Goal: Task Accomplishment & Management: Manage account settings

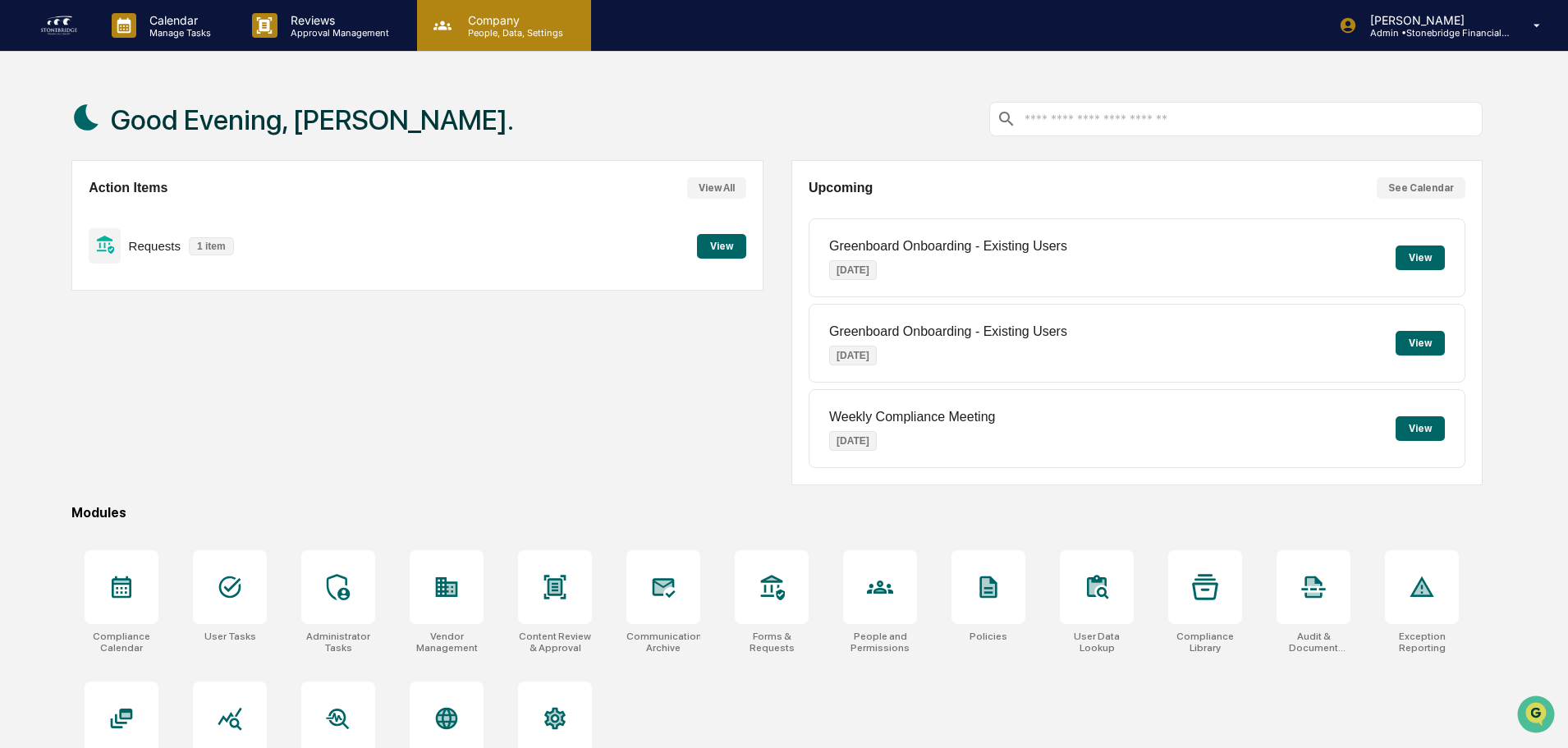
click at [480, 18] on p "Company" at bounding box center [513, 19] width 116 height 14
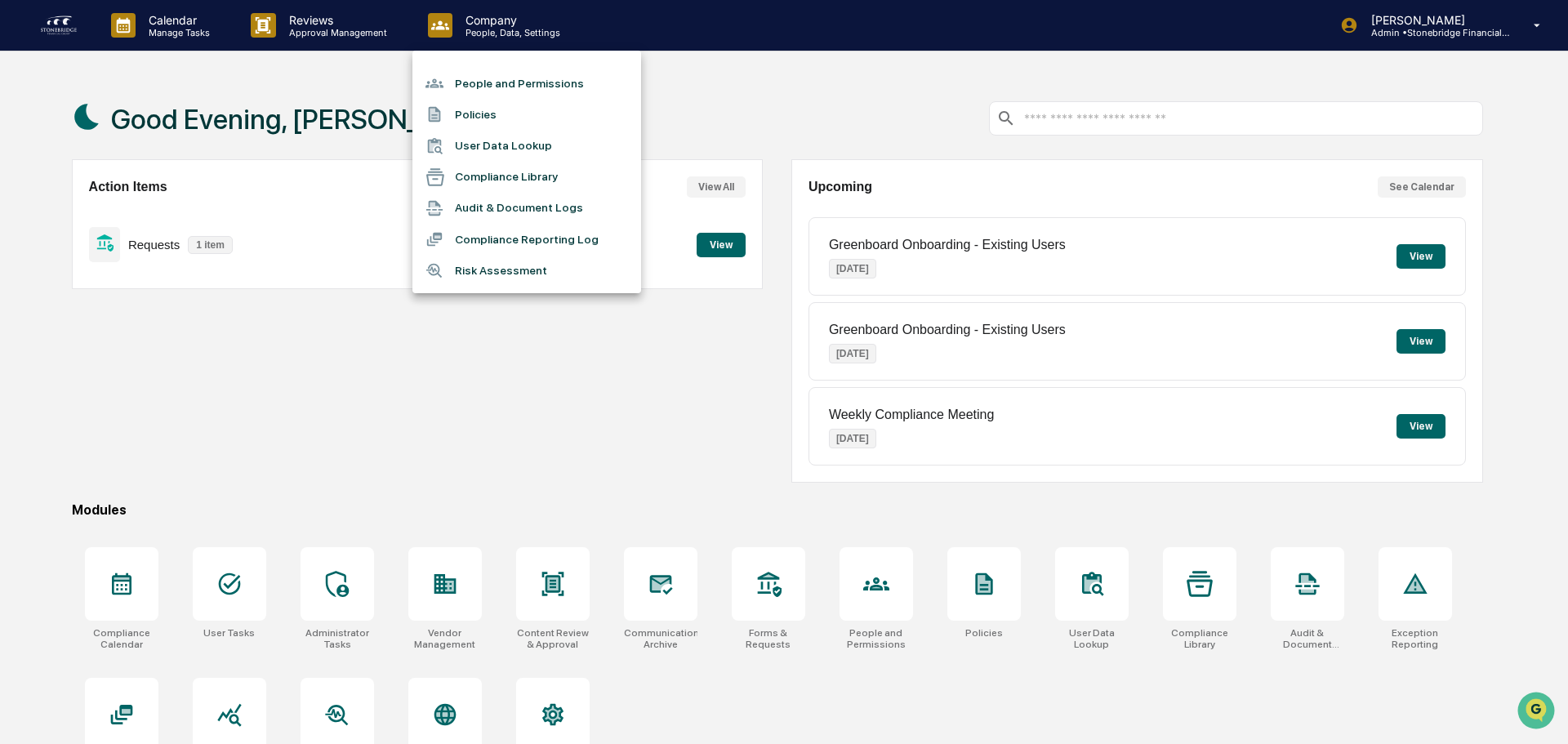
click at [512, 79] on li "People and Permissions" at bounding box center [527, 84] width 229 height 31
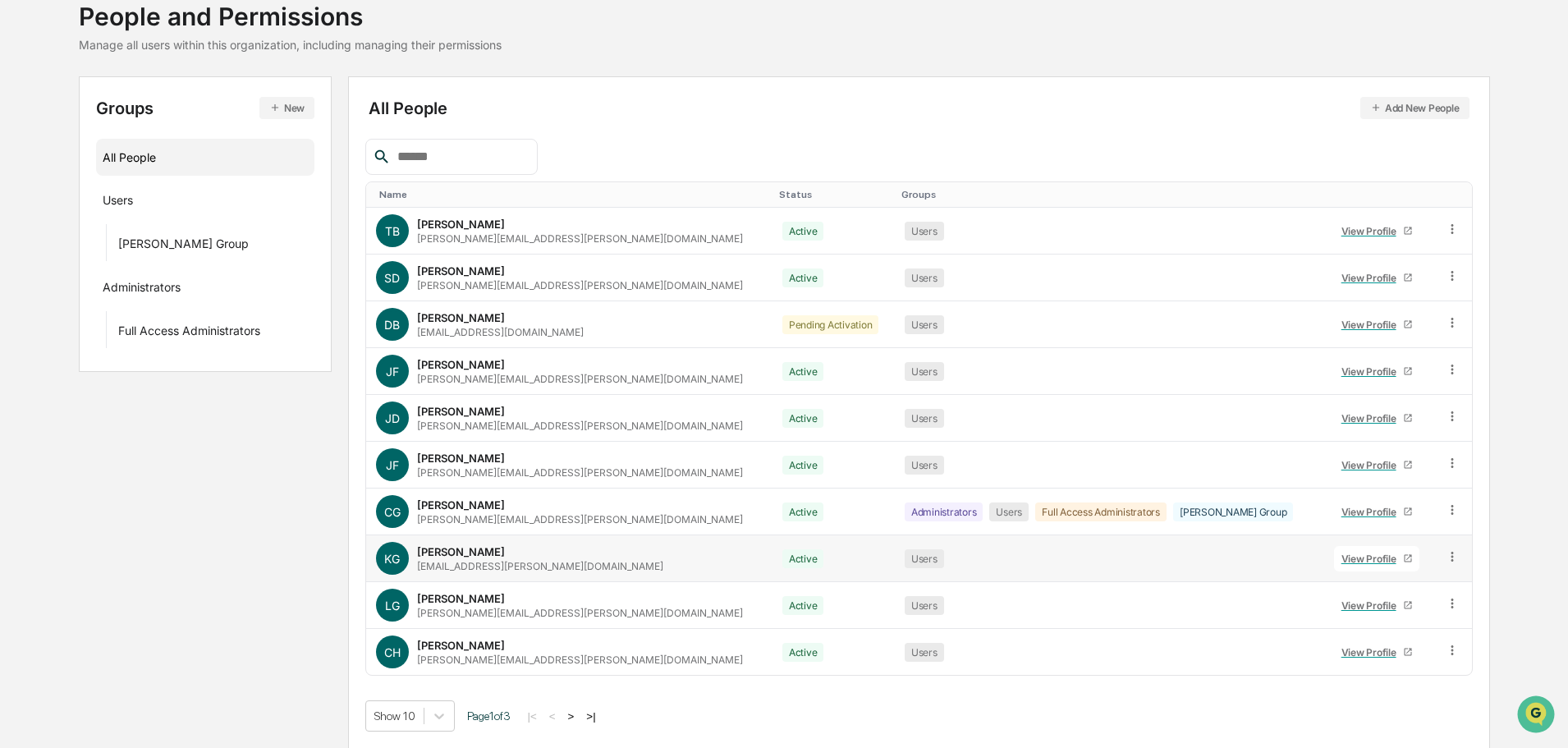
scroll to position [109, 0]
click at [578, 717] on button ">" at bounding box center [571, 716] width 17 height 14
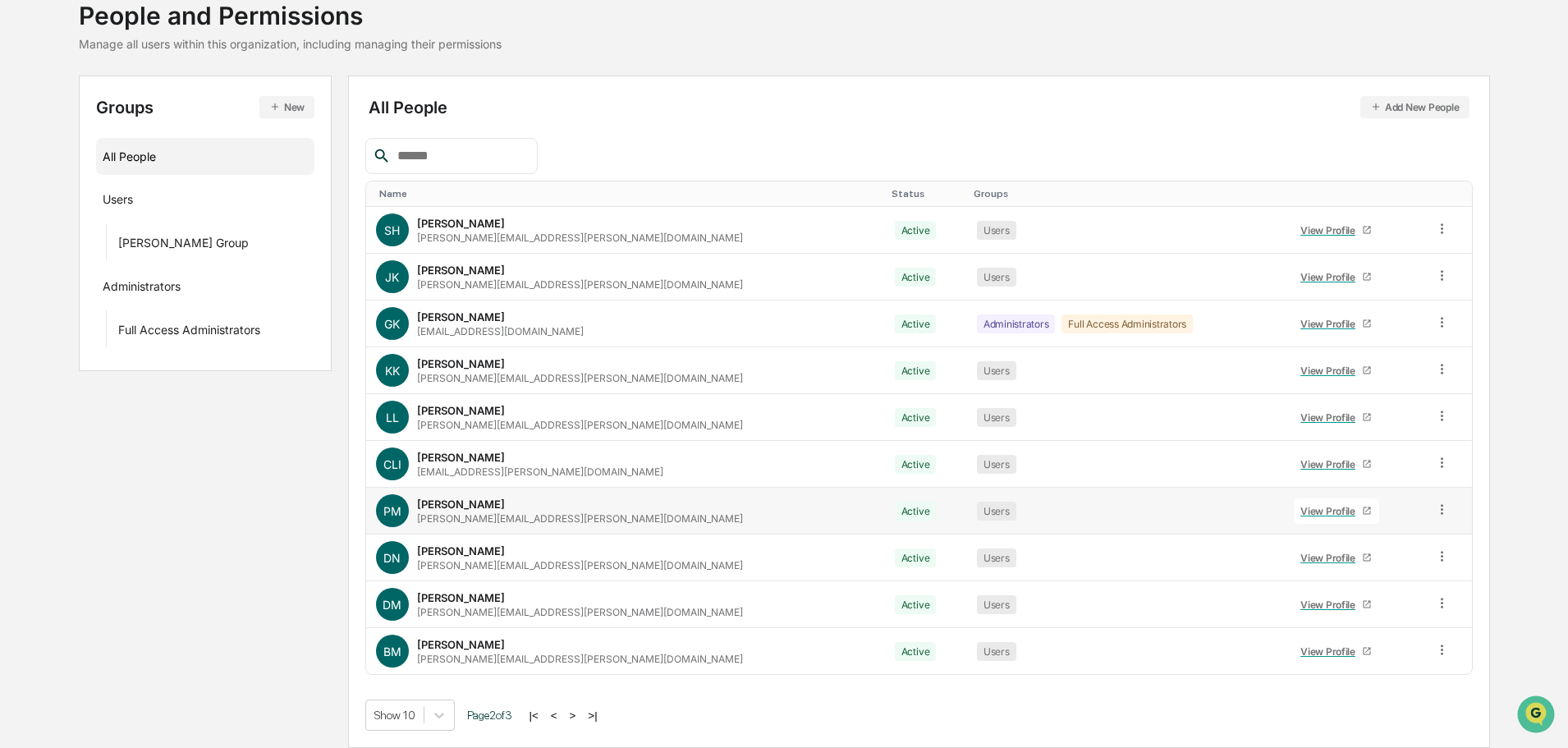
click at [1300, 511] on div "View Profile" at bounding box center [1331, 510] width 62 height 12
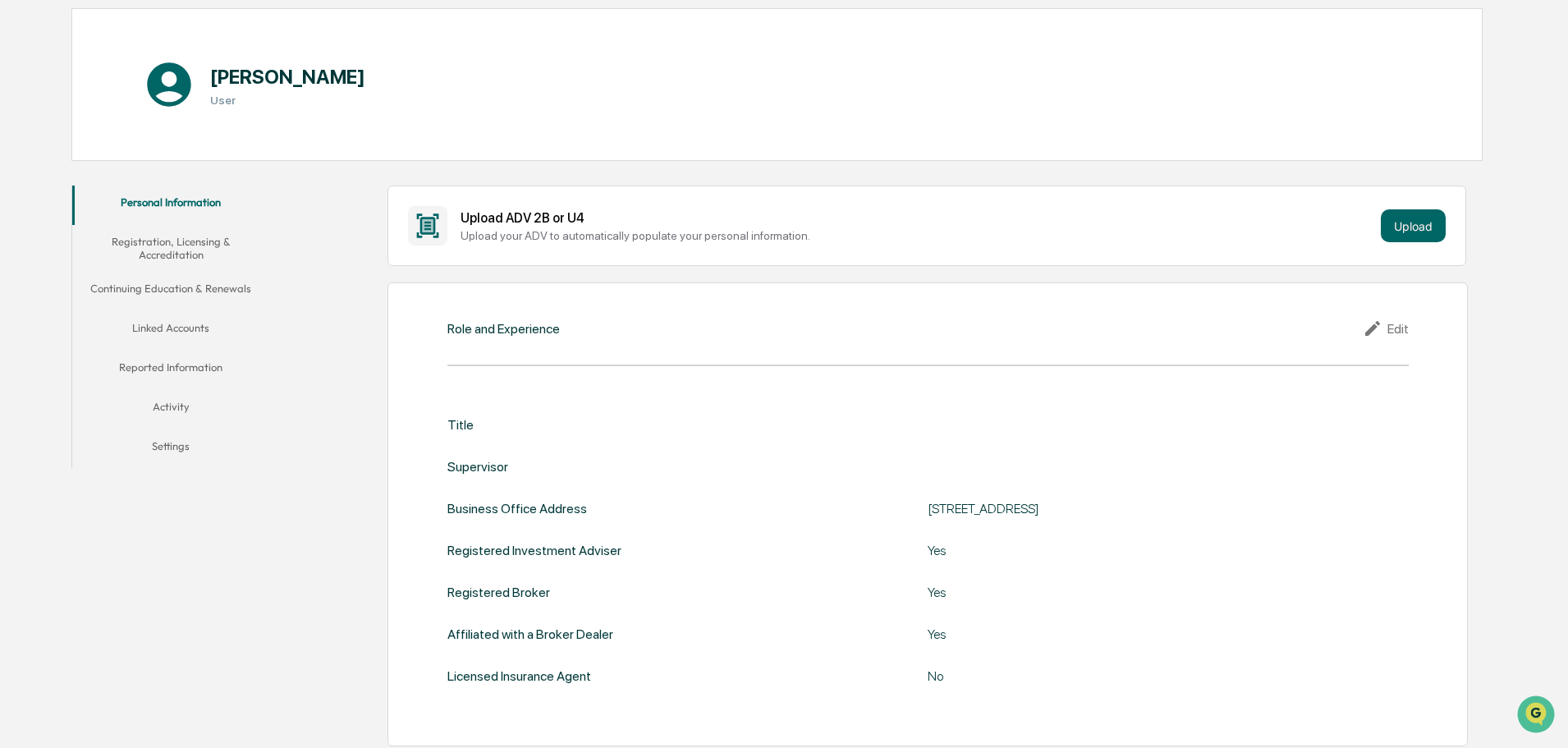
scroll to position [191, 0]
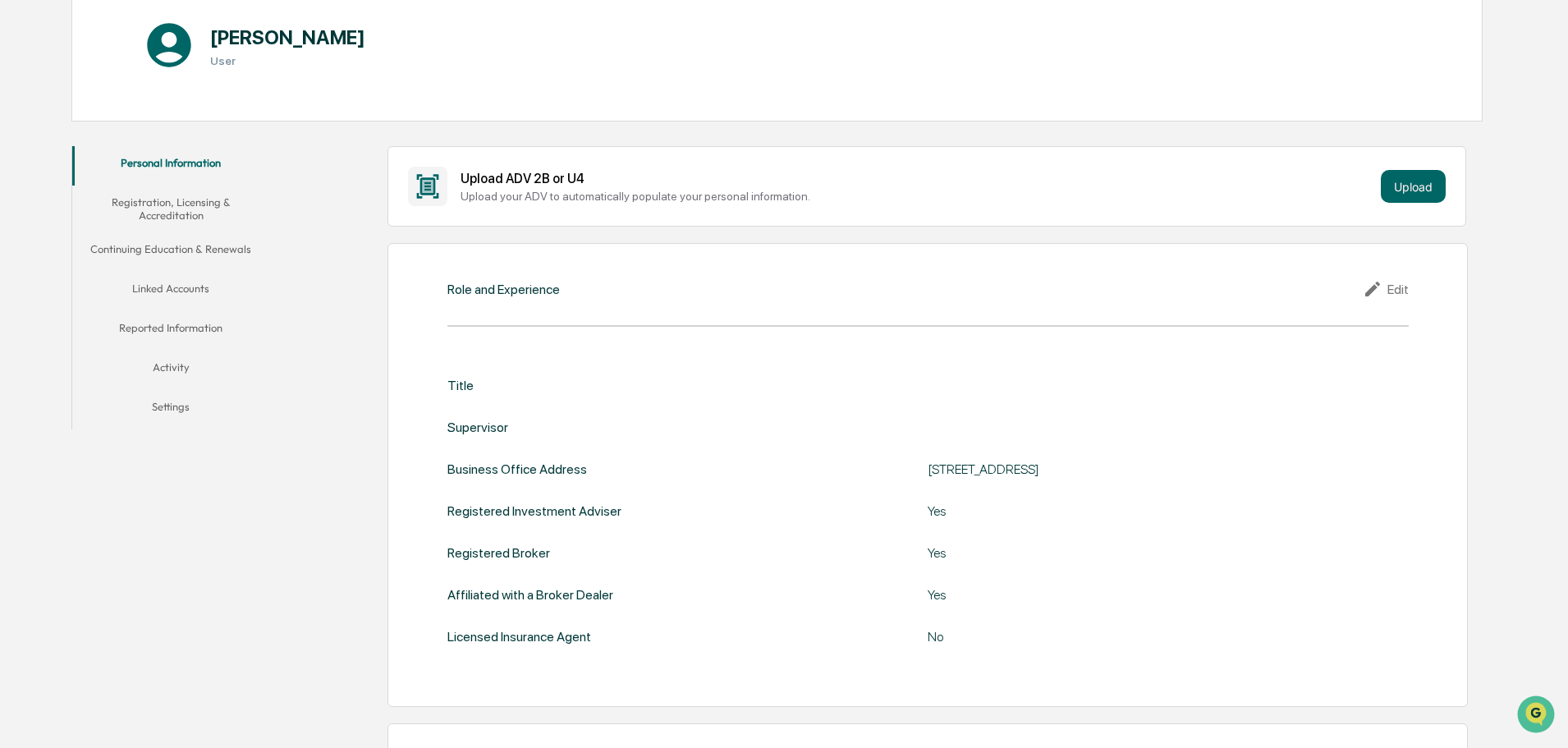
click at [1387, 291] on icon at bounding box center [1375, 288] width 25 height 19
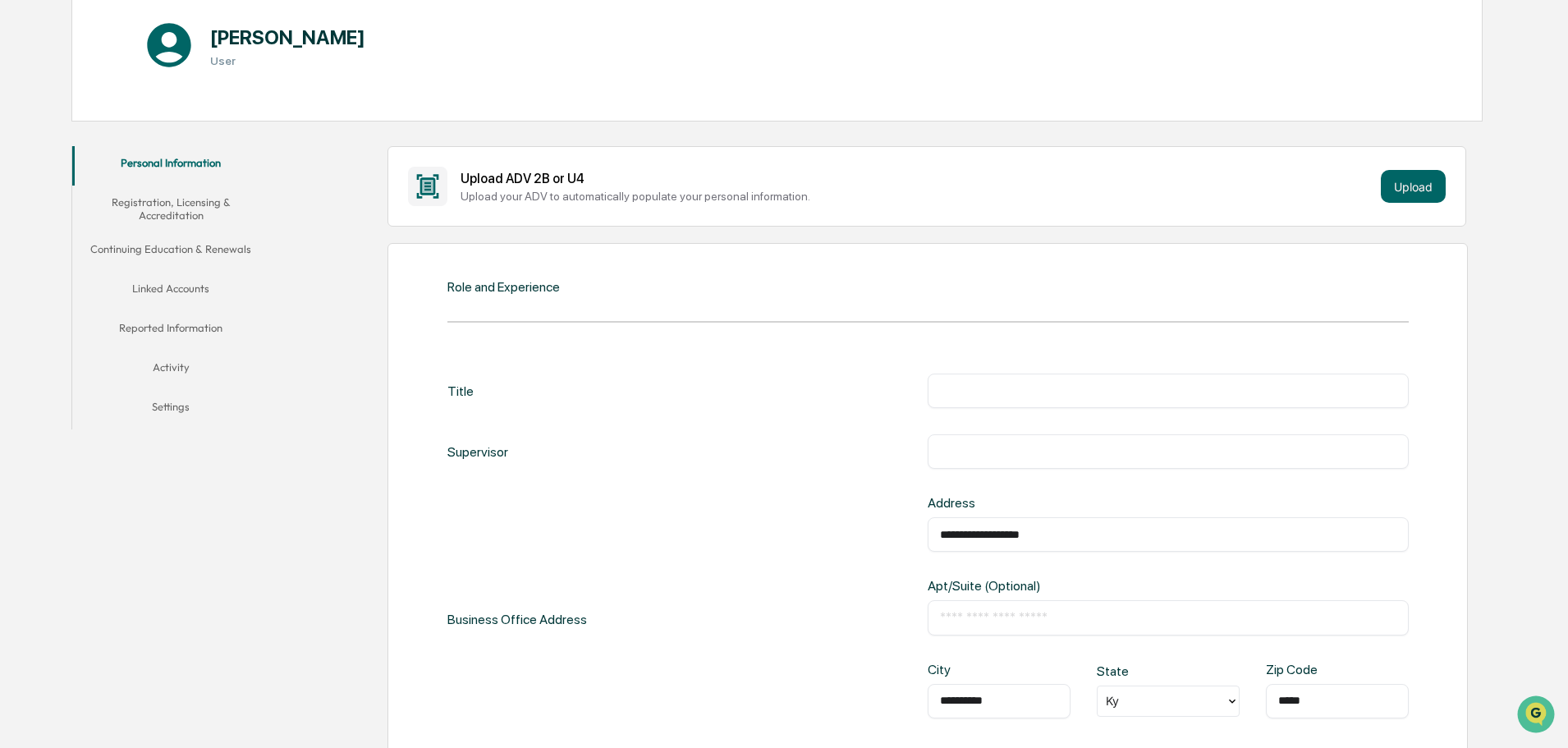
click at [1080, 386] on input "text" at bounding box center [1168, 391] width 456 height 17
type input "**********"
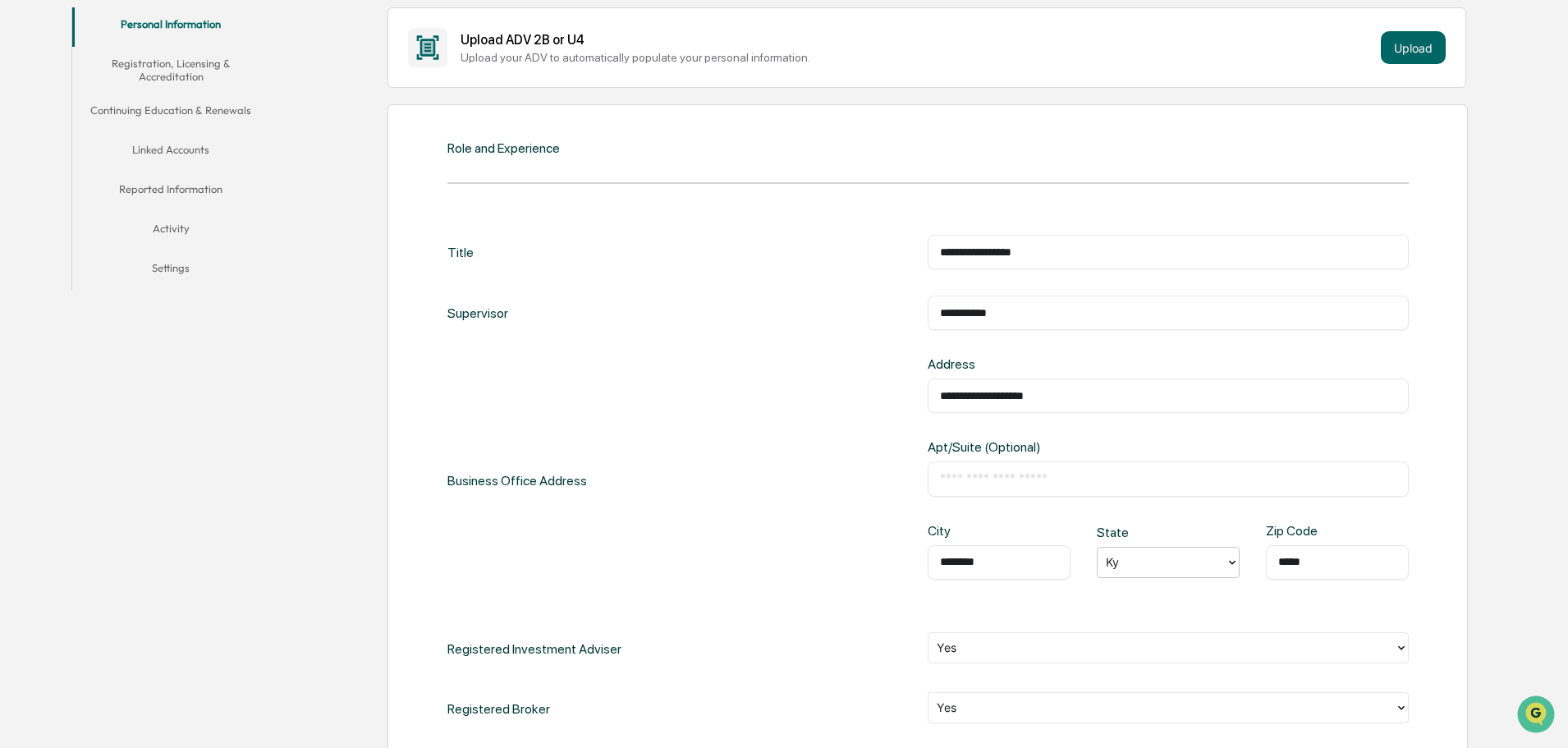
scroll to position [438, 0]
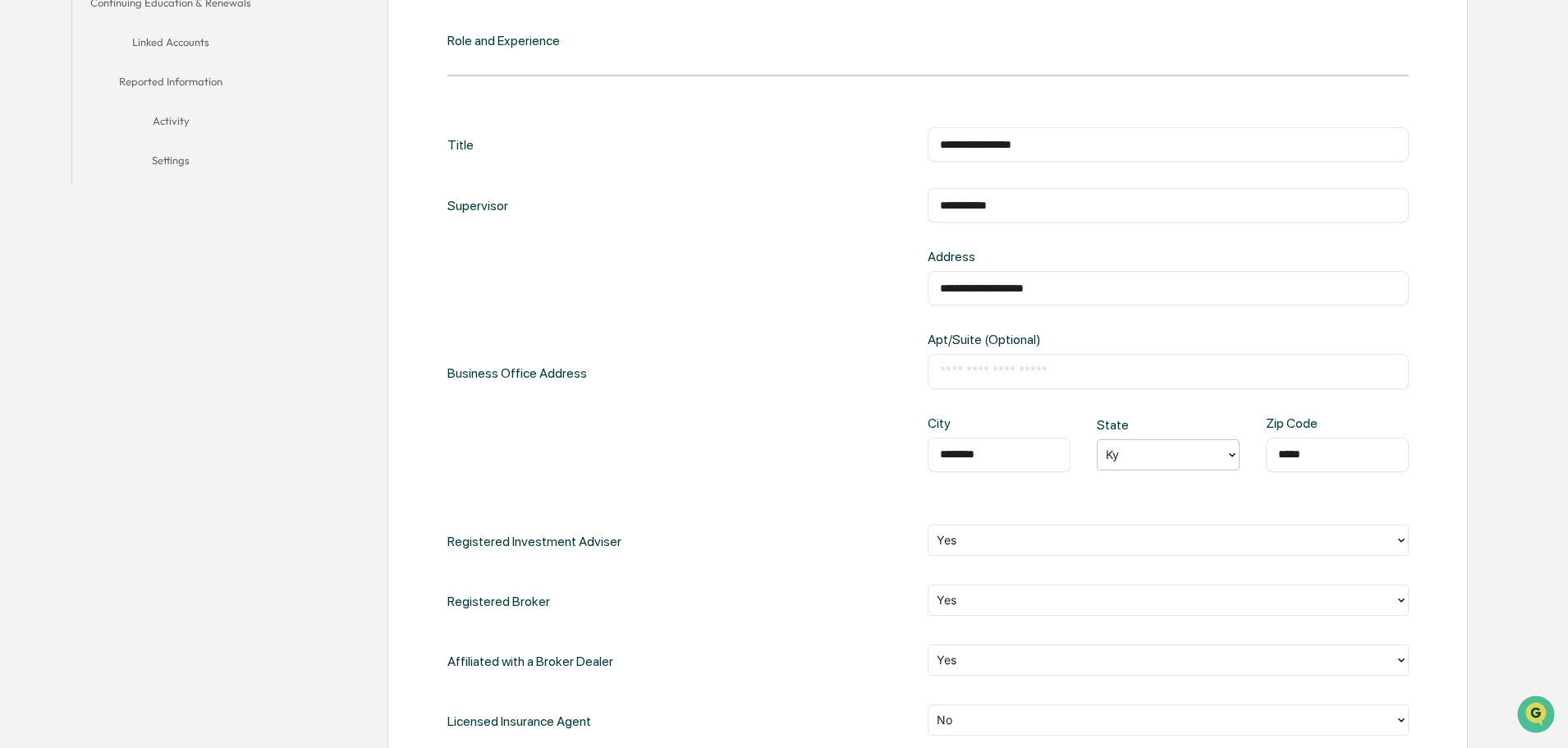
click at [1020, 448] on input "********" at bounding box center [999, 455] width 118 height 17
type input "*********"
type input "**"
type input "*****"
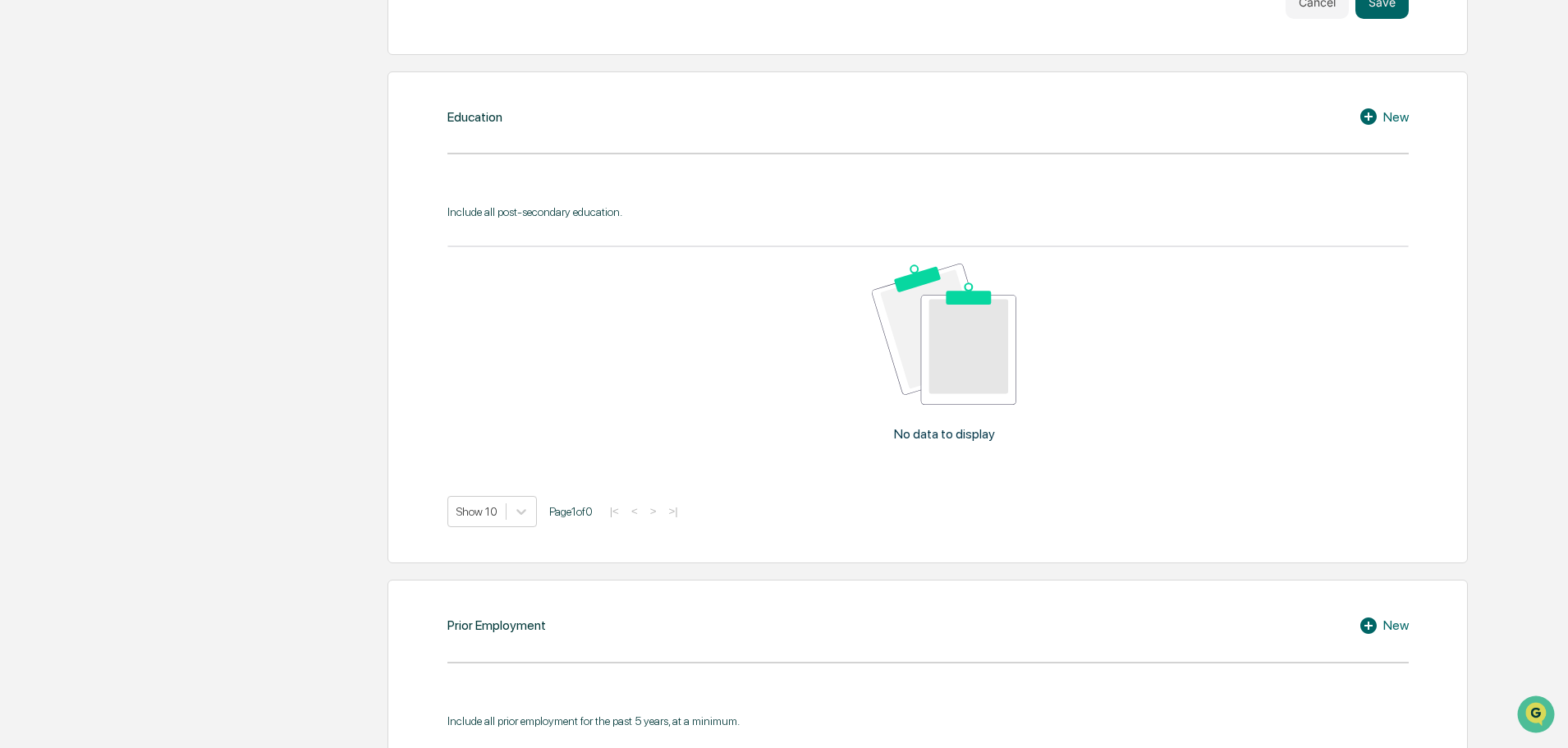
scroll to position [1095, 0]
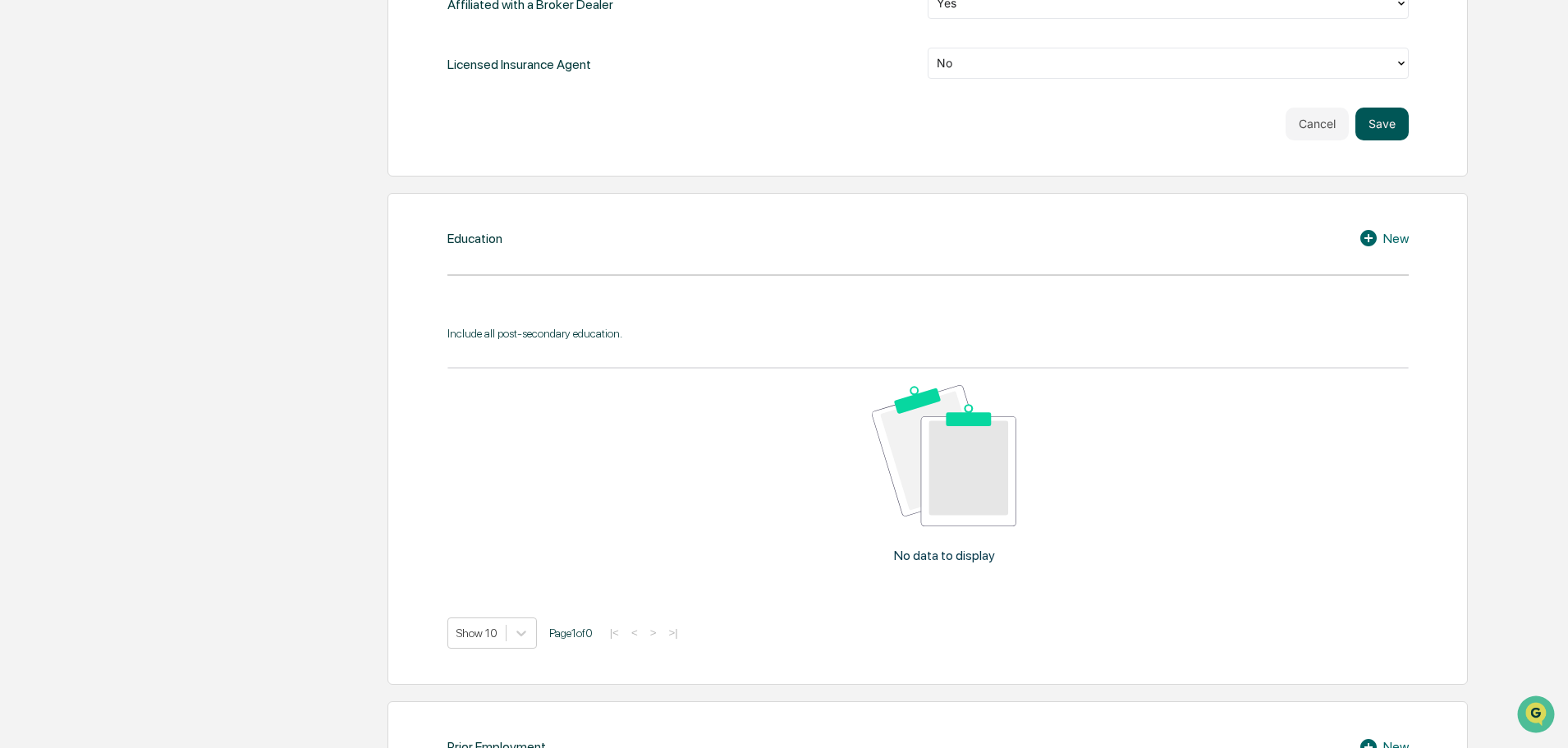
click at [1398, 129] on button "Save" at bounding box center [1382, 124] width 54 height 33
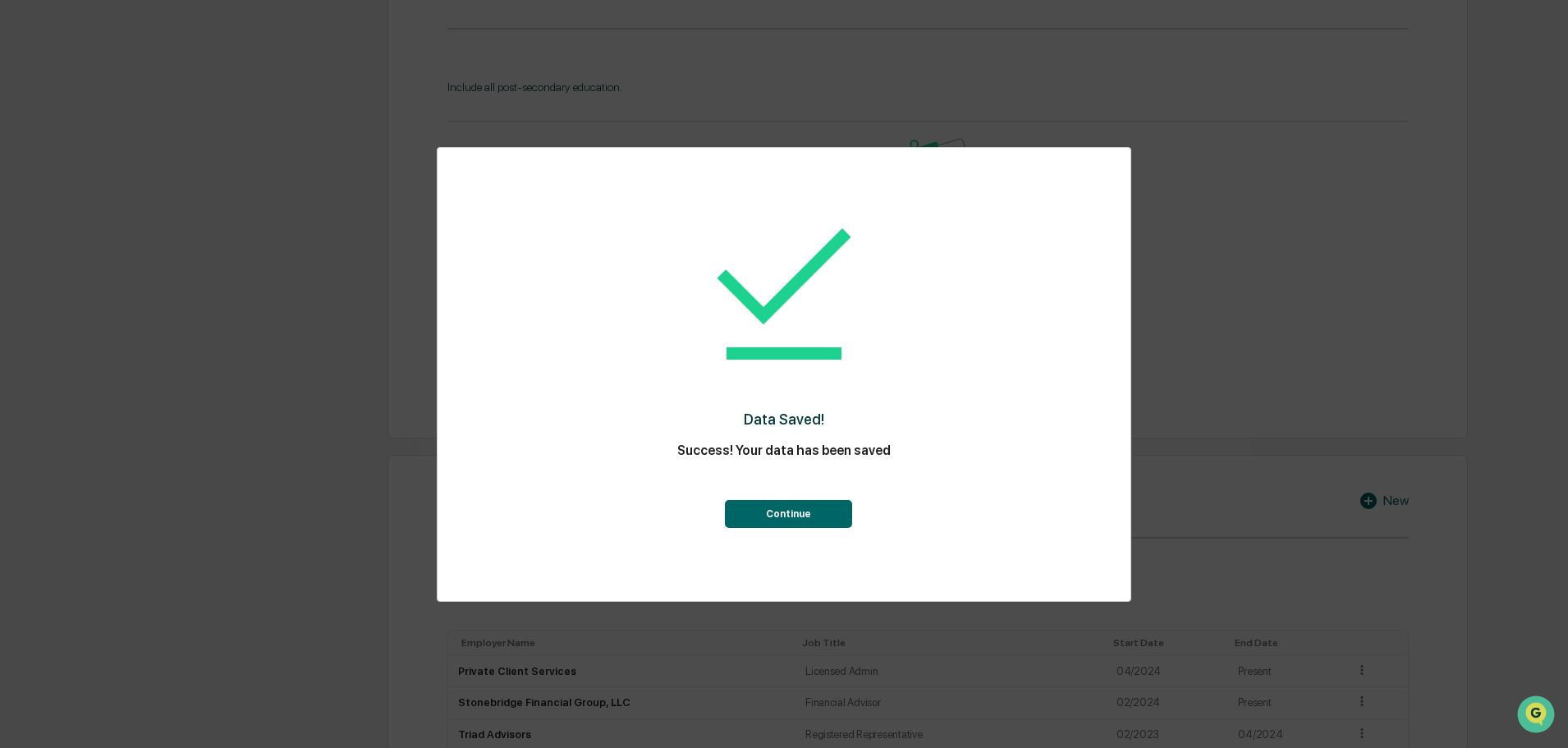
click at [805, 511] on button "Continue" at bounding box center [788, 514] width 128 height 28
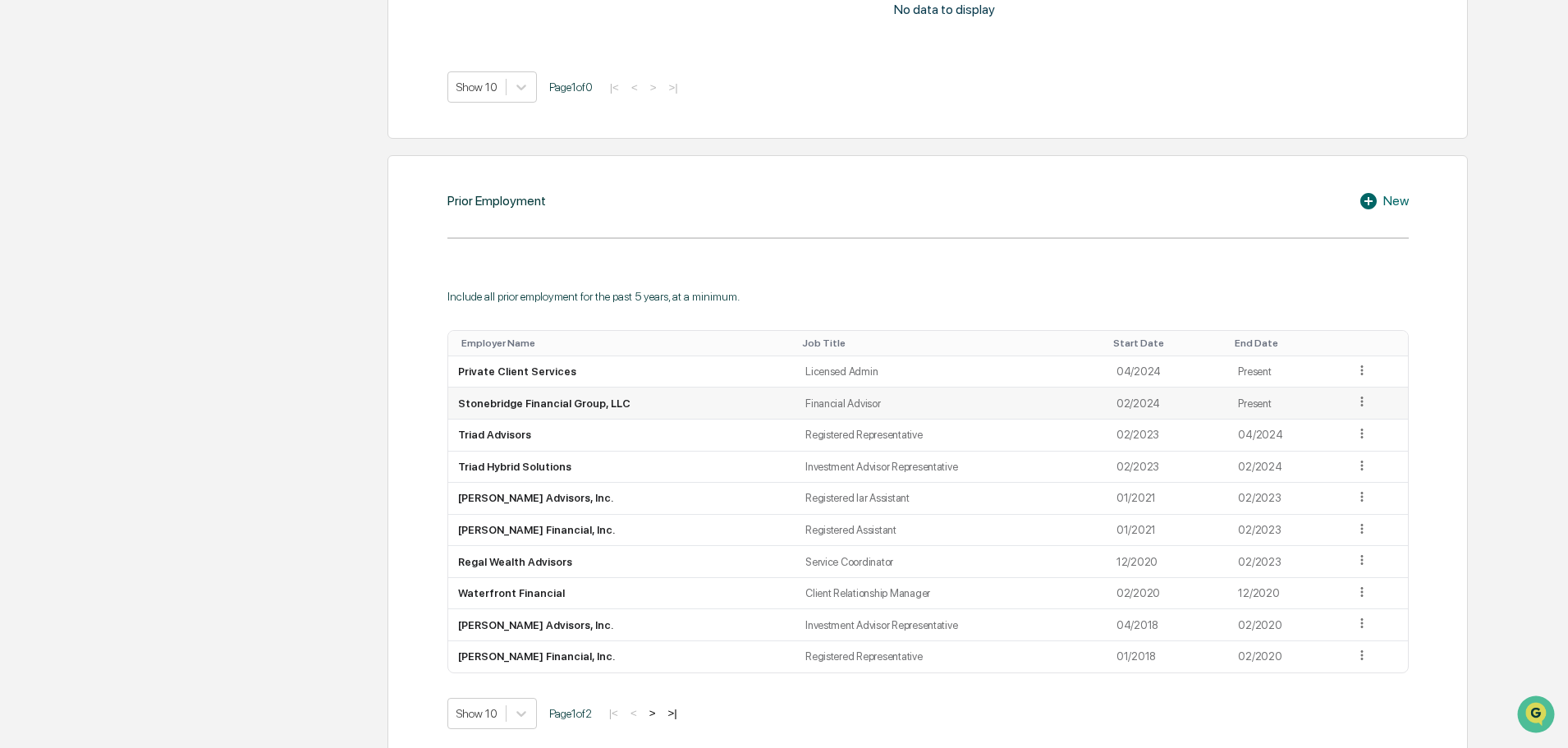
scroll to position [1298, 0]
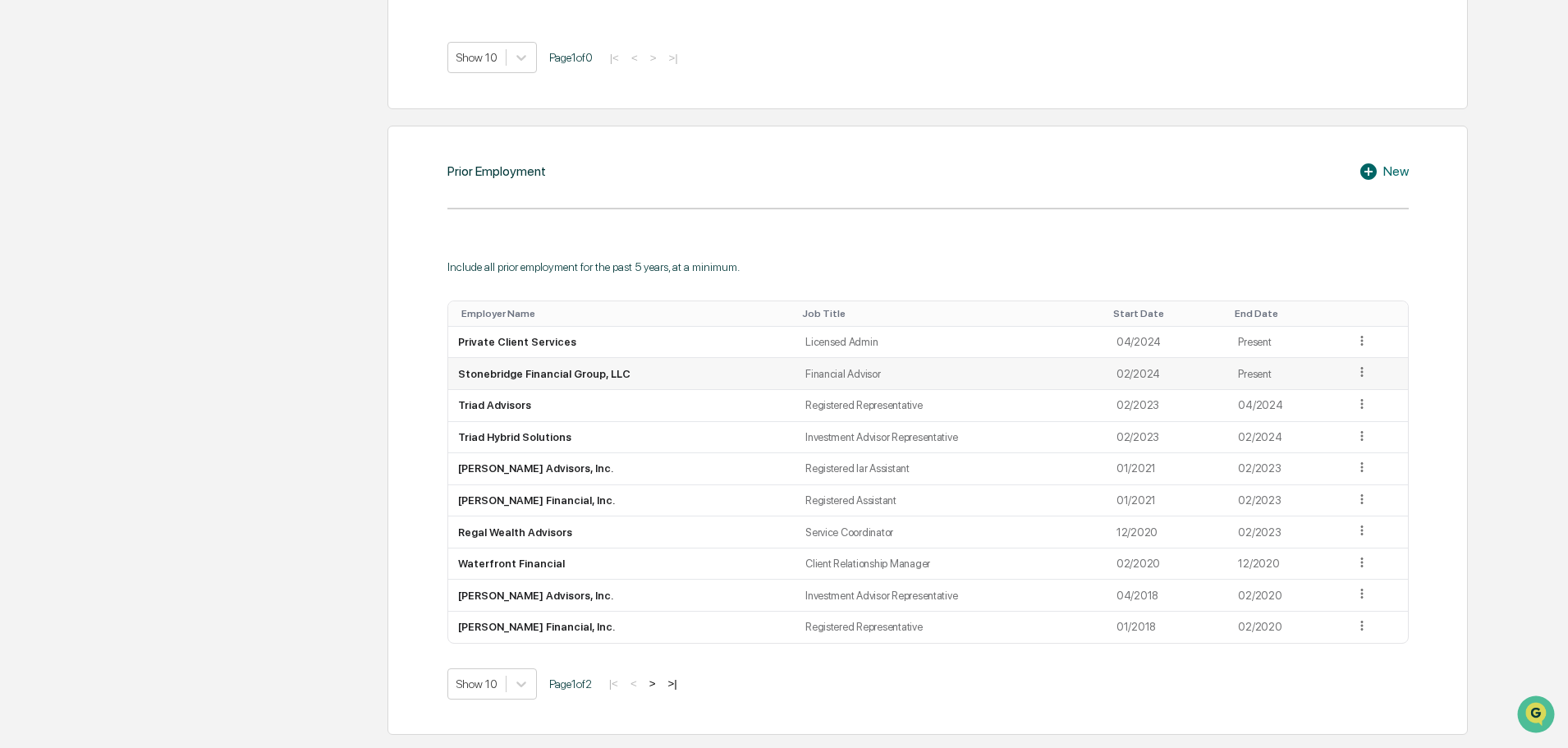
click at [1363, 374] on icon at bounding box center [1362, 372] width 16 height 16
click at [1320, 402] on div "Edit" at bounding box center [1343, 396] width 53 height 26
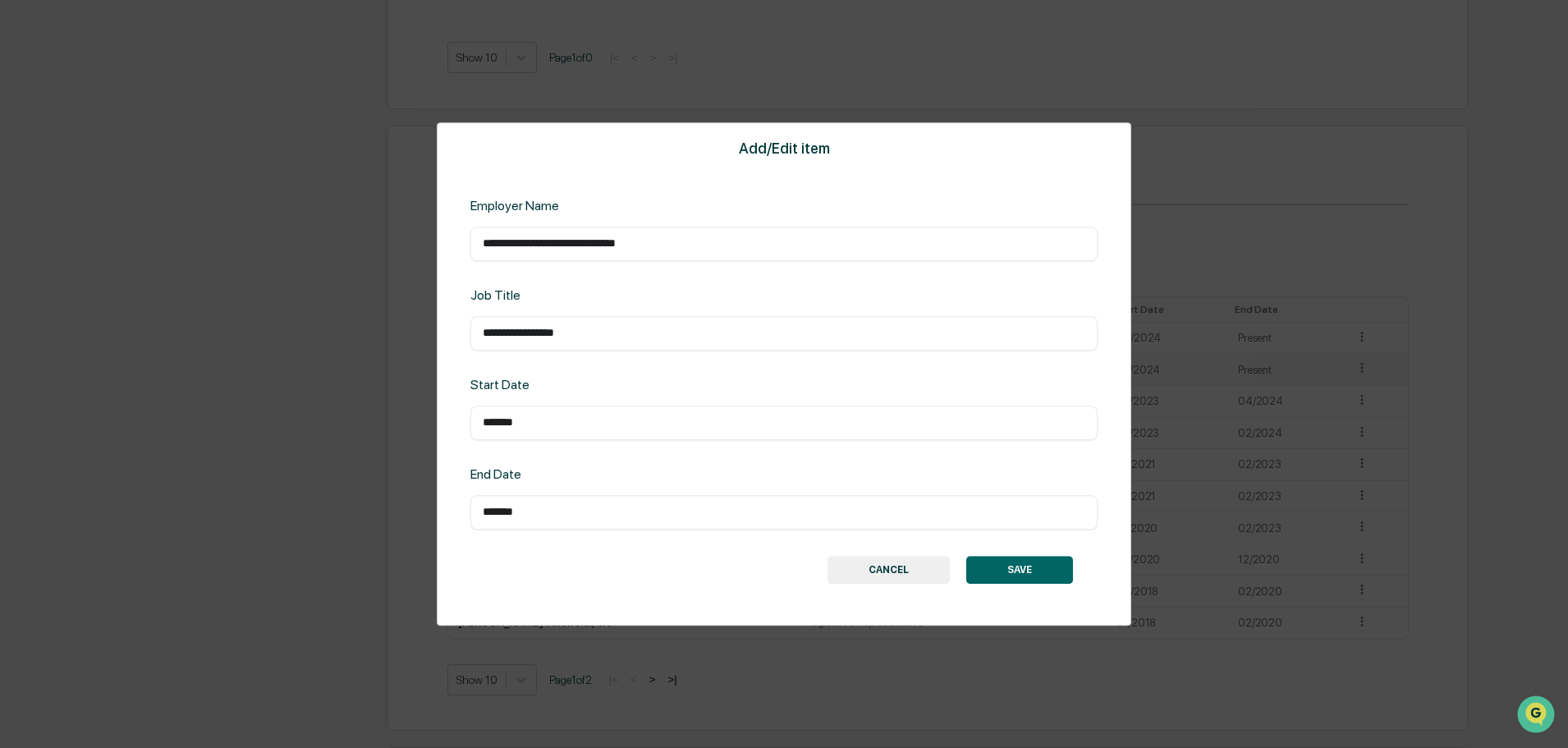
click at [561, 423] on input "*******" at bounding box center [784, 423] width 602 height 17
type input "*******"
click at [1042, 565] on button "SAVE" at bounding box center [1019, 570] width 106 height 28
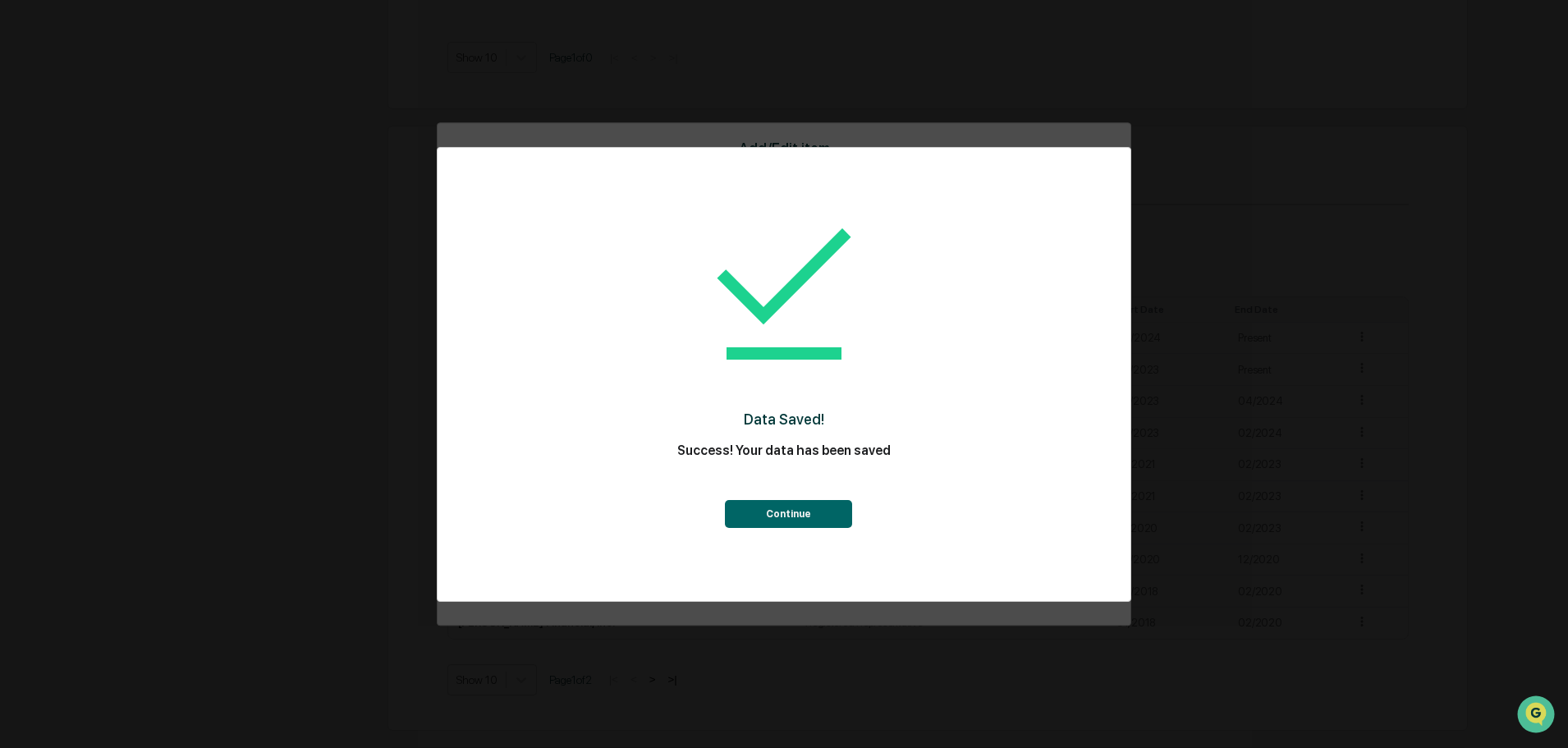
click at [782, 521] on button "Continue" at bounding box center [788, 514] width 128 height 28
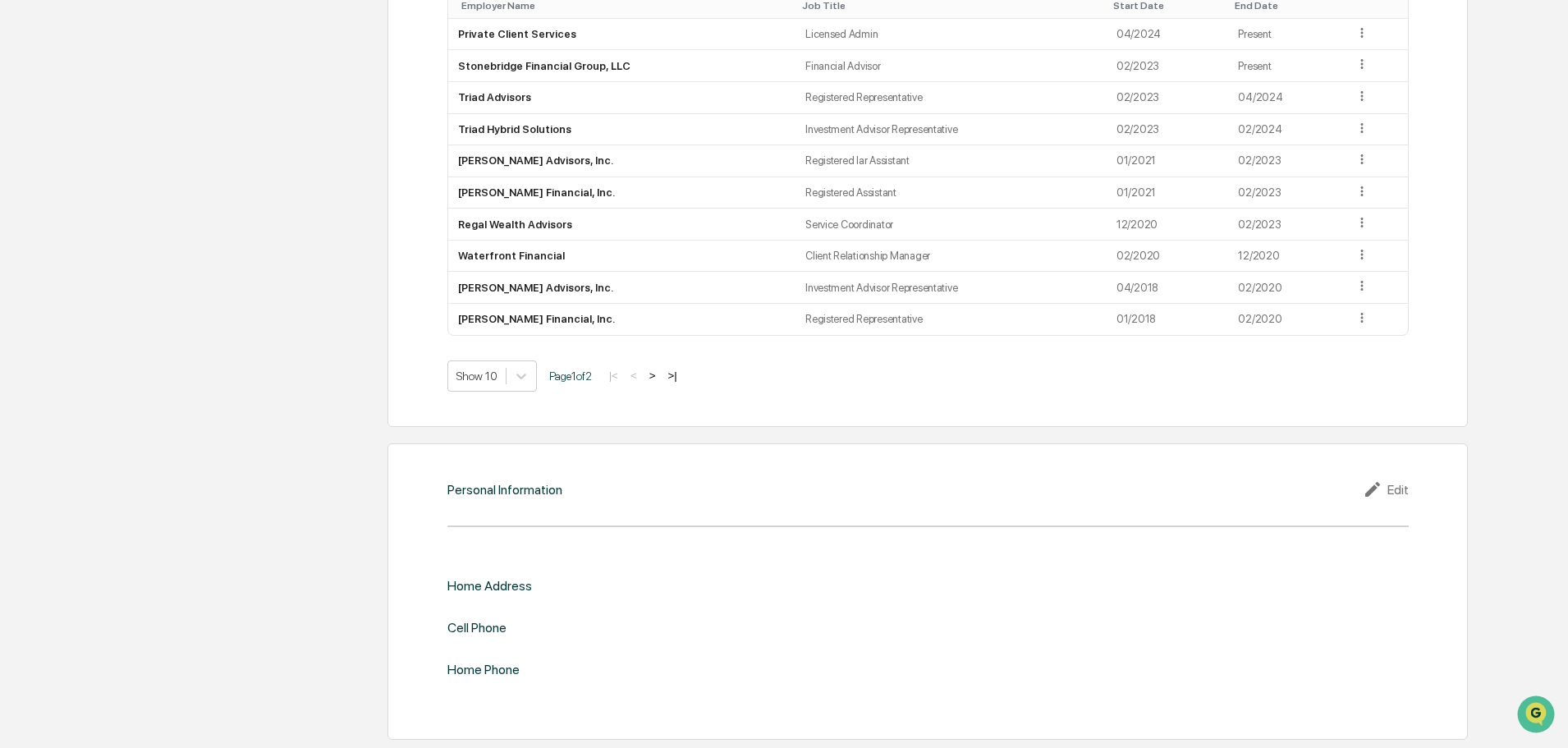
click at [659, 374] on button ">" at bounding box center [652, 375] width 17 height 14
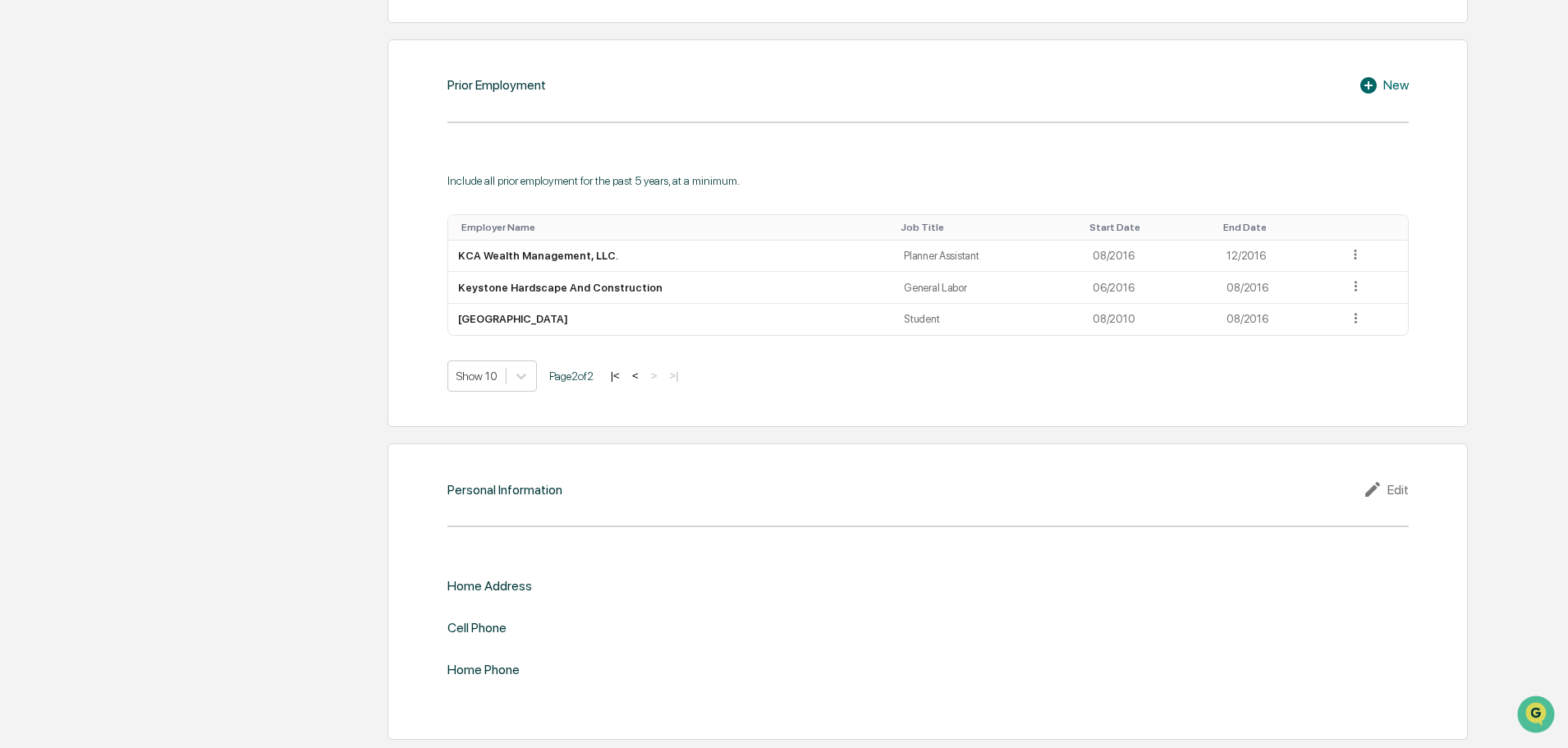
scroll to position [1384, 0]
click at [642, 374] on button "<" at bounding box center [636, 375] width 17 height 14
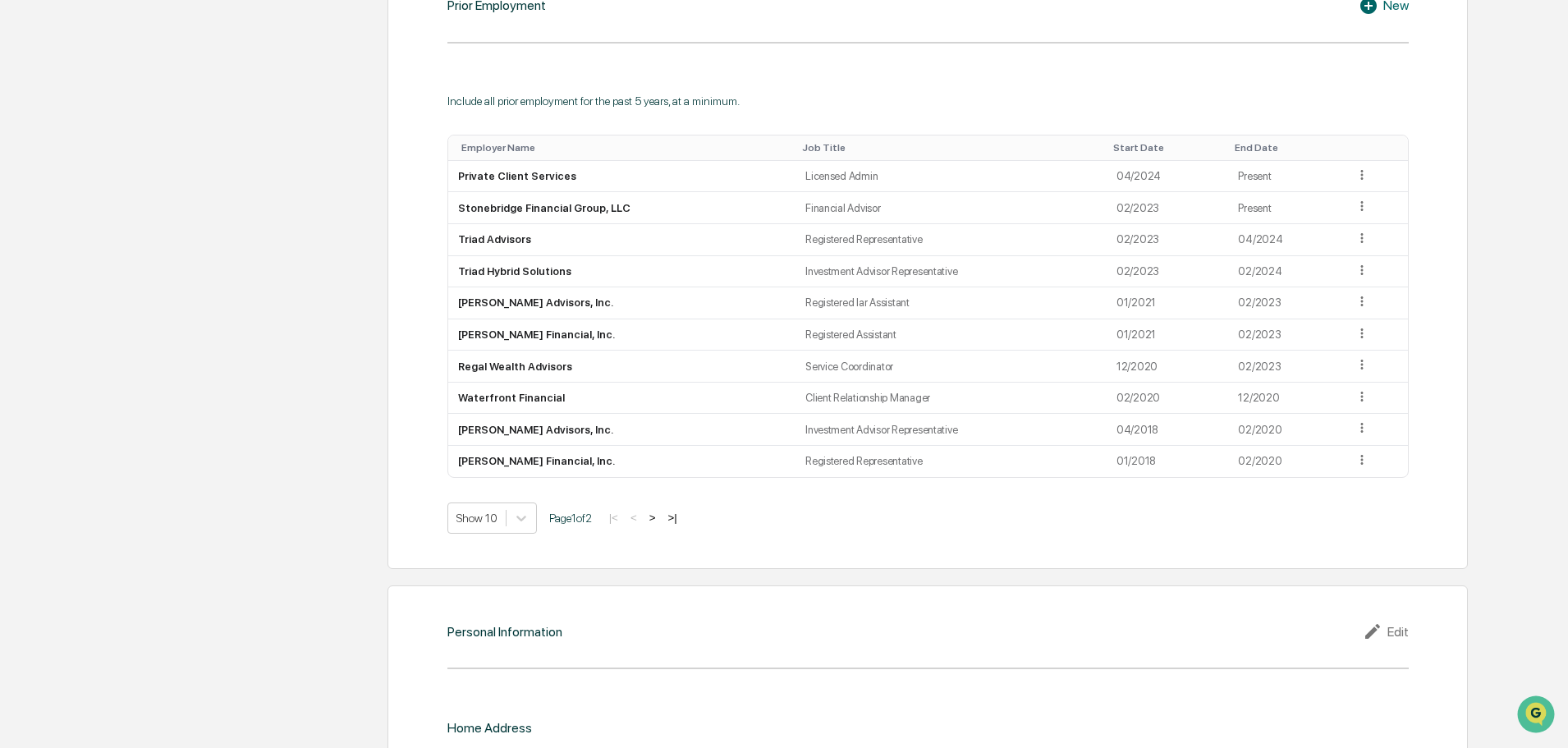
scroll to position [1606, 0]
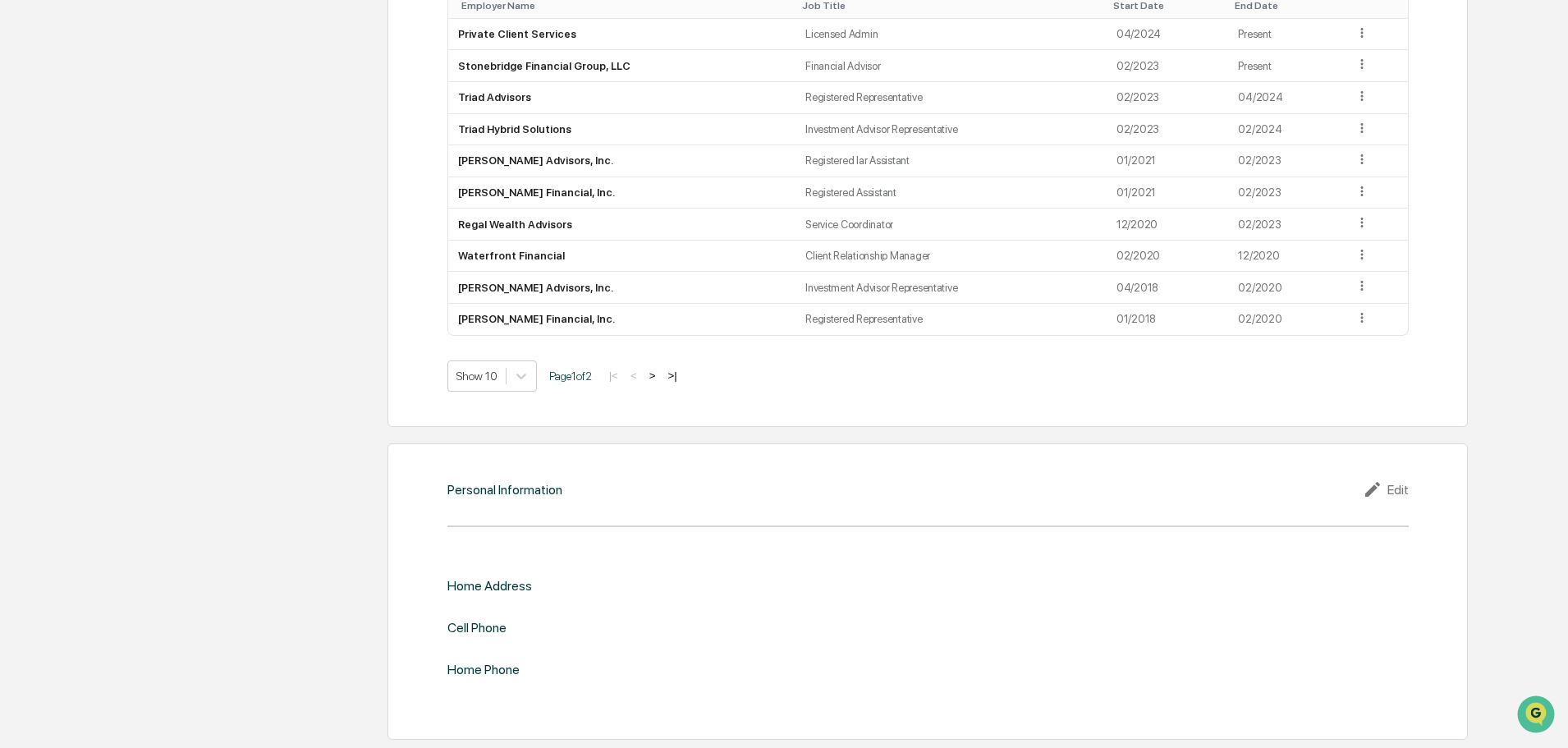
click at [1384, 490] on icon at bounding box center [1375, 489] width 25 height 19
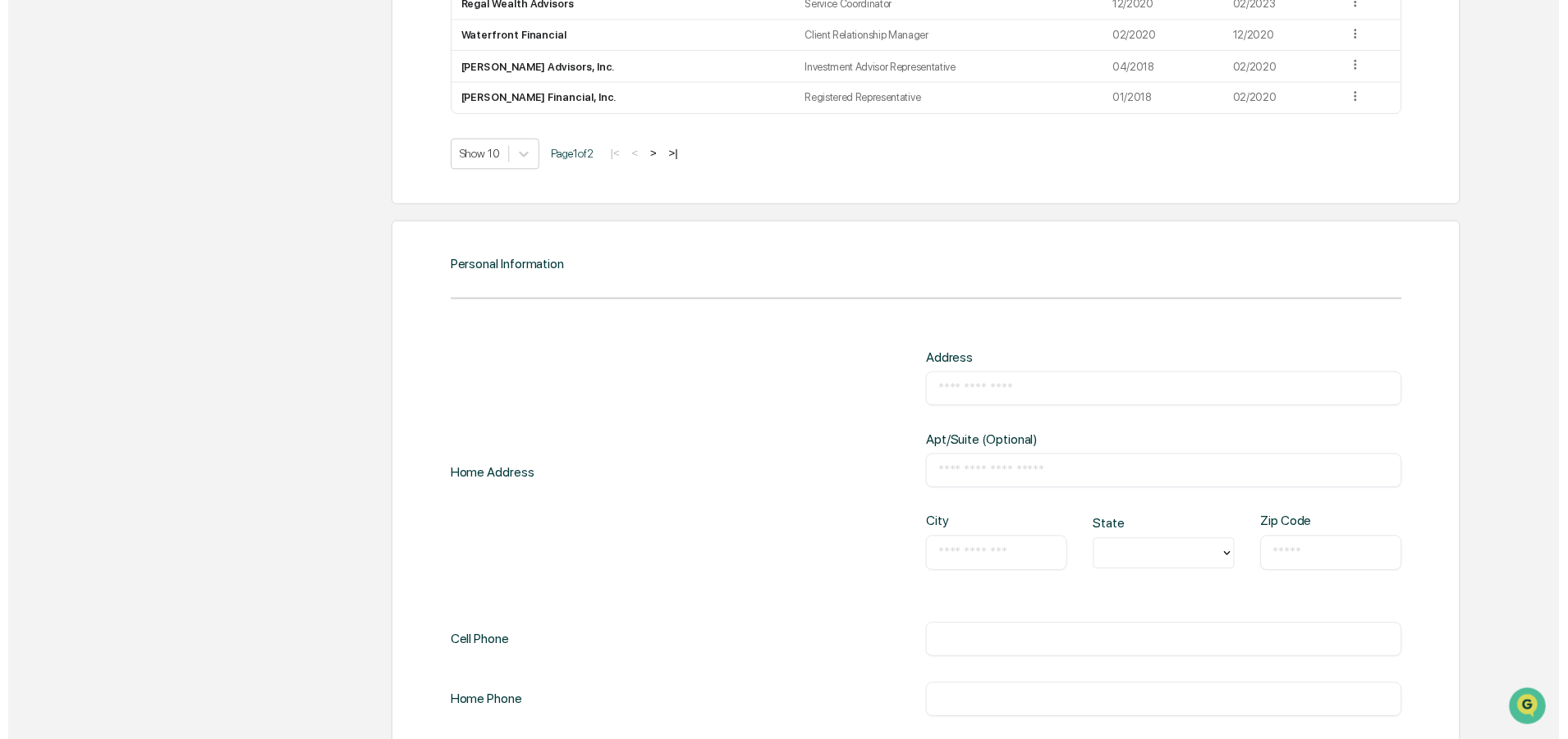
scroll to position [1905, 0]
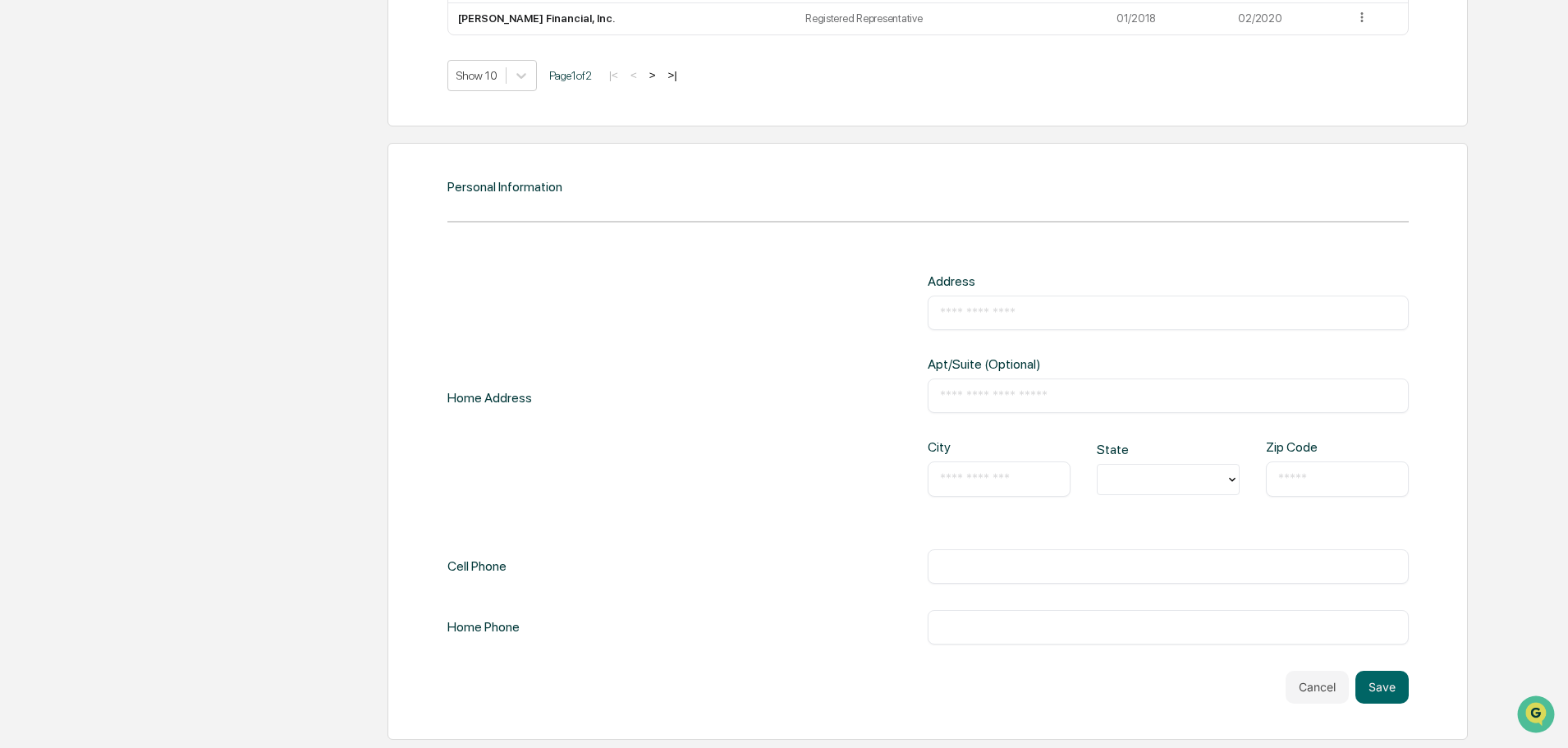
click at [1012, 311] on input "text" at bounding box center [1168, 313] width 456 height 17
paste input "**********"
type input "**********"
type input "******"
type input "**"
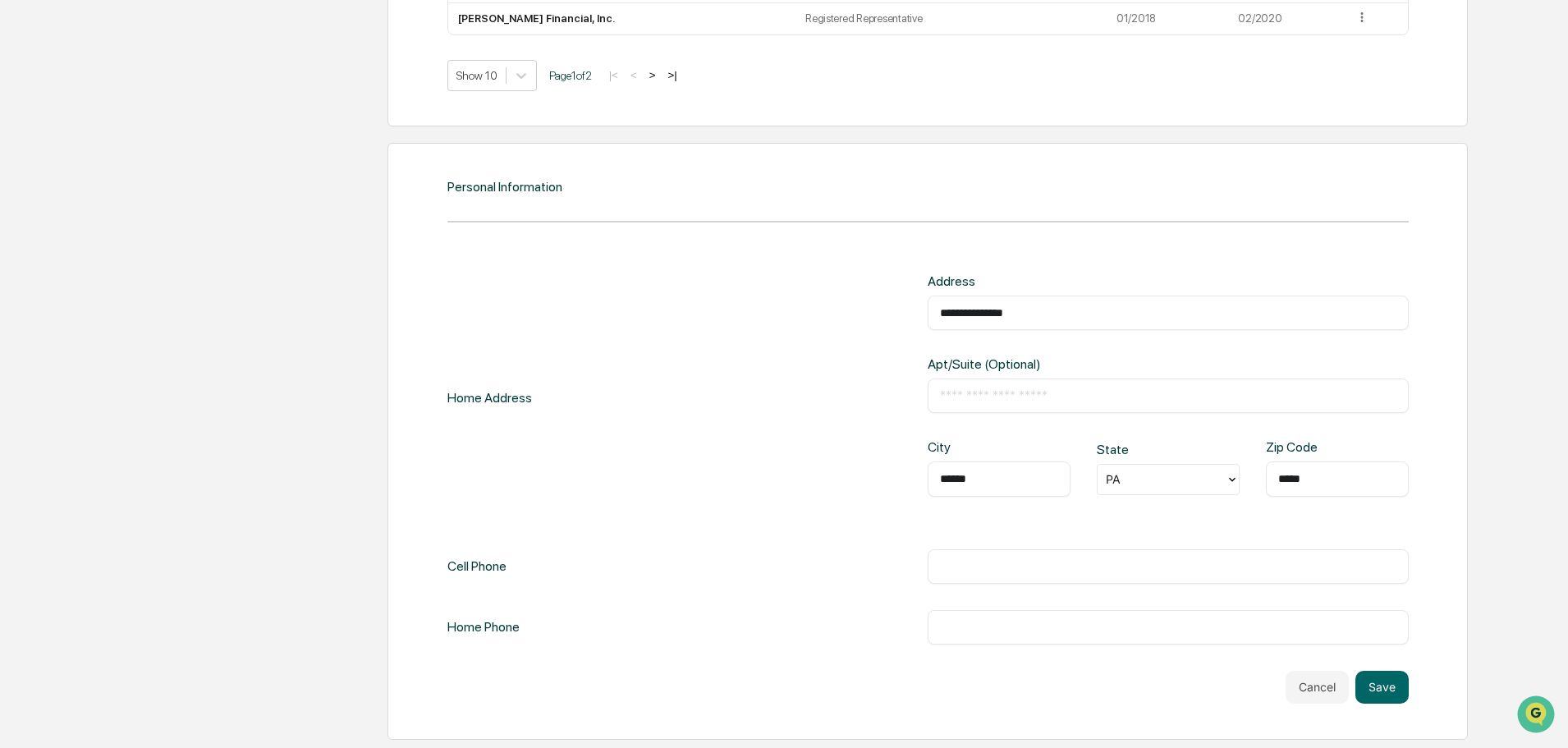
type input "*****"
click at [1080, 571] on input "text" at bounding box center [1168, 567] width 456 height 17
paste input "**********"
type input "**********"
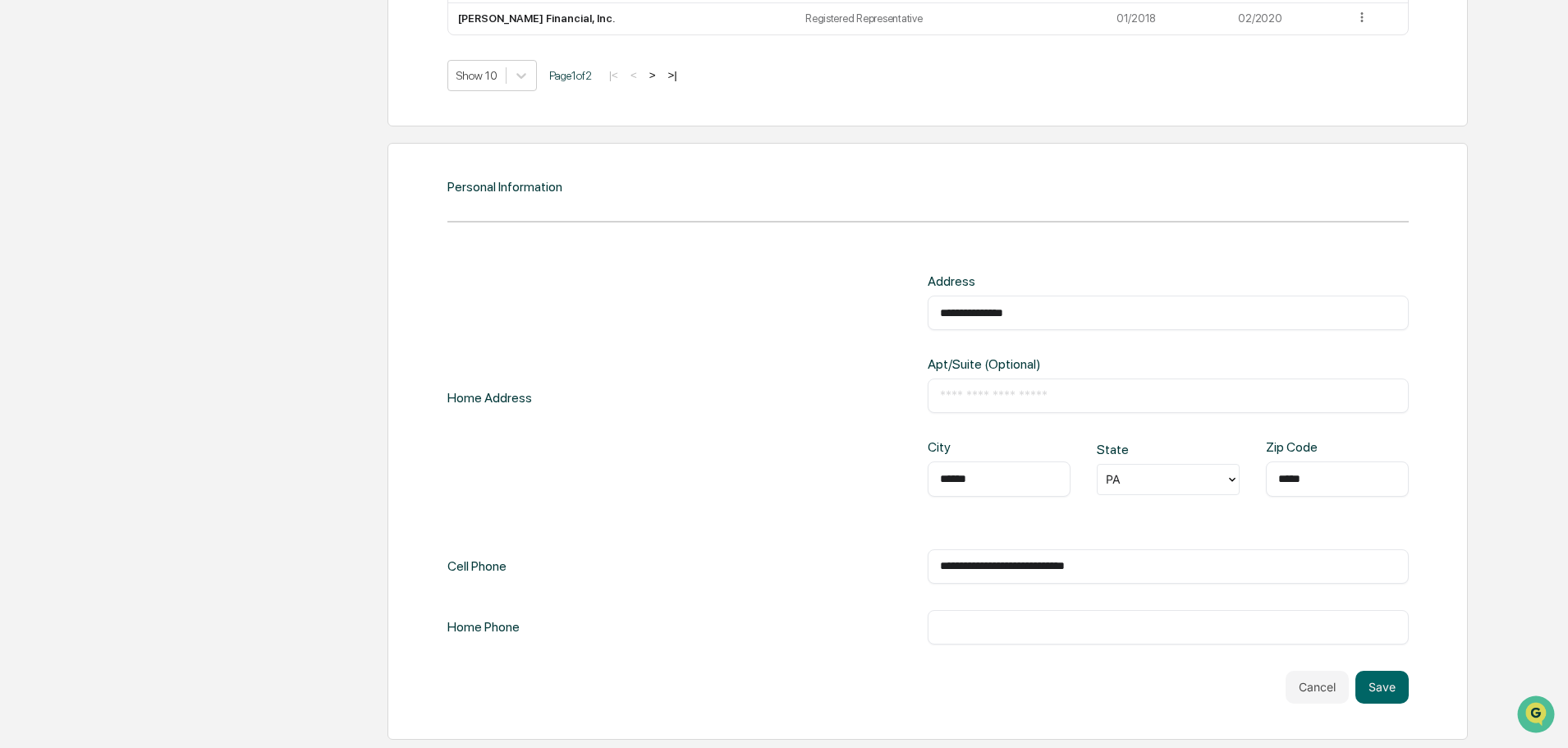
click at [1012, 620] on input "text" at bounding box center [1168, 628] width 456 height 17
paste input "**********"
type input "**********"
drag, startPoint x: 1134, startPoint y: 571, endPoint x: 1027, endPoint y: 572, distance: 107.0
click at [1027, 572] on input "**********" at bounding box center [1168, 567] width 456 height 17
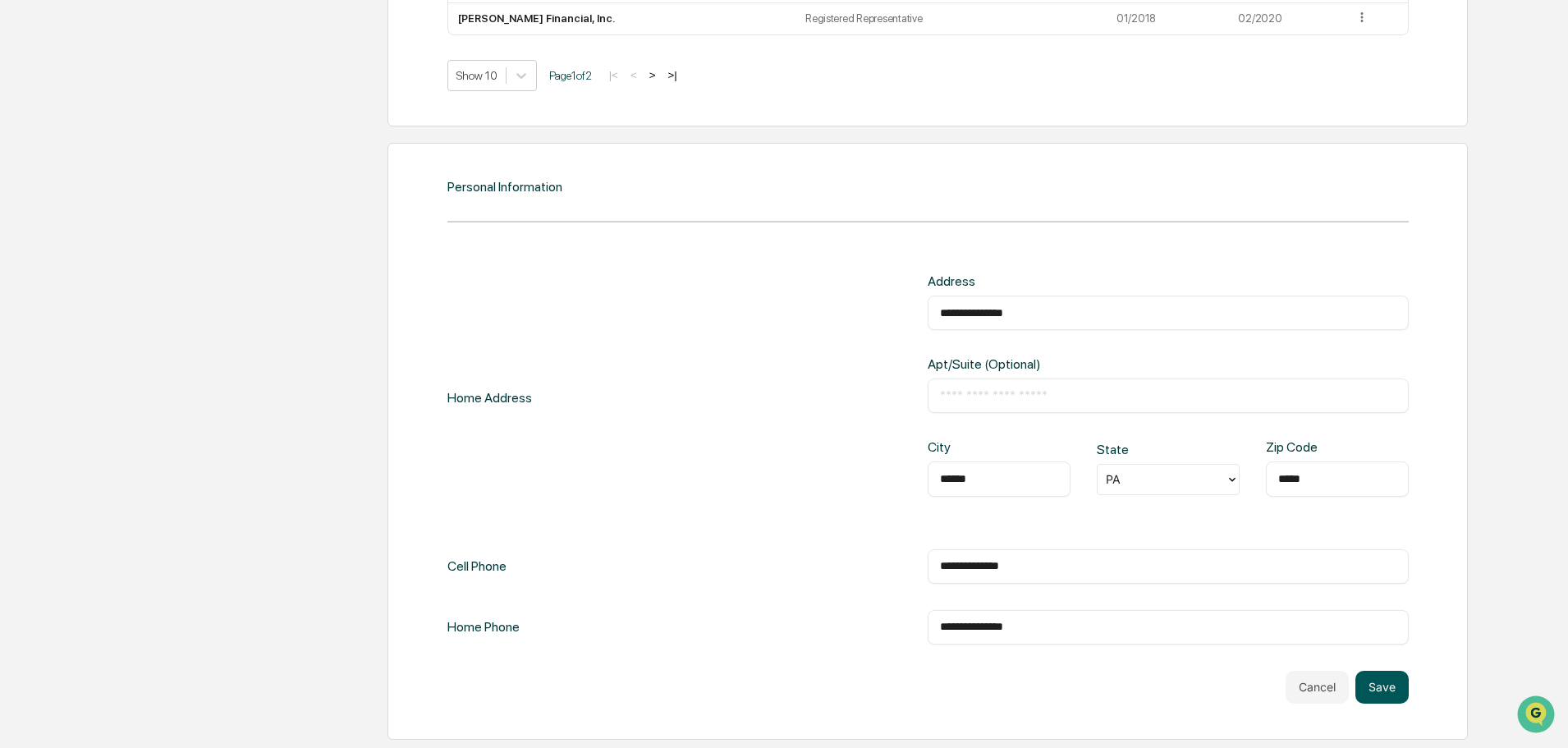
type input "**********"
click at [1394, 684] on button "Save" at bounding box center [1382, 688] width 54 height 33
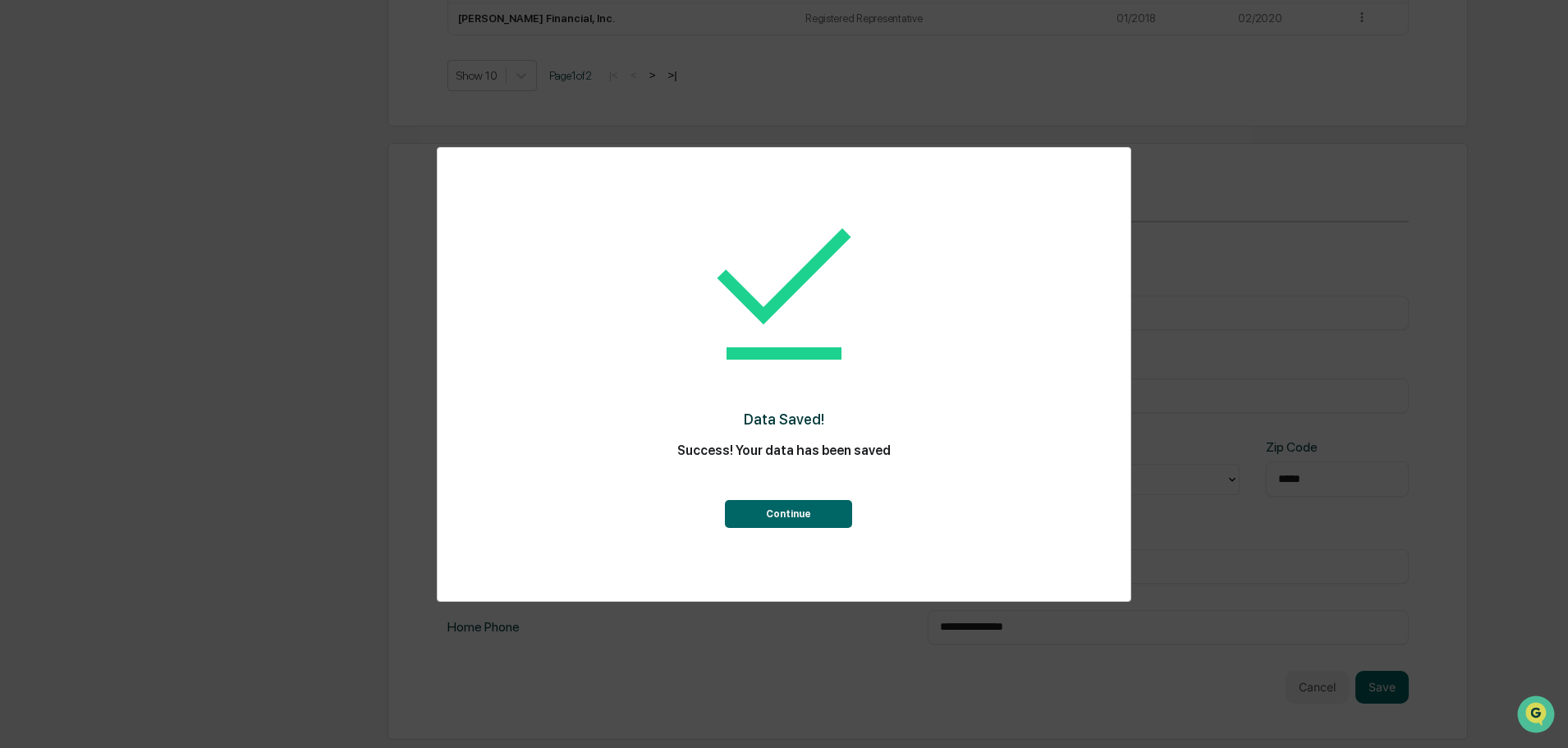
drag, startPoint x: 815, startPoint y: 494, endPoint x: 813, endPoint y: 505, distance: 11.2
click at [813, 495] on div "Continue" at bounding box center [784, 498] width 627 height 59
click at [812, 513] on button "Continue" at bounding box center [788, 514] width 128 height 28
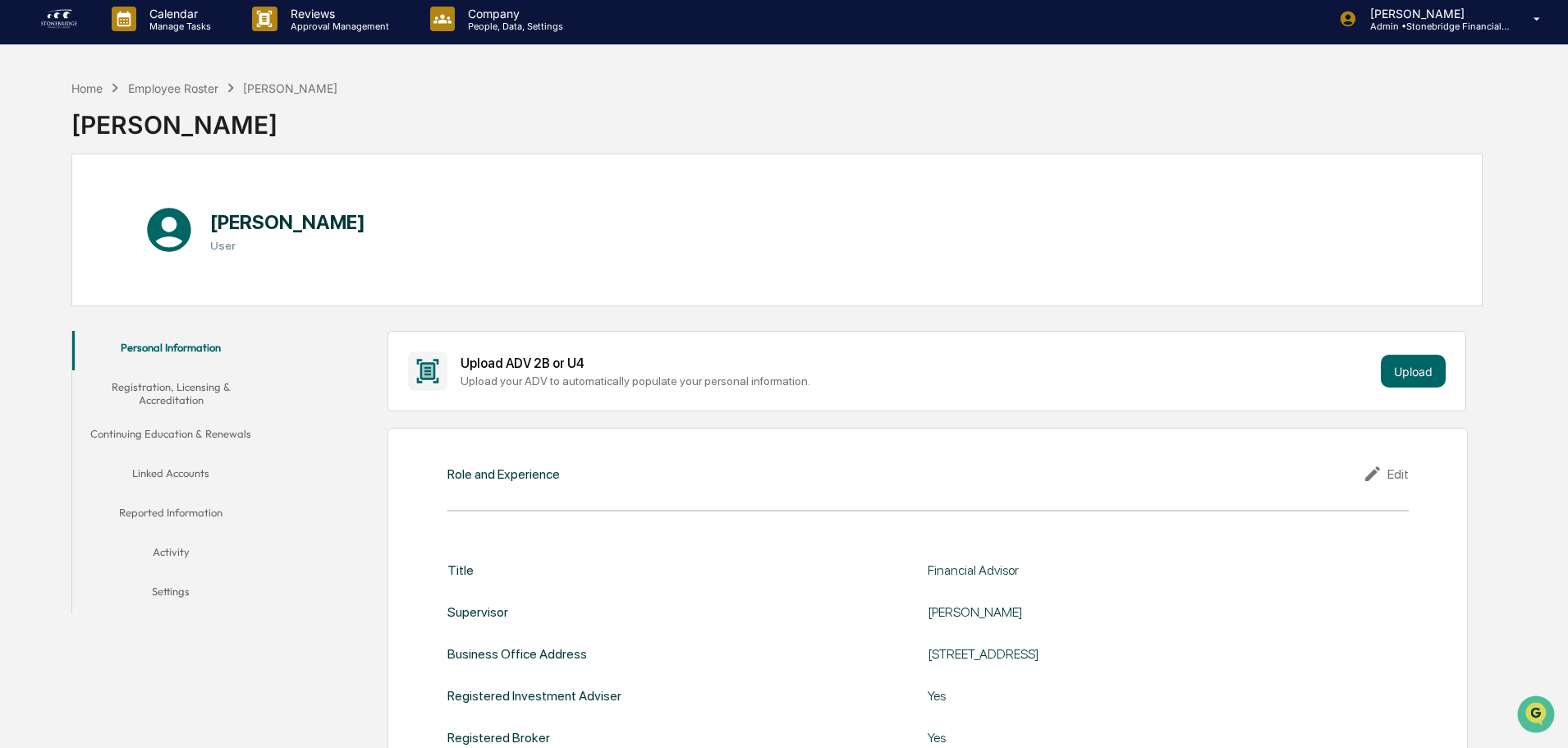
scroll to position [0, 0]
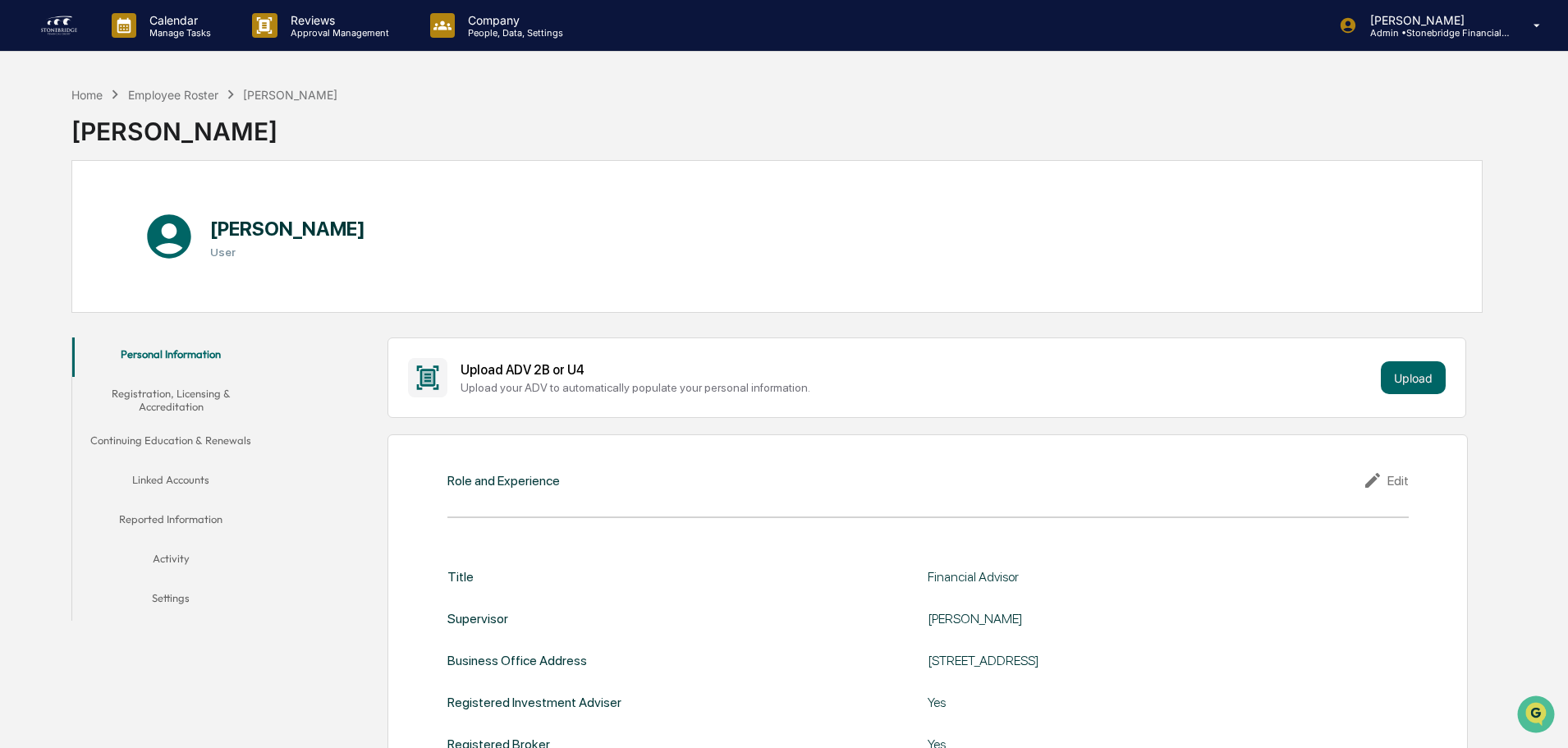
click at [211, 384] on button "Registration, Licensing & Accreditation" at bounding box center [170, 400] width 197 height 47
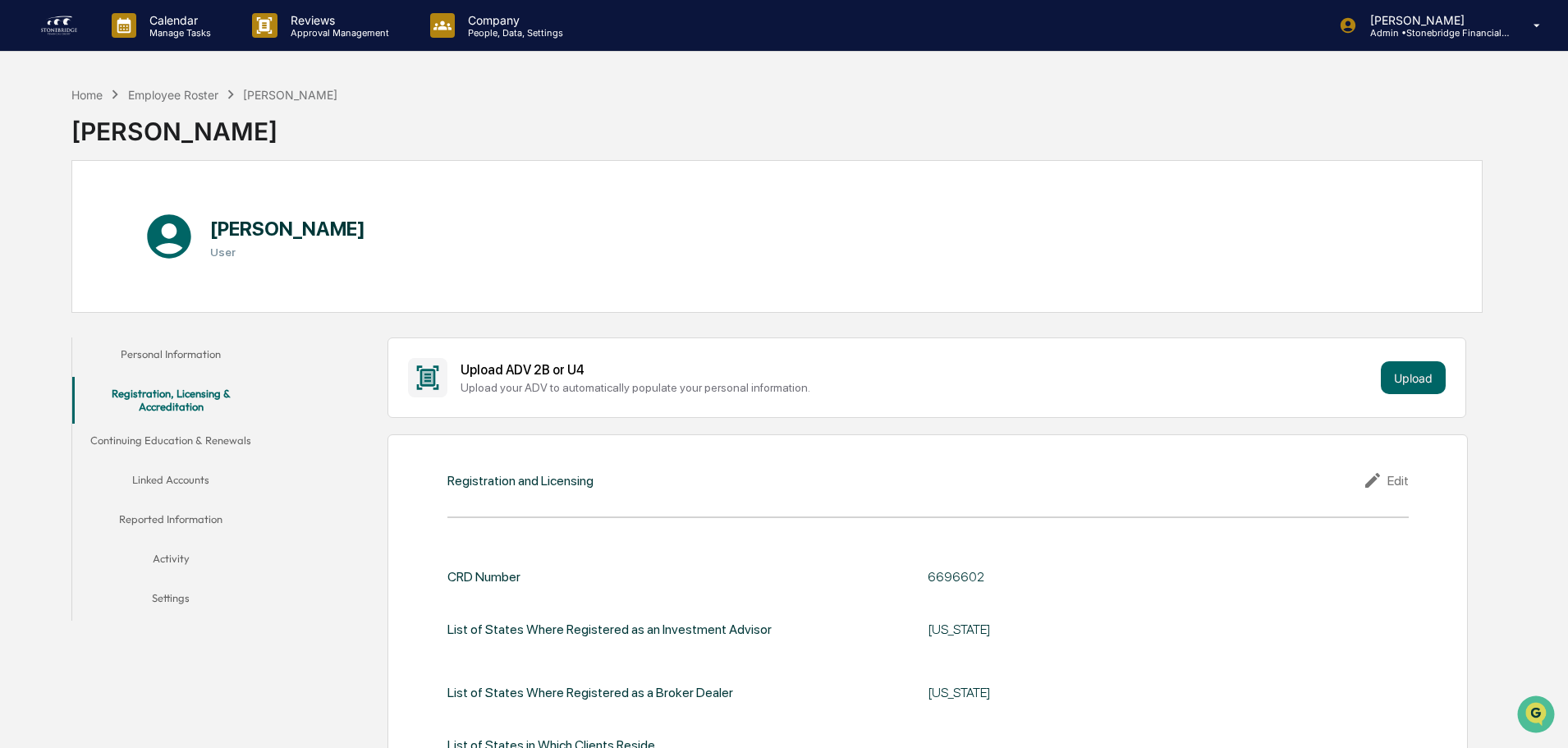
click at [256, 445] on button "Continuing Education & Renewals" at bounding box center [170, 443] width 197 height 40
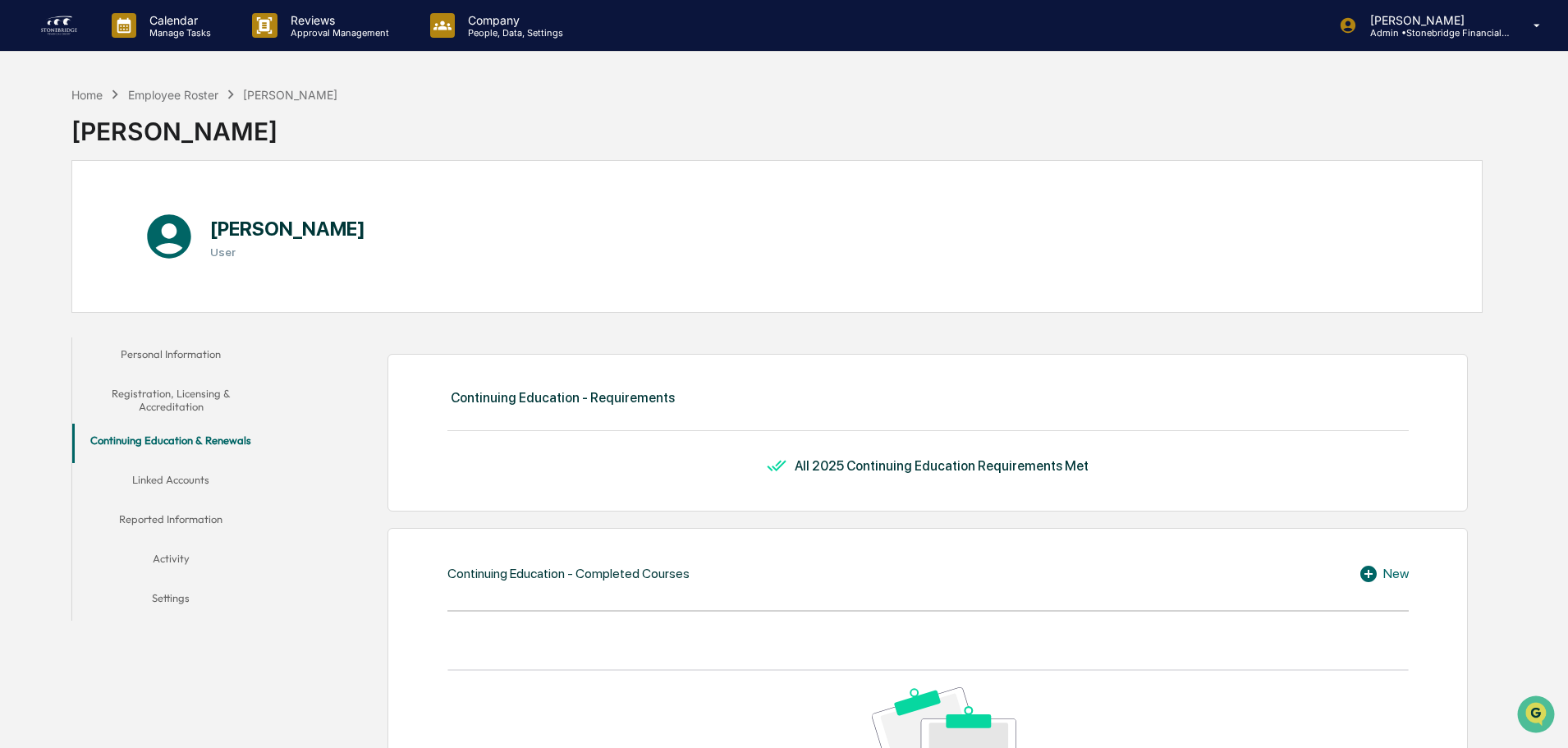
click at [225, 465] on button "Linked Accounts" at bounding box center [170, 483] width 197 height 40
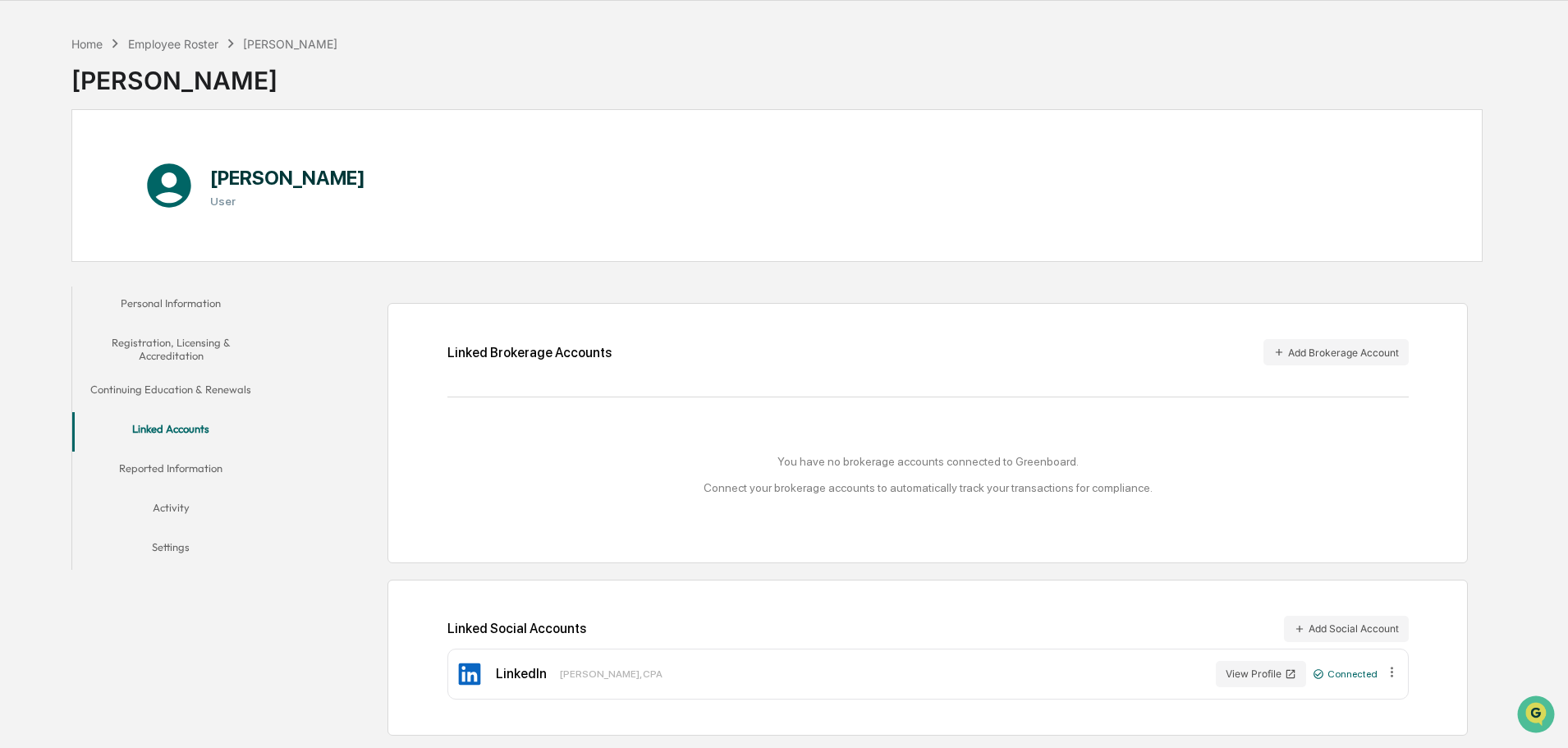
scroll to position [78, 0]
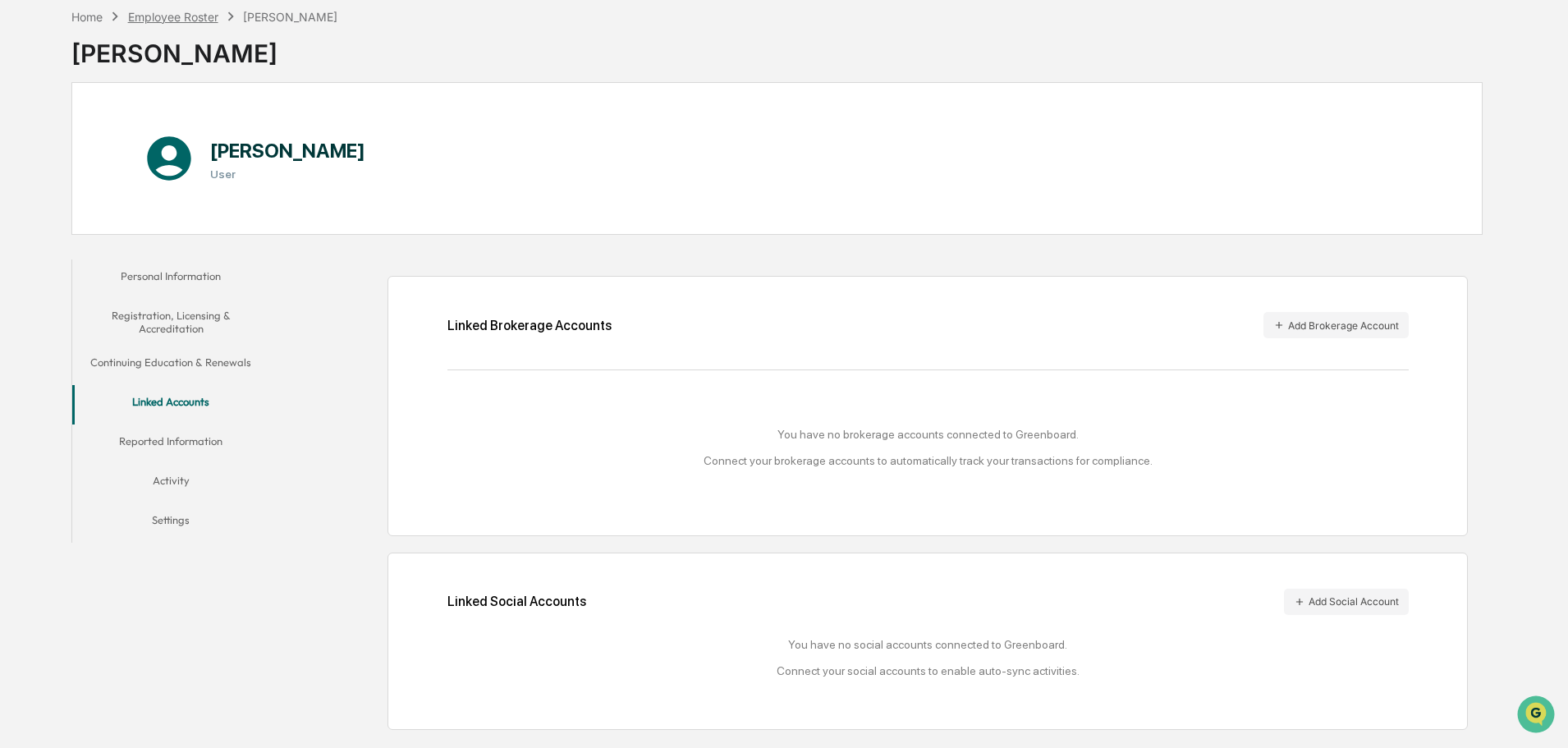
click at [215, 16] on div "Employee Roster" at bounding box center [174, 17] width 91 height 14
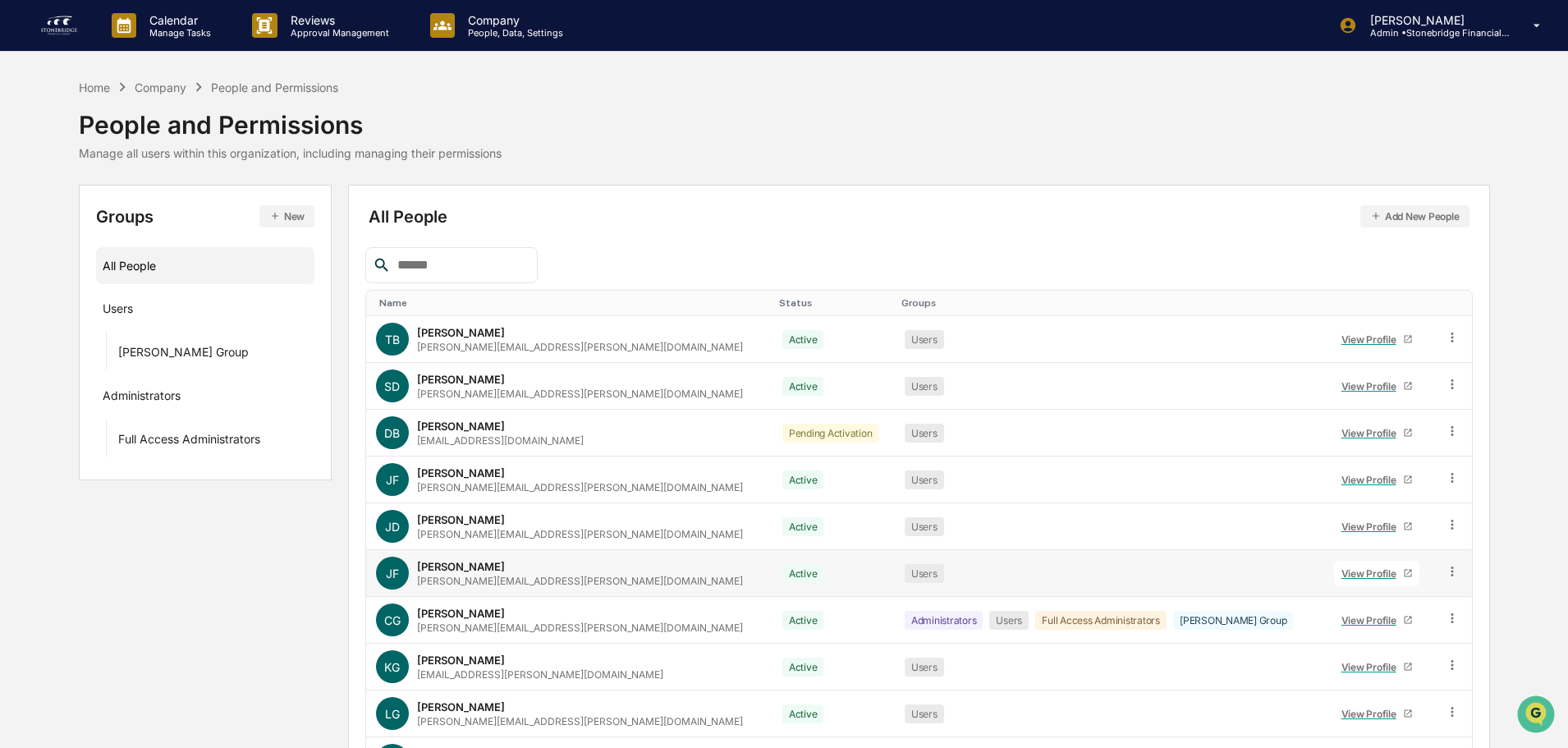
scroll to position [109, 0]
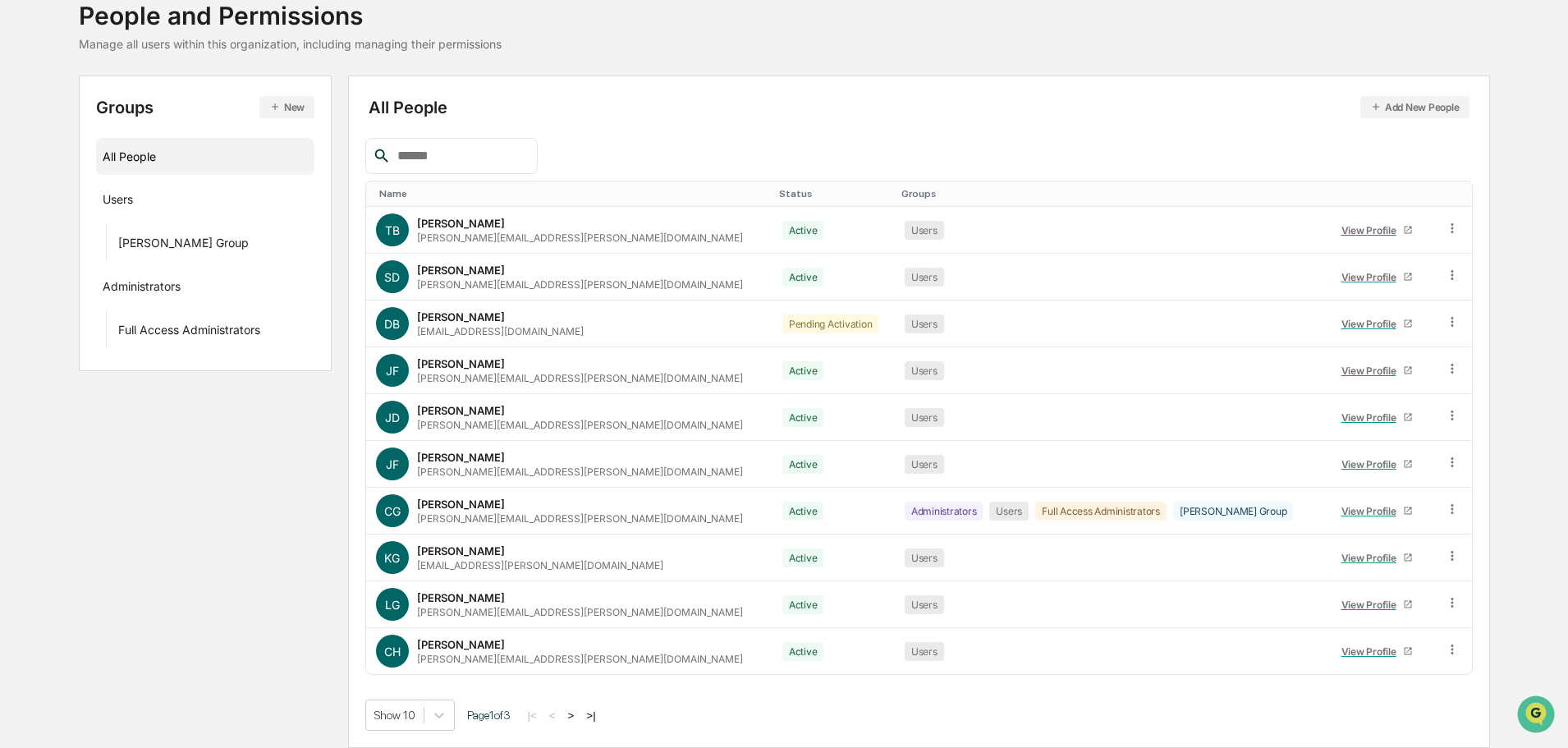
click at [579, 714] on button ">" at bounding box center [571, 716] width 17 height 14
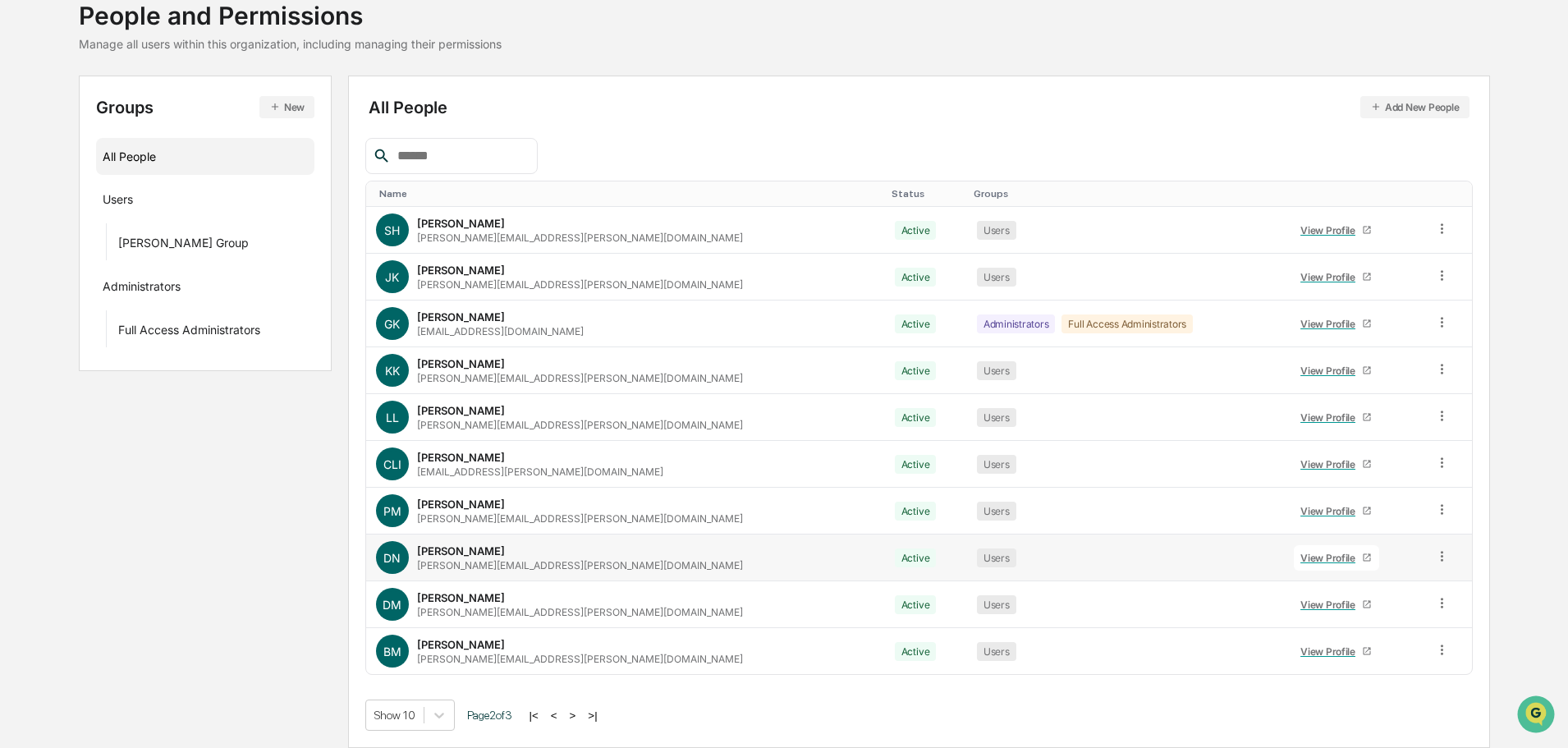
click at [1300, 556] on div "View Profile" at bounding box center [1331, 558] width 62 height 12
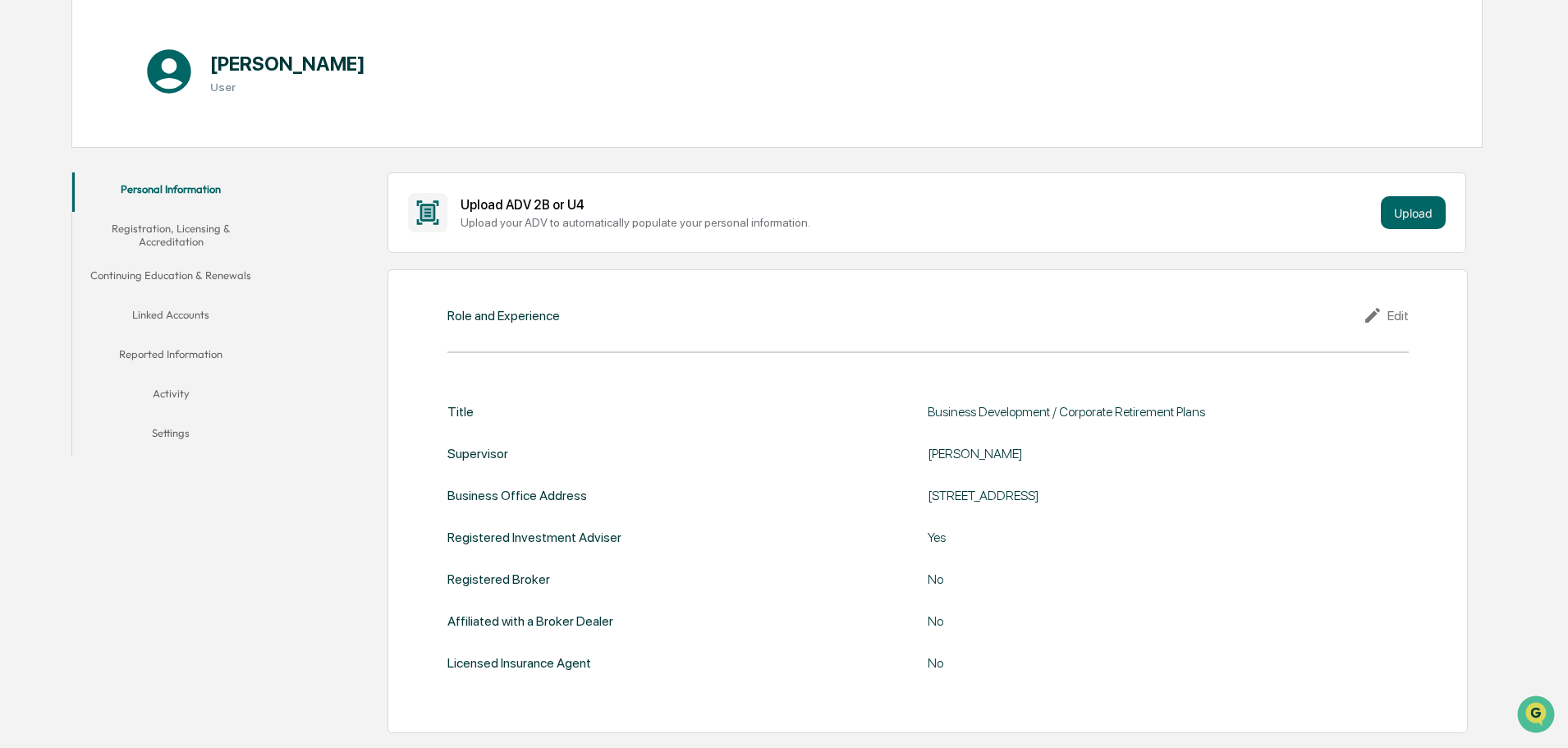
scroll to position [191, 0]
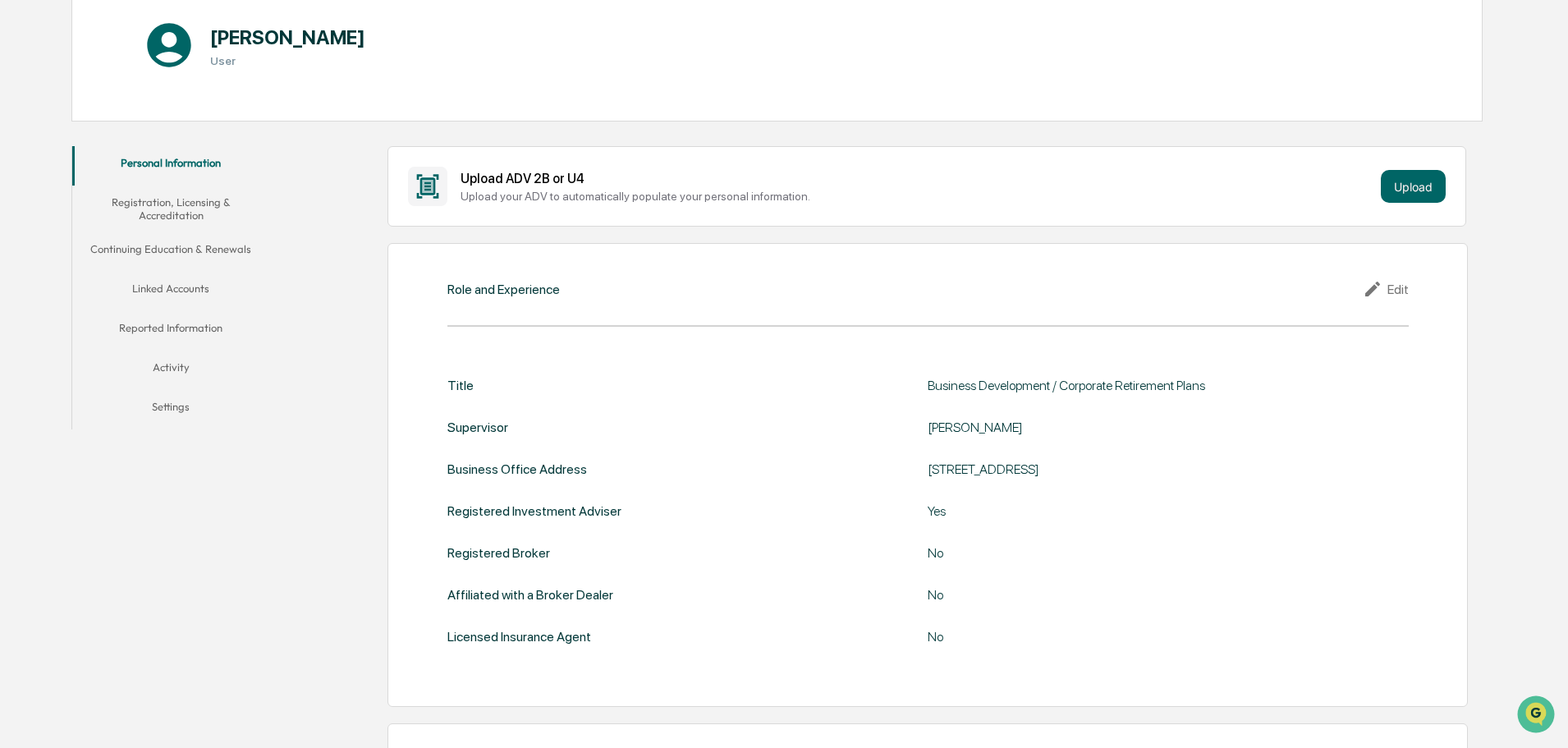
click at [1387, 293] on icon at bounding box center [1375, 288] width 25 height 19
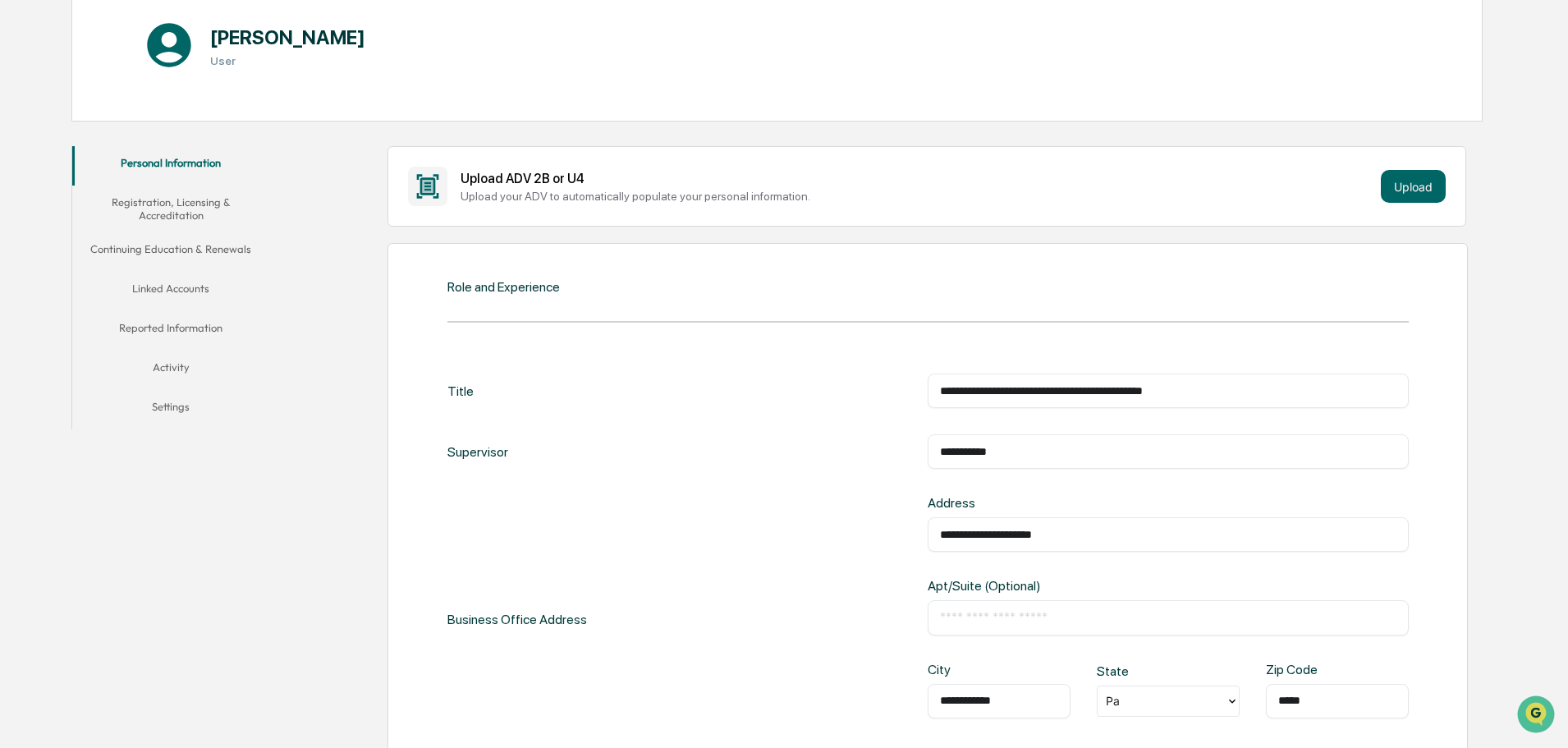
drag, startPoint x: 1291, startPoint y: 386, endPoint x: 329, endPoint y: 364, distance: 962.3
click at [1263, 402] on div "**********" at bounding box center [1168, 390] width 481 height 34
drag, startPoint x: 1278, startPoint y: 387, endPoint x: 563, endPoint y: 392, distance: 715.0
click at [567, 394] on div "**********" at bounding box center [928, 390] width 961 height 34
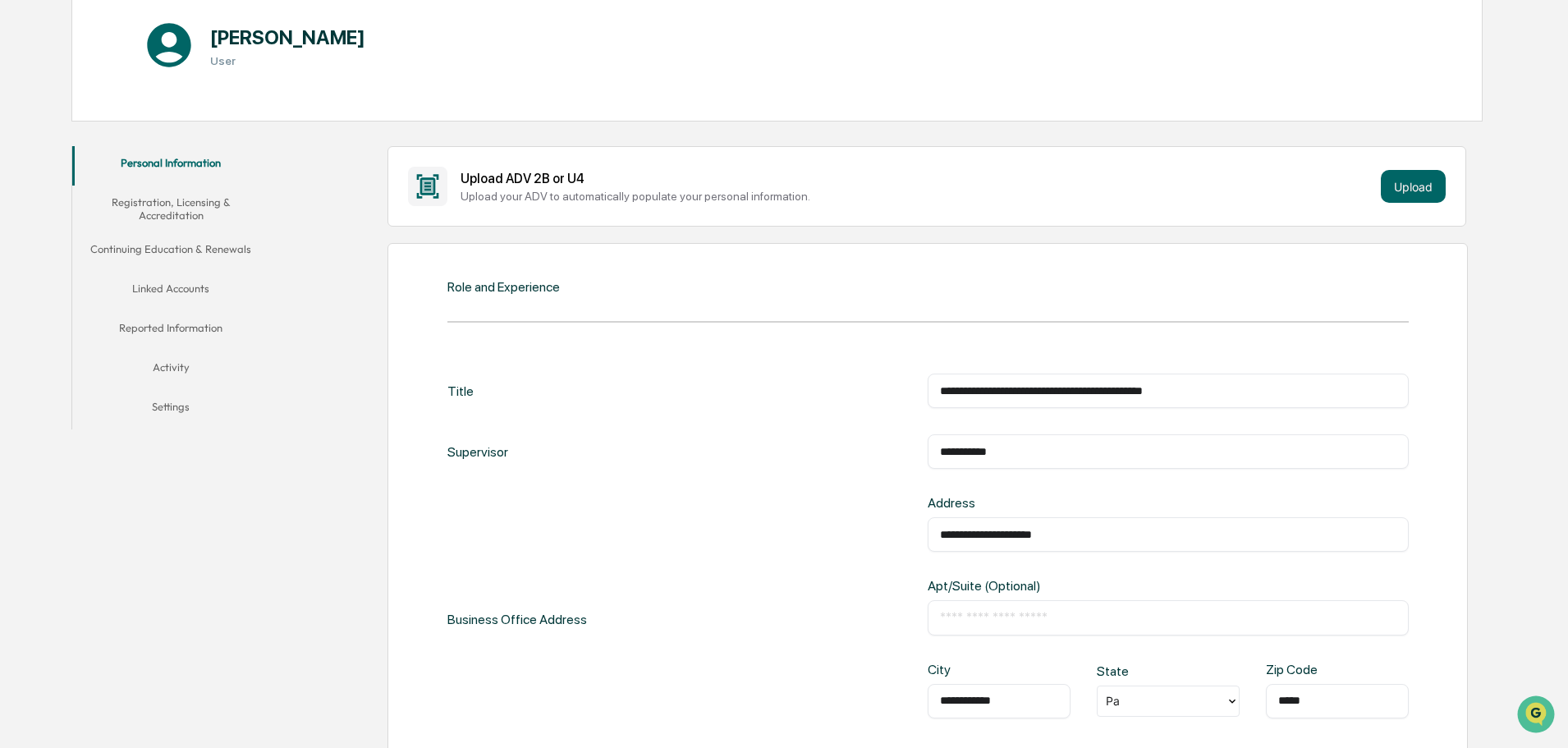
paste input "text"
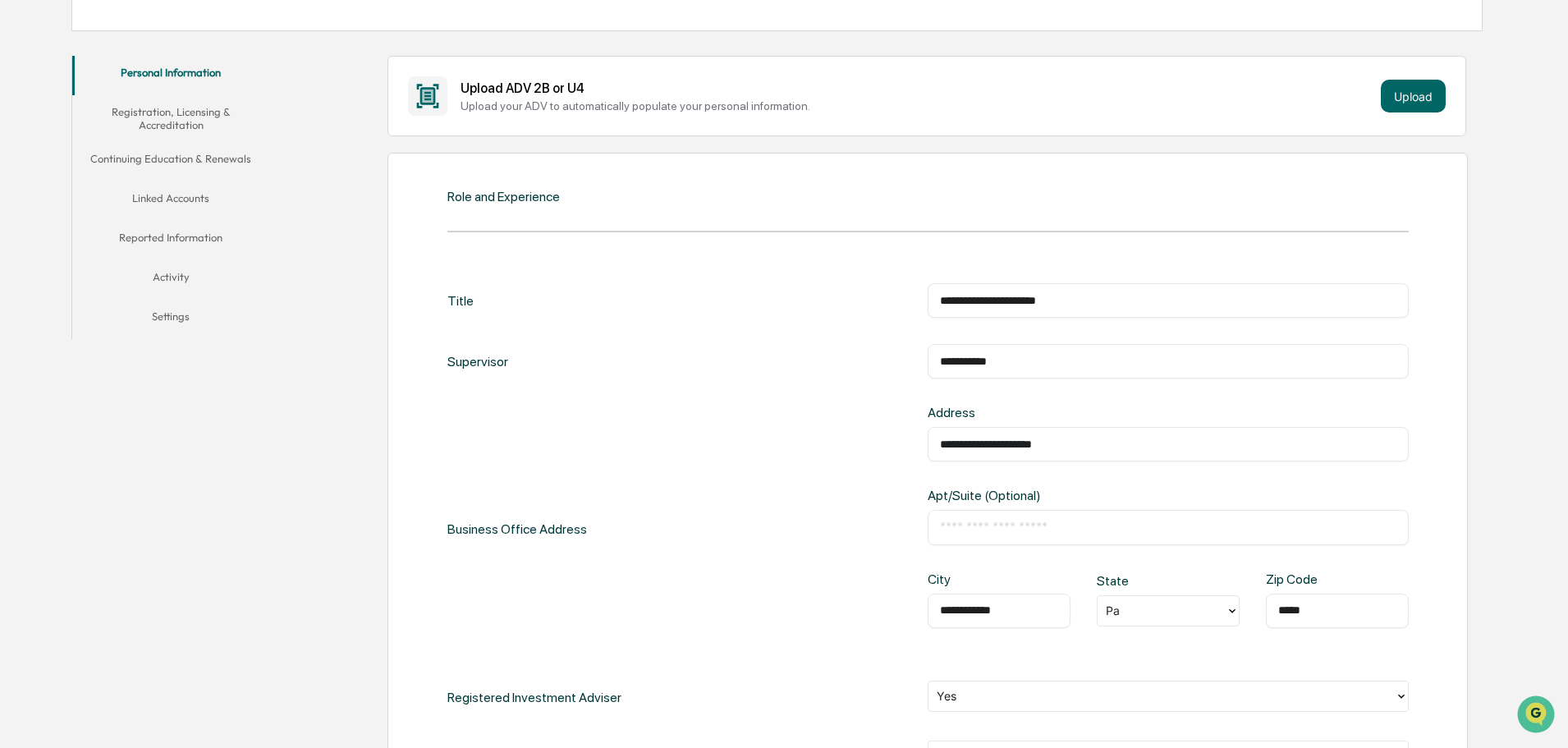
scroll to position [438, 0]
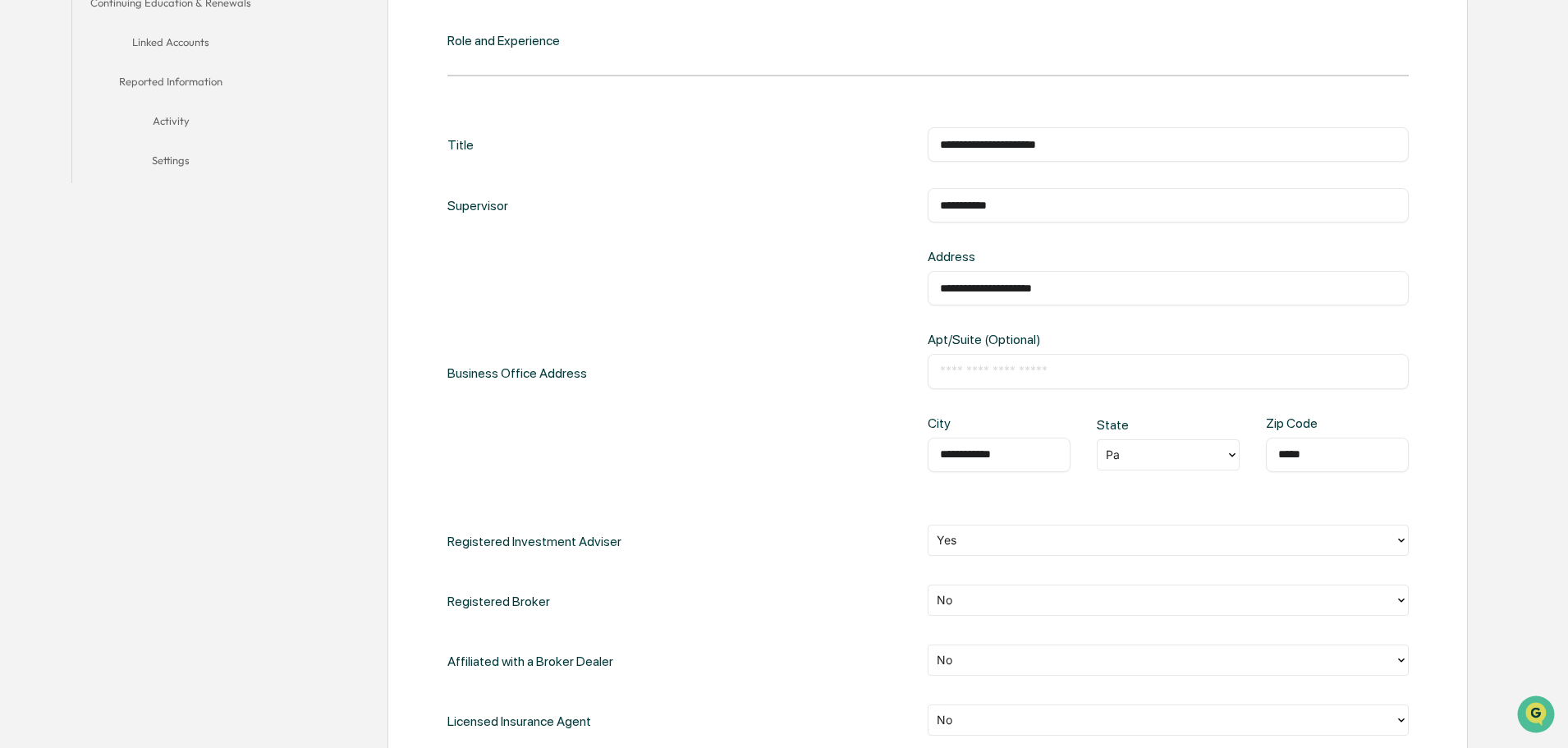
type input "**********"
click at [1149, 453] on div at bounding box center [1161, 455] width 112 height 18
click at [1155, 537] on div "PA" at bounding box center [1168, 543] width 143 height 33
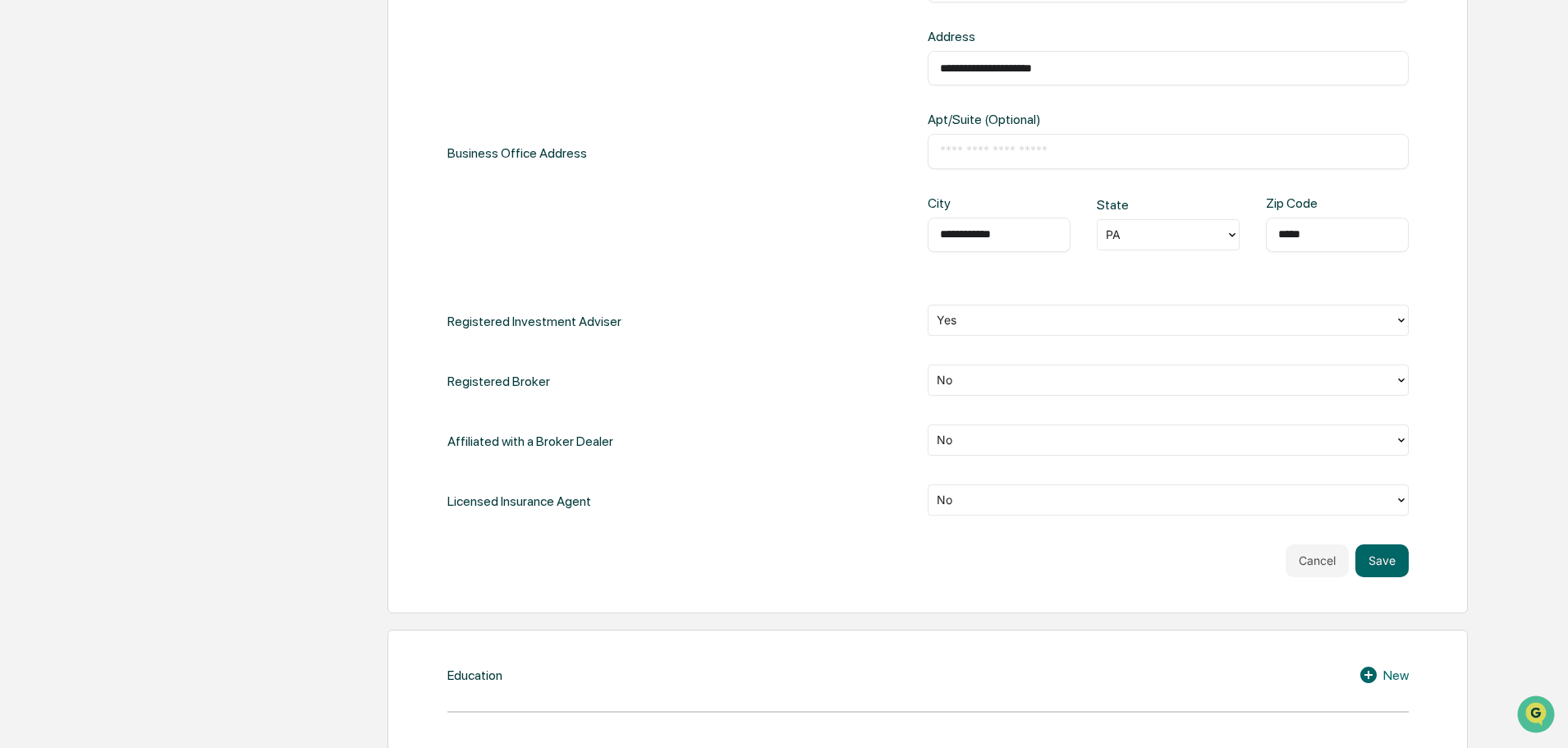
scroll to position [849, 0]
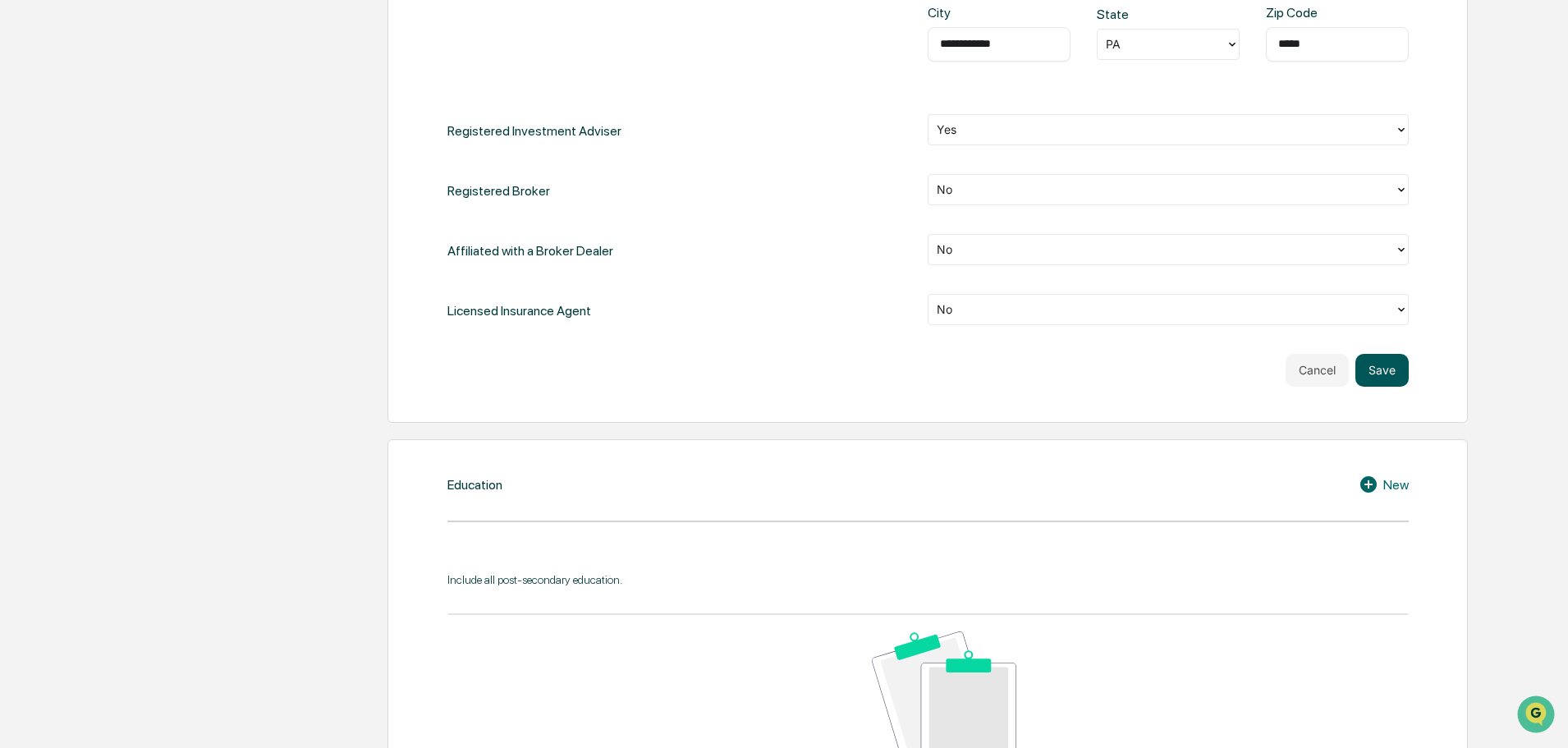
click at [1389, 361] on button "Save" at bounding box center [1382, 371] width 54 height 33
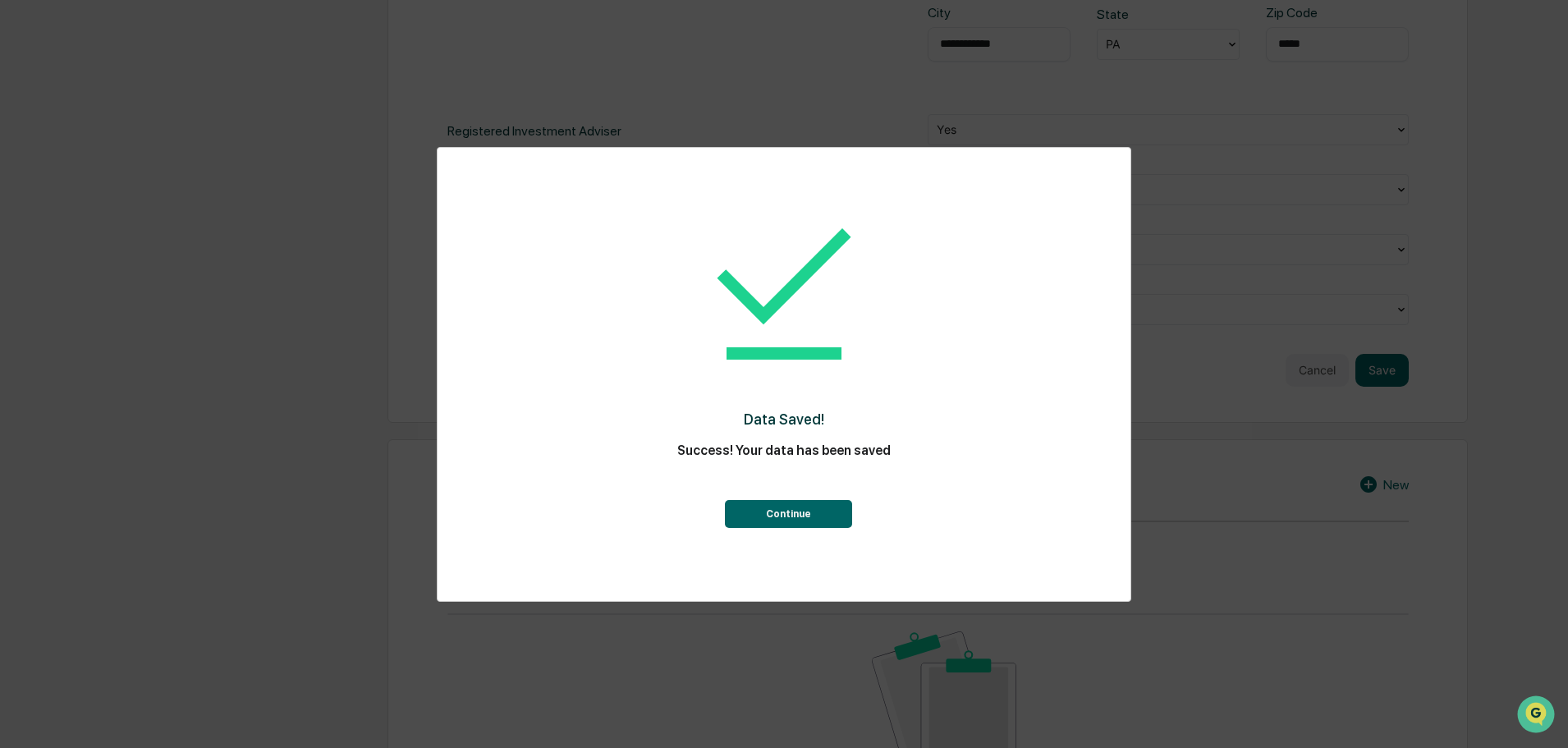
click at [769, 519] on button "Continue" at bounding box center [788, 514] width 128 height 28
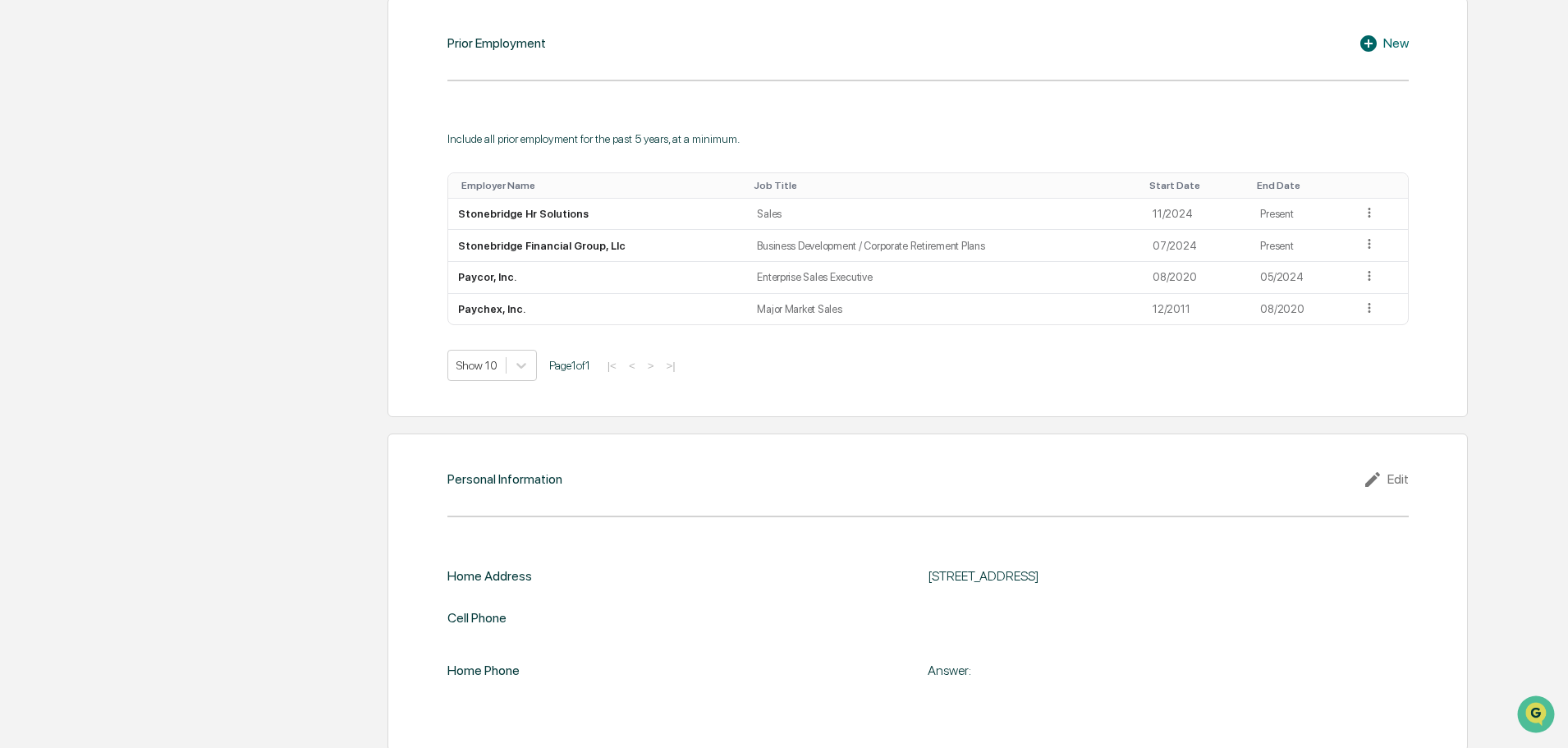
scroll to position [1438, 0]
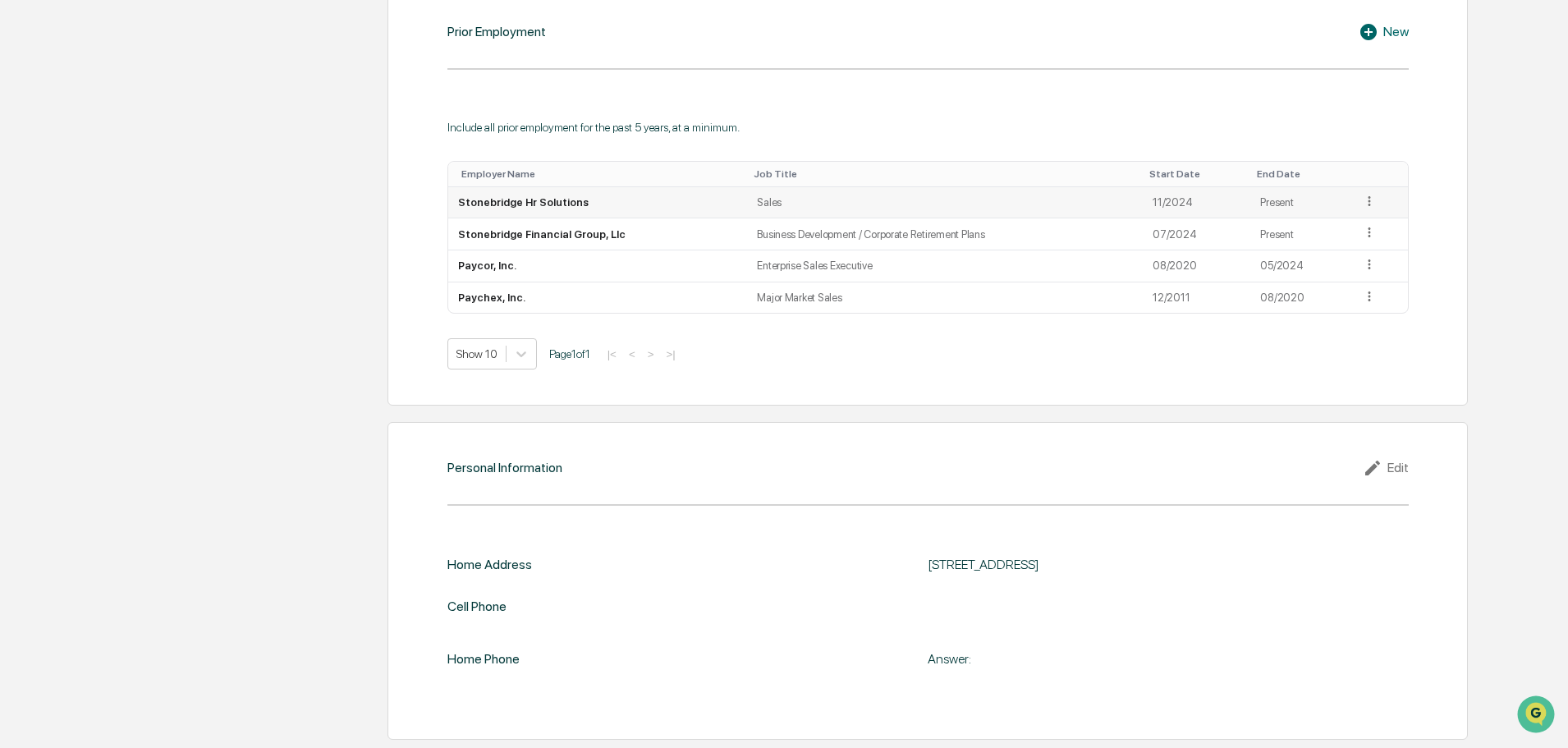
click at [1376, 201] on td at bounding box center [1380, 203] width 55 height 32
click at [1366, 202] on icon at bounding box center [1369, 202] width 16 height 16
click at [1338, 230] on div "Edit" at bounding box center [1350, 224] width 53 height 26
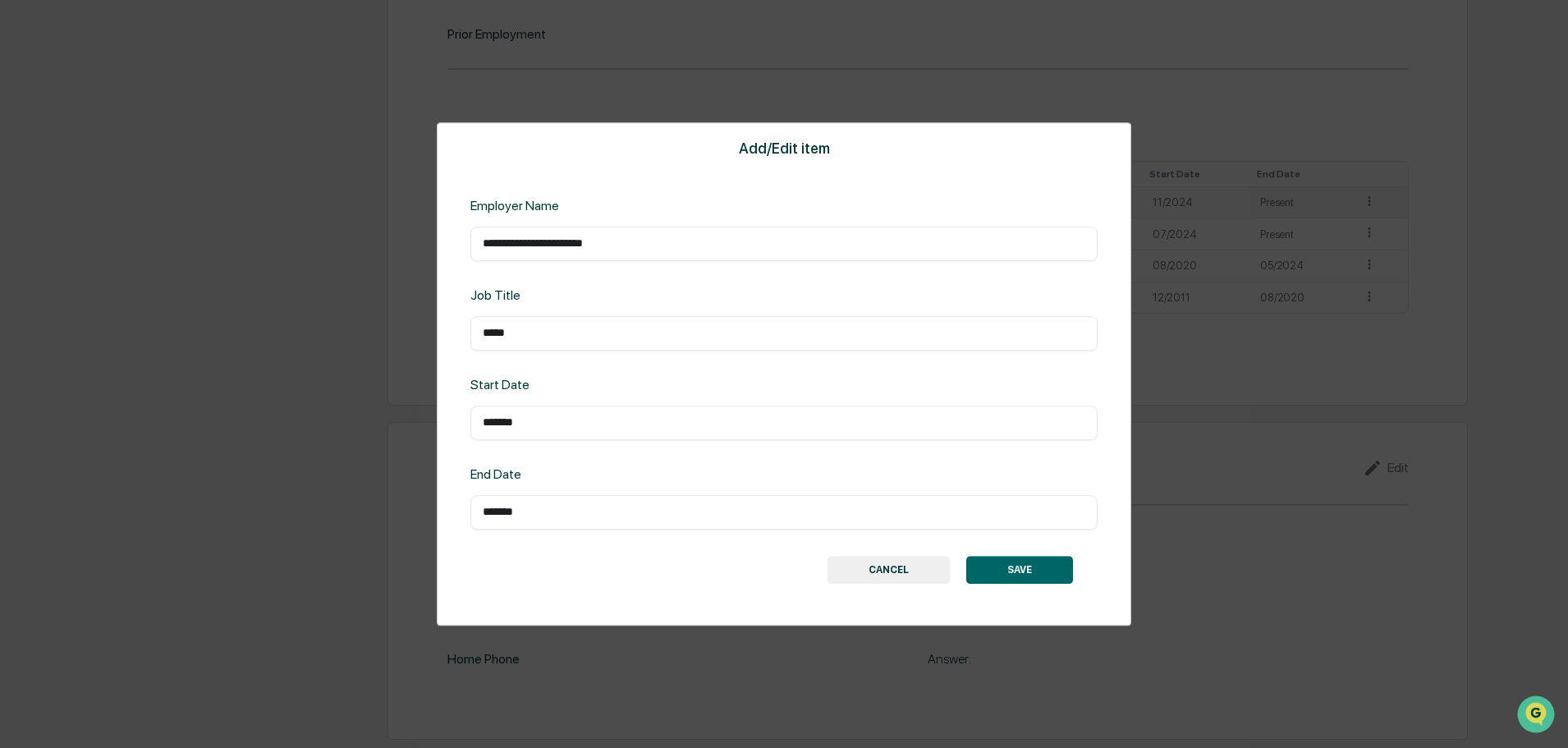
scroll to position [1433, 0]
drag, startPoint x: 590, startPoint y: 337, endPoint x: 237, endPoint y: 295, distance: 355.5
click at [281, 306] on div "**********" at bounding box center [784, 374] width 1568 height 748
paste input "**********"
type input "**********"
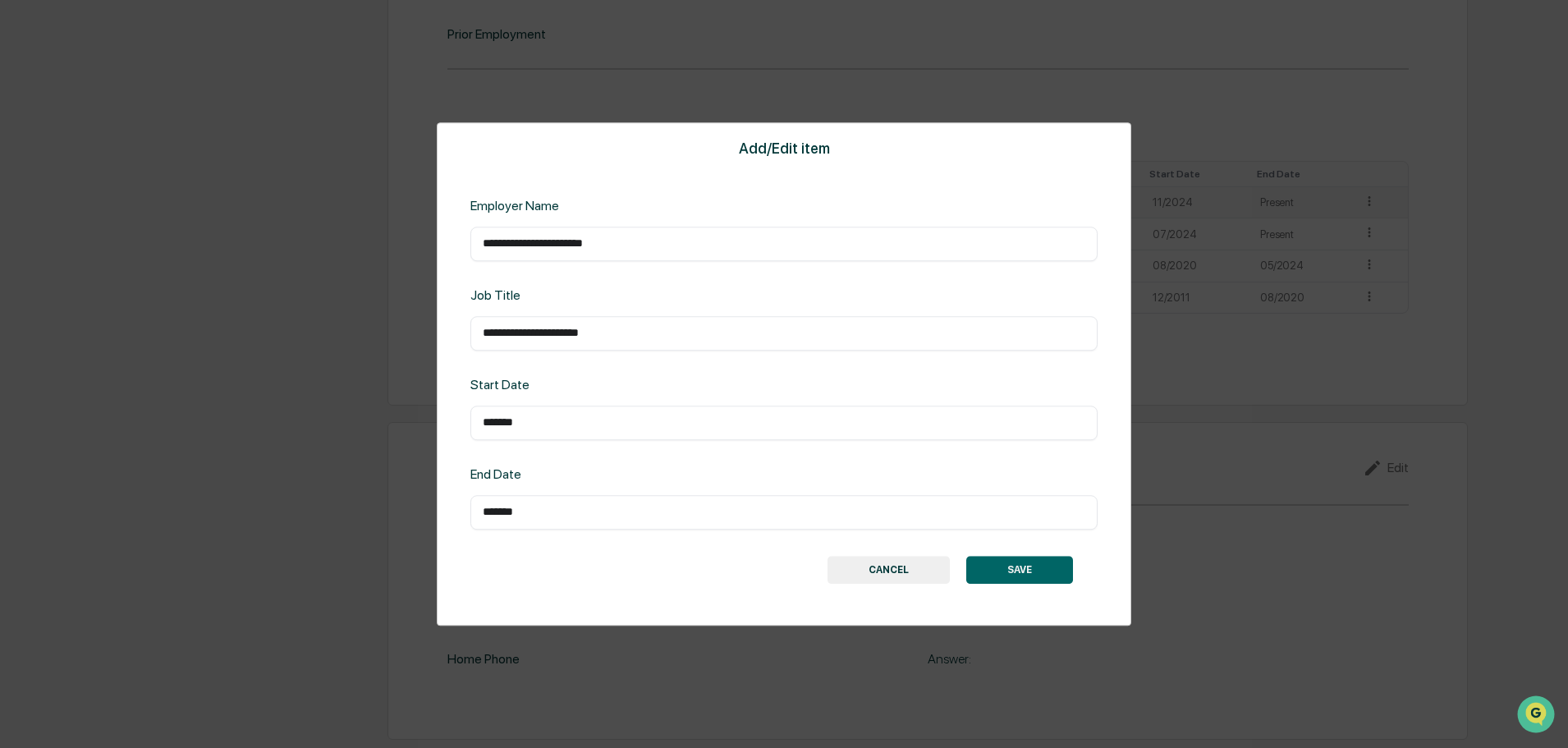
click at [1012, 574] on button "SAVE" at bounding box center [1019, 570] width 106 height 28
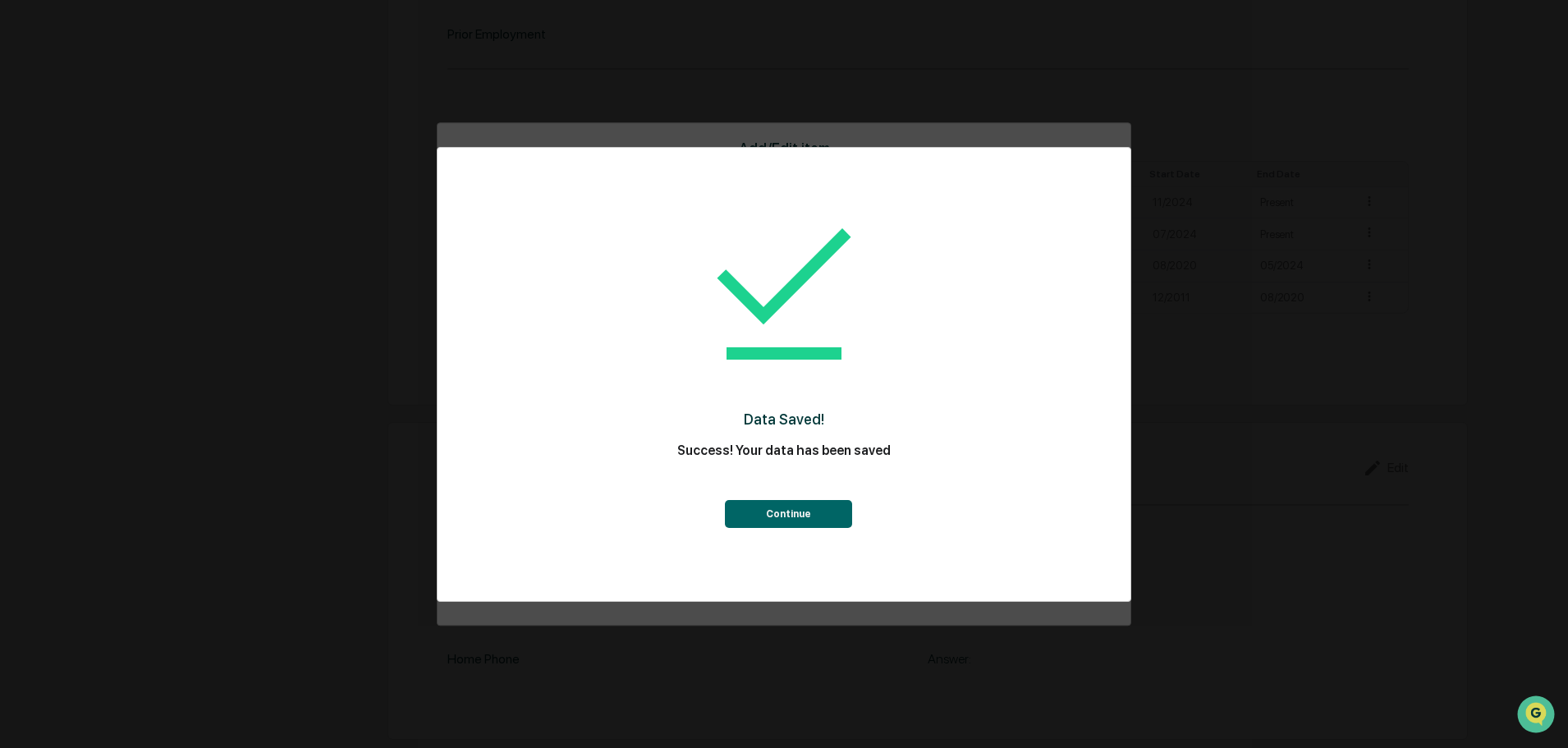
click at [786, 514] on button "Continue" at bounding box center [788, 514] width 128 height 28
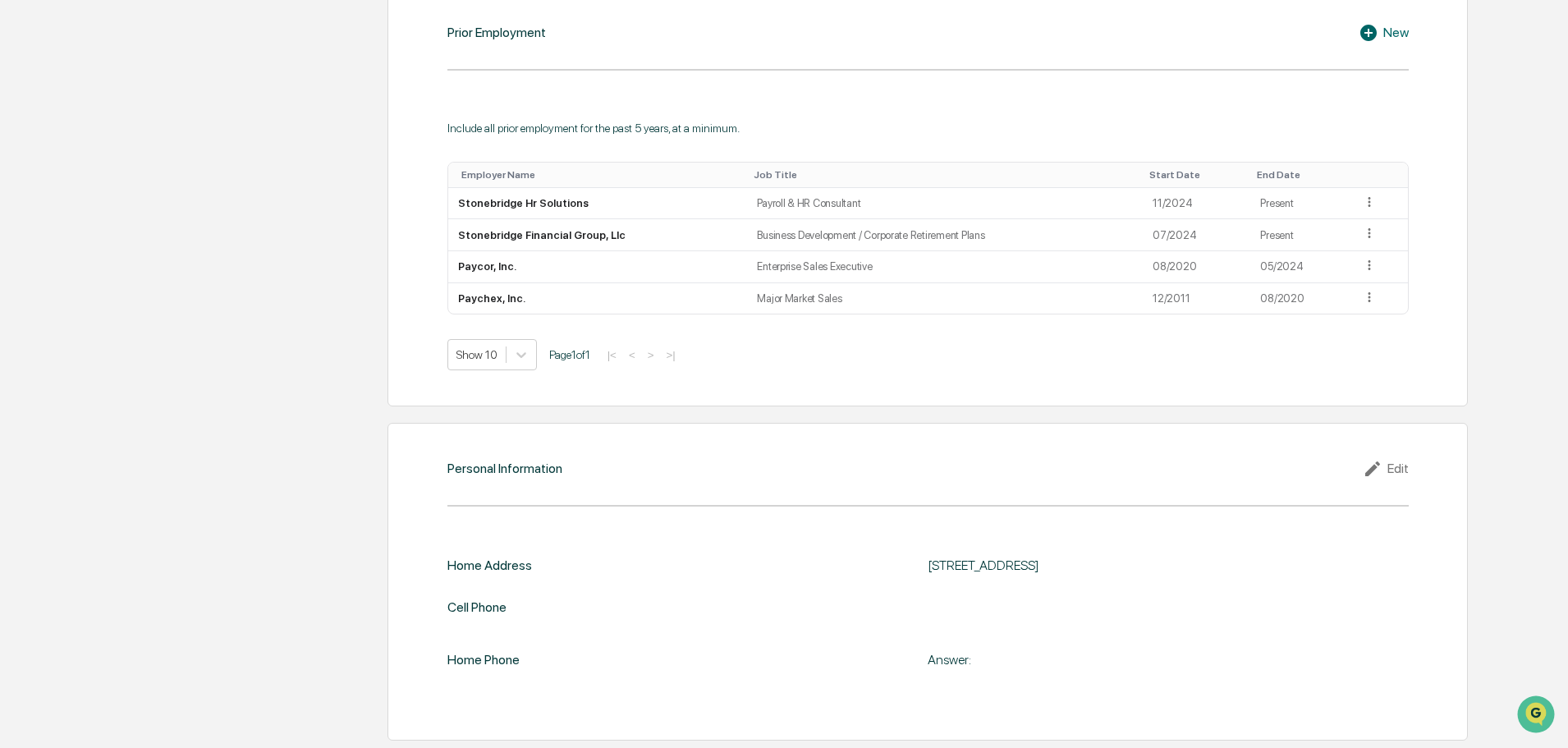
scroll to position [1438, 0]
click at [1389, 467] on div "Edit" at bounding box center [1386, 468] width 46 height 19
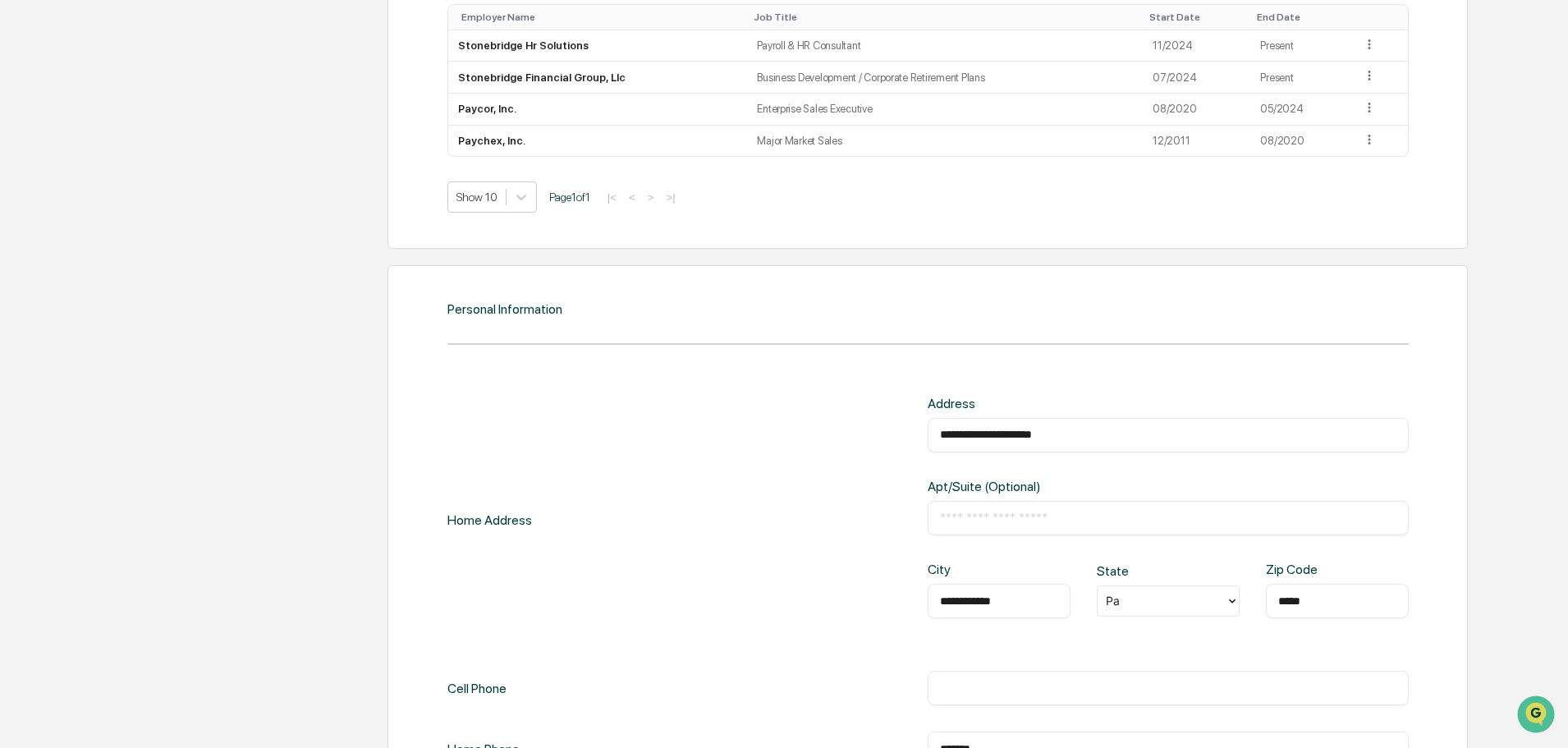
scroll to position [1601, 0]
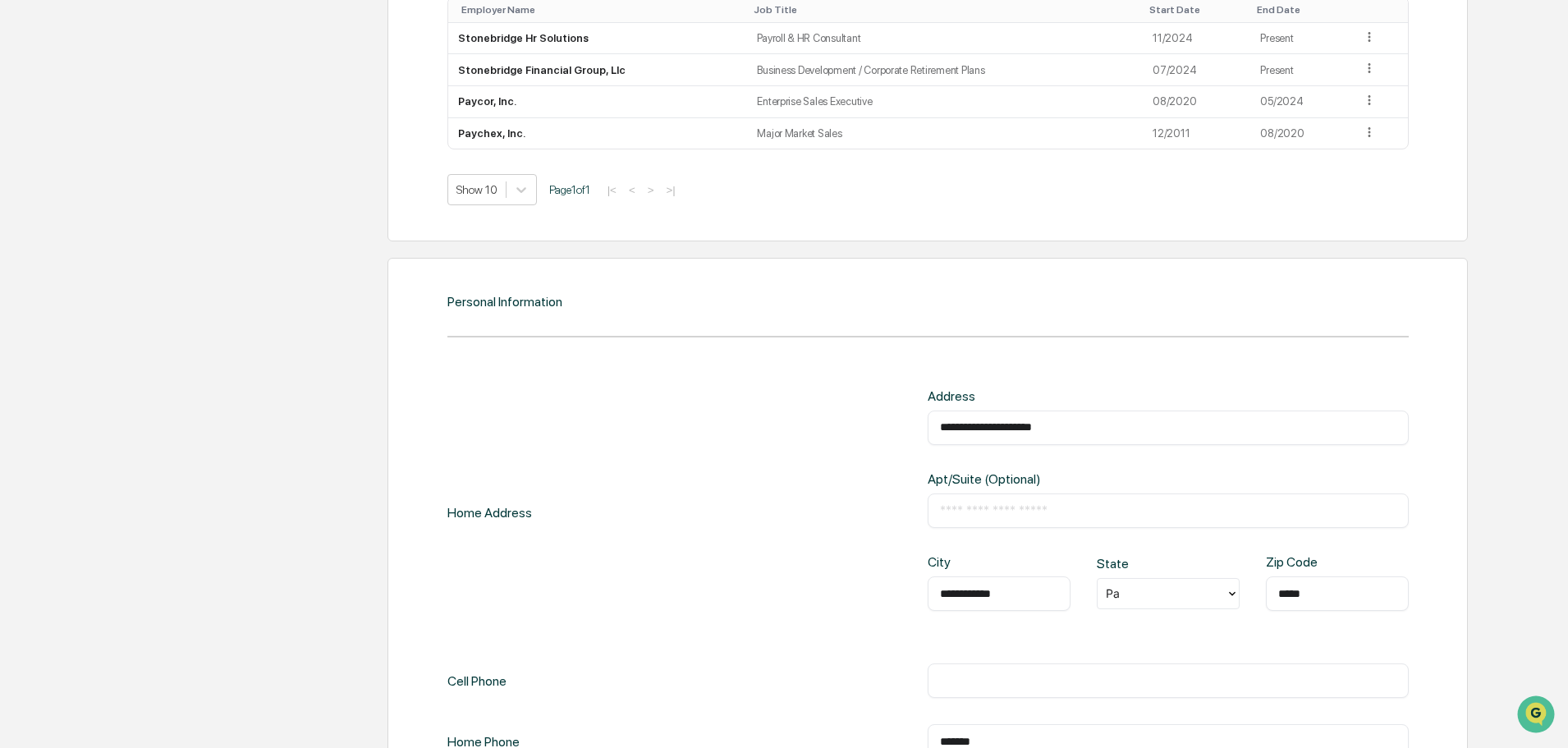
drag, startPoint x: 1170, startPoint y: 425, endPoint x: 813, endPoint y: 414, distance: 357.2
click at [820, 414] on div "**********" at bounding box center [928, 512] width 961 height 249
paste input "text"
type input "**********"
type input "*******"
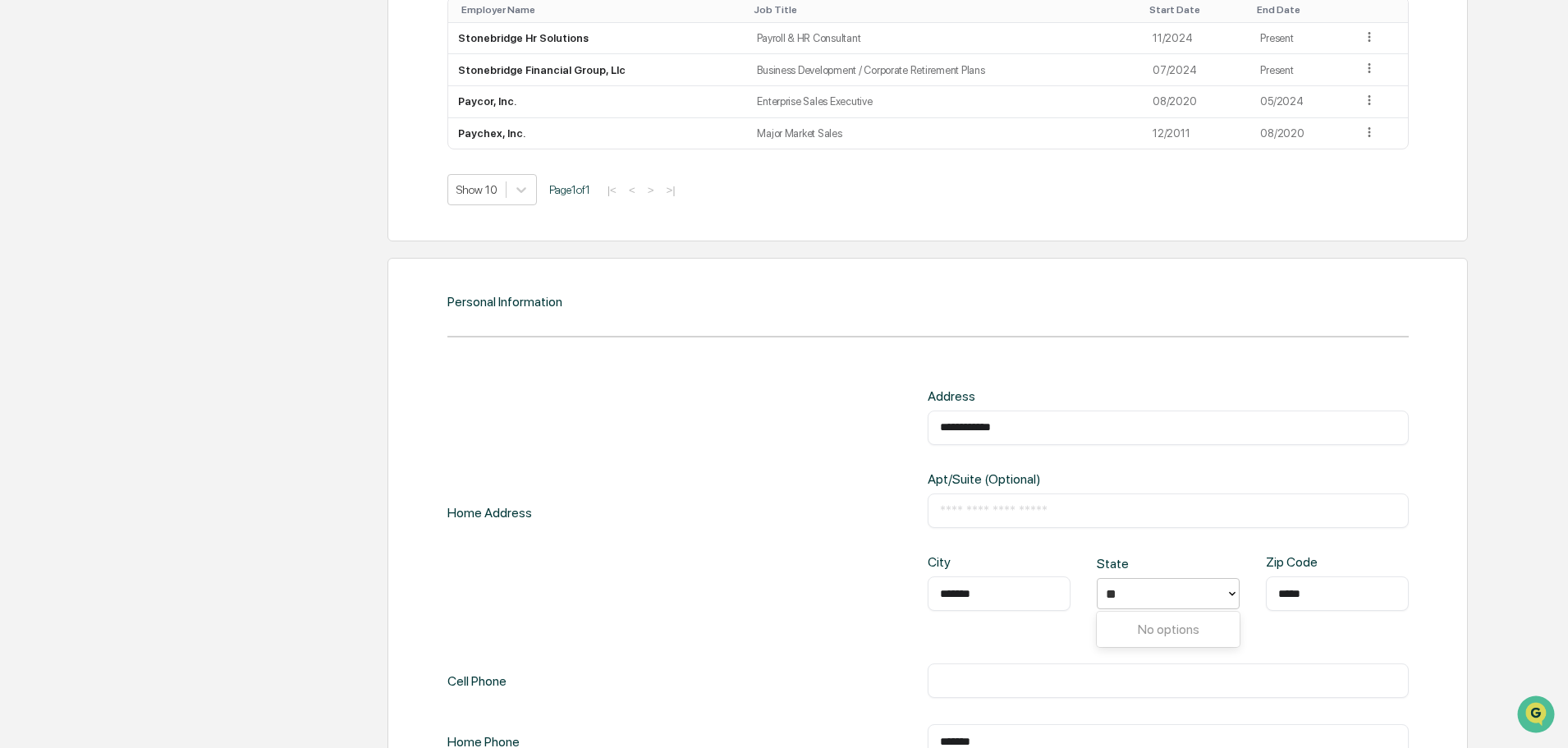
type input "*"
type input "**"
type input "*****"
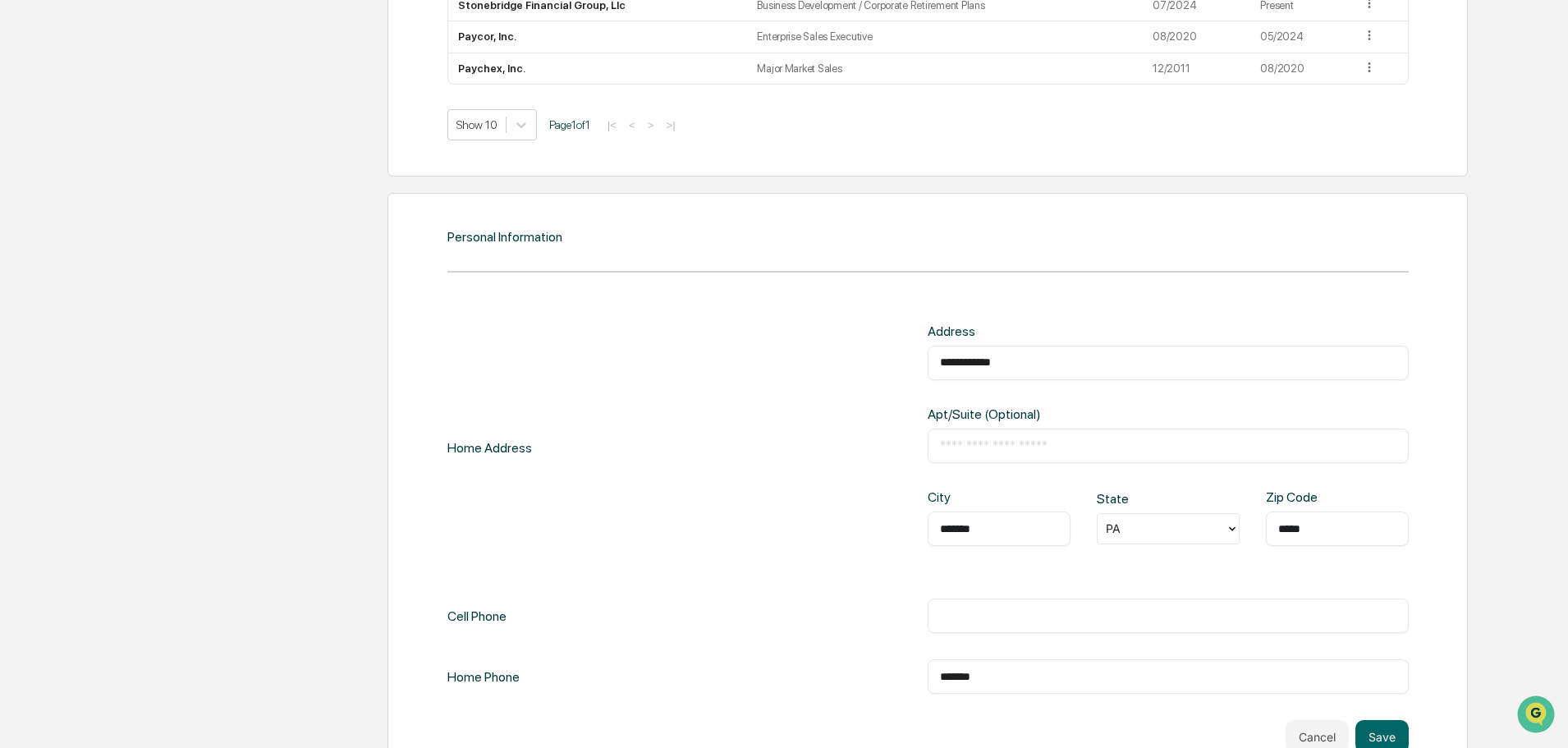
scroll to position [1716, 0]
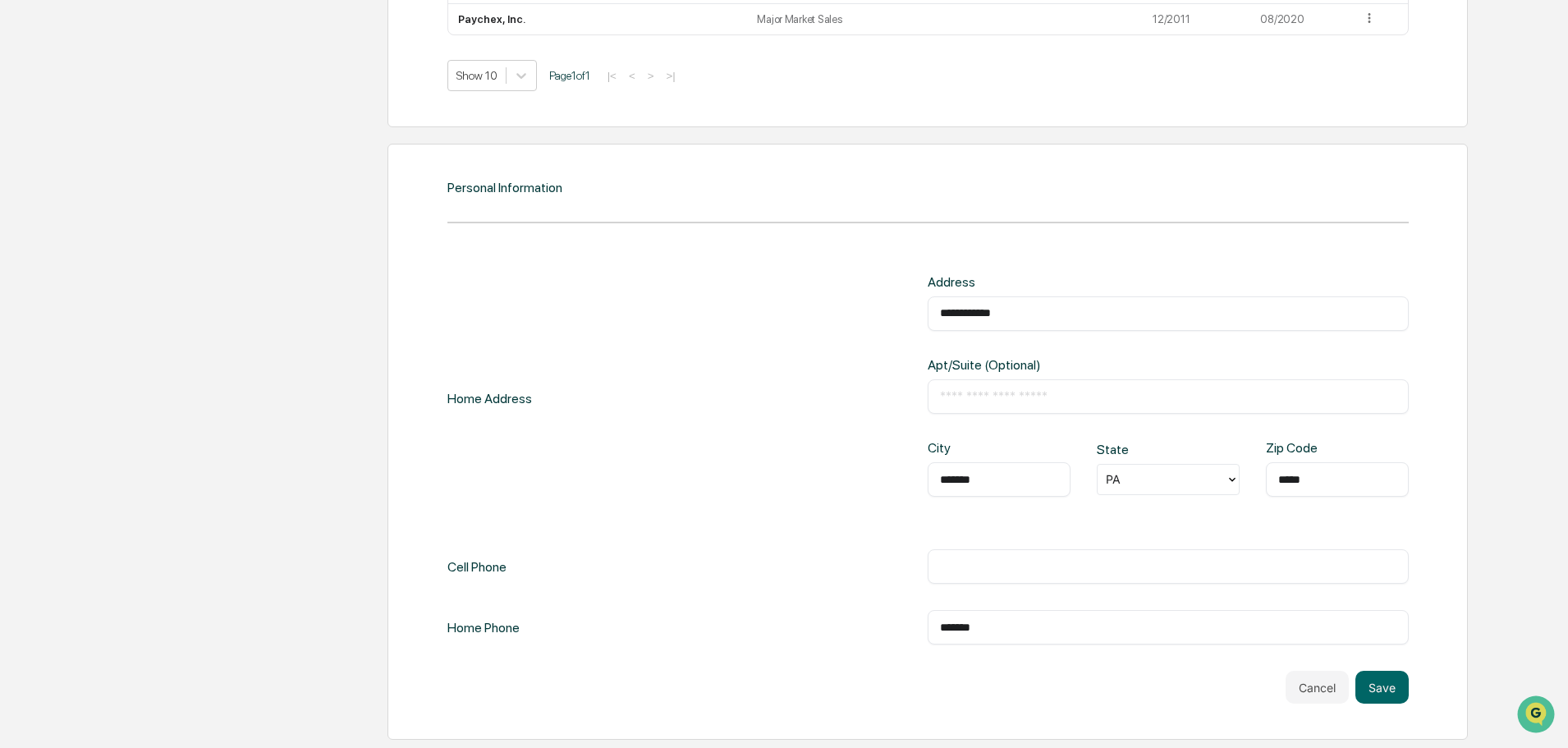
click at [964, 562] on input "text" at bounding box center [1168, 567] width 456 height 17
paste input "**********"
type input "**********"
drag, startPoint x: 1005, startPoint y: 630, endPoint x: 823, endPoint y: 605, distance: 183.7
click at [823, 605] on div "**********" at bounding box center [928, 460] width 961 height 372
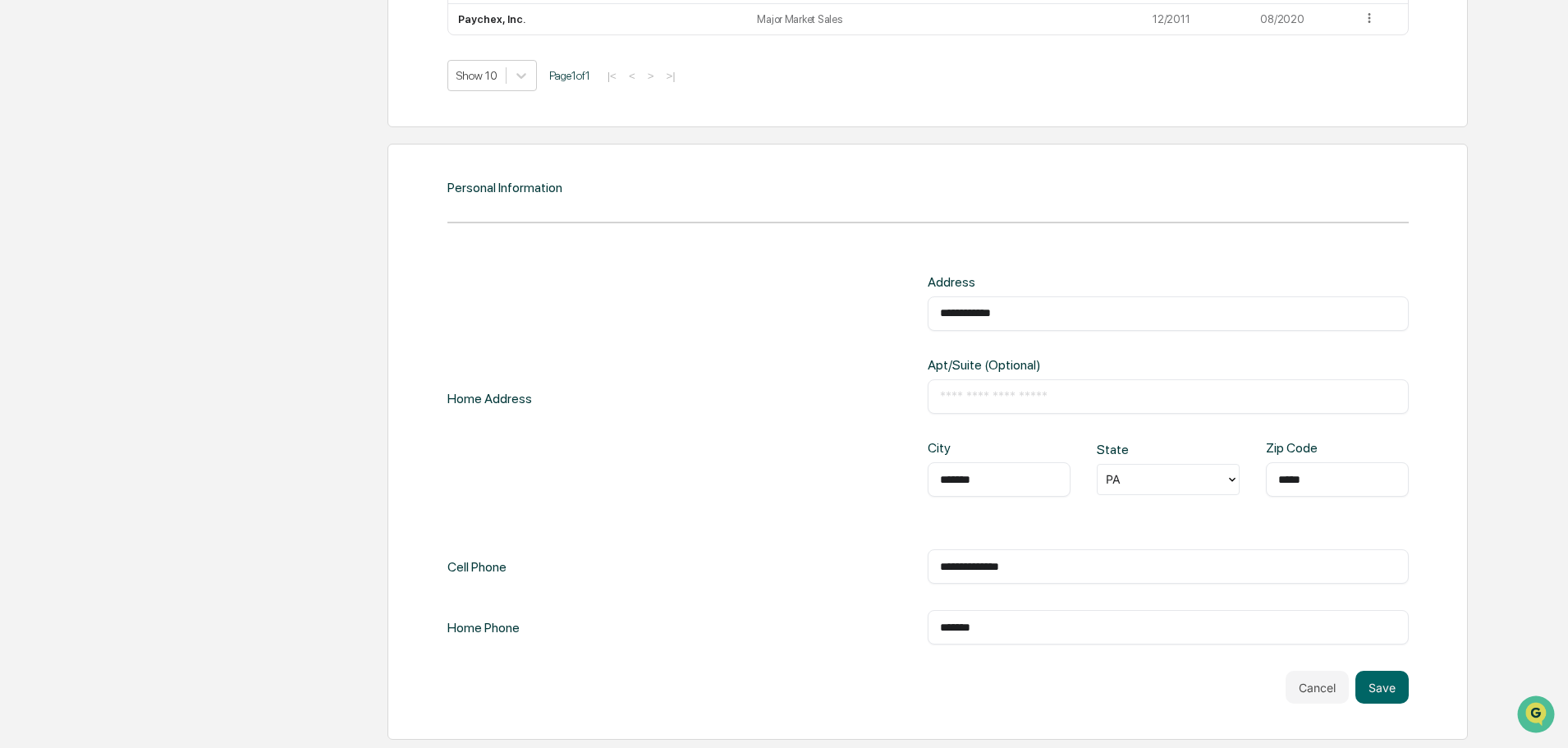
paste input "*******"
type input "**********"
click at [1380, 698] on button "Save" at bounding box center [1382, 688] width 54 height 33
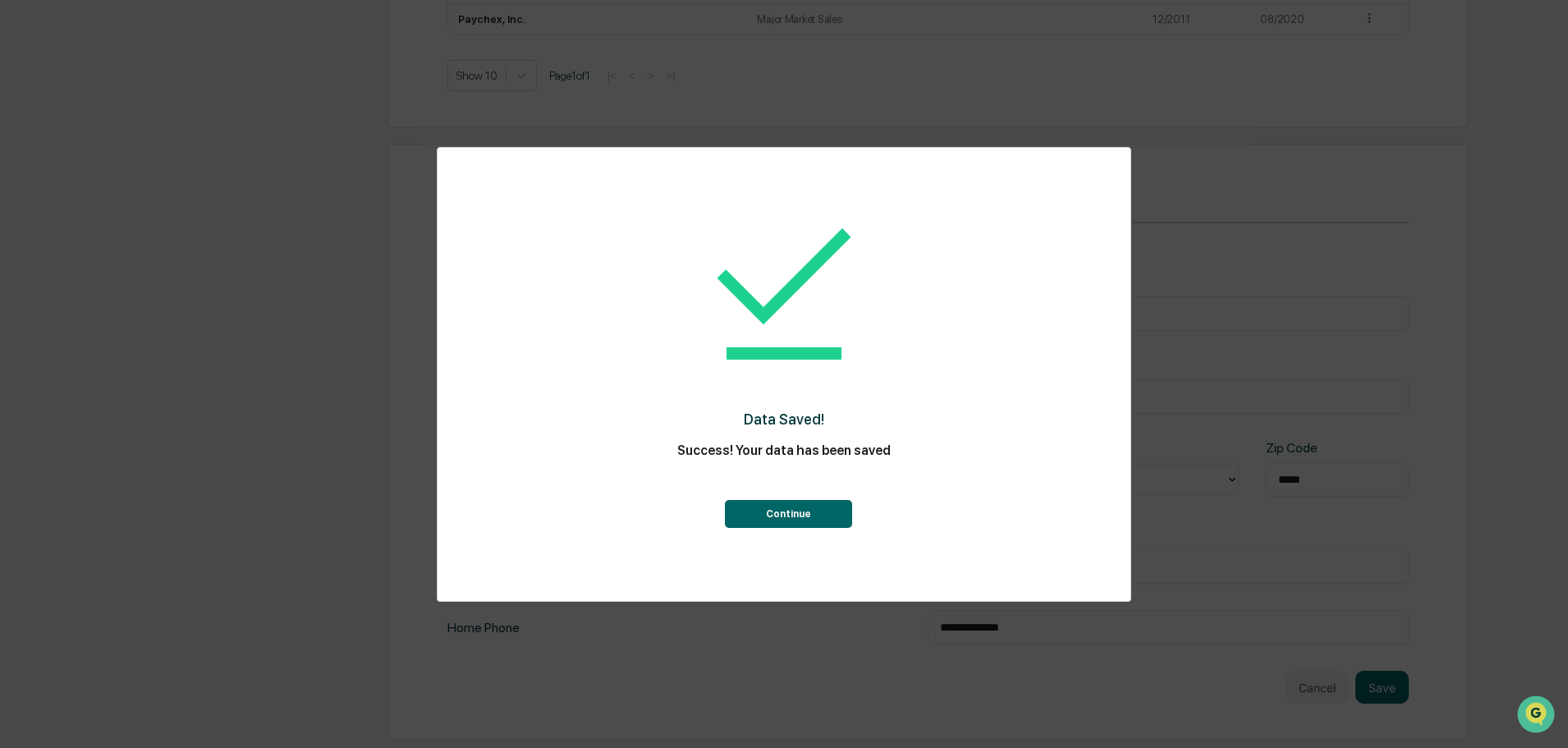
click at [799, 514] on button "Continue" at bounding box center [788, 514] width 128 height 28
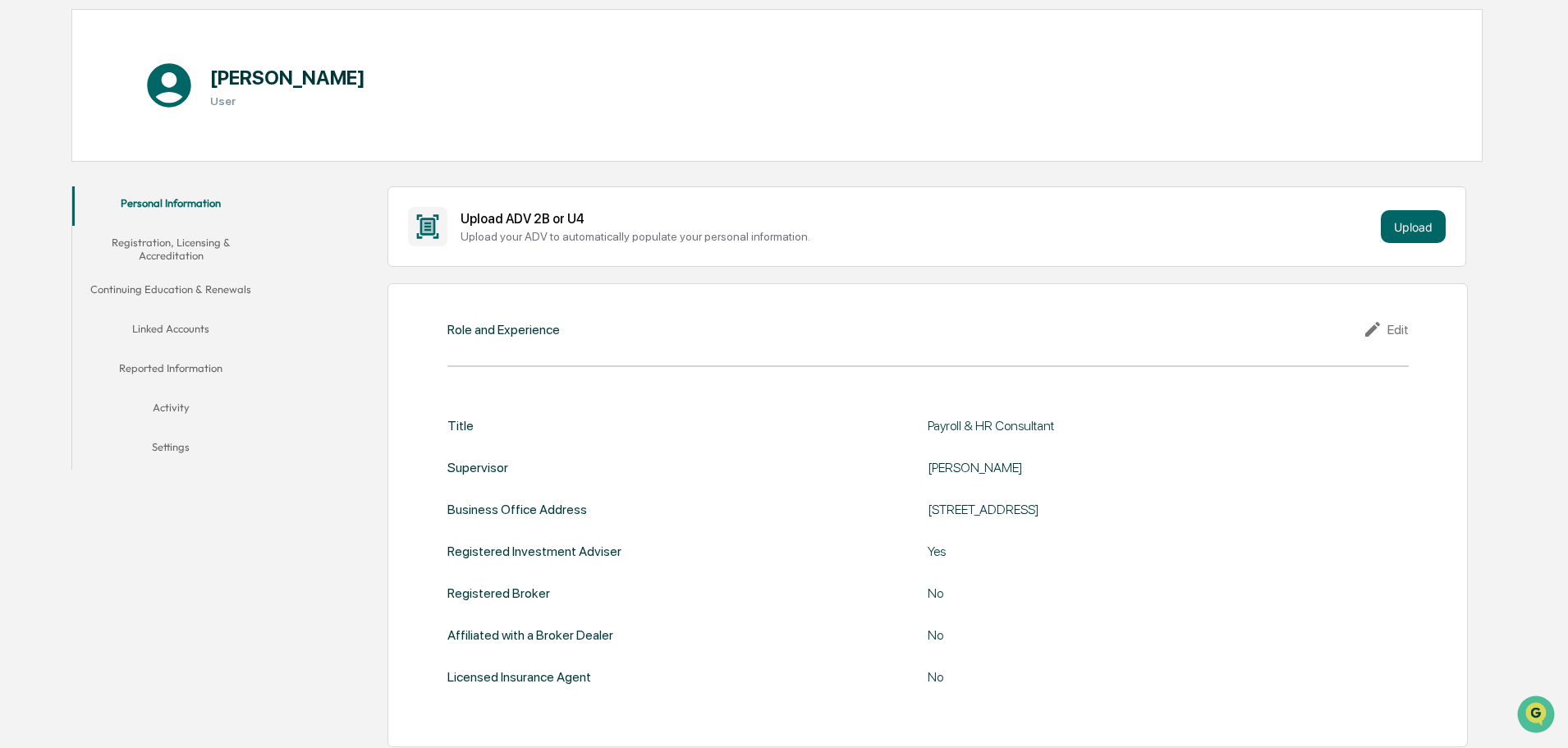
scroll to position [0, 0]
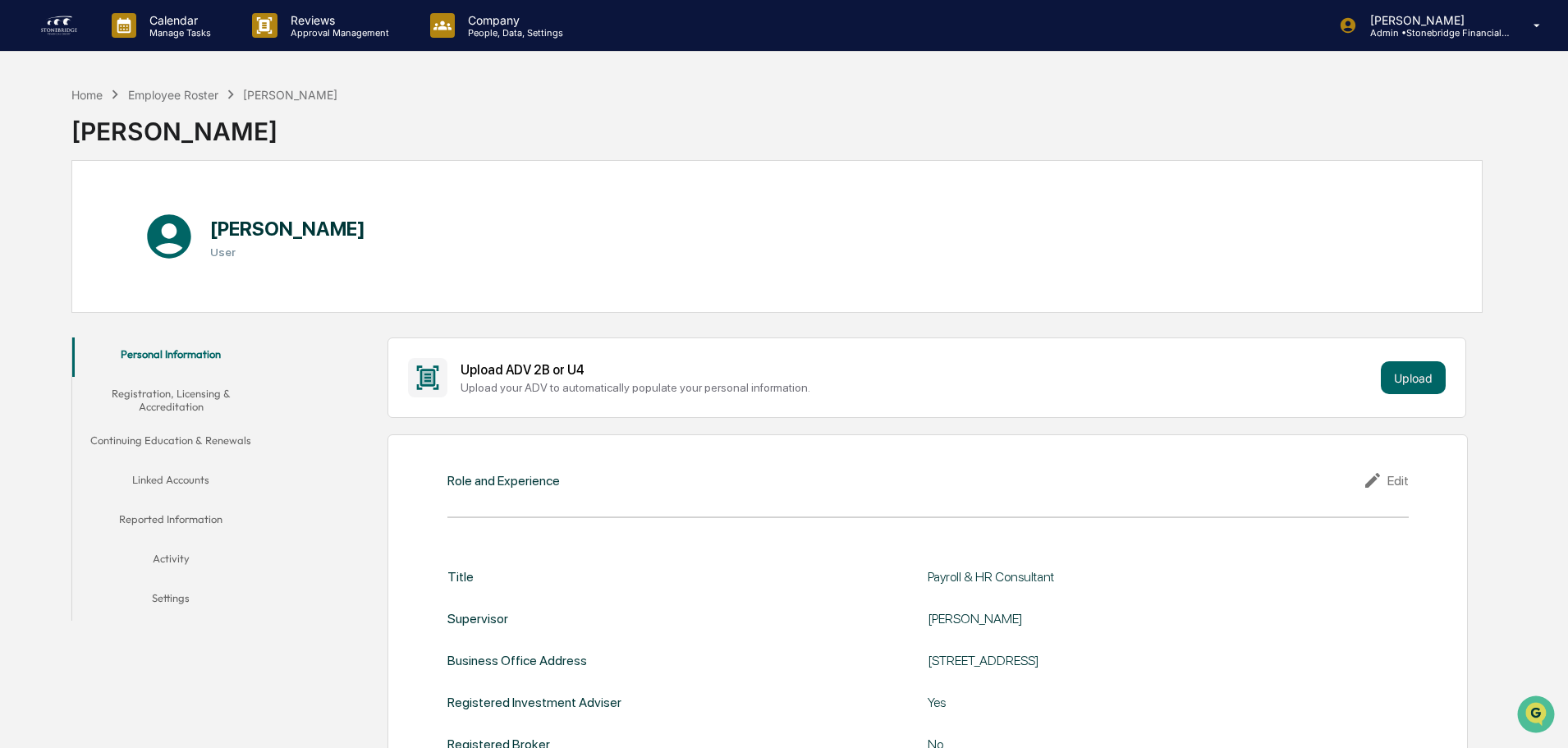
click at [174, 398] on button "Registration, Licensing & Accreditation" at bounding box center [170, 400] width 197 height 47
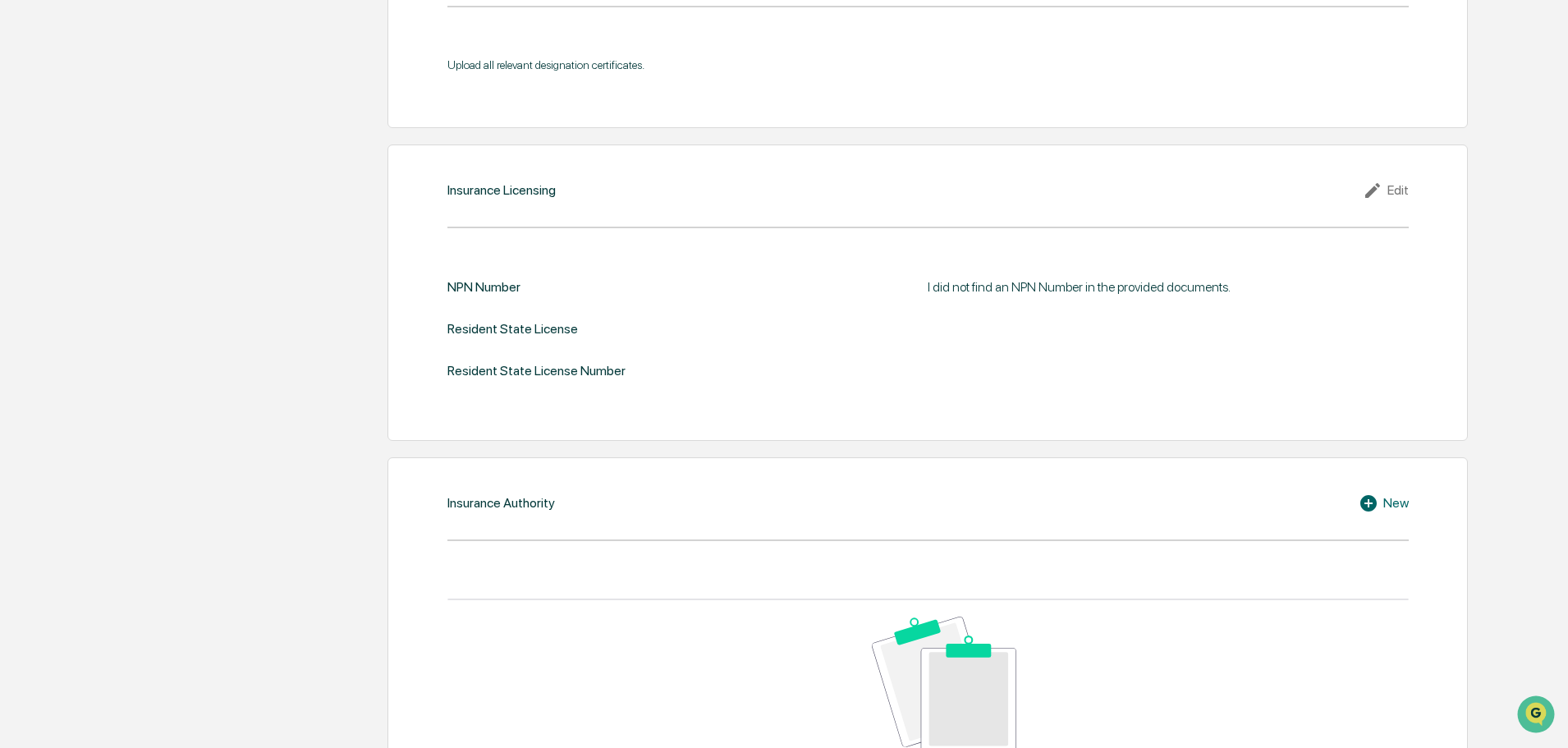
scroll to position [1725, 0]
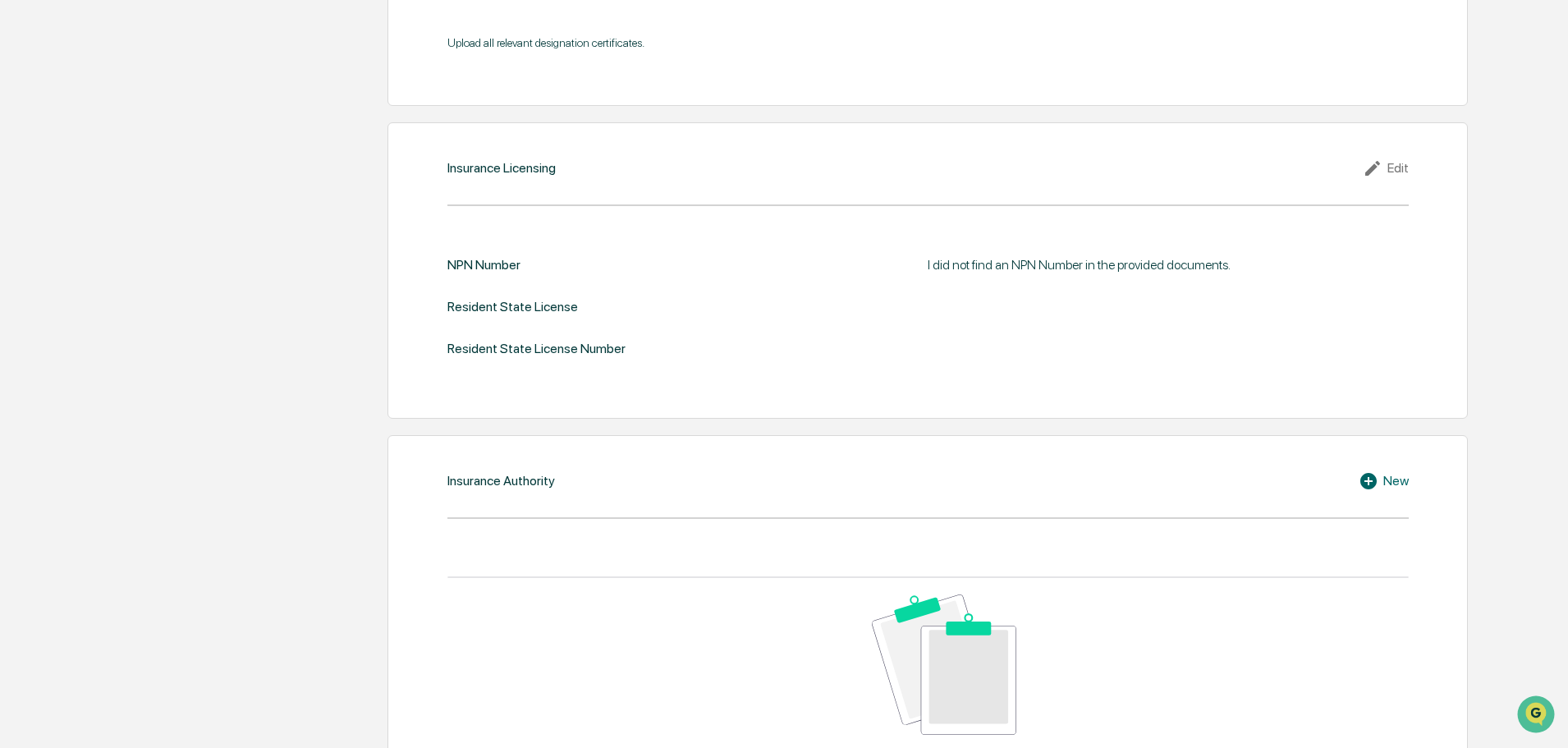
click at [1396, 173] on div "Edit" at bounding box center [1386, 167] width 46 height 19
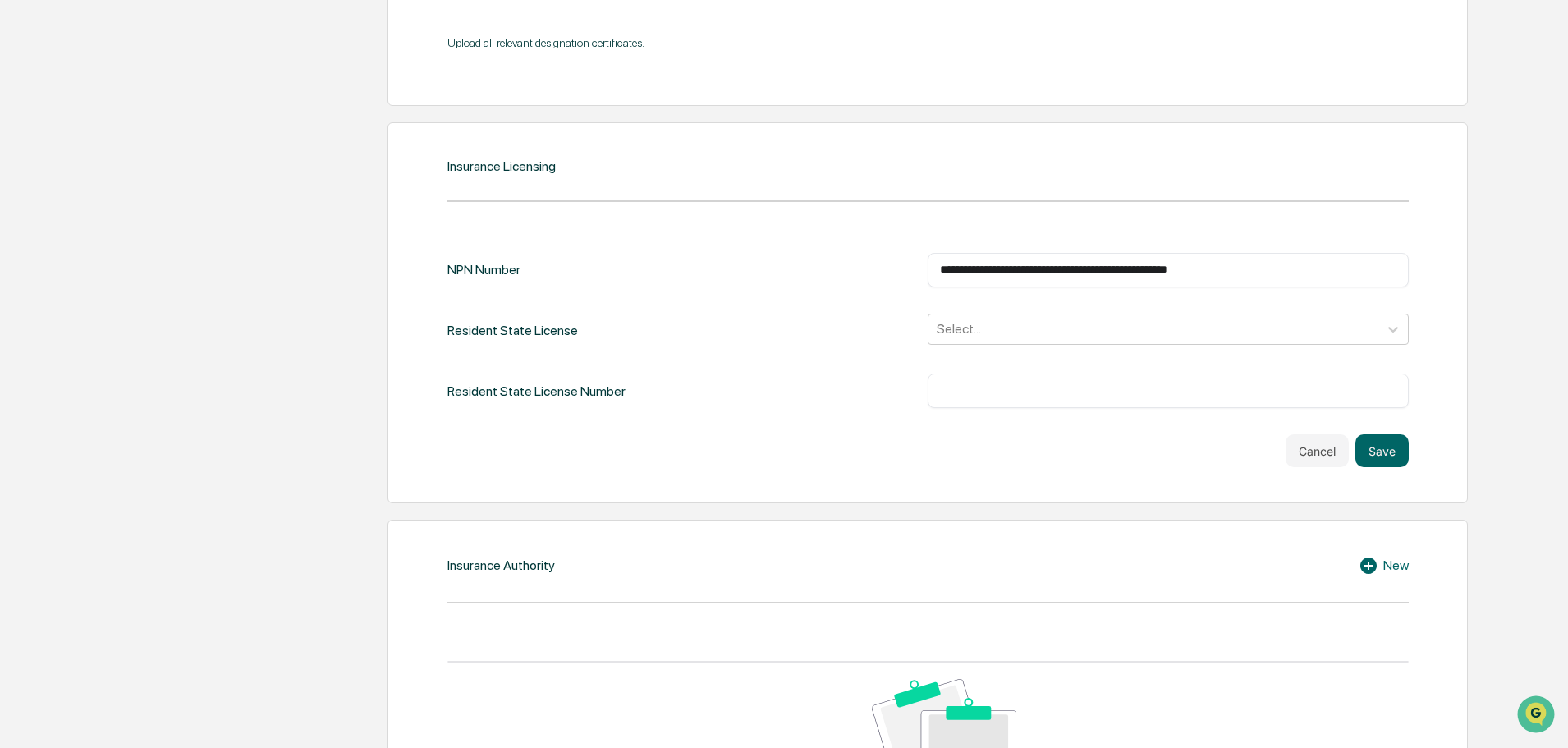
drag, startPoint x: 1277, startPoint y: 264, endPoint x: 263, endPoint y: 251, distance: 1014.1
click at [1381, 443] on button "Save" at bounding box center [1382, 451] width 54 height 33
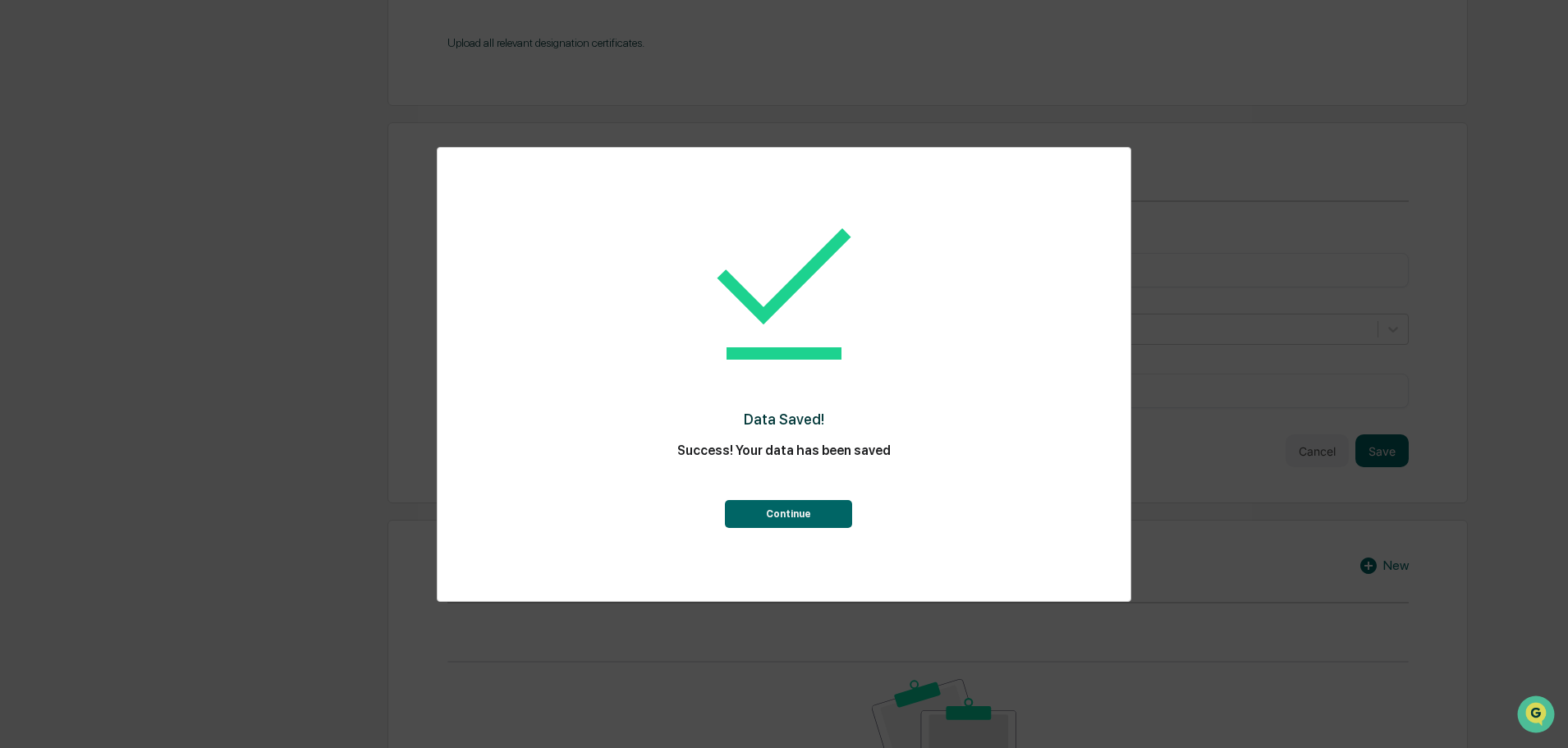
click at [760, 525] on button "Continue" at bounding box center [788, 514] width 128 height 28
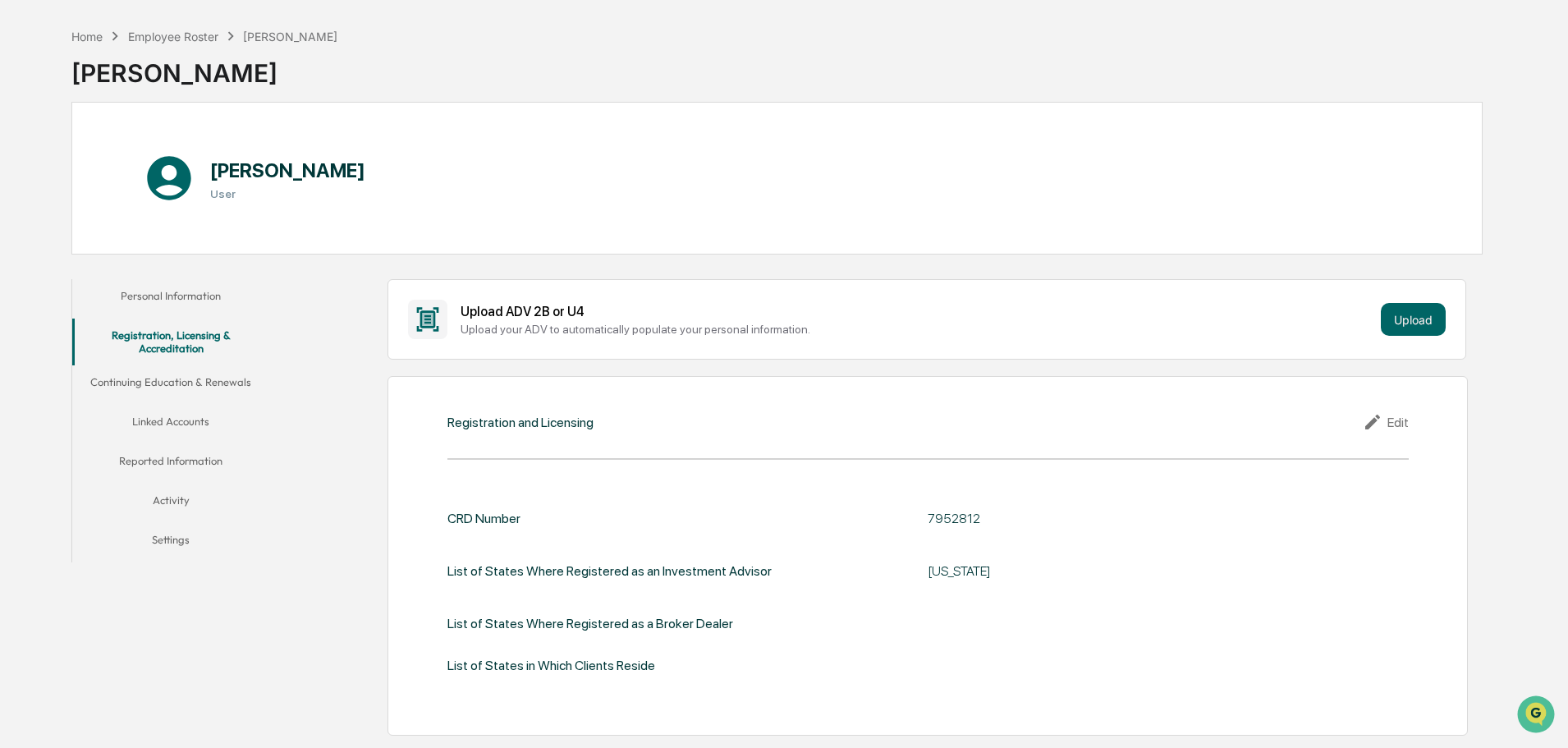
scroll to position [0, 0]
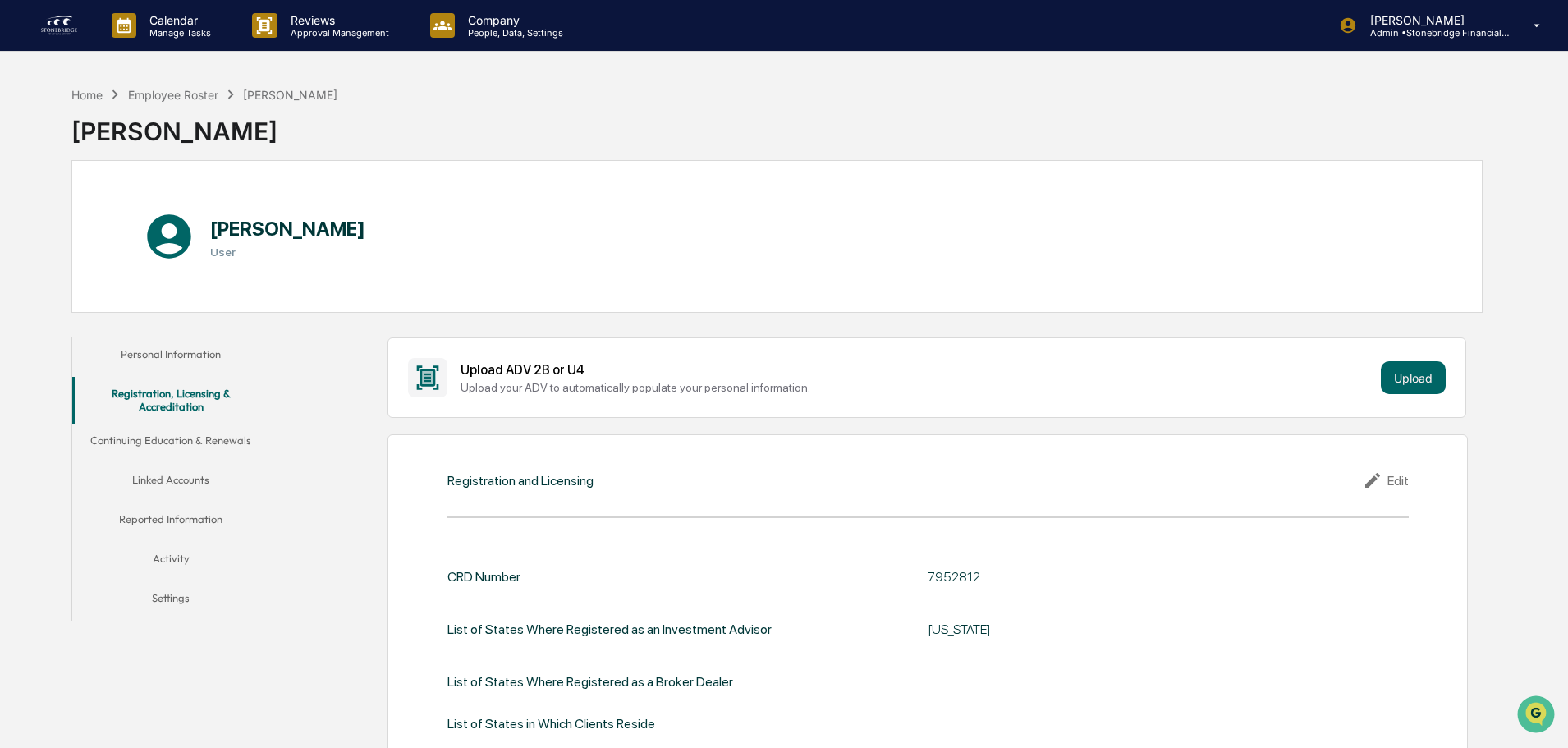
click at [193, 448] on button "Continuing Education & Renewals" at bounding box center [170, 443] width 197 height 40
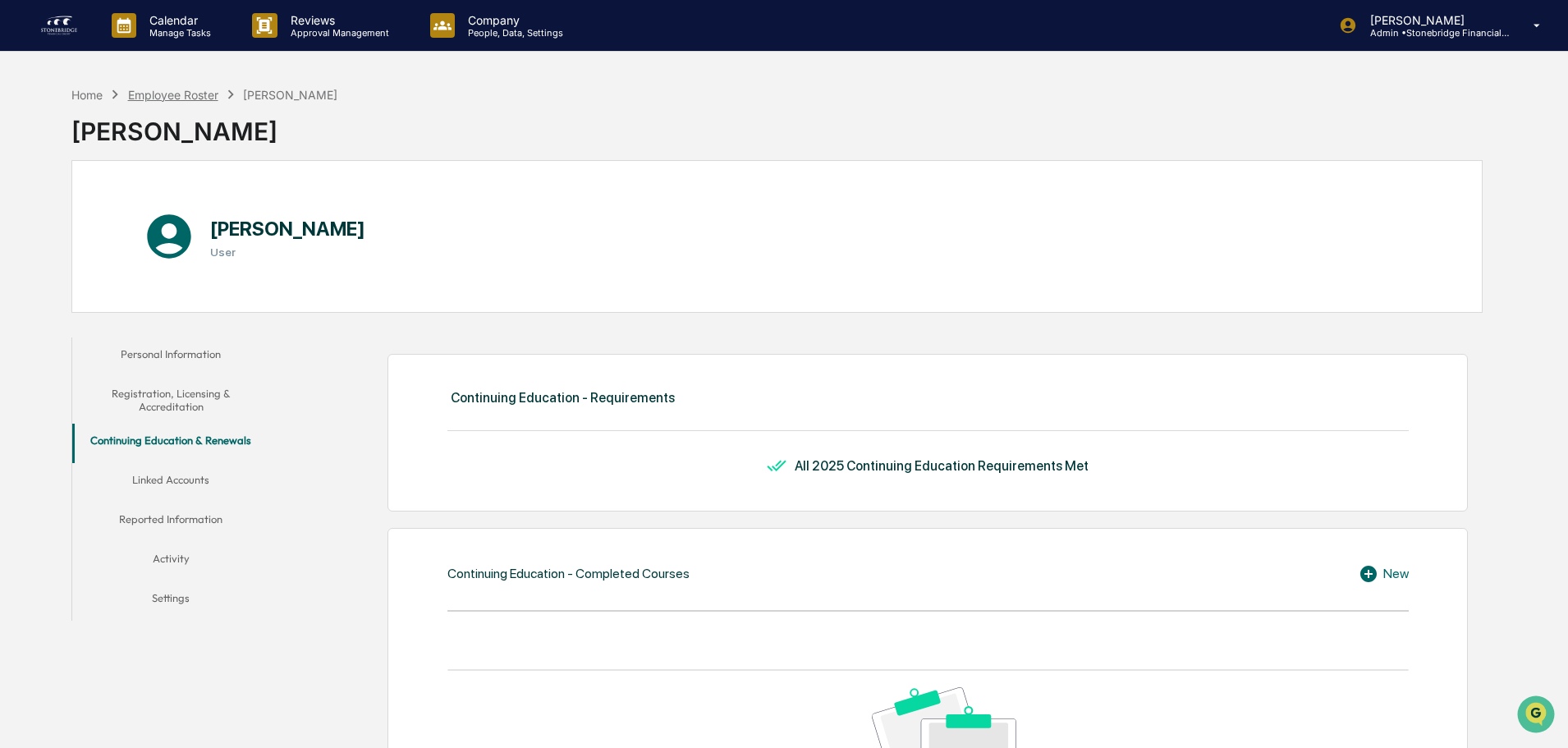
click at [198, 94] on div "Employee Roster" at bounding box center [174, 94] width 91 height 14
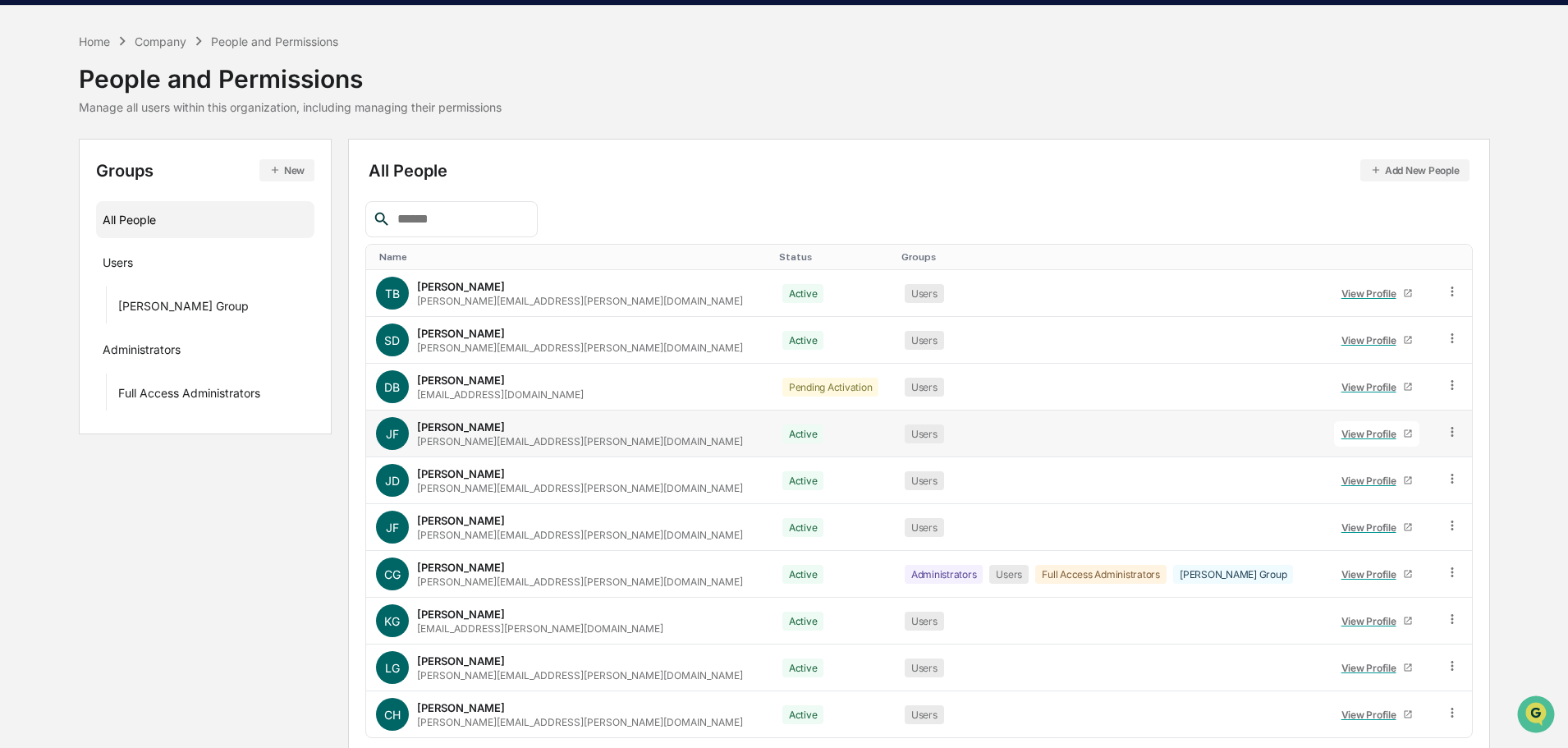
scroll to position [109, 0]
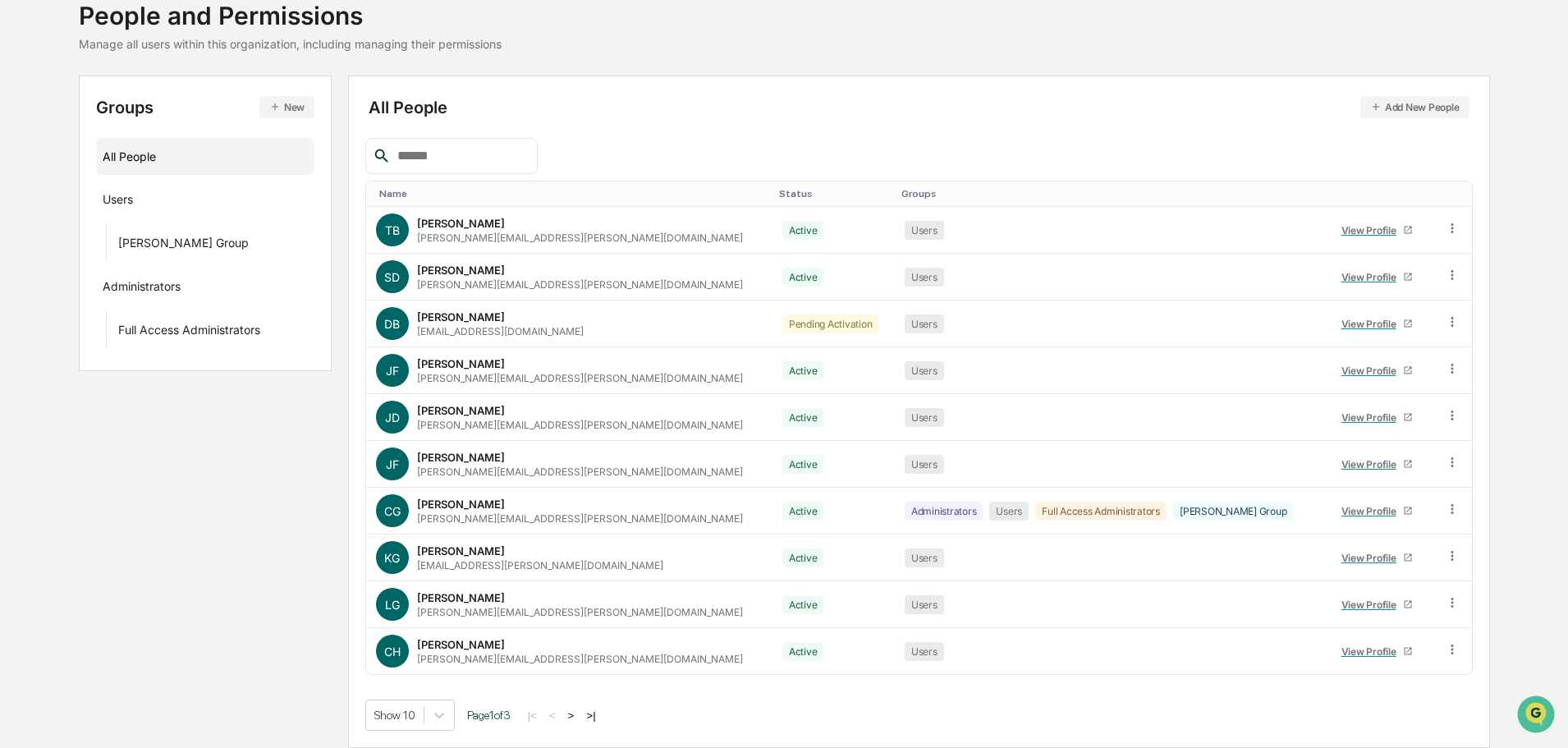
click at [577, 717] on button ">" at bounding box center [571, 716] width 17 height 14
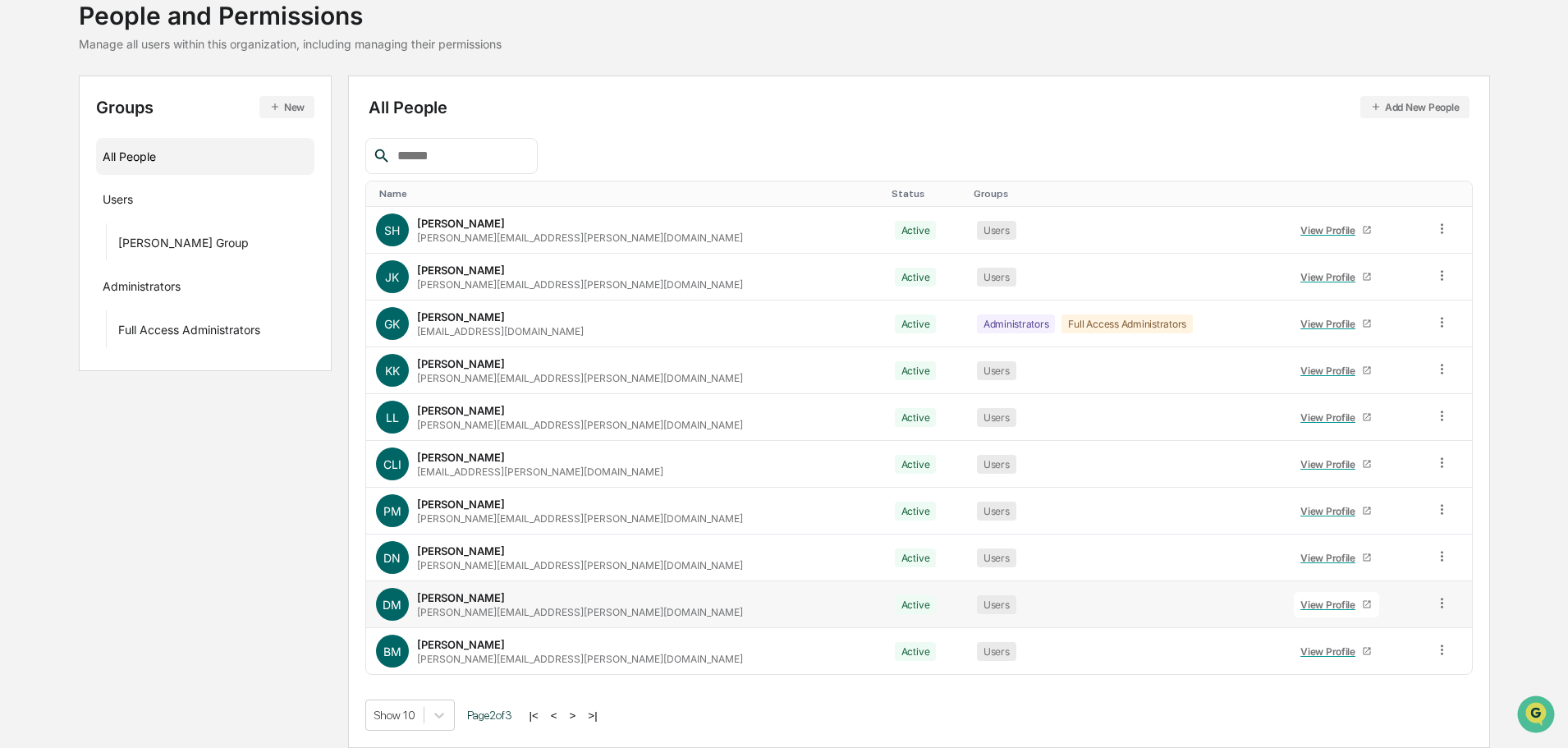
click at [1308, 613] on link "View Profile" at bounding box center [1336, 606] width 85 height 26
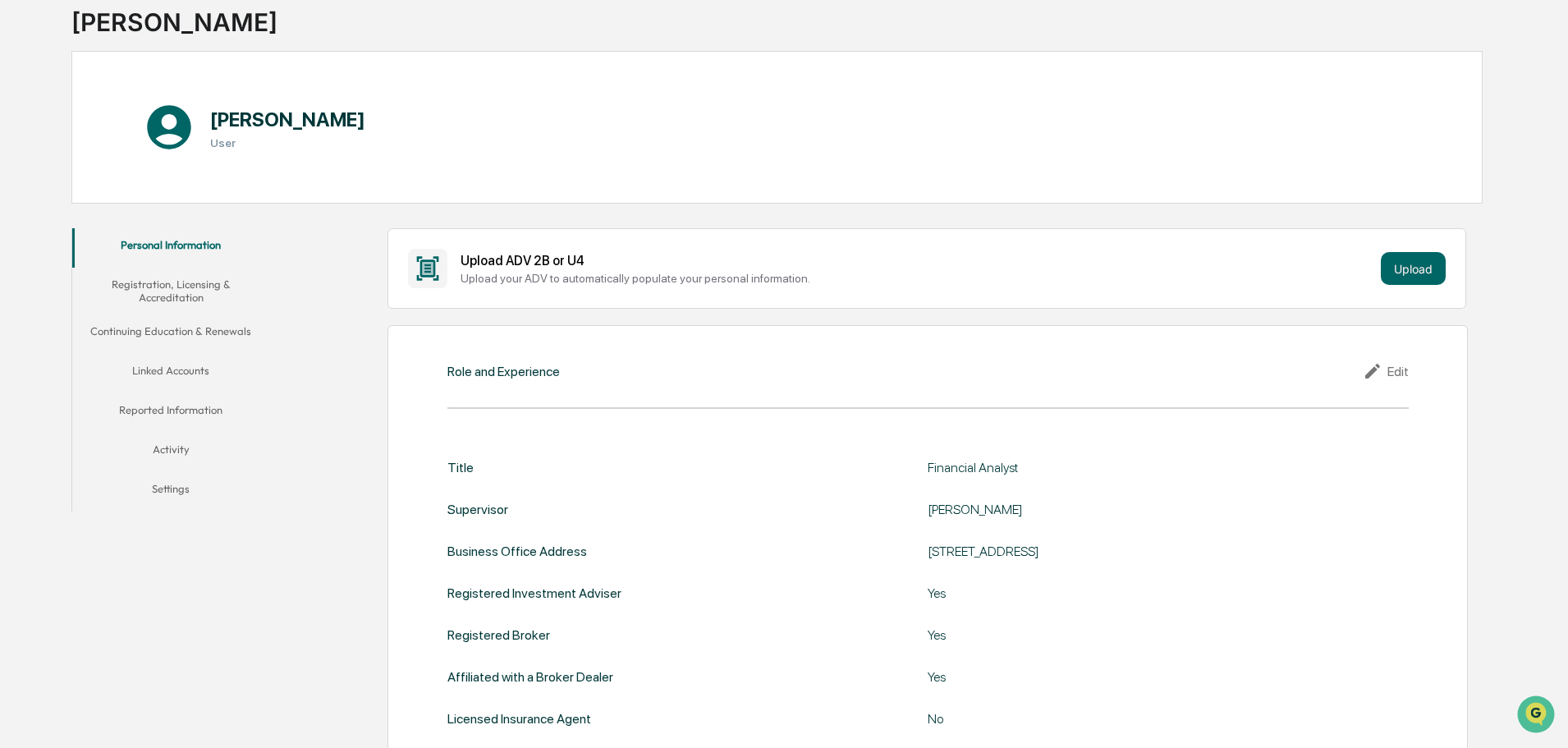
click at [1413, 374] on div "Role and Experience Edit Title Financial Analyst Supervisor [PERSON_NAME] Busin…" at bounding box center [927, 558] width 1080 height 464
click at [1396, 372] on div "Edit" at bounding box center [1386, 371] width 46 height 19
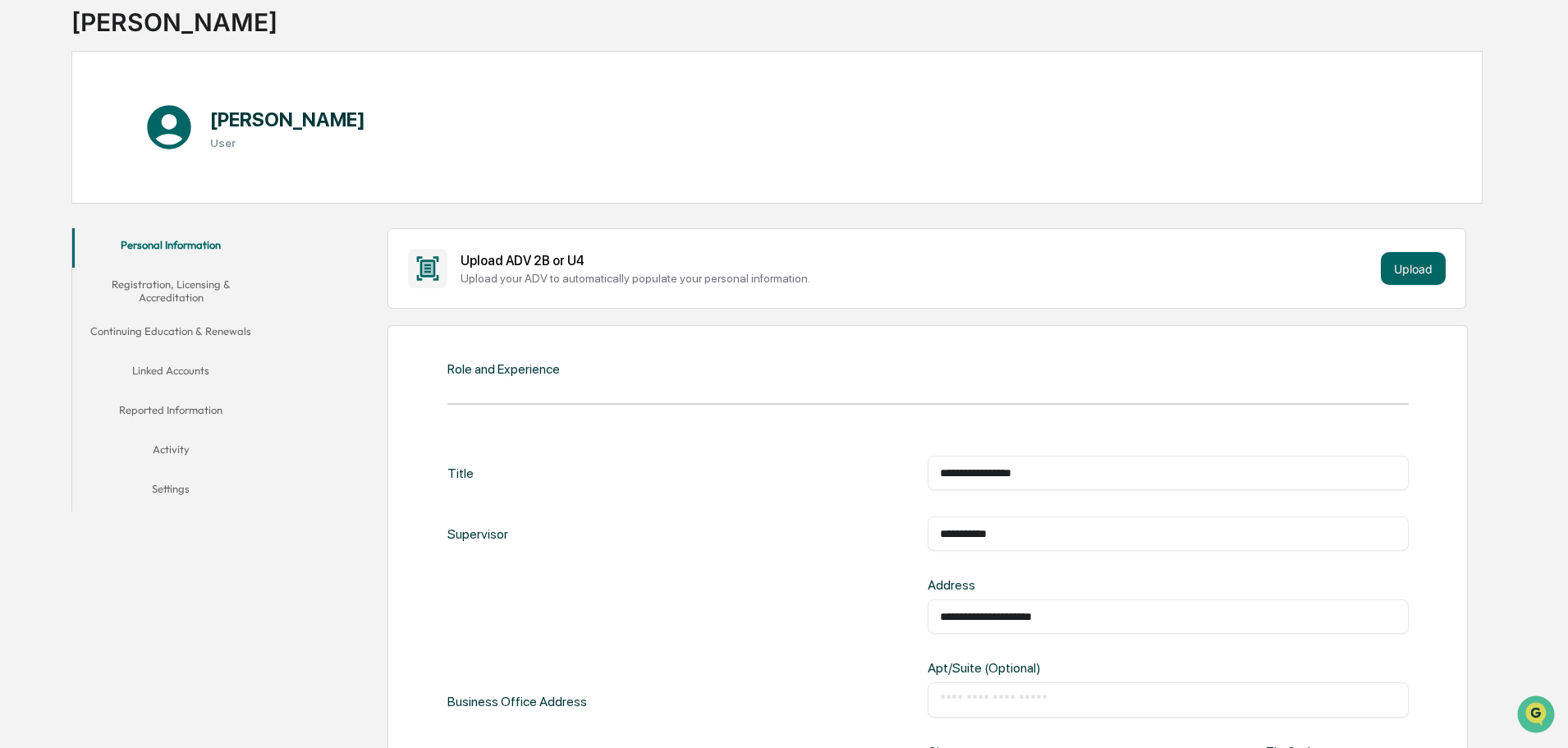
click at [935, 469] on div "**********" at bounding box center [1168, 472] width 481 height 34
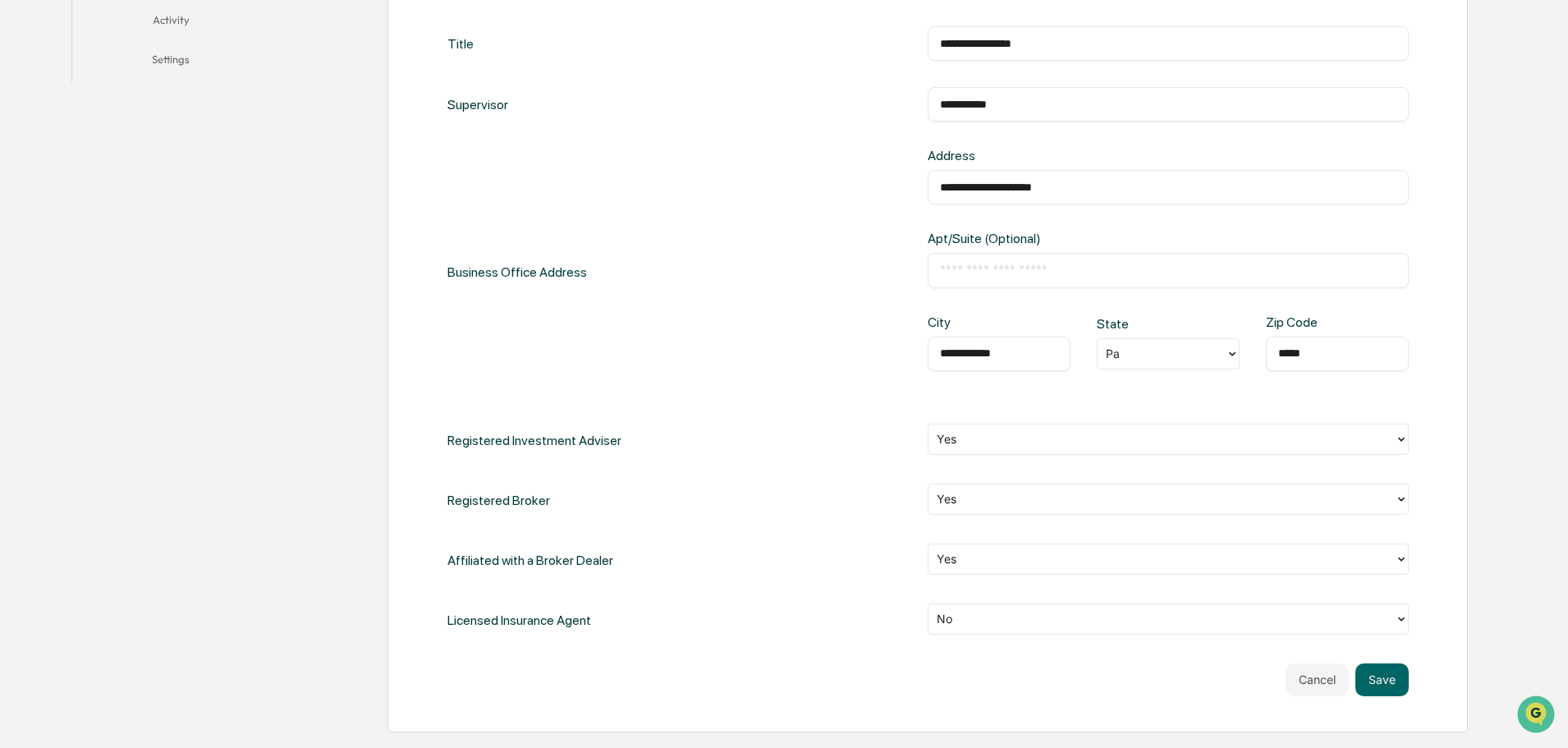
scroll to position [189, 0]
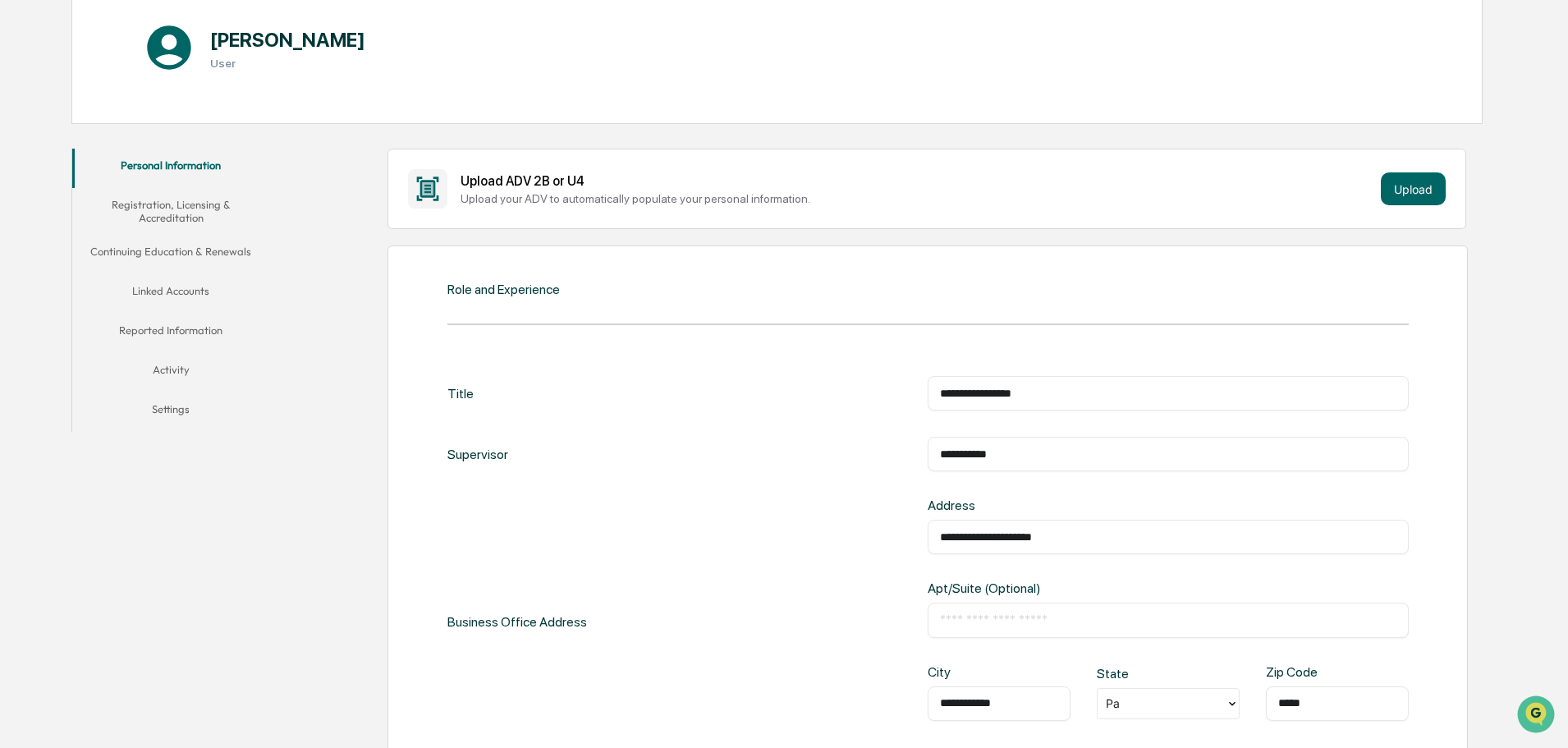
click at [939, 397] on div "**********" at bounding box center [1168, 393] width 481 height 34
click at [943, 394] on input "**********" at bounding box center [1168, 394] width 456 height 17
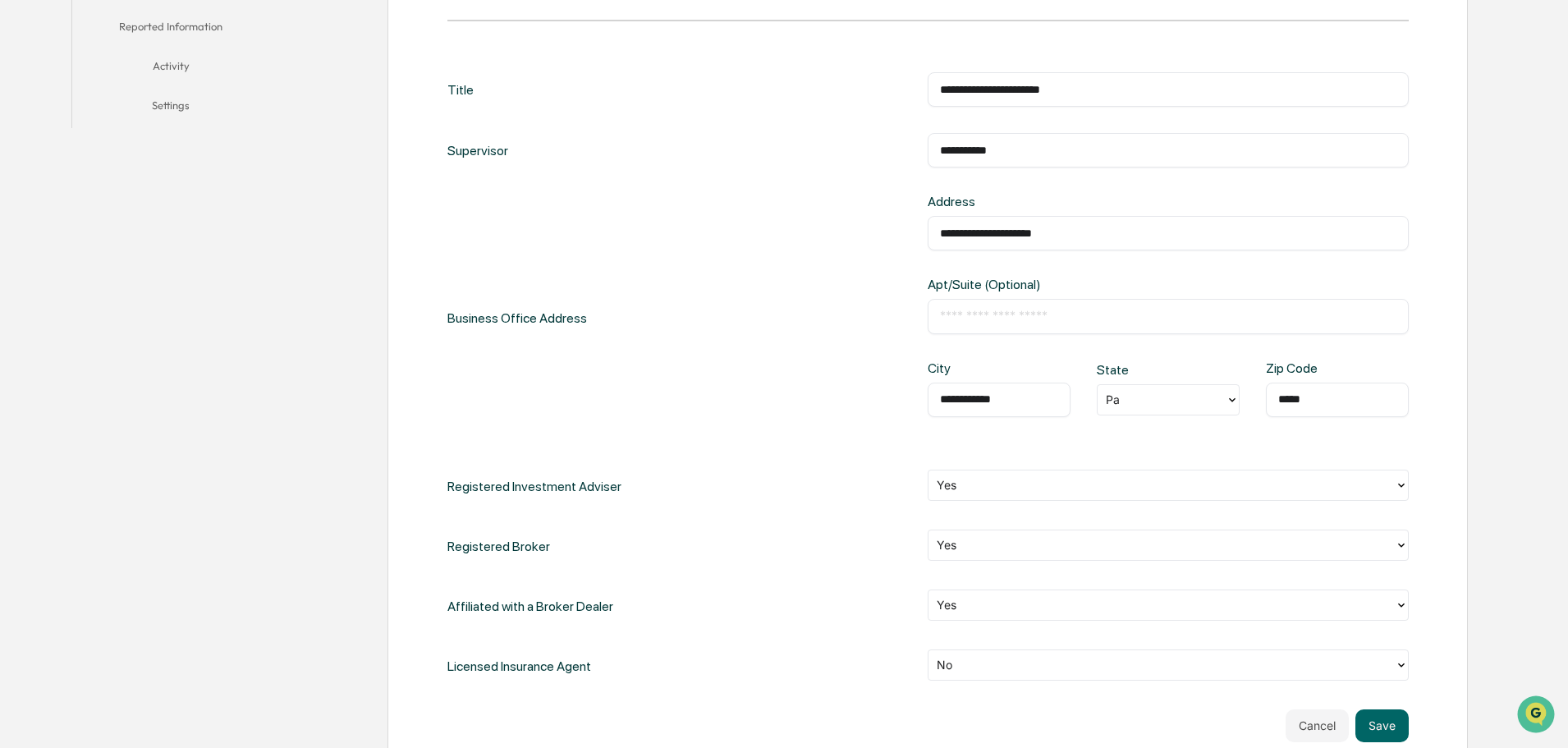
scroll to position [518, 0]
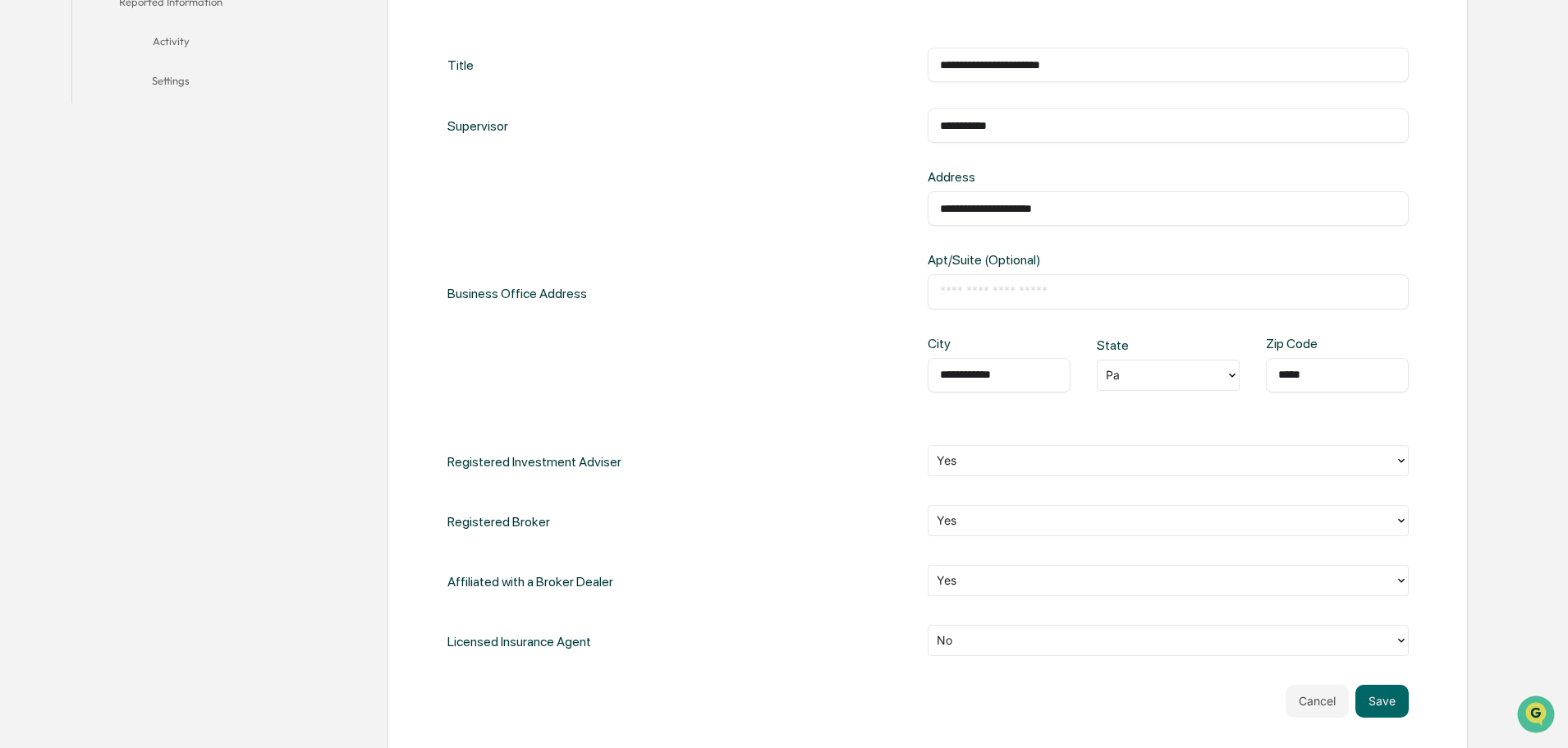
type input "**********"
drag, startPoint x: 1166, startPoint y: 386, endPoint x: 1142, endPoint y: 386, distance: 24.0
click at [1142, 386] on div "Pa" at bounding box center [1161, 375] width 128 height 26
type input "**"
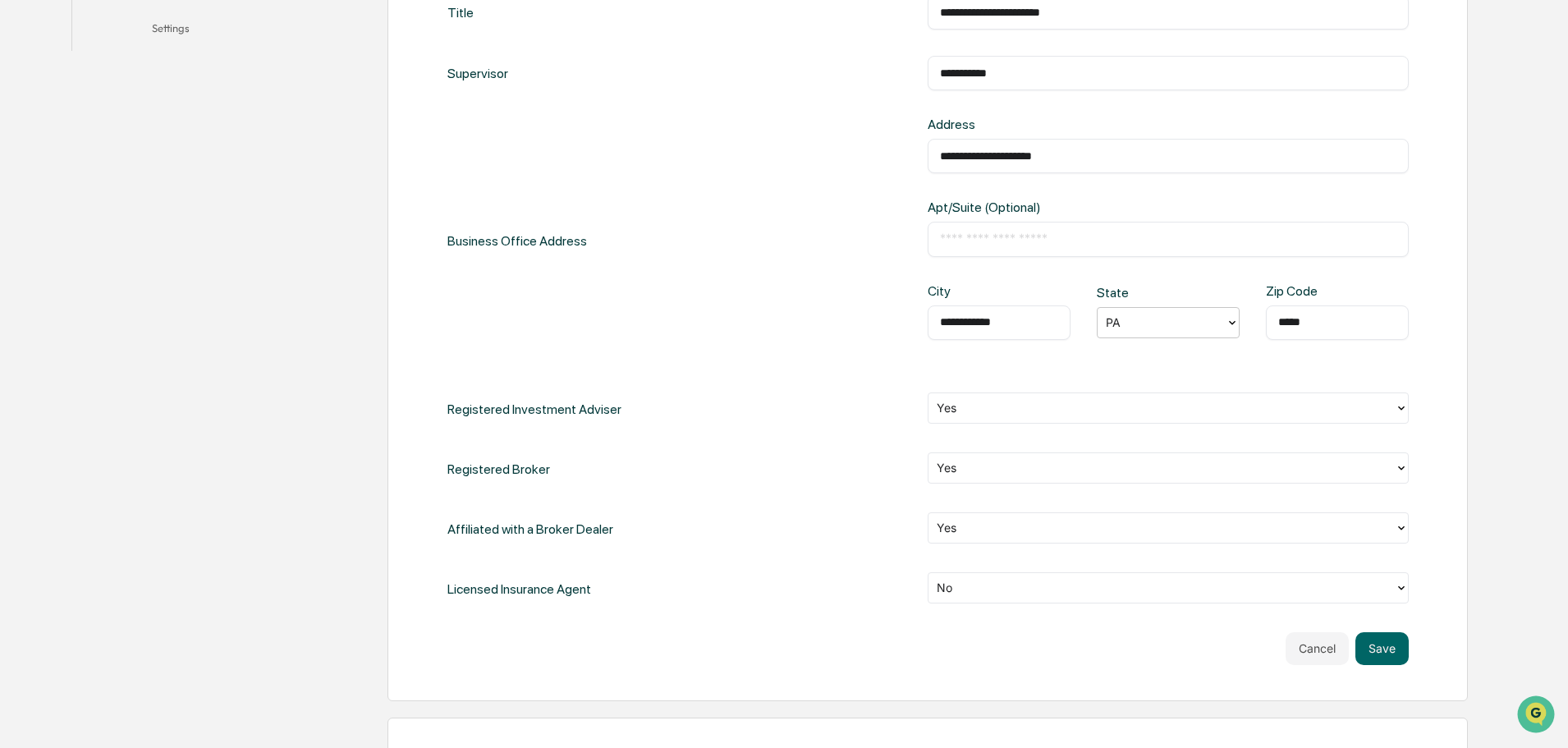
scroll to position [600, 0]
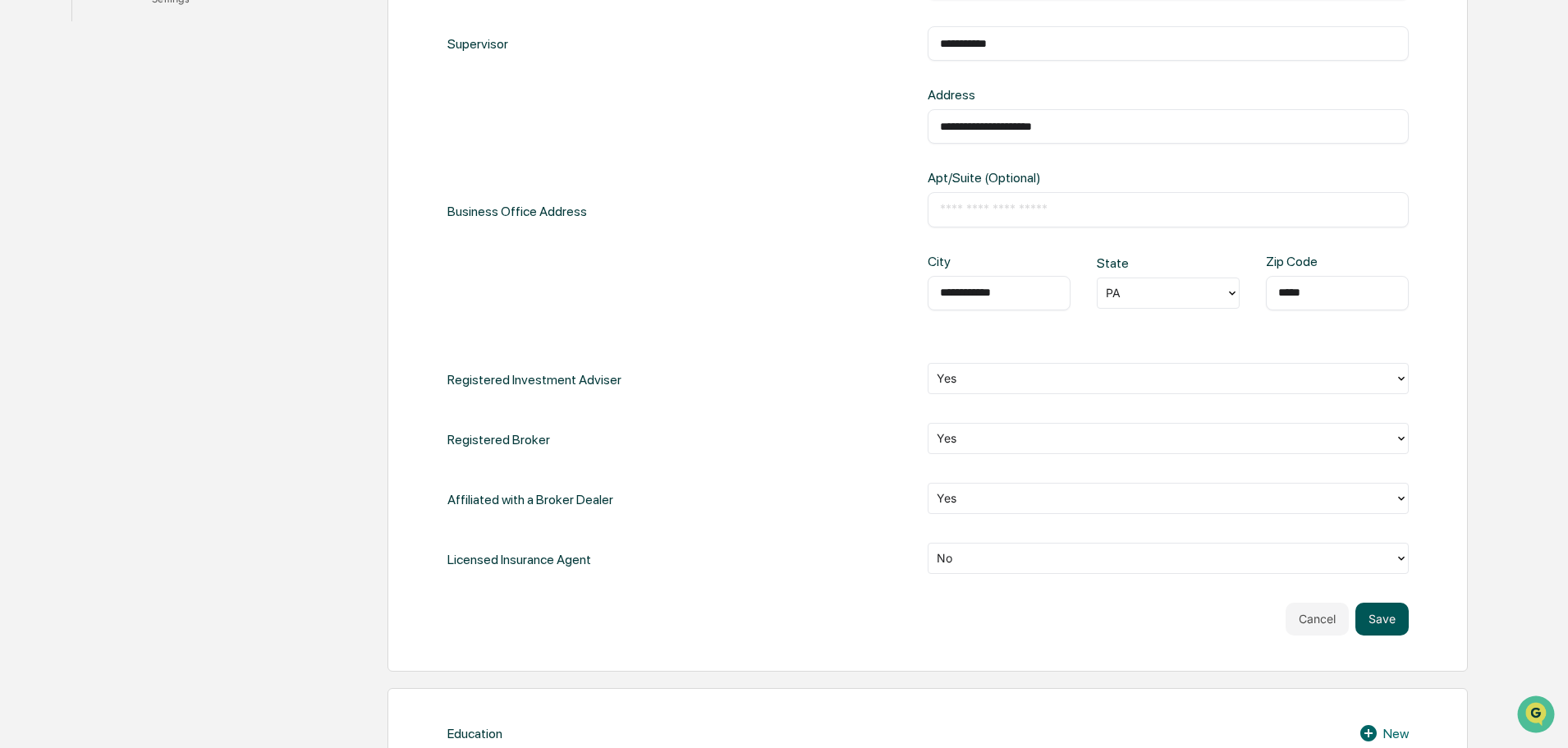
click at [1372, 619] on button "Save" at bounding box center [1382, 619] width 54 height 33
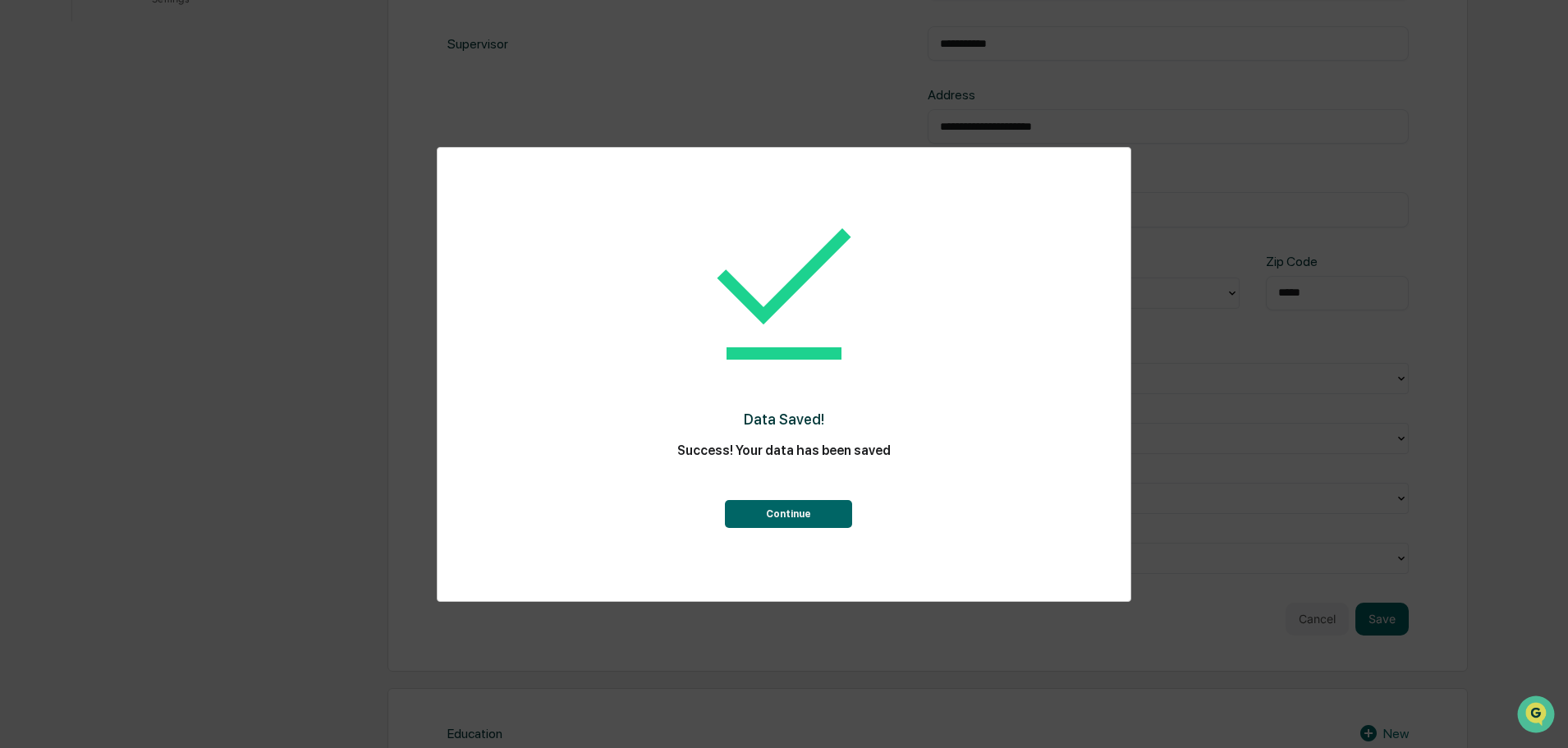
click at [805, 515] on button "Continue" at bounding box center [788, 514] width 128 height 28
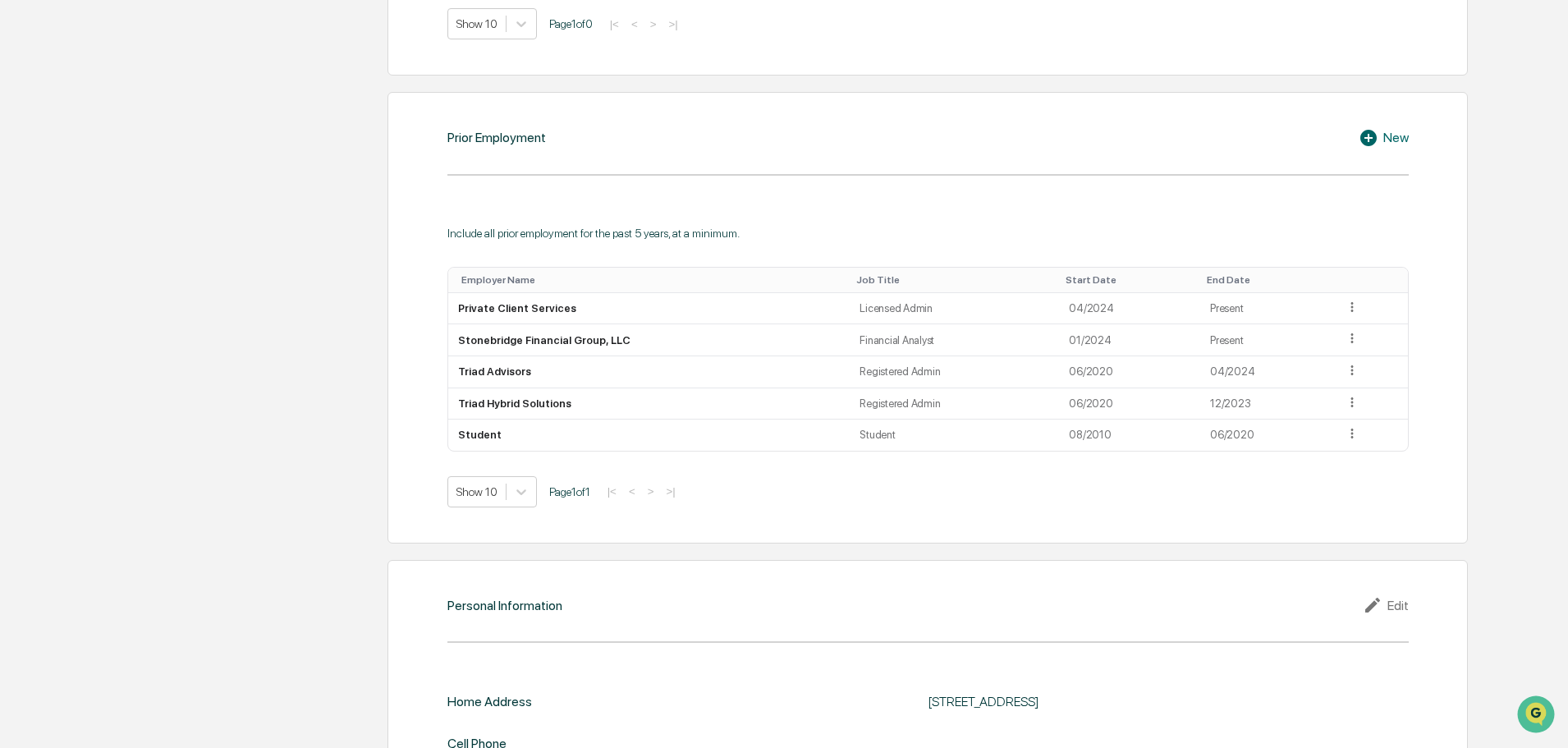
scroll to position [1339, 0]
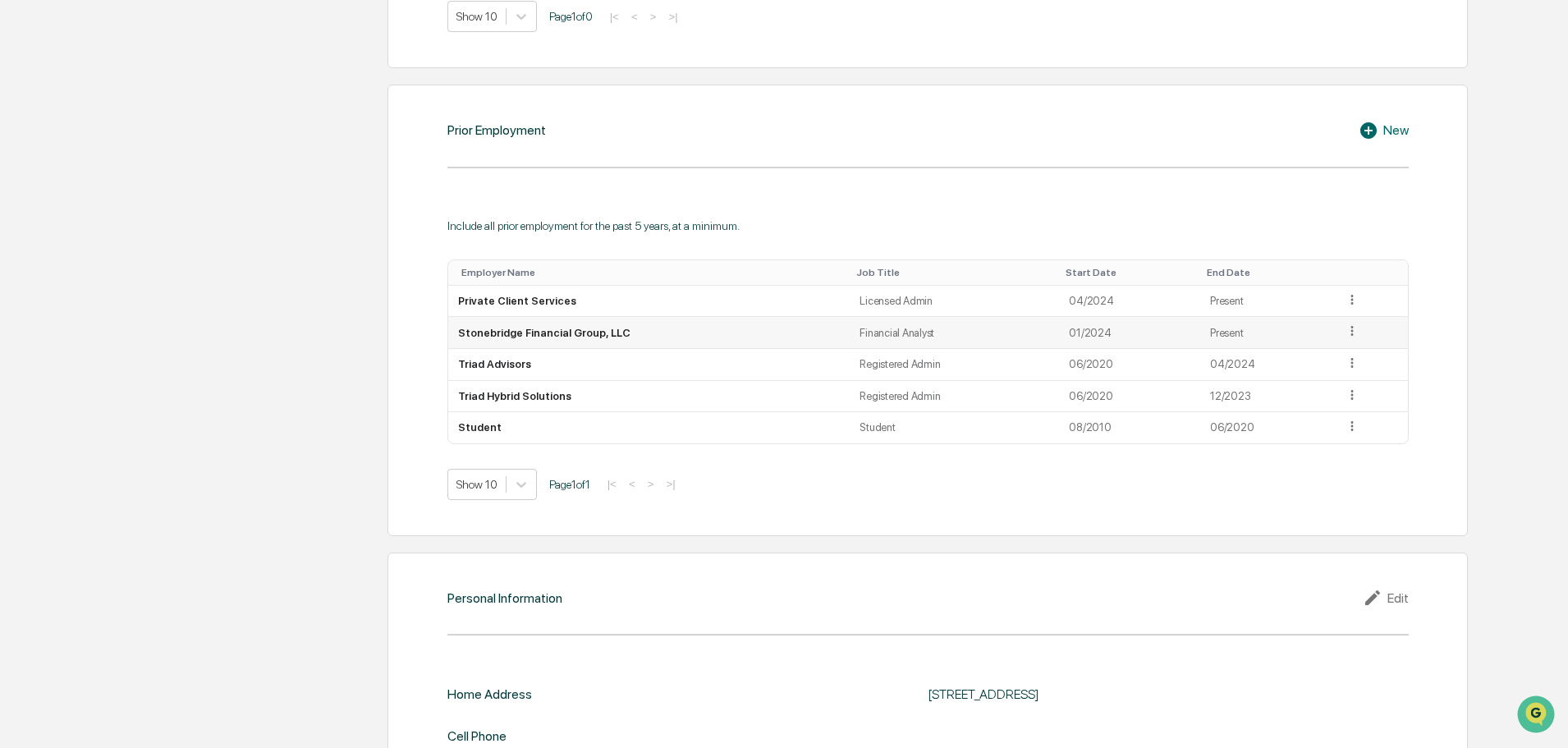
click at [1348, 332] on icon at bounding box center [1352, 331] width 16 height 16
click at [1311, 355] on div "Edit" at bounding box center [1332, 355] width 53 height 26
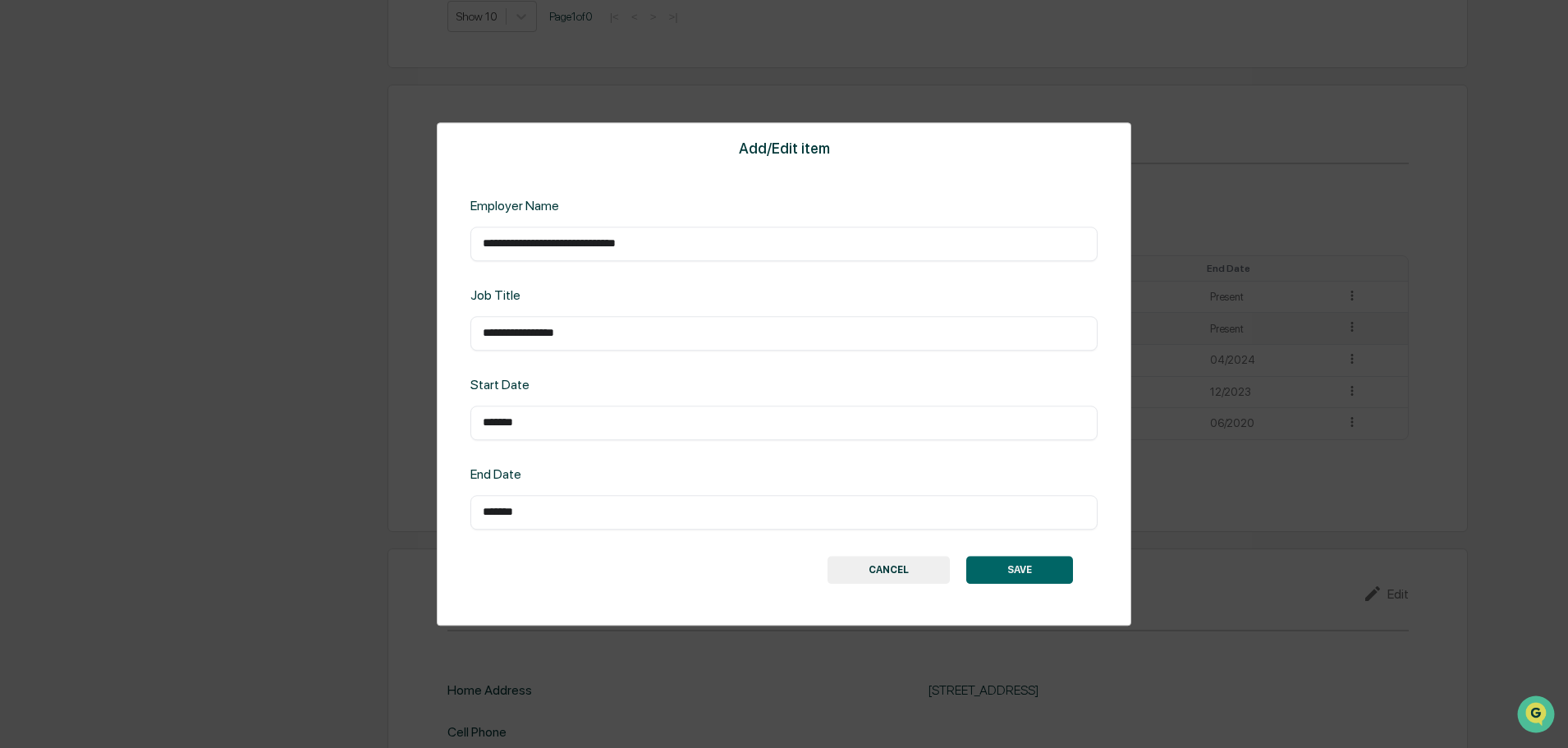
click at [543, 426] on input "*******" at bounding box center [784, 423] width 602 height 17
click at [888, 584] on button "CANCEL" at bounding box center [889, 570] width 122 height 28
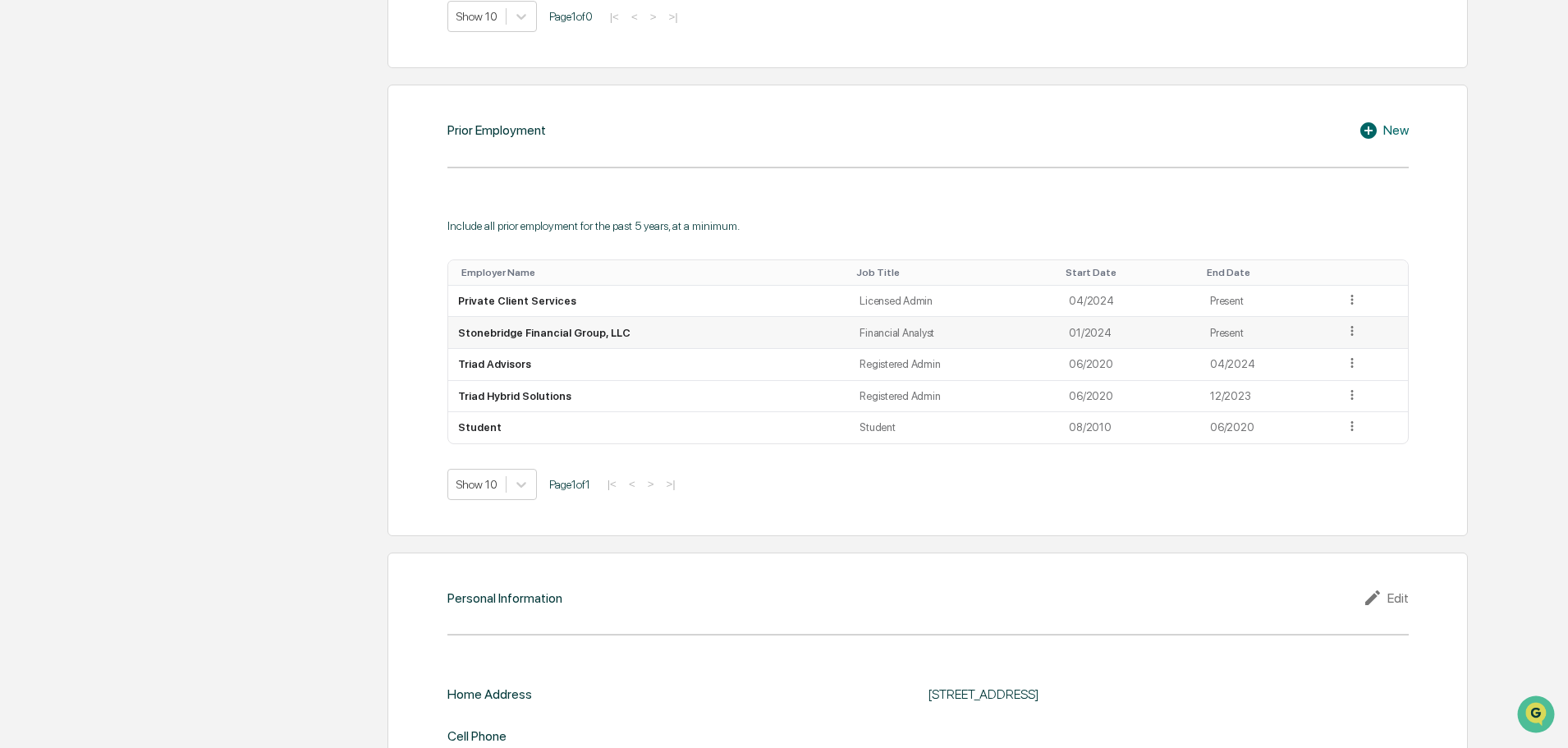
click at [1352, 327] on icon at bounding box center [1352, 331] width 16 height 16
click at [1331, 345] on div "Edit" at bounding box center [1332, 355] width 53 height 26
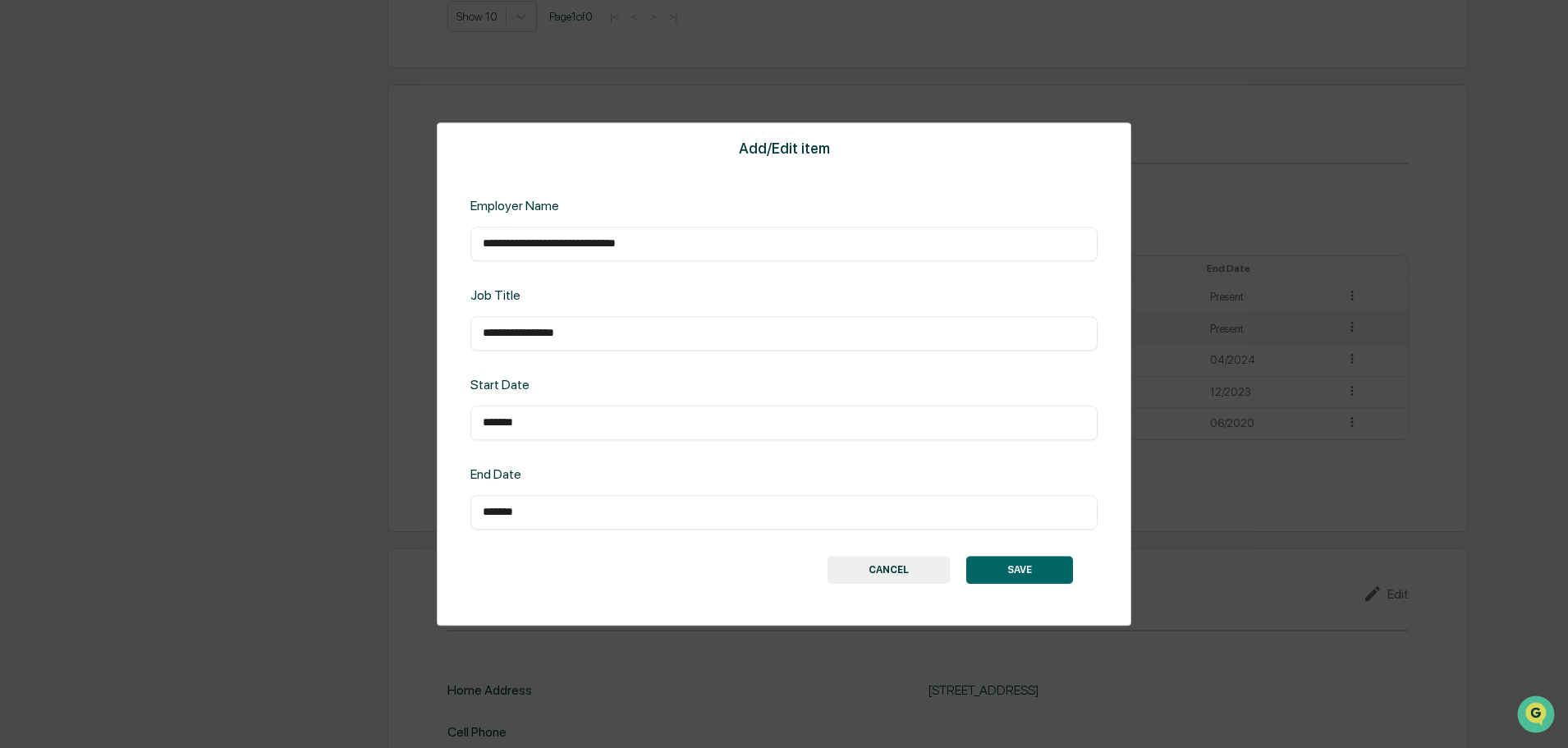
click at [509, 430] on input "*******" at bounding box center [784, 423] width 602 height 17
drag, startPoint x: 529, startPoint y: 423, endPoint x: 604, endPoint y: 397, distance: 79.4
click at [357, 398] on div "**********" at bounding box center [784, 374] width 1568 height 748
type input "*******"
click at [971, 575] on button "SAVE" at bounding box center [1019, 570] width 106 height 28
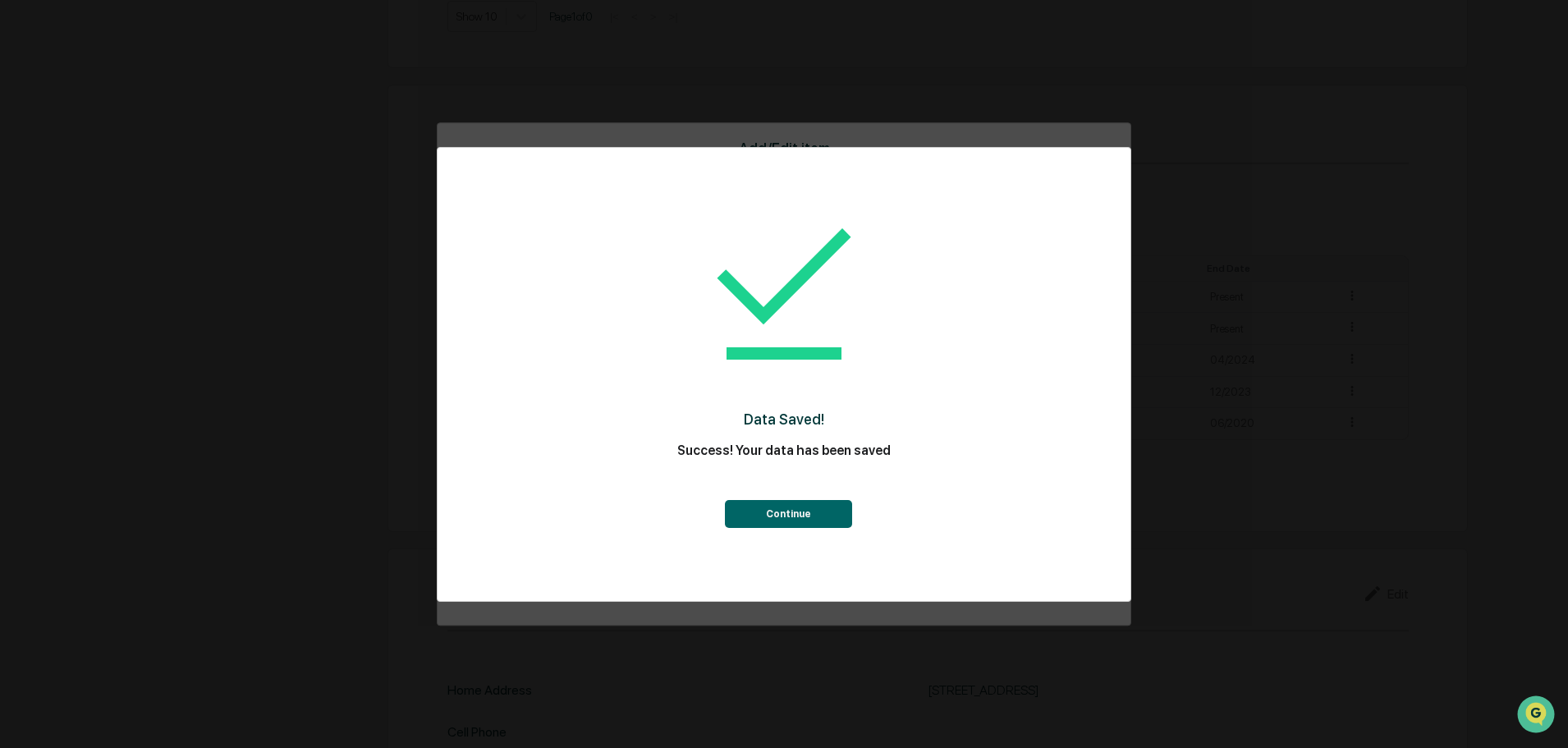
click at [815, 521] on button "Continue" at bounding box center [788, 514] width 128 height 28
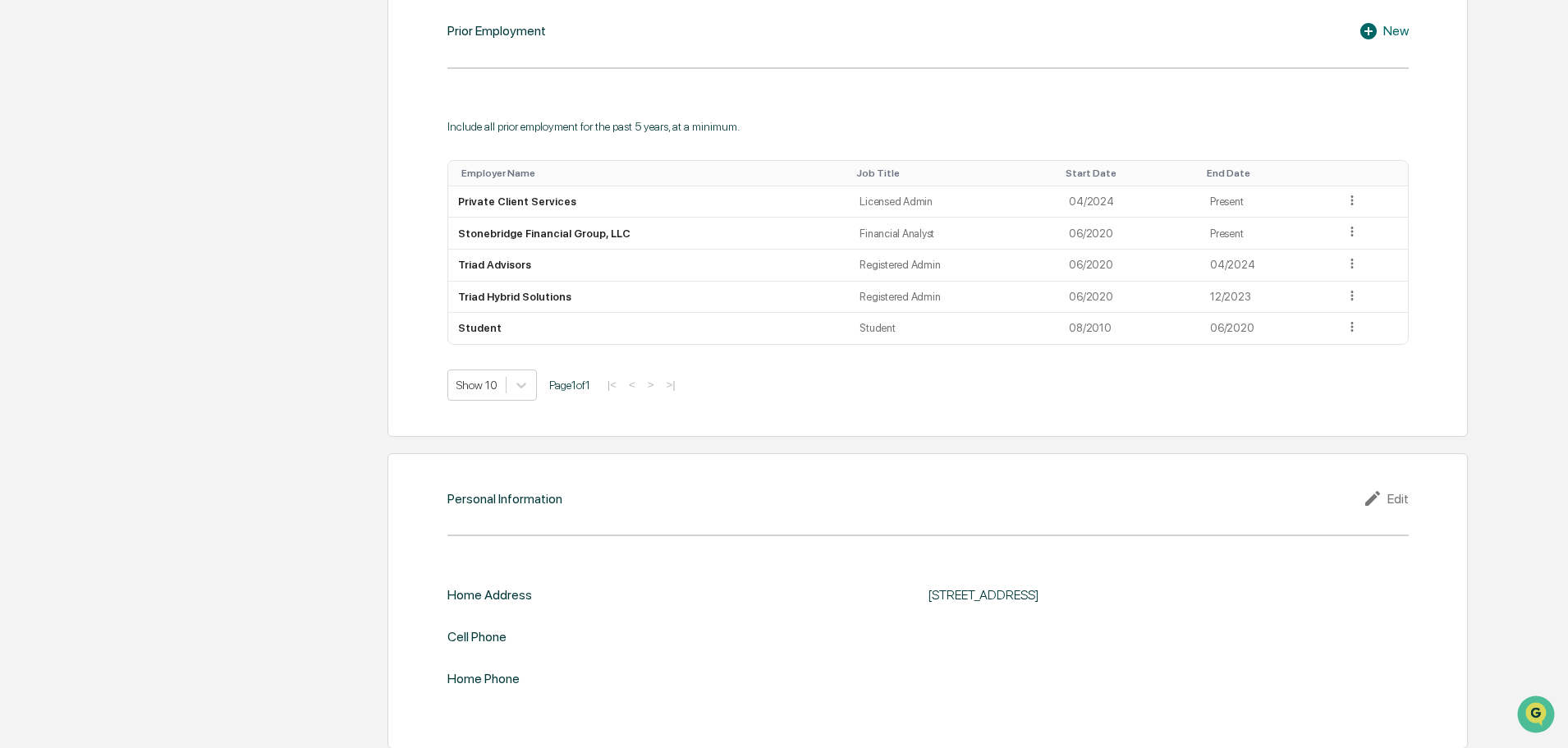
scroll to position [1447, 0]
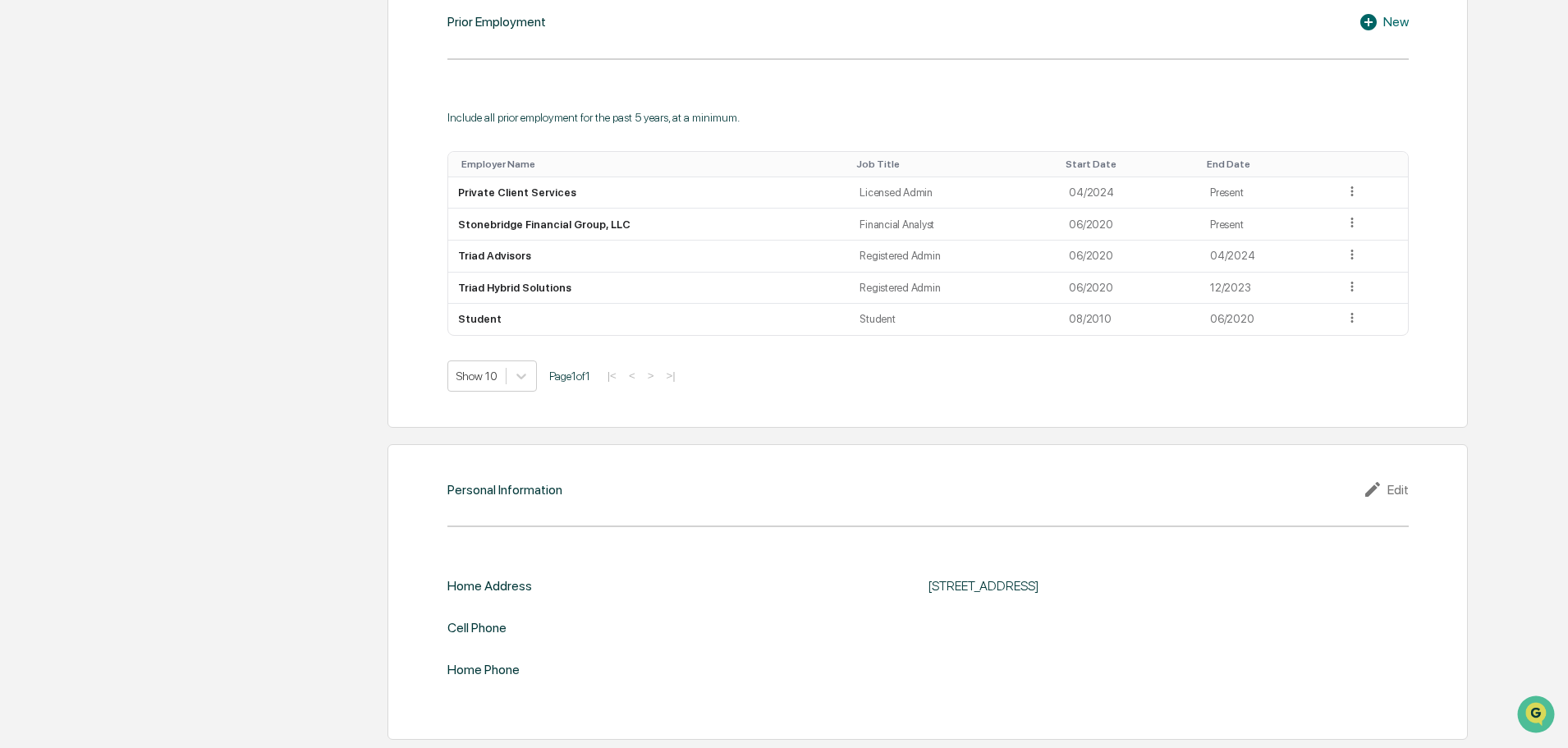
click at [1383, 483] on icon at bounding box center [1375, 489] width 25 height 19
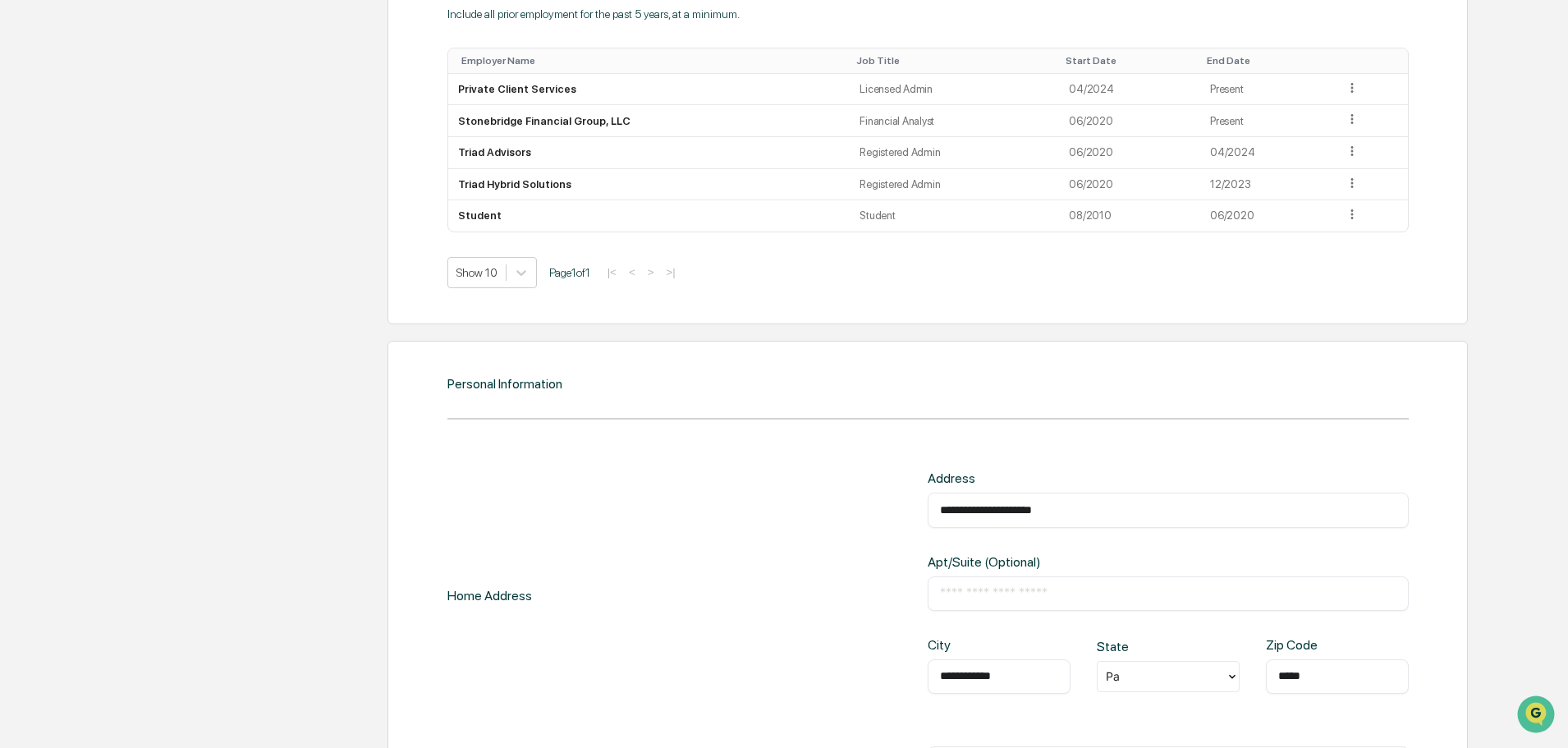
scroll to position [1694, 0]
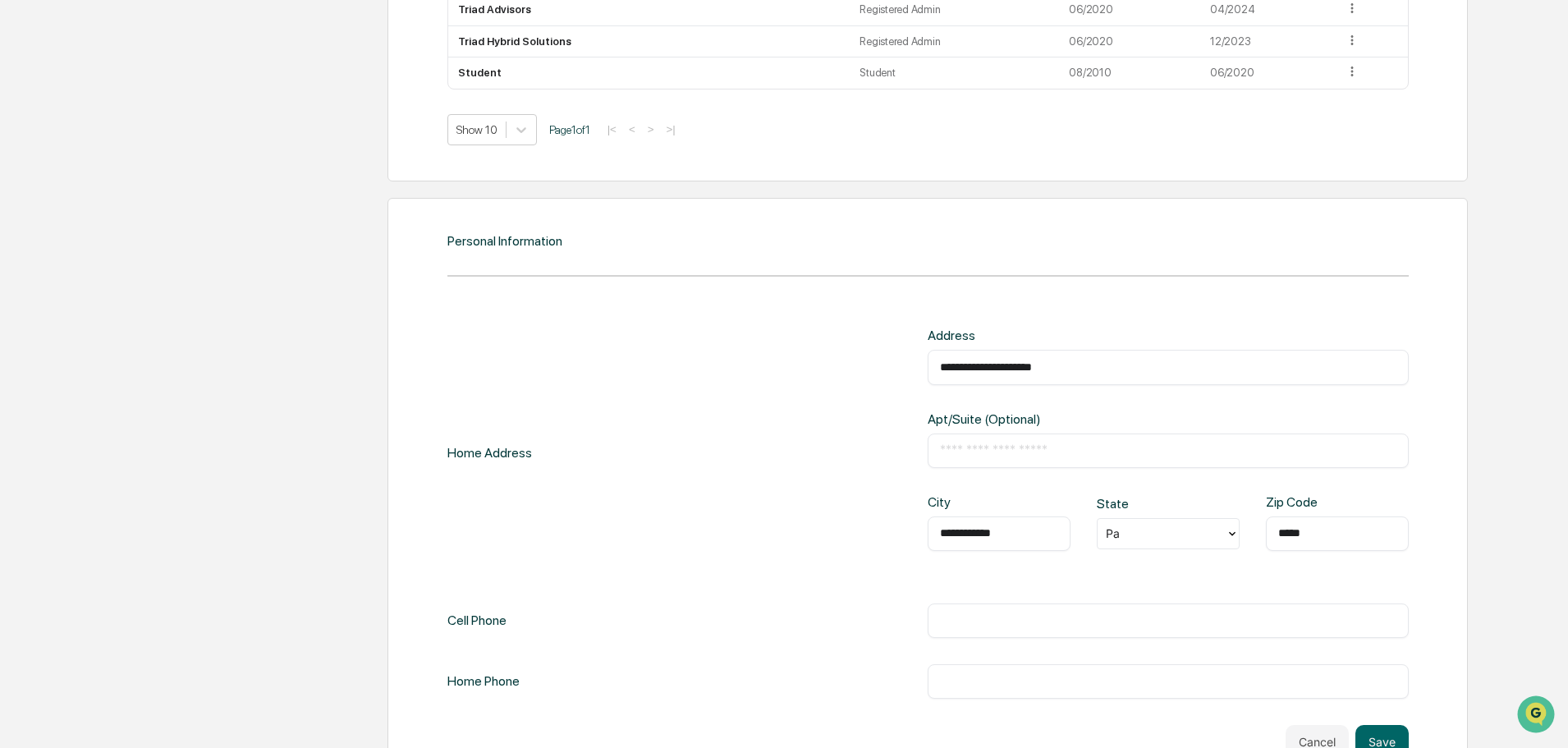
drag, startPoint x: 1078, startPoint y: 369, endPoint x: 663, endPoint y: 352, distance: 415.3
click at [675, 356] on div "**********" at bounding box center [928, 451] width 961 height 249
paste input "text"
type input "**********"
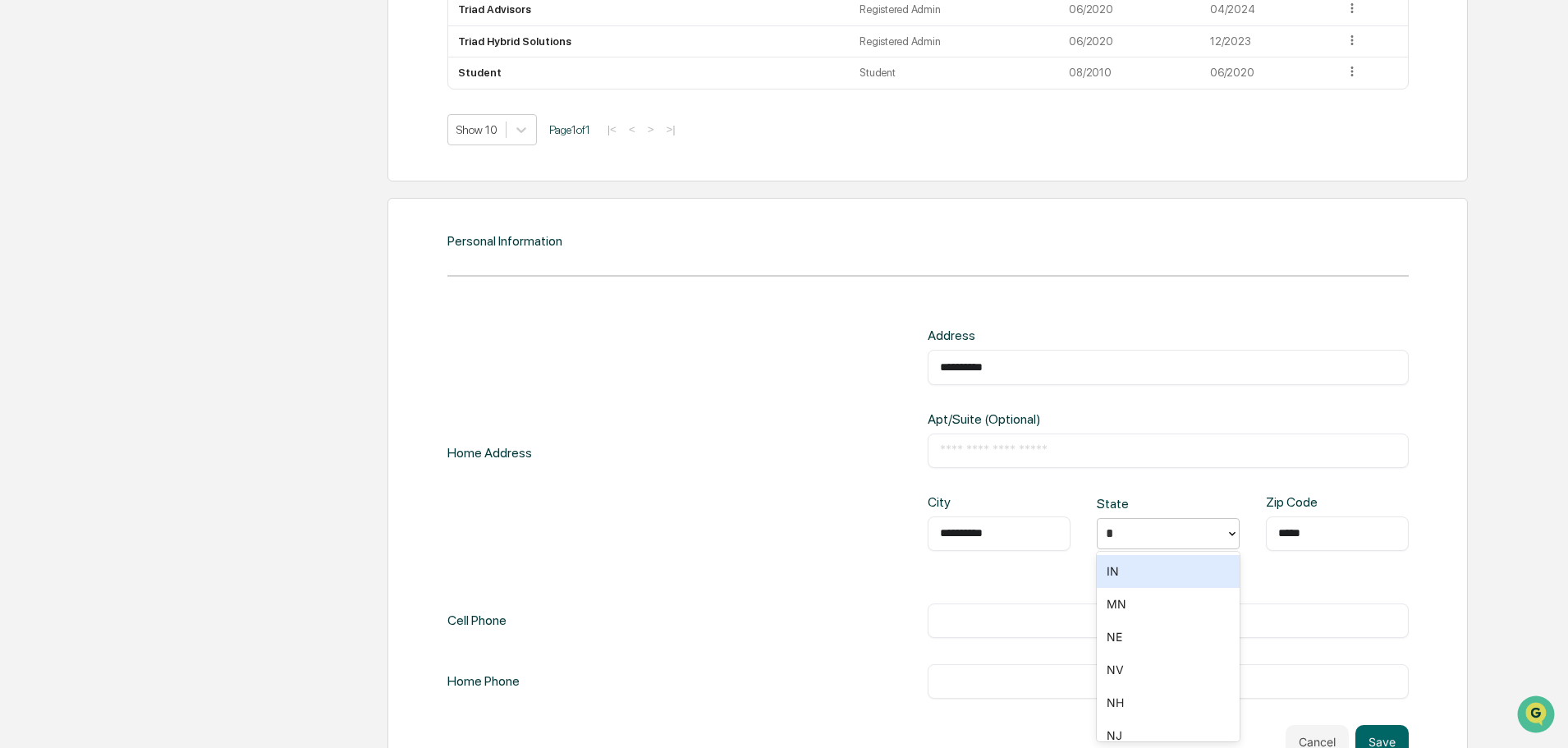
type input "**"
type input "*****"
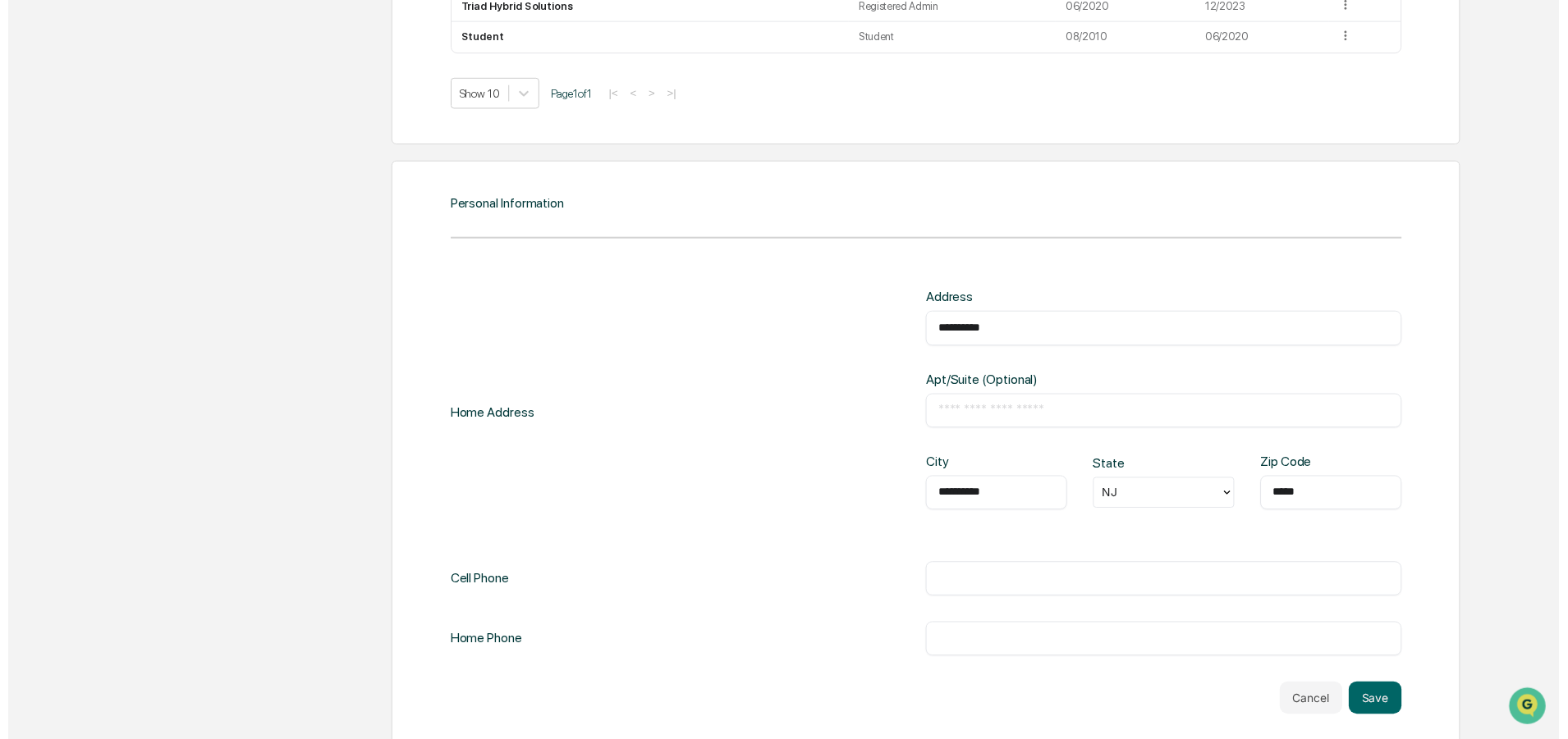
scroll to position [1747, 0]
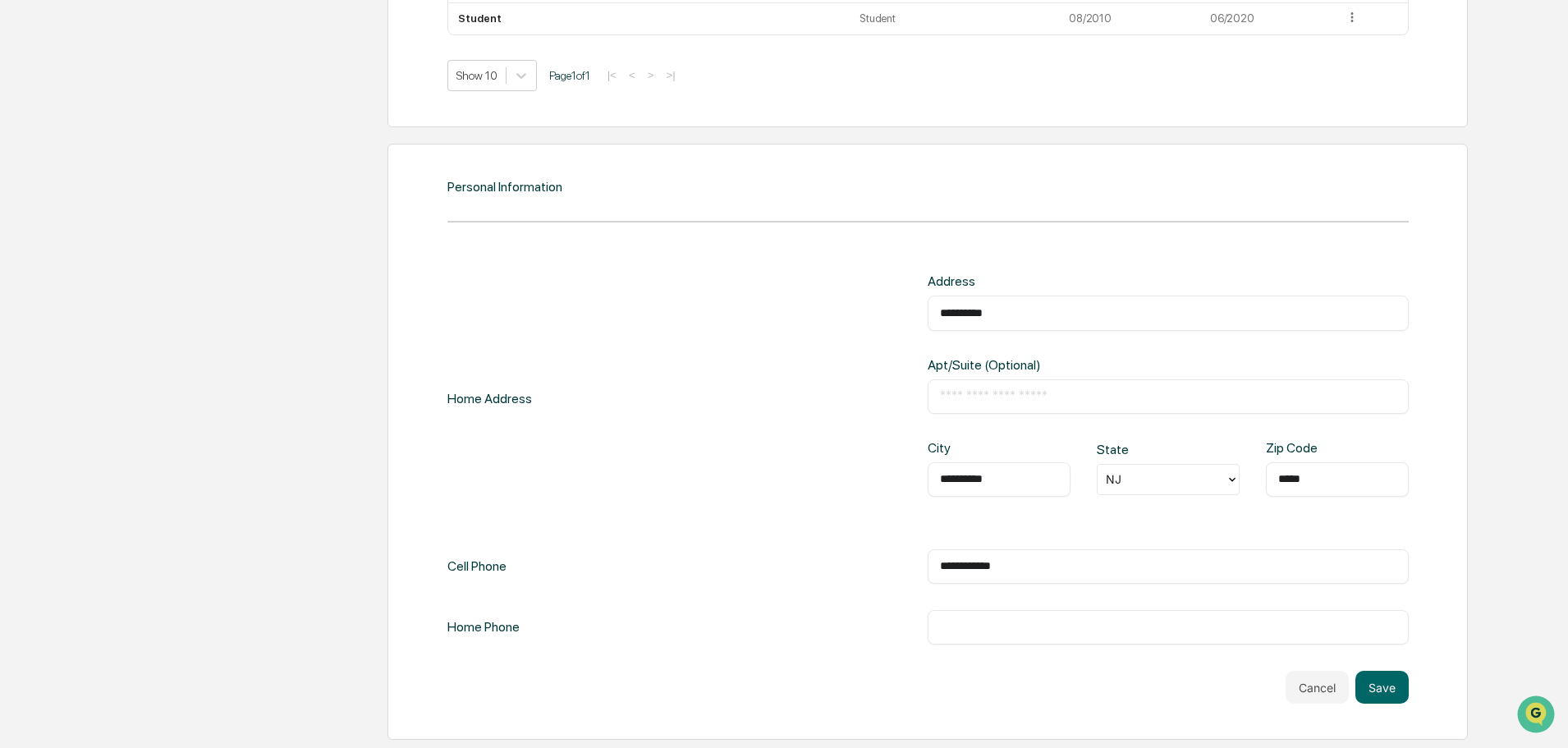
drag, startPoint x: 1011, startPoint y: 562, endPoint x: 735, endPoint y: 552, distance: 276.2
click at [758, 555] on div "**********" at bounding box center [928, 566] width 961 height 34
type input "**********"
click at [949, 627] on input "text" at bounding box center [1168, 628] width 456 height 17
paste input "**********"
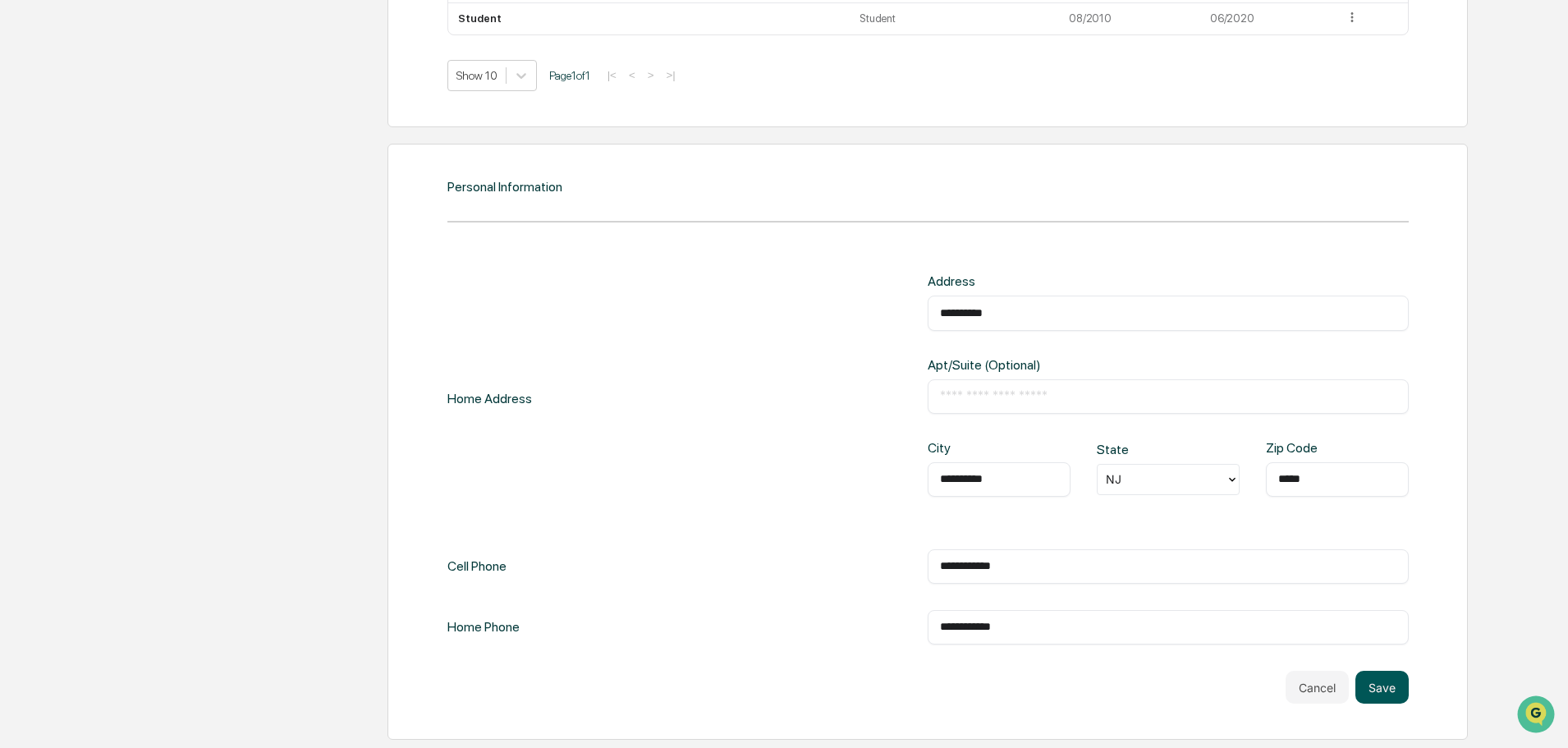
type input "**********"
click at [1370, 689] on button "Save" at bounding box center [1382, 688] width 54 height 33
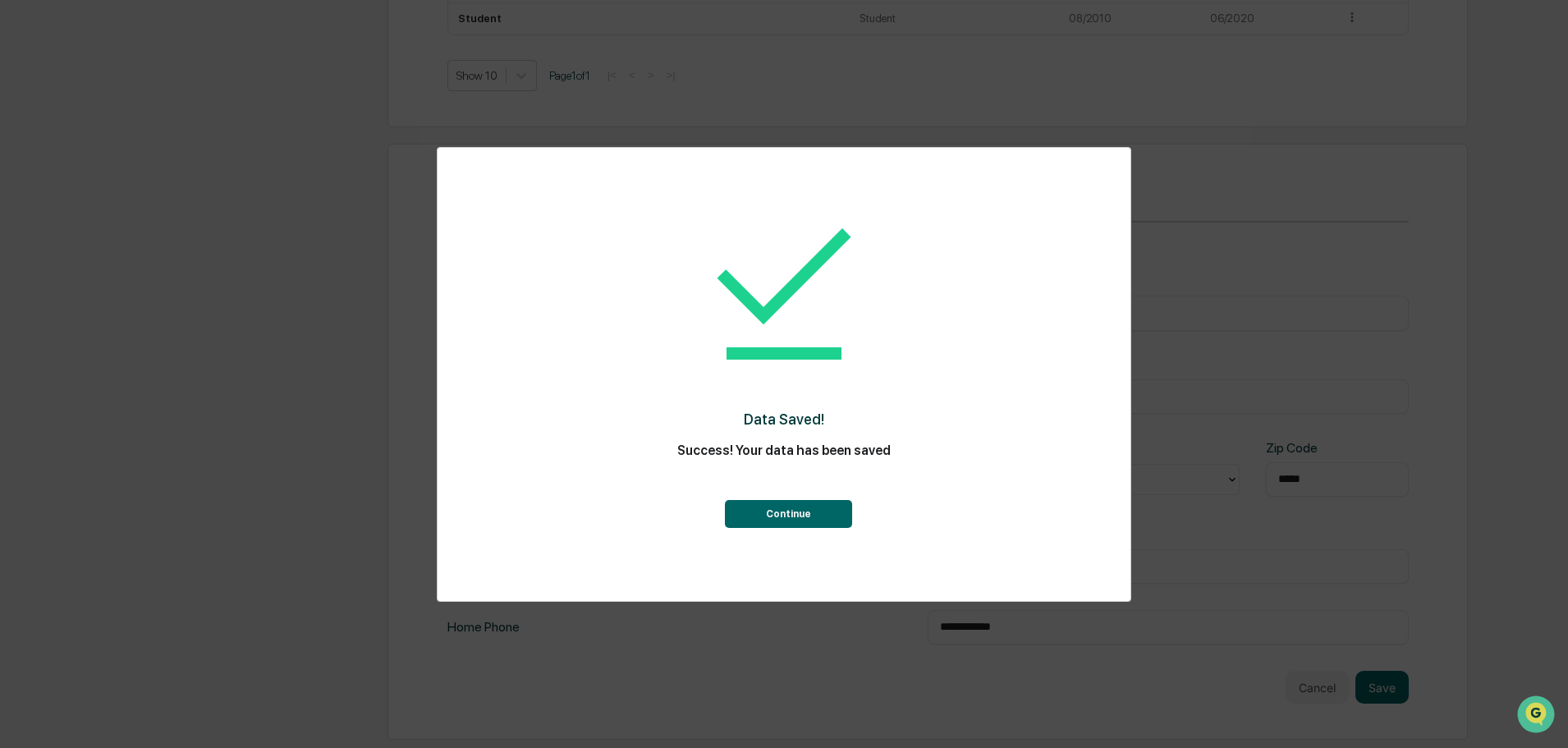
click at [826, 520] on button "Continue" at bounding box center [788, 514] width 128 height 28
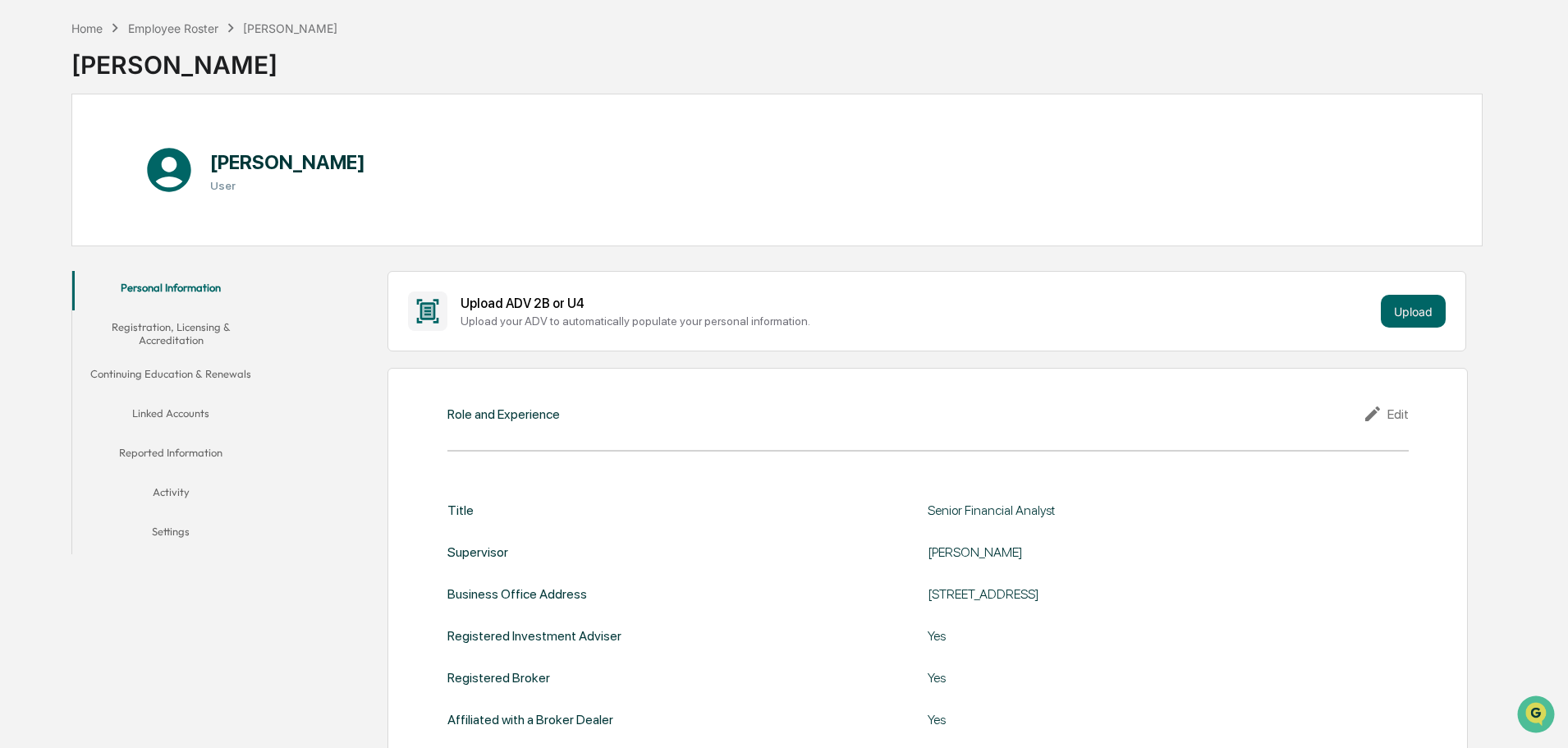
scroll to position [0, 0]
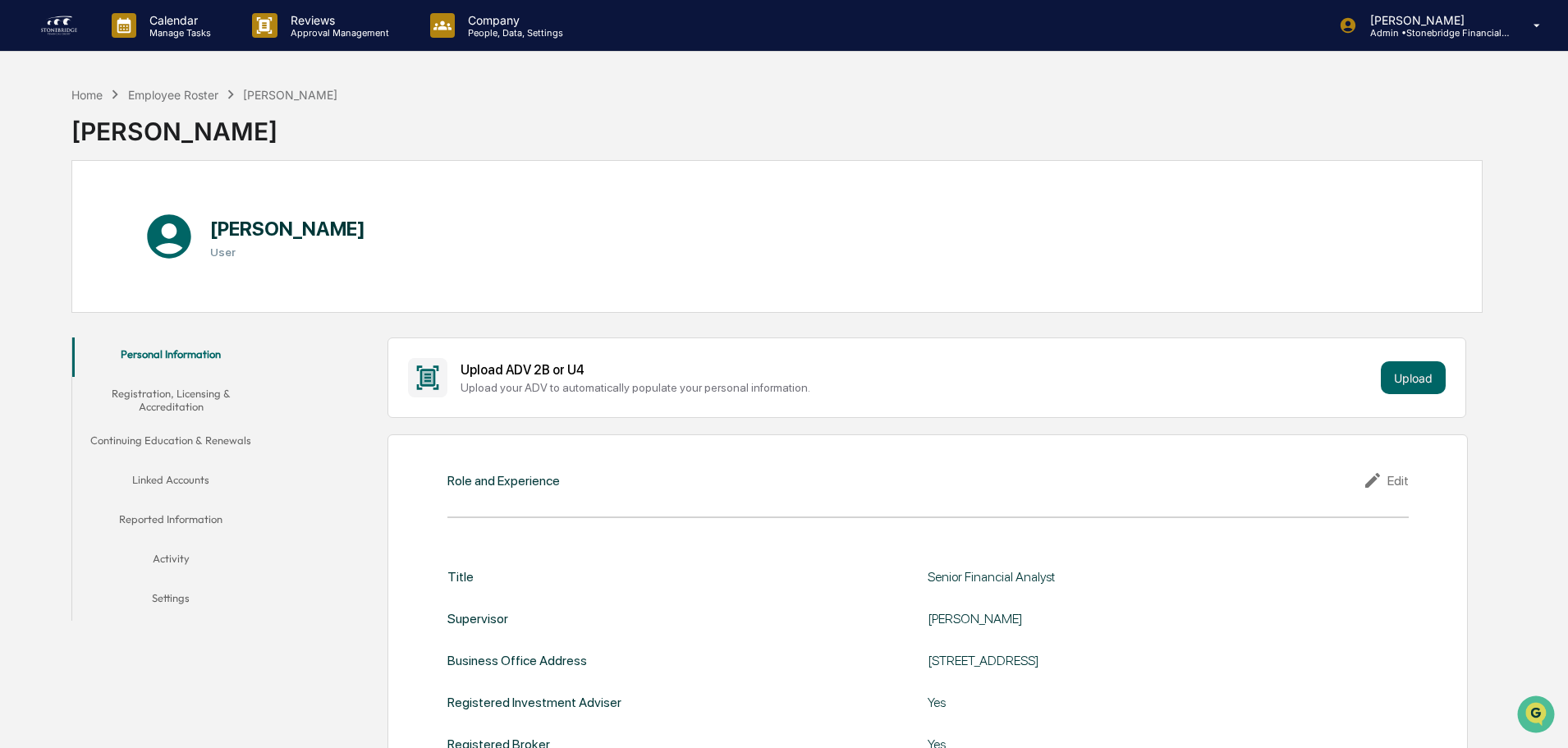
click at [213, 394] on button "Registration, Licensing & Accreditation" at bounding box center [170, 400] width 197 height 47
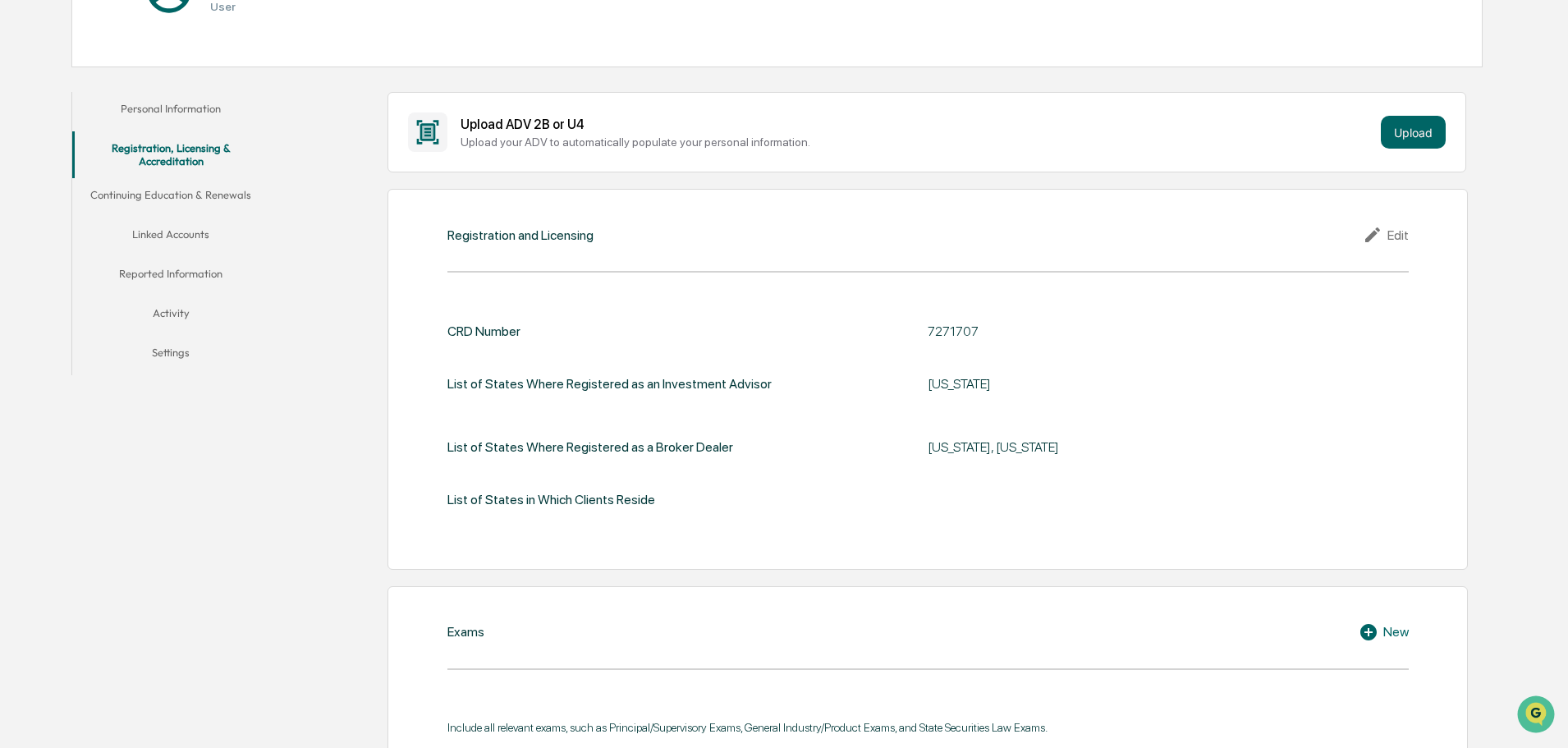
scroll to position [247, 0]
drag, startPoint x: 901, startPoint y: 452, endPoint x: 1102, endPoint y: 460, distance: 201.2
click at [1102, 460] on div "List of States Where Registered as a Broker Dealer [US_STATE], [US_STATE]" at bounding box center [928, 447] width 961 height 37
click at [1102, 460] on div "[US_STATE], [US_STATE]" at bounding box center [1168, 447] width 481 height 37
drag, startPoint x: 813, startPoint y: 409, endPoint x: 843, endPoint y: 371, distance: 48.4
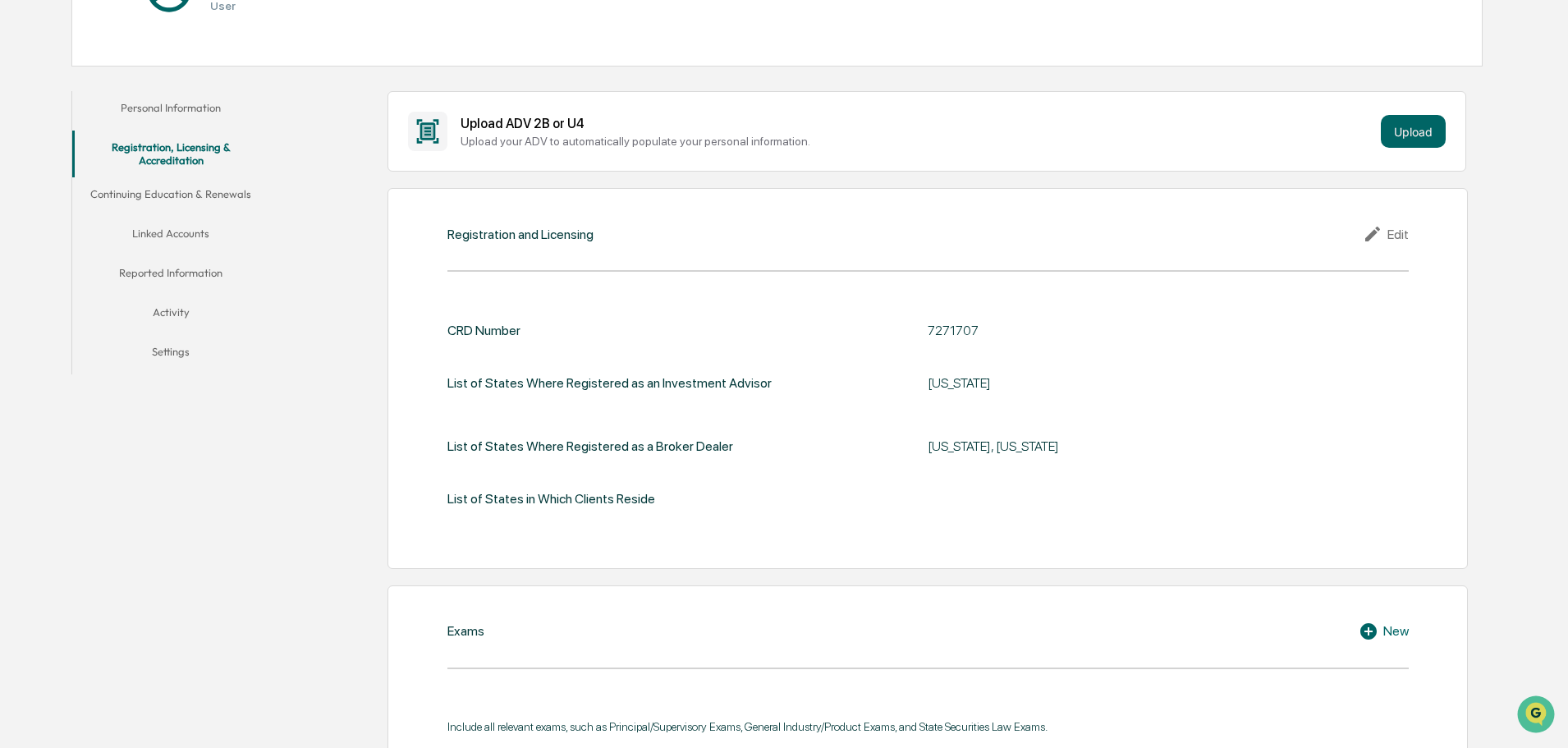
click at [843, 371] on div "CRD Number 7271707 List of States Where Registered as an Investment Advisor [US…" at bounding box center [928, 414] width 961 height 184
click at [843, 371] on div "List of States Where Registered as an Investment Advisor [US_STATE]" at bounding box center [928, 383] width 961 height 37
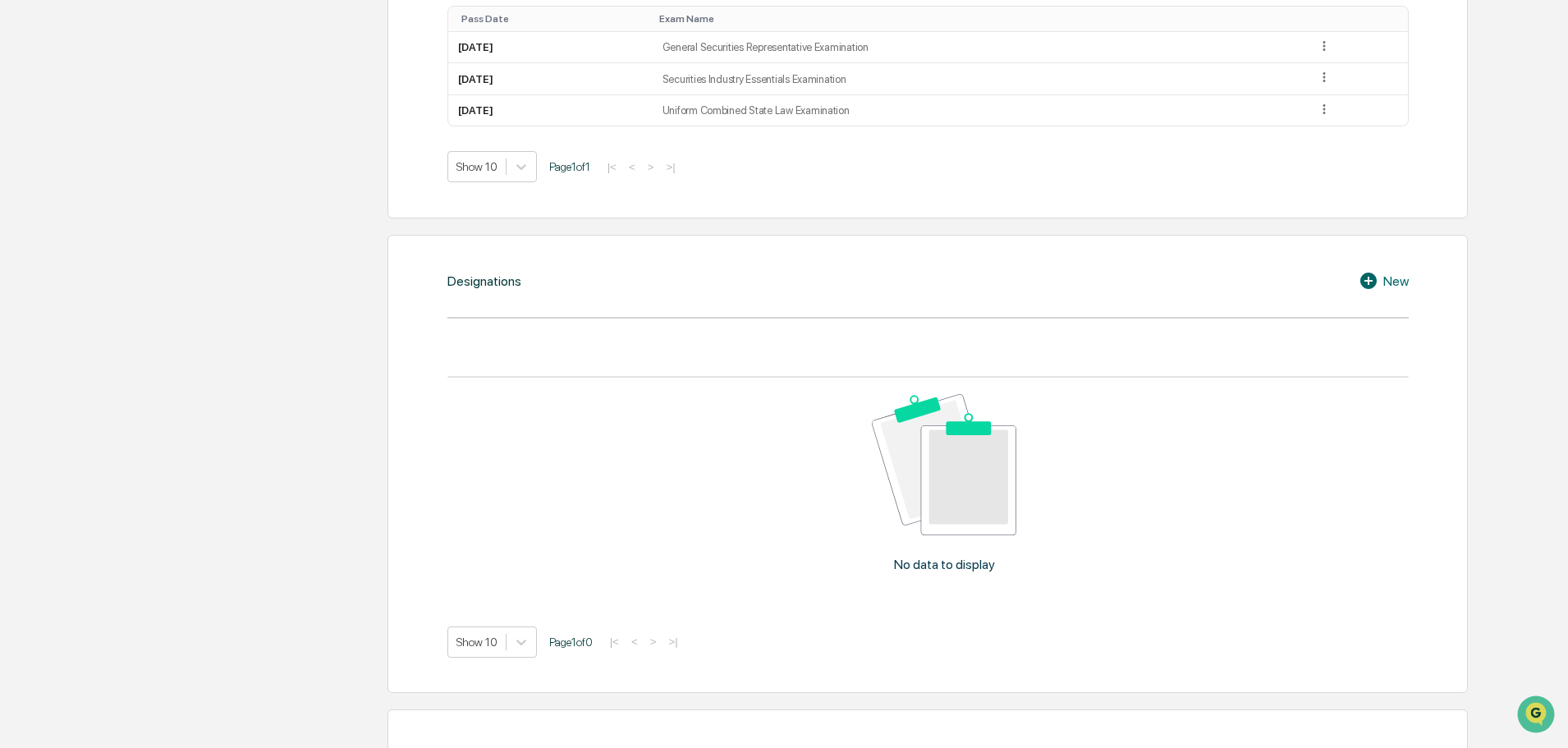
scroll to position [1150, 0]
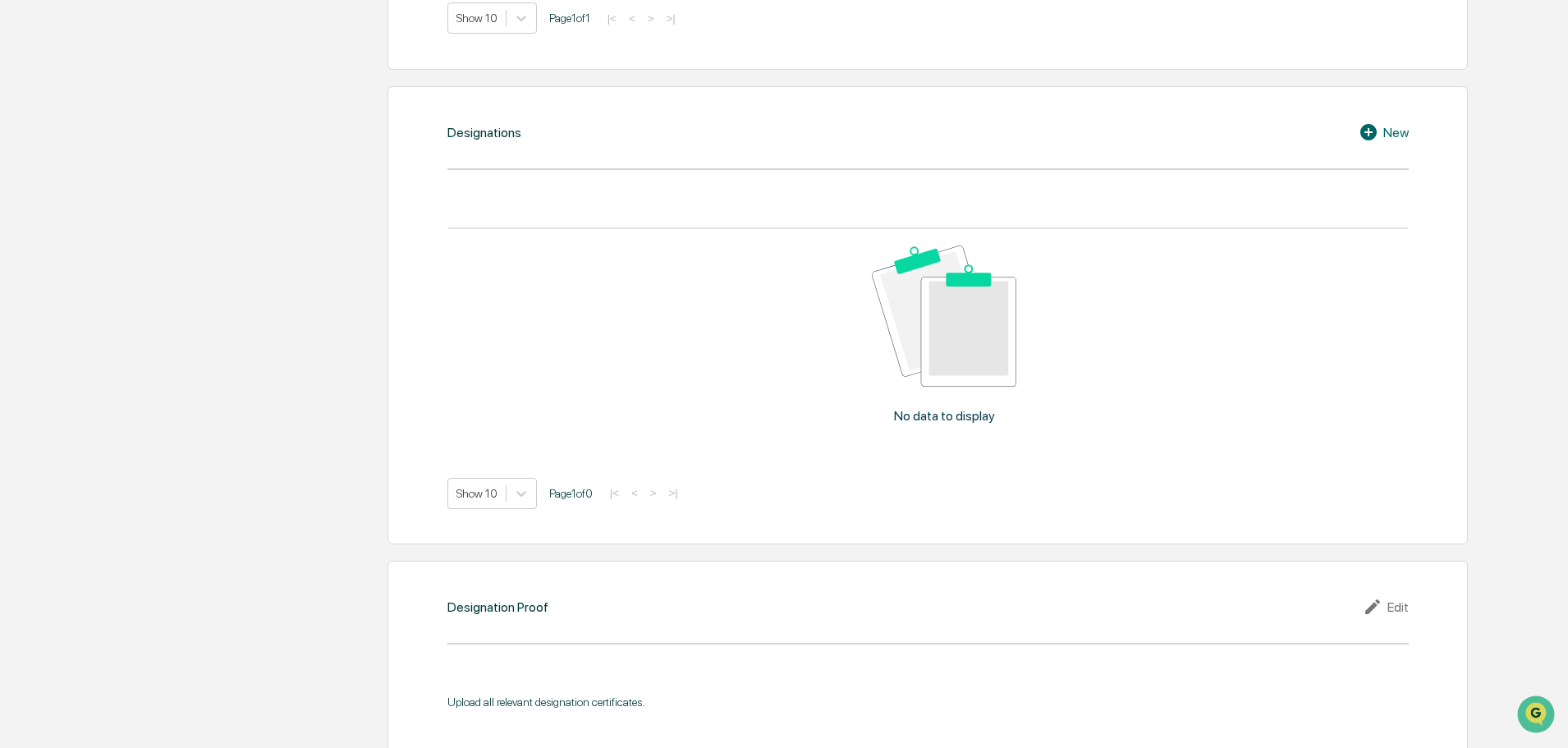
click at [1361, 125] on icon at bounding box center [1370, 131] width 25 height 19
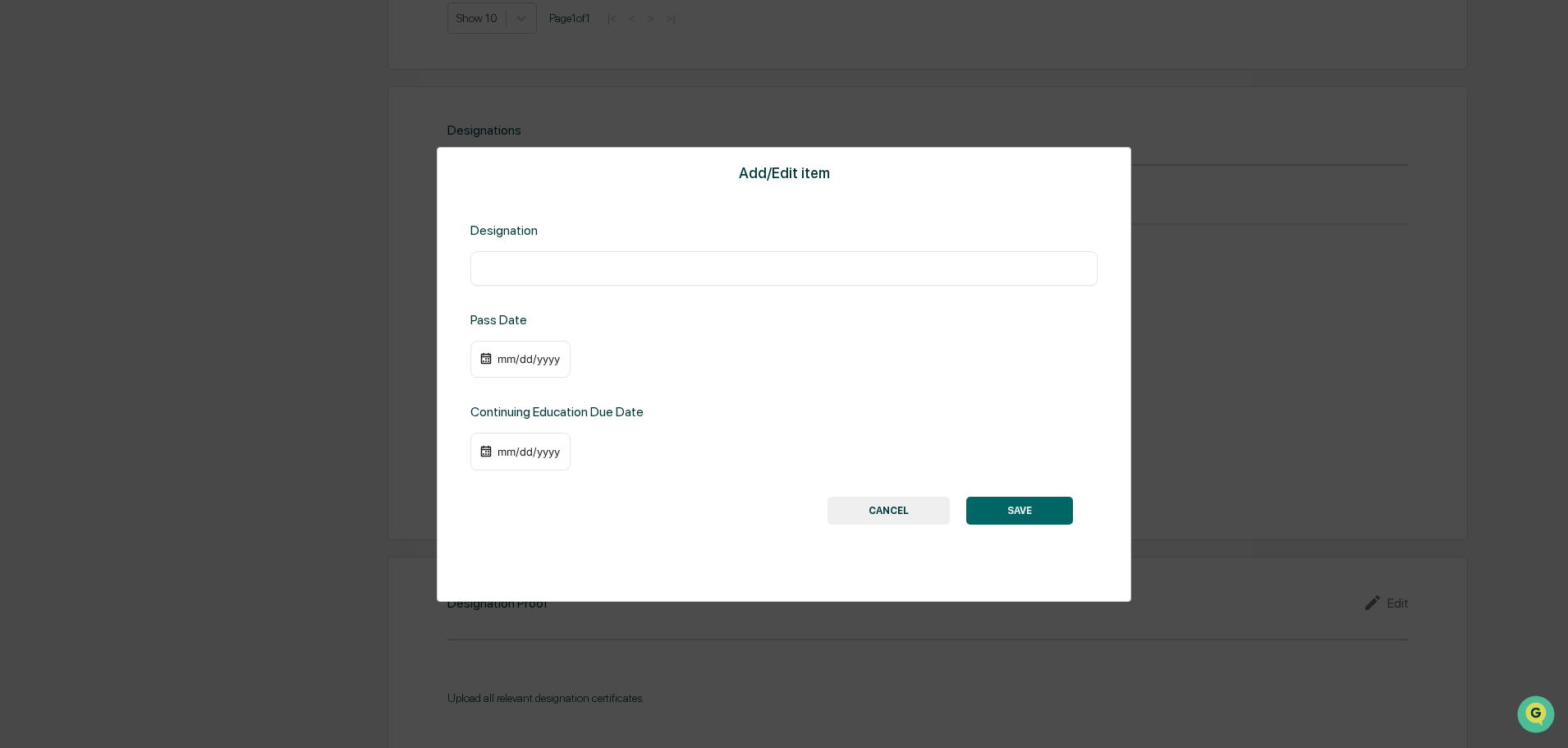
click at [630, 275] on input "text" at bounding box center [784, 269] width 602 height 17
click at [547, 265] on input "text" at bounding box center [784, 269] width 602 height 17
paste input "**********"
type input "**********"
click at [1026, 506] on button "SAVE" at bounding box center [1019, 511] width 106 height 28
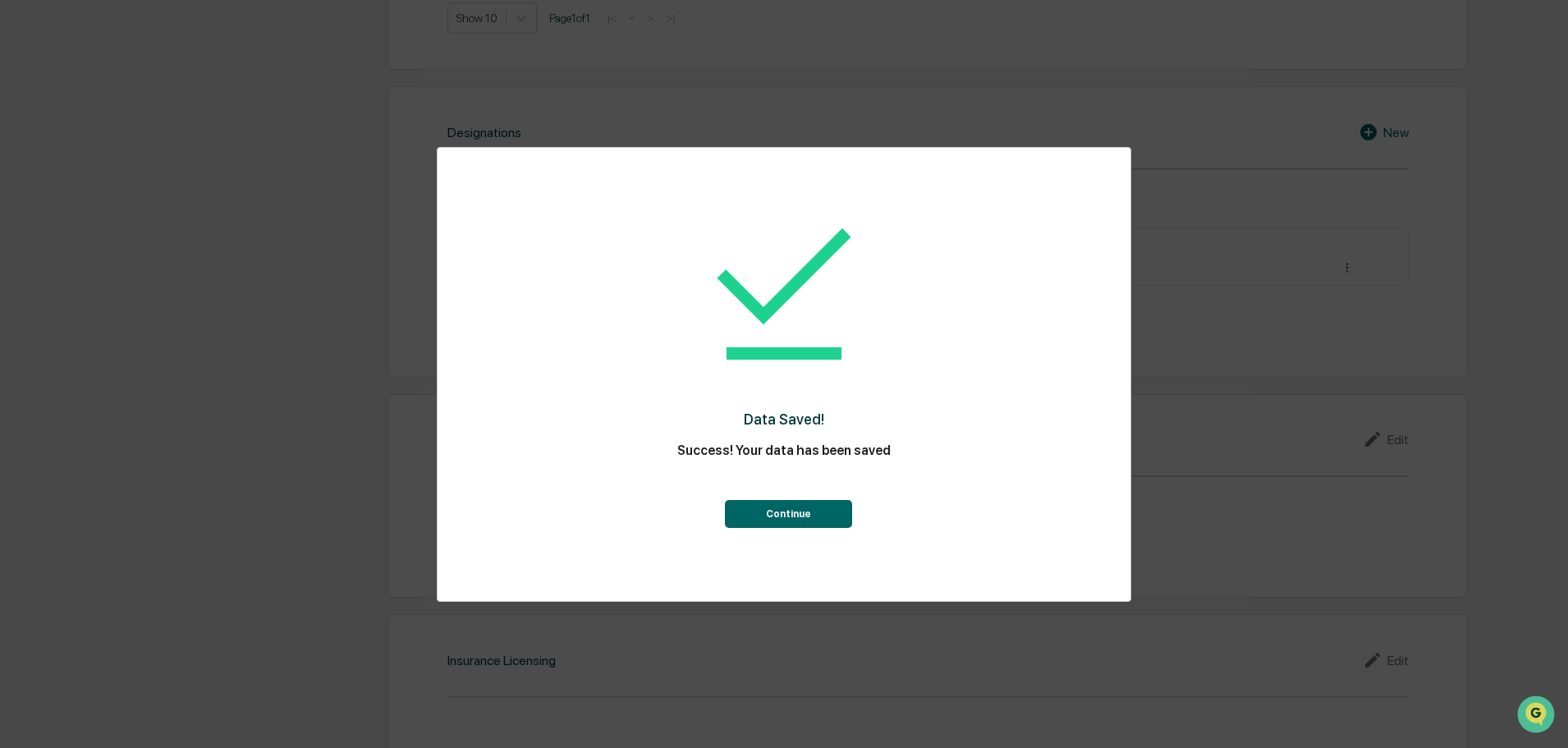
click at [792, 509] on button "Continue" at bounding box center [788, 514] width 128 height 28
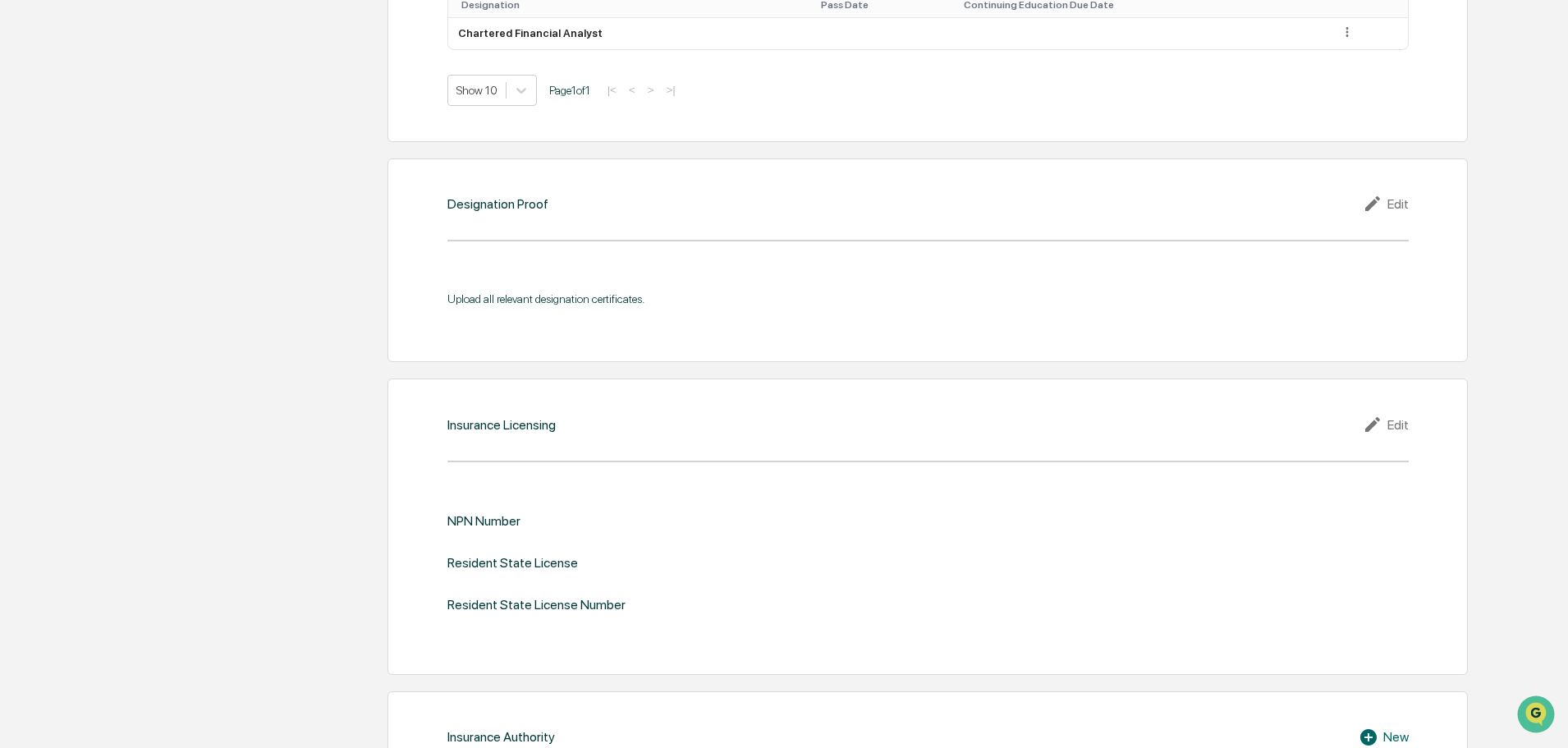
scroll to position [1478, 0]
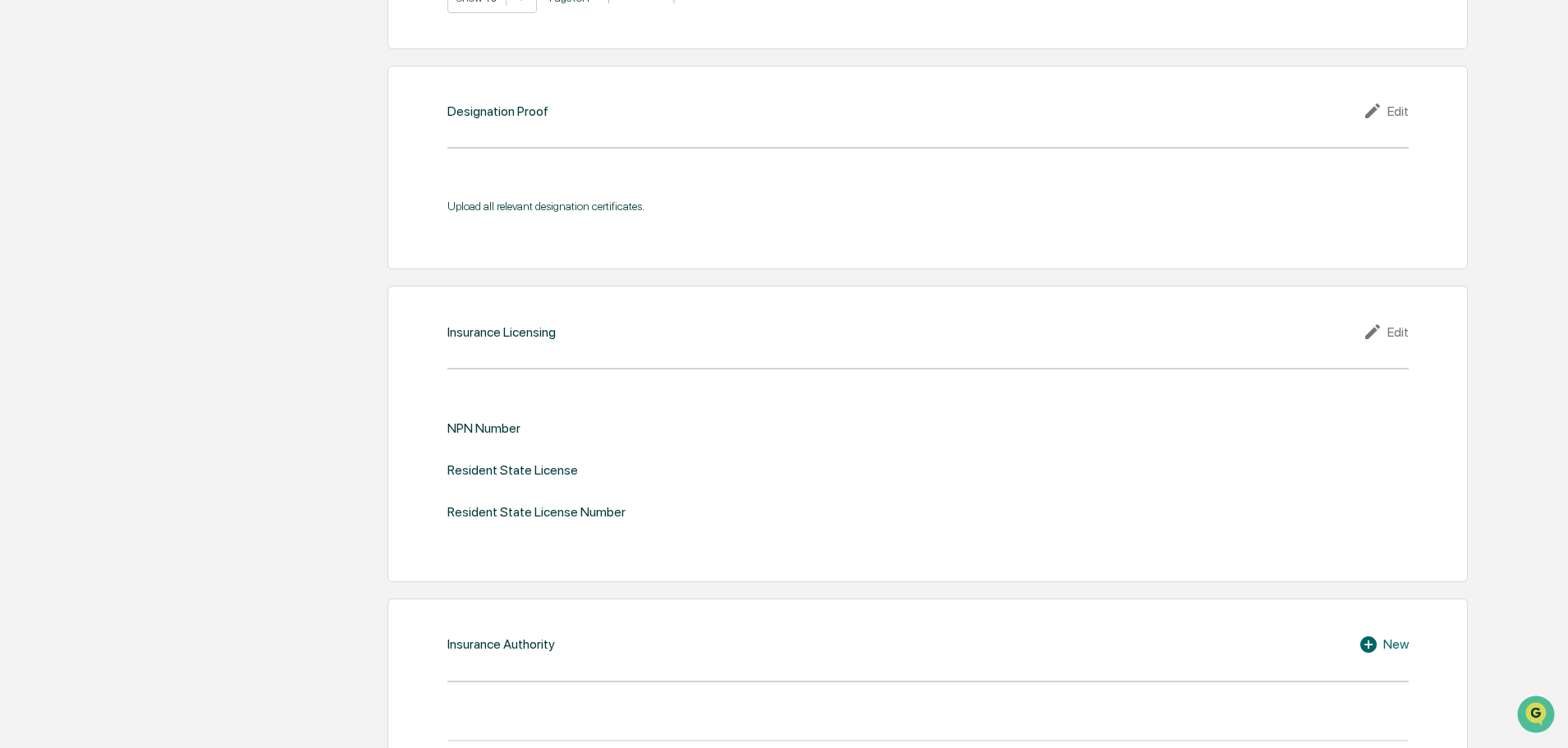
click at [1402, 340] on div "Edit" at bounding box center [1386, 331] width 46 height 19
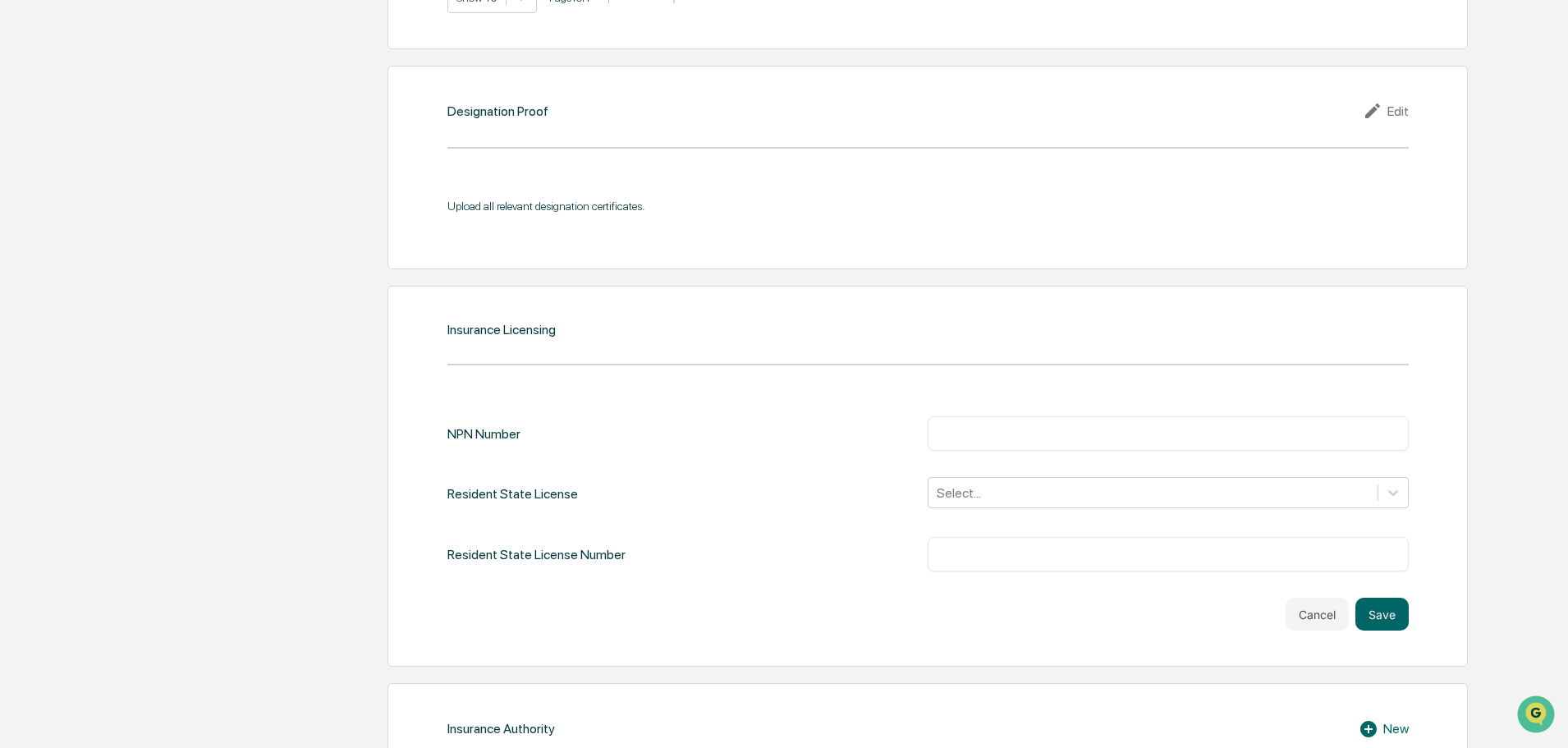
click at [991, 570] on div "​" at bounding box center [1168, 554] width 481 height 34
click at [983, 560] on input "text" at bounding box center [1168, 555] width 456 height 17
paste input "******"
type input "******"
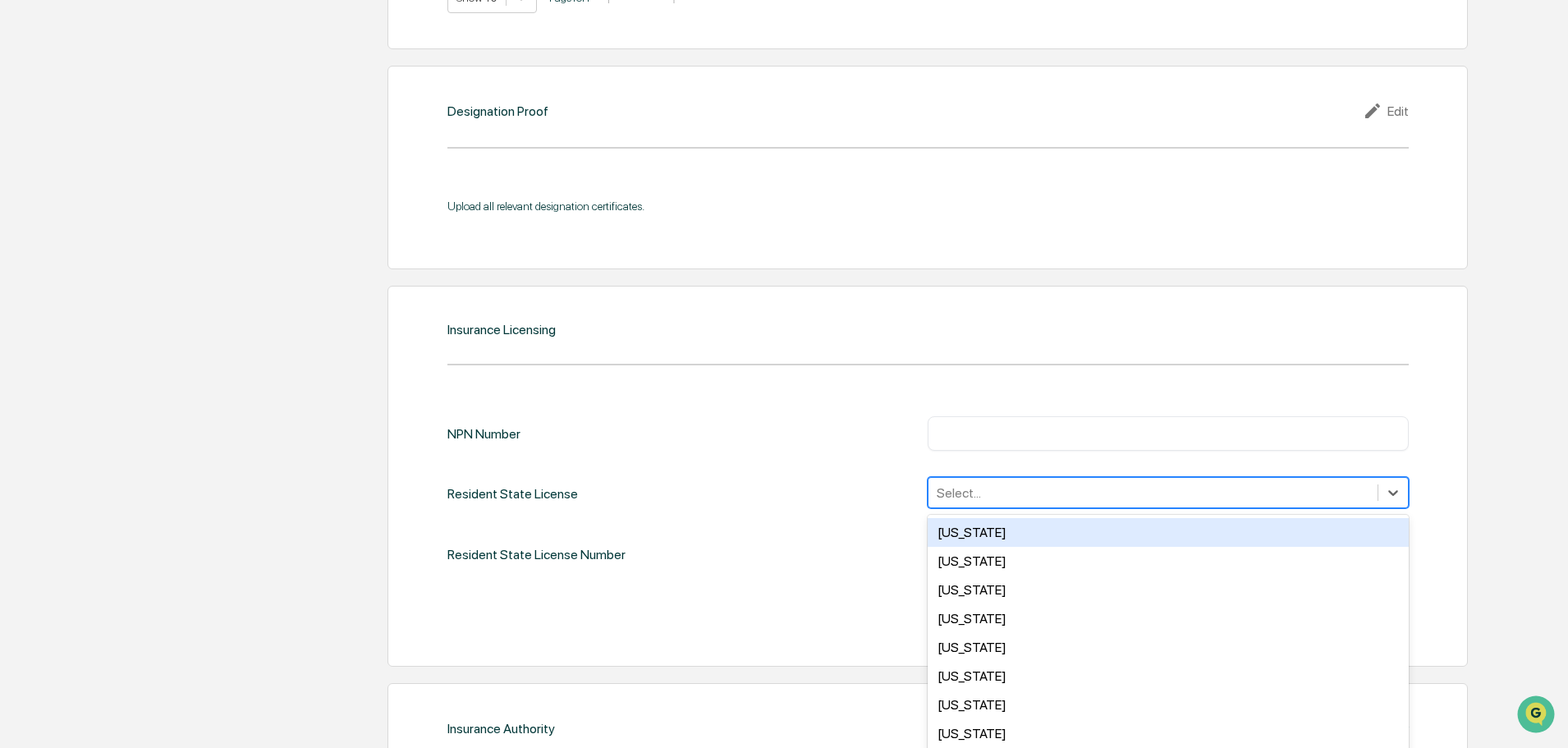
click at [974, 499] on div "50 results available. Use Up and Down to choose options, press Enter to select …" at bounding box center [1168, 493] width 481 height 31
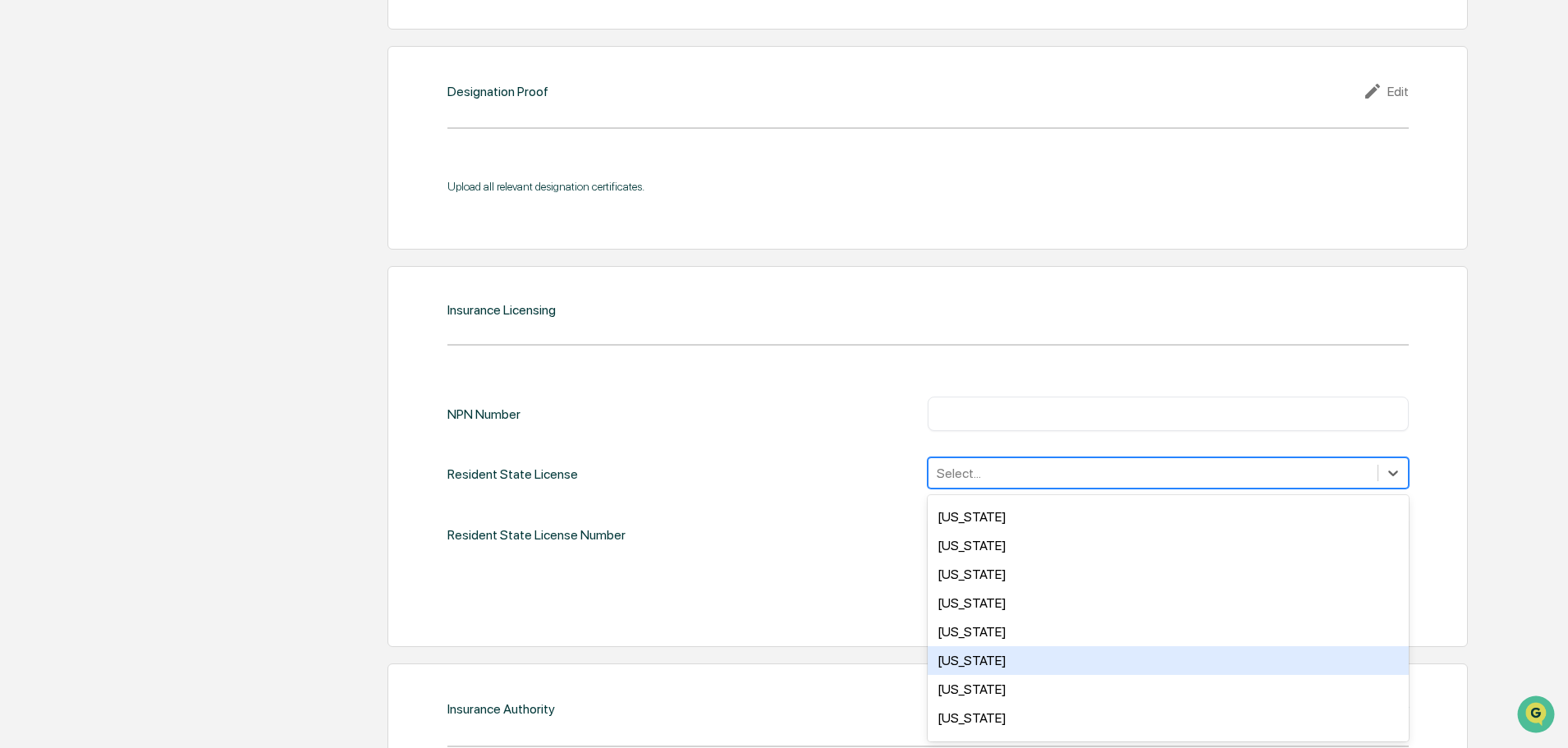
scroll to position [986, 0]
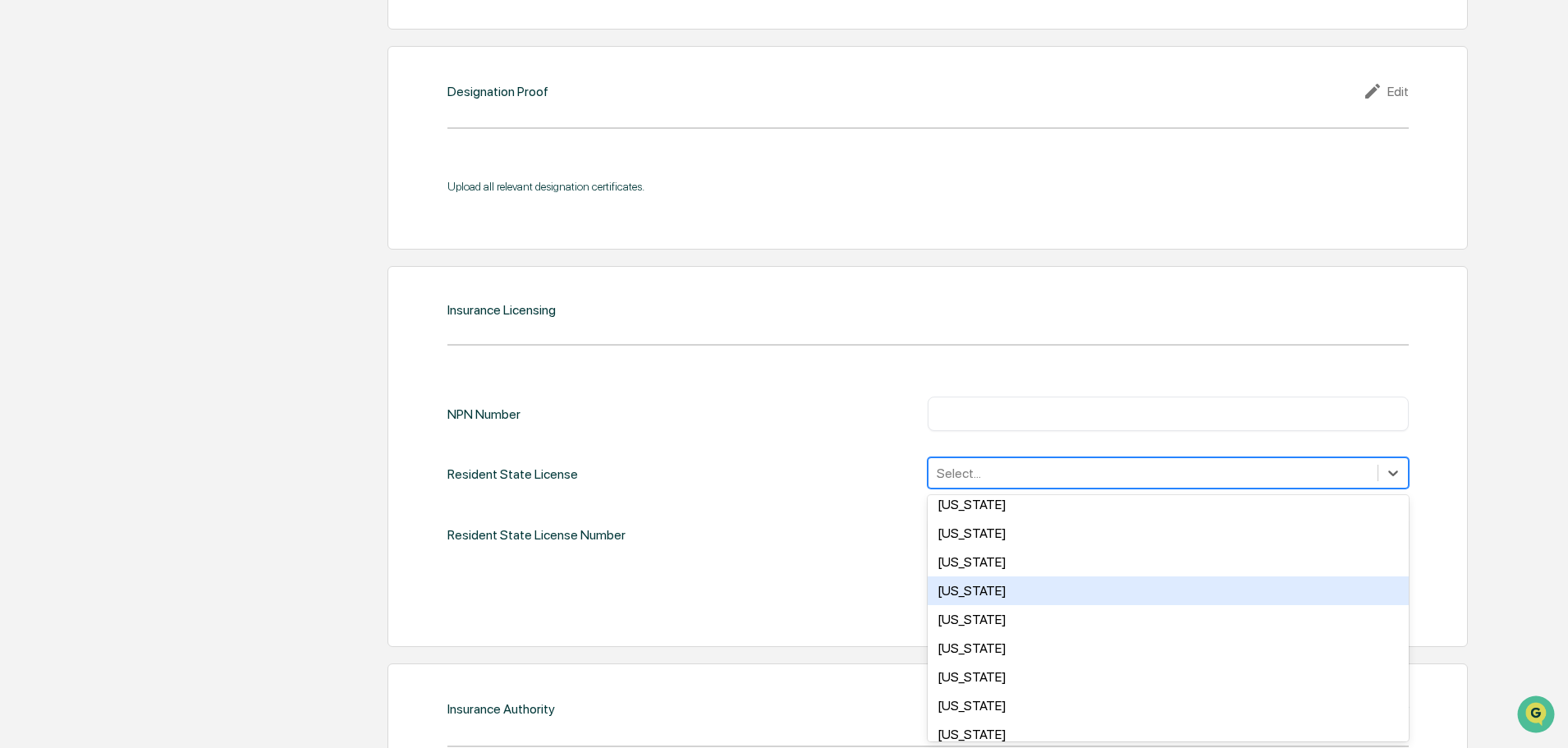
click at [984, 589] on div "[US_STATE]" at bounding box center [1168, 591] width 481 height 29
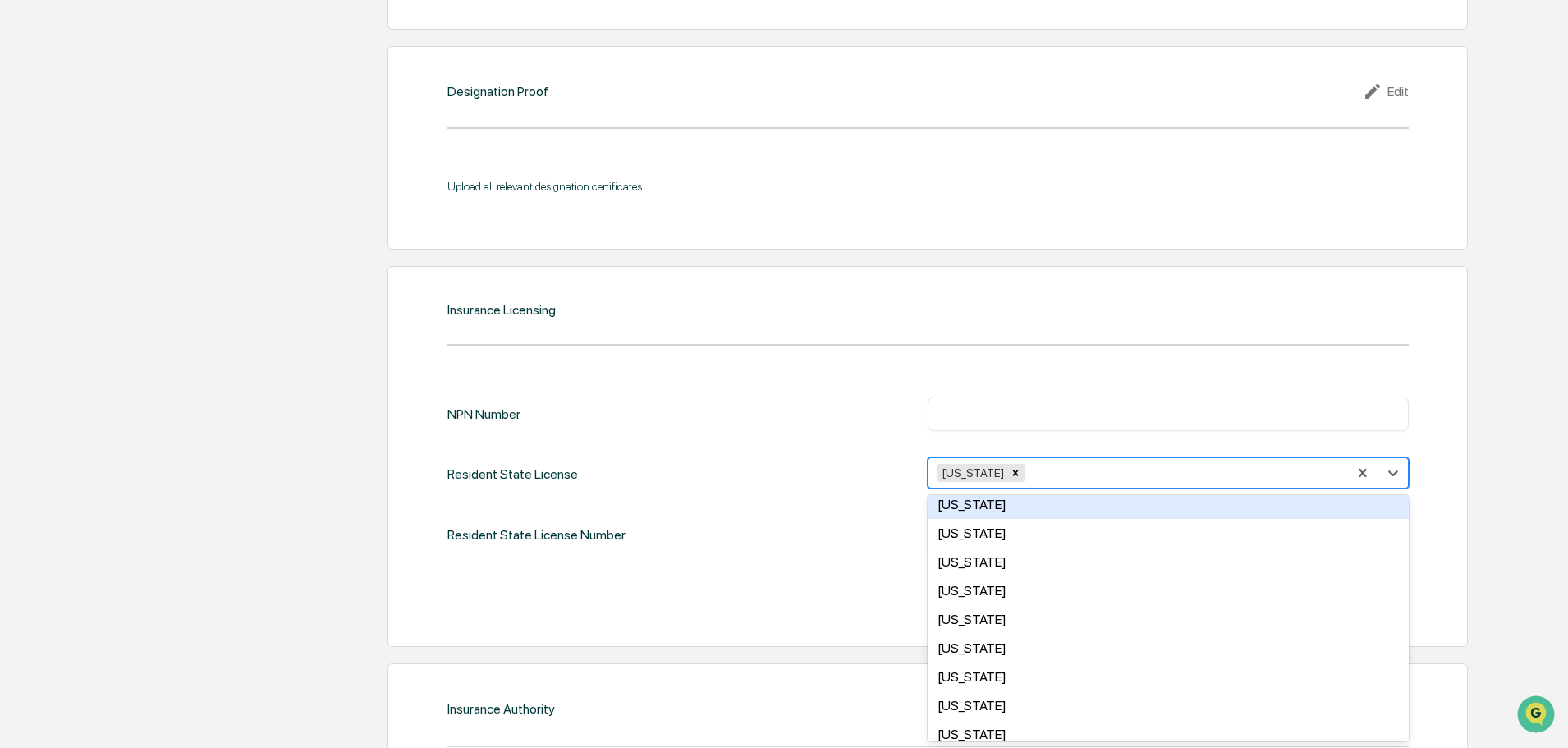
click at [1061, 416] on input "text" at bounding box center [1168, 414] width 456 height 17
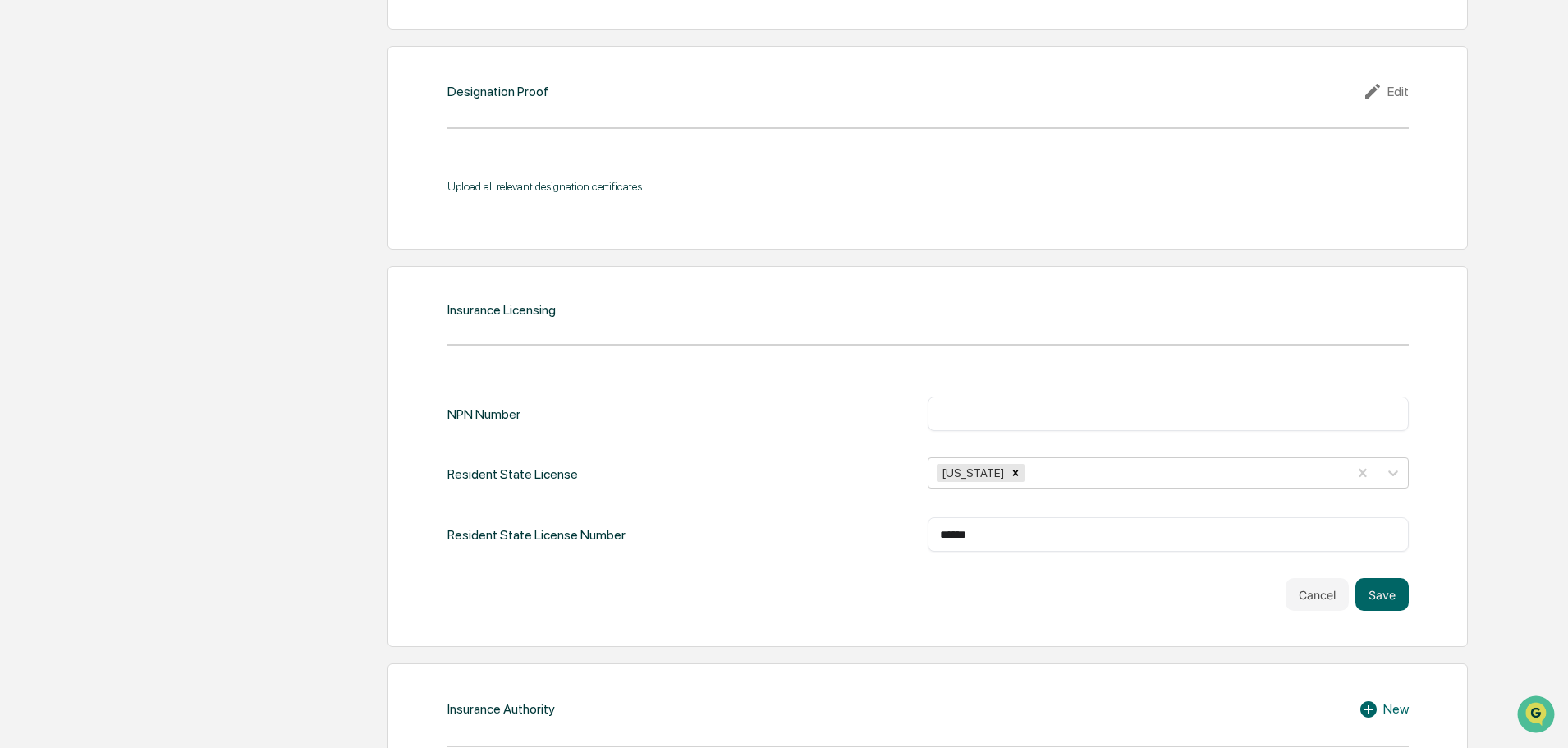
click at [1083, 418] on input "text" at bounding box center [1168, 414] width 456 height 17
paste input "********"
type input "********"
click at [1383, 598] on button "Save" at bounding box center [1382, 595] width 54 height 33
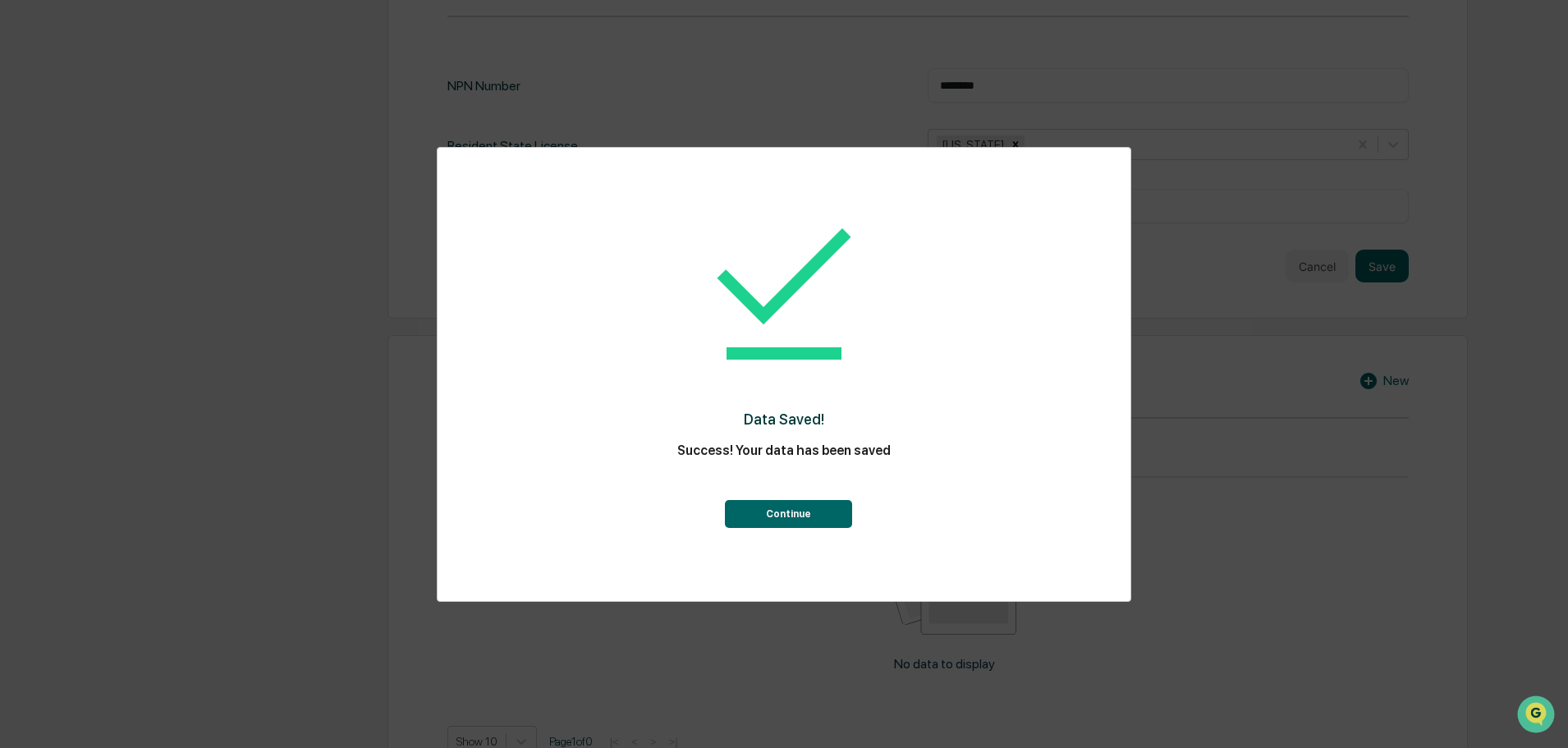
click at [785, 490] on div "Continue" at bounding box center [784, 498] width 627 height 59
click at [795, 509] on button "Continue" at bounding box center [788, 514] width 128 height 28
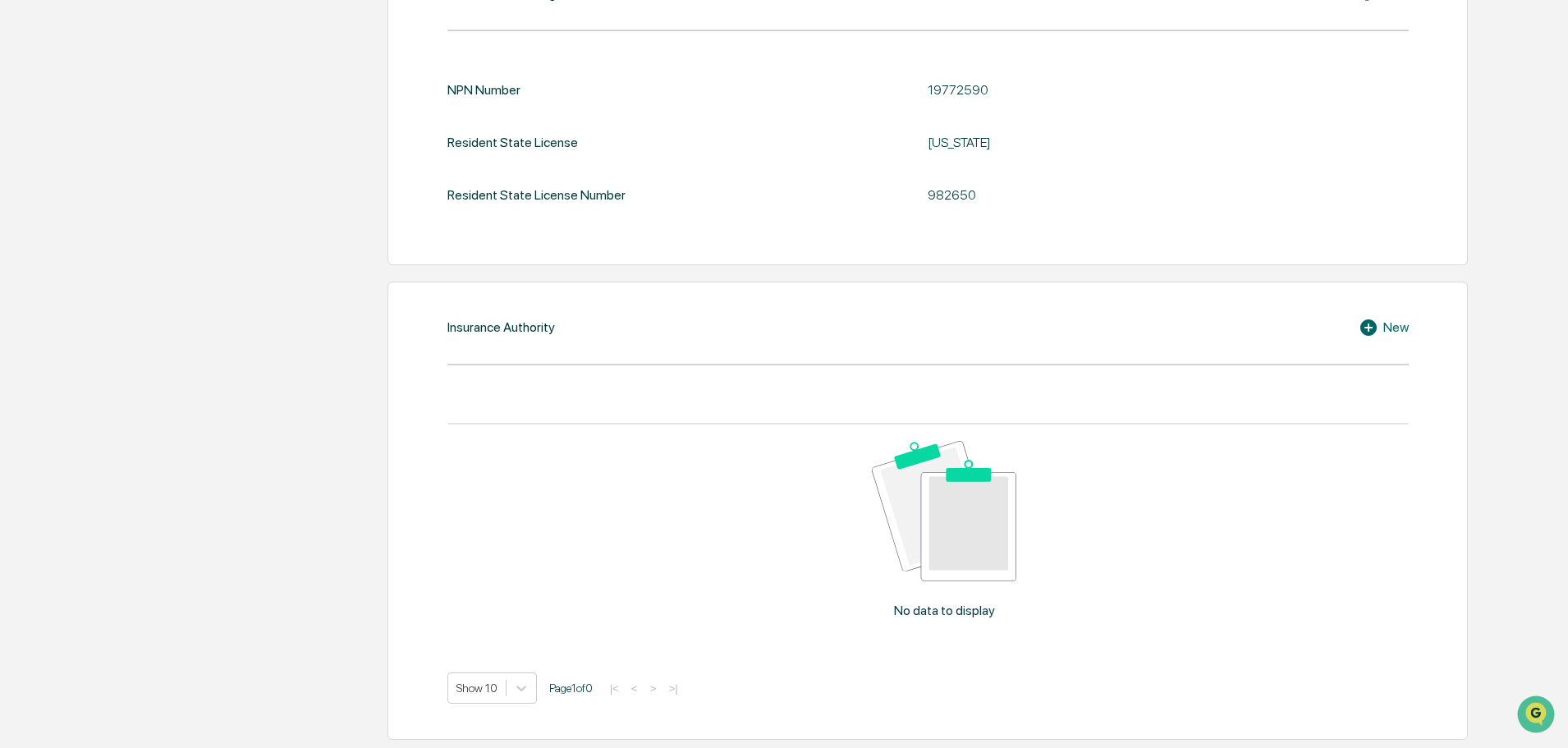
click at [1405, 320] on div "New" at bounding box center [1383, 327] width 50 height 19
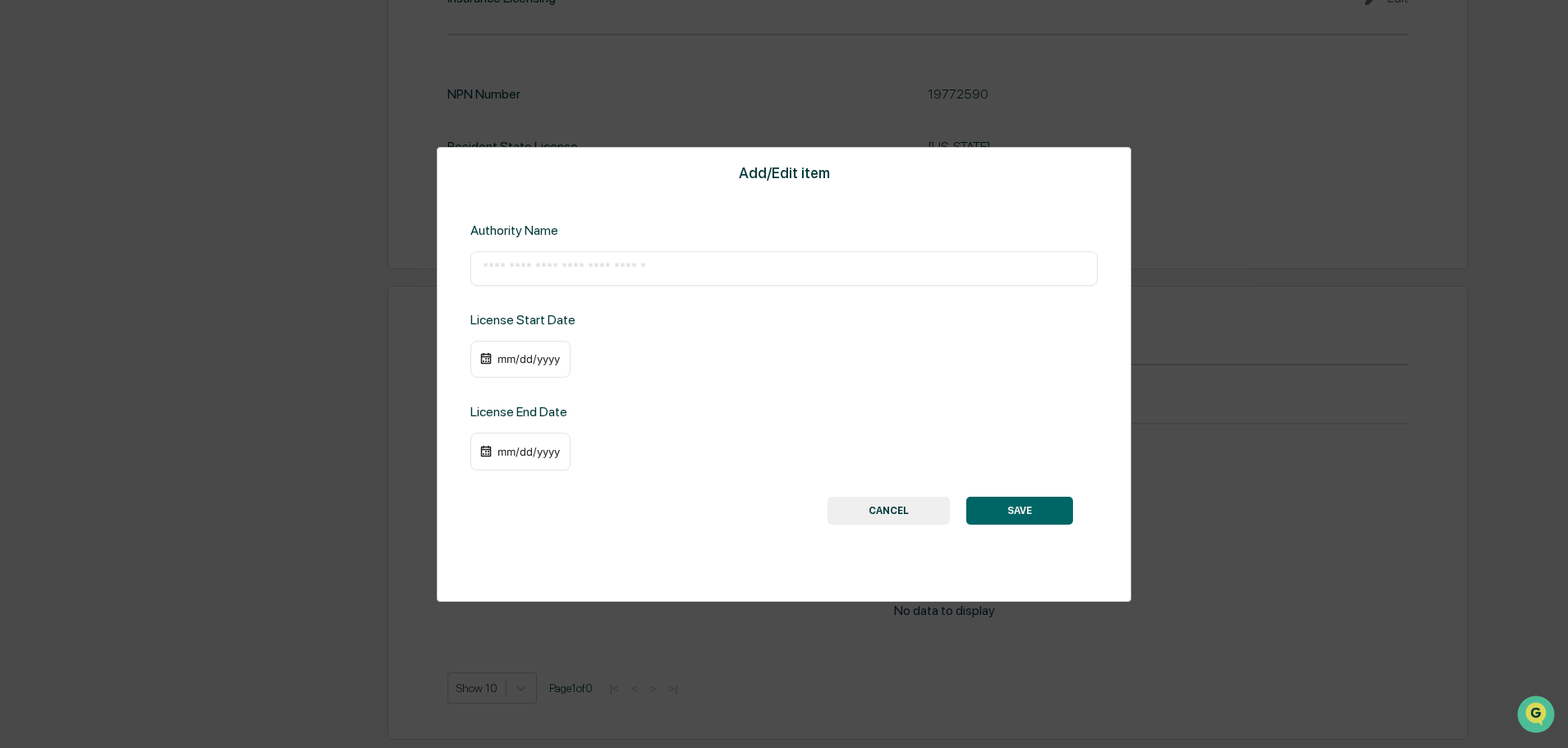
click at [687, 291] on div "Add/Edit item Authority Name ​ License Start Date mm/dd/yyyy License End Date m…" at bounding box center [784, 374] width 695 height 455
click at [657, 262] on input "text" at bounding box center [784, 269] width 602 height 17
paste input "**********"
type input "**********"
click at [513, 365] on div "mm/dd/yyyy" at bounding box center [529, 359] width 66 height 13
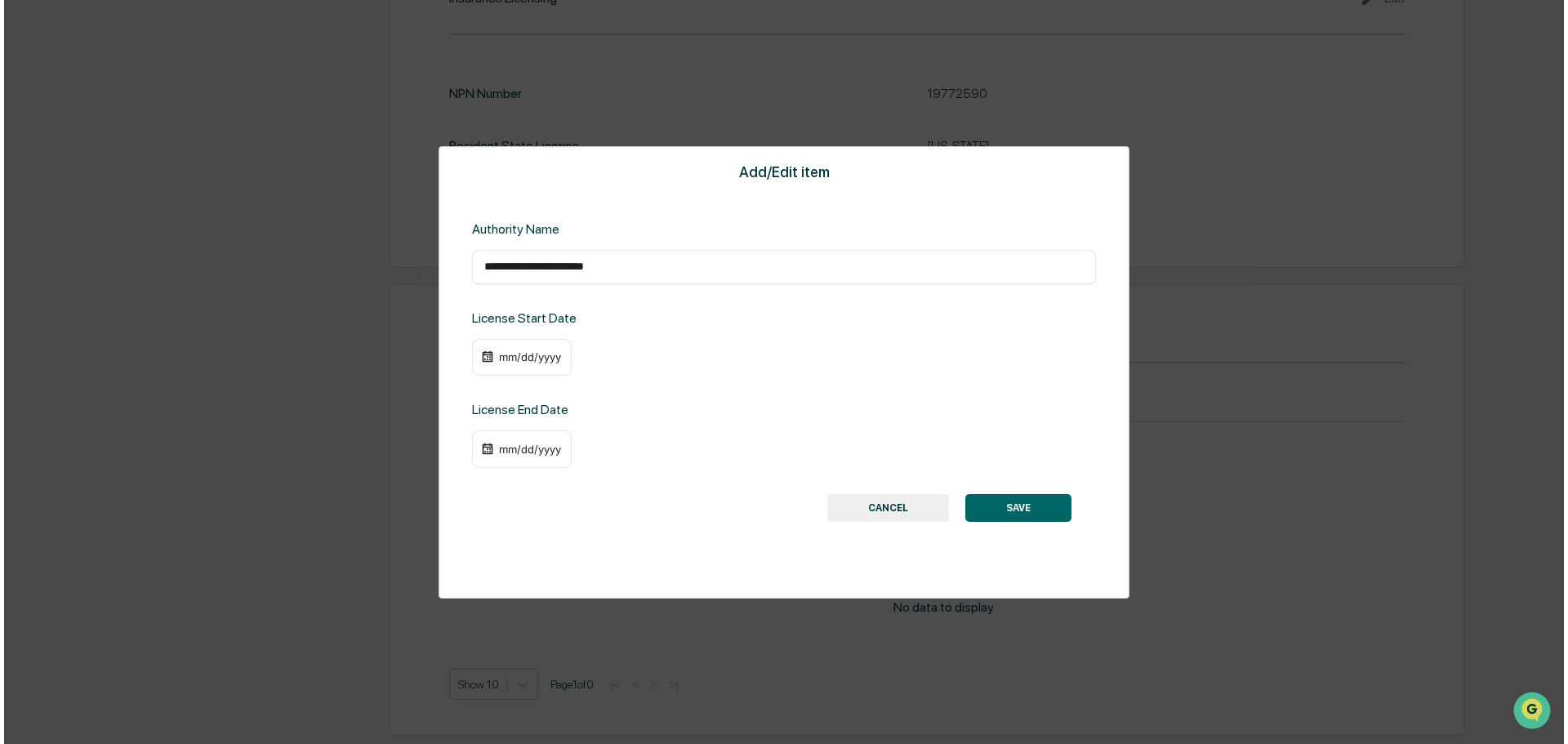
scroll to position [1805, 0]
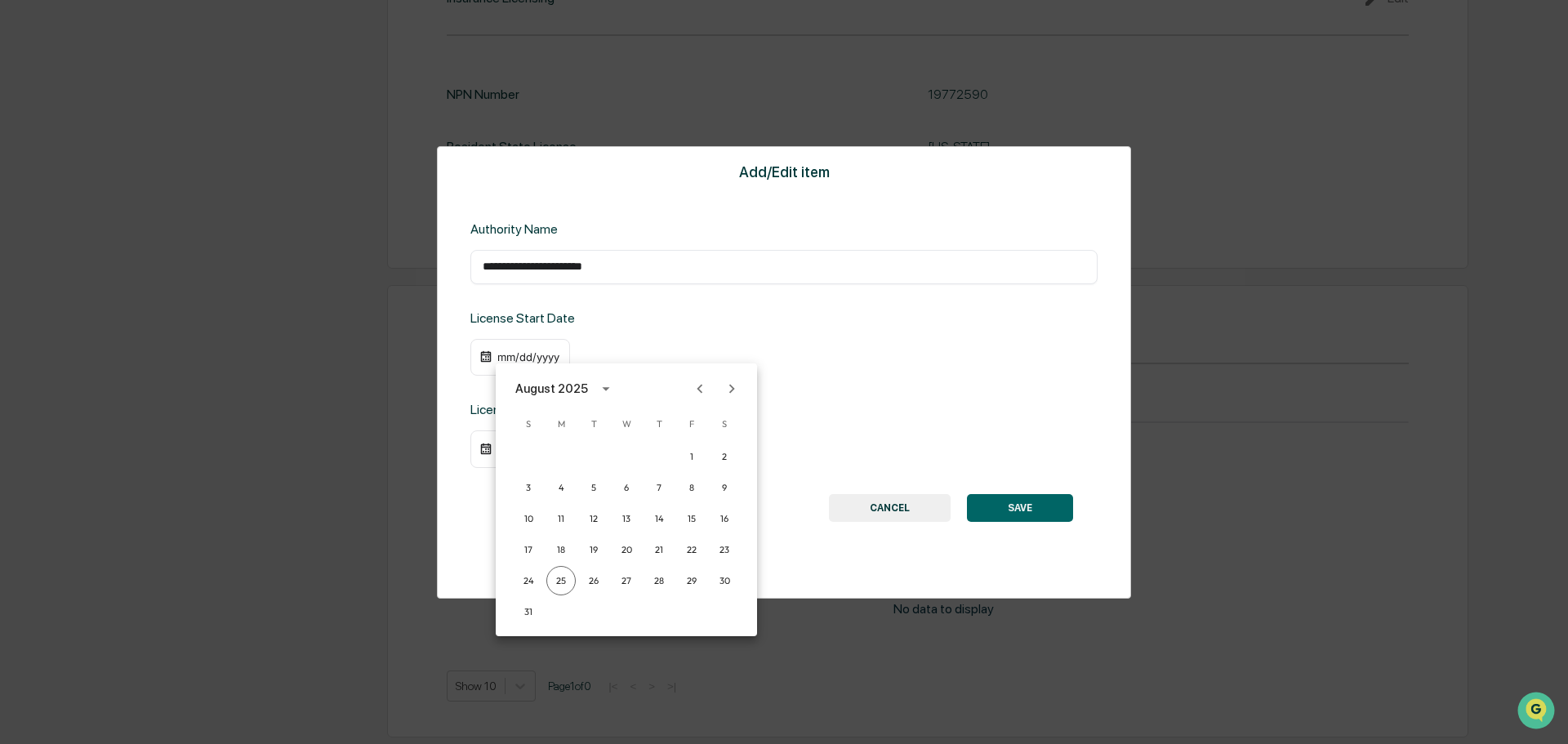
click at [601, 393] on icon "calendar view is open, switch to year view" at bounding box center [606, 389] width 18 height 18
click at [611, 482] on button "2021" at bounding box center [626, 483] width 59 height 29
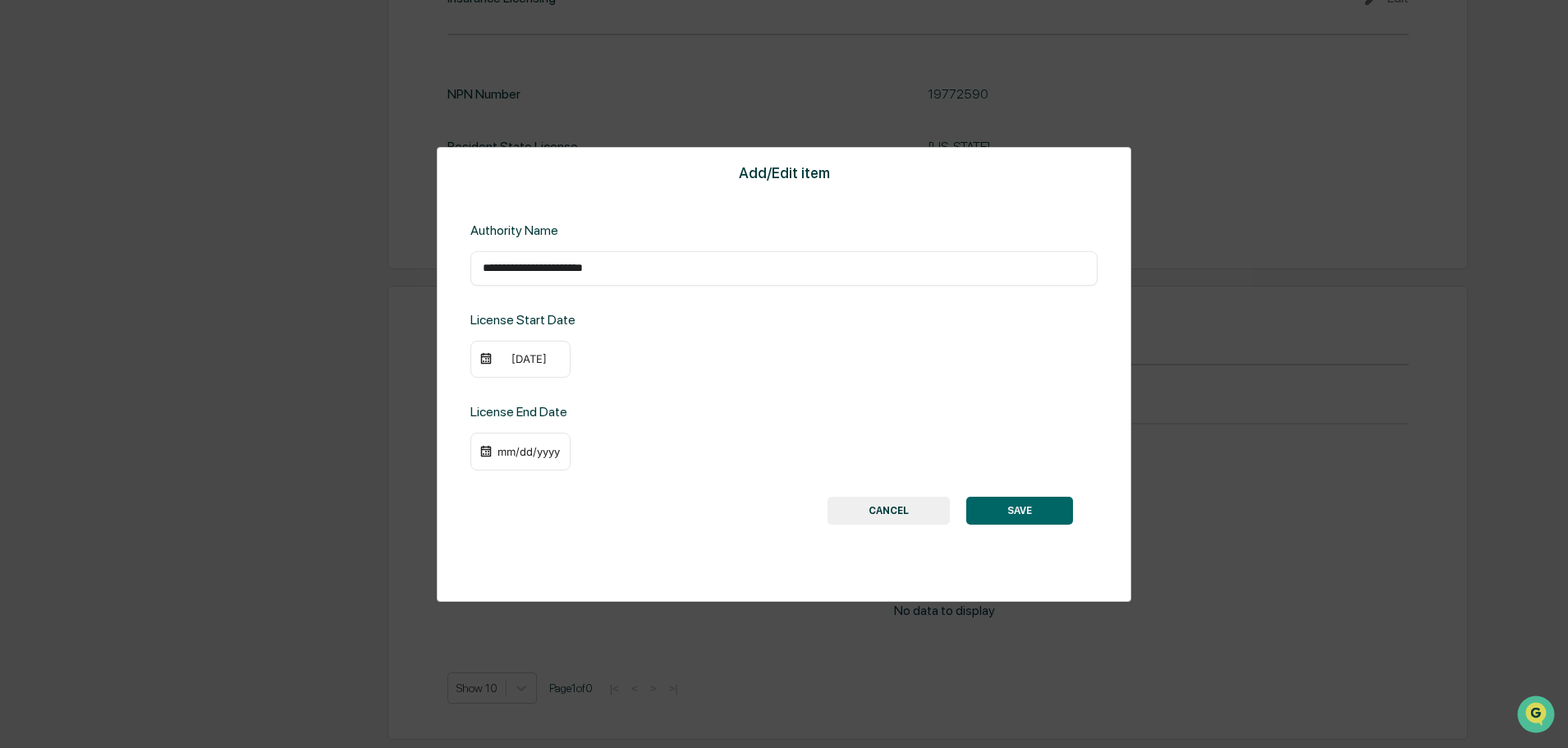
click at [511, 357] on div "[DATE]" at bounding box center [529, 359] width 66 height 13
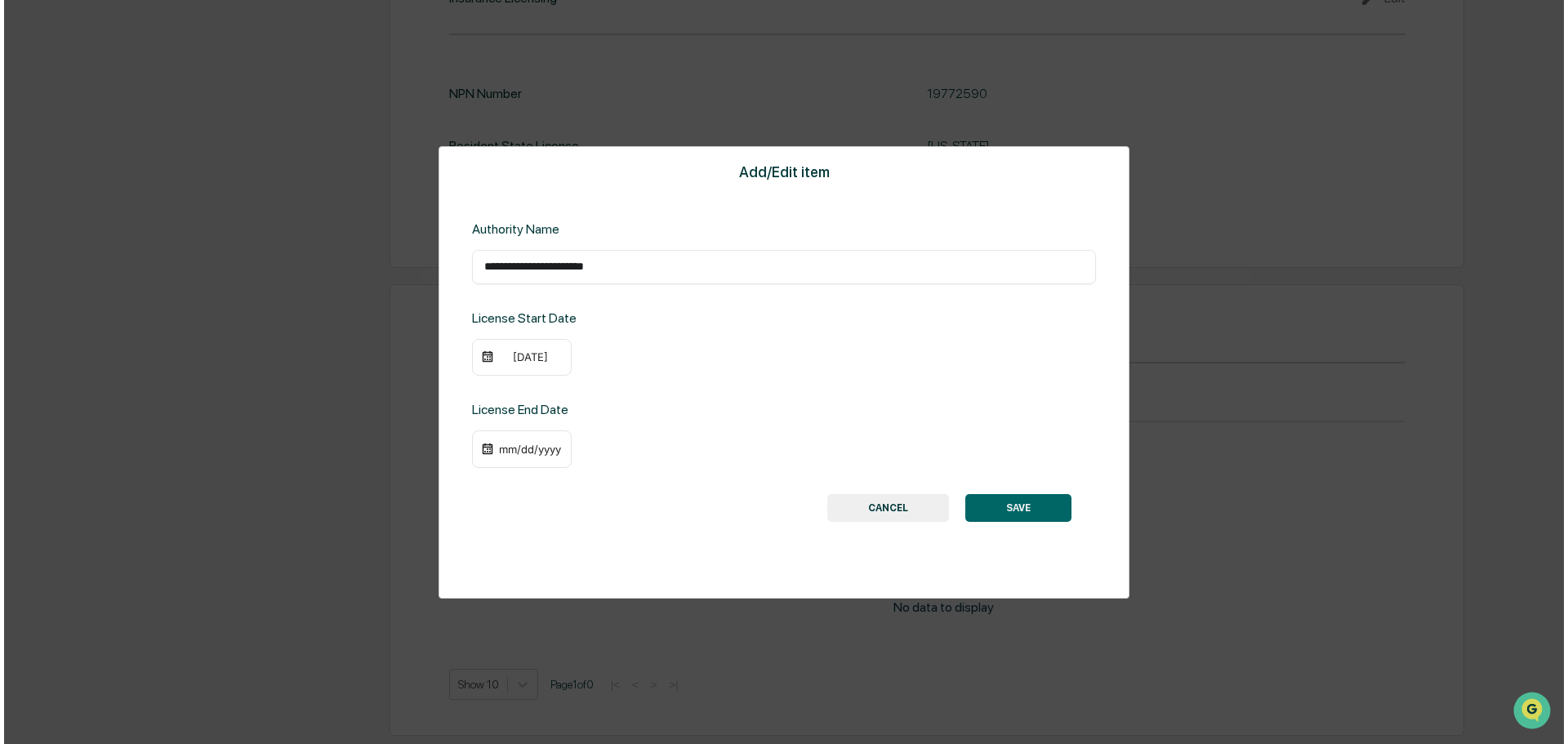
scroll to position [1805, 0]
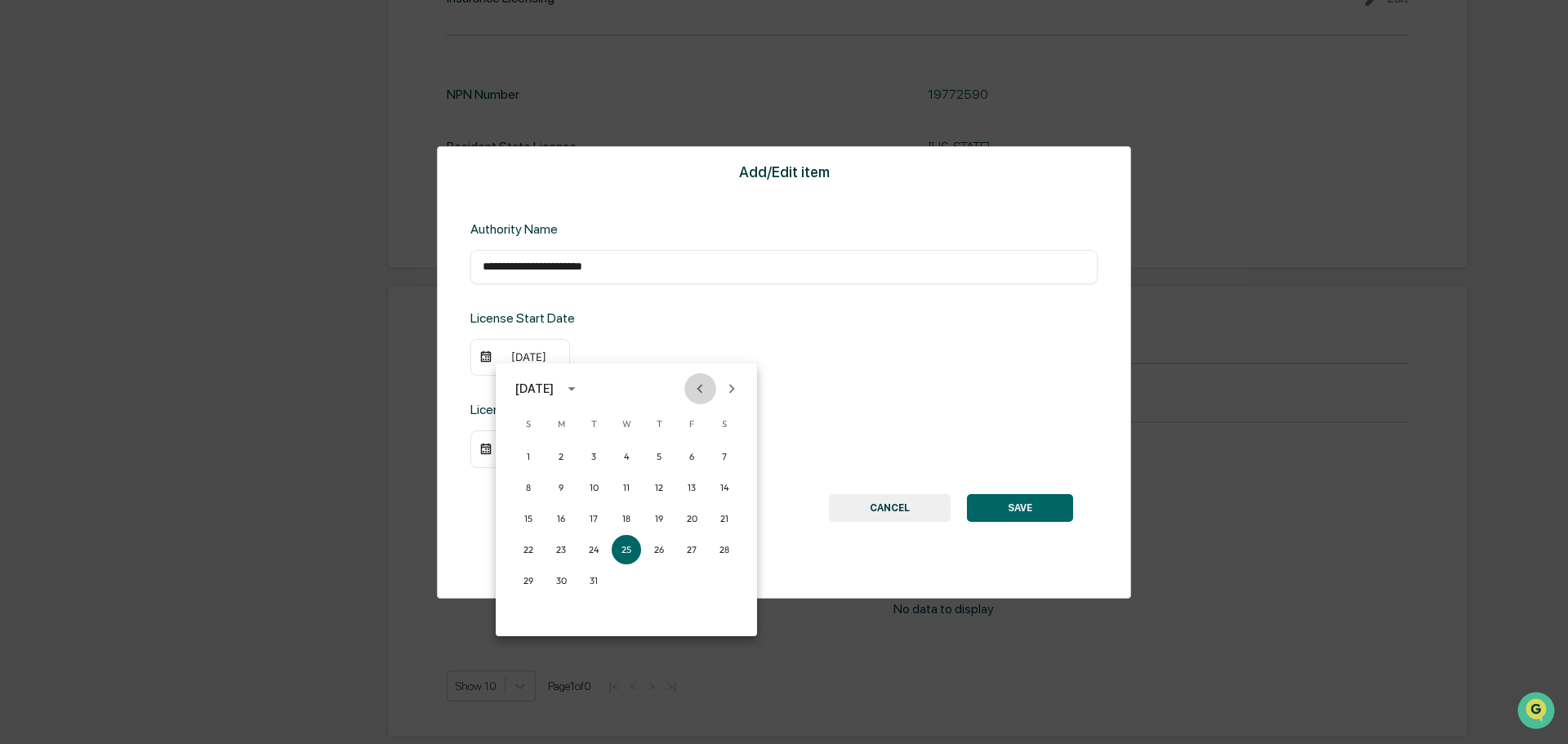
click at [703, 395] on icon "Previous month" at bounding box center [700, 389] width 18 height 18
click at [702, 394] on icon "Previous month" at bounding box center [700, 389] width 18 height 18
click at [701, 394] on icon "Previous month" at bounding box center [700, 389] width 18 height 18
click at [701, 395] on icon "Previous month" at bounding box center [700, 389] width 18 height 18
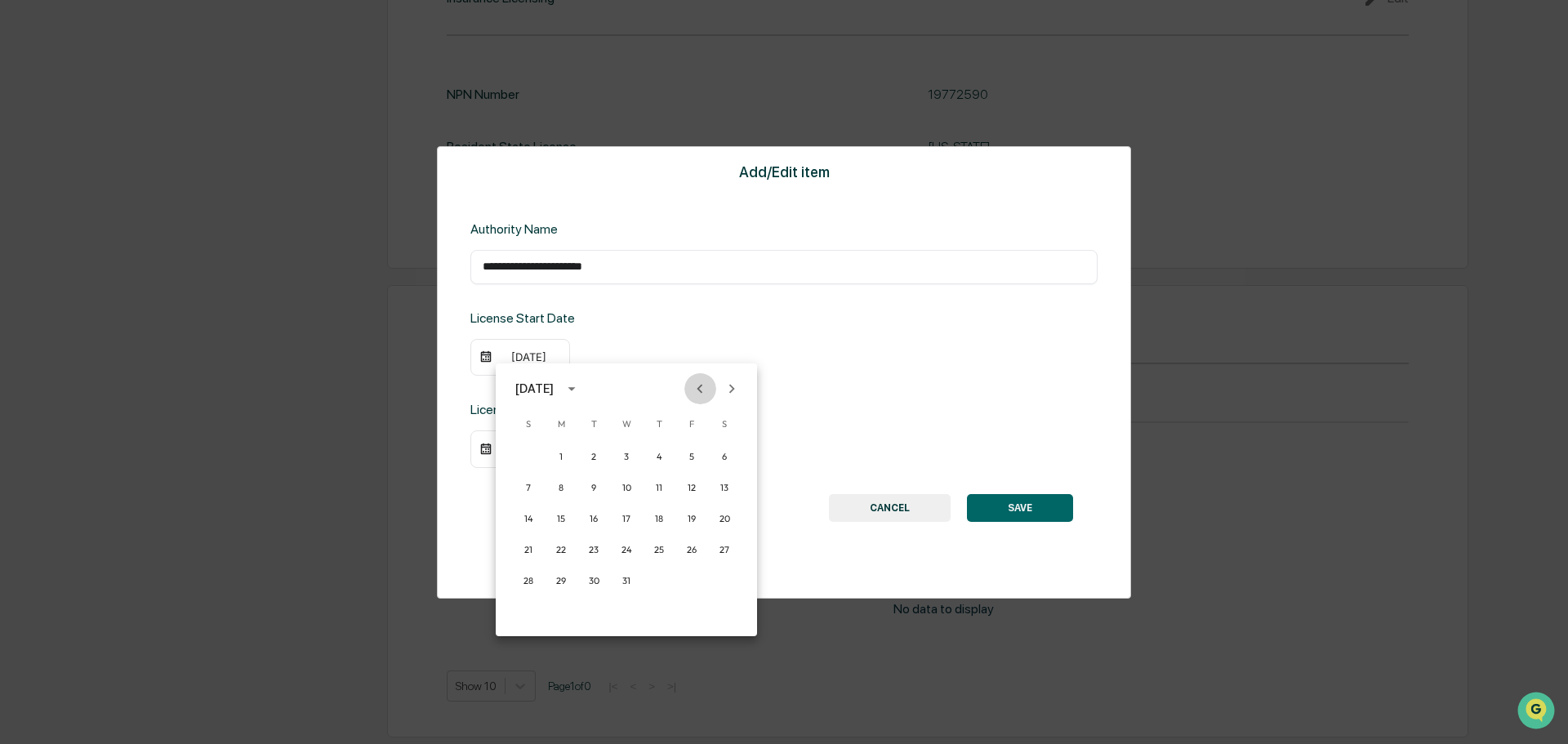
click at [701, 395] on icon "Previous month" at bounding box center [700, 389] width 18 height 18
click at [594, 549] on button "19" at bounding box center [594, 550] width 29 height 29
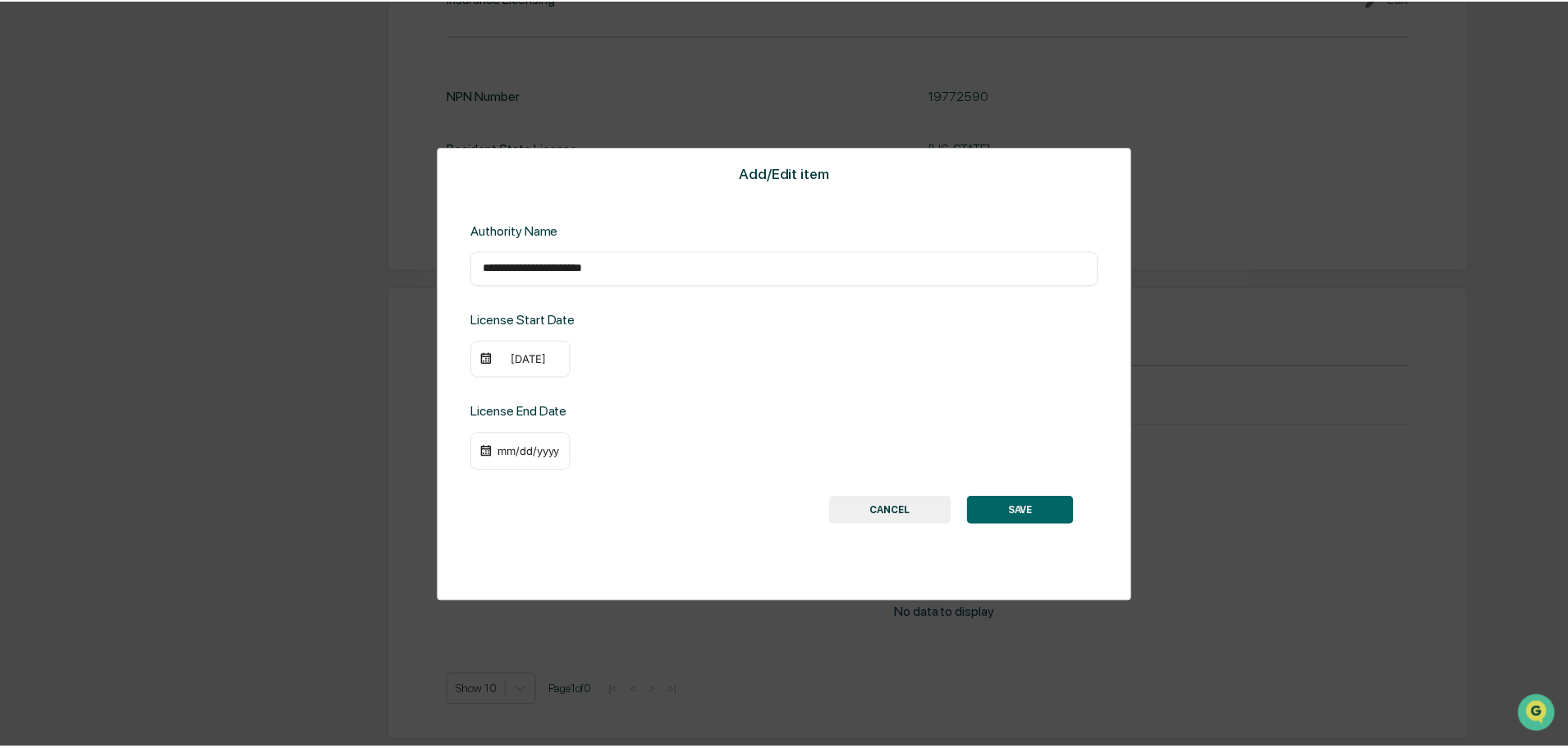
scroll to position [1813, 0]
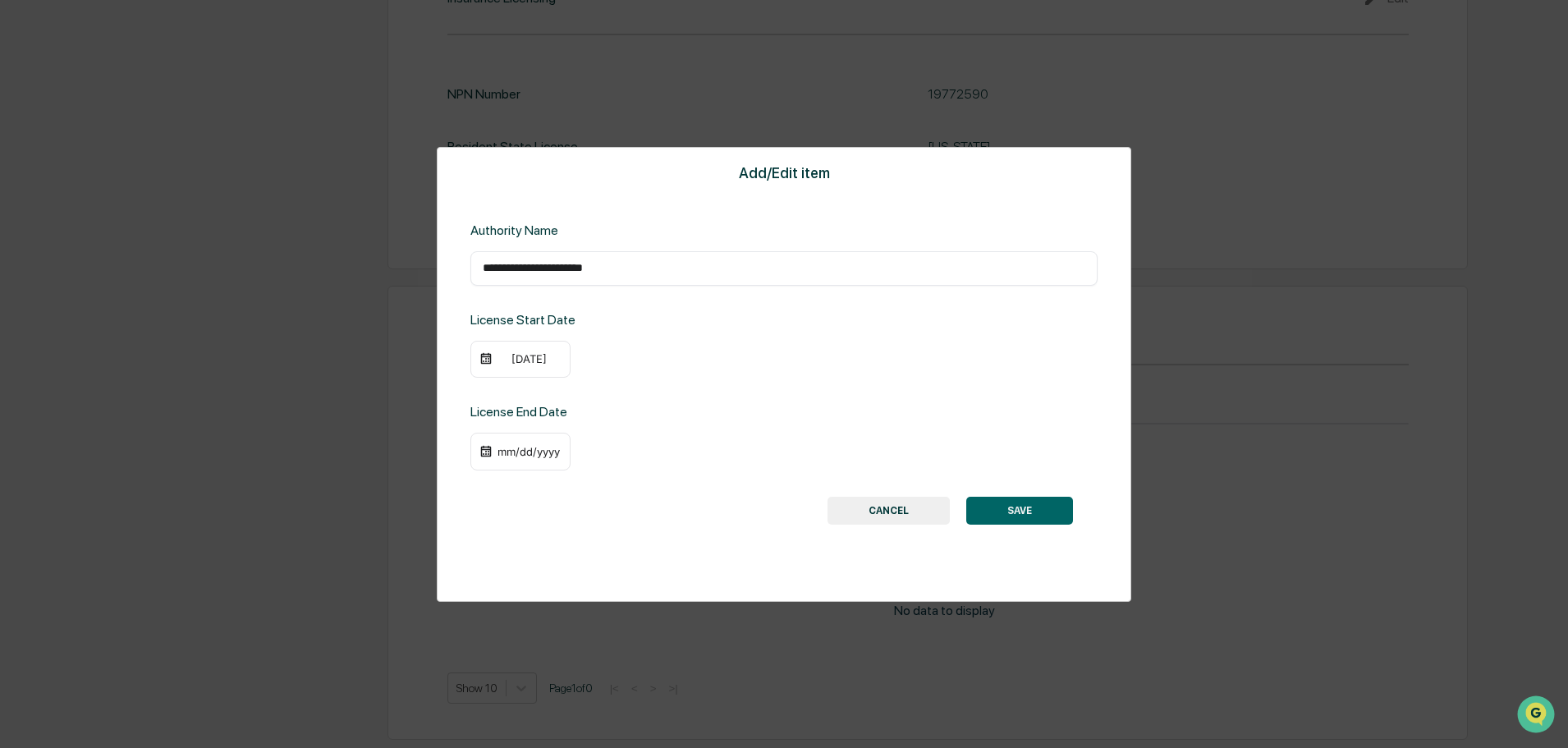
click at [511, 446] on div "mm/dd/yyyy" at bounding box center [529, 452] width 66 height 13
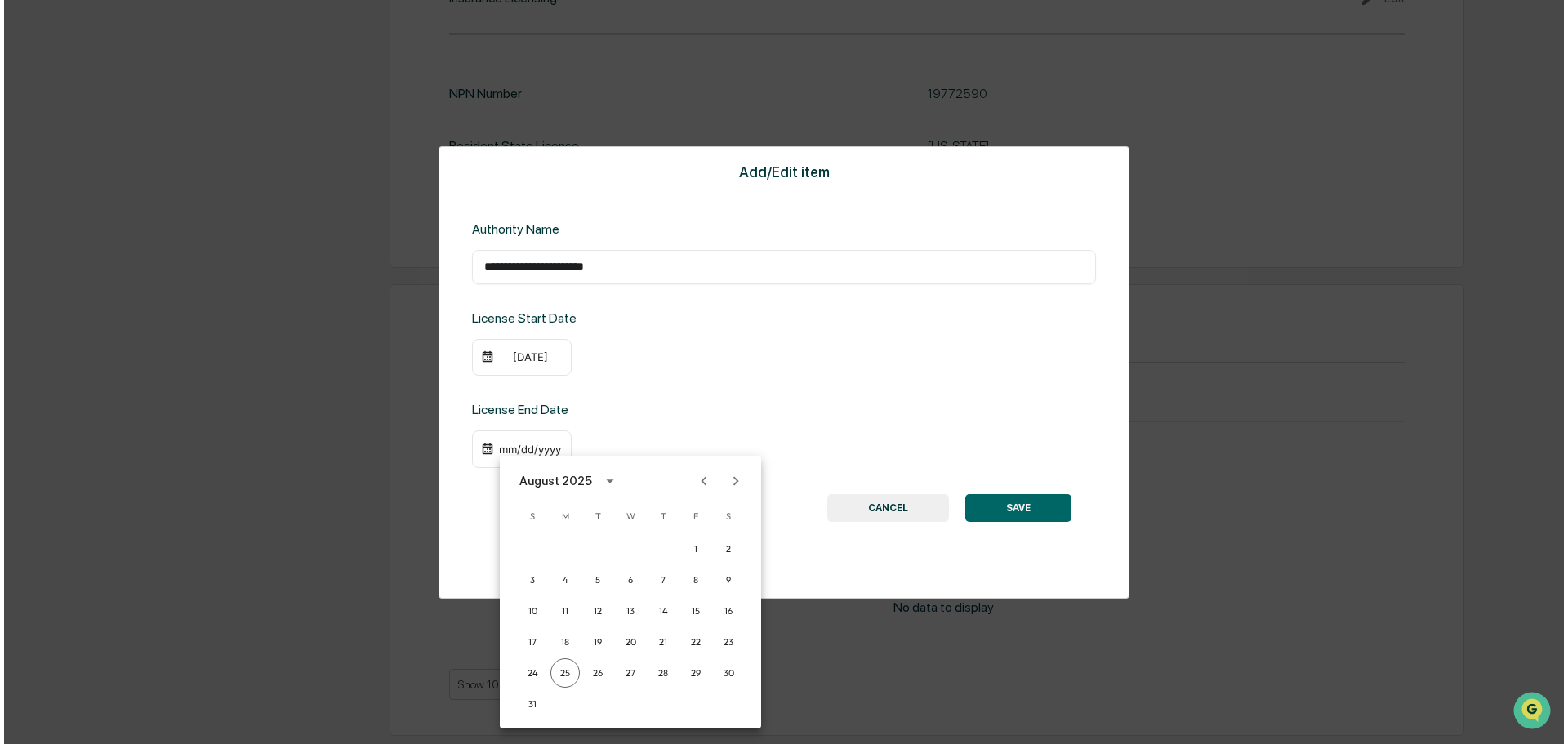
scroll to position [1805, 0]
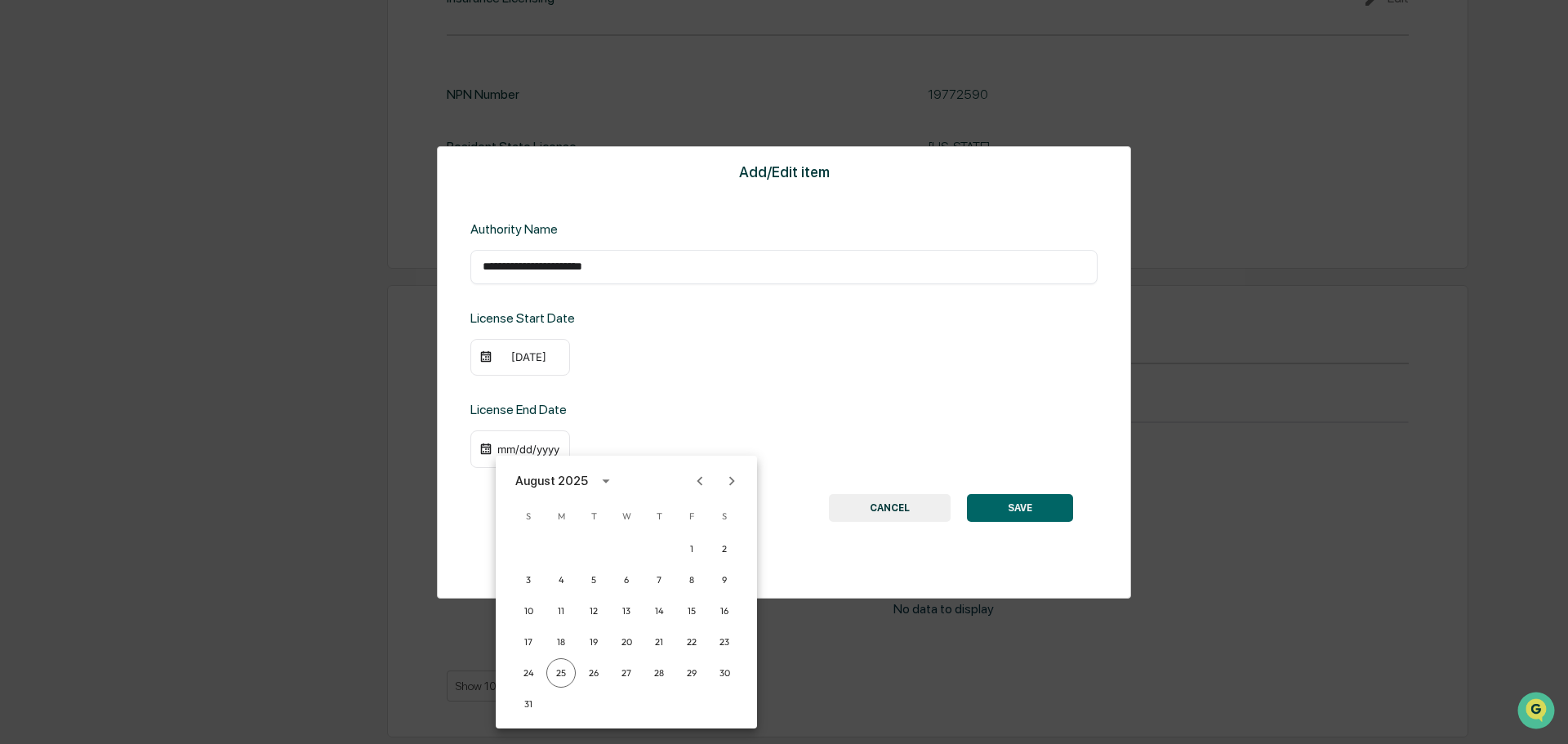
click at [697, 486] on icon "Previous month" at bounding box center [700, 482] width 18 height 18
click at [709, 484] on icon "Previous month" at bounding box center [700, 482] width 18 height 18
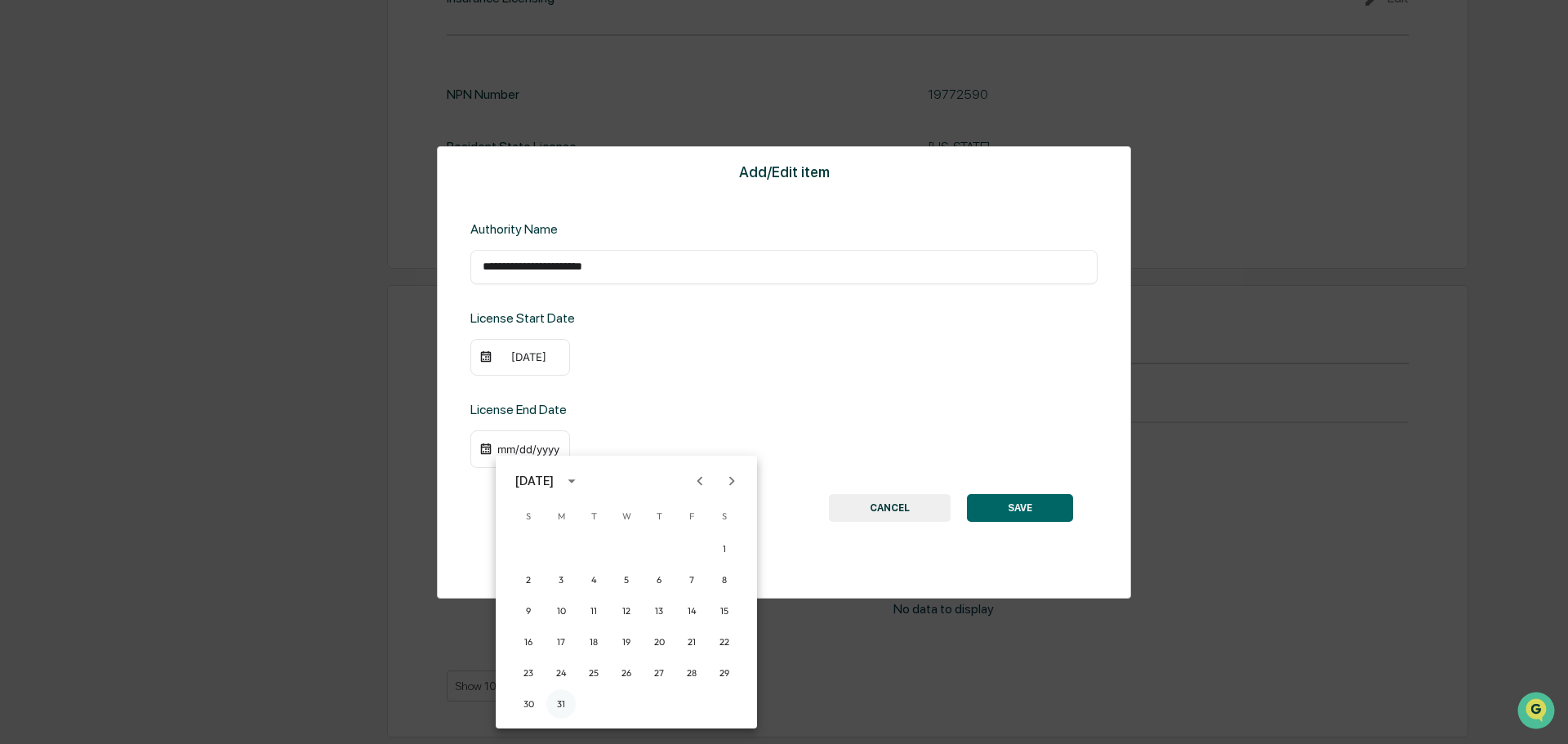
click at [559, 700] on button "31" at bounding box center [561, 704] width 29 height 29
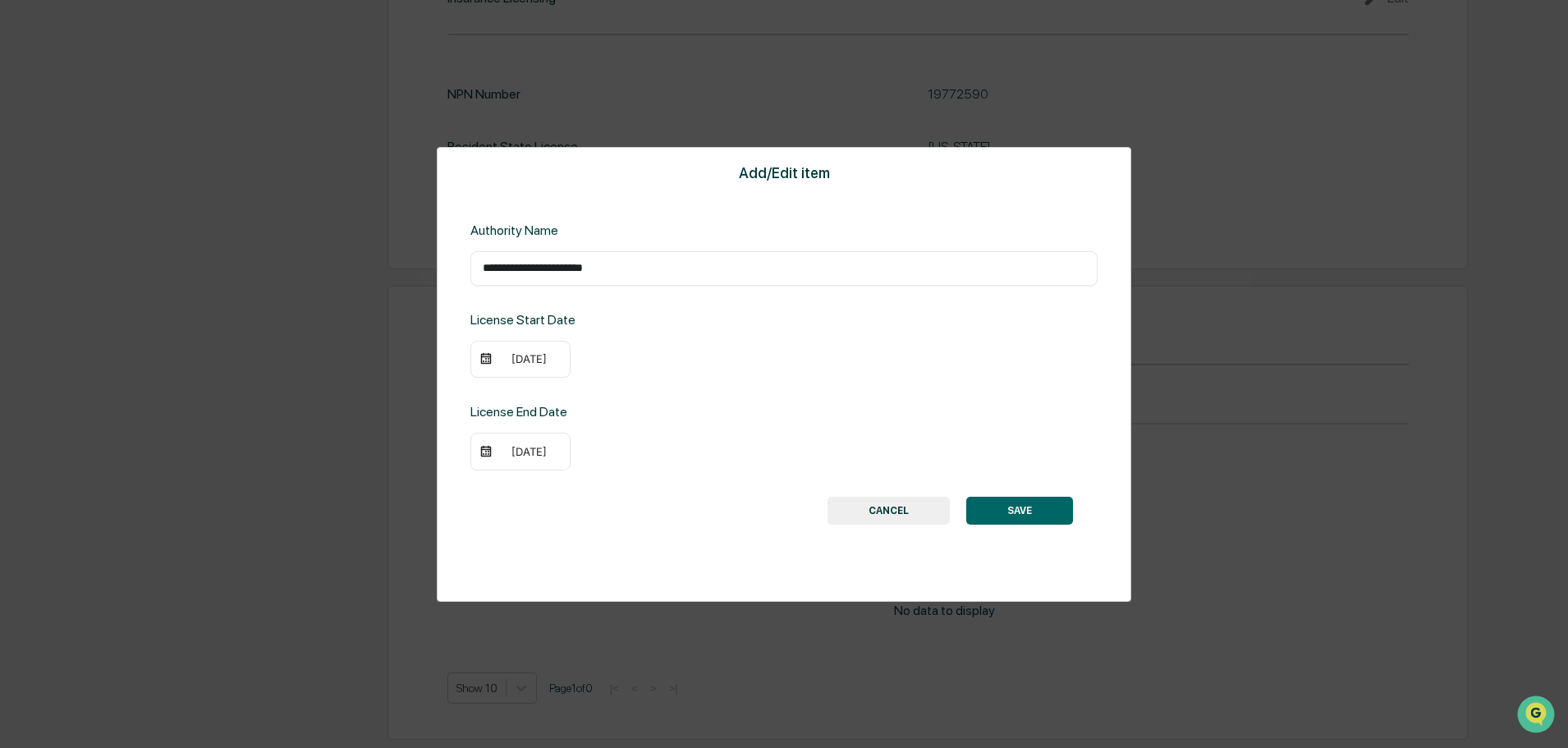
click at [1049, 520] on button "SAVE" at bounding box center [1019, 511] width 106 height 28
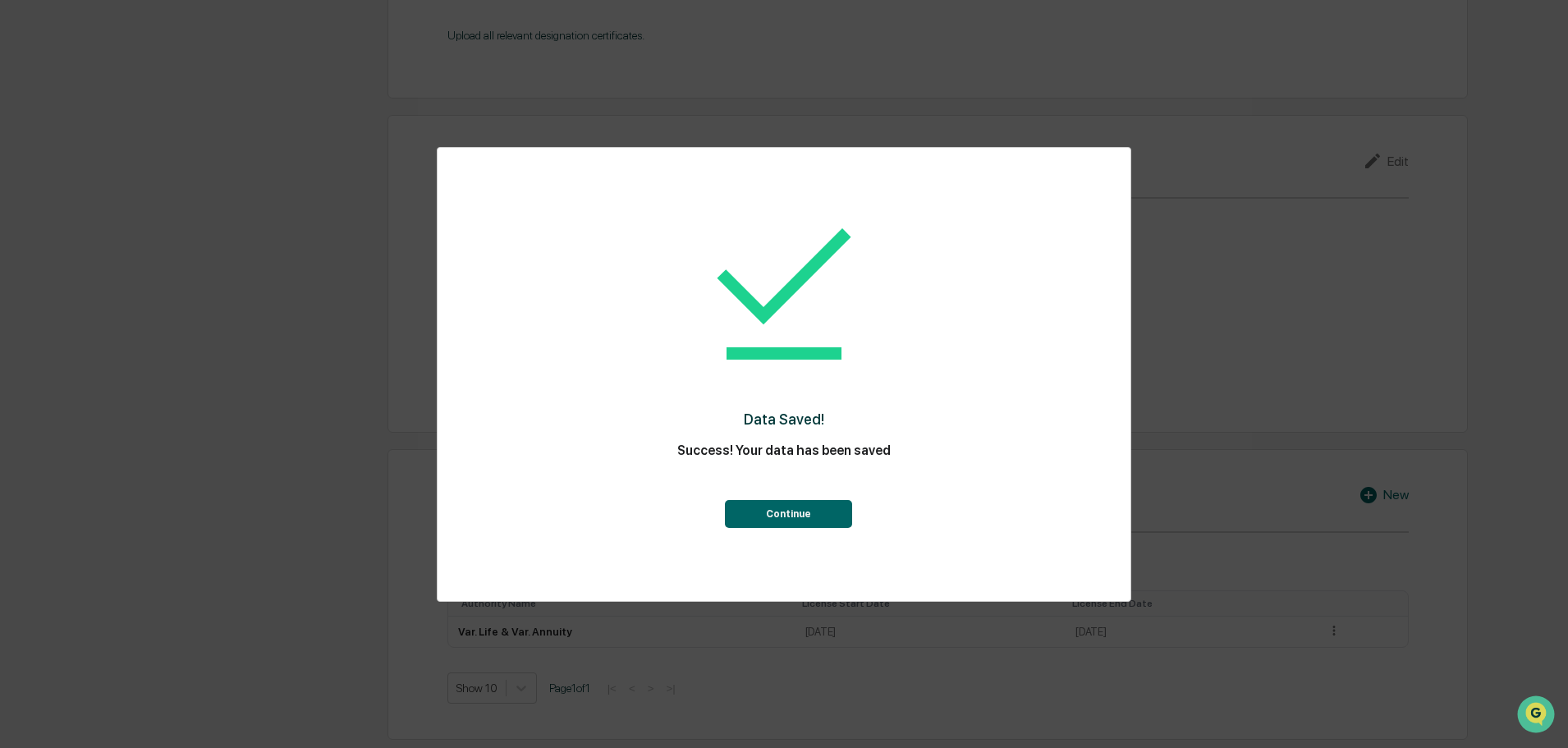
click at [768, 519] on button "Continue" at bounding box center [788, 514] width 128 height 28
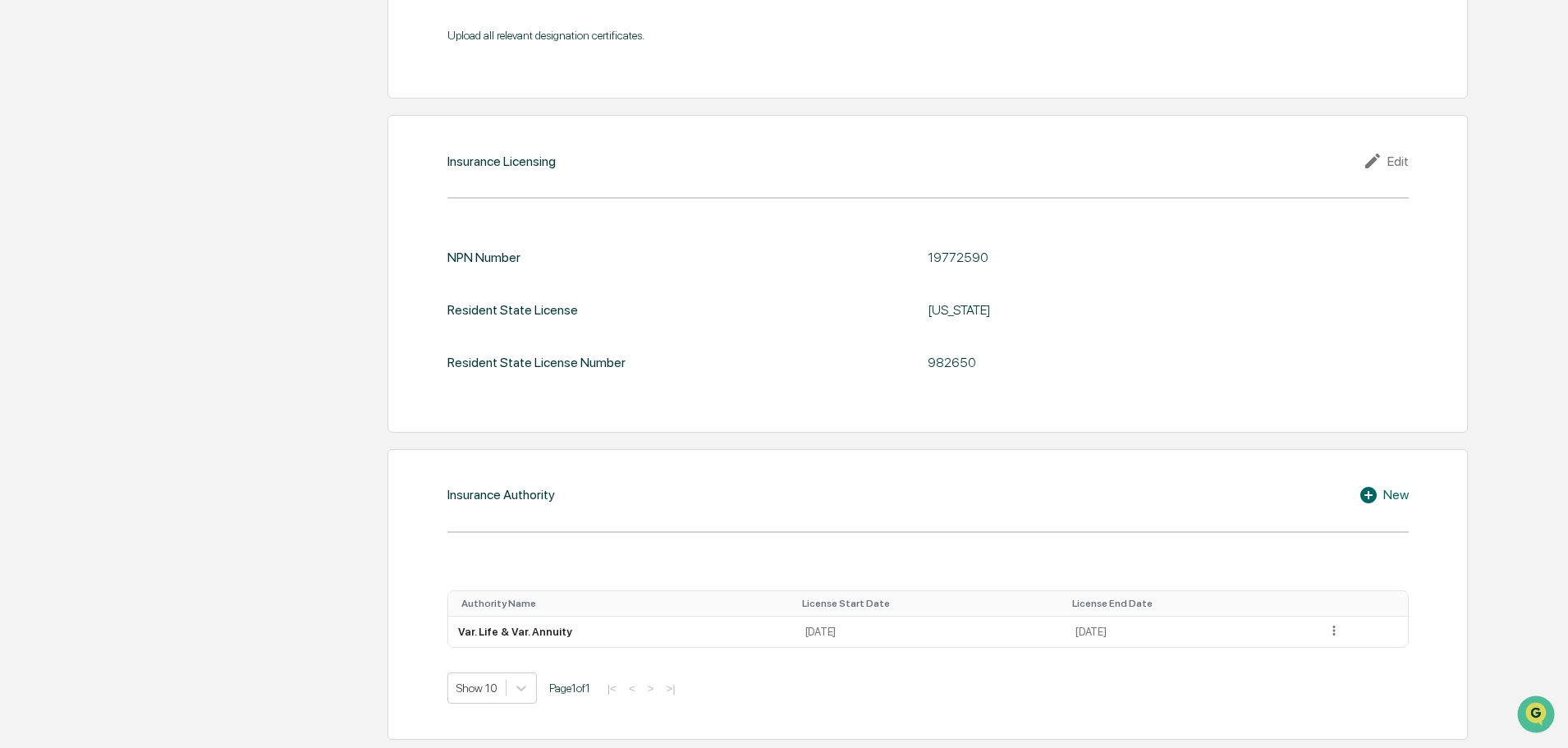
click at [1402, 160] on div "Edit" at bounding box center [1386, 160] width 46 height 19
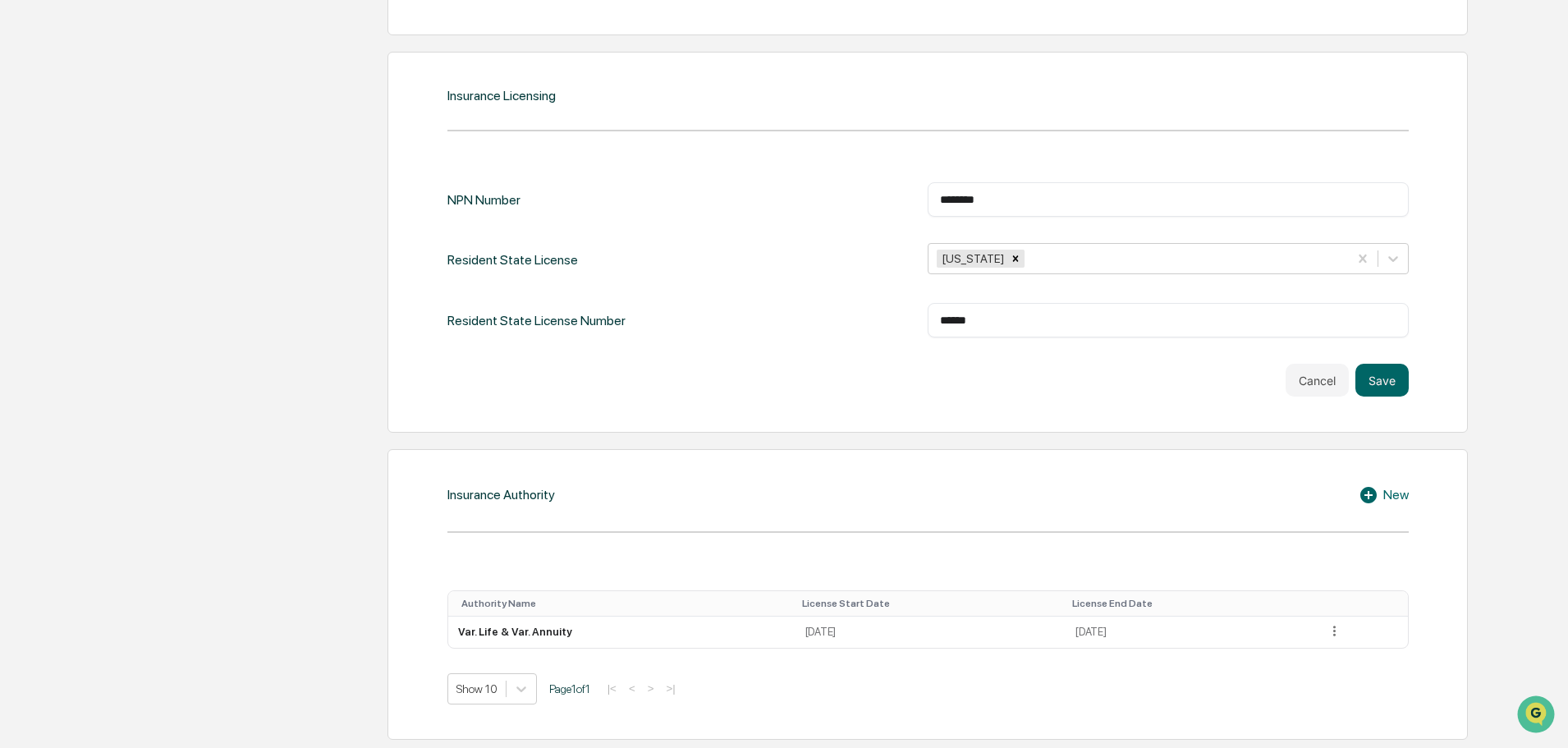
click at [1385, 489] on div "New" at bounding box center [1383, 495] width 50 height 19
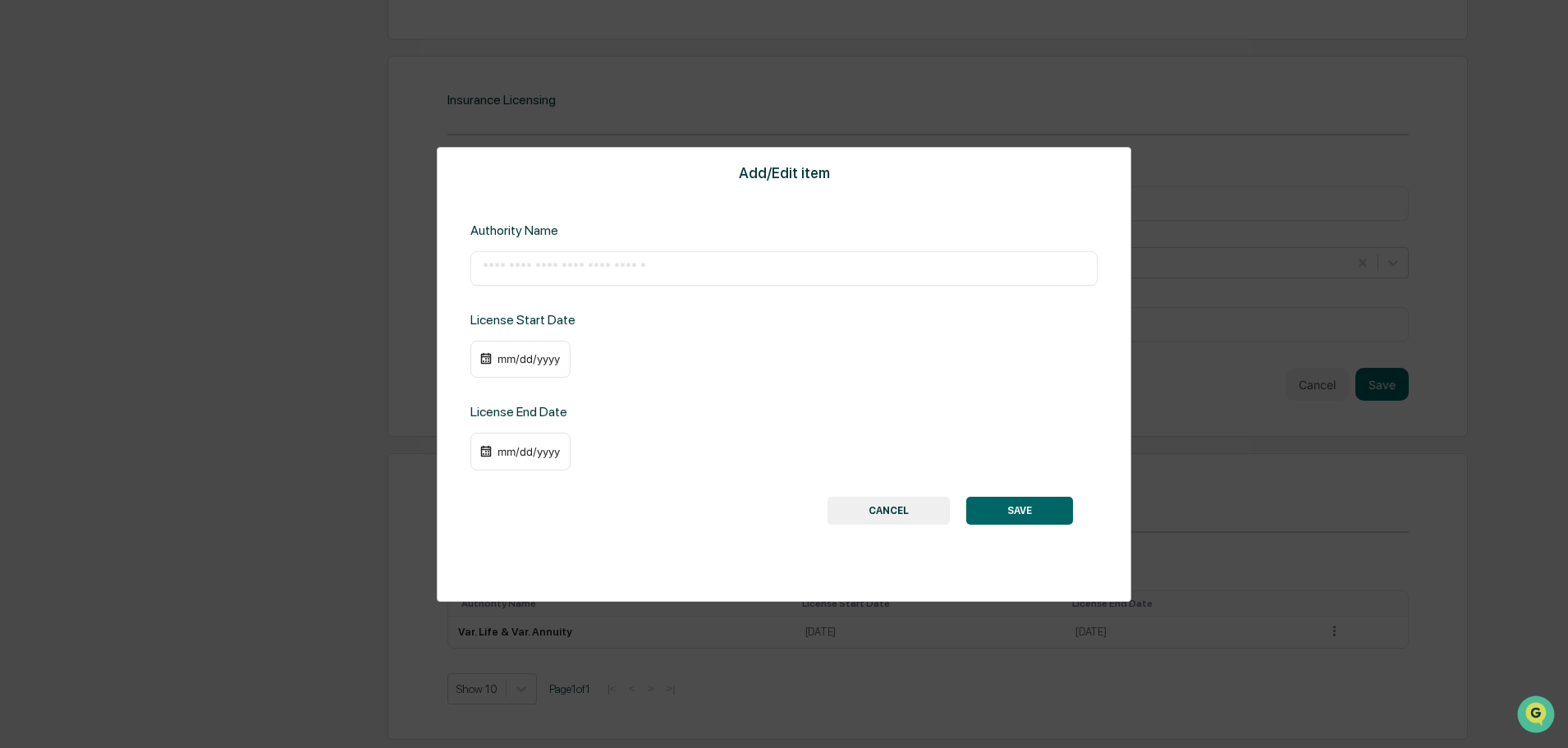
click at [639, 255] on div "​" at bounding box center [784, 268] width 627 height 34
drag, startPoint x: 712, startPoint y: 285, endPoint x: 703, endPoint y: 272, distance: 15.8
click at [712, 284] on div "​" at bounding box center [784, 268] width 627 height 34
click at [702, 271] on input "text" at bounding box center [784, 269] width 602 height 17
paste input "**********"
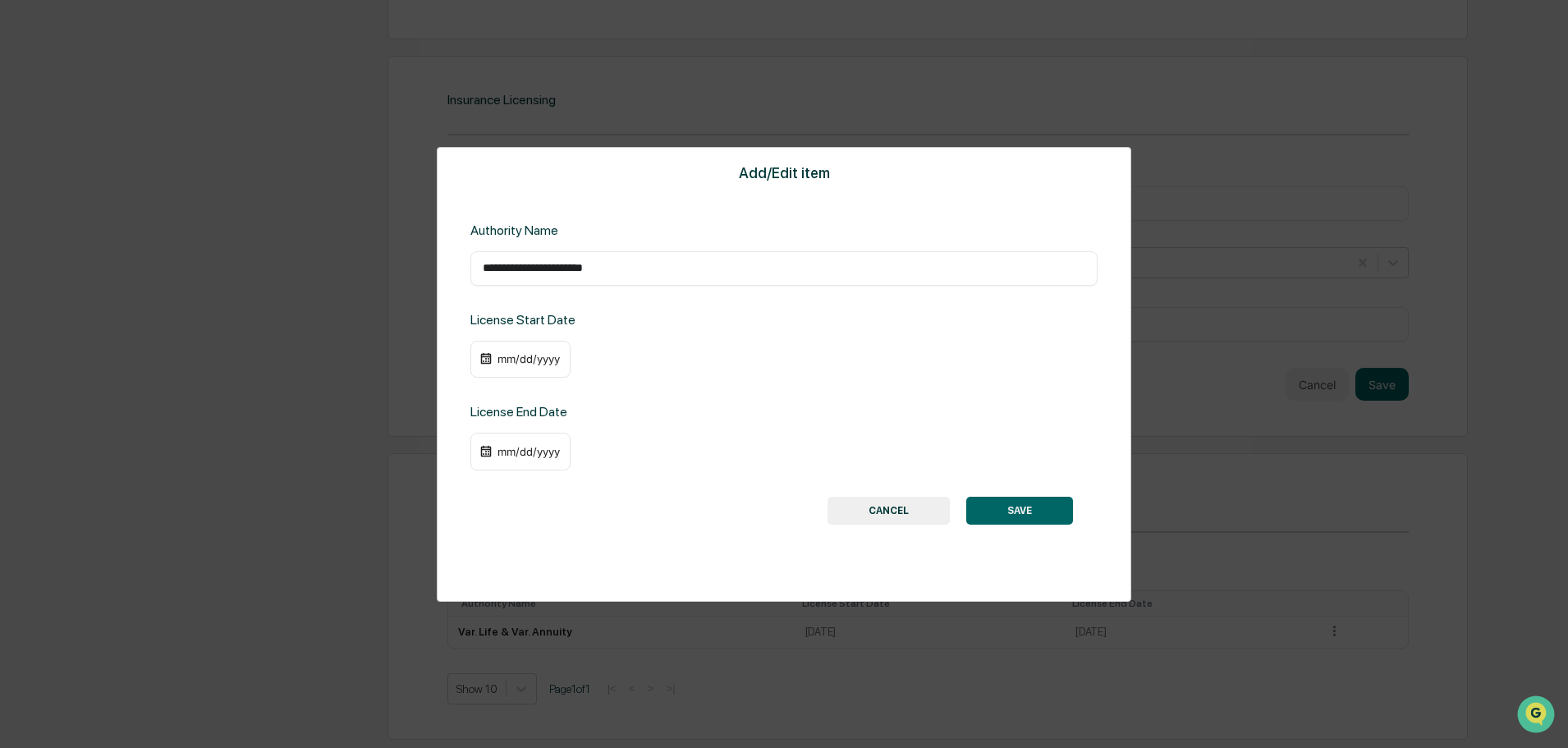
type input "**********"
click at [505, 362] on div "mm/dd/yyyy" at bounding box center [529, 359] width 66 height 13
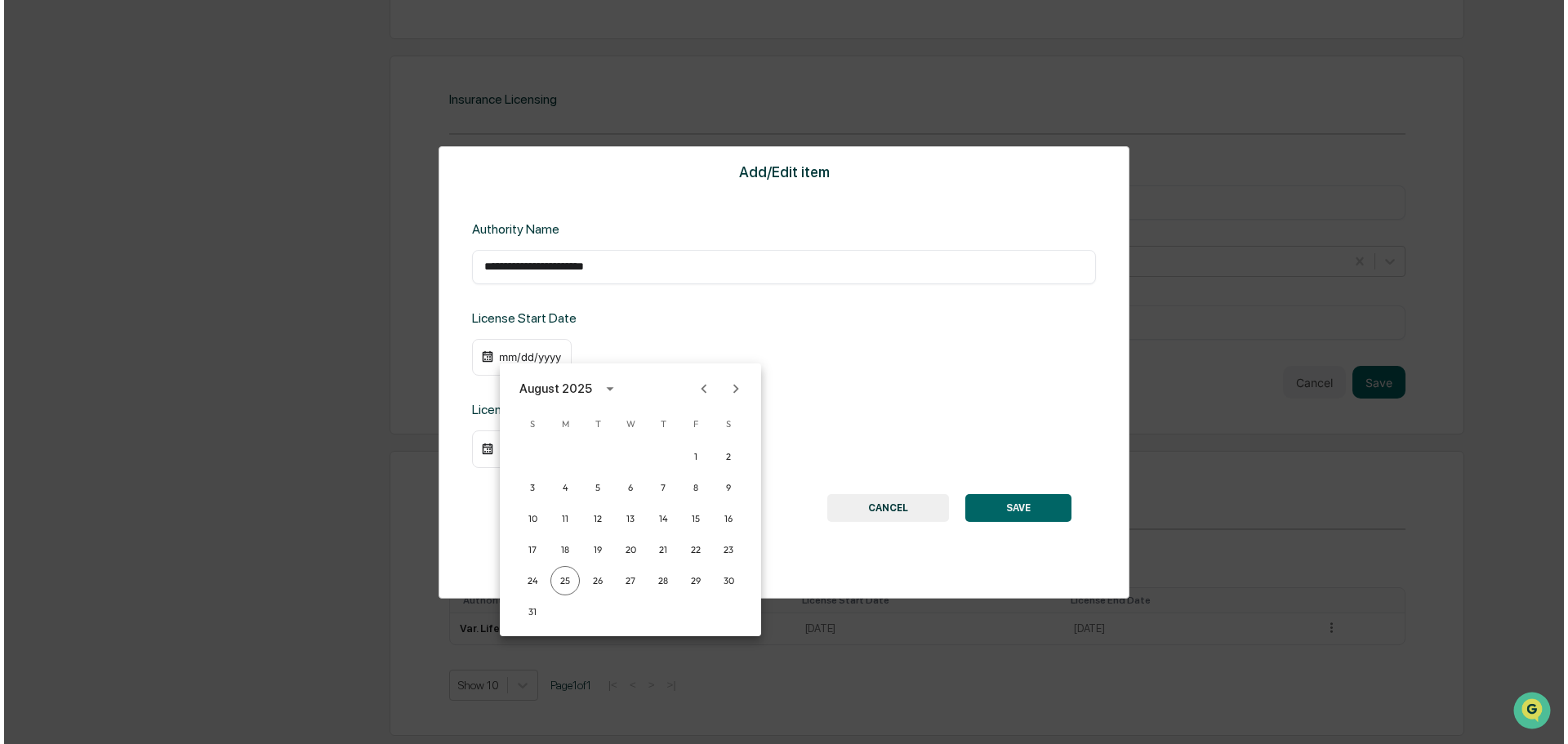
scroll to position [1702, 0]
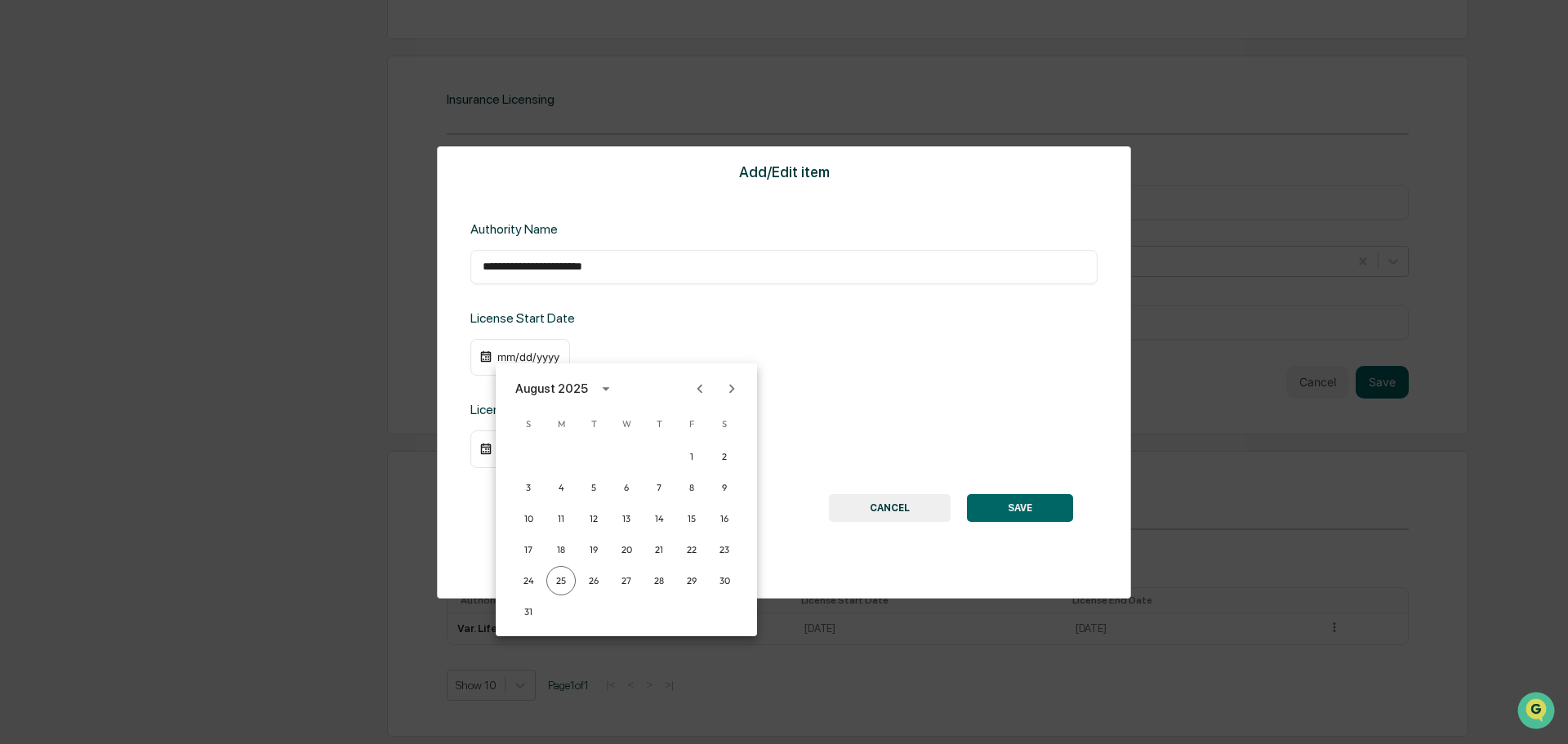
click at [713, 389] on button "Previous month" at bounding box center [700, 389] width 31 height 31
click at [550, 386] on div "[DATE]" at bounding box center [535, 389] width 39 height 18
click at [626, 481] on button "2021" at bounding box center [626, 483] width 59 height 29
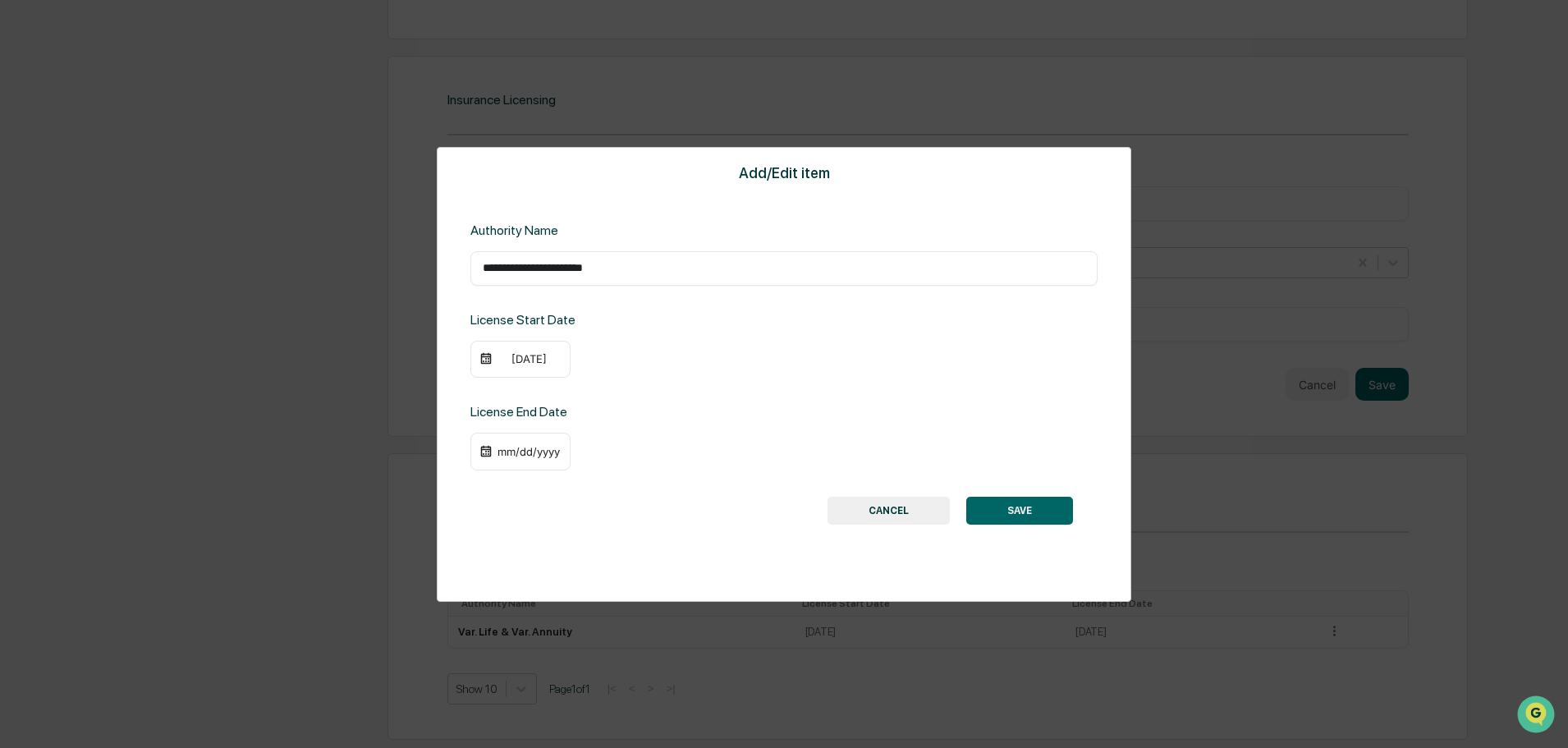
click at [546, 364] on div "[DATE]" at bounding box center [529, 359] width 66 height 13
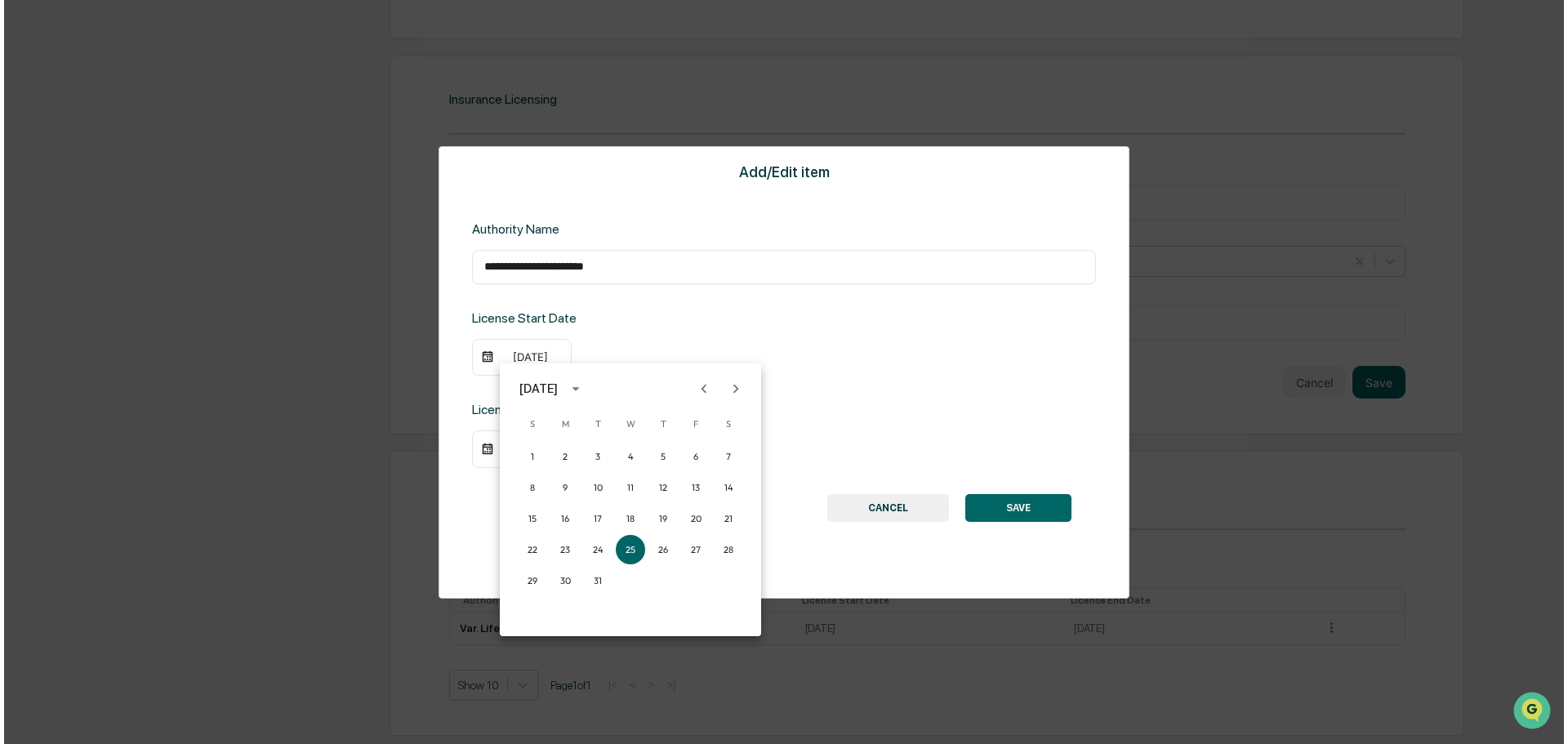
scroll to position [1702, 0]
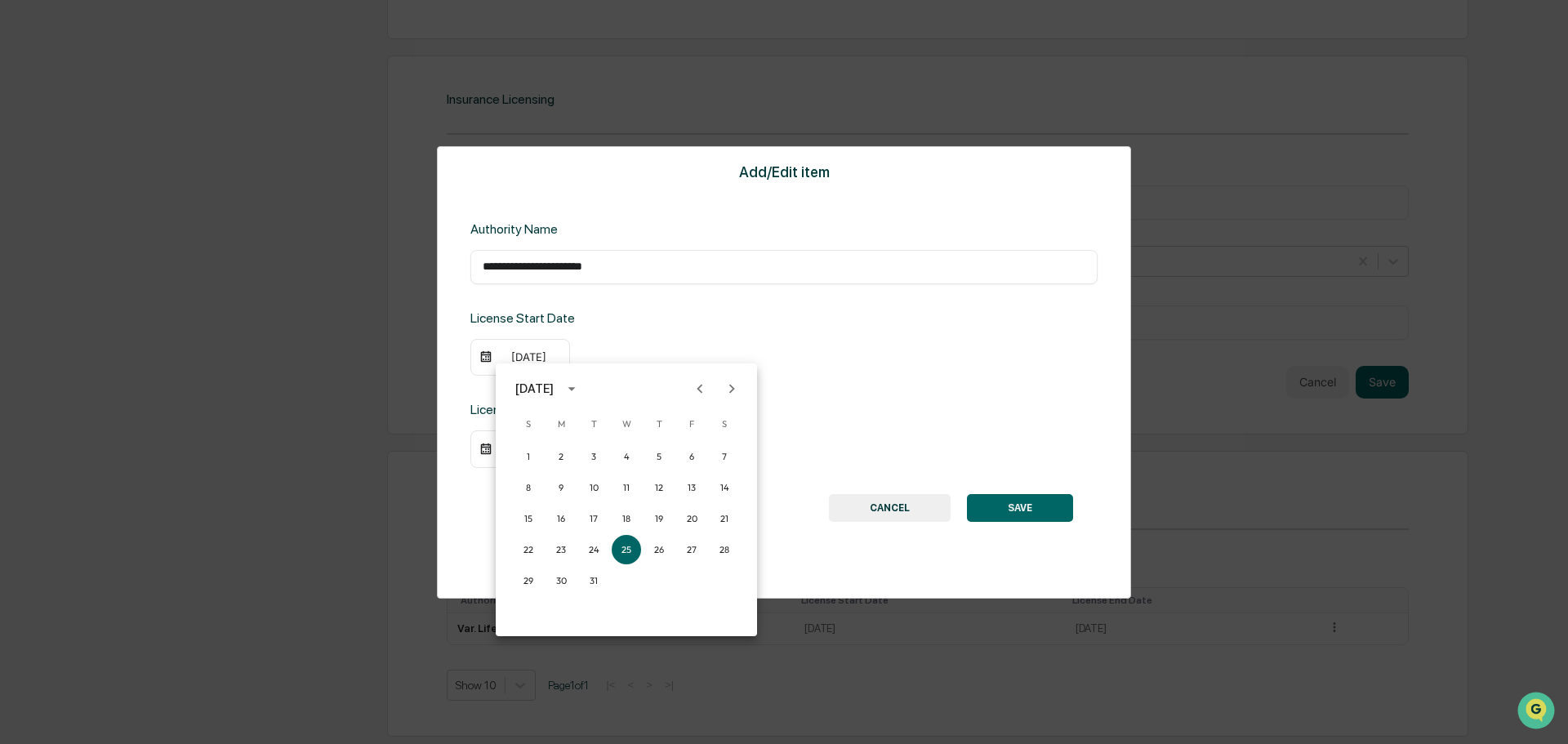
click at [699, 392] on icon "Previous month" at bounding box center [700, 389] width 18 height 18
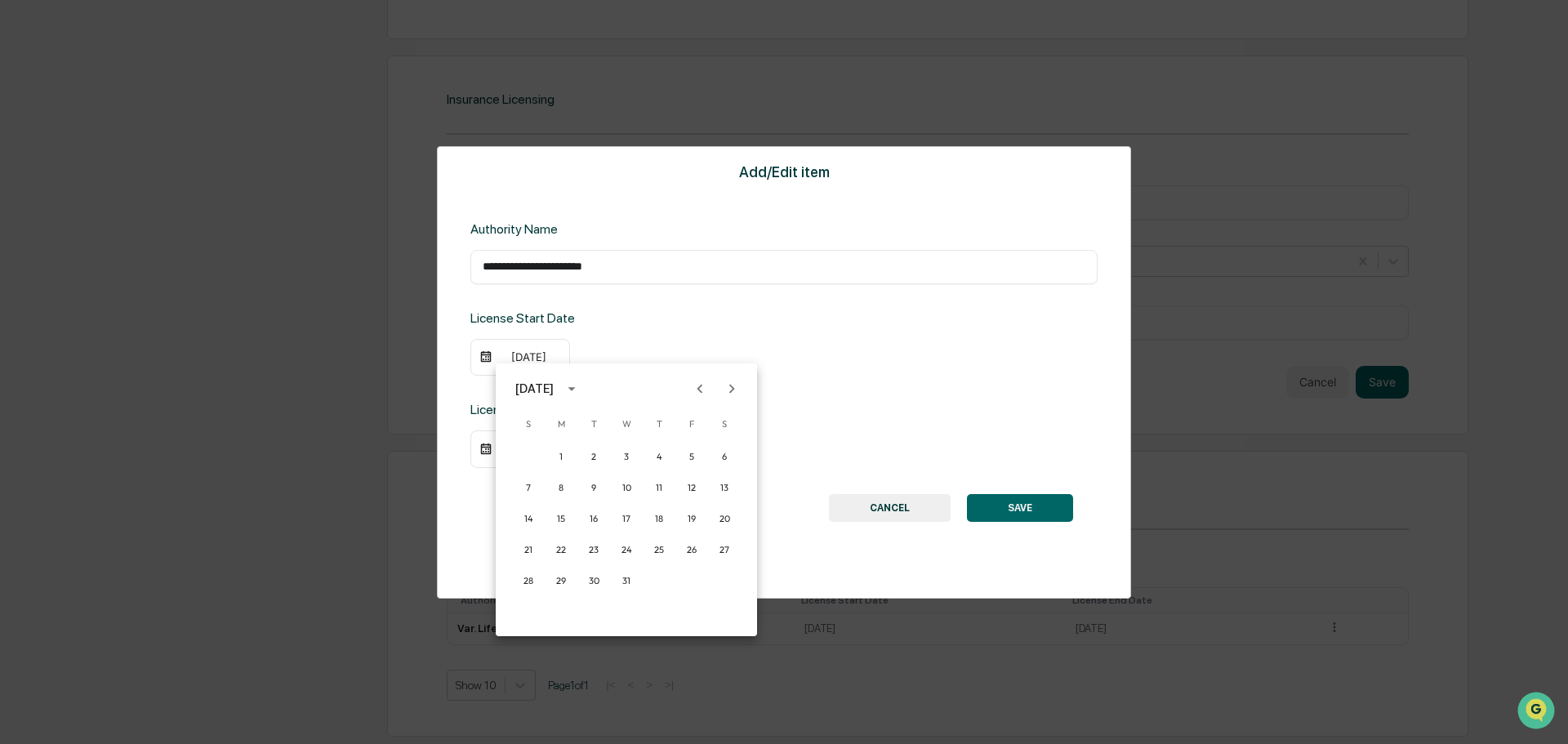
click at [699, 392] on icon "Previous month" at bounding box center [700, 389] width 18 height 18
click at [587, 545] on button "19" at bounding box center [594, 550] width 29 height 29
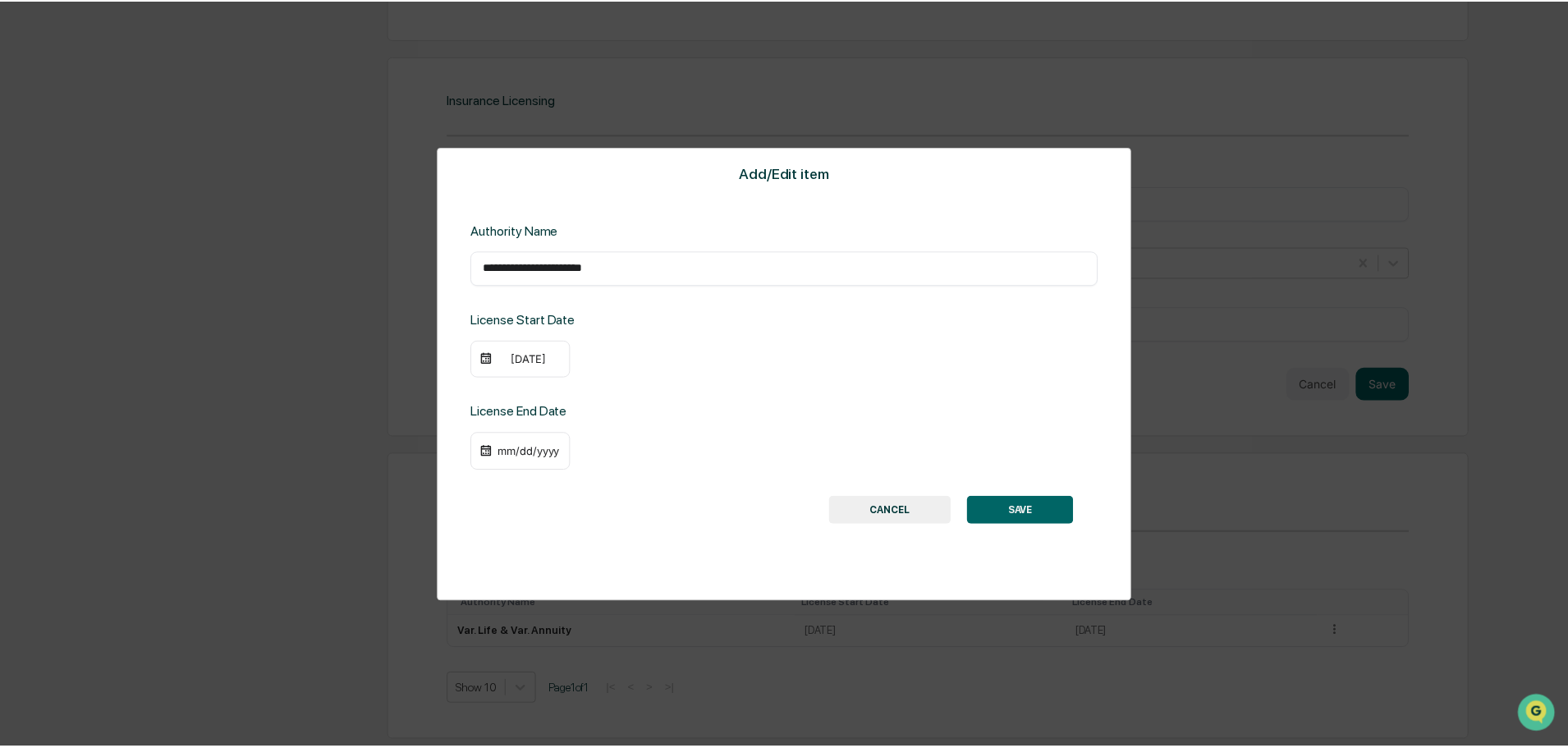
scroll to position [1709, 0]
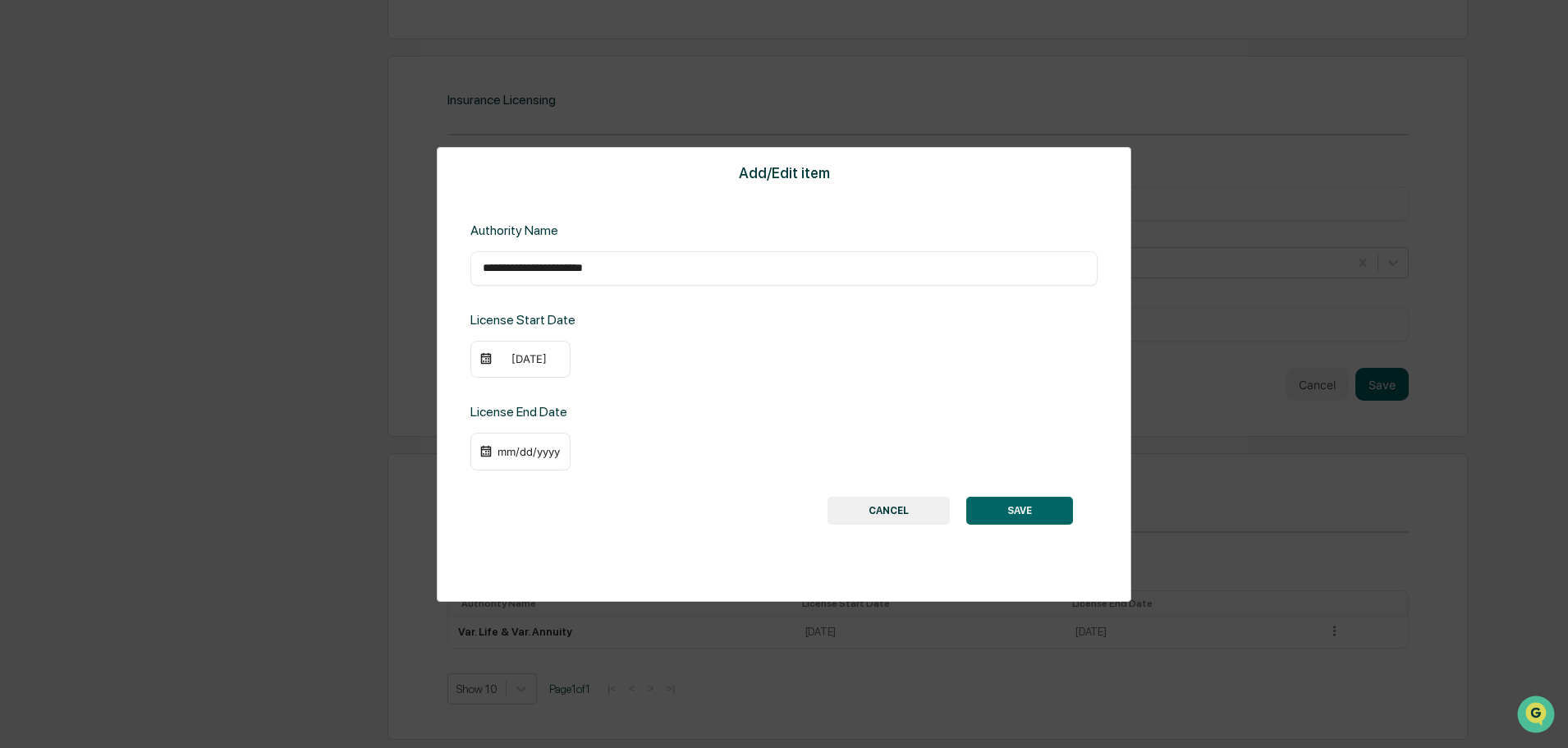
click at [532, 482] on div "**********" at bounding box center [784, 374] width 695 height 455
click at [526, 463] on div "mm/dd/yyyy" at bounding box center [520, 451] width 100 height 38
click at [526, 453] on div "mm/dd/yyyy" at bounding box center [529, 452] width 66 height 13
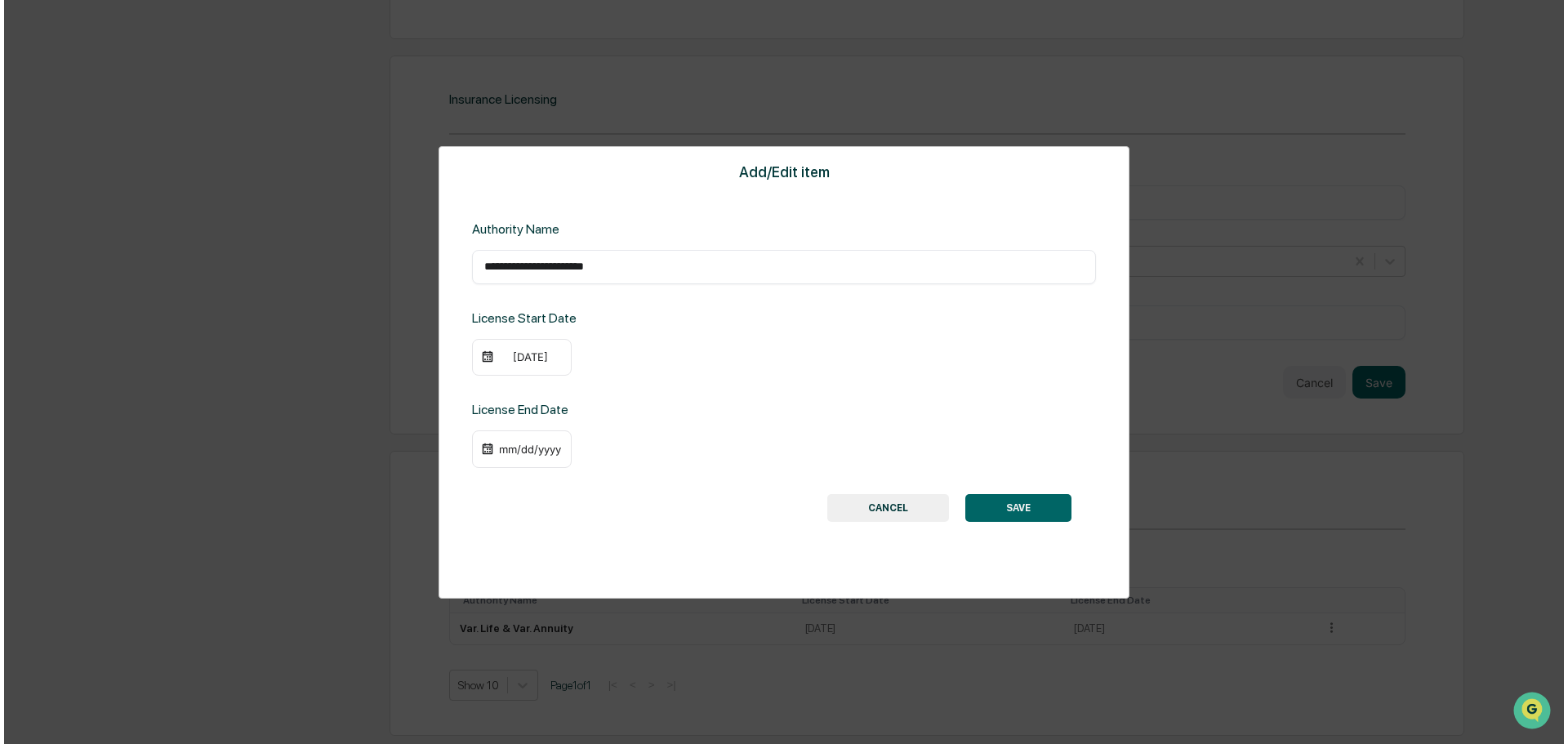
scroll to position [1702, 0]
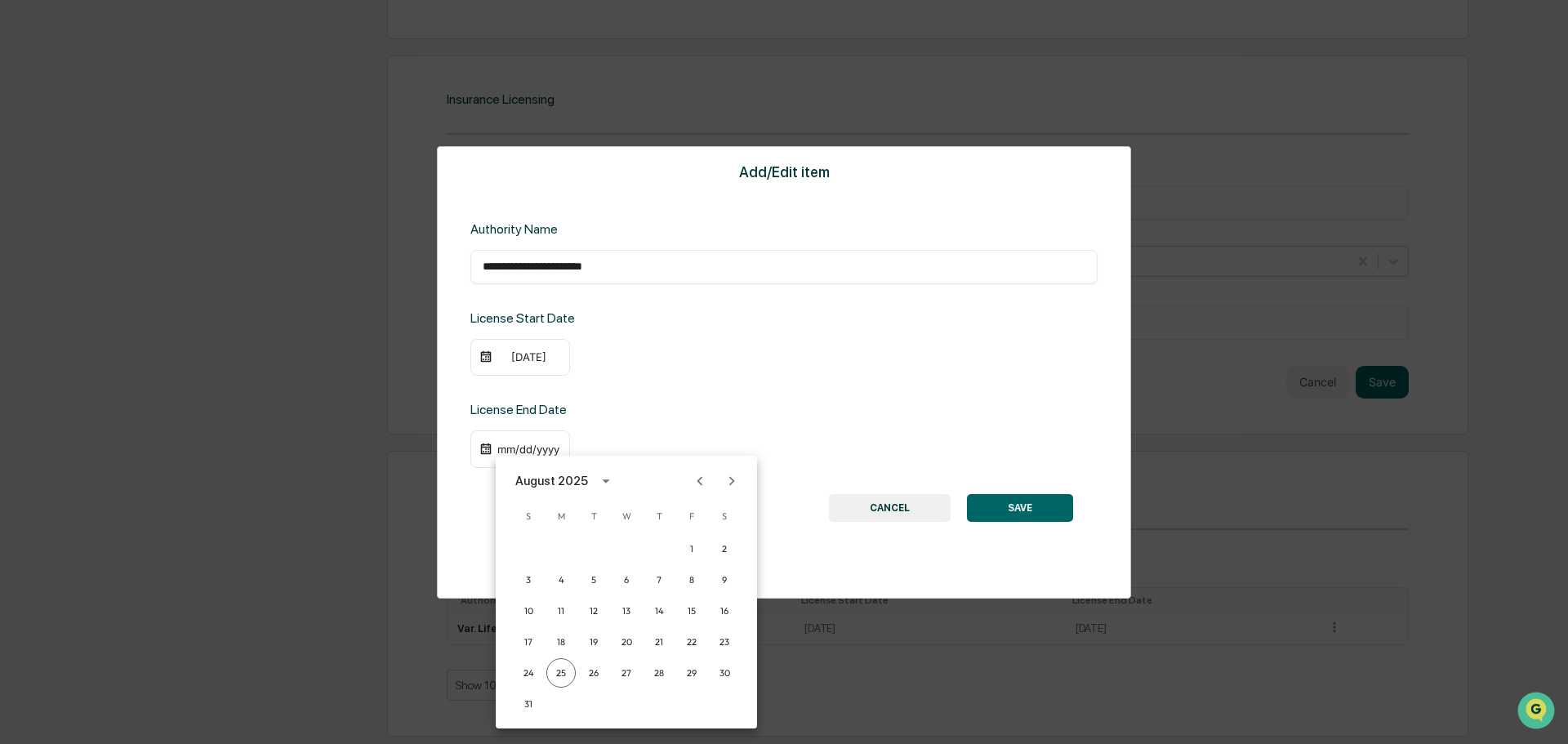
click at [687, 482] on button "Previous month" at bounding box center [700, 481] width 31 height 31
click at [688, 482] on button "Previous month" at bounding box center [700, 481] width 31 height 31
click at [689, 482] on button "Previous month" at bounding box center [700, 481] width 31 height 31
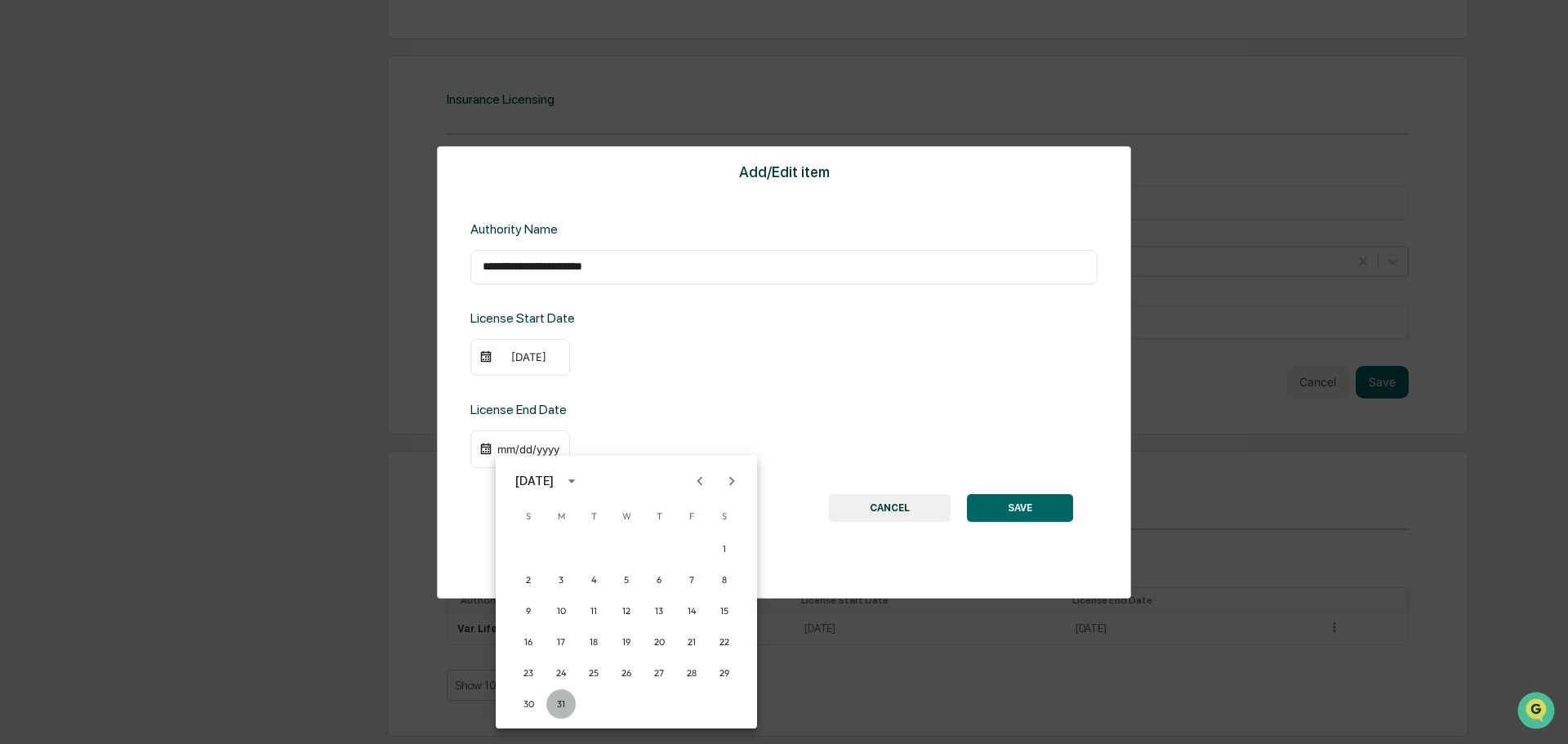
click at [567, 698] on button "31" at bounding box center [561, 704] width 29 height 29
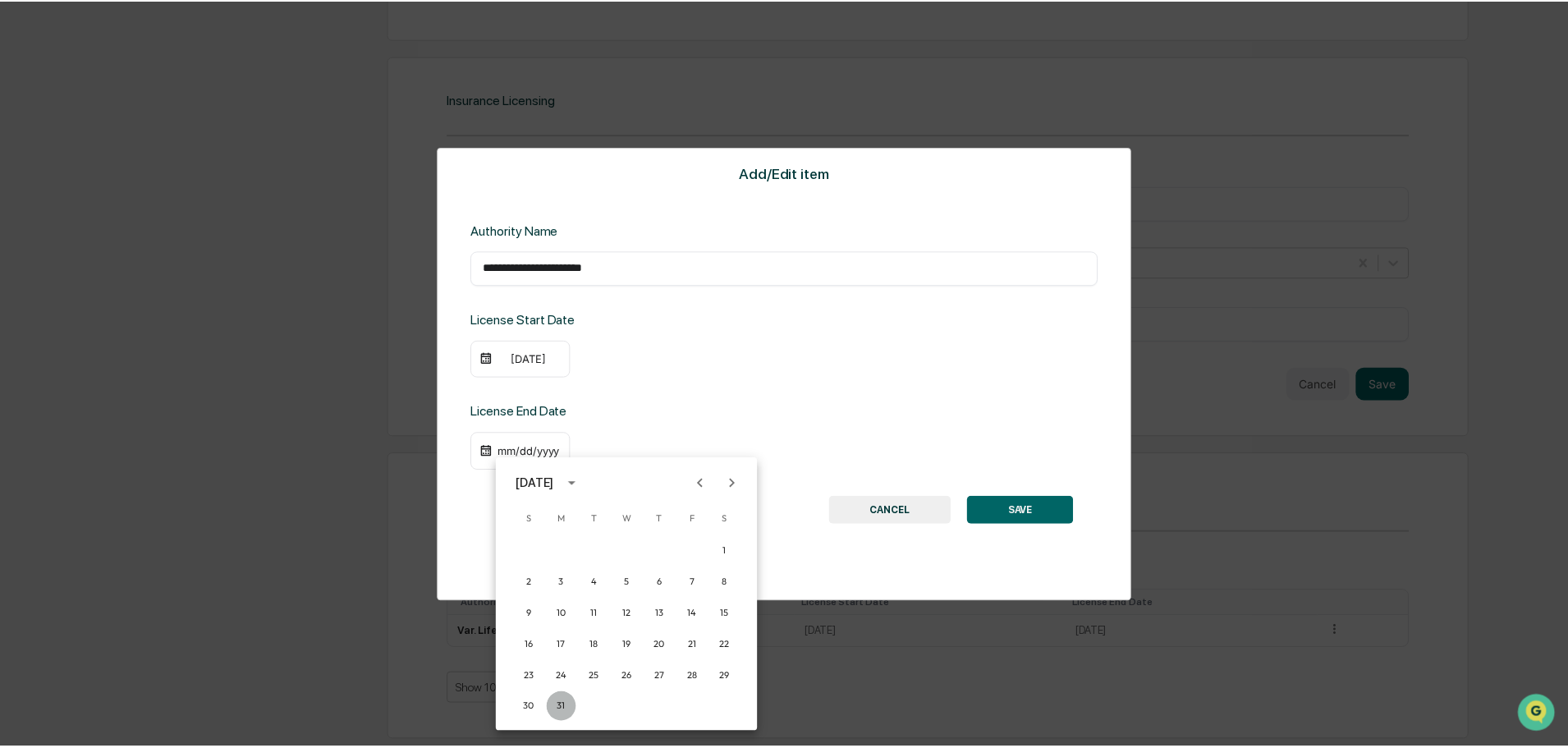
scroll to position [1709, 0]
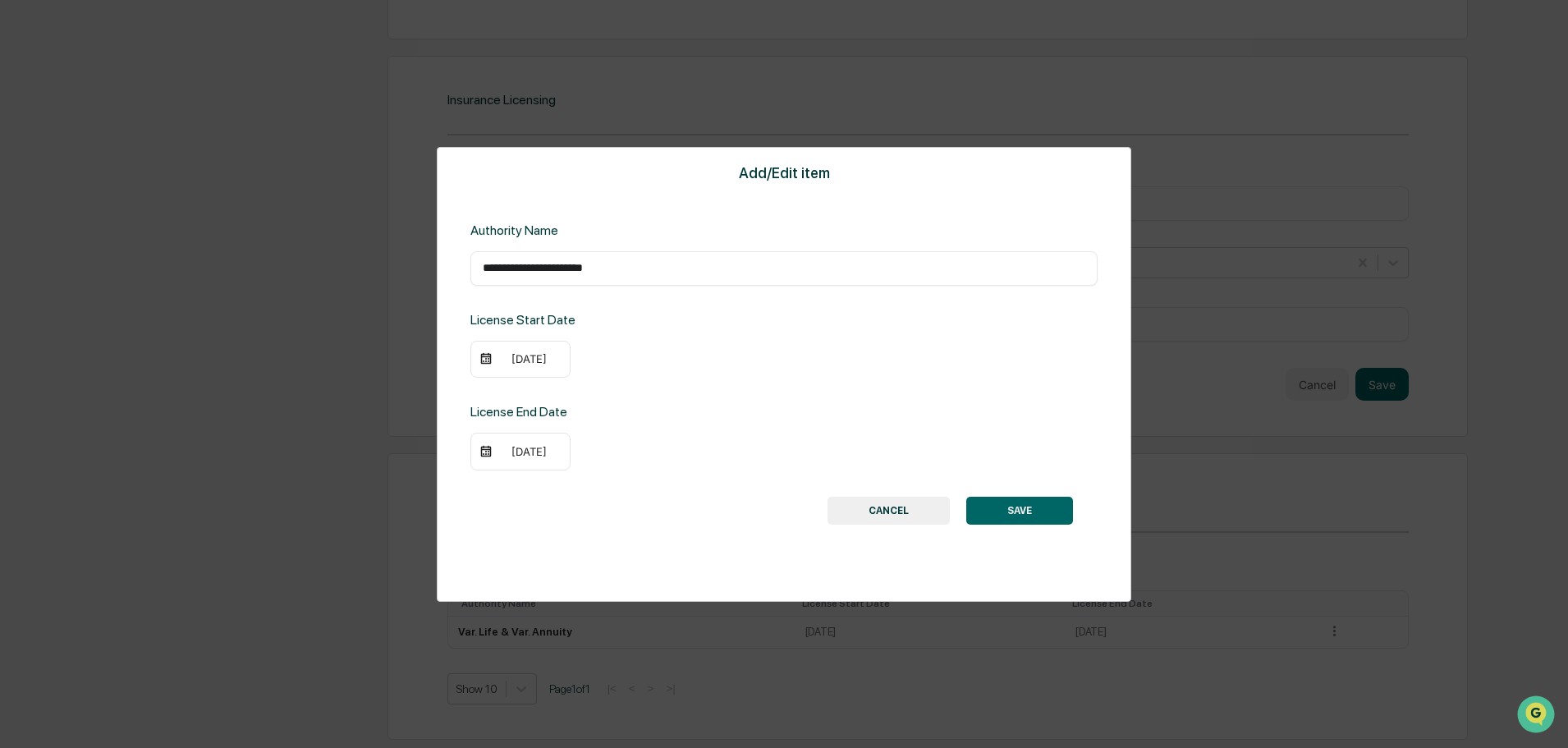
click at [1064, 507] on button "SAVE" at bounding box center [1019, 511] width 106 height 28
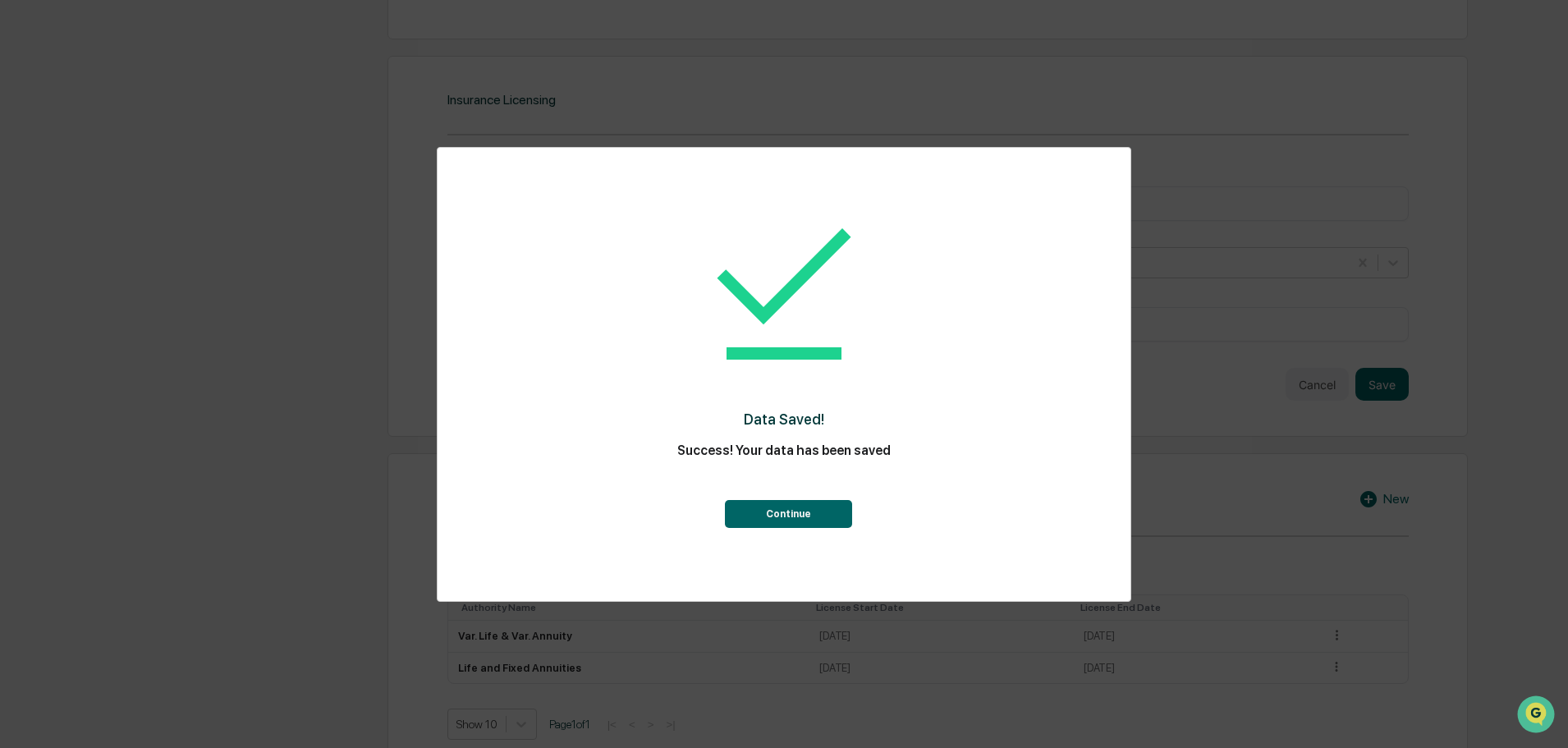
click at [820, 494] on div "Continue" at bounding box center [784, 498] width 627 height 59
click at [816, 505] on button "Continue" at bounding box center [788, 514] width 128 height 28
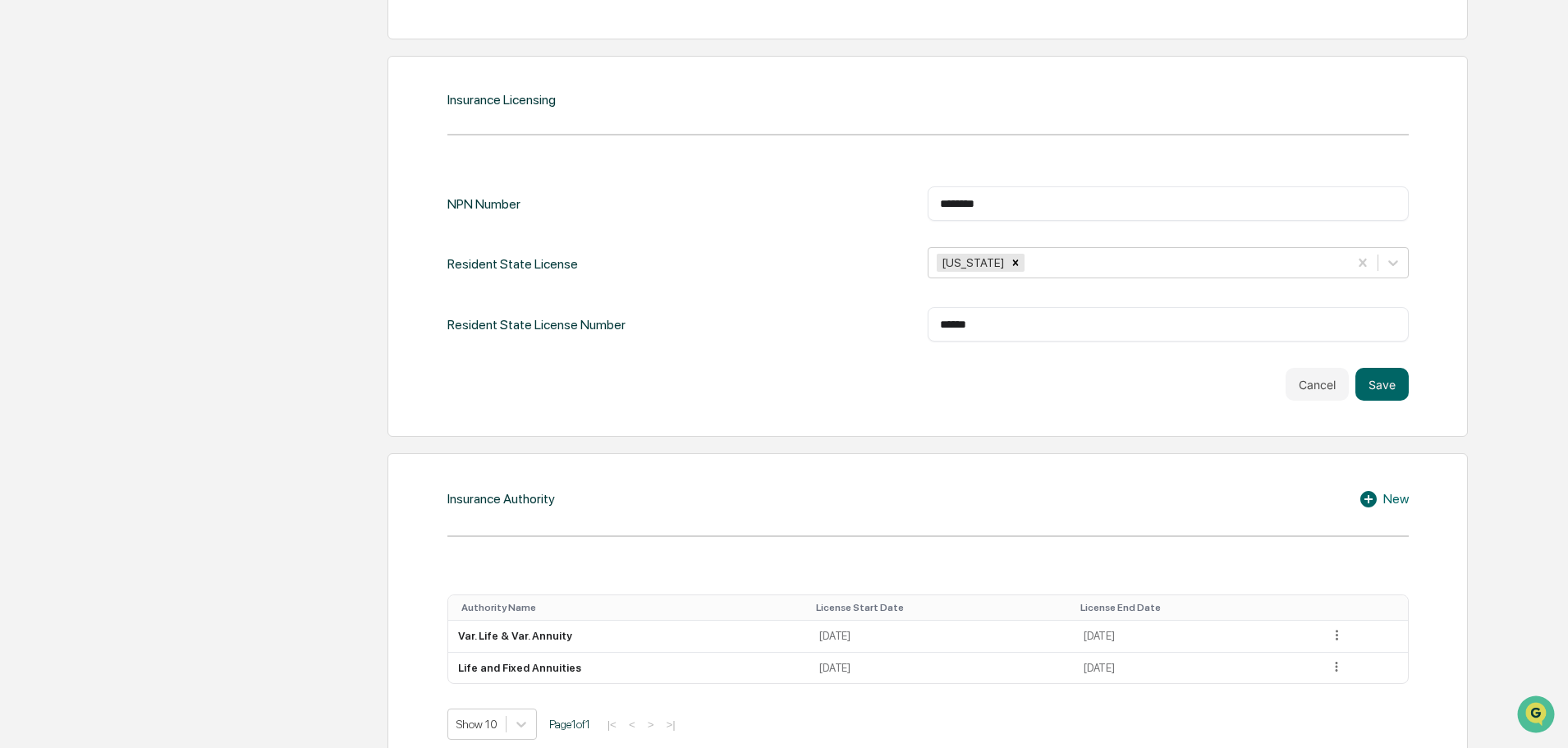
click at [1393, 504] on div "New" at bounding box center [1383, 499] width 50 height 19
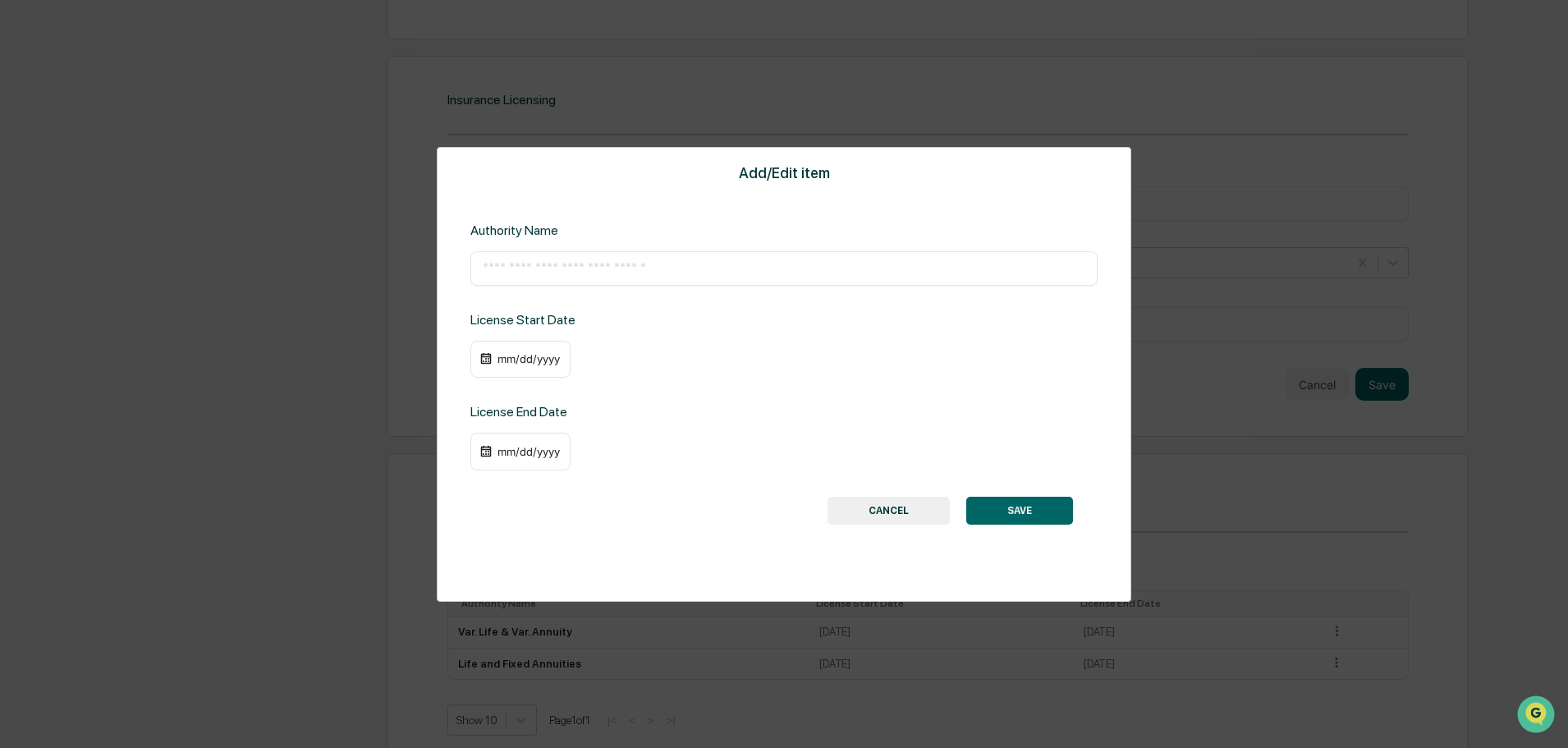
drag, startPoint x: 630, startPoint y: 278, endPoint x: 629, endPoint y: 269, distance: 9.1
click at [629, 270] on div "​" at bounding box center [784, 268] width 627 height 34
click at [629, 269] on input "text" at bounding box center [784, 269] width 602 height 17
paste input "**********"
type input "**********"
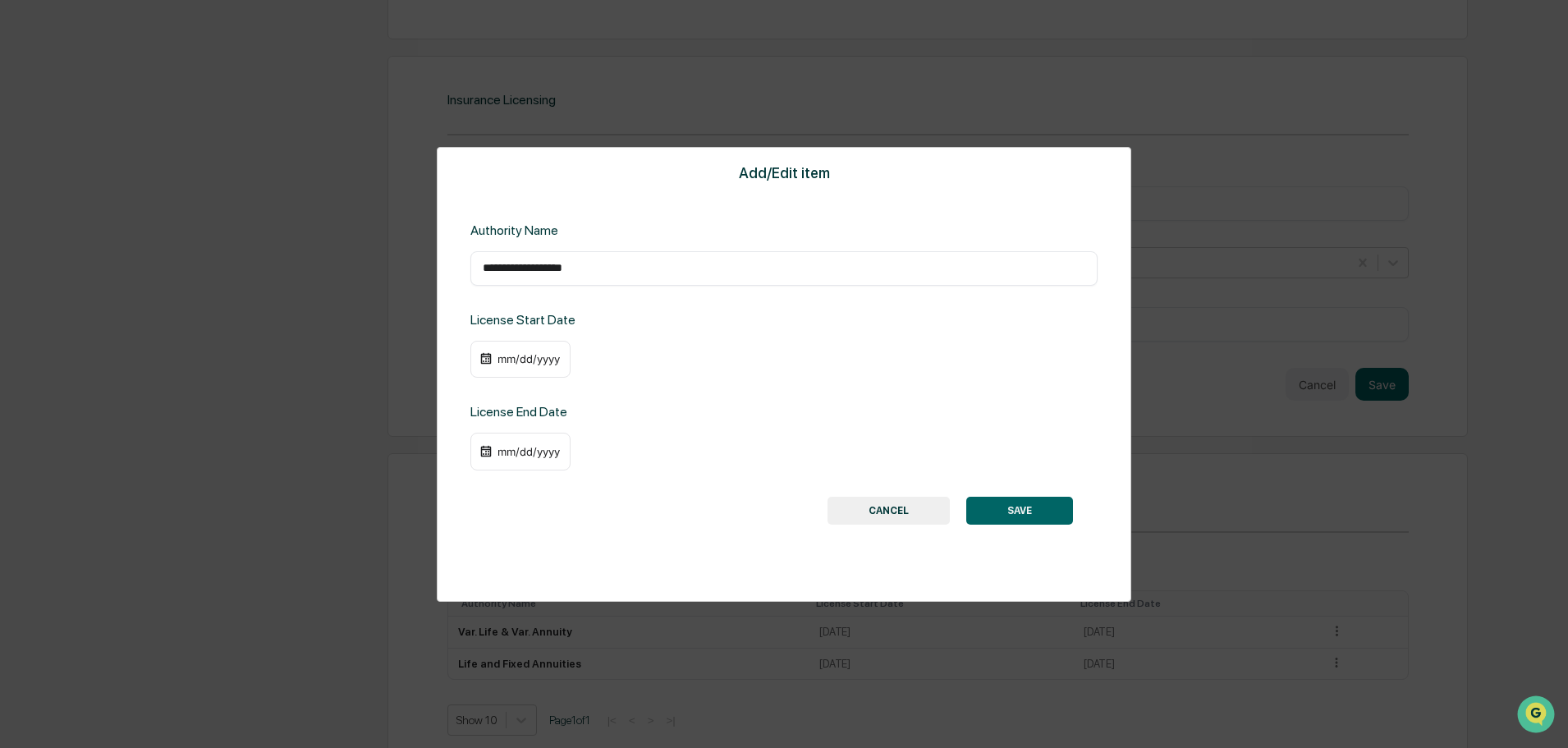
click at [532, 356] on div "mm/dd/yyyy" at bounding box center [529, 359] width 66 height 13
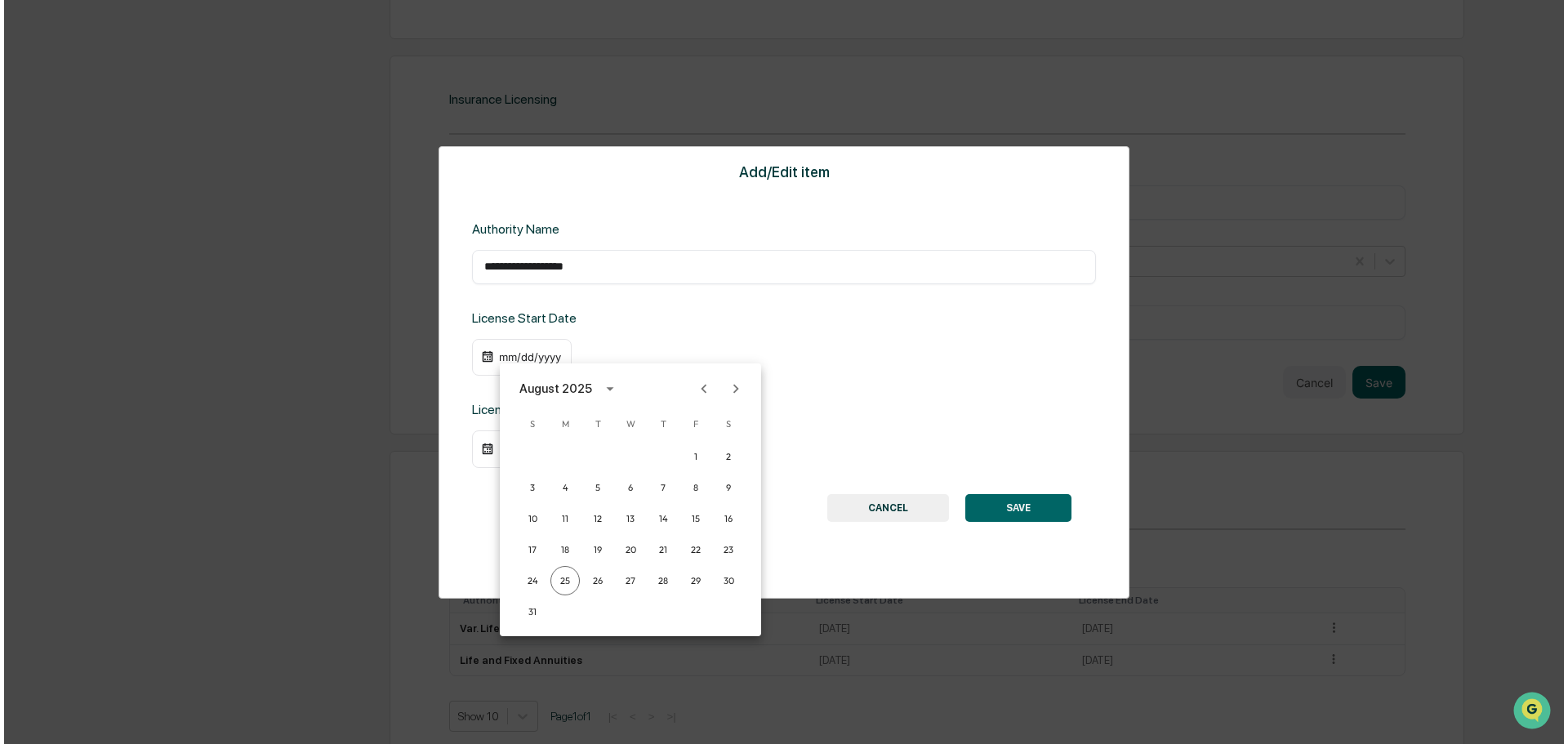
scroll to position [1702, 0]
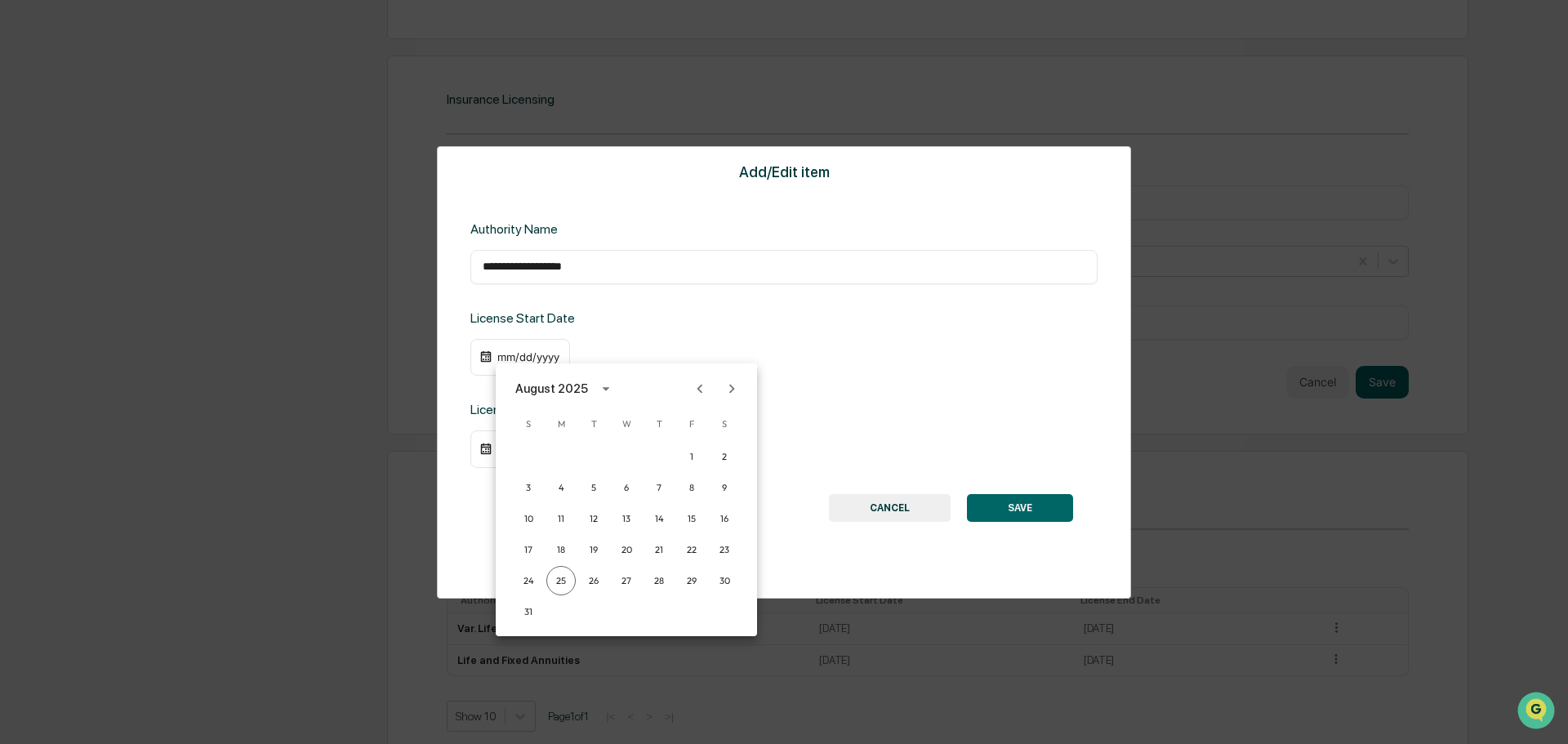
click at [559, 392] on div "August 2025" at bounding box center [551, 389] width 73 height 18
click at [624, 482] on button "2021" at bounding box center [626, 483] width 59 height 29
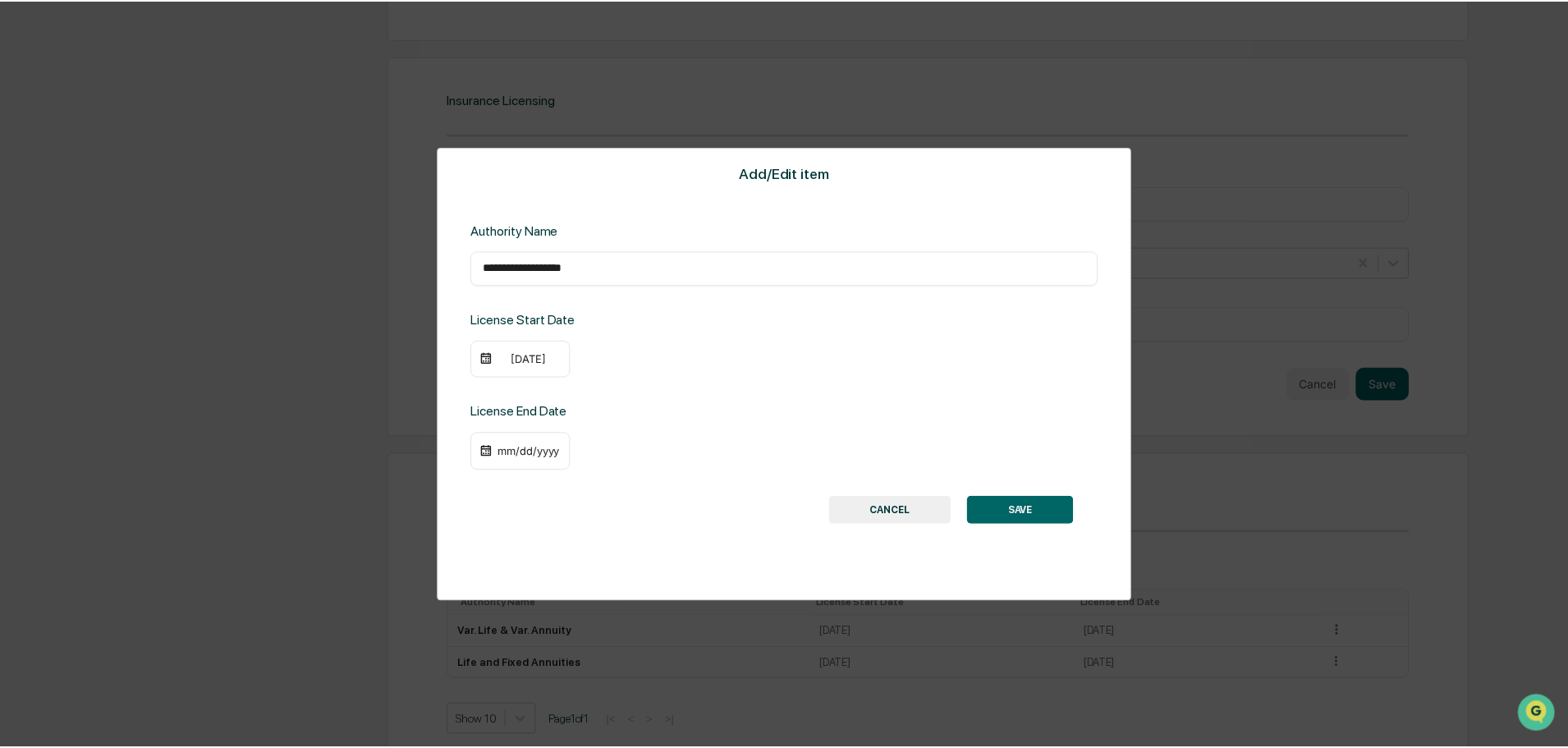
scroll to position [1709, 0]
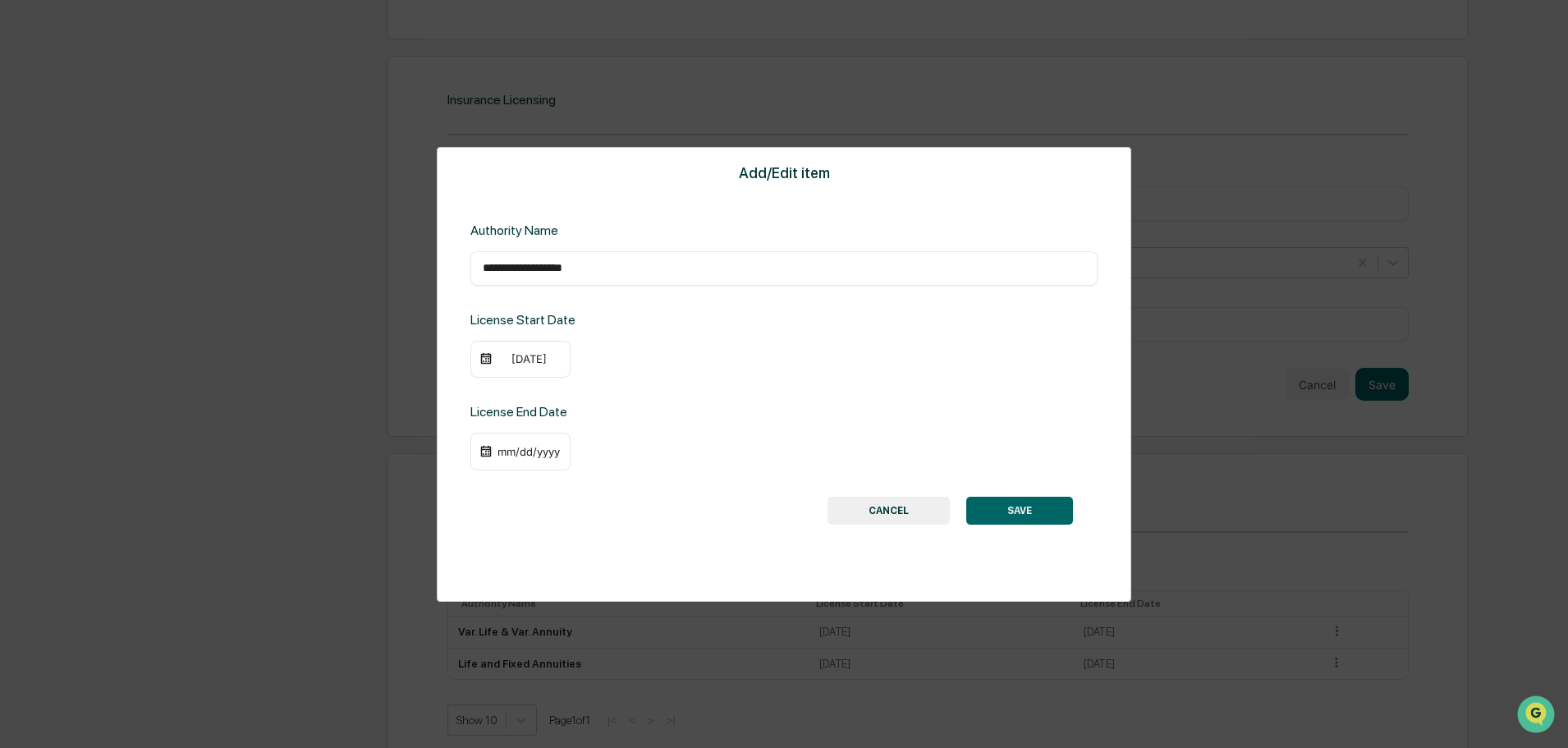
click at [503, 342] on div "[DATE]" at bounding box center [520, 360] width 100 height 38
click at [519, 355] on div "[DATE]" at bounding box center [529, 359] width 66 height 13
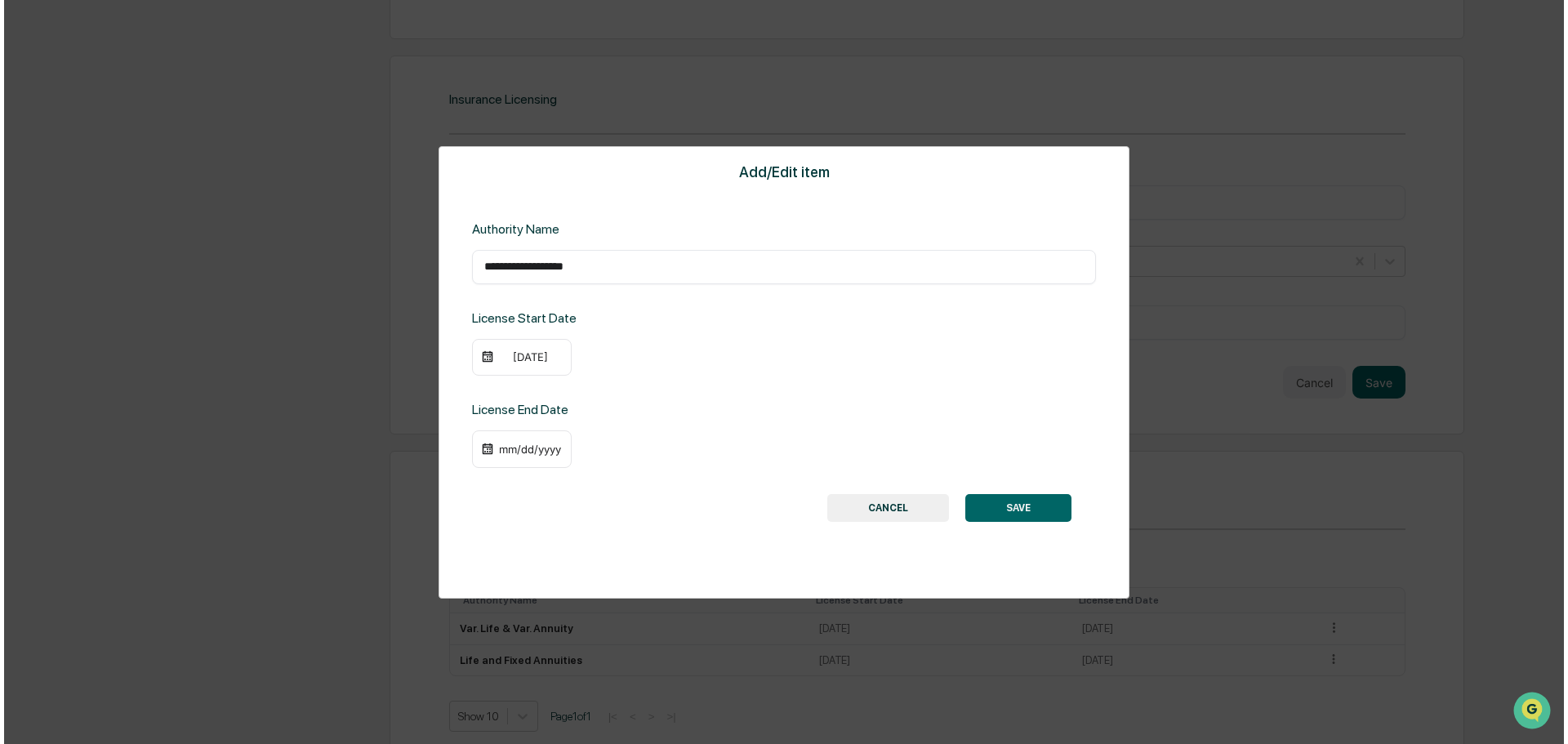
scroll to position [1702, 0]
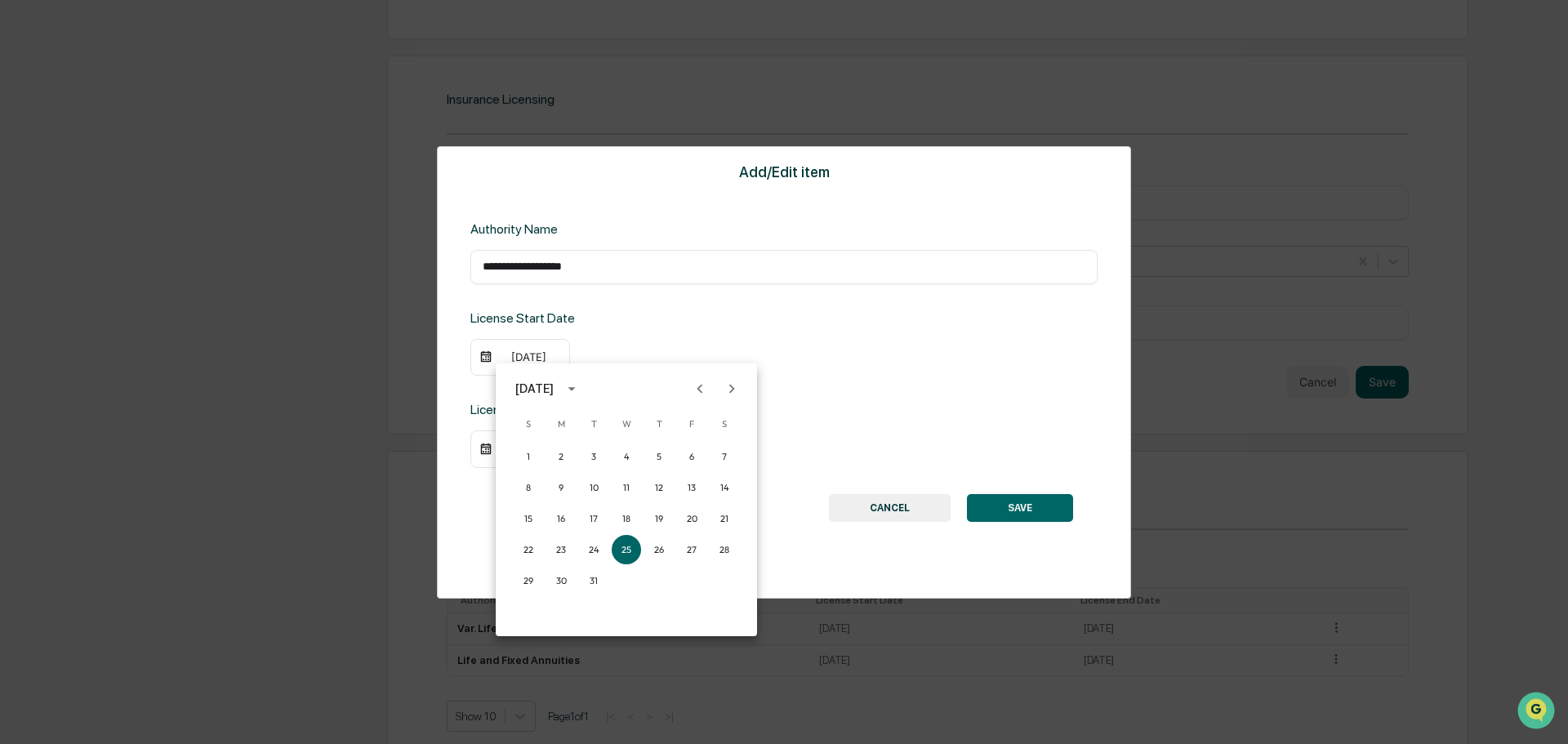
click at [704, 394] on icon "Previous month" at bounding box center [700, 389] width 18 height 18
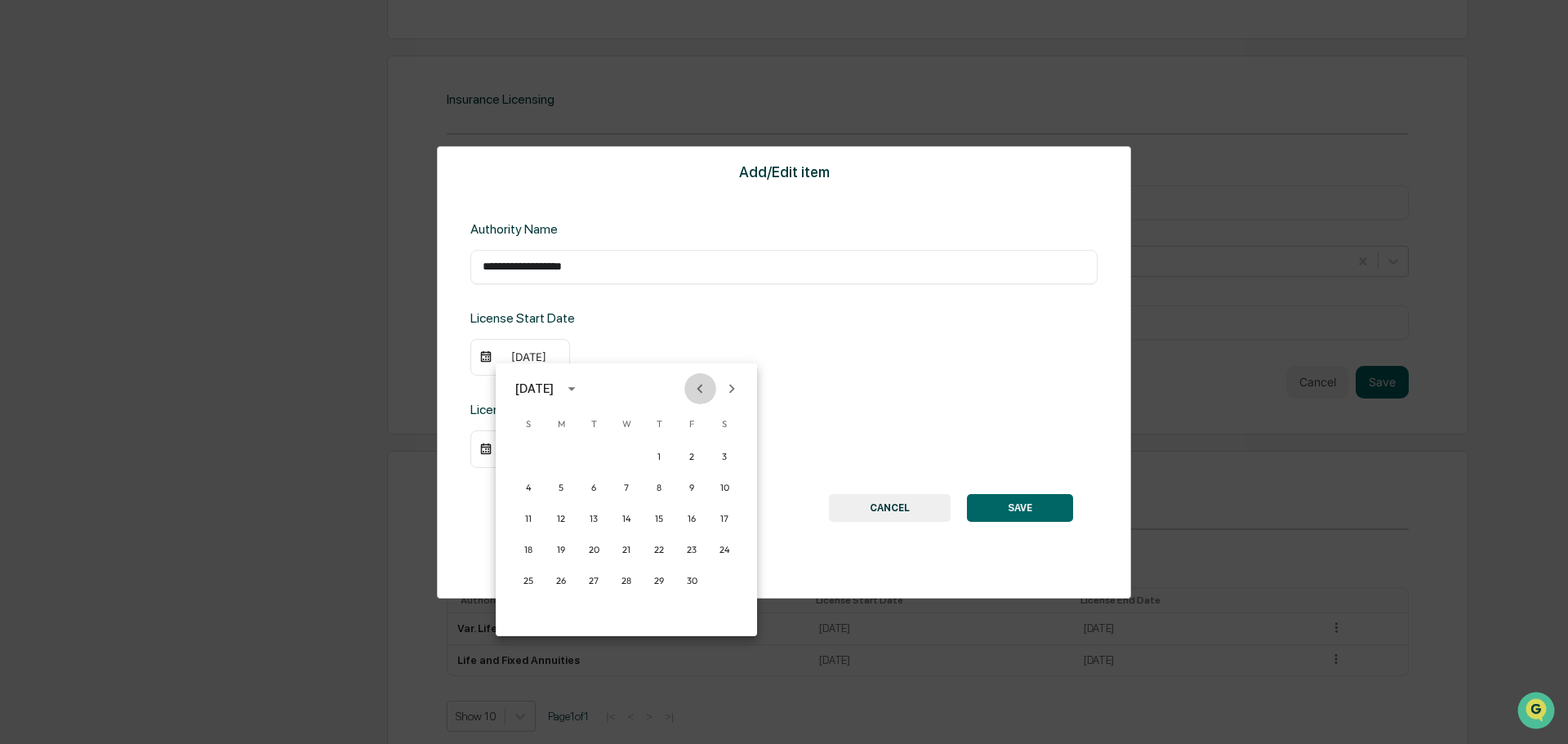
click at [704, 394] on icon "Previous month" at bounding box center [700, 389] width 18 height 18
drag, startPoint x: 598, startPoint y: 544, endPoint x: 589, endPoint y: 536, distance: 12.0
click at [597, 545] on button "19" at bounding box center [594, 550] width 29 height 29
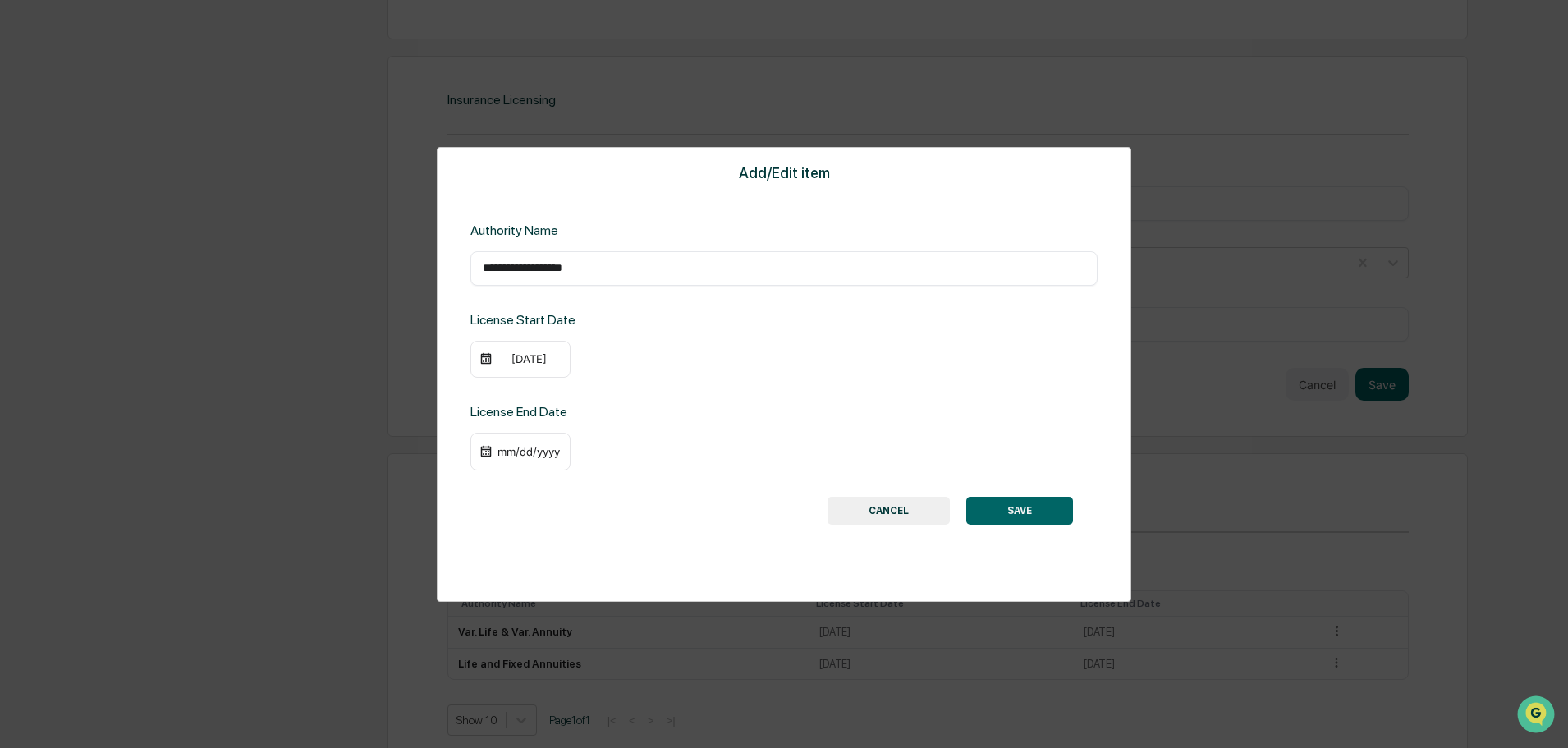
click at [522, 453] on div "mm/dd/yyyy" at bounding box center [529, 452] width 66 height 13
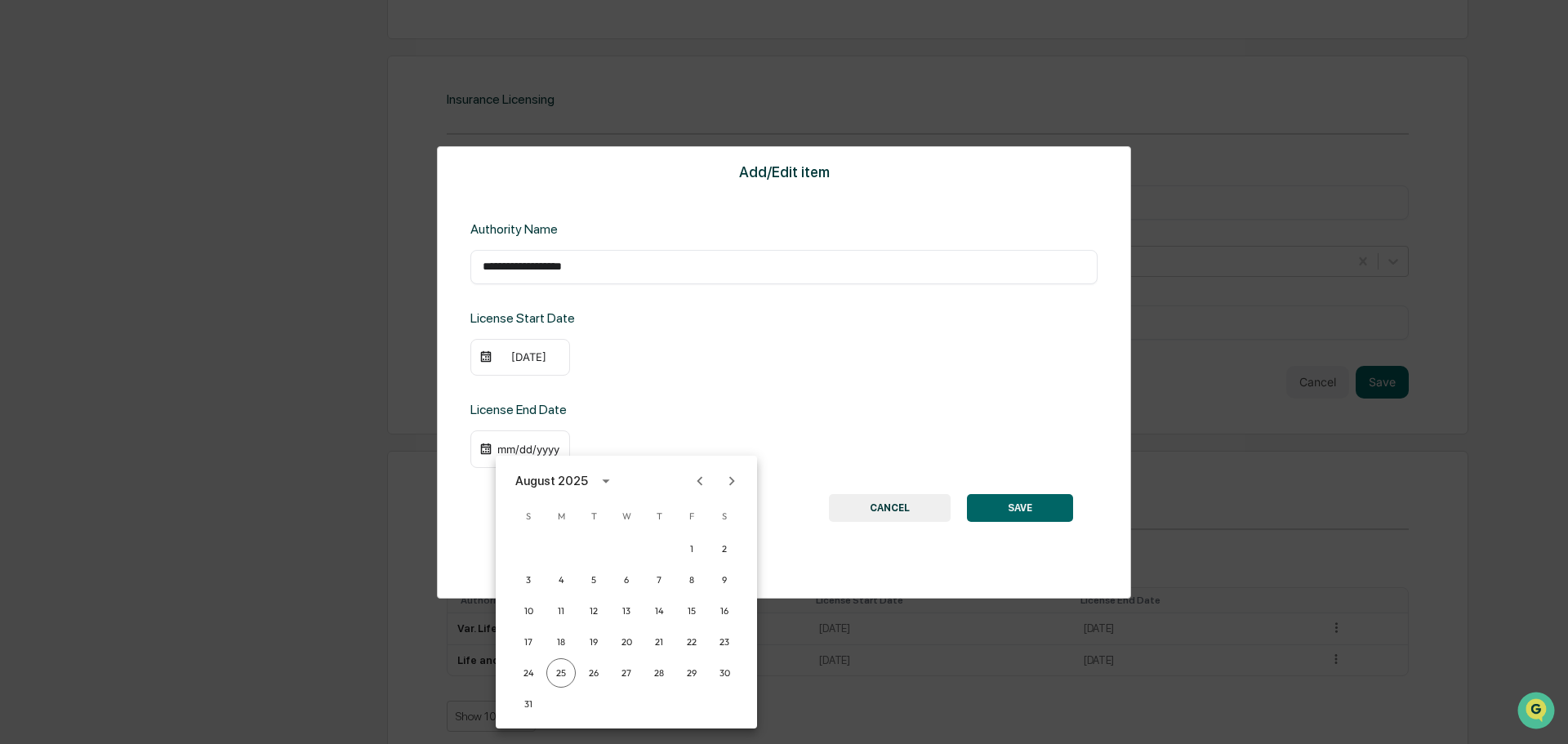
click at [695, 484] on icon "Previous month" at bounding box center [700, 482] width 18 height 18
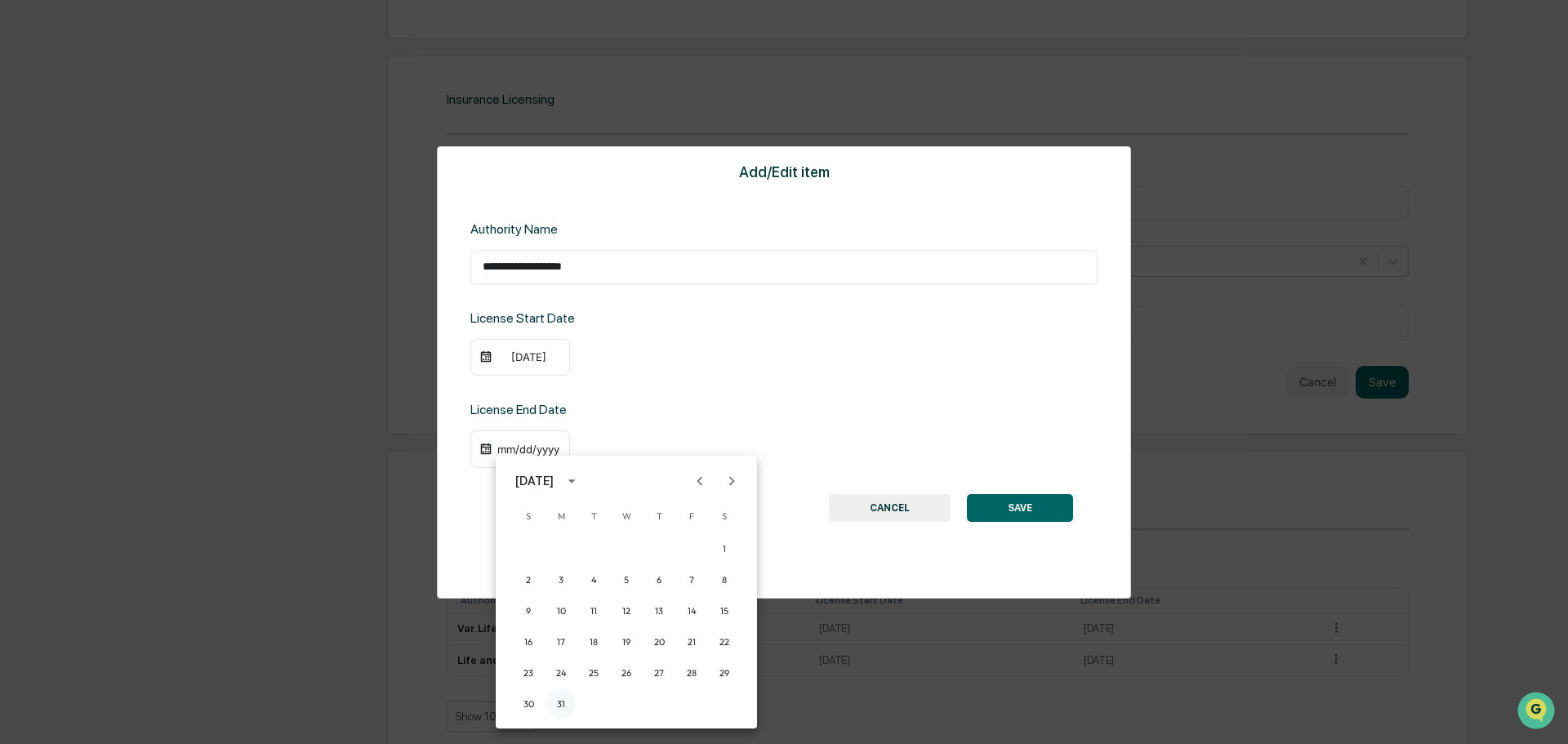
click at [559, 707] on button "31" at bounding box center [561, 704] width 29 height 29
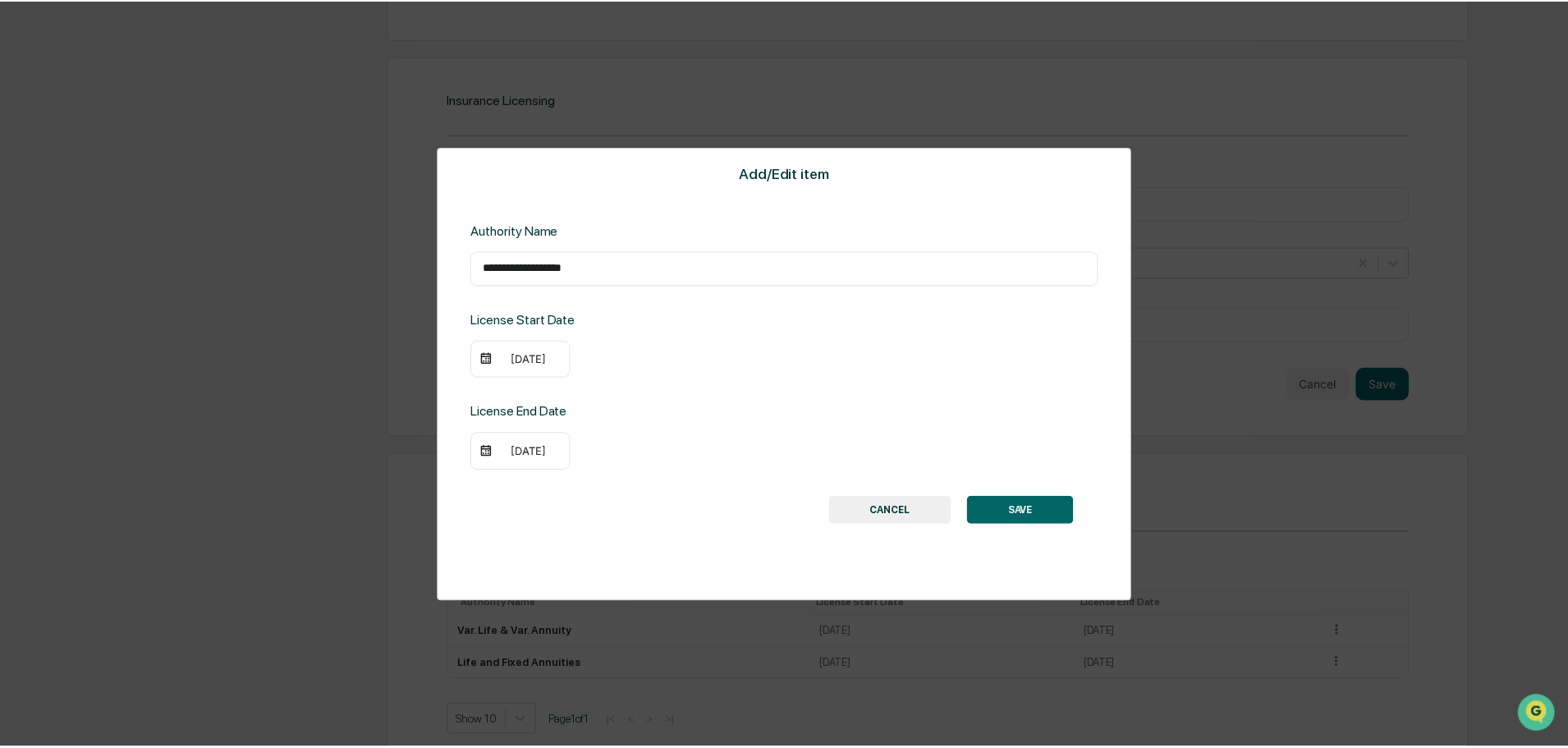
scroll to position [1709, 0]
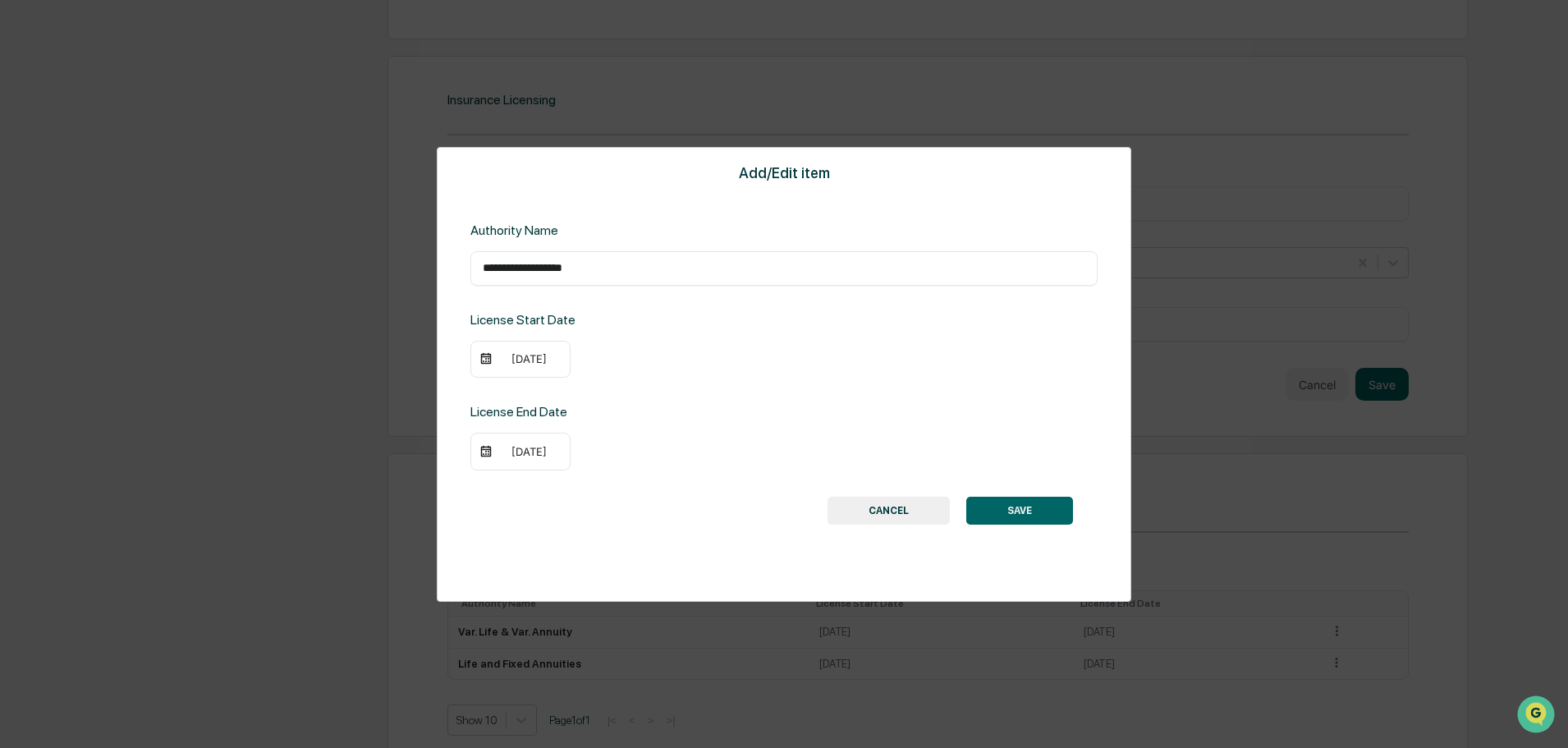
click at [1049, 516] on button "SAVE" at bounding box center [1019, 511] width 106 height 28
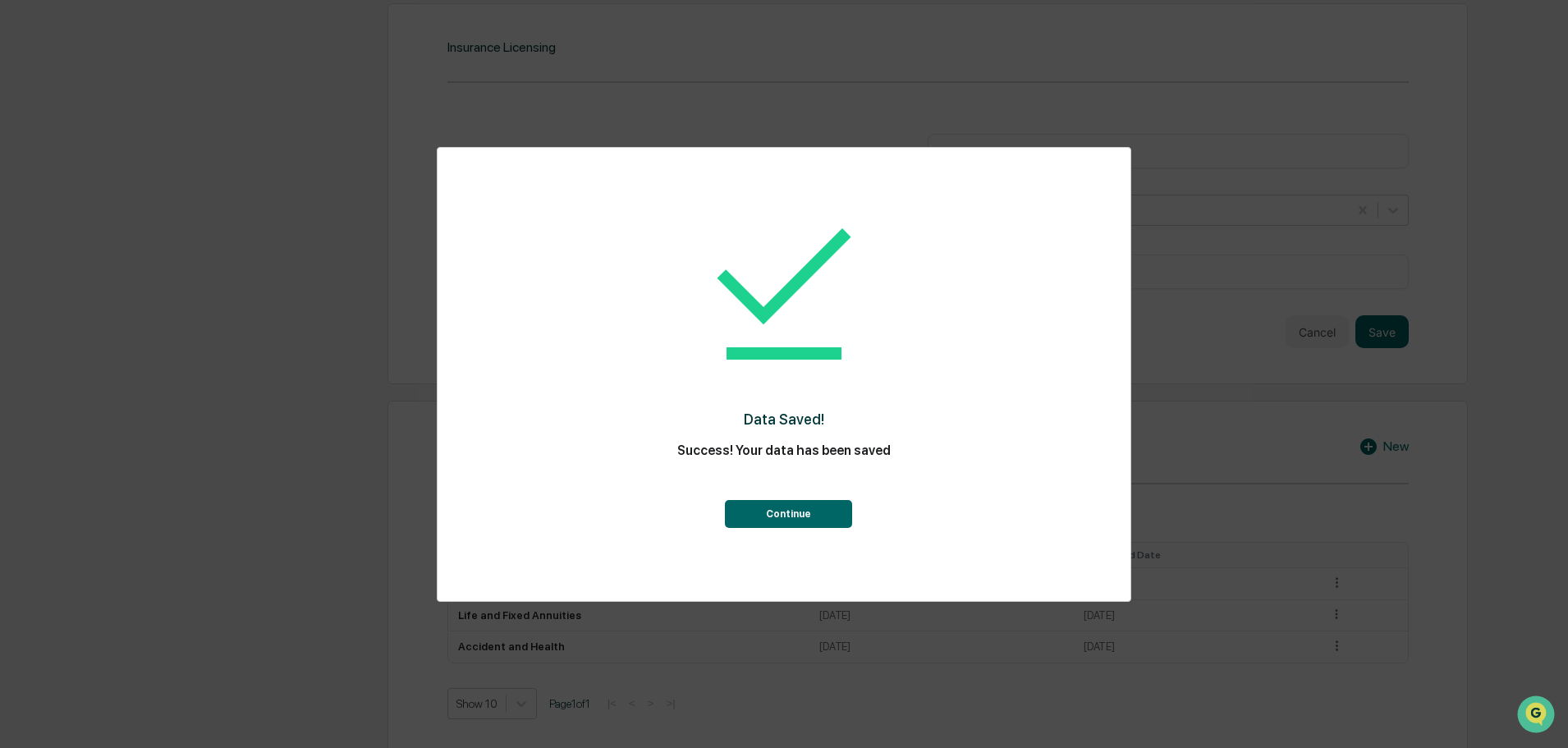
scroll to position [1777, 0]
click at [783, 501] on div "Continue" at bounding box center [784, 498] width 627 height 59
click at [785, 519] on button "Continue" at bounding box center [788, 514] width 128 height 28
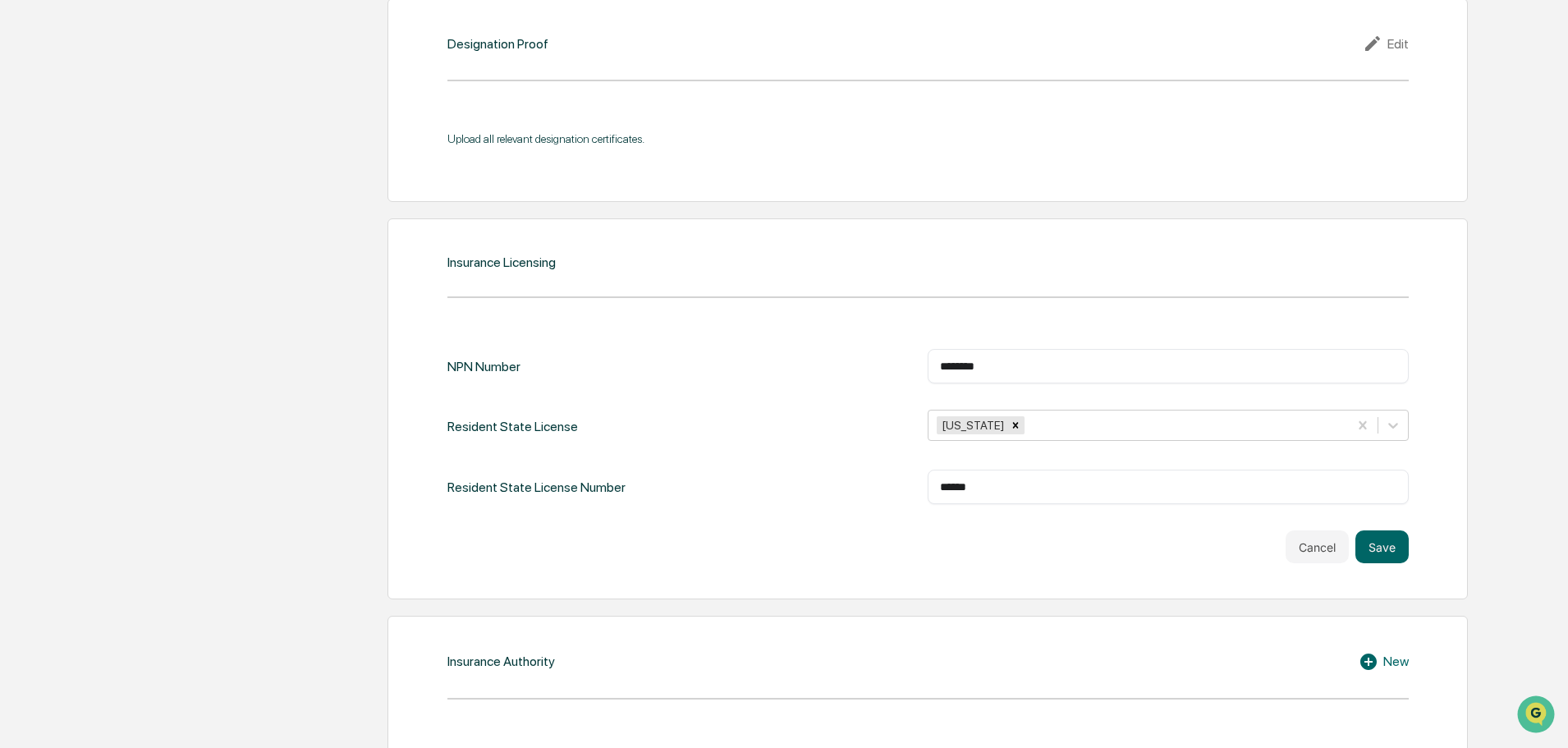
scroll to position [1612, 0]
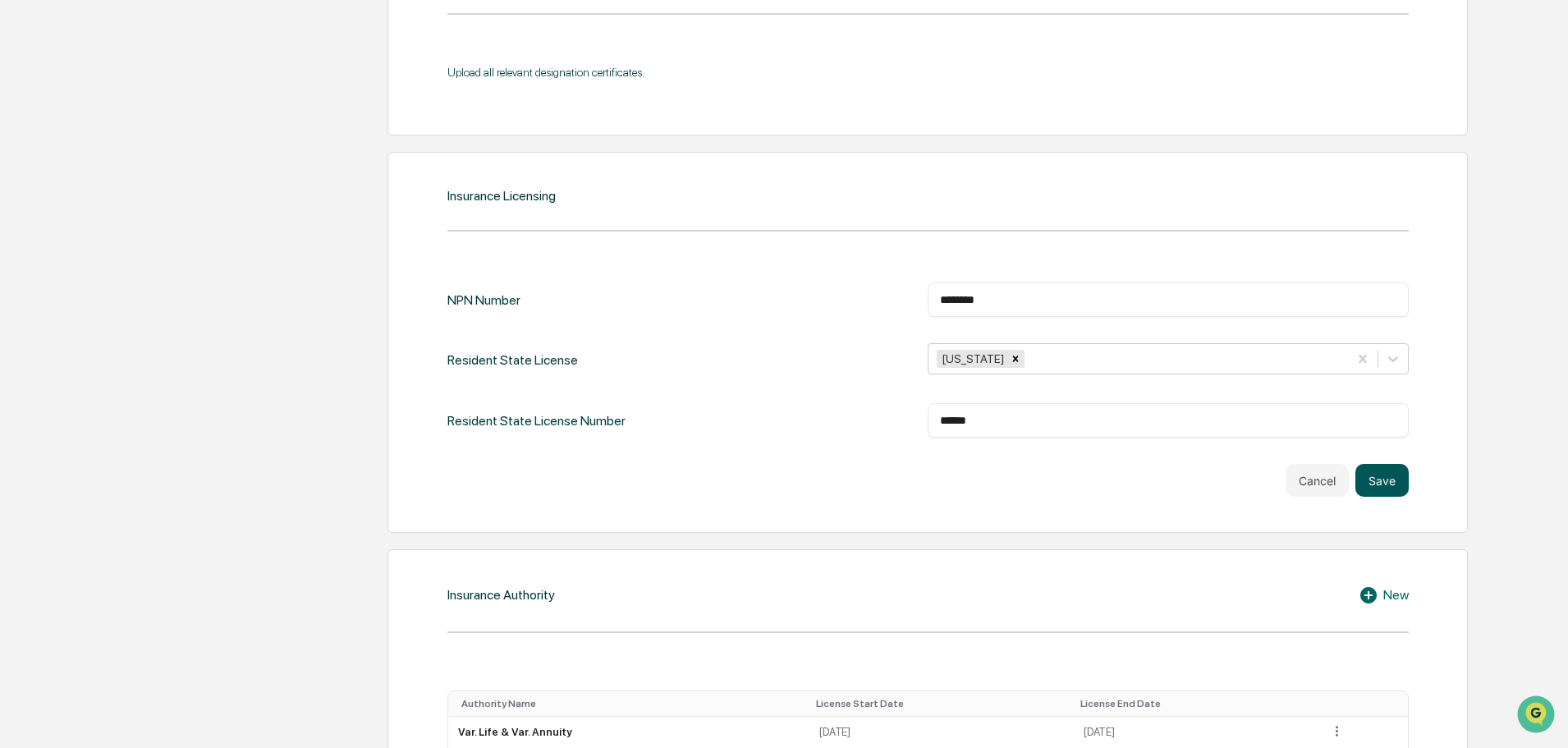
click at [1395, 495] on button "Save" at bounding box center [1382, 481] width 54 height 33
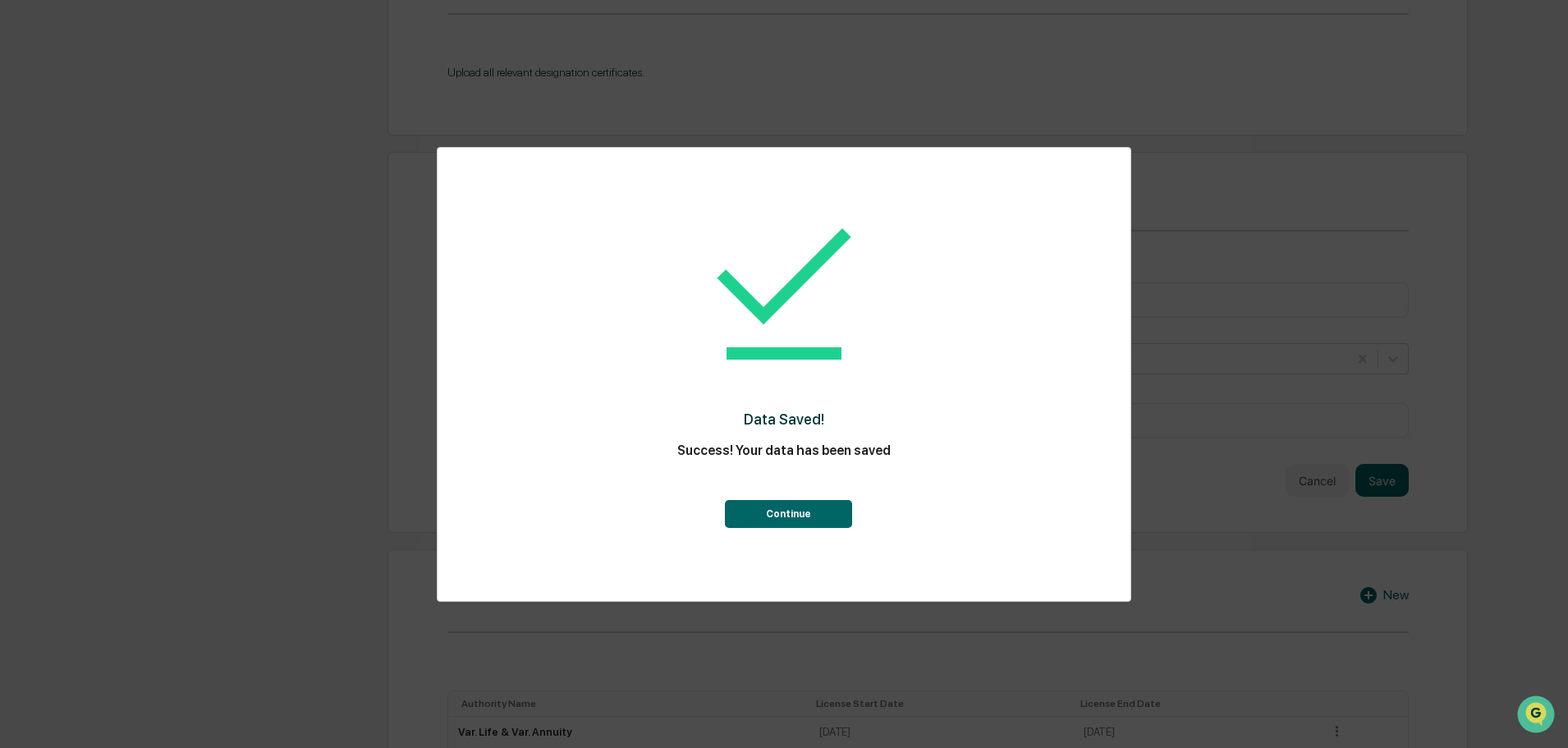
click at [808, 509] on button "Continue" at bounding box center [788, 514] width 128 height 28
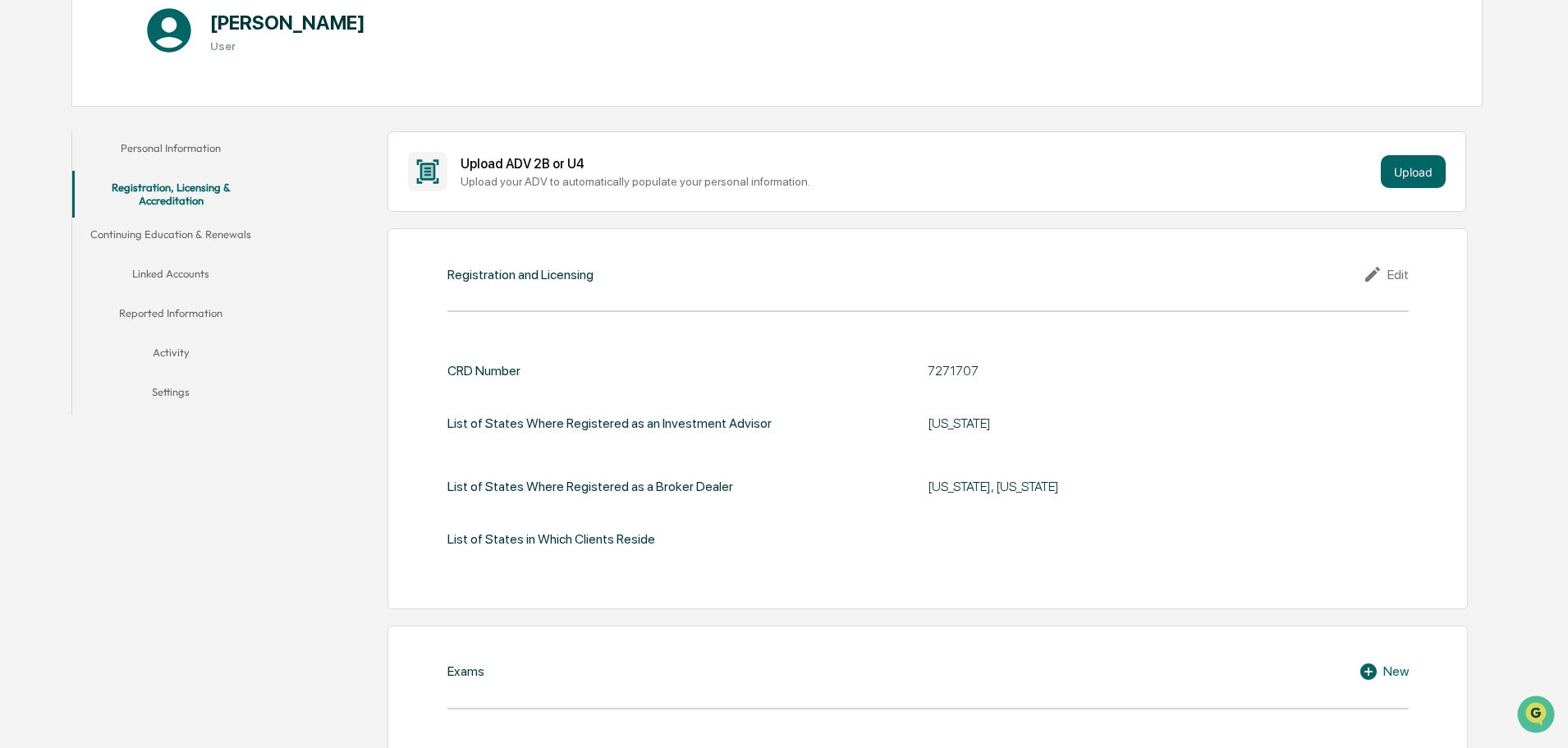
scroll to position [52, 0]
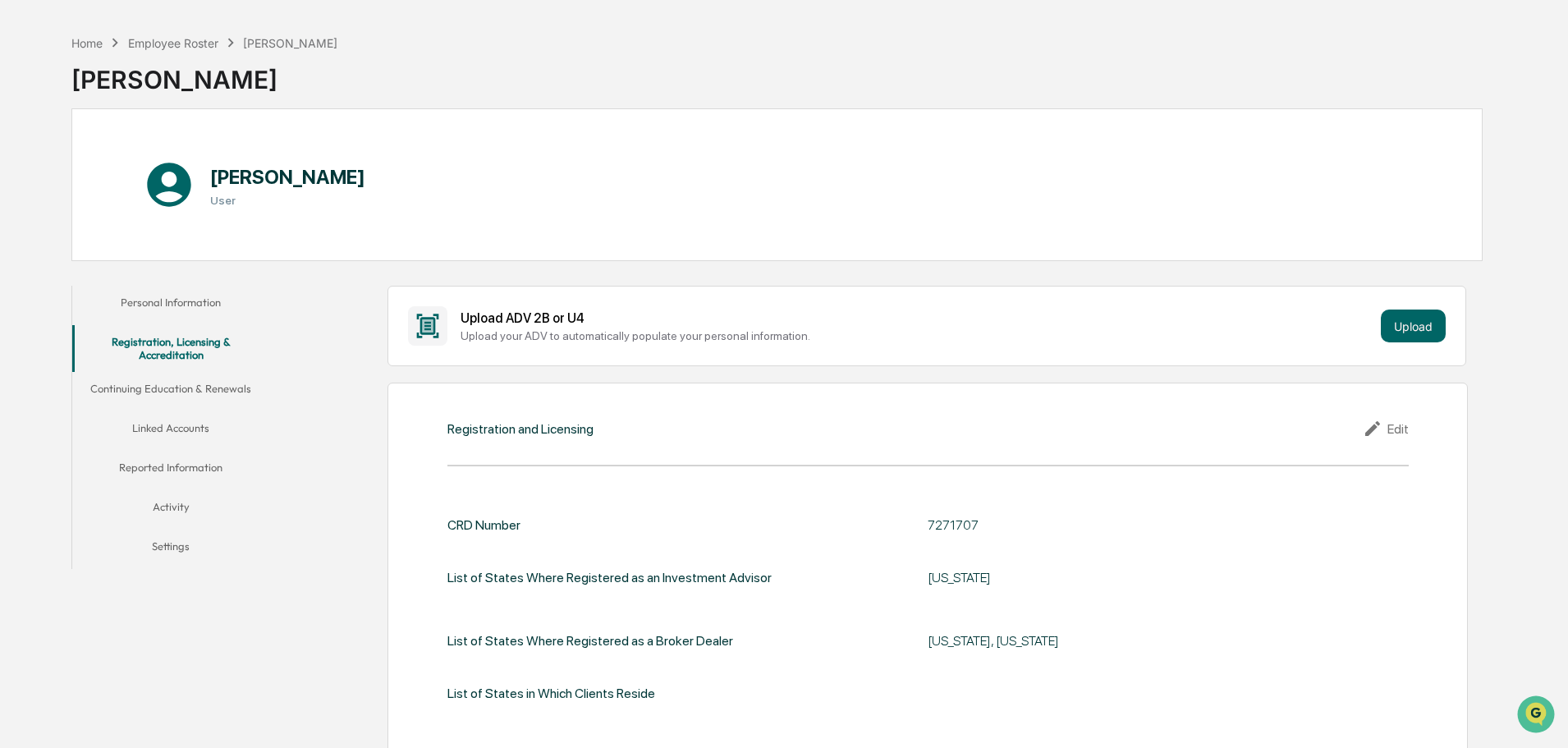
click at [184, 394] on button "Continuing Education & Renewals" at bounding box center [170, 391] width 197 height 40
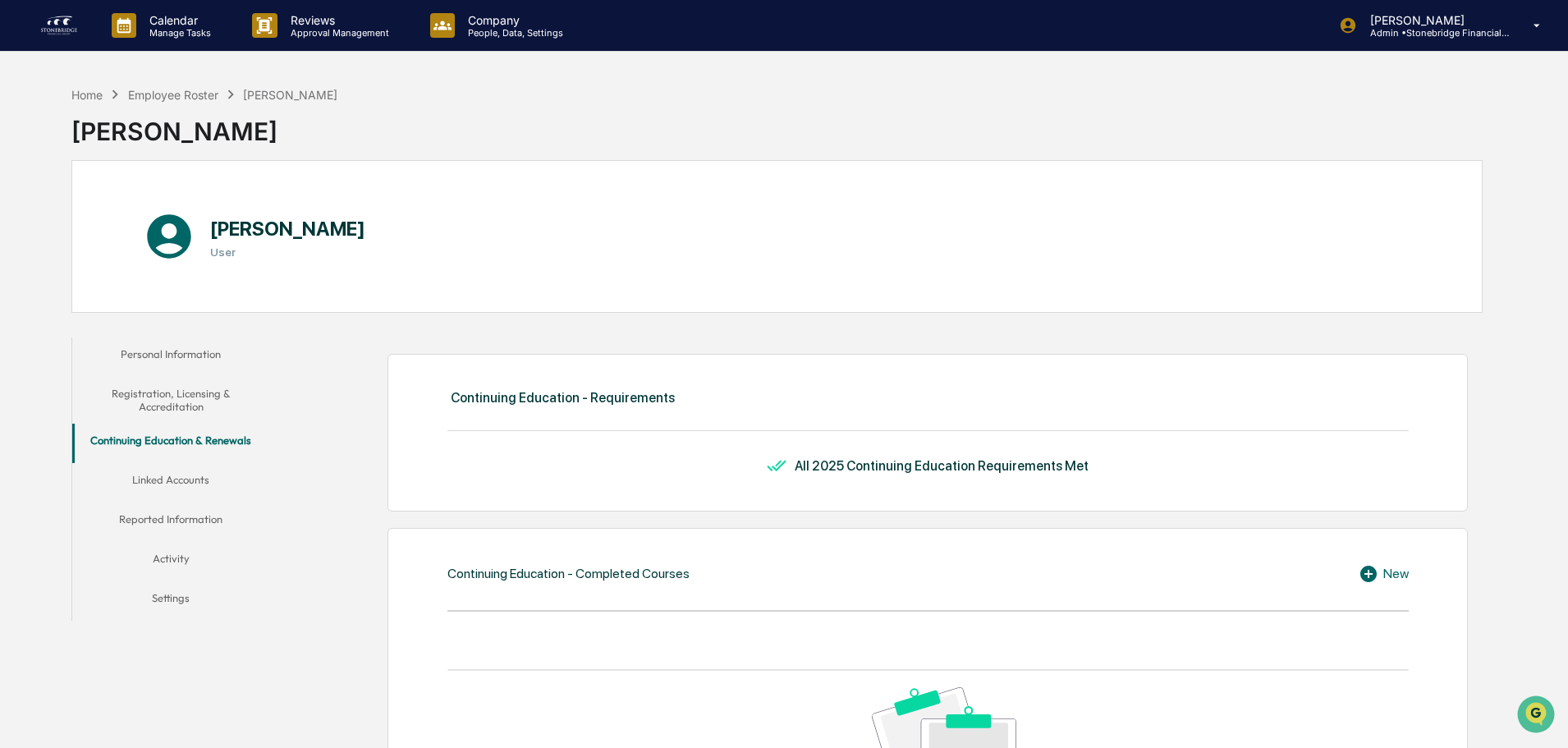
click at [145, 483] on button "Linked Accounts" at bounding box center [170, 483] width 197 height 40
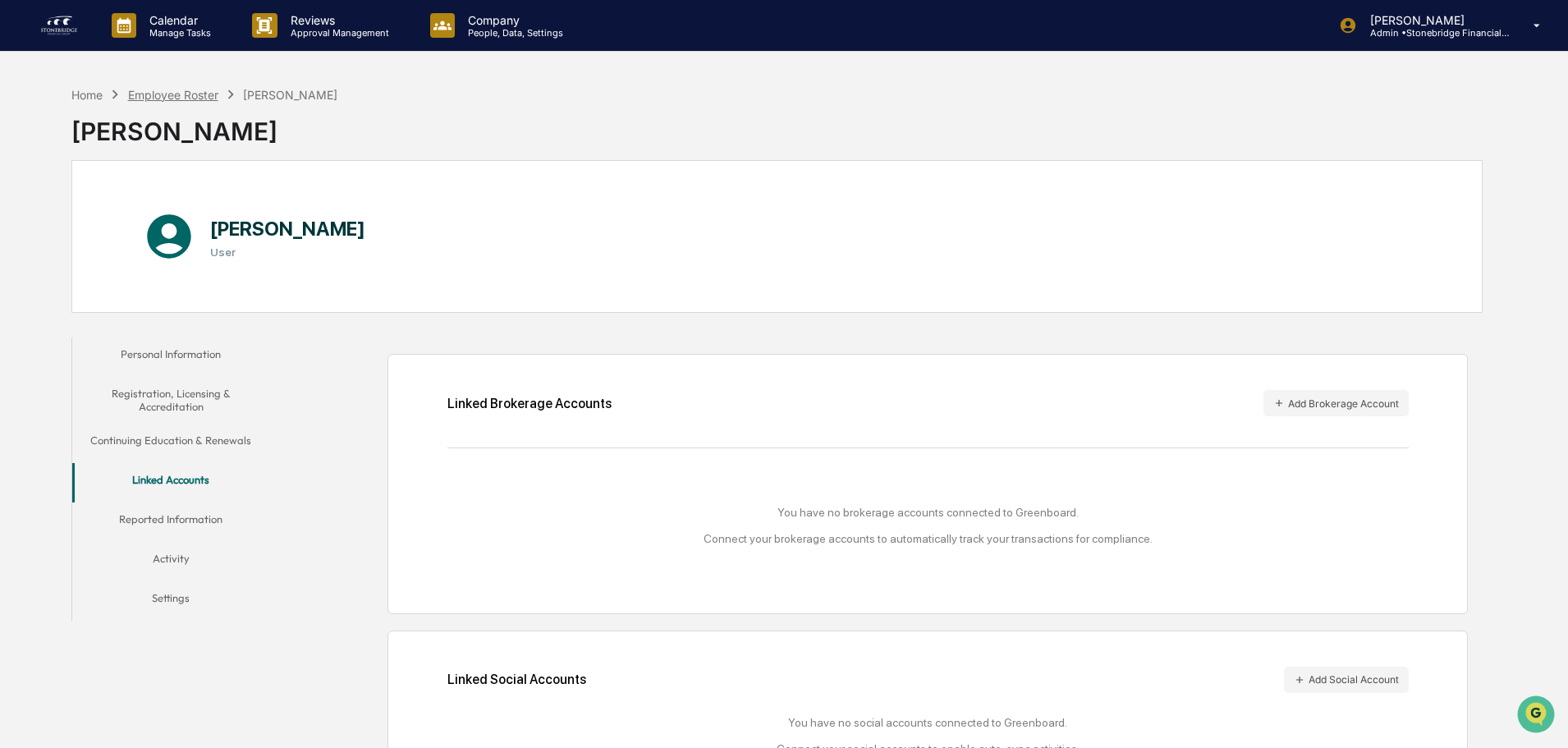
click at [181, 92] on div "Employee Roster" at bounding box center [174, 94] width 91 height 14
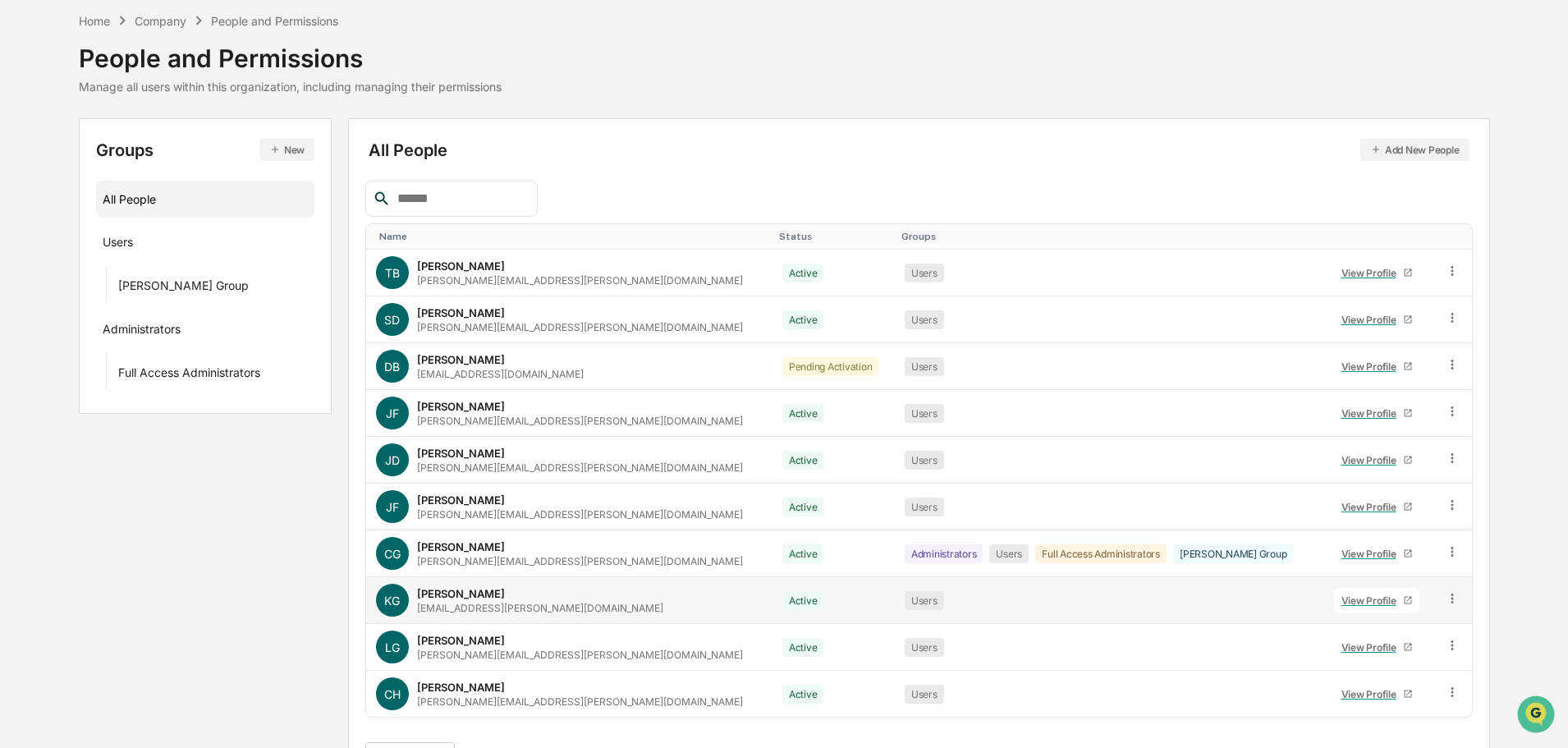
scroll to position [109, 0]
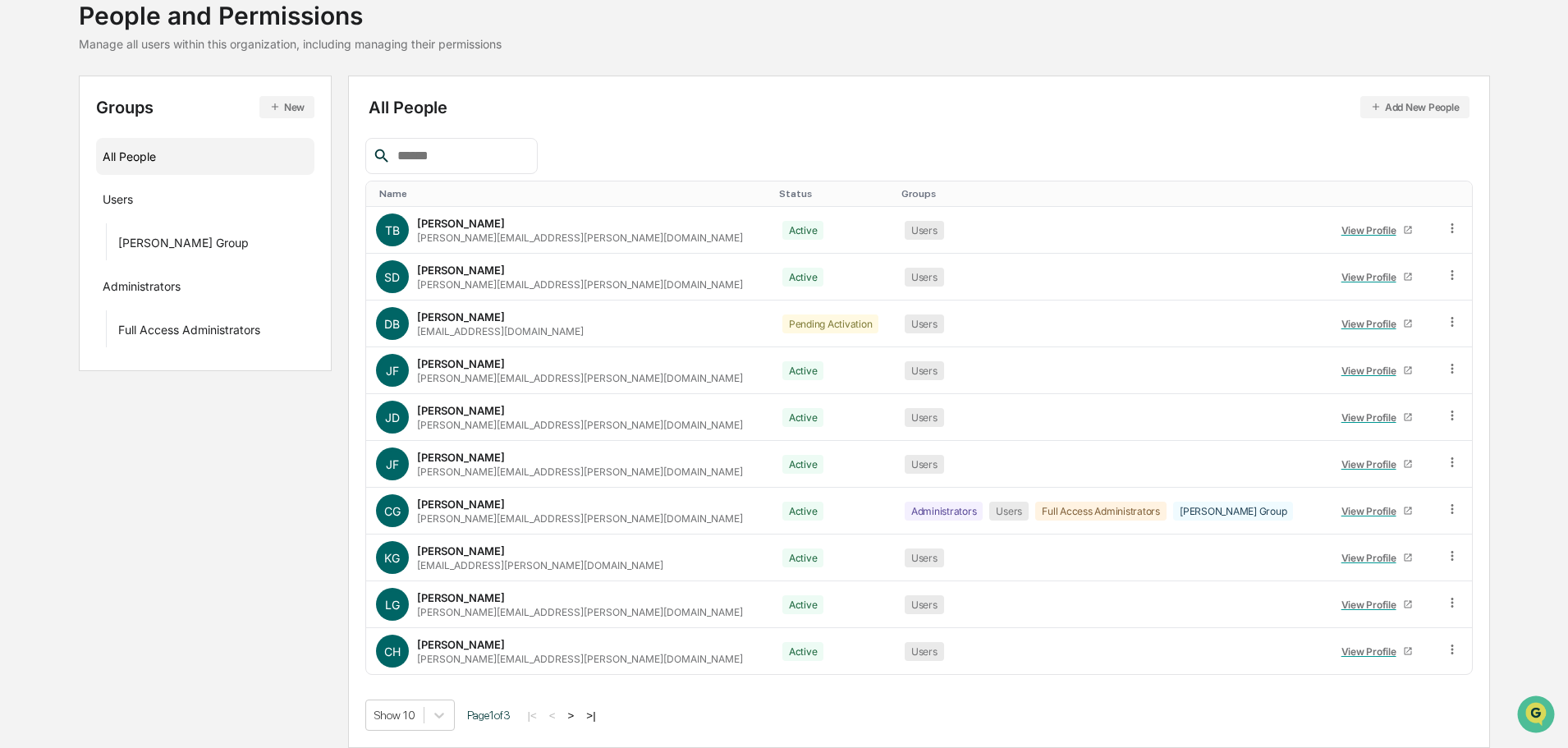
click at [577, 717] on button ">" at bounding box center [571, 716] width 17 height 14
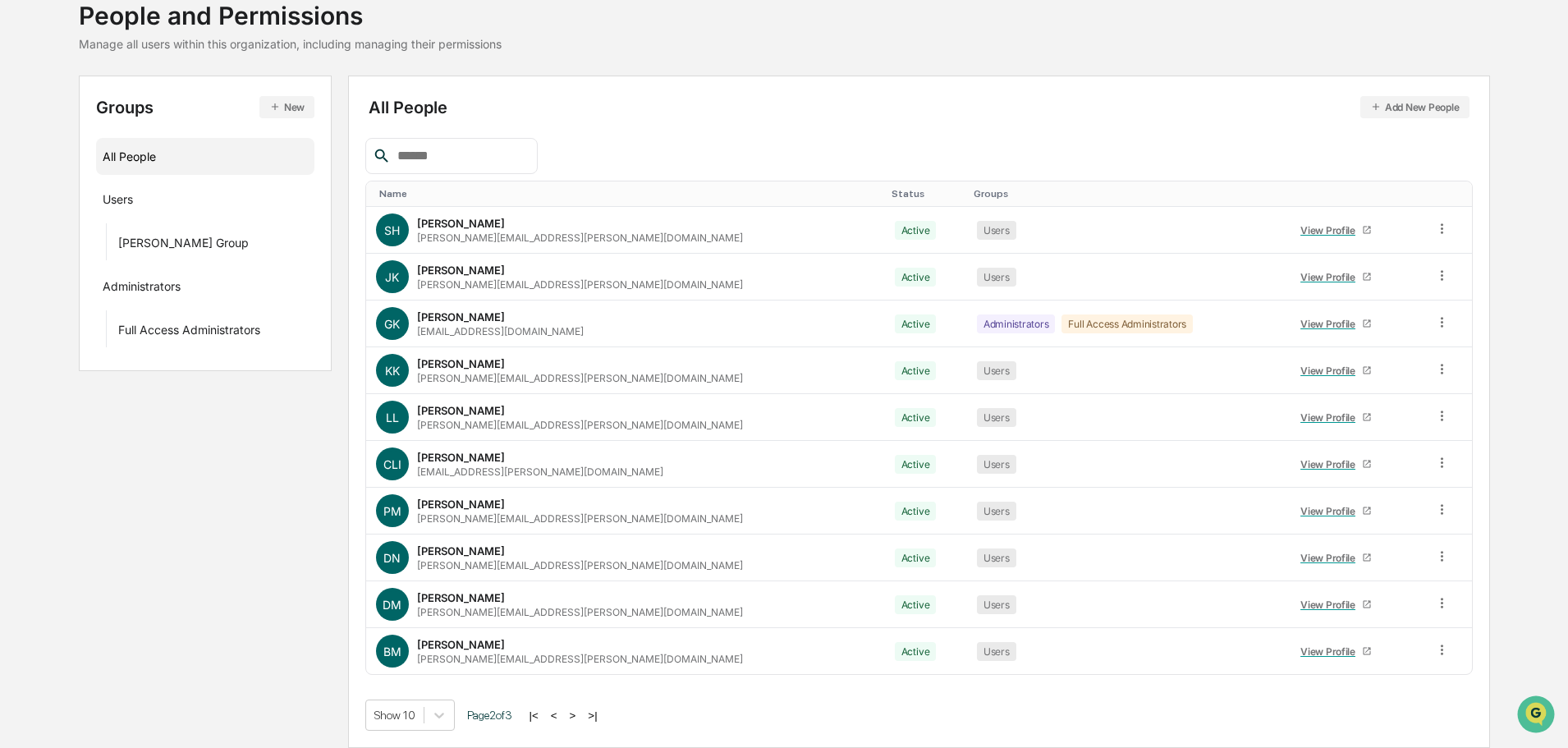
click at [576, 717] on button ">" at bounding box center [573, 716] width 17 height 14
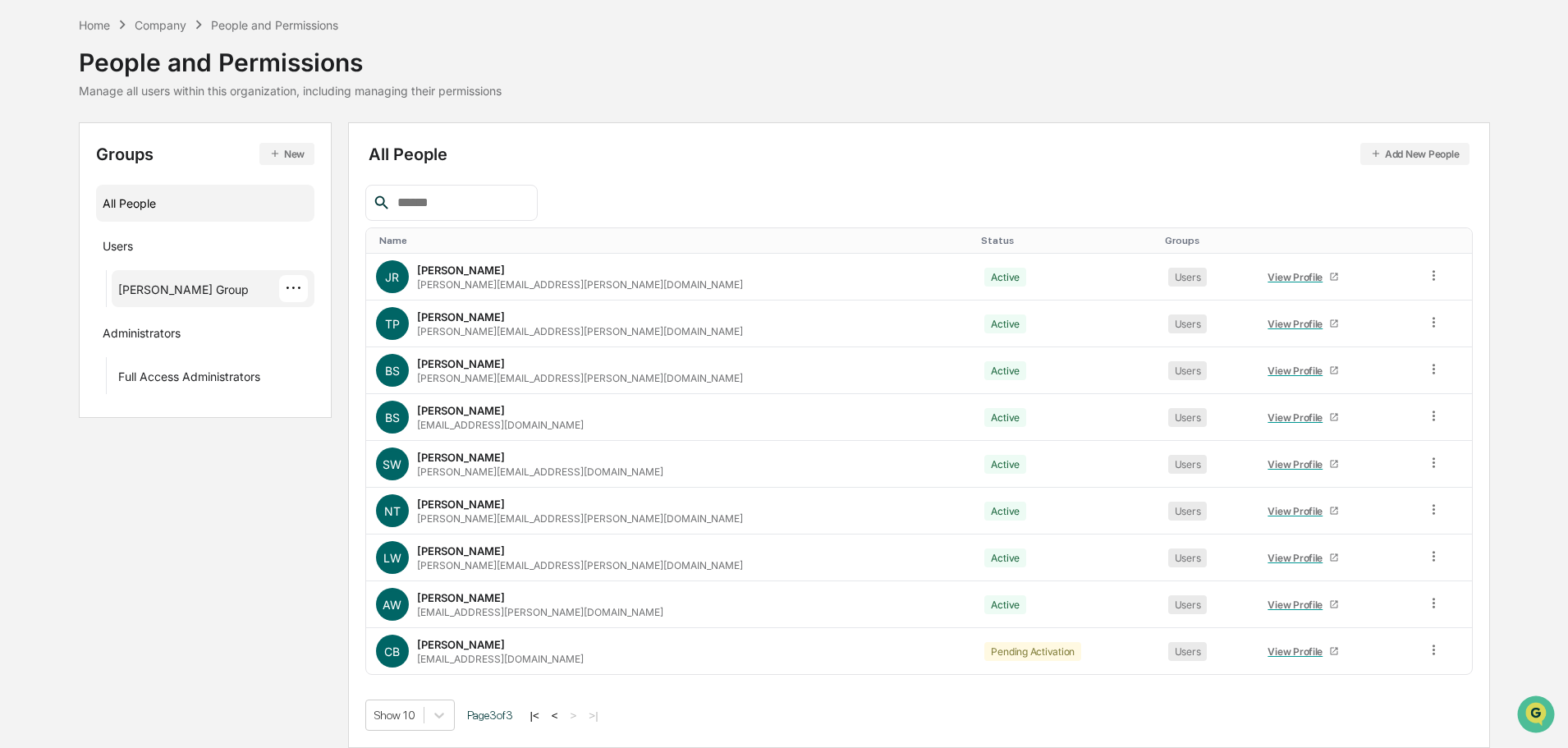
click at [231, 299] on div "[PERSON_NAME] Group" at bounding box center [183, 292] width 130 height 19
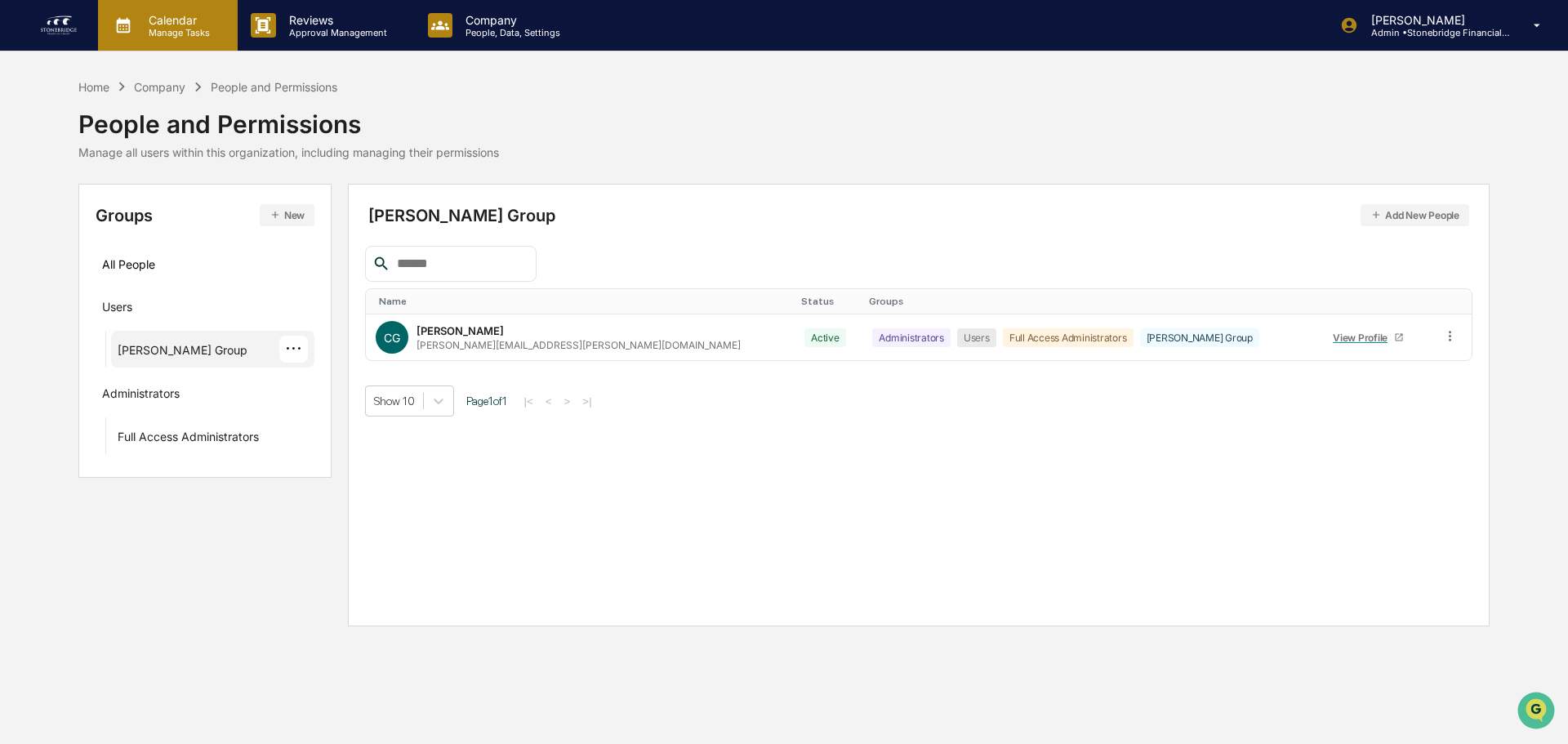
click at [204, 25] on p "Calendar" at bounding box center [176, 19] width 83 height 14
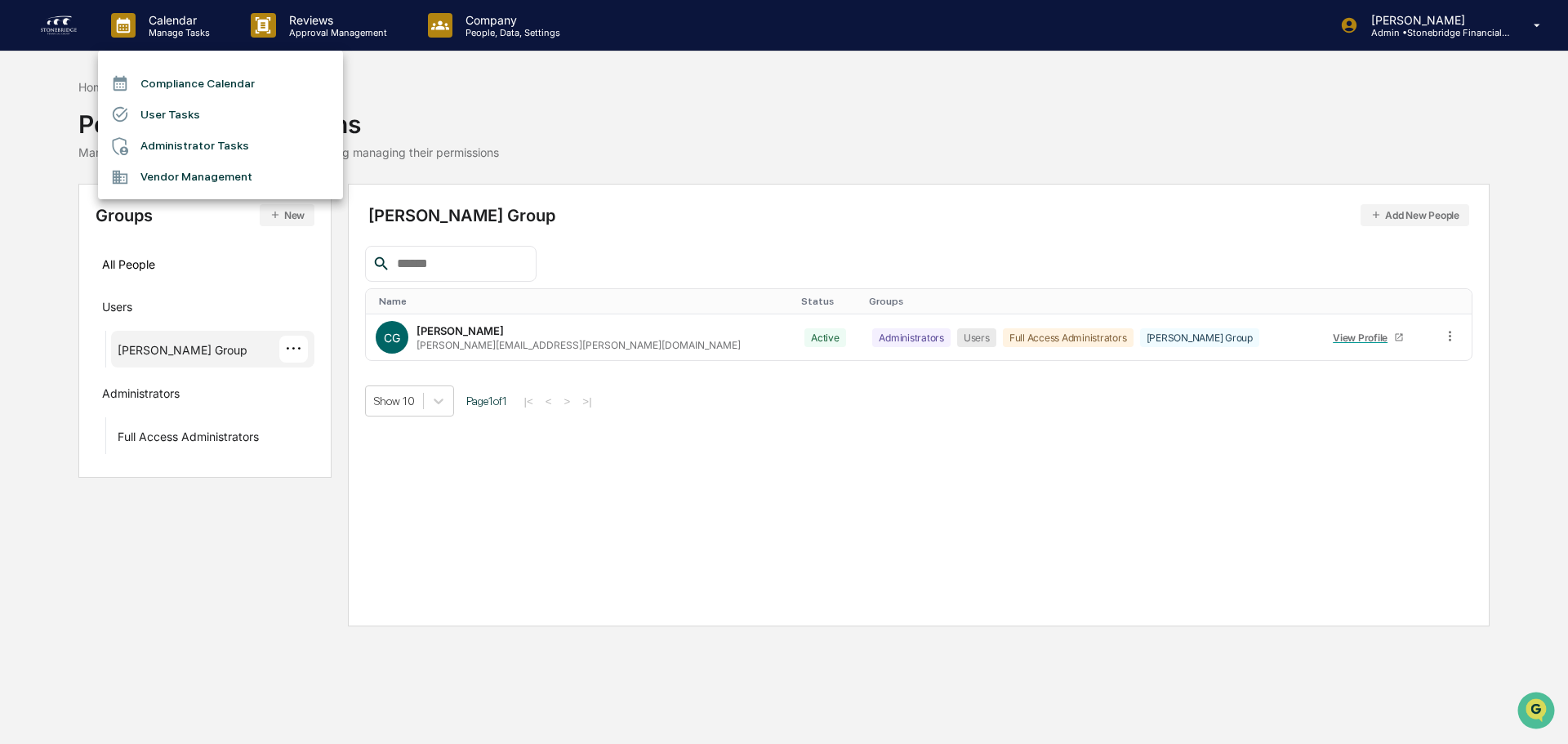
click at [208, 116] on li "User Tasks" at bounding box center [221, 115] width 245 height 31
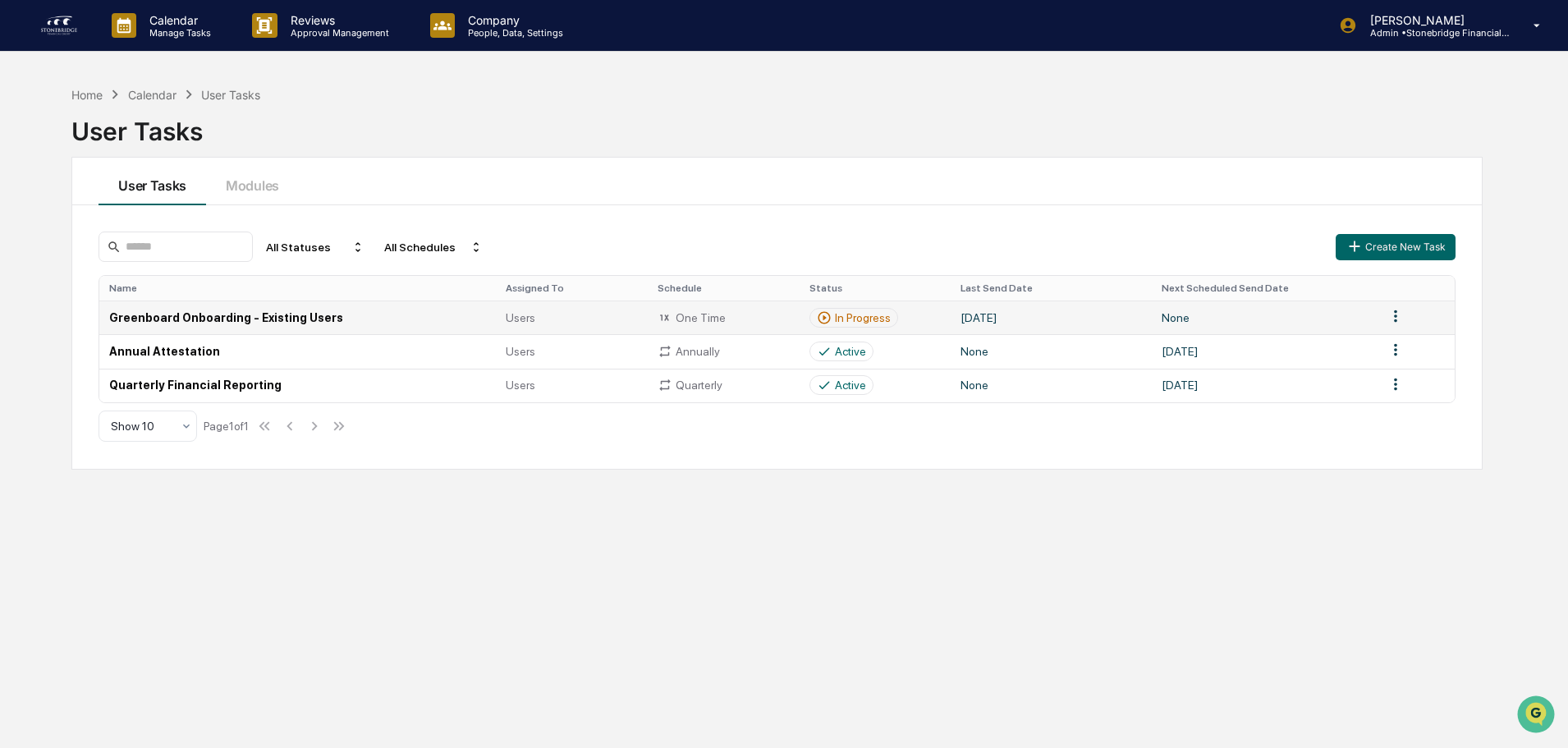
click at [850, 318] on div "In Progress" at bounding box center [863, 318] width 55 height 13
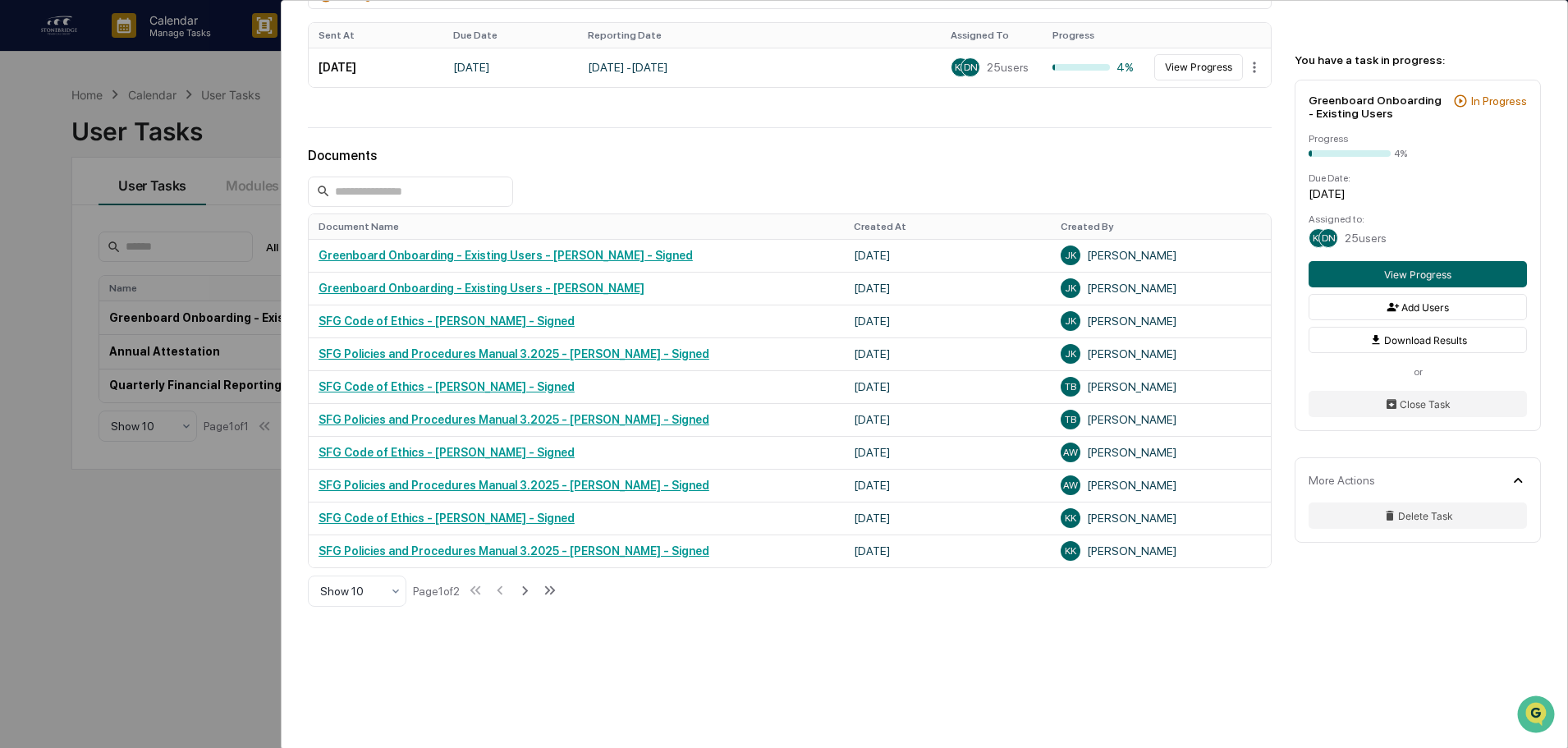
scroll to position [484, 0]
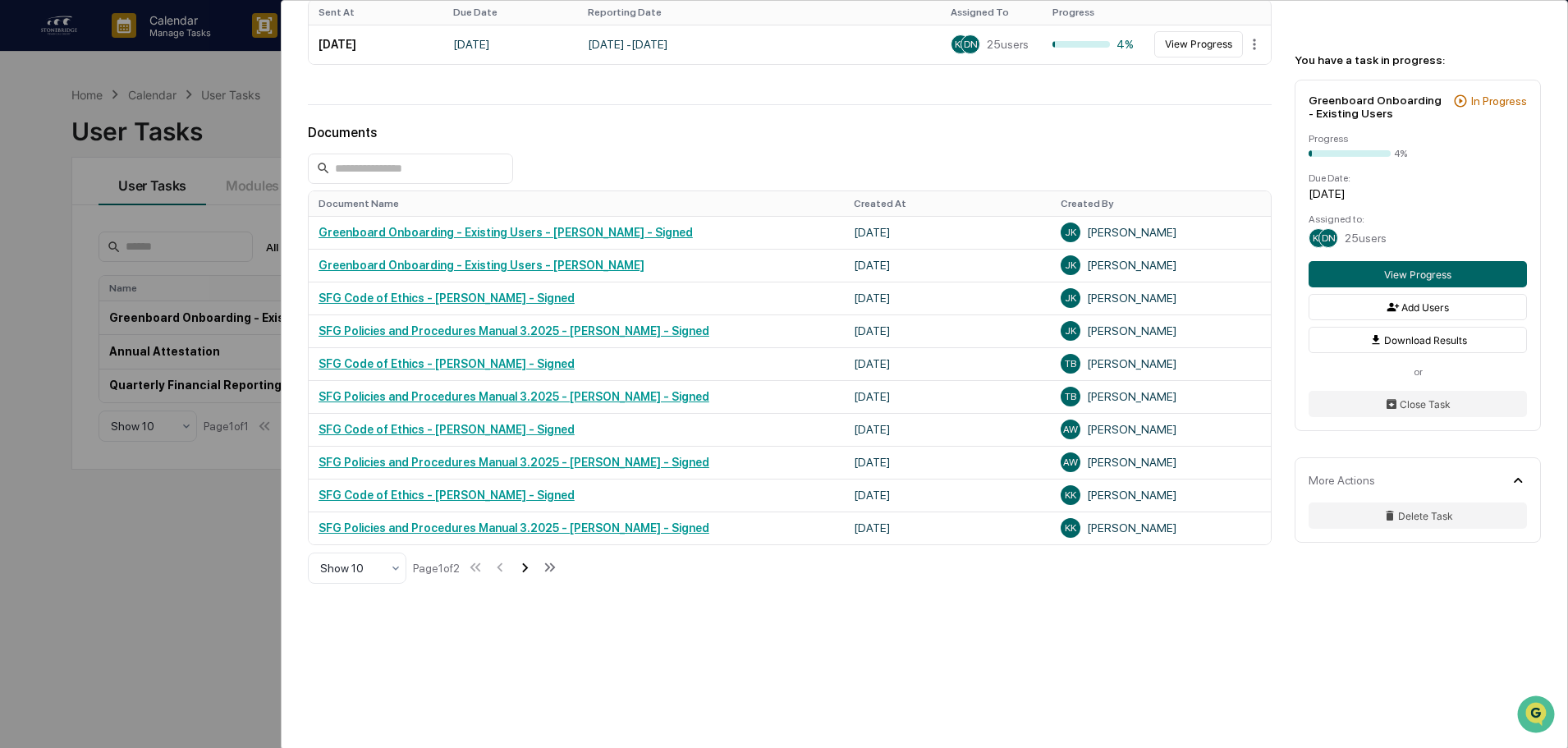
click at [527, 577] on icon at bounding box center [525, 568] width 18 height 18
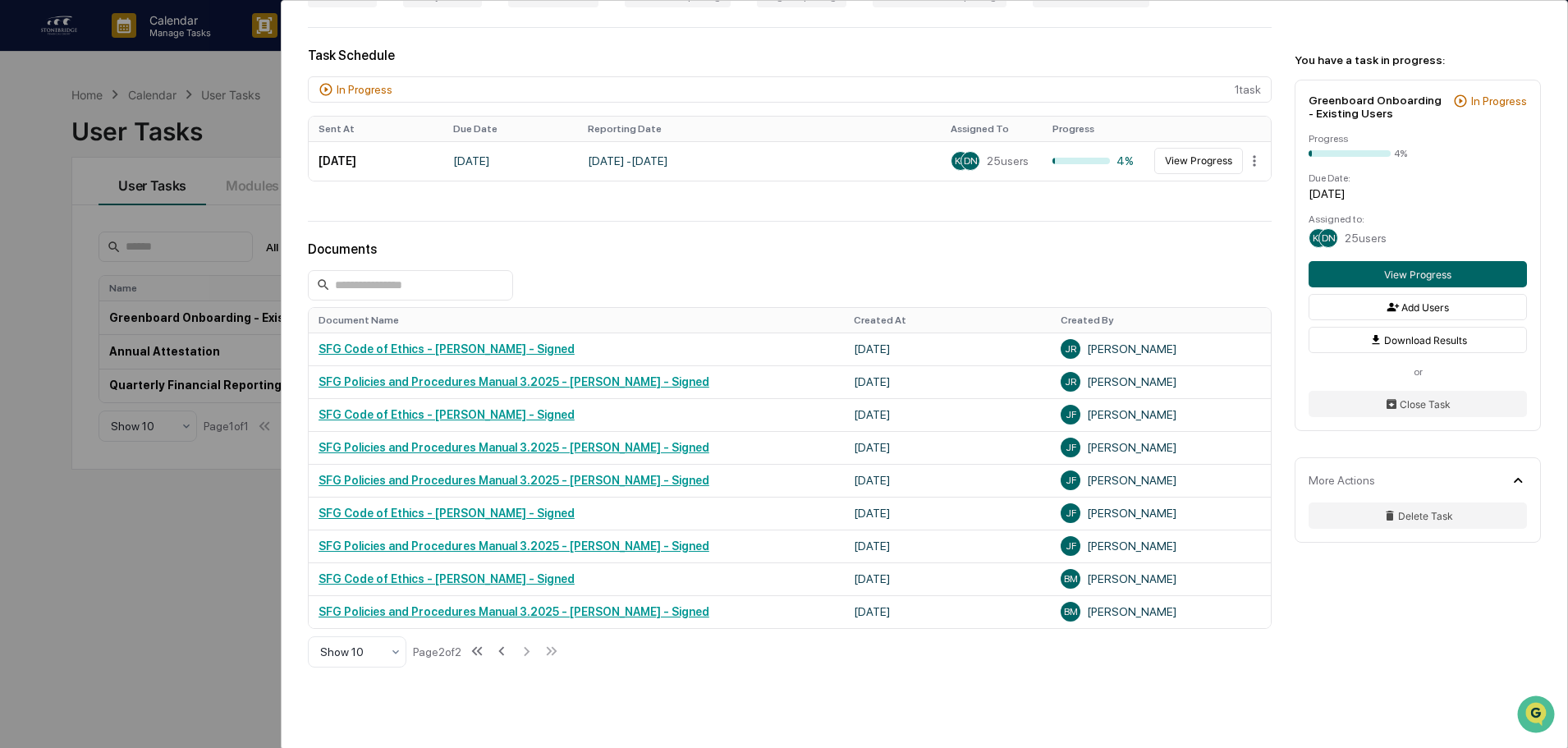
scroll to position [204, 0]
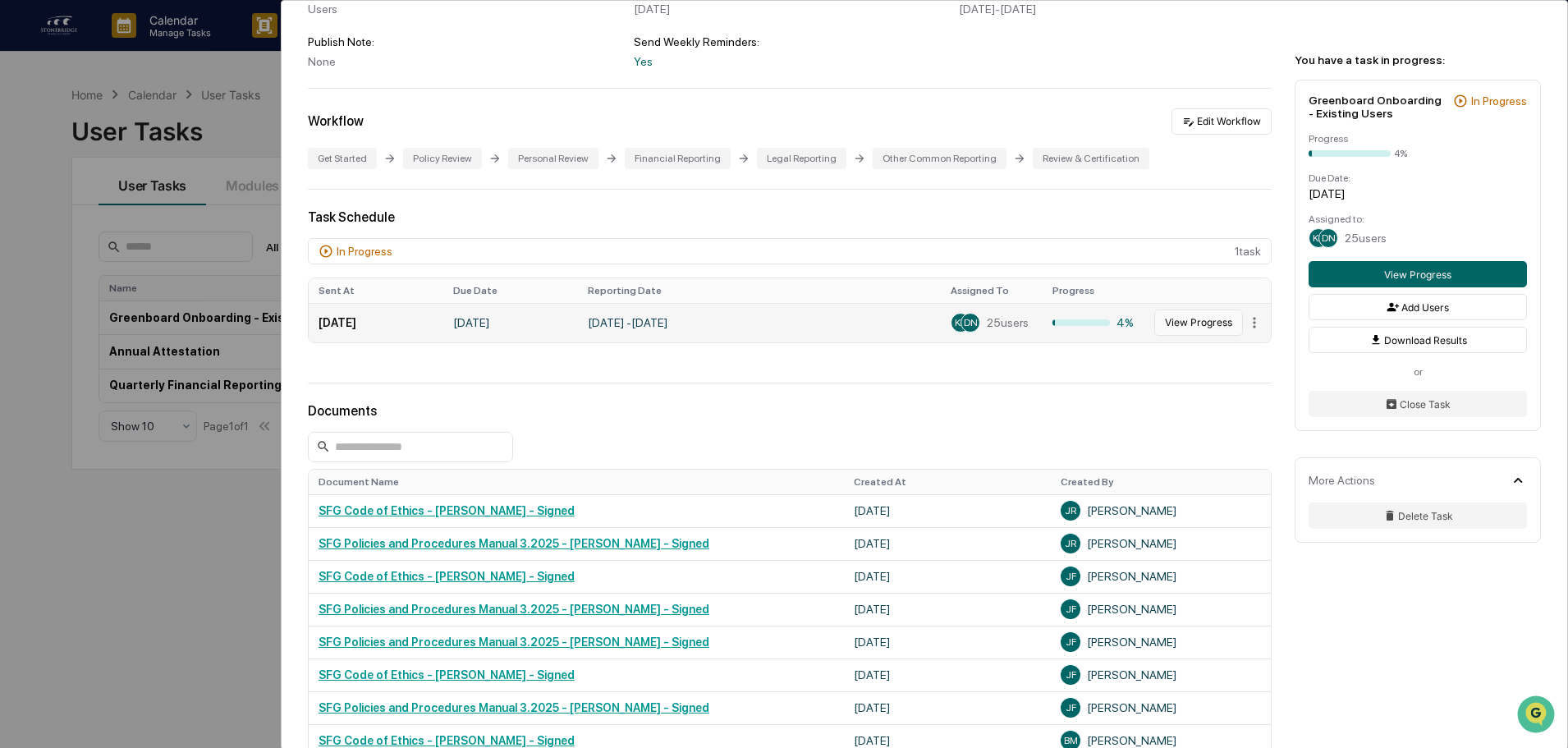
click at [1181, 327] on button "View Progress" at bounding box center [1198, 323] width 89 height 26
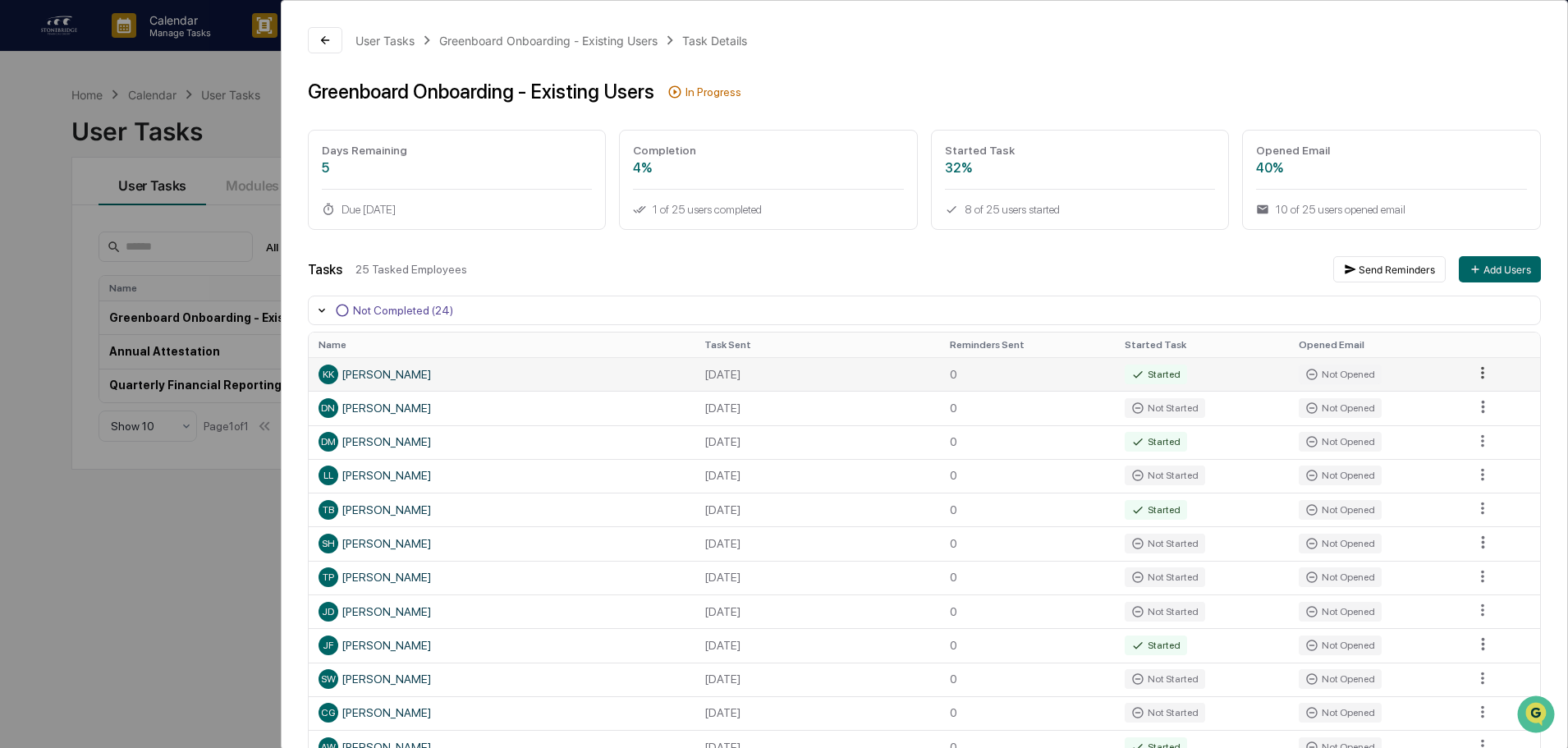
click at [1478, 372] on html "Calendar Manage Tasks Reviews Approval Management Company People, Data, Setting…" at bounding box center [784, 374] width 1568 height 748
click at [1478, 372] on html "Calendar Manage Tasks Reviews Approval Management Company People, Data, Setting…" at bounding box center [788, 374] width 1576 height 748
click at [320, 308] on icon at bounding box center [322, 311] width 13 height 13
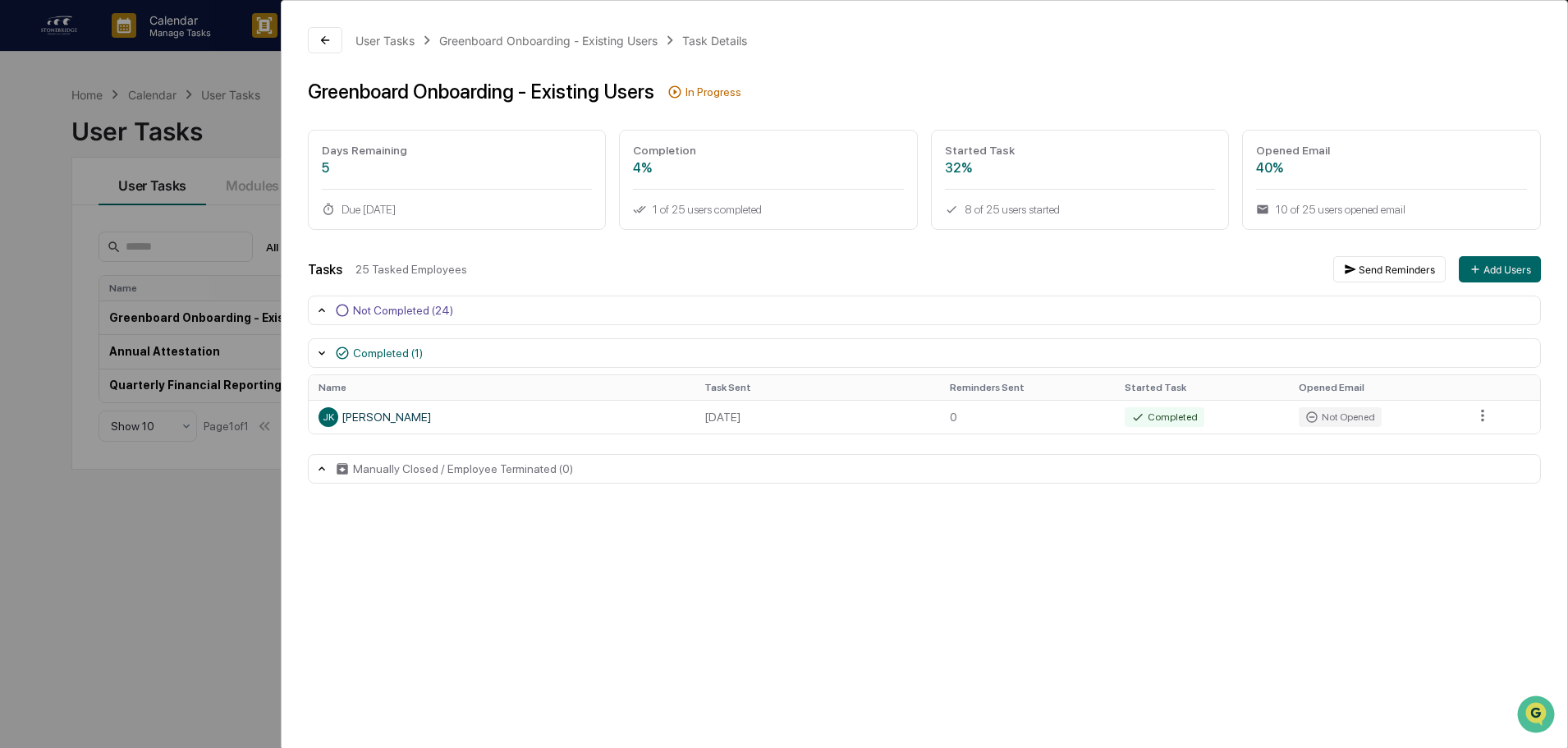
click at [369, 351] on div "Completed (1)" at bounding box center [388, 353] width 70 height 13
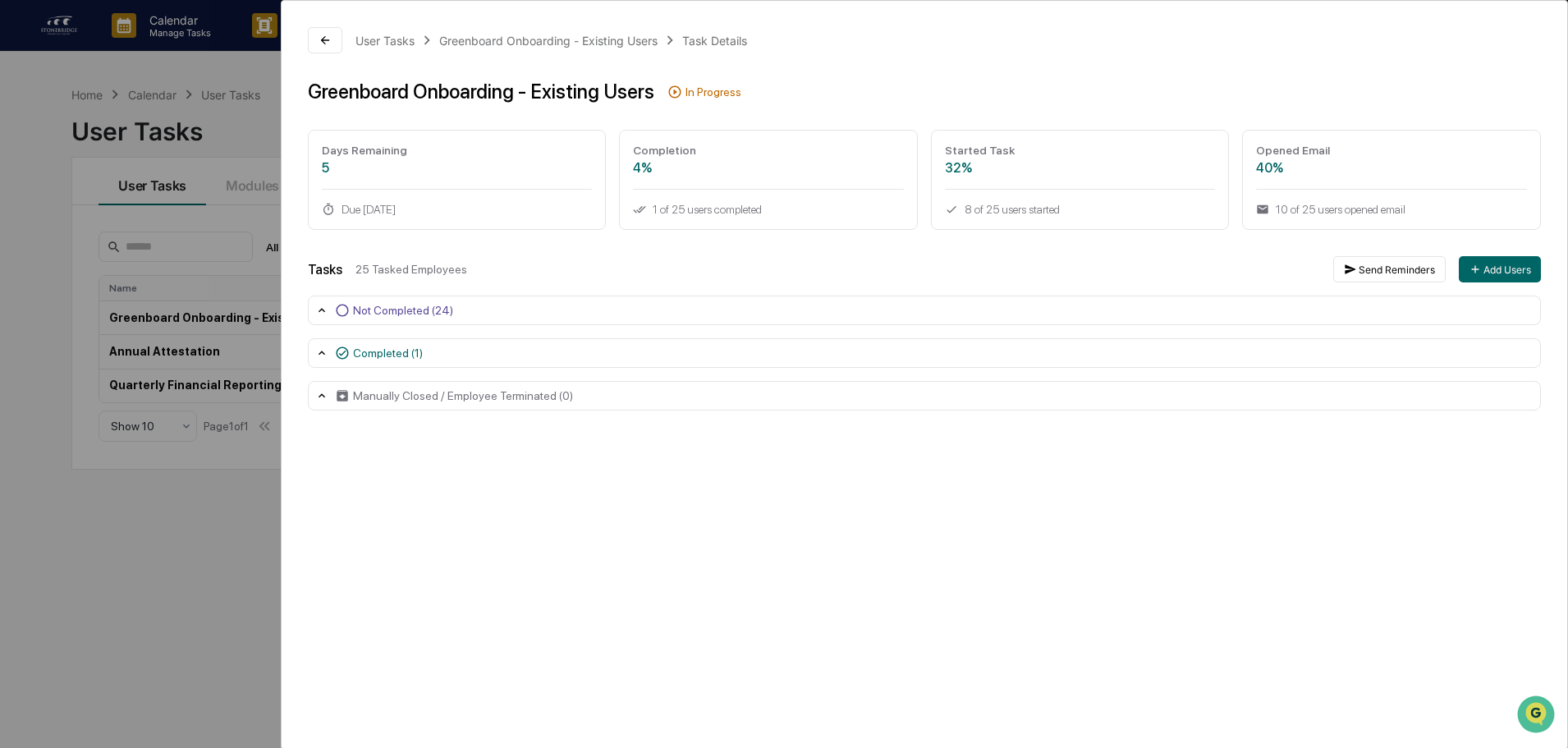
click at [369, 351] on div "Completed (1)" at bounding box center [388, 353] width 70 height 13
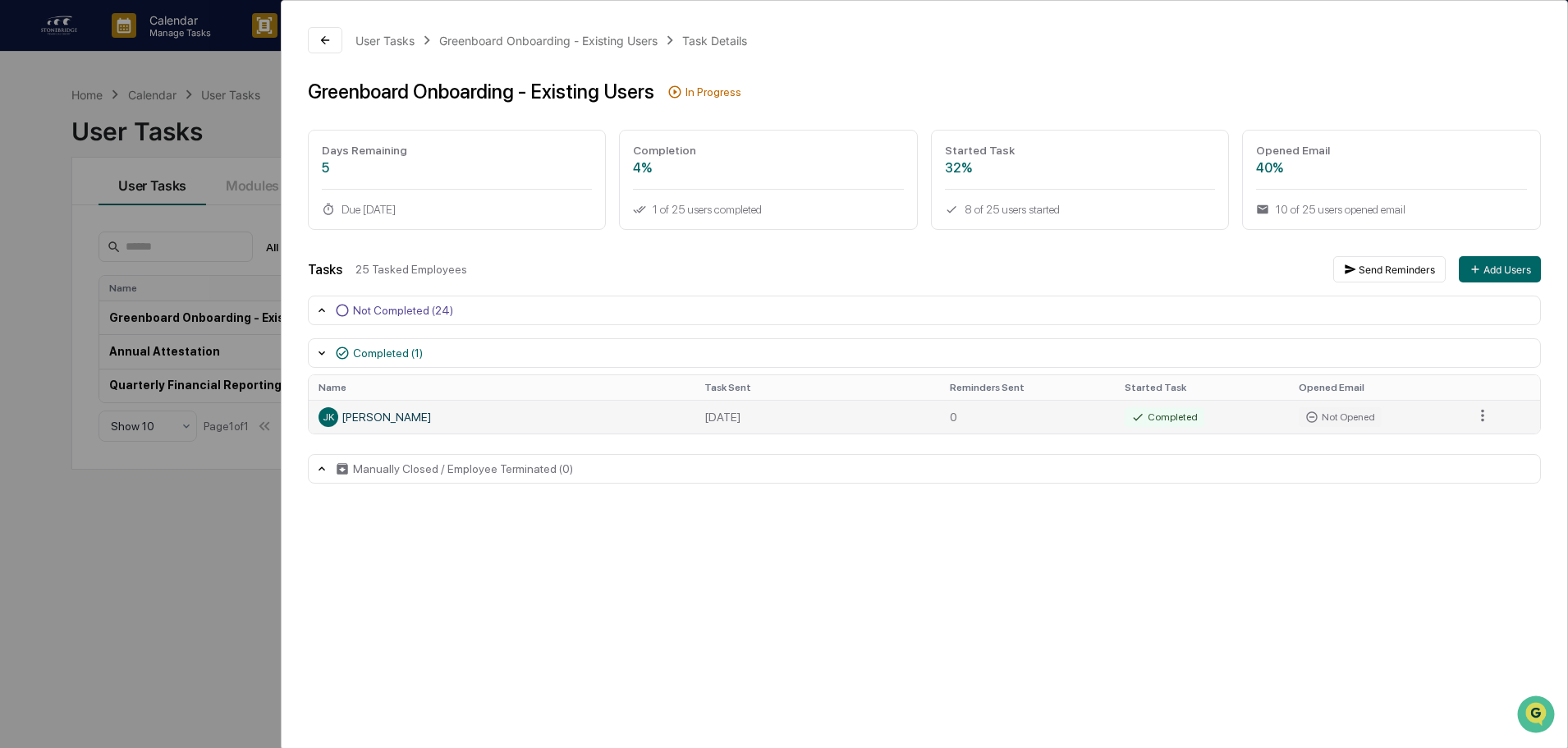
click at [1203, 416] on td "Completed" at bounding box center [1202, 417] width 175 height 33
click at [390, 360] on div "Completed (1)" at bounding box center [378, 353] width 88 height 15
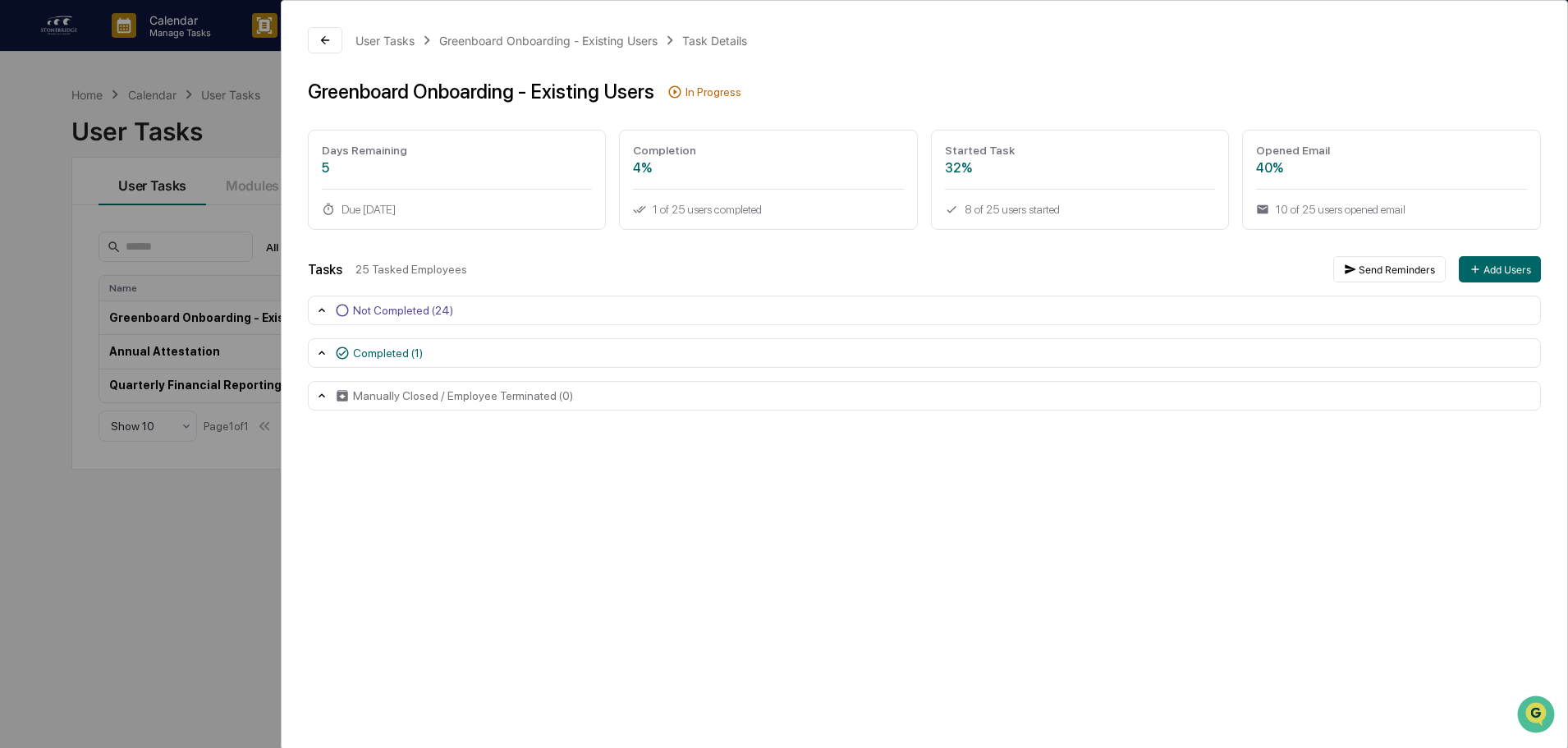
click at [405, 320] on div "Not Completed (24)" at bounding box center [924, 311] width 1233 height 30
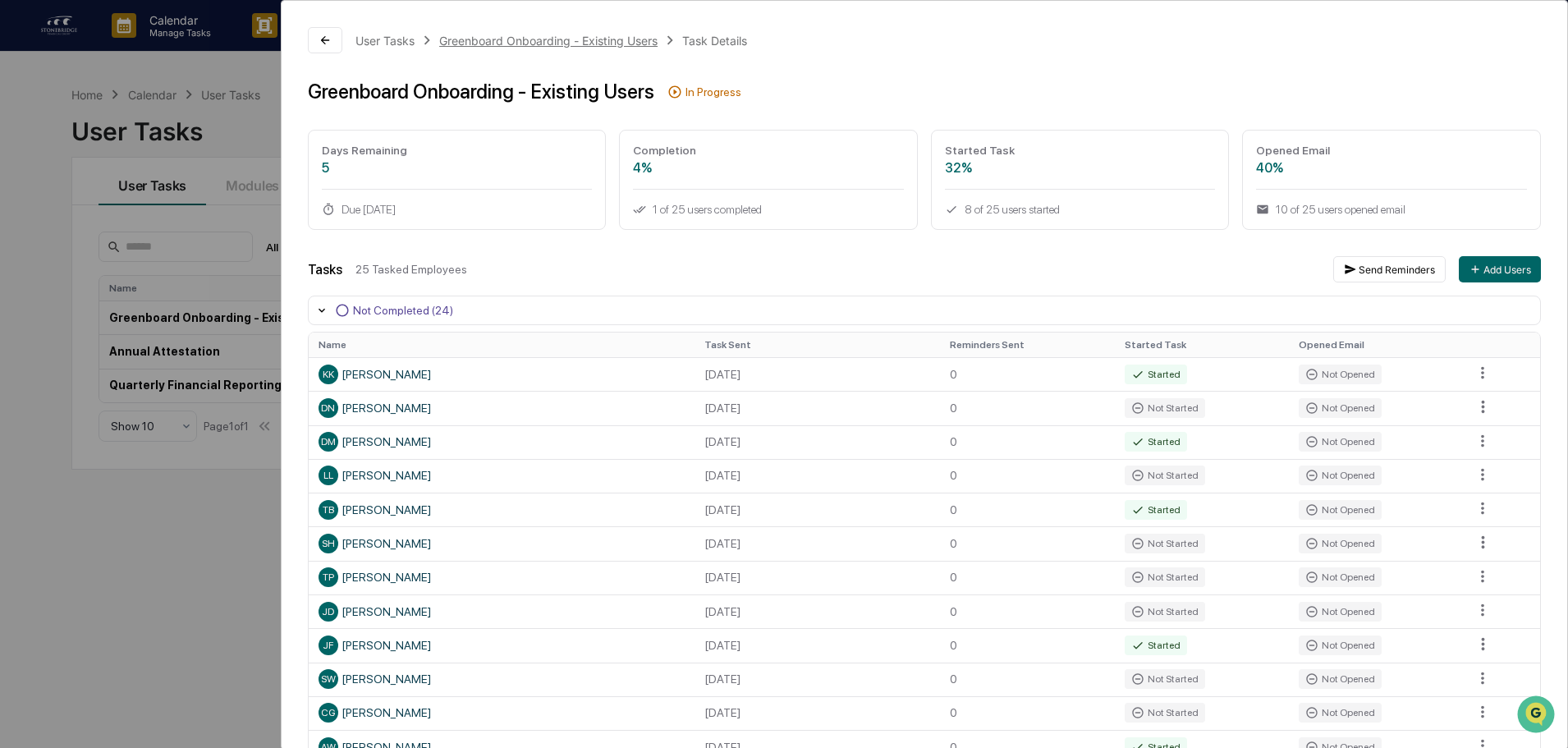
click at [525, 36] on div "Greenboard Onboarding - Existing Users" at bounding box center [548, 40] width 218 height 14
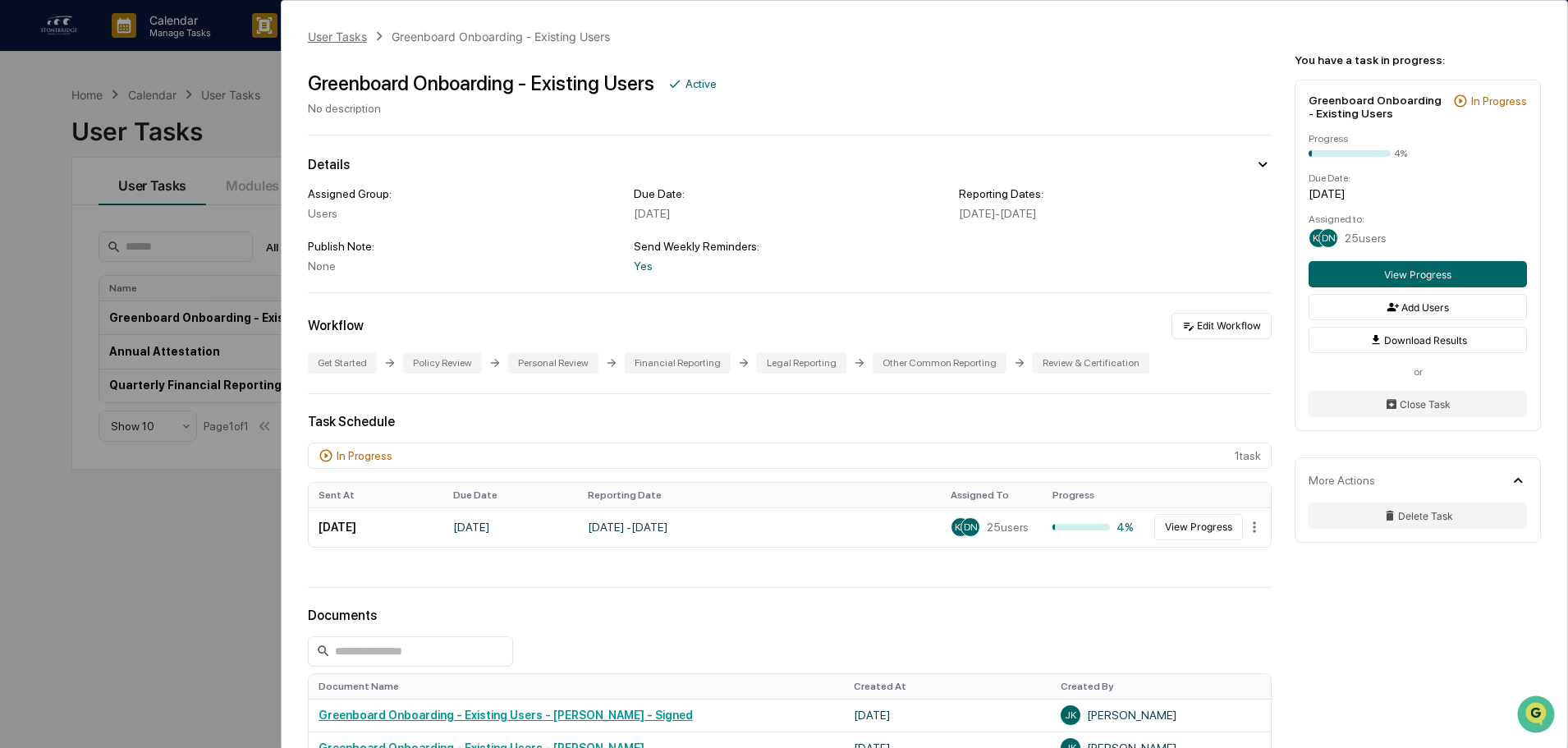
click at [322, 36] on div "User Tasks" at bounding box center [337, 36] width 59 height 14
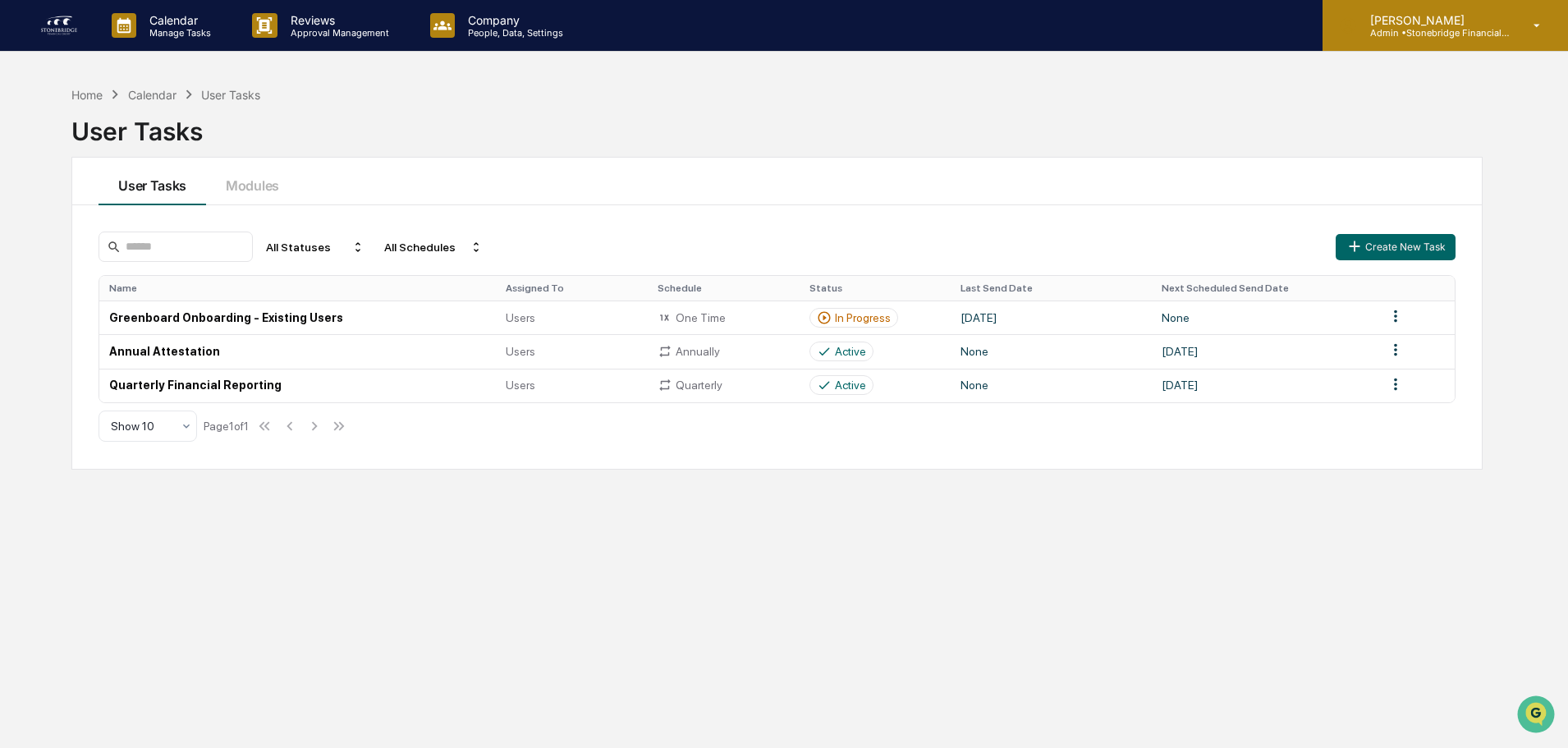
click at [1432, 4] on div "[PERSON_NAME] Admin • Stonebridge Financial Group" at bounding box center [1445, 25] width 246 height 51
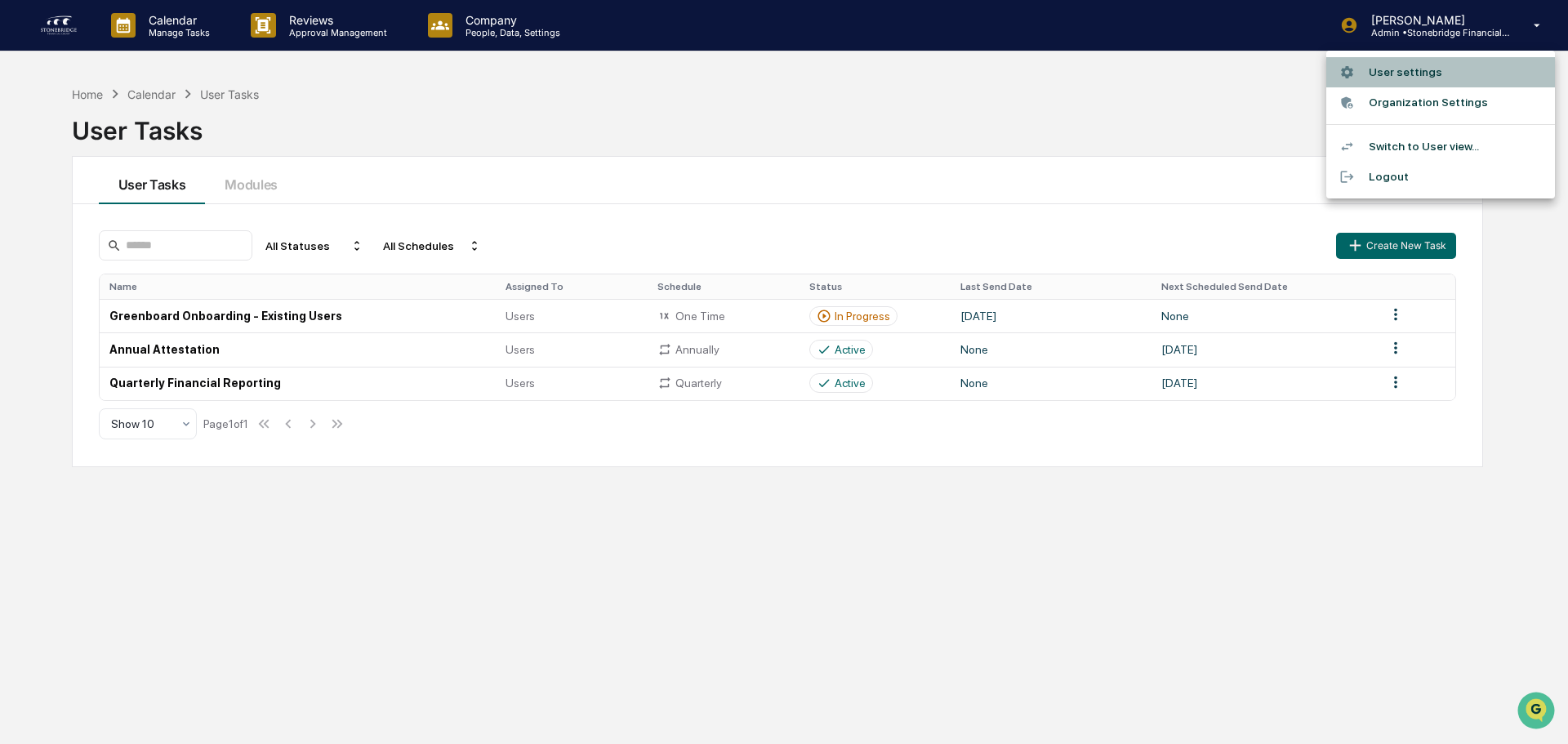
click at [1415, 70] on li "User settings" at bounding box center [1440, 72] width 229 height 30
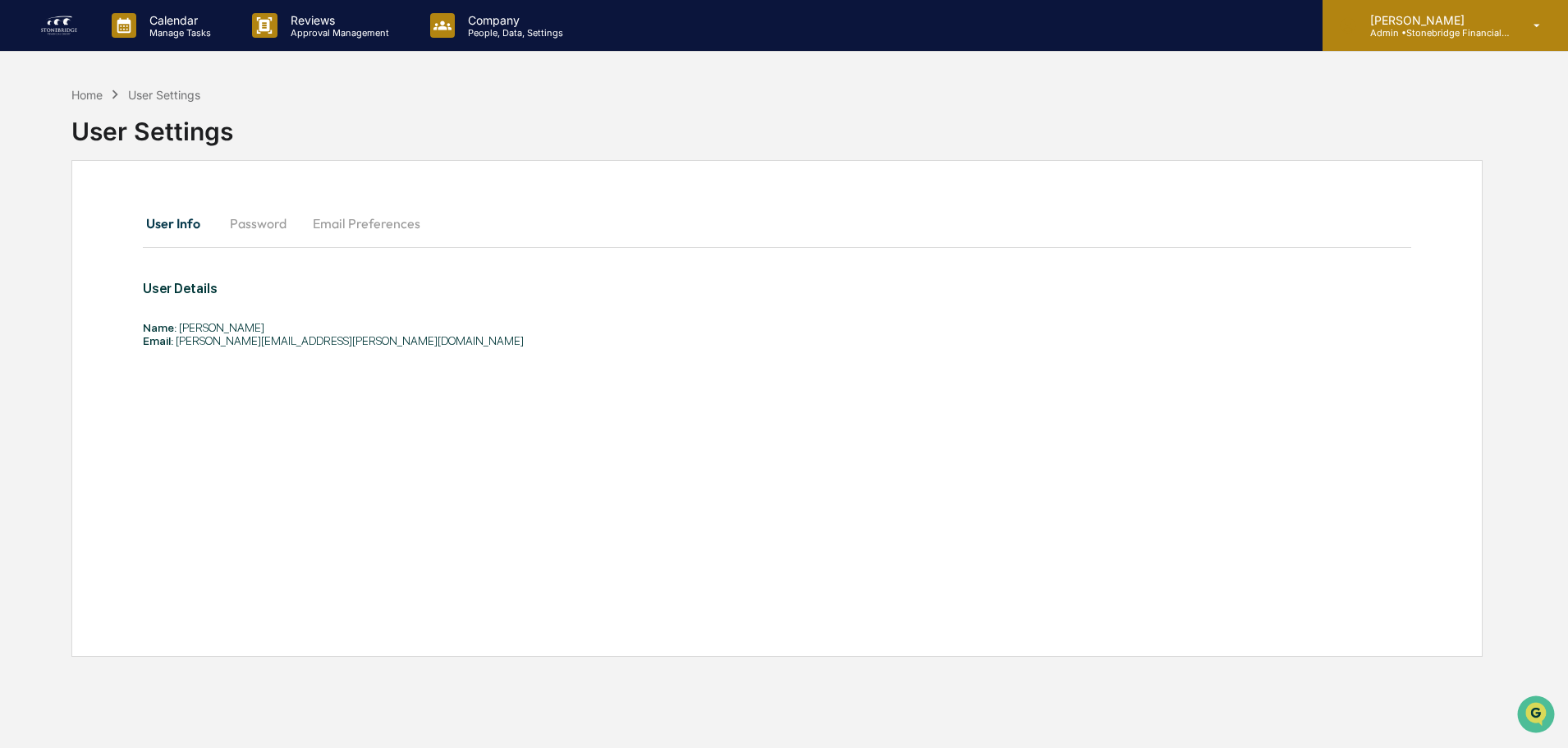
click at [1380, 21] on p "[PERSON_NAME]" at bounding box center [1433, 19] width 152 height 14
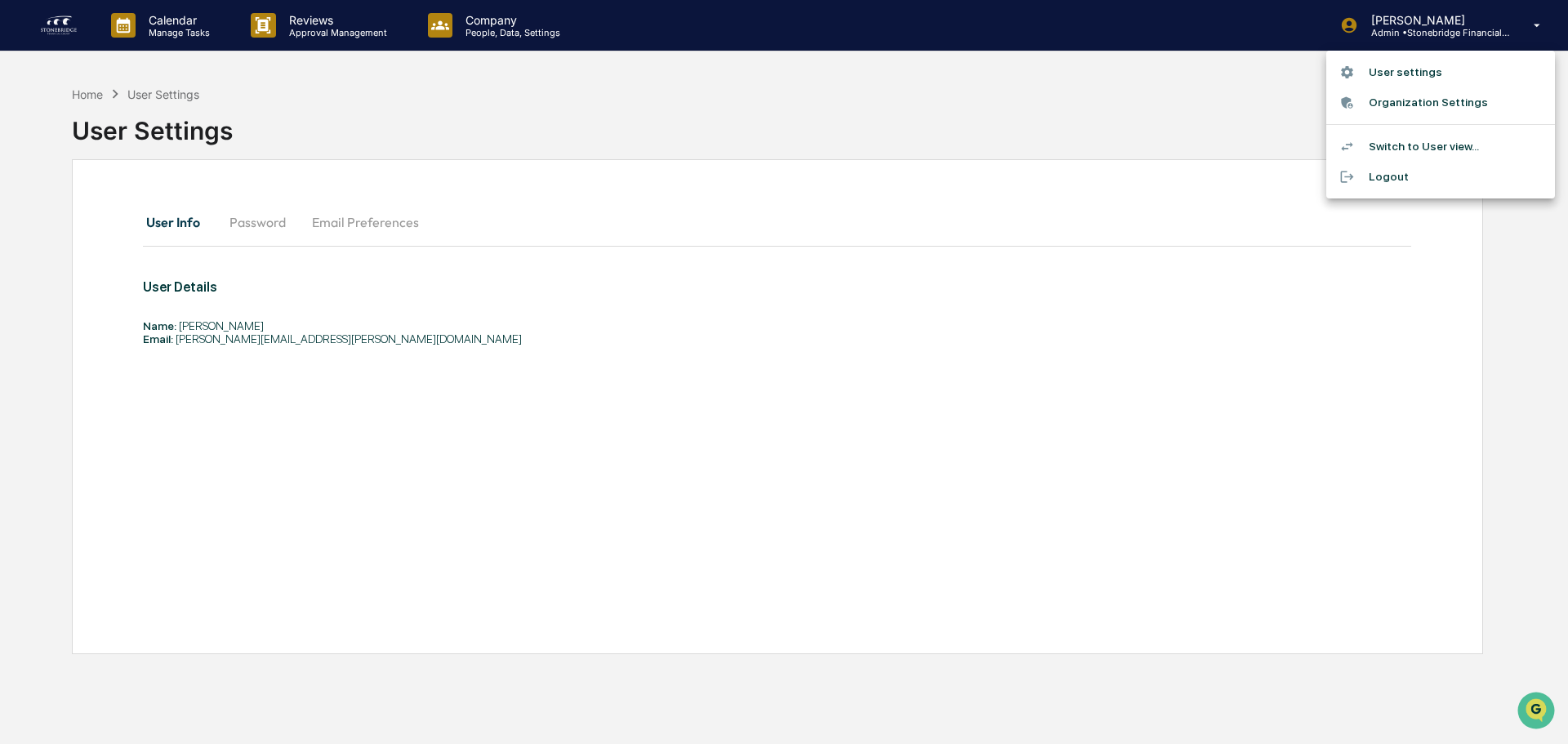
click at [1417, 149] on li "Switch to User view..." at bounding box center [1440, 146] width 229 height 30
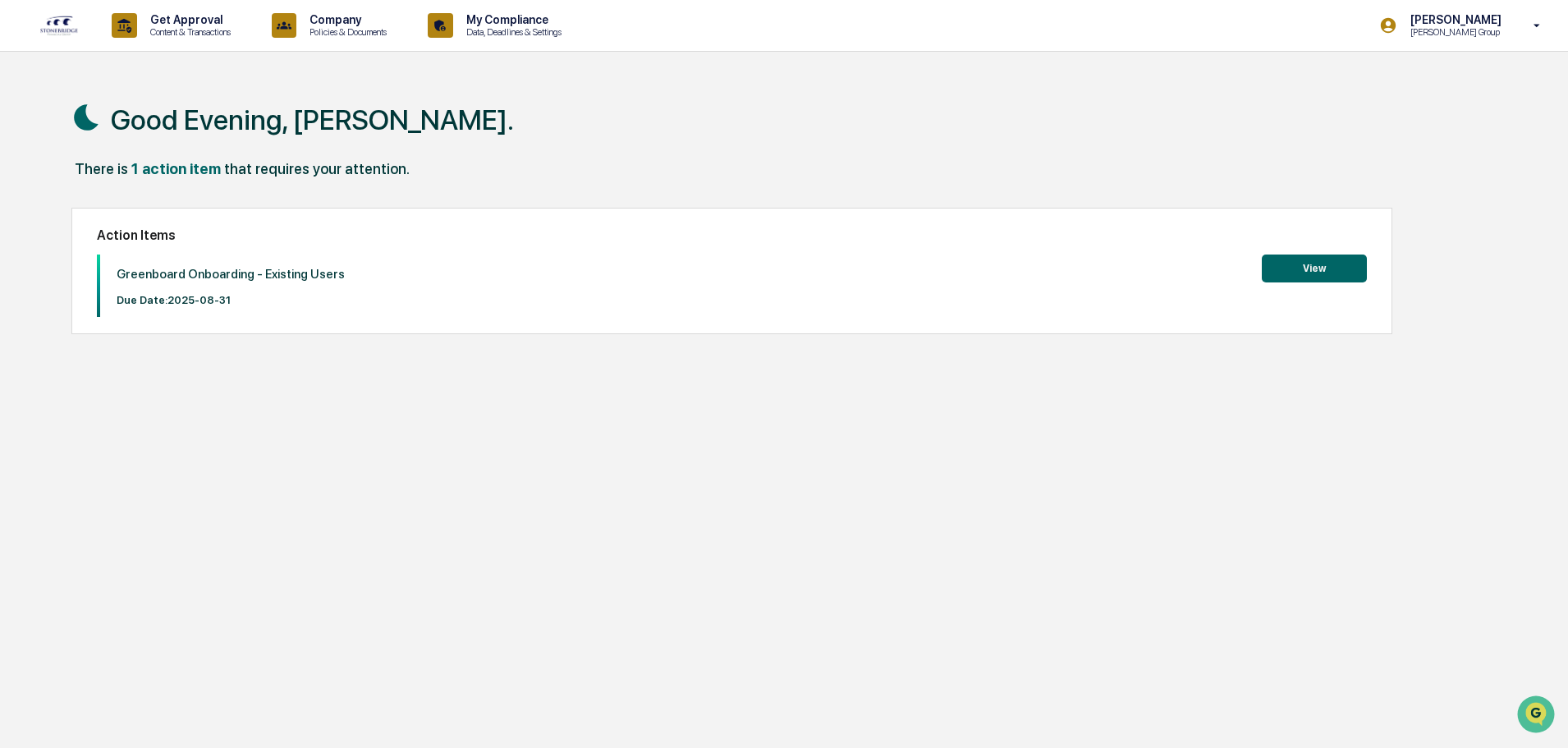
click at [1282, 265] on button "View" at bounding box center [1315, 268] width 105 height 28
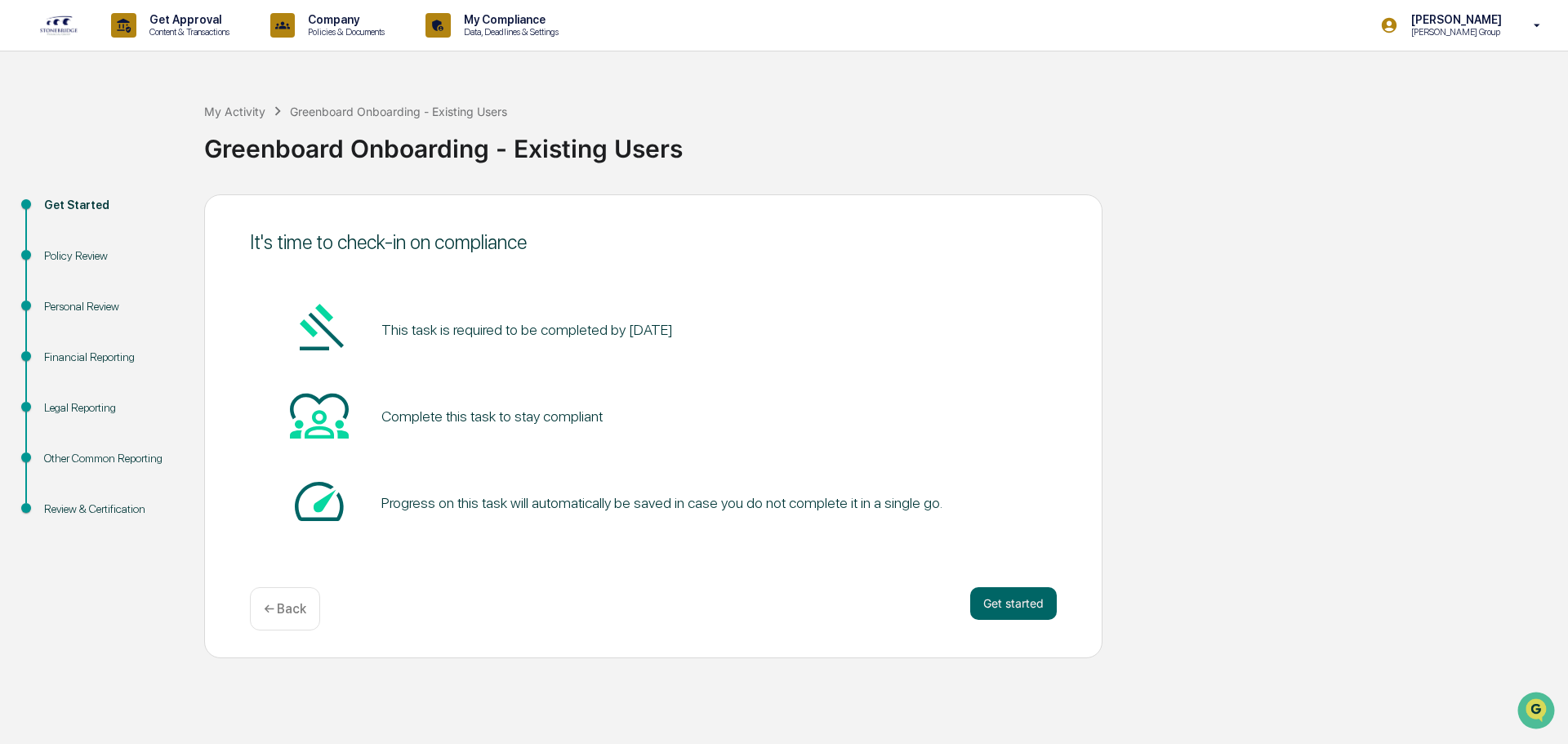
click at [79, 262] on div "Policy Review" at bounding box center [111, 256] width 134 height 17
click at [85, 249] on div "Policy Review" at bounding box center [111, 256] width 134 height 17
click at [1003, 617] on button "Get started" at bounding box center [1013, 604] width 86 height 33
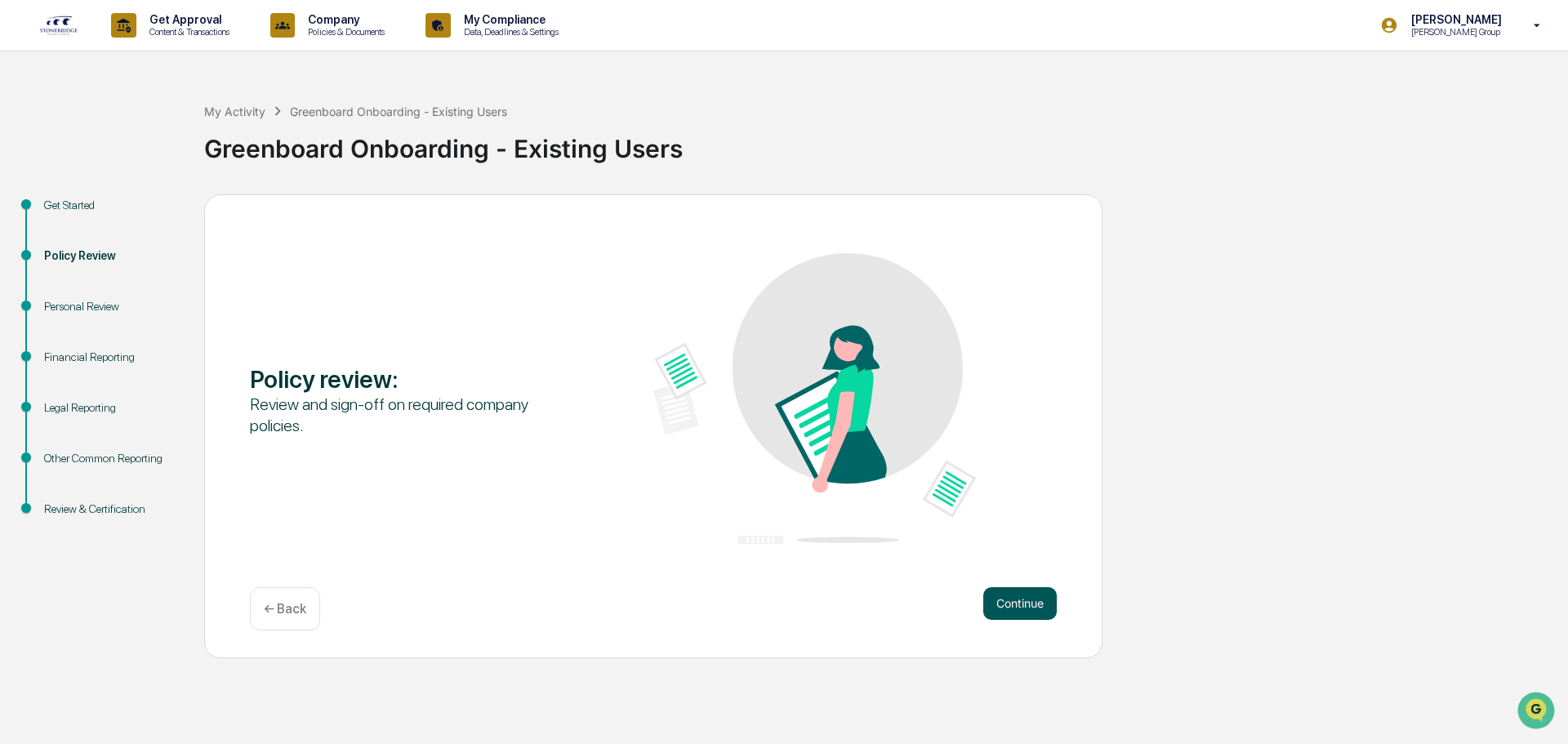
click at [1014, 606] on button "Continue" at bounding box center [1020, 604] width 74 height 33
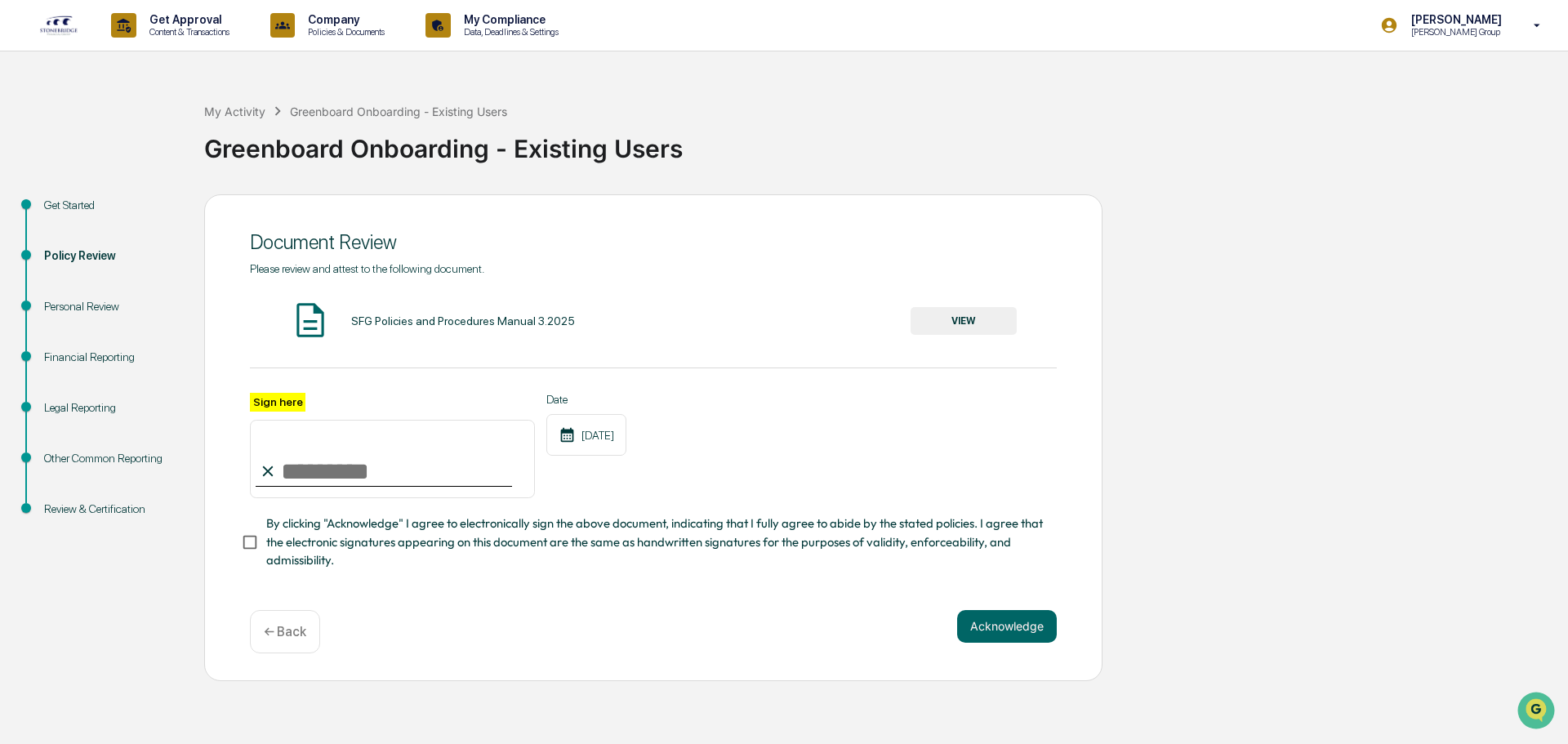
click at [96, 315] on div "Personal Review" at bounding box center [111, 326] width 160 height 51
click at [93, 309] on div "Personal Review" at bounding box center [111, 306] width 134 height 17
click at [97, 315] on div "Personal Review" at bounding box center [111, 306] width 134 height 17
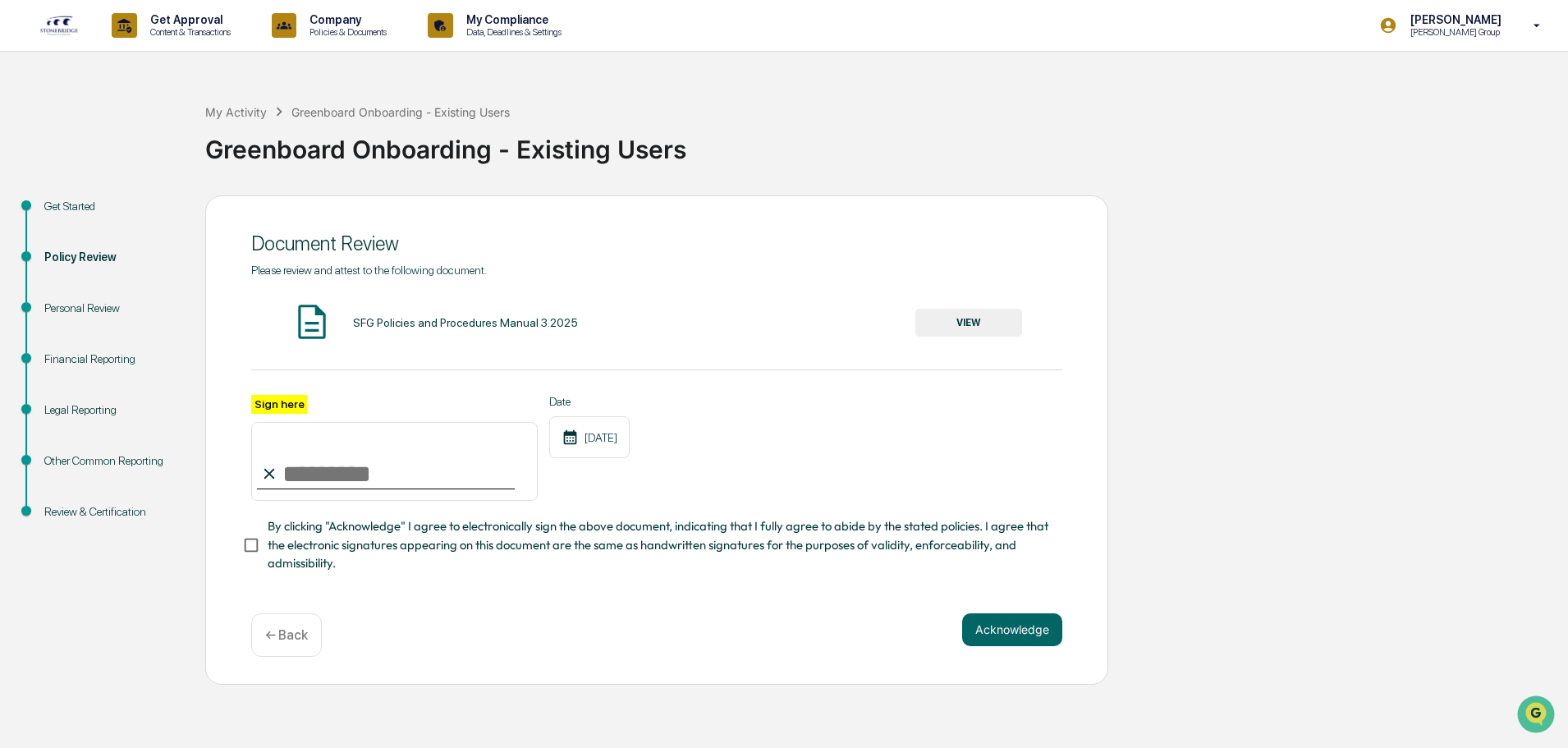
click at [88, 362] on div "Financial Reporting" at bounding box center [112, 359] width 135 height 18
click at [95, 423] on div "Legal Reporting" at bounding box center [112, 429] width 161 height 51
click at [103, 375] on div "Financial Reporting" at bounding box center [112, 378] width 161 height 51
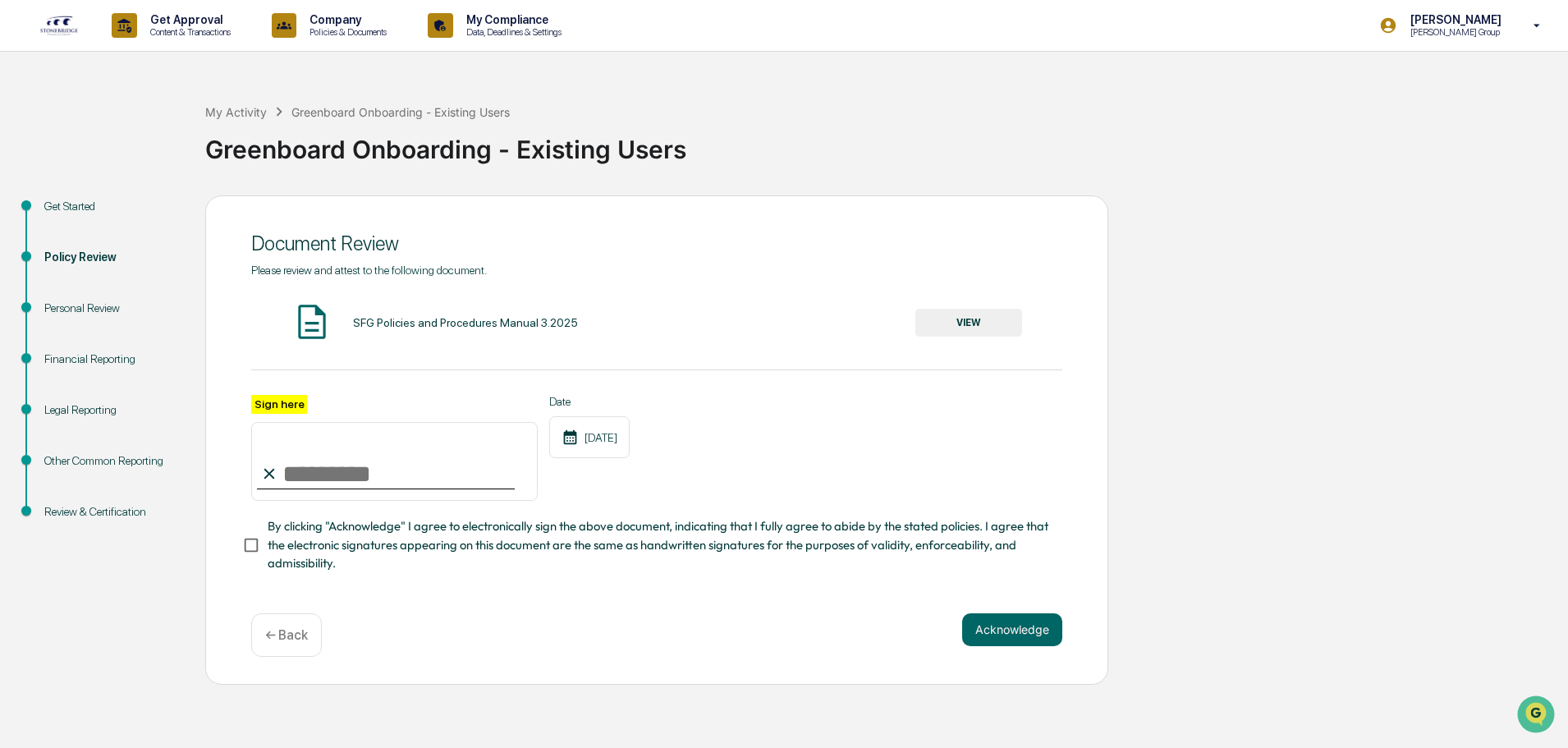
click at [102, 361] on div "Financial Reporting" at bounding box center [112, 359] width 135 height 18
click at [91, 409] on div "Legal Reporting" at bounding box center [112, 410] width 135 height 18
click at [110, 356] on div "Financial Reporting" at bounding box center [112, 359] width 135 height 18
click at [86, 519] on div "Review & Certification" at bounding box center [112, 512] width 135 height 18
click at [1502, 27] on p "[PERSON_NAME] Group" at bounding box center [1453, 31] width 113 height 11
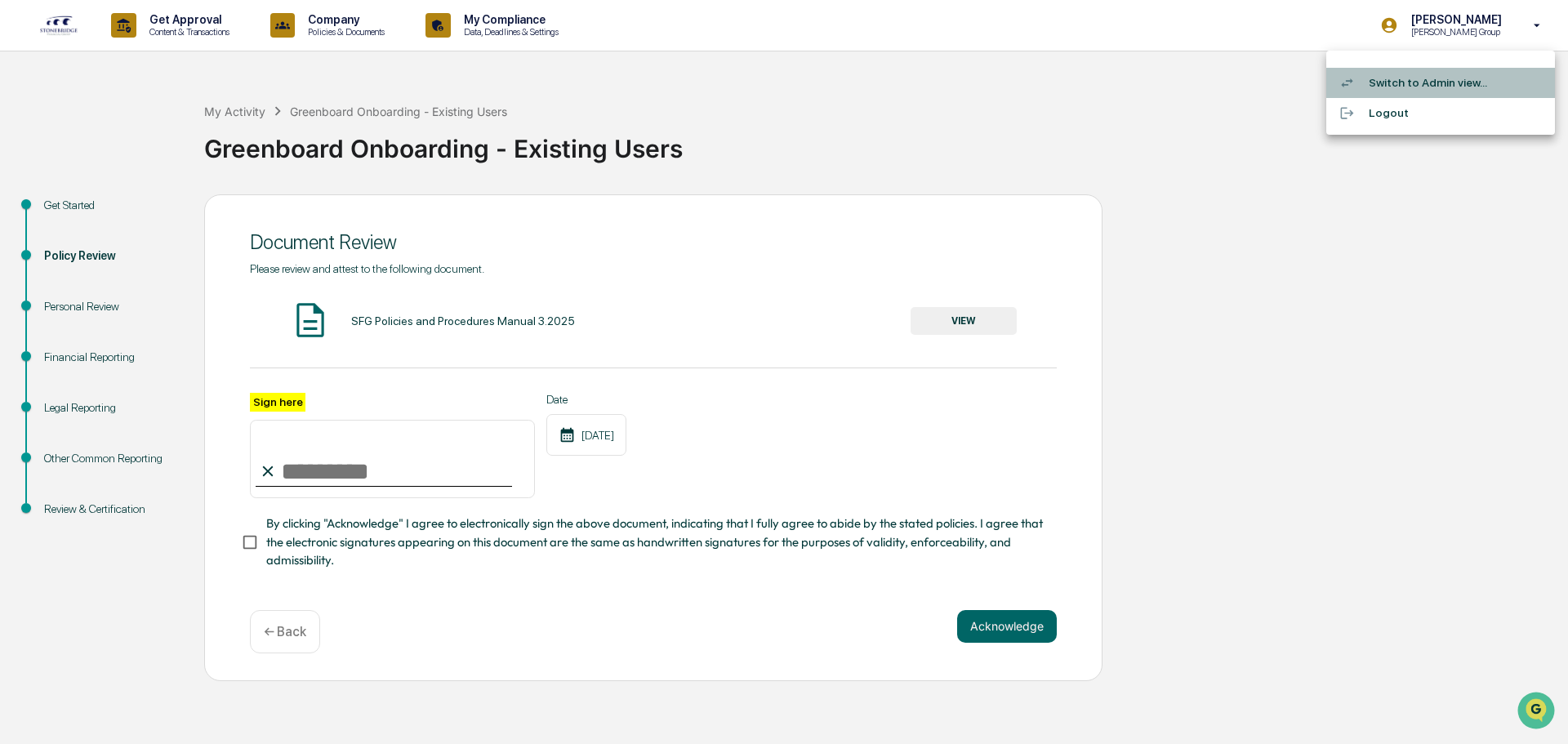
click at [1454, 94] on li "Switch to Admin view..." at bounding box center [1440, 83] width 229 height 30
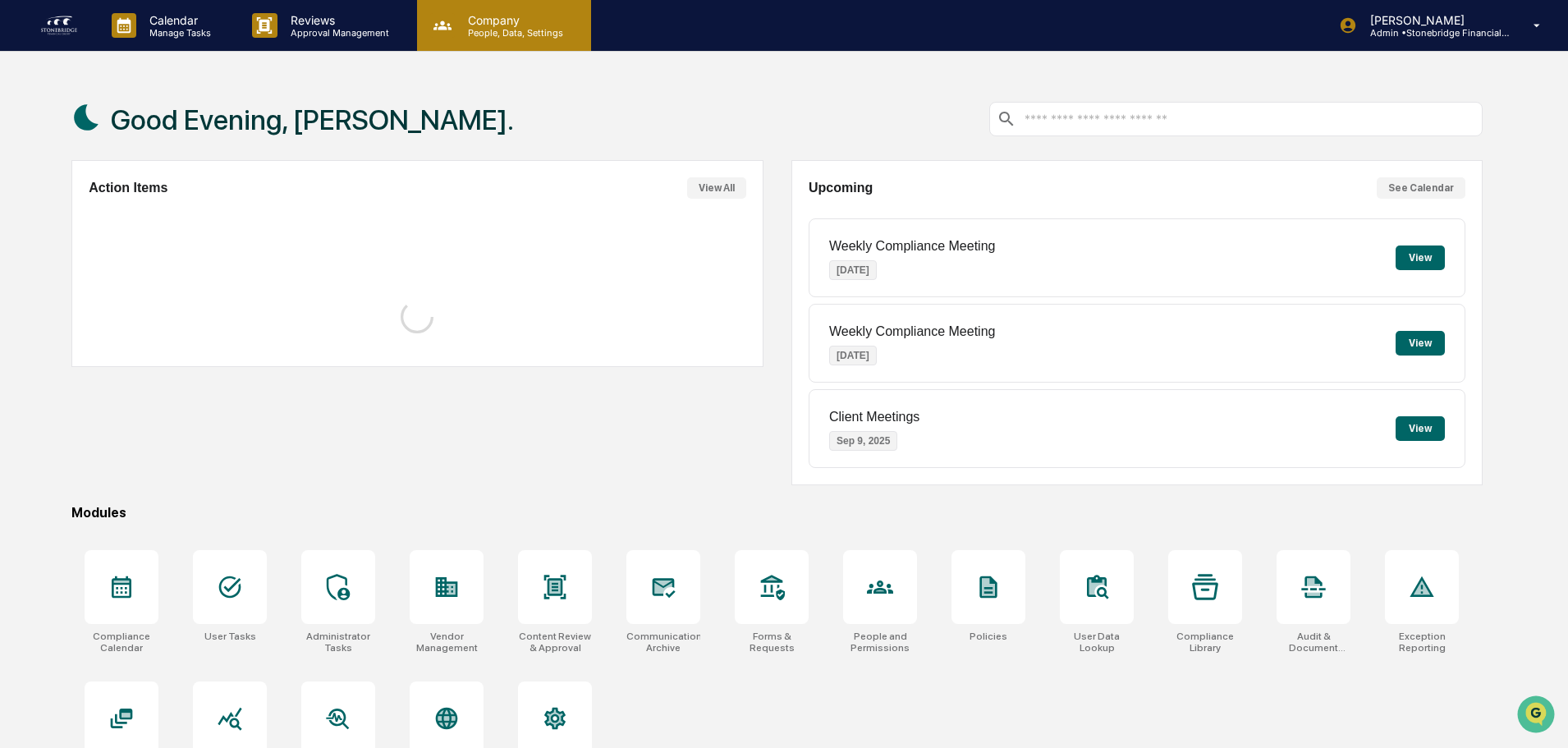
click at [484, 42] on div "Company People, Data, Settings" at bounding box center [504, 25] width 174 height 51
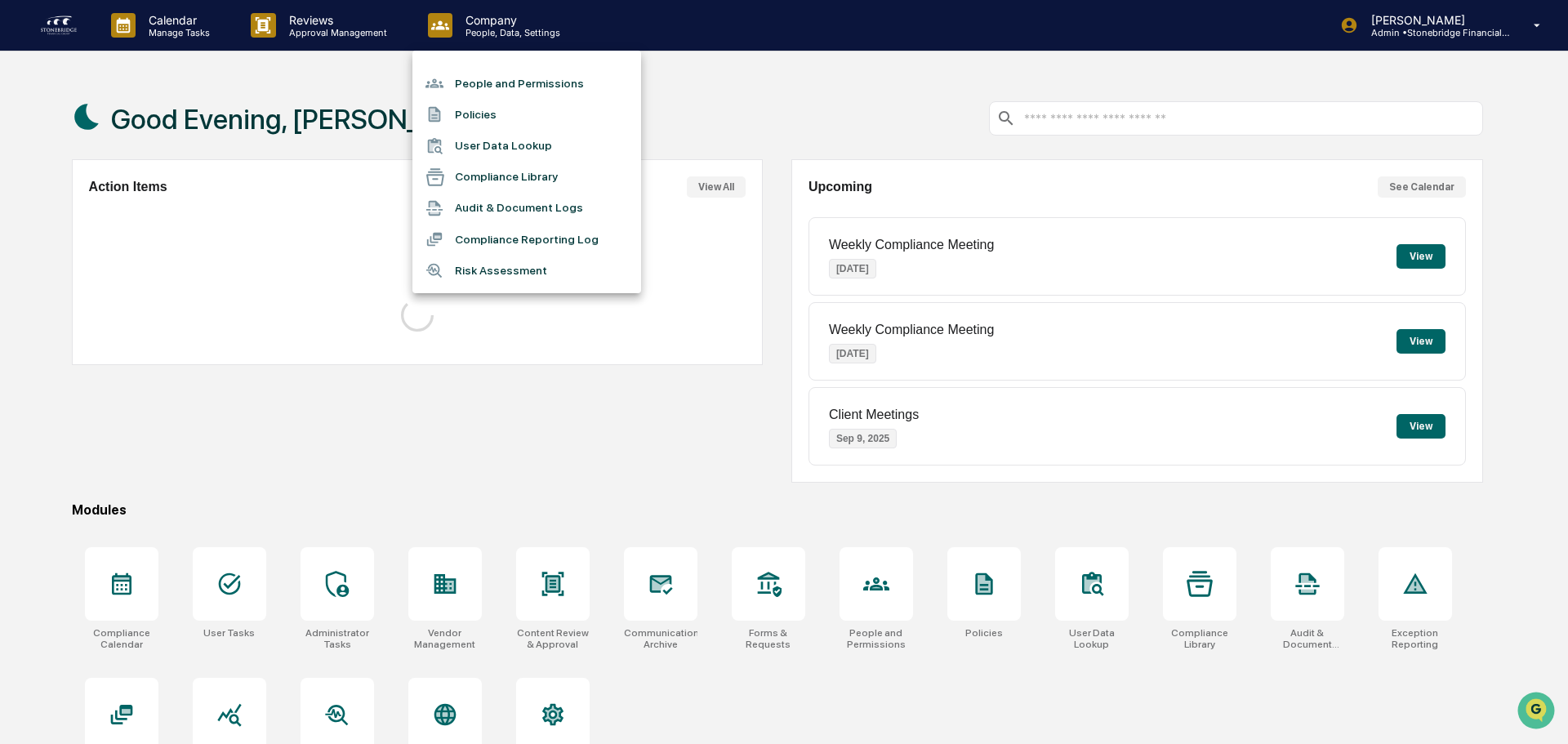
click at [487, 70] on li "People and Permissions" at bounding box center [527, 84] width 229 height 31
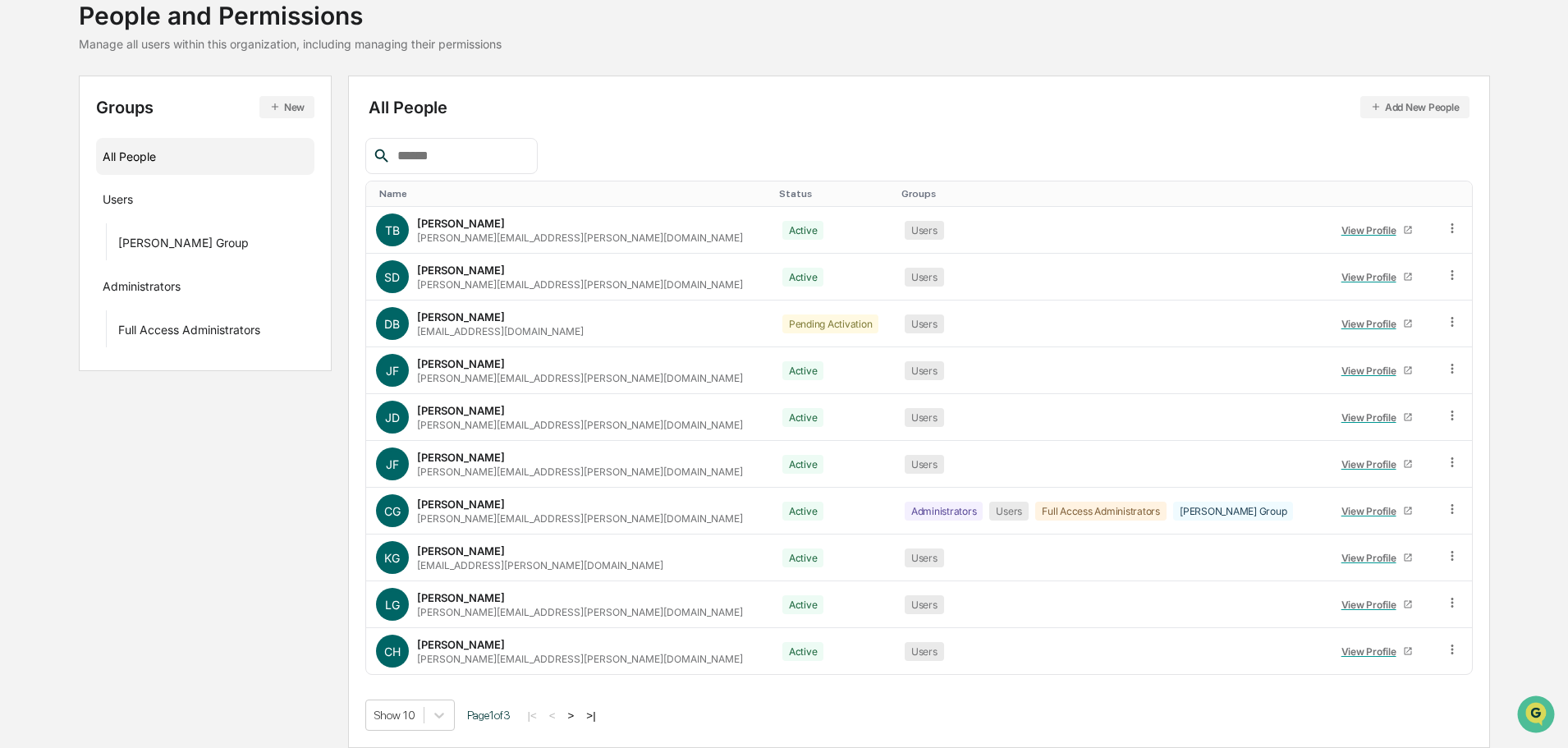
click at [595, 713] on button ">|" at bounding box center [590, 716] width 18 height 14
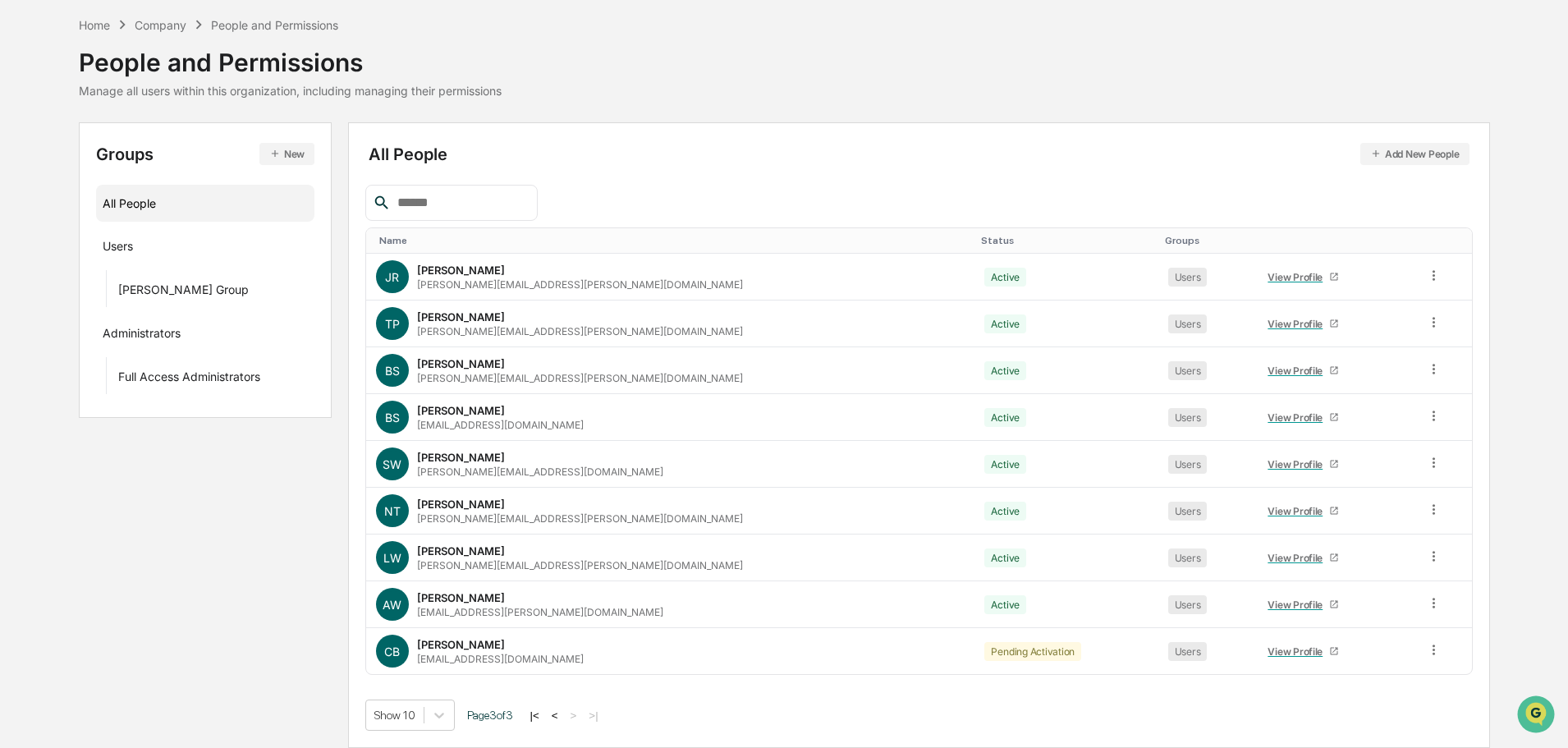
scroll to position [63, 0]
click at [1268, 276] on div "View Profile" at bounding box center [1298, 276] width 62 height 12
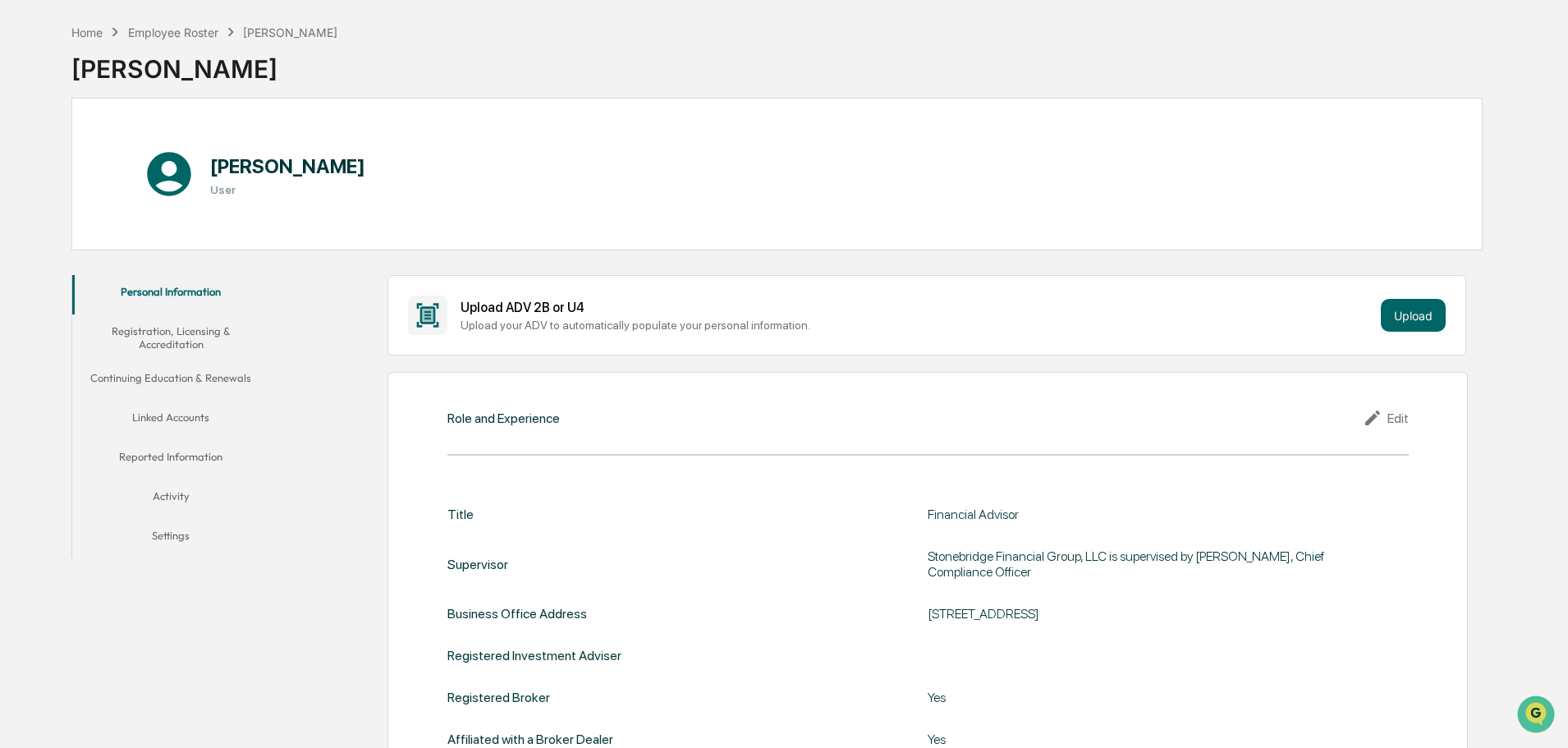
click at [1383, 426] on icon at bounding box center [1375, 418] width 25 height 19
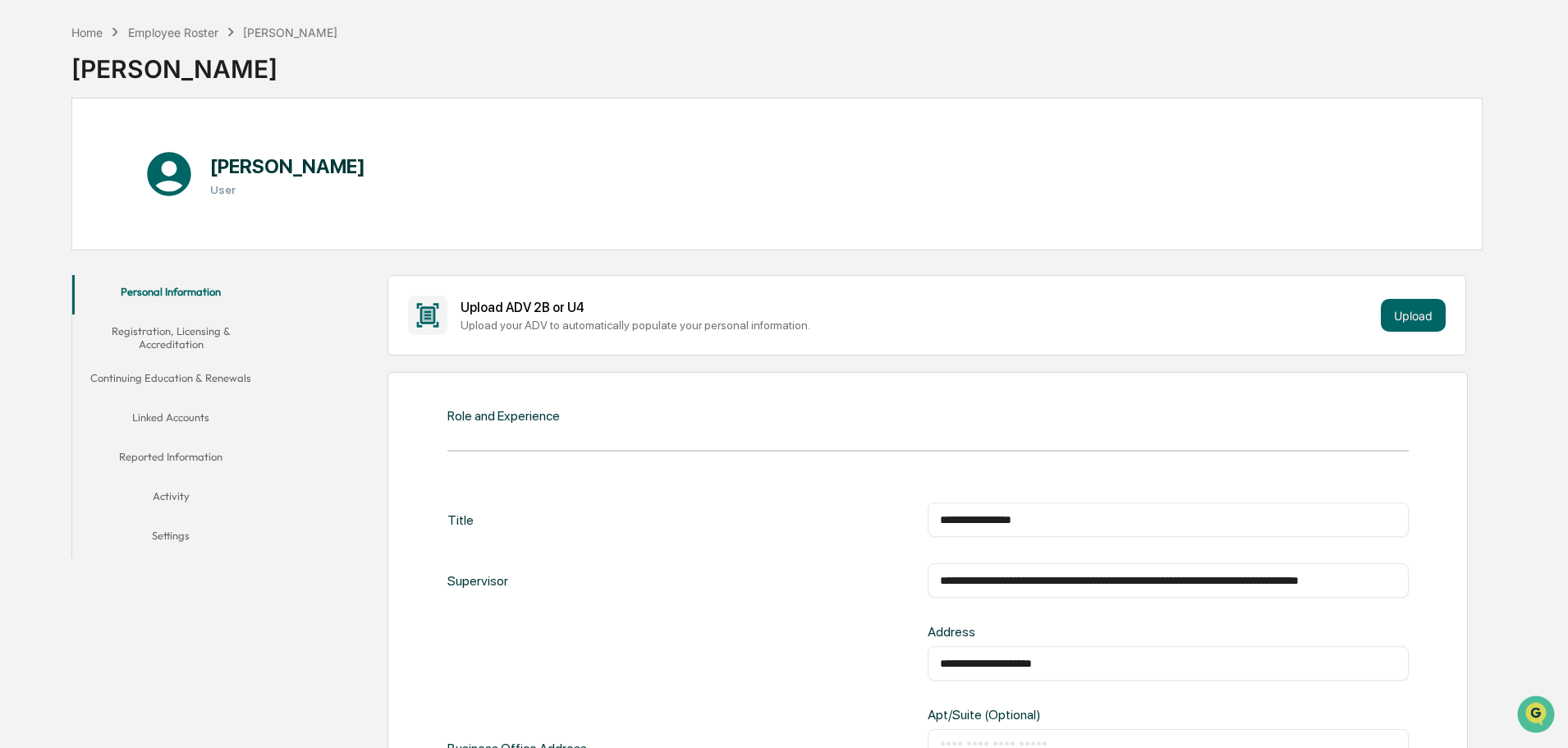
drag, startPoint x: 909, startPoint y: 515, endPoint x: 578, endPoint y: 454, distance: 336.6
click at [652, 503] on div "**********" at bounding box center [928, 520] width 961 height 34
type input "**********"
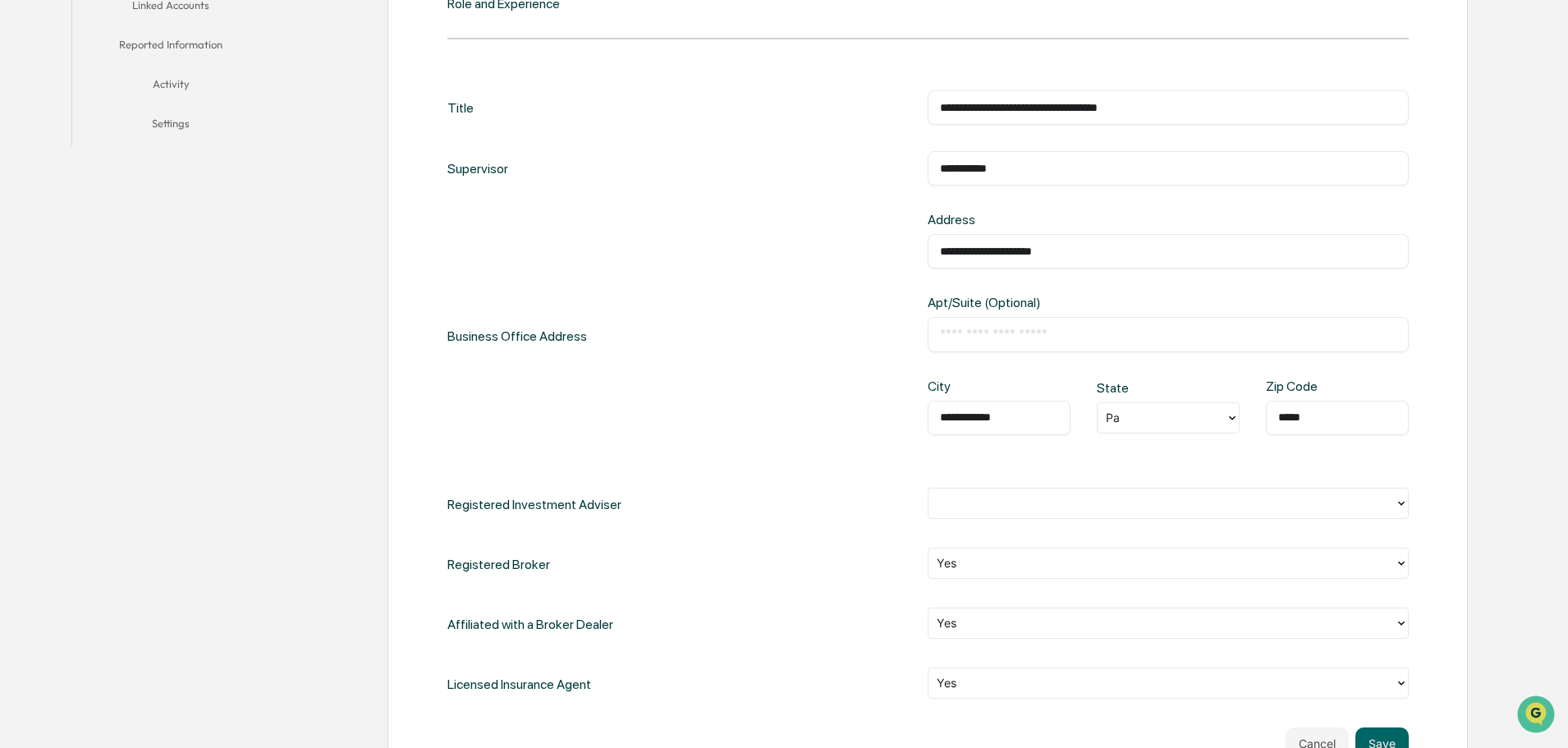
scroll to position [719, 0]
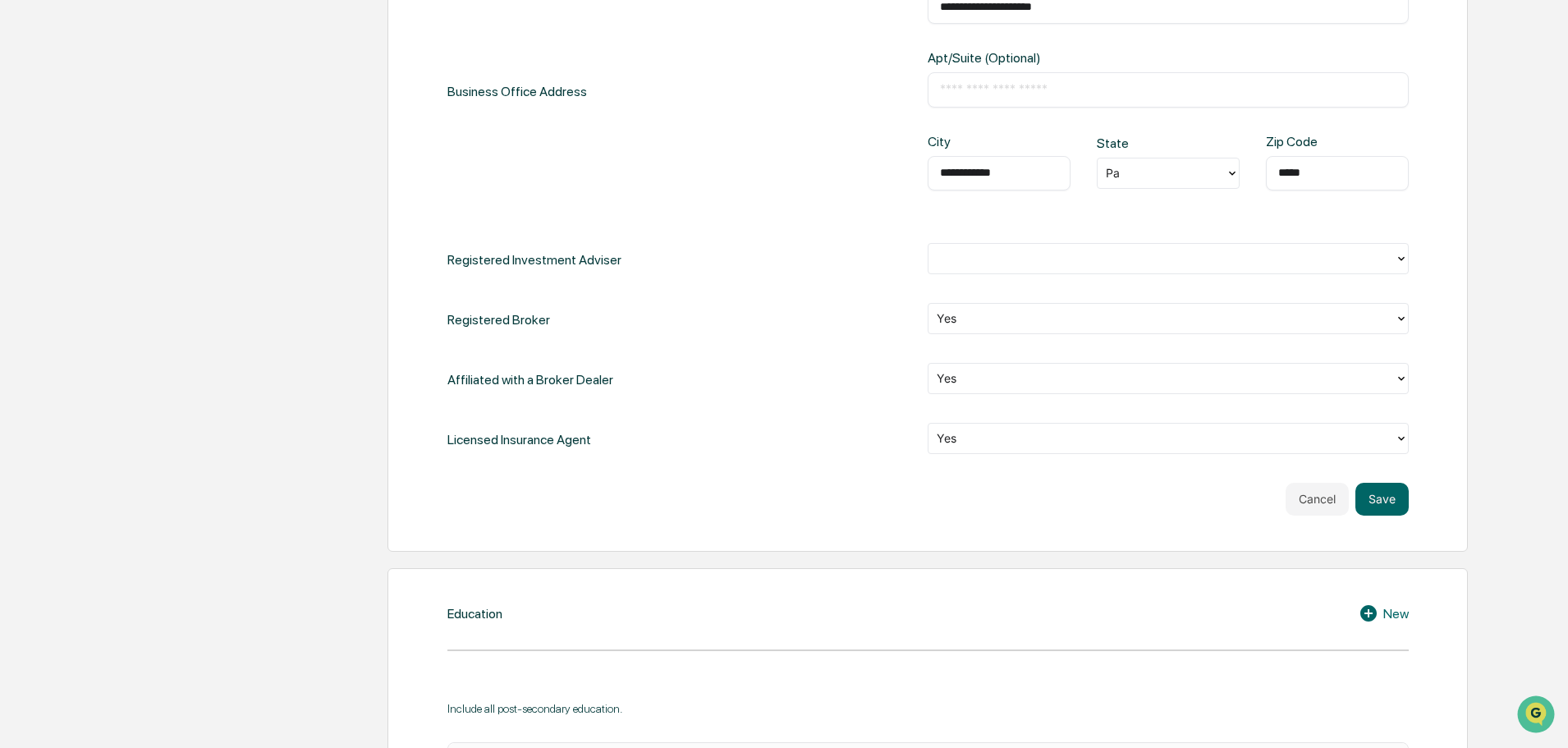
click at [1143, 178] on div at bounding box center [1161, 173] width 112 height 18
type input "**"
click at [994, 251] on div at bounding box center [1161, 258] width 450 height 18
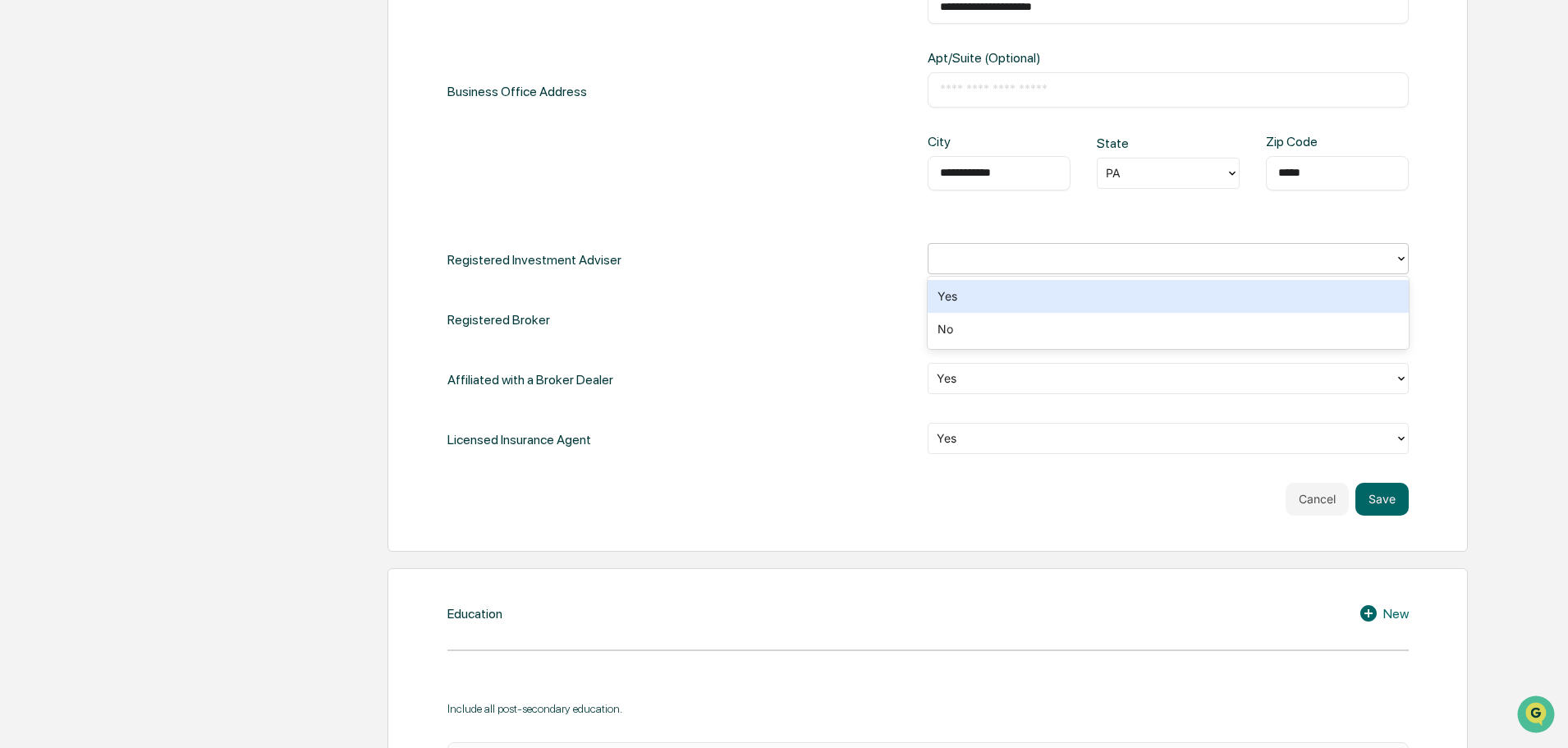
click at [969, 300] on div "Yes" at bounding box center [1168, 297] width 481 height 33
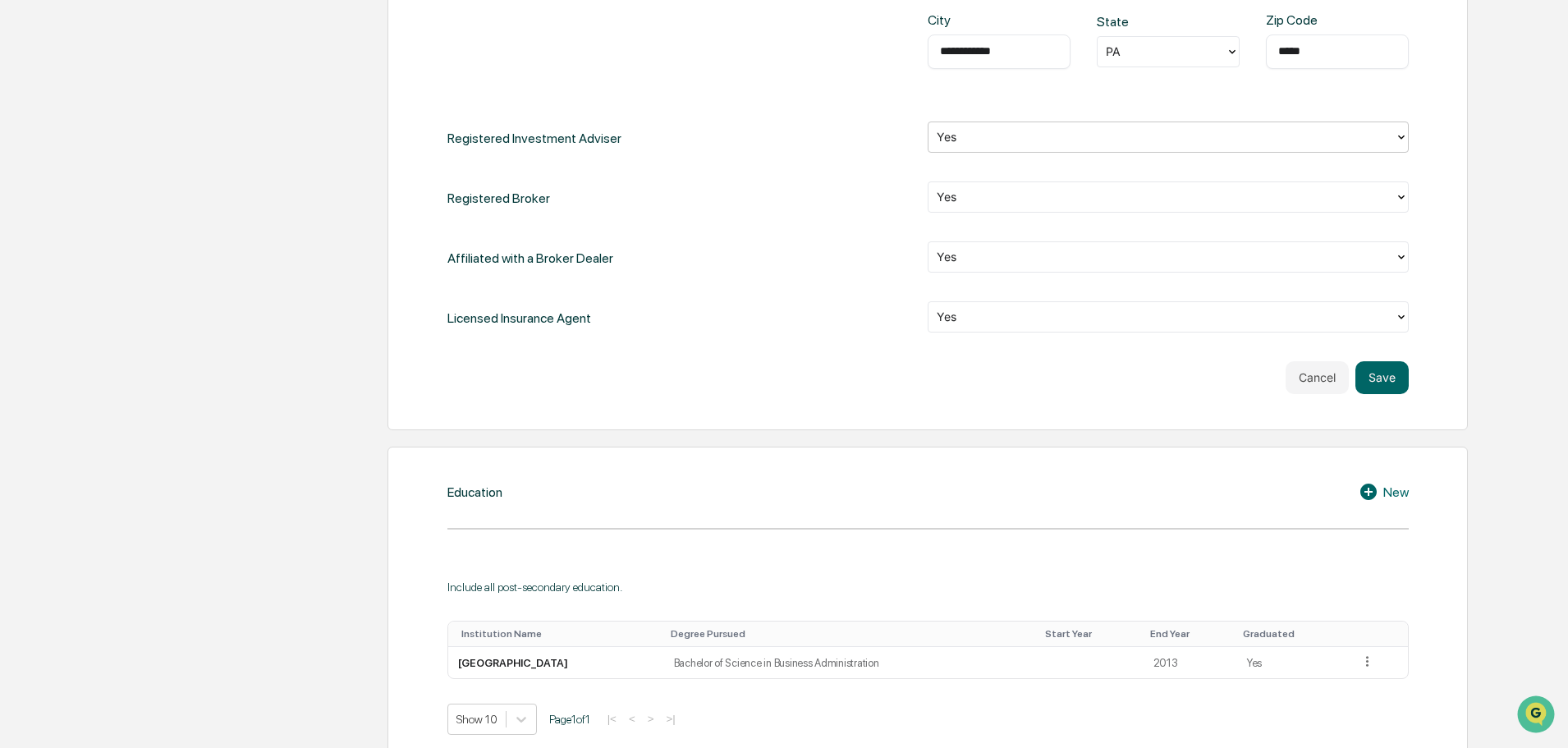
scroll to position [1048, 0]
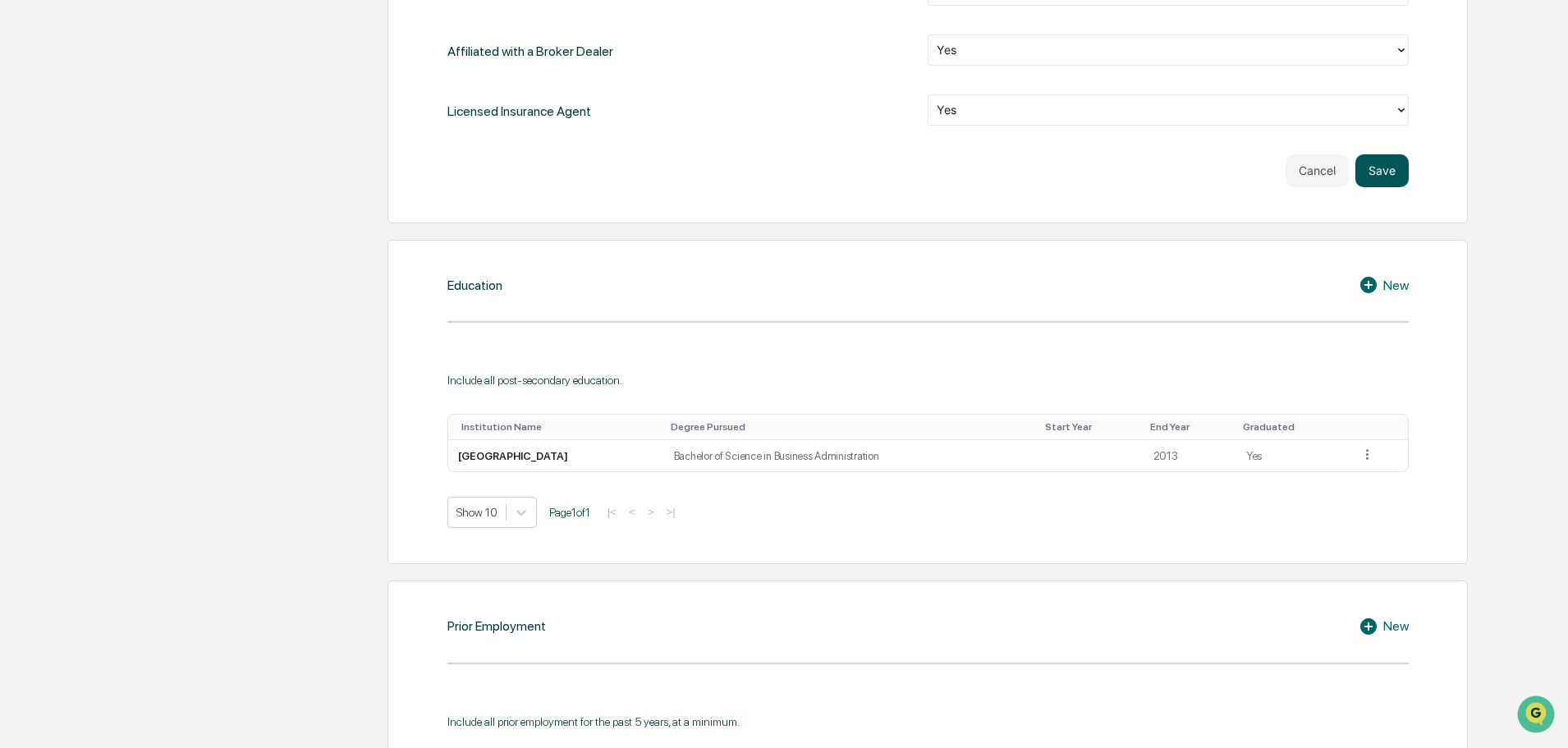
click at [1399, 167] on button "Save" at bounding box center [1382, 171] width 54 height 33
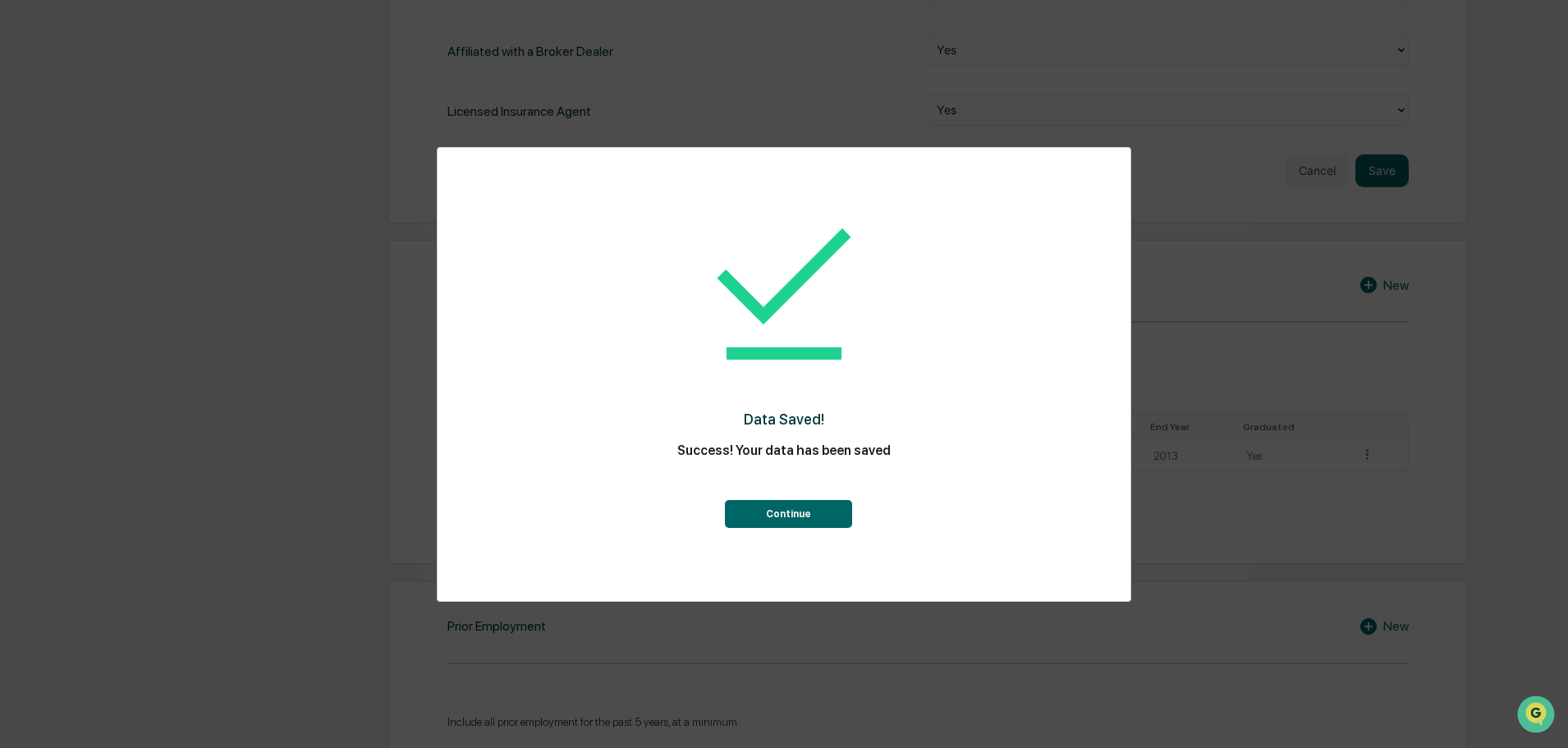
click at [836, 510] on button "Continue" at bounding box center [788, 514] width 128 height 28
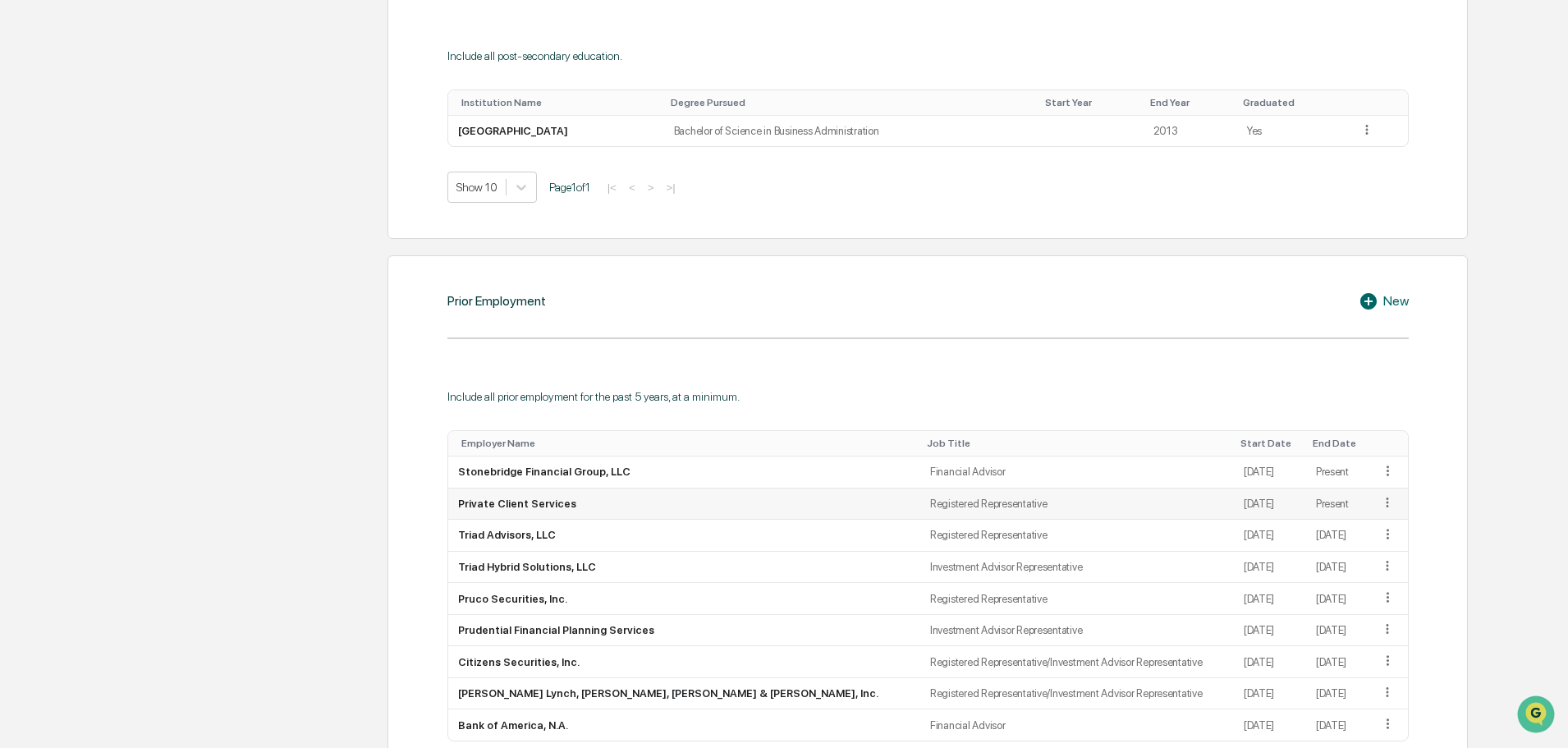
scroll to position [1173, 0]
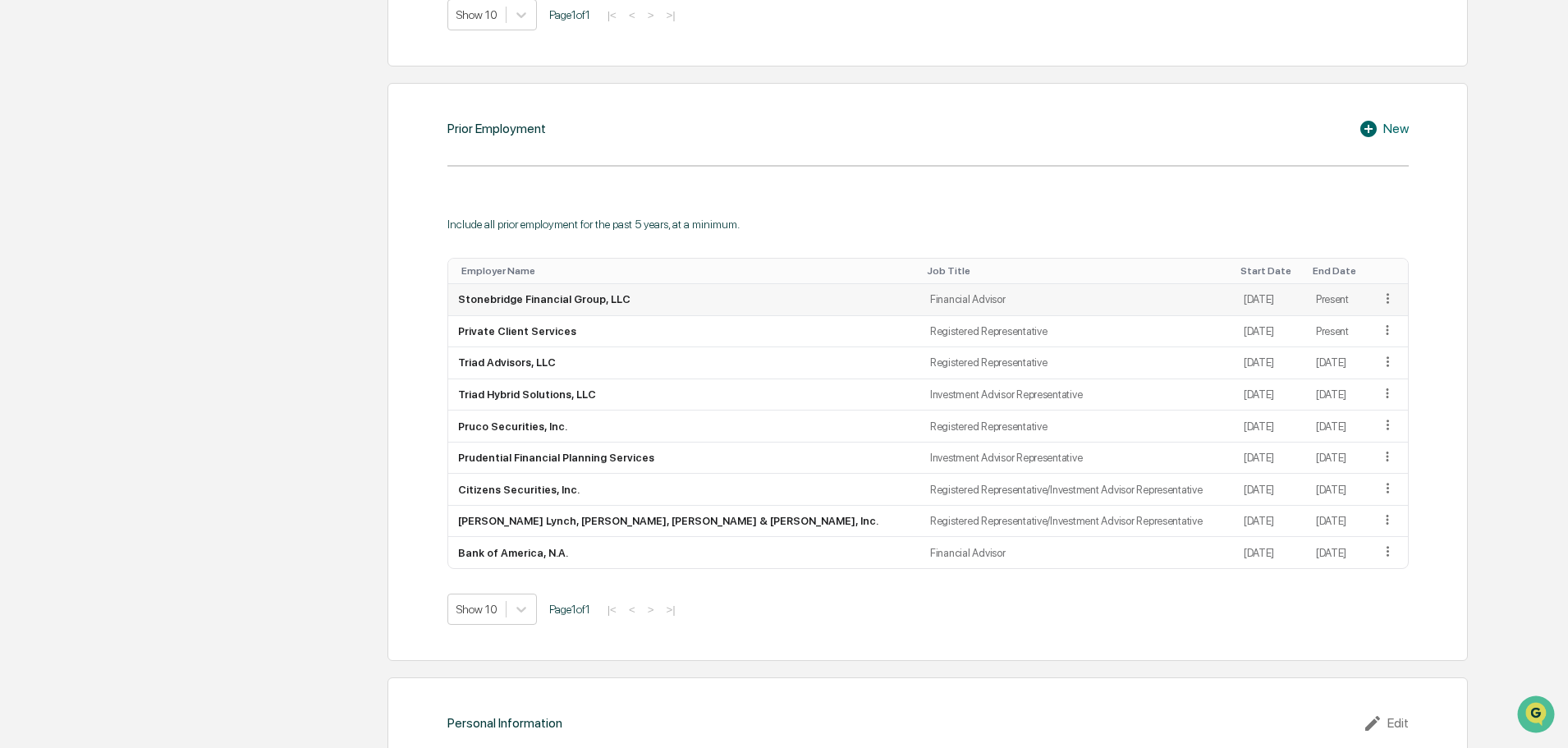
click at [1387, 302] on icon at bounding box center [1388, 298] width 3 height 10
click at [1343, 322] on div "Edit" at bounding box center [1368, 322] width 53 height 26
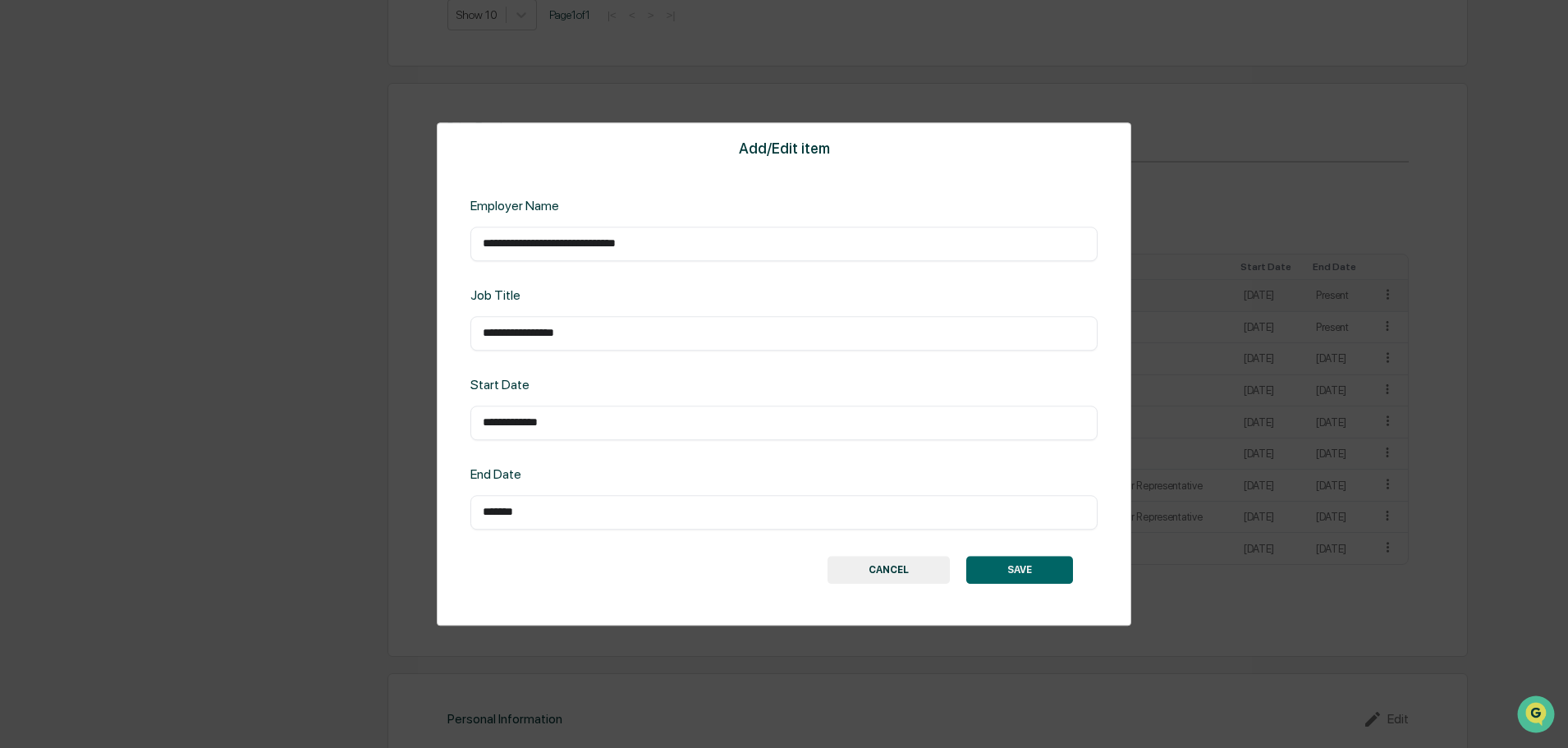
drag, startPoint x: 593, startPoint y: 416, endPoint x: 232, endPoint y: 350, distance: 367.0
click at [287, 373] on div "**********" at bounding box center [784, 374] width 1568 height 748
type input "*********"
click at [1000, 578] on button "SAVE" at bounding box center [1019, 570] width 106 height 28
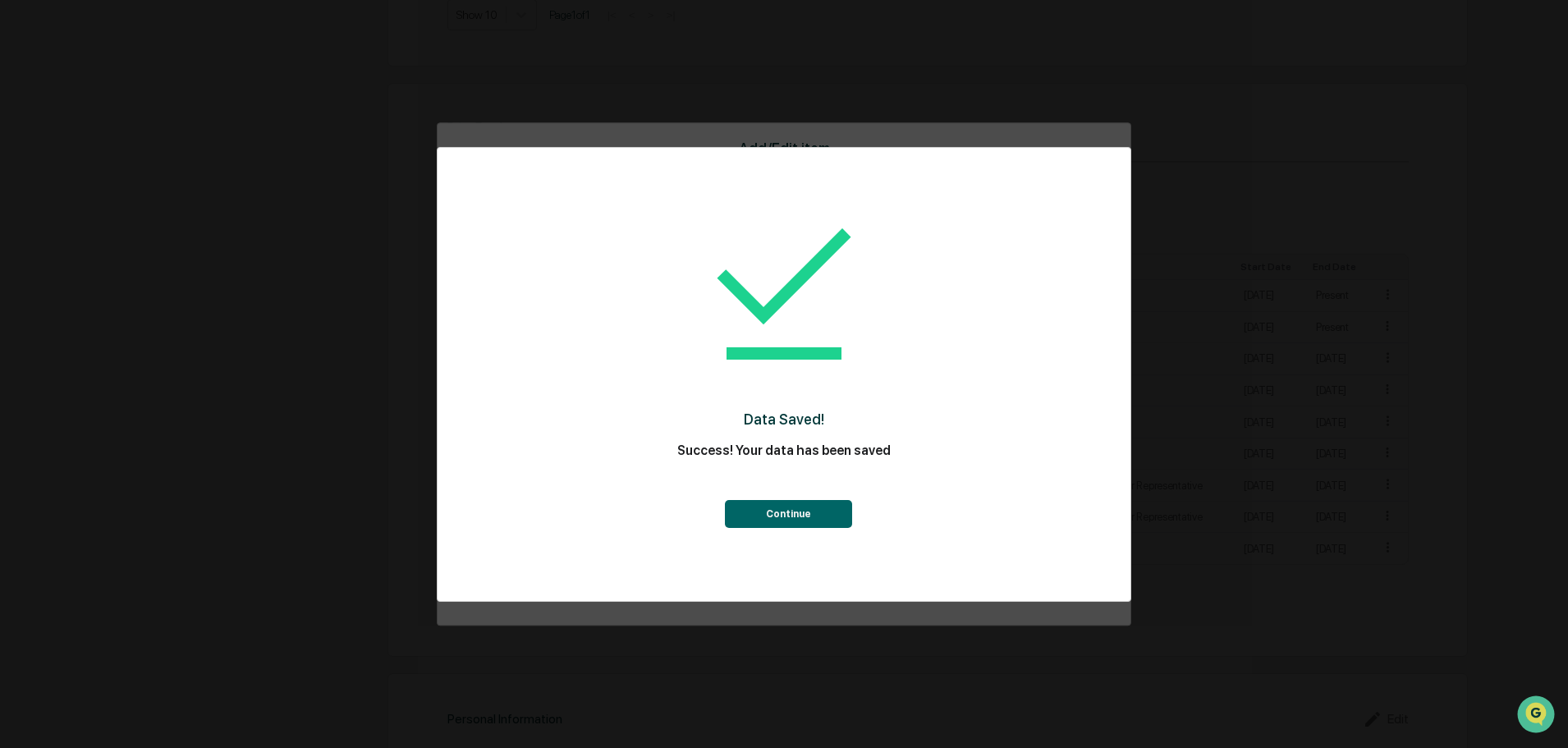
click at [776, 528] on button "Continue" at bounding box center [788, 514] width 128 height 28
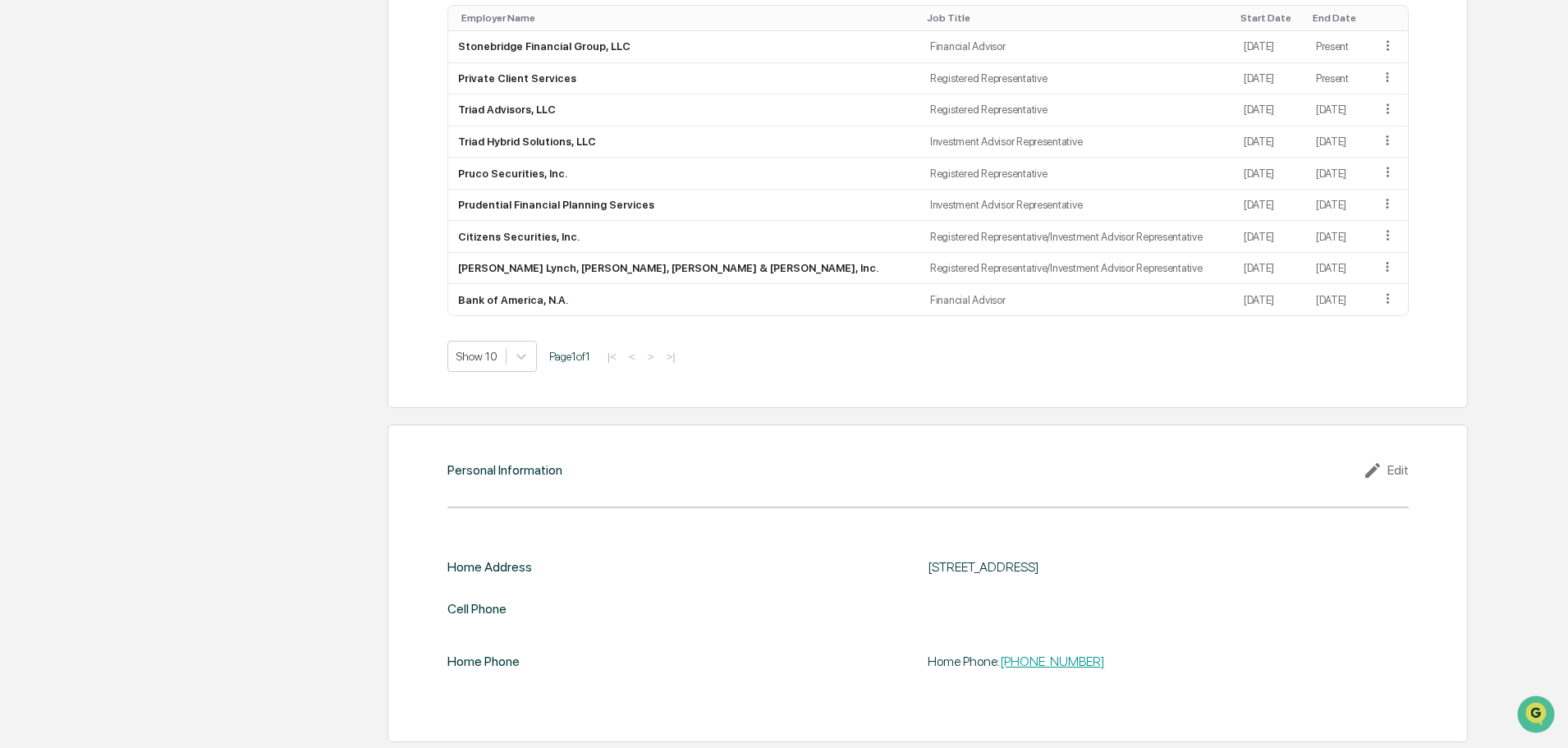
scroll to position [1429, 0]
click at [1397, 461] on div "Edit" at bounding box center [1386, 468] width 46 height 19
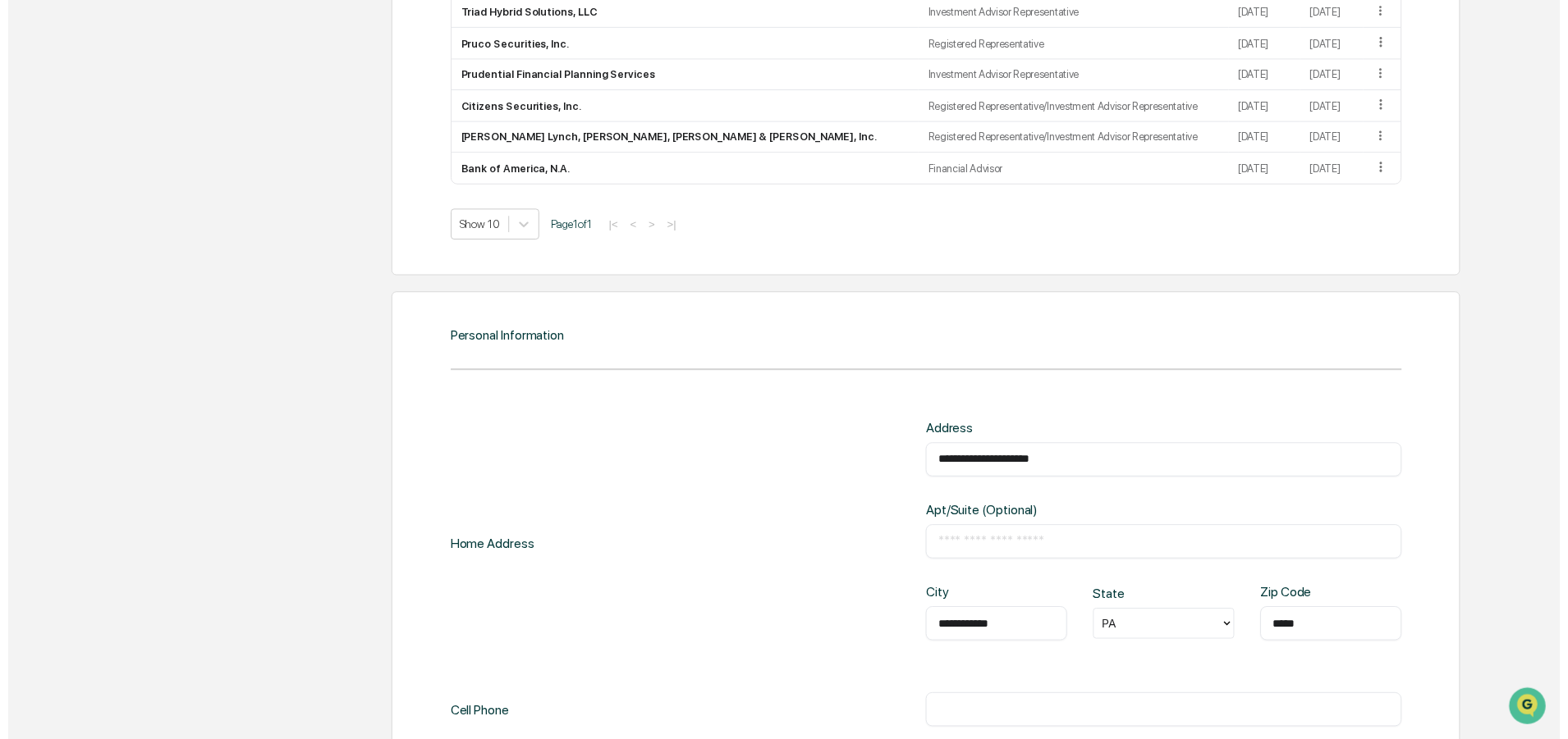
scroll to position [1674, 0]
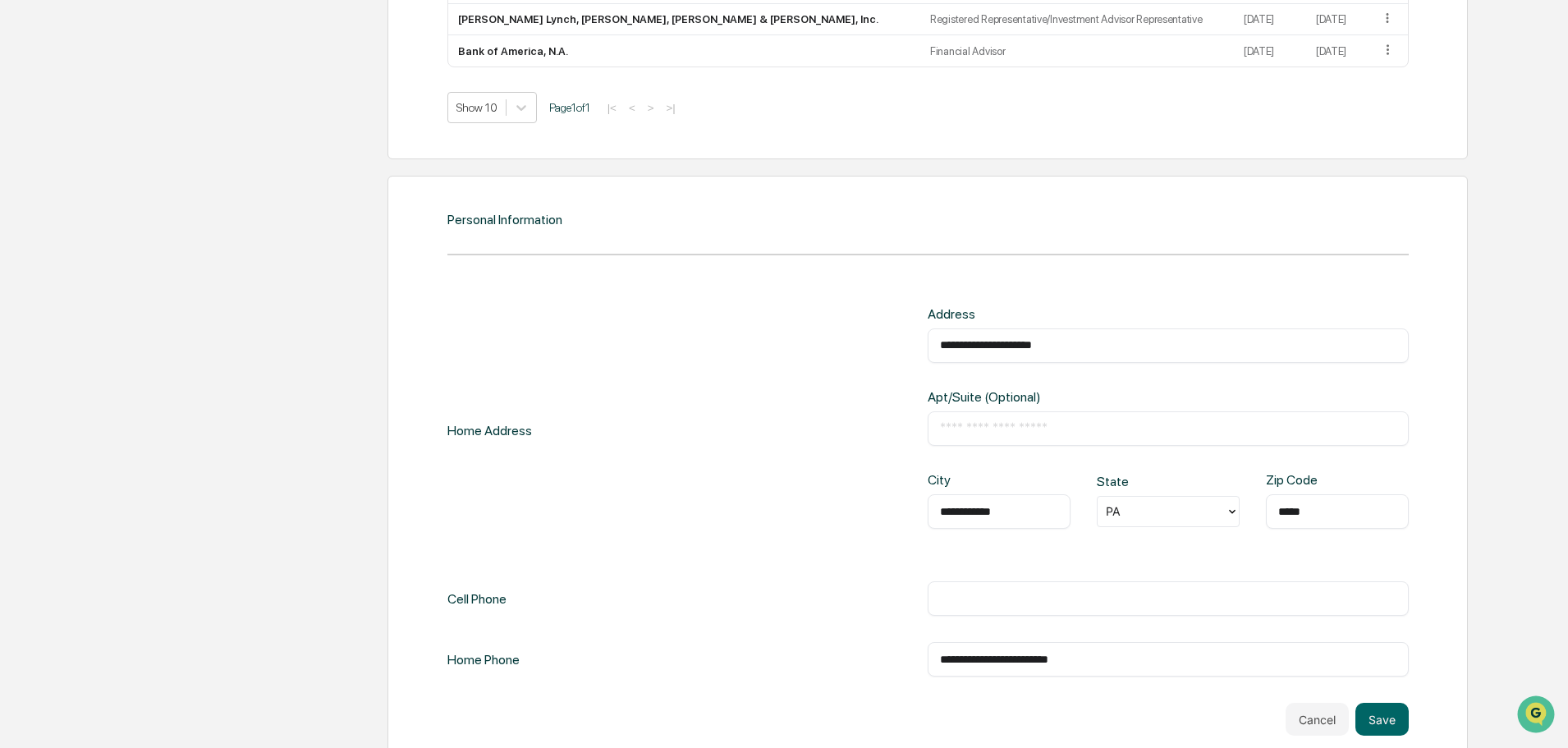
drag, startPoint x: 1082, startPoint y: 340, endPoint x: 872, endPoint y: 408, distance: 220.7
click at [872, 408] on div "**********" at bounding box center [928, 430] width 961 height 249
paste input "text"
type input "**********"
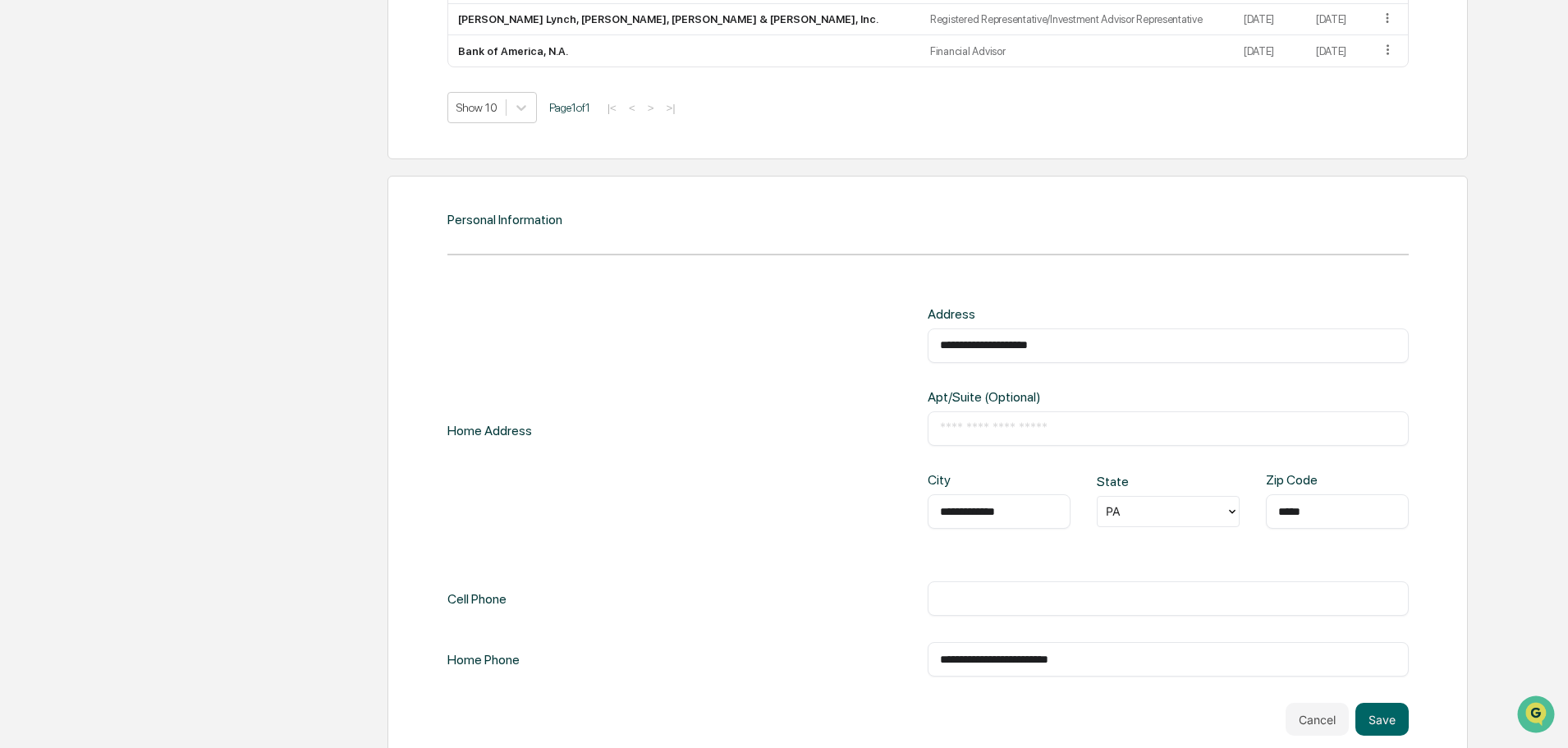
type input "*****"
type input "**********"
drag, startPoint x: 1035, startPoint y: 669, endPoint x: 694, endPoint y: 639, distance: 342.3
click at [694, 639] on div "**********" at bounding box center [928, 492] width 961 height 372
drag, startPoint x: 1022, startPoint y: 658, endPoint x: 801, endPoint y: 637, distance: 222.0
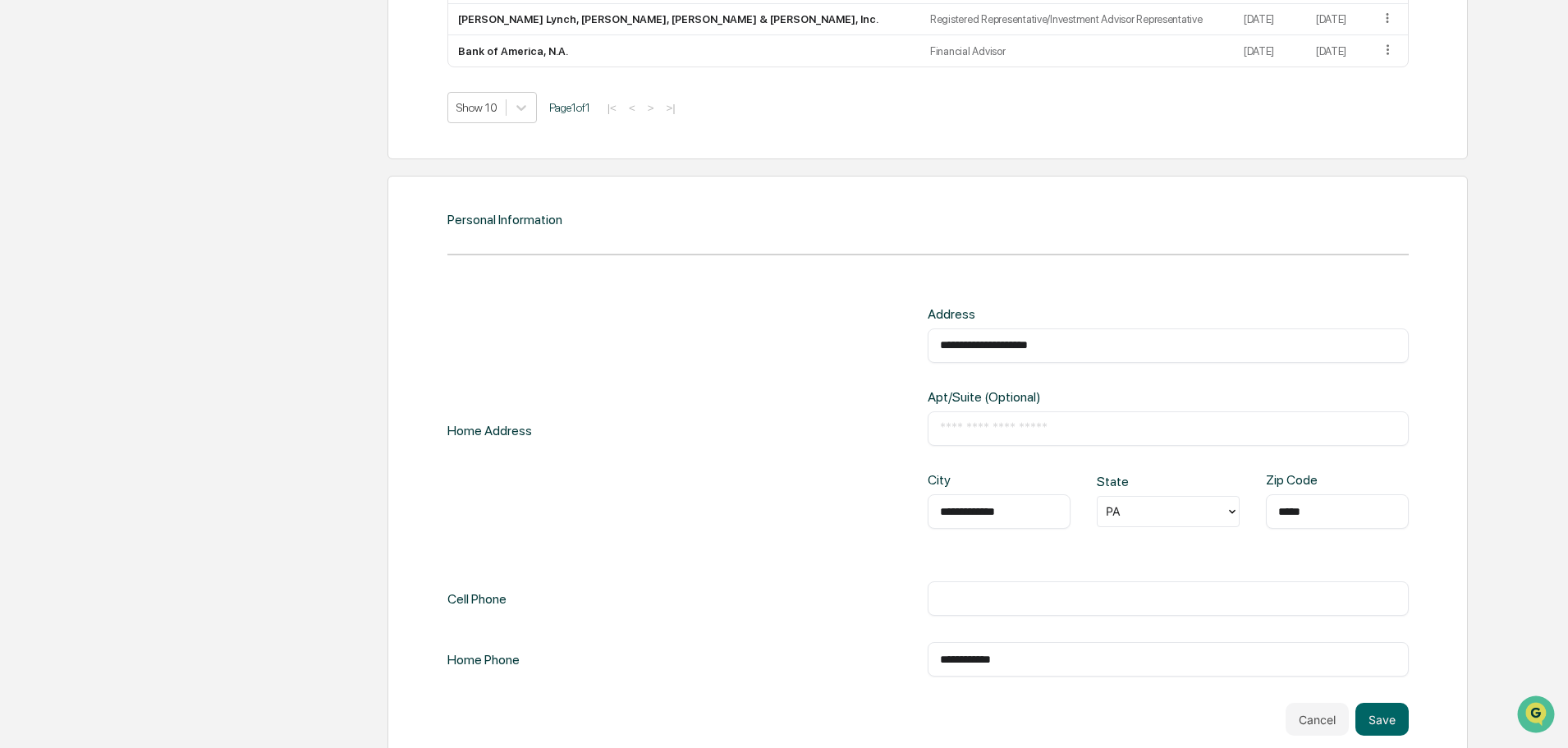
click at [805, 637] on div "**********" at bounding box center [928, 492] width 961 height 372
click at [972, 599] on input "text" at bounding box center [1168, 599] width 456 height 17
paste input "**********"
type input "**********"
click at [1379, 714] on button "Save" at bounding box center [1382, 720] width 54 height 33
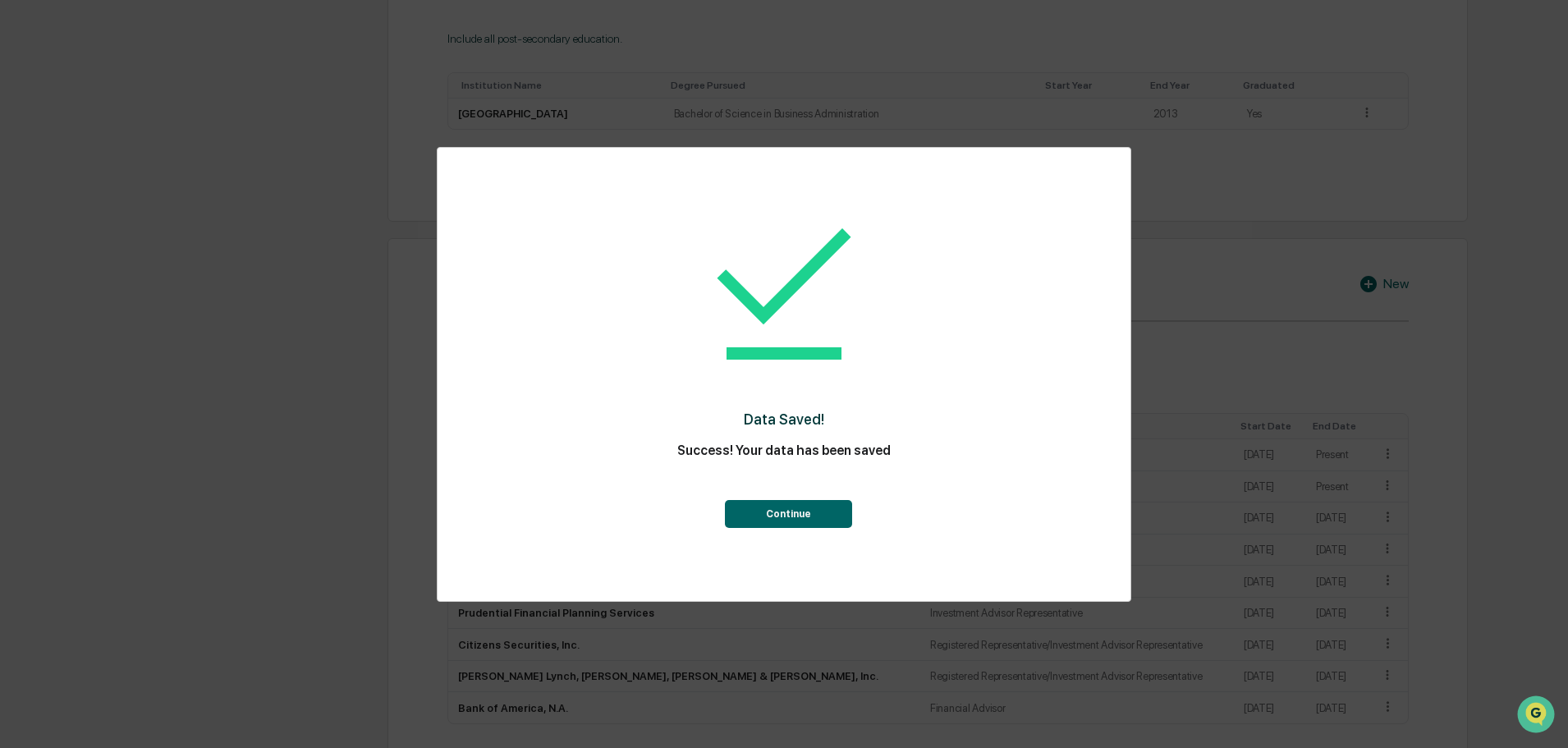
click at [820, 505] on button "Continue" at bounding box center [788, 514] width 128 height 28
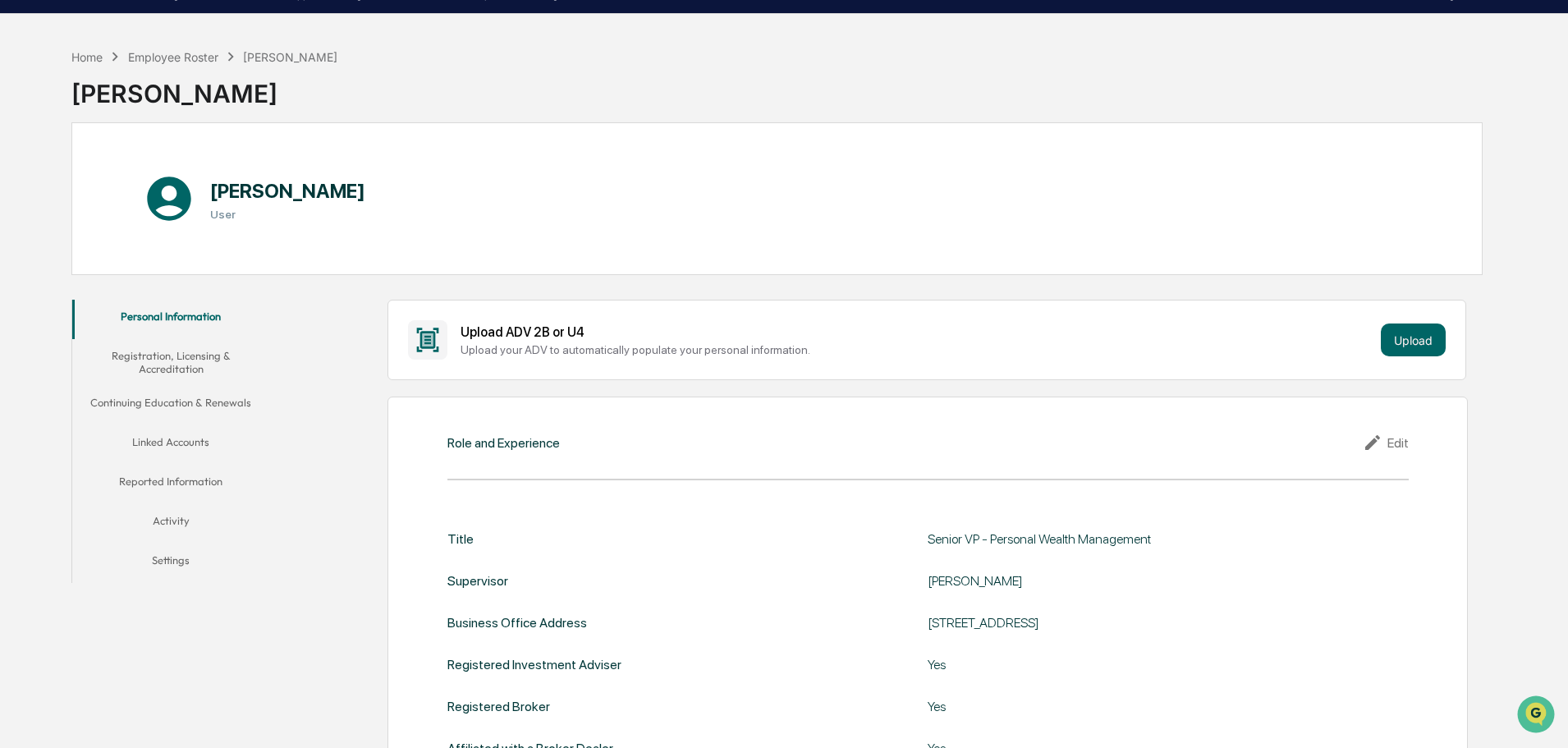
scroll to position [0, 0]
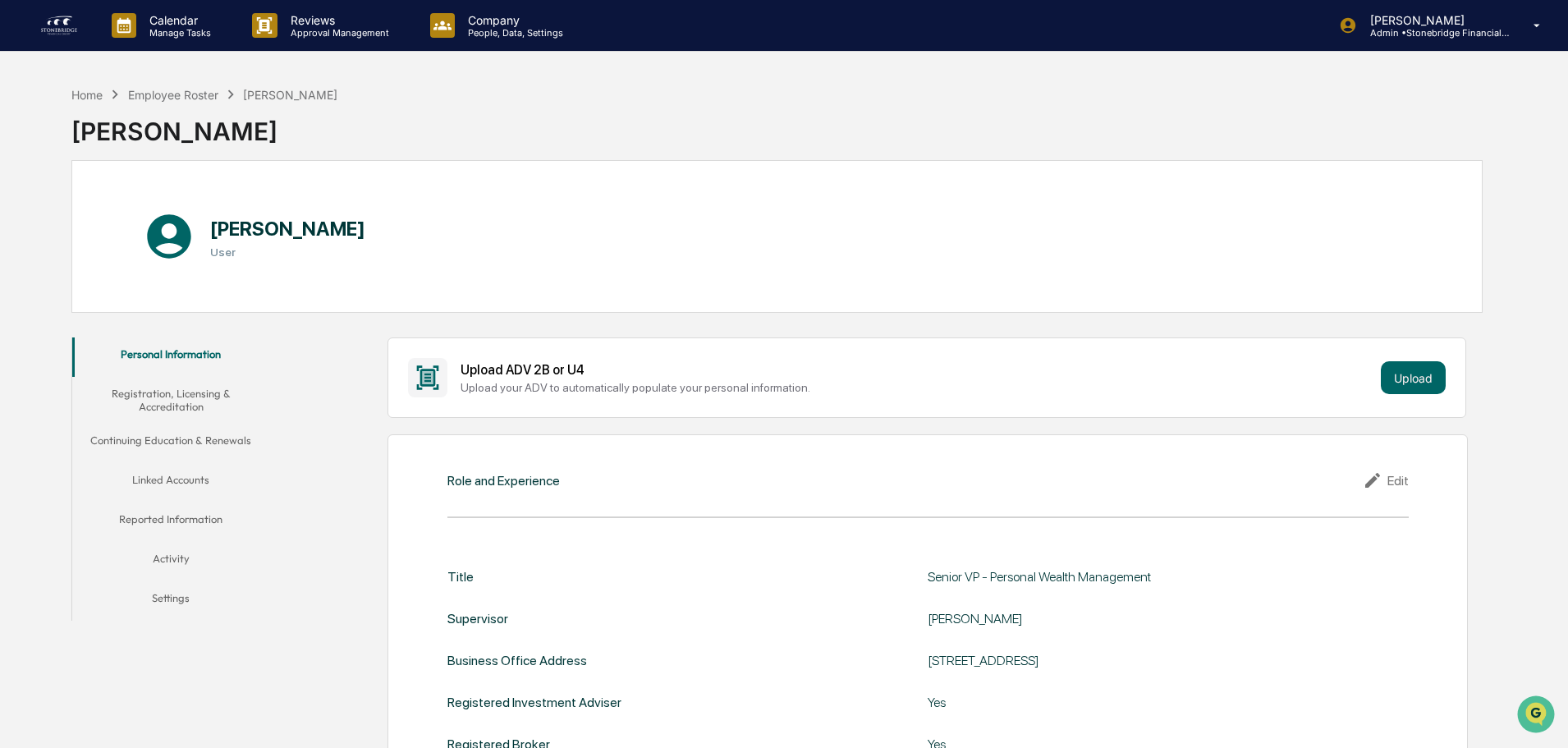
click at [204, 394] on button "Registration, Licensing & Accreditation" at bounding box center [170, 400] width 197 height 47
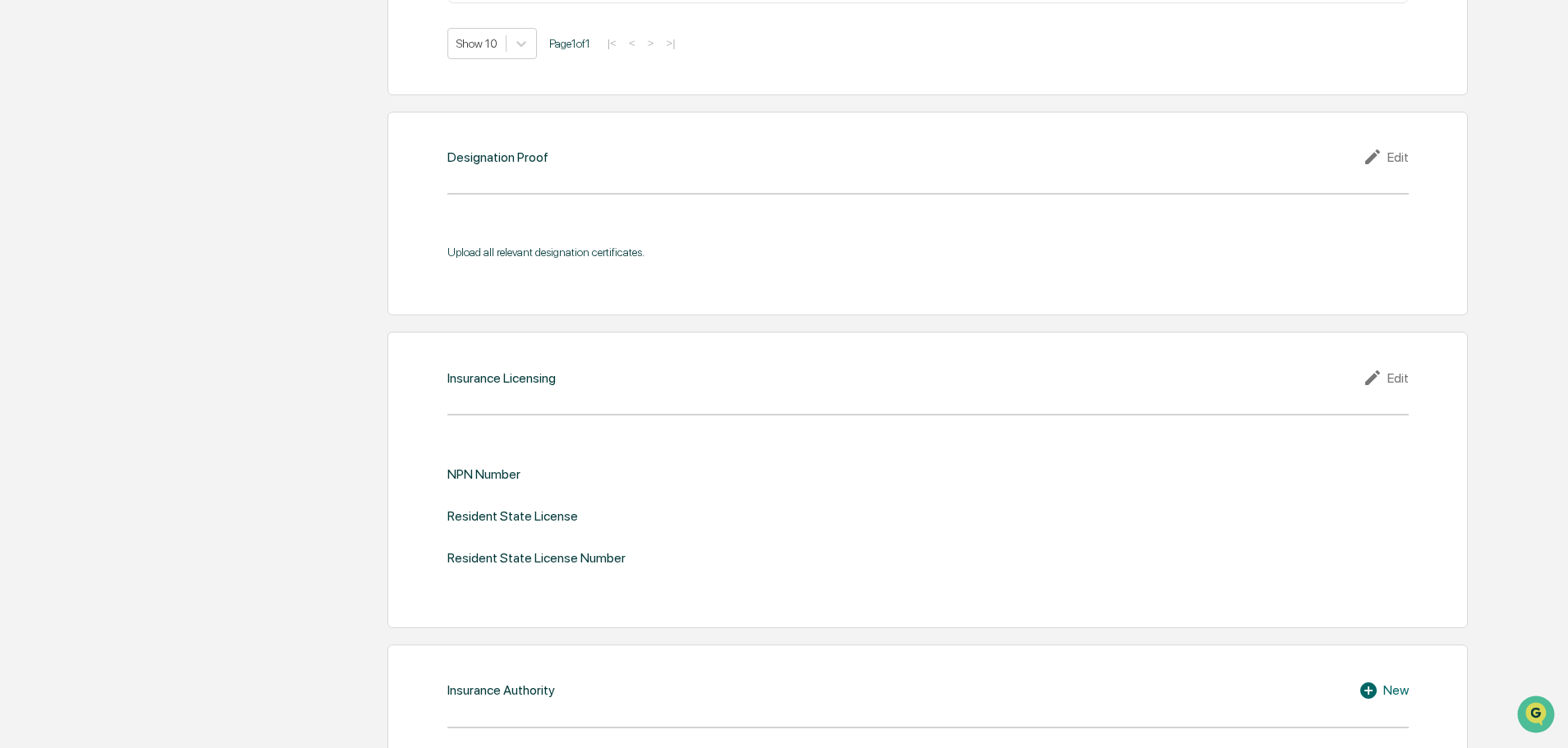
scroll to position [1561, 0]
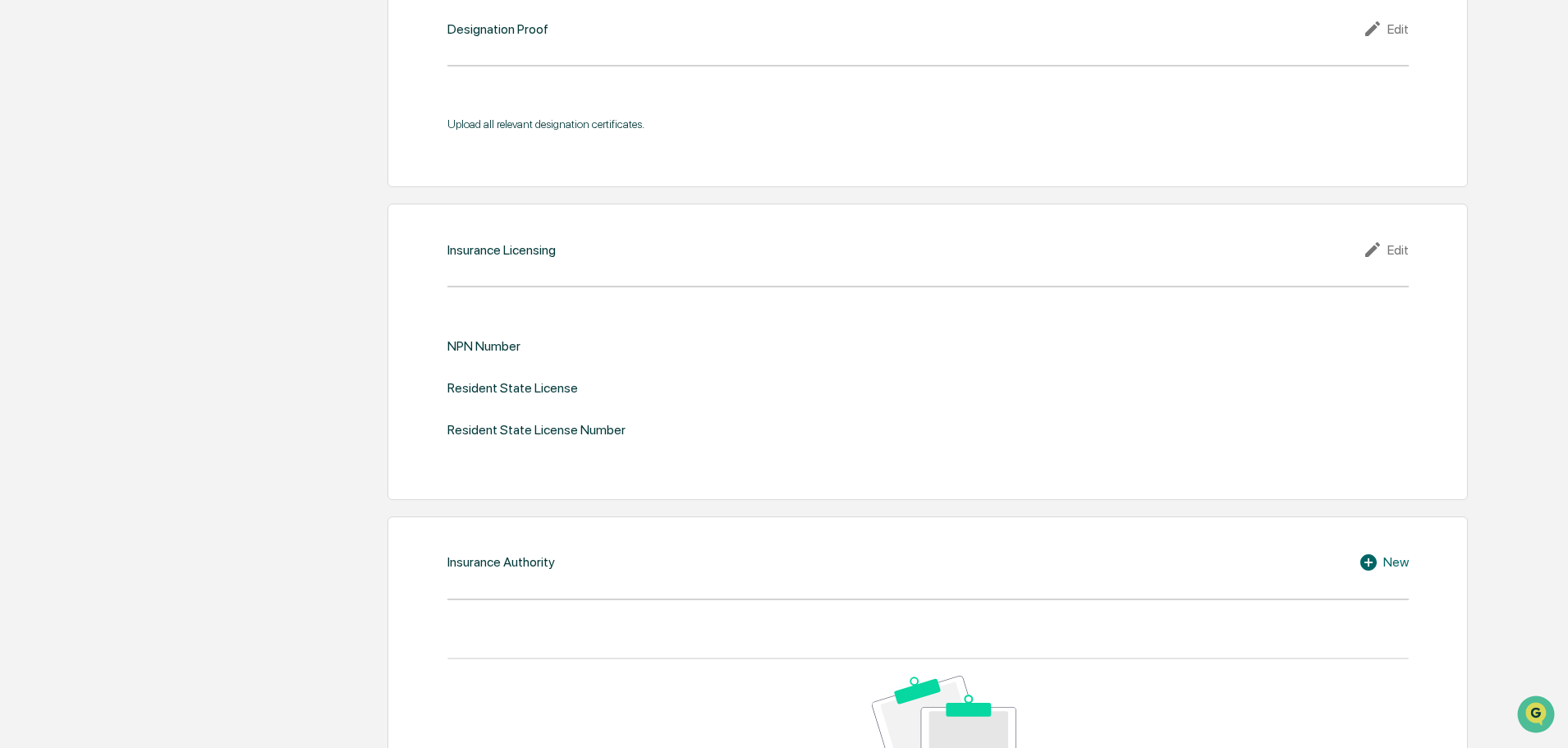
click at [1403, 255] on div "Edit" at bounding box center [1386, 249] width 46 height 19
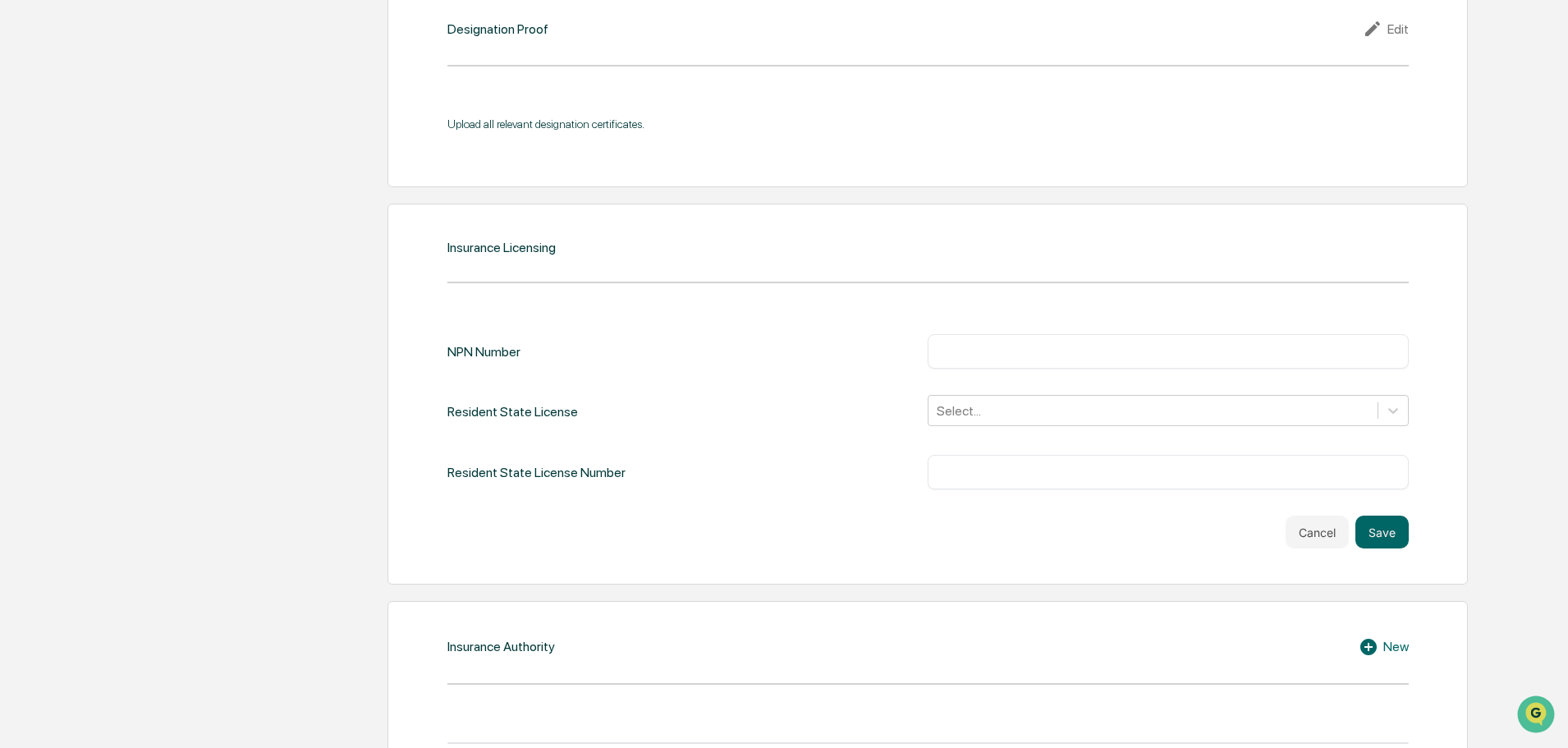
click at [996, 357] on input "text" at bounding box center [1168, 351] width 456 height 17
paste input "********"
type input "********"
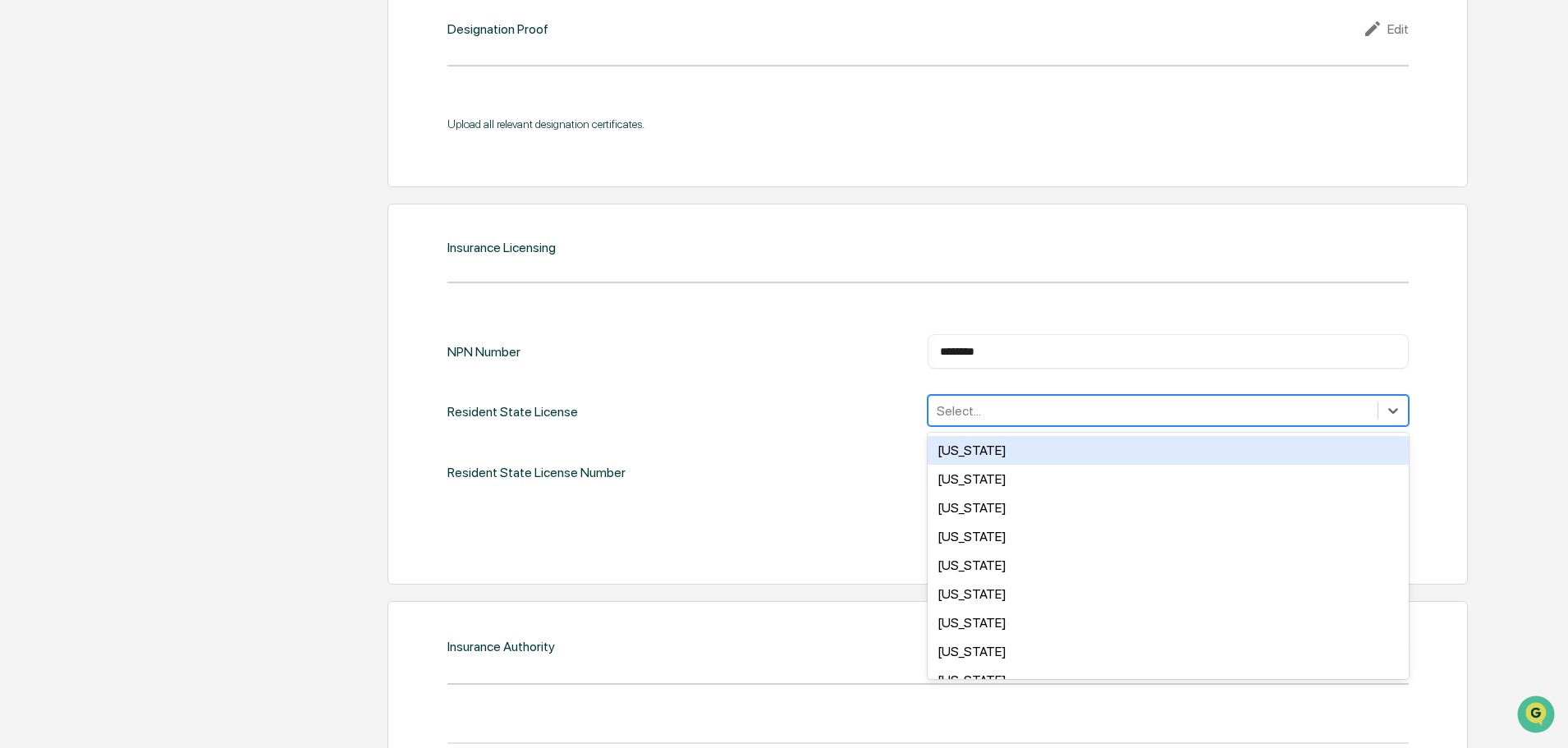
click at [975, 412] on div at bounding box center [1153, 411] width 432 height 18
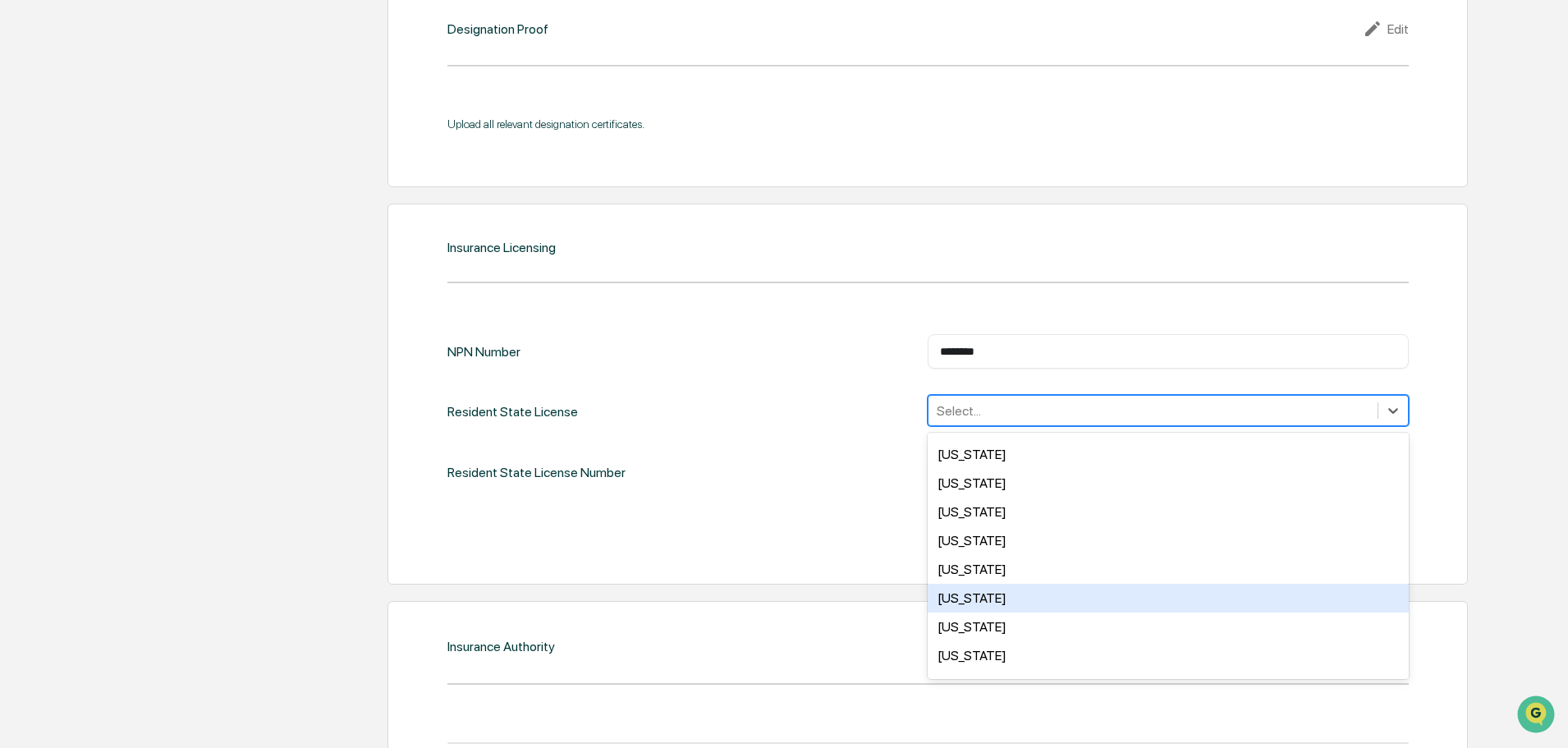
scroll to position [903, 0]
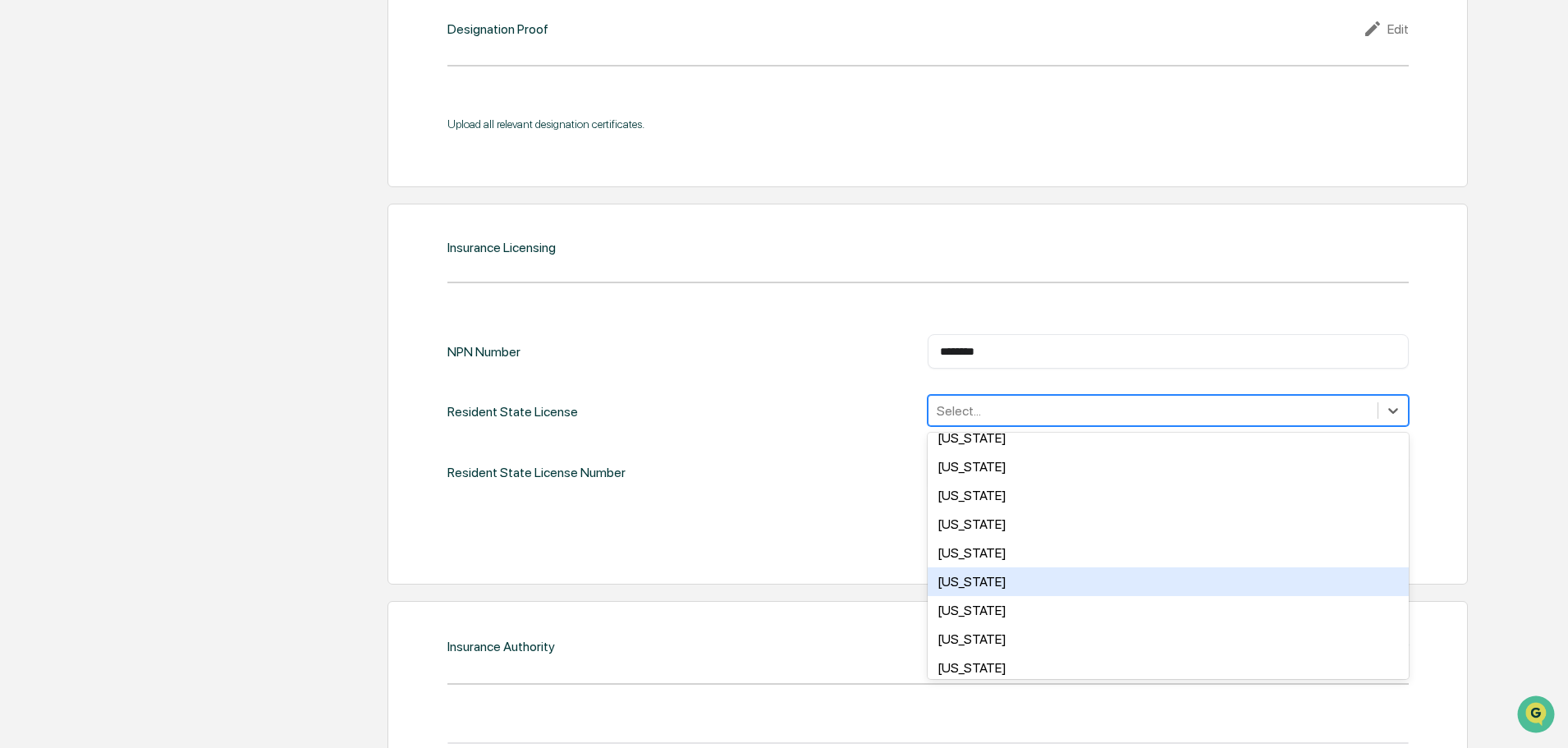
click at [975, 603] on div "[US_STATE]" at bounding box center [1168, 610] width 481 height 29
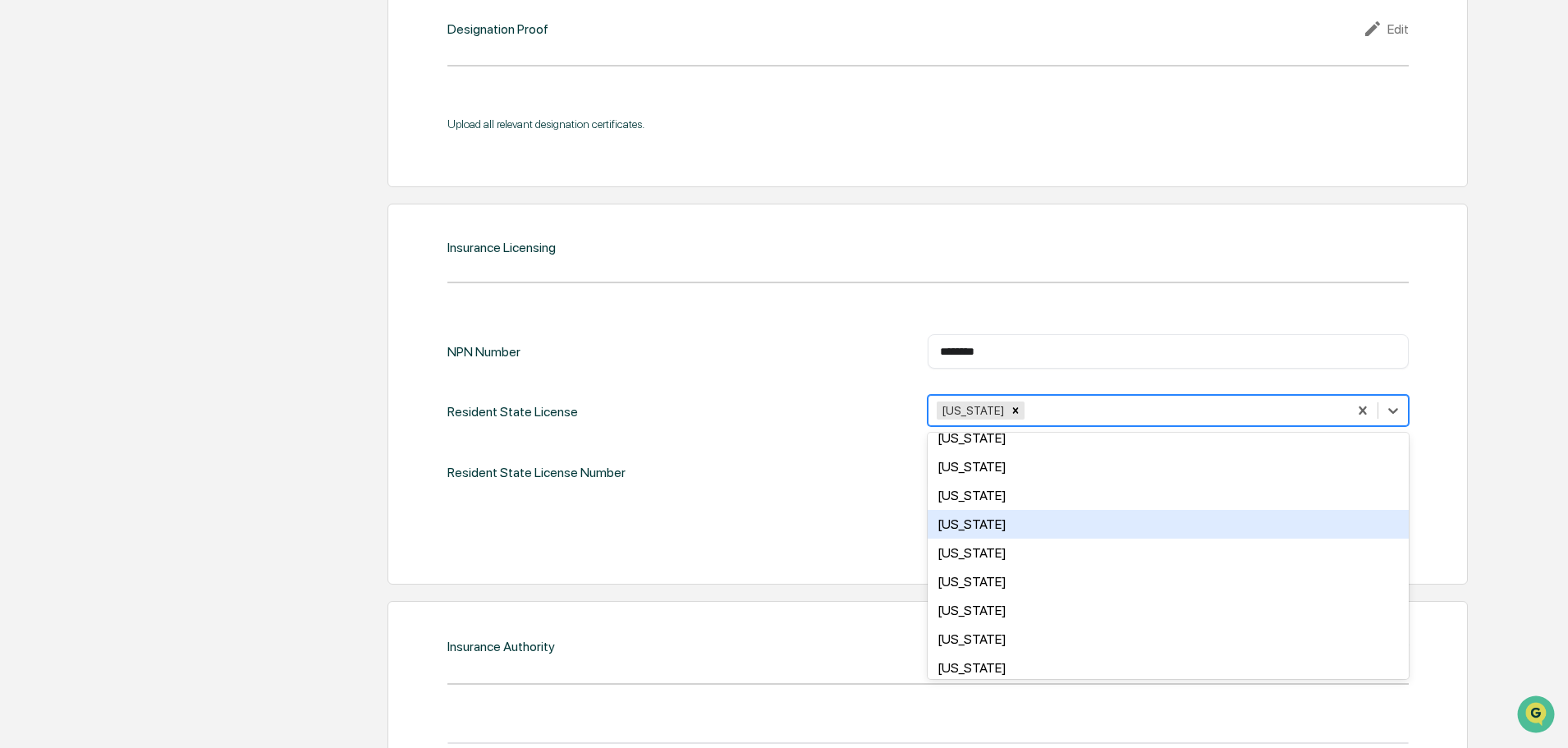
click at [820, 506] on div "NPN Number ******** ​ Resident State License option [US_STATE], selected. 49 re…" at bounding box center [928, 442] width 961 height 215
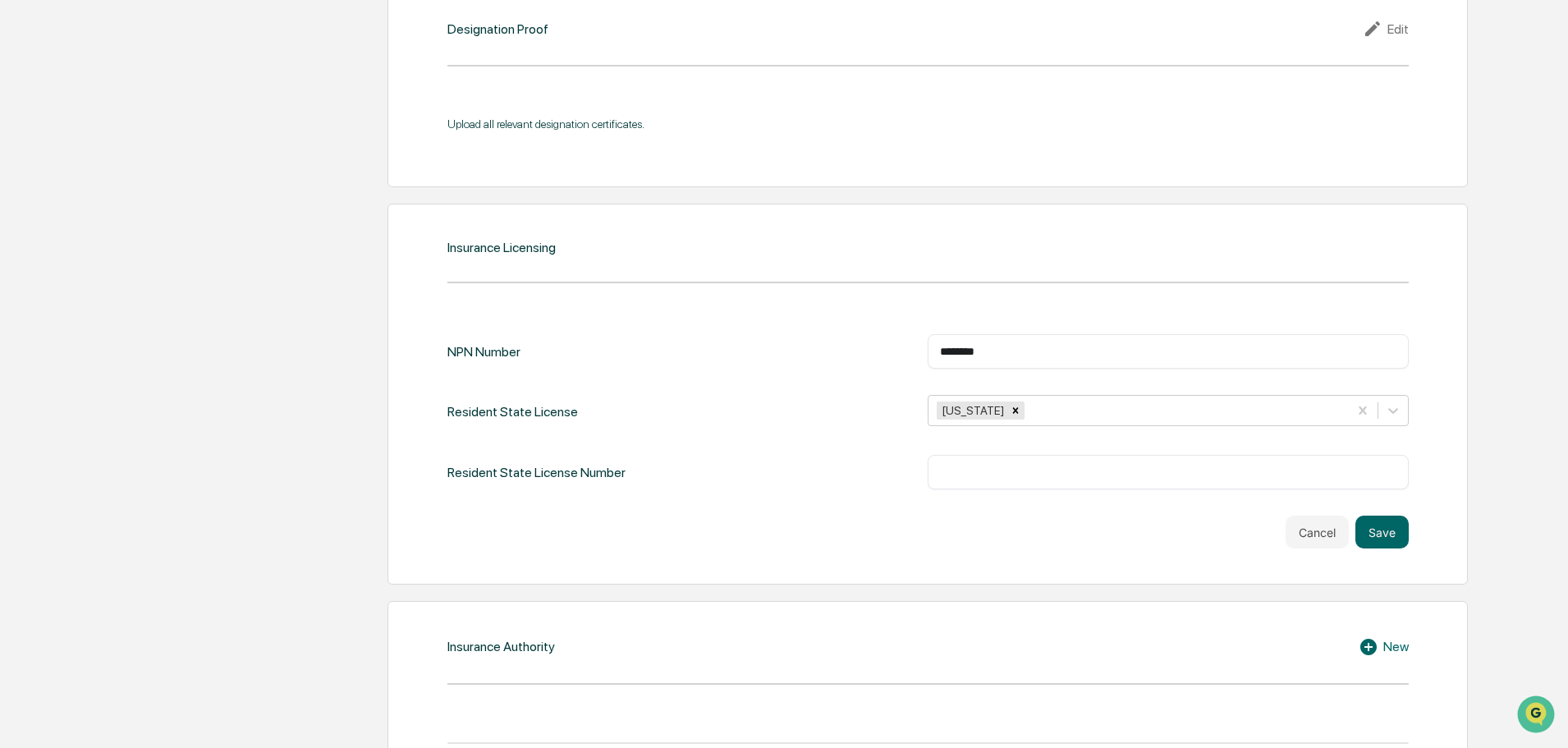
click at [1217, 477] on input "text" at bounding box center [1168, 472] width 456 height 17
paste input "******"
type input "******"
click at [1386, 532] on button "Save" at bounding box center [1382, 533] width 54 height 33
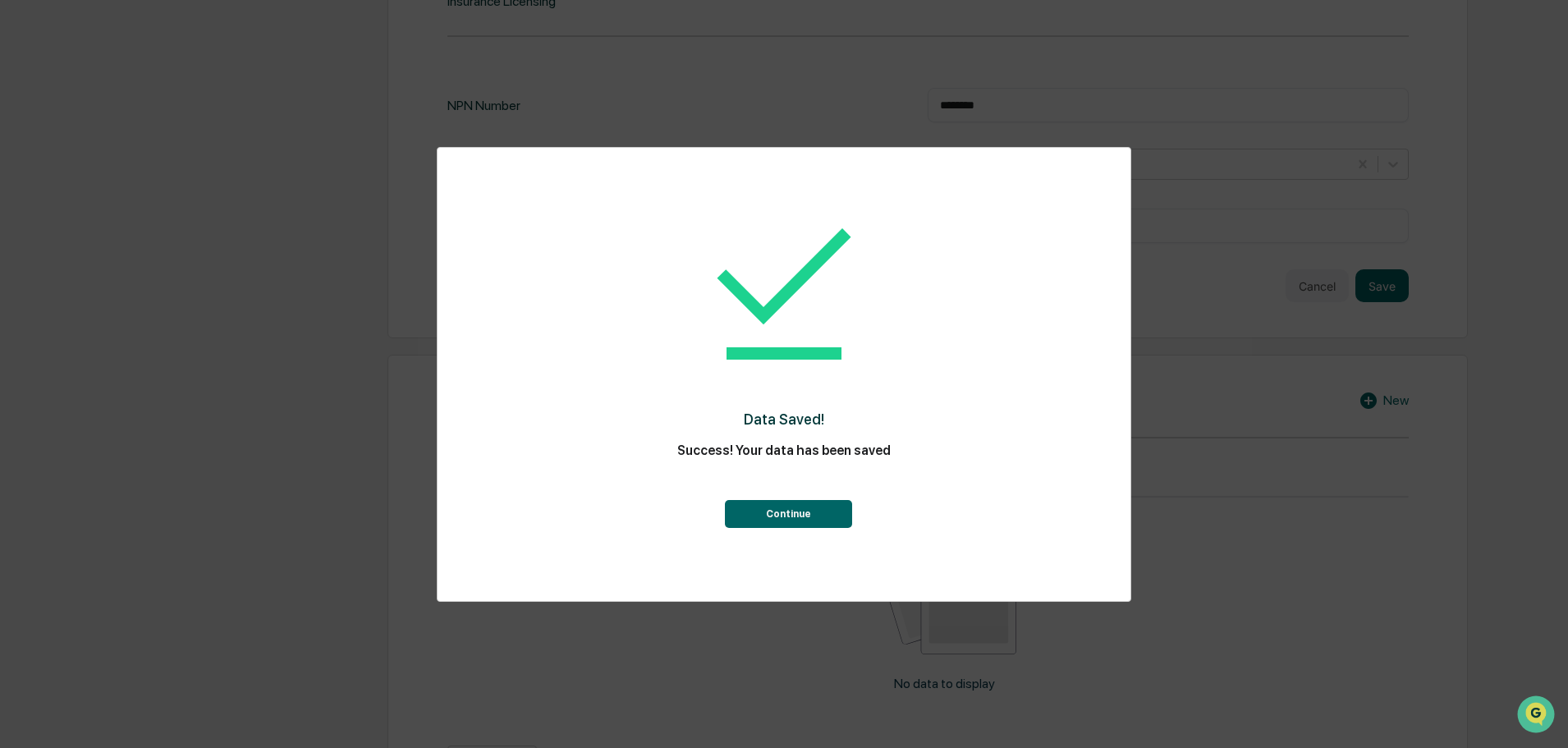
click at [748, 520] on button "Continue" at bounding box center [788, 514] width 128 height 28
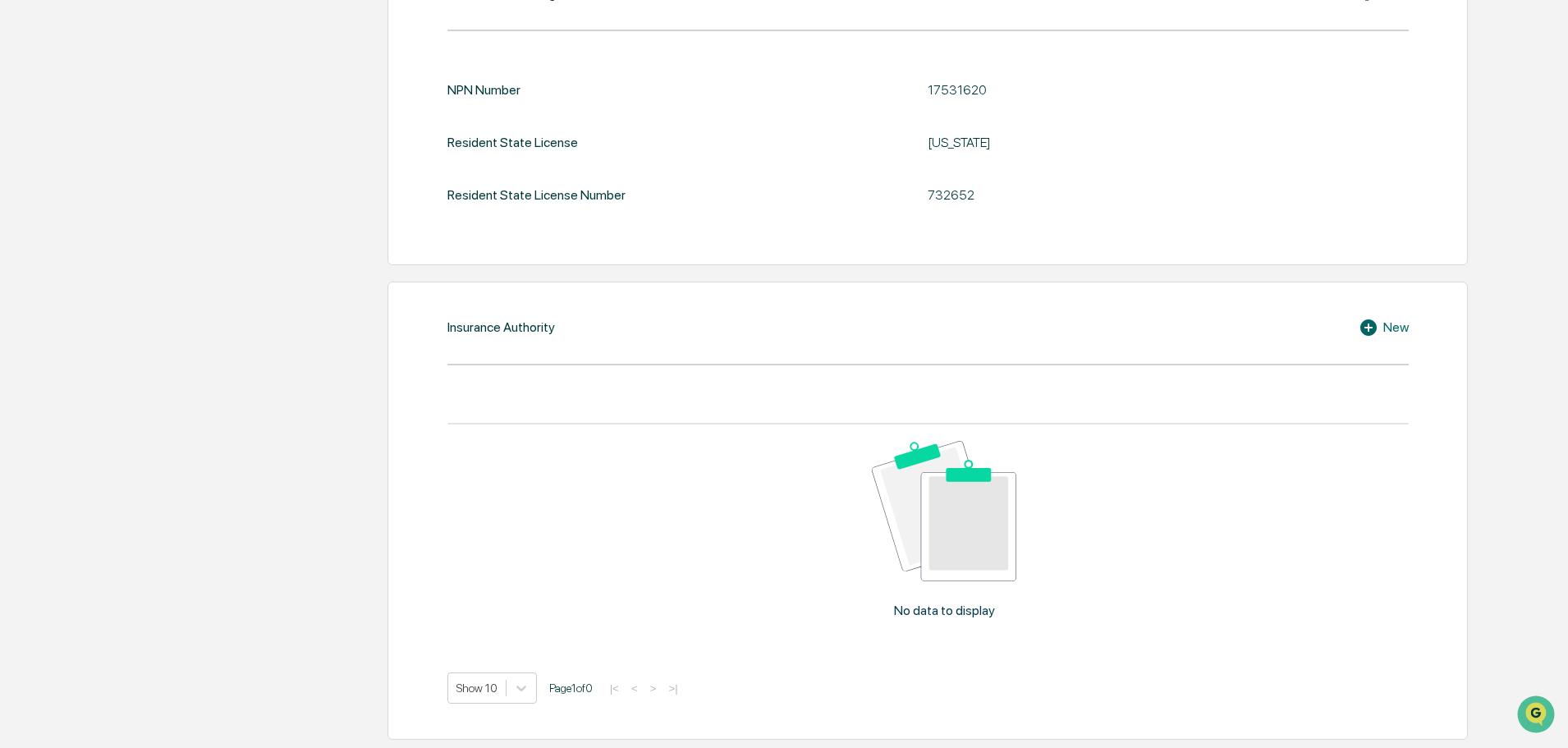
click at [1391, 327] on div "New" at bounding box center [1383, 327] width 50 height 19
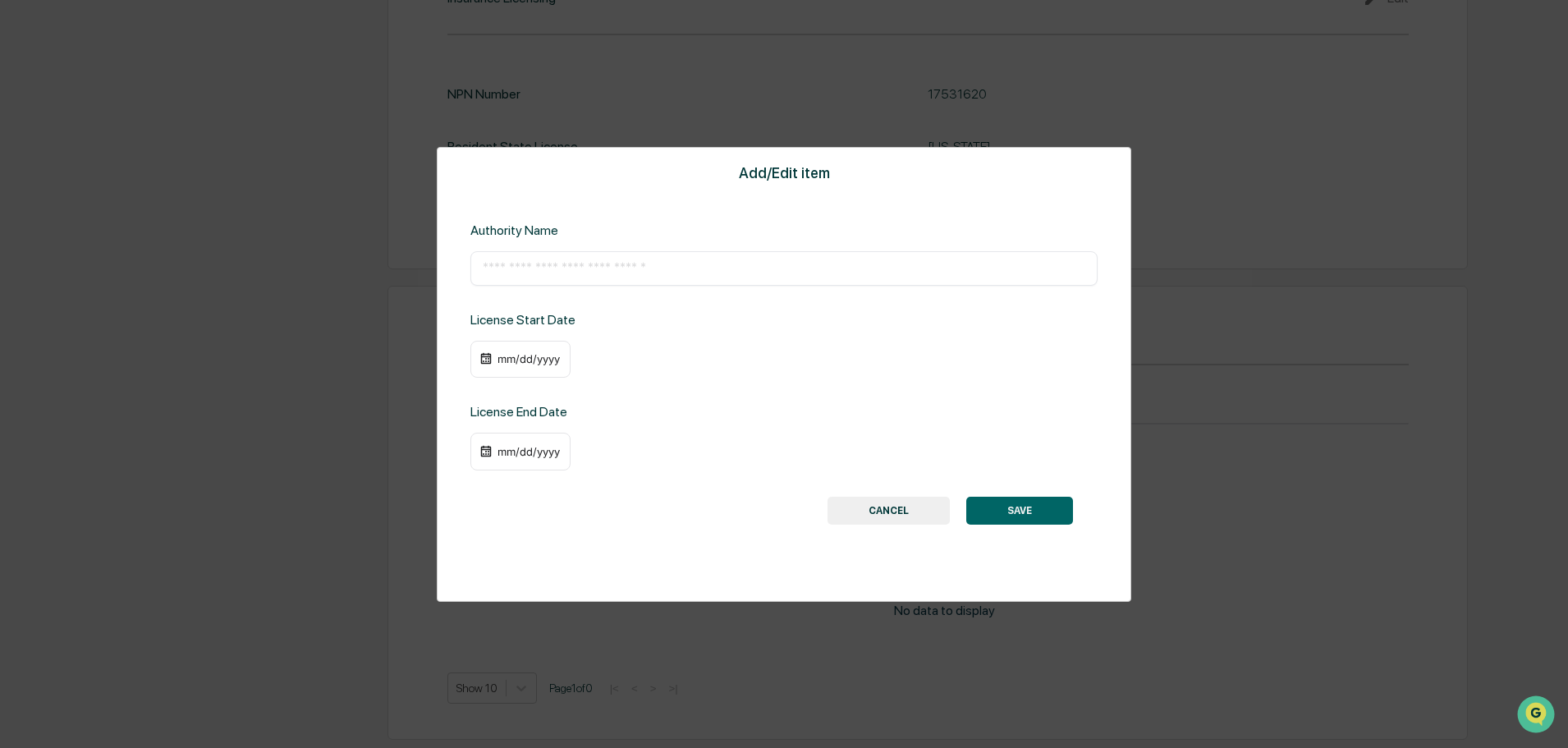
click at [728, 286] on div "Add/Edit item Authority Name ​ License Start Date mm/dd/yyyy License End Date m…" at bounding box center [784, 374] width 695 height 455
click at [669, 279] on div "​" at bounding box center [784, 268] width 627 height 34
click at [565, 275] on input "text" at bounding box center [784, 269] width 602 height 17
paste input "**********"
type input "**********"
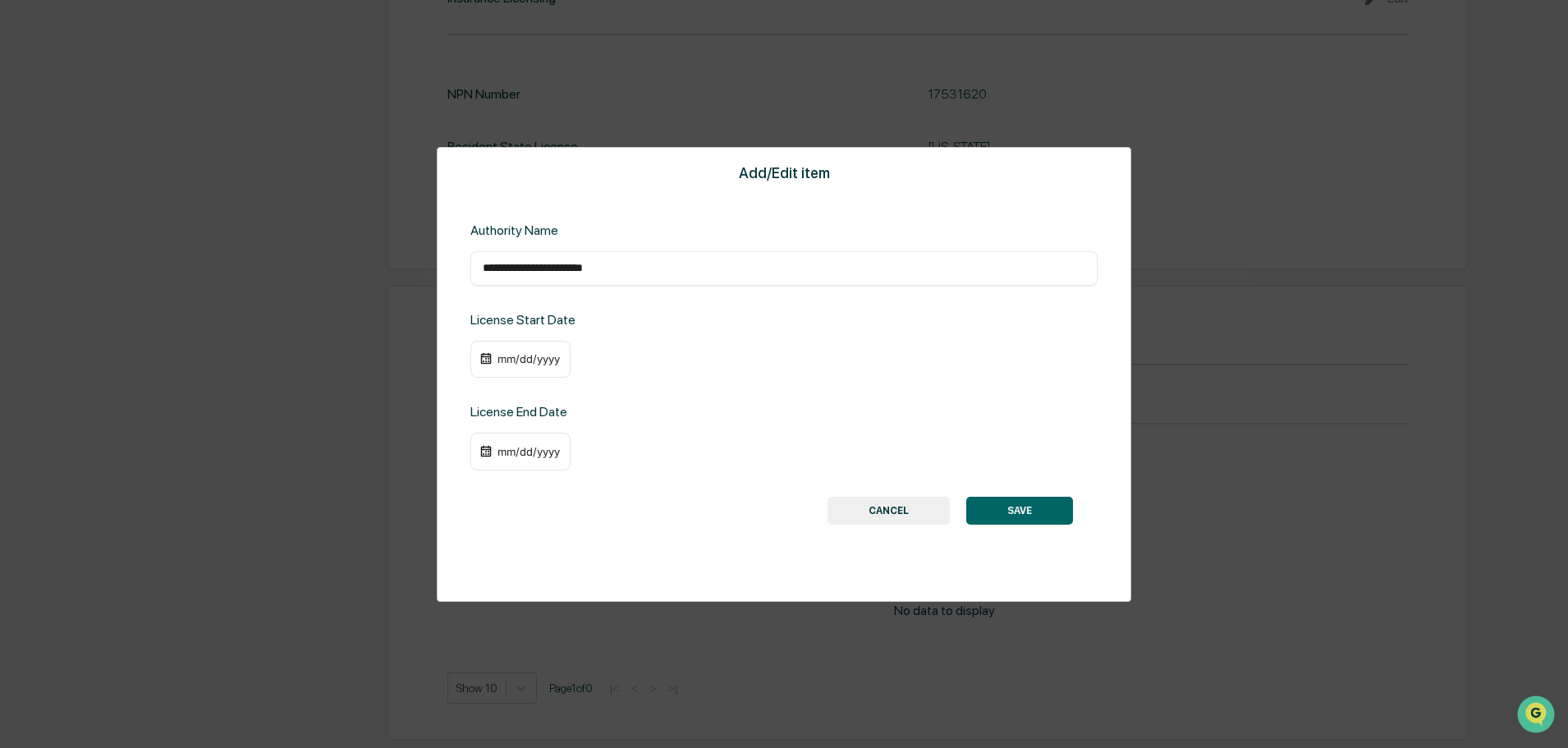
click at [522, 372] on div "mm/dd/yyyy" at bounding box center [520, 360] width 100 height 38
click at [482, 359] on img at bounding box center [486, 359] width 13 height 13
click at [517, 364] on div "mm/dd/yyyy" at bounding box center [529, 359] width 66 height 13
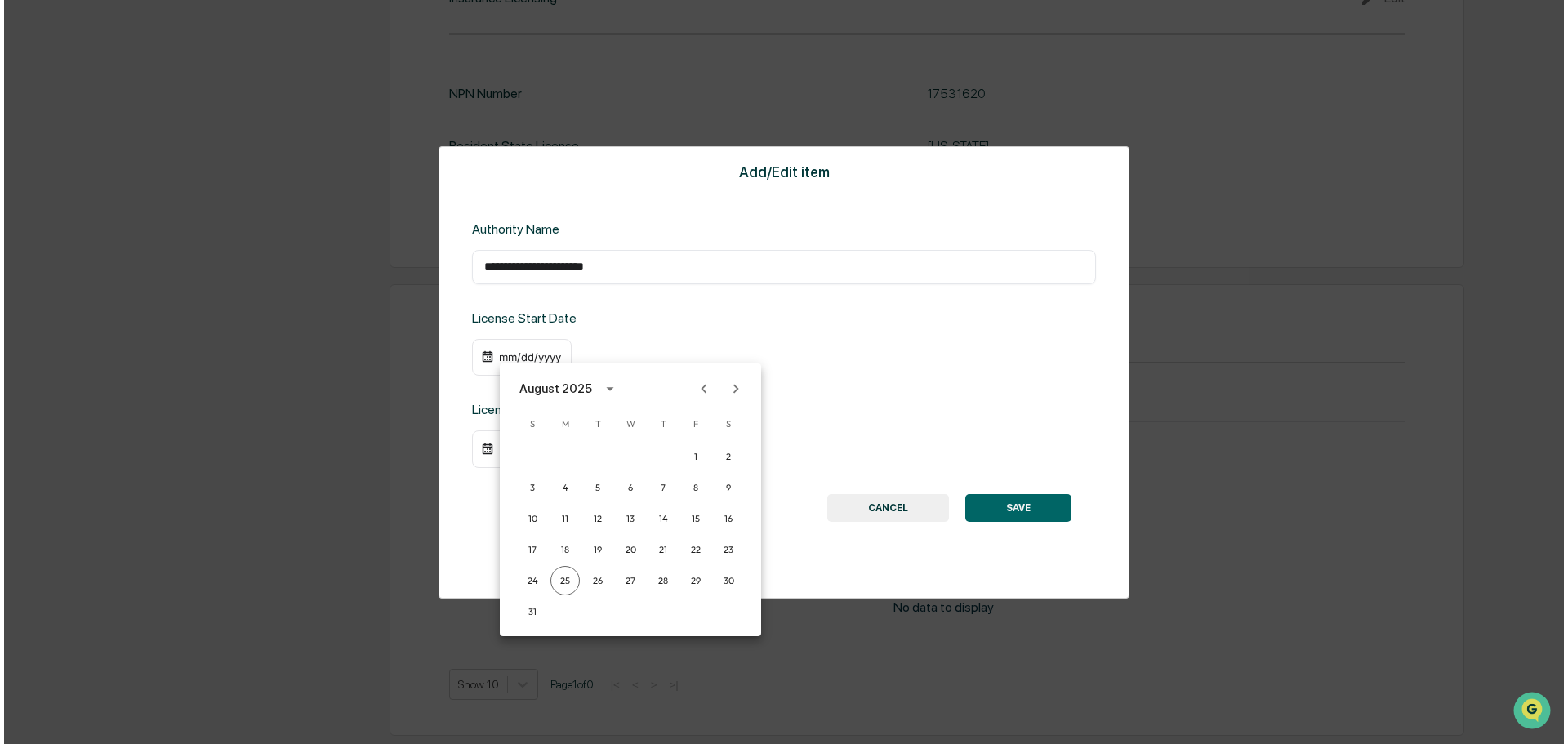
scroll to position [1805, 0]
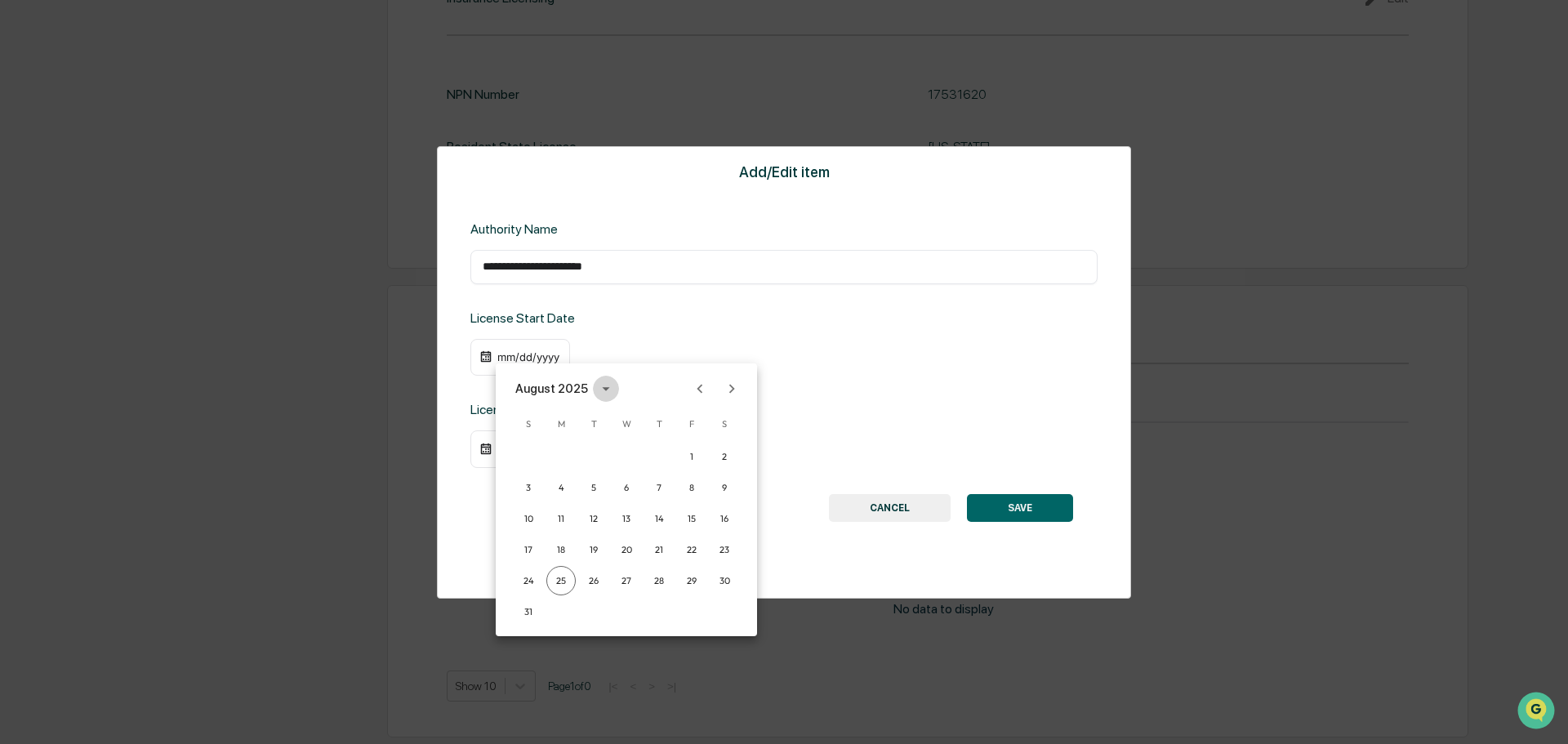
click at [597, 392] on icon "calendar view is open, switch to year view" at bounding box center [606, 389] width 18 height 18
click at [619, 567] on button "2015" at bounding box center [626, 567] width 59 height 29
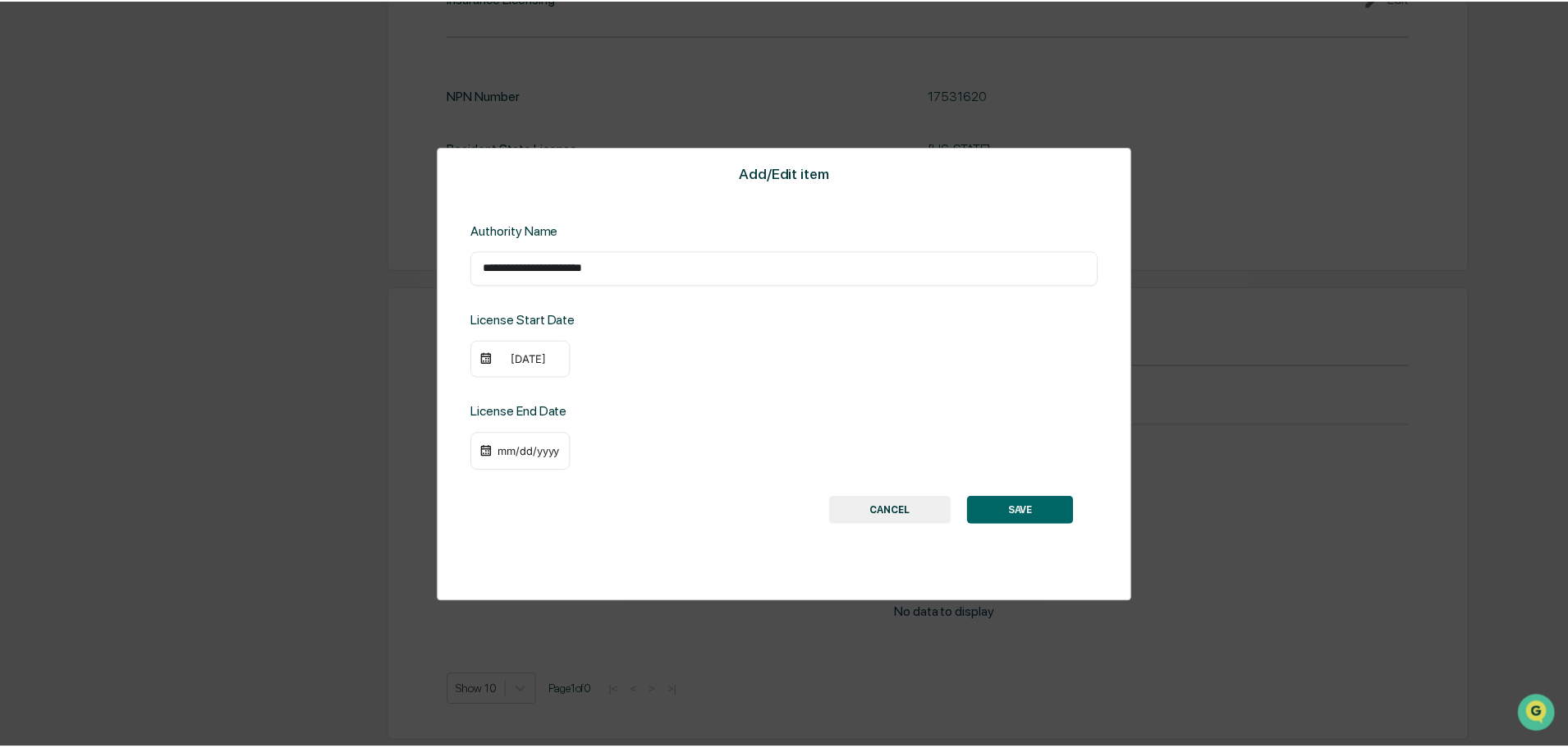
scroll to position [1813, 0]
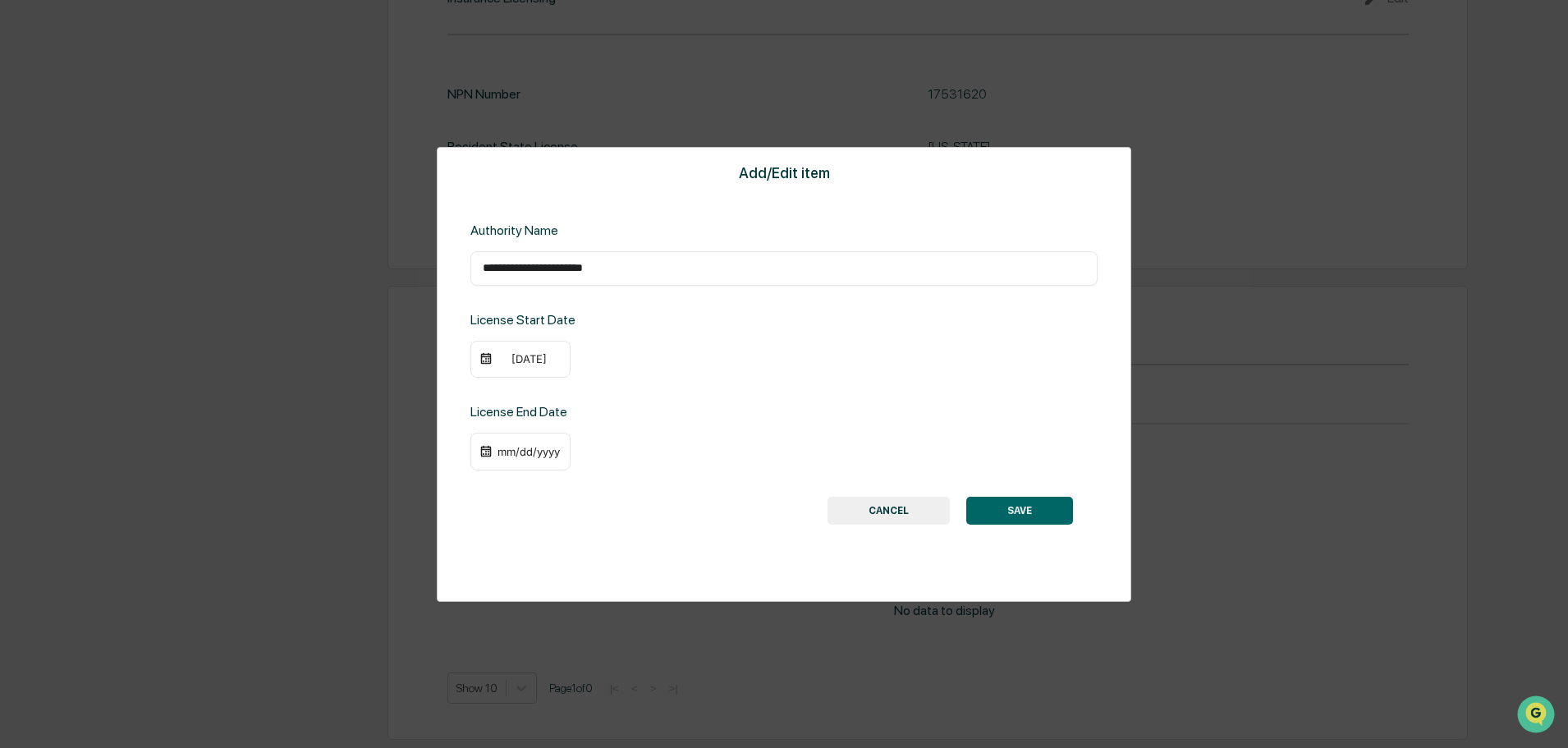
click at [527, 357] on div "[DATE]" at bounding box center [529, 359] width 66 height 13
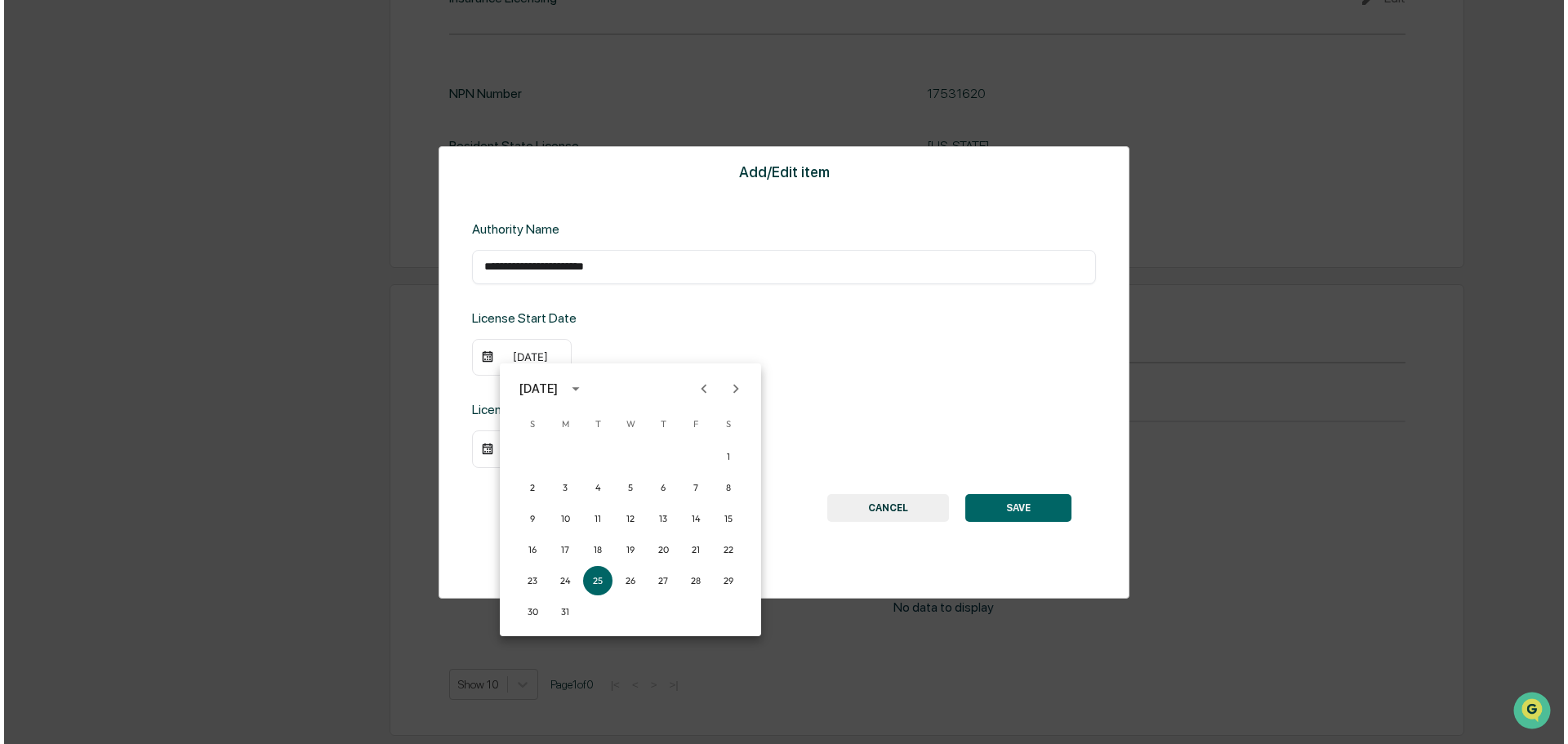
scroll to position [1805, 0]
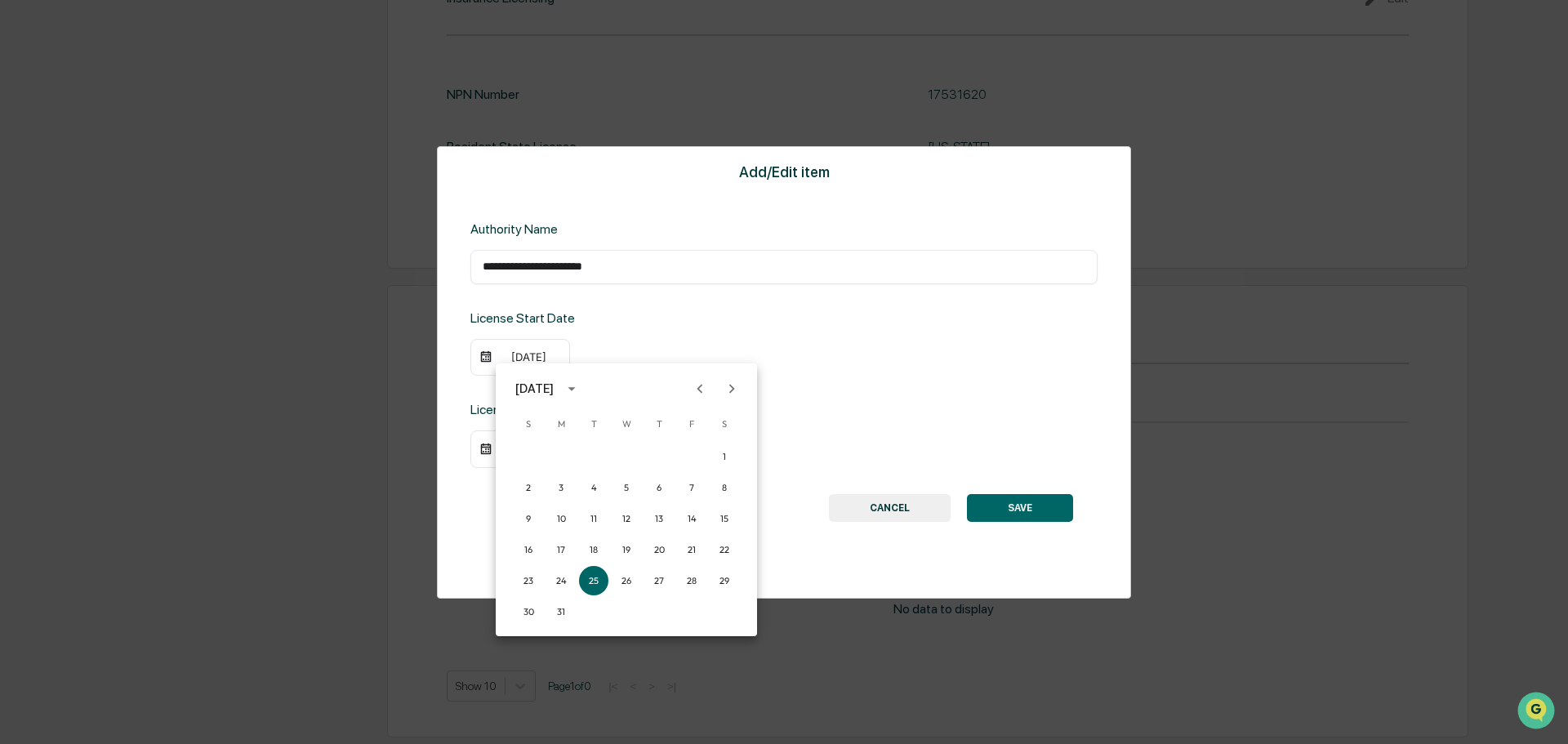
click at [700, 391] on icon "Previous month" at bounding box center [700, 389] width 6 height 9
click at [701, 390] on icon "Previous month" at bounding box center [700, 389] width 18 height 18
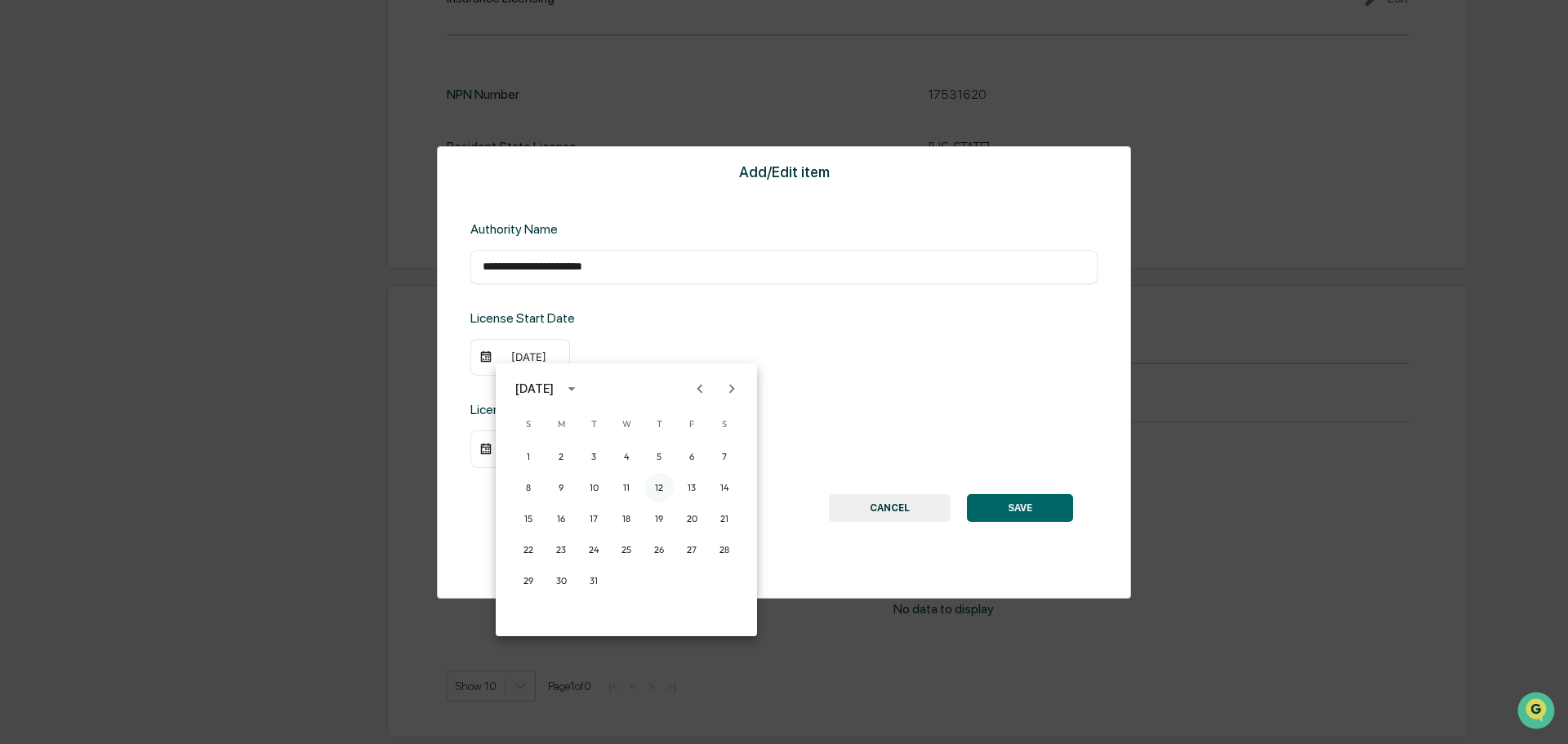
click at [653, 485] on button "12" at bounding box center [659, 487] width 29 height 29
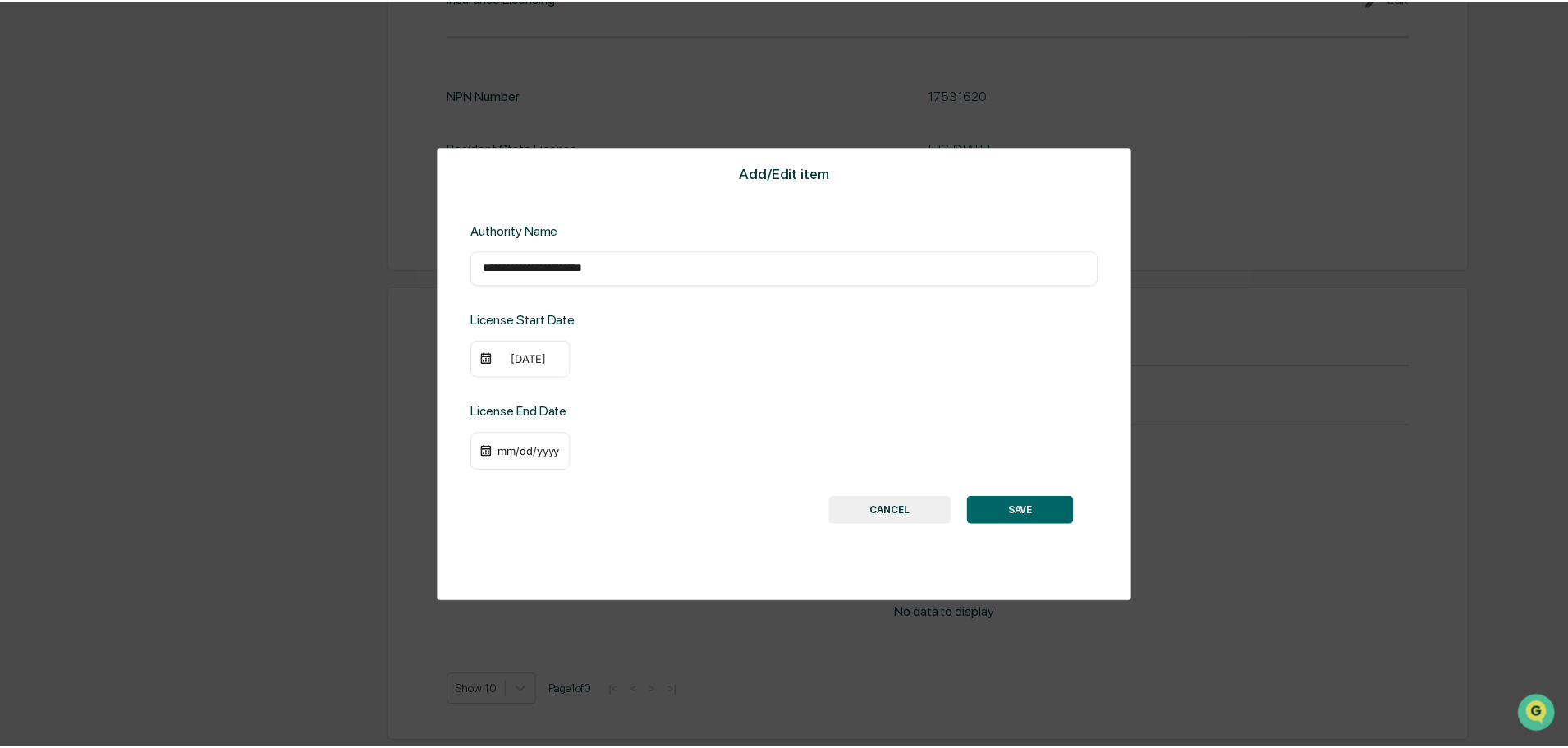
scroll to position [1813, 0]
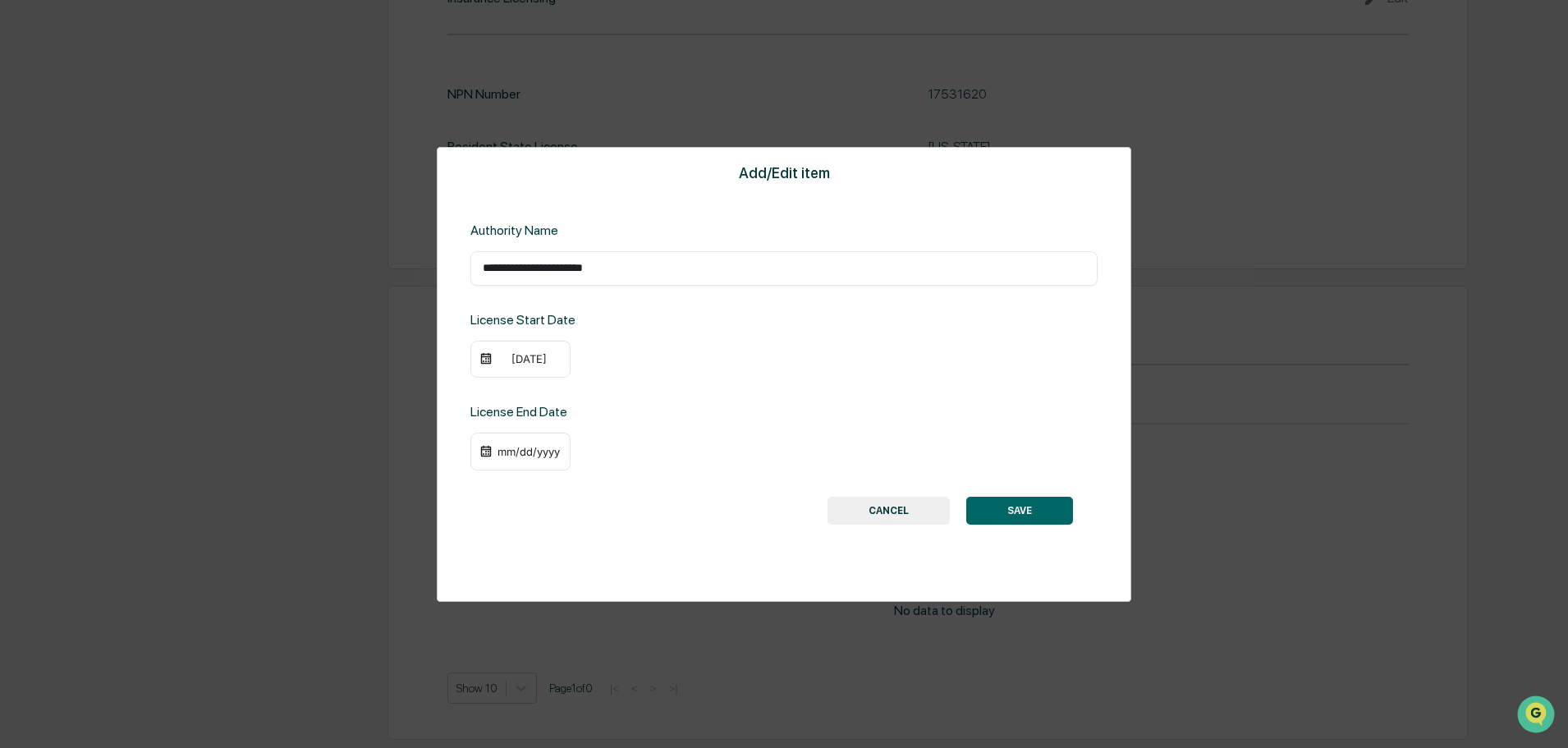
click at [1030, 518] on button "SAVE" at bounding box center [1019, 511] width 106 height 28
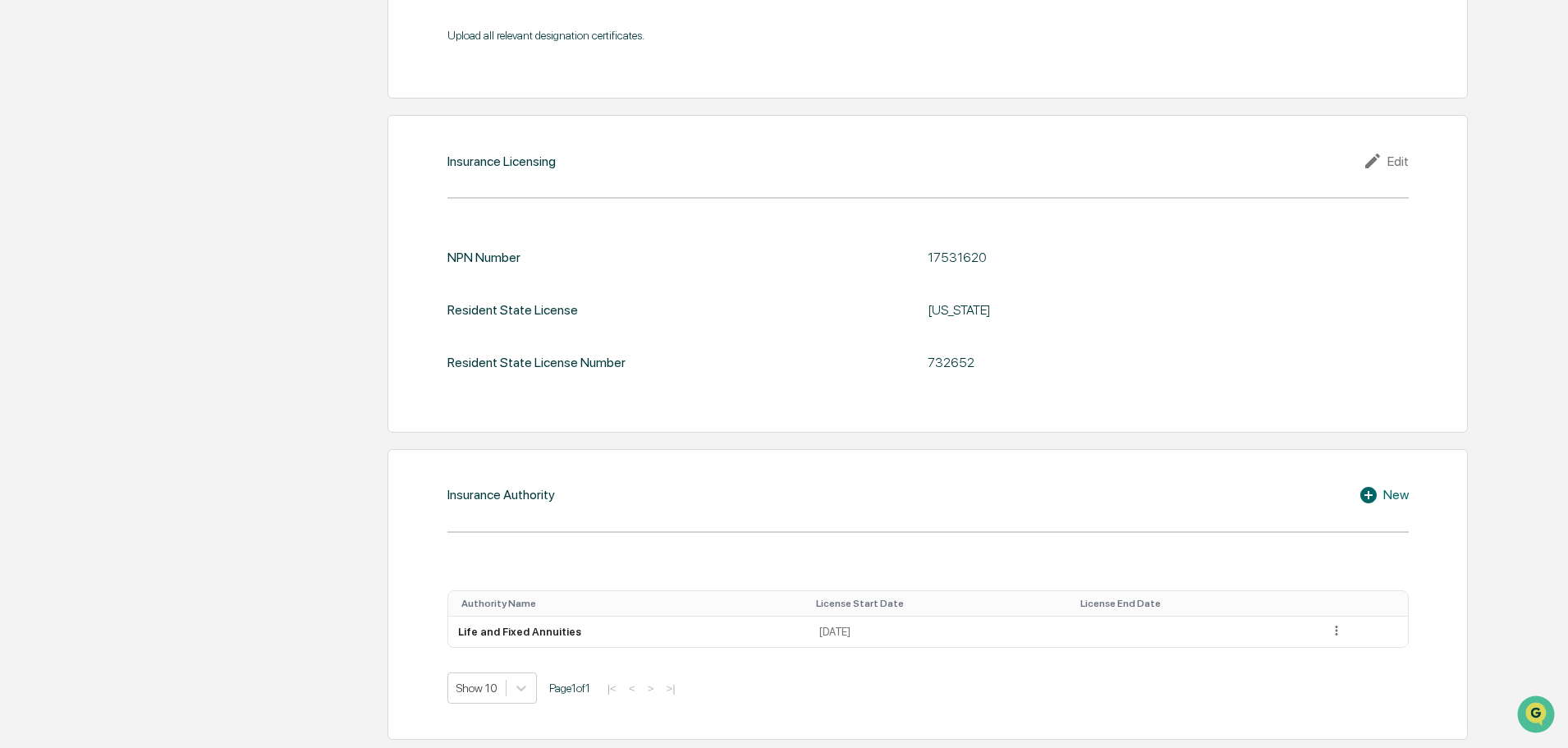
scroll to position [1649, 0]
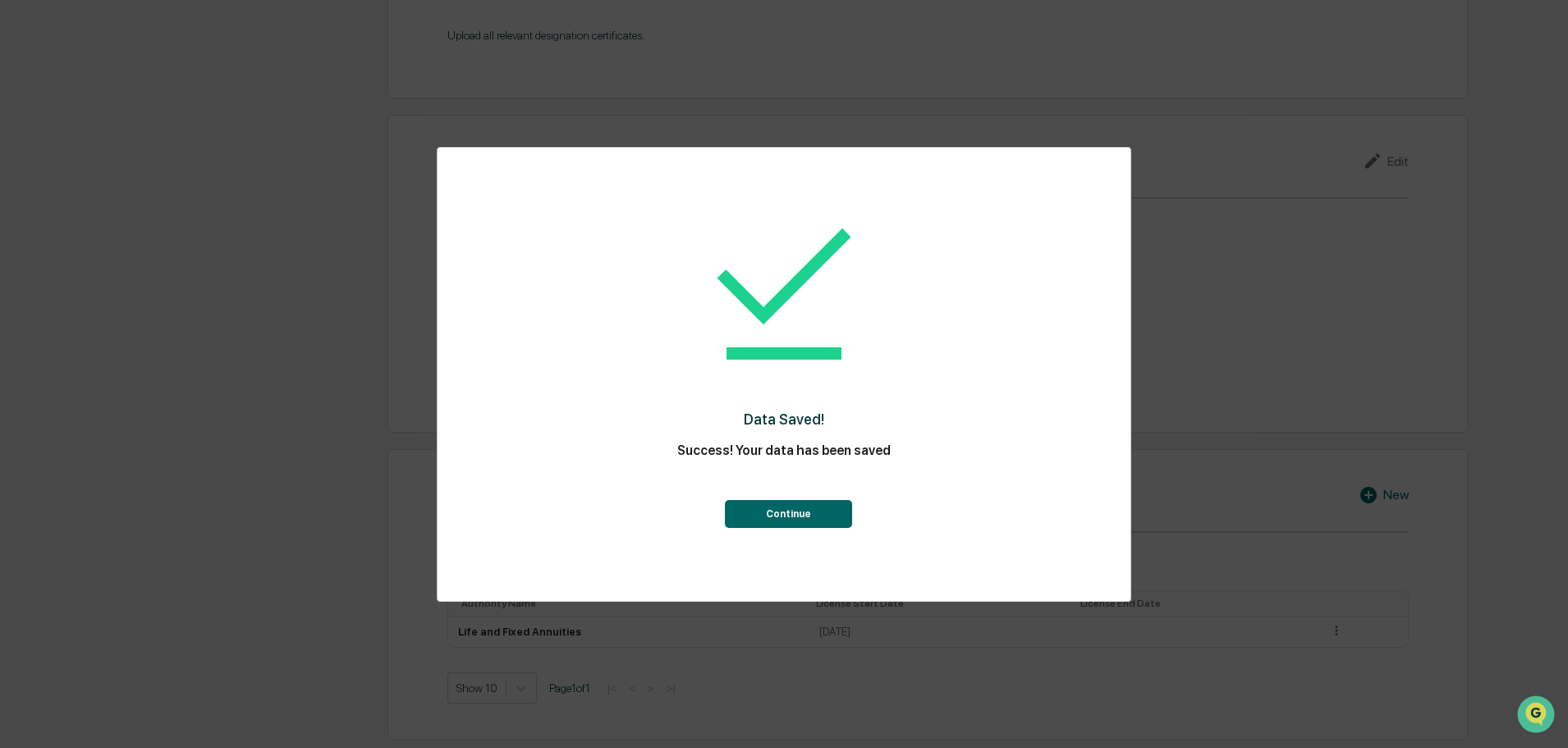
click at [772, 514] on button "Continue" at bounding box center [788, 514] width 128 height 28
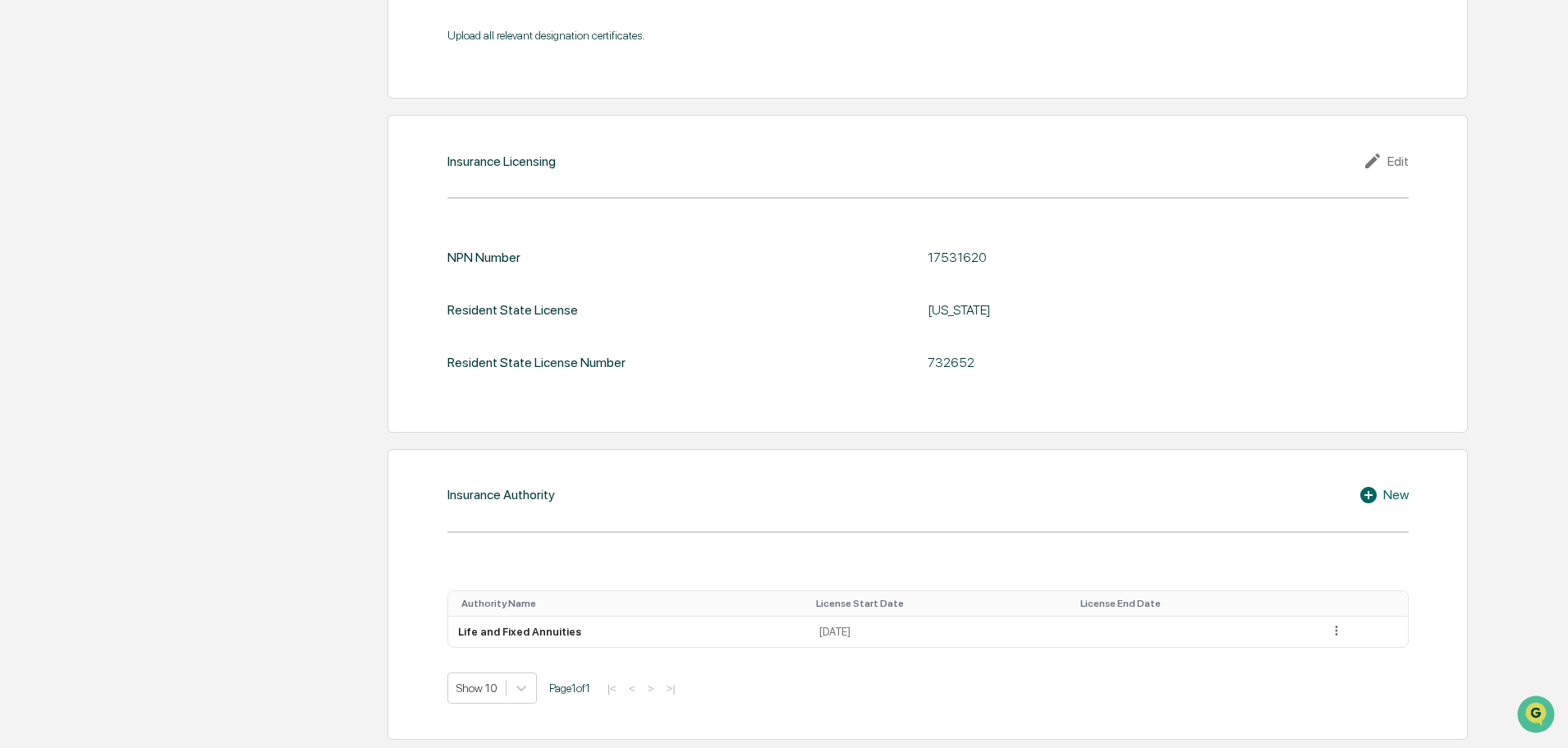
click at [1392, 496] on div "New" at bounding box center [1383, 495] width 50 height 19
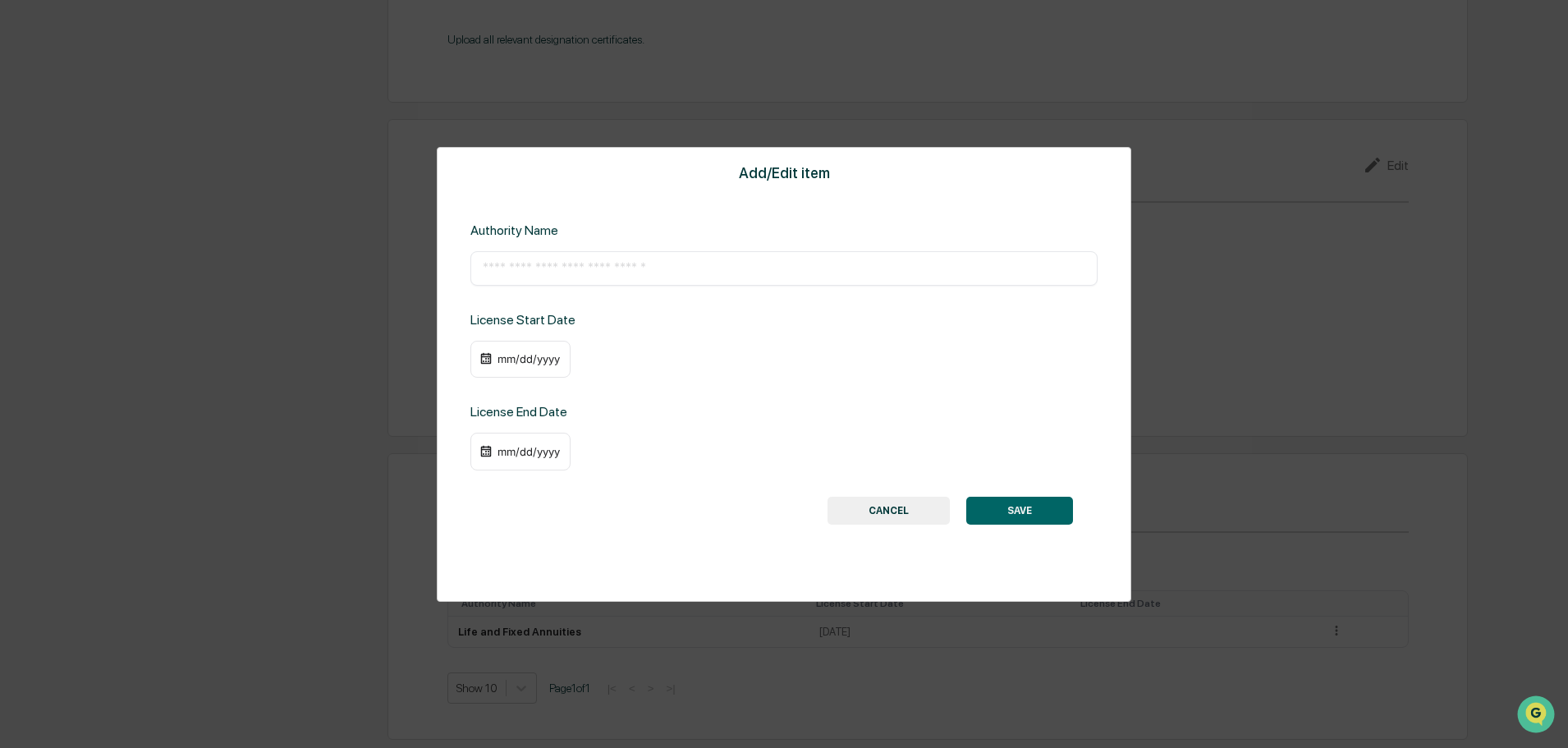
click at [565, 273] on input "text" at bounding box center [784, 269] width 602 height 17
paste input "**********"
type input "**********"
click at [526, 371] on div "mm/dd/yyyy" at bounding box center [520, 360] width 100 height 38
click at [517, 359] on div "mm/dd/yyyy" at bounding box center [529, 359] width 66 height 13
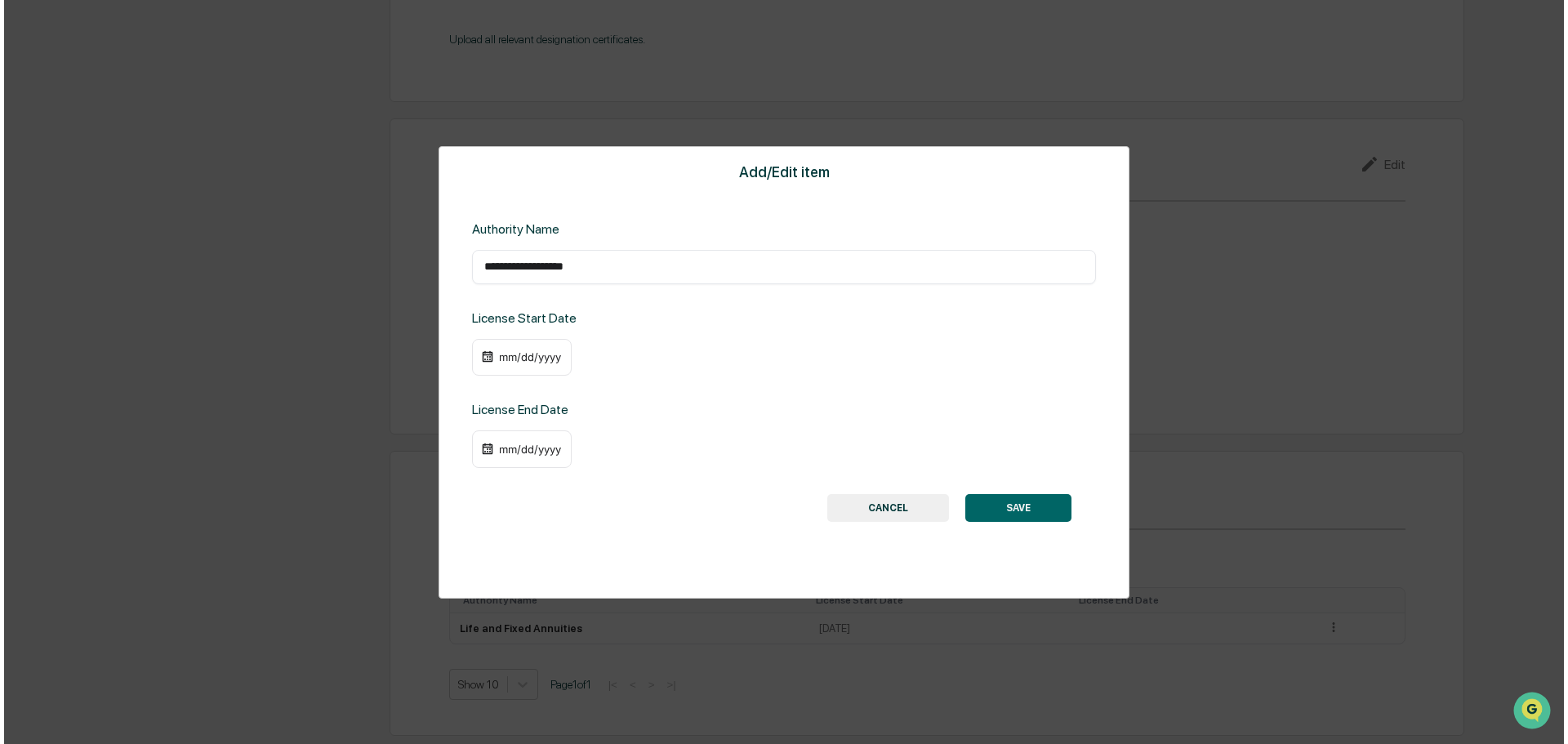
scroll to position [1639, 0]
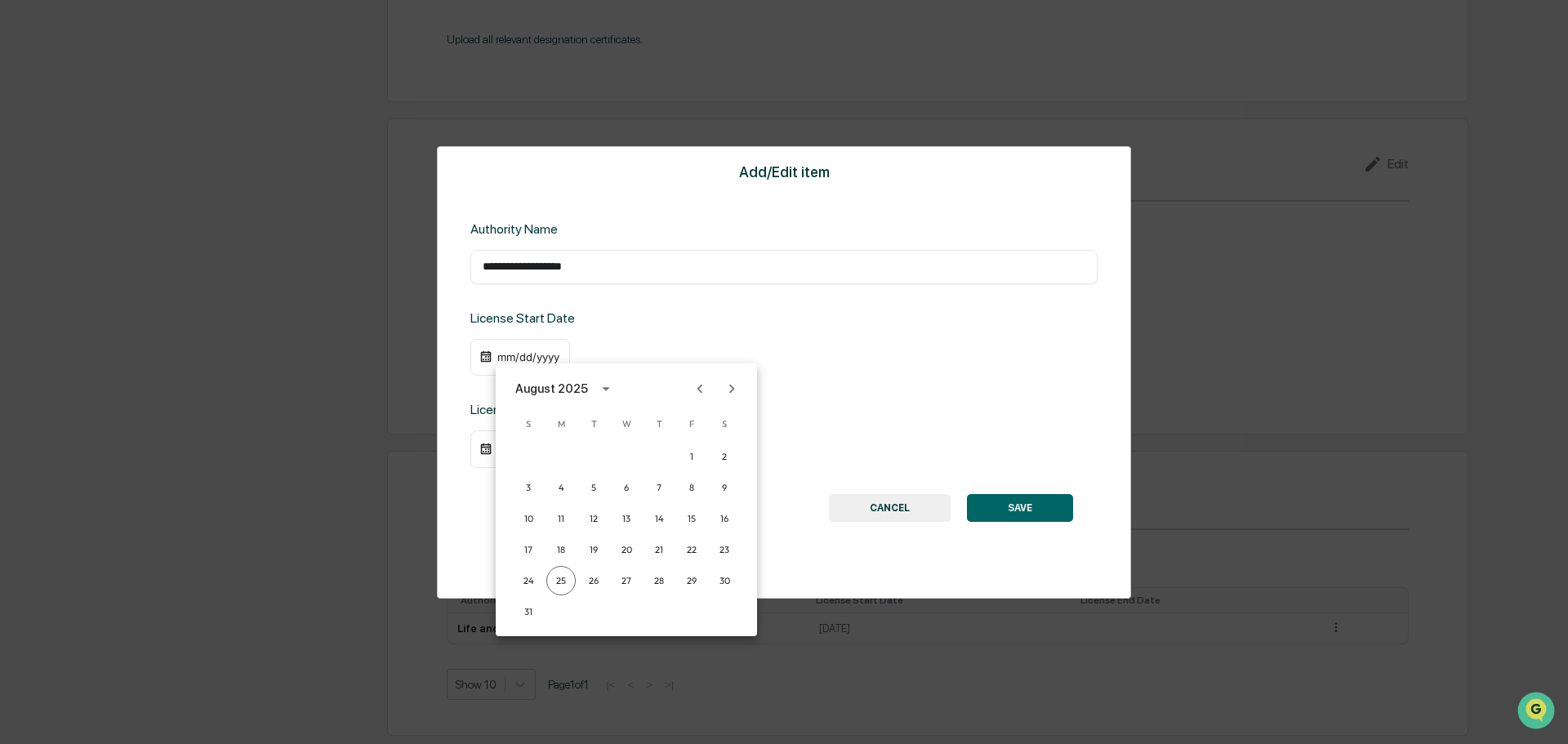
click at [554, 381] on div "August 2025" at bounding box center [551, 389] width 73 height 18
click at [620, 474] on button "2015" at bounding box center [626, 486] width 59 height 29
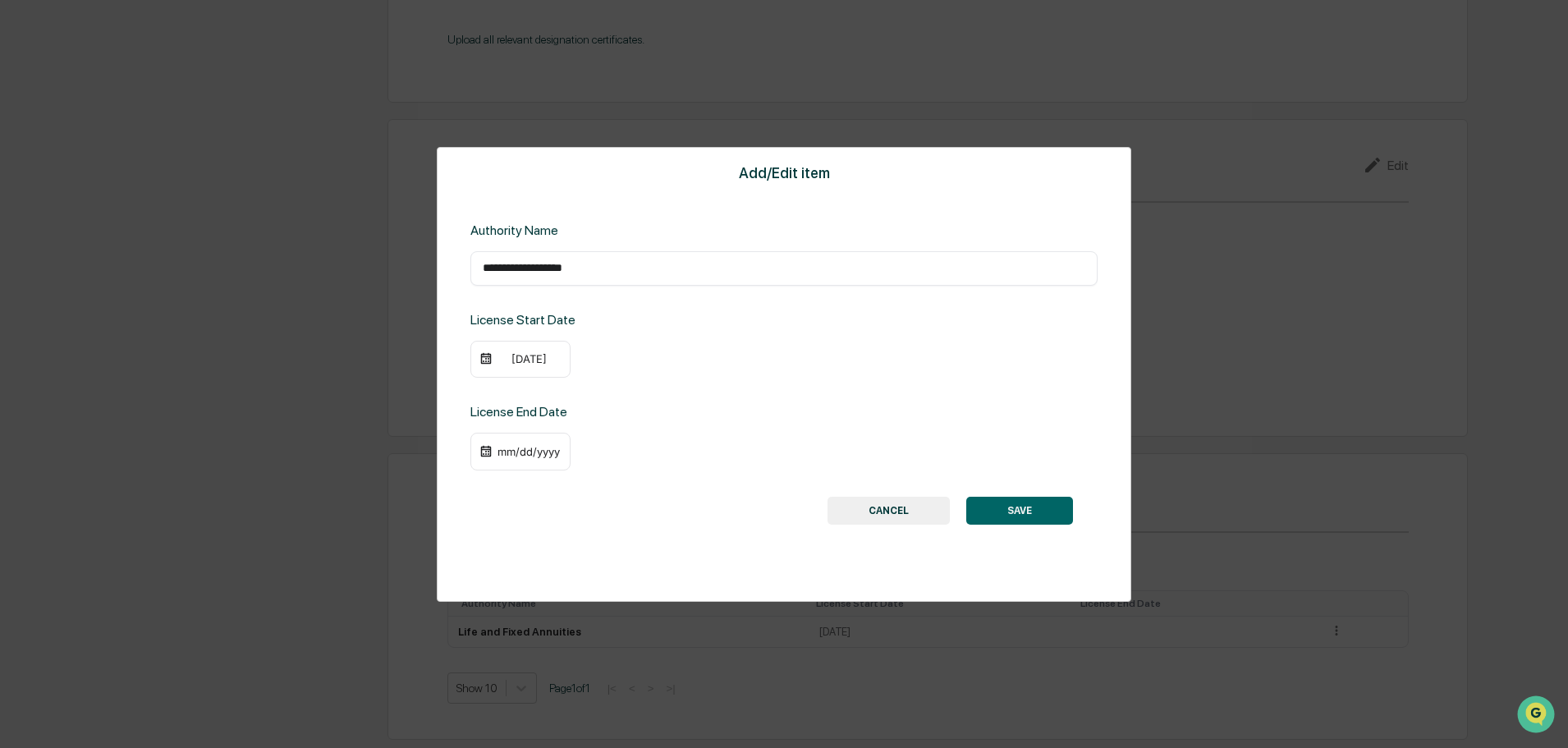
click at [511, 357] on div "[DATE]" at bounding box center [529, 359] width 66 height 13
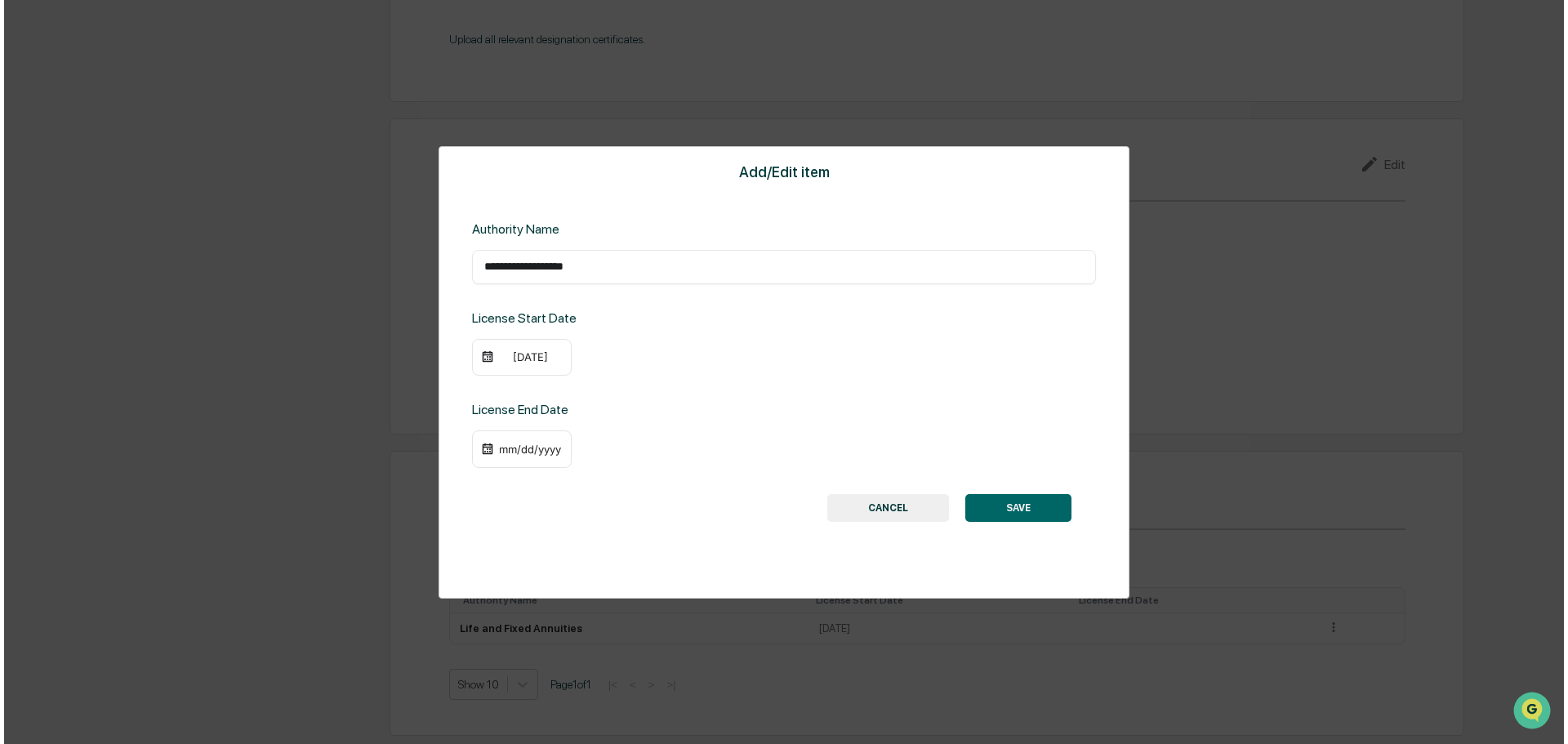
scroll to position [1639, 0]
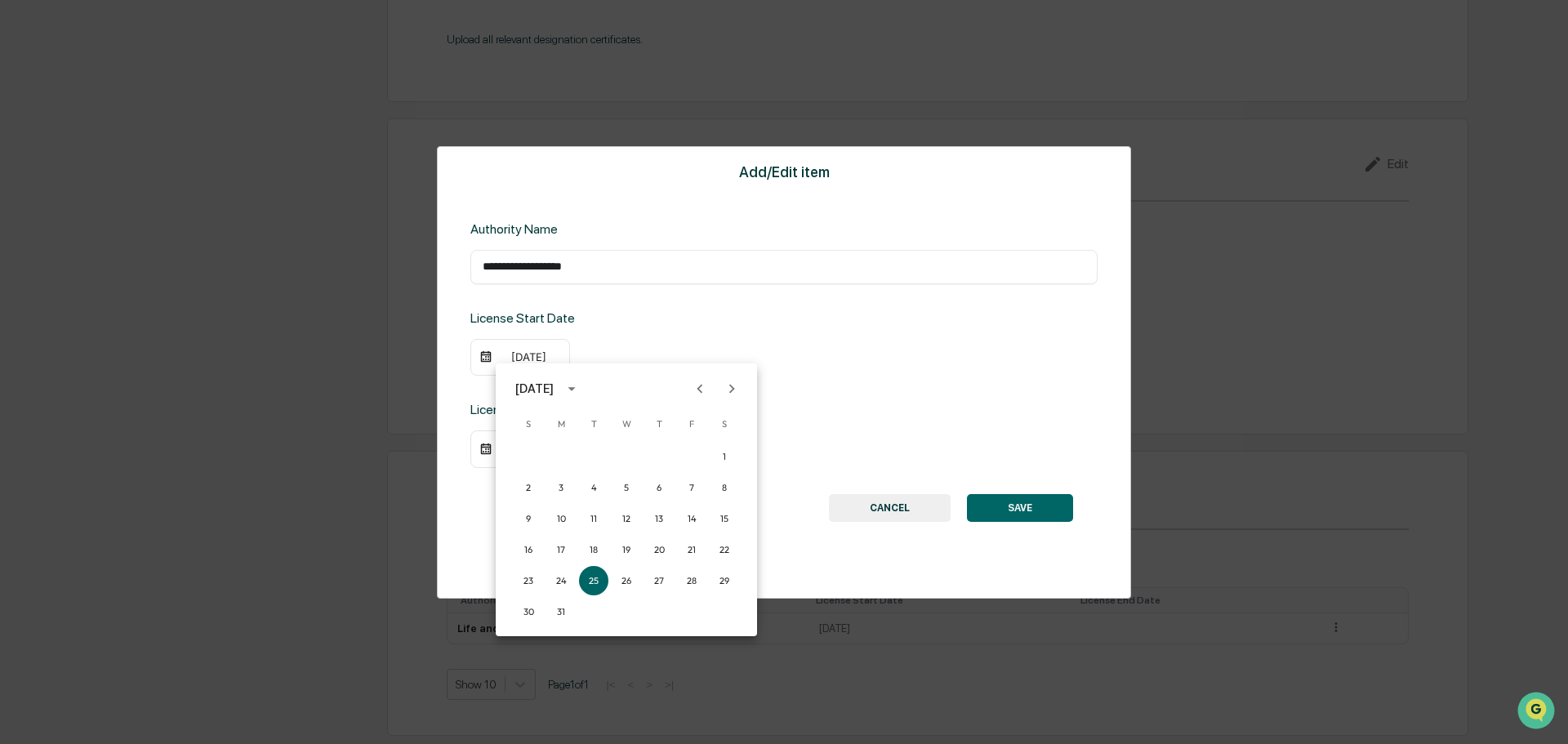
click at [699, 386] on icon "Previous month" at bounding box center [700, 389] width 18 height 18
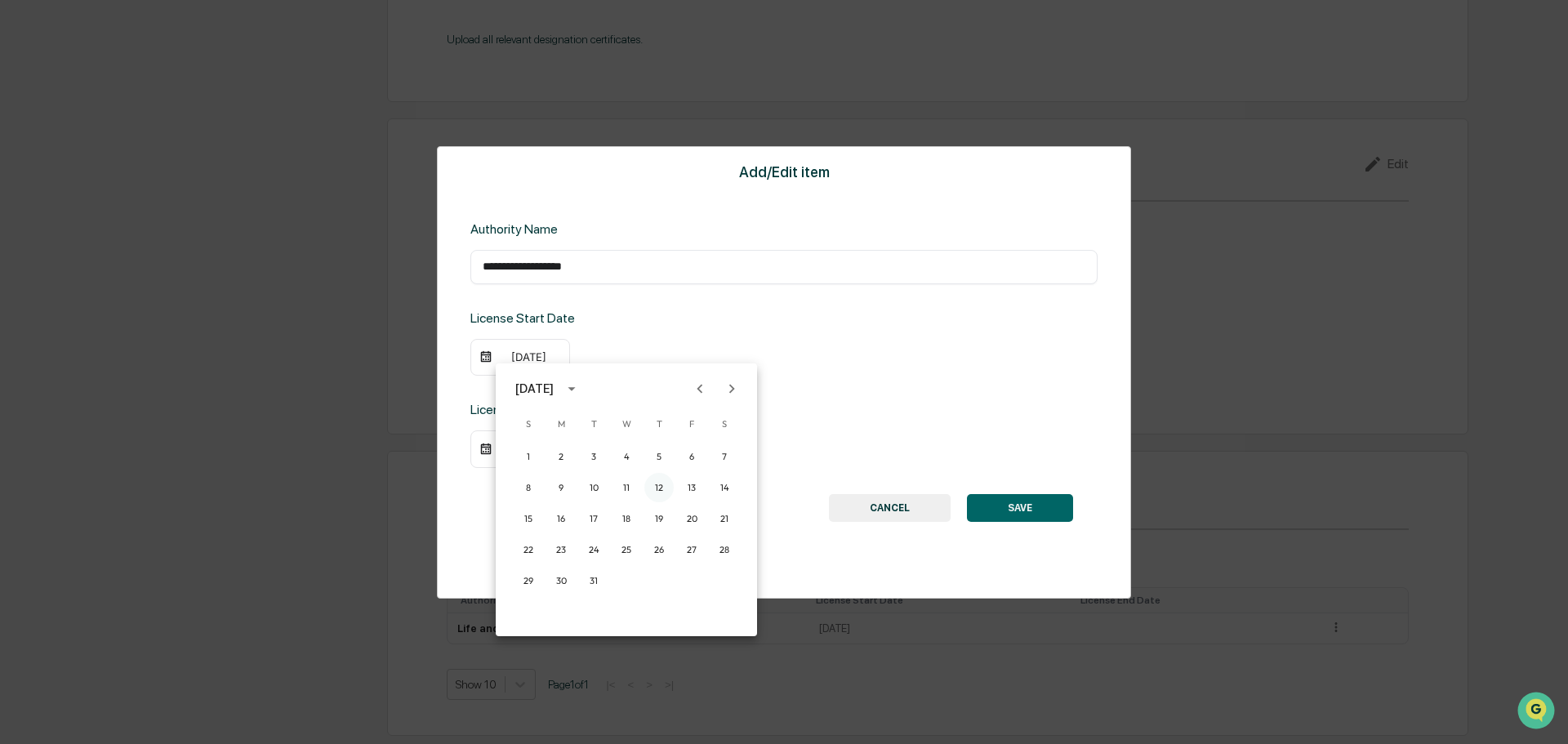
click at [650, 483] on button "12" at bounding box center [659, 487] width 29 height 29
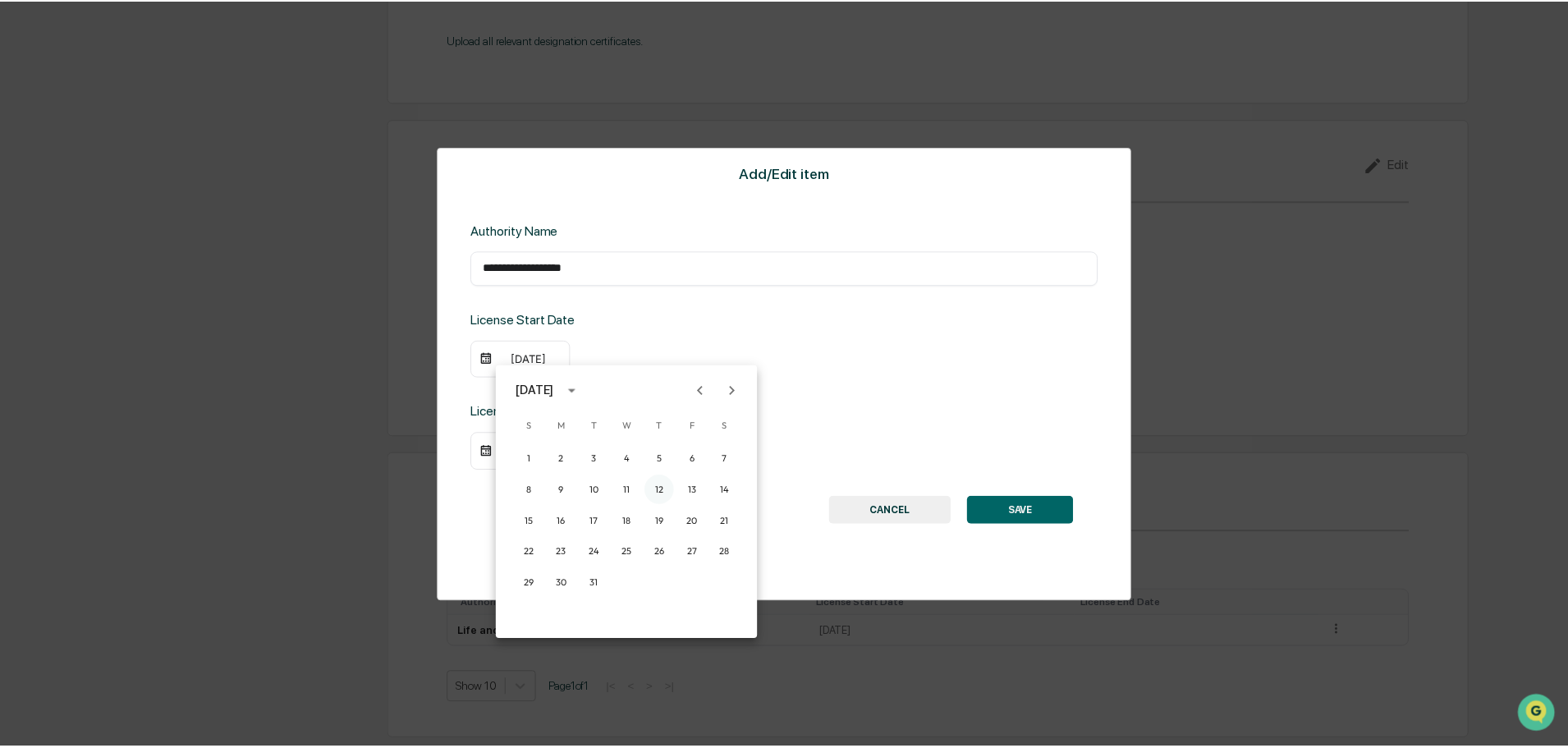
scroll to position [1646, 0]
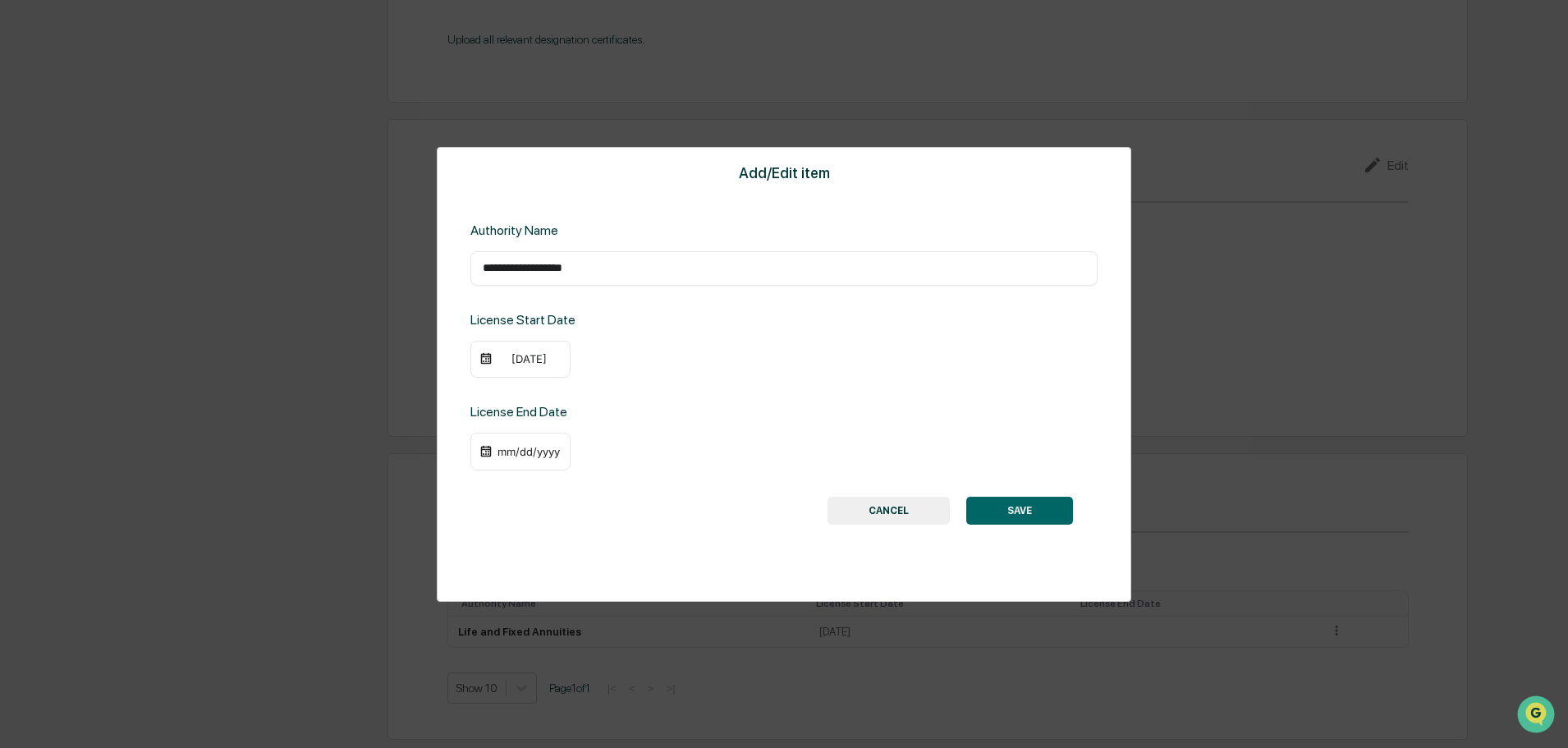
click at [1049, 526] on div "**********" at bounding box center [784, 374] width 695 height 455
click at [1048, 516] on button "SAVE" at bounding box center [1019, 511] width 106 height 28
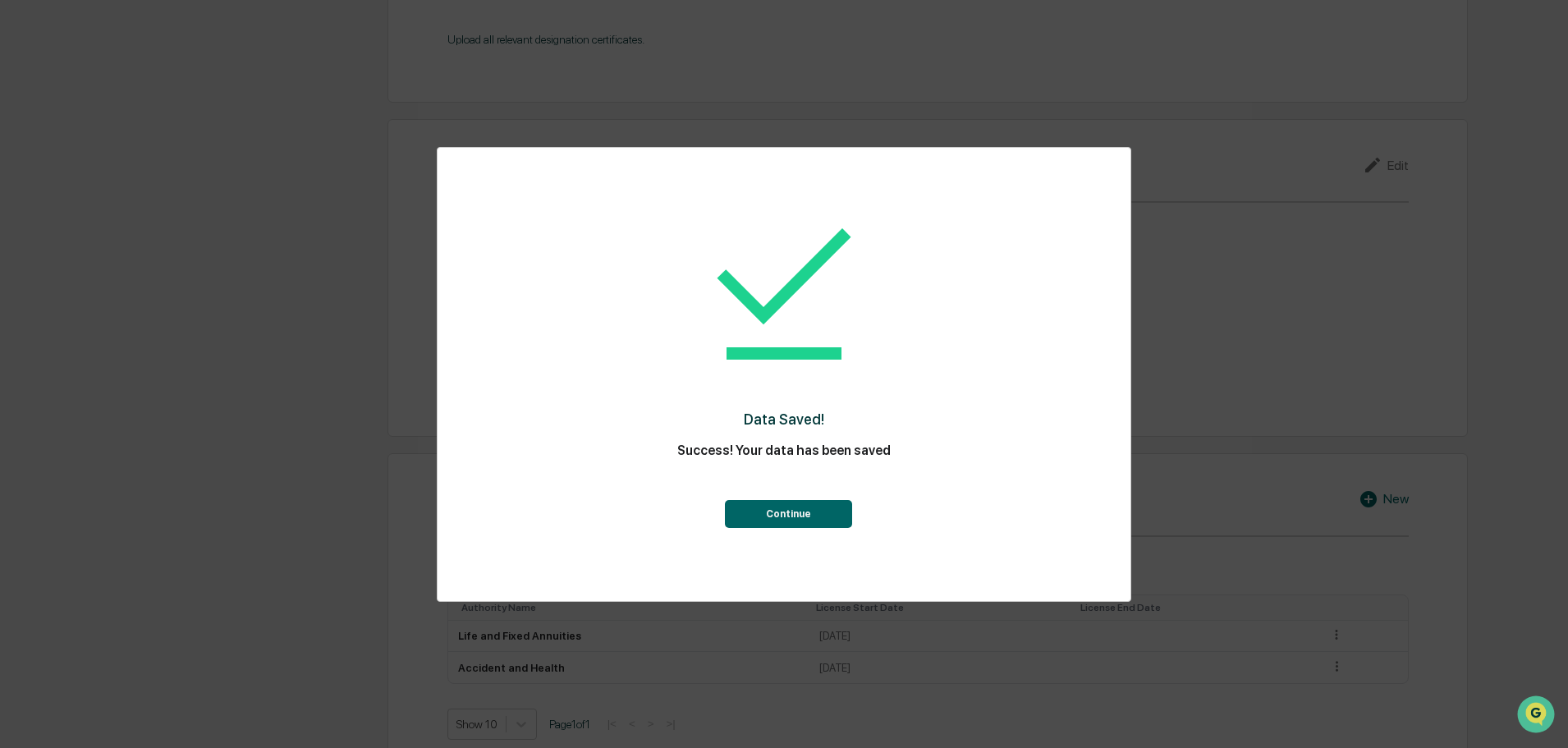
click at [802, 505] on button "Continue" at bounding box center [788, 514] width 128 height 28
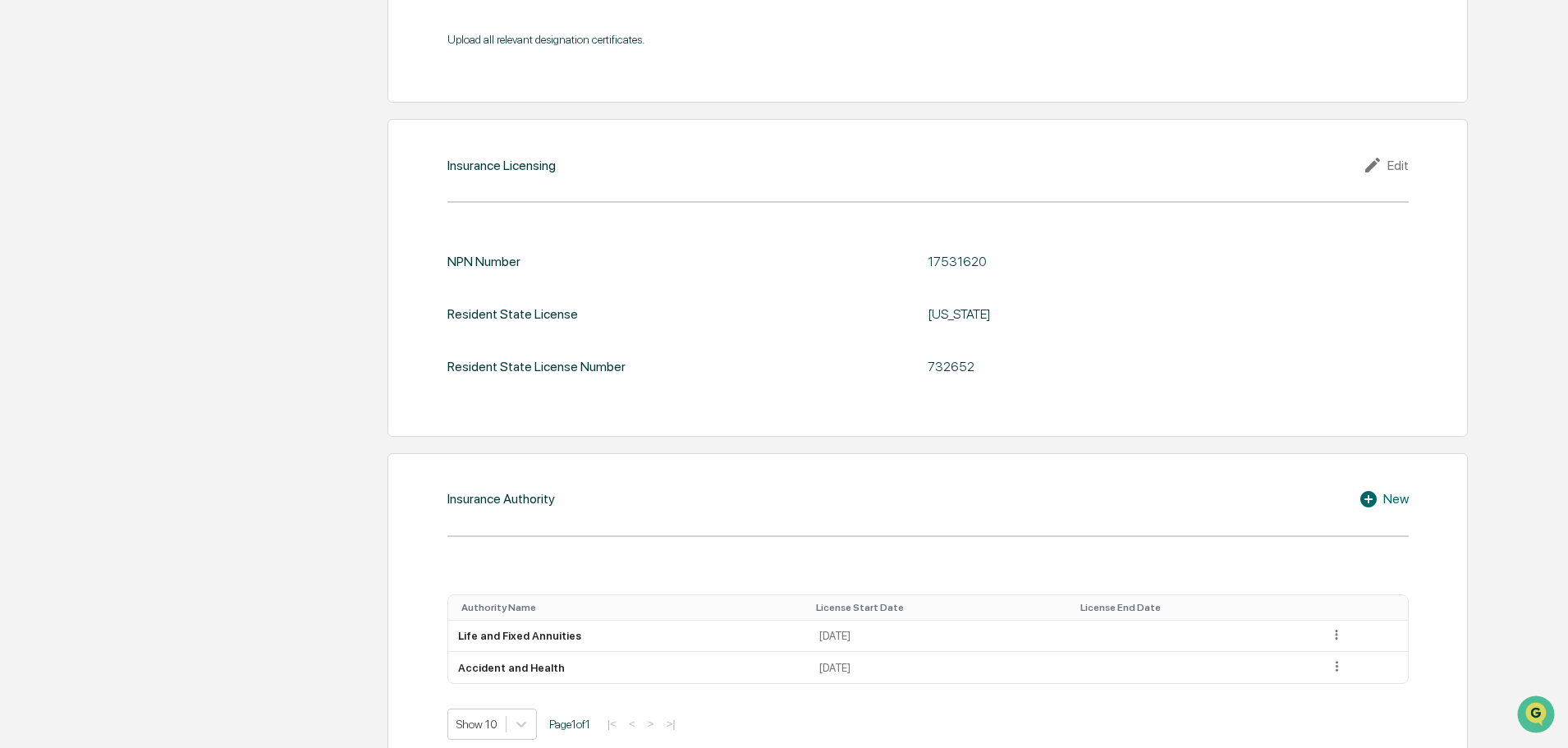
click at [1368, 504] on icon at bounding box center [1368, 499] width 17 height 17
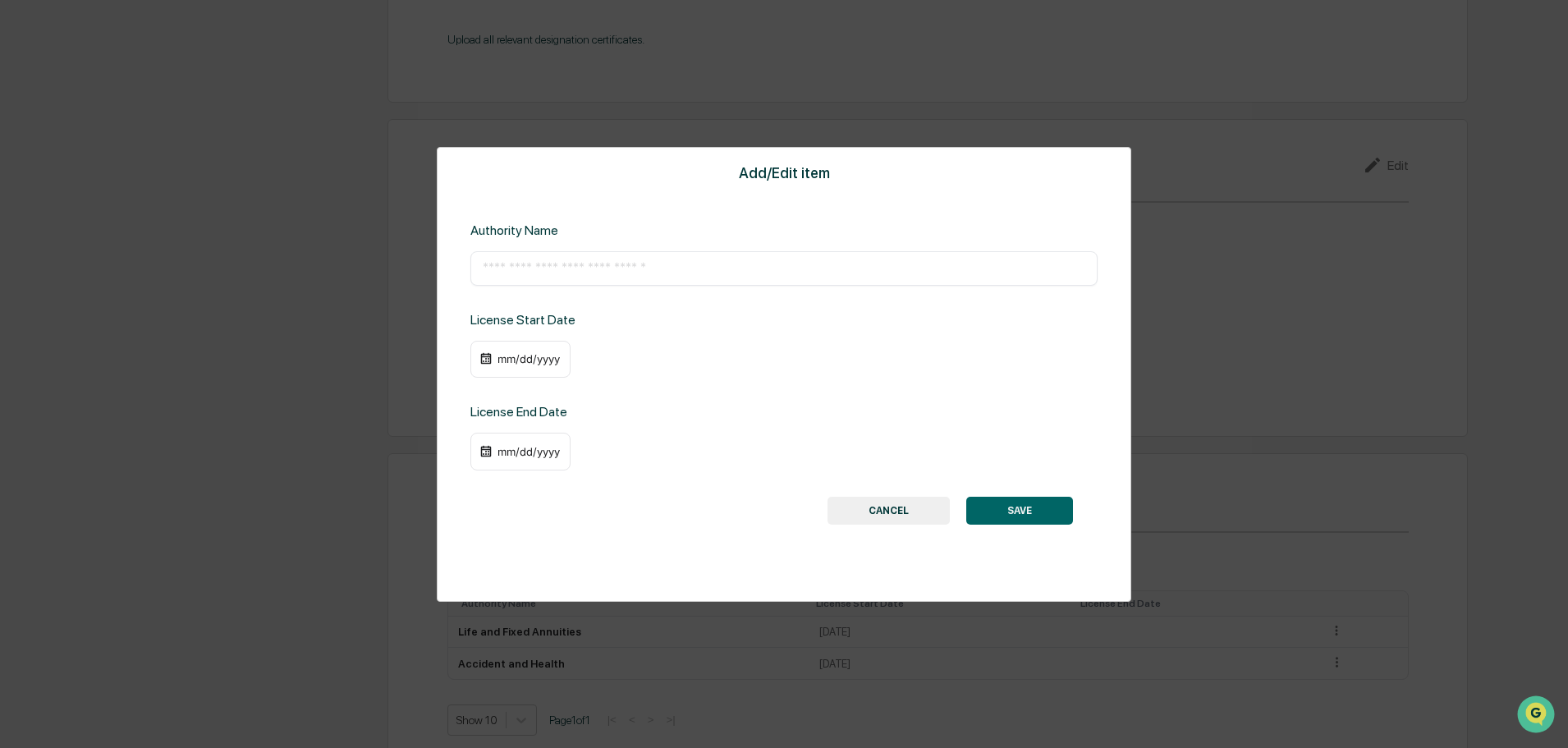
click at [716, 269] on input "text" at bounding box center [784, 269] width 602 height 17
paste input "**********"
type input "**********"
click at [531, 363] on div "mm/dd/yyyy" at bounding box center [529, 359] width 66 height 13
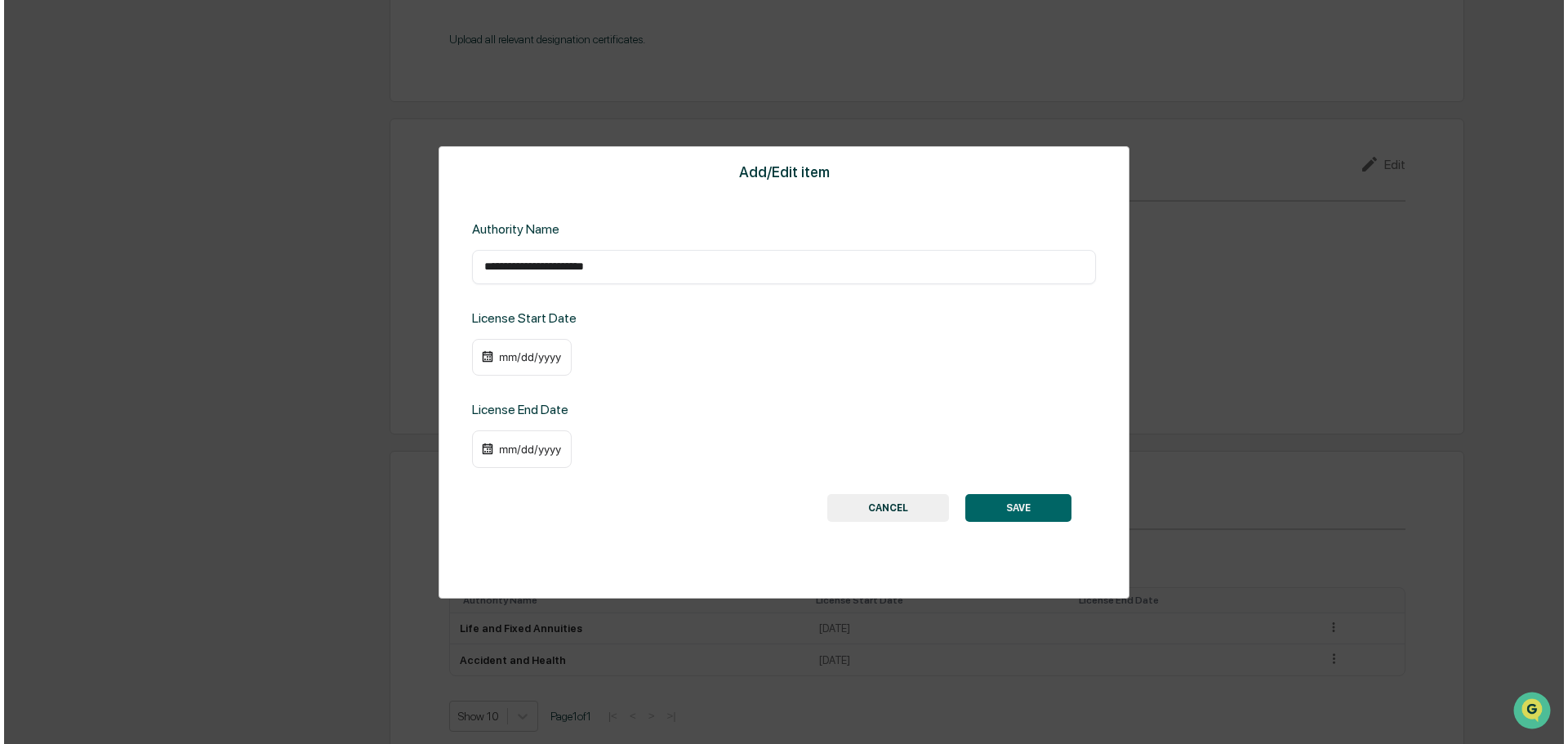
scroll to position [1639, 0]
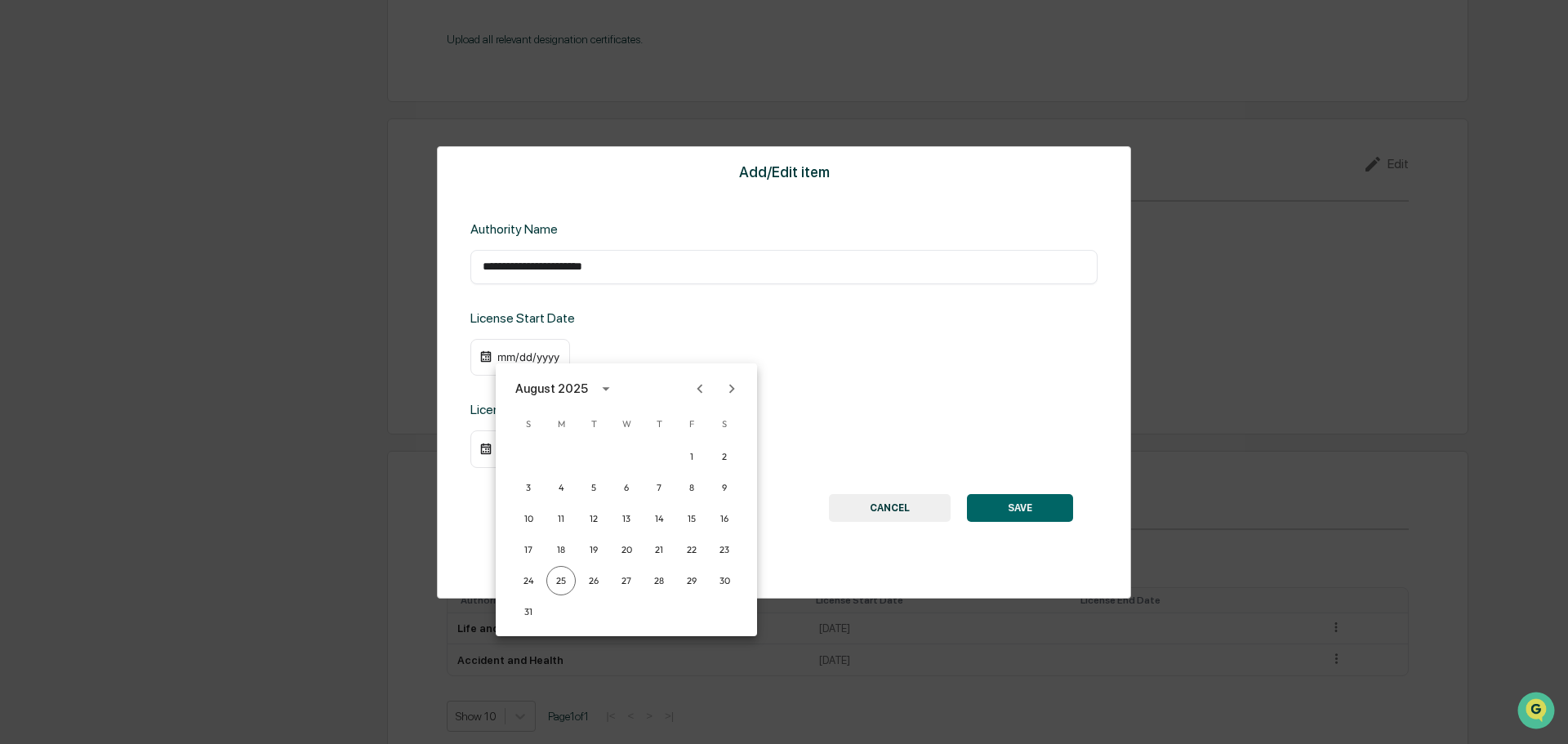
click at [588, 387] on div "August 2025" at bounding box center [554, 389] width 77 height 18
click at [621, 482] on button "2015" at bounding box center [626, 486] width 59 height 29
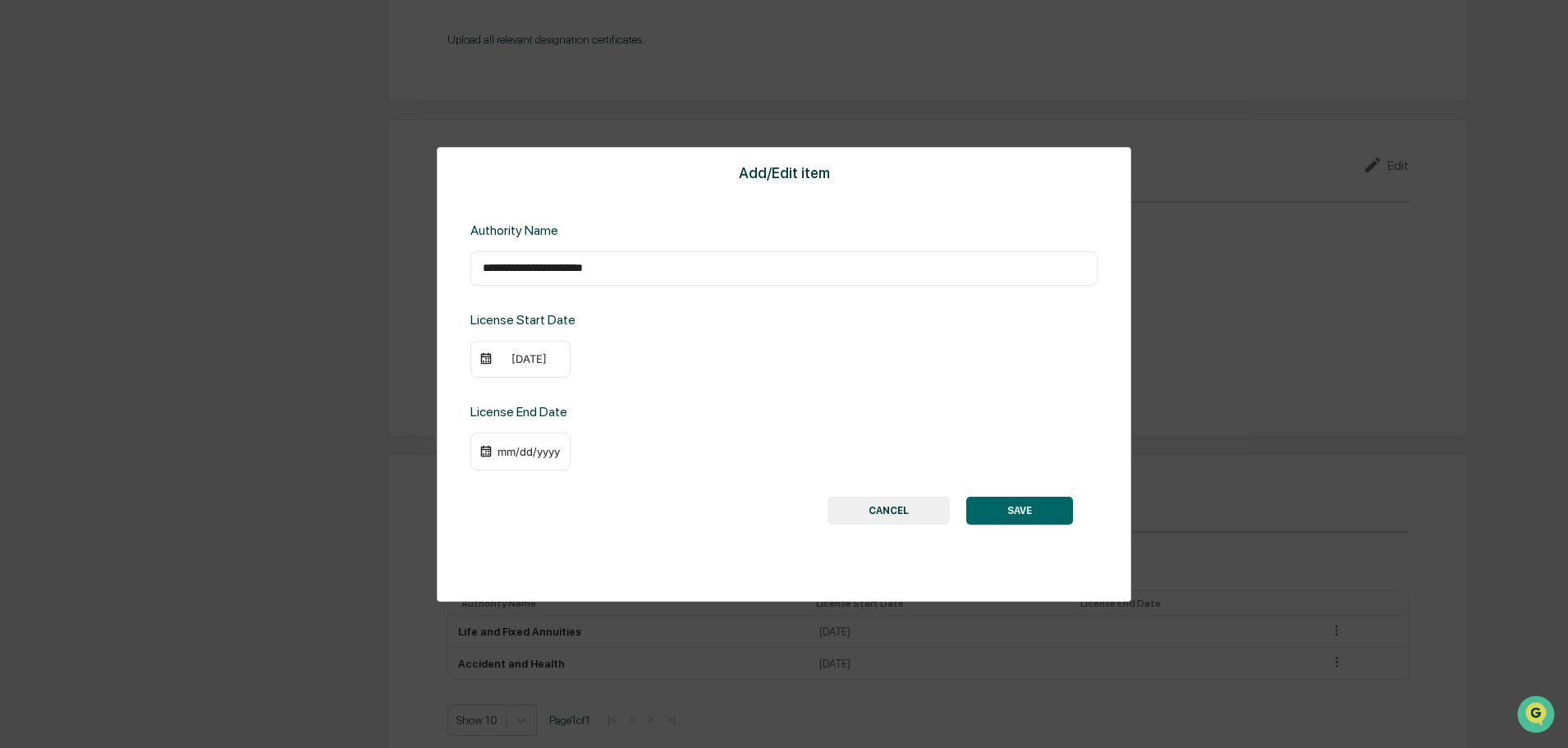
click at [517, 360] on div "[DATE]" at bounding box center [529, 359] width 66 height 13
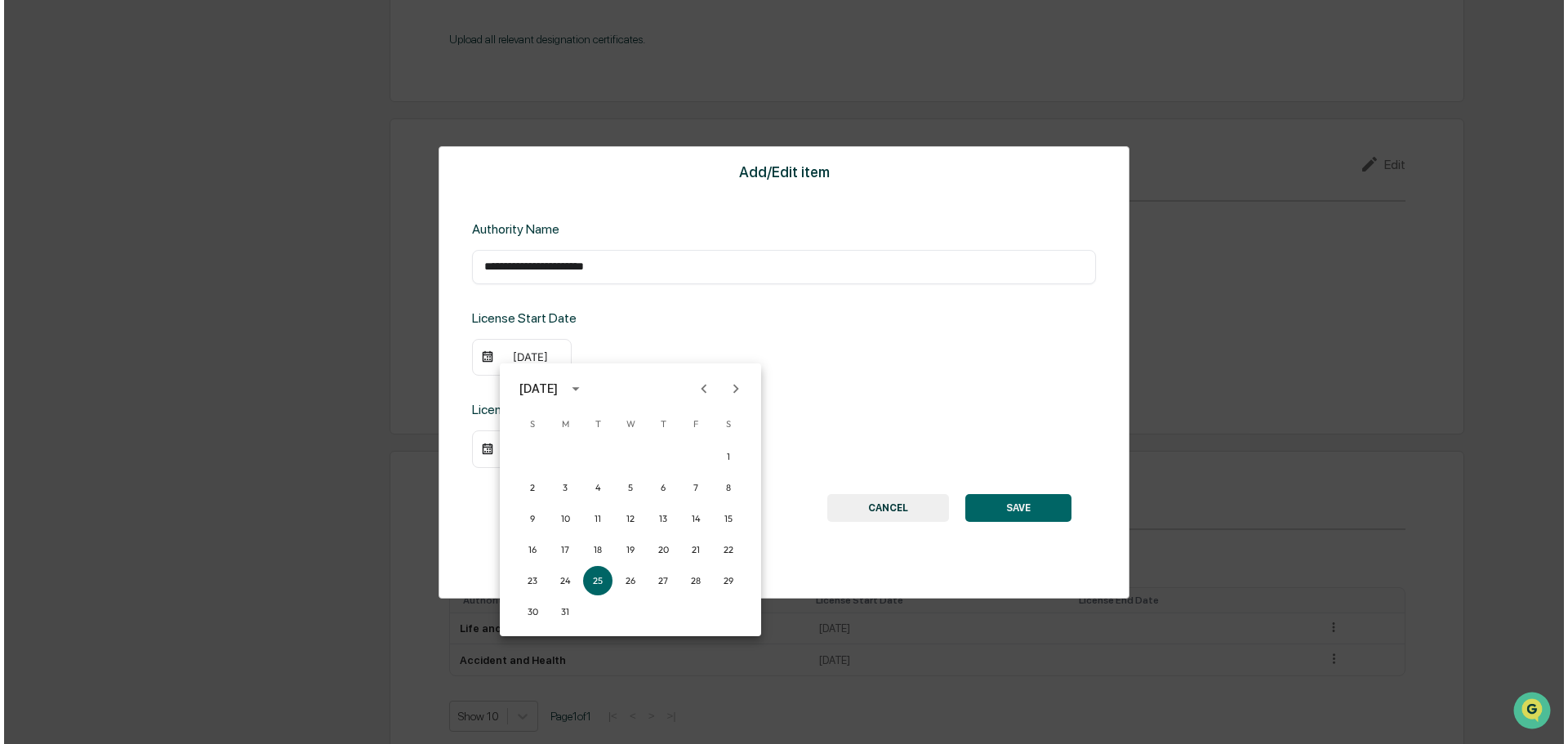
scroll to position [1639, 0]
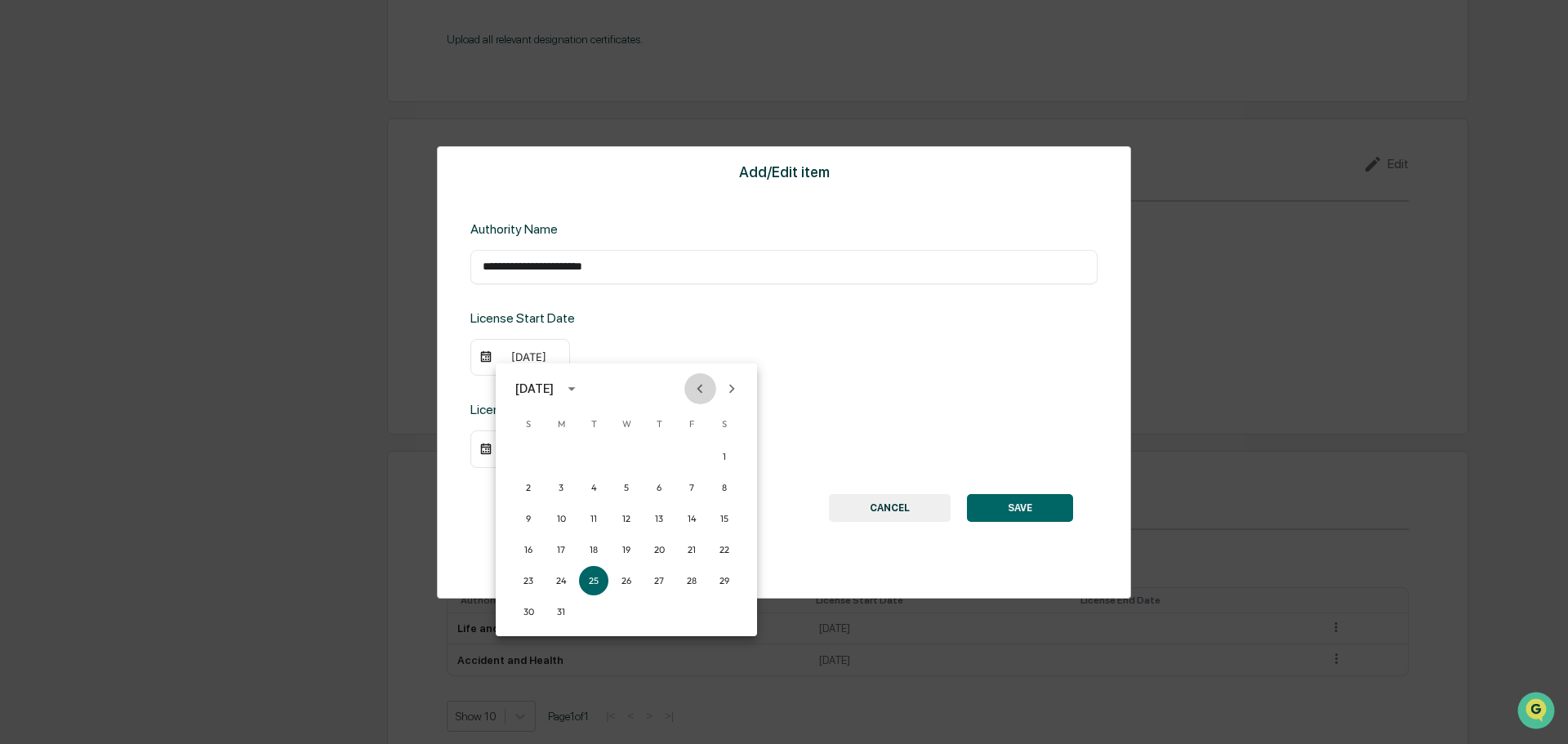
click at [708, 393] on icon "Previous month" at bounding box center [700, 389] width 18 height 18
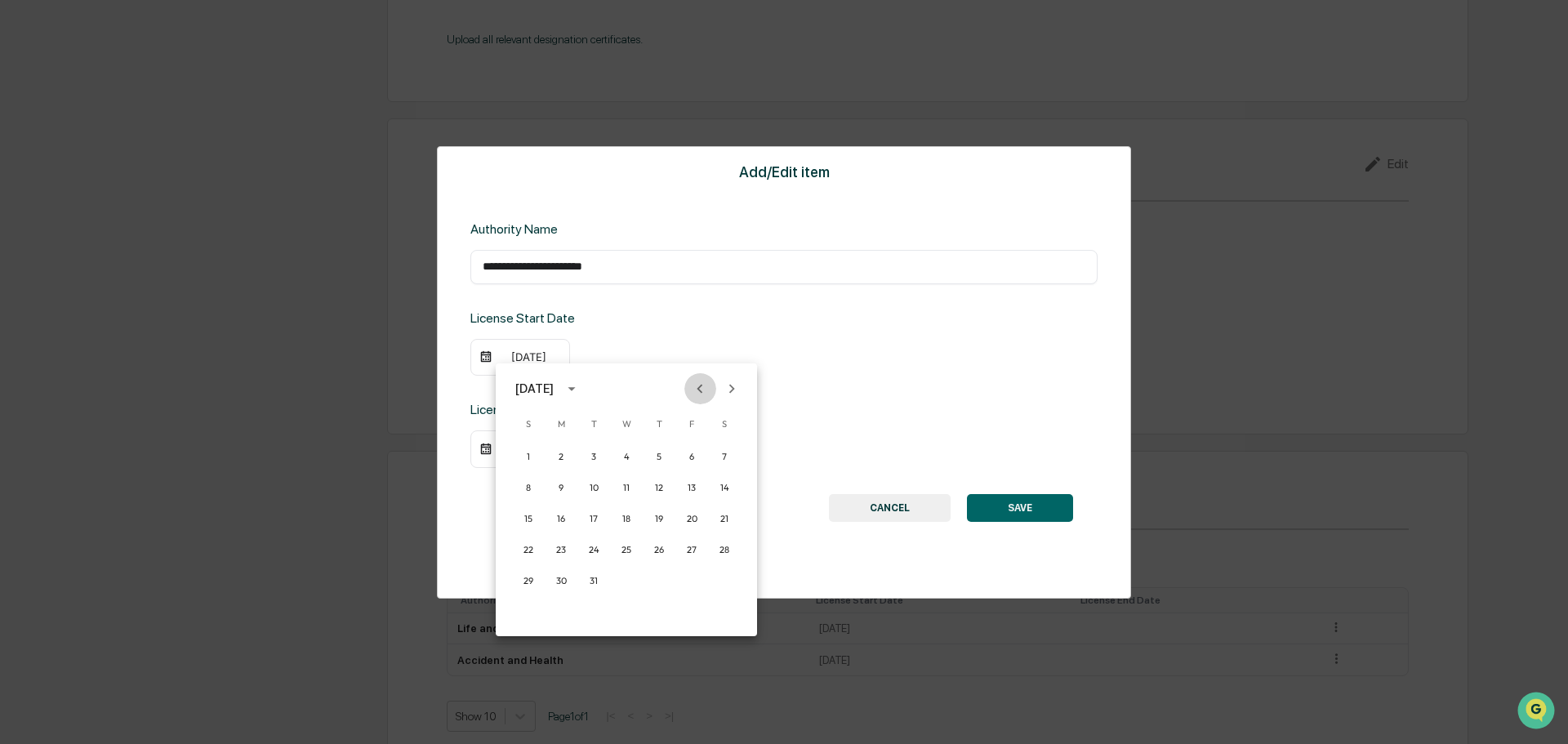
click at [708, 393] on icon "Previous month" at bounding box center [700, 389] width 18 height 18
drag, startPoint x: 724, startPoint y: 393, endPoint x: 686, endPoint y: 440, distance: 60.4
click at [725, 393] on icon "Next month" at bounding box center [732, 389] width 18 height 18
click at [657, 486] on button "12" at bounding box center [659, 487] width 29 height 29
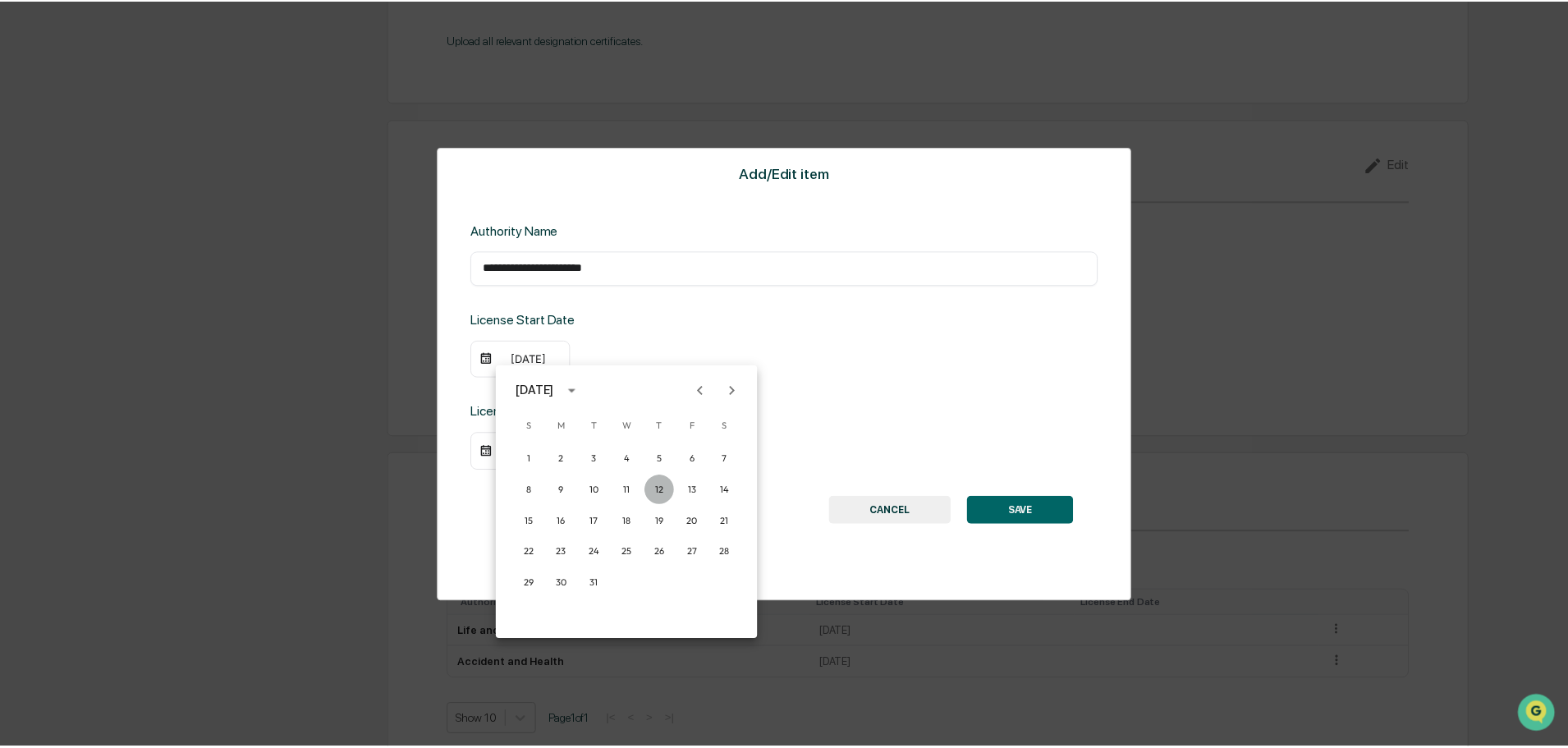
scroll to position [1646, 0]
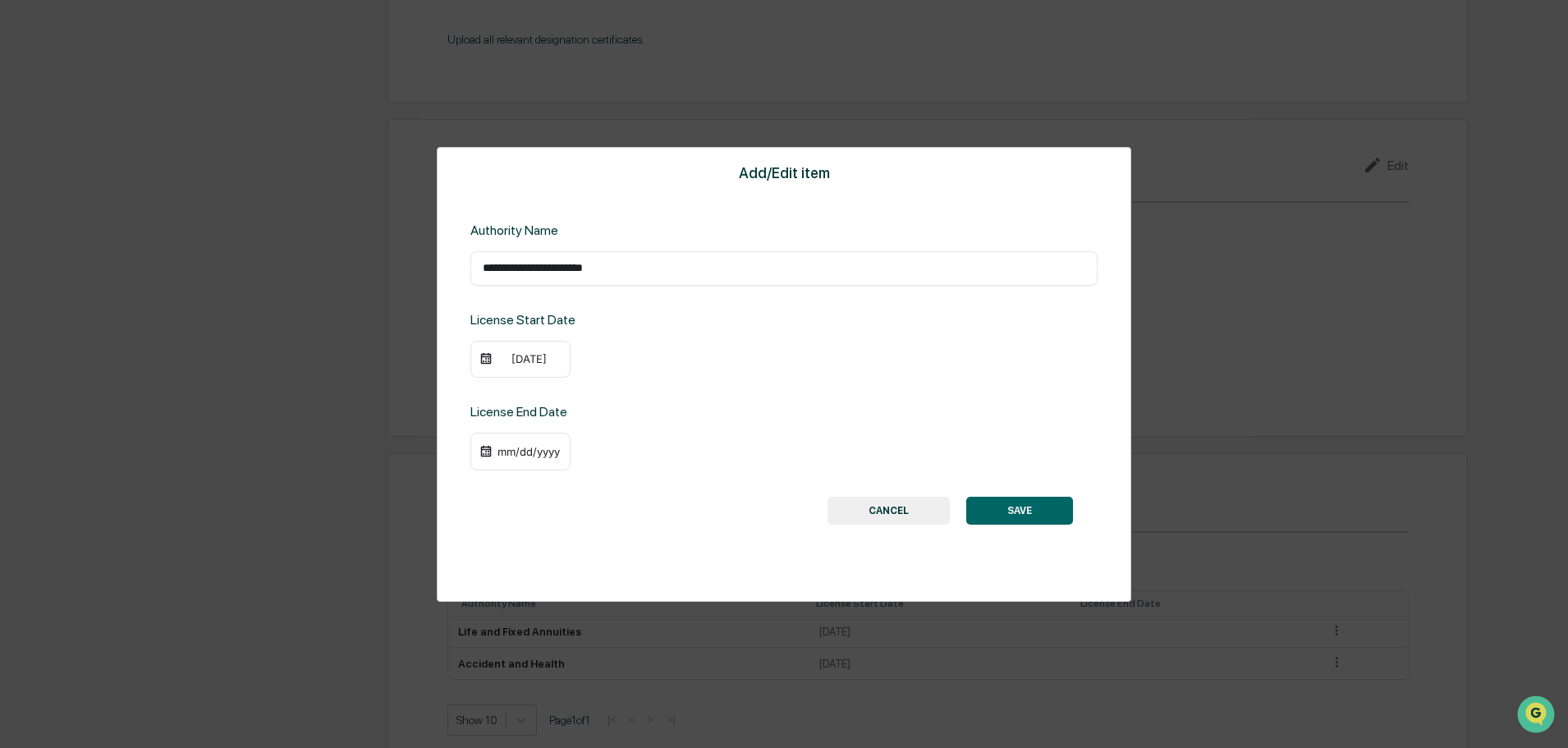
click at [1060, 517] on button "SAVE" at bounding box center [1019, 511] width 106 height 28
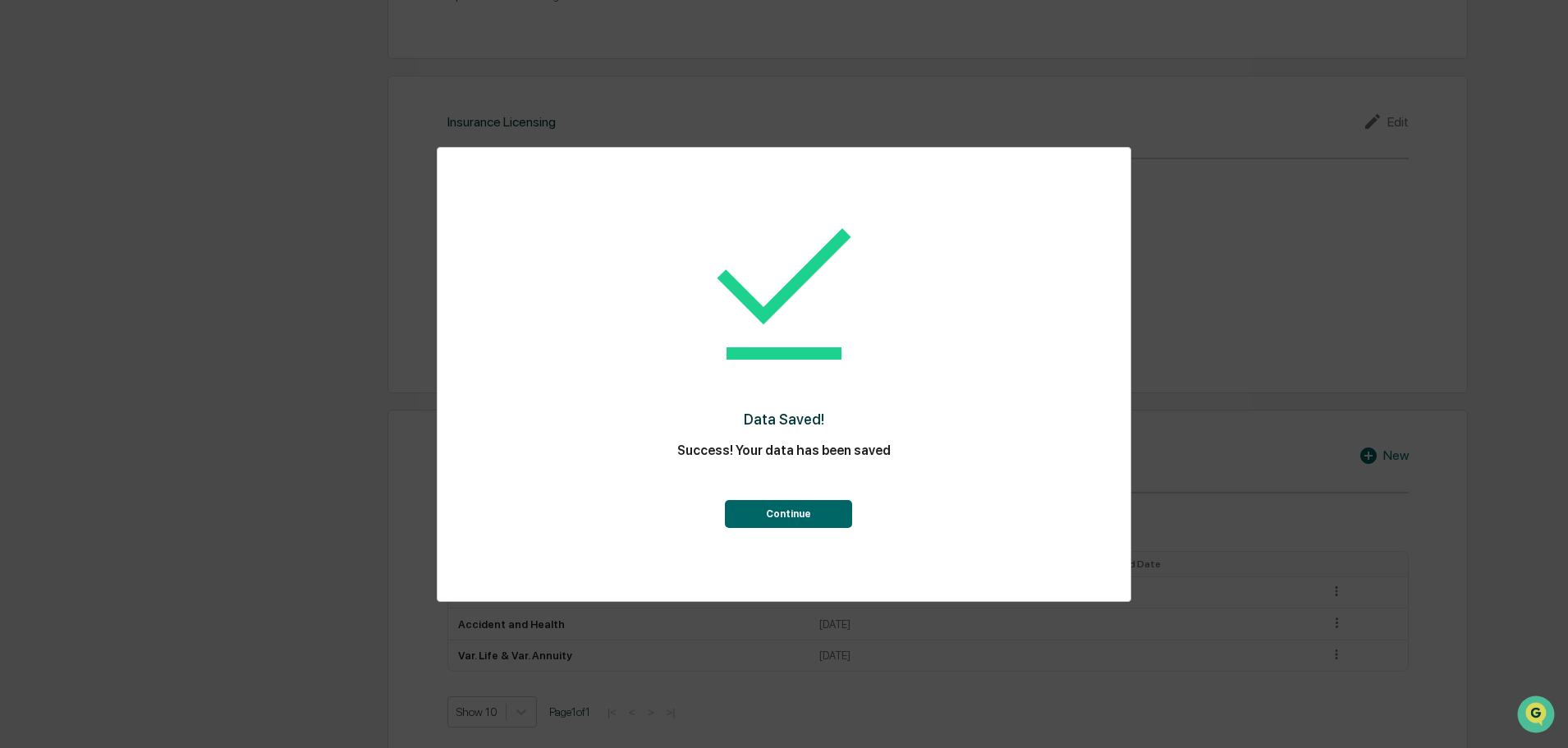
scroll to position [1712, 0]
click at [801, 502] on button "Continue" at bounding box center [788, 514] width 128 height 28
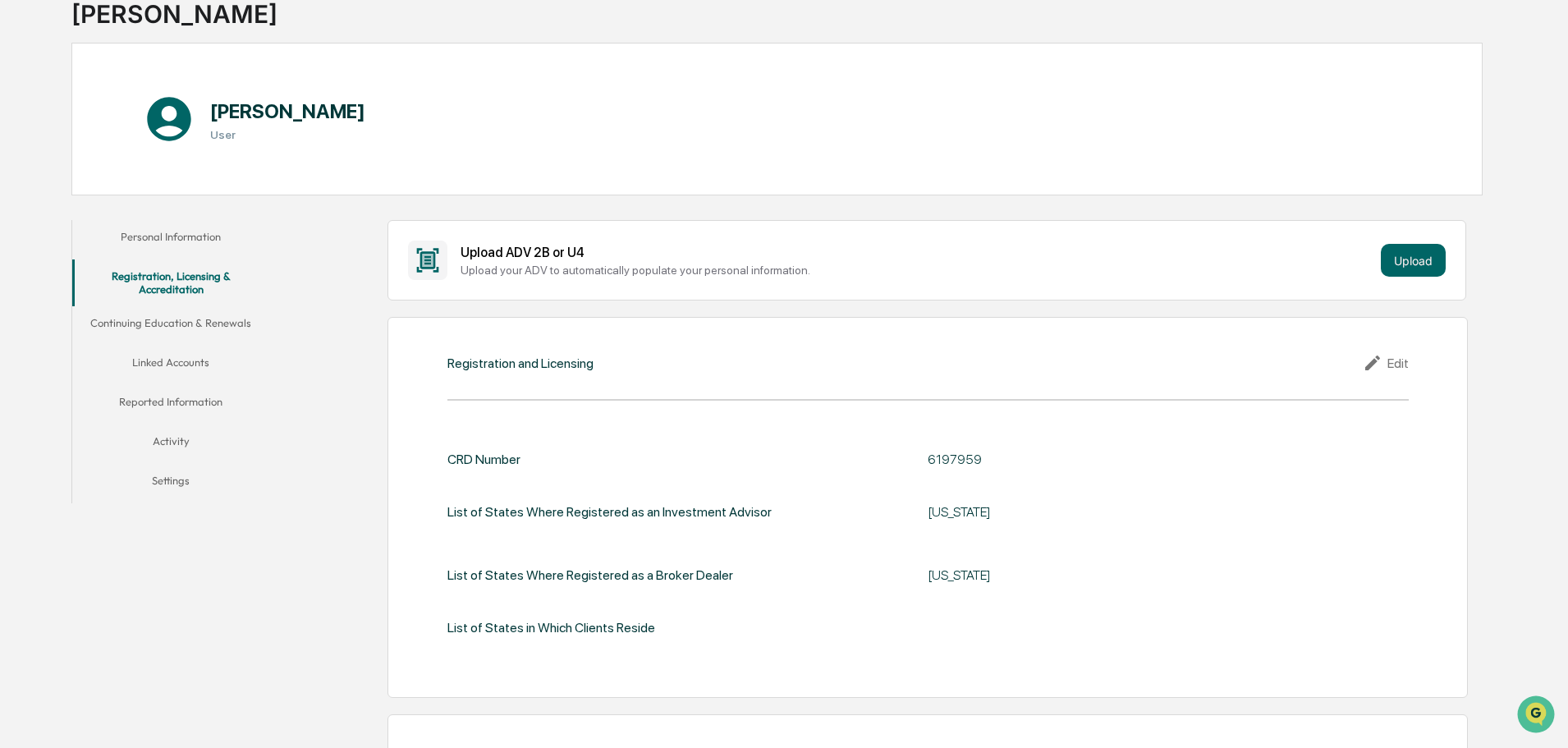
scroll to position [0, 0]
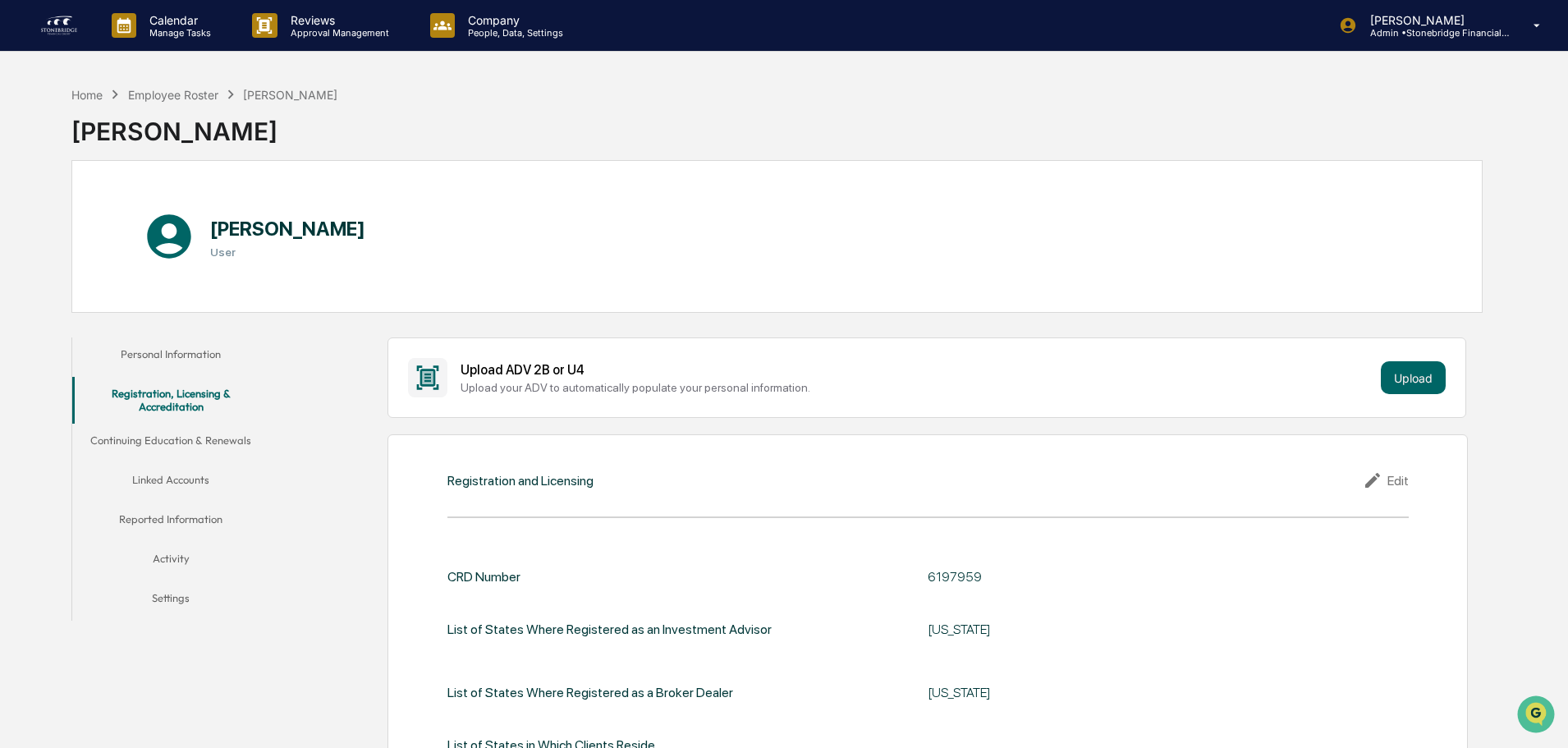
click at [213, 441] on button "Continuing Education & Renewals" at bounding box center [170, 443] width 197 height 40
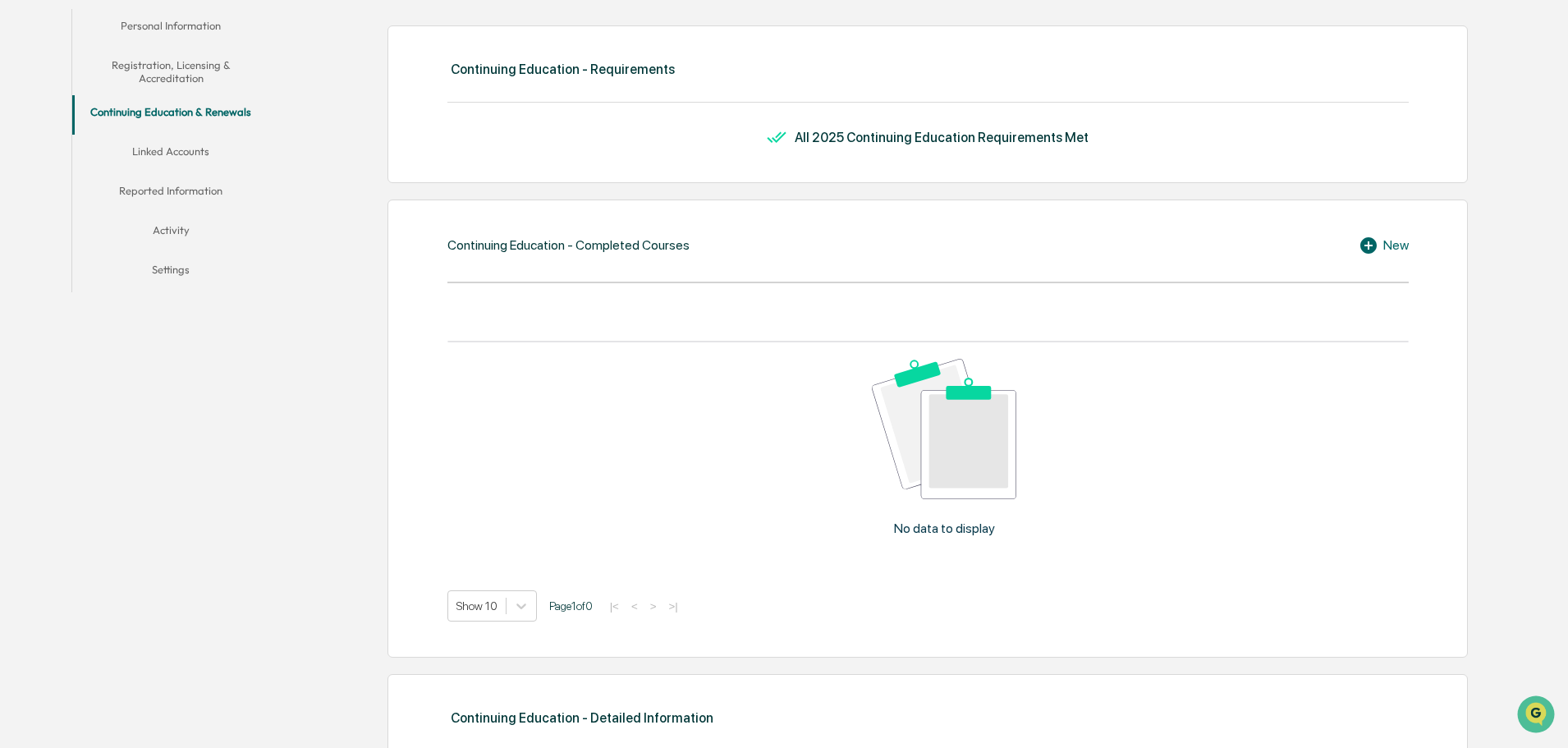
click at [187, 136] on button "Linked Accounts" at bounding box center [170, 154] width 197 height 40
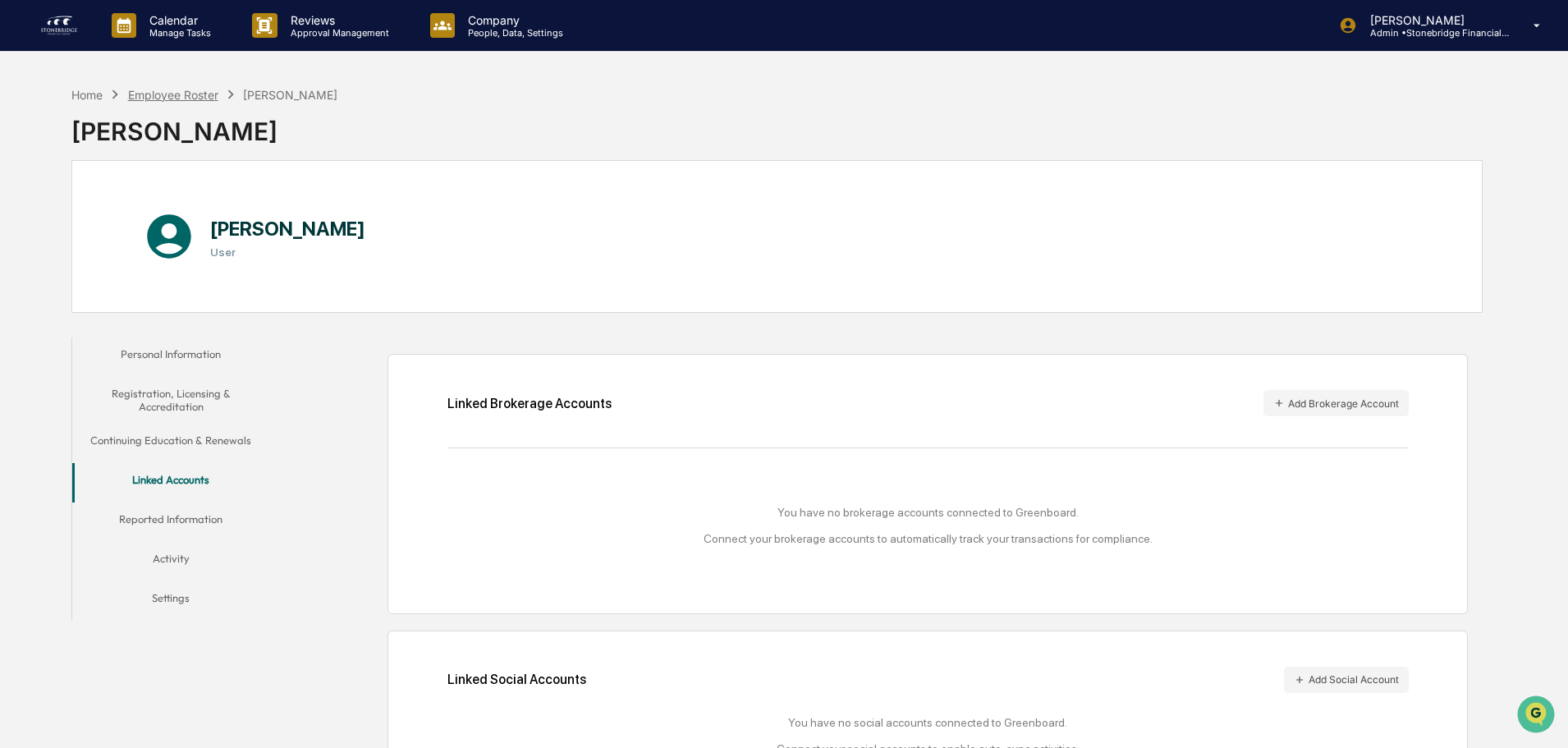
click at [207, 97] on div "Employee Roster" at bounding box center [174, 94] width 91 height 14
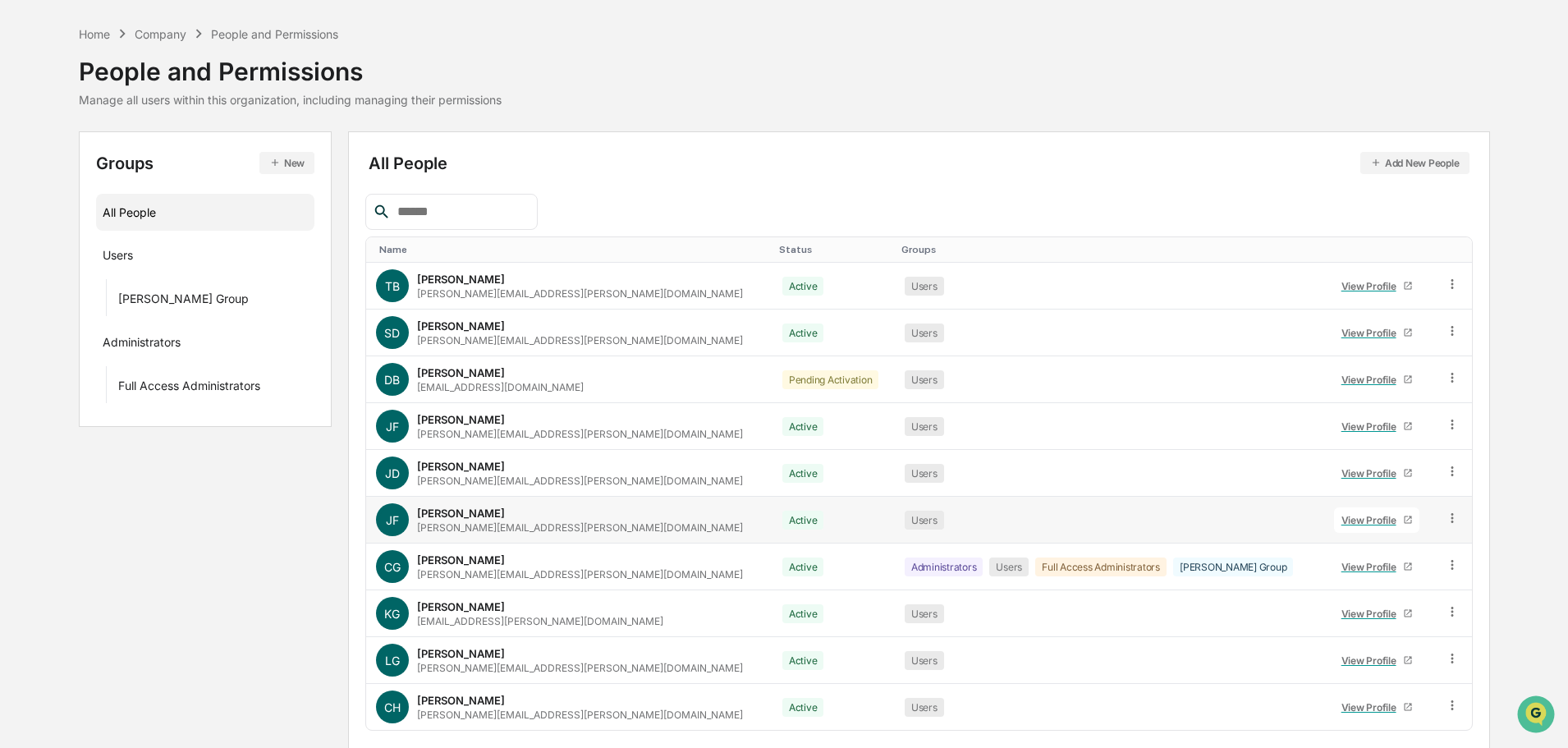
scroll to position [109, 0]
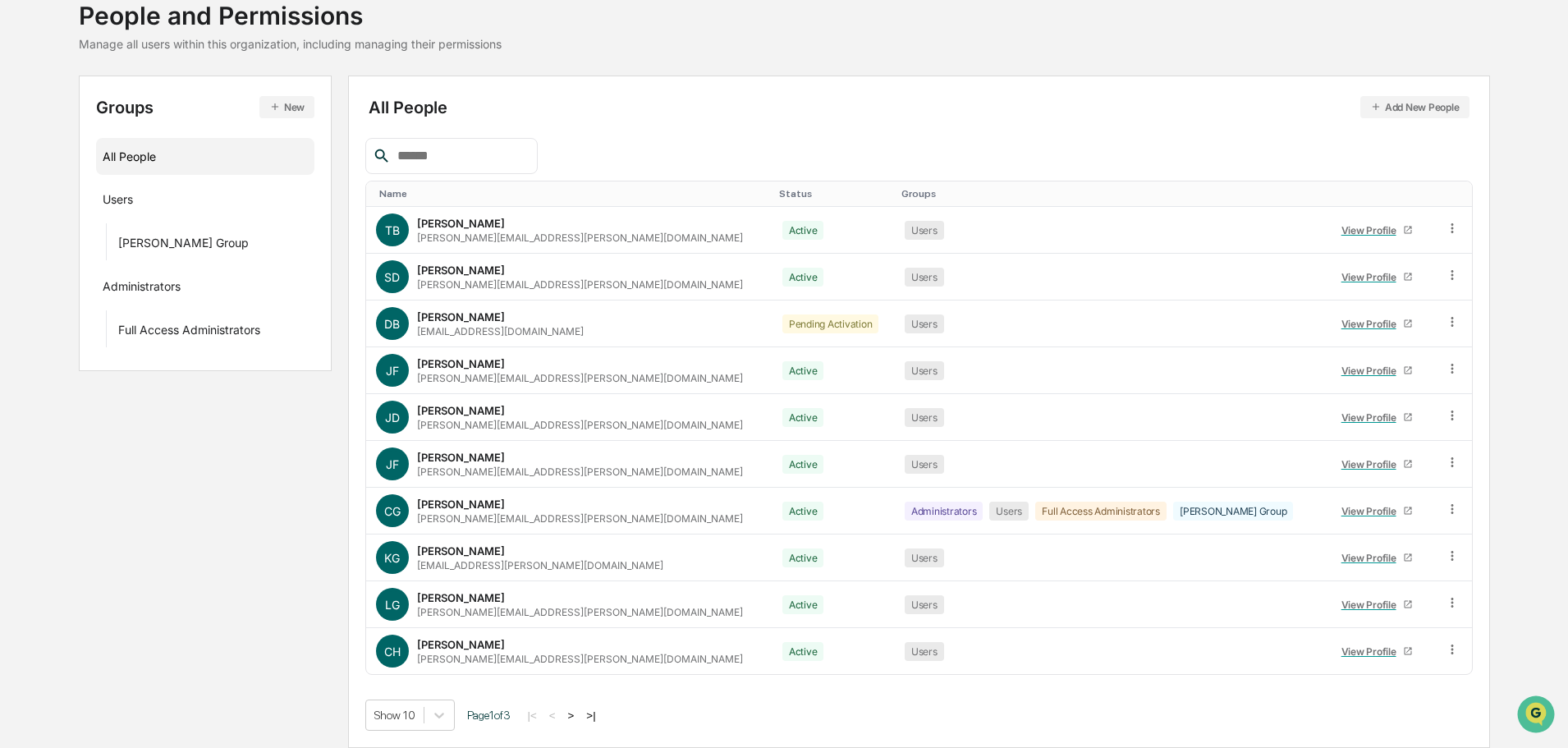
click at [577, 716] on button ">" at bounding box center [571, 716] width 17 height 14
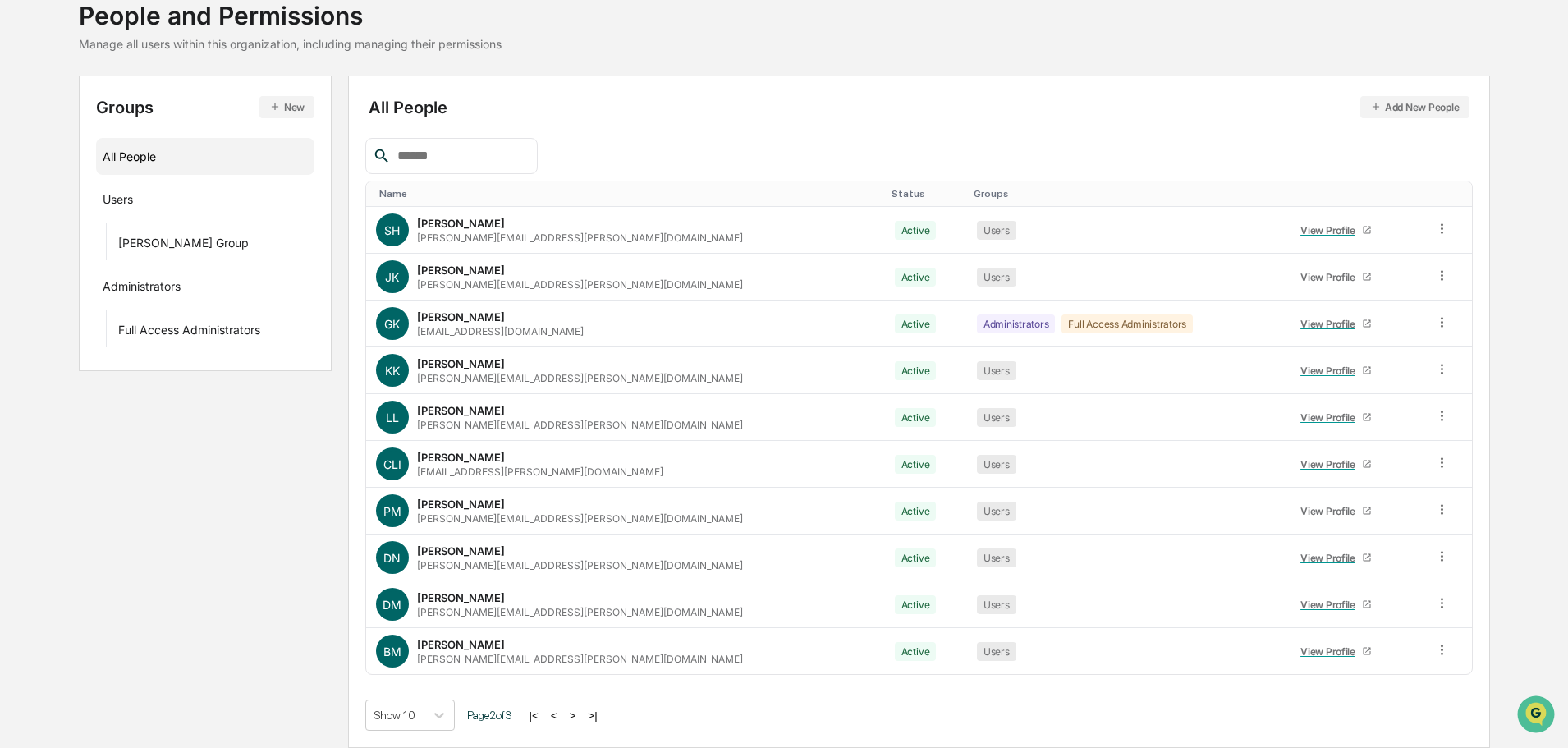
click at [577, 716] on button ">" at bounding box center [573, 716] width 17 height 14
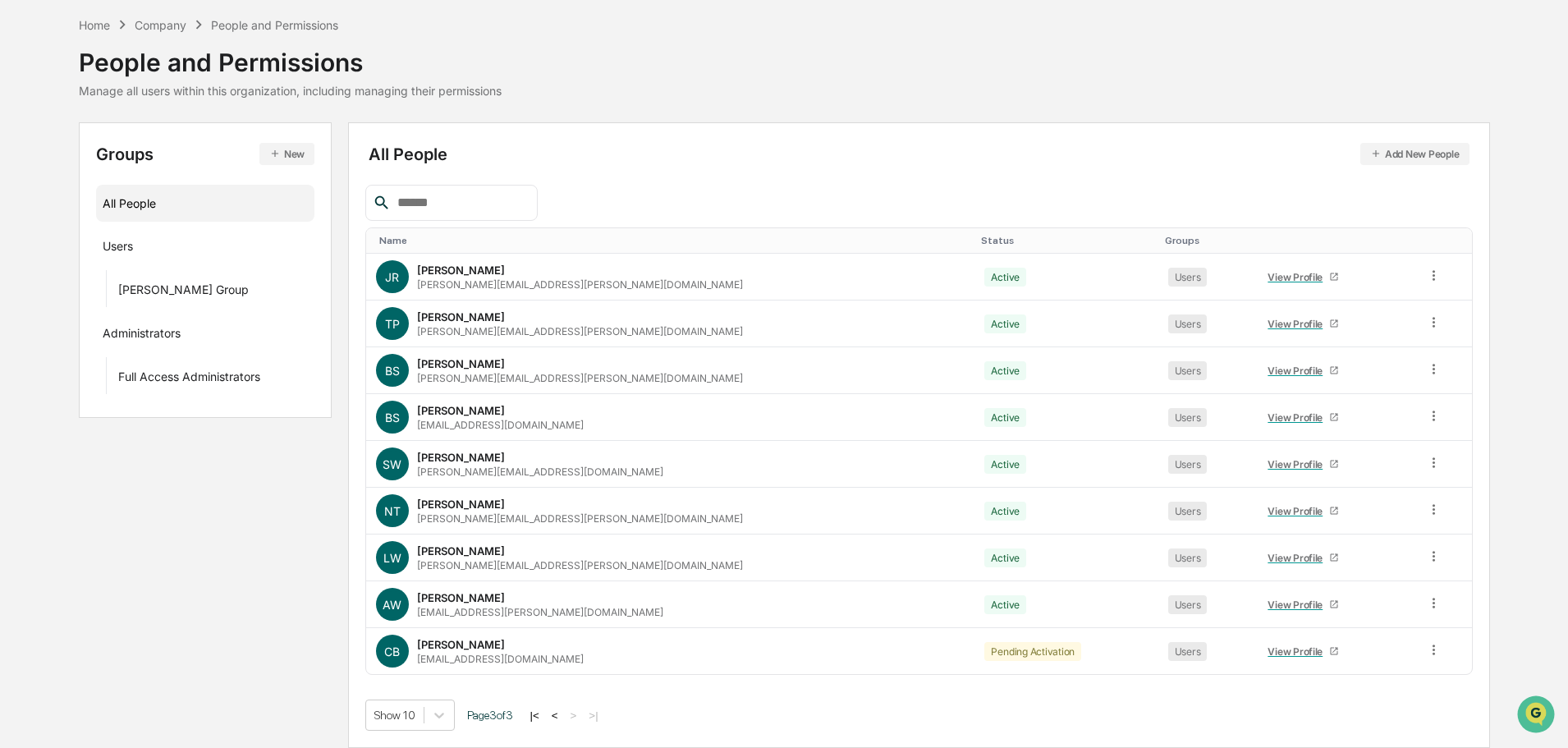
scroll to position [63, 0]
click at [563, 720] on button "<" at bounding box center [555, 716] width 17 height 14
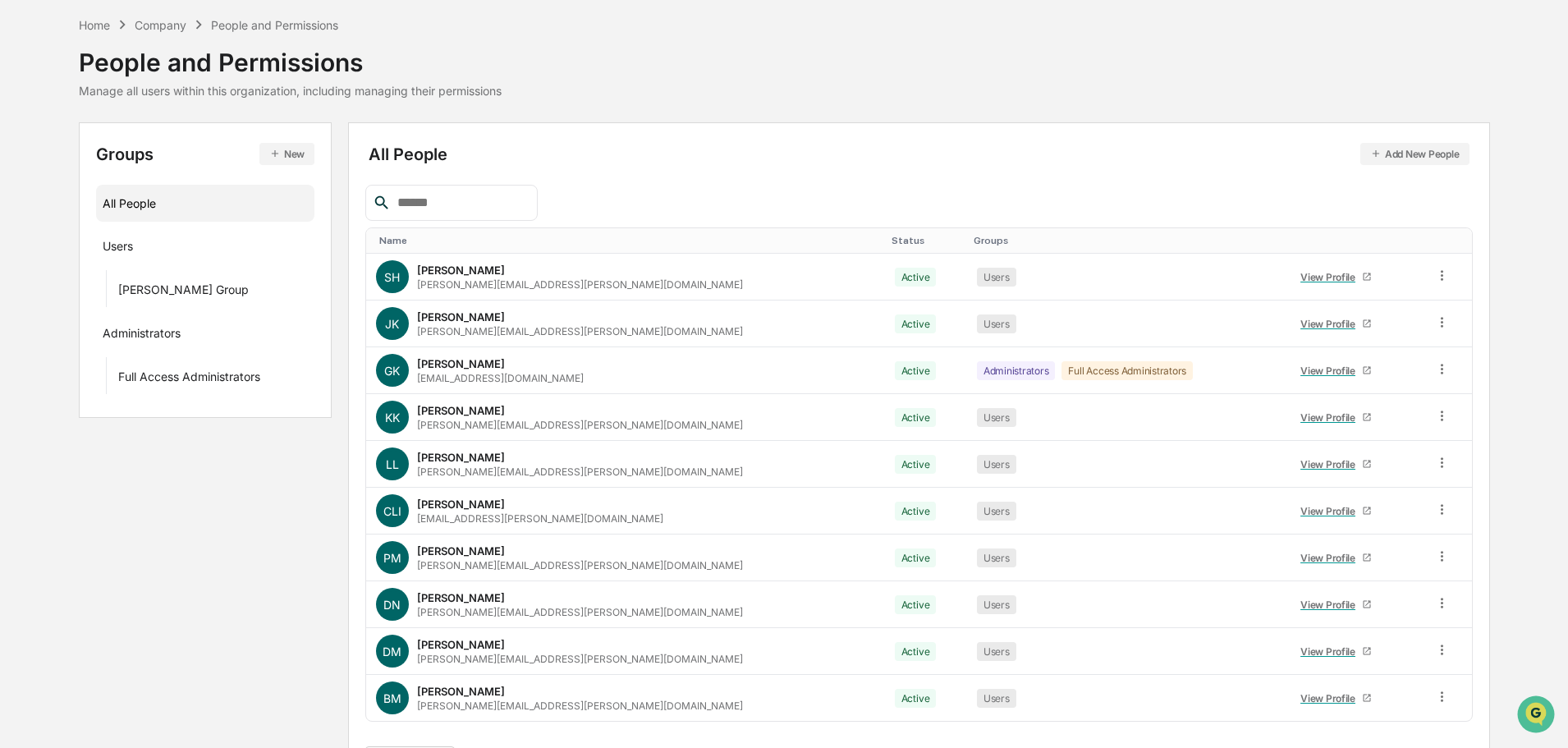
click at [563, 720] on td "BM [PERSON_NAME] [PERSON_NAME][EMAIL_ADDRESS][PERSON_NAME][DOMAIN_NAME]" at bounding box center [625, 698] width 518 height 46
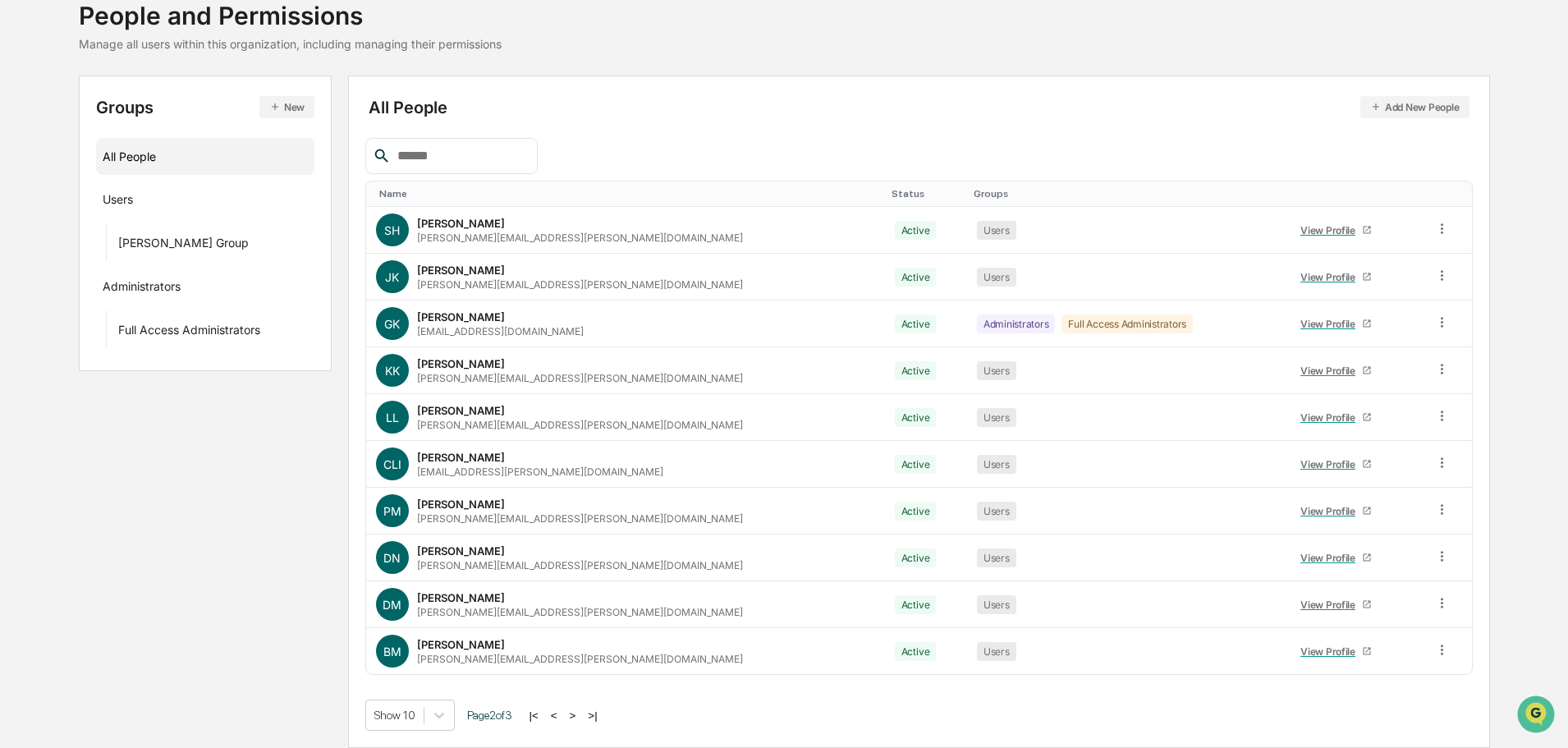
click at [563, 716] on button "<" at bounding box center [554, 716] width 17 height 14
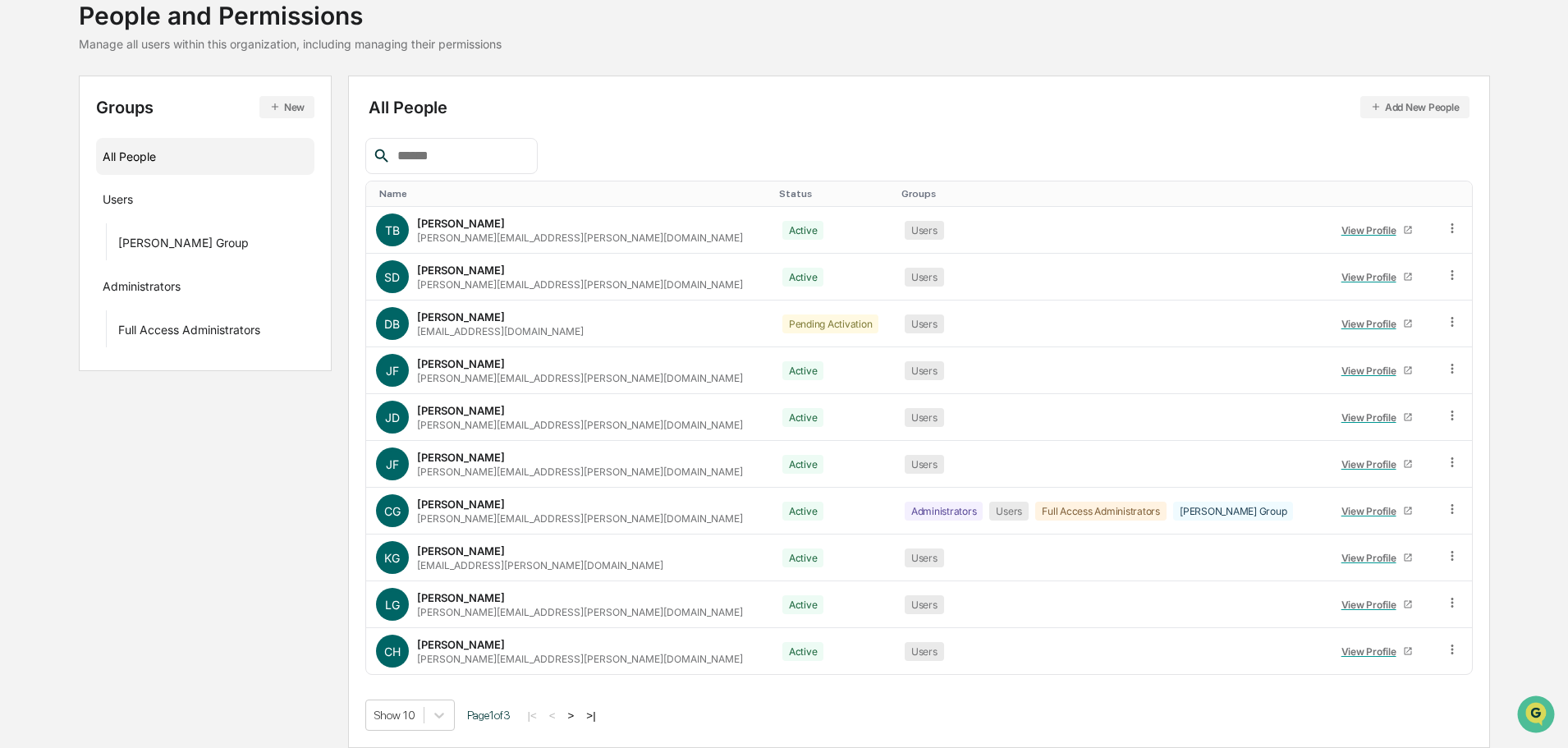
click at [573, 716] on button ">" at bounding box center [571, 716] width 17 height 14
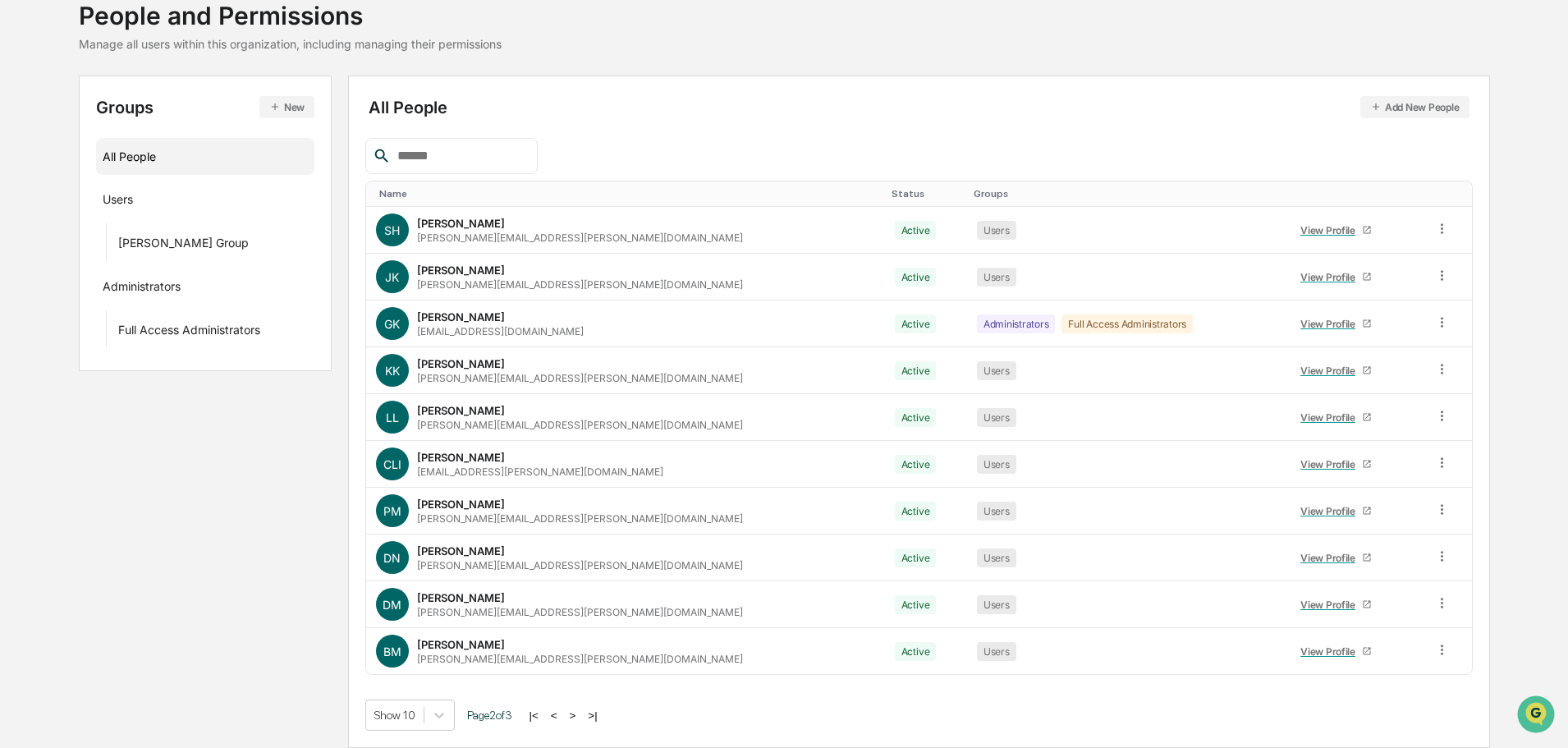
click at [573, 716] on button ">" at bounding box center [573, 716] width 17 height 14
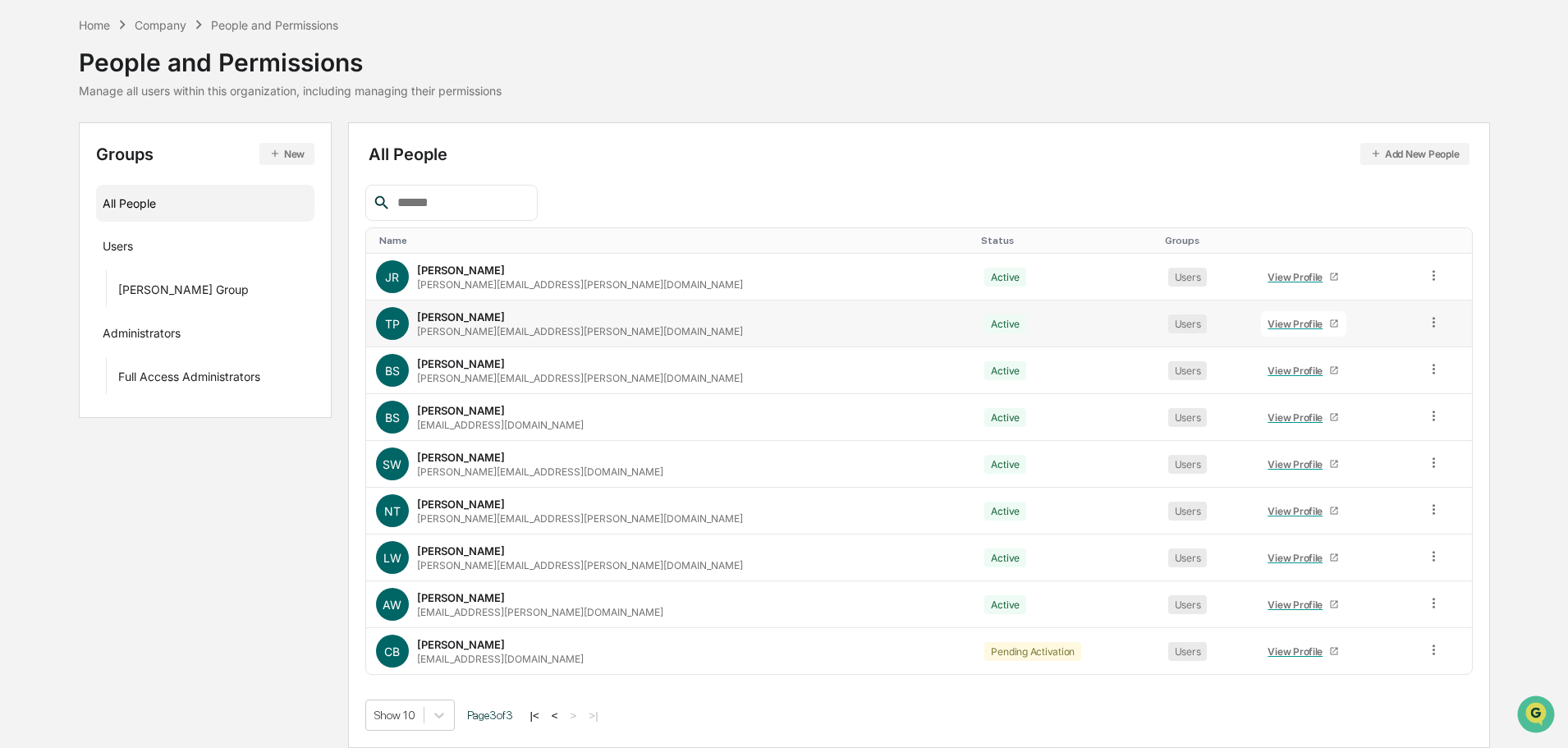
click at [1268, 318] on div "View Profile" at bounding box center [1298, 324] width 62 height 12
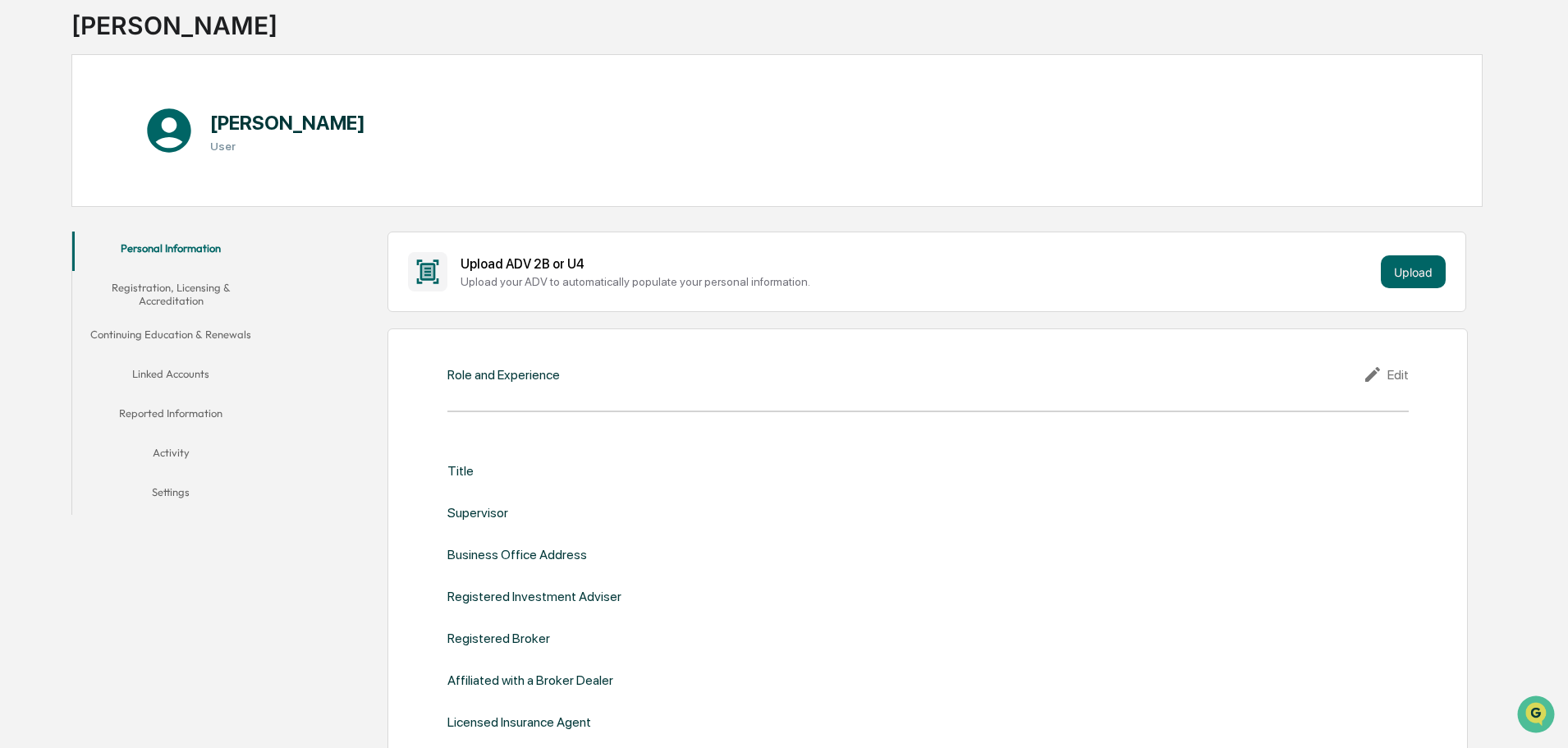
scroll to position [144, 0]
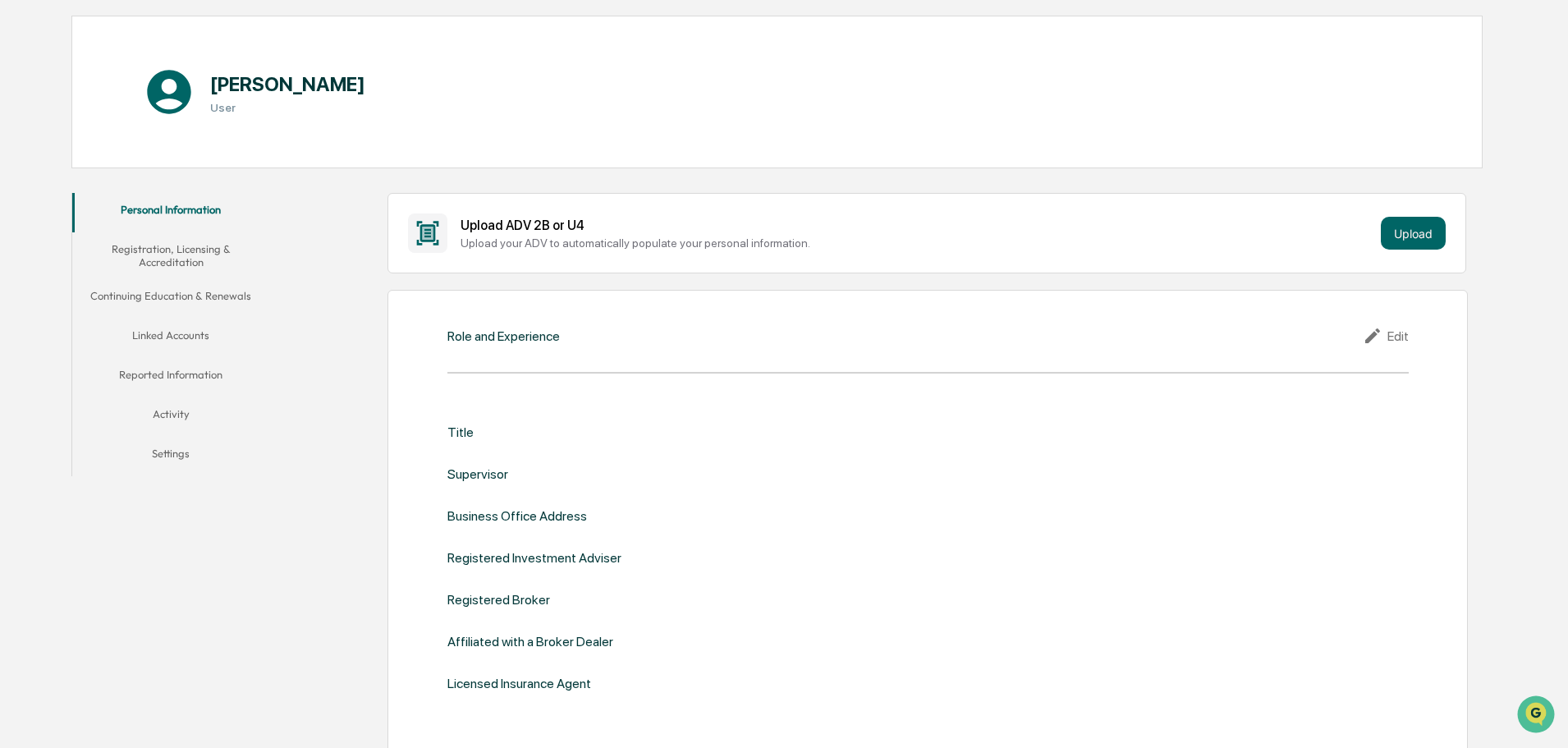
click at [1380, 333] on icon at bounding box center [1375, 336] width 25 height 19
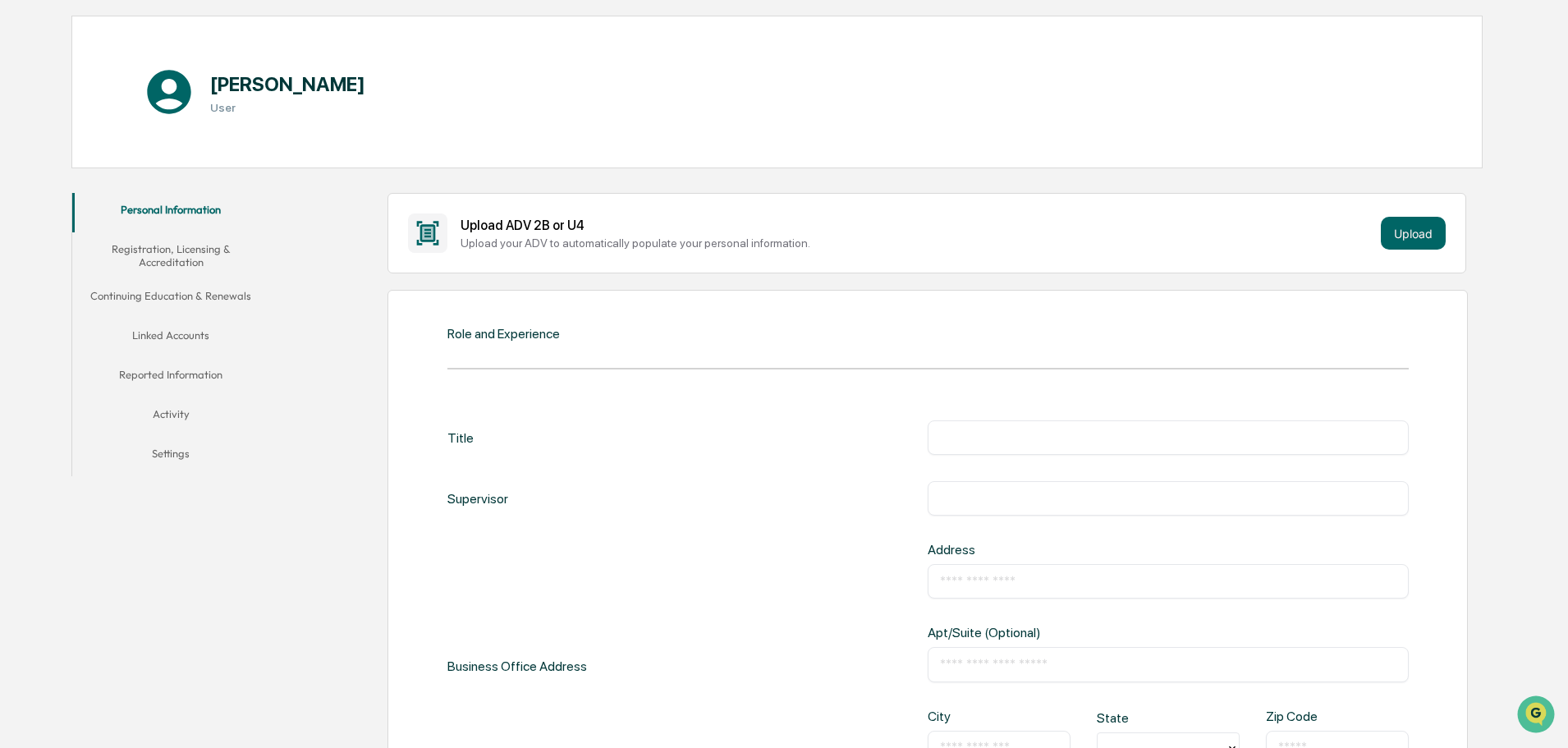
click at [988, 438] on input "text" at bounding box center [1168, 438] width 456 height 17
type input "**********"
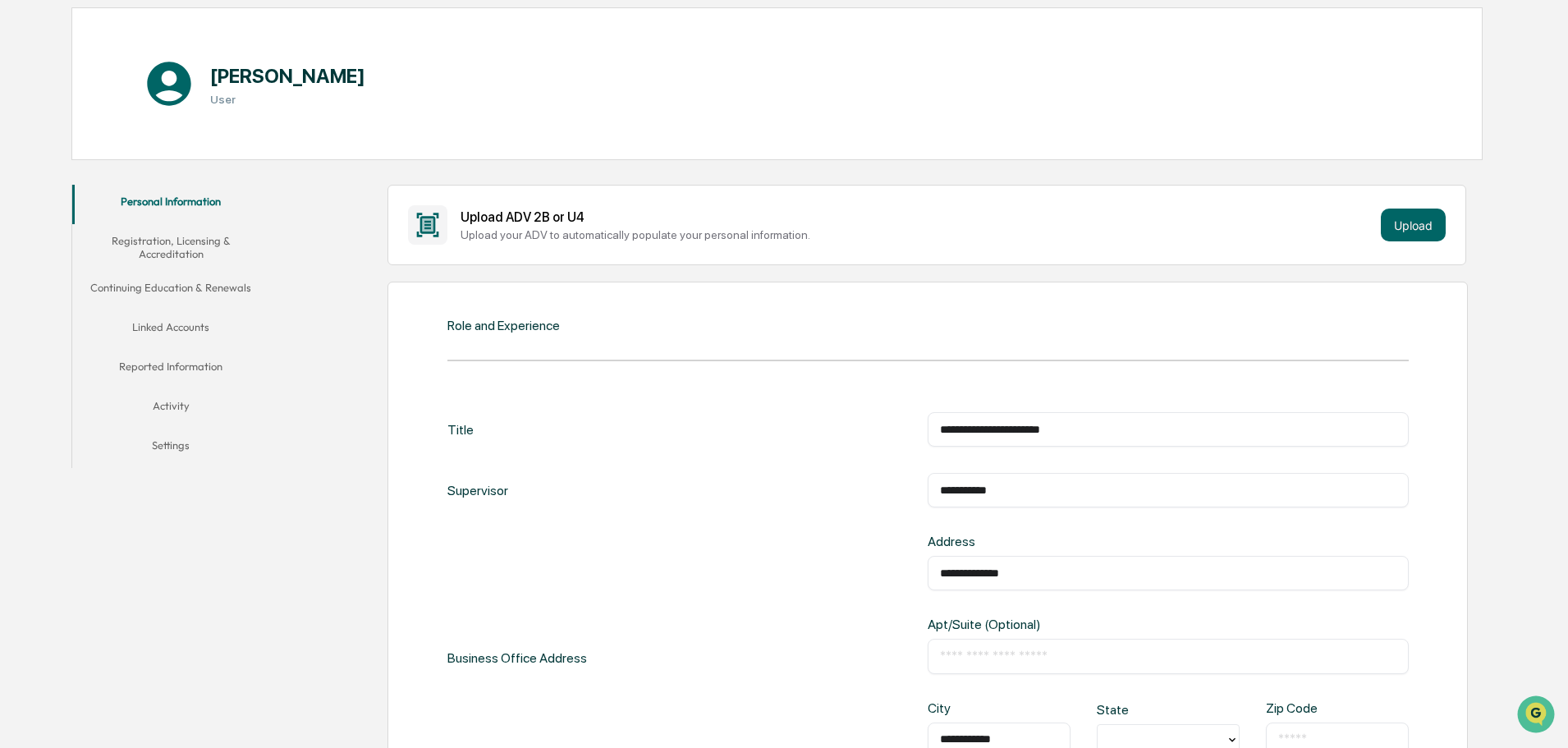
type input "**********"
type input "*"
type input "**"
type input "*****"
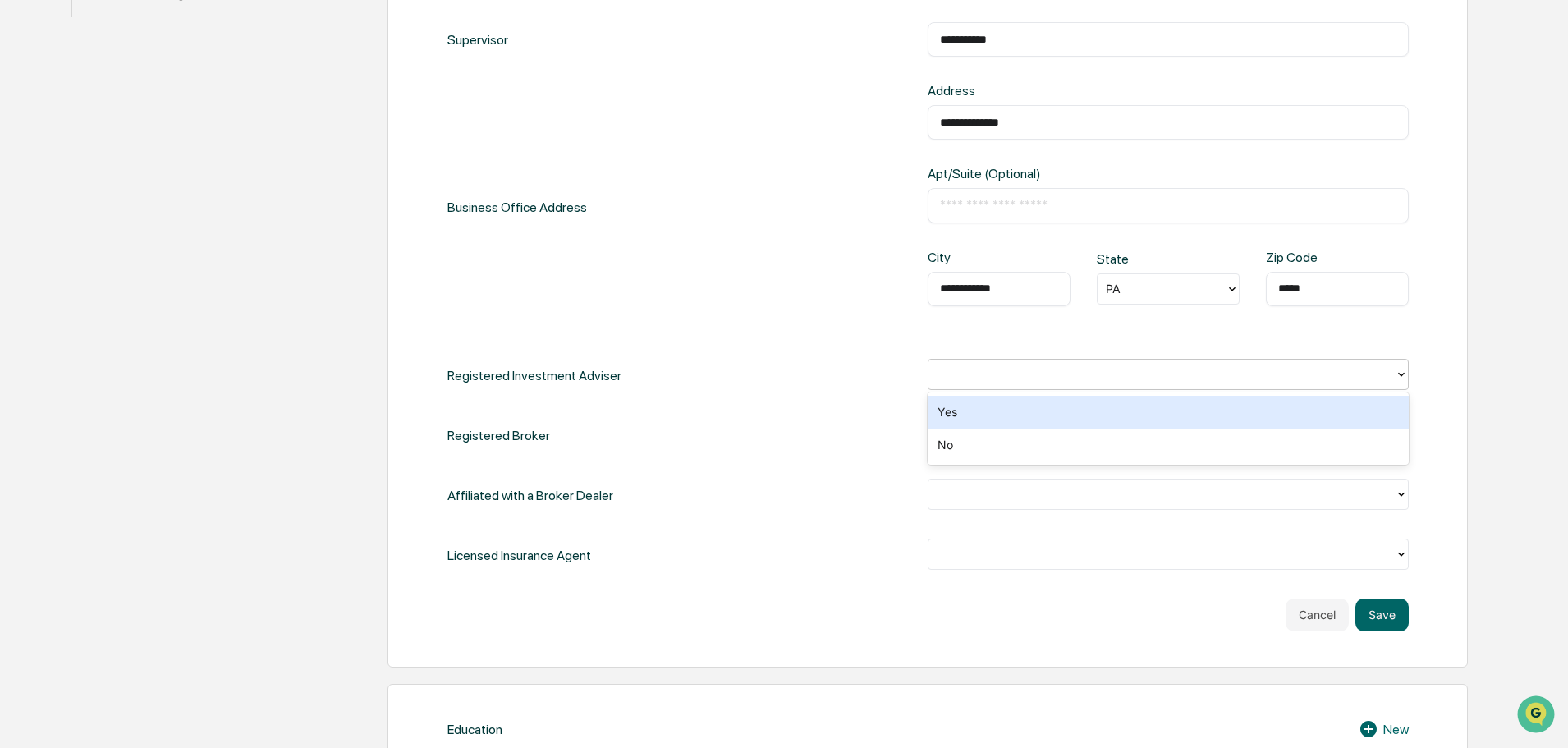
click at [1041, 370] on div at bounding box center [1161, 374] width 450 height 18
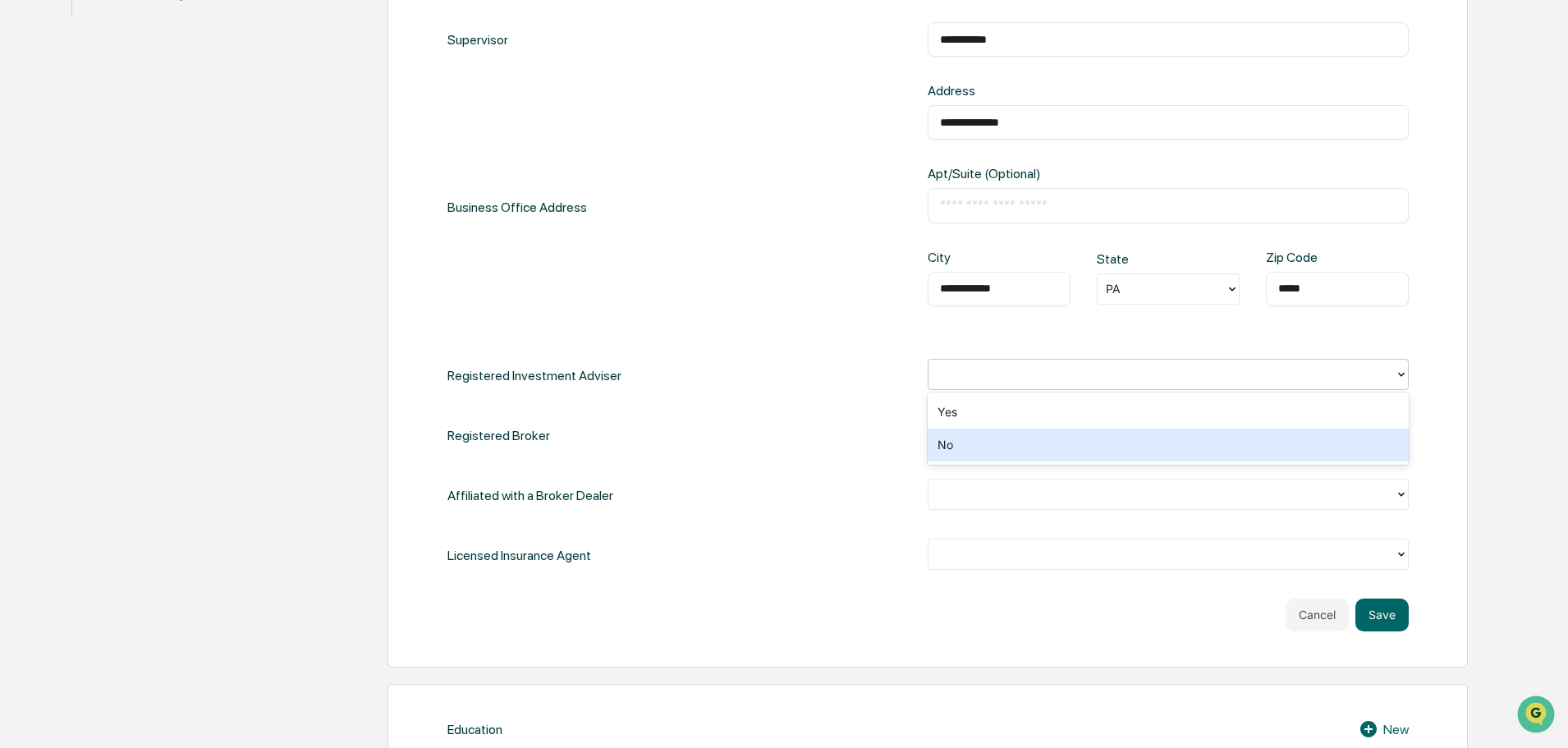
click at [997, 448] on div "No" at bounding box center [1168, 446] width 481 height 33
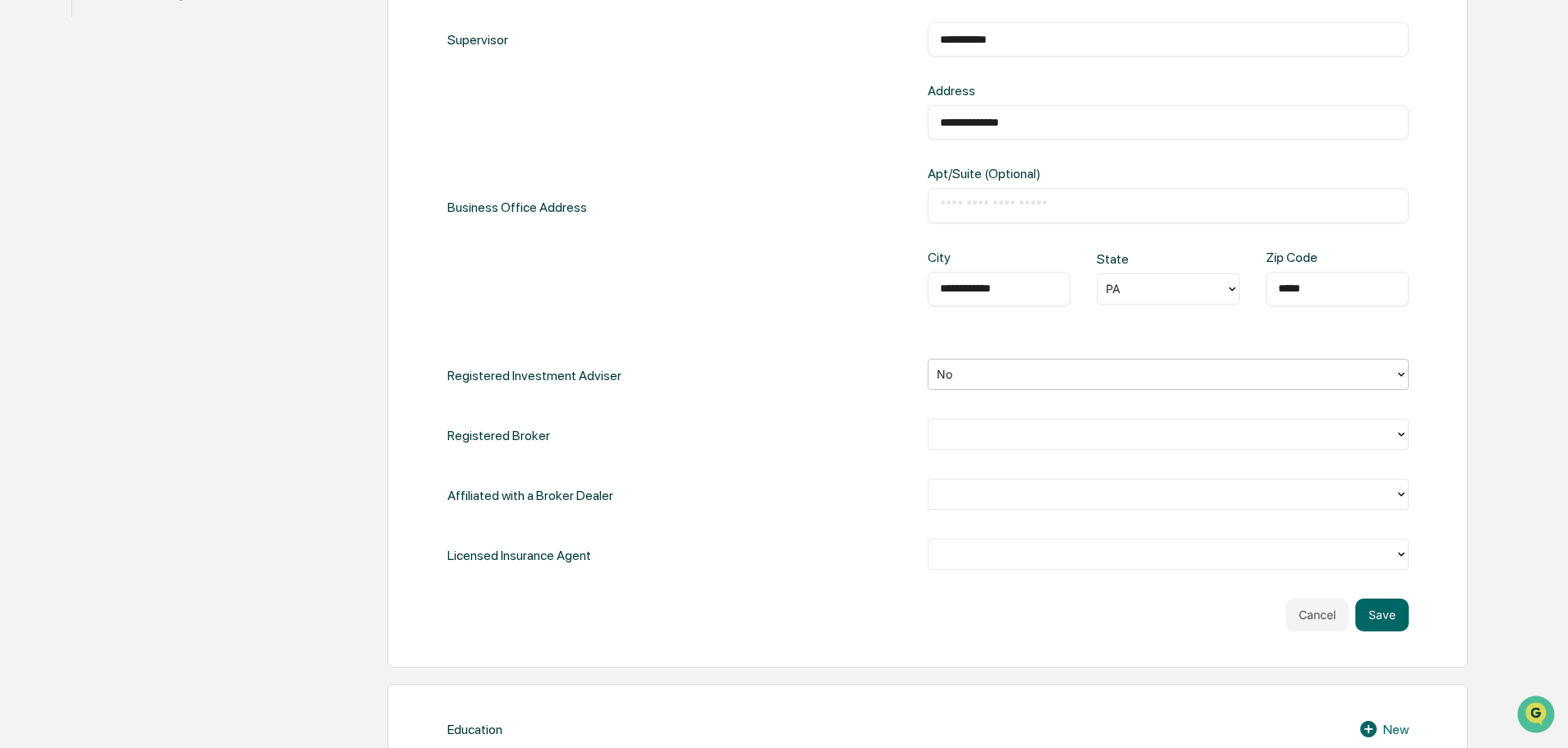
click at [982, 430] on div at bounding box center [1161, 434] width 450 height 18
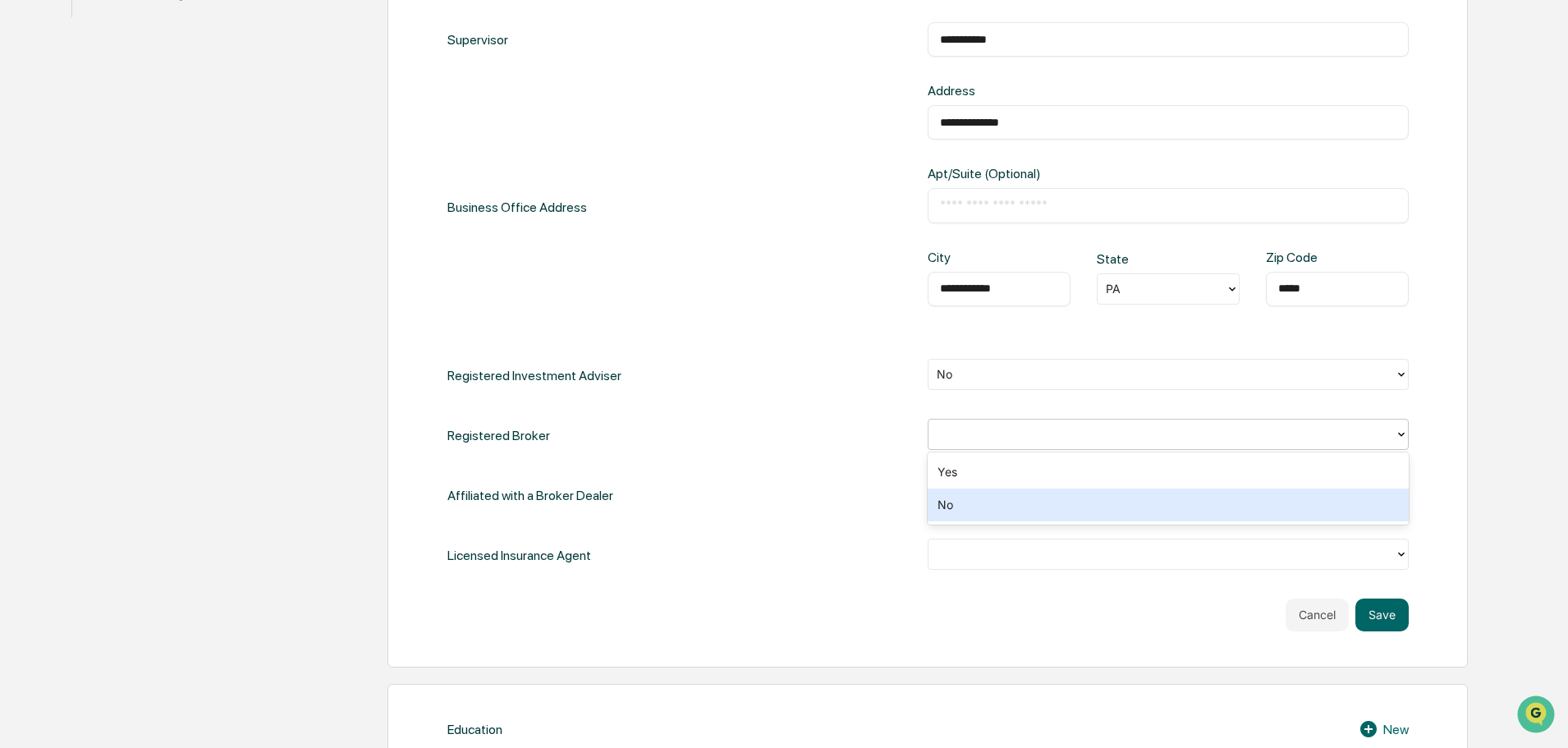
click at [959, 504] on div "No" at bounding box center [1168, 506] width 481 height 33
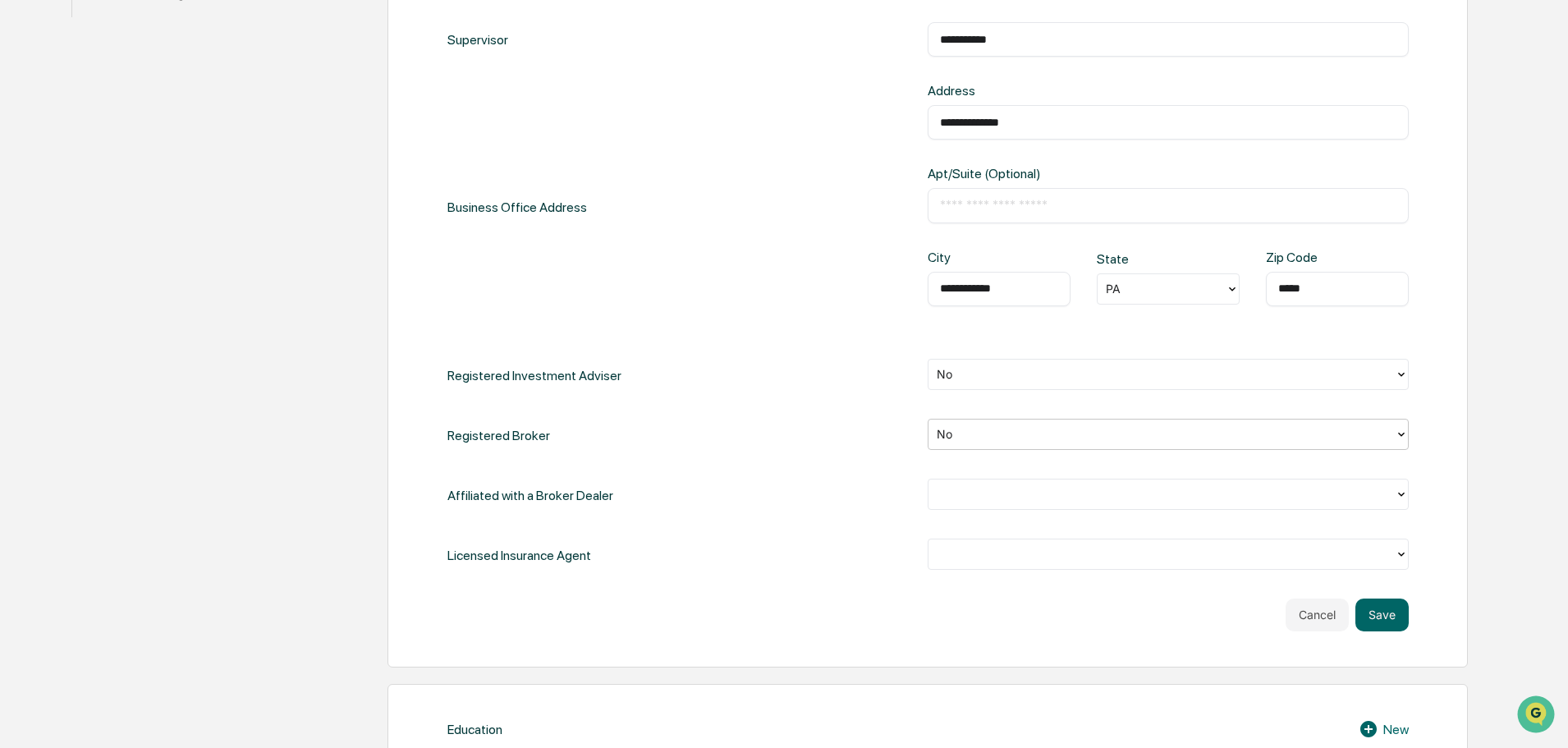
click at [954, 496] on div at bounding box center [1161, 494] width 450 height 18
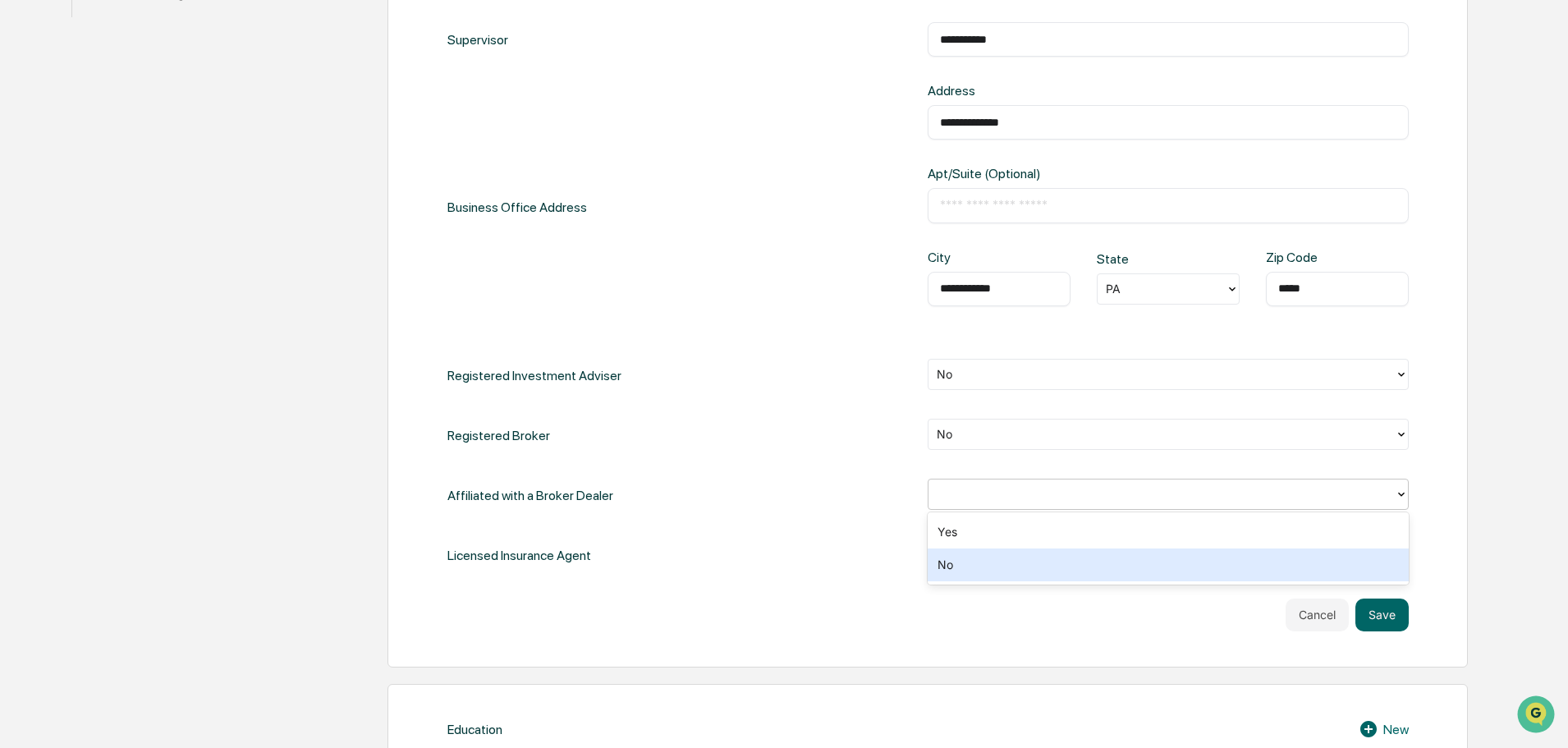
click at [954, 556] on div "No" at bounding box center [1168, 565] width 481 height 33
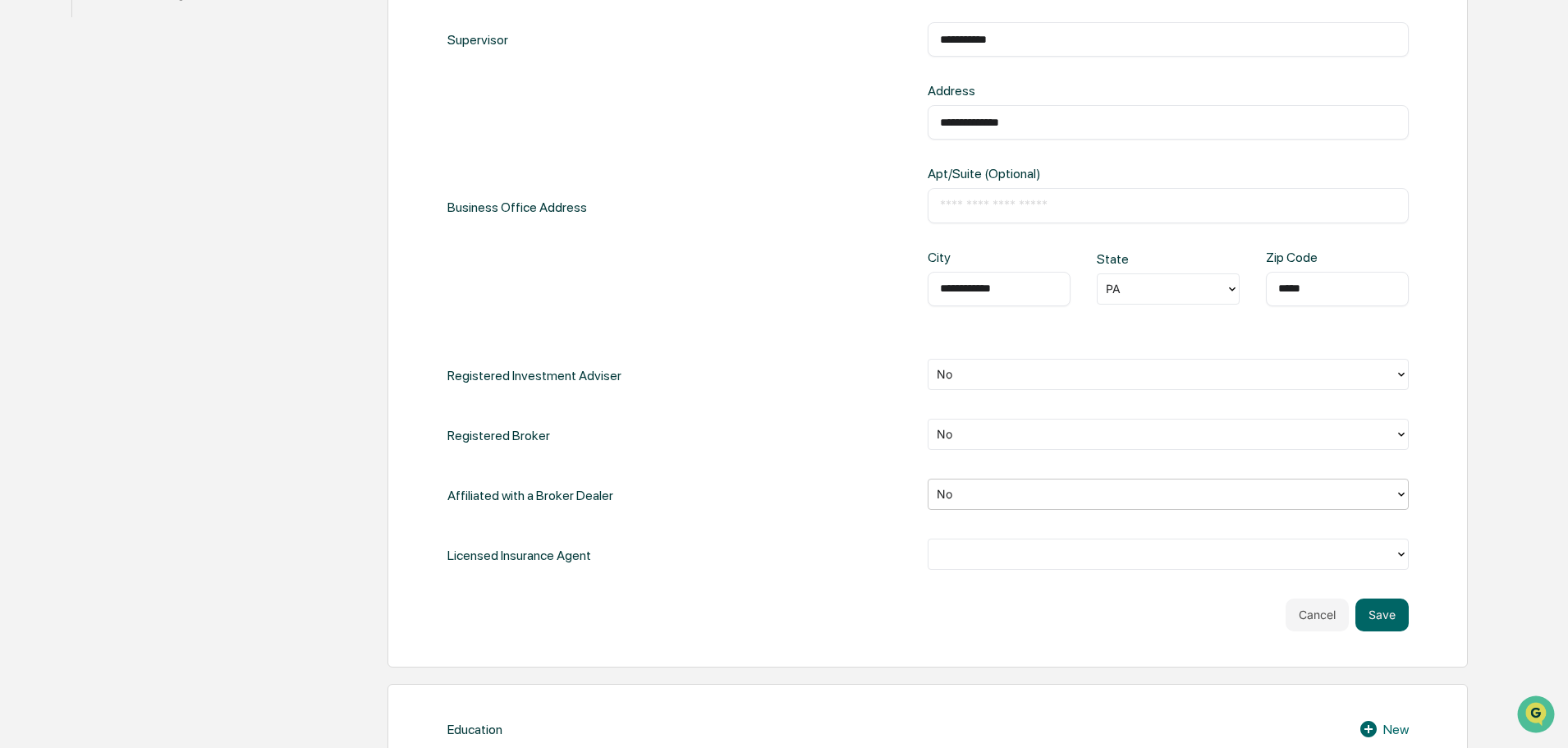
click at [954, 556] on div at bounding box center [1161, 554] width 450 height 18
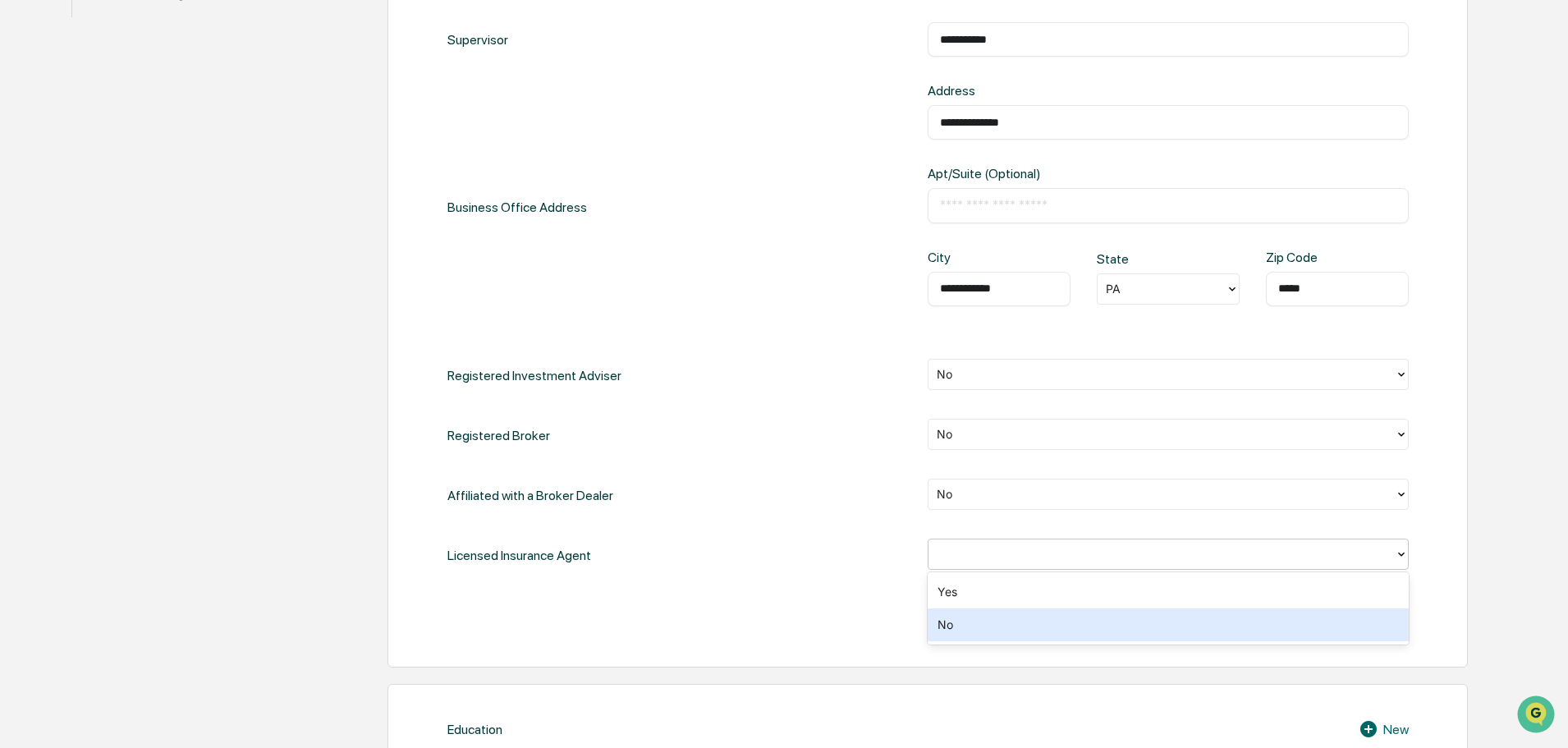
click at [949, 617] on div "No" at bounding box center [1168, 625] width 481 height 33
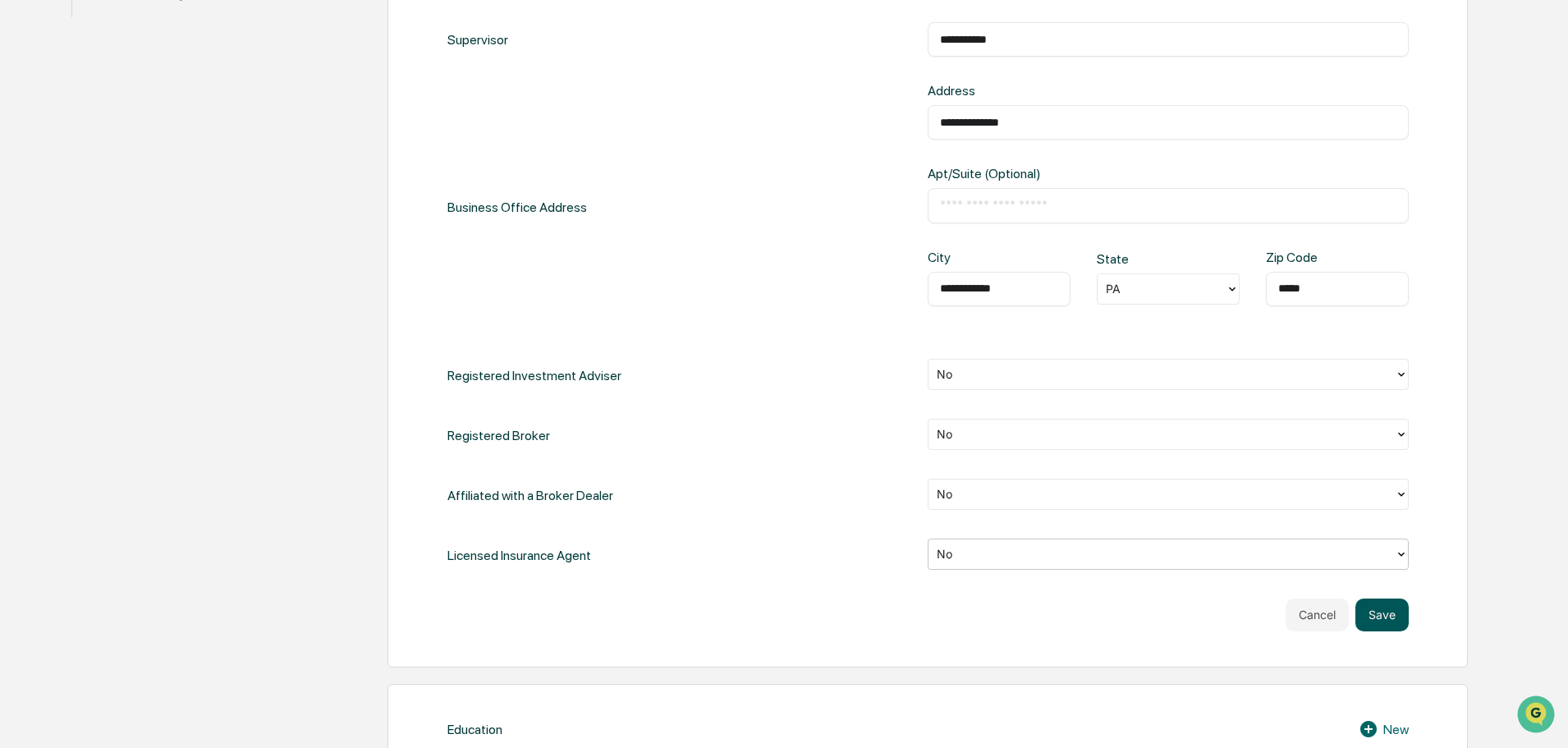
click at [1400, 631] on button "Save" at bounding box center [1382, 616] width 54 height 33
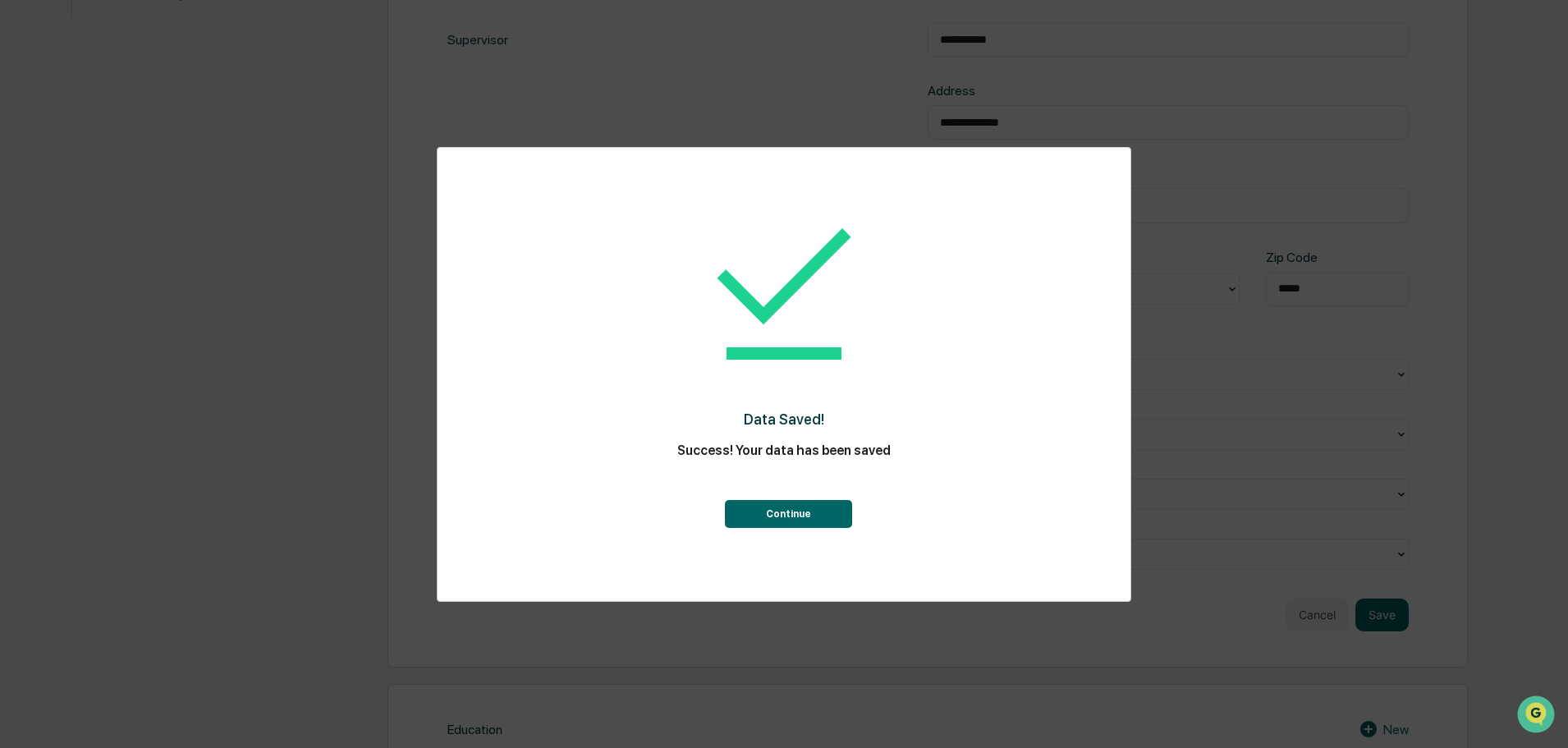
click at [825, 515] on button "Continue" at bounding box center [788, 514] width 128 height 28
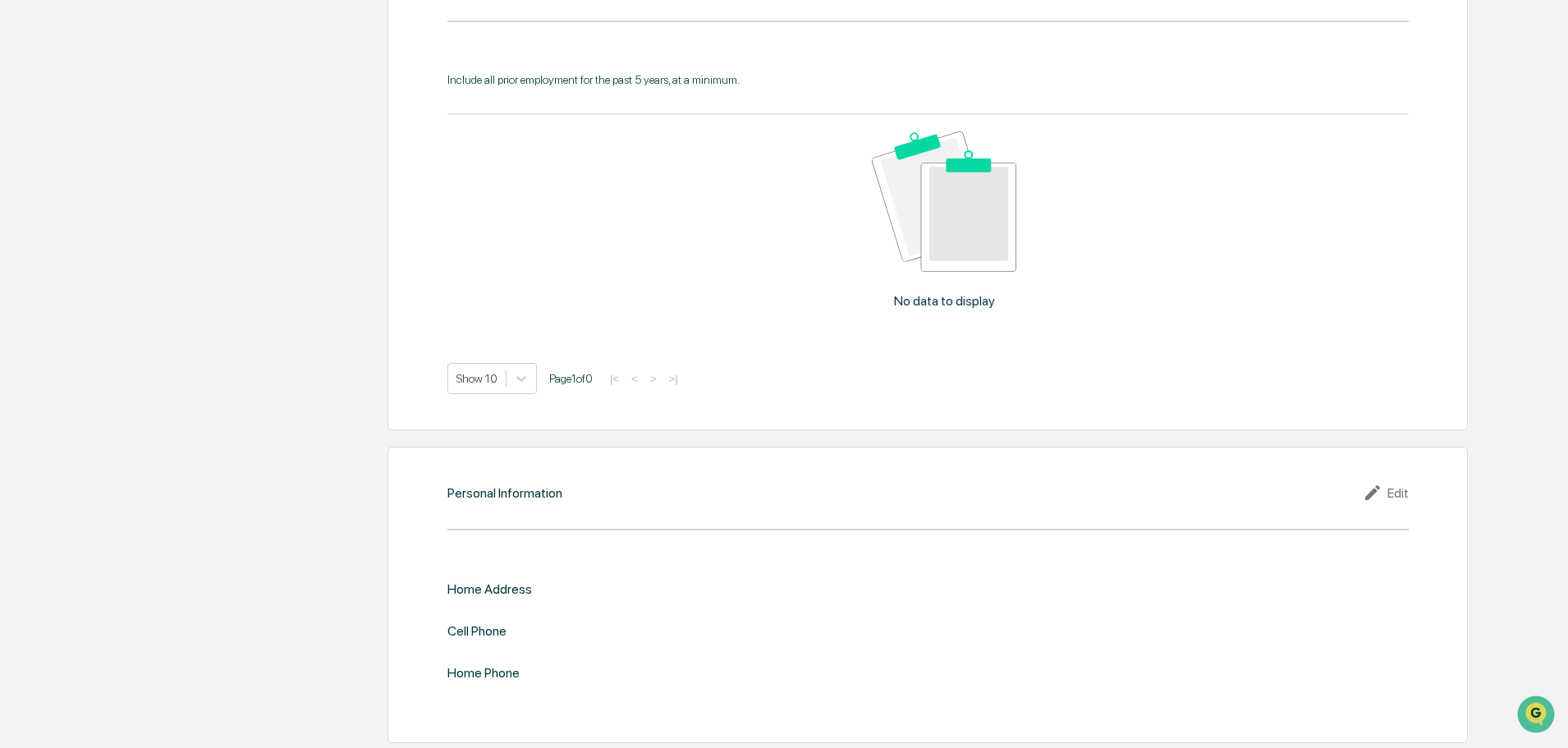
scroll to position [1489, 0]
click at [1430, 490] on div "Personal Information Edit Home Address Cell Phone Home Phone" at bounding box center [927, 592] width 1080 height 297
click at [1387, 488] on div "Edit" at bounding box center [1386, 489] width 46 height 19
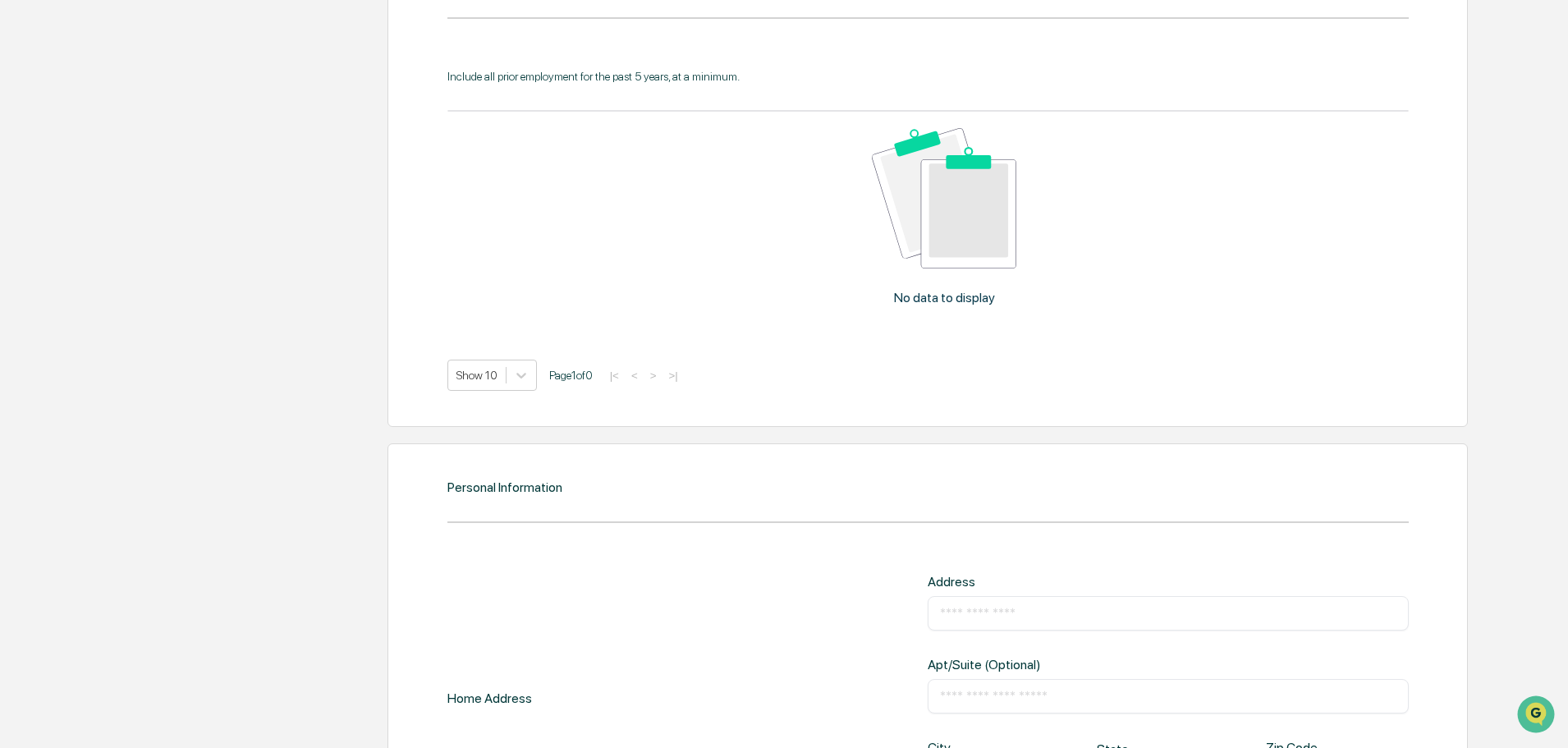
drag, startPoint x: 1020, startPoint y: 615, endPoint x: 1064, endPoint y: 608, distance: 44.6
click at [1020, 615] on input "text" at bounding box center [1168, 614] width 456 height 17
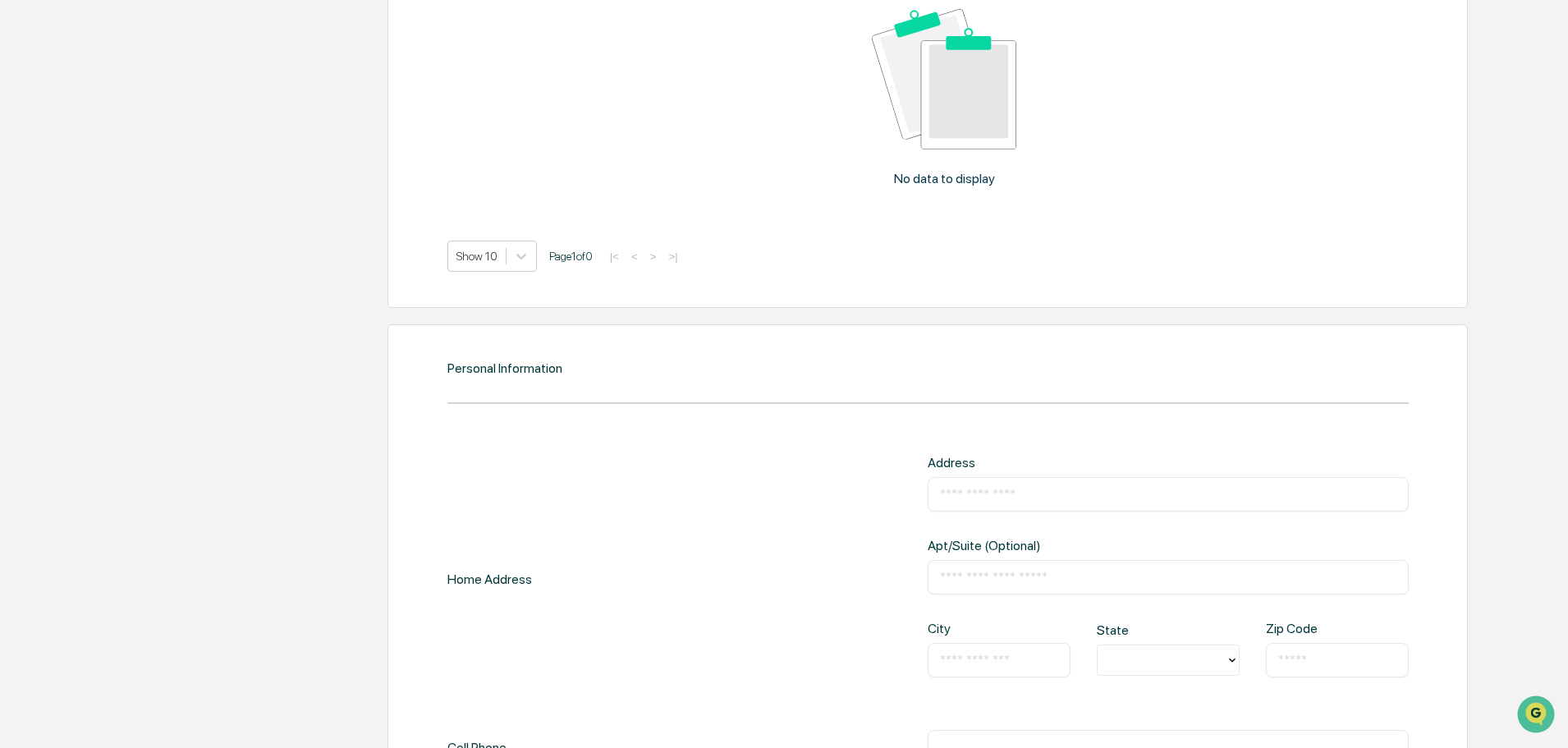
scroll to position [1735, 0]
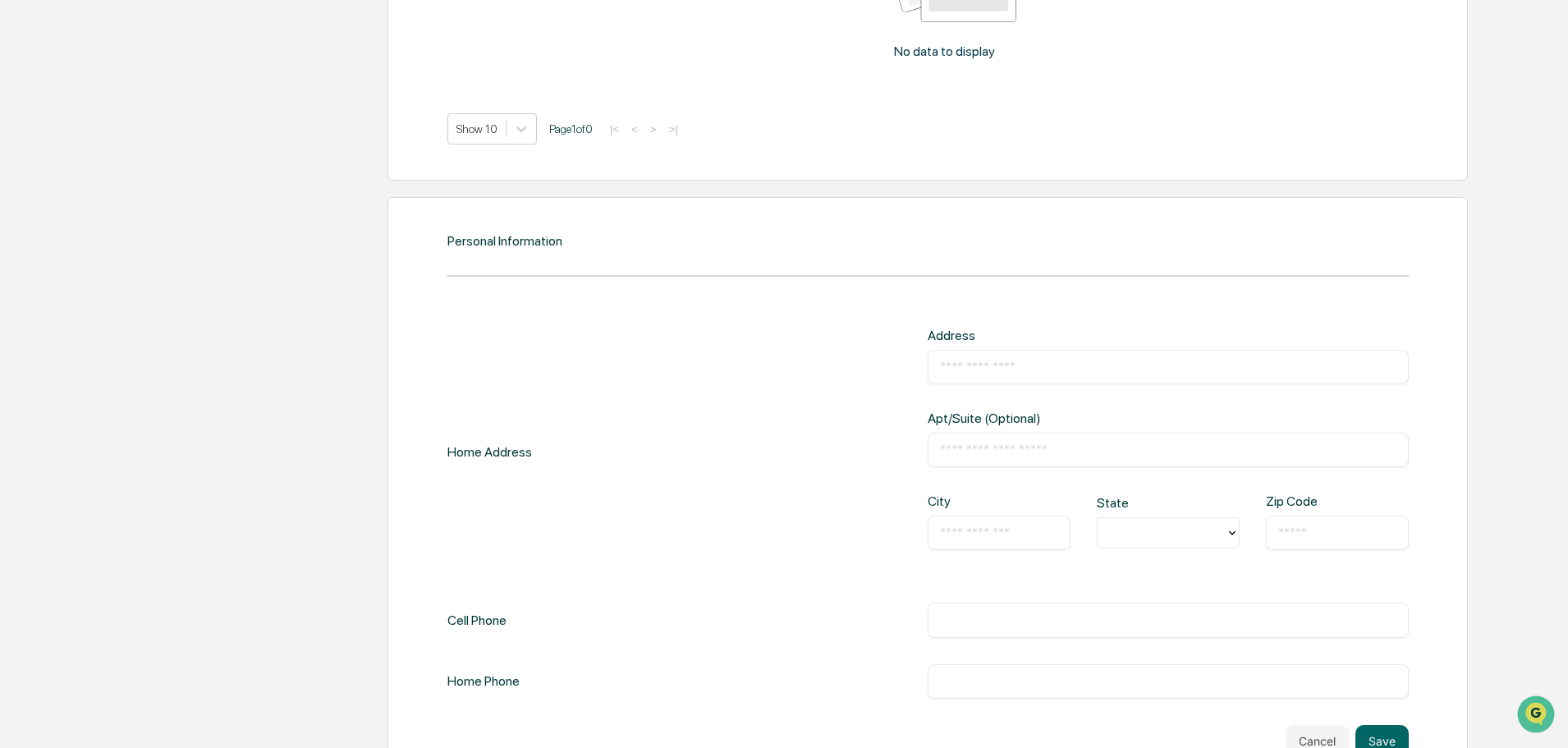
click at [1016, 365] on input "text" at bounding box center [1168, 367] width 456 height 17
paste input "**********"
type input "**********"
click at [979, 535] on input "text" at bounding box center [999, 533] width 118 height 17
type input "**********"
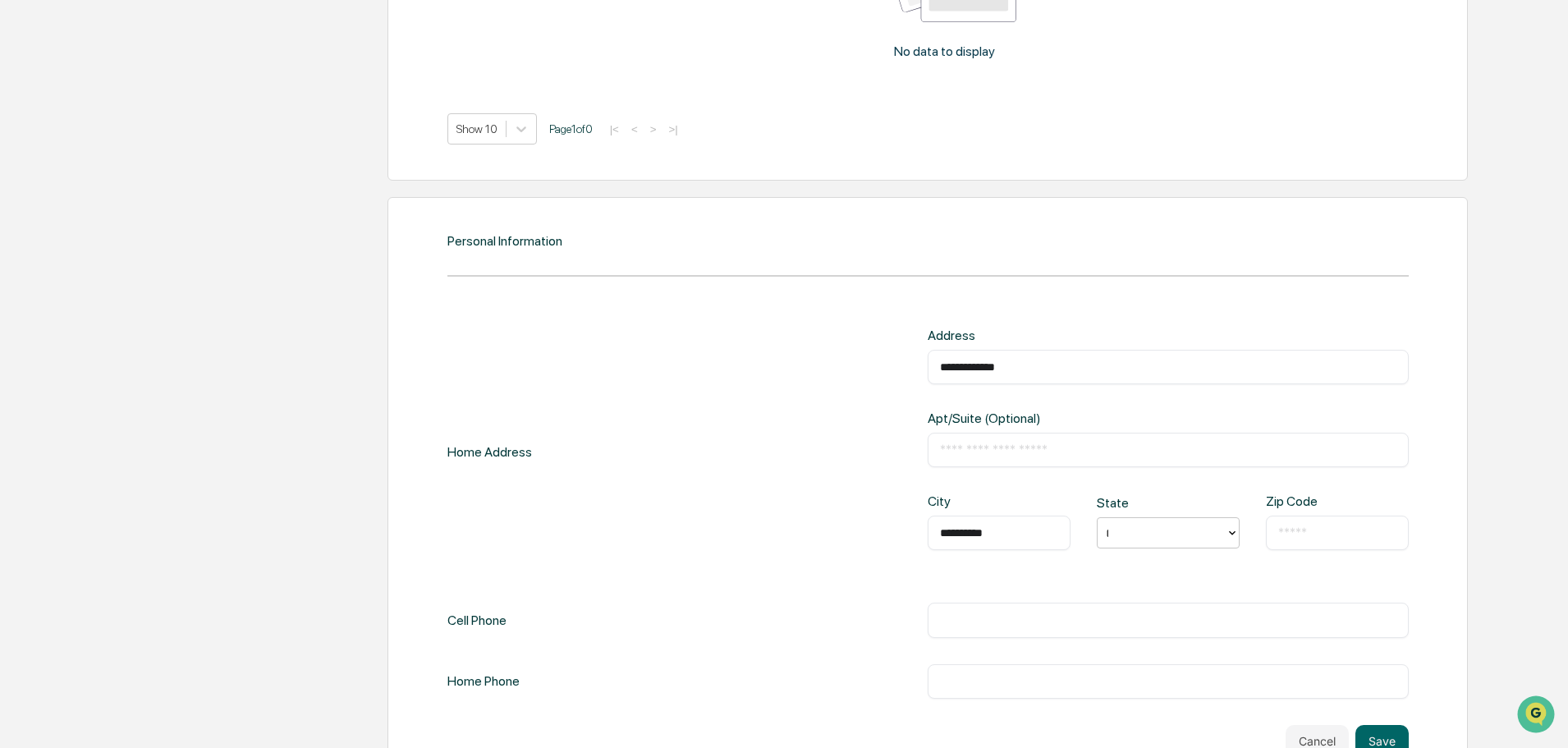
type input "**"
type input "*****"
click at [1093, 630] on div "​" at bounding box center [1168, 619] width 481 height 34
click at [949, 623] on input "text" at bounding box center [1168, 620] width 456 height 17
paste input "**********"
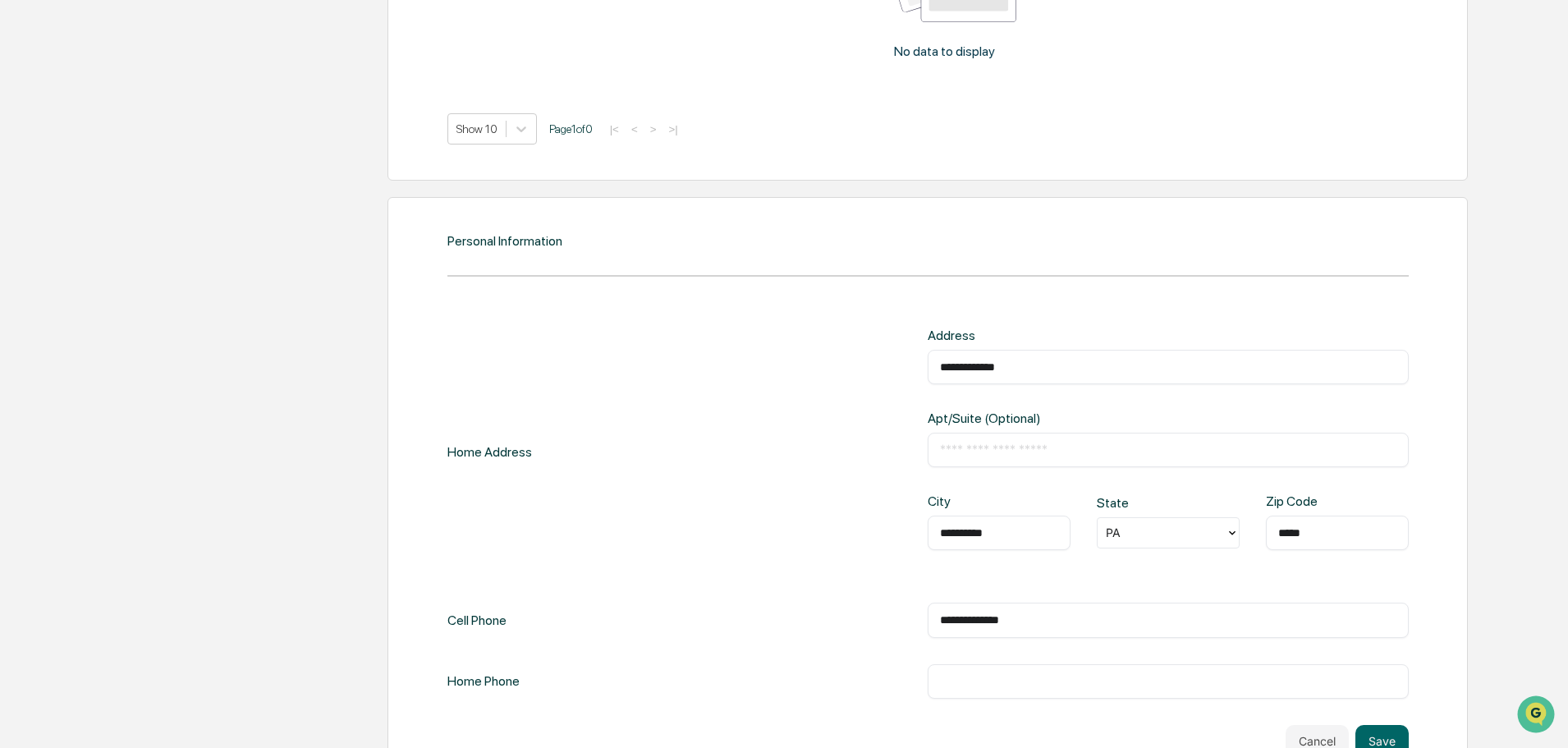
type input "**********"
click at [945, 679] on input "text" at bounding box center [1168, 682] width 456 height 17
paste input "**********"
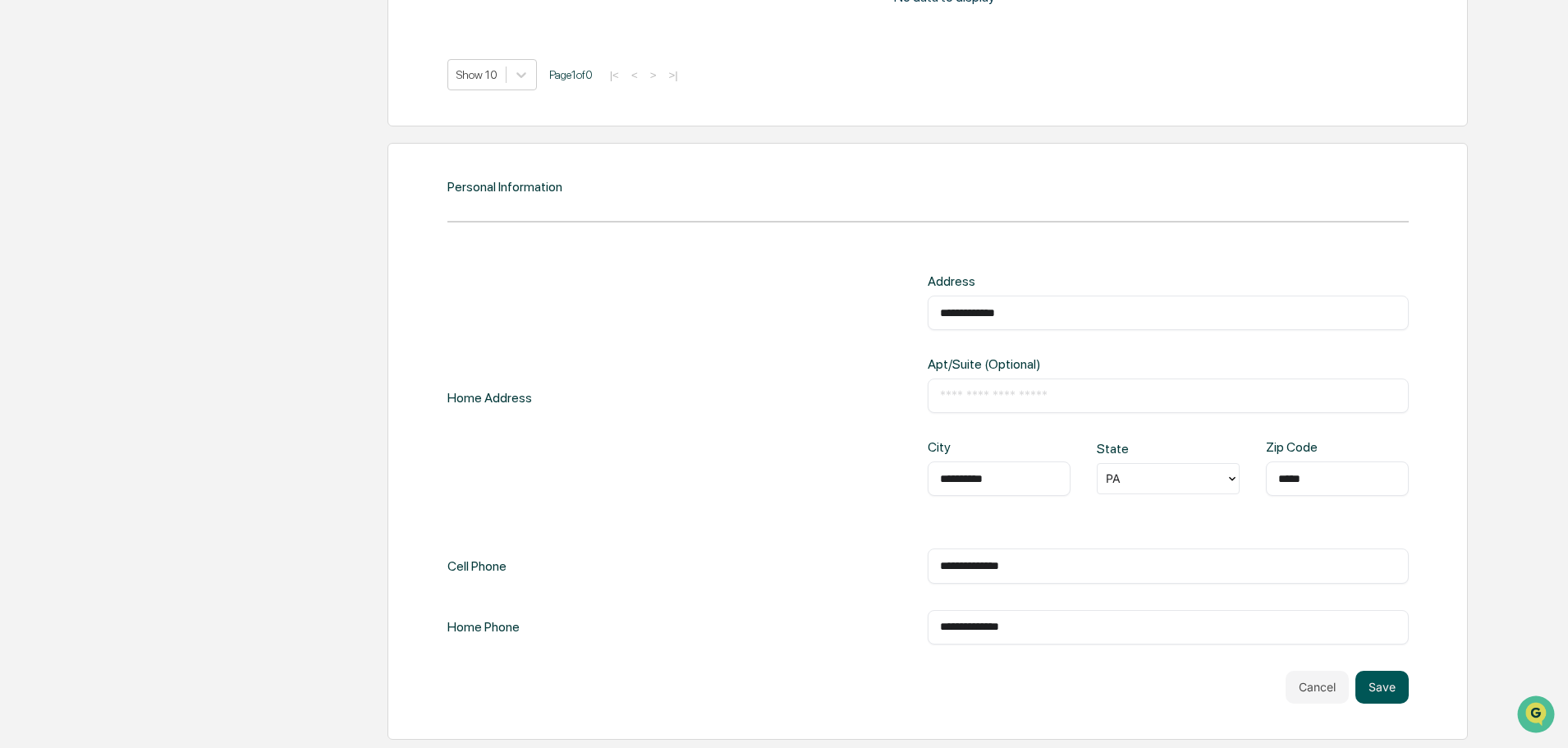
type input "**********"
click at [1361, 681] on button "Save" at bounding box center [1382, 688] width 54 height 33
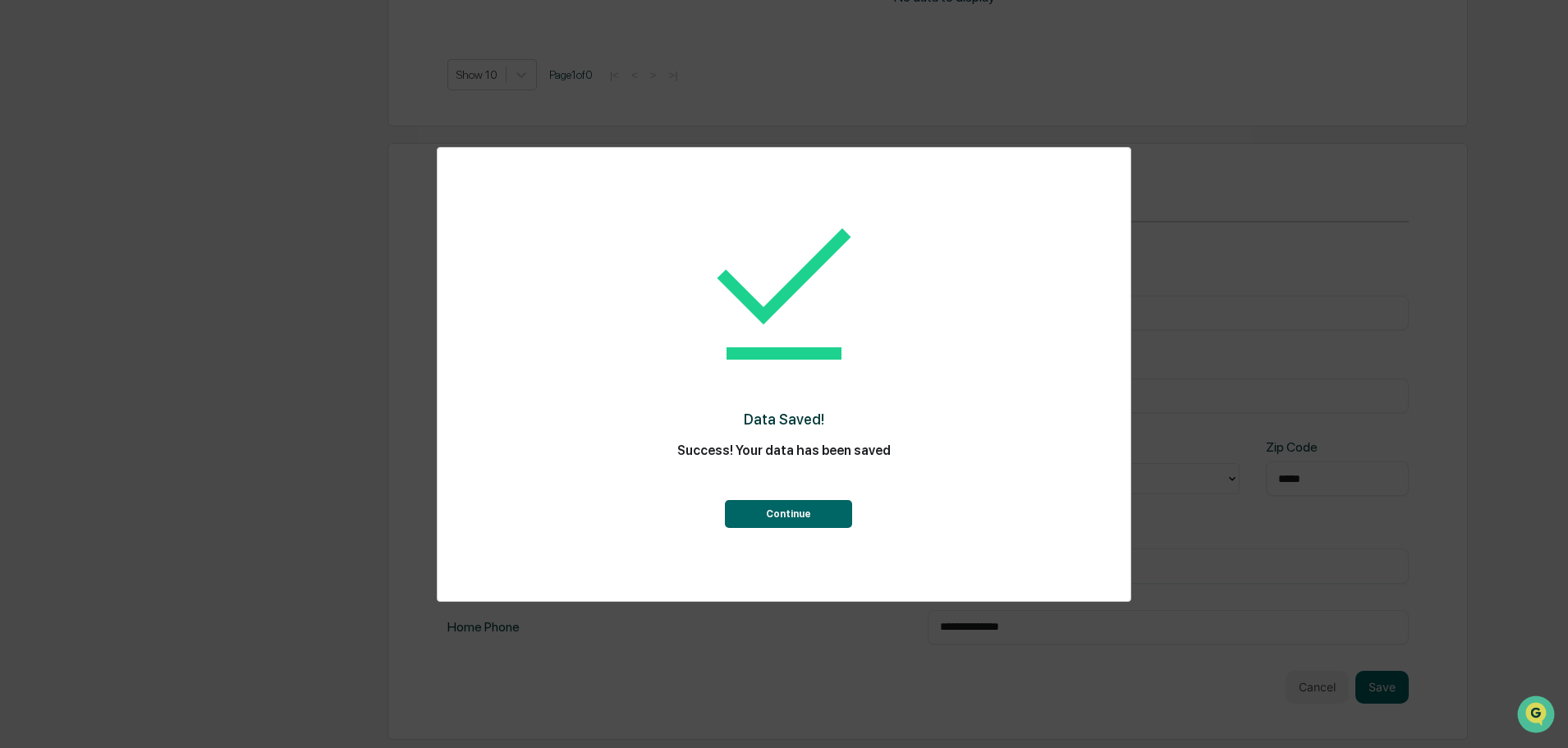
click at [796, 512] on button "Continue" at bounding box center [788, 514] width 128 height 28
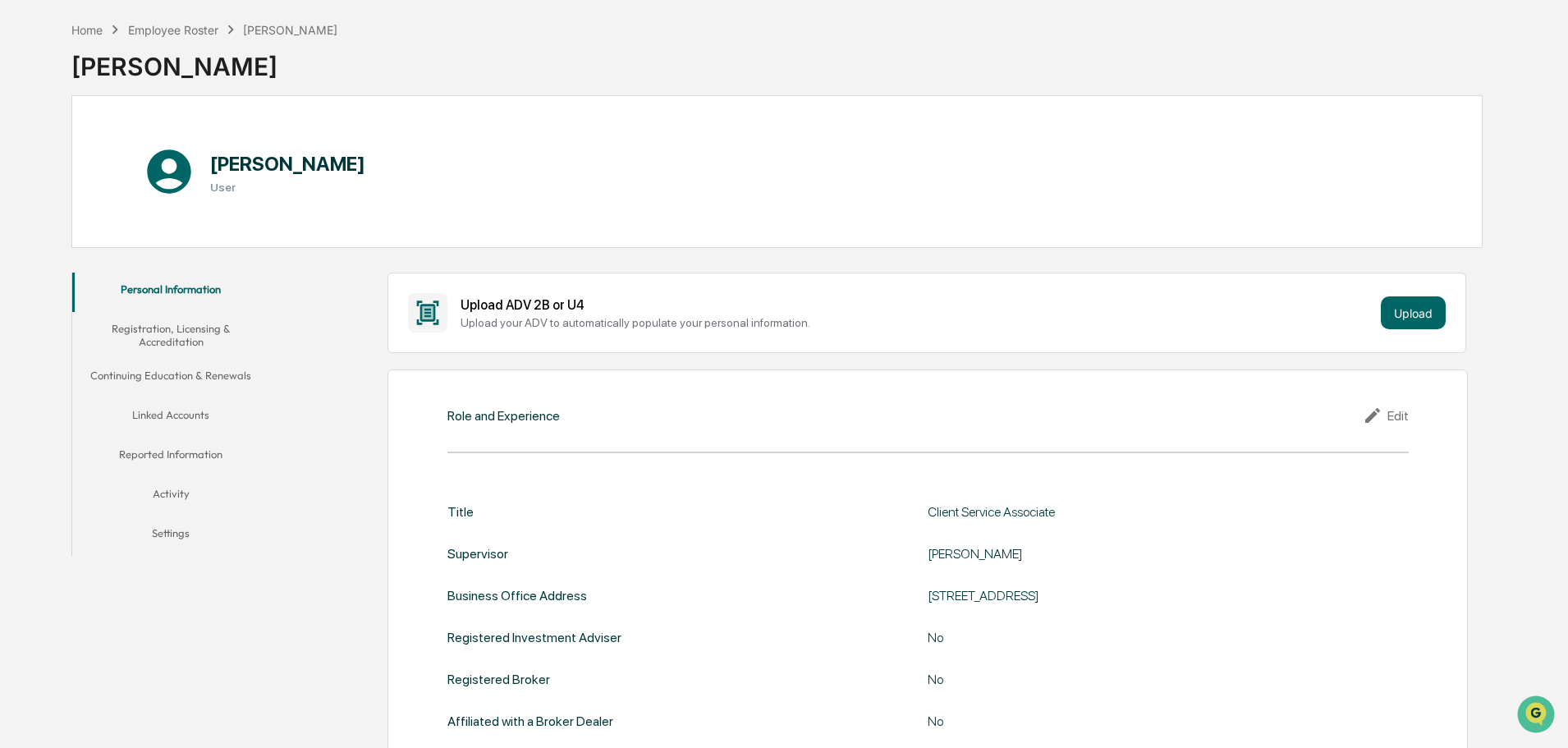
scroll to position [0, 0]
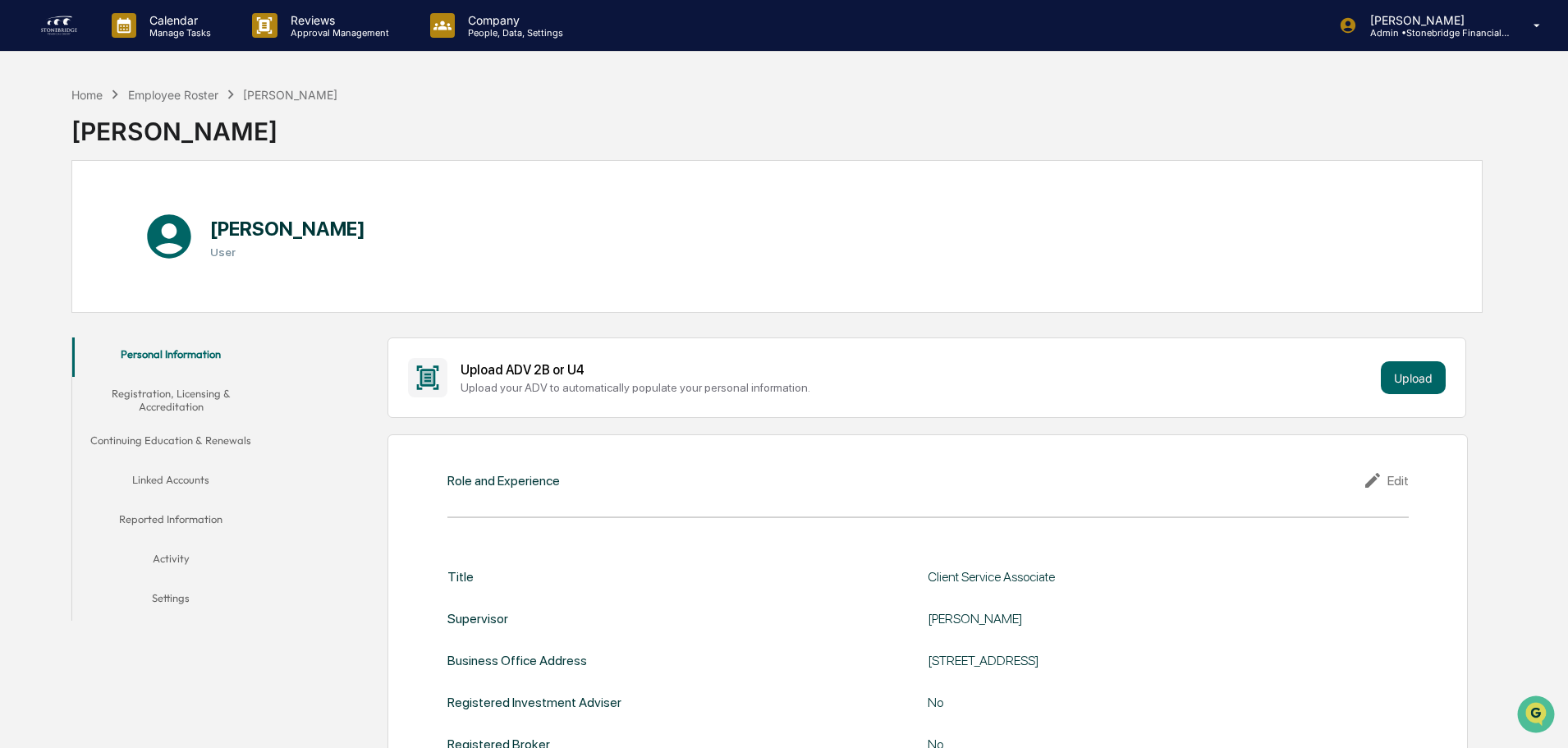
click at [172, 411] on button "Registration, Licensing & Accreditation" at bounding box center [170, 400] width 197 height 47
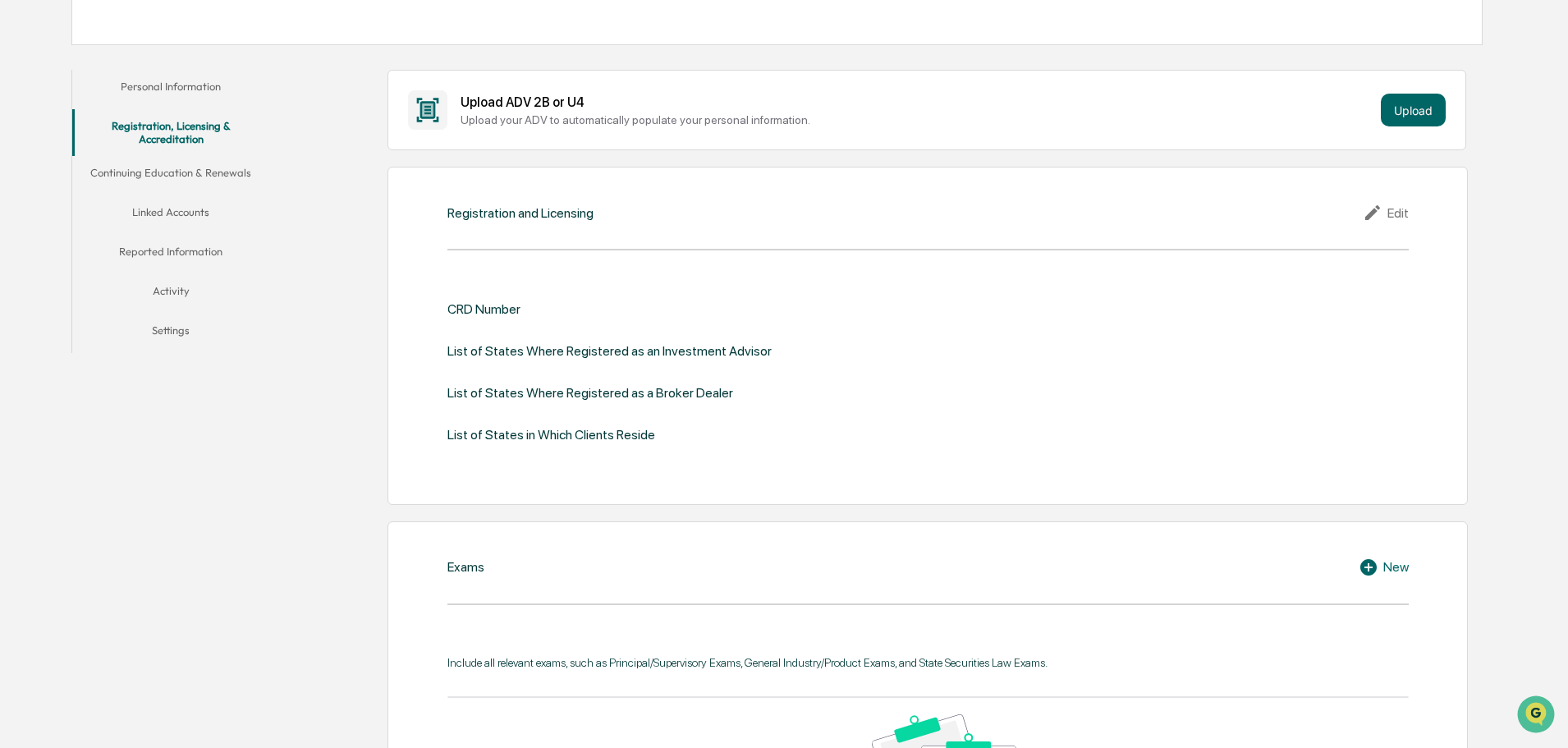
scroll to position [136, 0]
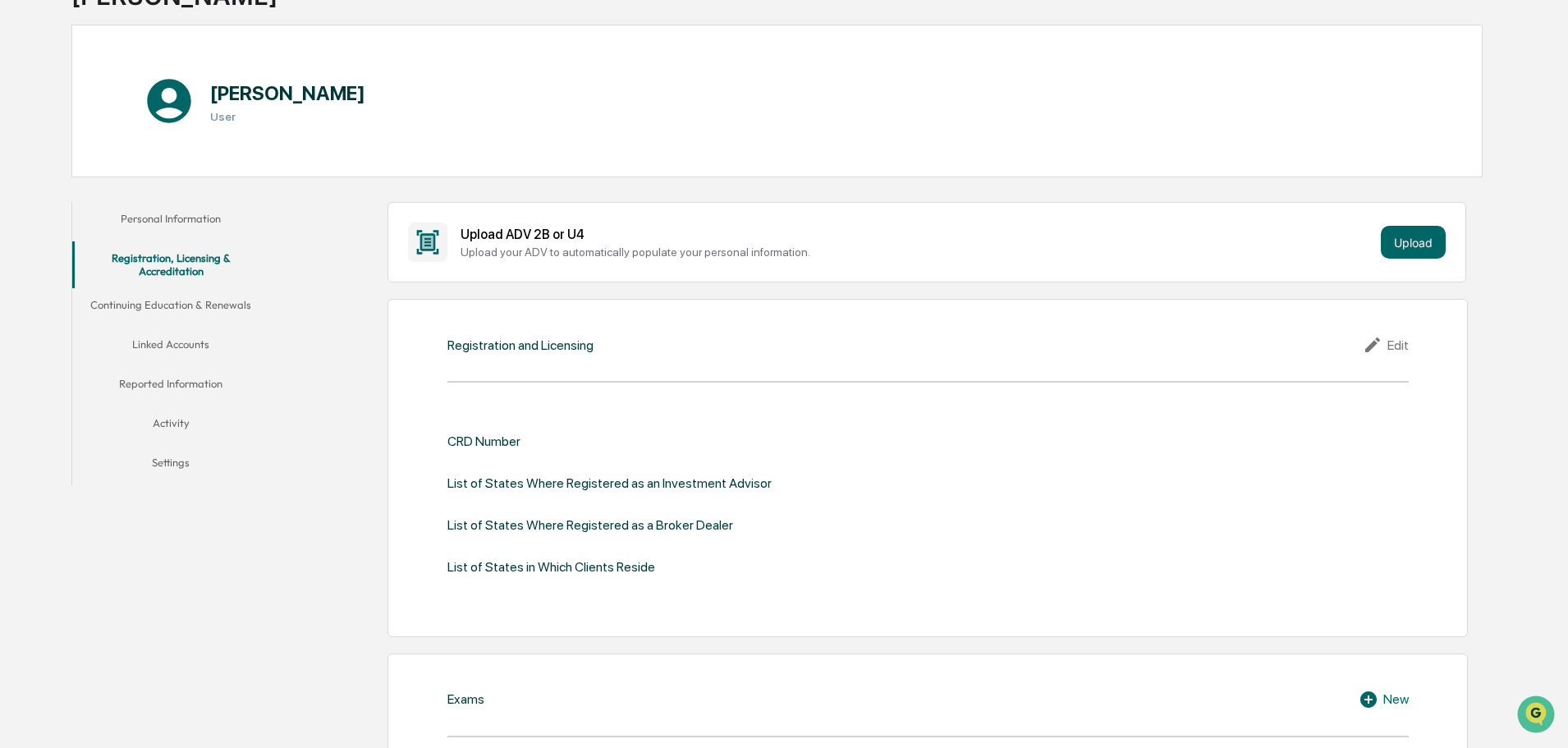
click at [167, 295] on button "Continuing Education & Renewals" at bounding box center [170, 308] width 197 height 40
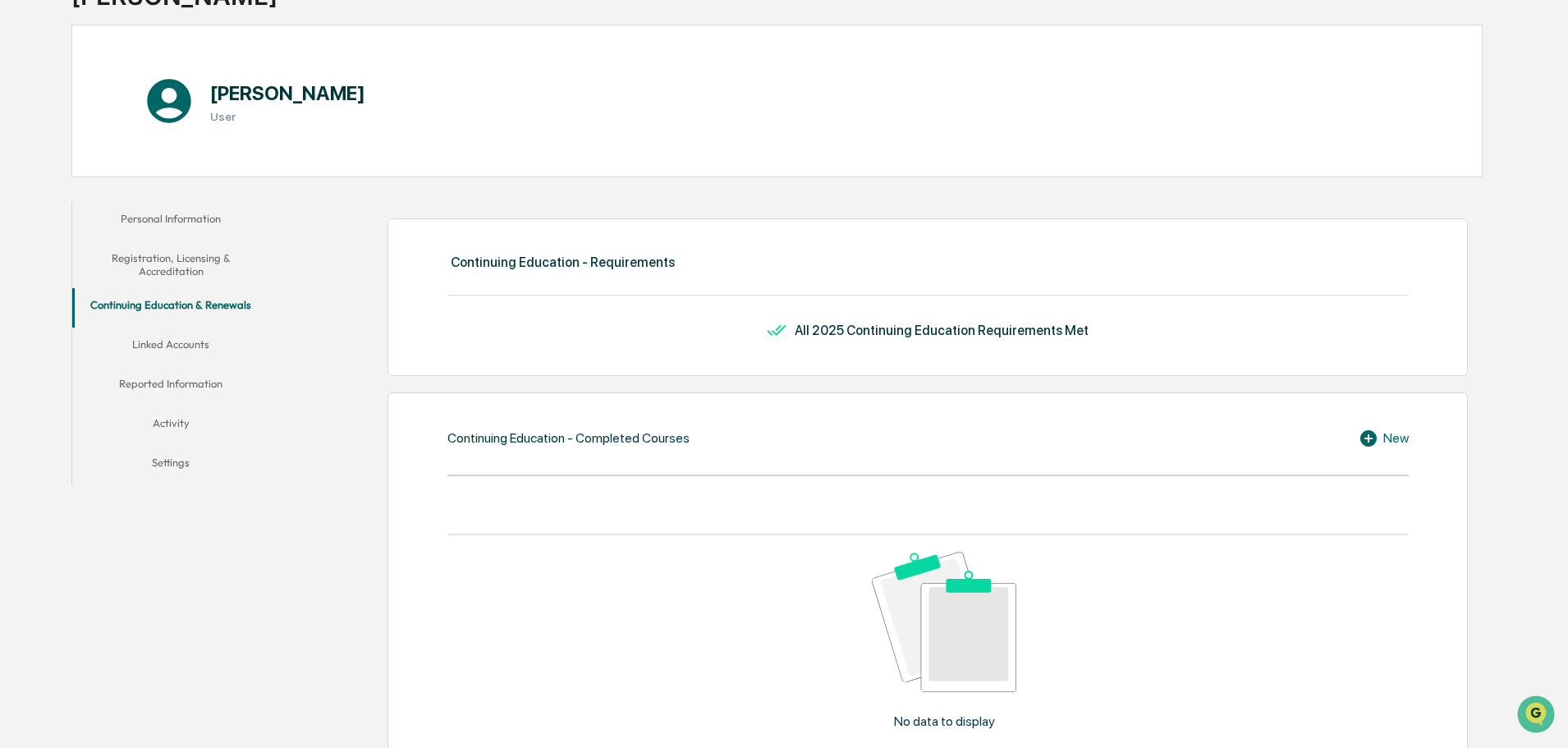
click at [185, 319] on button "Continuing Education & Renewals" at bounding box center [170, 308] width 197 height 40
click at [188, 352] on button "Linked Accounts" at bounding box center [170, 347] width 197 height 40
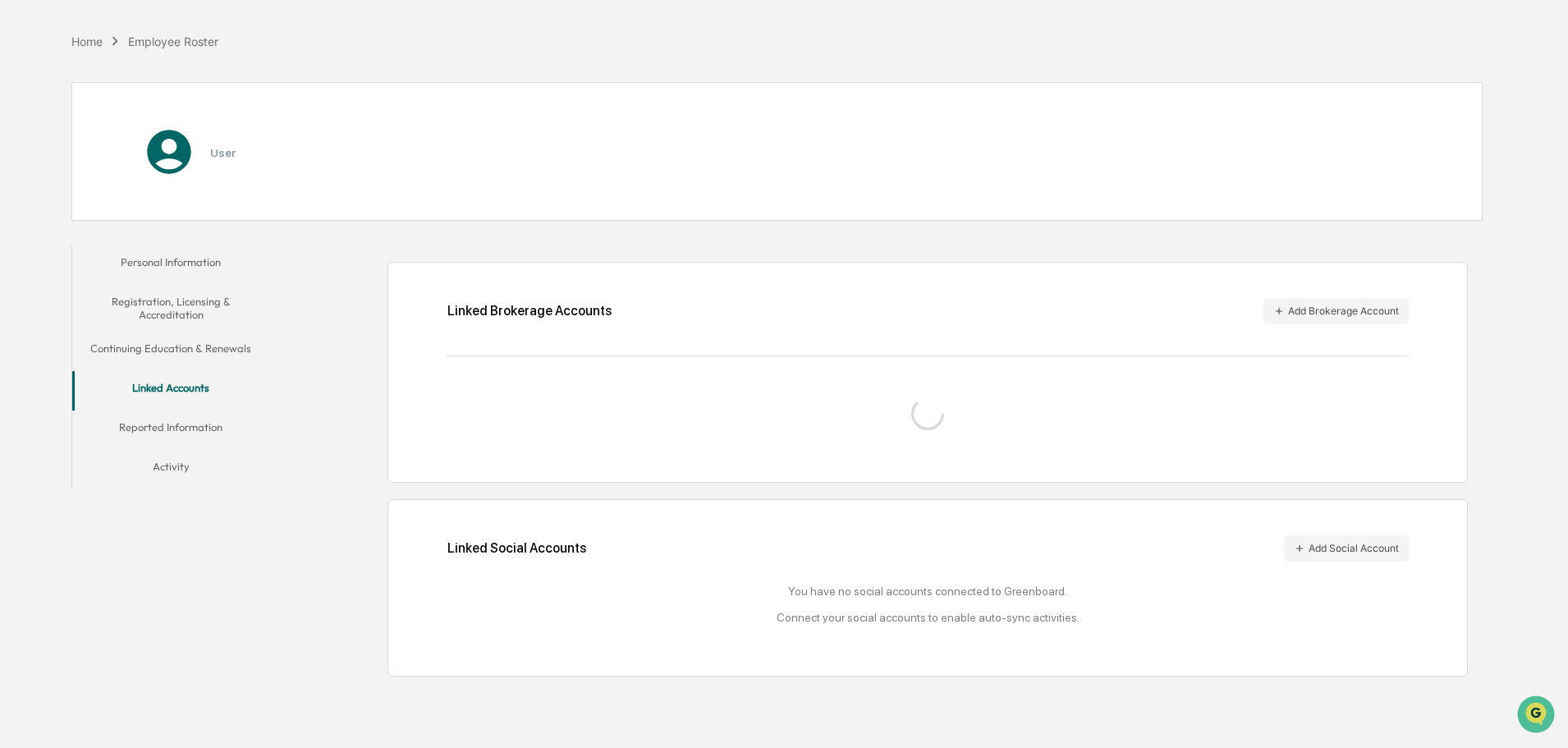
scroll to position [78, 0]
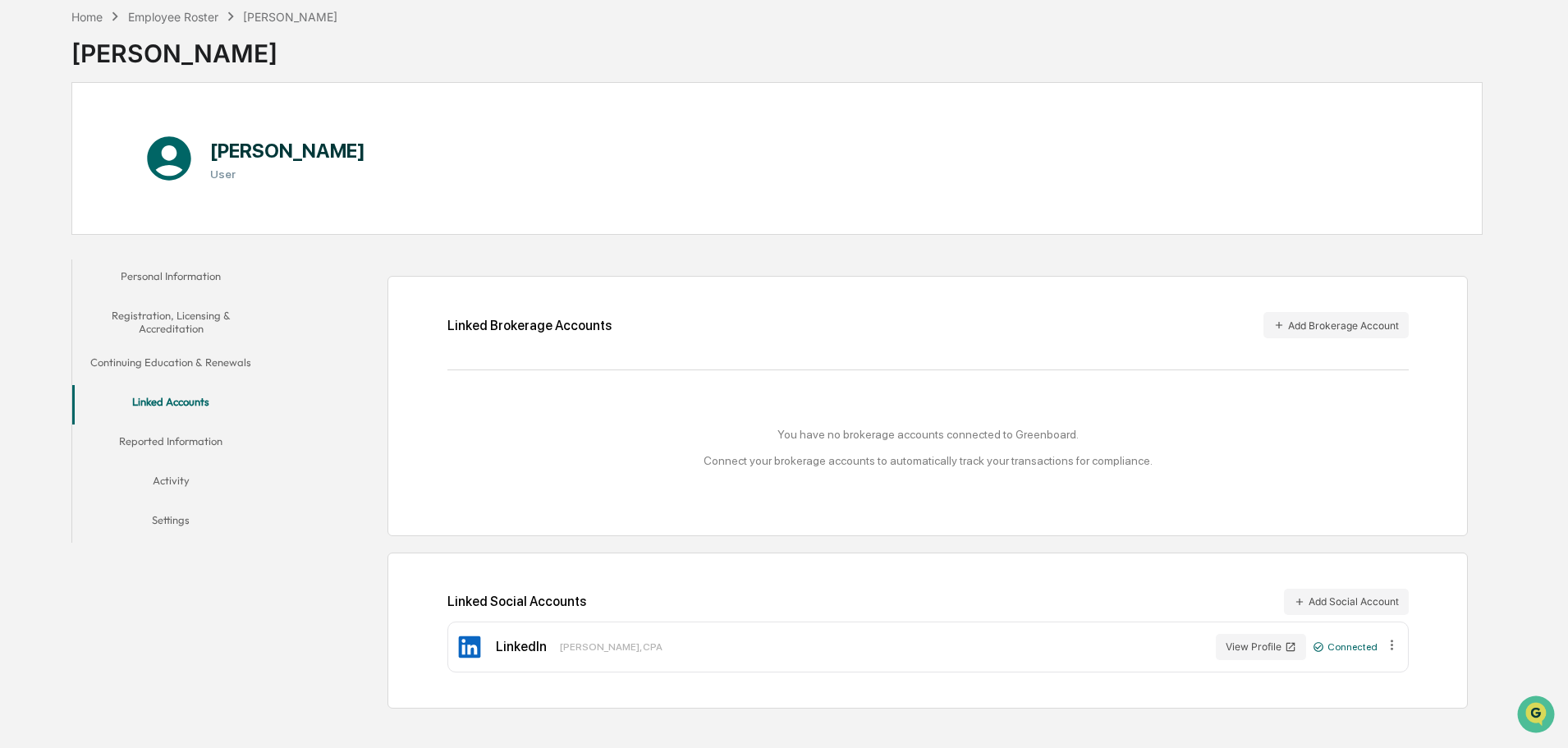
click at [208, 7] on div "Home Employee Roster [PERSON_NAME]" at bounding box center [204, 17] width 266 height 18
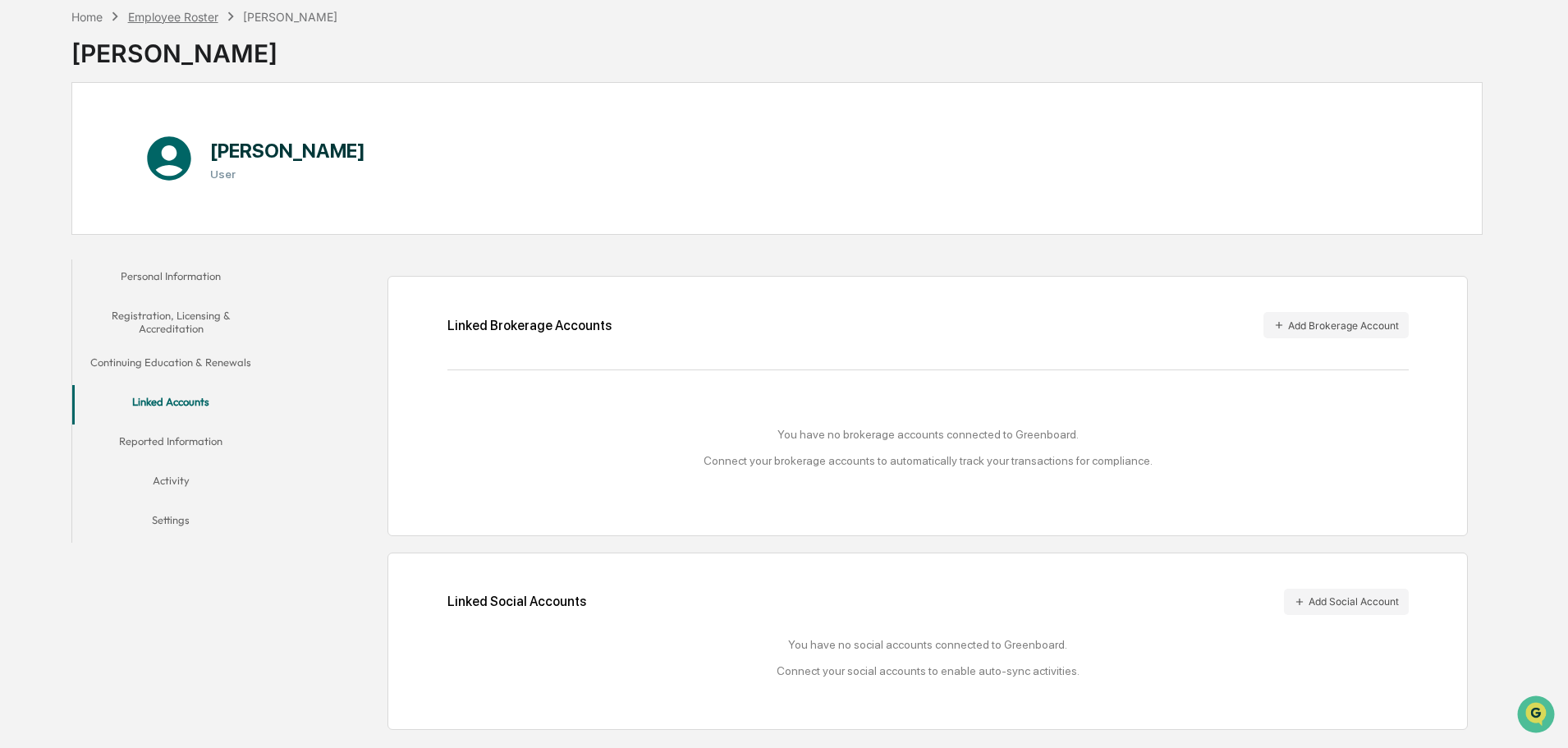
click at [200, 21] on div "Employee Roster" at bounding box center [174, 17] width 91 height 14
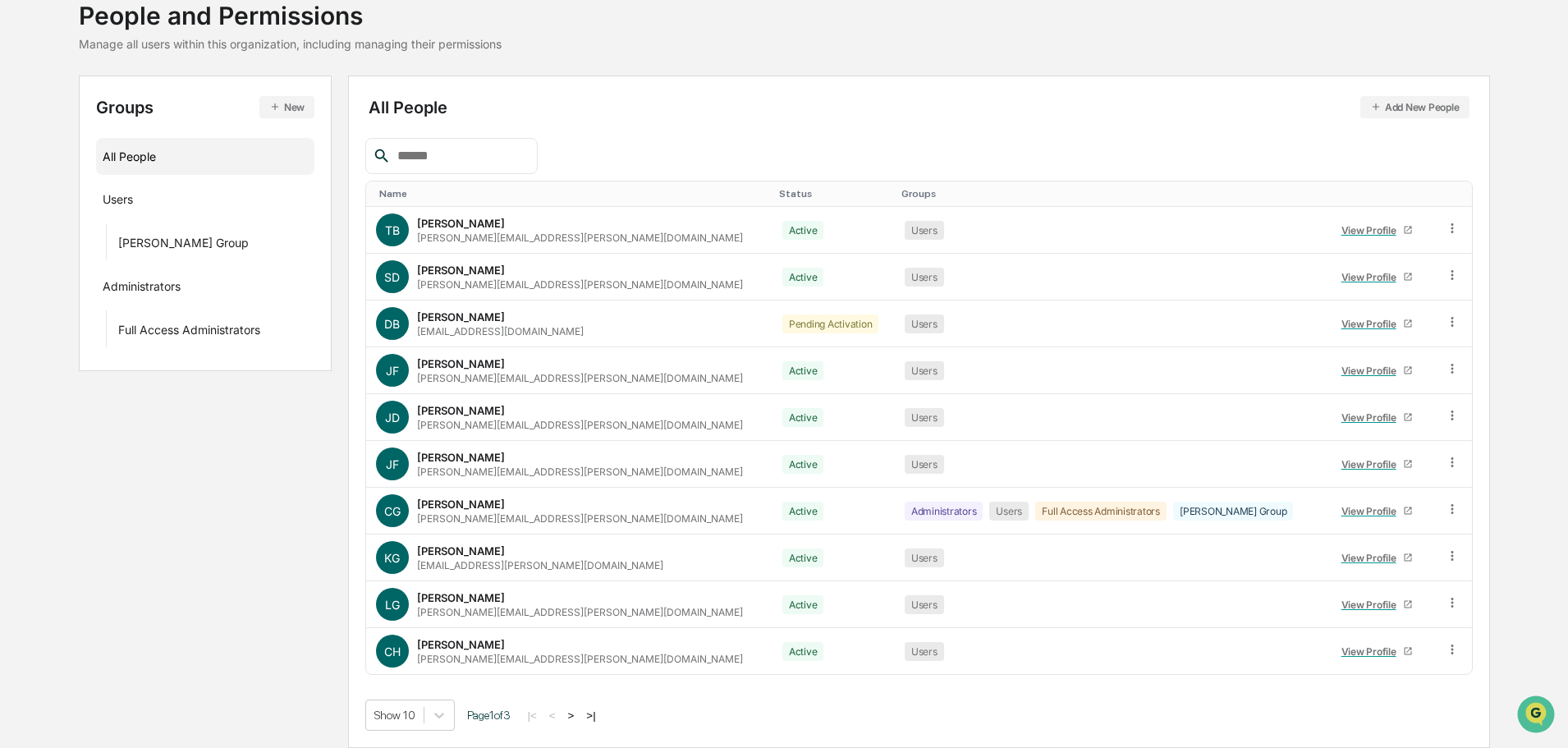
click at [596, 711] on button ">|" at bounding box center [590, 716] width 18 height 14
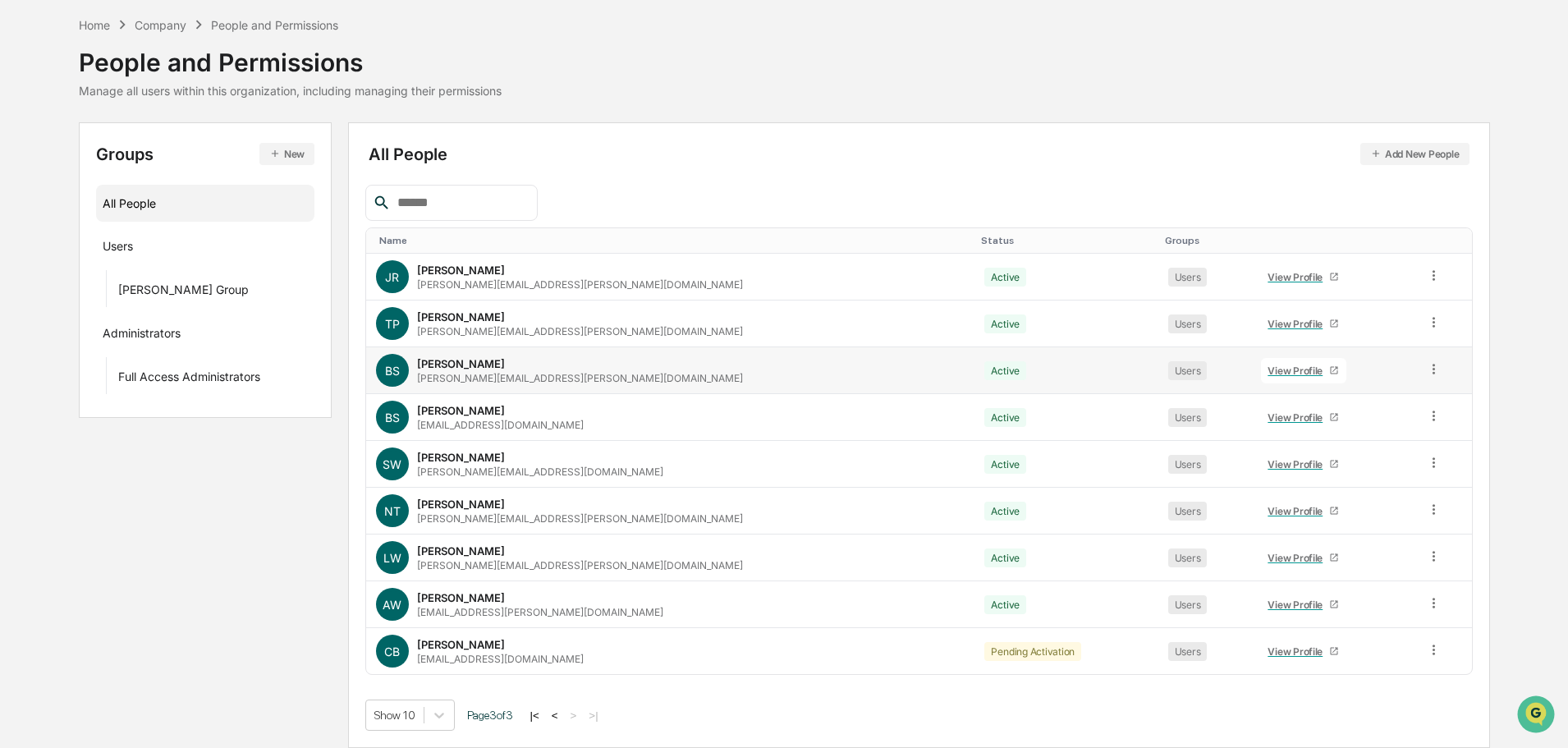
click at [1268, 372] on div "View Profile" at bounding box center [1298, 370] width 62 height 12
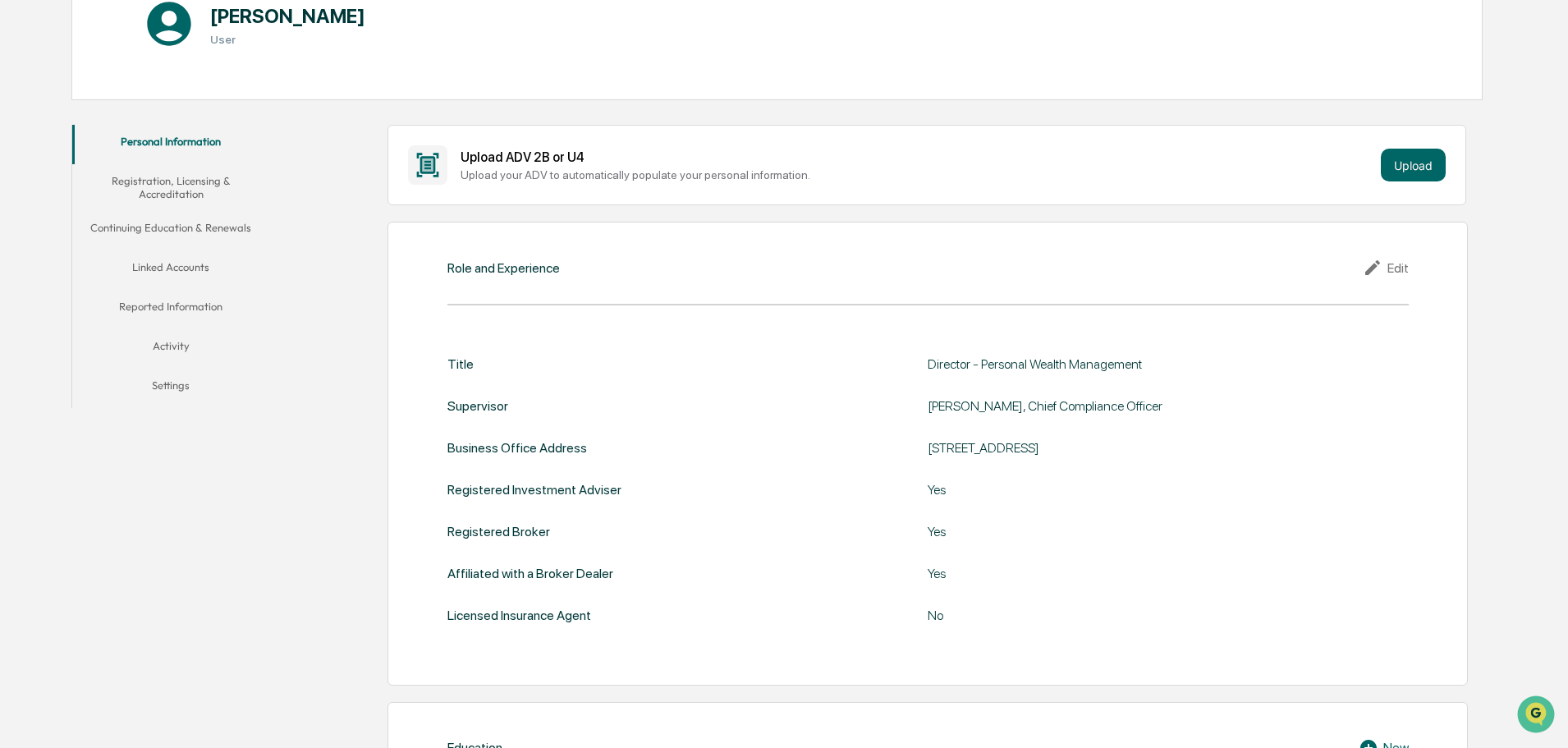
scroll to position [227, 0]
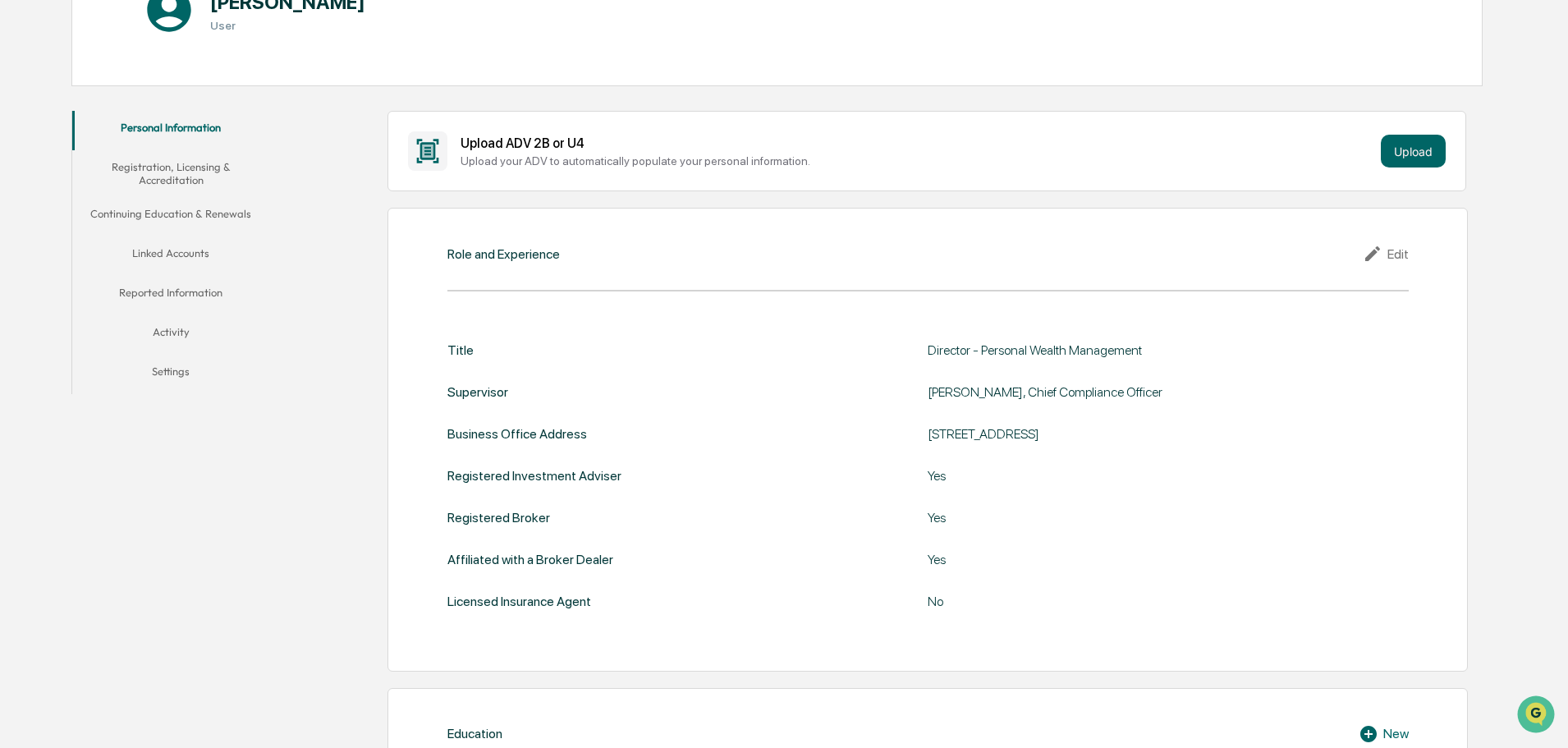
drag, startPoint x: 1398, startPoint y: 256, endPoint x: 1382, endPoint y: 270, distance: 21.3
click at [1398, 256] on div "Edit" at bounding box center [1386, 253] width 46 height 19
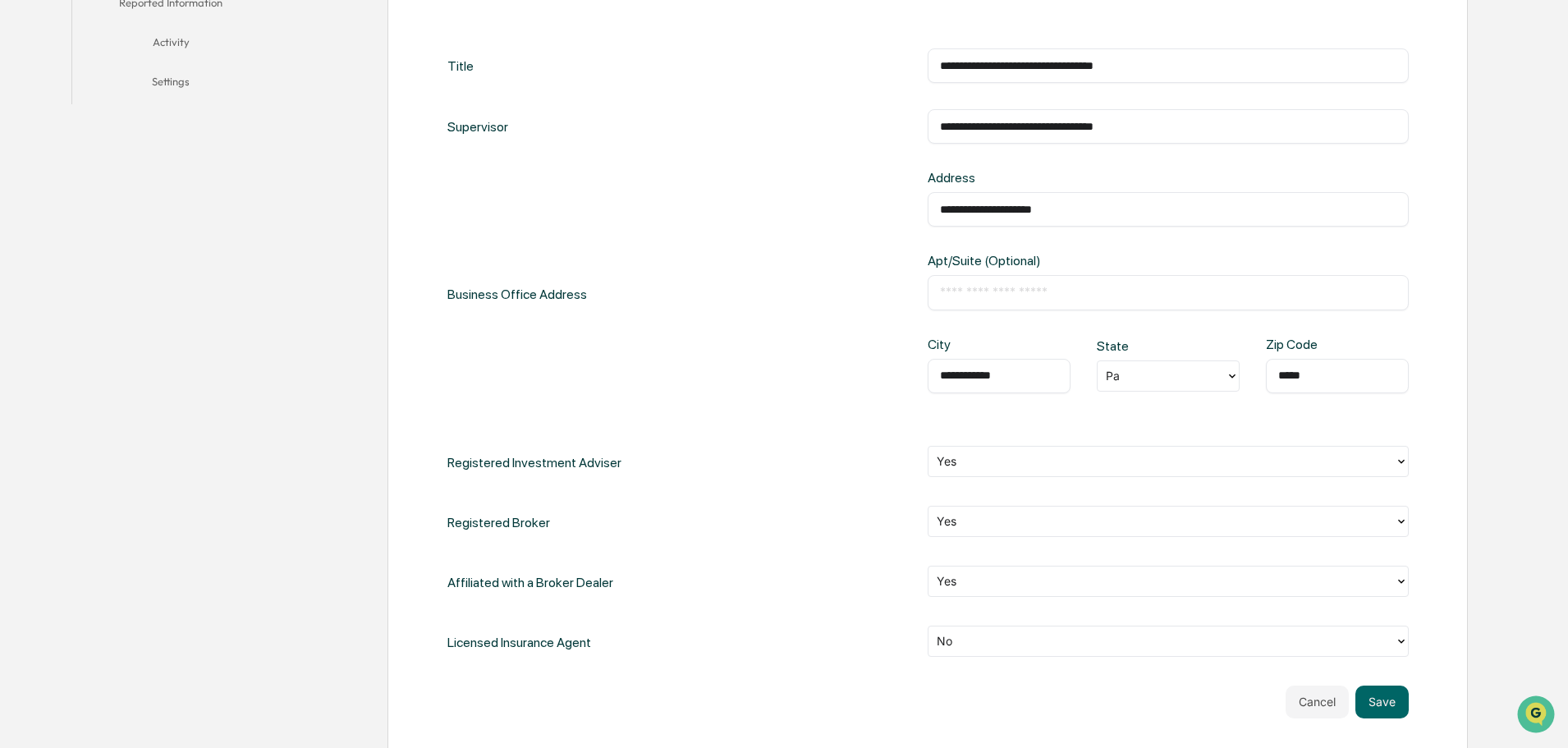
scroll to position [556, 0]
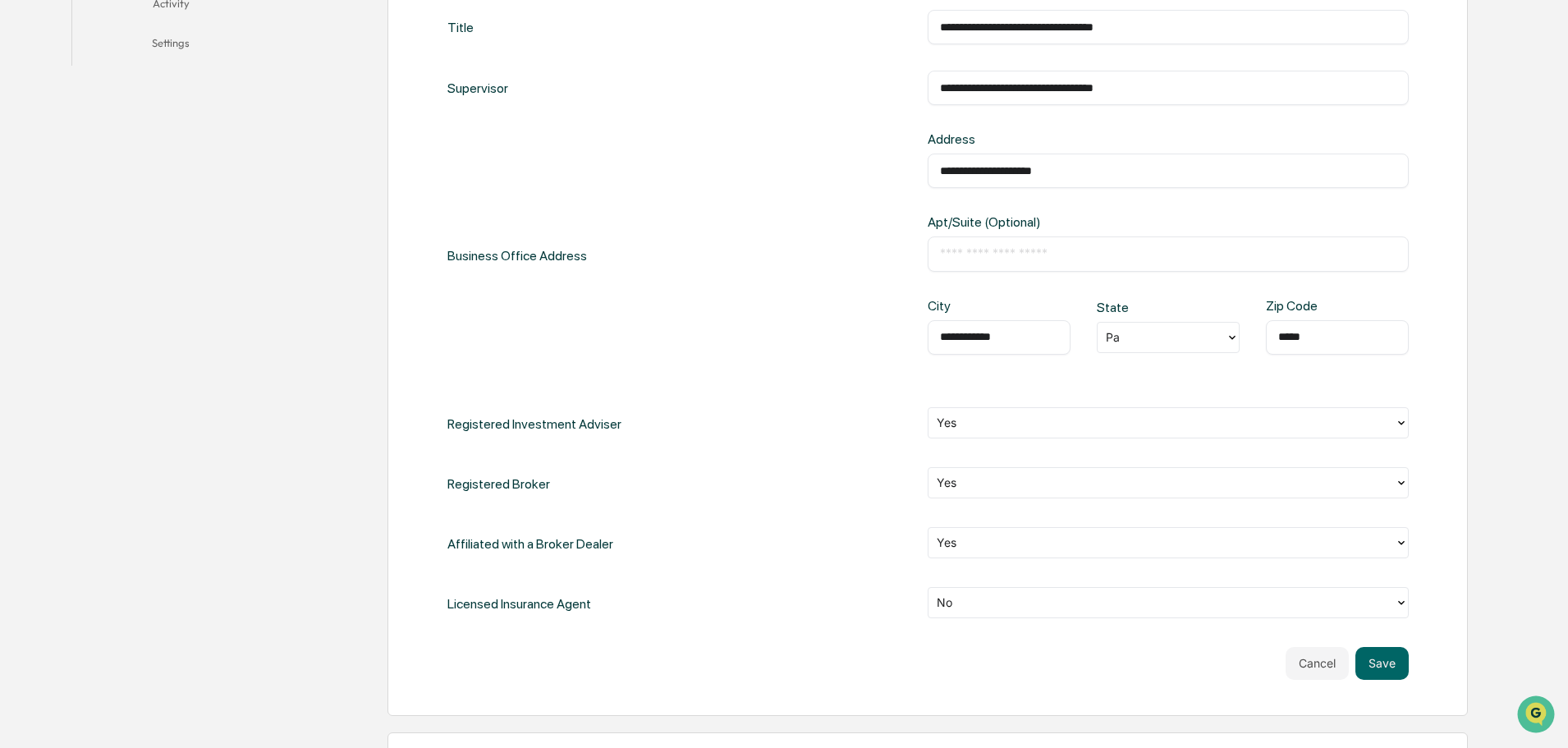
click at [990, 588] on div "No" at bounding box center [1168, 603] width 481 height 31
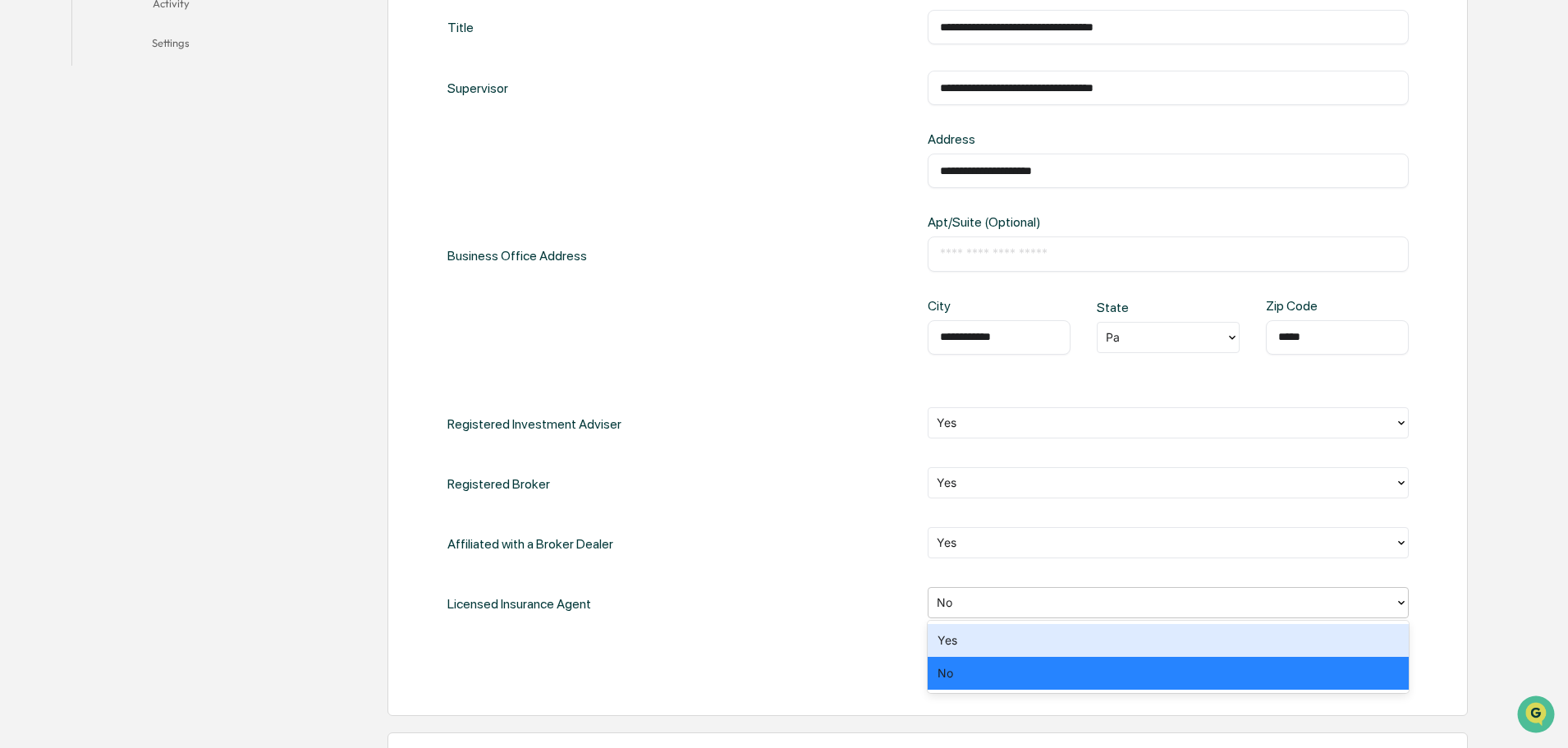
click at [958, 631] on div "Yes" at bounding box center [1168, 641] width 481 height 33
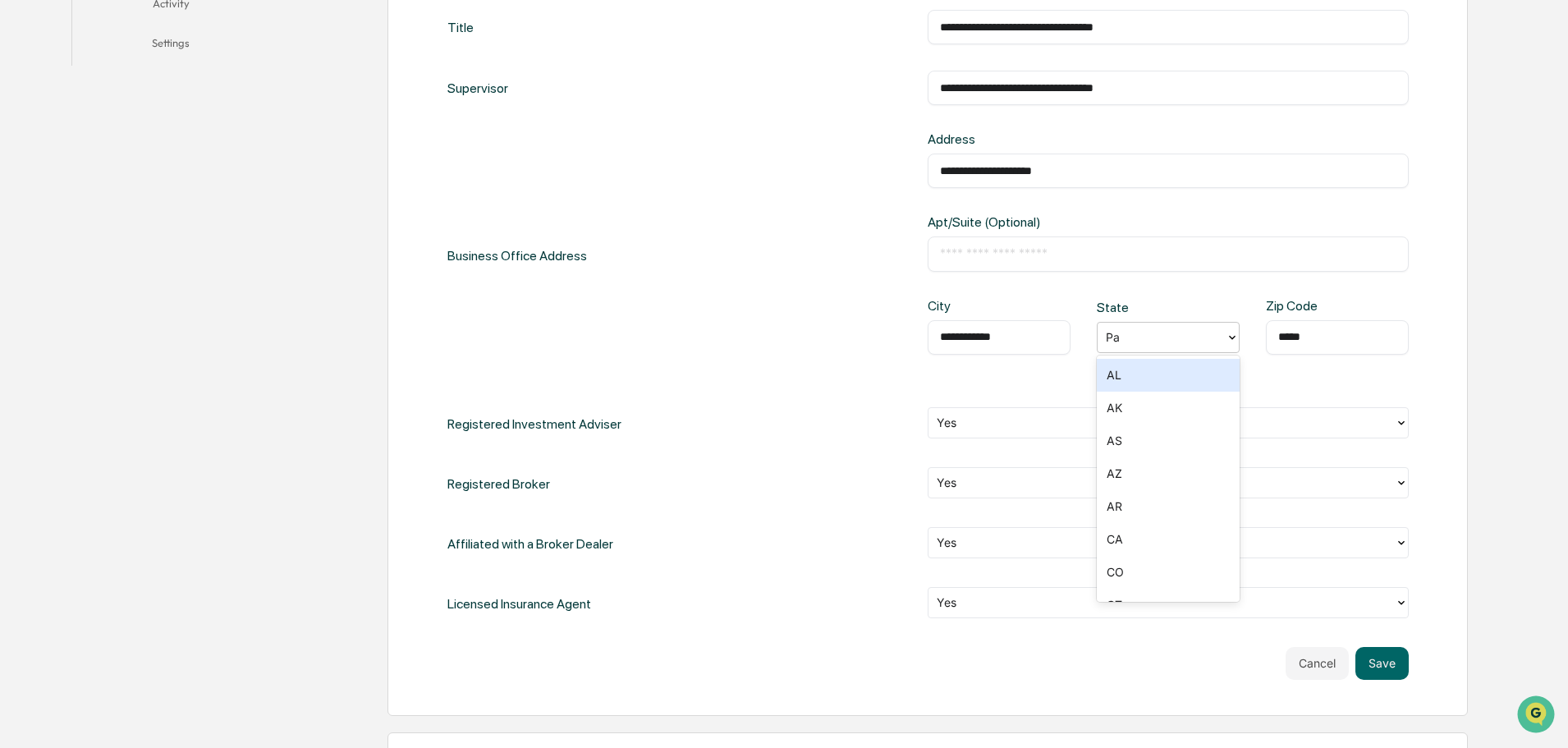
click at [1149, 337] on div at bounding box center [1161, 337] width 112 height 18
type input "**"
click at [1388, 675] on button "Save" at bounding box center [1382, 664] width 54 height 33
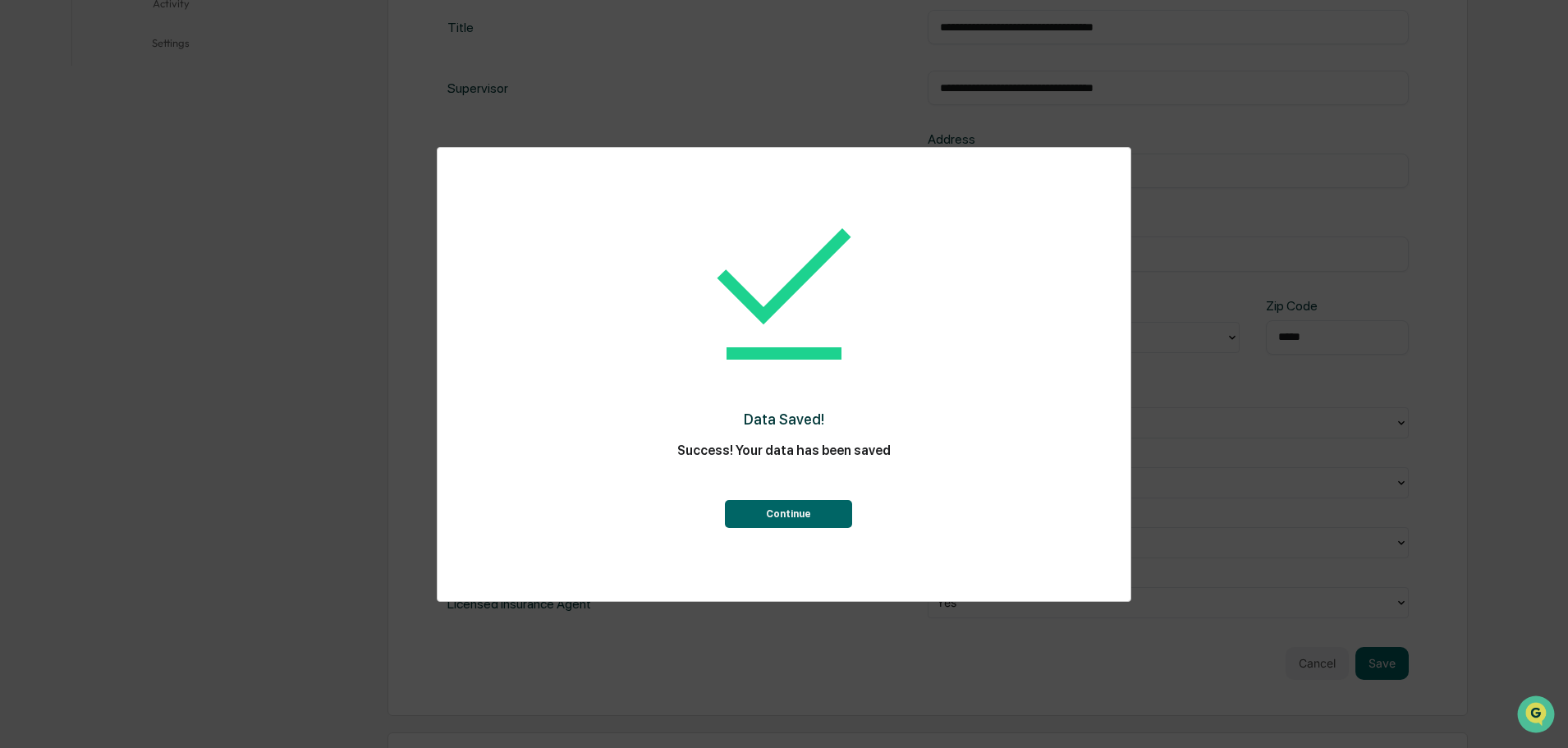
click at [772, 504] on button "Continue" at bounding box center [788, 514] width 128 height 28
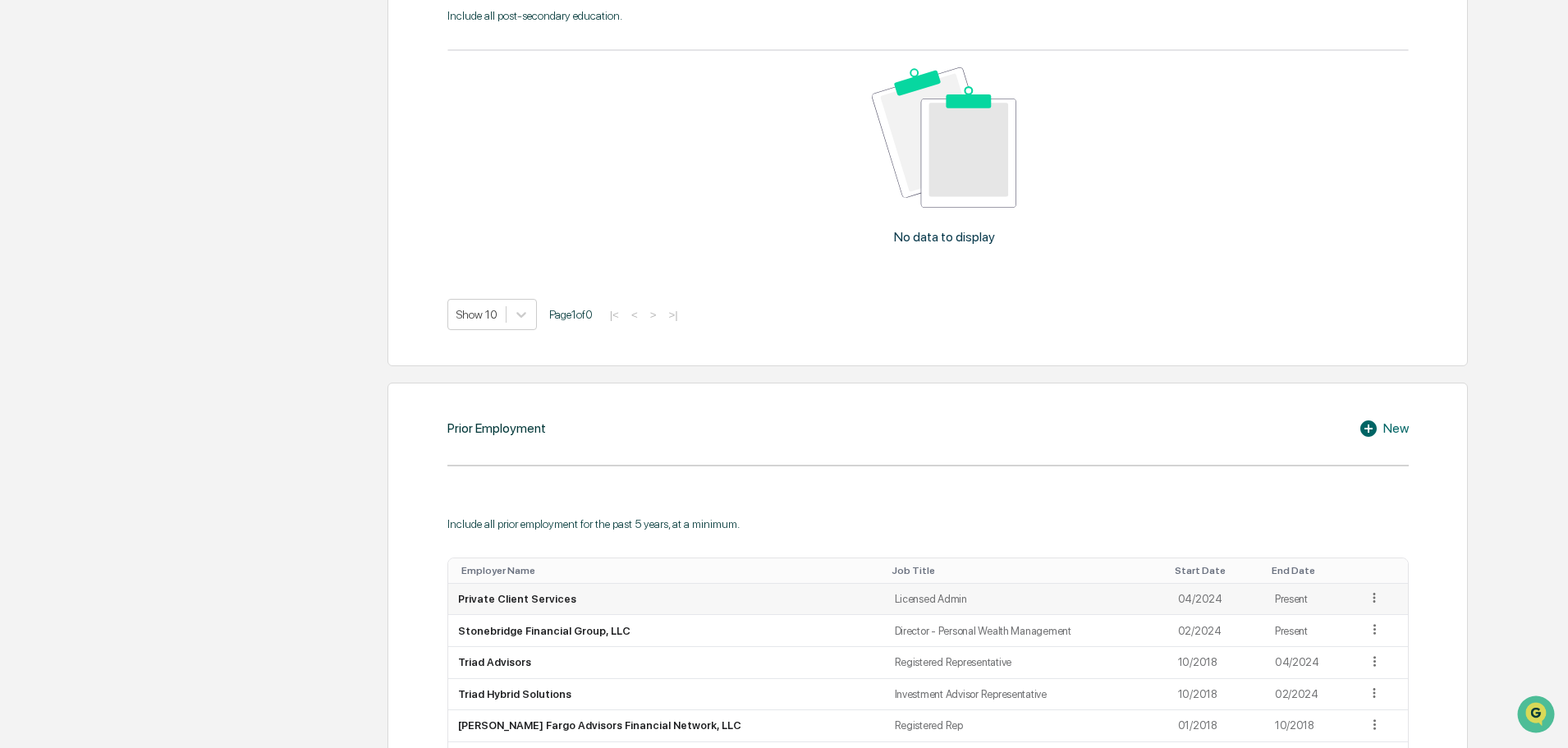
scroll to position [1212, 0]
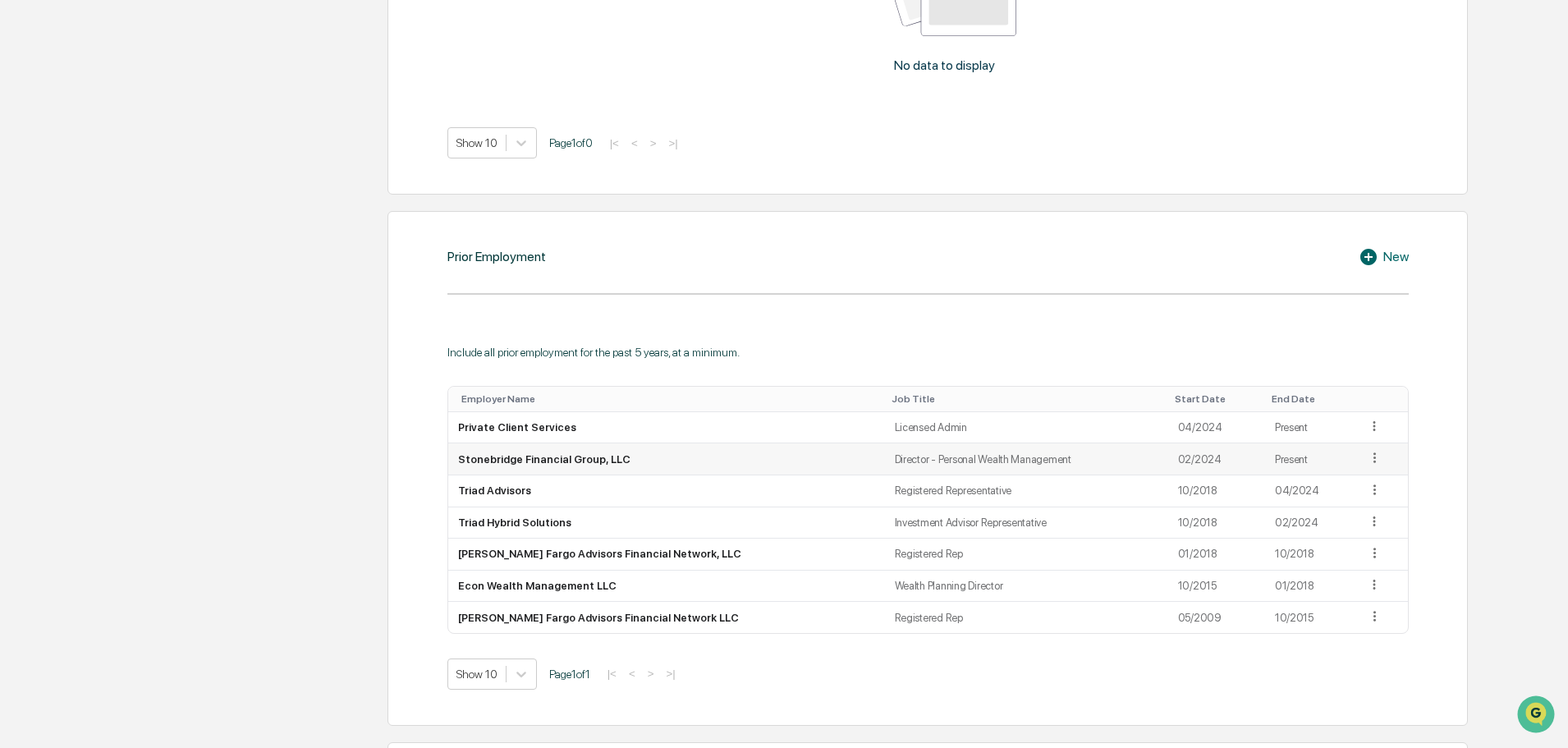
click at [1373, 454] on icon at bounding box center [1374, 458] width 3 height 10
click at [1345, 481] on div "Edit" at bounding box center [1355, 481] width 53 height 26
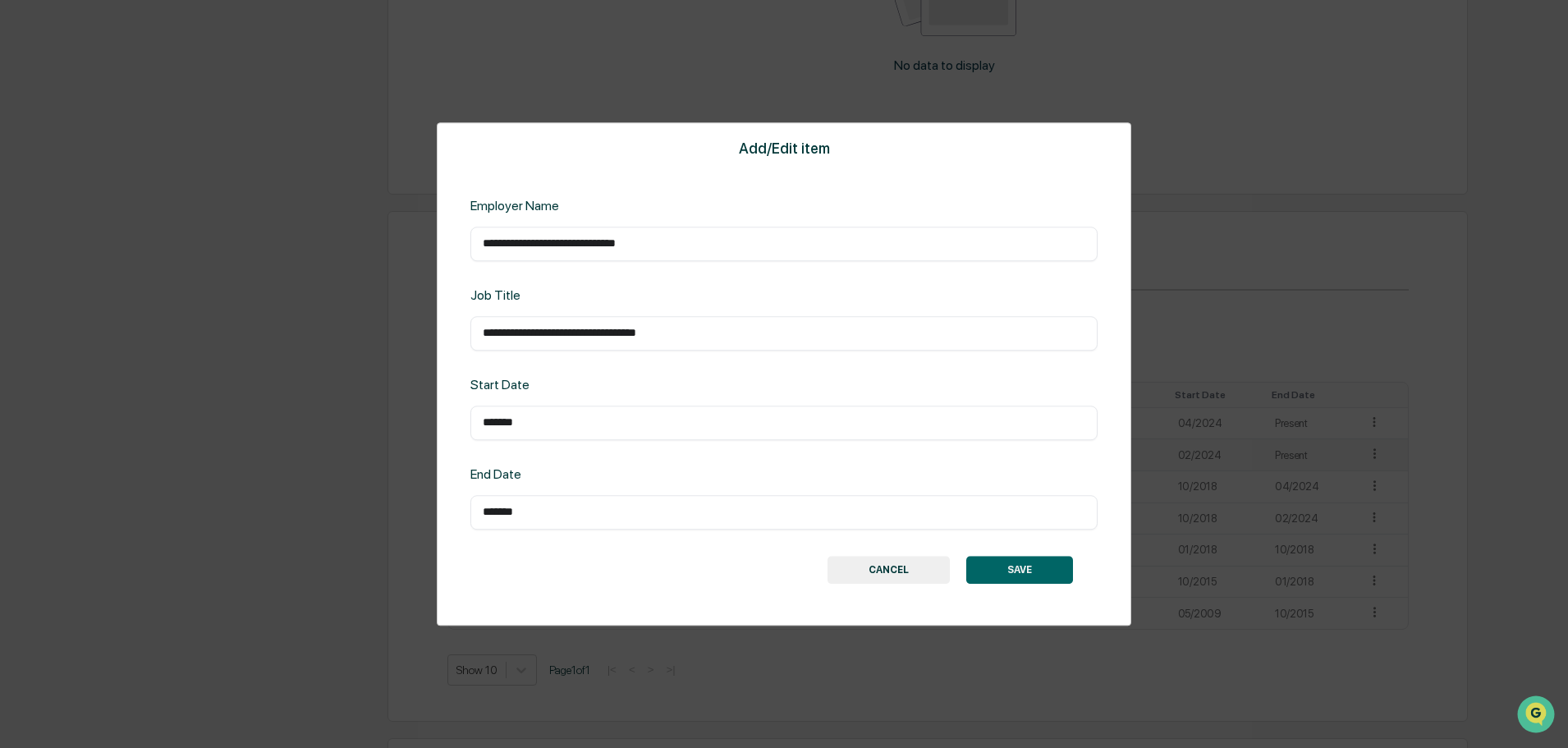
click at [567, 430] on input "*******" at bounding box center [784, 423] width 602 height 17
drag, startPoint x: 611, startPoint y: 421, endPoint x: 175, endPoint y: 411, distance: 436.1
click at [281, 422] on div "**********" at bounding box center [784, 374] width 1568 height 748
type input "*******"
click at [1064, 570] on button "SAVE" at bounding box center [1019, 570] width 106 height 28
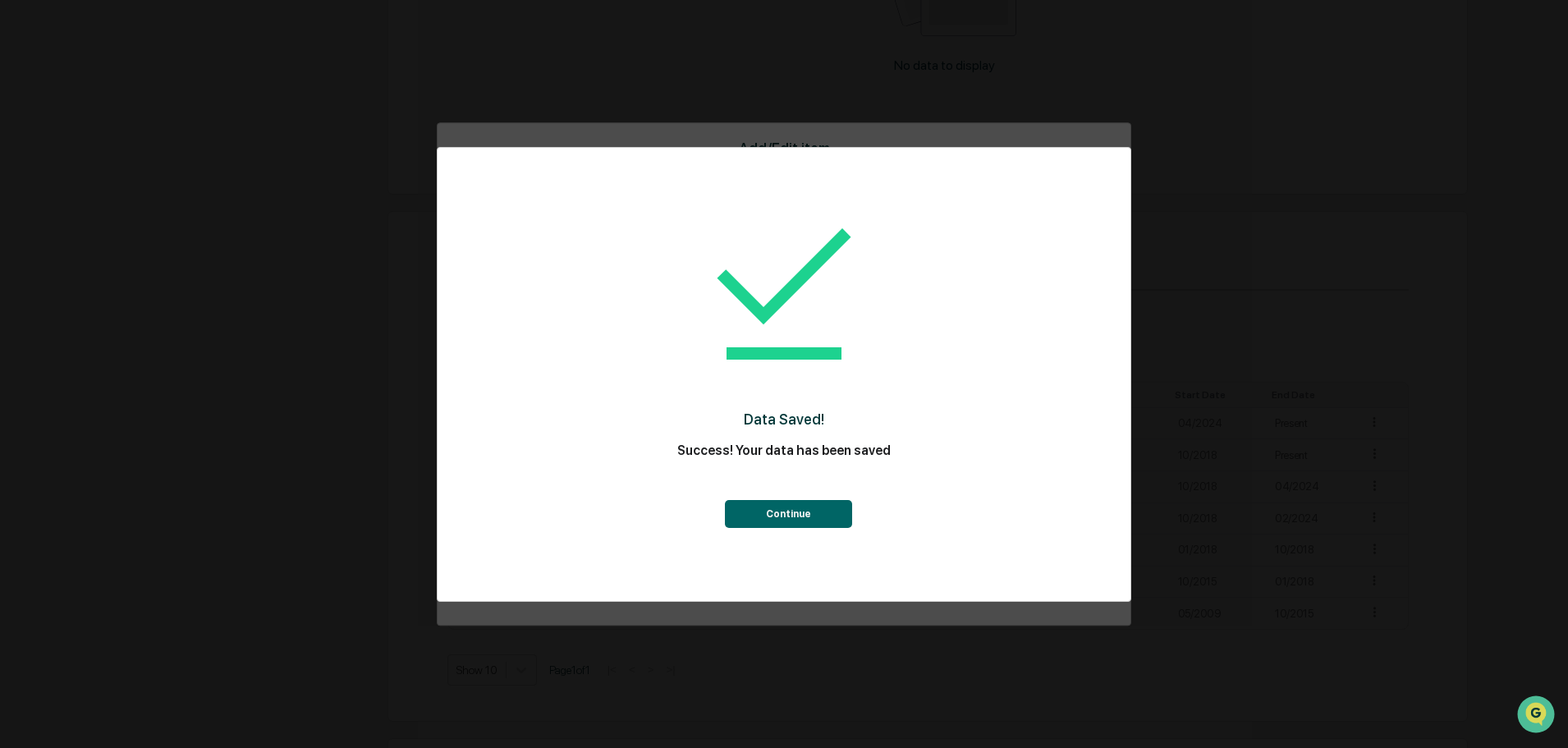
click at [1056, 570] on div "Data Saved! Success! Your data has been saved Continue" at bounding box center [784, 374] width 695 height 455
click at [793, 518] on button "Continue" at bounding box center [788, 514] width 128 height 28
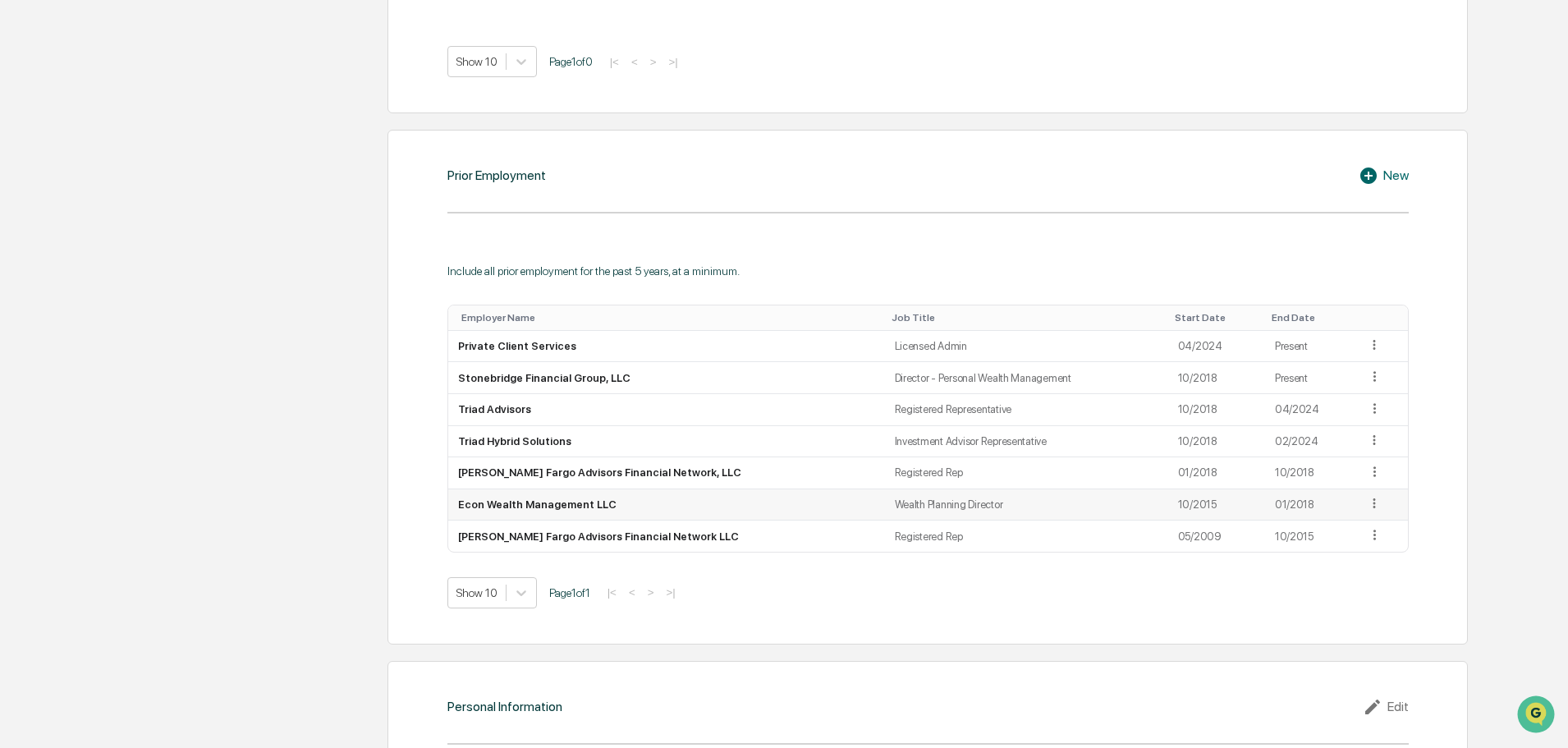
scroll to position [1294, 0]
click at [1367, 377] on icon at bounding box center [1374, 375] width 16 height 16
click at [1334, 399] on div "Edit" at bounding box center [1355, 399] width 53 height 26
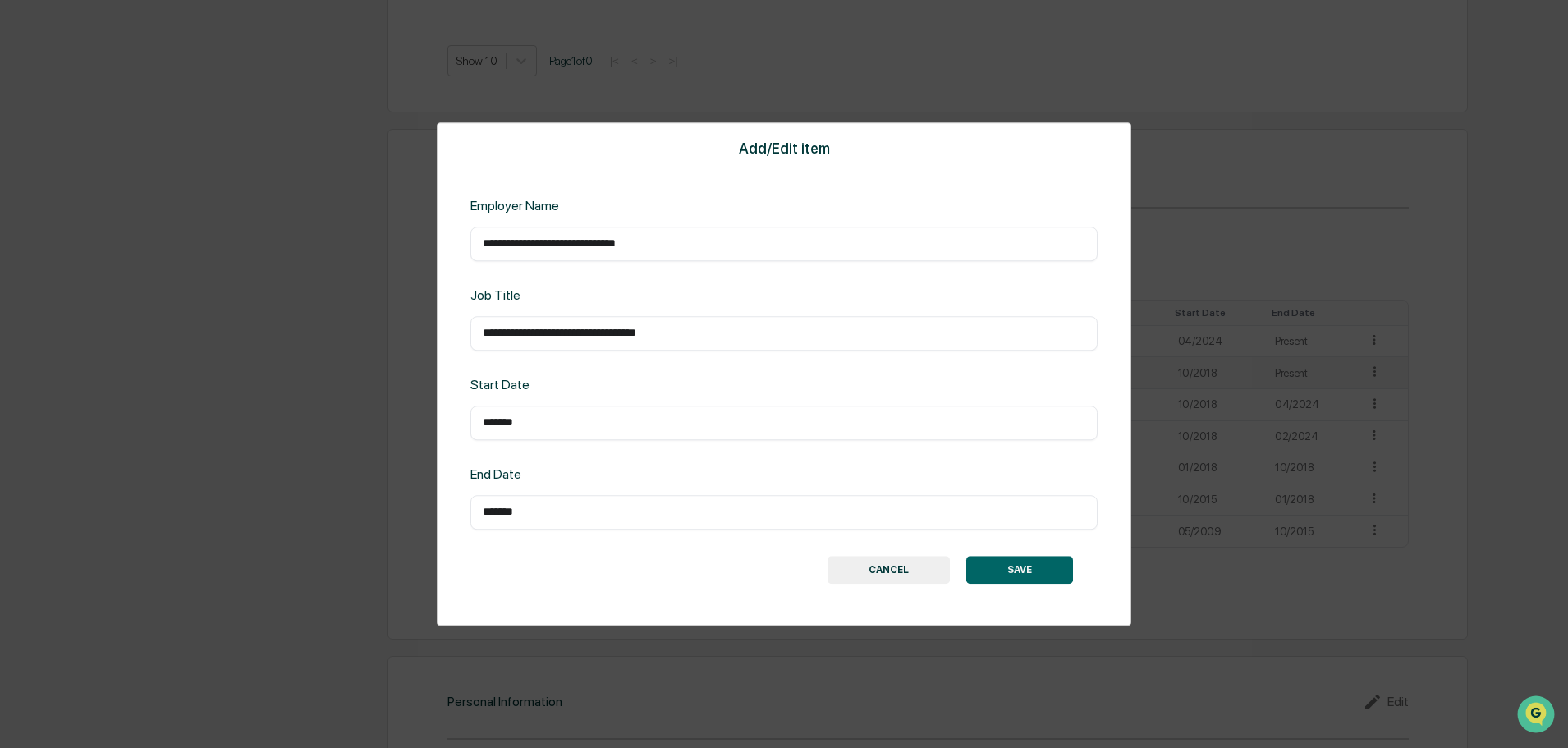
drag, startPoint x: 562, startPoint y: 423, endPoint x: 502, endPoint y: 426, distance: 60.1
click at [466, 425] on div "**********" at bounding box center [784, 374] width 695 height 505
type input "*******"
click at [1017, 570] on button "SAVE" at bounding box center [1019, 570] width 106 height 28
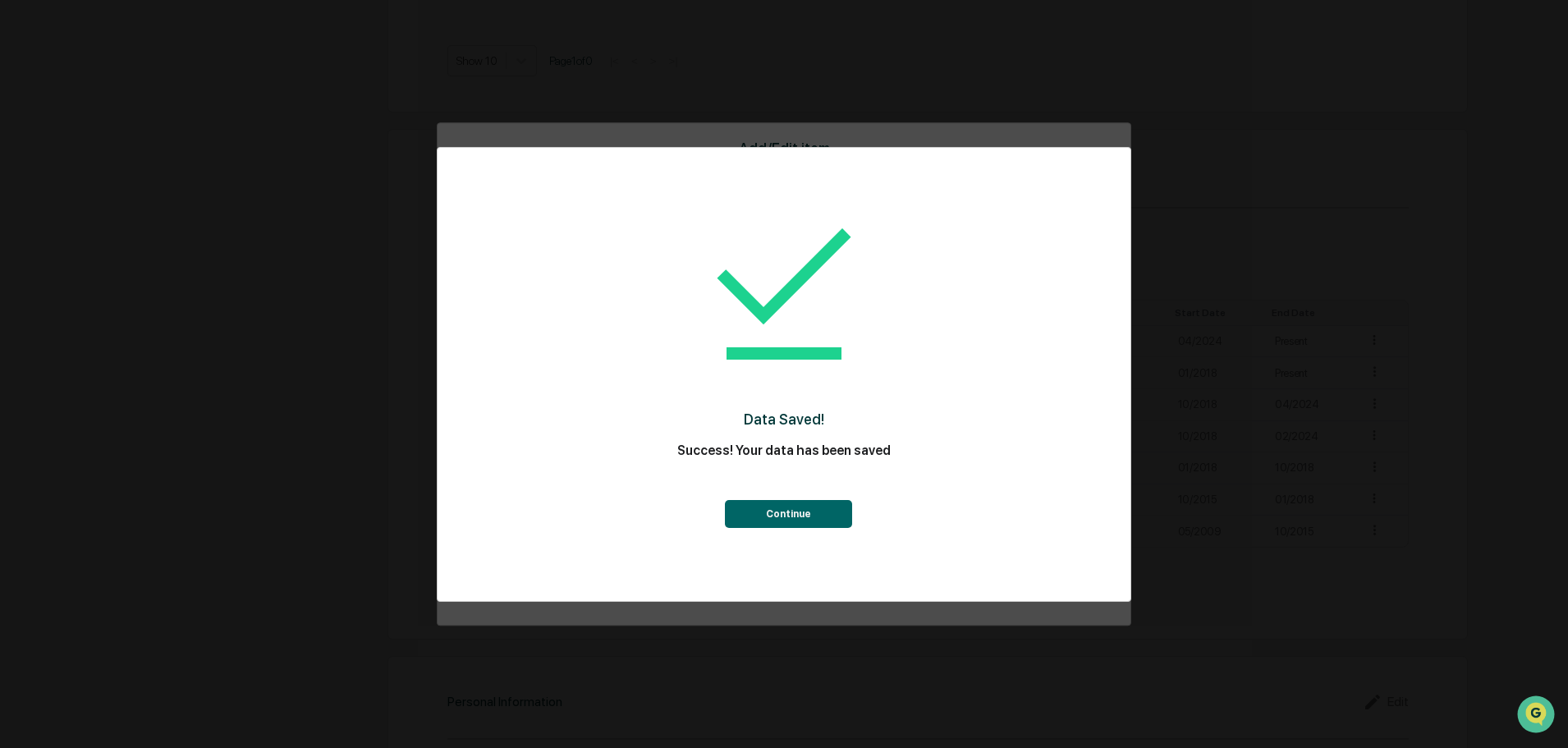
click at [755, 505] on button "Continue" at bounding box center [788, 514] width 128 height 28
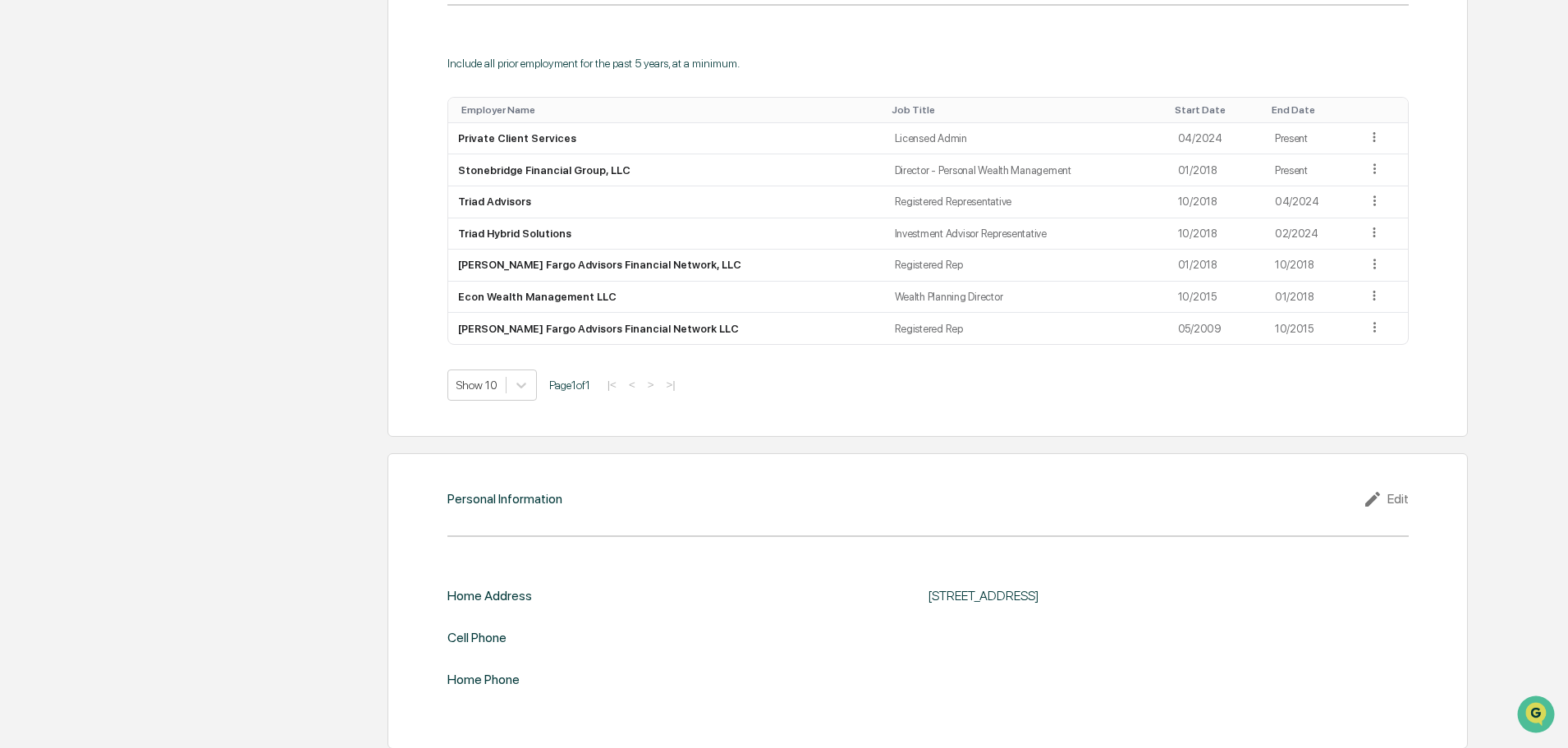
scroll to position [1511, 0]
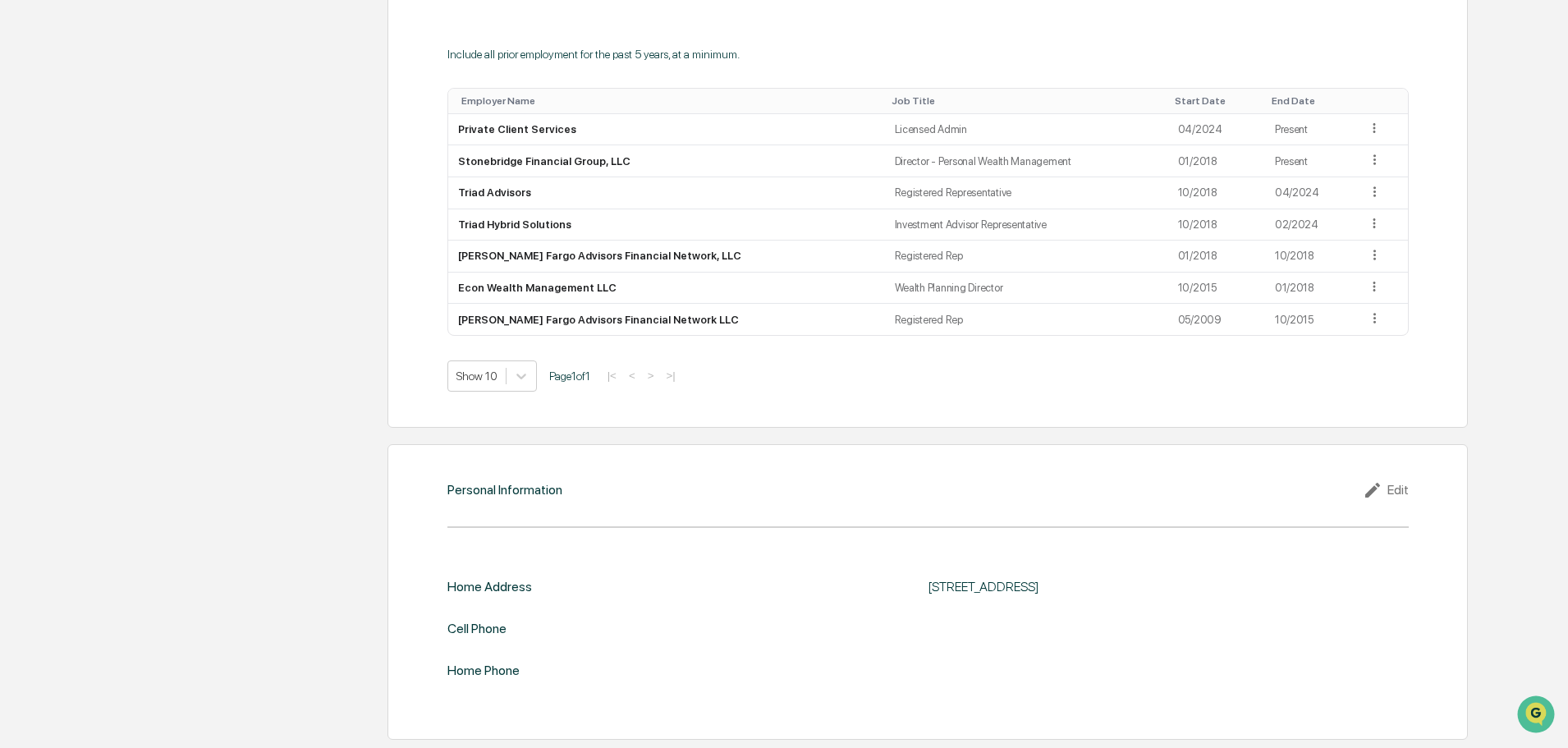
click at [1388, 493] on div "Edit" at bounding box center [1386, 490] width 46 height 19
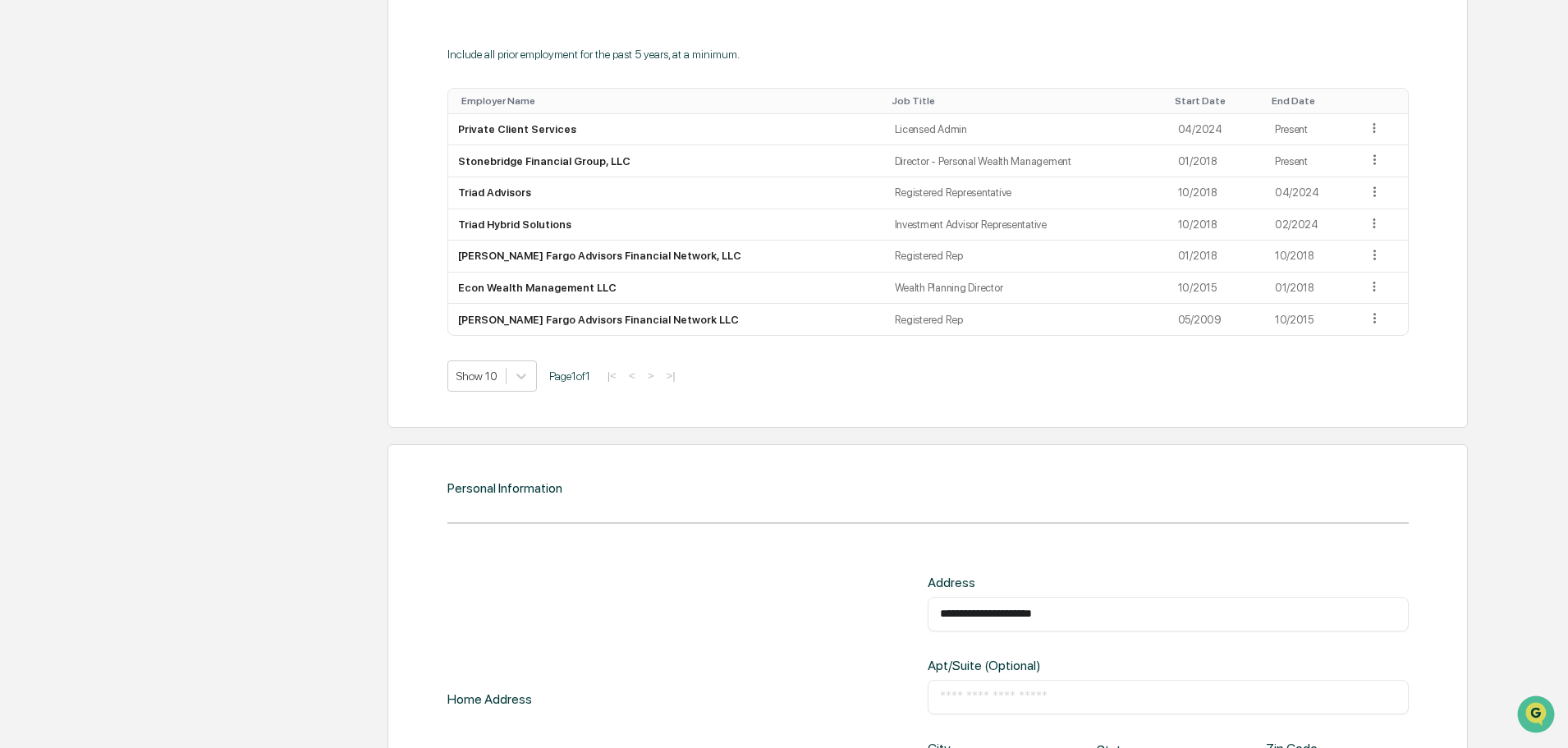
drag, startPoint x: 1069, startPoint y: 608, endPoint x: 480, endPoint y: 607, distance: 589.0
click at [482, 605] on div "**********" at bounding box center [928, 699] width 961 height 249
drag, startPoint x: 1106, startPoint y: 605, endPoint x: 790, endPoint y: 591, distance: 316.3
click at [790, 591] on div "**********" at bounding box center [928, 699] width 961 height 249
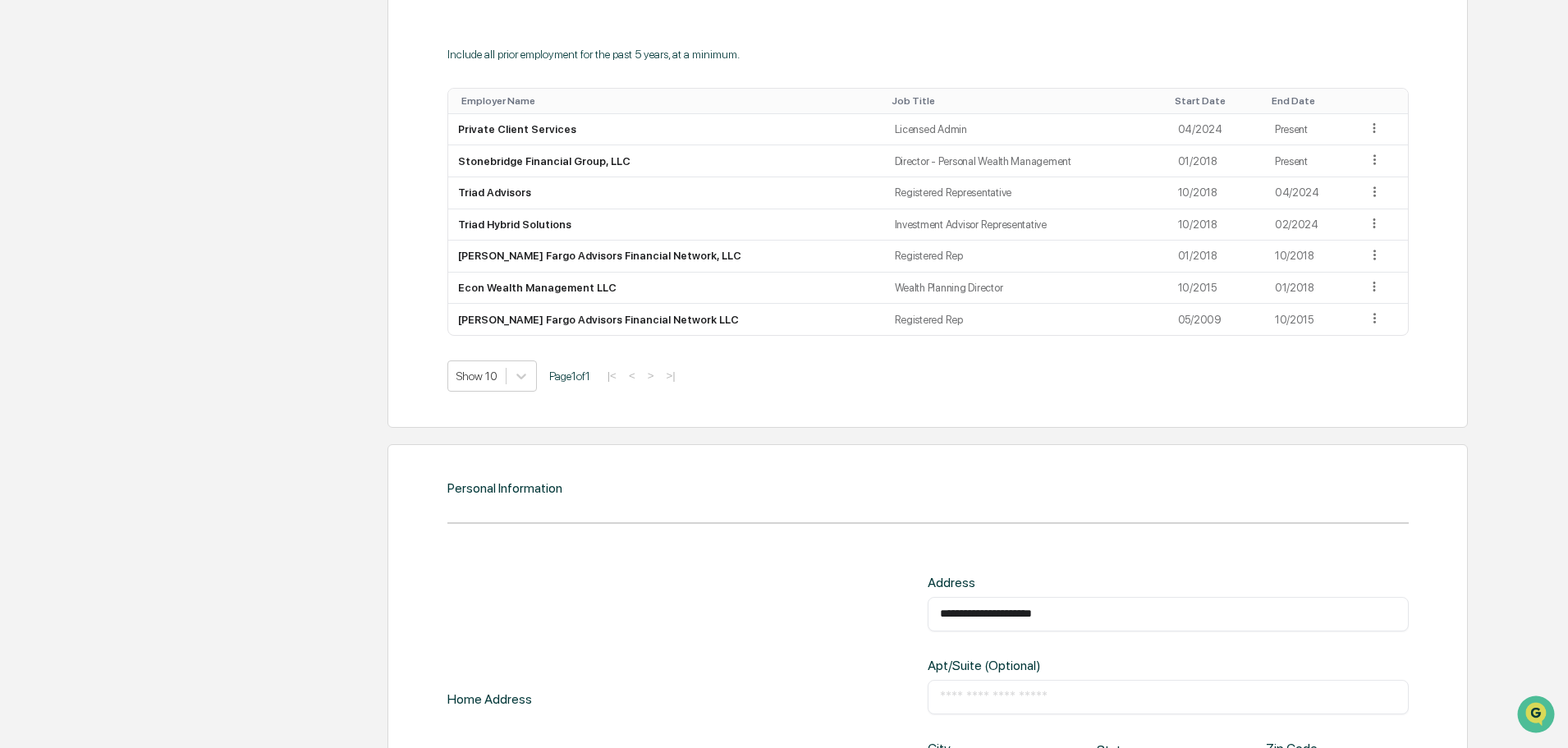
drag, startPoint x: 1064, startPoint y: 615, endPoint x: 700, endPoint y: 577, distance: 366.0
click at [705, 578] on div "**********" at bounding box center [928, 699] width 961 height 249
paste input "text"
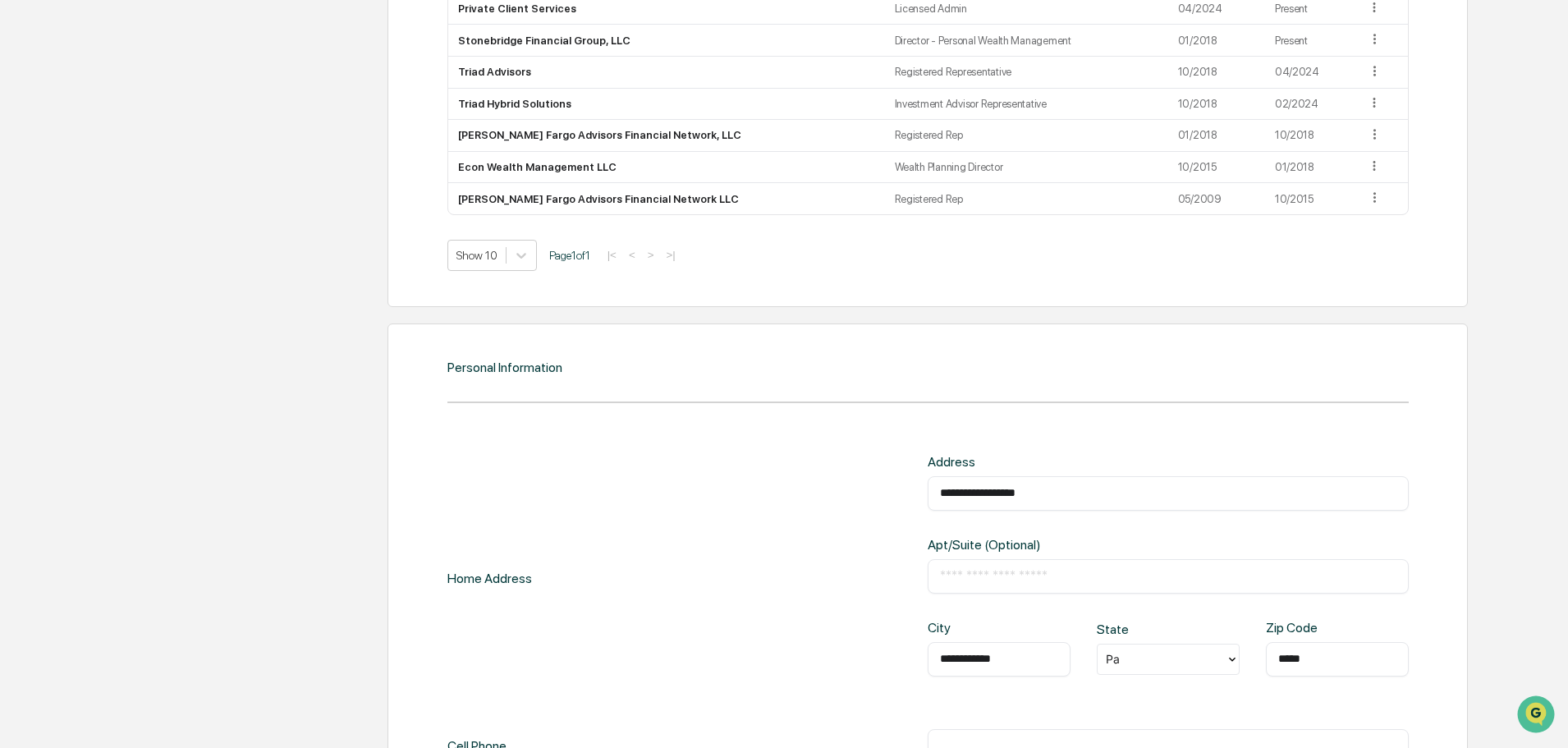
scroll to position [1757, 0]
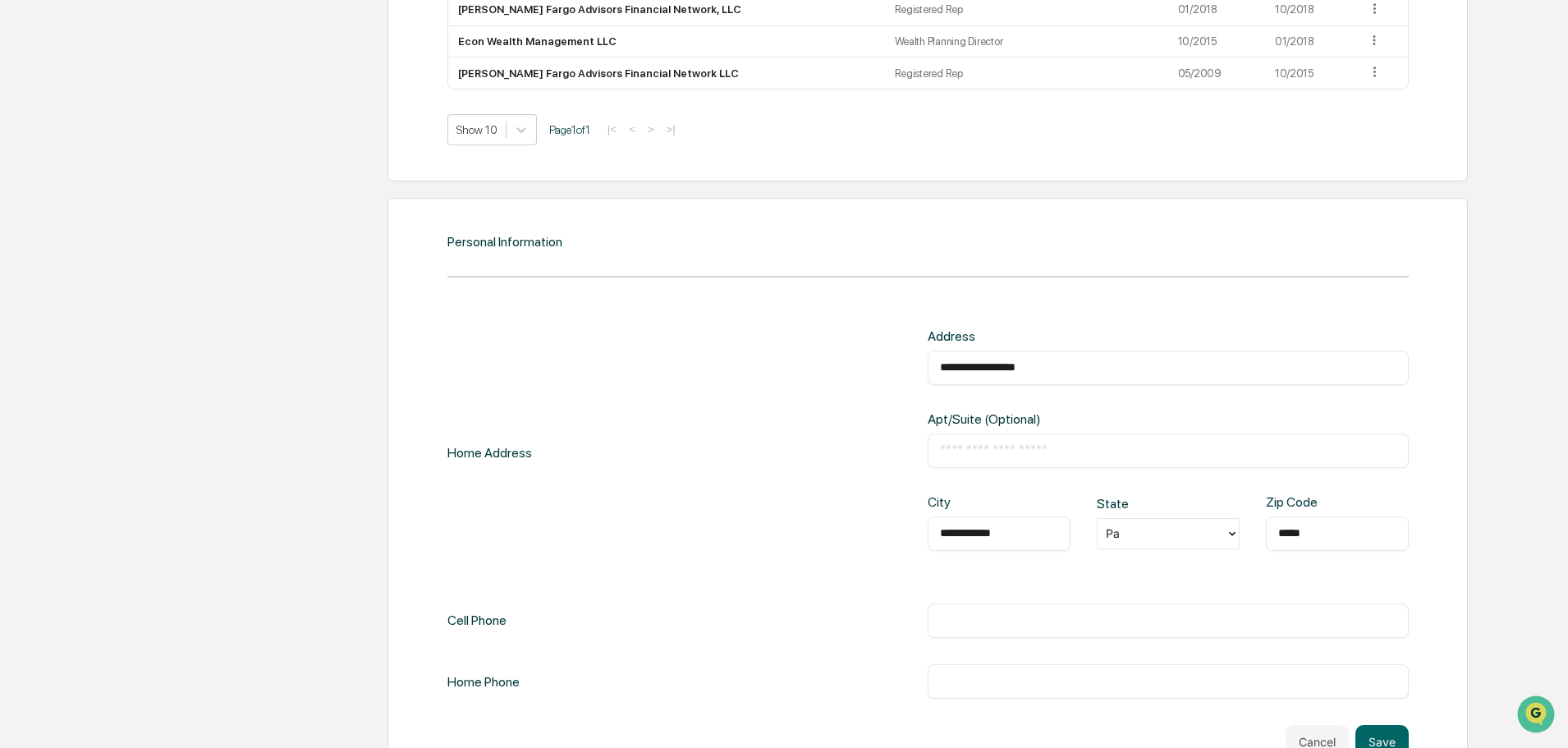
type input "**********"
type input "*"
type input "**"
type input "*****"
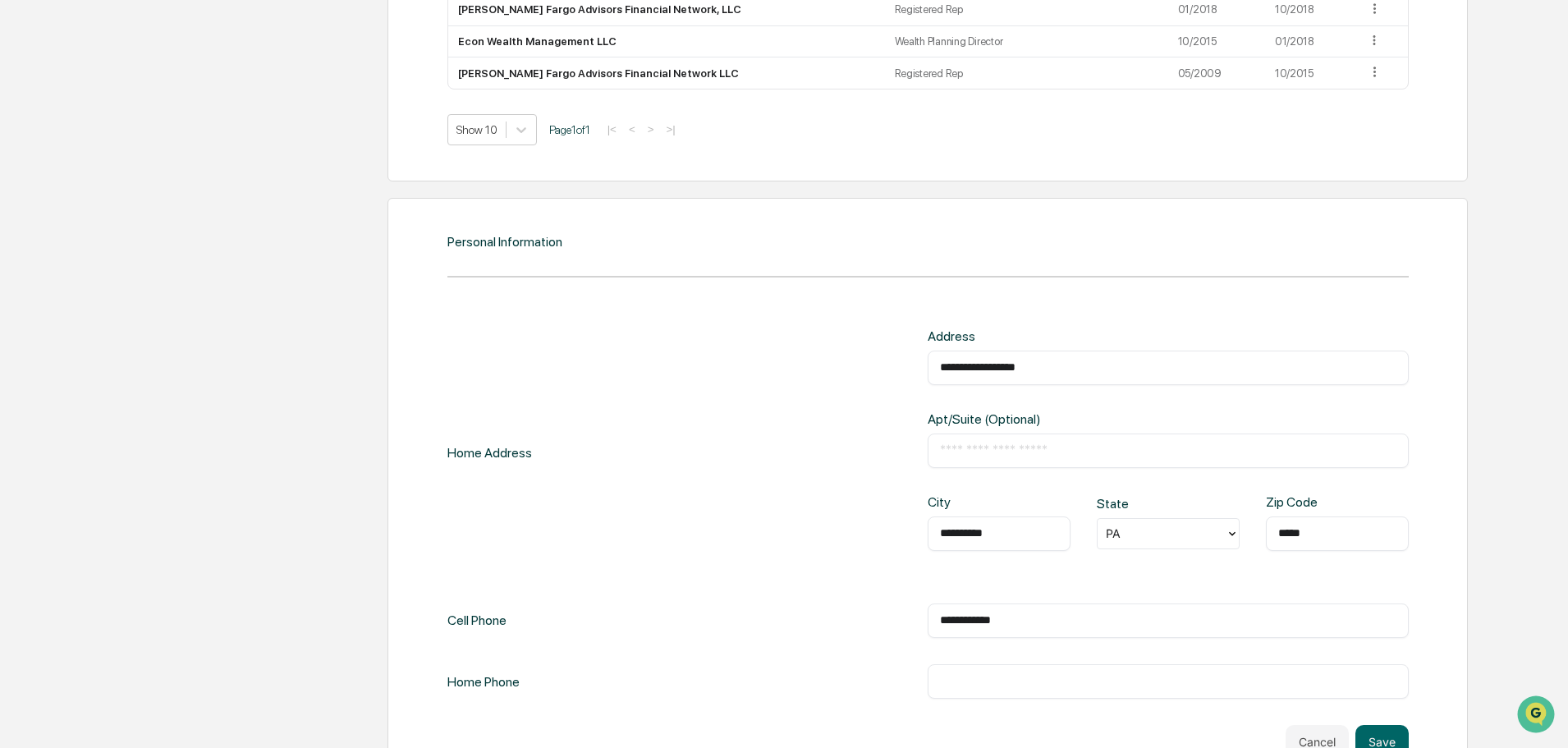
type input "**********"
drag, startPoint x: 1098, startPoint y: 632, endPoint x: 864, endPoint y: 635, distance: 234.0
click at [811, 630] on div "**********" at bounding box center [928, 620] width 961 height 34
drag, startPoint x: 1041, startPoint y: 619, endPoint x: 857, endPoint y: 621, distance: 184.0
click at [857, 621] on div "**********" at bounding box center [928, 620] width 961 height 34
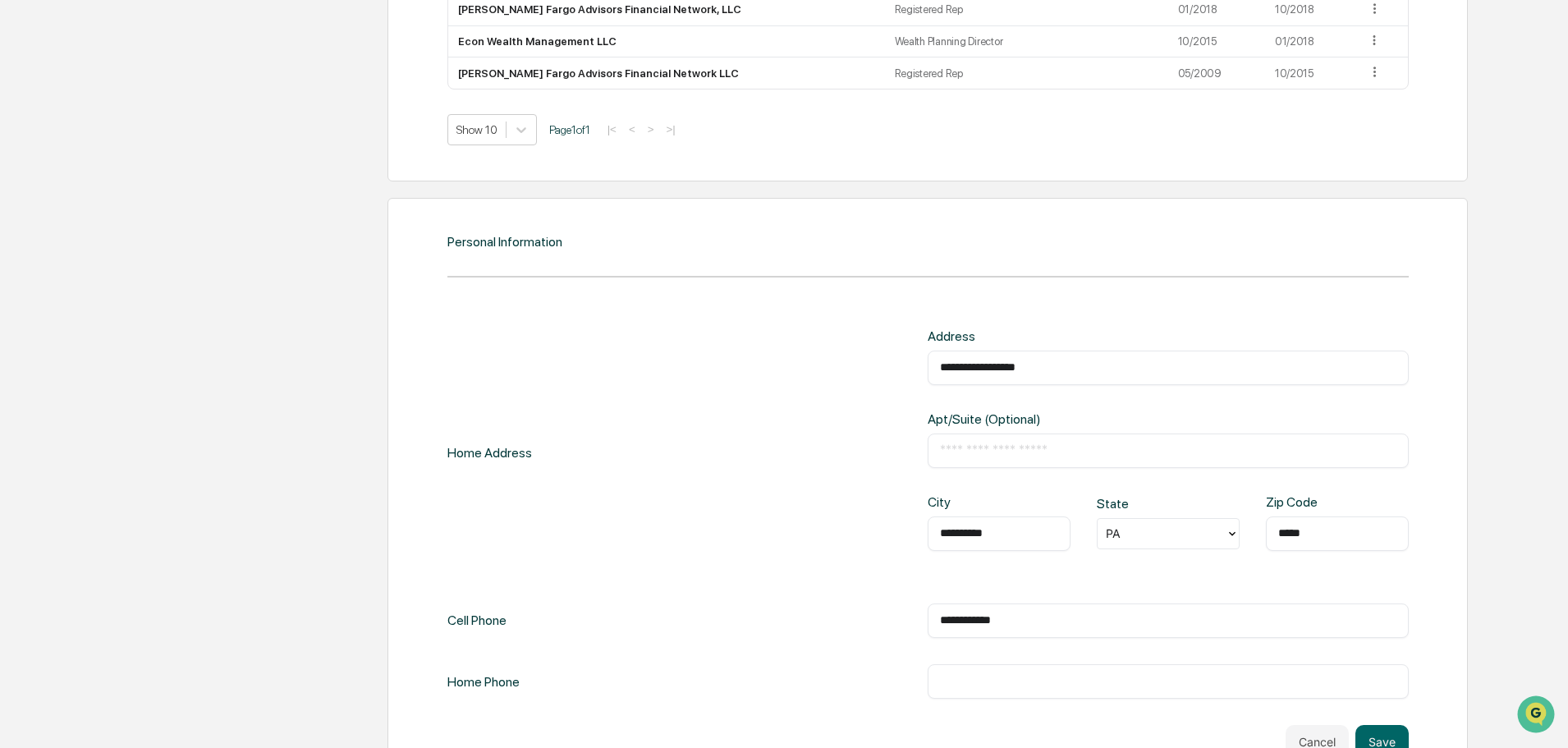
click at [1019, 687] on input "text" at bounding box center [1168, 682] width 456 height 17
paste input "**********"
type input "**********"
click at [1357, 734] on button "Save" at bounding box center [1382, 742] width 54 height 33
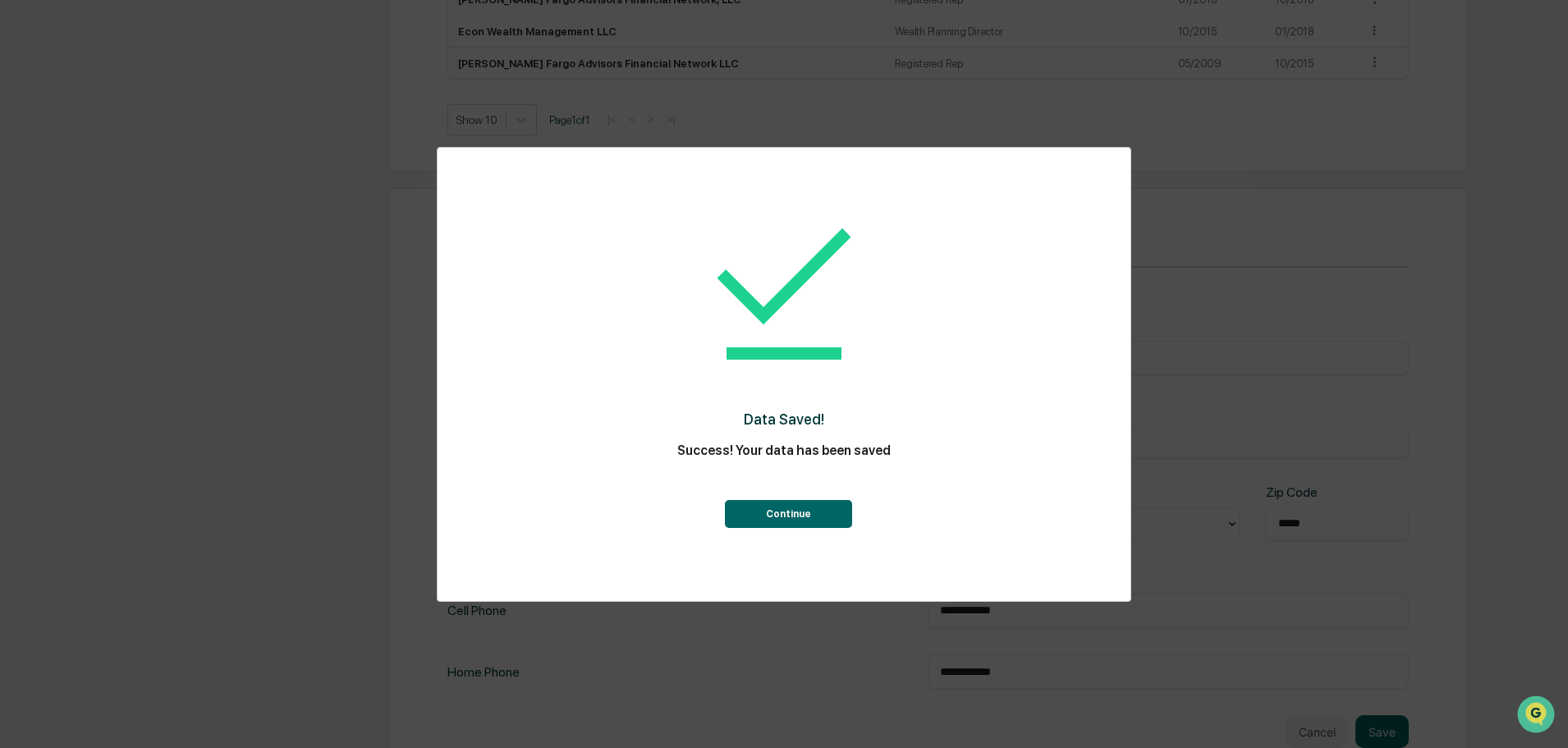
drag, startPoint x: 705, startPoint y: 496, endPoint x: 753, endPoint y: 506, distance: 49.0
click at [734, 505] on div "Continue" at bounding box center [784, 498] width 627 height 59
click at [753, 506] on button "Continue" at bounding box center [788, 514] width 128 height 28
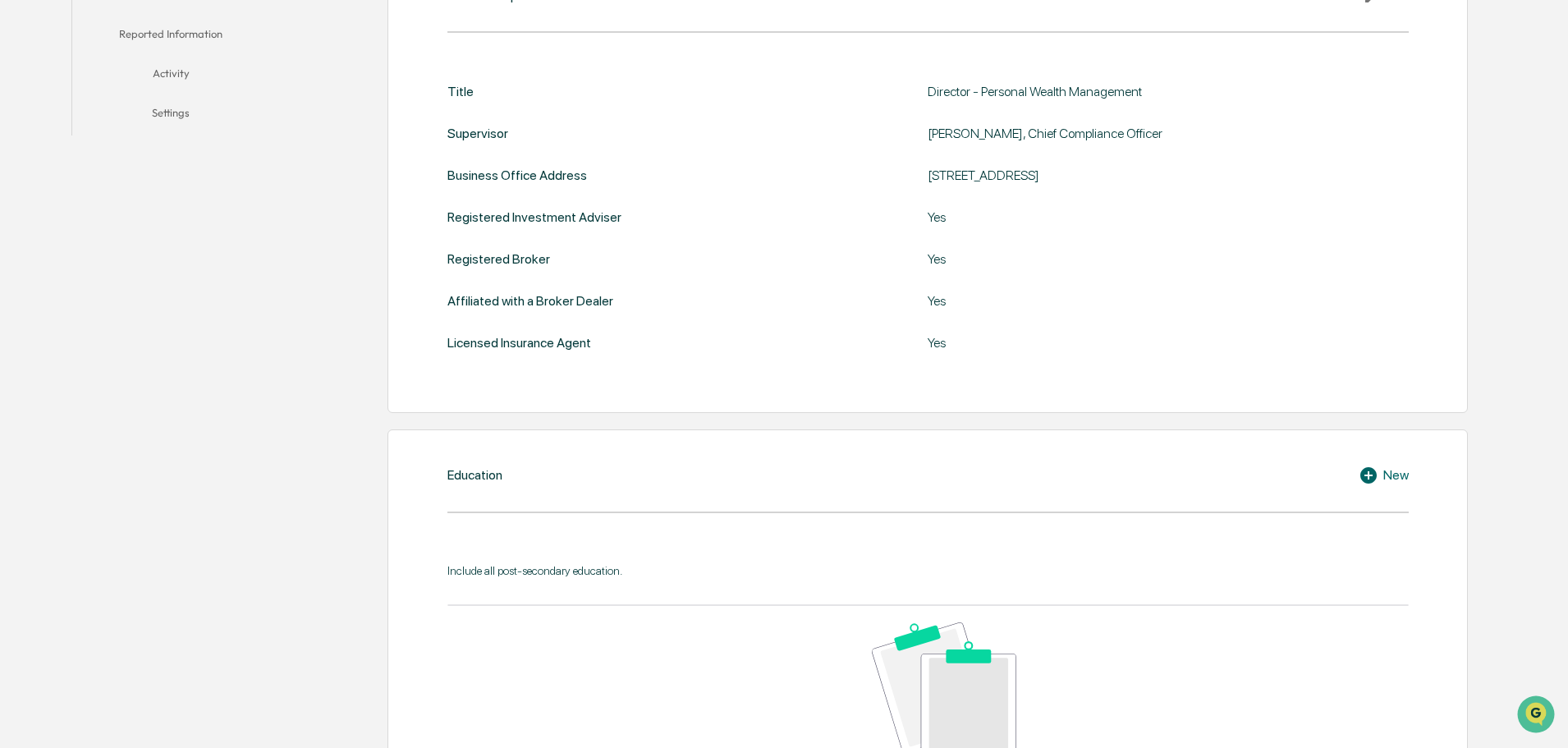
scroll to position [0, 0]
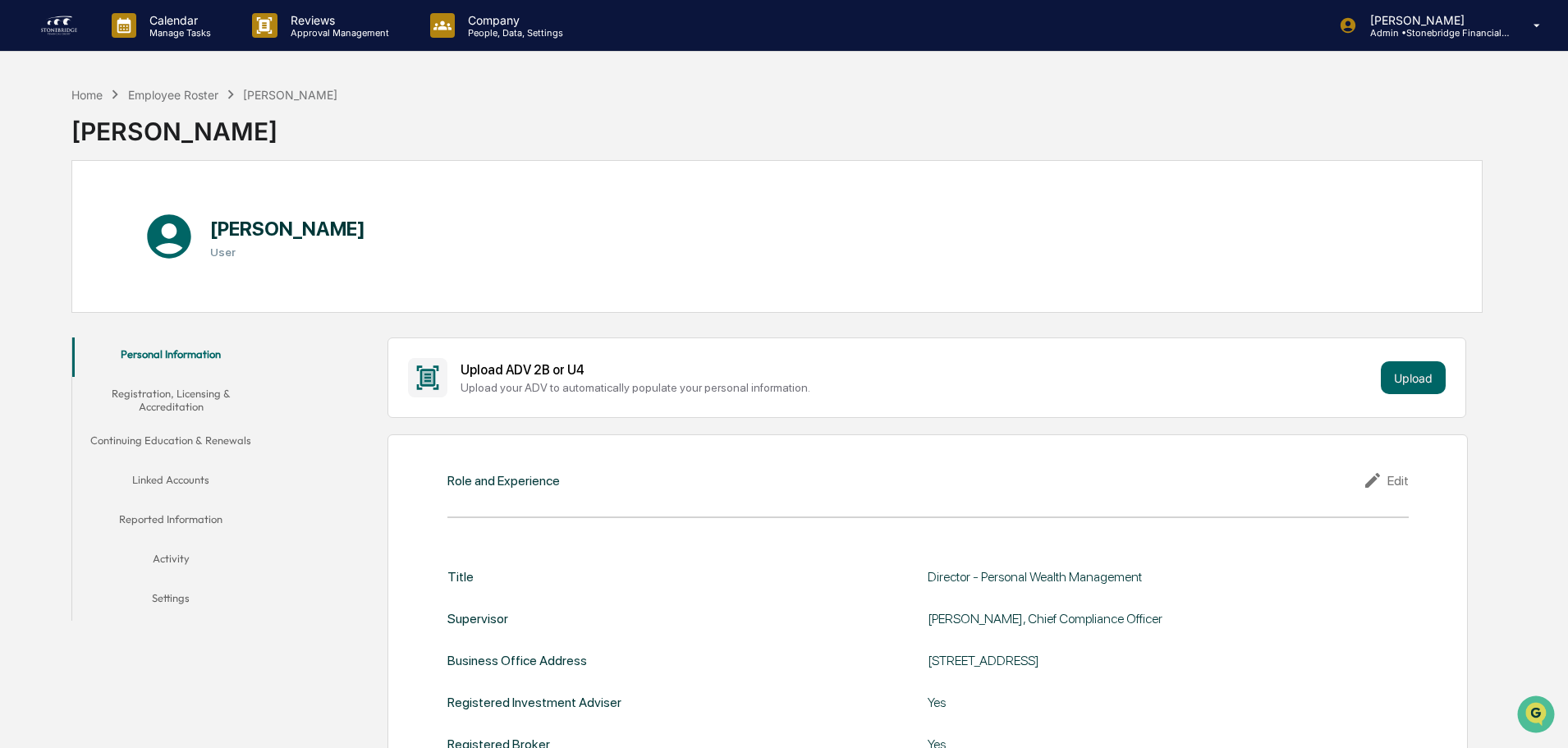
click at [202, 386] on button "Registration, Licensing & Accreditation" at bounding box center [170, 400] width 197 height 47
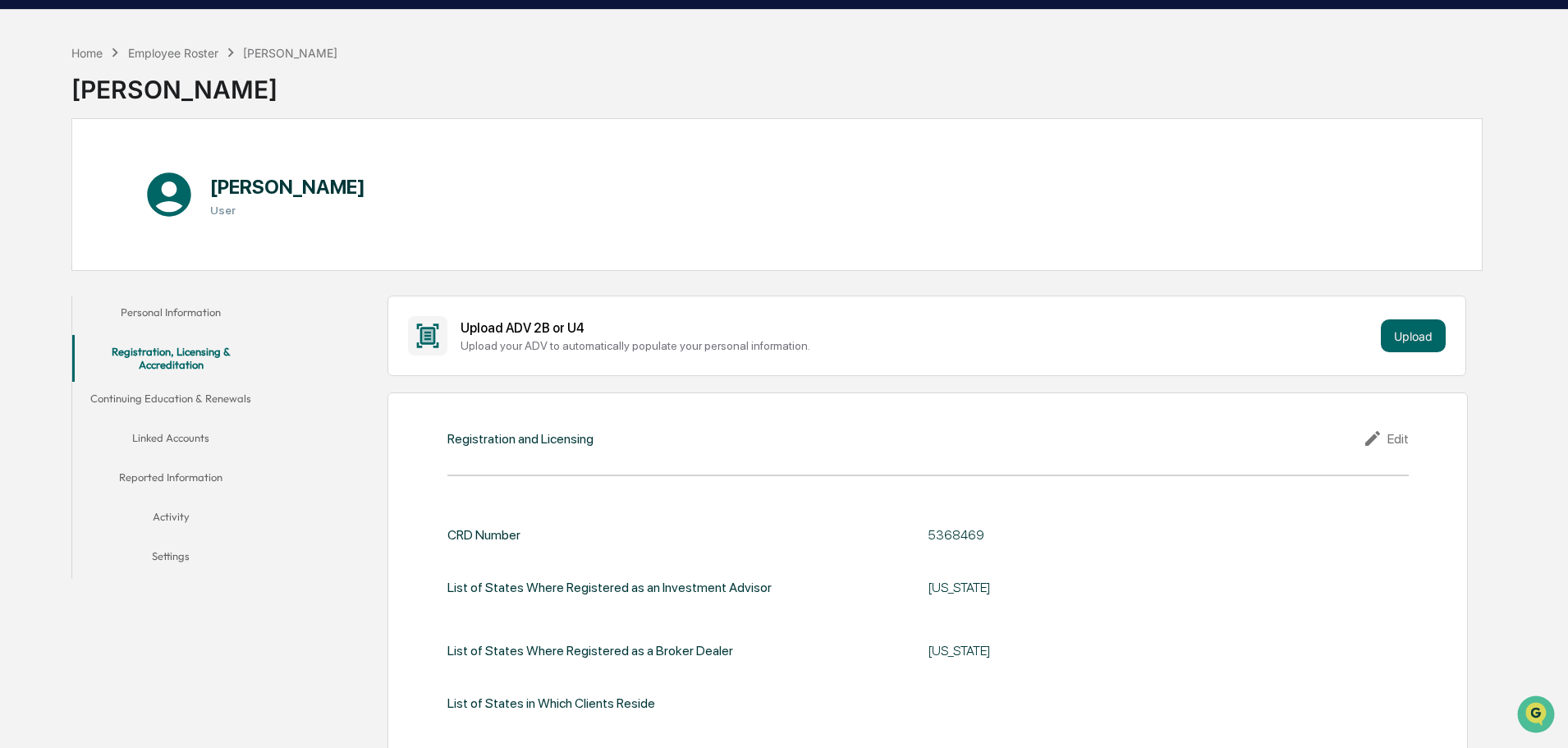
scroll to position [82, 0]
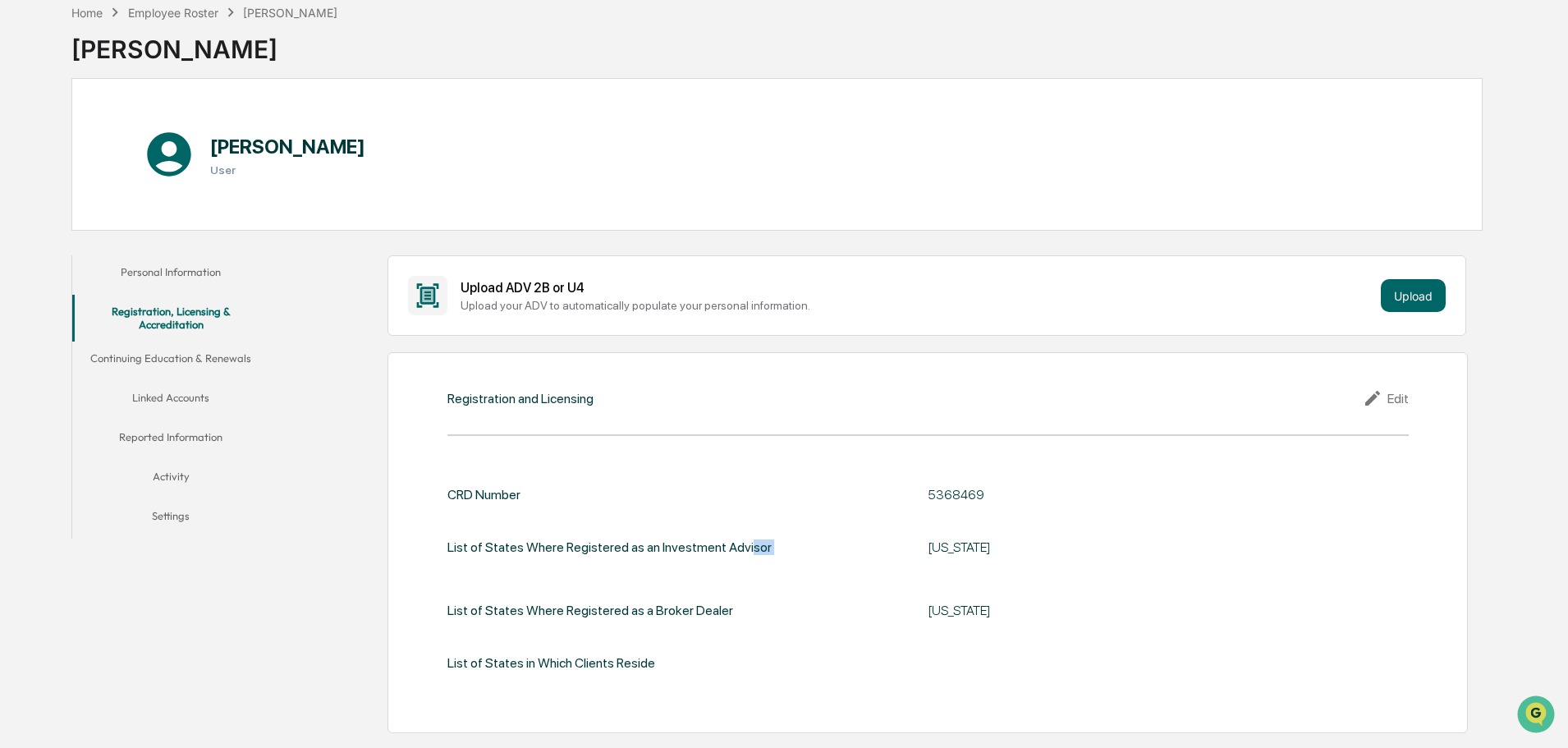
drag, startPoint x: 740, startPoint y: 552, endPoint x: 930, endPoint y: 556, distance: 190.0
click at [930, 556] on div "List of States Where Registered as an Investment Advisor [US_STATE]" at bounding box center [928, 547] width 961 height 37
click at [930, 556] on div "[US_STATE]" at bounding box center [1168, 547] width 481 height 37
drag, startPoint x: 936, startPoint y: 543, endPoint x: 1010, endPoint y: 611, distance: 100.5
click at [1010, 611] on div "CRD Number 5368469 List of States Where Registered as an Investment Advisor [US…" at bounding box center [928, 579] width 961 height 184
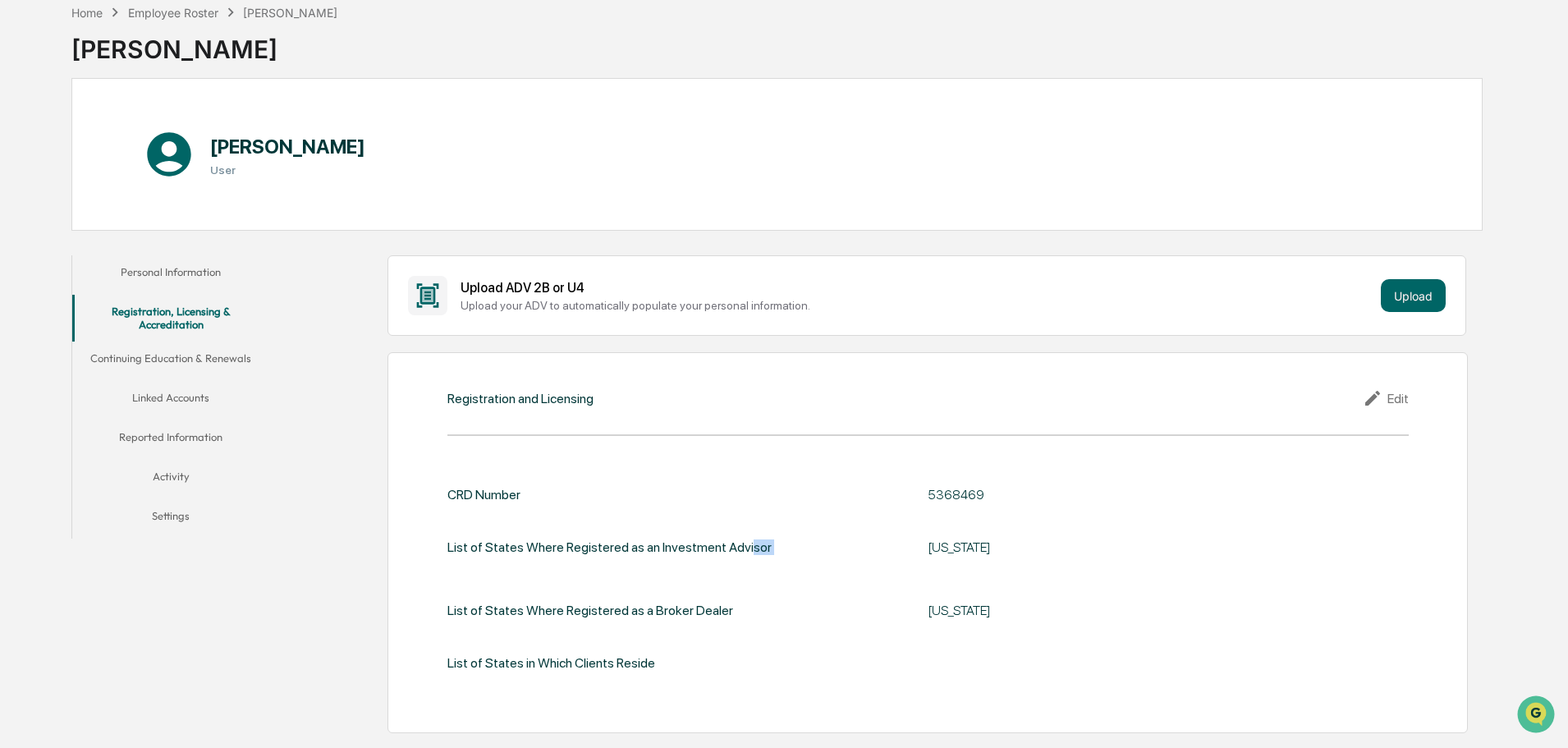
click at [1010, 612] on div "[US_STATE]" at bounding box center [1133, 610] width 410 height 16
click at [1007, 612] on div "[US_STATE]" at bounding box center [1133, 610] width 410 height 16
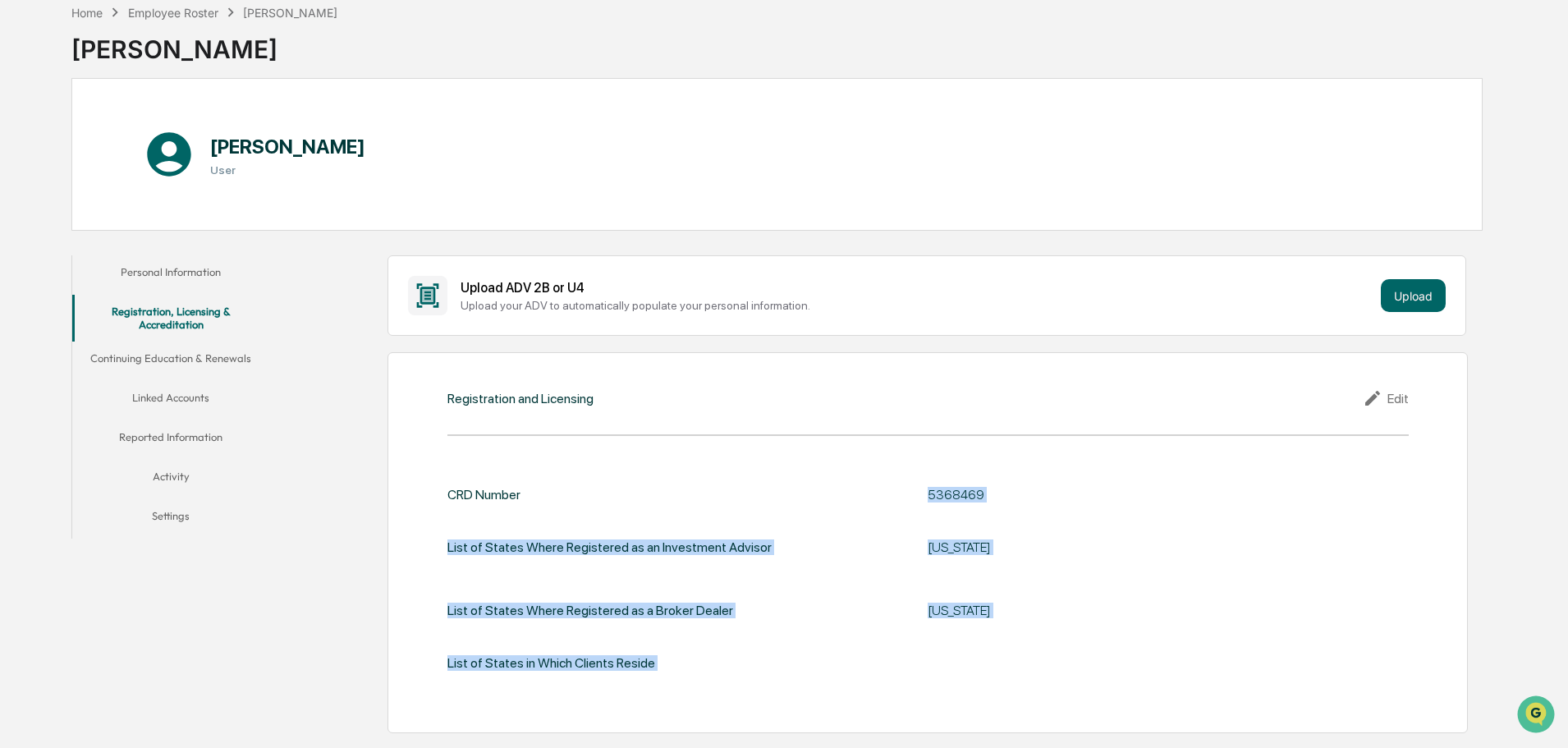
drag, startPoint x: 930, startPoint y: 489, endPoint x: 976, endPoint y: 630, distance: 148.3
click at [976, 630] on div "CRD Number 5368469 List of States Where Registered as an Investment Advisor [US…" at bounding box center [928, 579] width 961 height 184
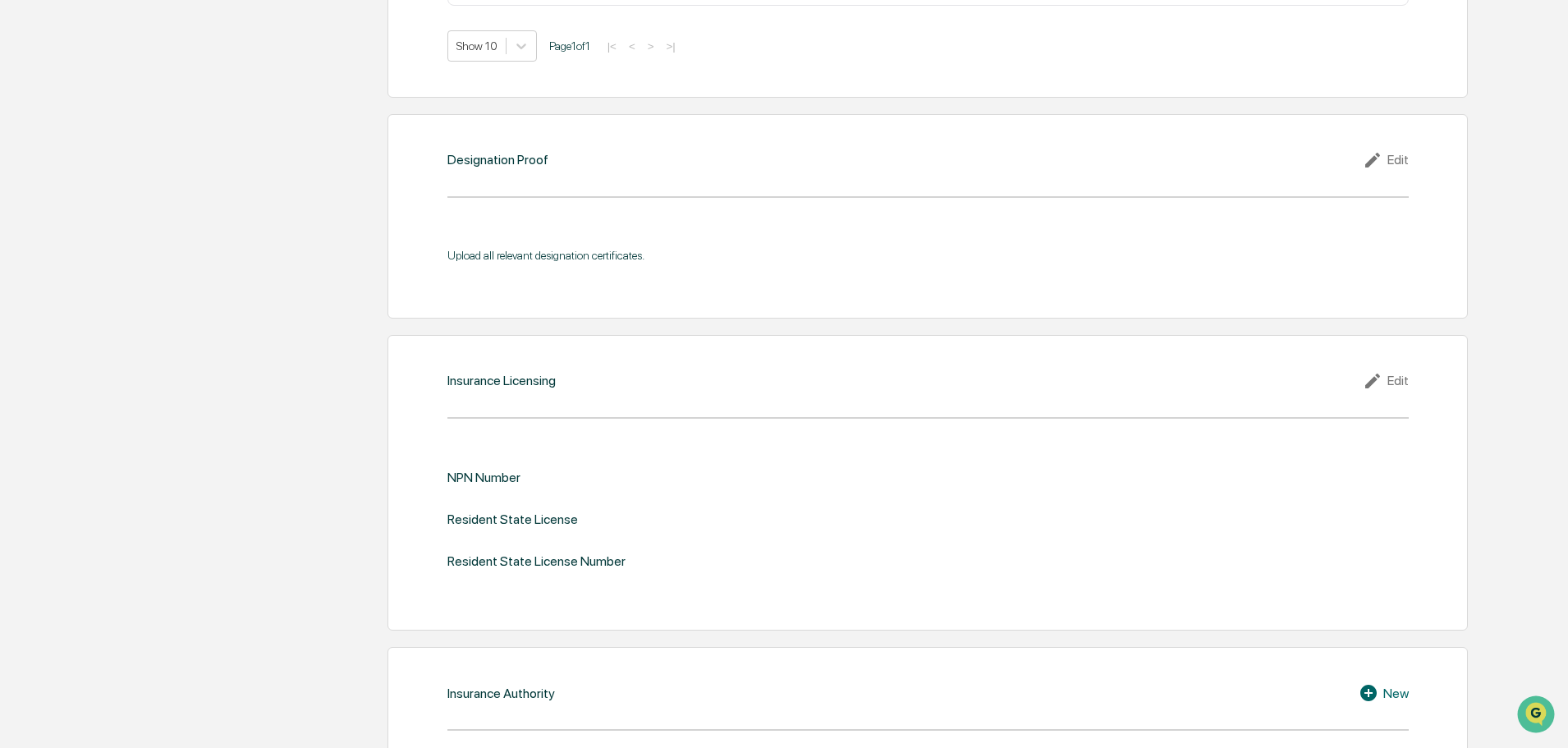
scroll to position [1643, 0]
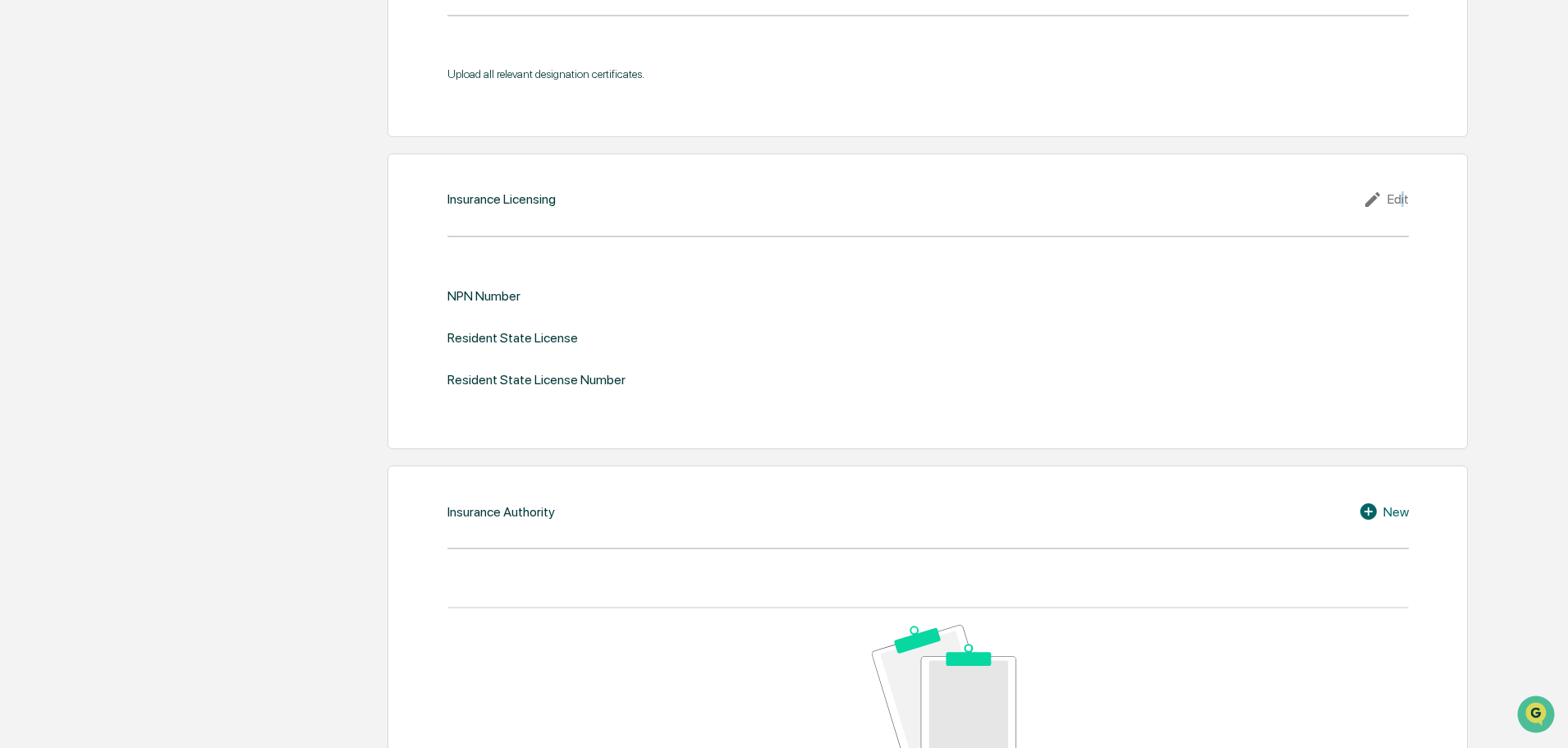
click at [1403, 202] on div "Edit" at bounding box center [1386, 199] width 46 height 19
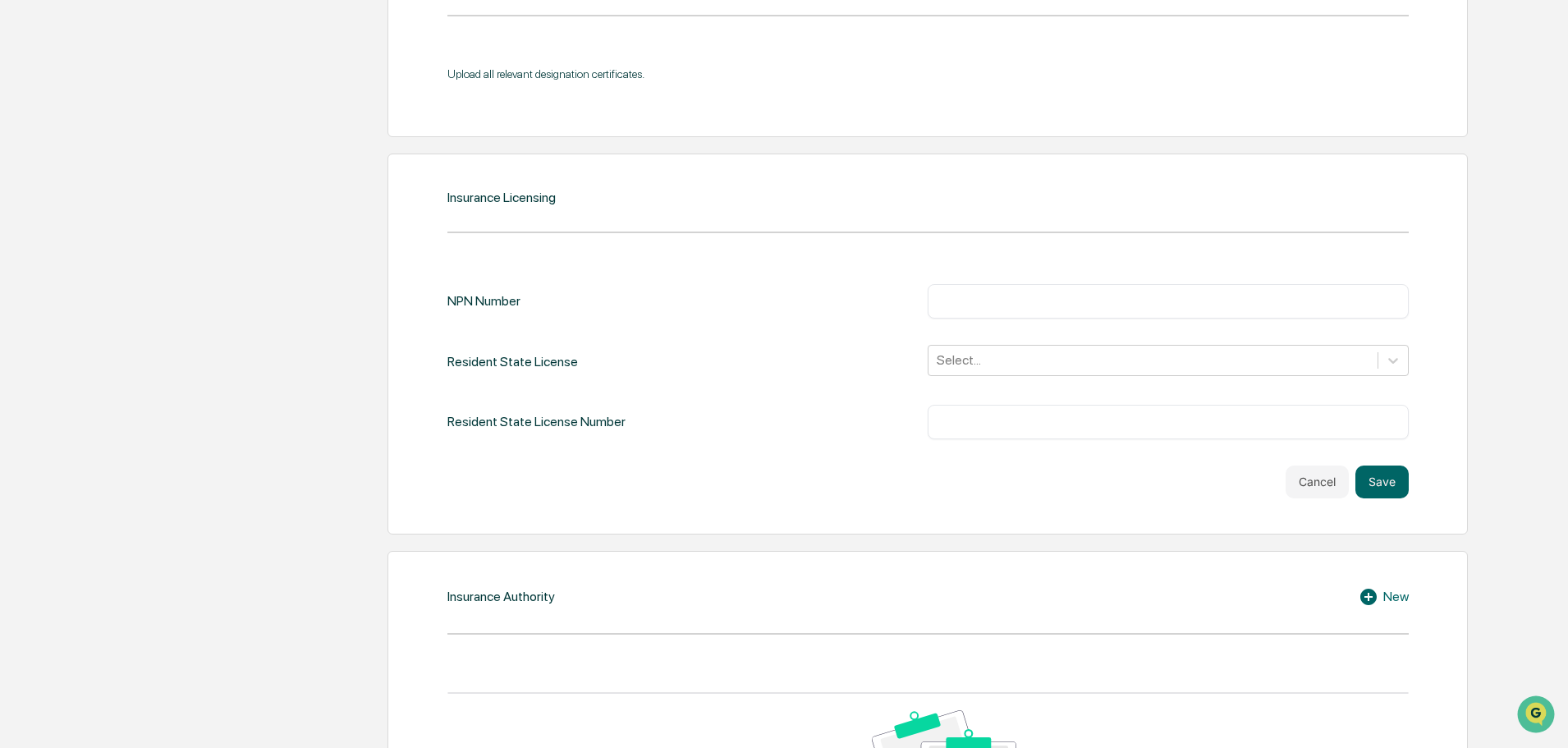
click at [942, 306] on input "text" at bounding box center [1168, 301] width 456 height 17
paste input "*******"
type input "*******"
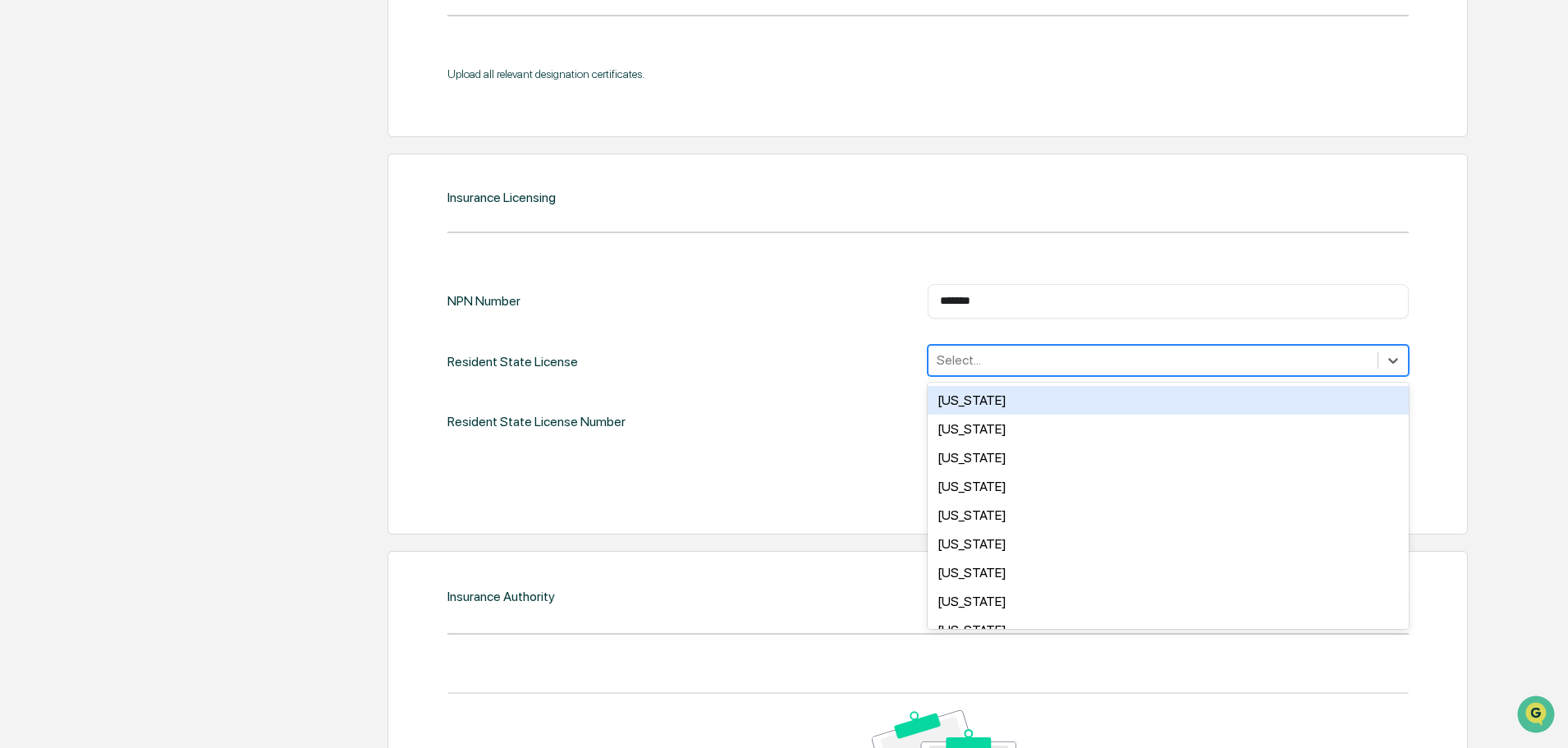
click at [944, 360] on div at bounding box center [1153, 360] width 432 height 18
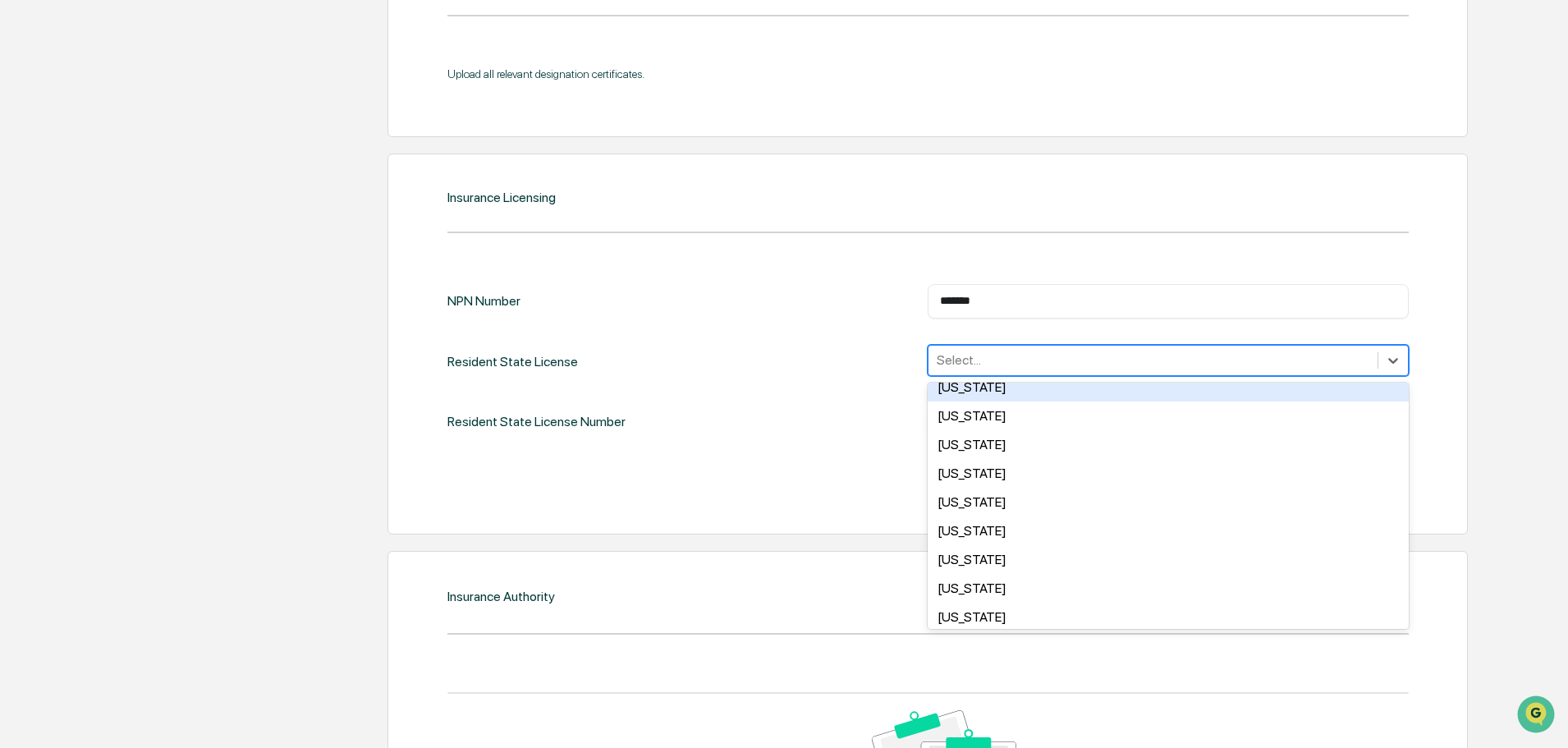
scroll to position [986, 0]
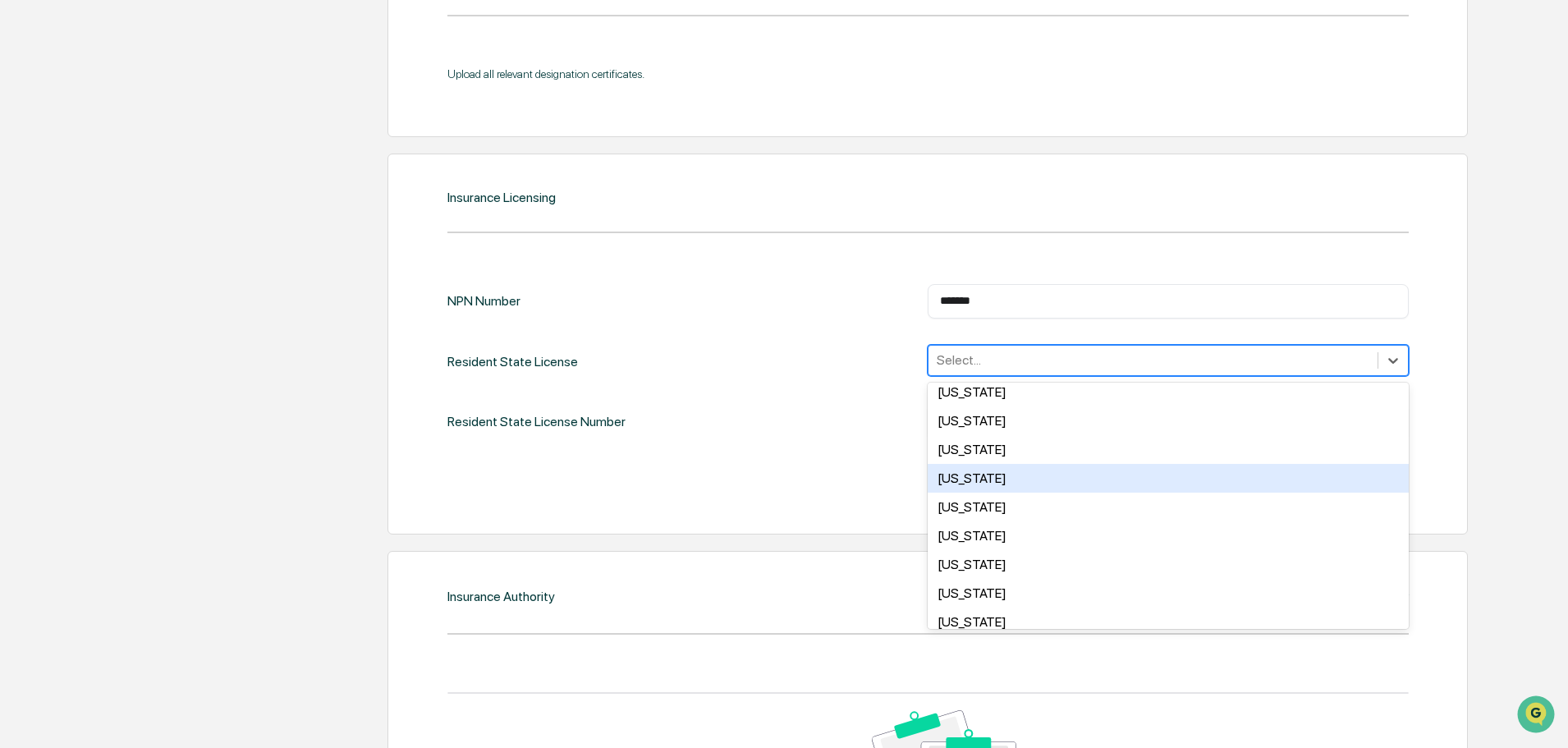
click at [974, 475] on div "[US_STATE]" at bounding box center [1168, 478] width 481 height 29
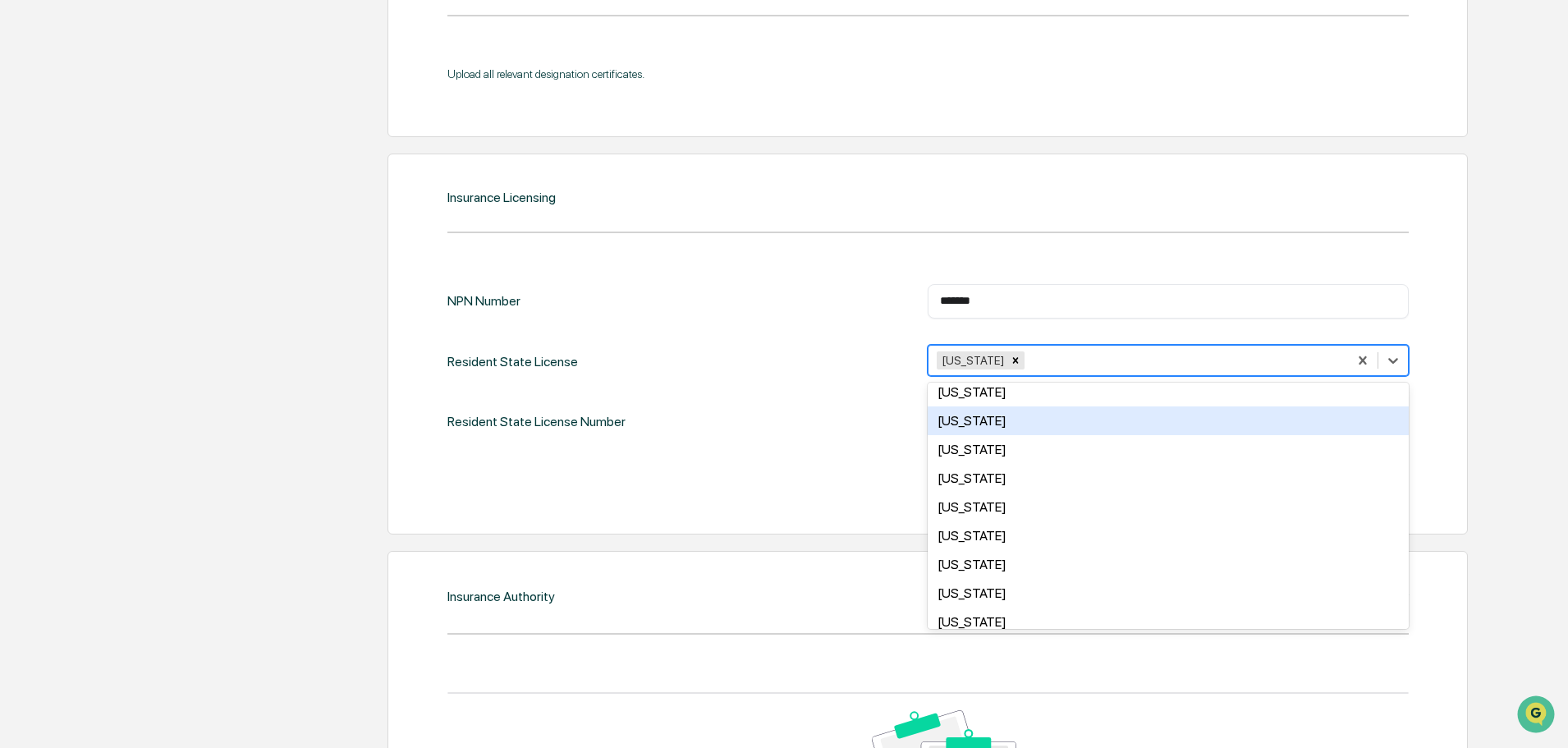
drag, startPoint x: 798, startPoint y: 455, endPoint x: 897, endPoint y: 432, distance: 101.6
click at [800, 454] on div "NPN Number ******* ​ Resident State License option [US_STATE], selected. 49 res…" at bounding box center [928, 391] width 961 height 215
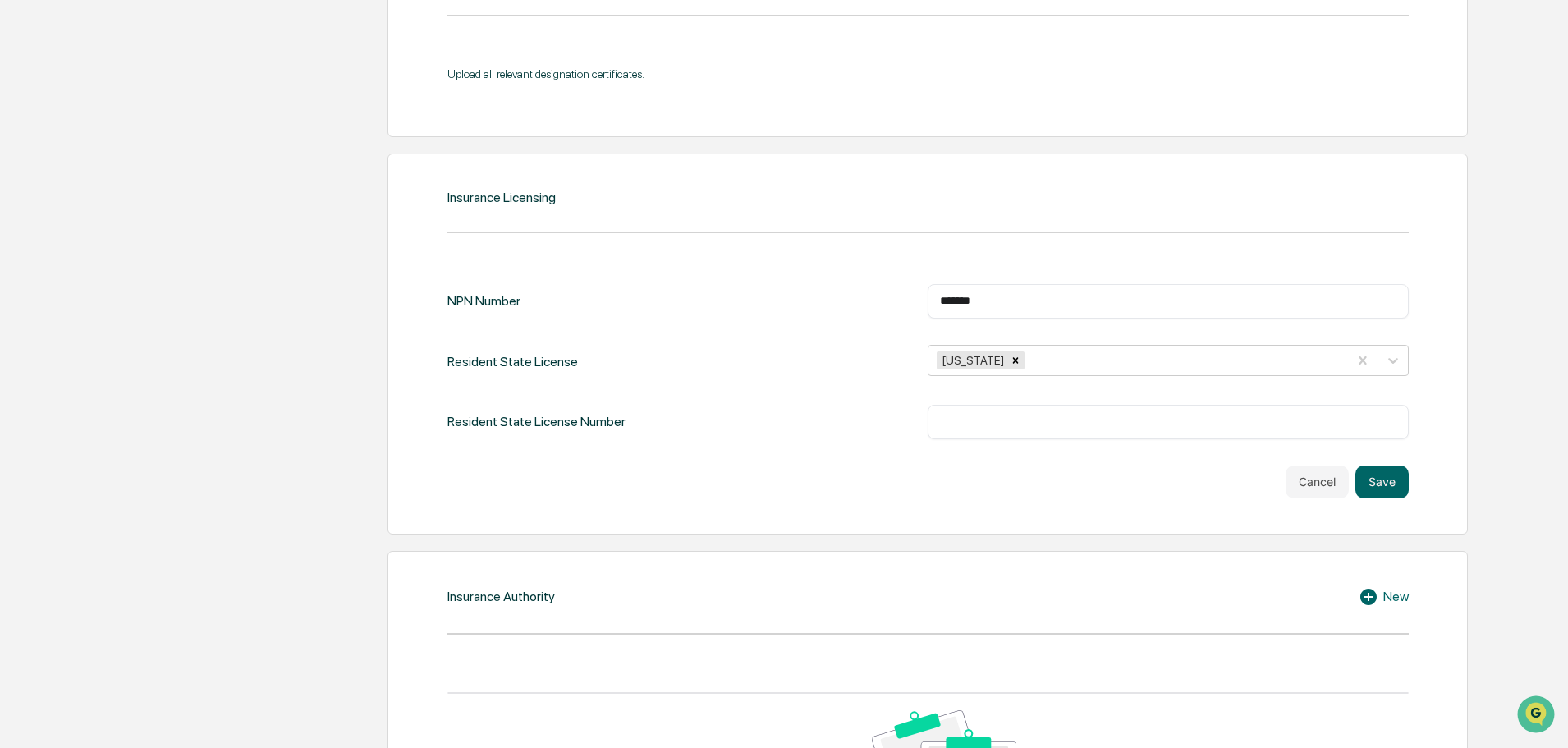
click at [1004, 414] on input "text" at bounding box center [1168, 423] width 456 height 17
click at [1026, 415] on div "​" at bounding box center [1168, 422] width 481 height 34
click at [1026, 423] on input "text" at bounding box center [1168, 423] width 456 height 17
paste input "******"
type input "******"
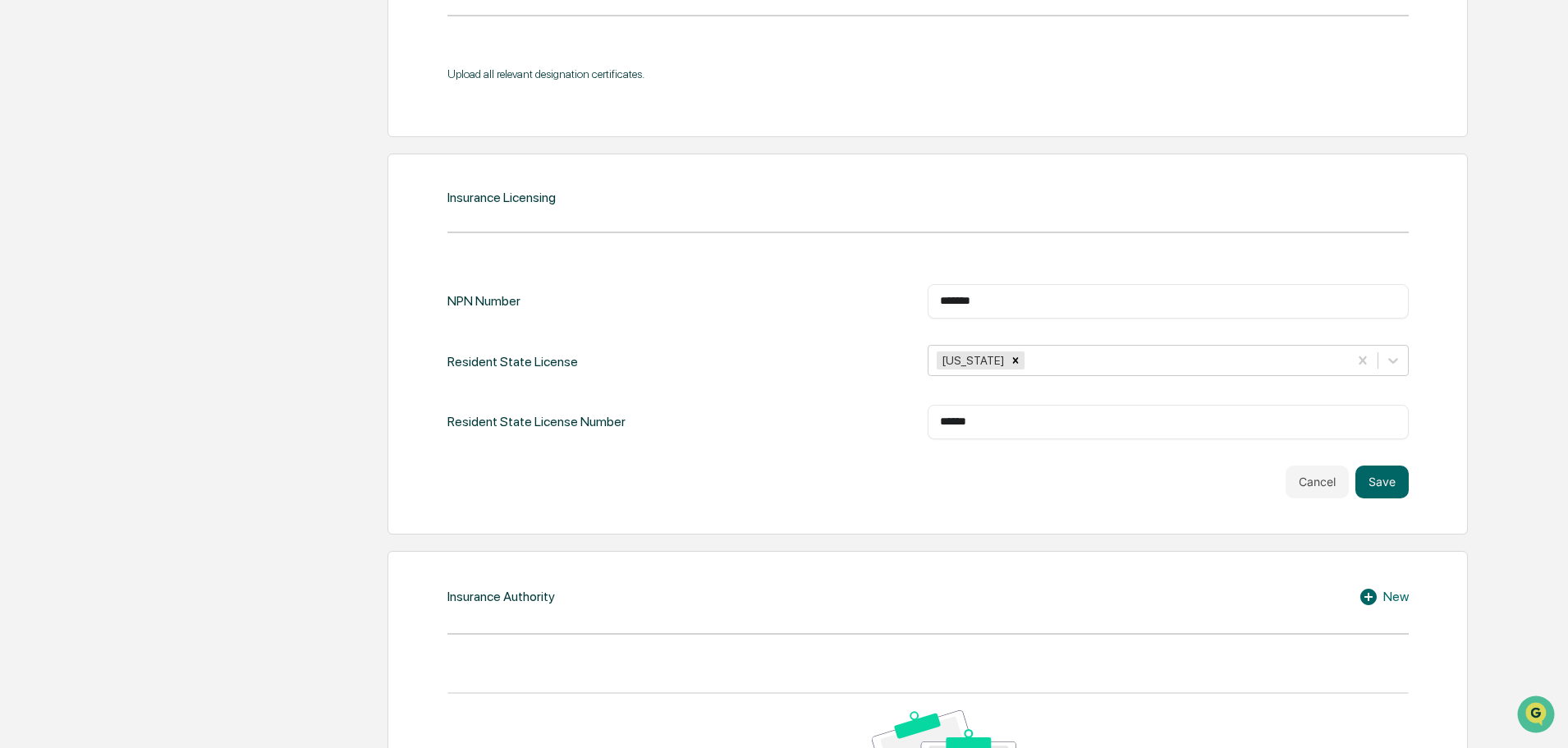
drag, startPoint x: 1381, startPoint y: 475, endPoint x: 1350, endPoint y: 494, distance: 36.4
click at [1381, 477] on button "Save" at bounding box center [1382, 483] width 54 height 33
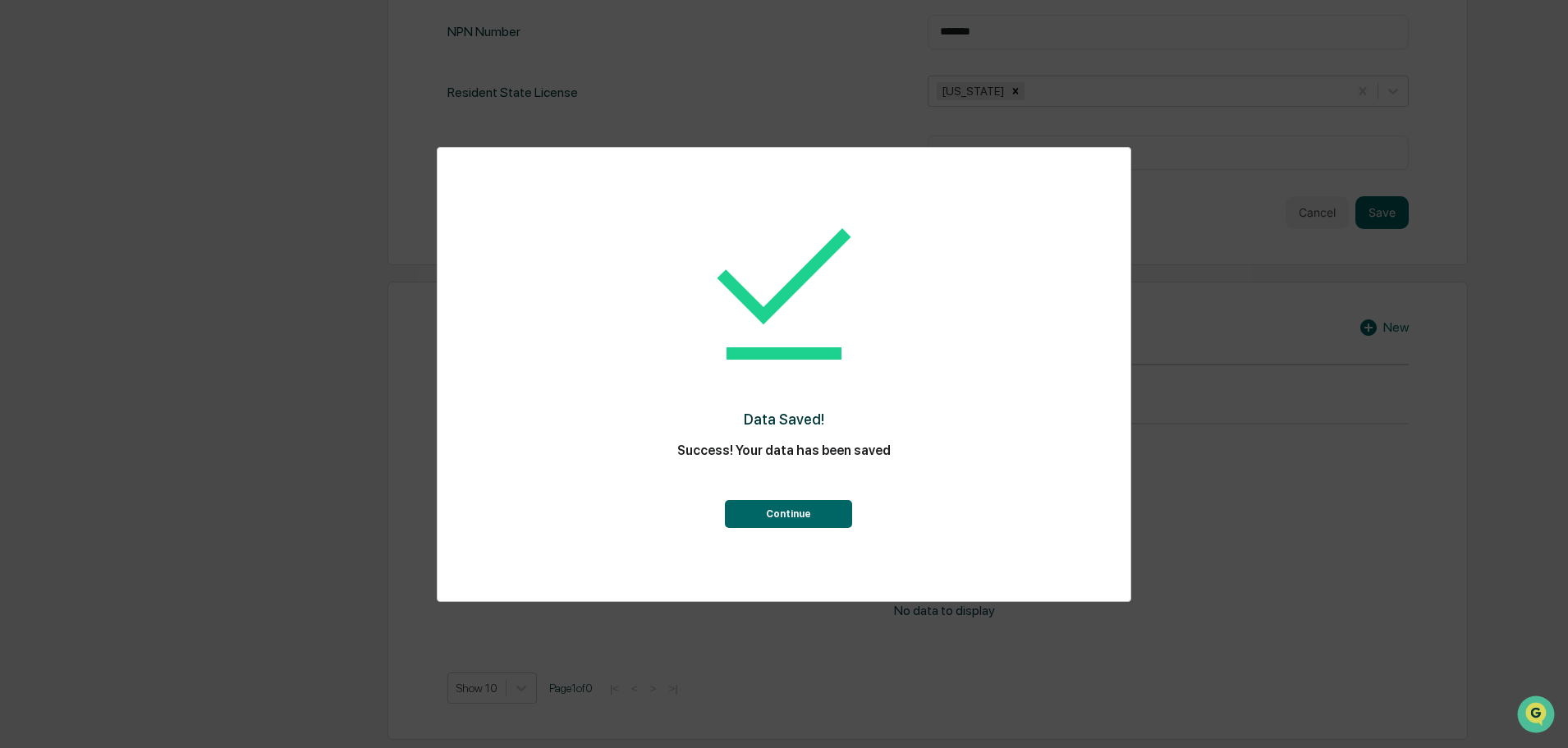
click at [740, 510] on button "Continue" at bounding box center [788, 514] width 128 height 28
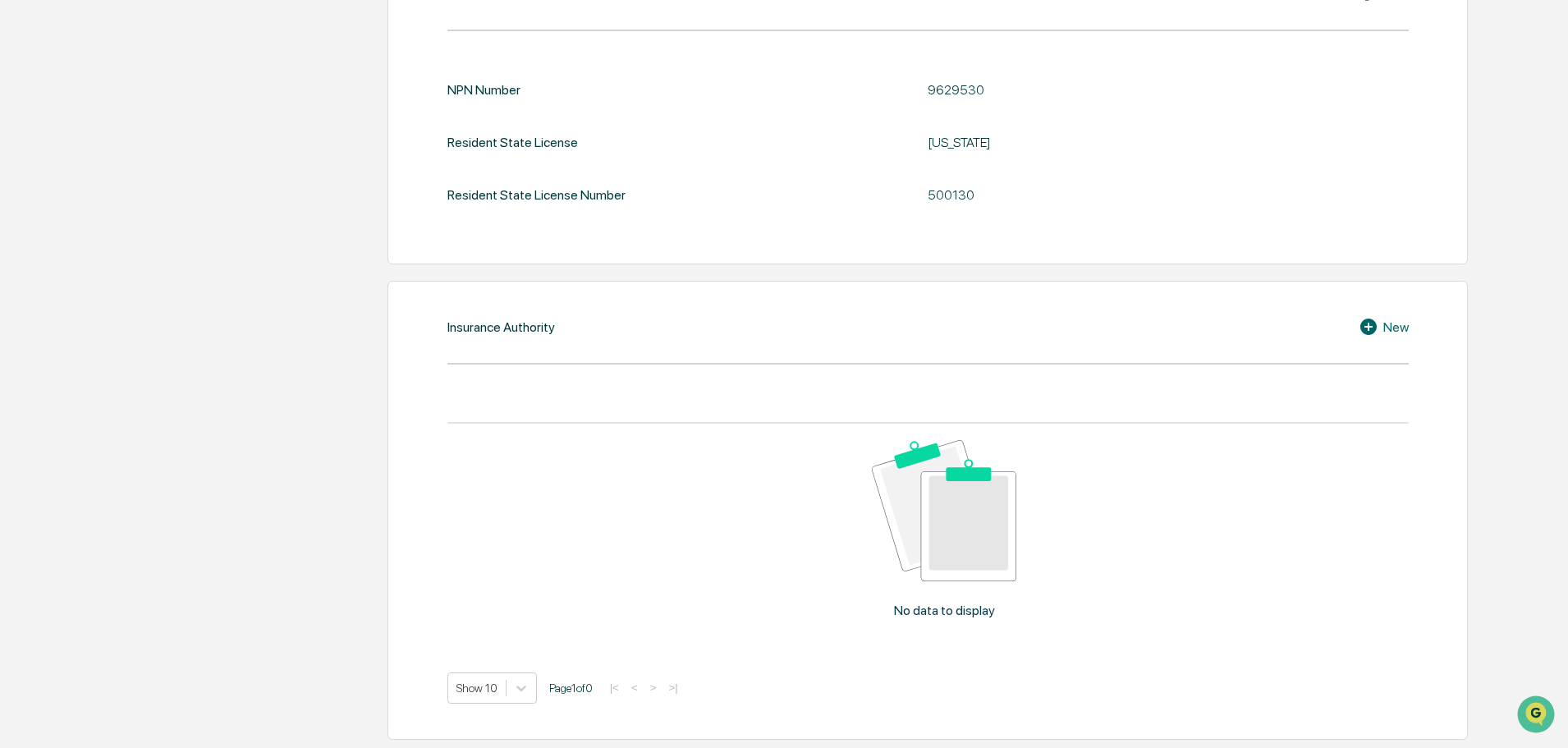
click at [1380, 325] on icon at bounding box center [1370, 326] width 25 height 19
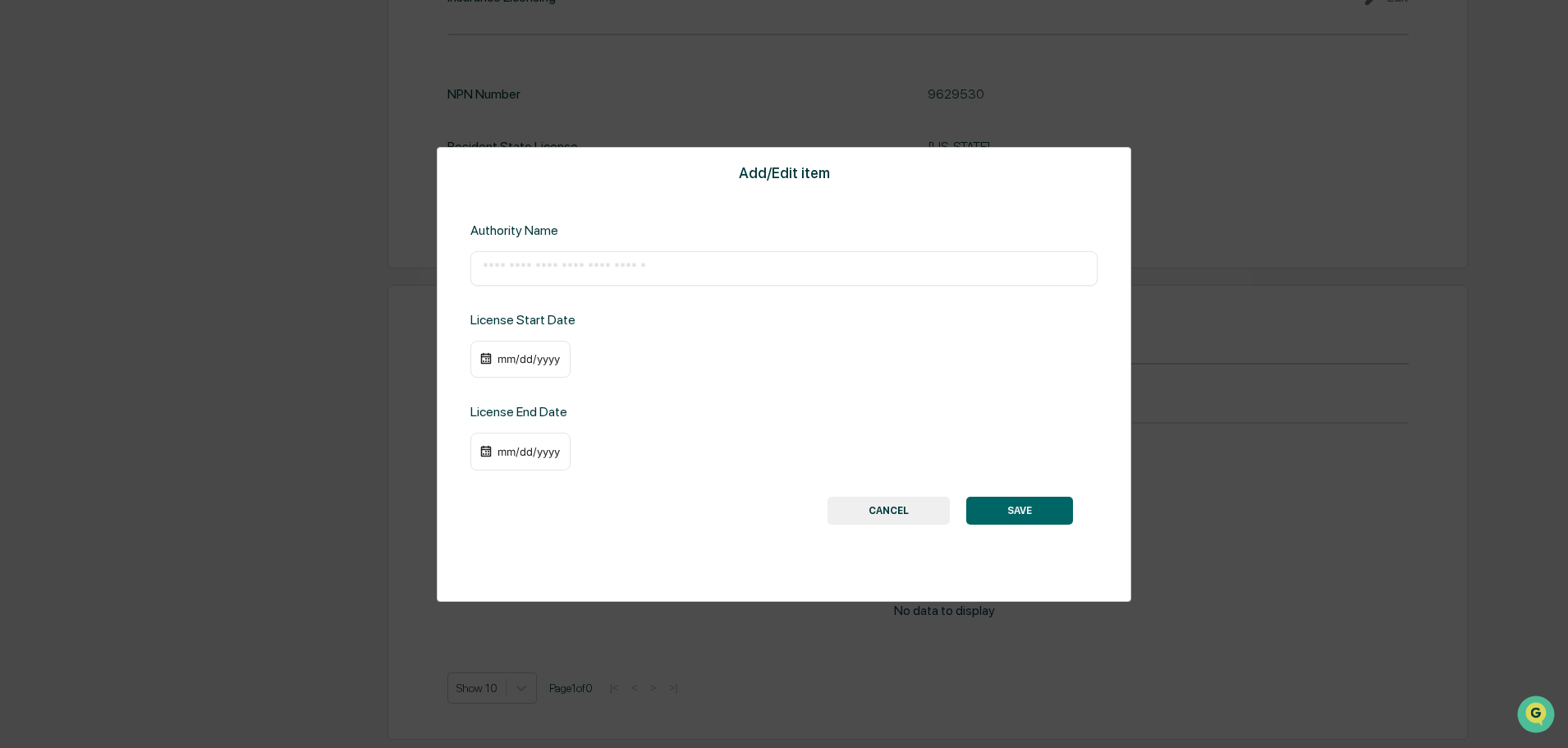
scroll to position [1845, 0]
click at [542, 267] on input "text" at bounding box center [784, 269] width 602 height 17
paste input "**********"
type input "**********"
click at [496, 361] on div "mm/dd/yyyy" at bounding box center [529, 359] width 66 height 13
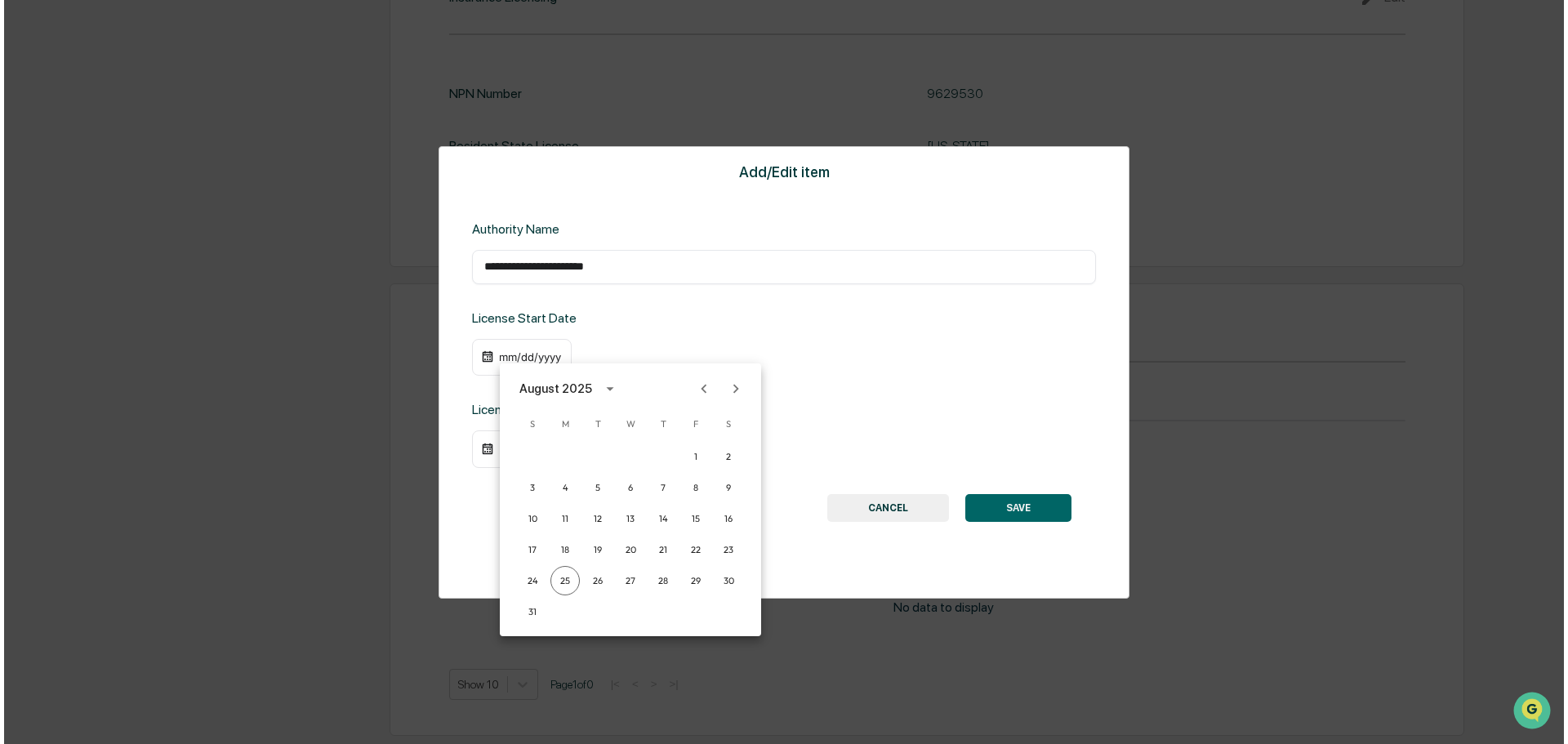
scroll to position [1837, 0]
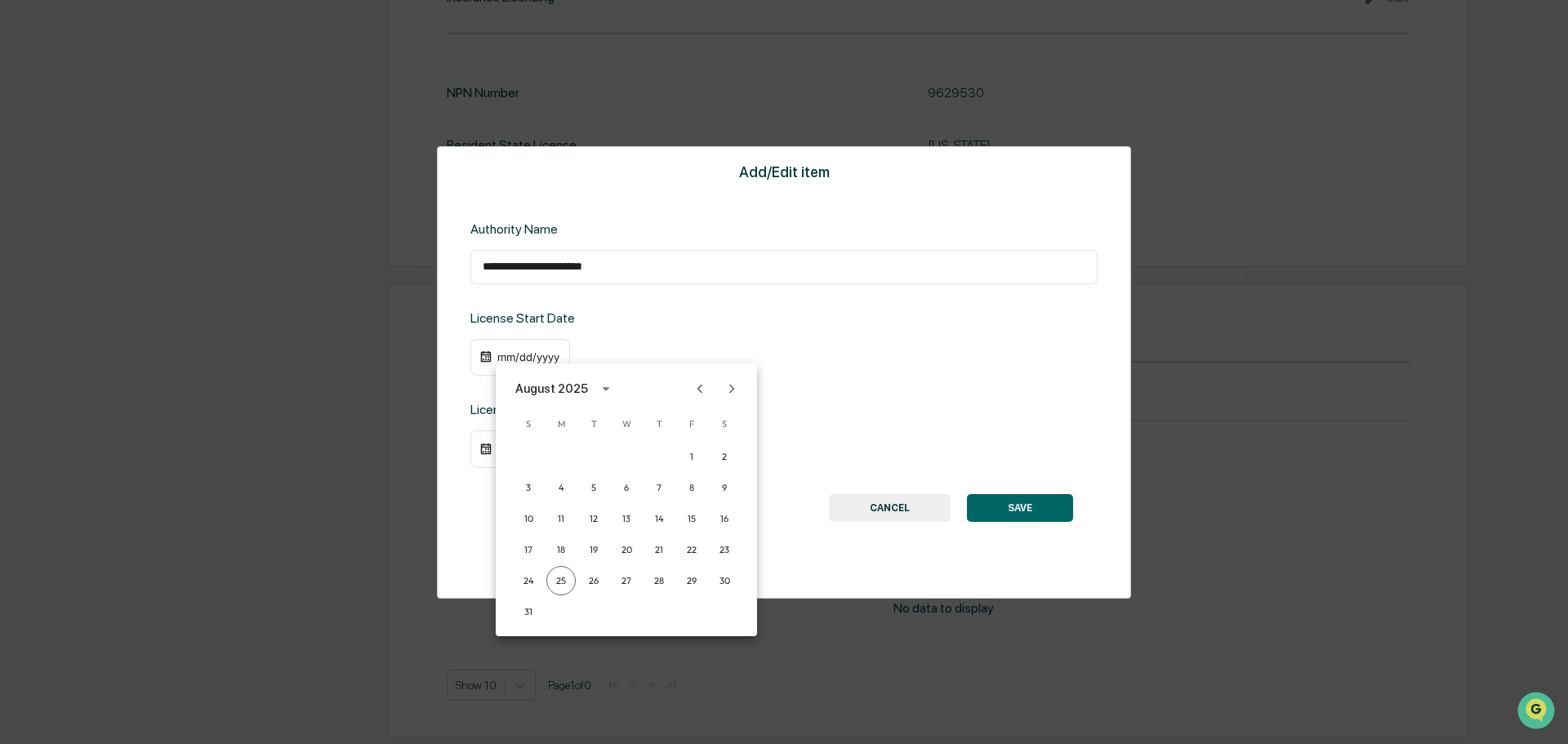
click at [584, 395] on div "August 2025" at bounding box center [551, 389] width 73 height 18
click at [696, 451] on button "2007" at bounding box center [711, 451] width 59 height 29
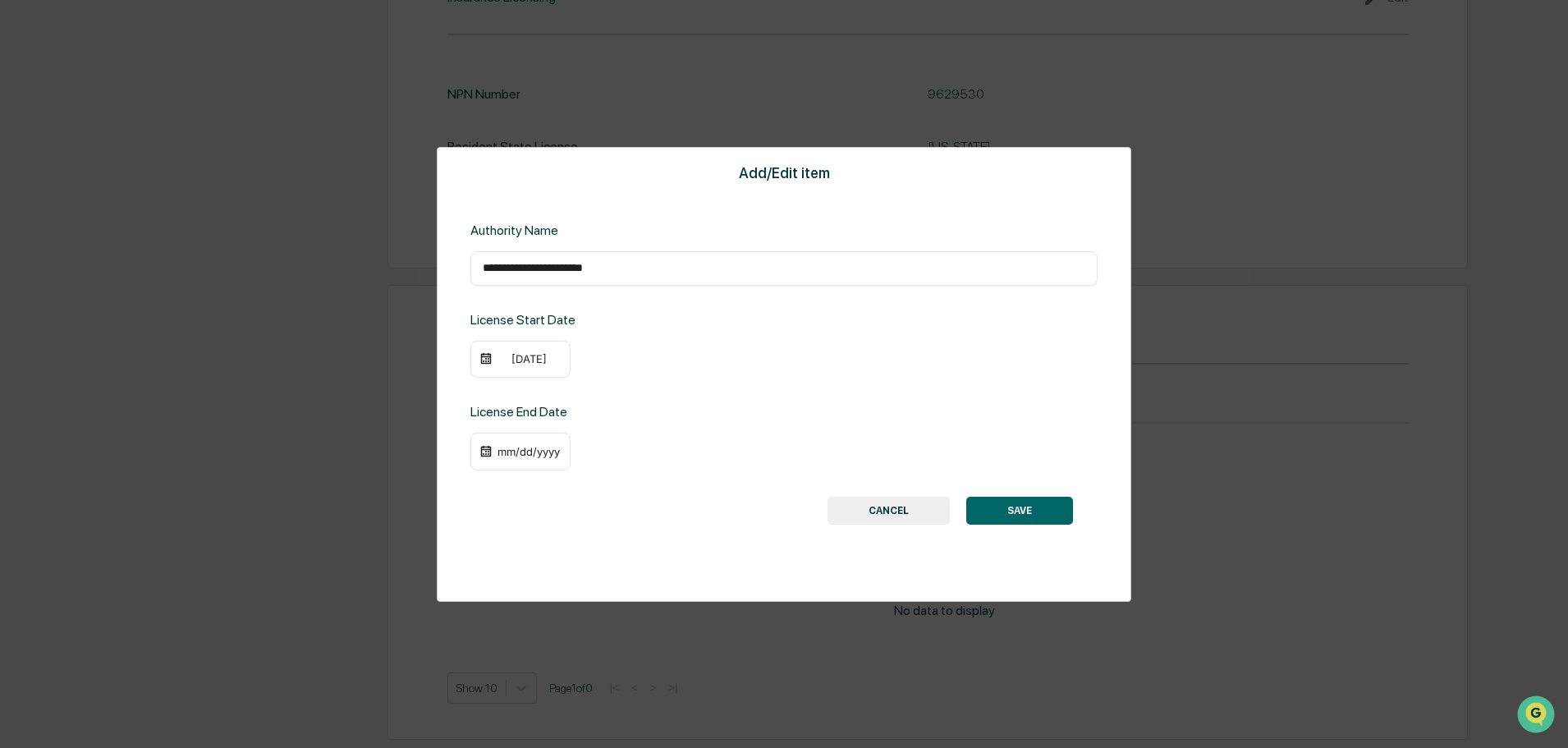
click at [519, 354] on div "[DATE]" at bounding box center [529, 359] width 66 height 13
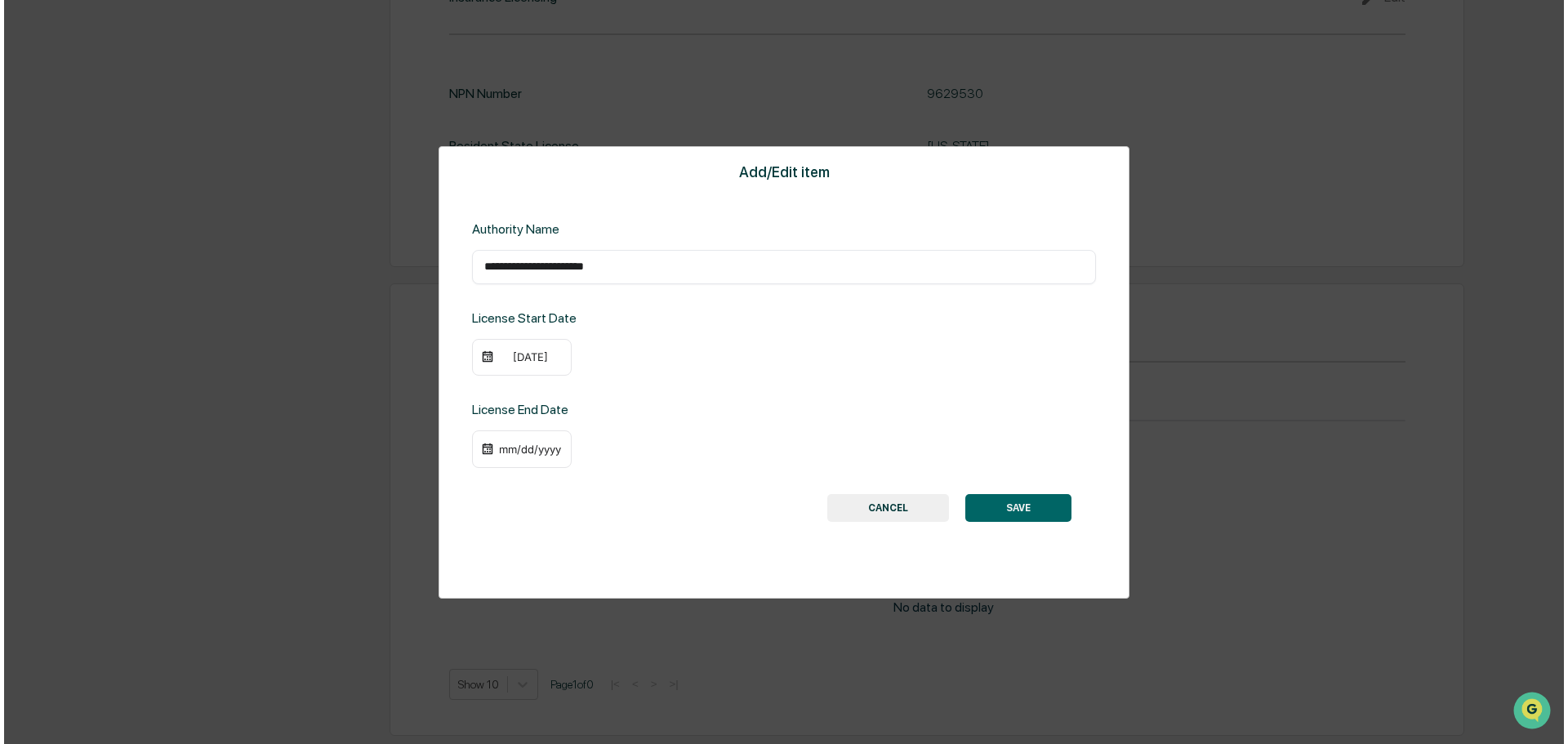
scroll to position [1837, 0]
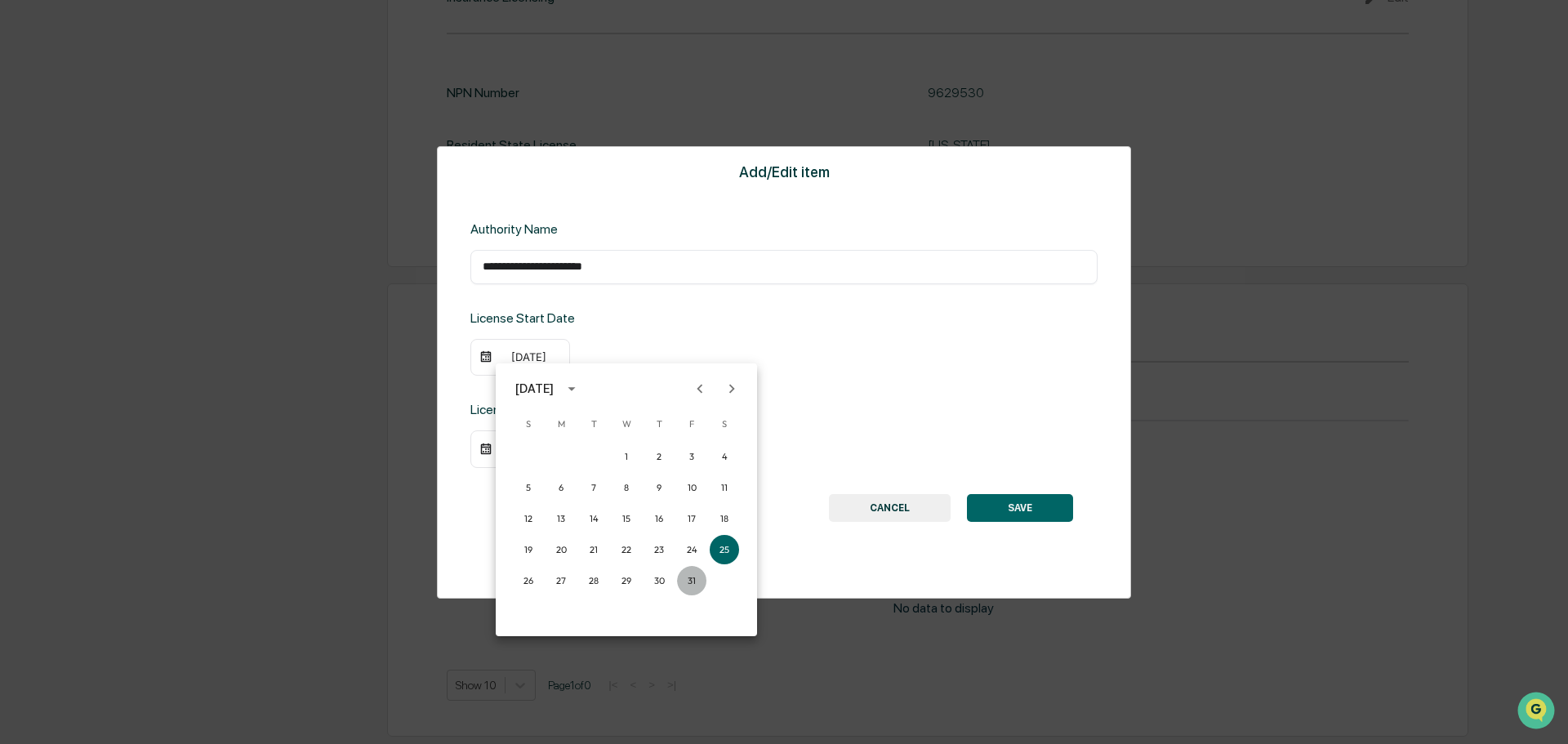
click at [691, 586] on button "31" at bounding box center [692, 581] width 29 height 29
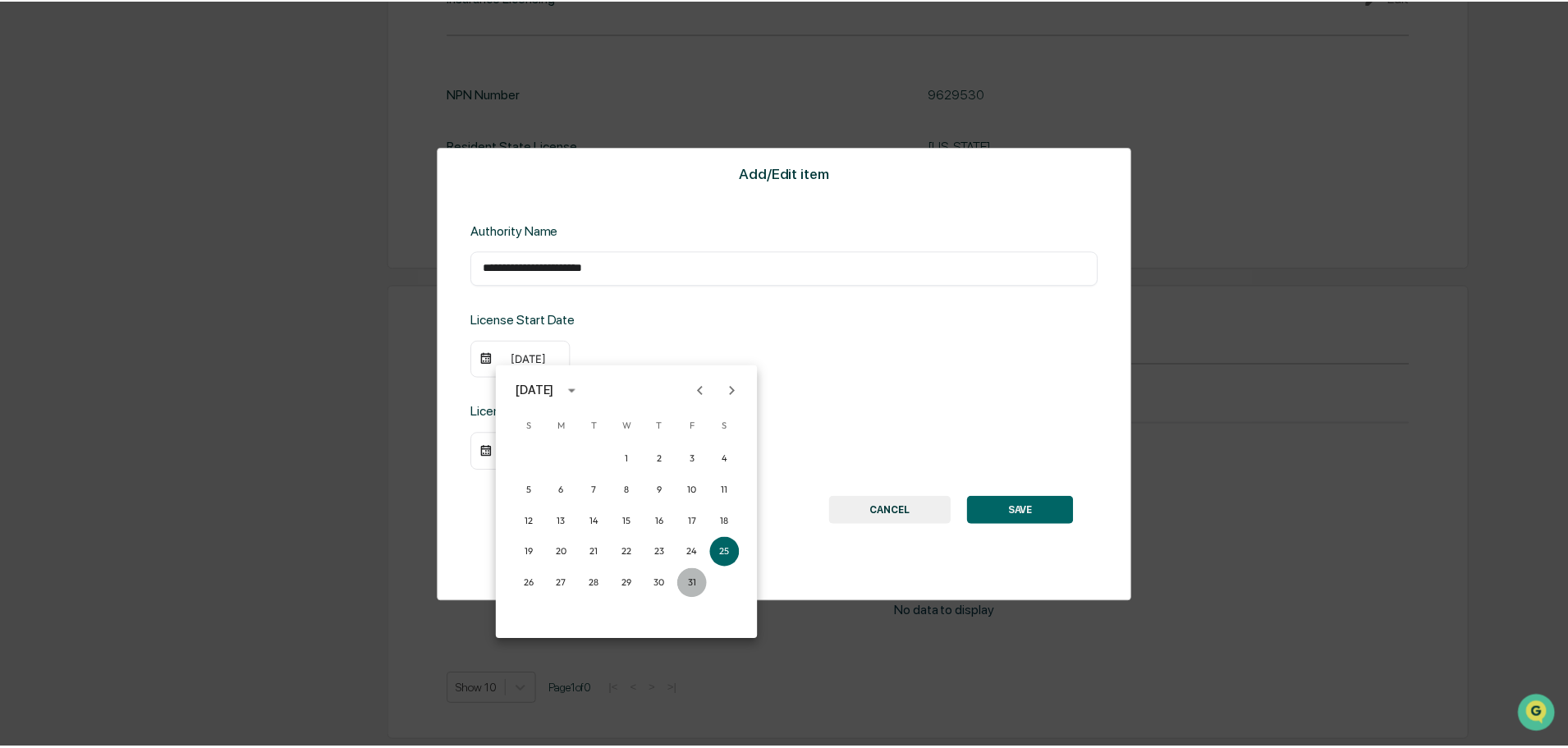
scroll to position [1845, 0]
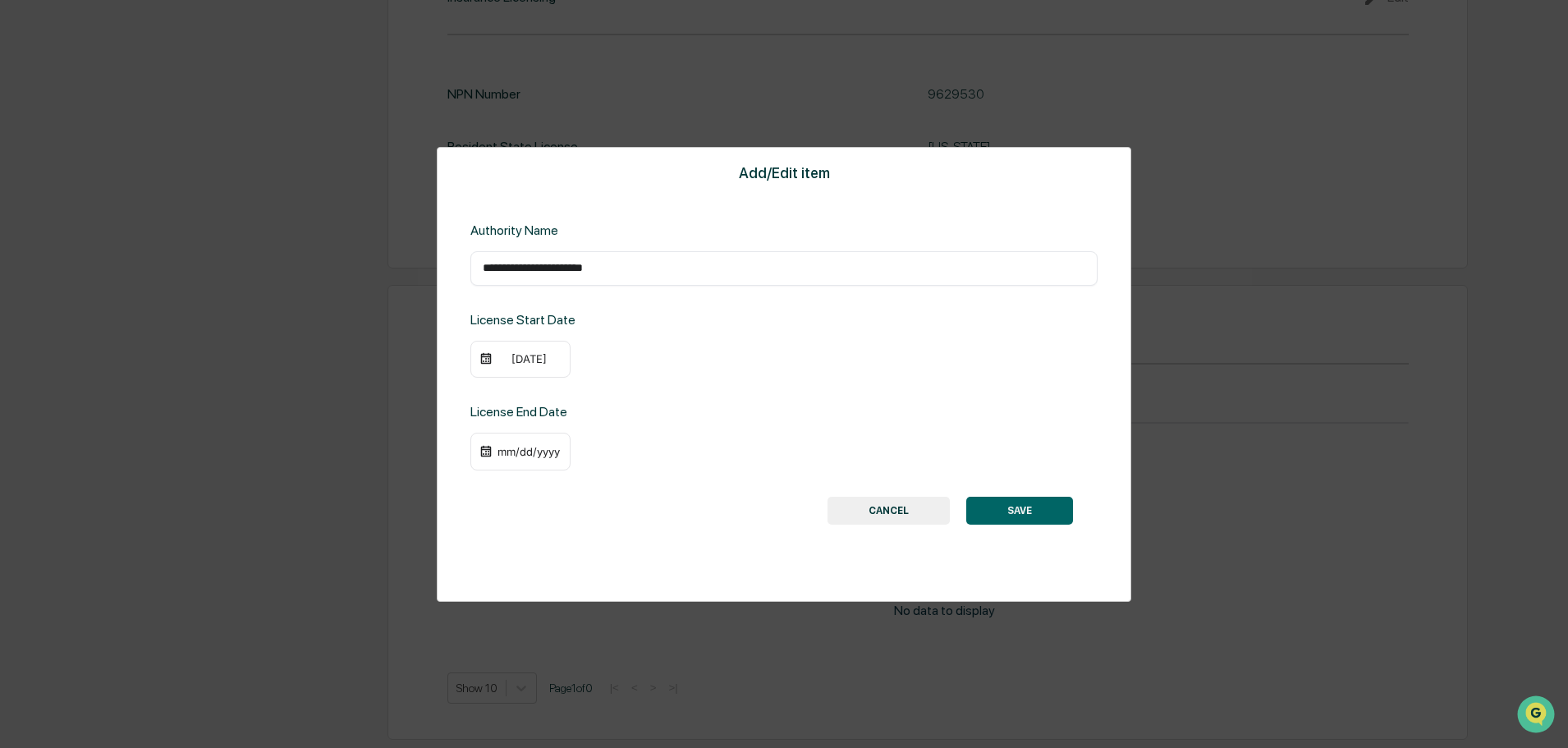
click at [1029, 501] on button "SAVE" at bounding box center [1019, 511] width 106 height 28
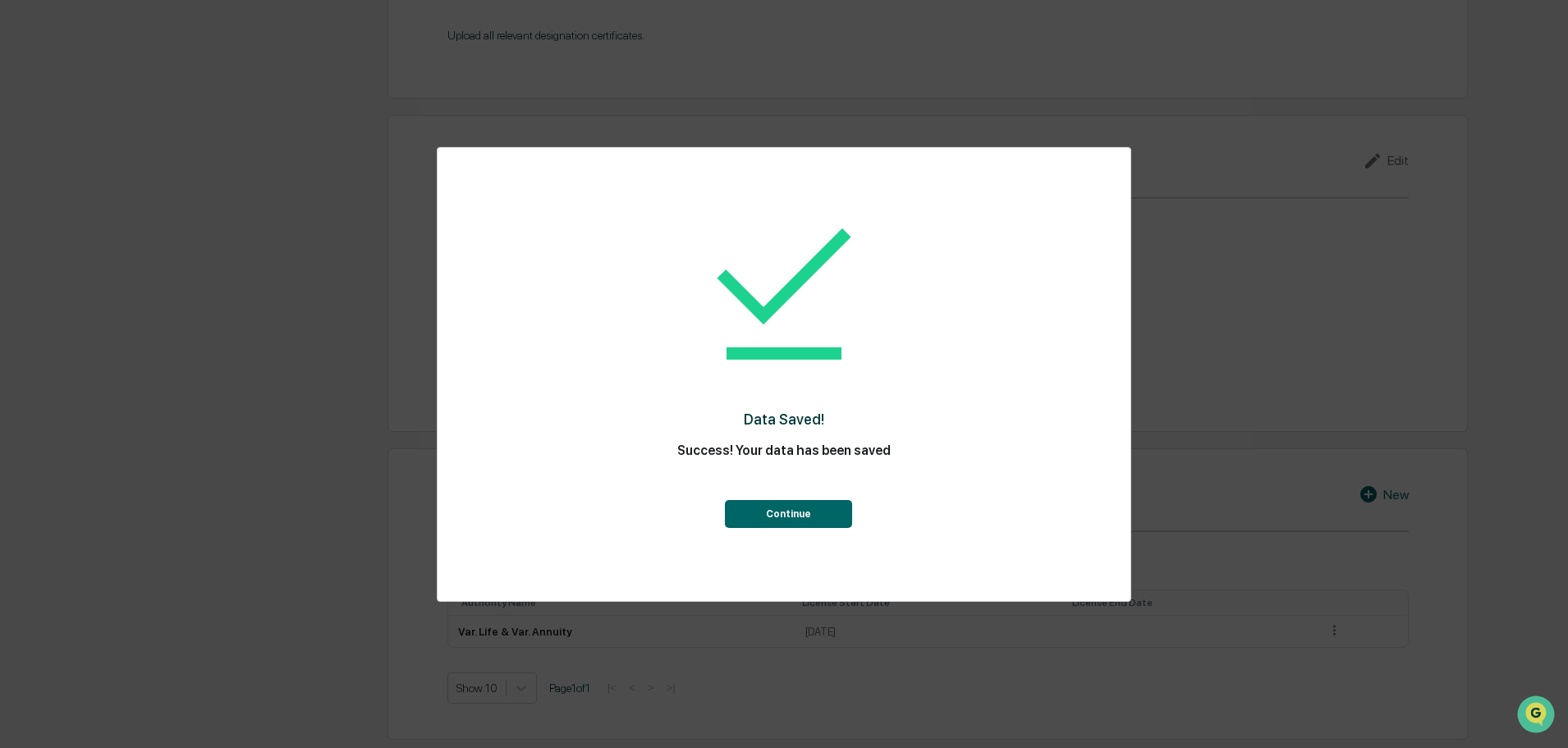
click at [813, 515] on button "Continue" at bounding box center [788, 514] width 128 height 28
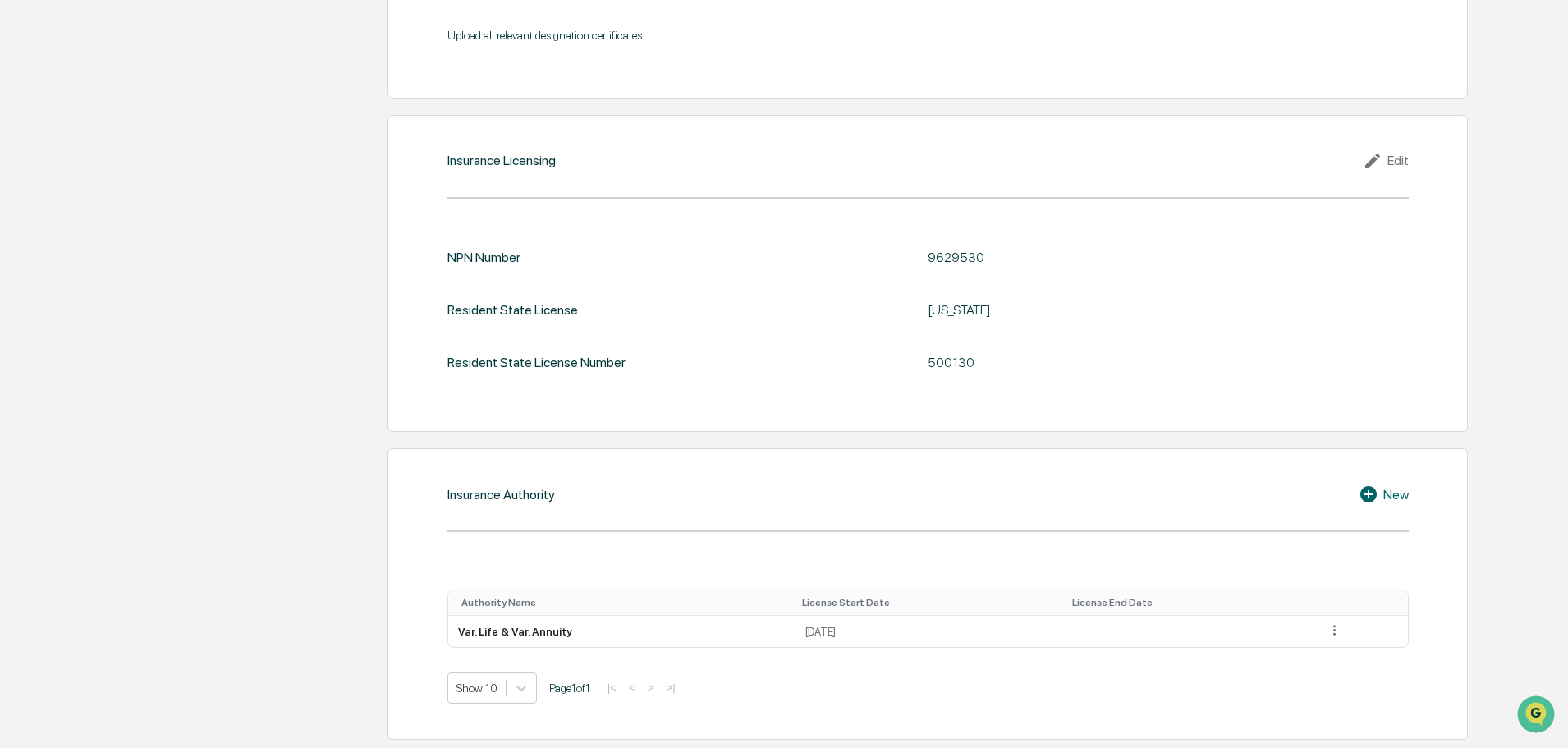
click at [1401, 497] on div "New" at bounding box center [1383, 494] width 50 height 19
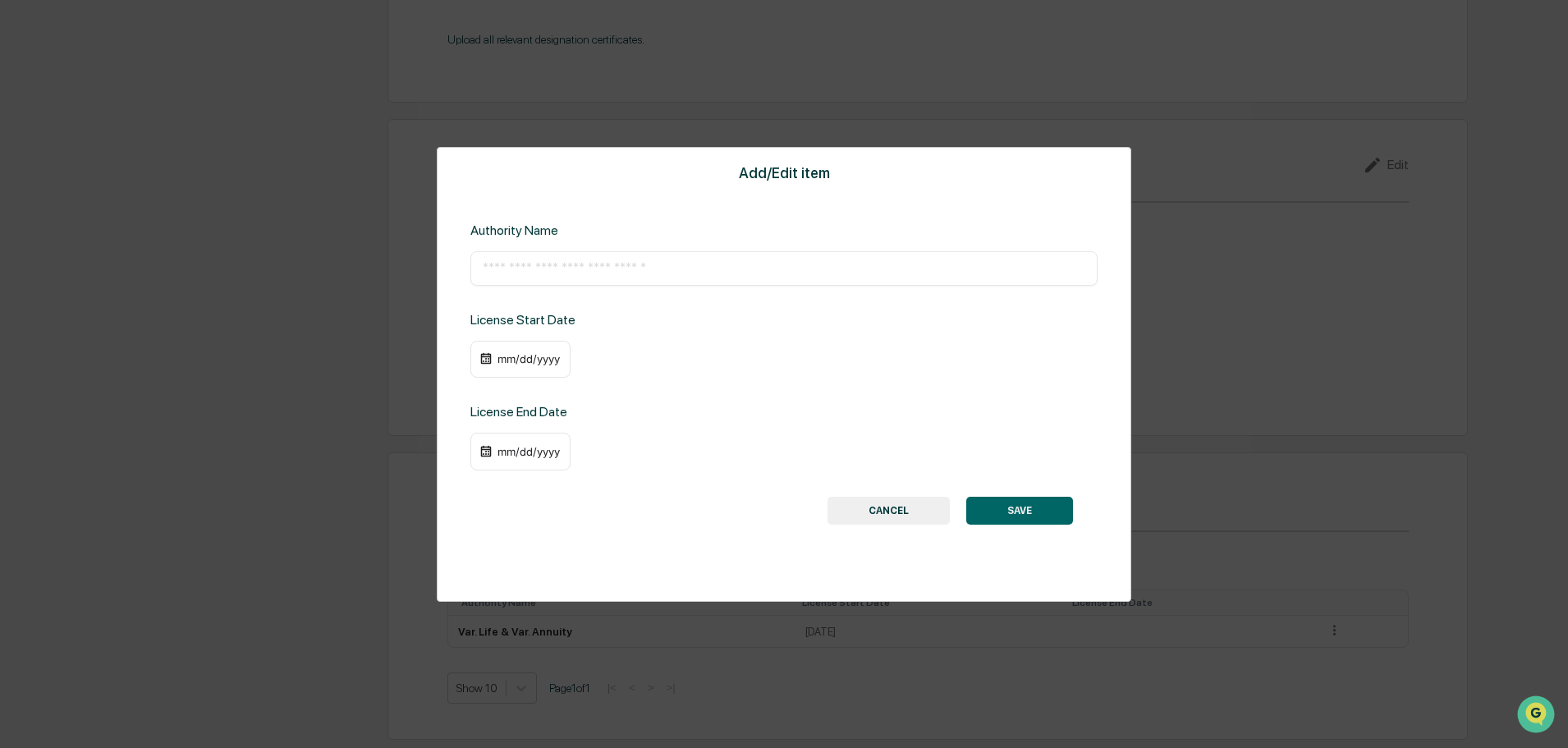
click at [789, 261] on input "text" at bounding box center [784, 269] width 602 height 17
paste input "**********"
type input "**********"
click at [504, 357] on div "mm/dd/yyyy" at bounding box center [529, 359] width 66 height 13
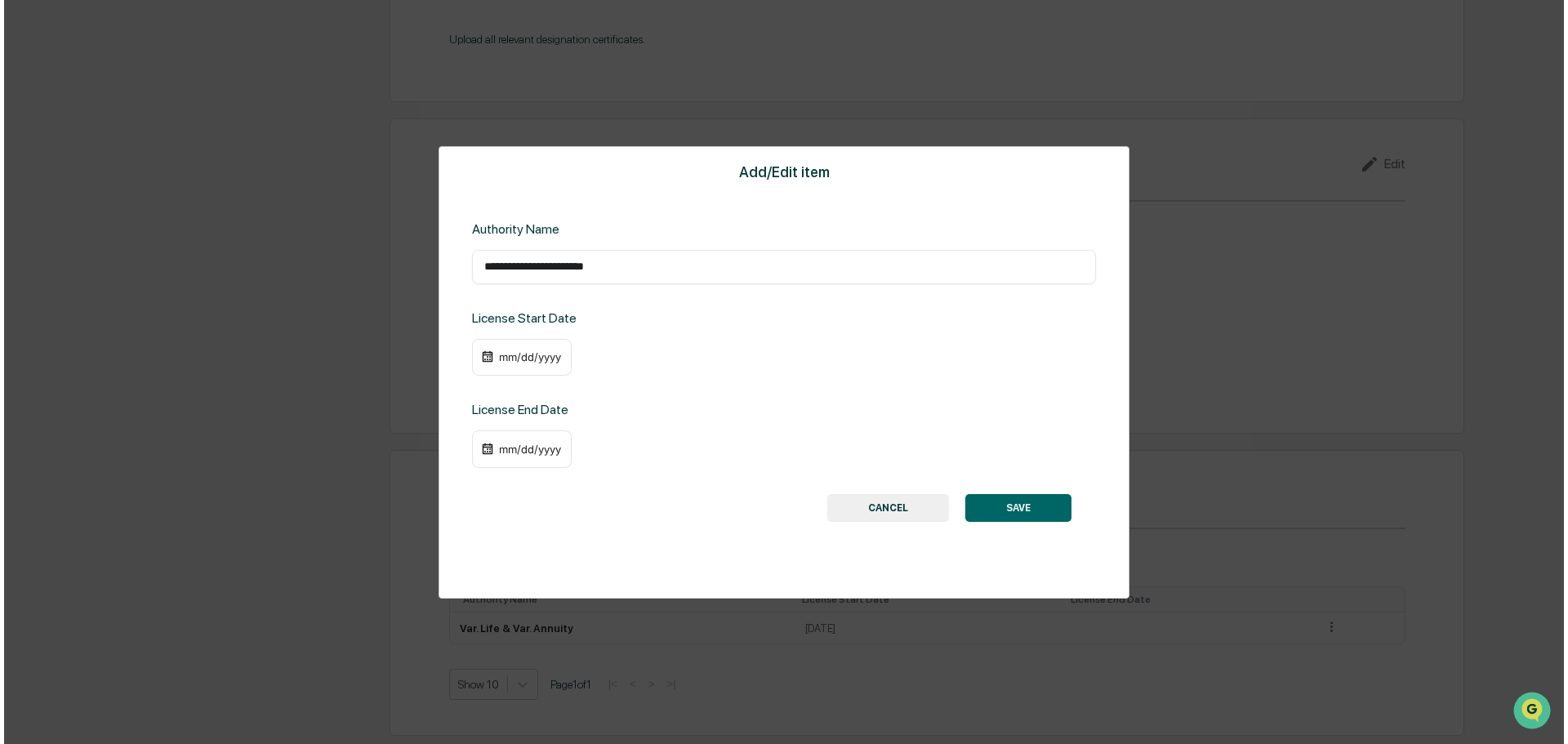
scroll to position [1670, 0]
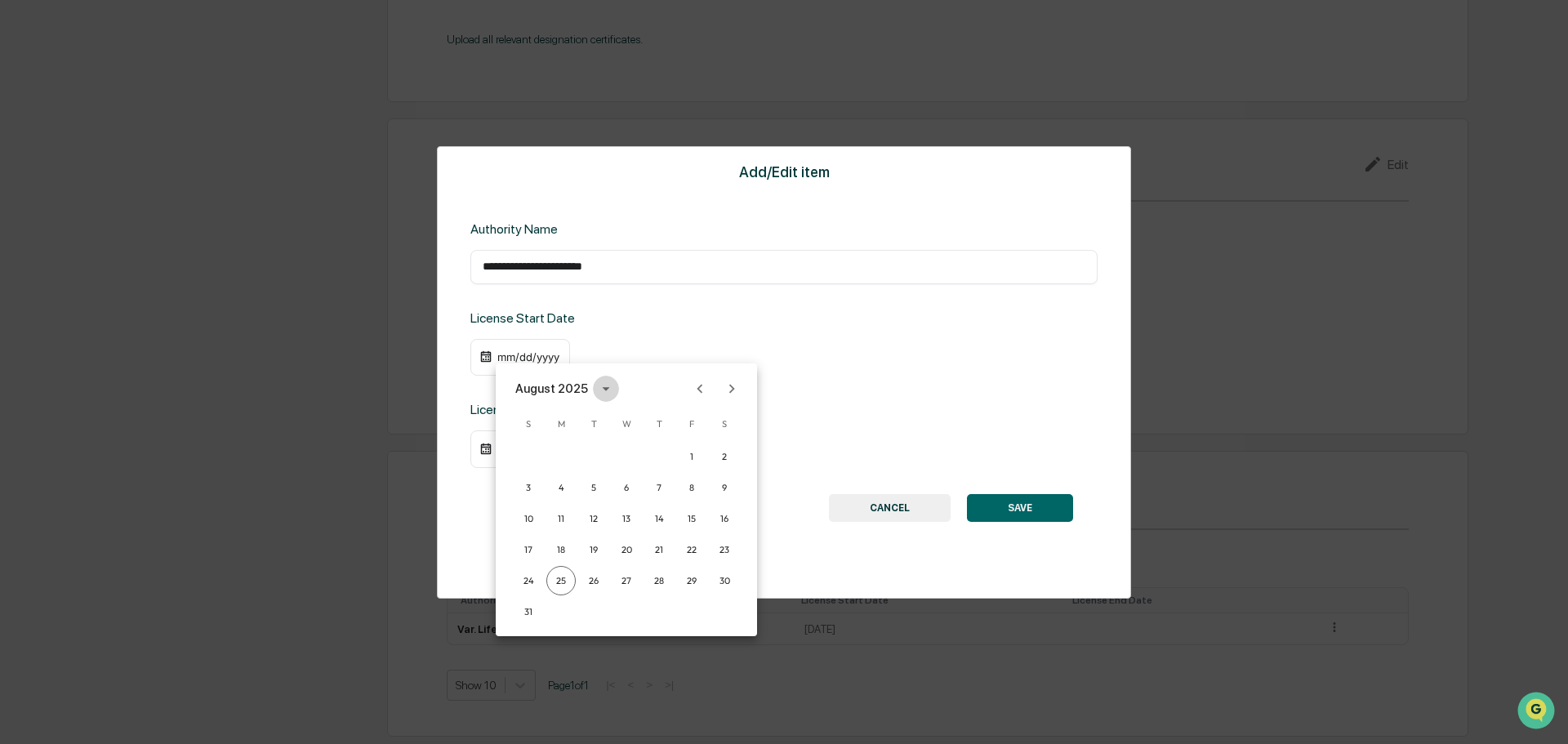
click at [593, 386] on button "calendar view is open, switch to year view" at bounding box center [606, 389] width 26 height 26
click at [689, 526] on button "2007" at bounding box center [711, 532] width 59 height 29
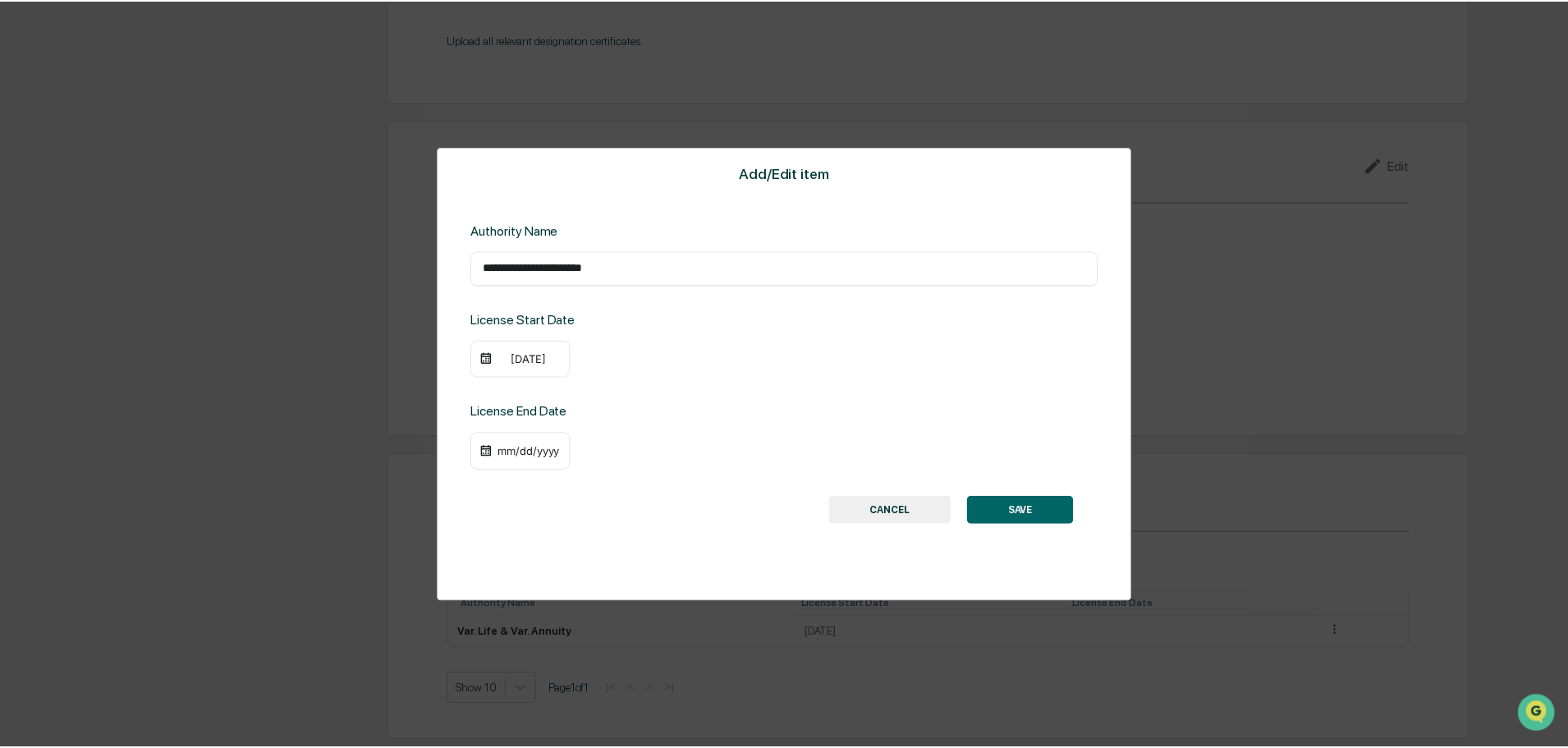
scroll to position [1677, 0]
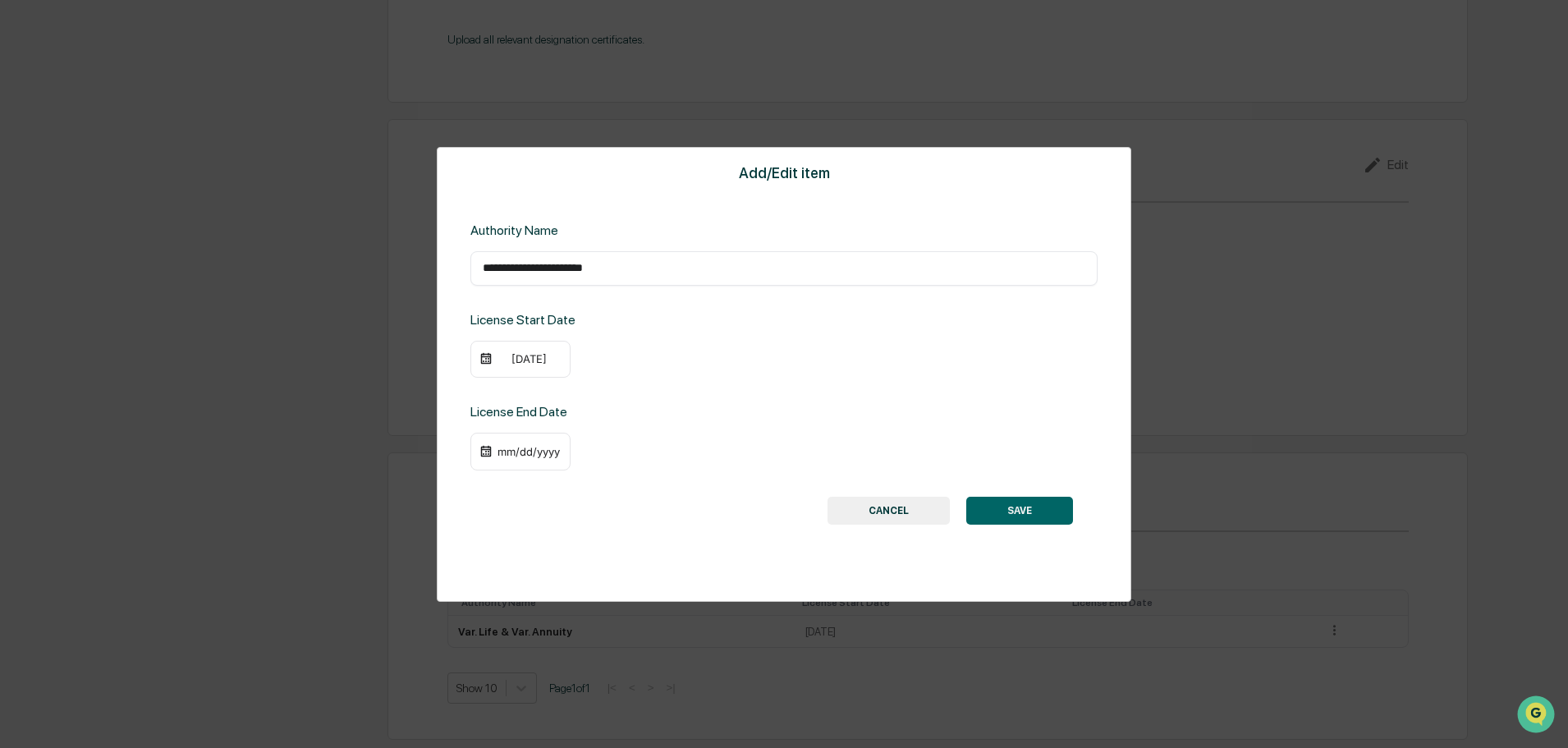
click at [1038, 511] on button "SAVE" at bounding box center [1019, 511] width 106 height 28
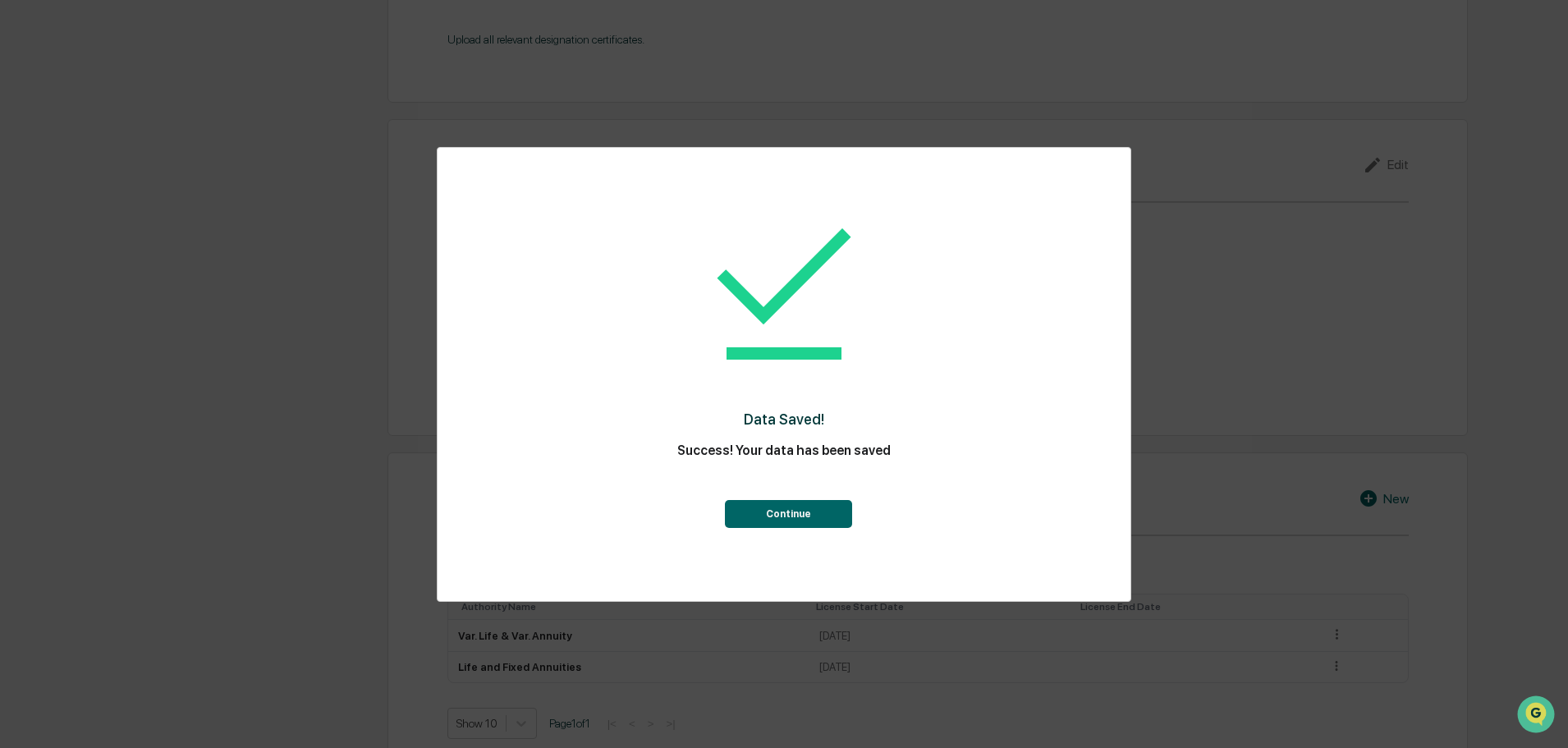
click at [776, 525] on button "Continue" at bounding box center [788, 514] width 128 height 28
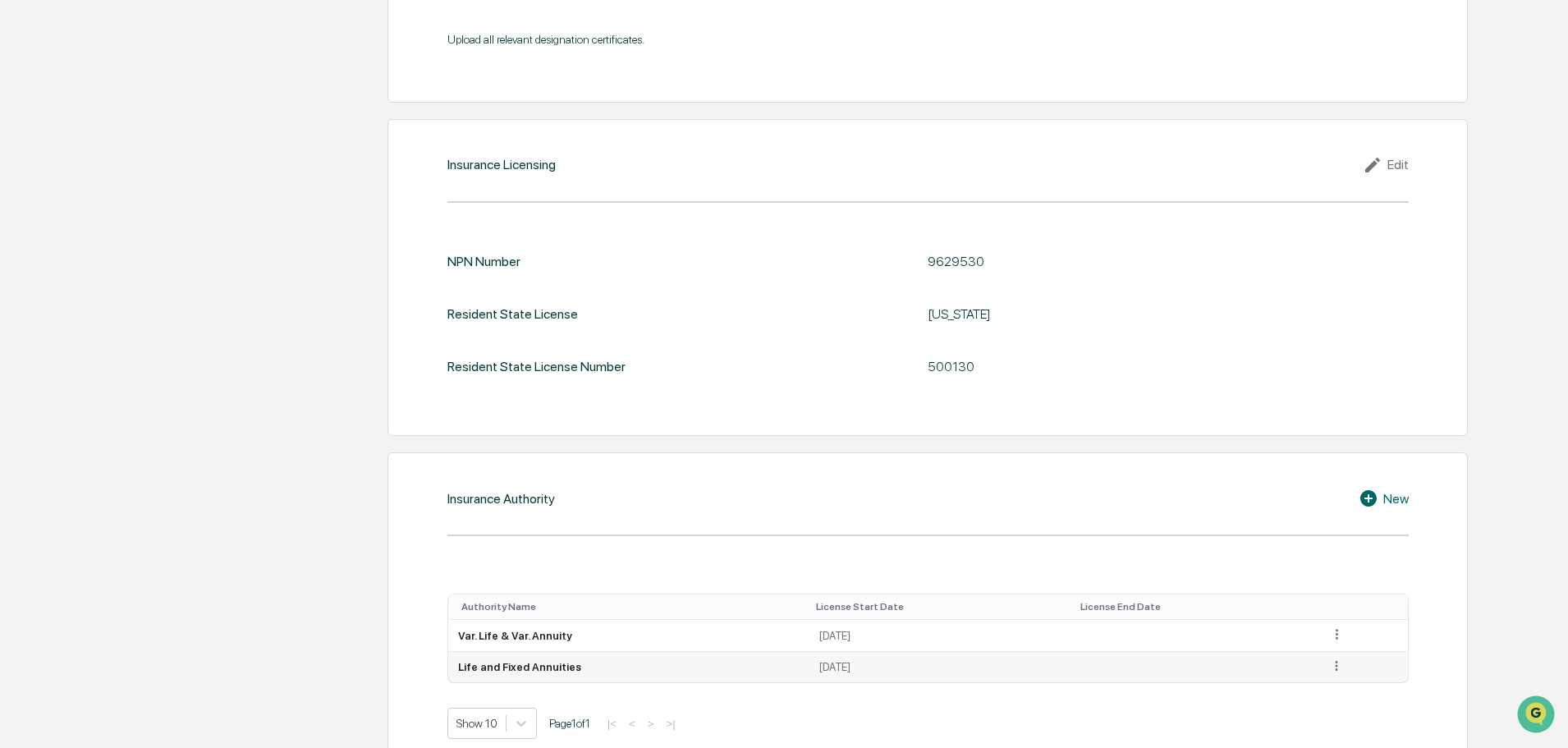
click at [1342, 665] on td at bounding box center [1364, 668] width 89 height 31
click at [1331, 667] on icon at bounding box center [1336, 667] width 16 height 16
click at [1307, 687] on div "Edit" at bounding box center [1318, 689] width 53 height 26
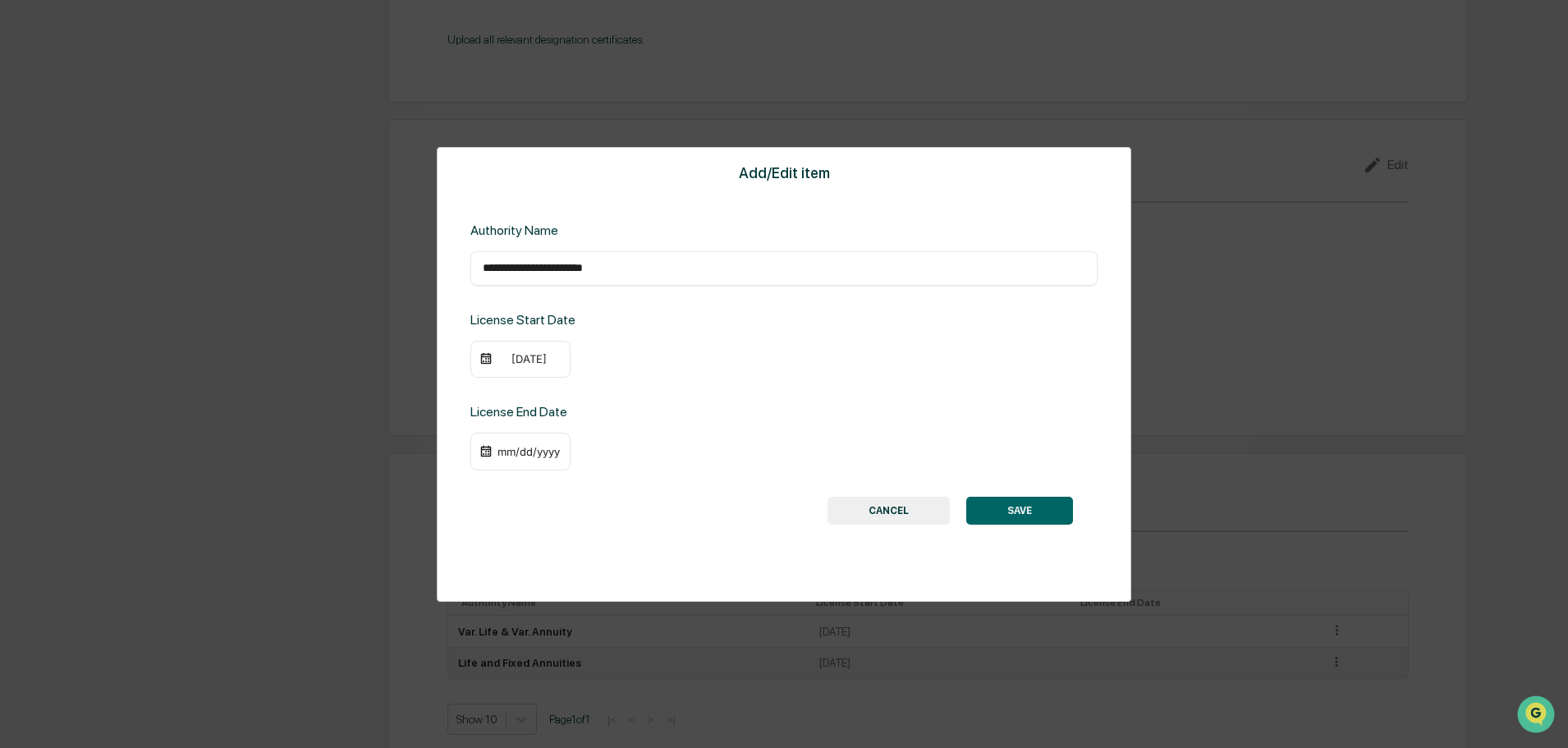
click at [526, 354] on div "[DATE]" at bounding box center [529, 359] width 66 height 13
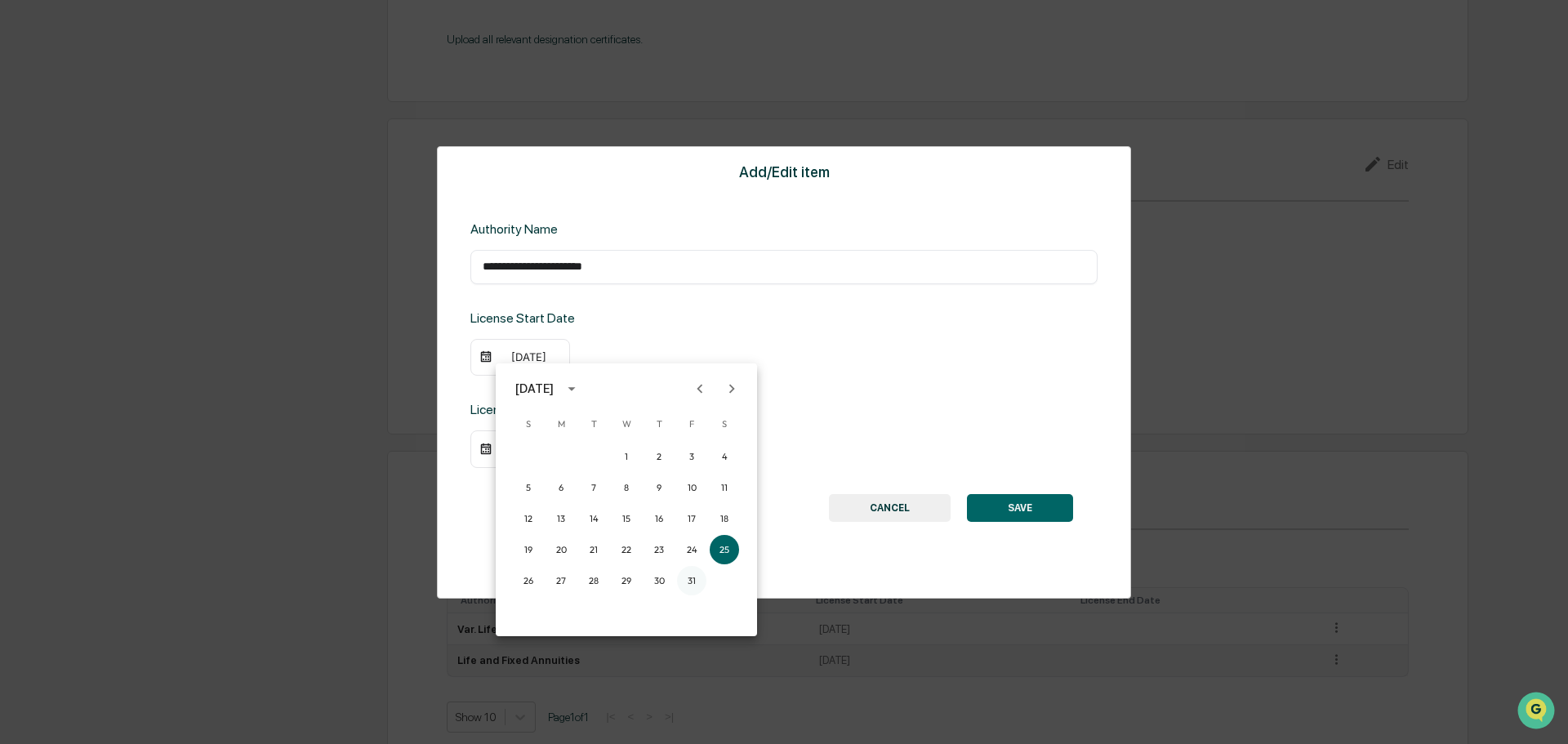
click at [691, 578] on button "31" at bounding box center [692, 581] width 29 height 29
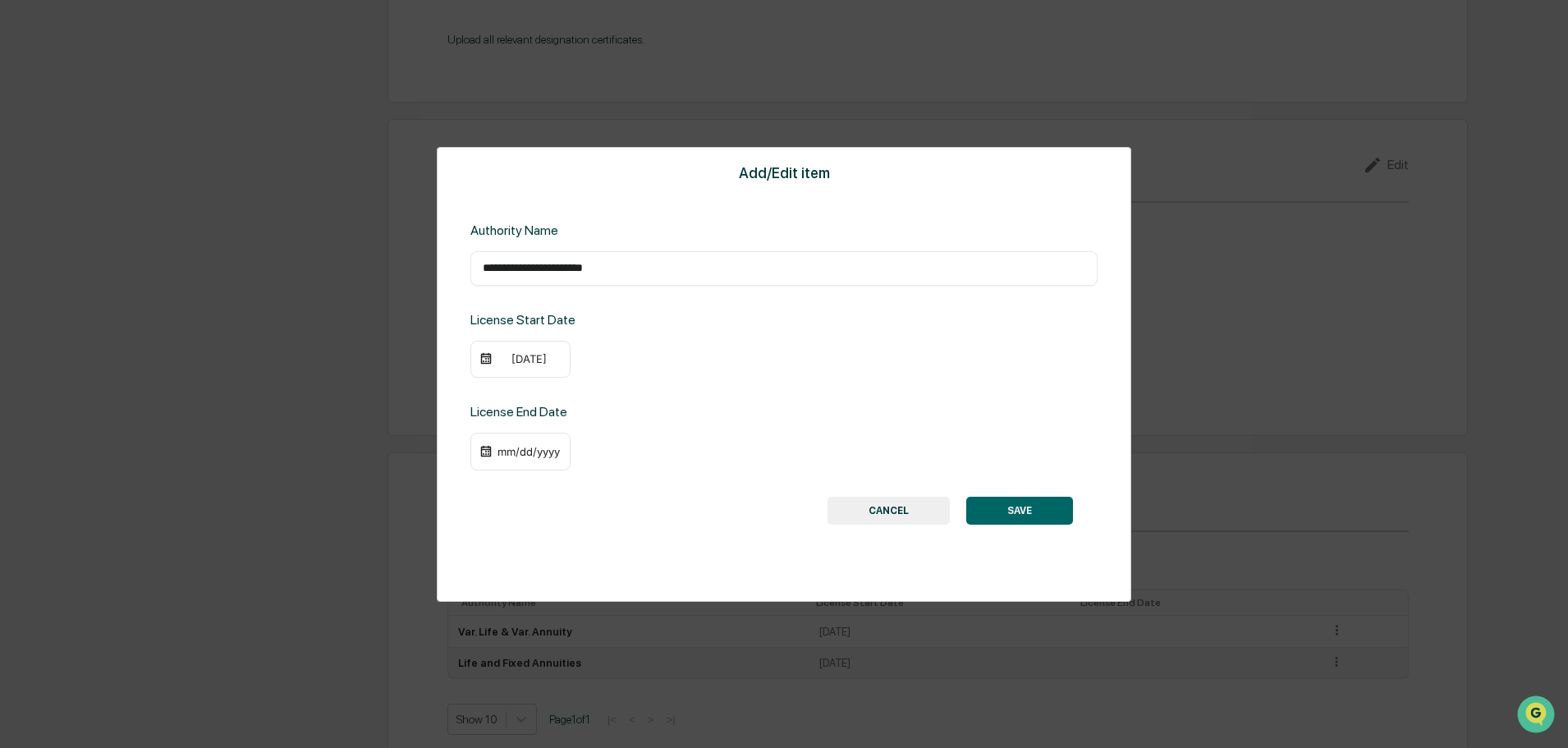
click at [1027, 503] on button "SAVE" at bounding box center [1019, 511] width 106 height 28
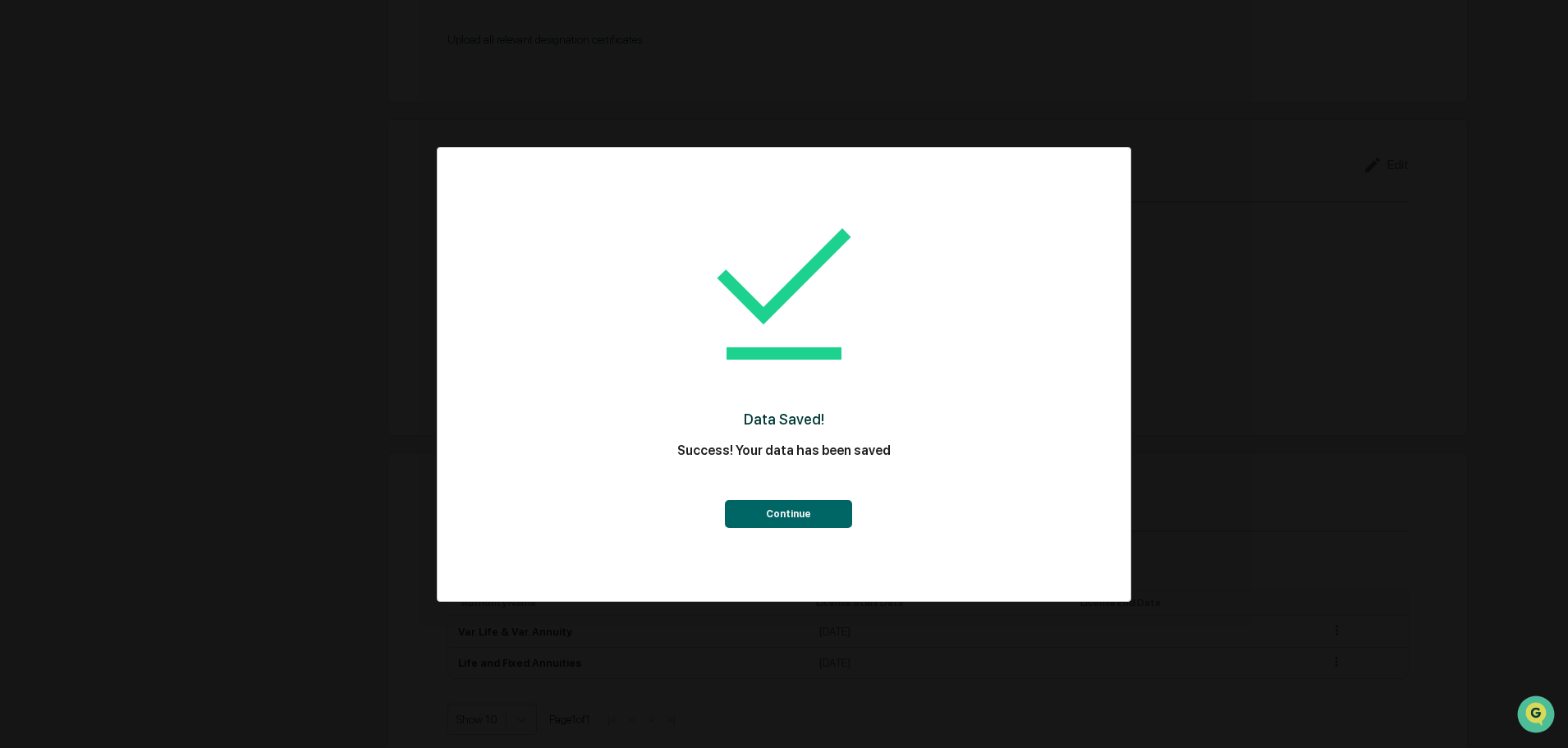
click at [799, 506] on button "Continue" at bounding box center [788, 514] width 128 height 28
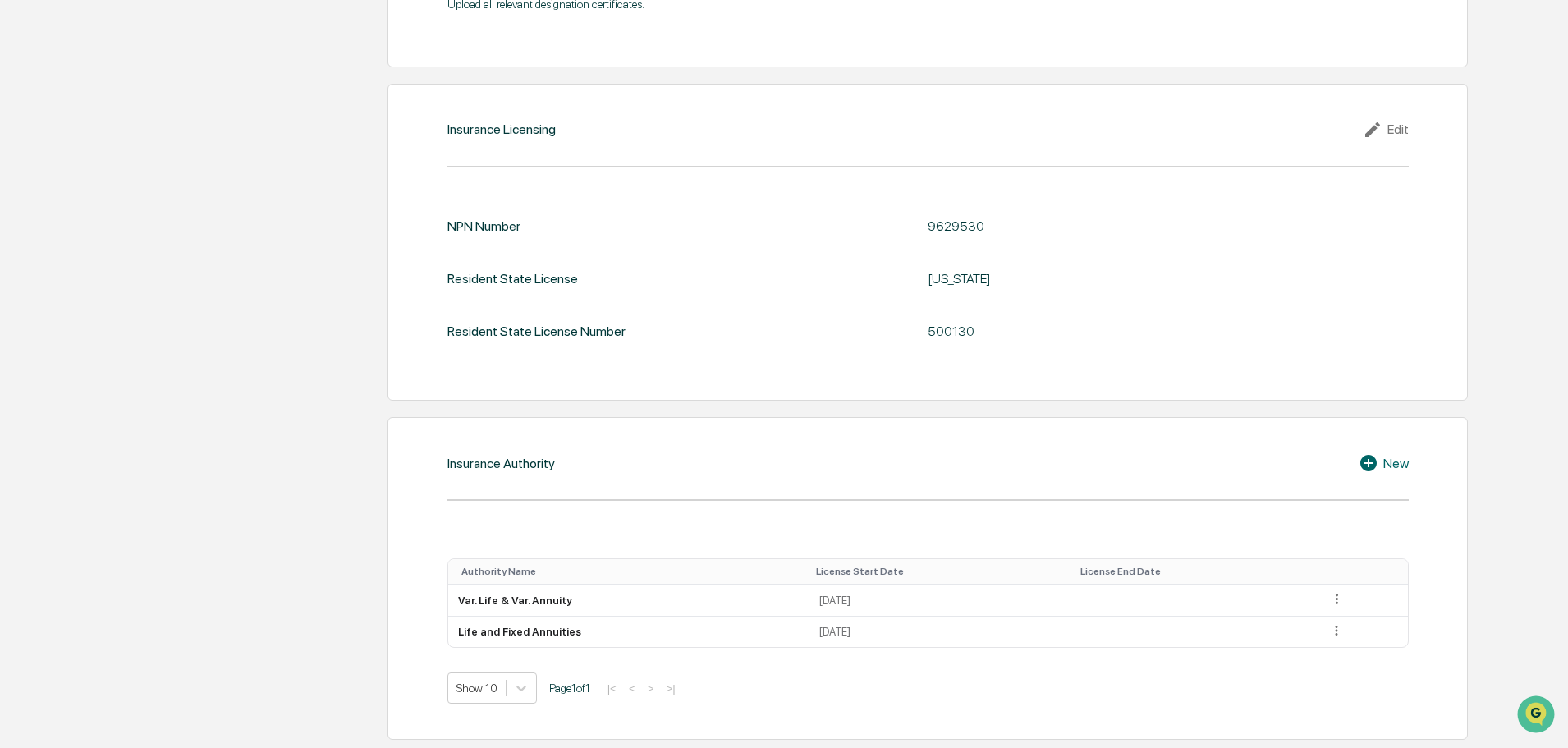
click at [1395, 465] on div "New" at bounding box center [1383, 462] width 50 height 19
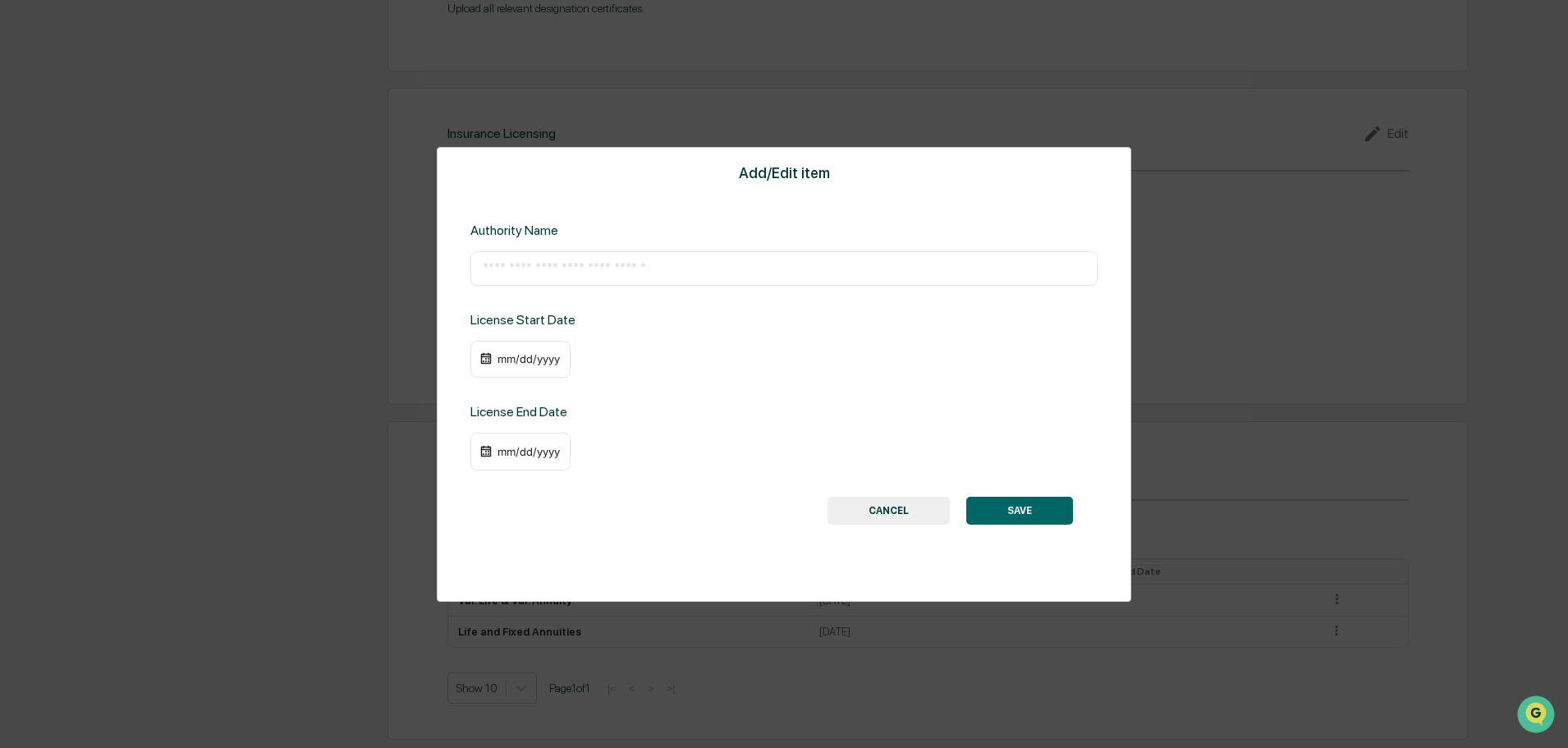
scroll to position [1709, 0]
click at [750, 274] on input "text" at bounding box center [784, 269] width 602 height 17
paste input "**********"
type input "**********"
click at [530, 353] on div "mm/dd/yyyy" at bounding box center [529, 359] width 66 height 13
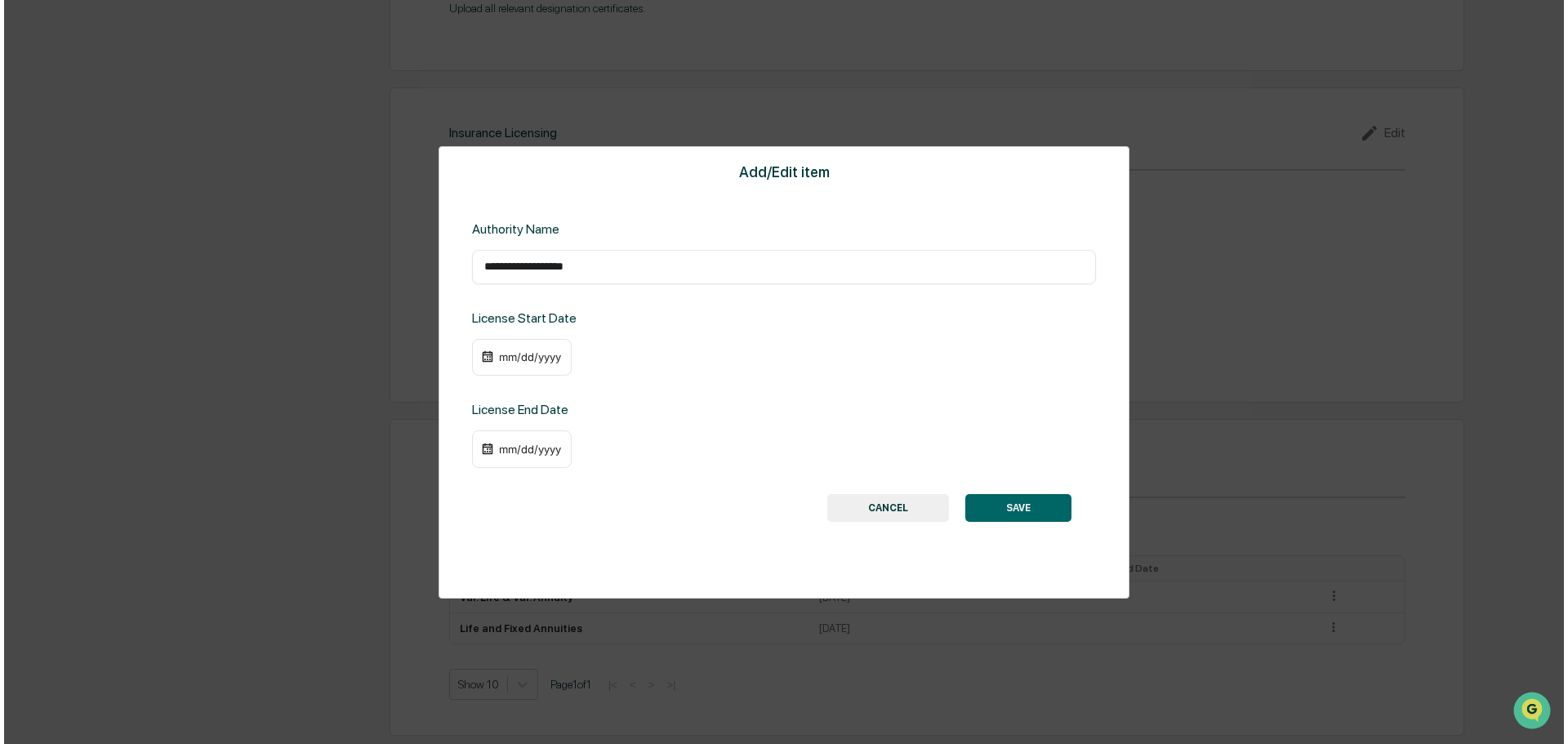
scroll to position [1701, 0]
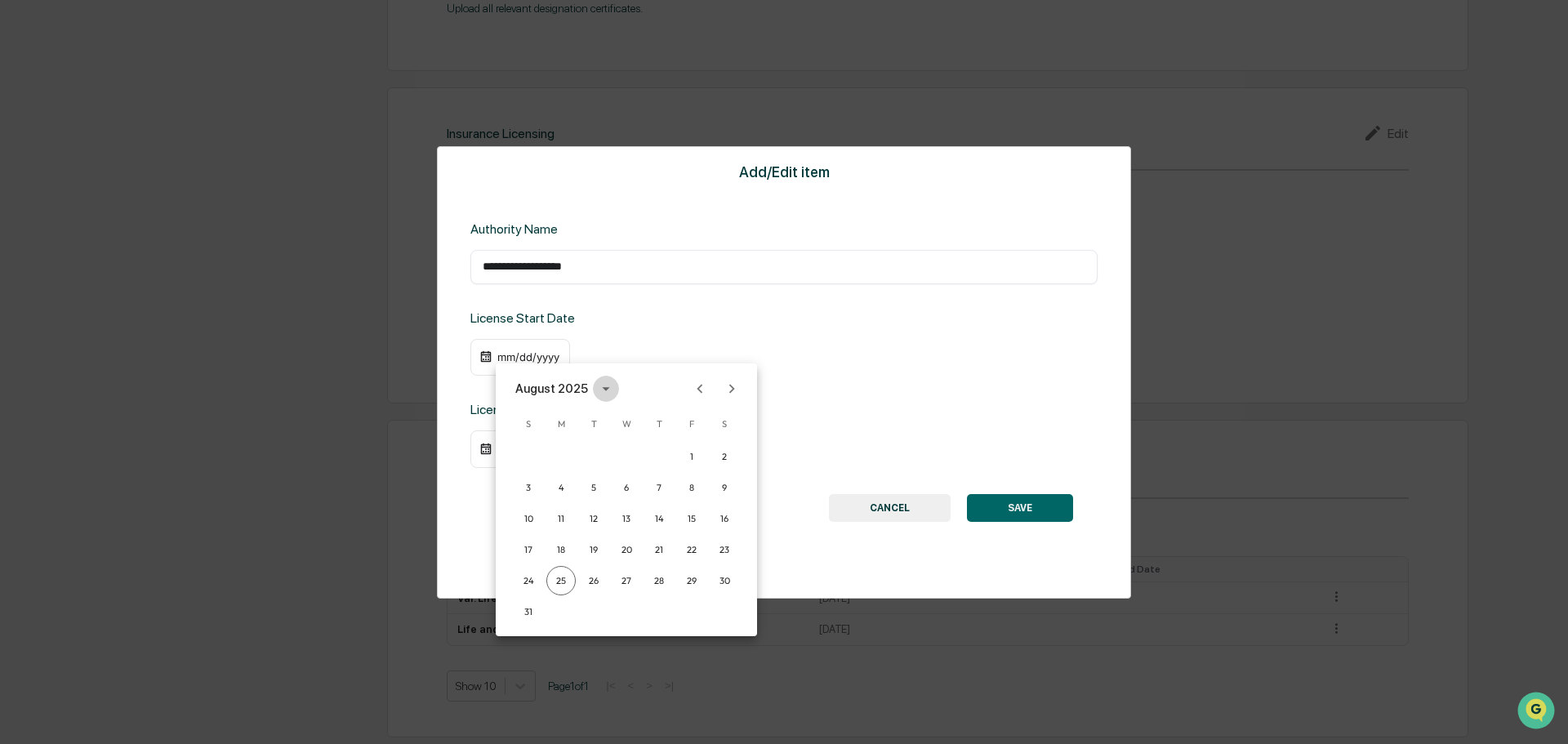
click at [593, 395] on button "calendar view is open, switch to year view" at bounding box center [606, 389] width 26 height 26
click at [683, 458] on button "2007" at bounding box center [711, 451] width 59 height 29
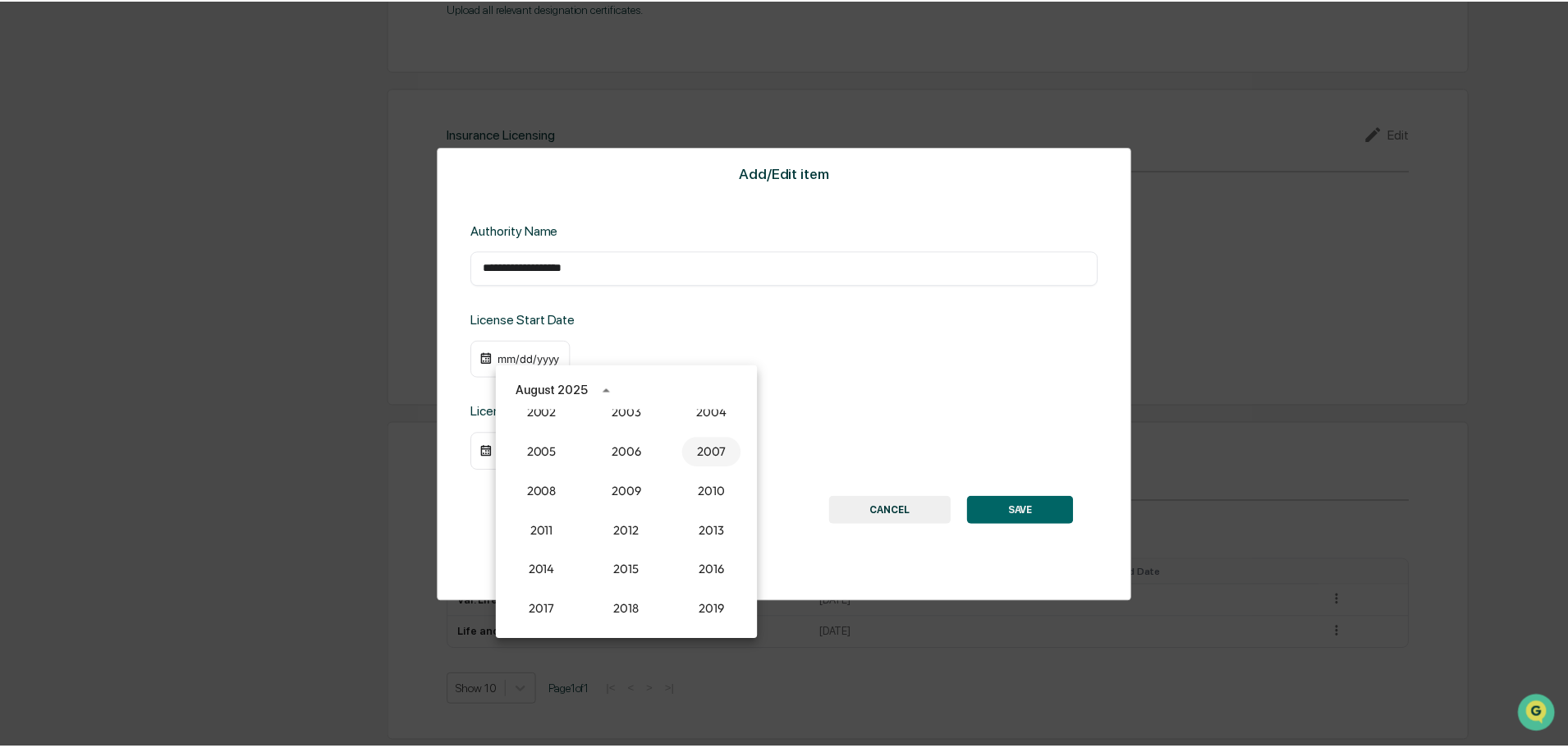
scroll to position [1709, 0]
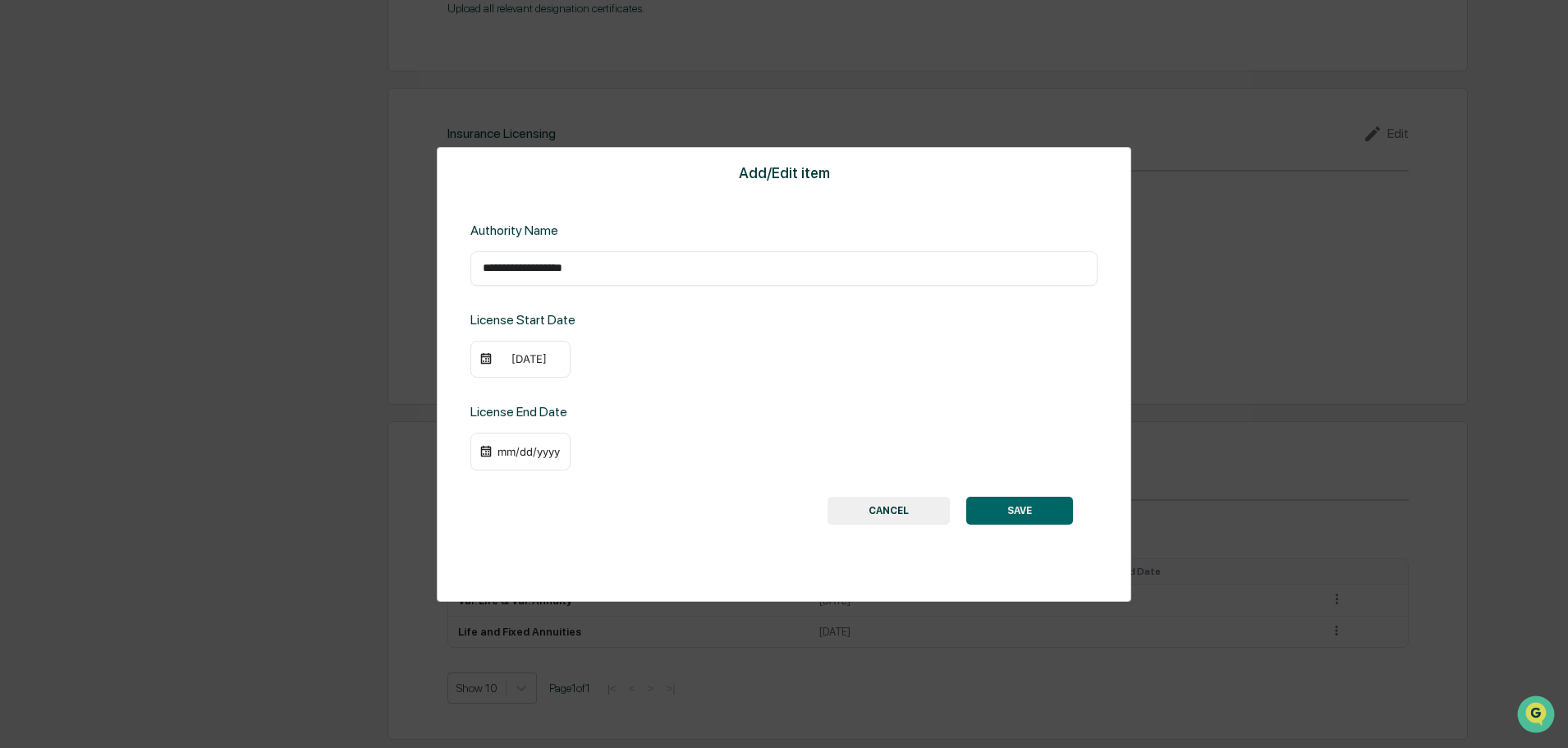
click at [532, 364] on div "[DATE]" at bounding box center [529, 359] width 66 height 13
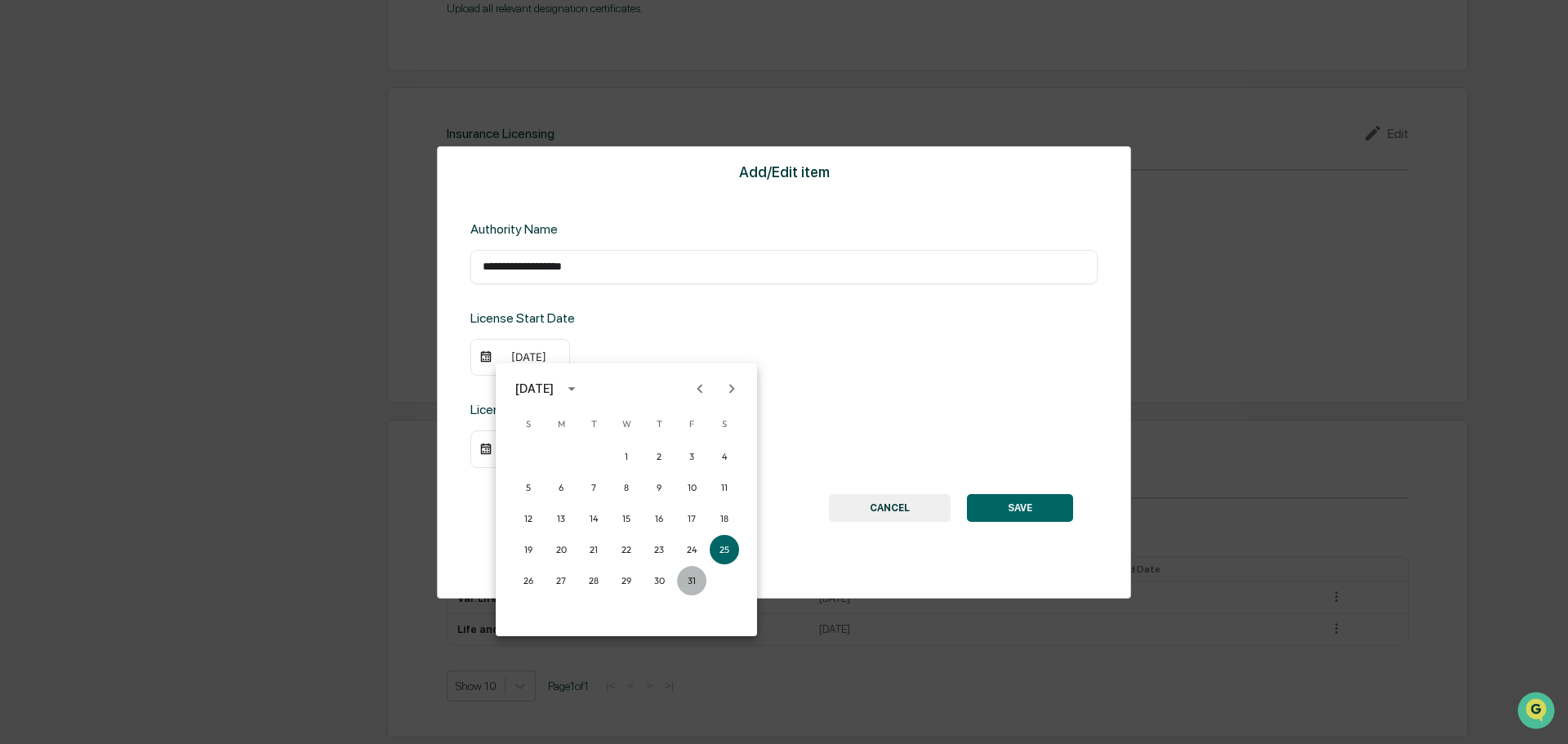
click at [693, 589] on button "31" at bounding box center [692, 581] width 29 height 29
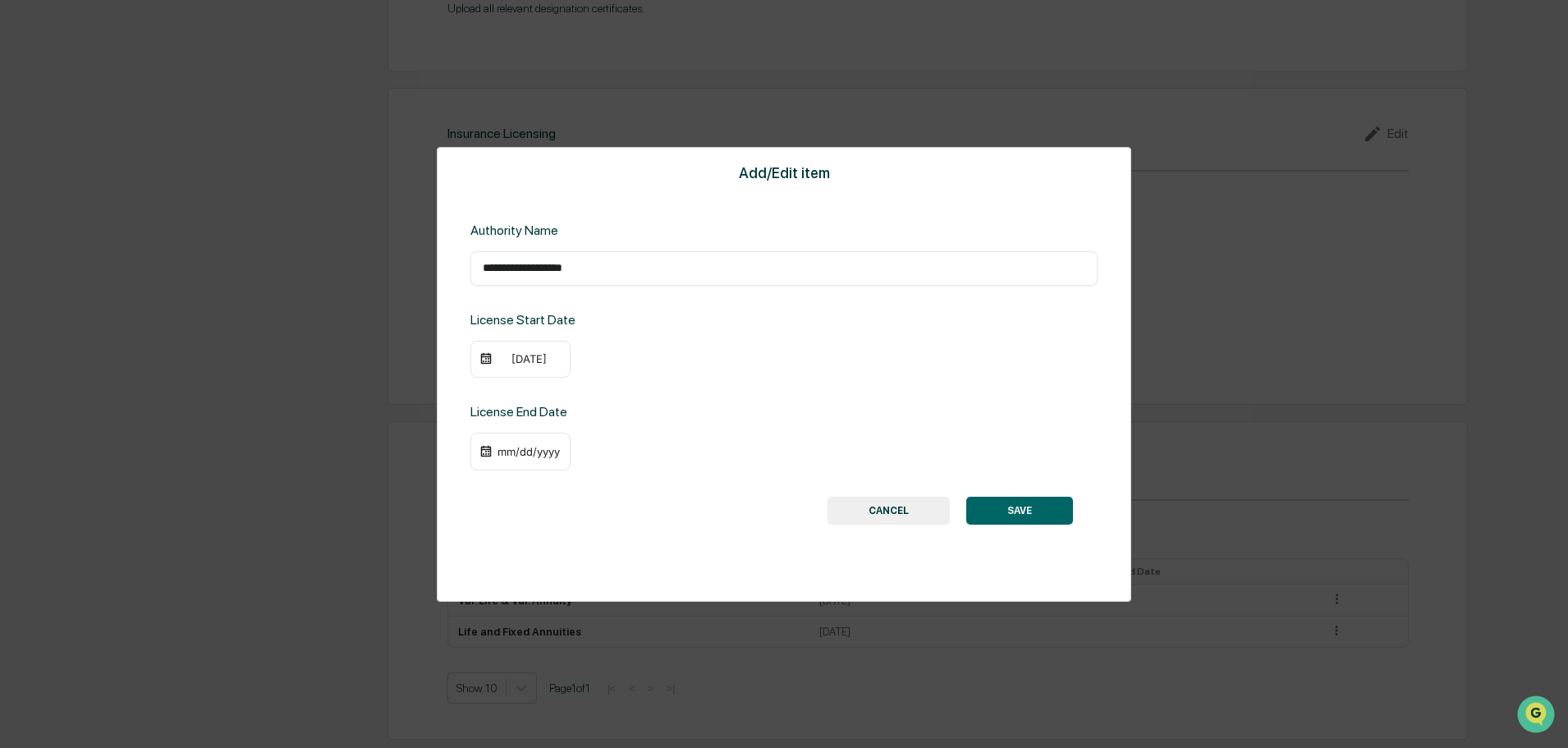
click at [1056, 508] on button "SAVE" at bounding box center [1019, 511] width 106 height 28
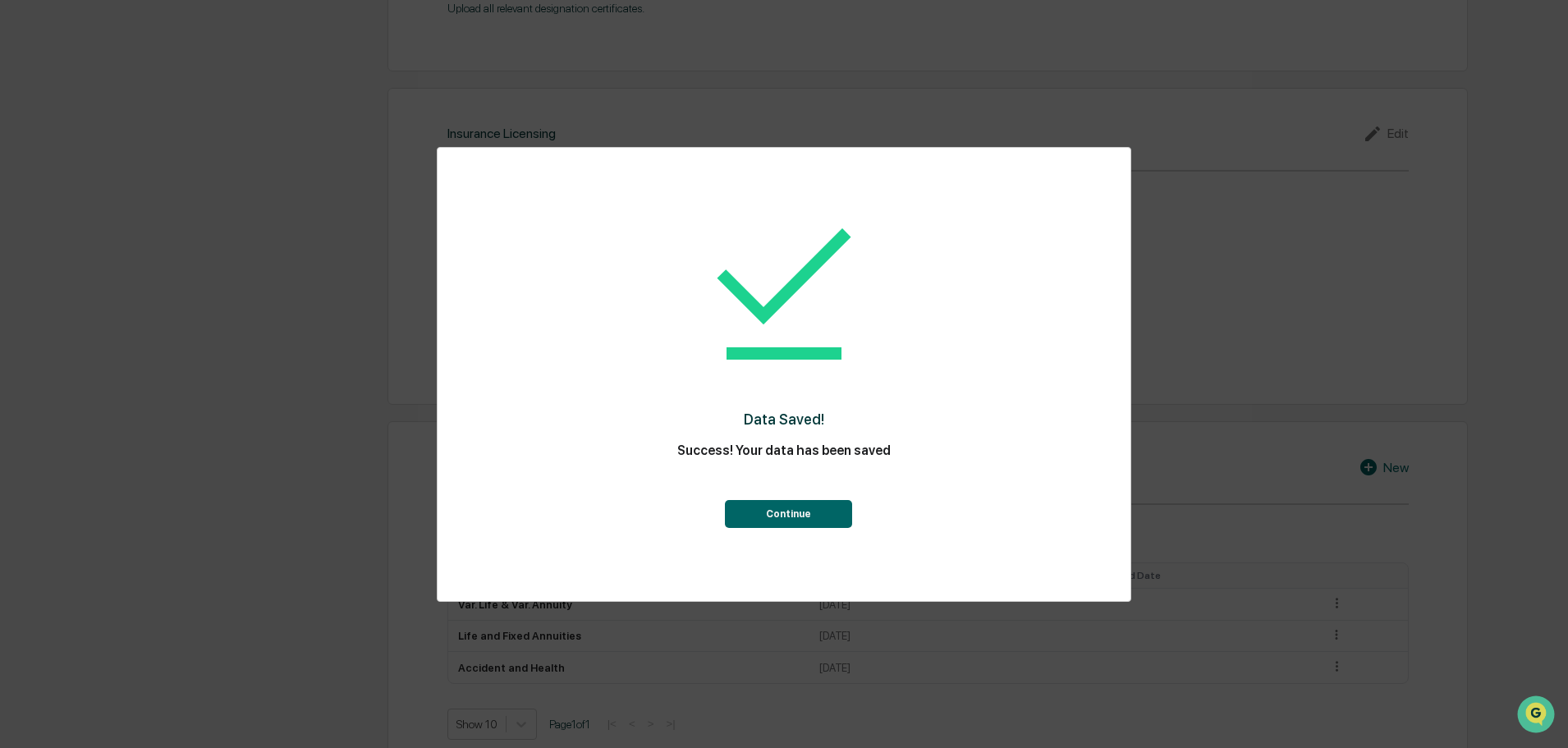
click at [794, 513] on button "Continue" at bounding box center [788, 514] width 128 height 28
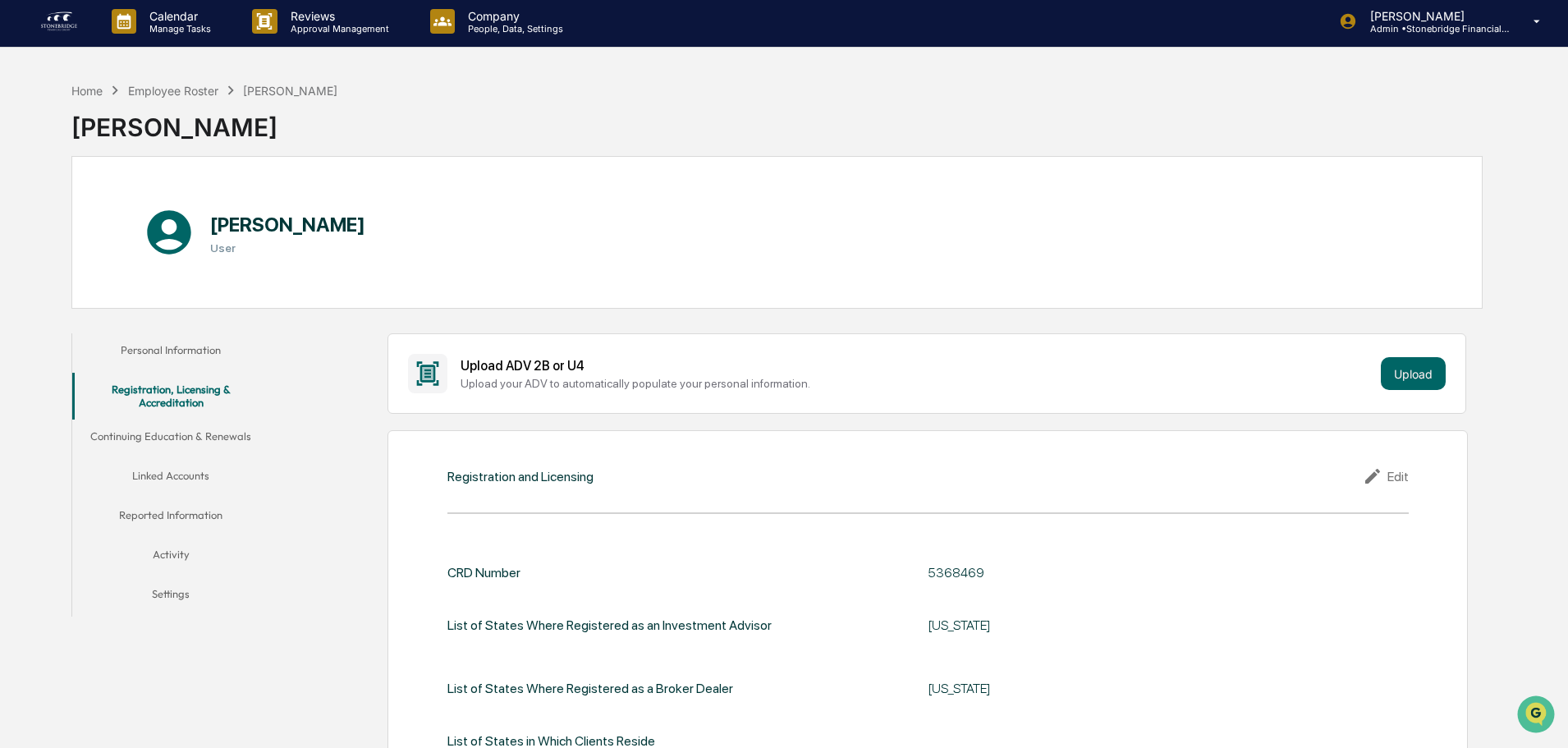
scroll to position [0, 0]
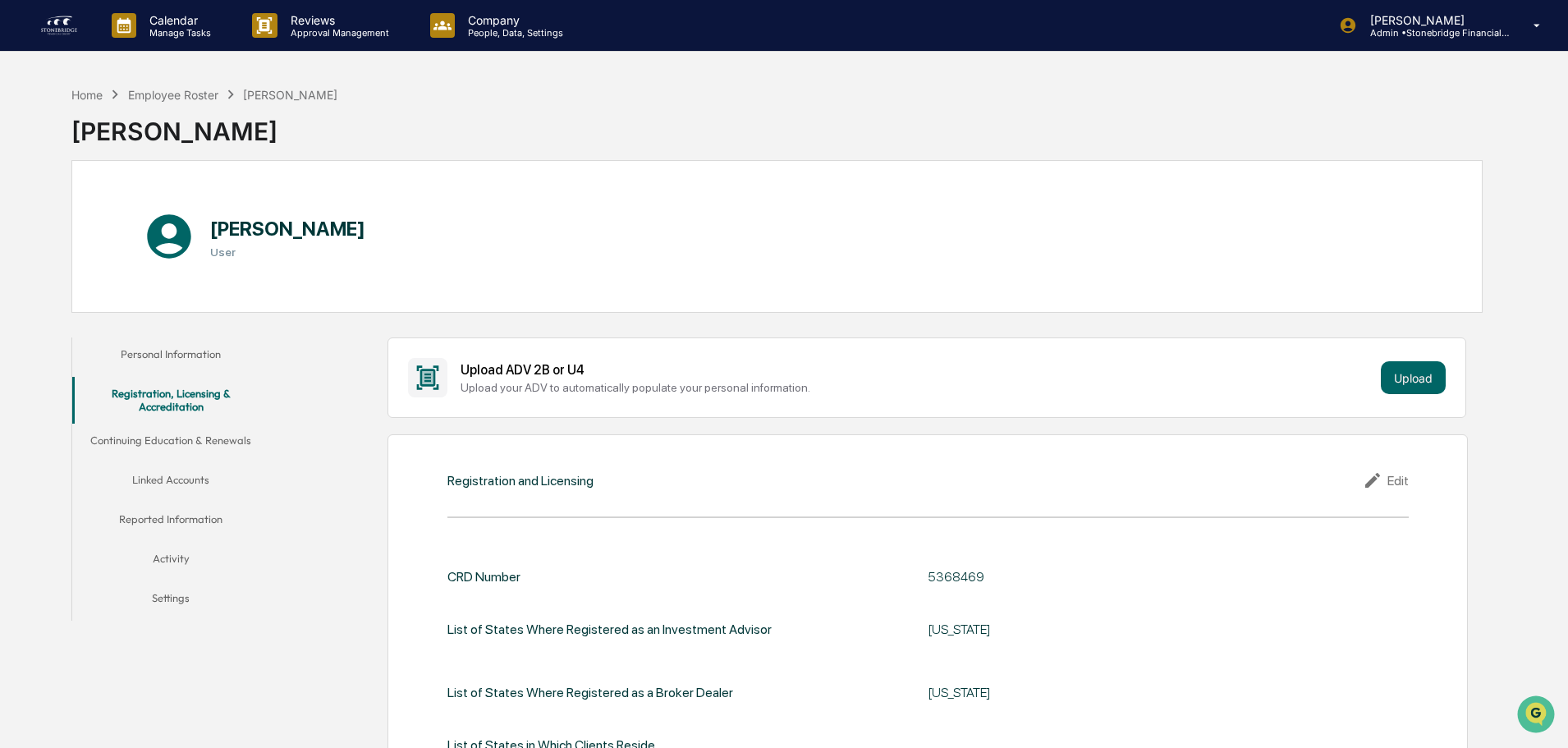
click at [191, 441] on button "Continuing Education & Renewals" at bounding box center [170, 443] width 197 height 40
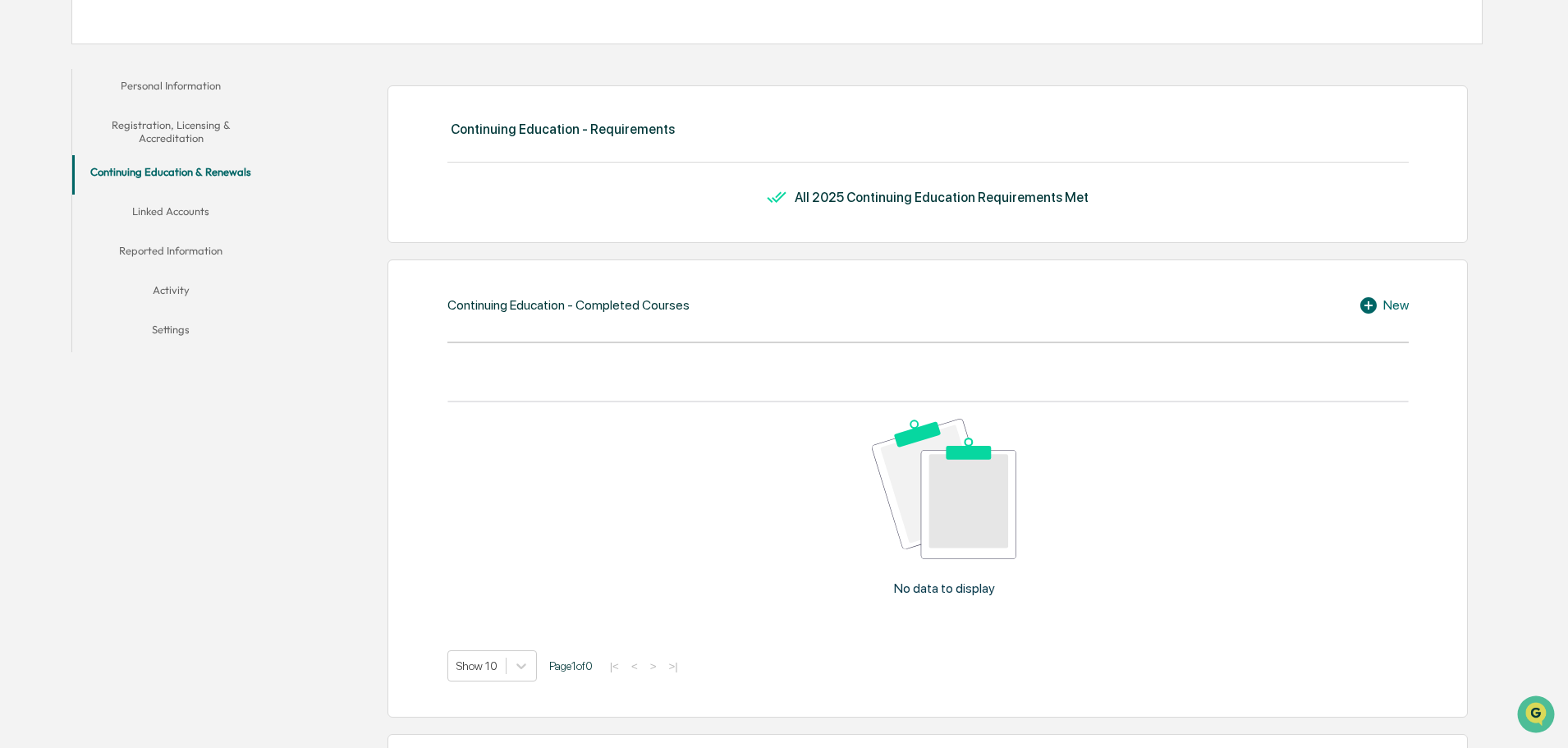
click at [173, 206] on button "Linked Accounts" at bounding box center [170, 215] width 197 height 40
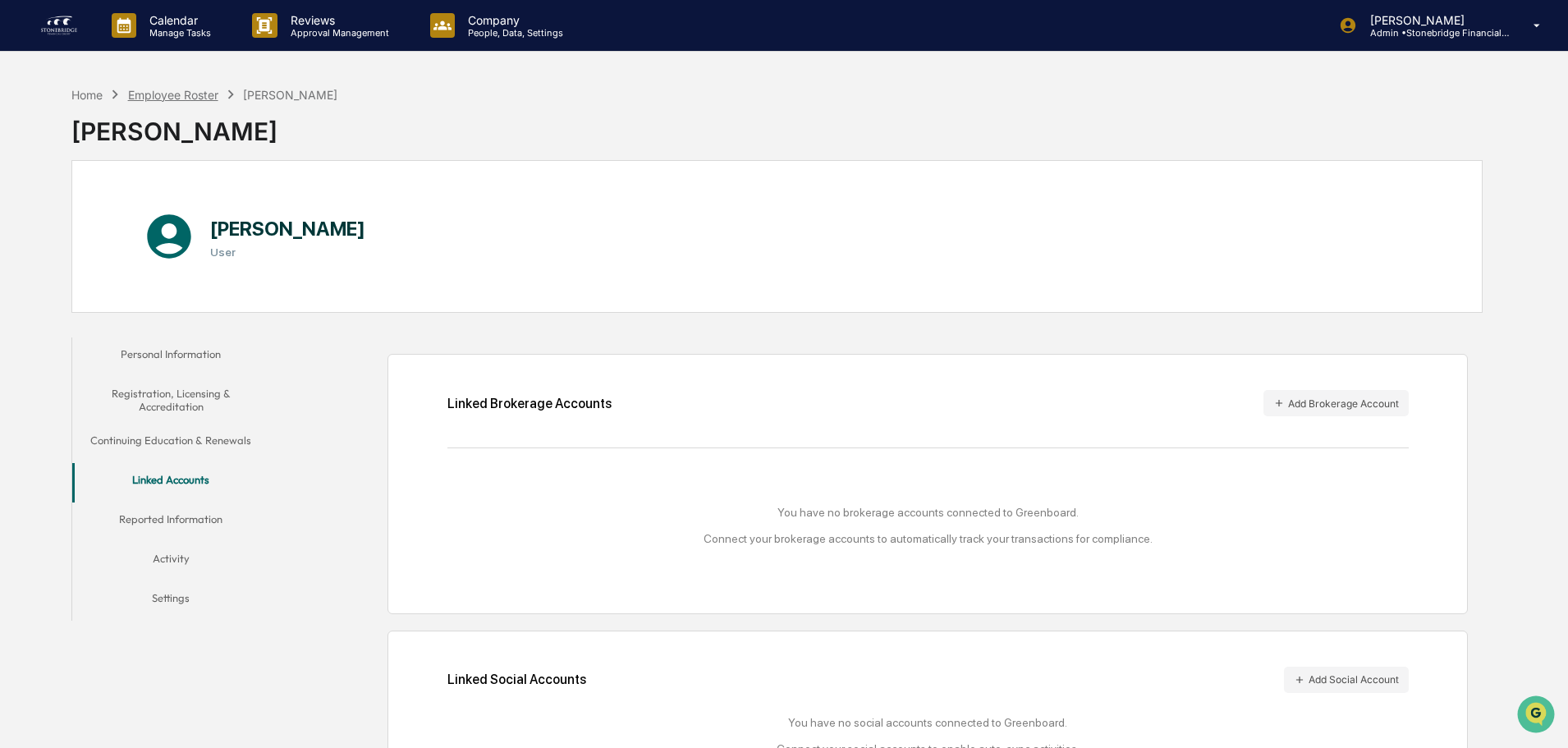
click at [192, 101] on div "Employee Roster" at bounding box center [174, 94] width 91 height 14
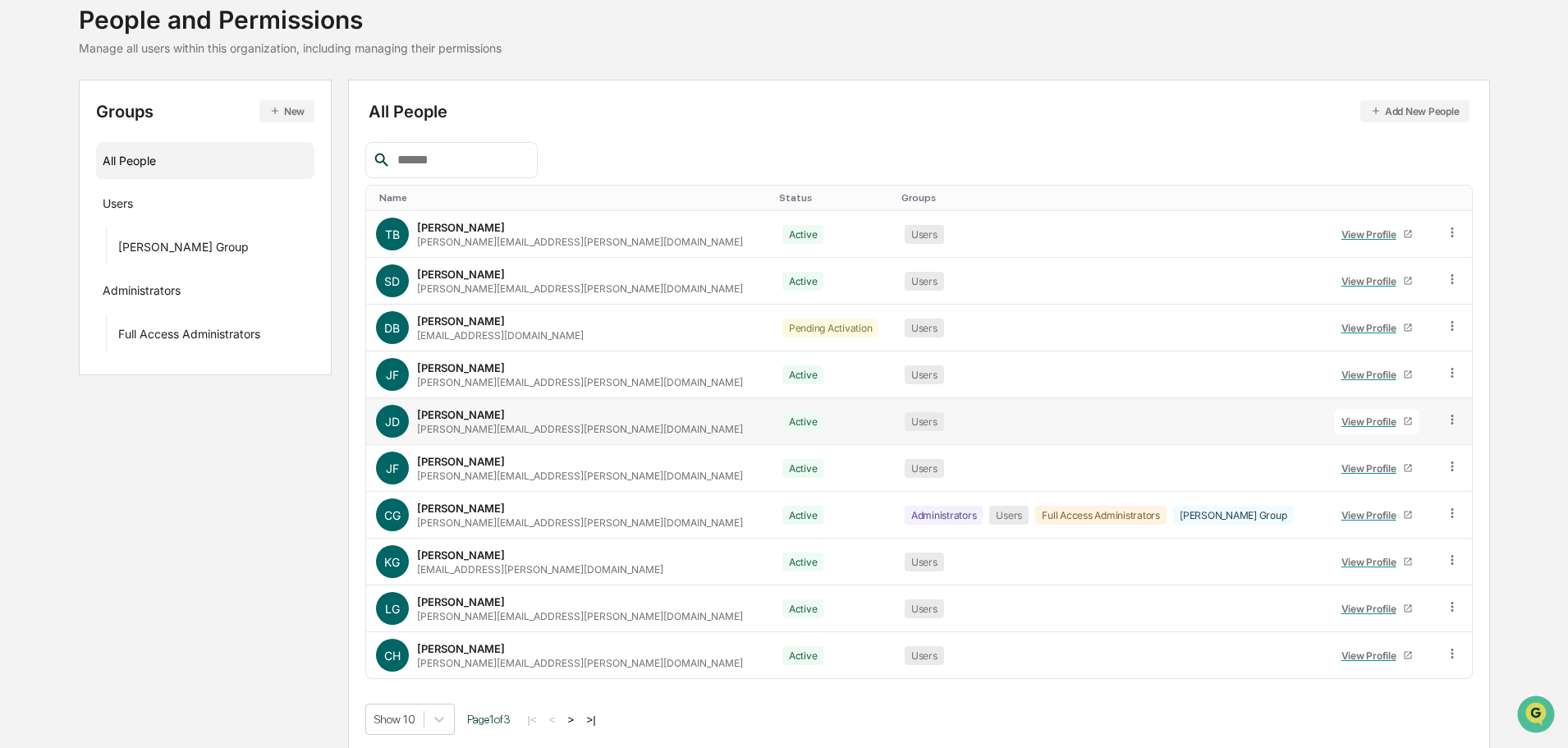
scroll to position [109, 0]
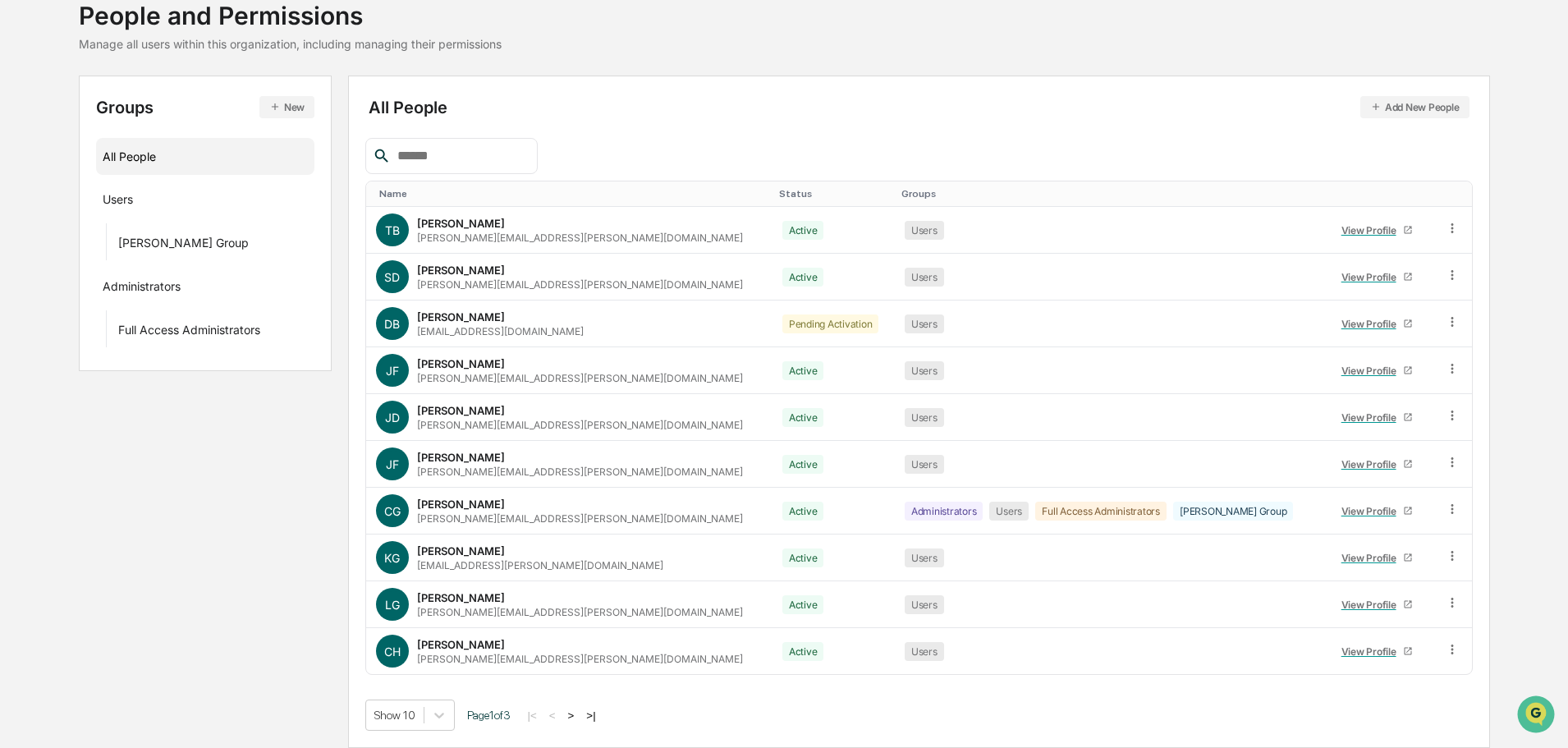
click at [597, 713] on button ">|" at bounding box center [590, 716] width 18 height 14
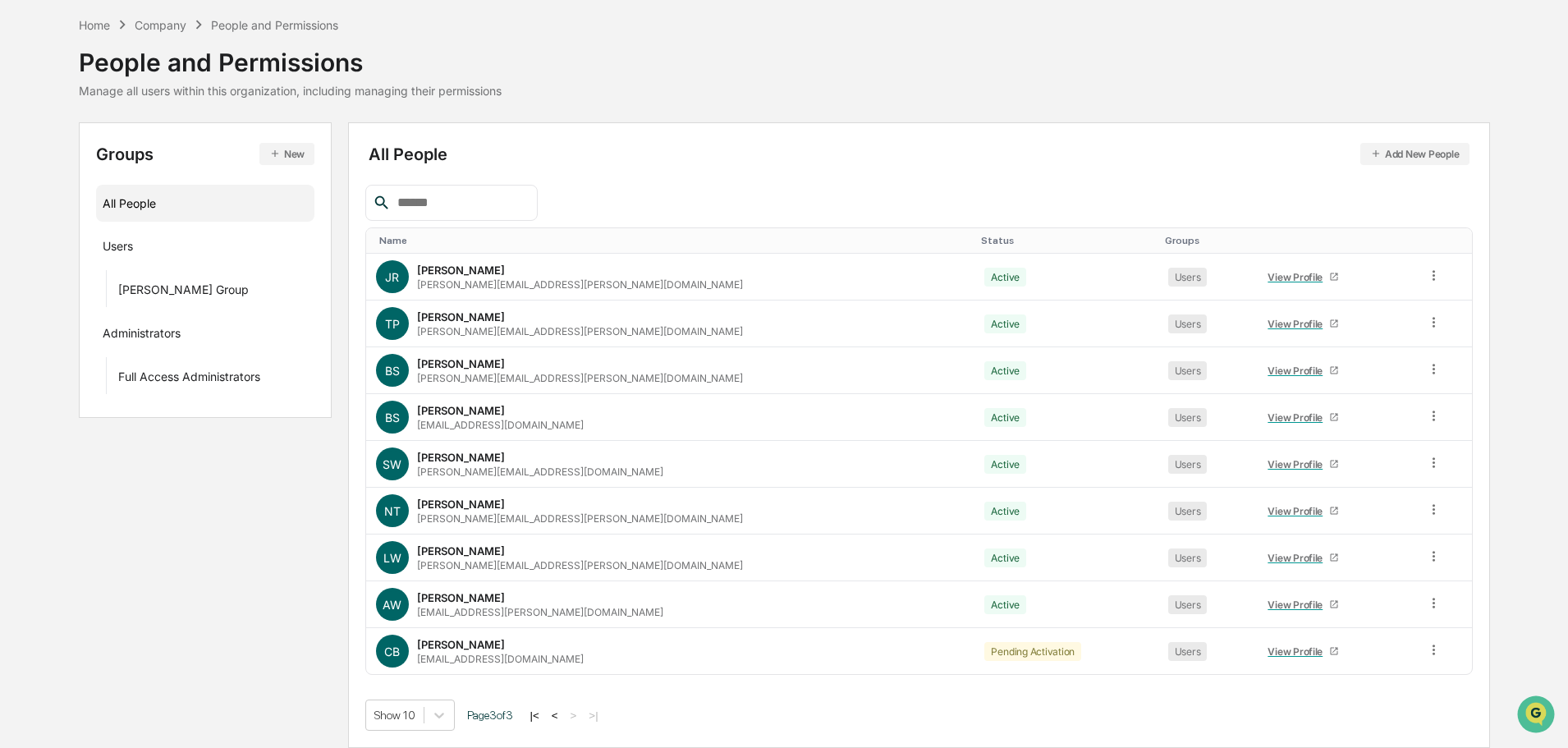
scroll to position [63, 0]
click at [1268, 415] on div "View Profile" at bounding box center [1298, 417] width 62 height 12
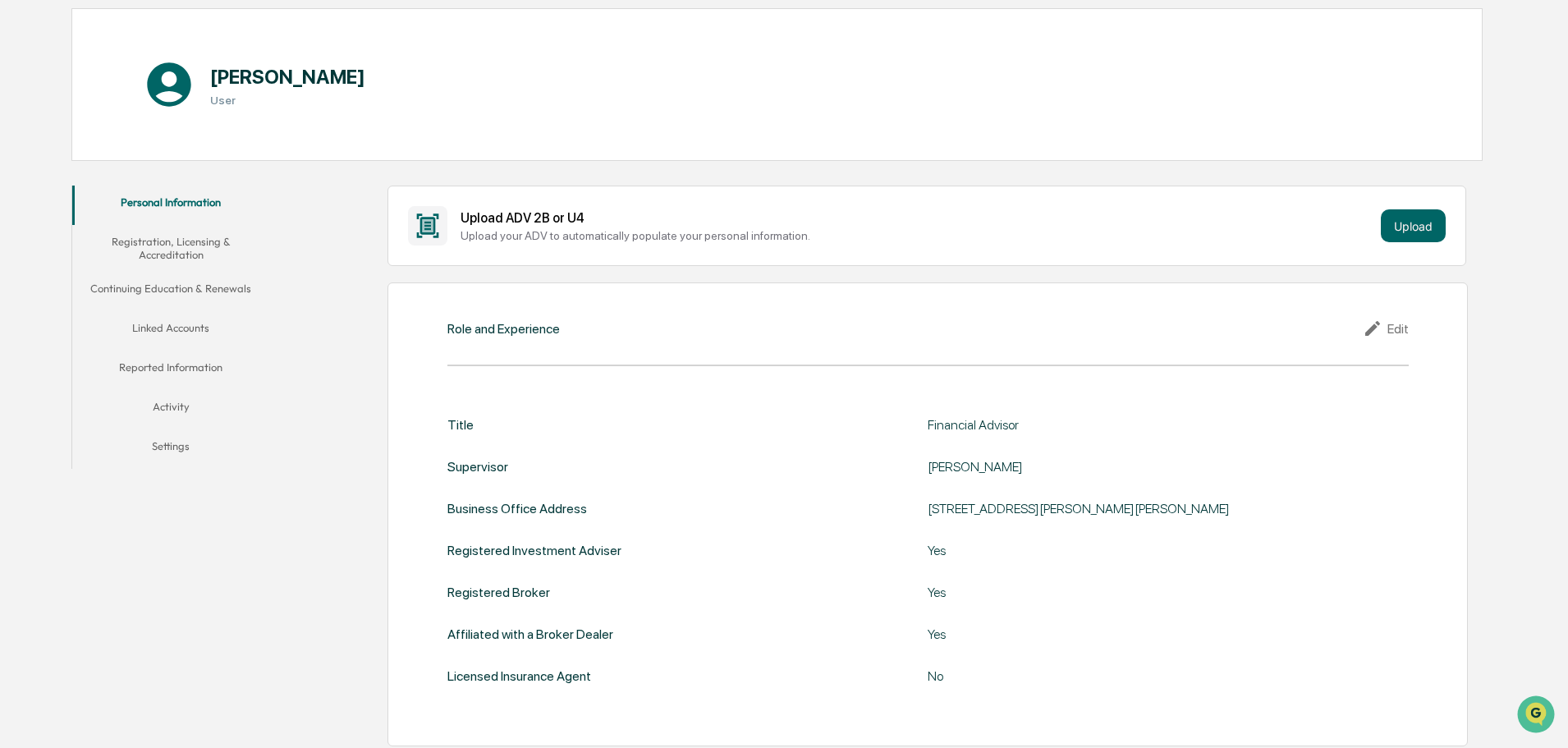
scroll to position [309, 0]
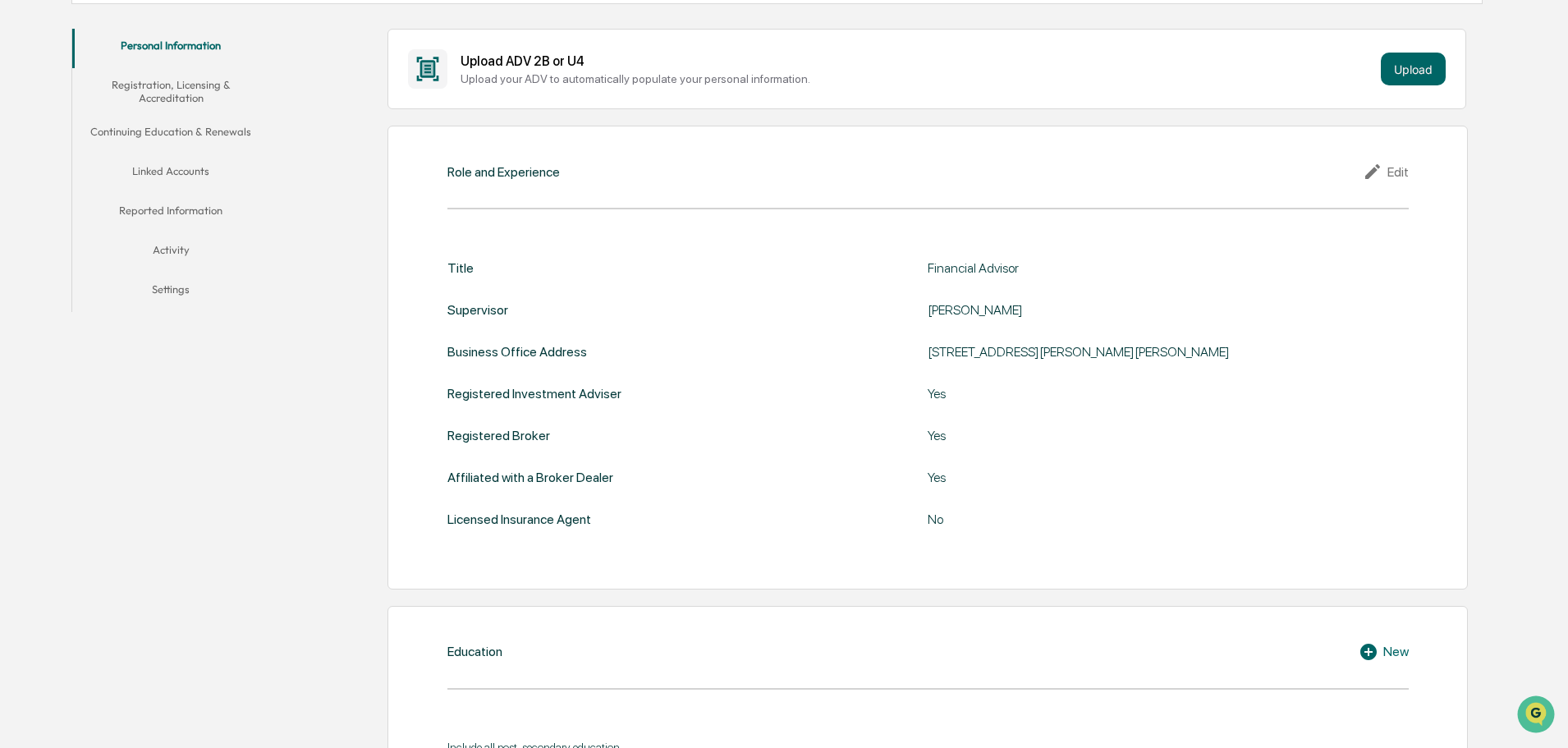
click at [1392, 167] on div "Edit" at bounding box center [1386, 171] width 46 height 19
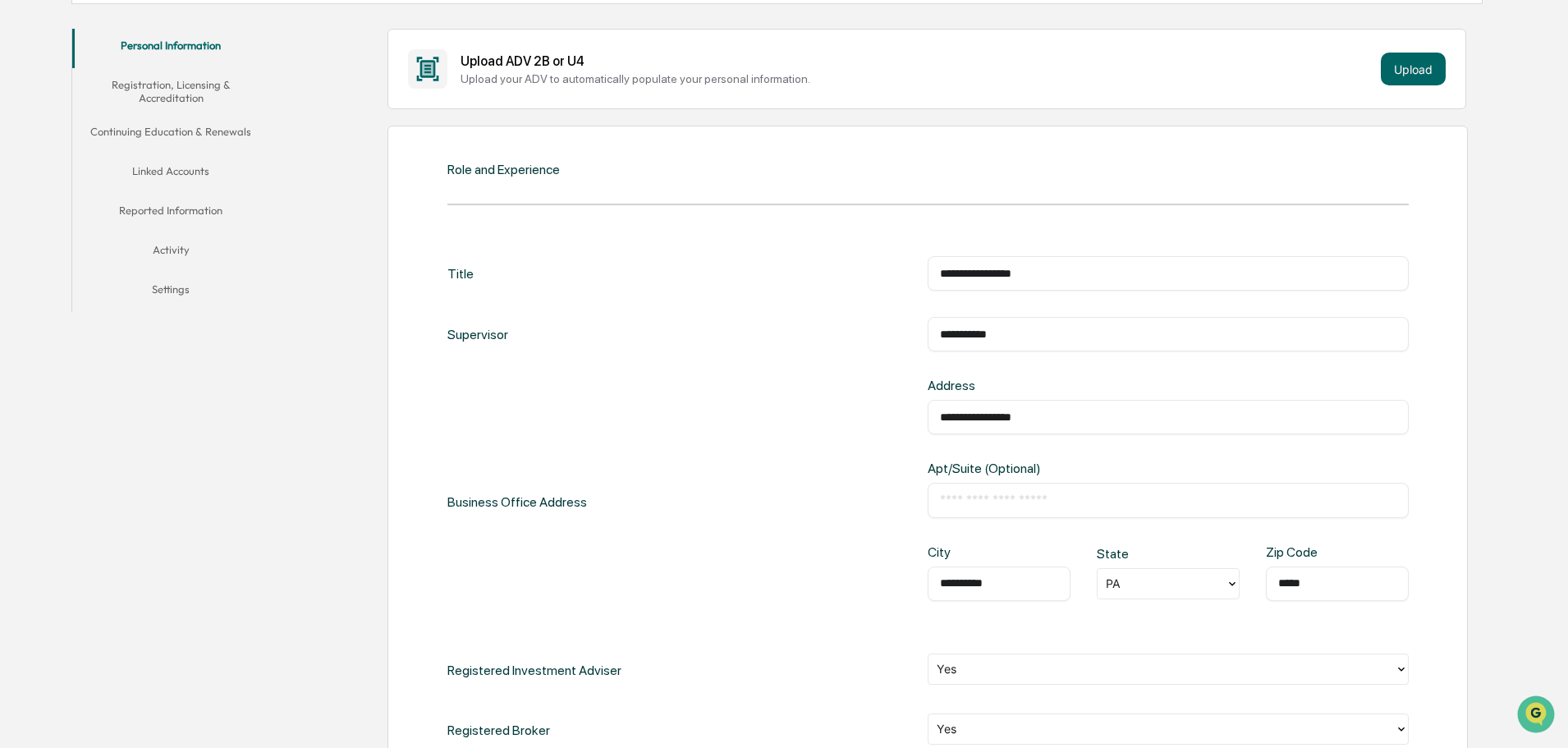
scroll to position [637, 0]
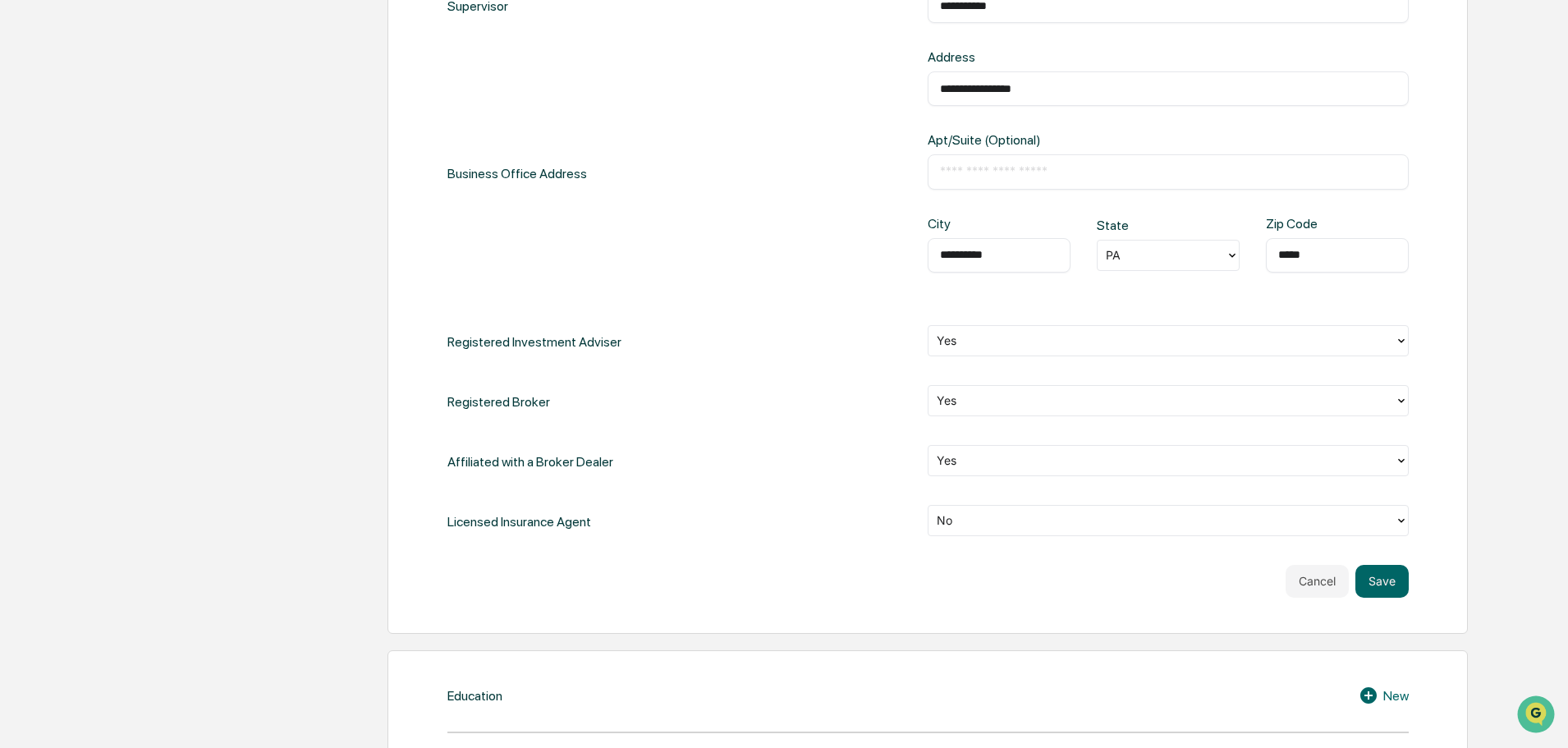
click at [961, 522] on div at bounding box center [1161, 521] width 450 height 18
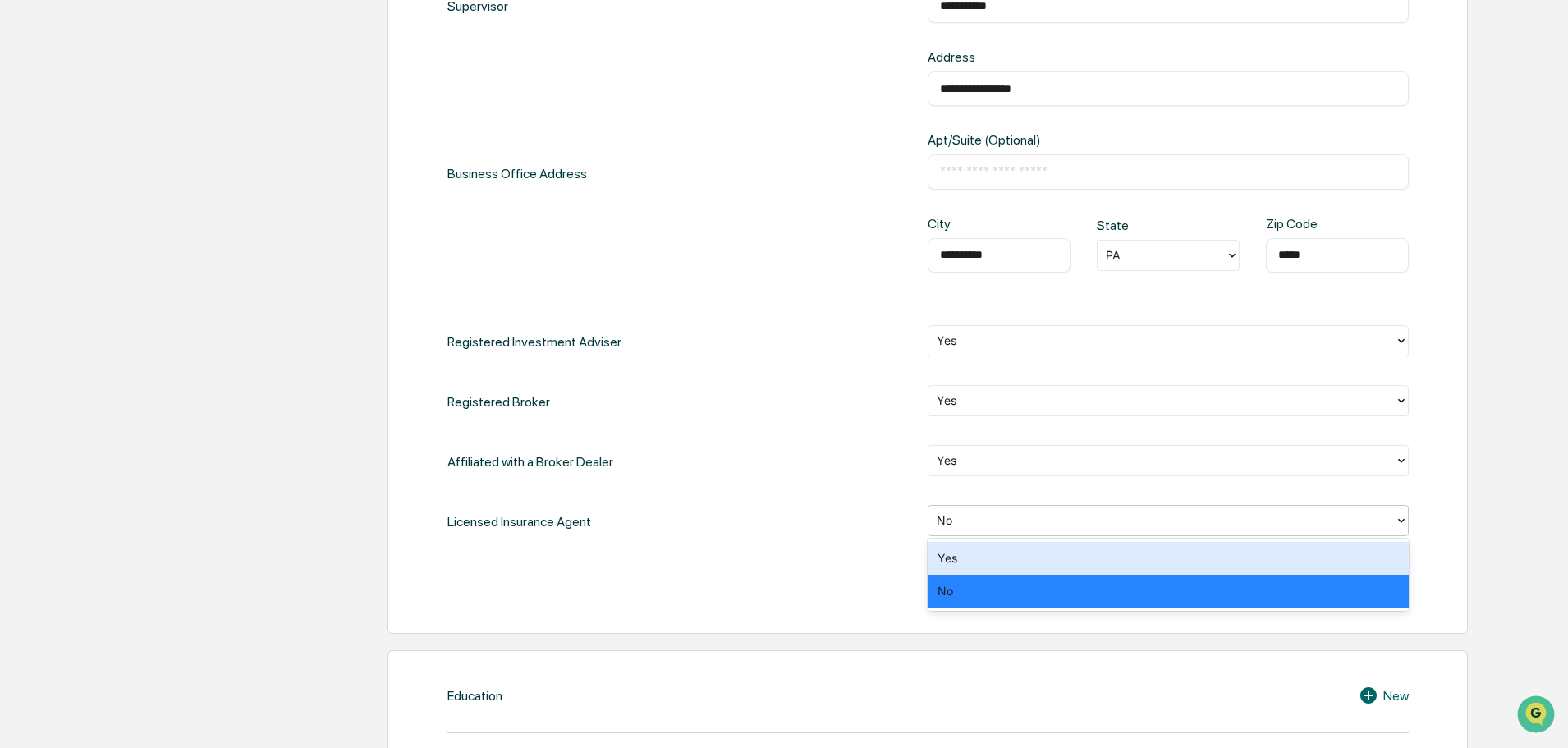
click at [958, 560] on div "Yes" at bounding box center [1168, 558] width 481 height 33
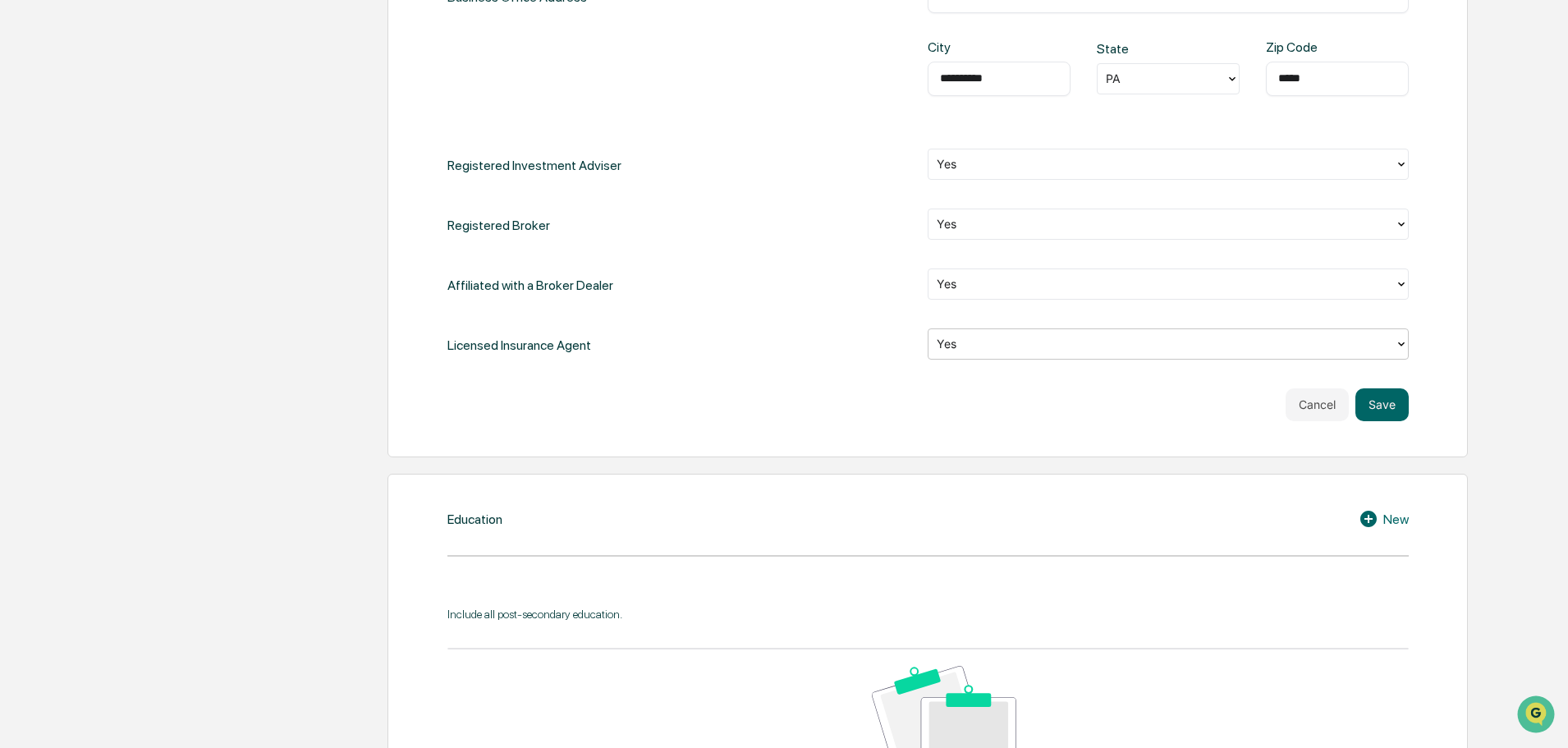
scroll to position [884, 0]
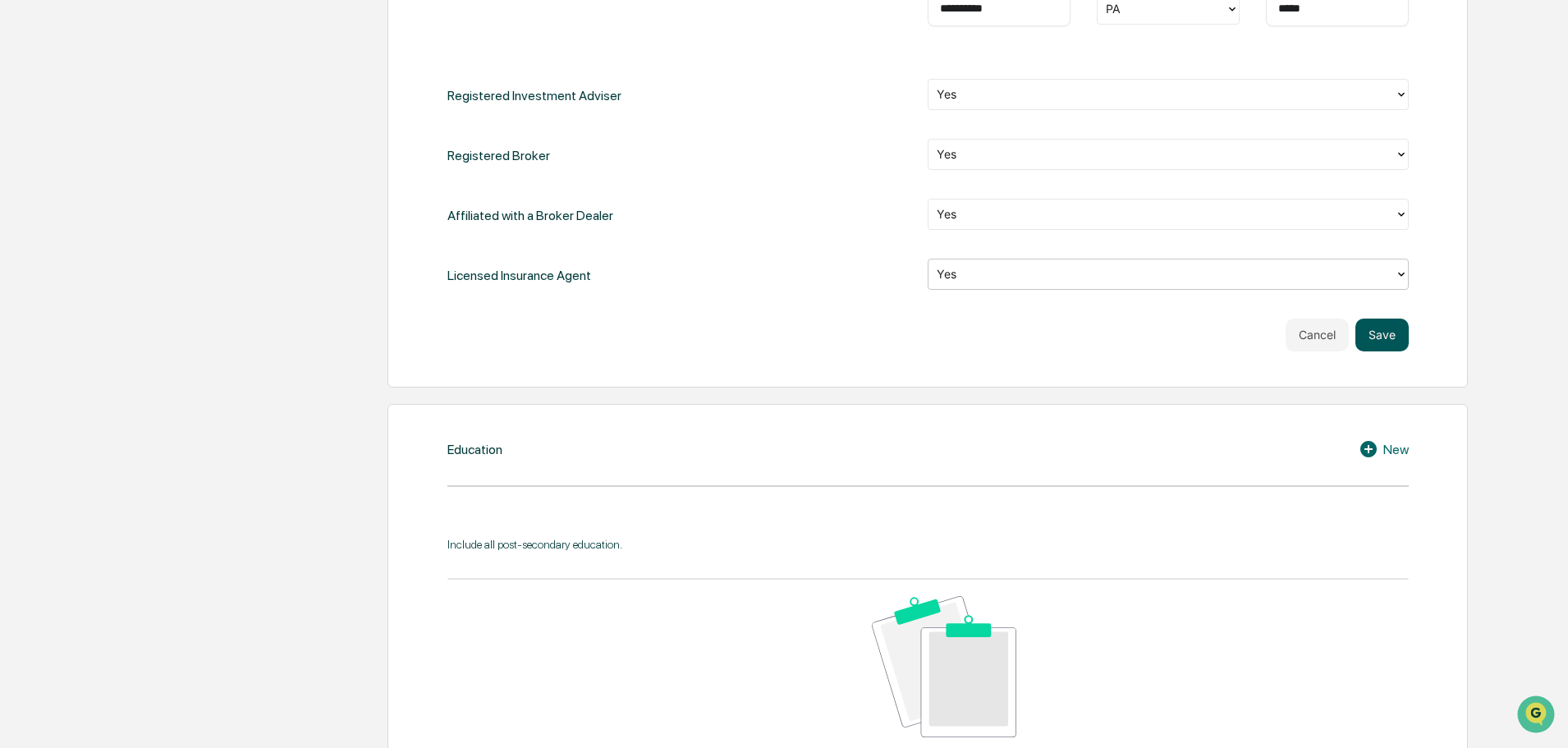
click at [1377, 327] on button "Save" at bounding box center [1382, 336] width 54 height 33
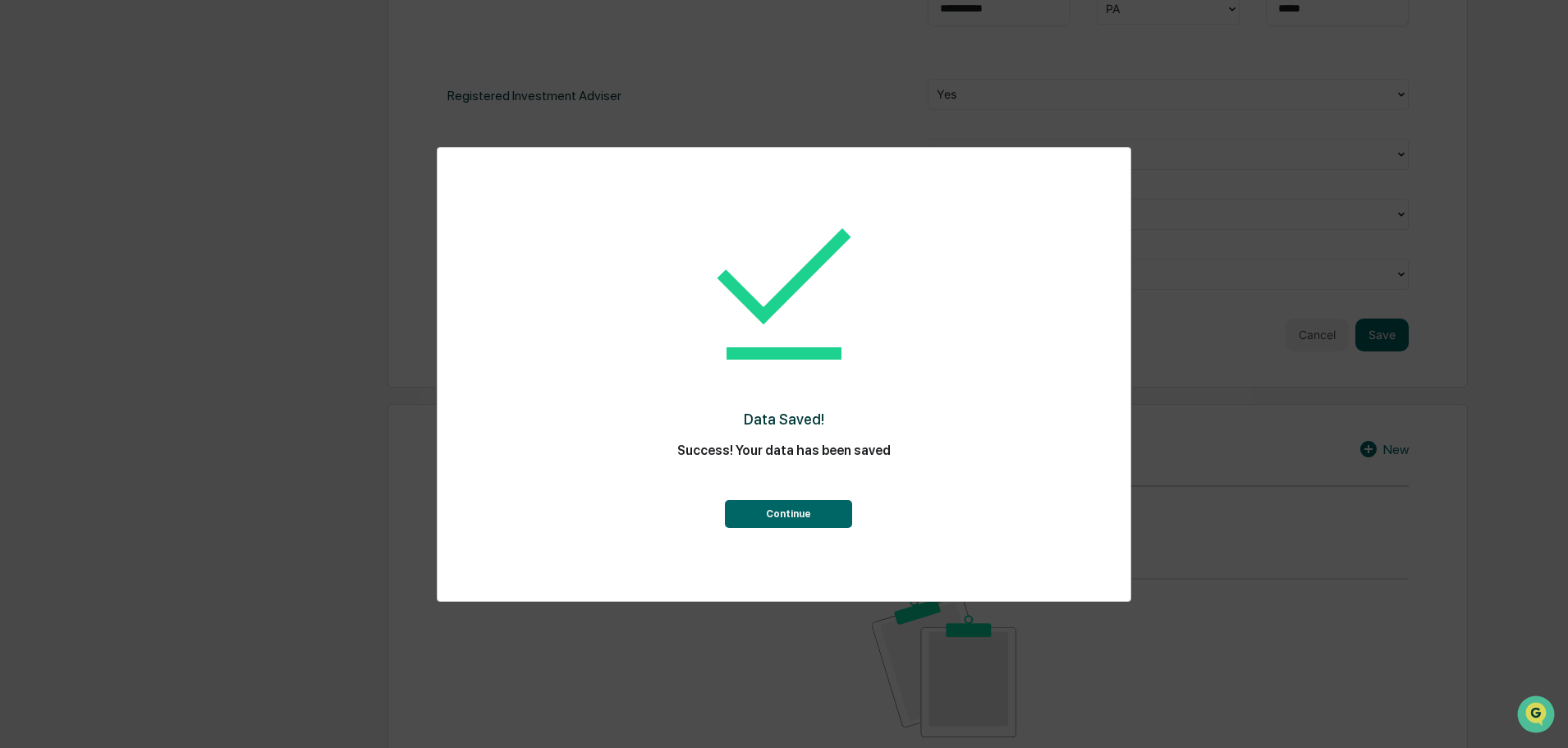
click at [806, 509] on button "Continue" at bounding box center [788, 514] width 128 height 28
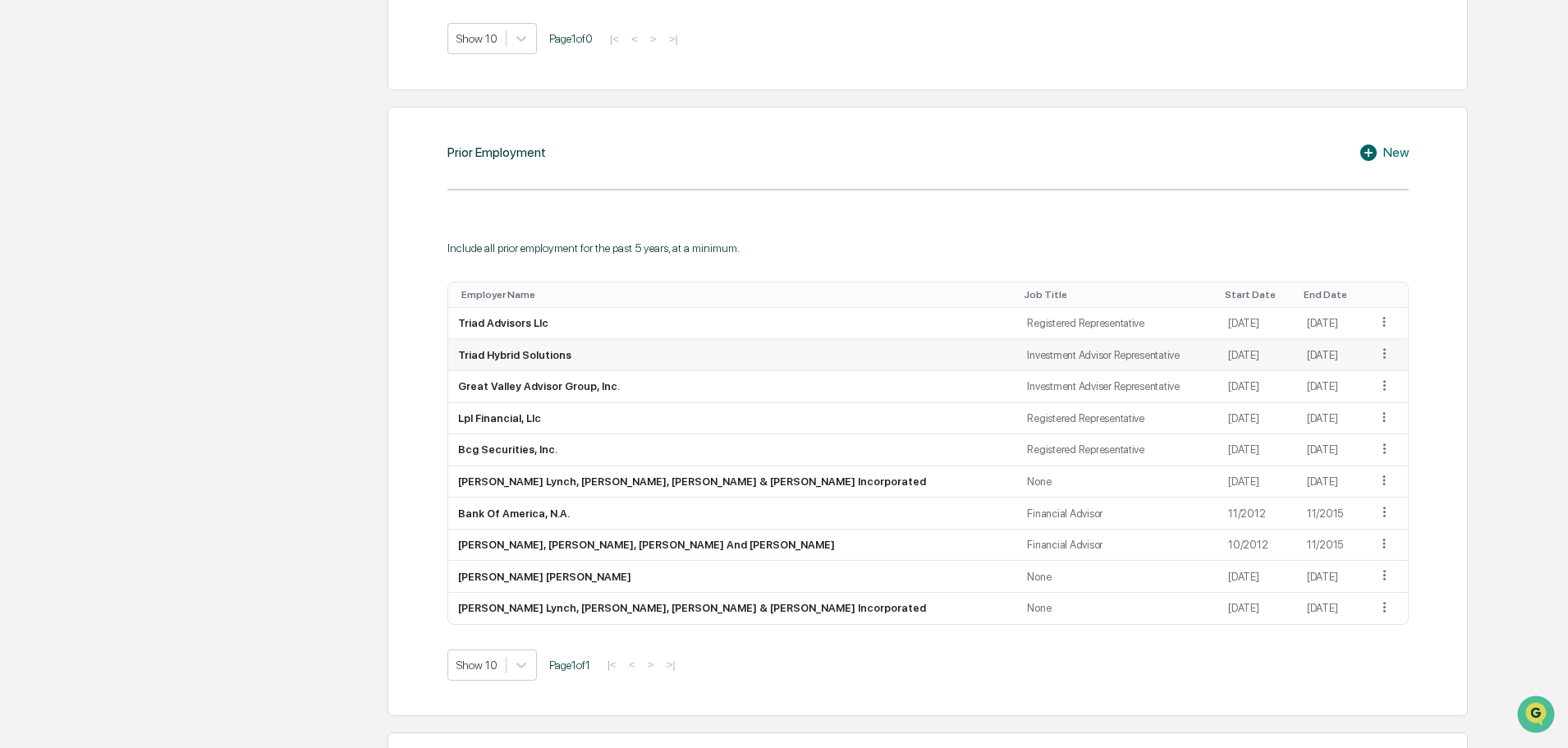
scroll to position [1343, 0]
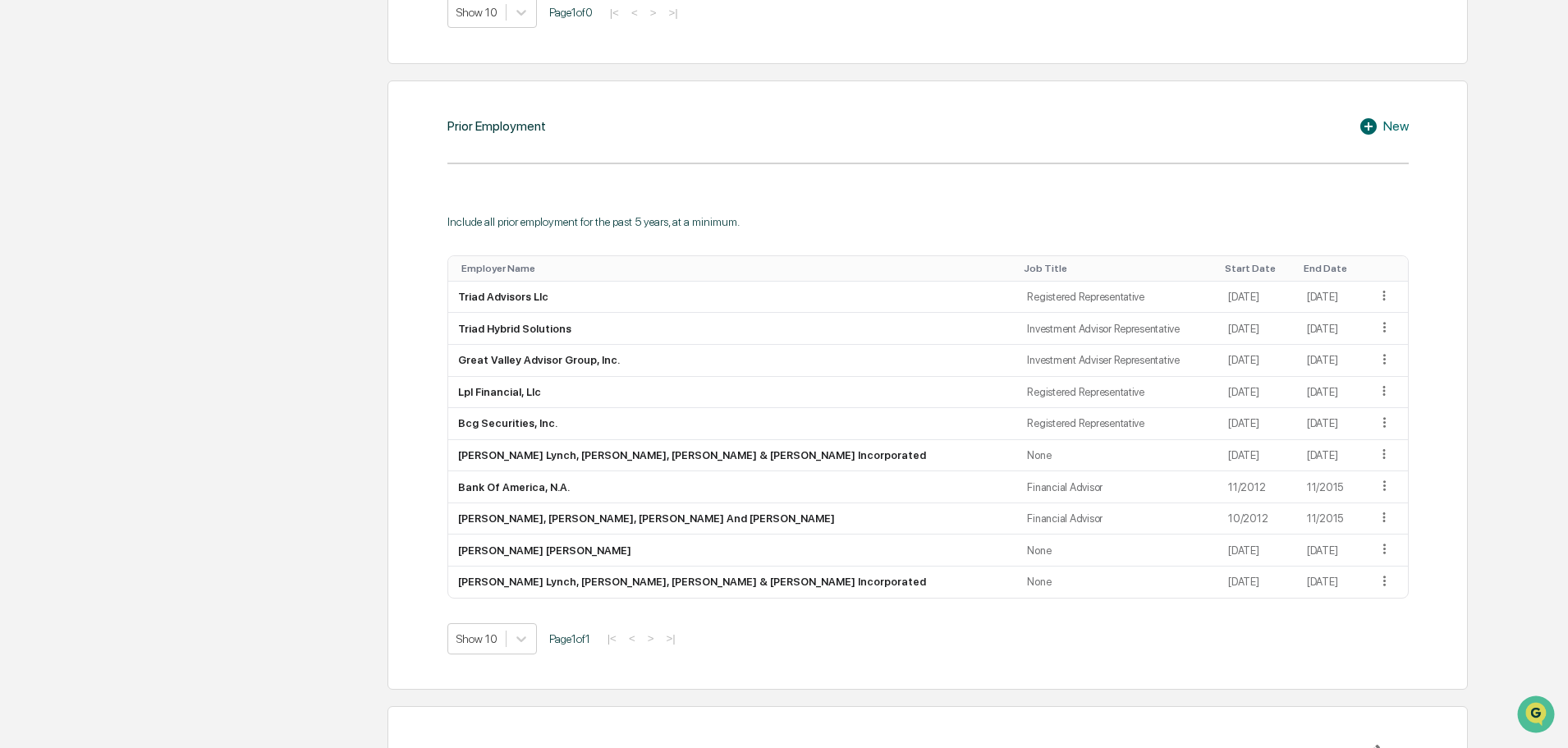
click at [1396, 125] on div "New" at bounding box center [1383, 126] width 50 height 19
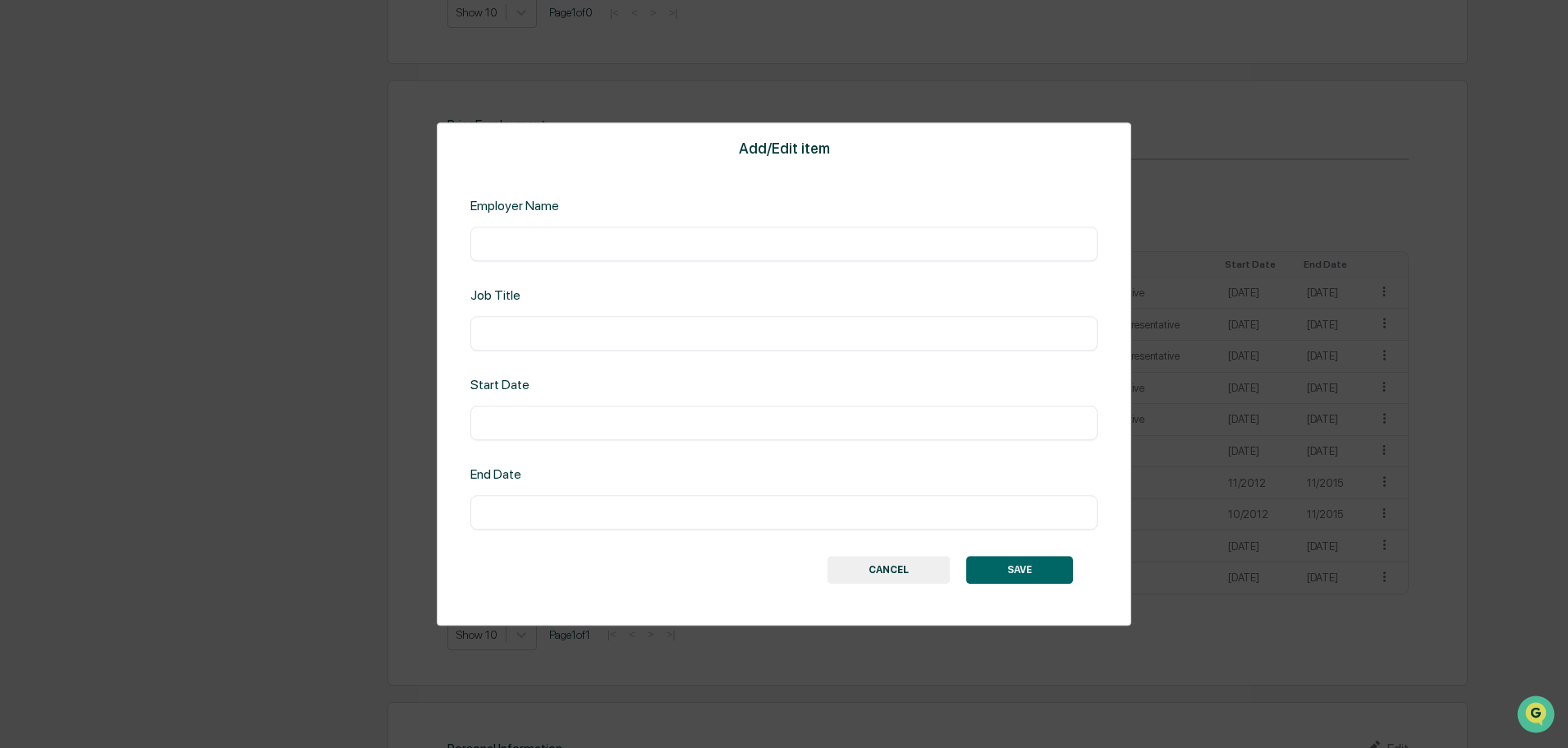
click at [580, 239] on input "text" at bounding box center [784, 244] width 602 height 17
type input "**********"
type input "***"
type input "*******"
click at [1004, 558] on button "SAVE" at bounding box center [1019, 570] width 106 height 28
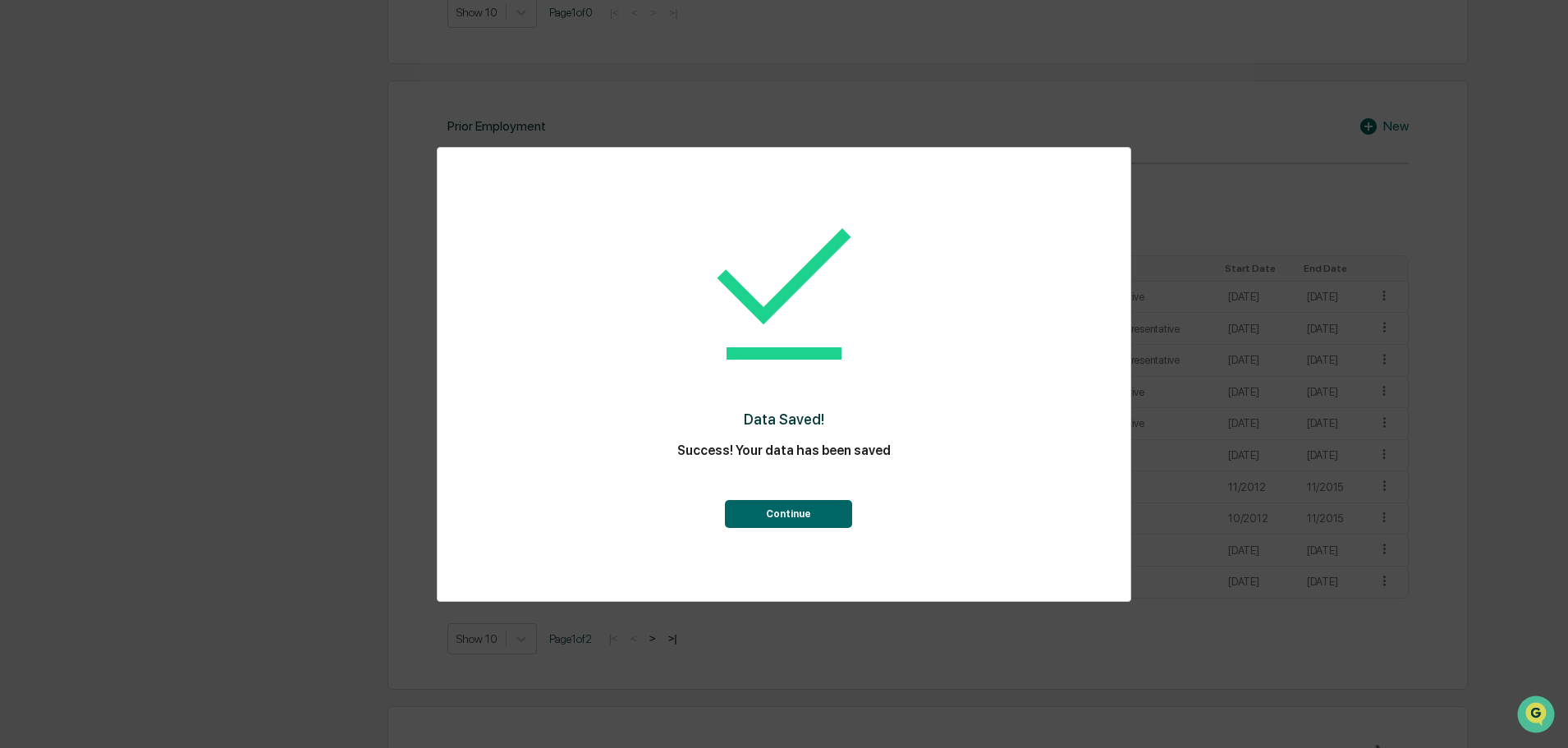
click at [784, 520] on button "Continue" at bounding box center [788, 514] width 128 height 28
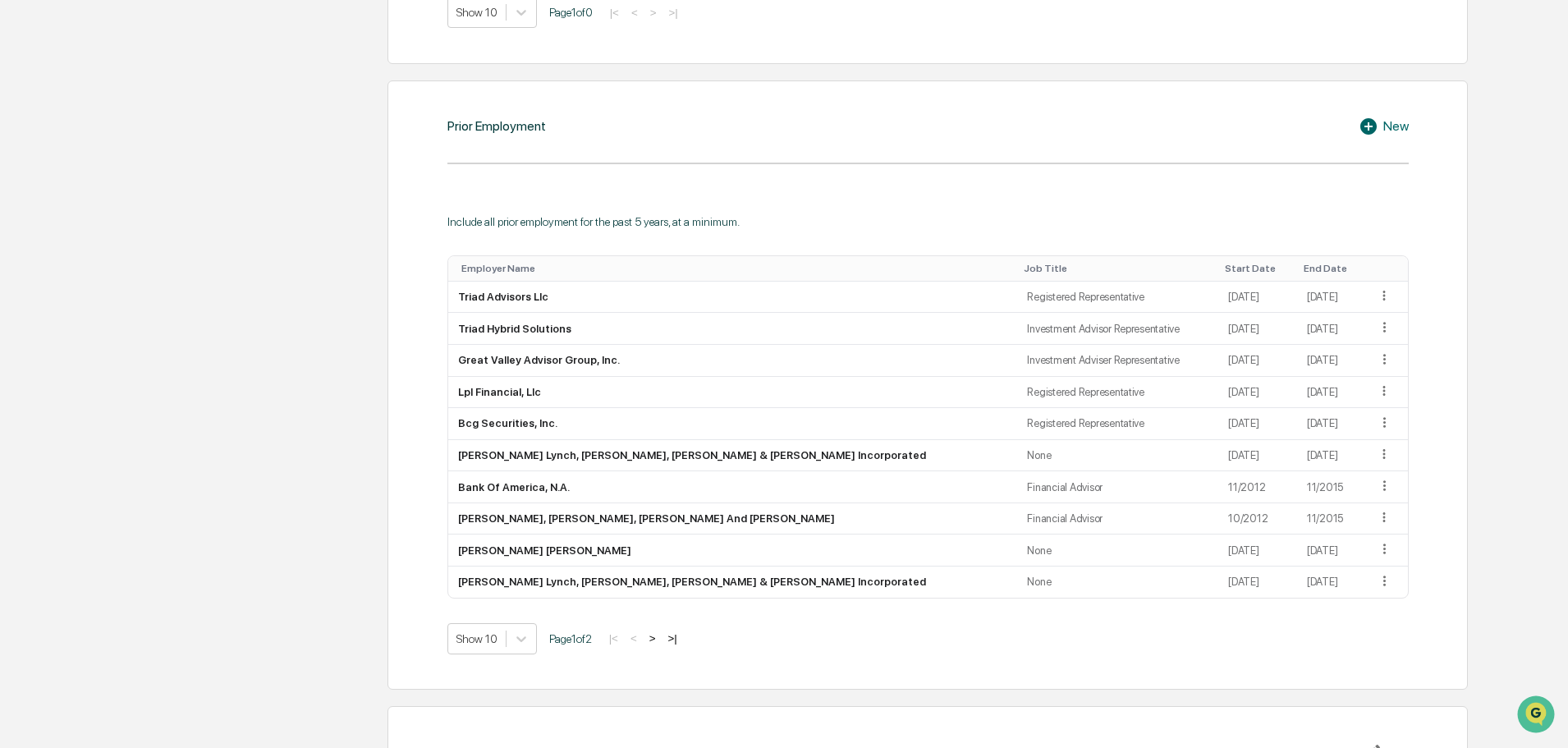
click at [661, 636] on button ">" at bounding box center [652, 638] width 17 height 14
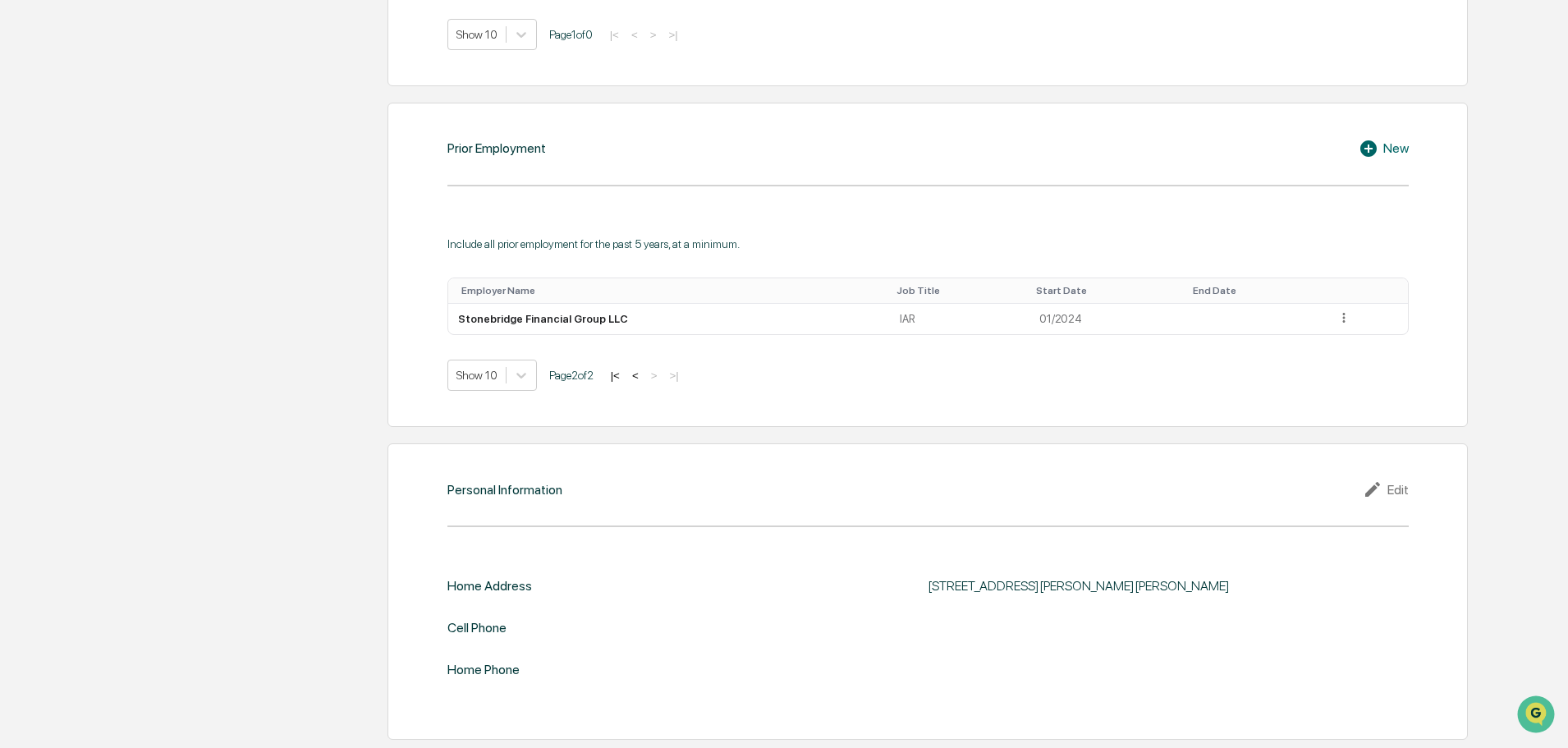
click at [642, 372] on button "<" at bounding box center [636, 375] width 17 height 14
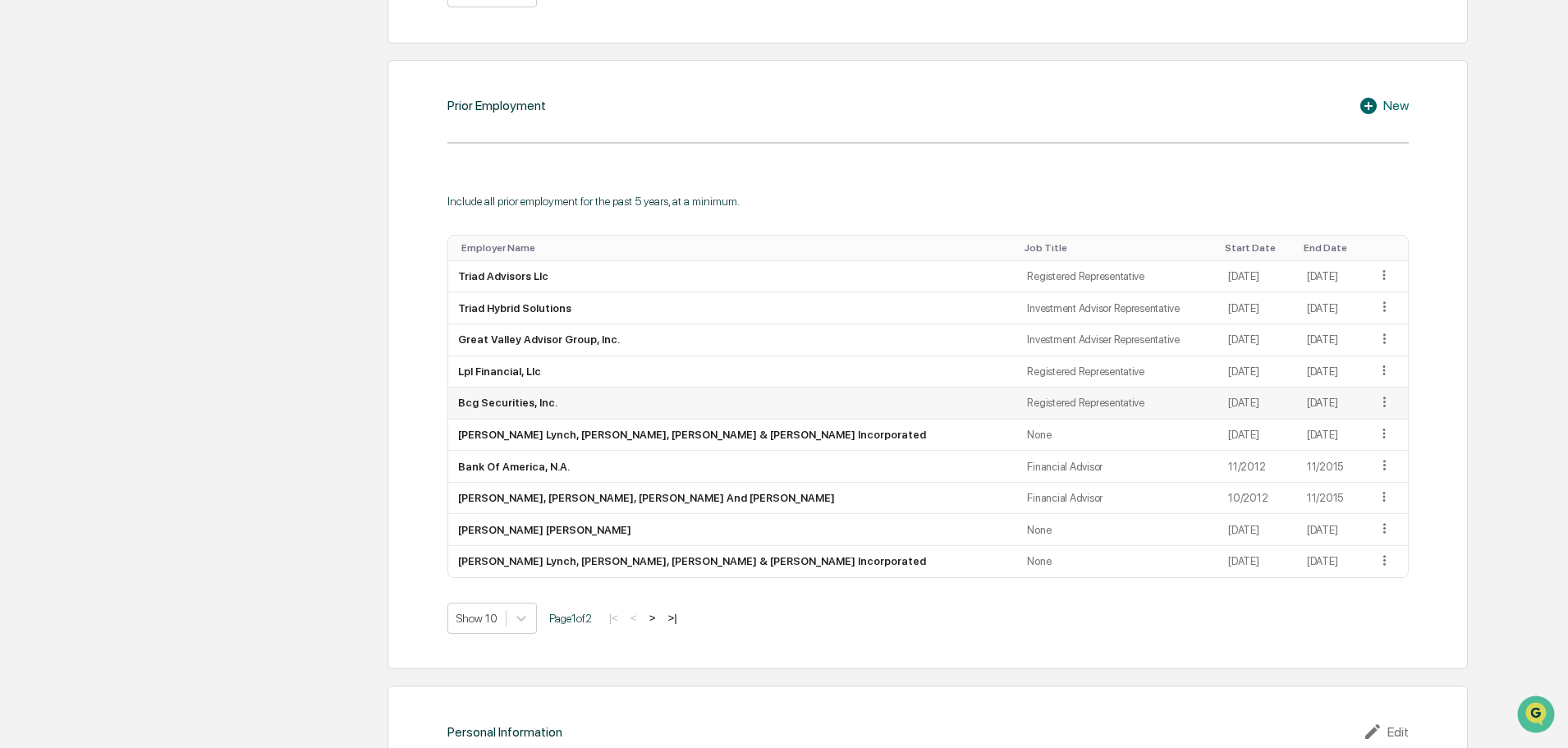
scroll to position [1403, 0]
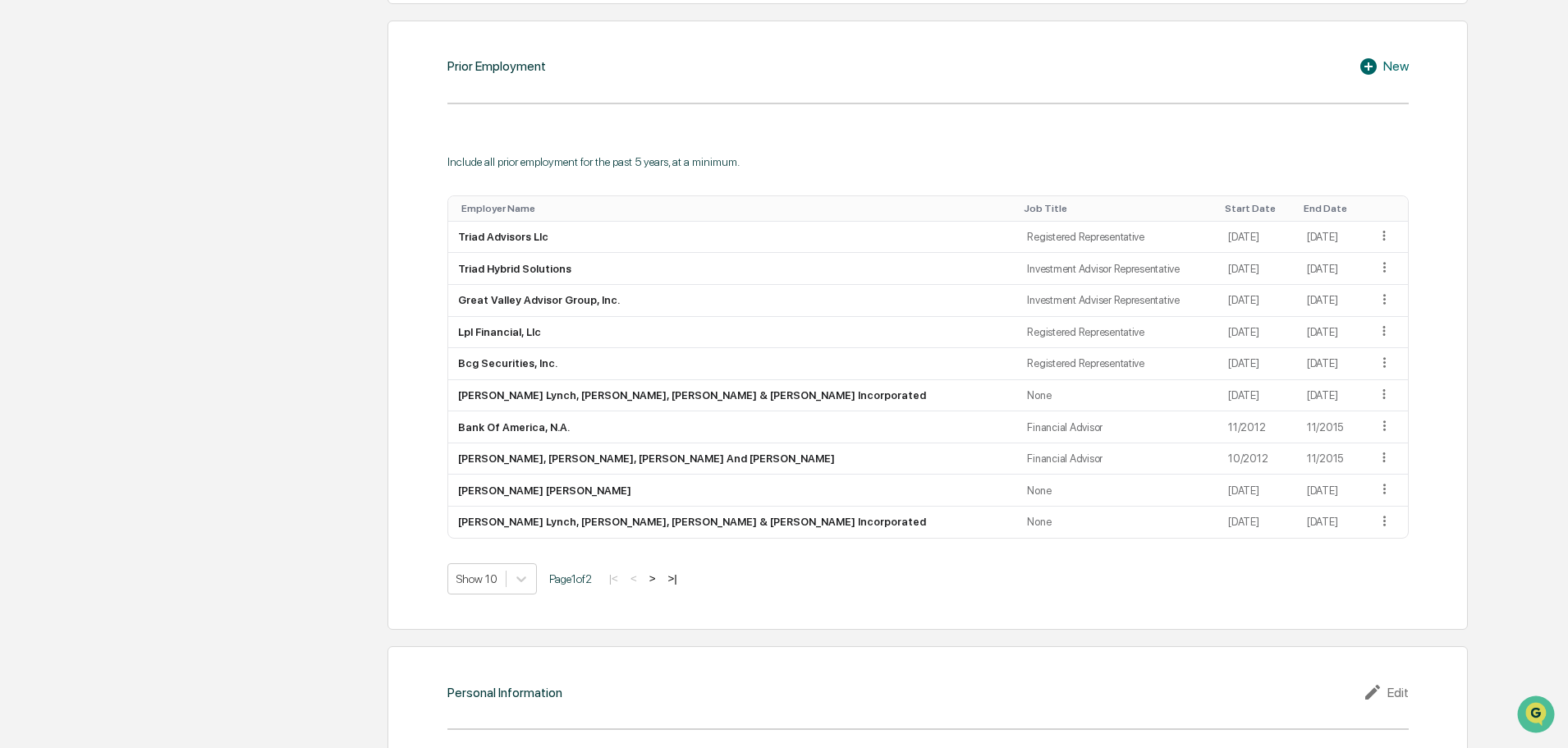
click at [1218, 217] on th "Start Date" at bounding box center [1257, 209] width 79 height 26
click at [1225, 210] on div "Start Date" at bounding box center [1258, 208] width 66 height 11
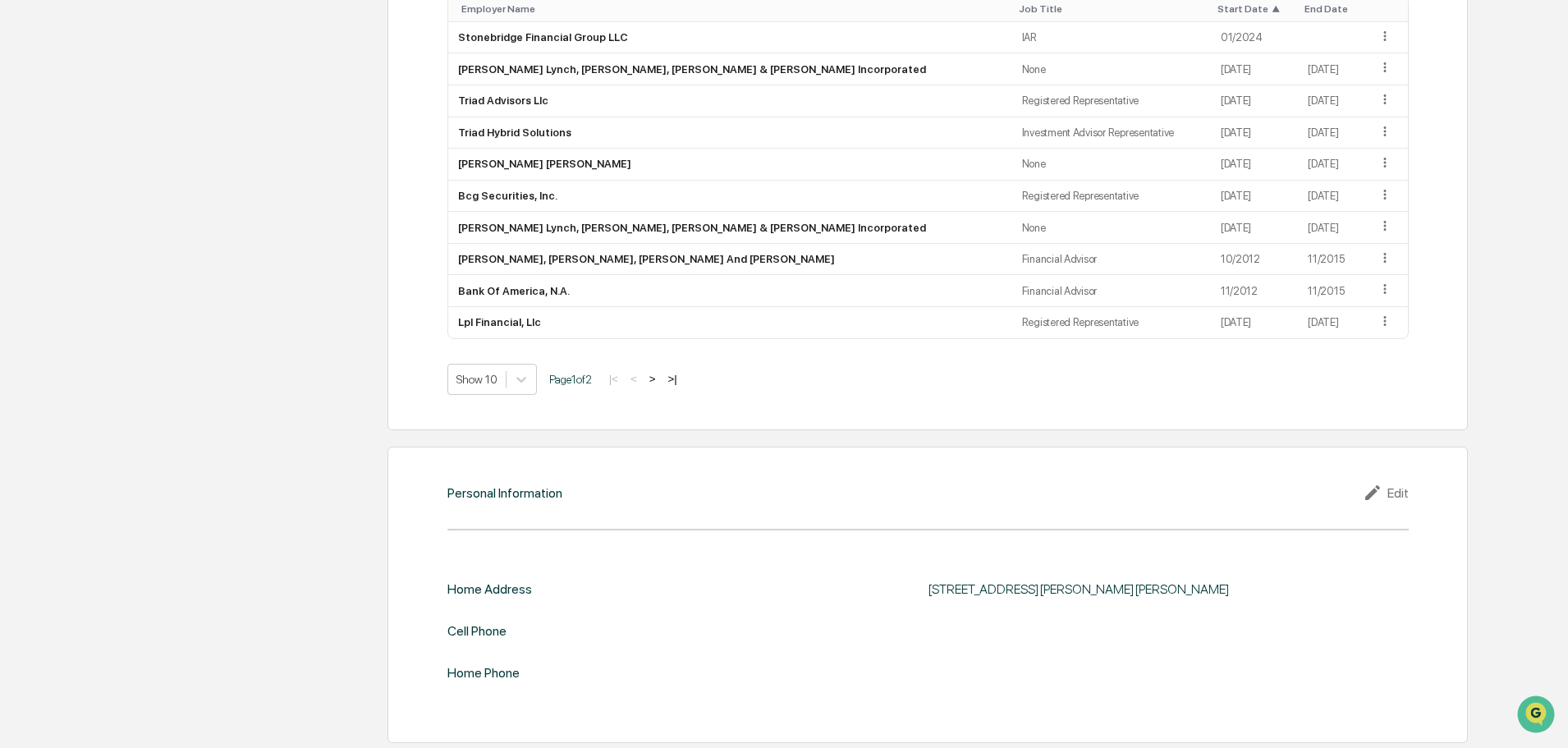
scroll to position [1606, 0]
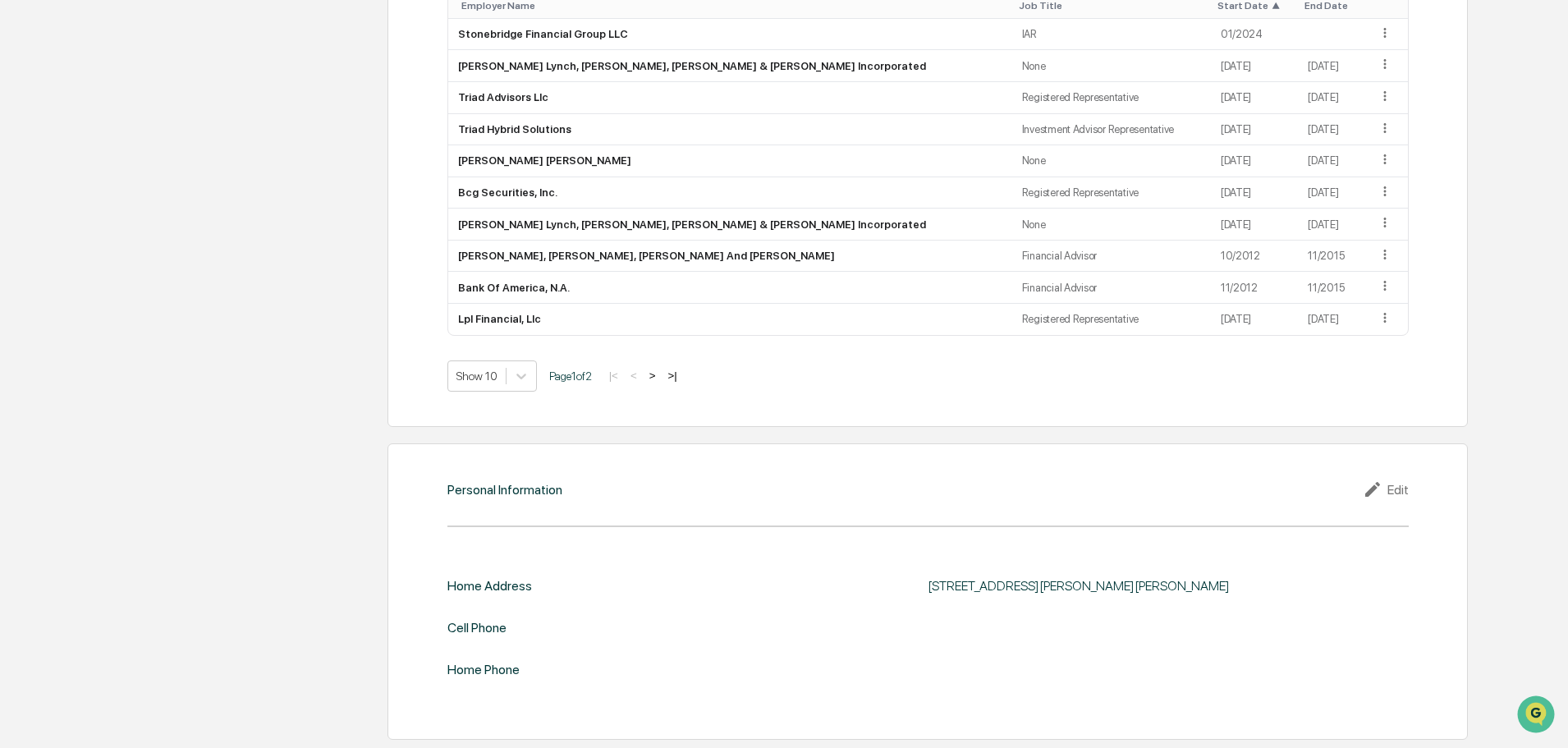
click at [1404, 486] on div "Edit" at bounding box center [1386, 489] width 46 height 19
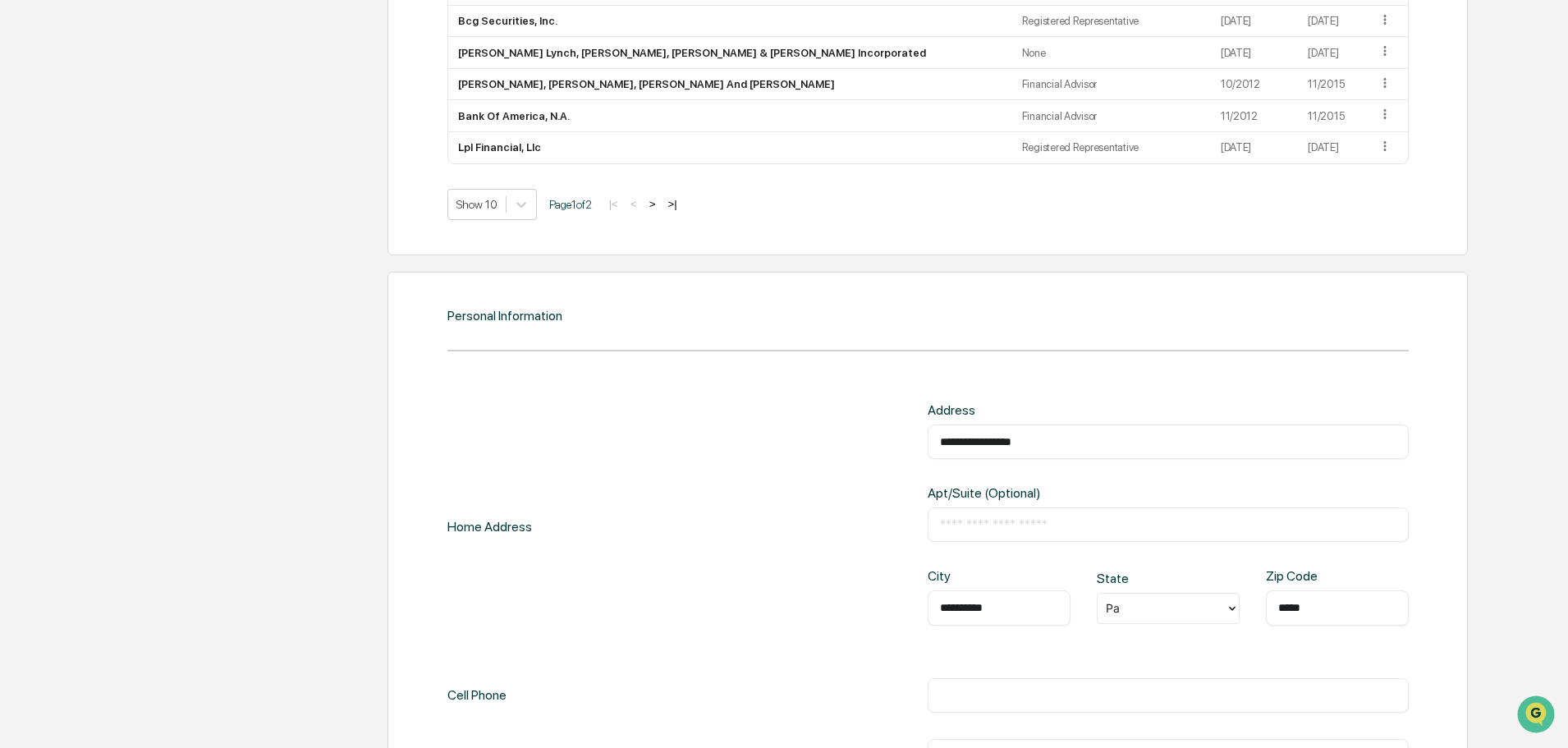
scroll to position [1852, 0]
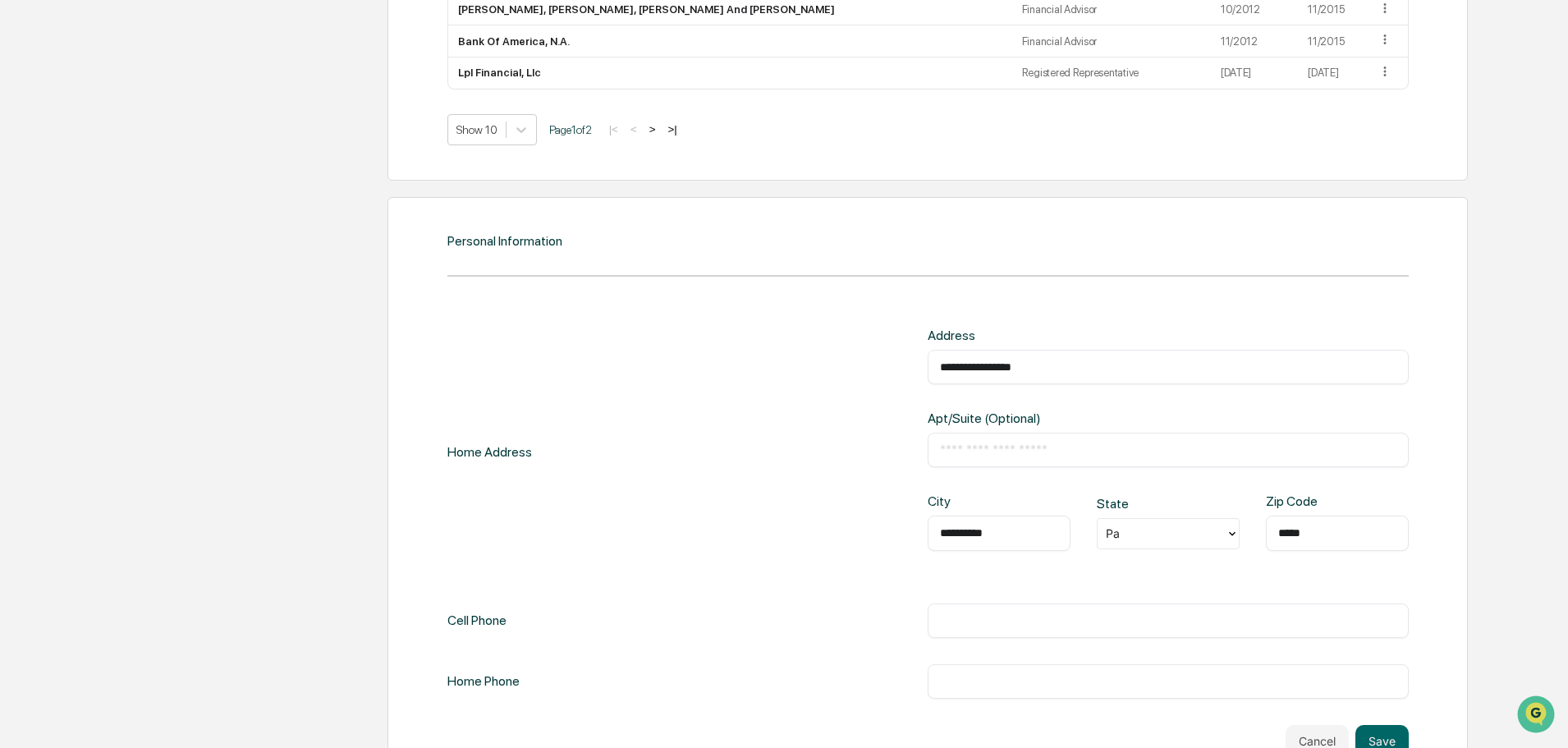
click at [1138, 524] on div at bounding box center [1161, 533] width 112 height 18
type input "**"
click at [1383, 741] on button "Save" at bounding box center [1382, 742] width 54 height 33
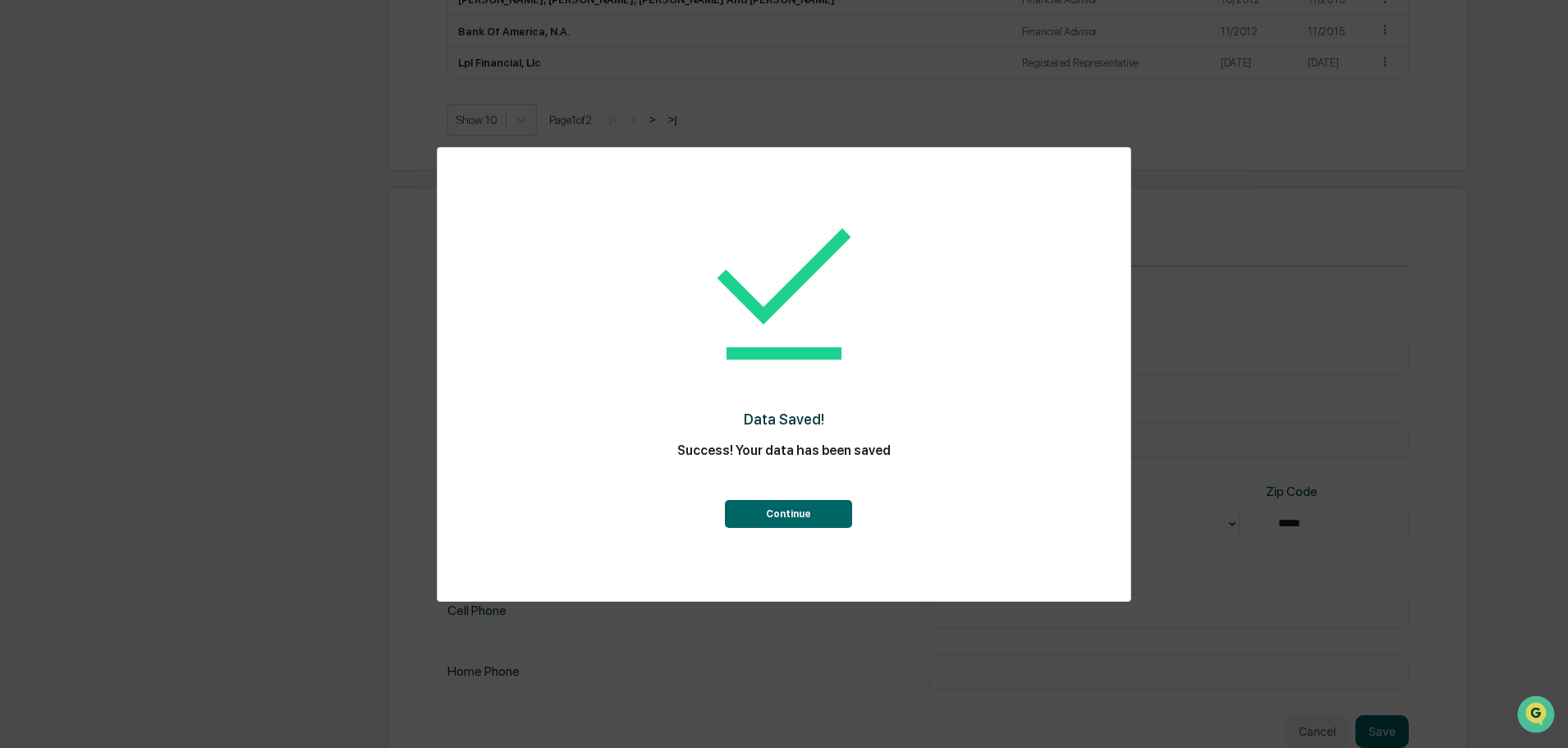
click at [820, 529] on div "Data Saved! Success! Your data has been saved Continue" at bounding box center [784, 362] width 627 height 396
click at [806, 511] on button "Continue" at bounding box center [788, 514] width 128 height 28
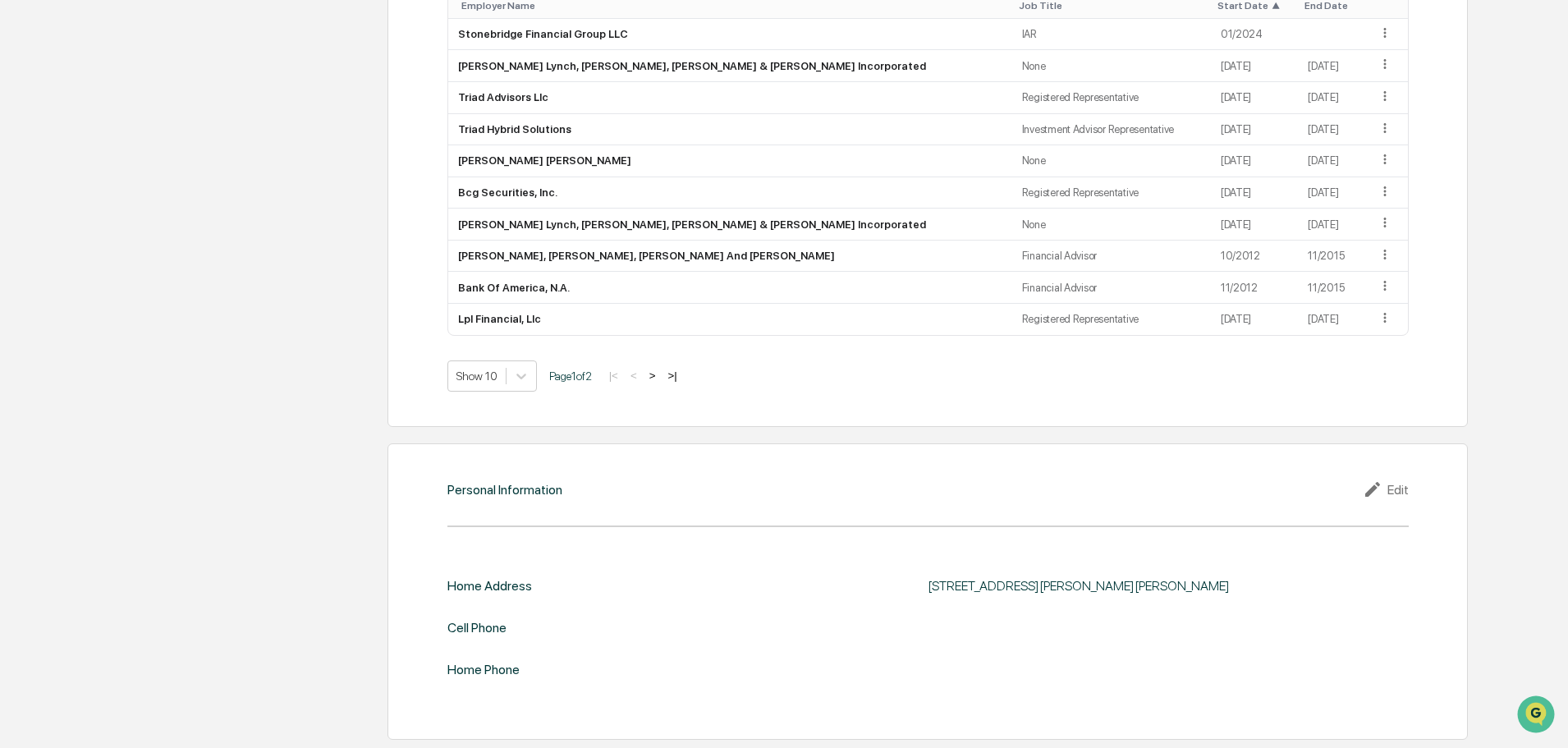
click at [1394, 481] on div "Edit" at bounding box center [1386, 489] width 46 height 19
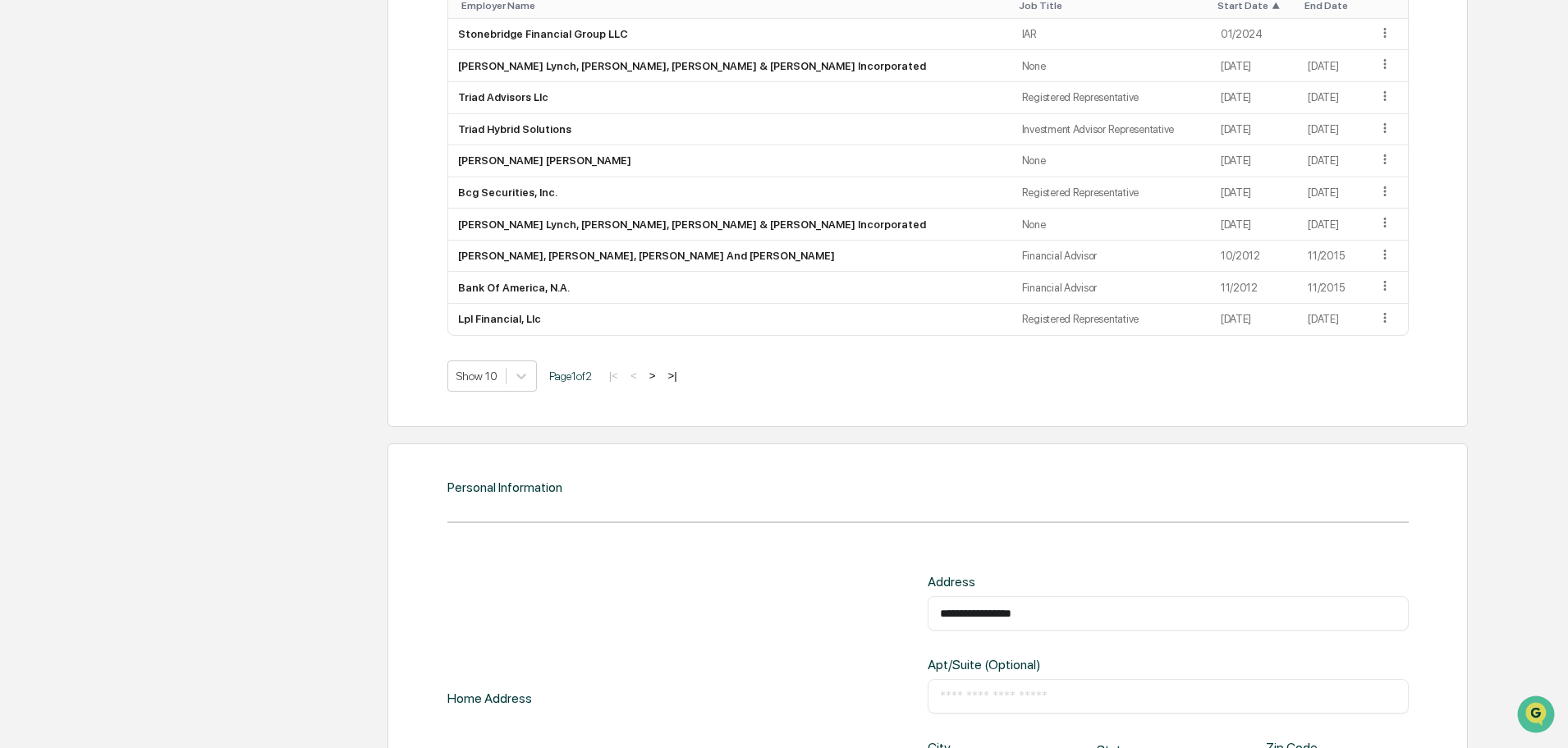
scroll to position [1862, 0]
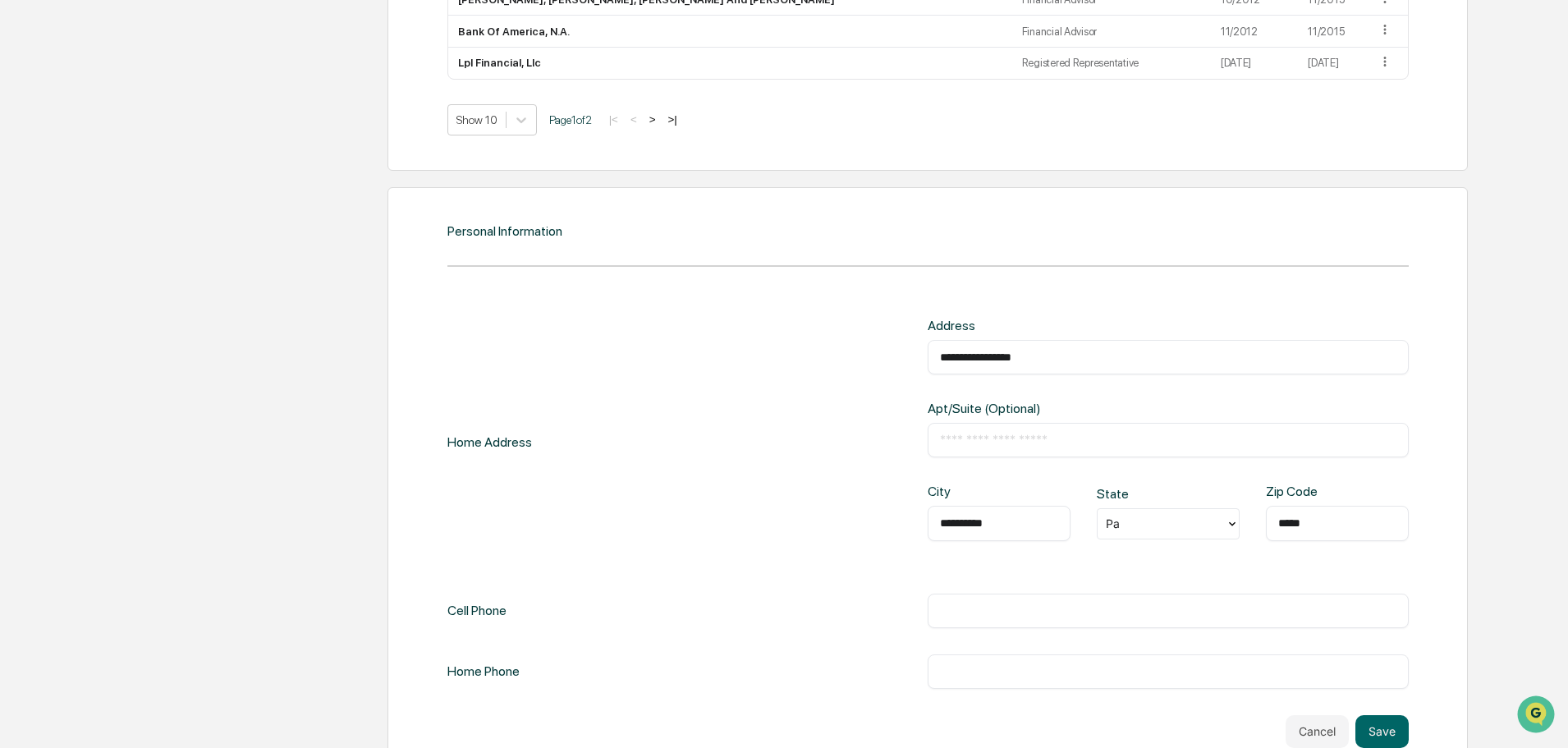
click at [1133, 534] on div "Pa" at bounding box center [1161, 524] width 128 height 26
type input "**"
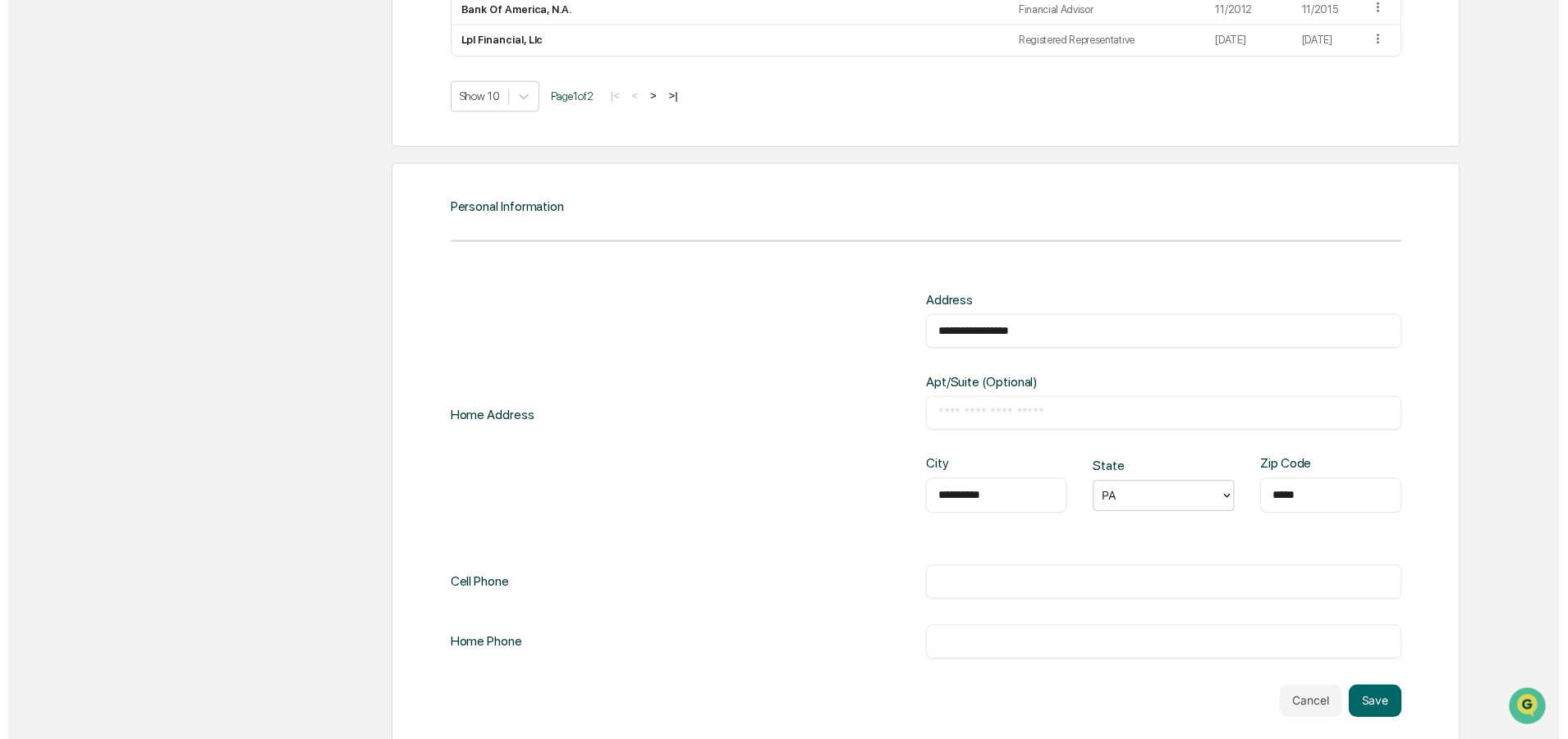
scroll to position [1905, 0]
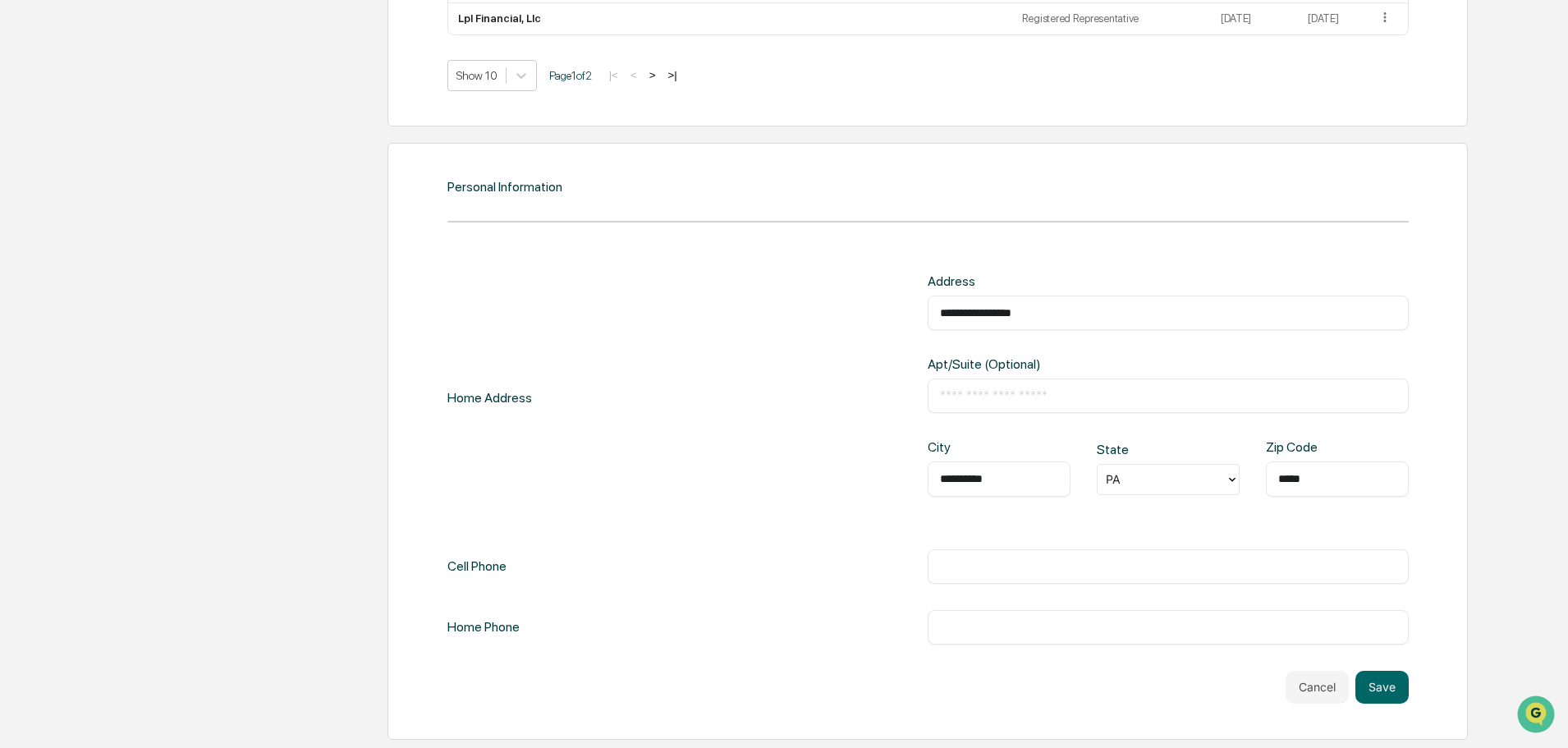
click at [1017, 552] on div "​" at bounding box center [1168, 566] width 481 height 34
click at [1010, 553] on div "​" at bounding box center [1168, 566] width 481 height 34
drag, startPoint x: 999, startPoint y: 547, endPoint x: 1027, endPoint y: 552, distance: 28.4
click at [1002, 548] on div "**********" at bounding box center [928, 460] width 961 height 372
drag, startPoint x: 1115, startPoint y: 566, endPoint x: 1129, endPoint y: 576, distance: 17.2
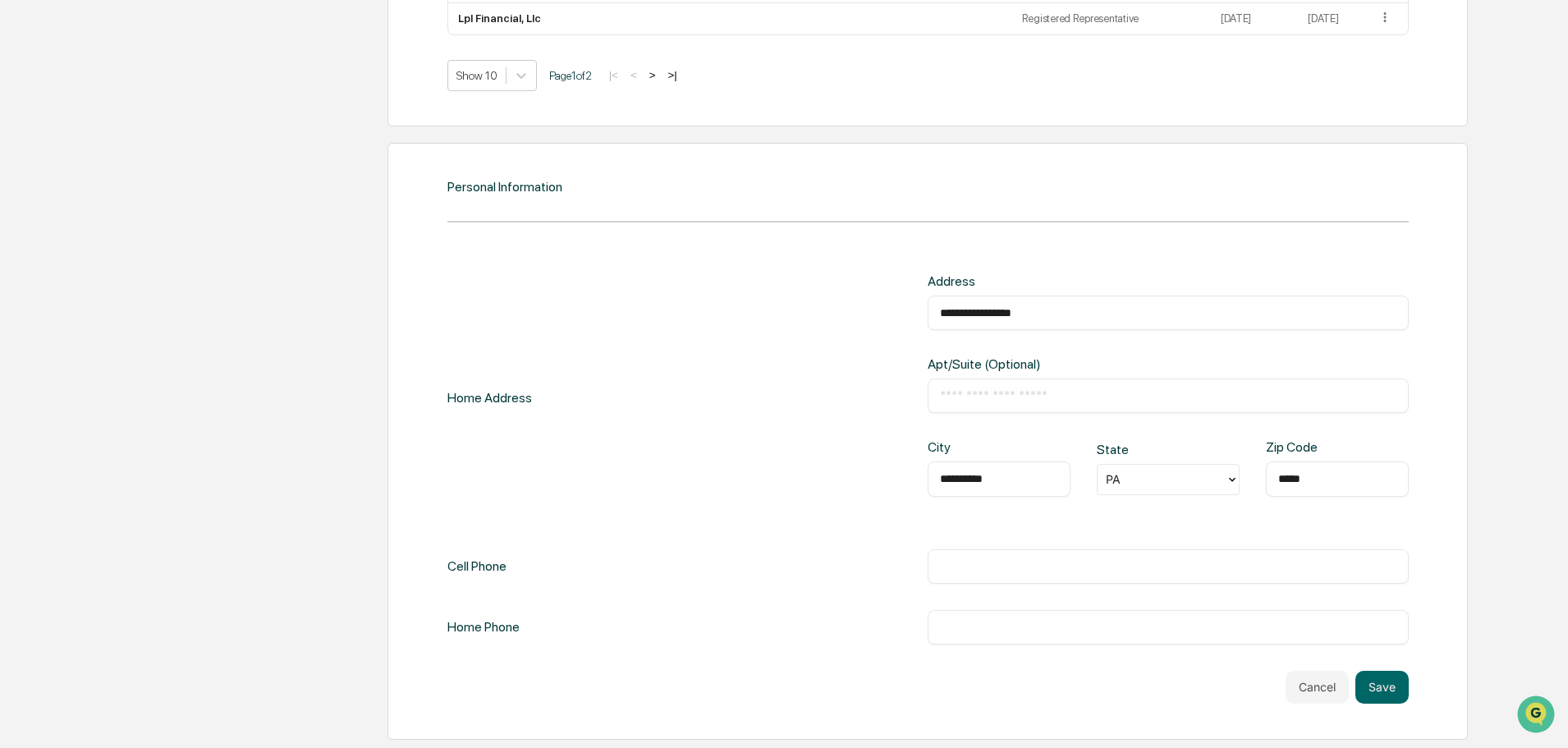
click at [1129, 576] on div "​" at bounding box center [1168, 566] width 481 height 34
drag, startPoint x: 1049, startPoint y: 563, endPoint x: 872, endPoint y: 595, distance: 179.9
click at [796, 582] on div "**********" at bounding box center [928, 566] width 961 height 34
paste input "**********"
drag, startPoint x: 1112, startPoint y: 570, endPoint x: 1021, endPoint y: 575, distance: 91.1
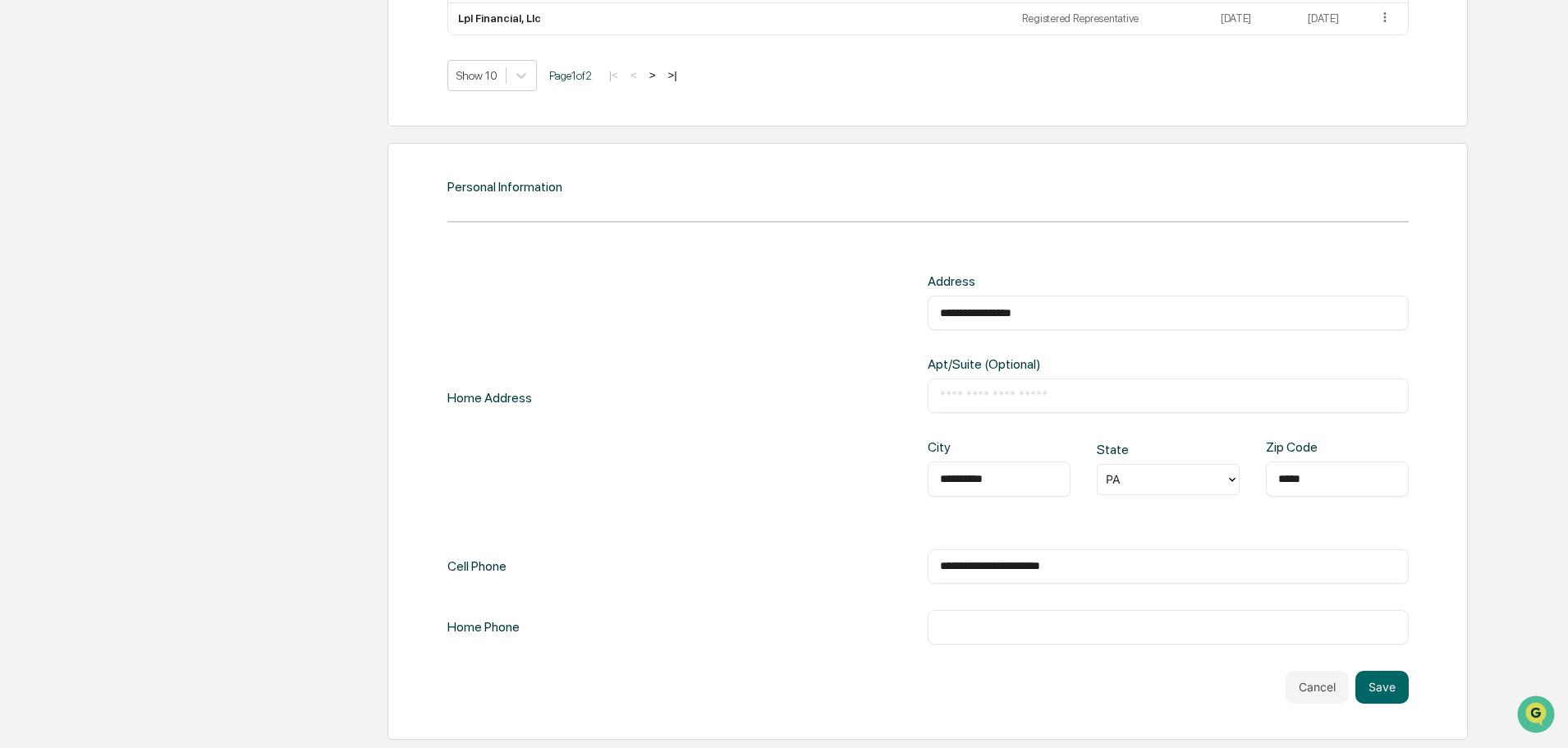
click at [1021, 575] on div "**********" at bounding box center [1168, 566] width 481 height 34
type input "**********"
click at [1004, 622] on input "text" at bounding box center [1168, 628] width 456 height 17
paste input "**********"
type input "**********"
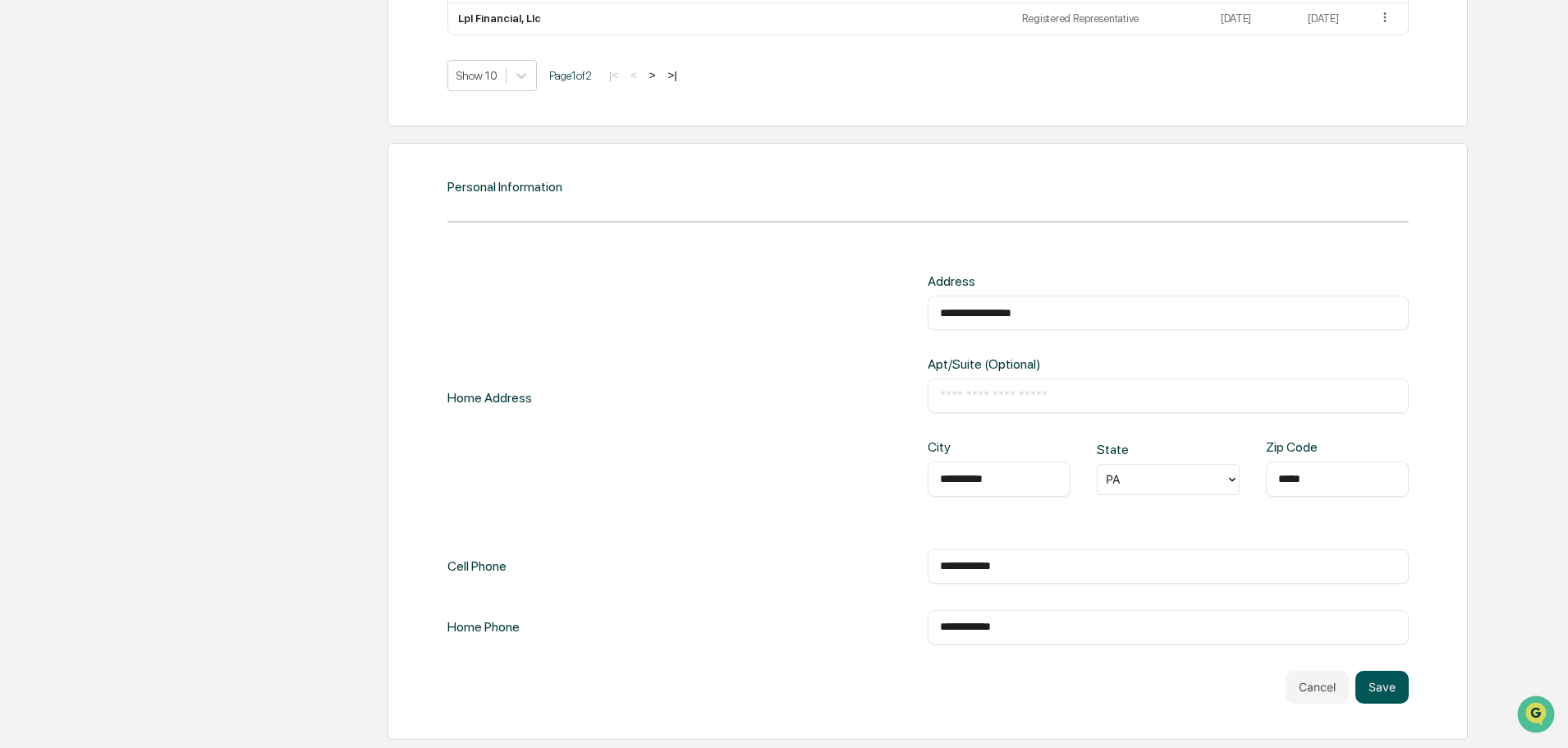
click at [1356, 677] on button "Save" at bounding box center [1382, 688] width 54 height 33
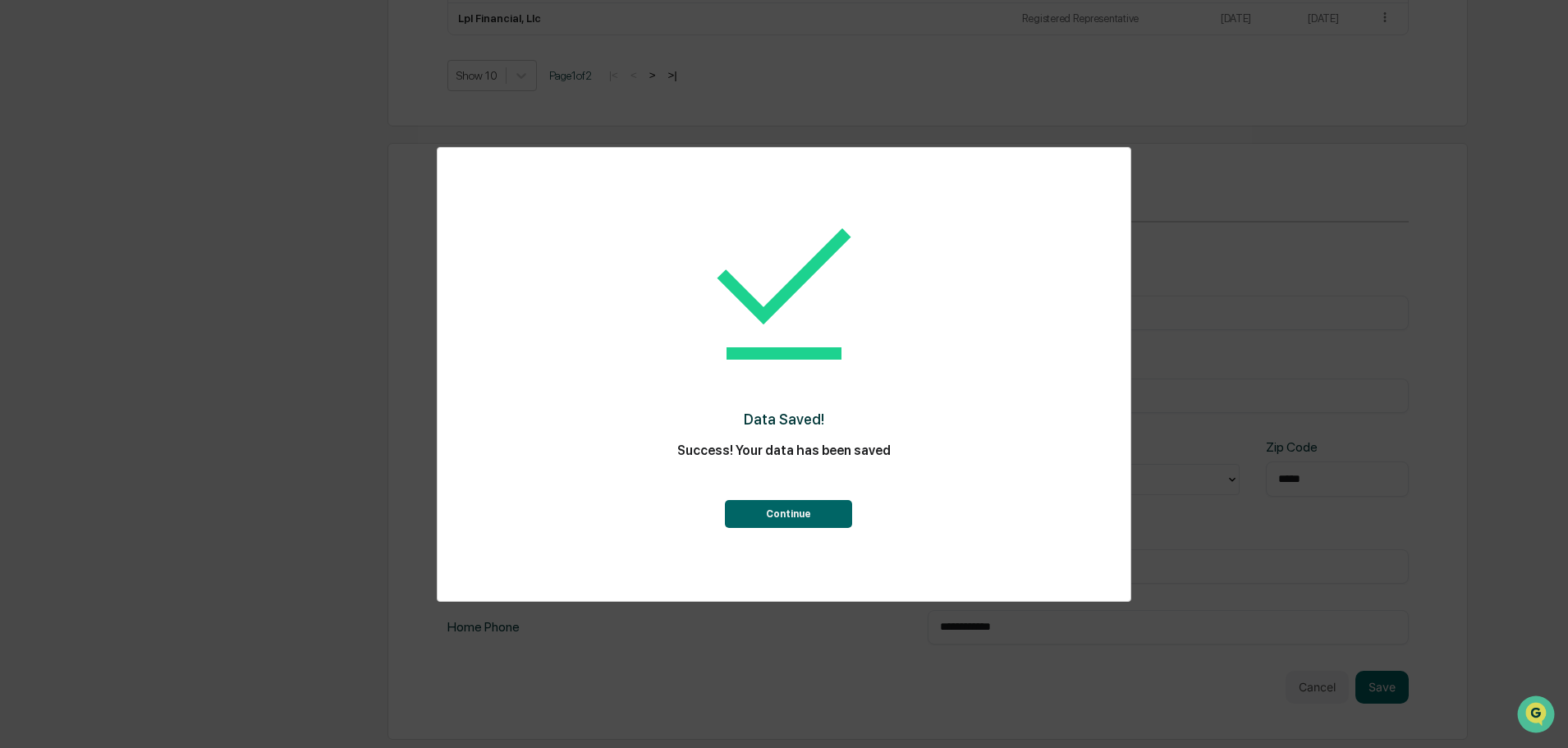
click at [748, 509] on button "Continue" at bounding box center [788, 514] width 128 height 28
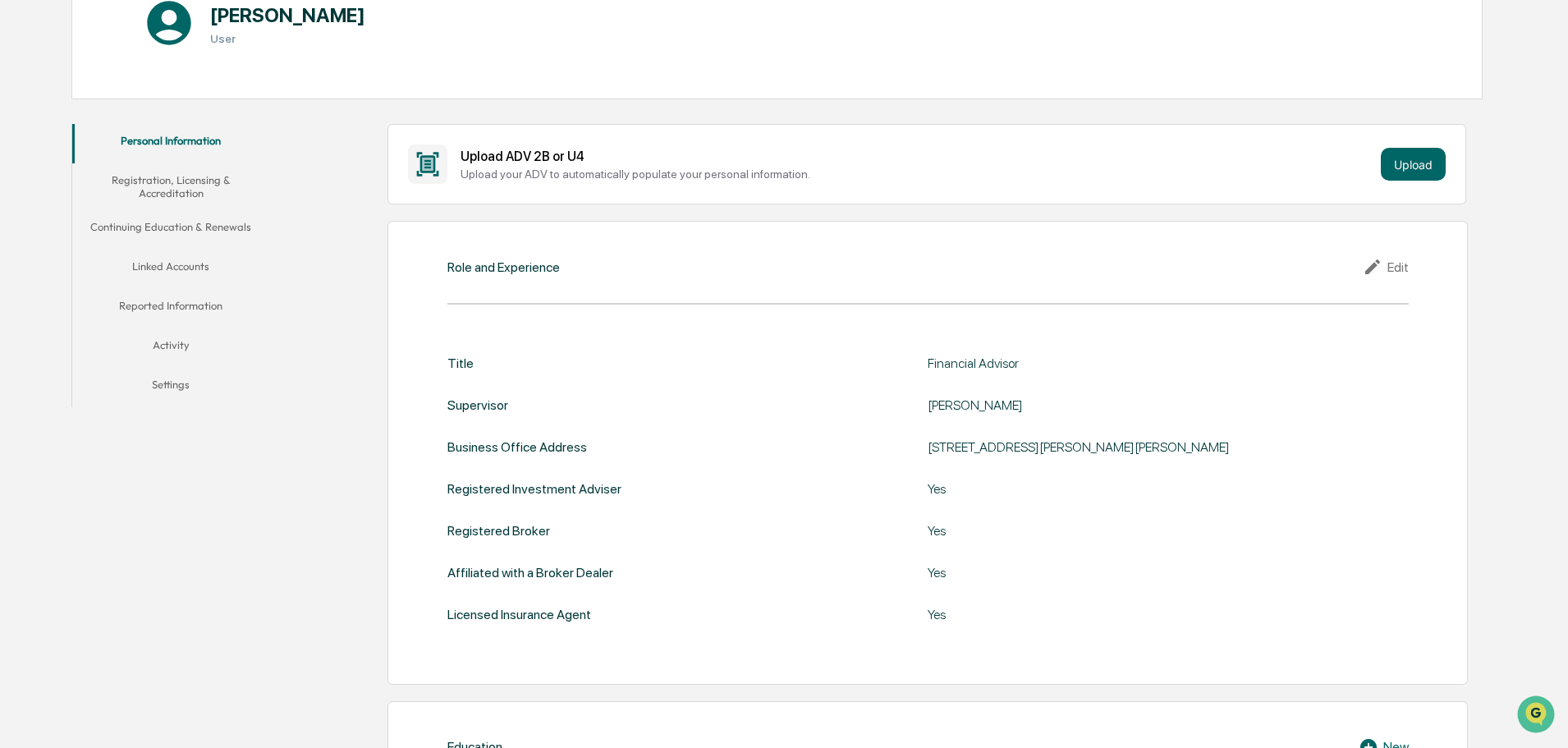
scroll to position [6, 0]
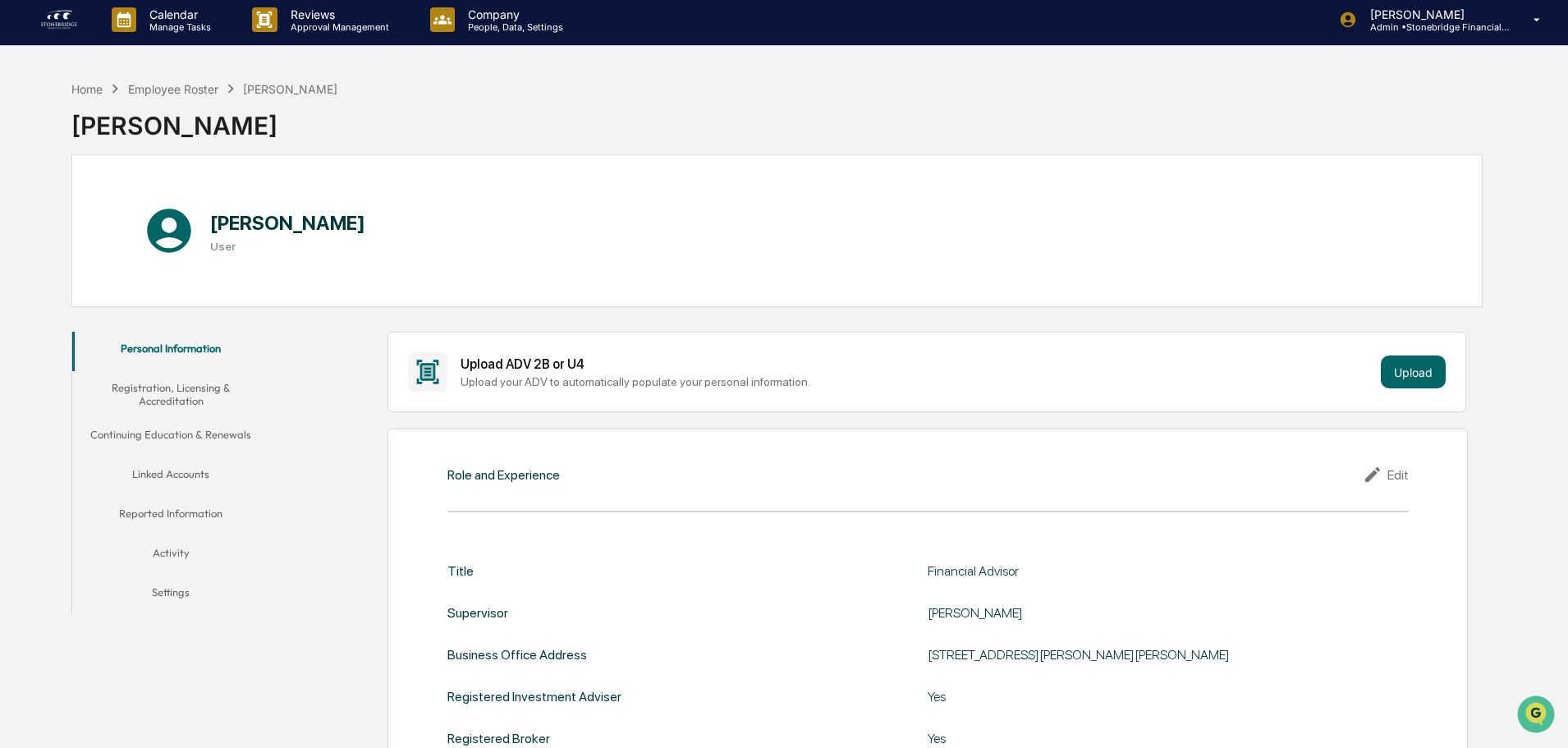
click at [217, 387] on button "Registration, Licensing & Accreditation" at bounding box center [170, 395] width 197 height 47
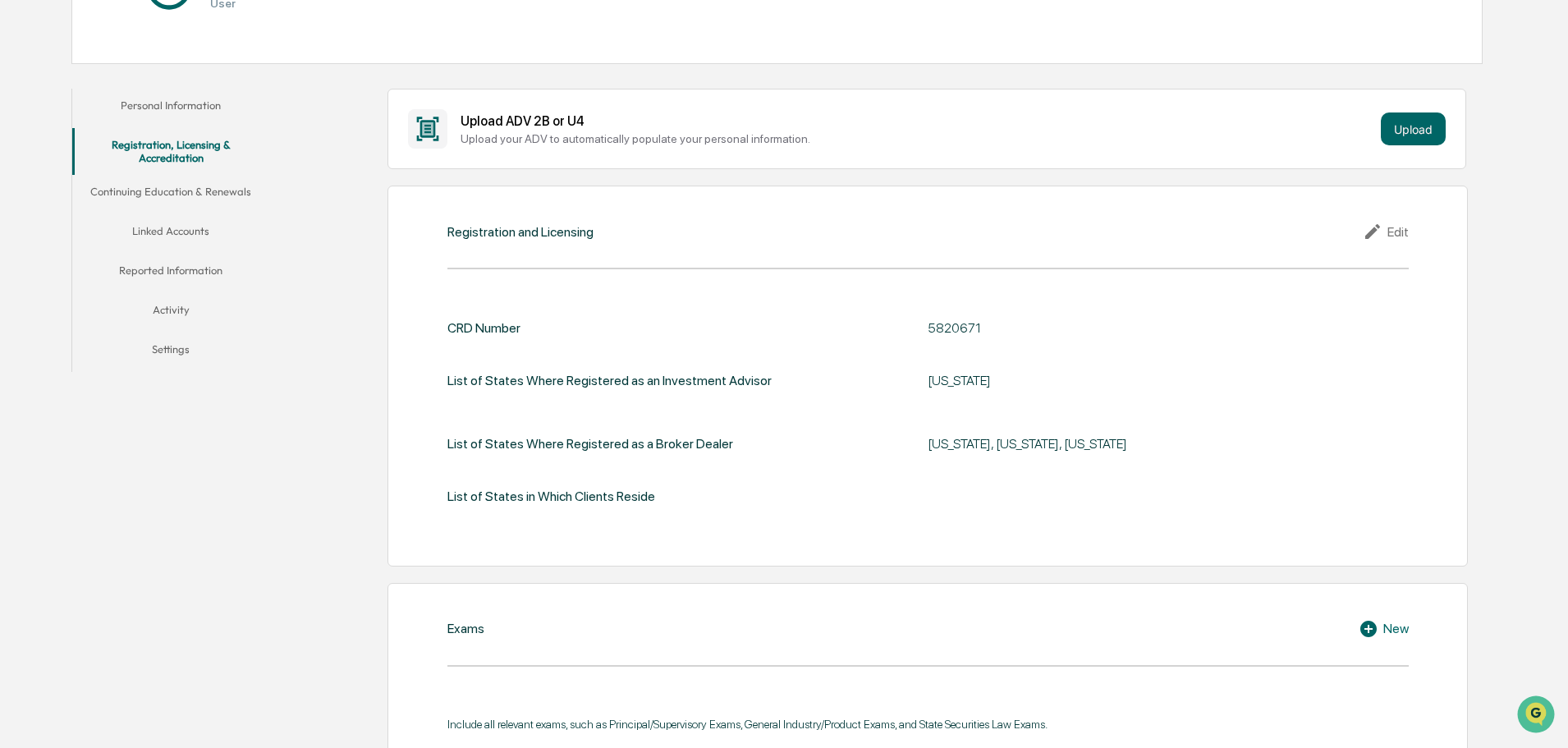
scroll to position [252, 0]
drag, startPoint x: 960, startPoint y: 445, endPoint x: 1161, endPoint y: 446, distance: 201.0
click at [1161, 446] on div "[US_STATE], [US_STATE], [US_STATE]" at bounding box center [1133, 440] width 410 height 16
drag, startPoint x: 1161, startPoint y: 446, endPoint x: 867, endPoint y: 446, distance: 294.0
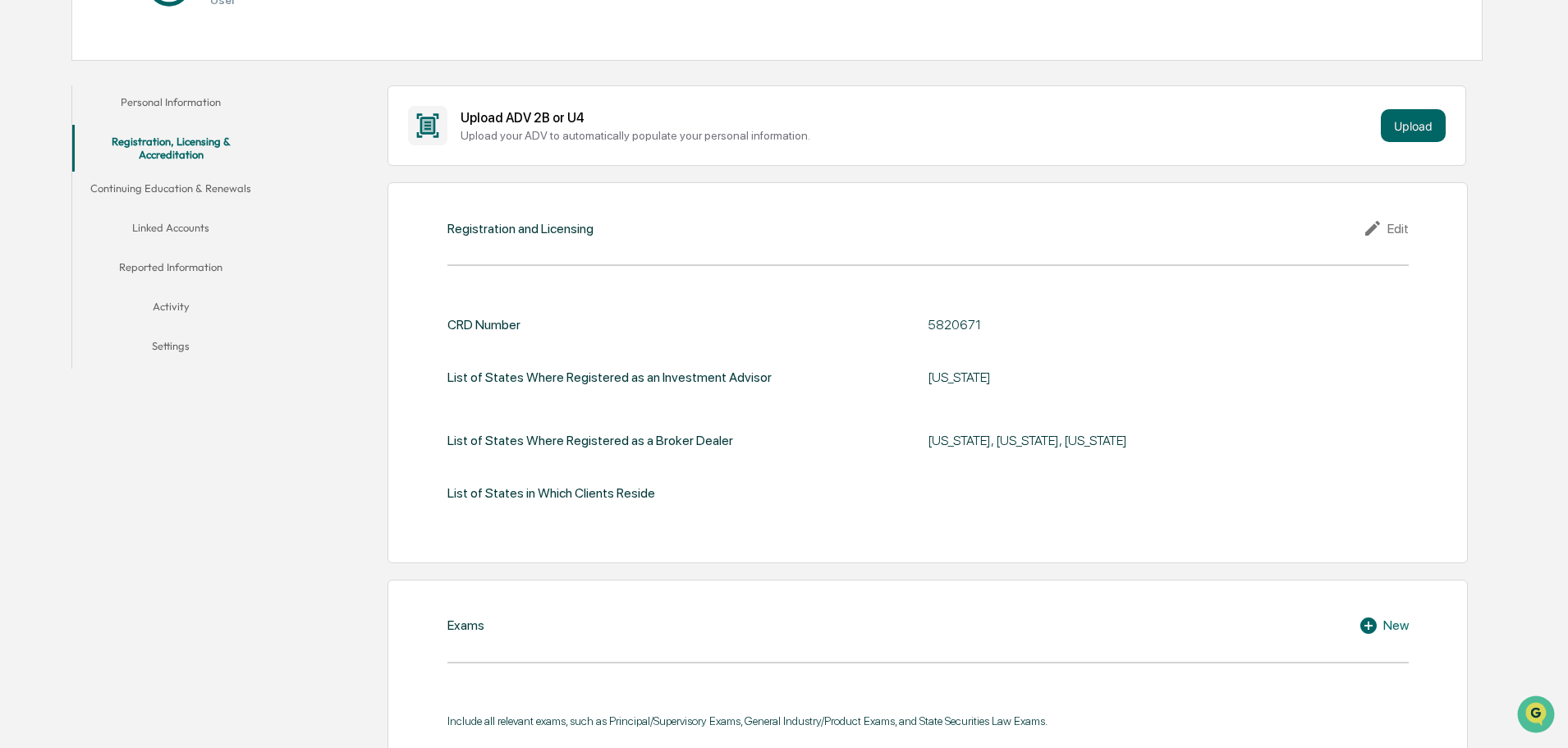
click at [867, 446] on div "List of States Where Registered as a Broker Dealer [US_STATE], [US_STATE], [US_…" at bounding box center [928, 441] width 961 height 37
click at [1395, 226] on div "Edit" at bounding box center [1386, 227] width 46 height 19
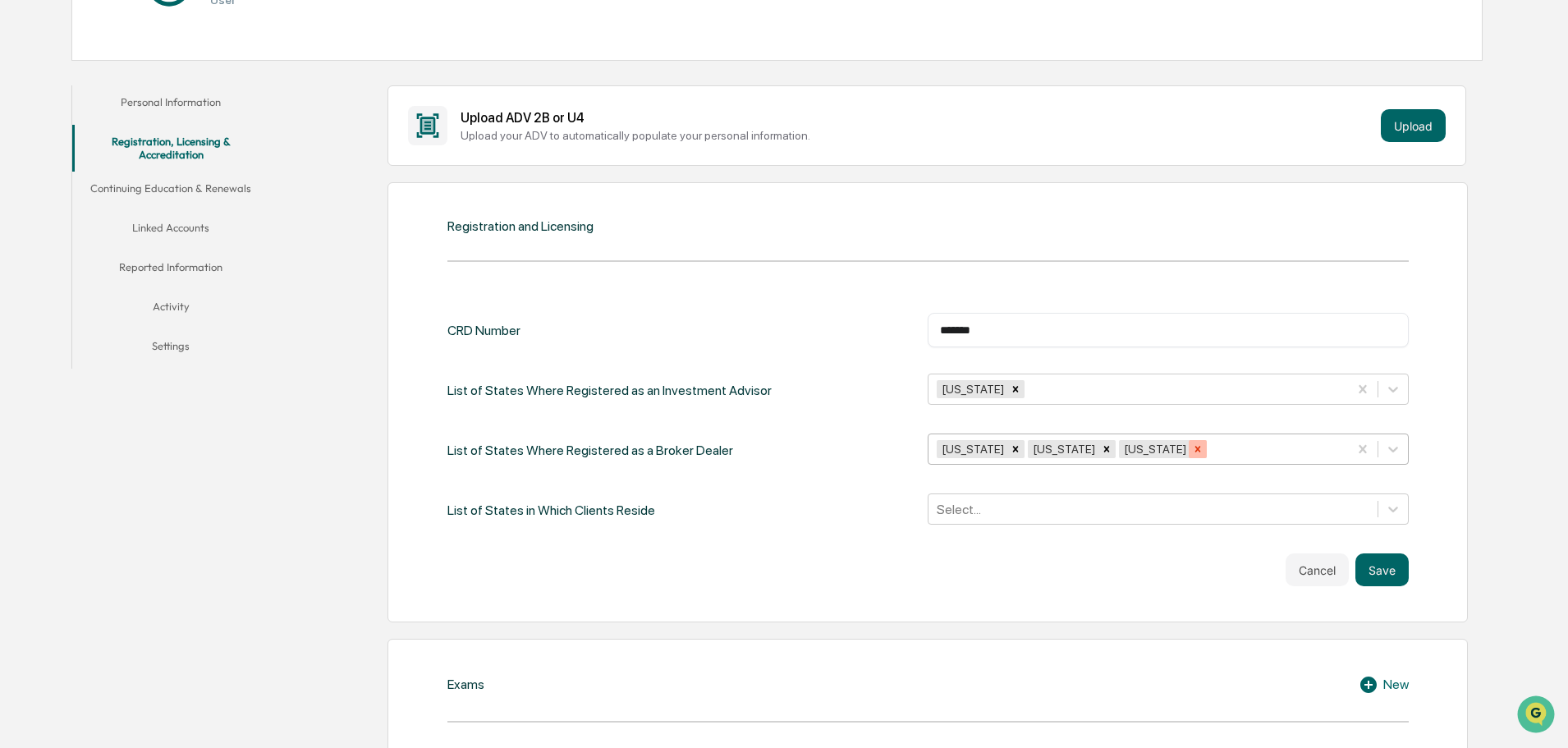
click at [1201, 448] on icon "Remove New Jersey" at bounding box center [1197, 449] width 11 height 11
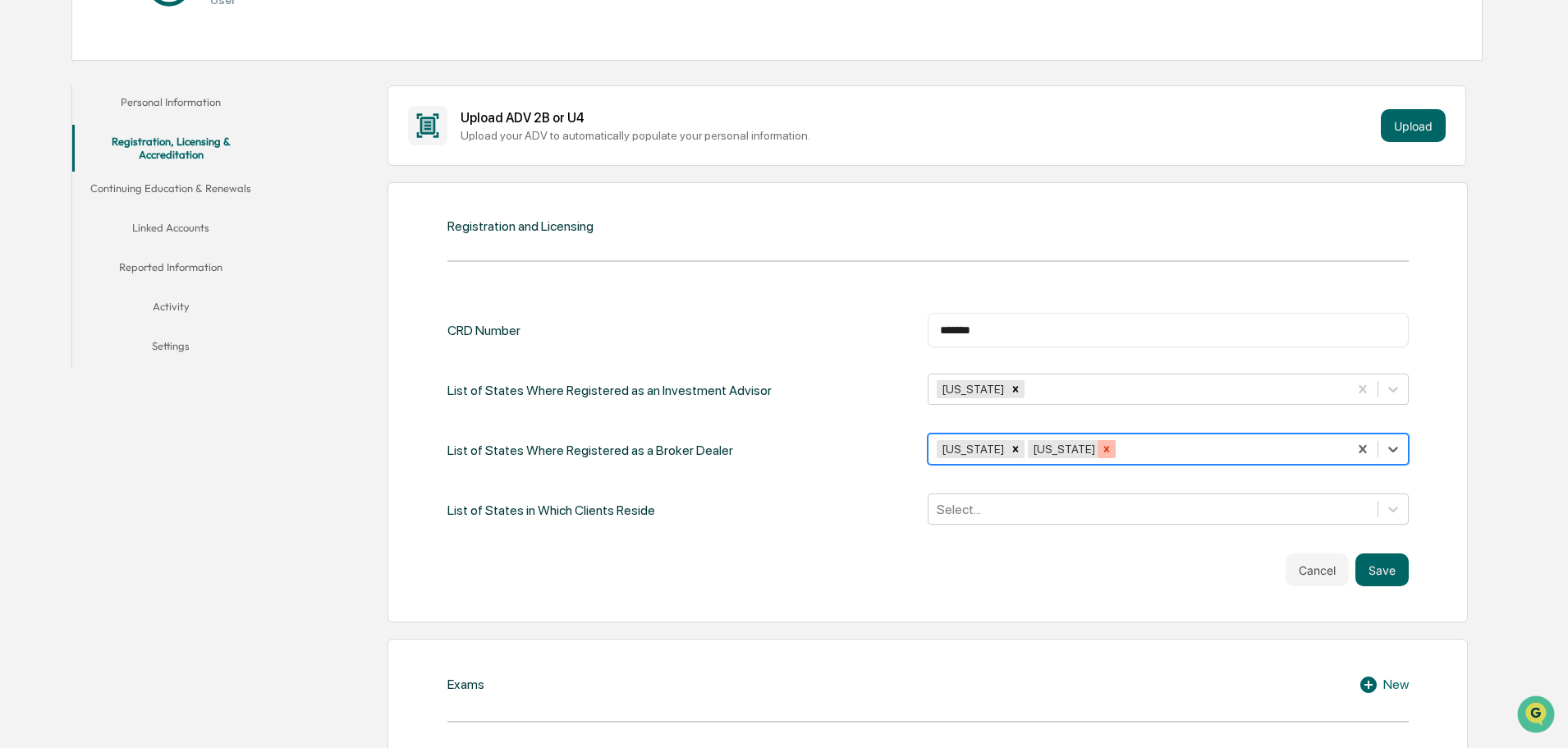
click at [1115, 449] on div "Remove South Carolina" at bounding box center [1107, 449] width 18 height 18
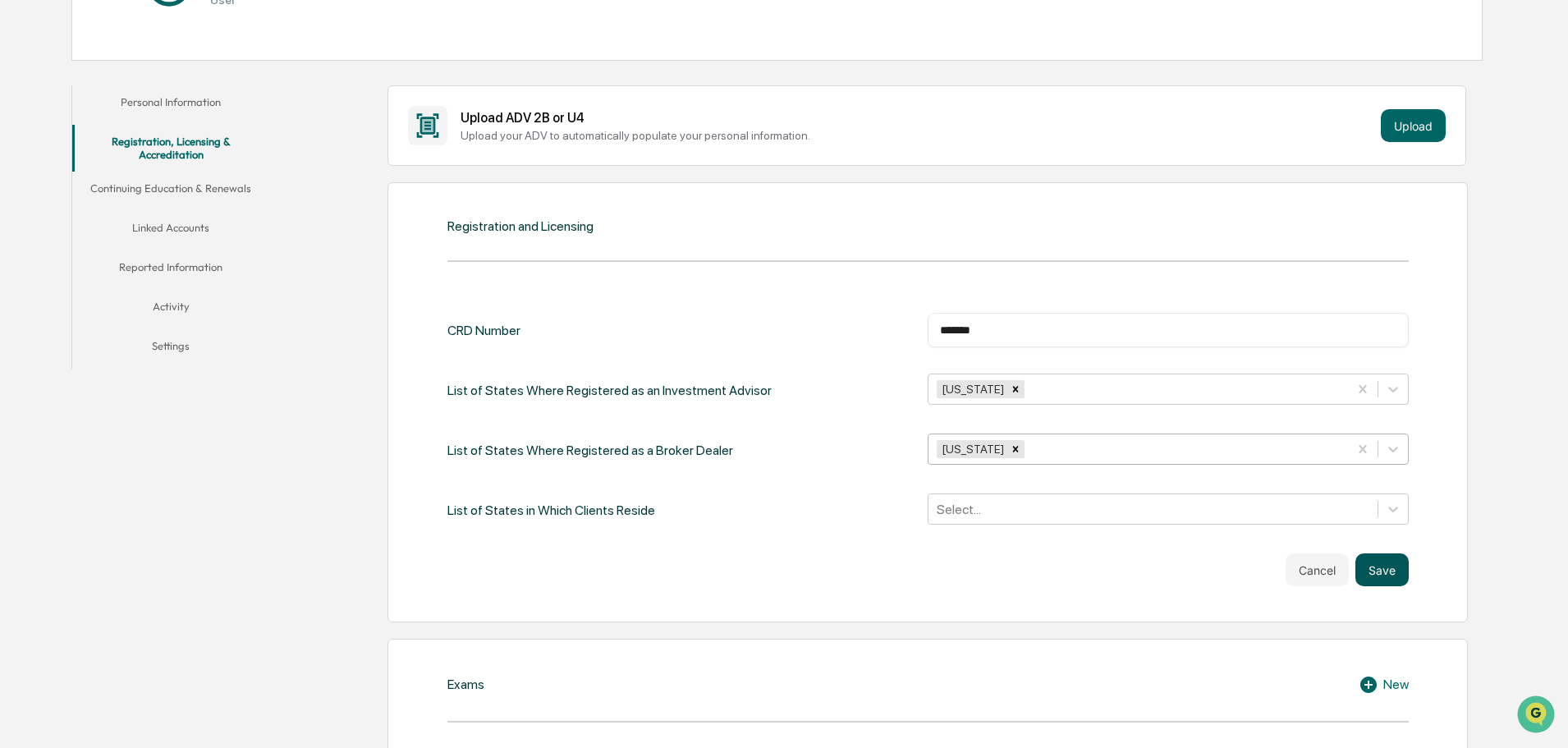
click at [1386, 570] on button "Save" at bounding box center [1382, 570] width 54 height 33
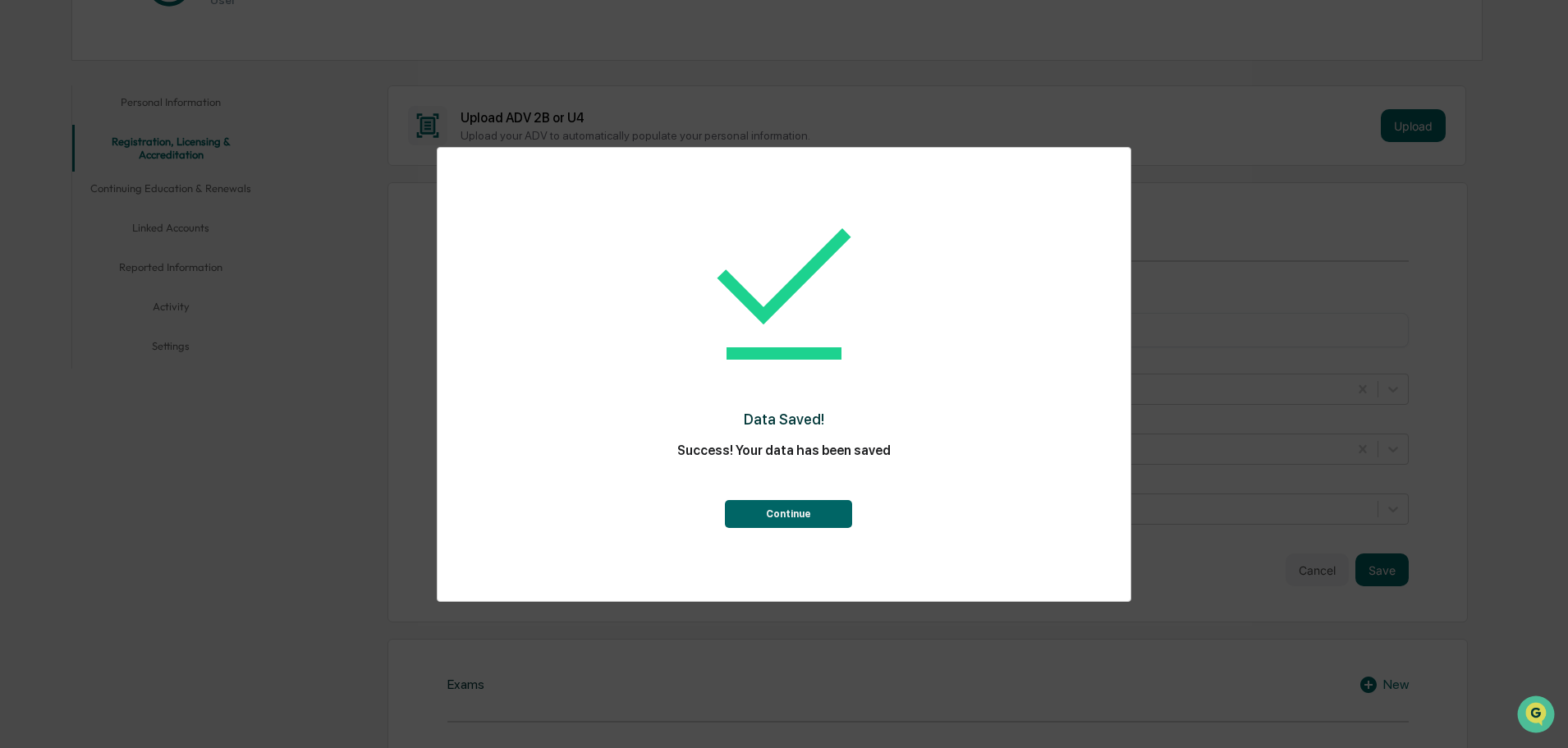
click at [791, 492] on div "Continue" at bounding box center [784, 498] width 627 height 59
click at [794, 503] on button "Continue" at bounding box center [788, 514] width 128 height 28
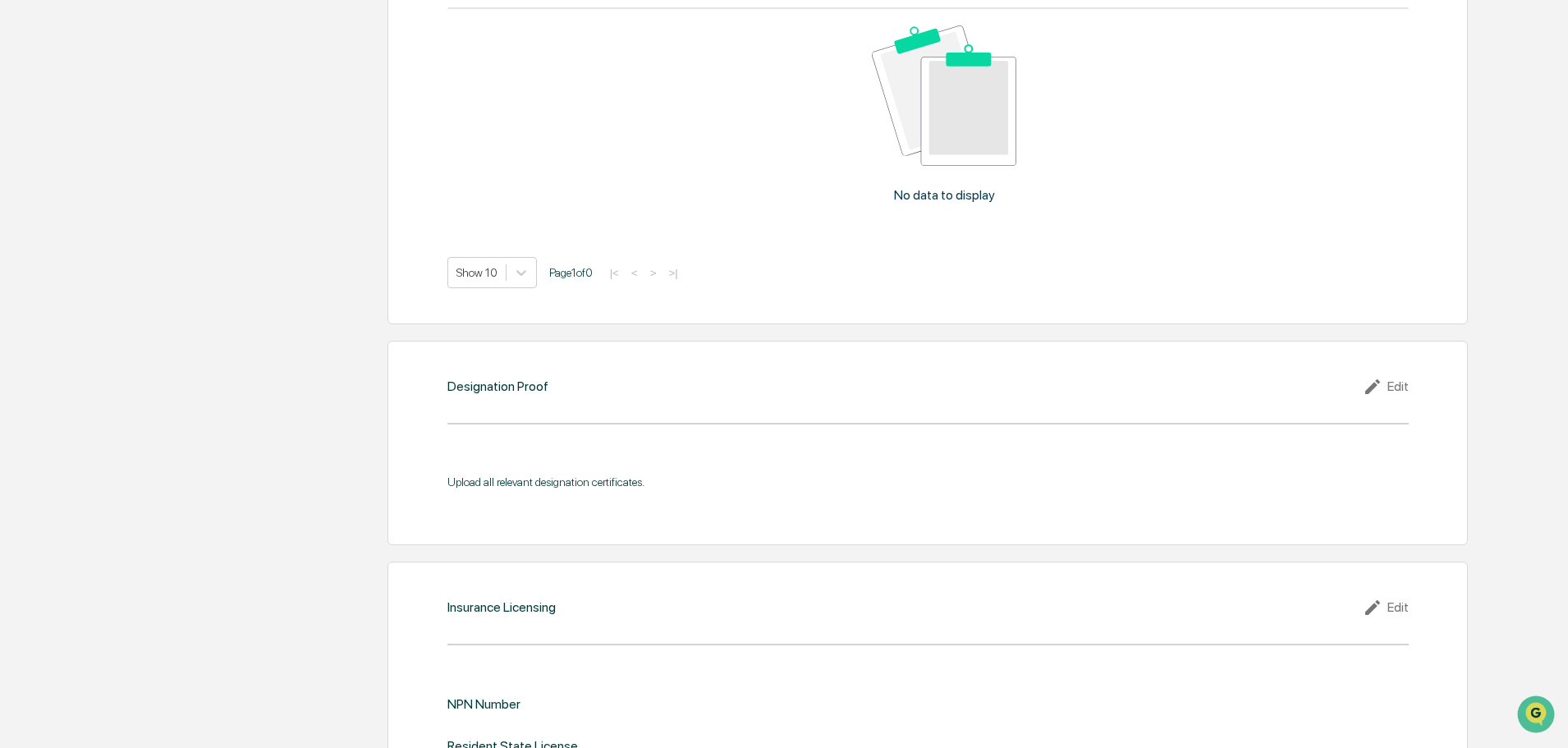
scroll to position [1073, 0]
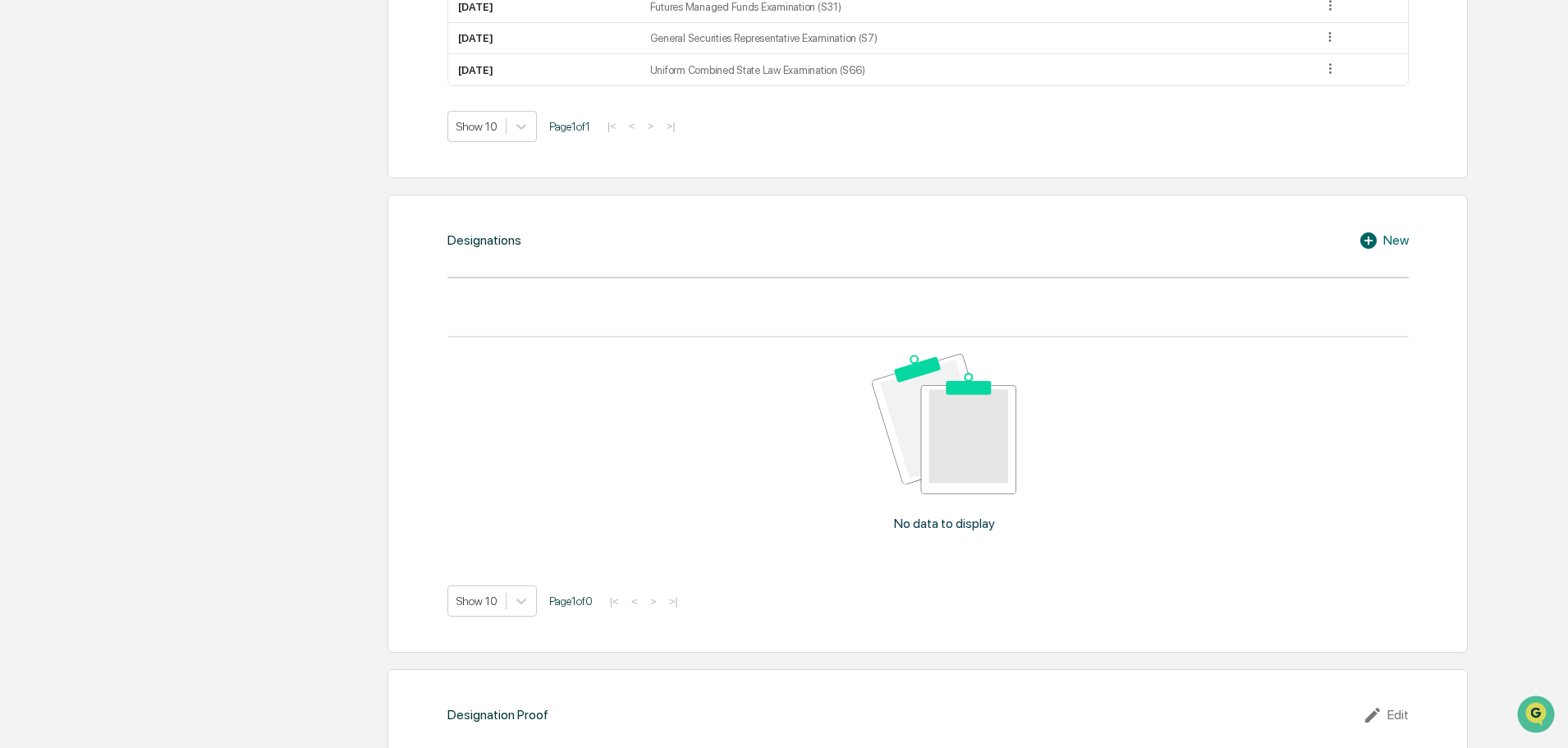
click at [1398, 244] on div "New" at bounding box center [1383, 240] width 50 height 19
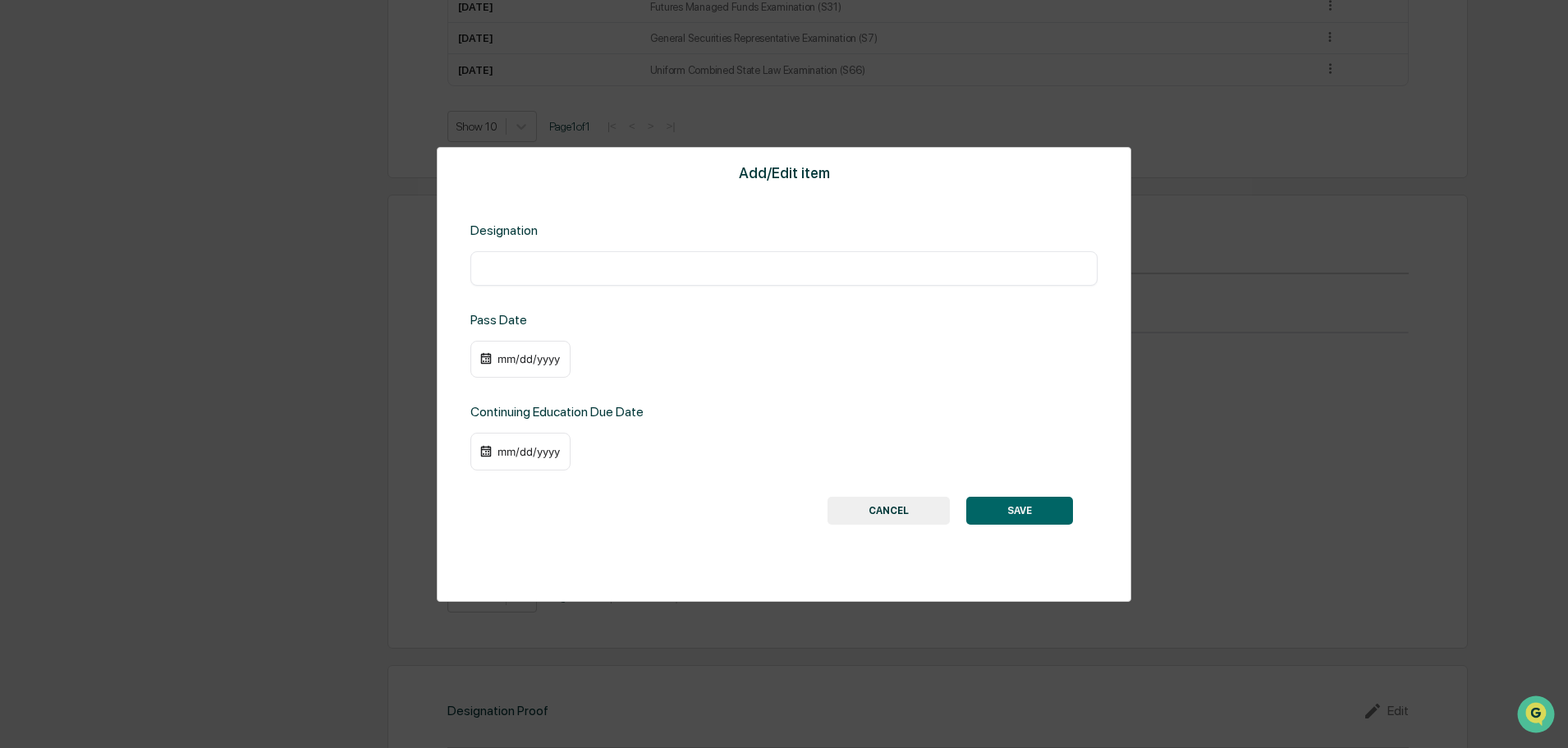
click at [573, 272] on input "text" at bounding box center [784, 269] width 602 height 17
paste input "**********"
type input "**********"
click at [1036, 502] on button "SAVE" at bounding box center [1019, 511] width 106 height 28
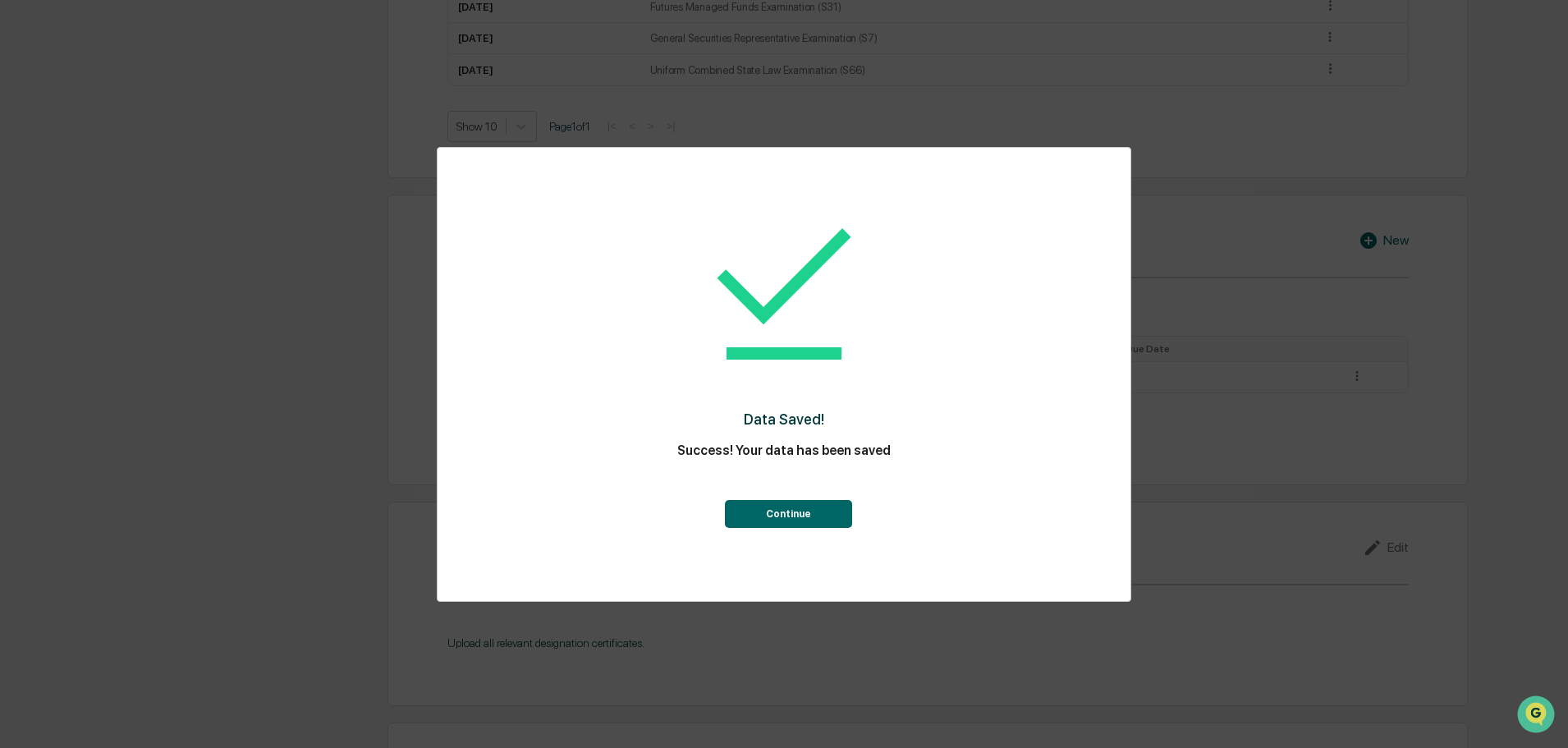
click at [828, 505] on button "Continue" at bounding box center [788, 514] width 128 height 28
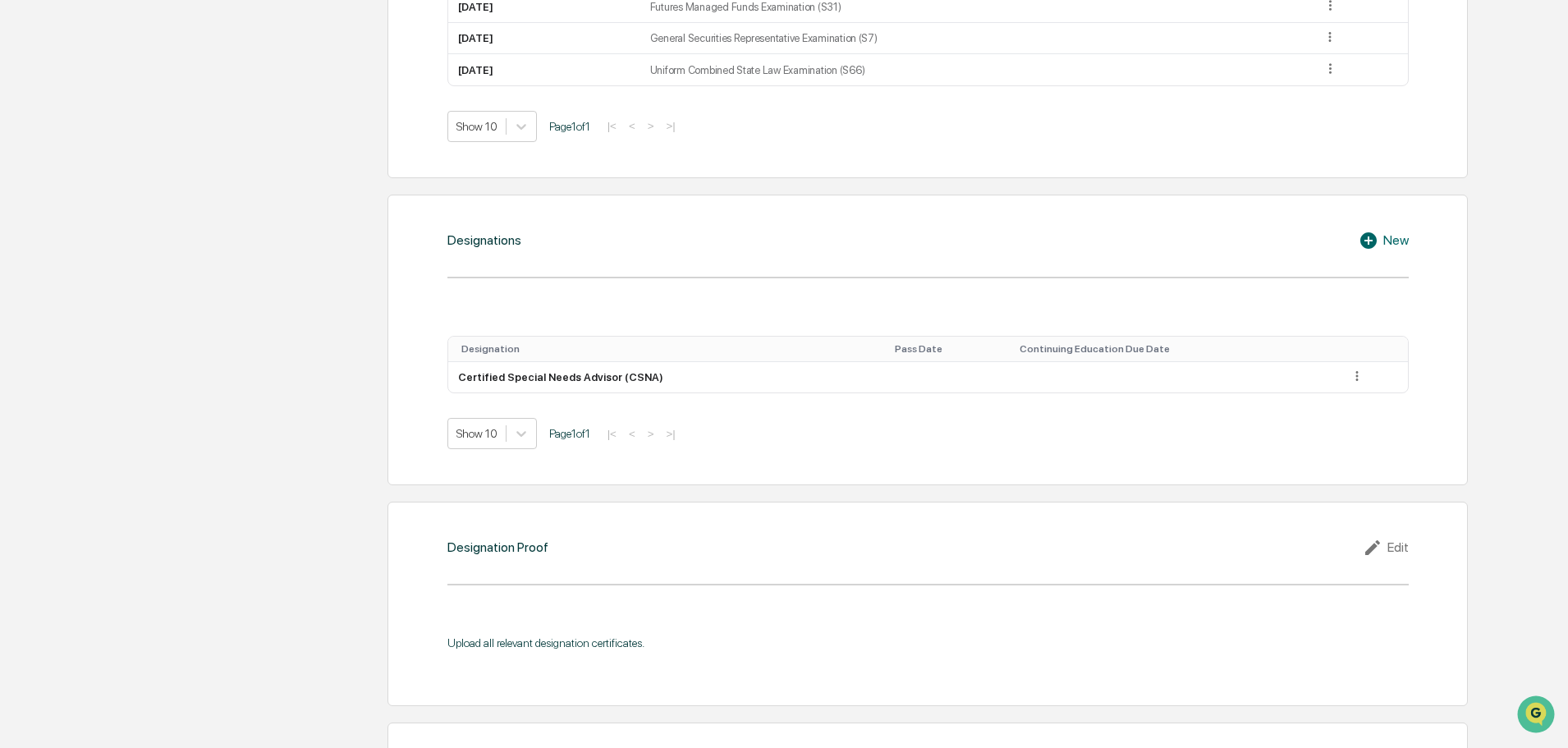
click at [1396, 218] on div "Designations New Designation Pass Date Continuing Education Due Date Certified …" at bounding box center [927, 340] width 1080 height 291
click at [1397, 234] on div "New" at bounding box center [1383, 240] width 50 height 19
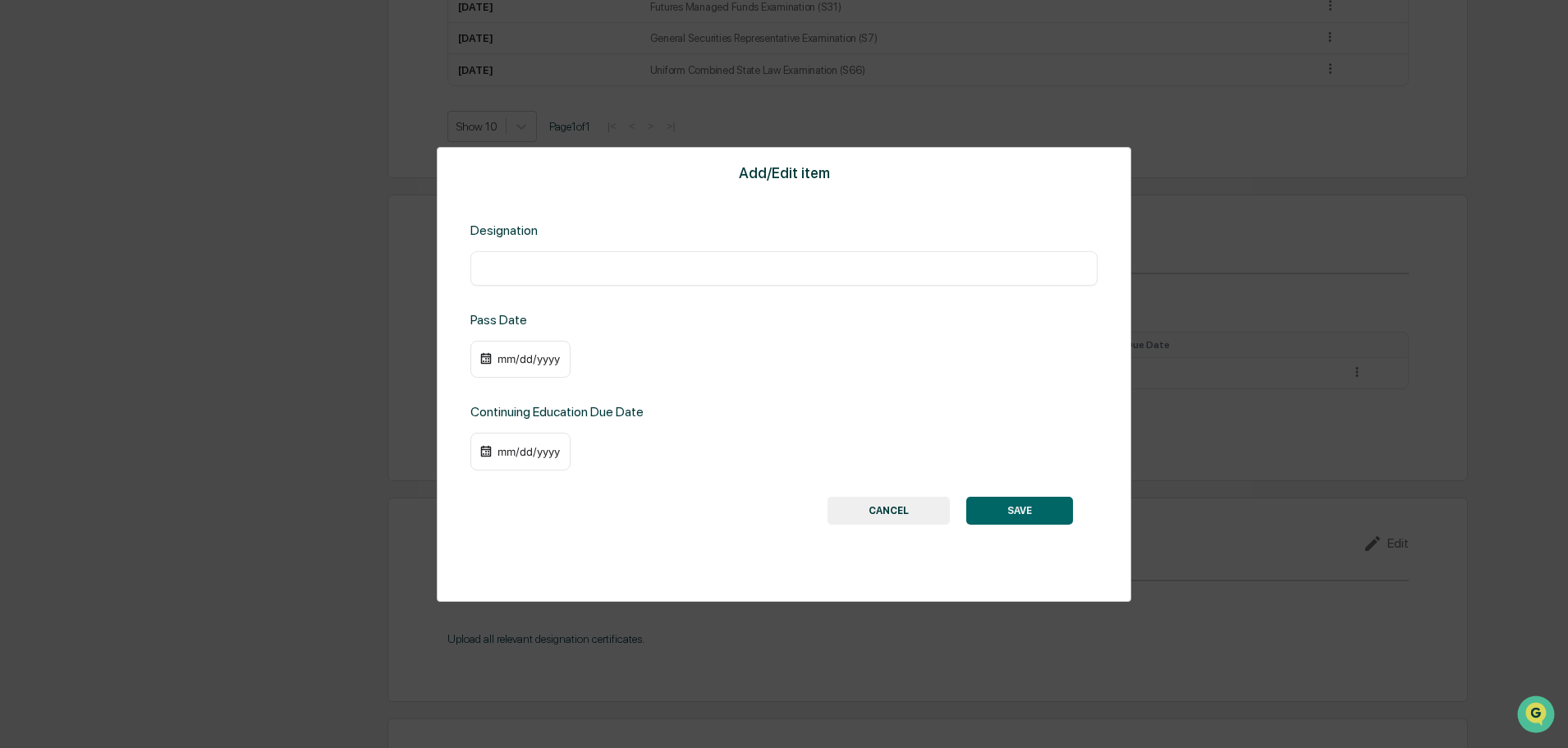
click at [665, 264] on input "text" at bounding box center [784, 269] width 602 height 17
paste input "**********"
type input "**********"
click at [1043, 516] on button "SAVE" at bounding box center [1019, 511] width 106 height 28
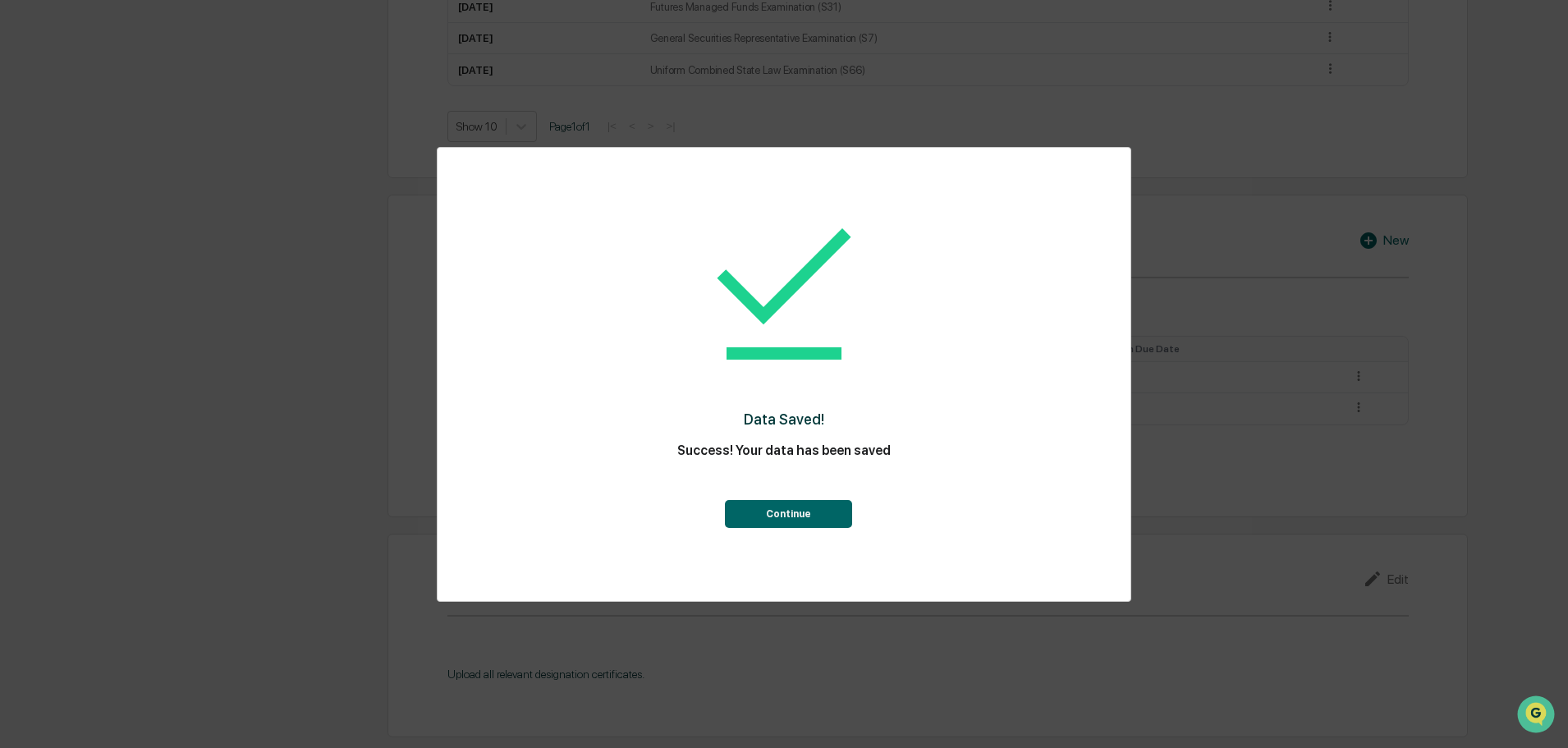
drag, startPoint x: 811, startPoint y: 514, endPoint x: 799, endPoint y: 516, distance: 12.2
click at [810, 515] on button "Continue" at bounding box center [788, 514] width 128 height 28
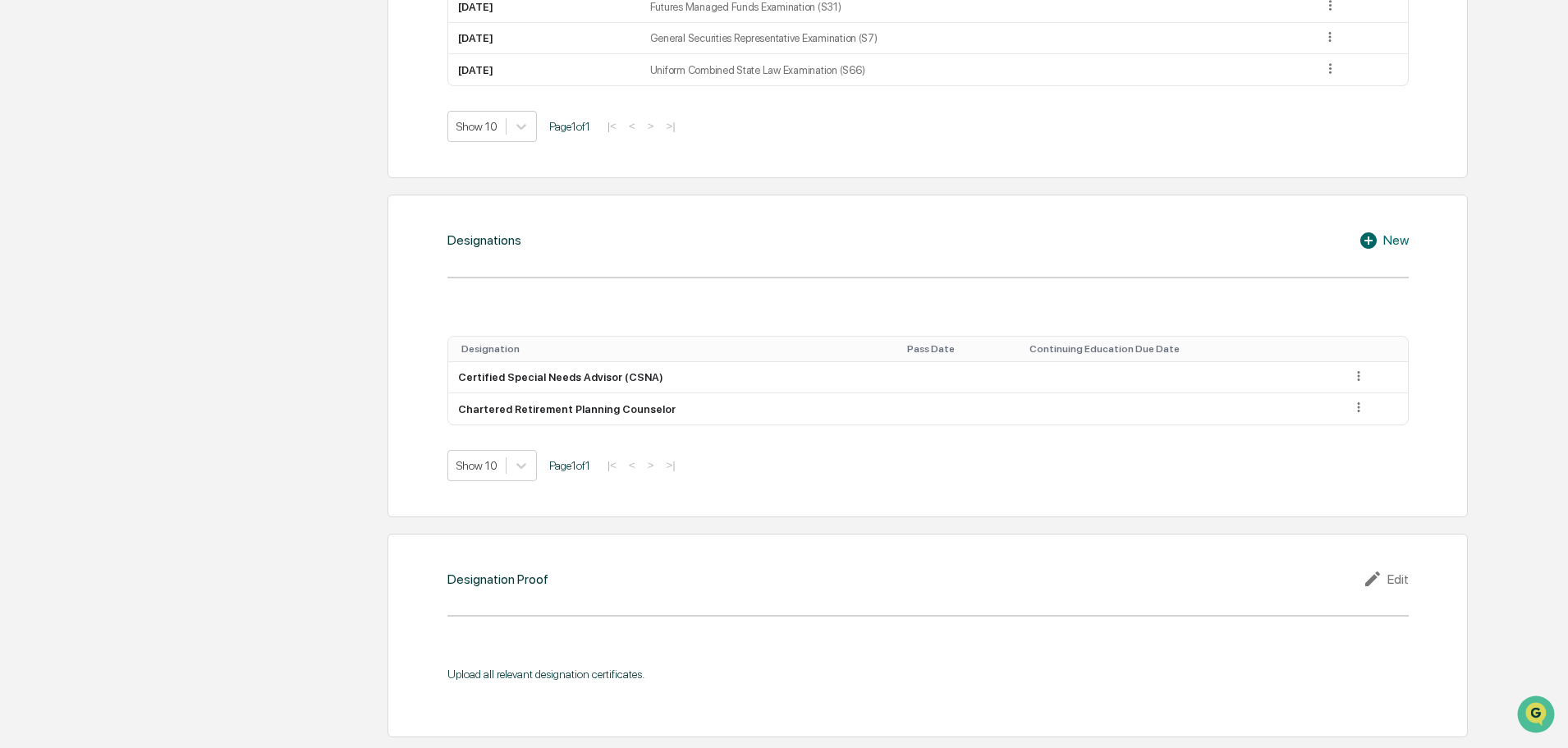
click at [1391, 239] on div "New" at bounding box center [1383, 240] width 50 height 19
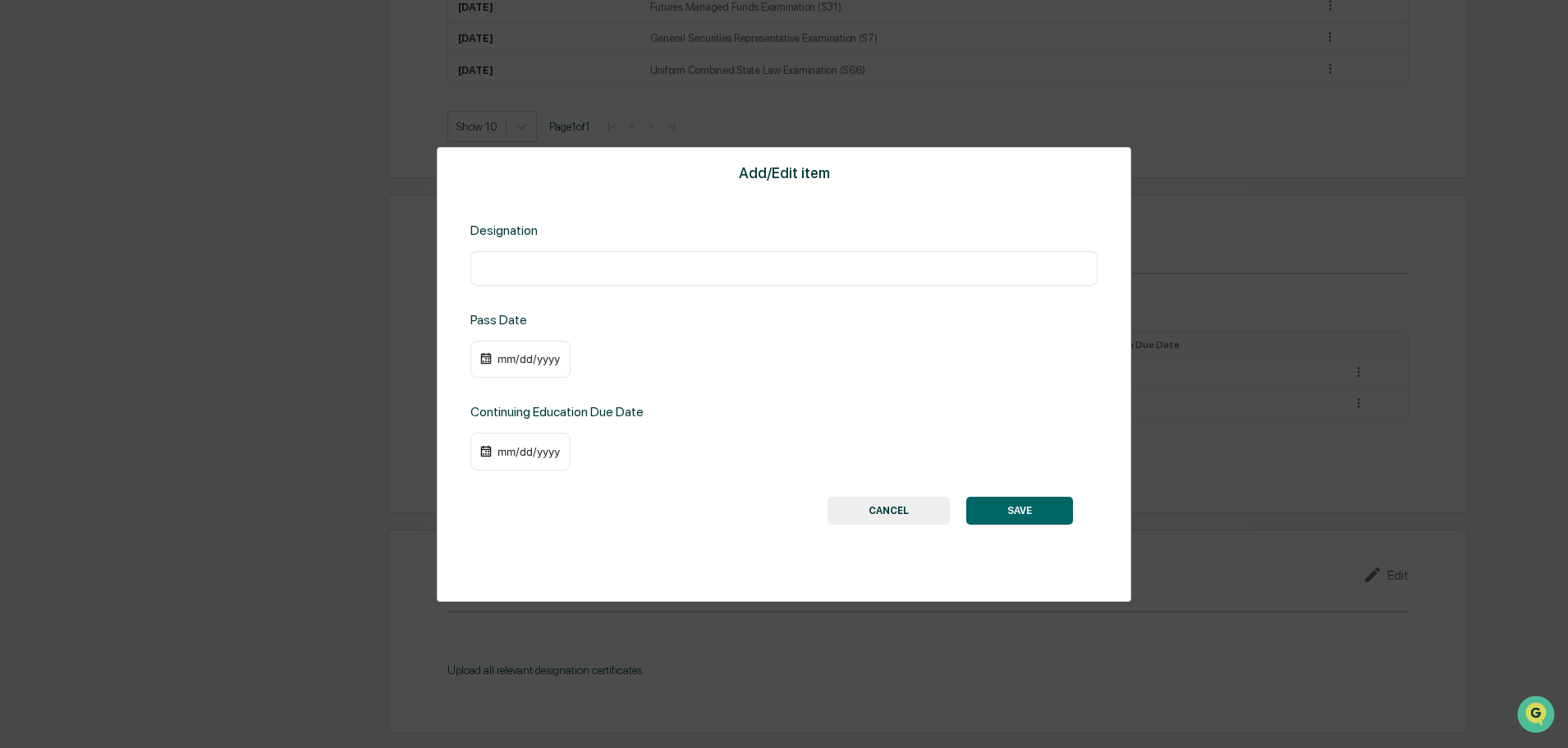
click at [555, 270] on input "text" at bounding box center [784, 269] width 602 height 17
paste input "**********"
type input "**********"
click at [1026, 515] on button "SAVE" at bounding box center [1019, 511] width 106 height 28
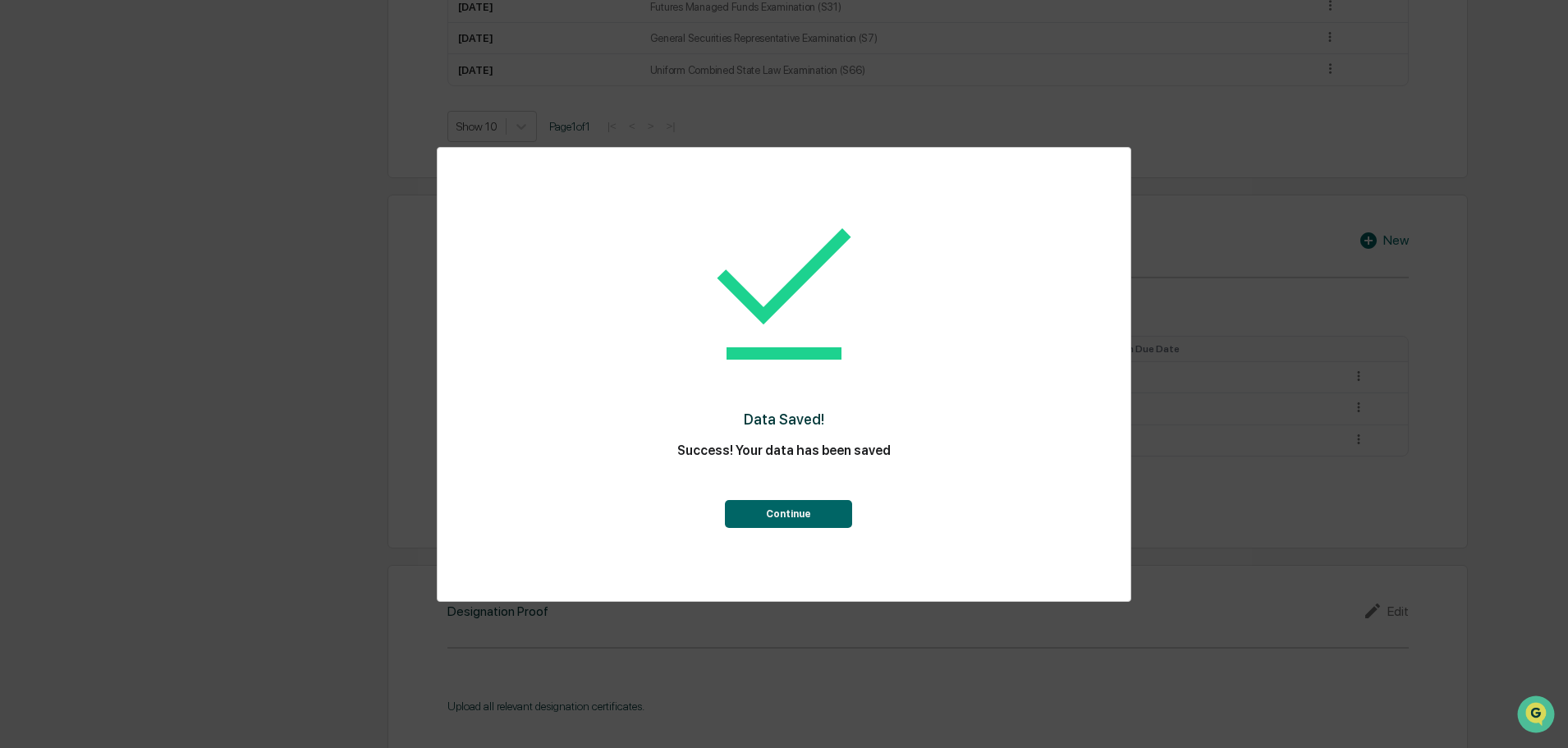
click at [826, 509] on button "Continue" at bounding box center [788, 514] width 128 height 28
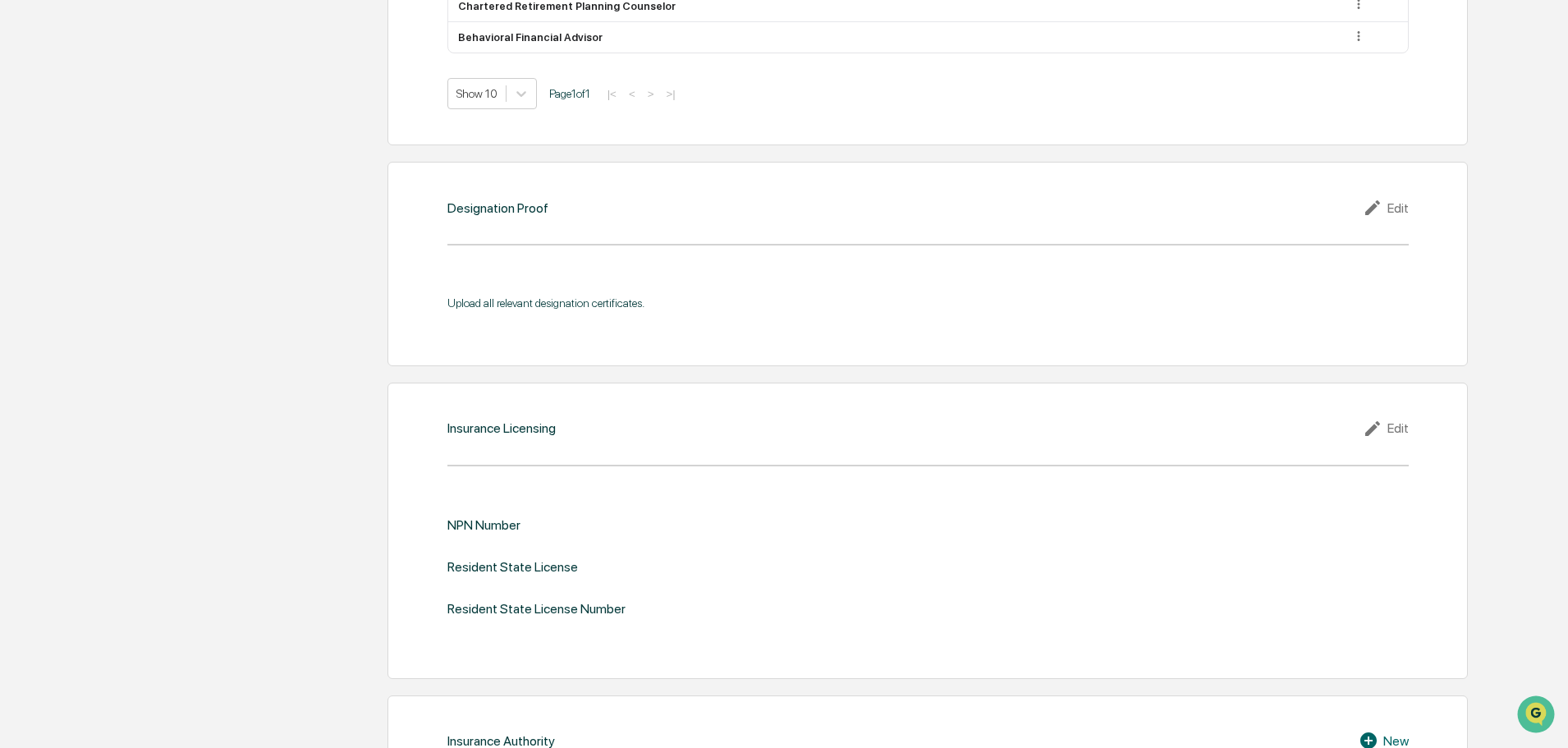
scroll to position [1566, 0]
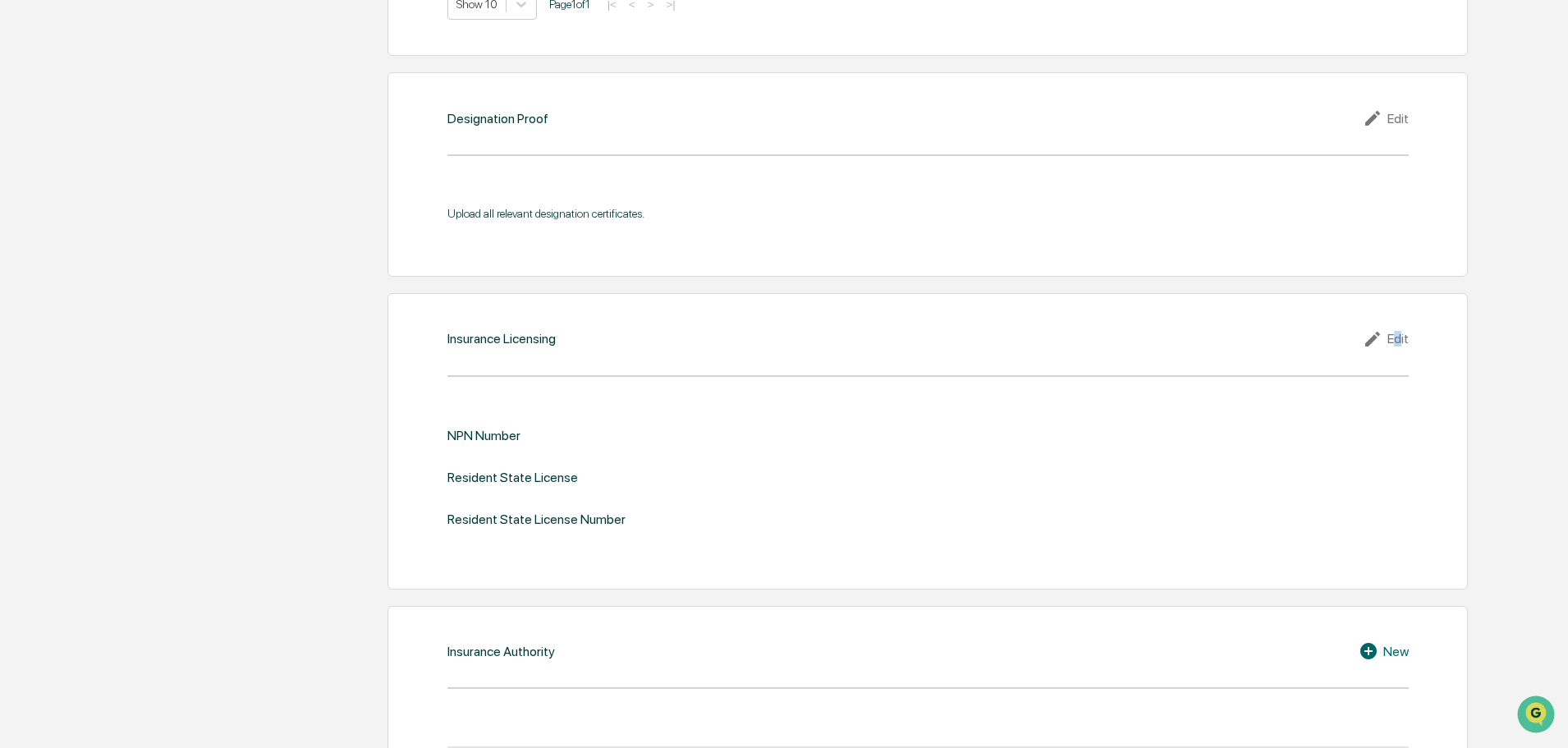
click at [1398, 336] on div "Edit" at bounding box center [1386, 338] width 46 height 19
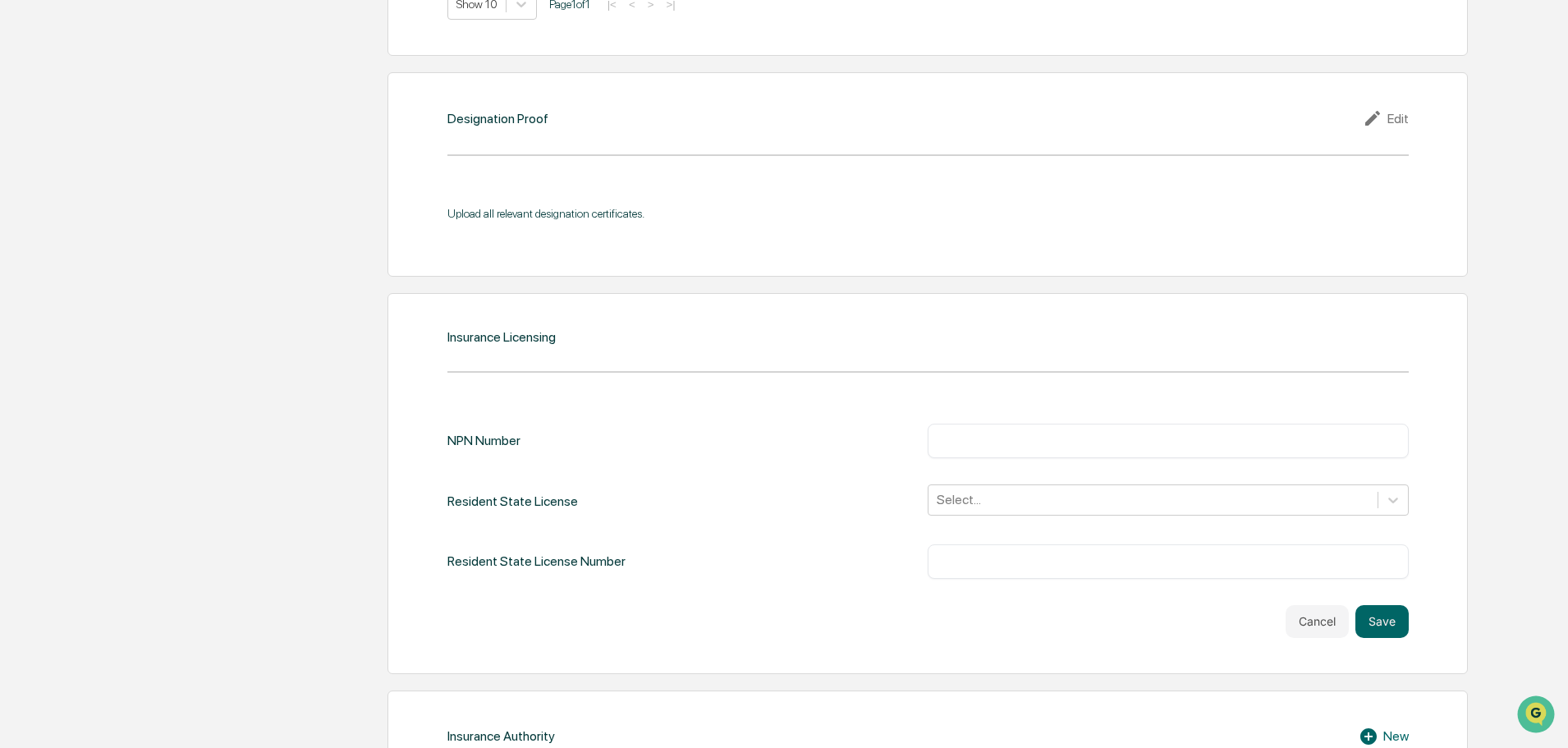
drag, startPoint x: 1049, startPoint y: 445, endPoint x: 1034, endPoint y: 467, distance: 26.6
click at [1048, 445] on input "text" at bounding box center [1168, 441] width 456 height 17
paste input "********"
type input "********"
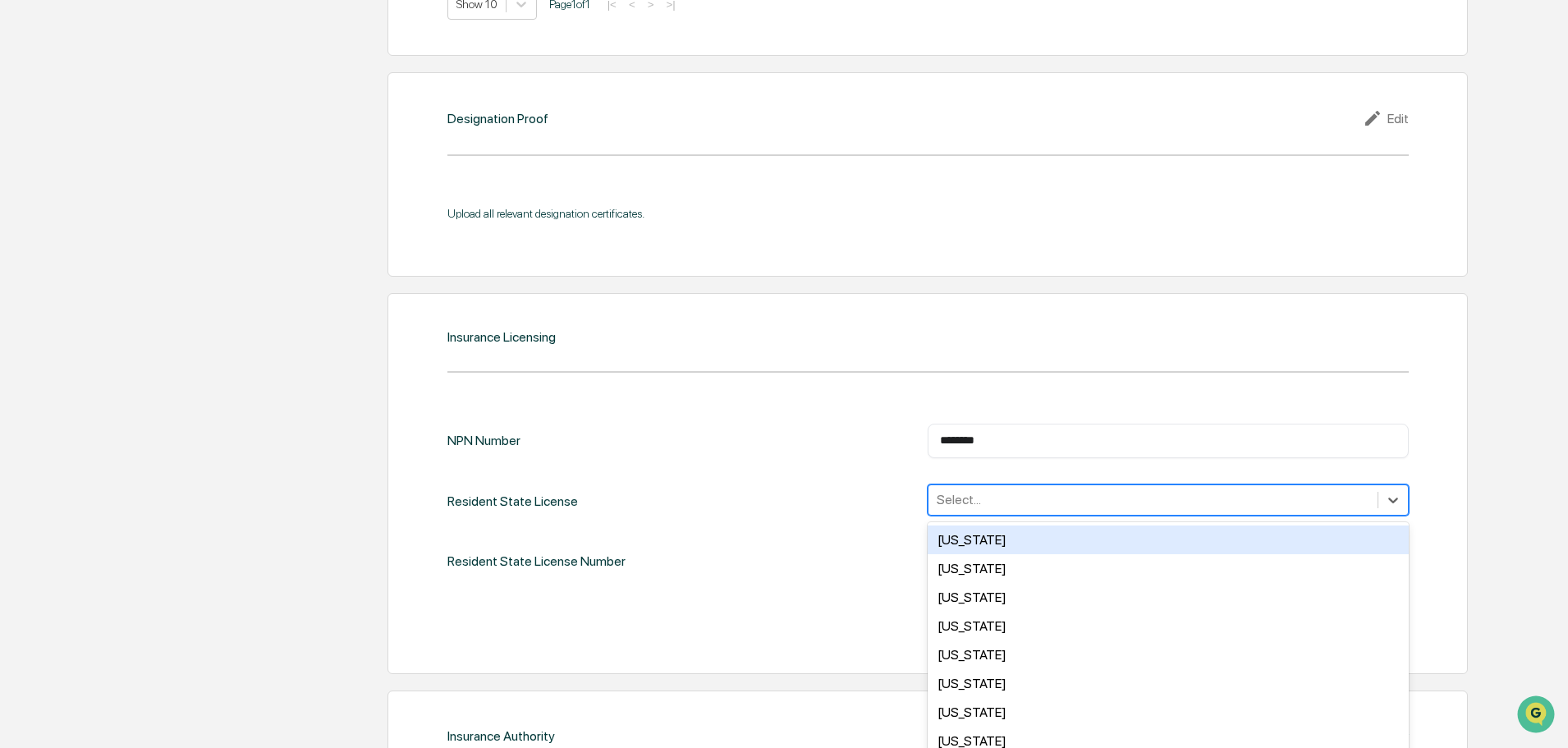
click at [1001, 505] on div "50 results available. Use Up and Down to choose options, press Enter to select …" at bounding box center [1168, 500] width 481 height 31
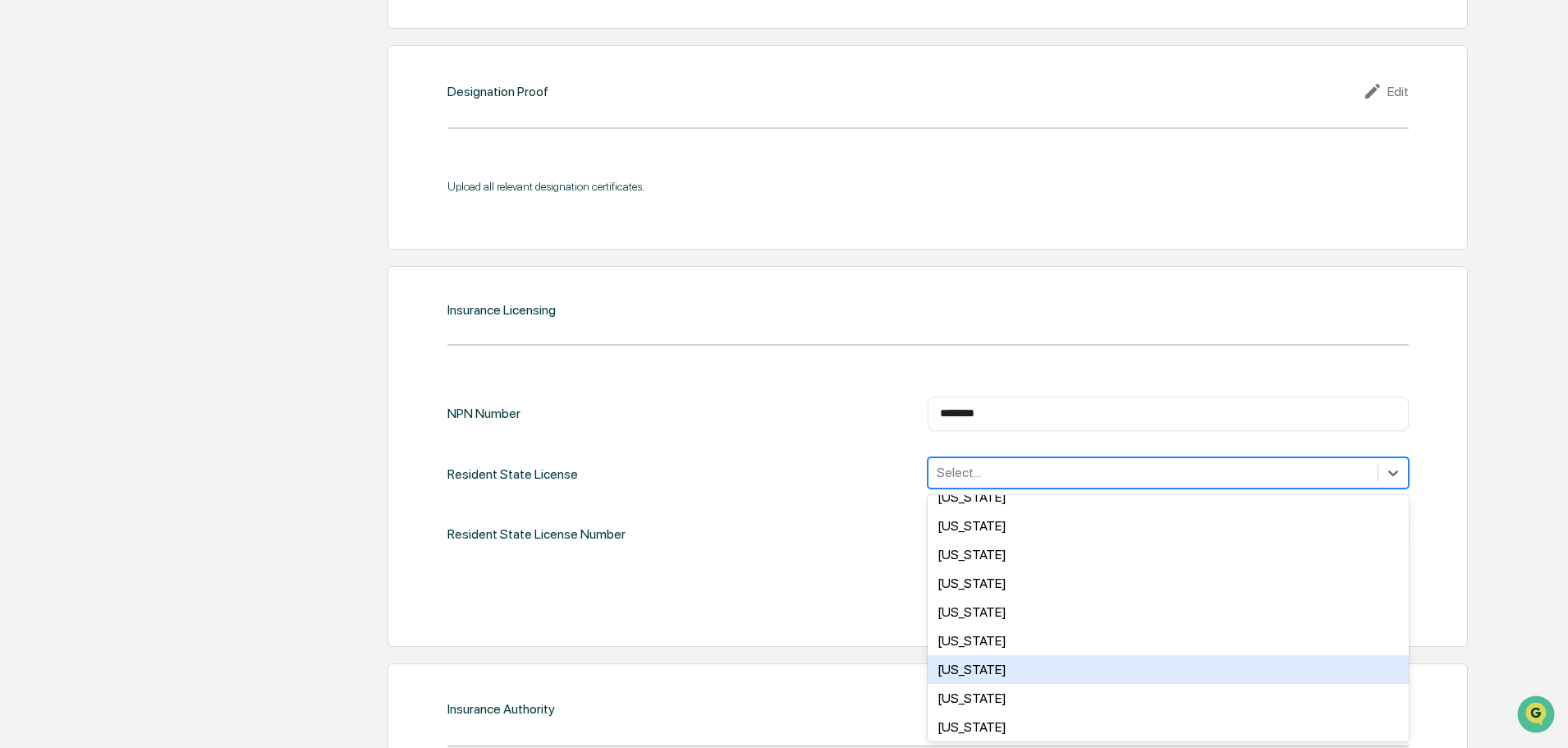
scroll to position [986, 0]
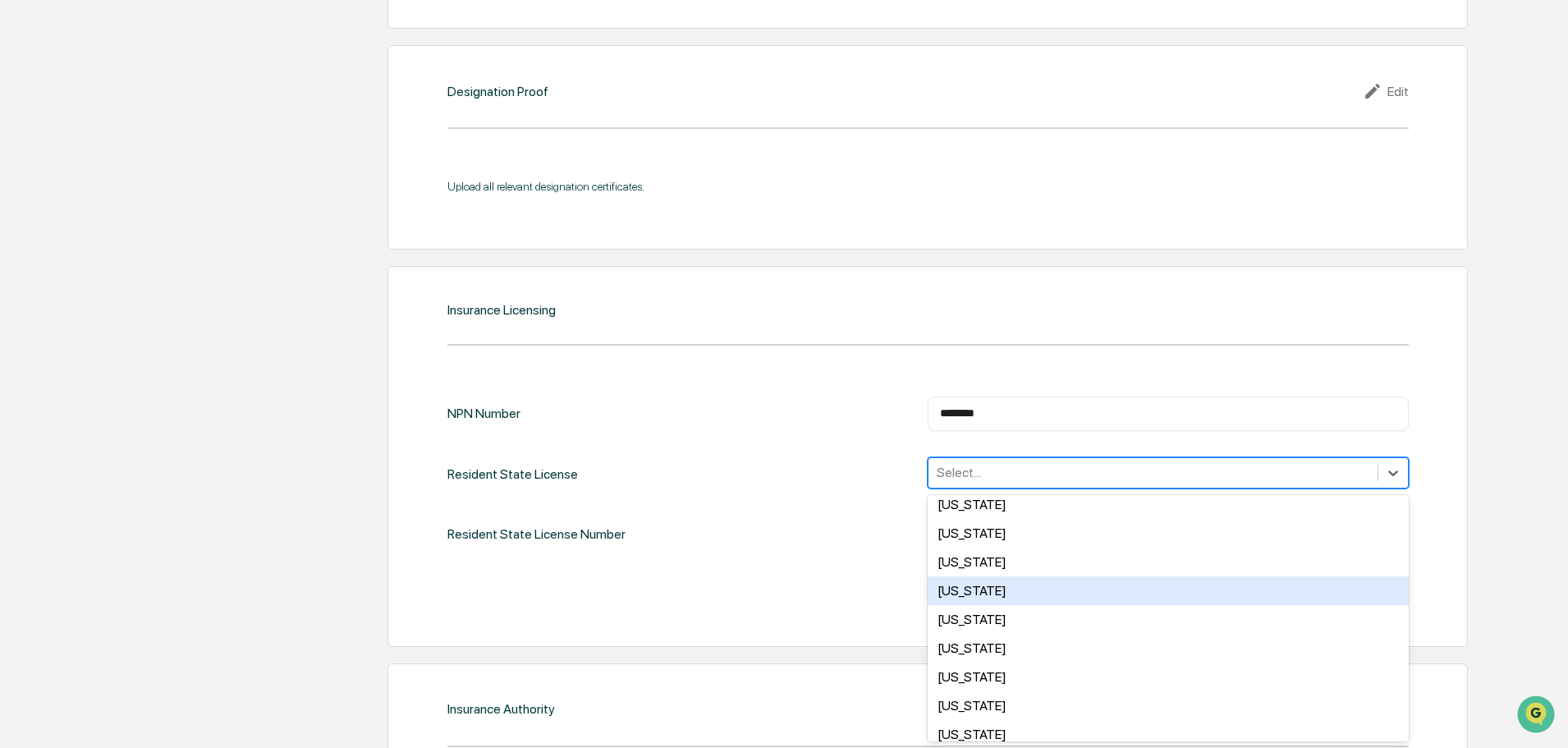
click at [984, 589] on div "[US_STATE]" at bounding box center [1168, 591] width 481 height 29
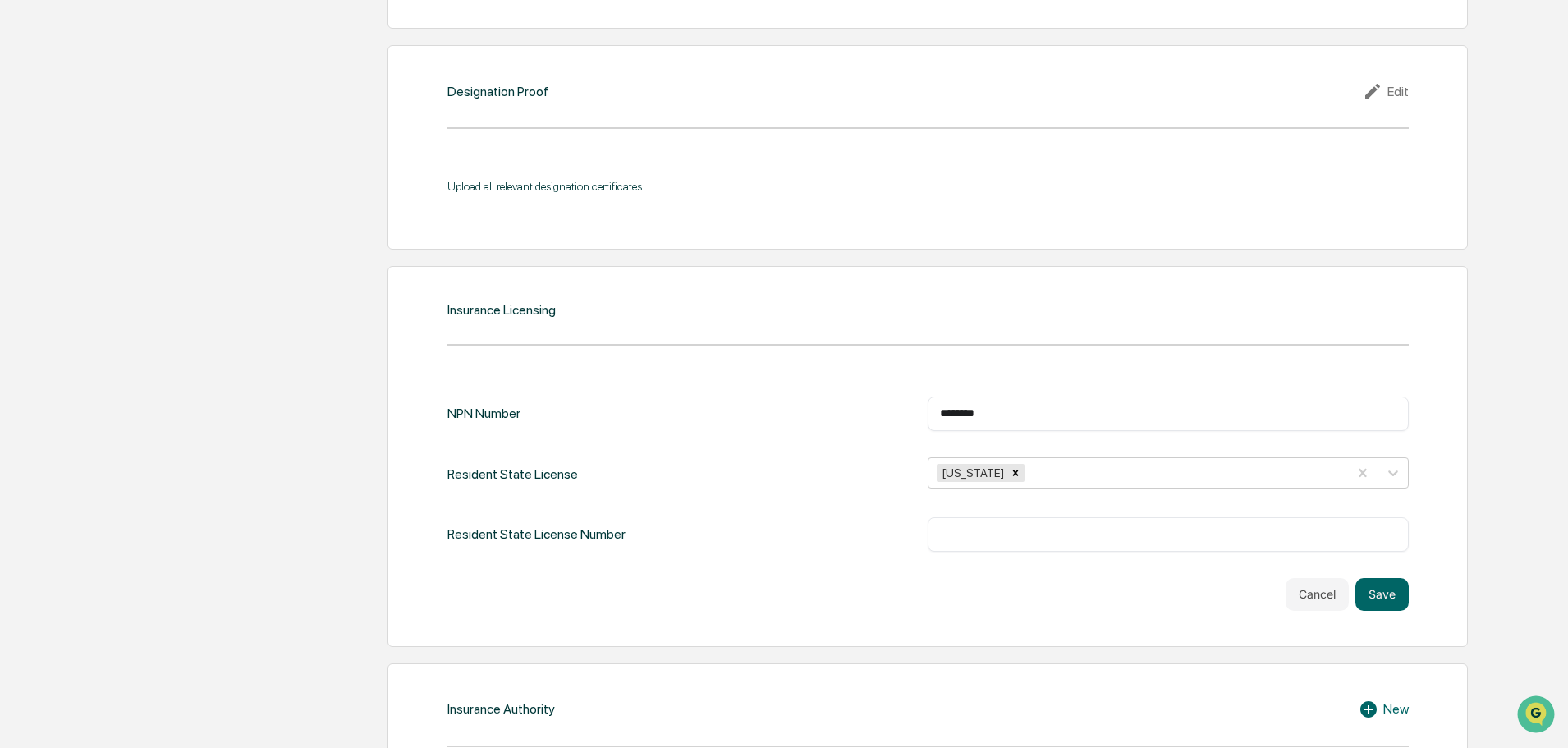
click at [739, 577] on div "NPN Number ******** ​ Resident State License [US_STATE] Resident State License …" at bounding box center [928, 504] width 961 height 215
click at [1056, 524] on div "​" at bounding box center [1168, 534] width 481 height 34
click at [1130, 535] on input "text" at bounding box center [1168, 534] width 456 height 17
paste input "******"
type input "******"
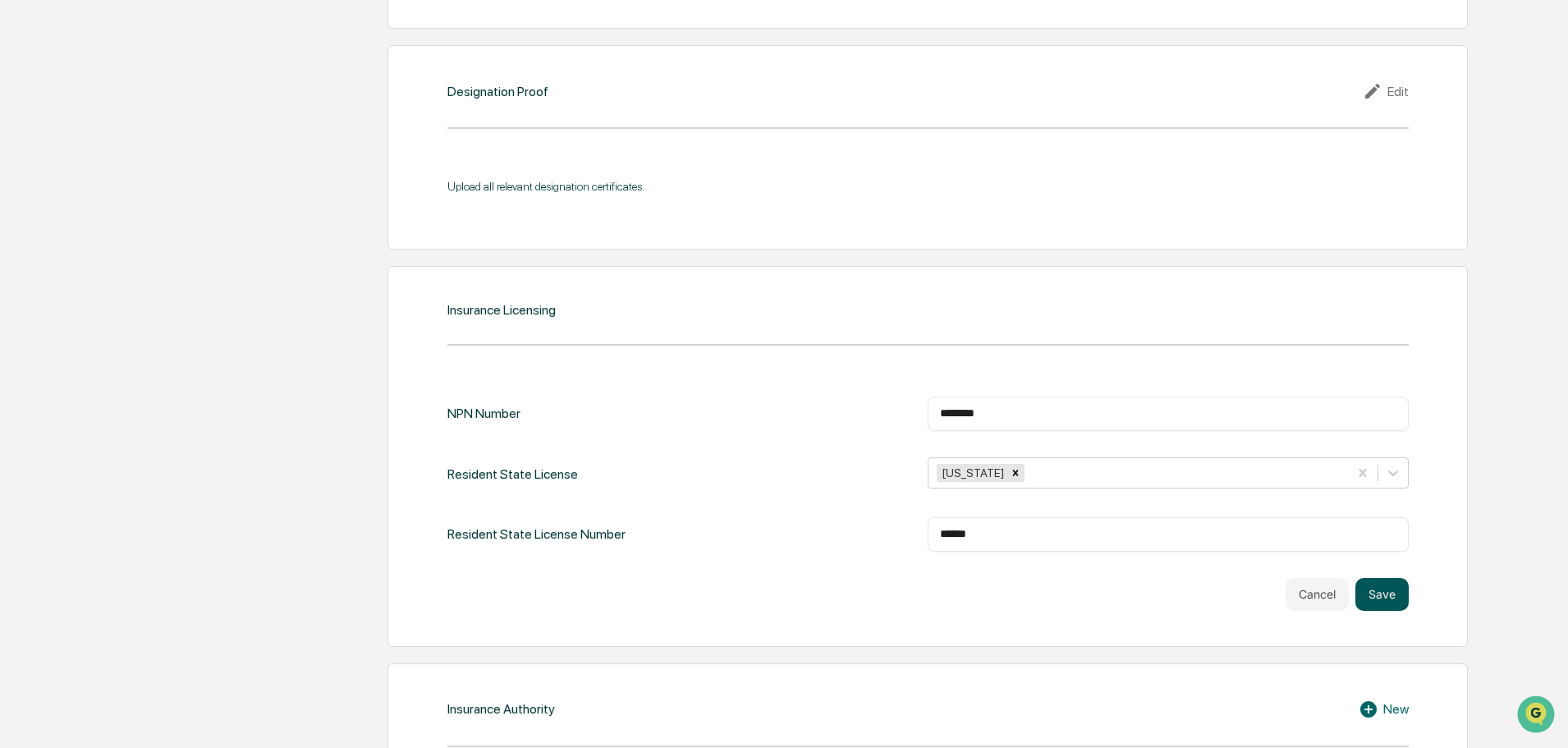
click at [1405, 582] on button "Save" at bounding box center [1382, 595] width 54 height 33
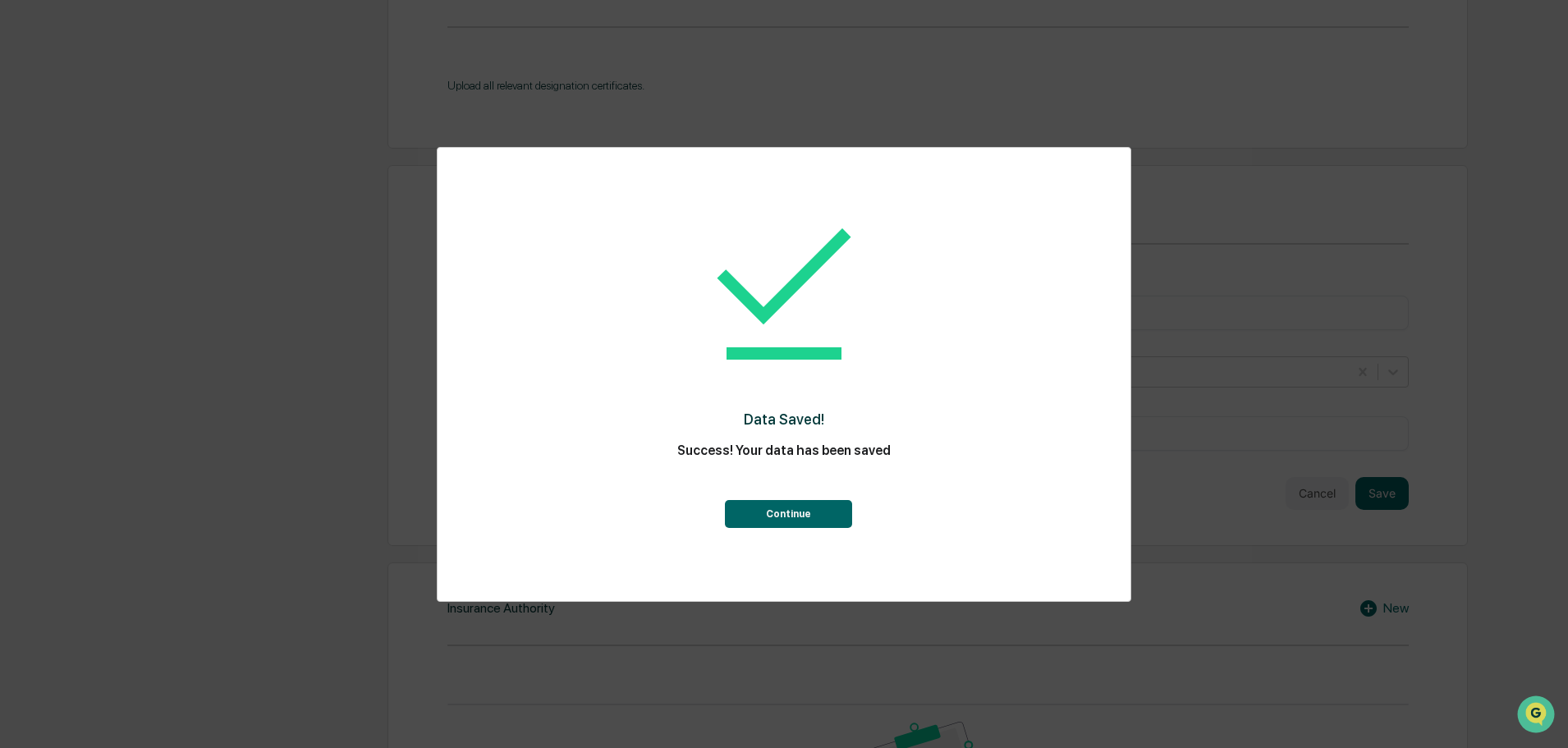
scroll to position [1840, 0]
click at [788, 507] on button "Continue" at bounding box center [788, 514] width 128 height 28
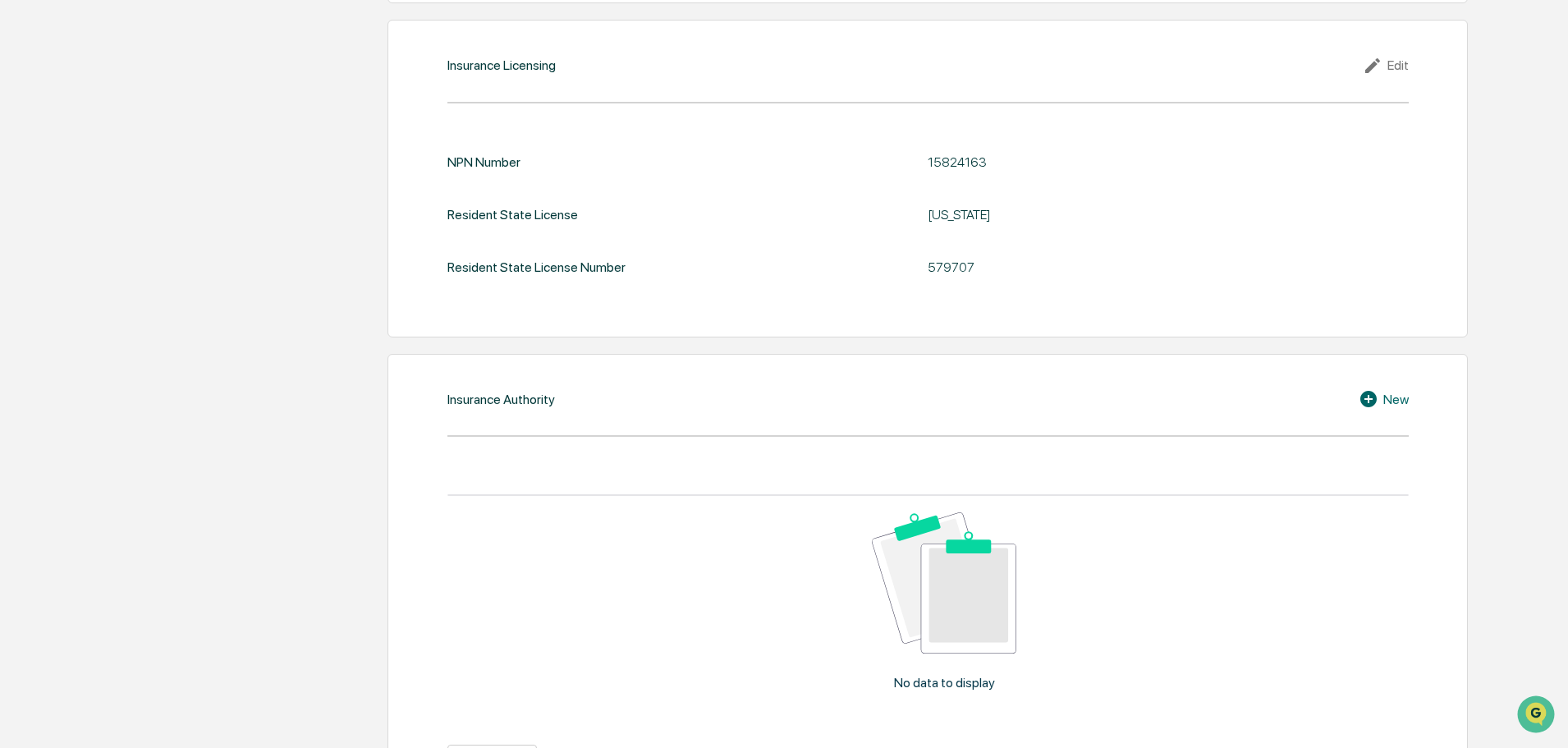
click at [1402, 383] on div "Insurance Authority New No data to display Show 10 Page 1 of 0 |< < > >|" at bounding box center [927, 583] width 1080 height 459
click at [1391, 401] on div "New" at bounding box center [1383, 399] width 50 height 19
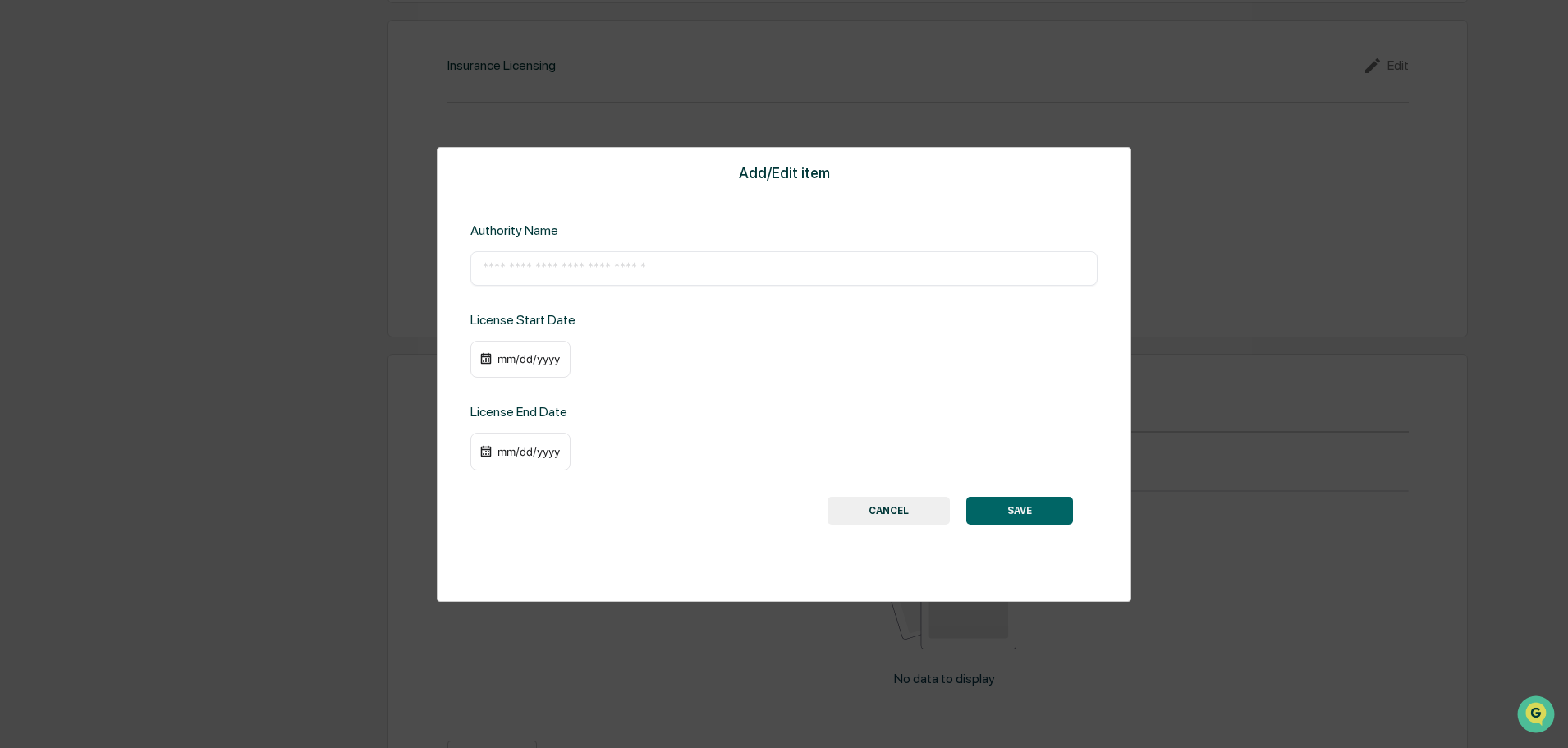
click at [582, 279] on div "​" at bounding box center [784, 268] width 627 height 34
click at [574, 267] on input "text" at bounding box center [784, 269] width 602 height 17
paste input "**********"
type input "**********"
click at [519, 356] on div "mm/dd/yyyy" at bounding box center [529, 359] width 66 height 13
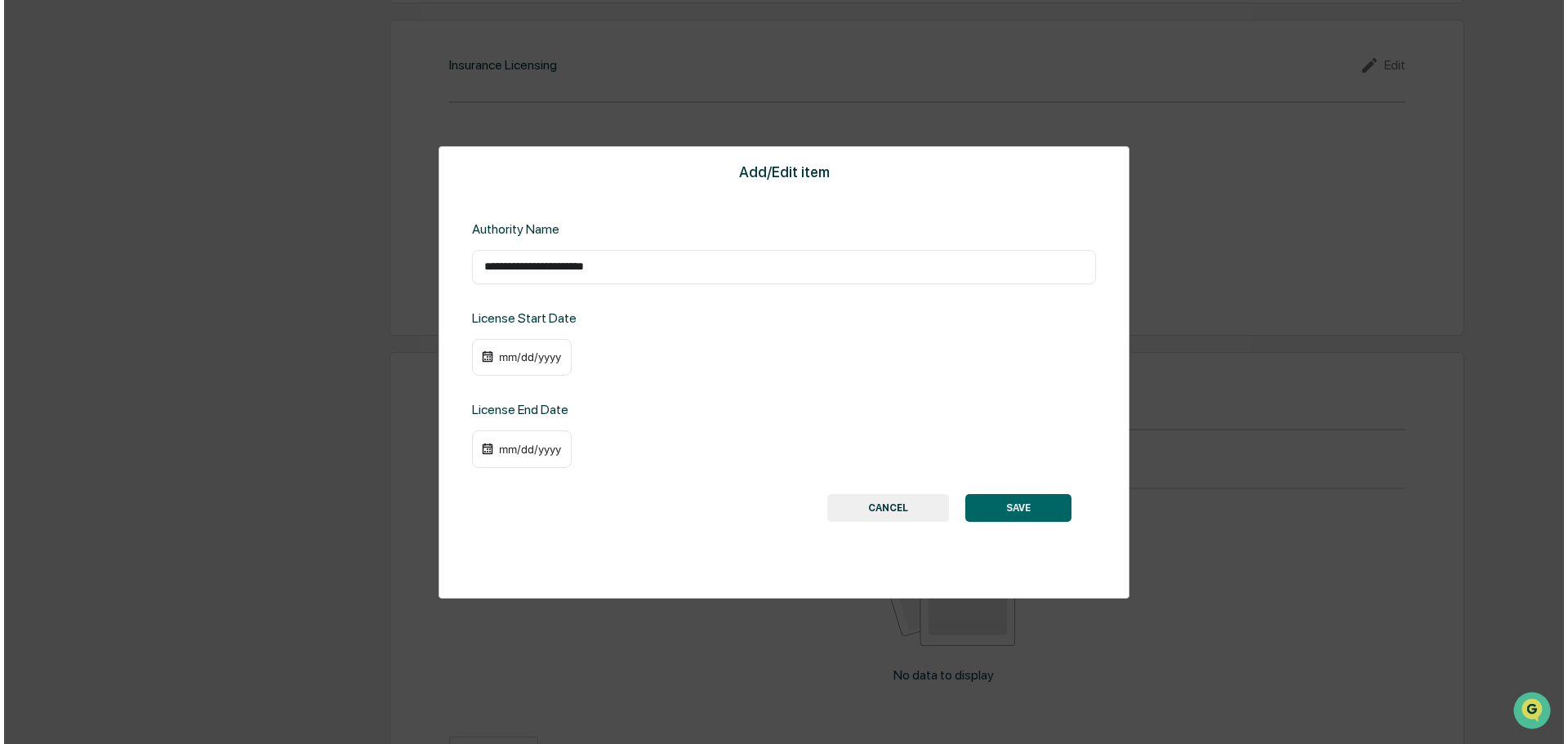
scroll to position [1832, 0]
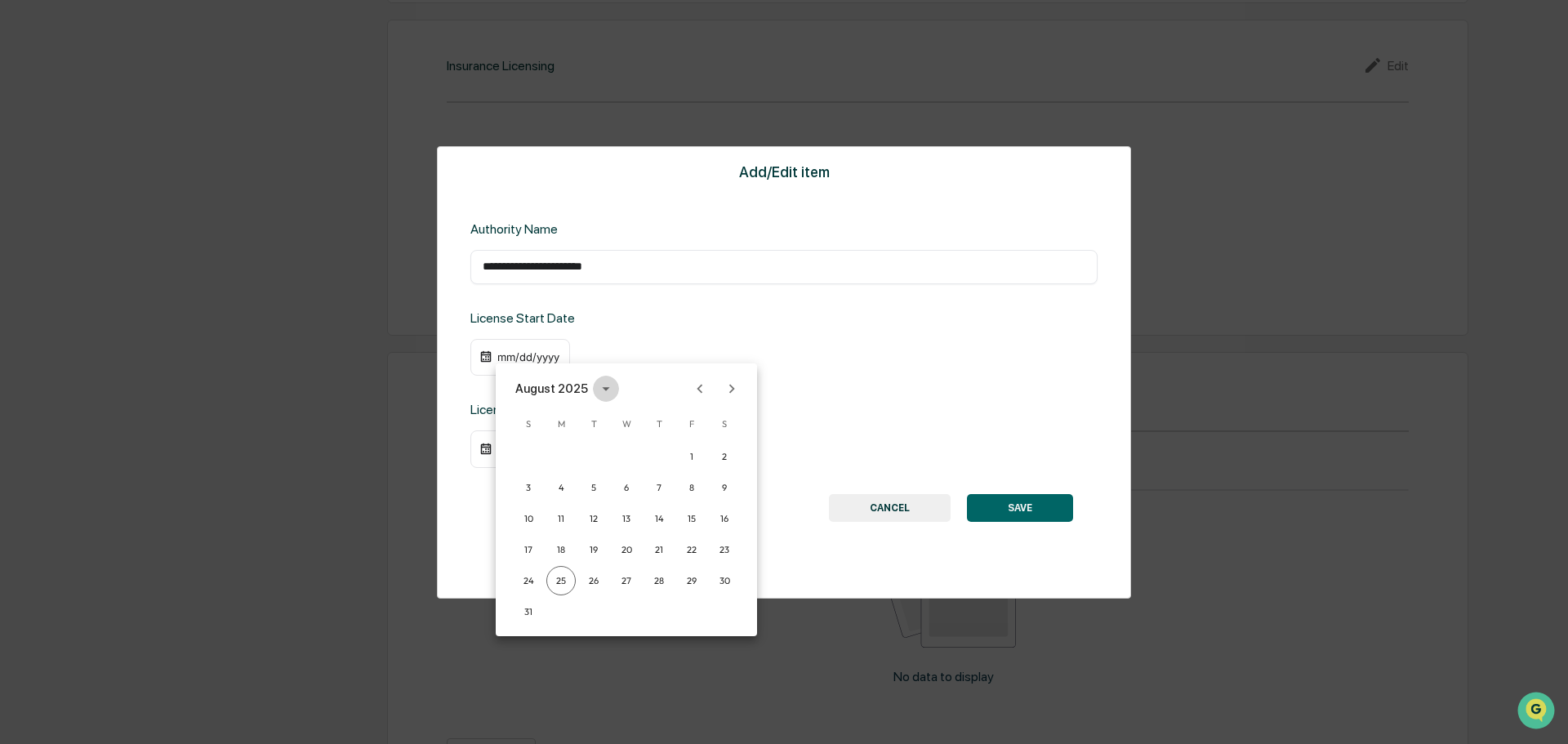
click at [593, 385] on button "calendar view is open, switch to year view" at bounding box center [606, 389] width 26 height 26
click at [705, 498] on button "2010" at bounding box center [711, 489] width 59 height 29
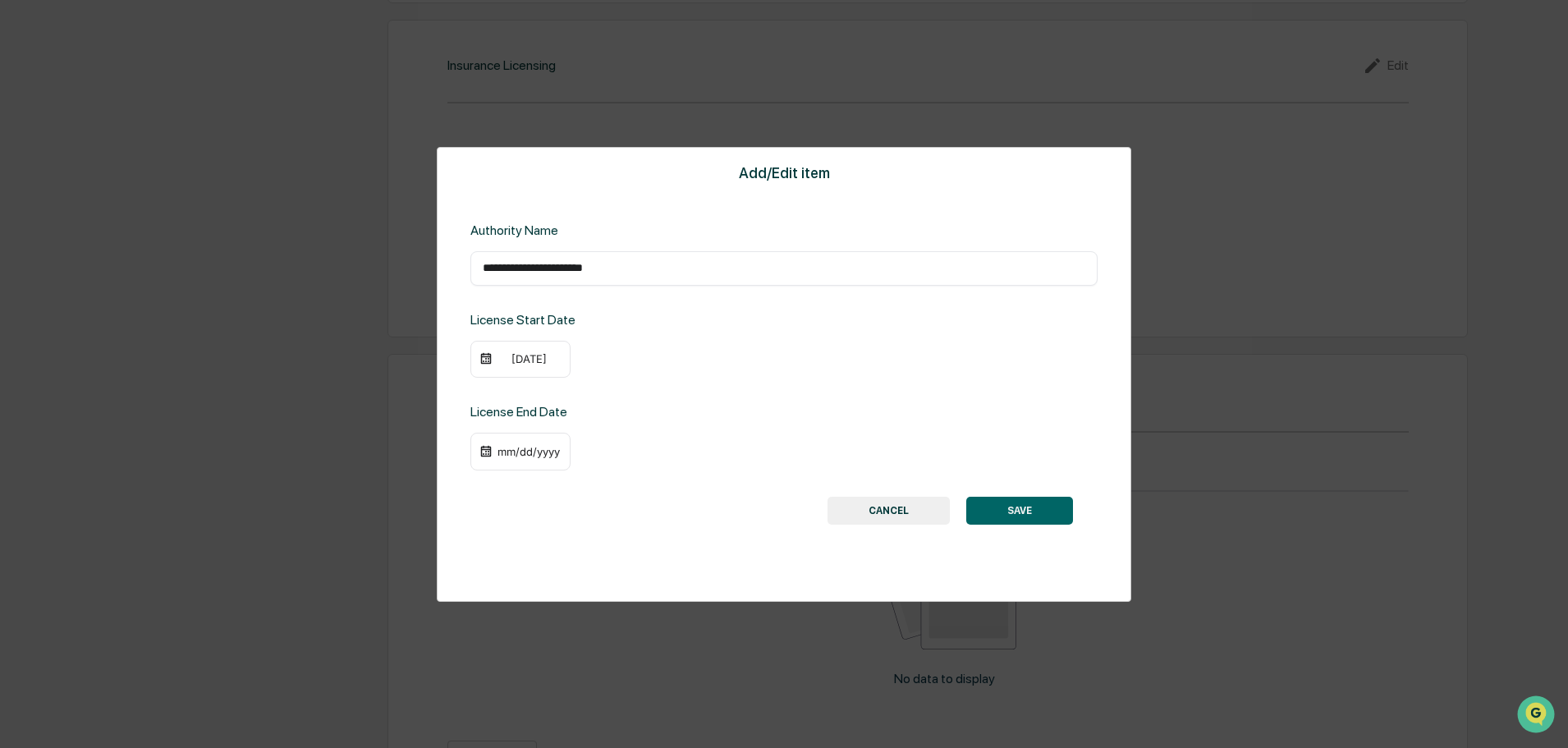
click at [520, 358] on div "[DATE]" at bounding box center [529, 359] width 66 height 13
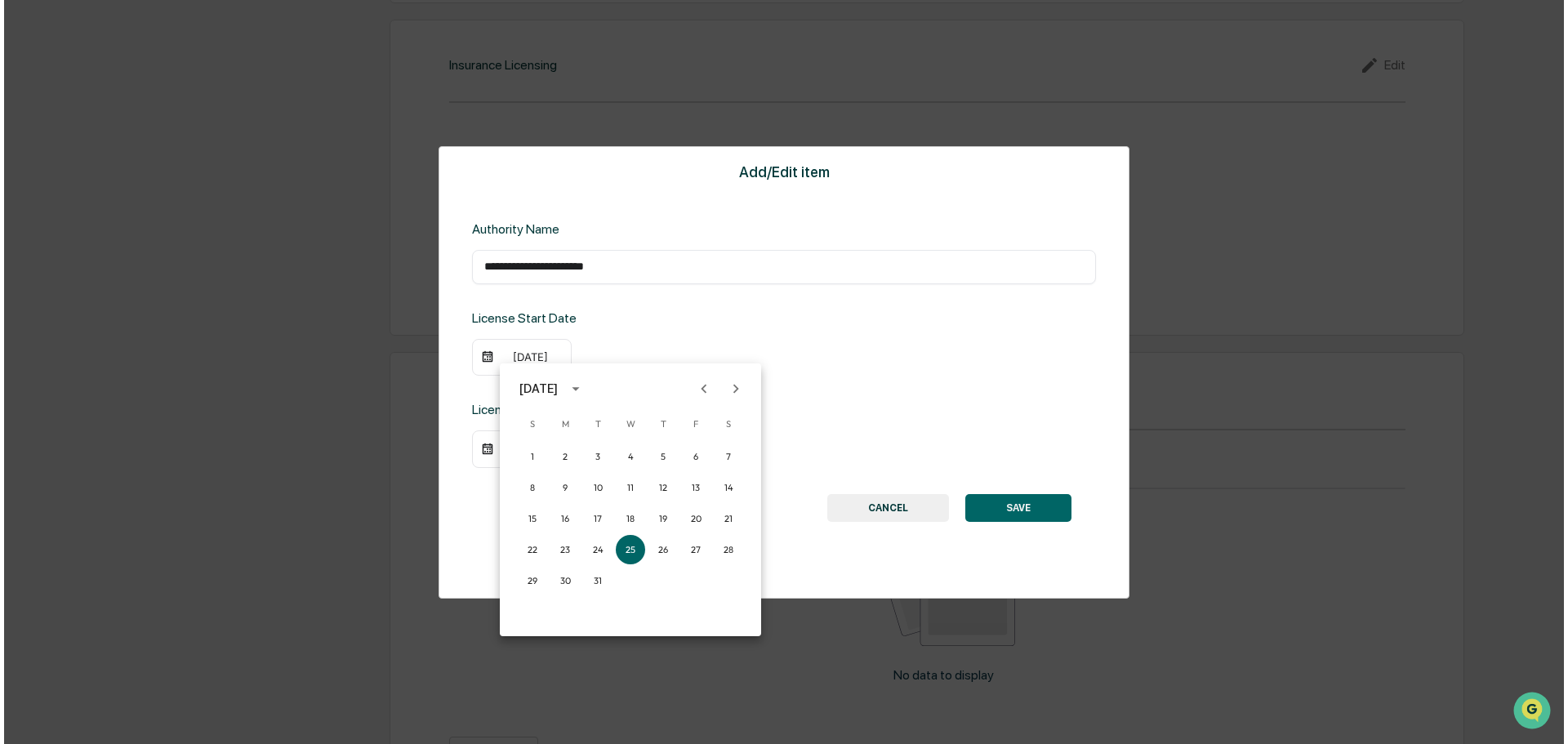
scroll to position [1832, 0]
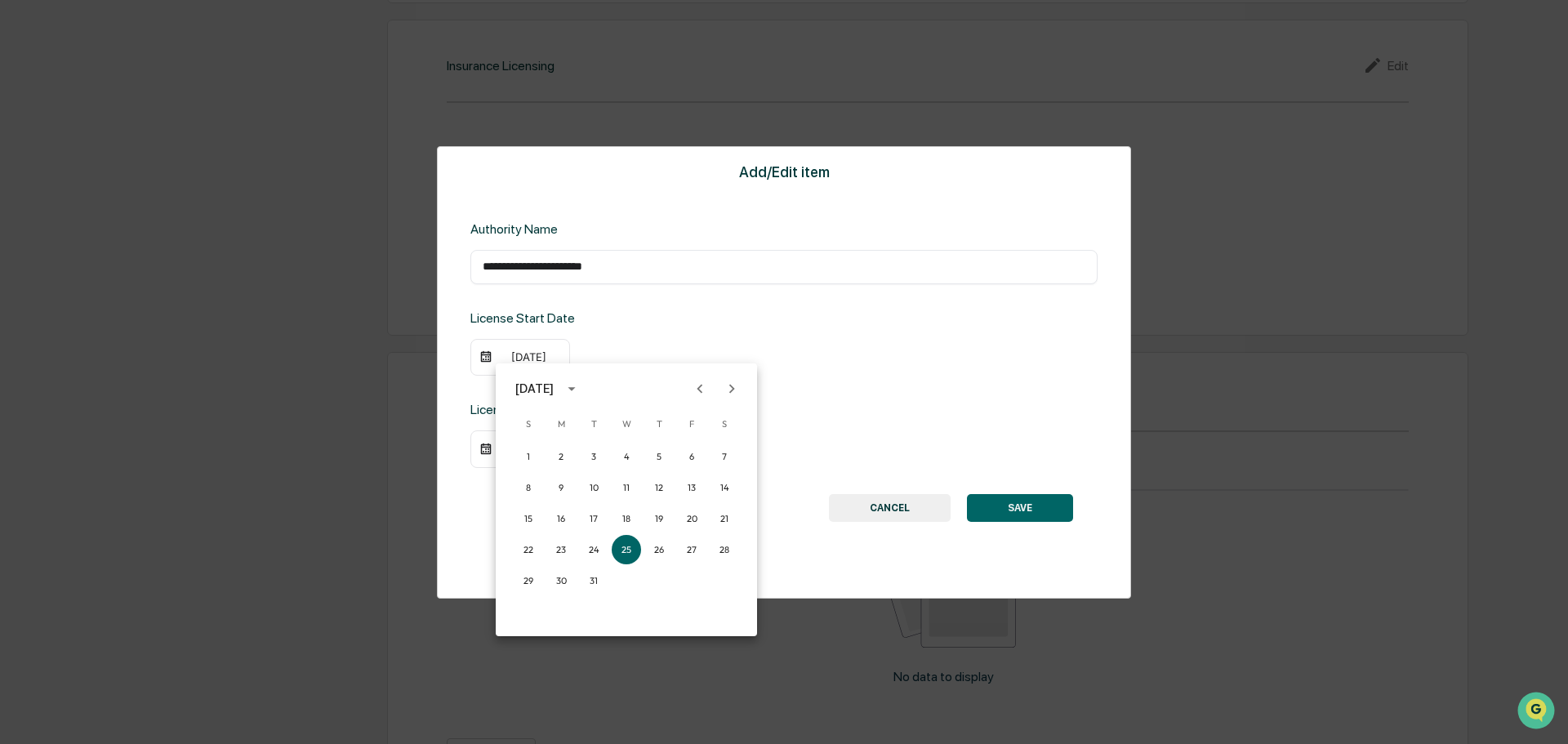
click at [699, 388] on icon "Previous month" at bounding box center [700, 389] width 6 height 9
click at [659, 458] on button "1" at bounding box center [659, 457] width 29 height 29
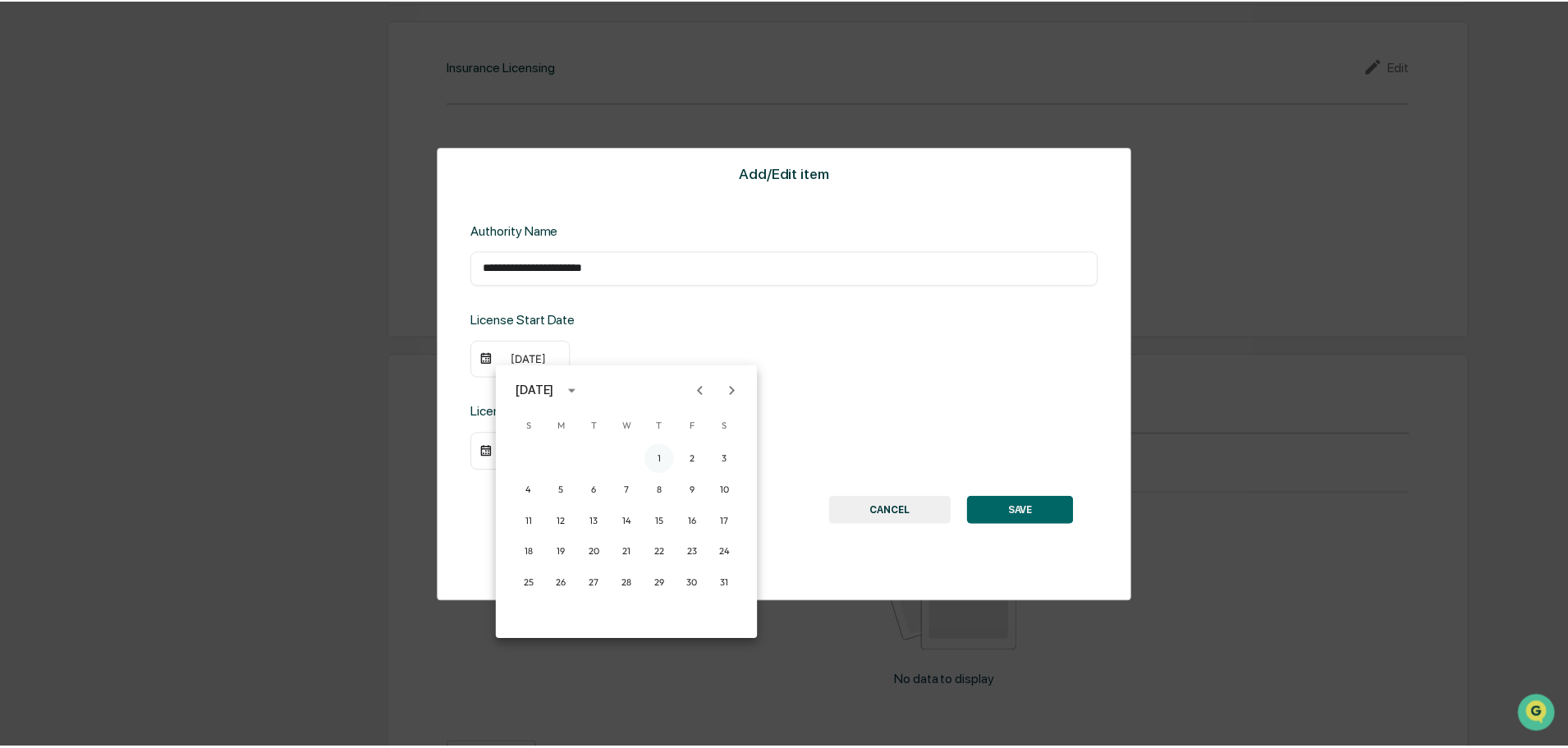
scroll to position [1840, 0]
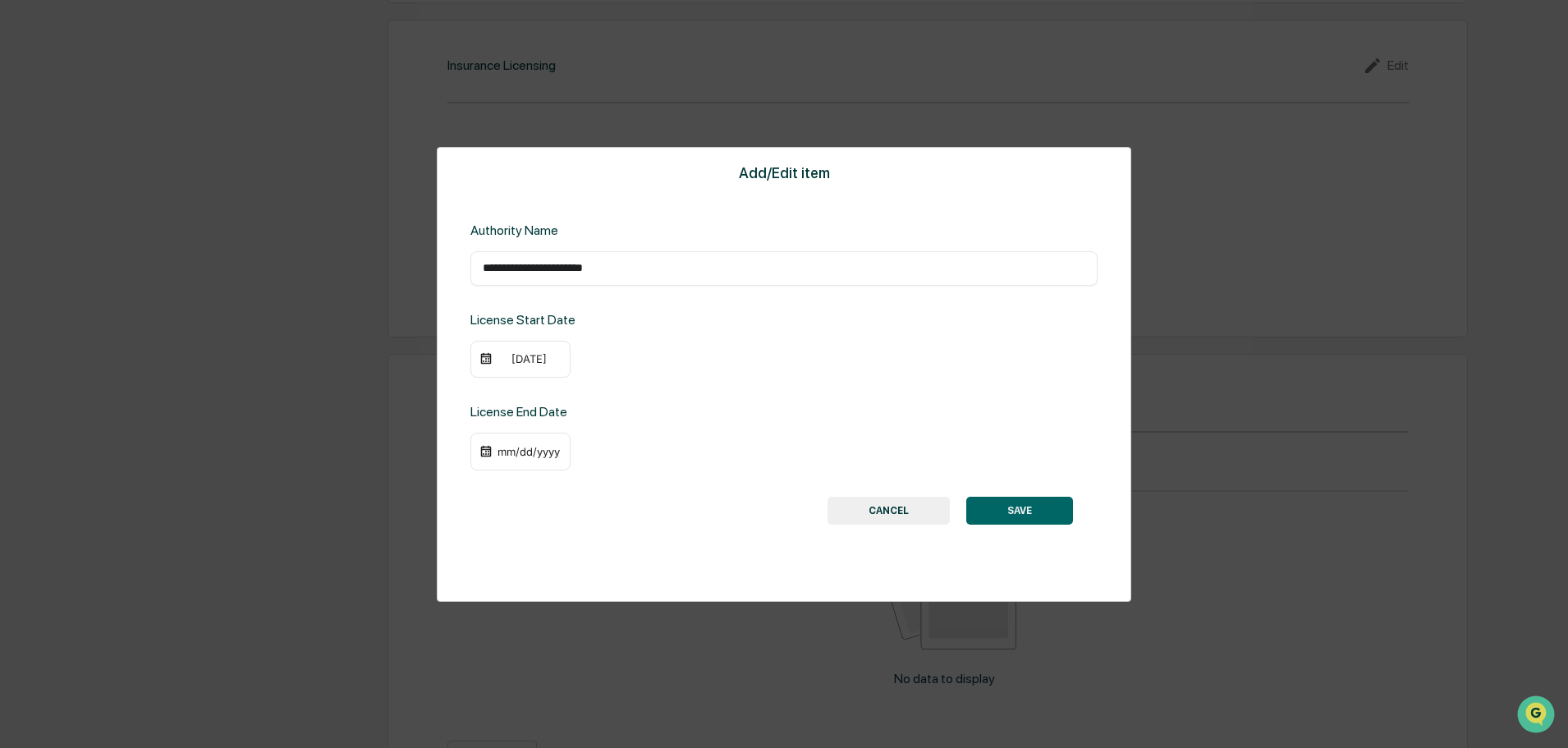
click at [974, 408] on div "License End Date mm/dd/yyyy" at bounding box center [784, 437] width 627 height 67
click at [1063, 515] on button "SAVE" at bounding box center [1019, 511] width 106 height 28
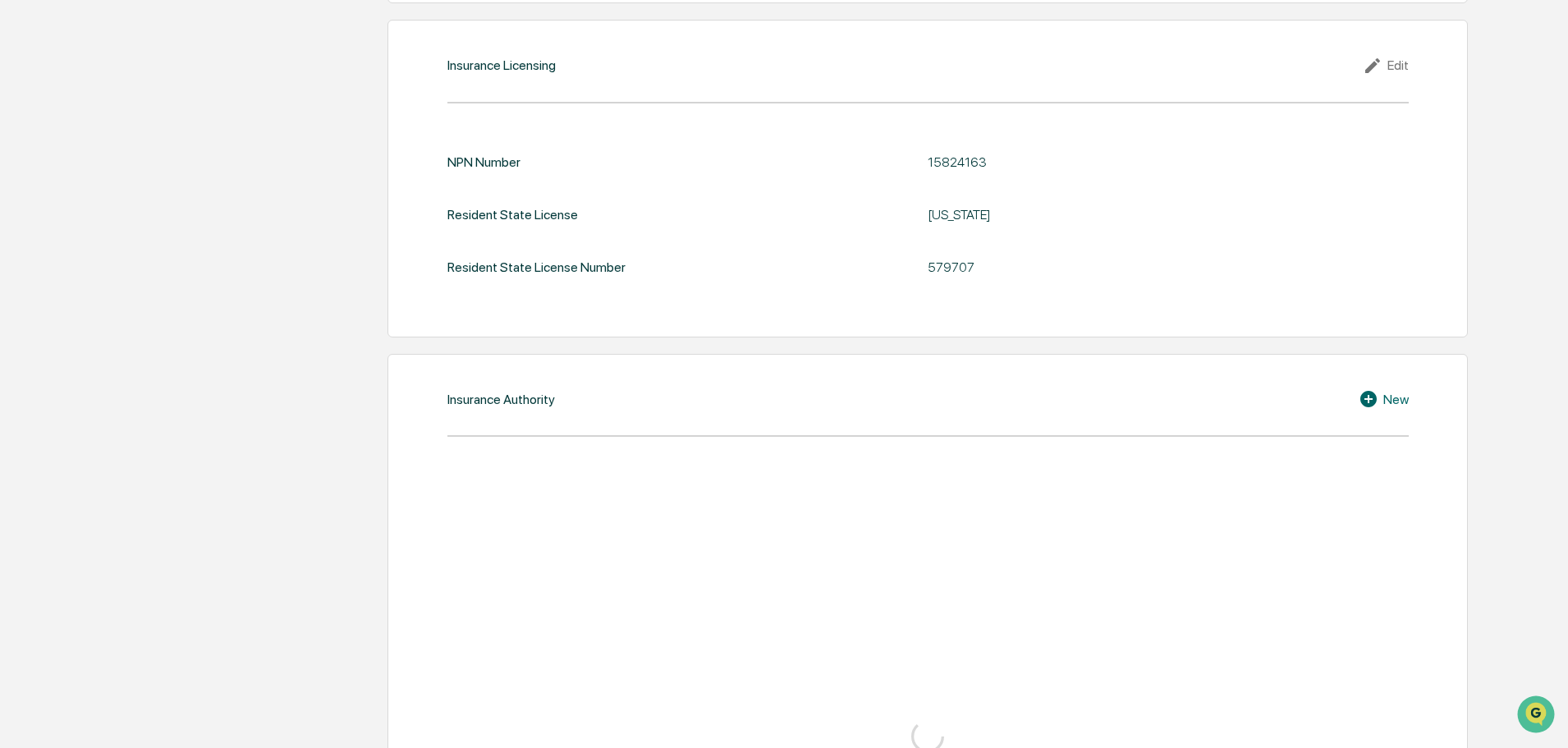
scroll to position [1745, 0]
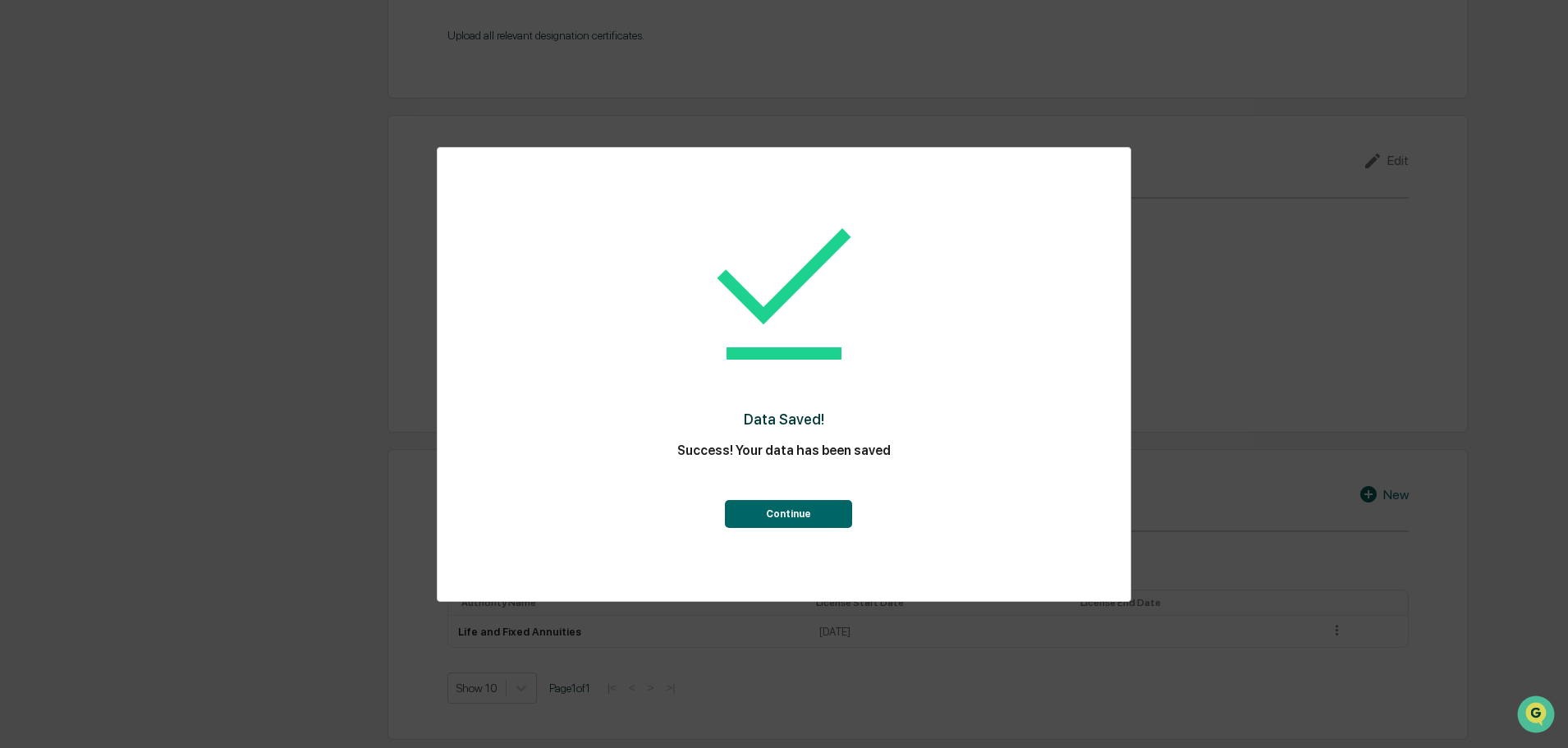
click at [807, 506] on button "Continue" at bounding box center [788, 514] width 128 height 28
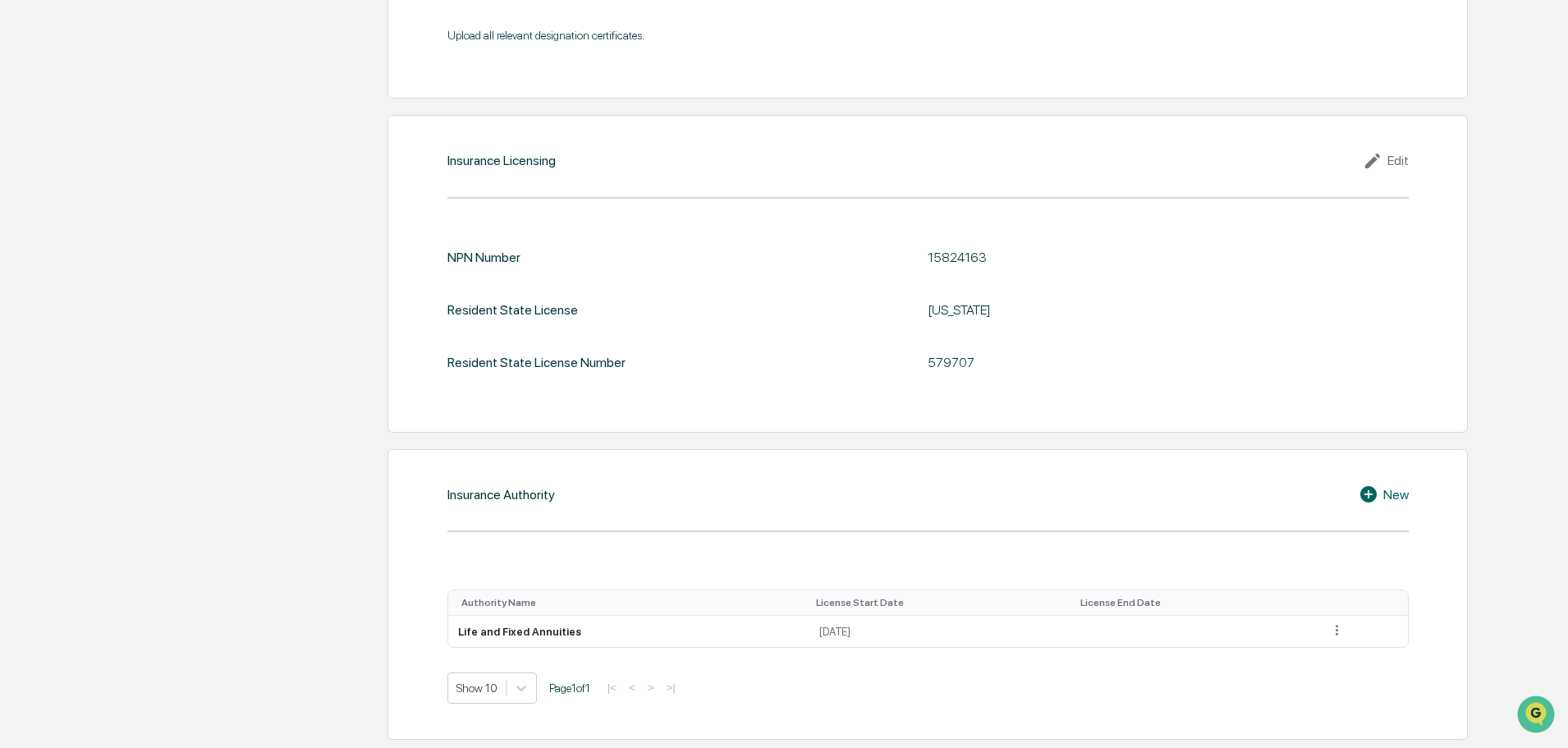
click at [1387, 501] on div "New" at bounding box center [1383, 494] width 50 height 19
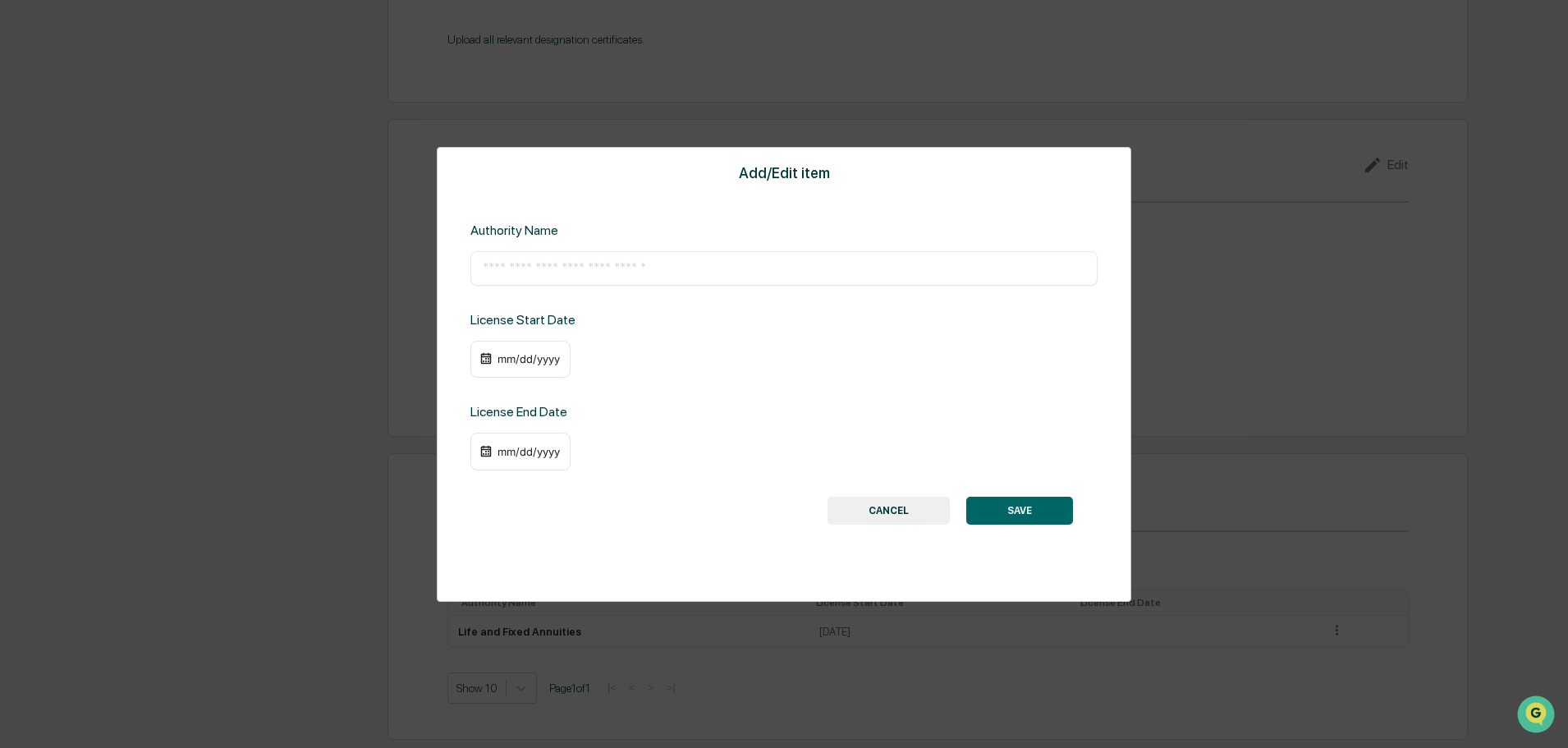
click at [708, 264] on input "text" at bounding box center [784, 269] width 602 height 17
paste input "**********"
type input "**********"
click at [493, 356] on div "mm/dd/yyyy" at bounding box center [520, 360] width 100 height 38
click at [520, 357] on div "mm/dd/yyyy" at bounding box center [529, 359] width 66 height 13
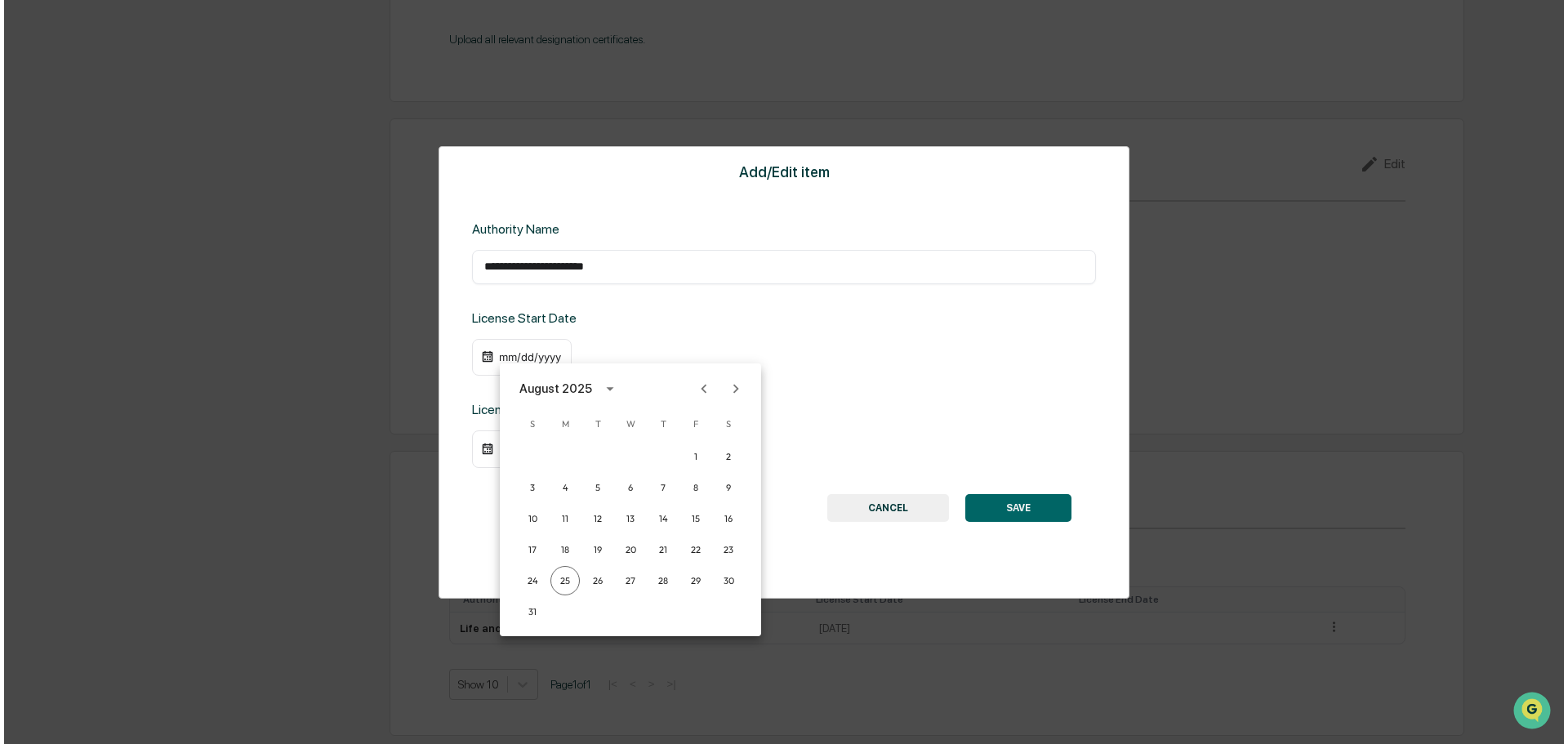
scroll to position [1733, 0]
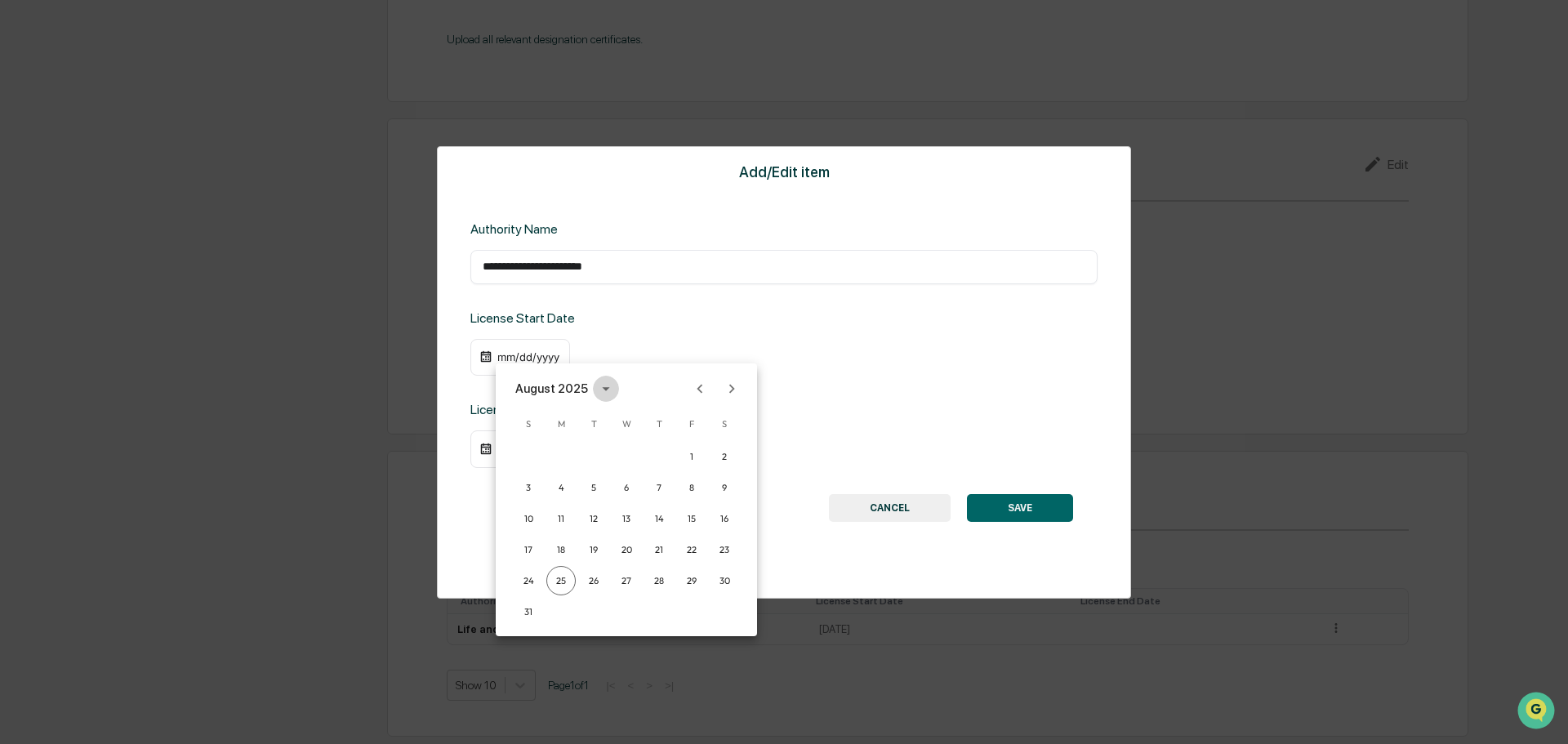
click at [603, 383] on icon "calendar view is open, switch to year view" at bounding box center [606, 389] width 18 height 18
click at [632, 527] on button "2012" at bounding box center [626, 529] width 59 height 29
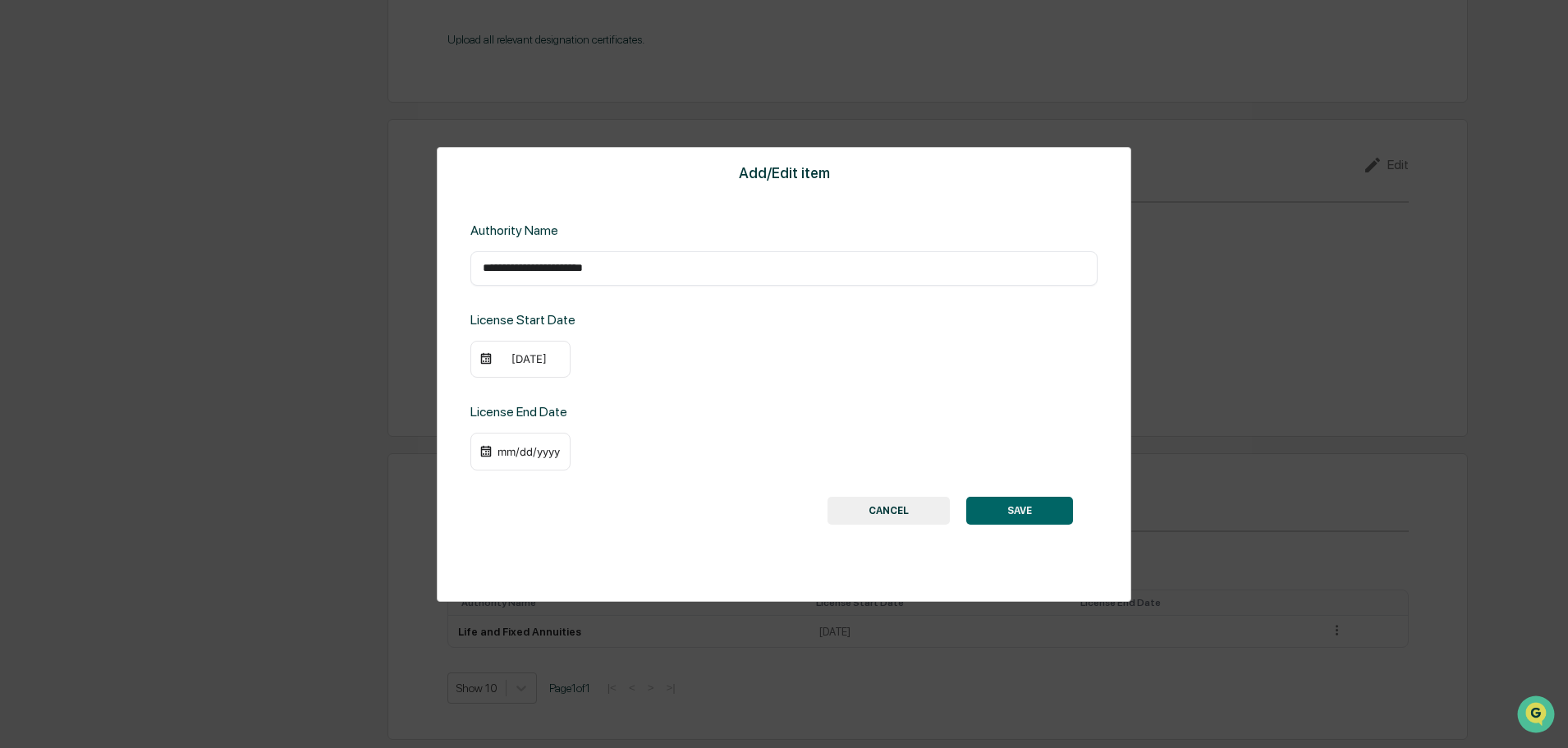
click at [539, 372] on div "[DATE]" at bounding box center [520, 360] width 100 height 38
click at [539, 360] on div "[DATE]" at bounding box center [529, 359] width 66 height 13
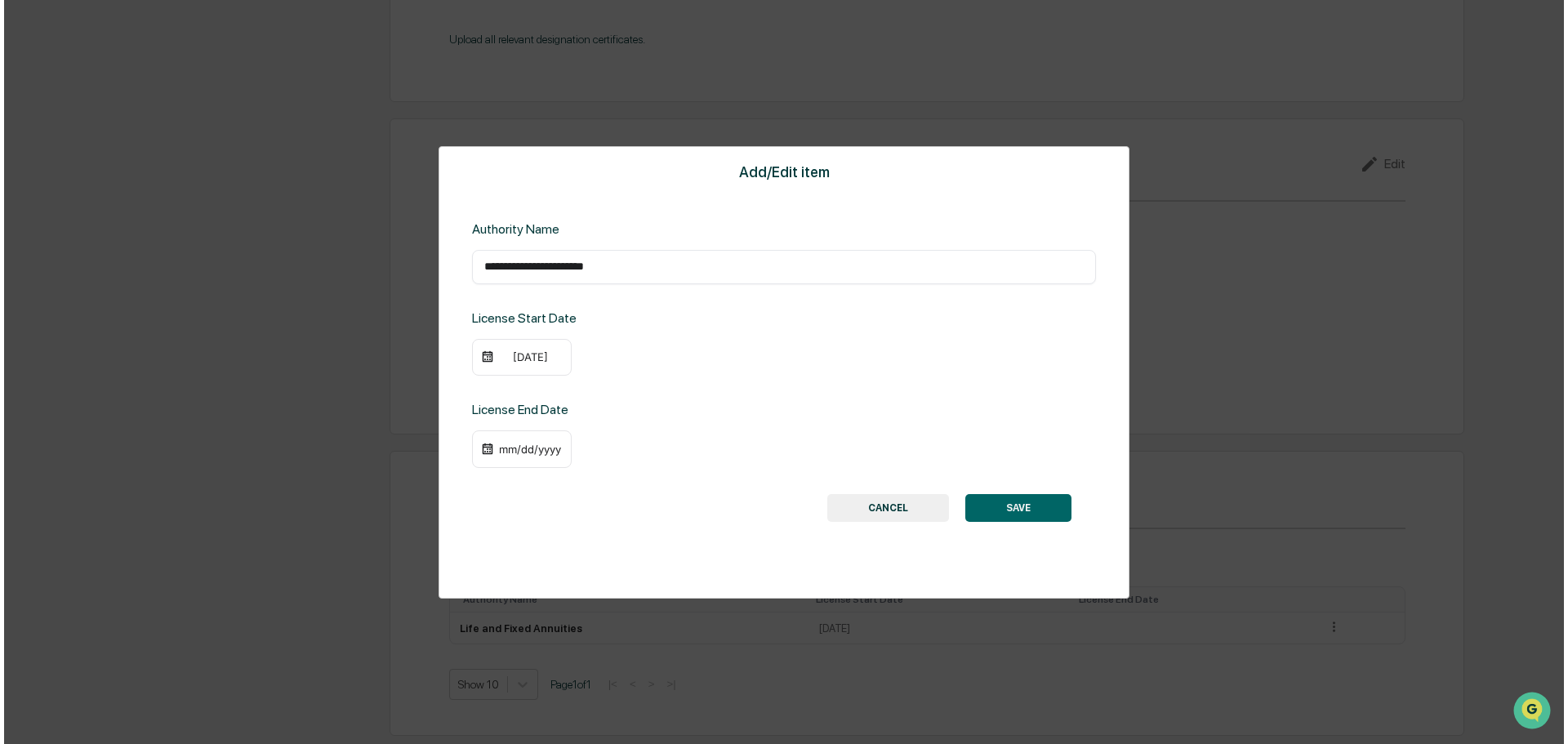
scroll to position [1733, 0]
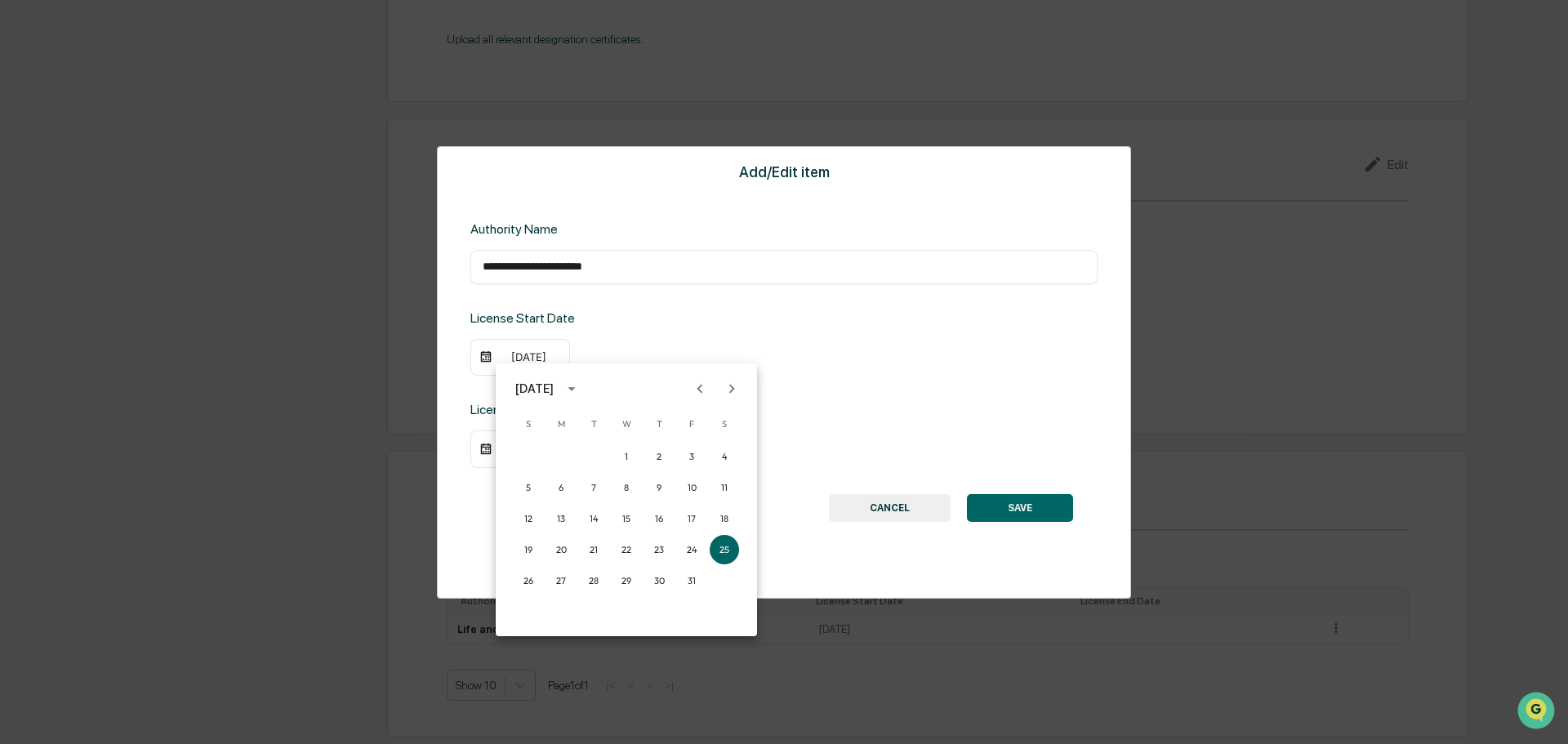
click at [700, 385] on icon "Previous month" at bounding box center [700, 389] width 6 height 9
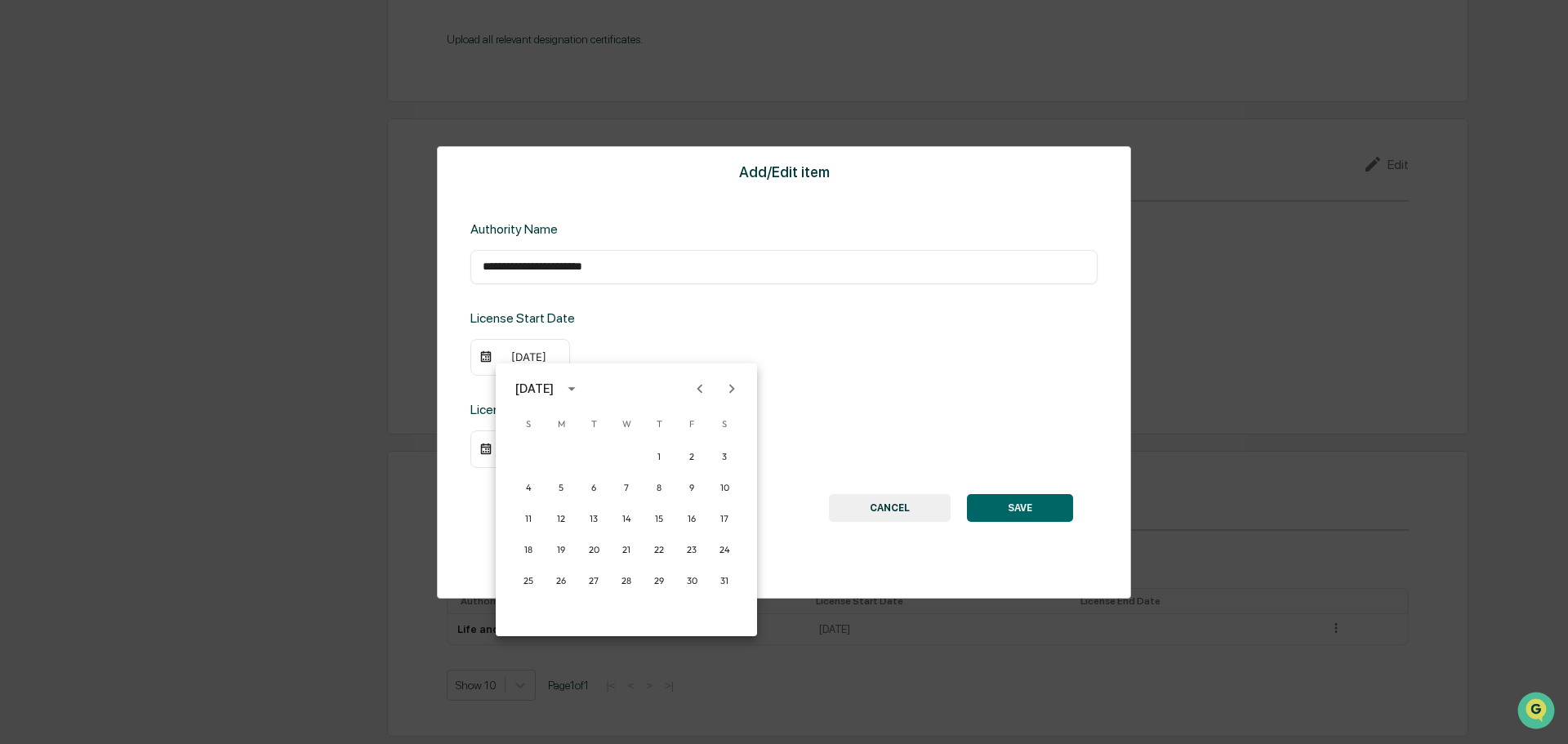
click at [700, 385] on icon "Previous month" at bounding box center [700, 389] width 6 height 9
click at [629, 486] on button "8" at bounding box center [626, 487] width 29 height 29
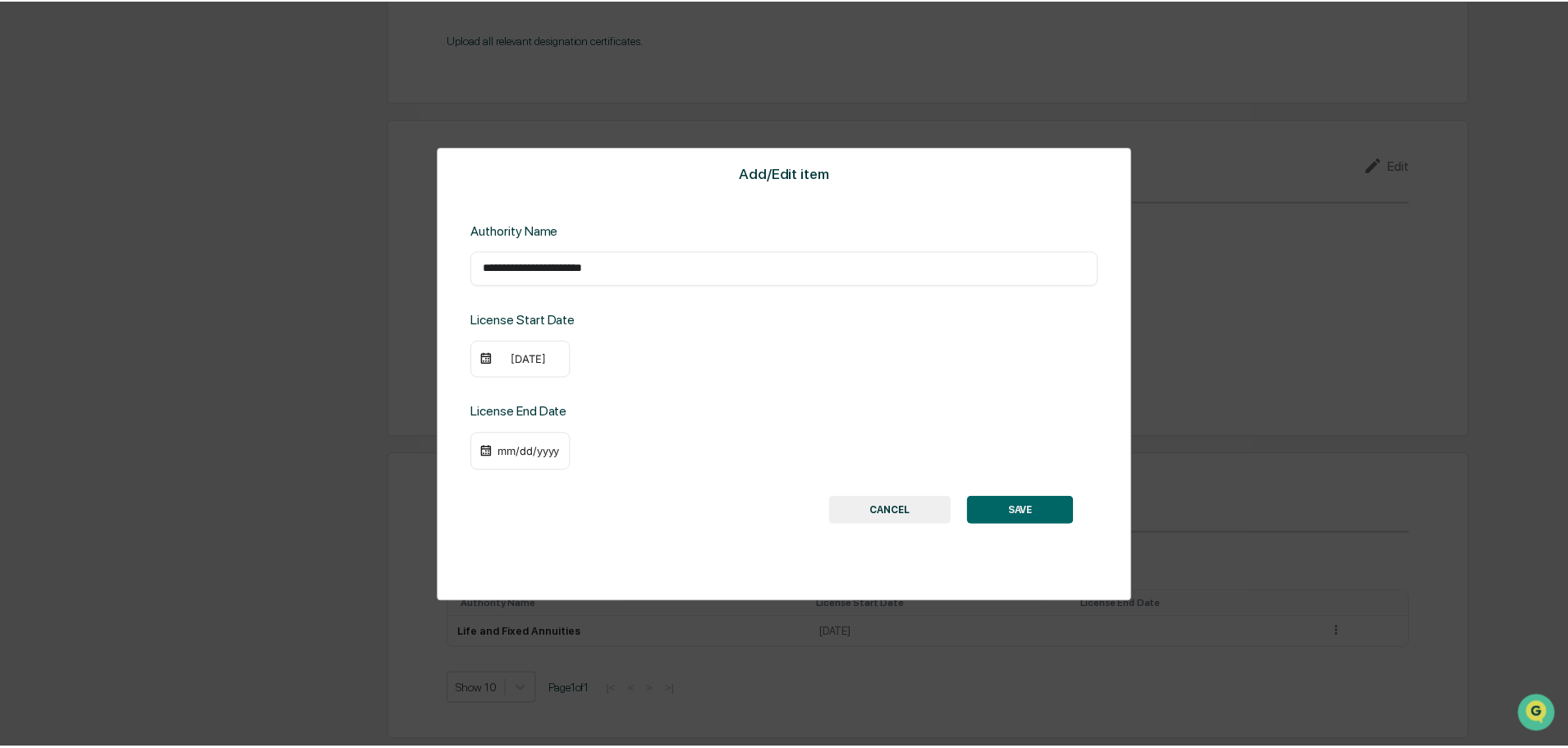
scroll to position [1741, 0]
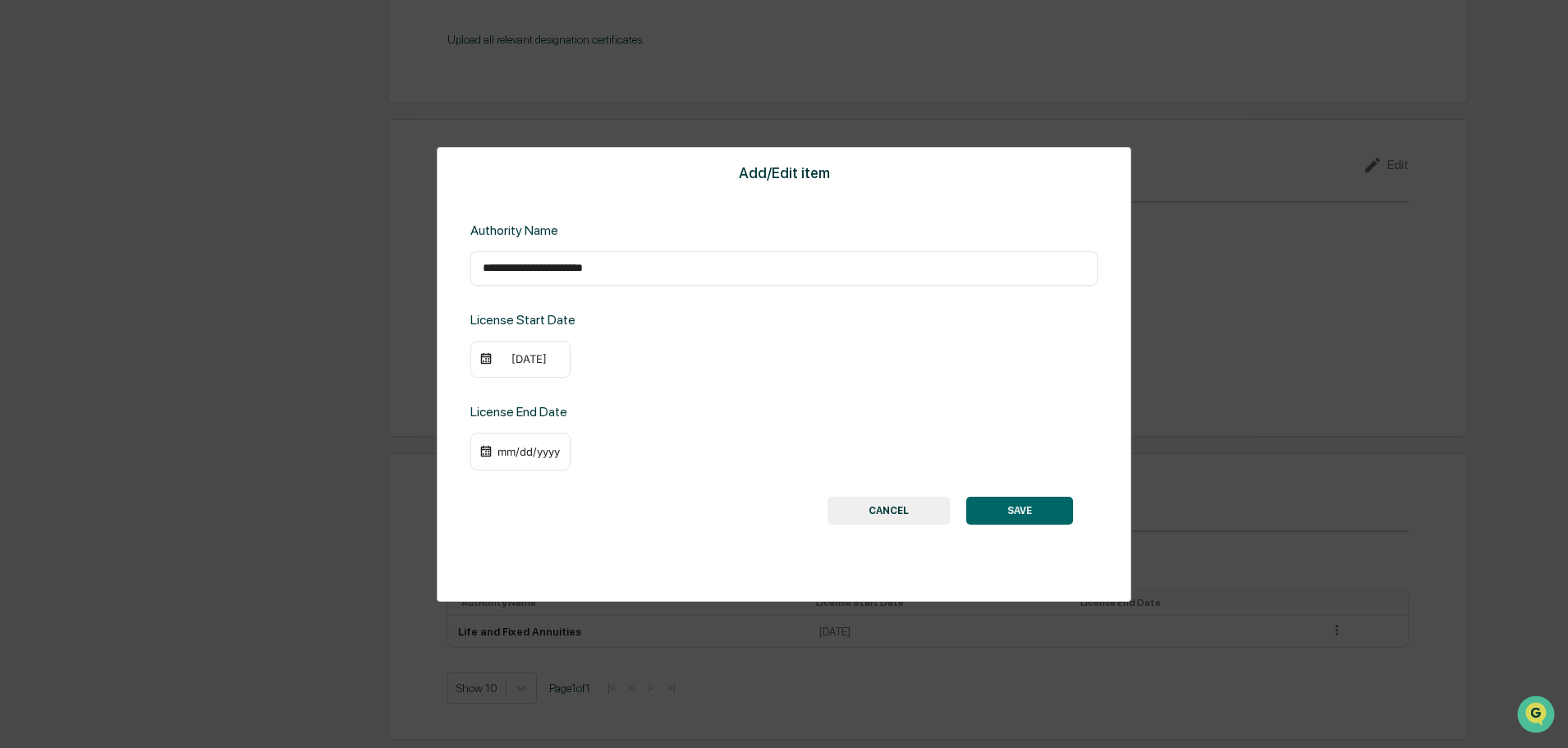
click at [1044, 509] on button "SAVE" at bounding box center [1019, 511] width 106 height 28
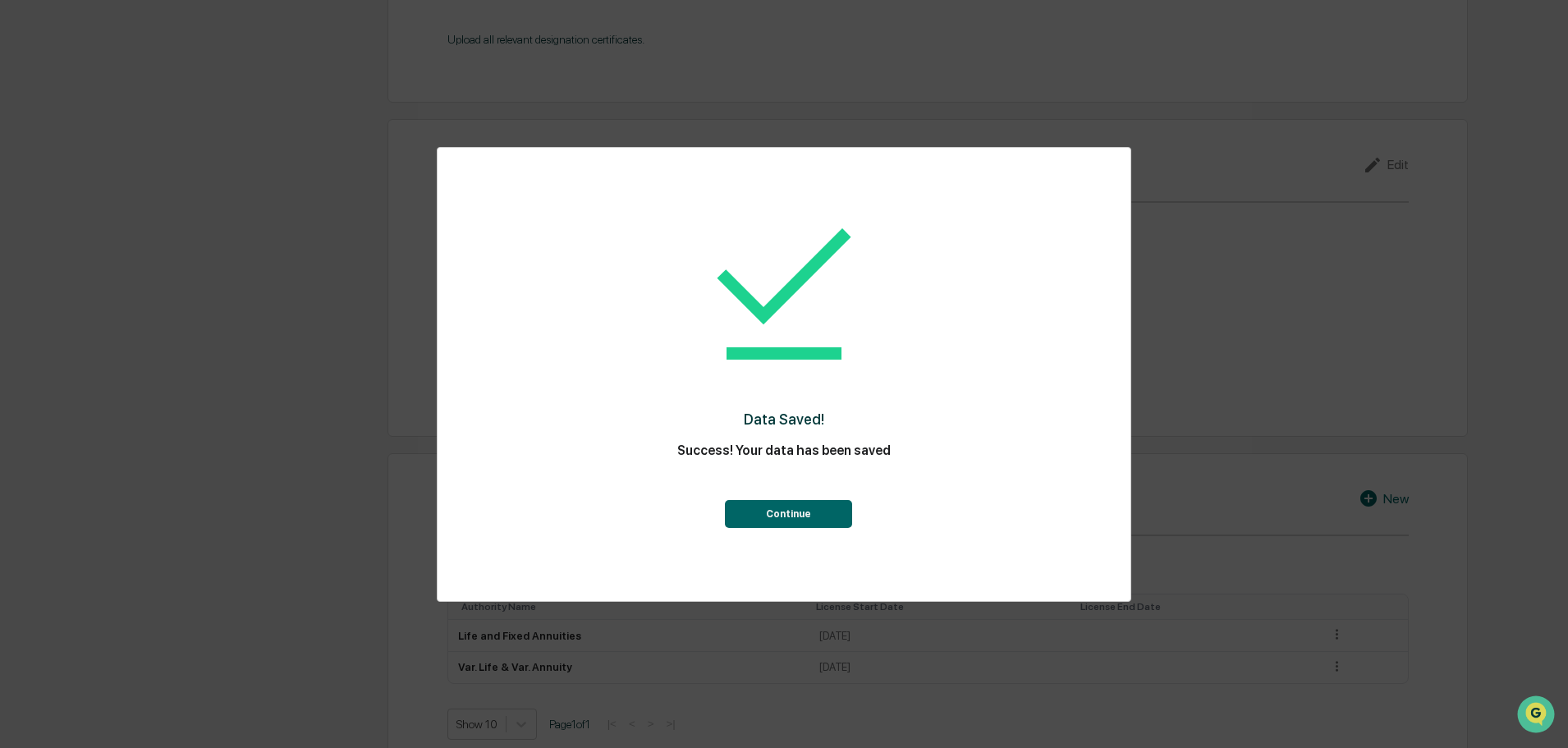
click at [757, 538] on div "Data Saved! Success! Your data has been saved Continue" at bounding box center [784, 362] width 627 height 396
click at [760, 526] on button "Continue" at bounding box center [788, 514] width 128 height 28
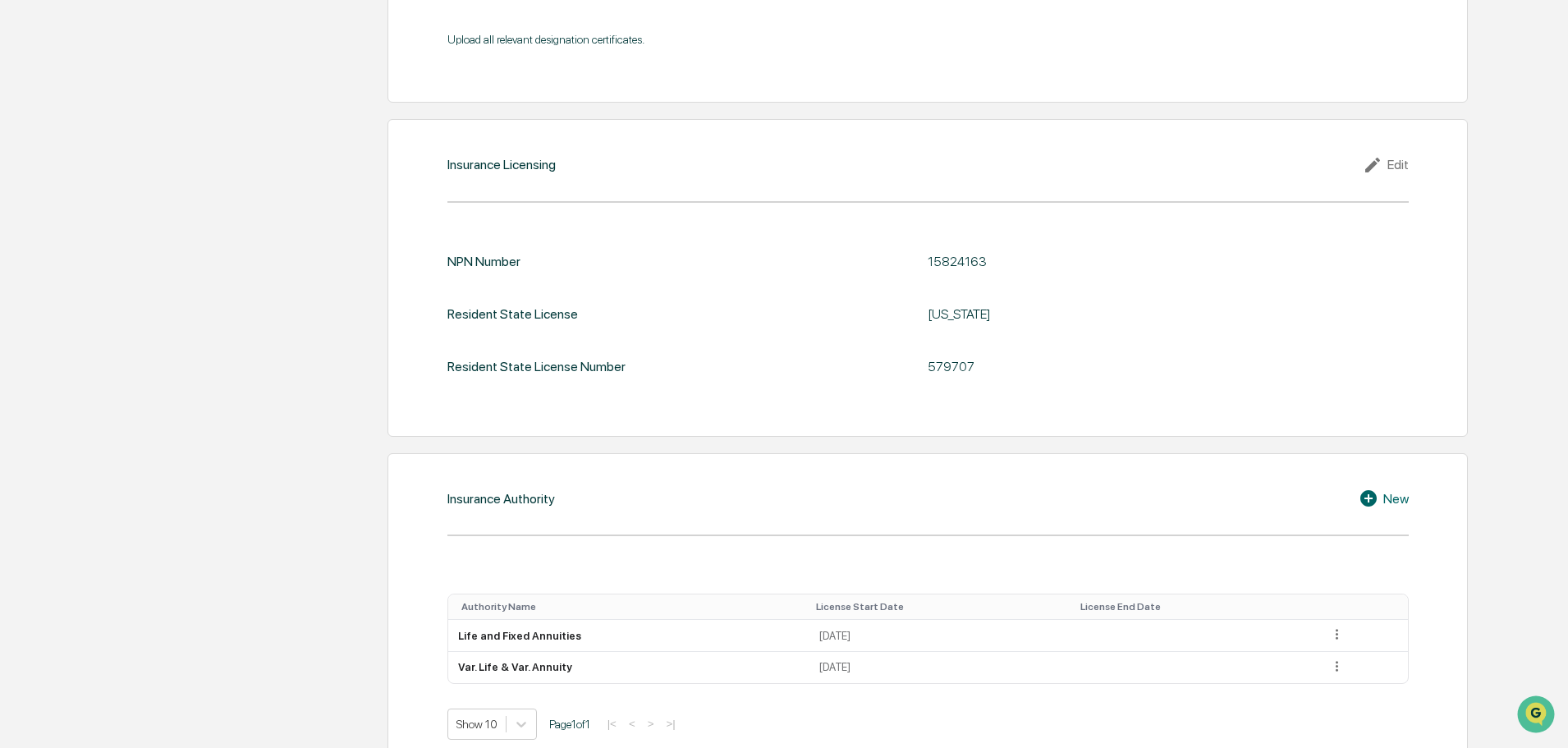
click at [1366, 505] on icon at bounding box center [1368, 498] width 17 height 17
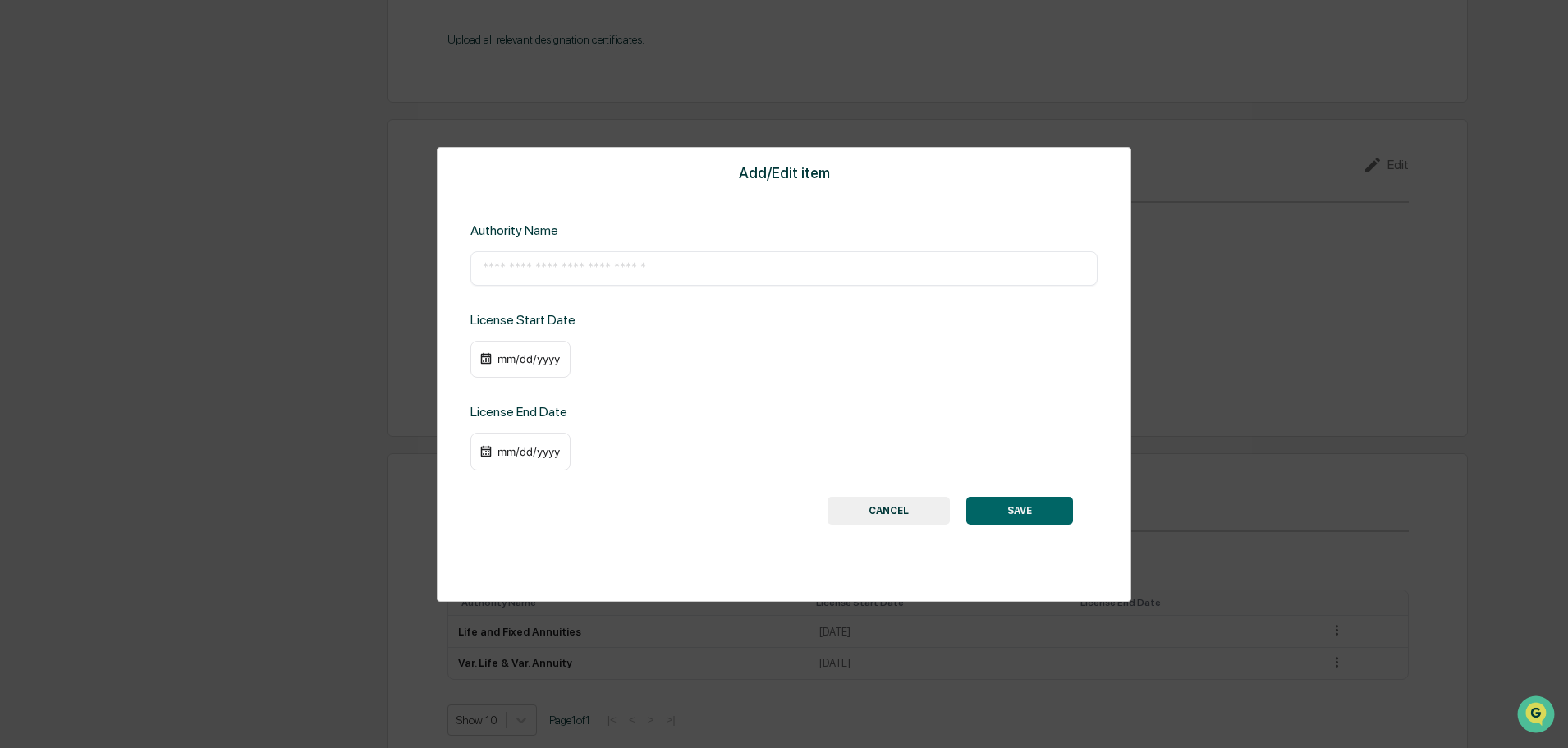
click at [659, 269] on input "text" at bounding box center [784, 269] width 602 height 17
paste input "**********"
type input "**********"
click at [535, 360] on div "mm/dd/yyyy" at bounding box center [529, 359] width 66 height 13
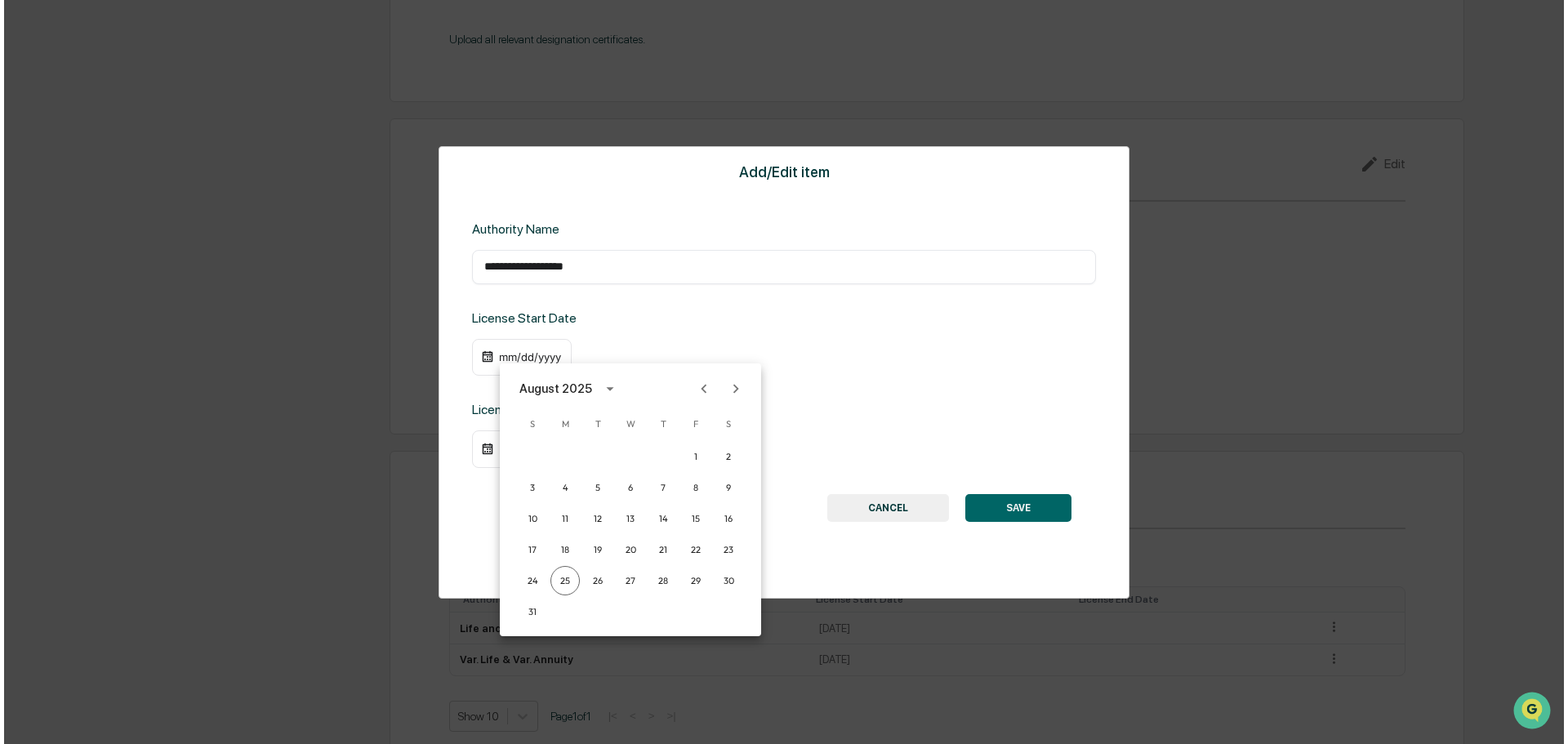
scroll to position [1733, 0]
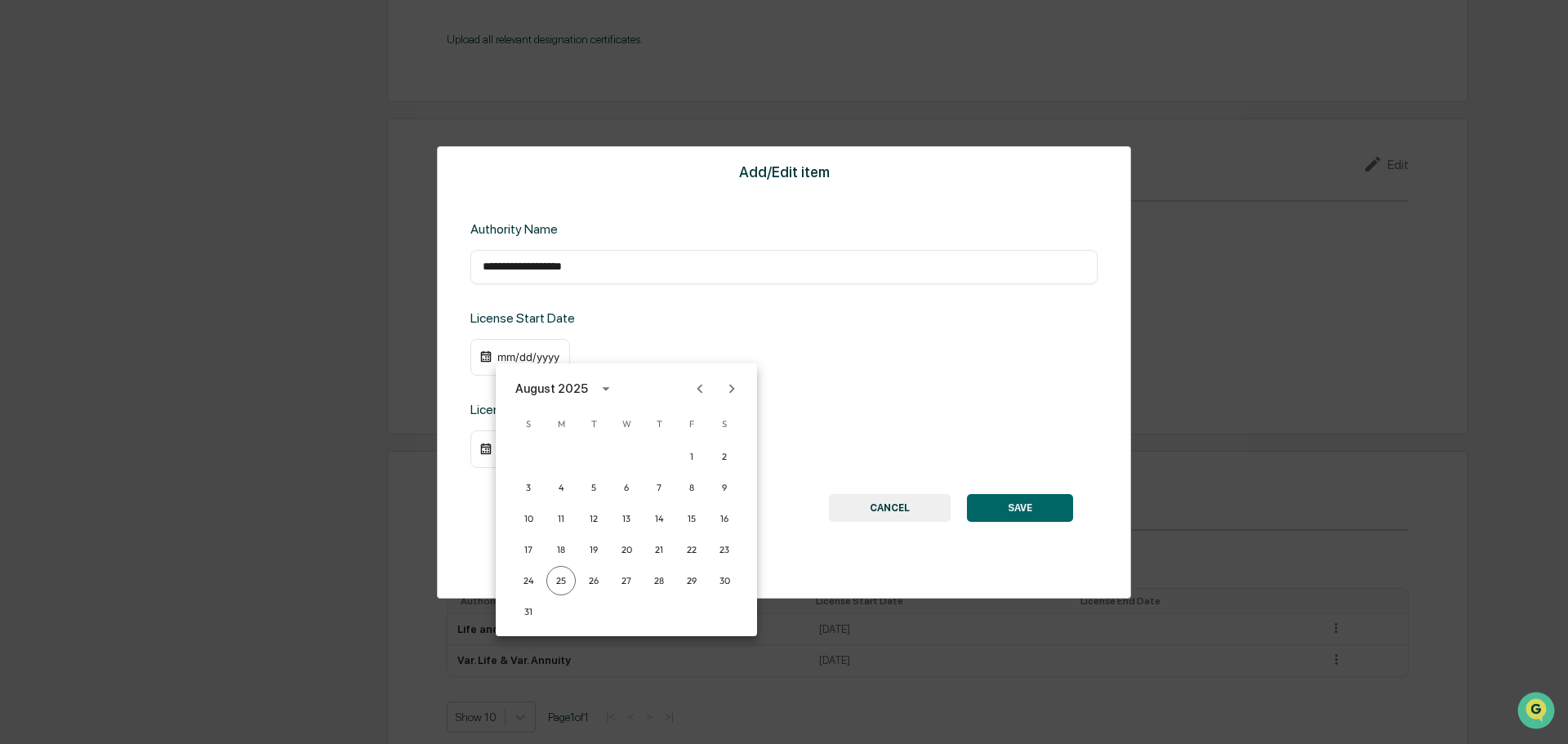
click at [605, 387] on icon "calendar view is open, switch to year view" at bounding box center [606, 389] width 18 height 18
click at [712, 495] on button "2010" at bounding box center [711, 489] width 59 height 29
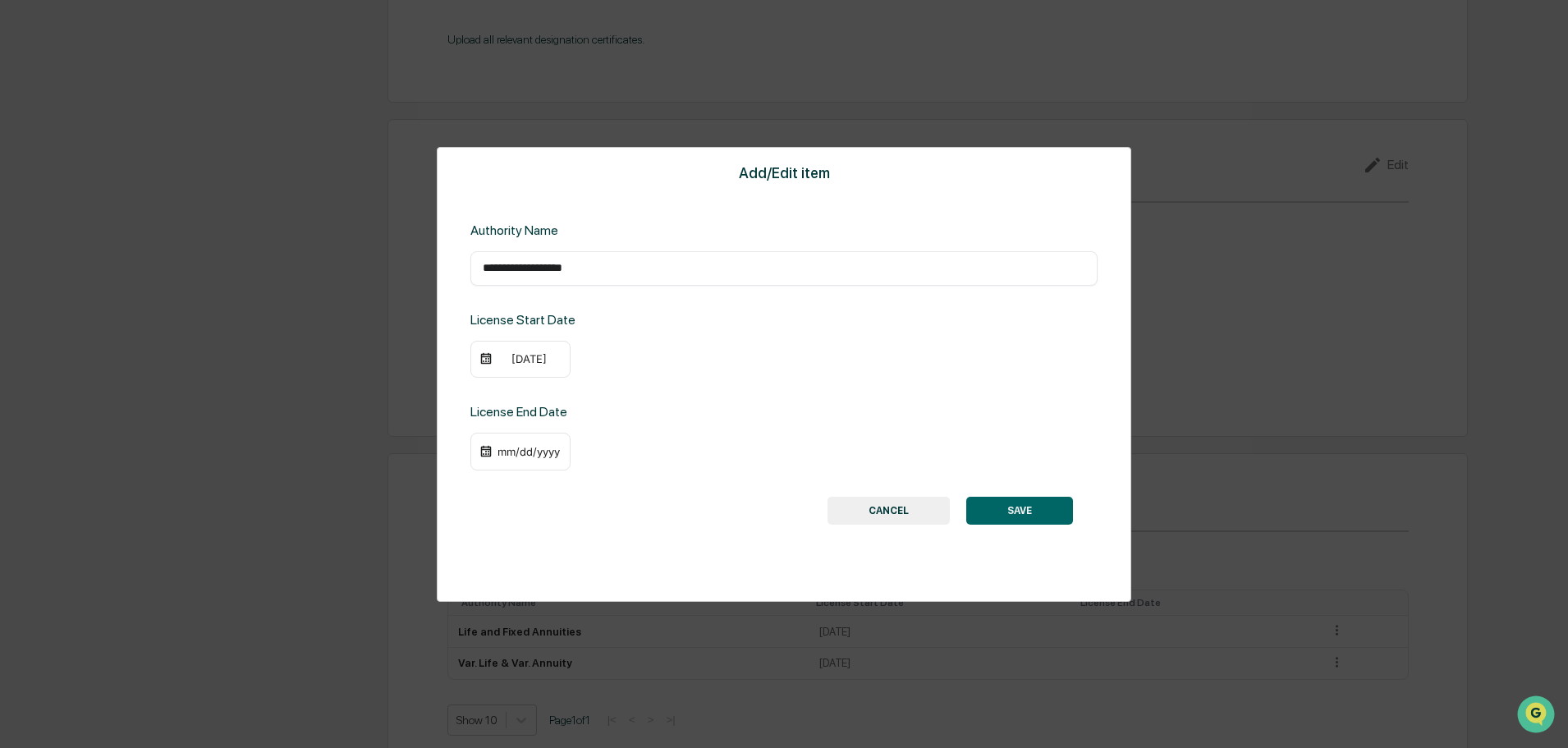
click at [509, 349] on div "[DATE]" at bounding box center [520, 360] width 100 height 38
click at [516, 353] on div "[DATE]" at bounding box center [529, 359] width 66 height 13
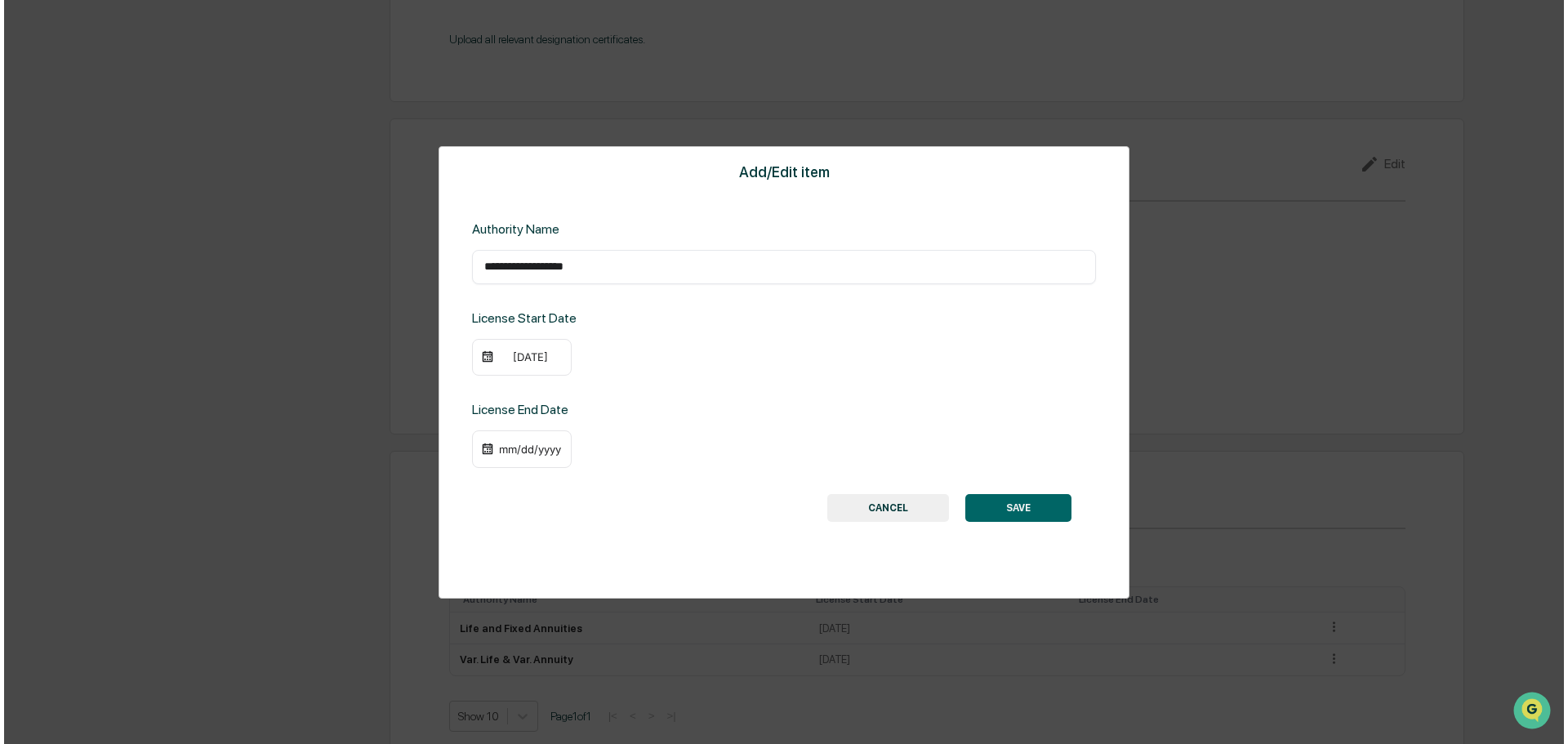
scroll to position [1733, 0]
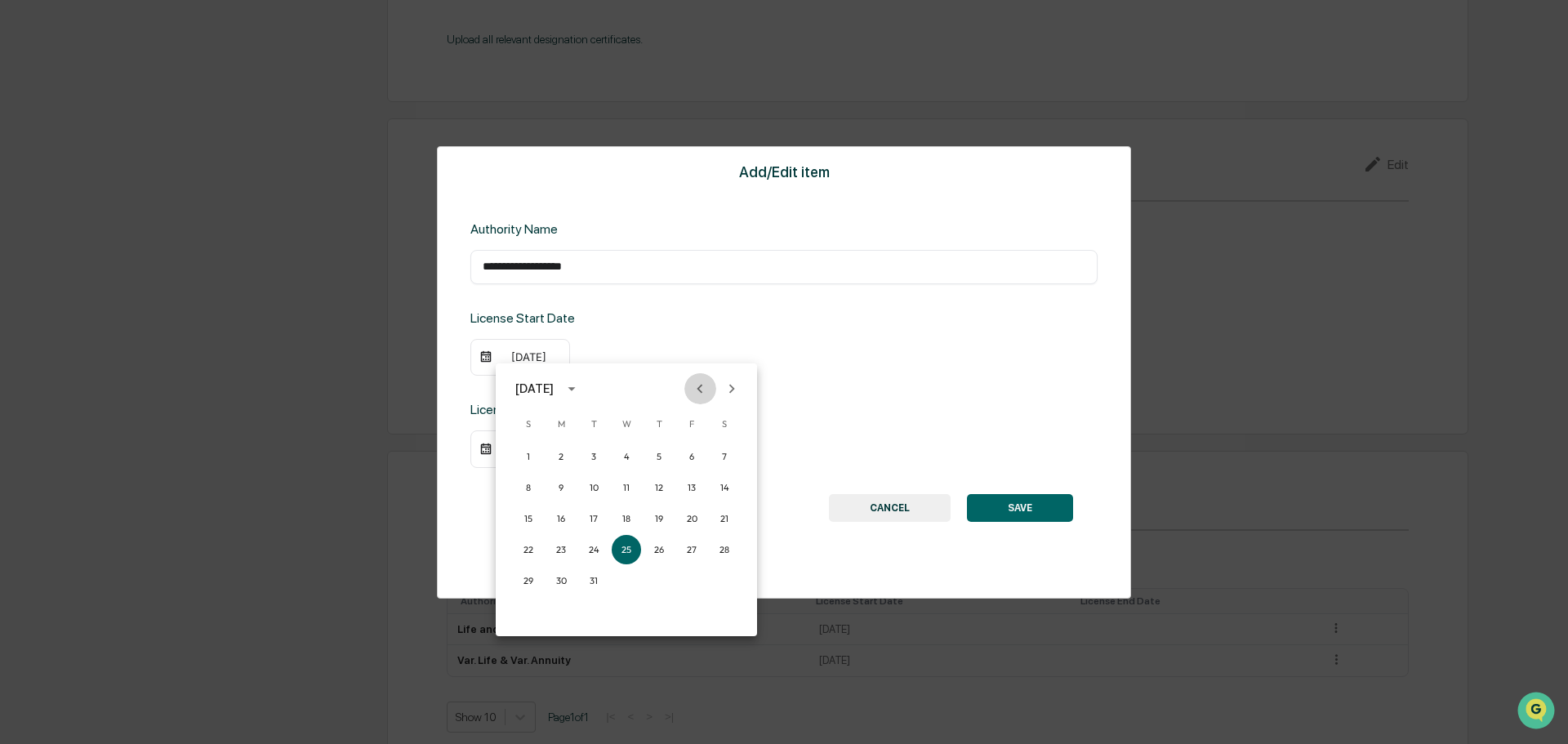
click at [705, 391] on icon "Previous month" at bounding box center [700, 389] width 18 height 18
click at [655, 468] on button "1" at bounding box center [659, 457] width 29 height 29
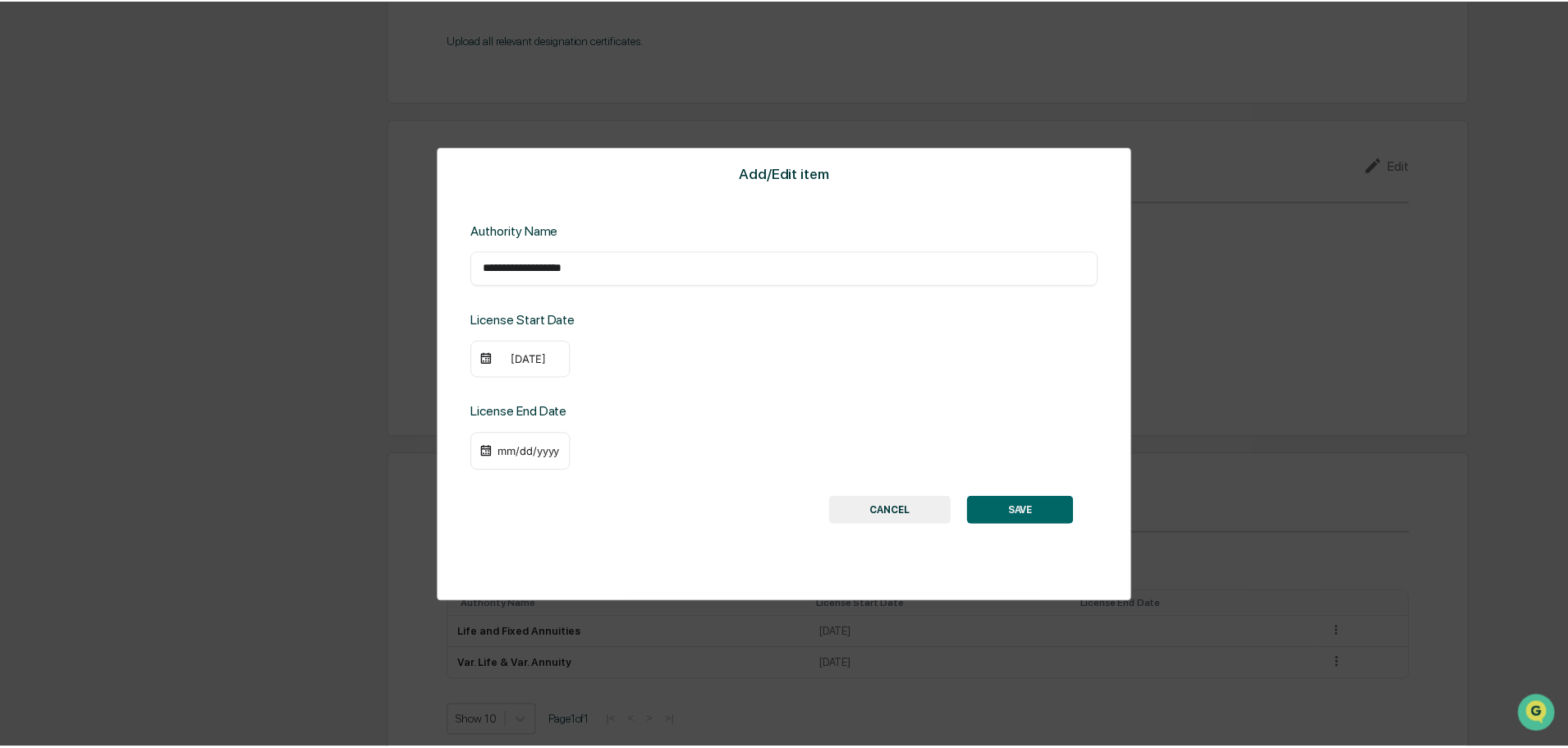
scroll to position [1741, 0]
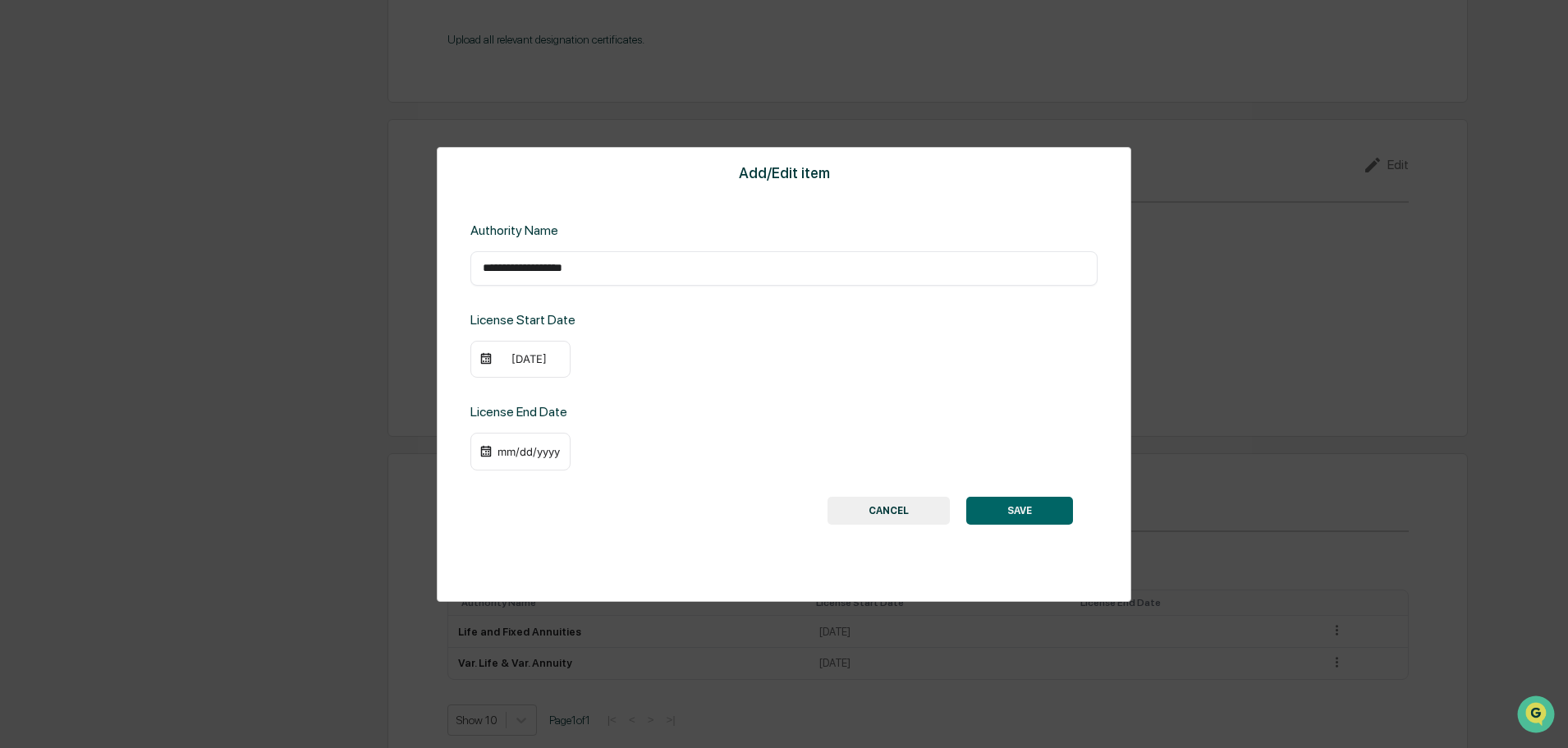
click at [1027, 500] on button "SAVE" at bounding box center [1019, 511] width 106 height 28
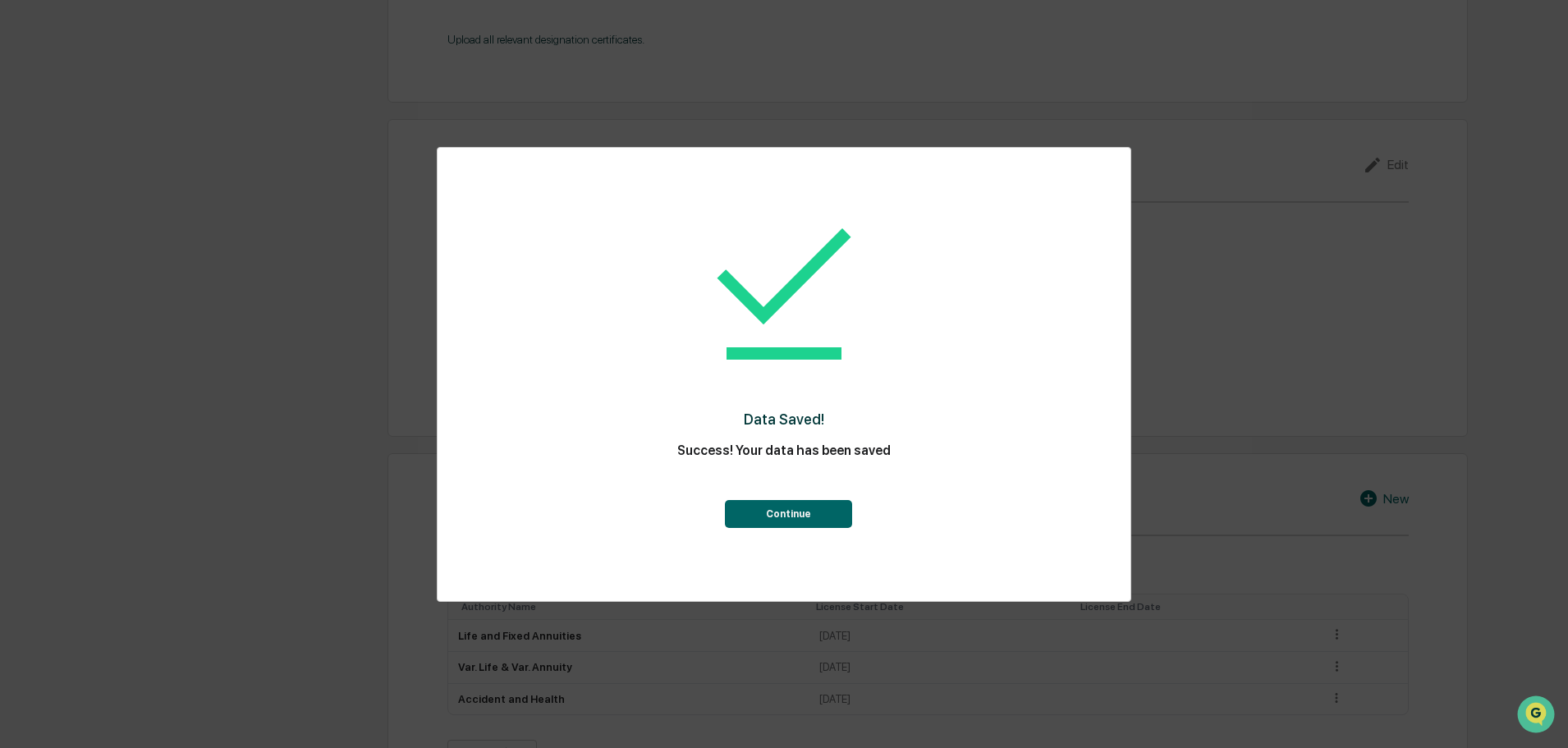
click at [808, 517] on button "Continue" at bounding box center [788, 514] width 128 height 28
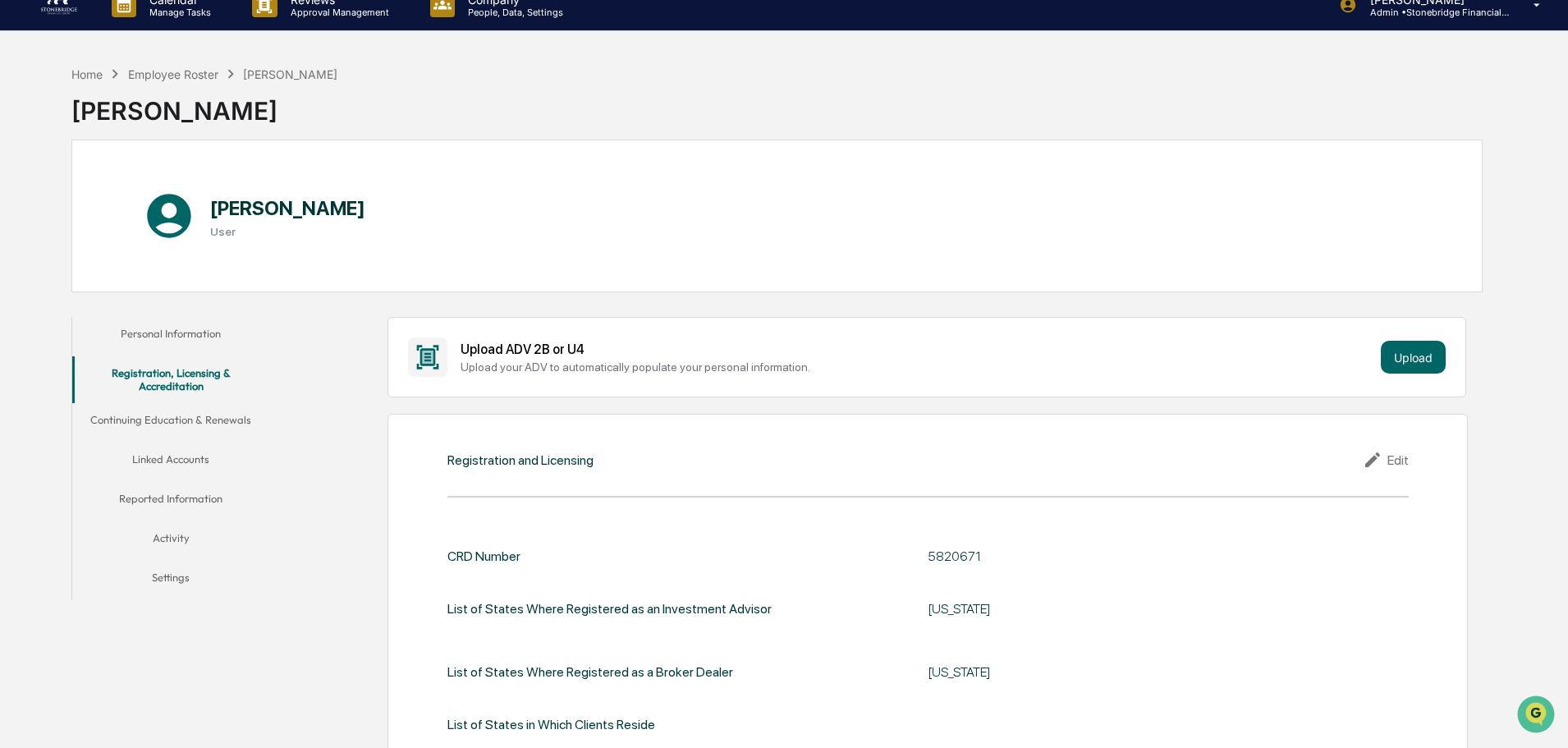
scroll to position [0, 0]
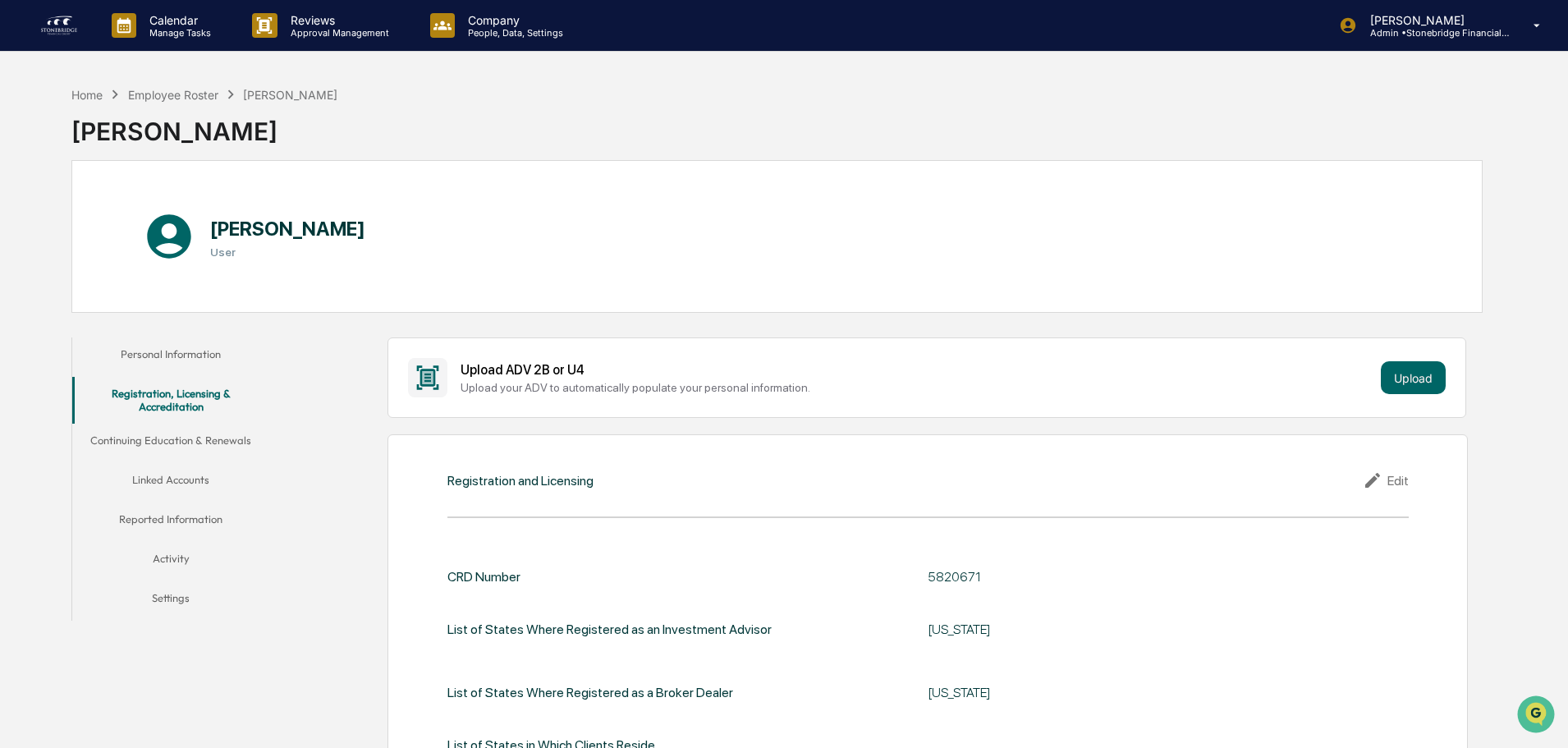
click at [202, 431] on button "Continuing Education & Renewals" at bounding box center [170, 443] width 197 height 40
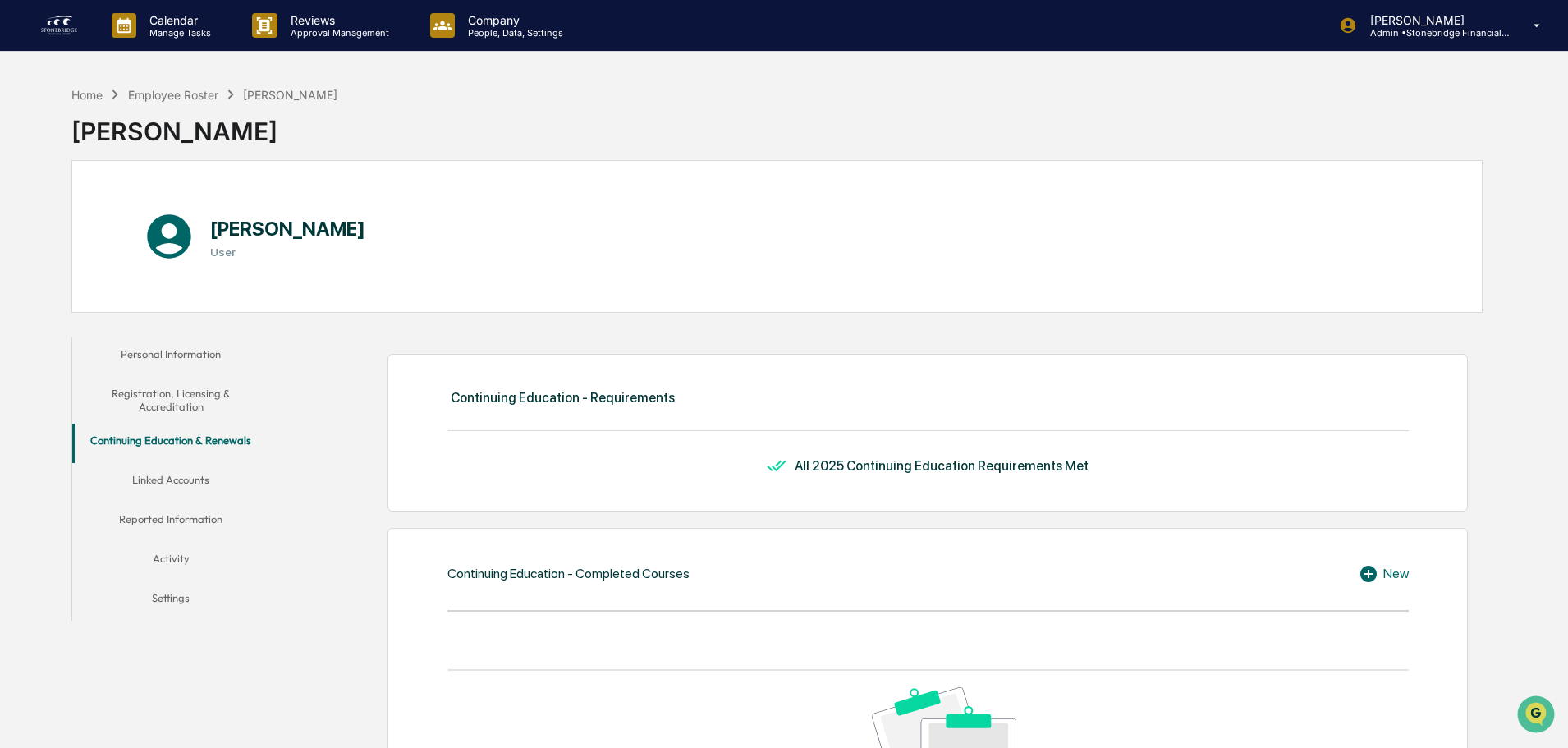
click at [200, 463] on button "Linked Accounts" at bounding box center [170, 483] width 197 height 40
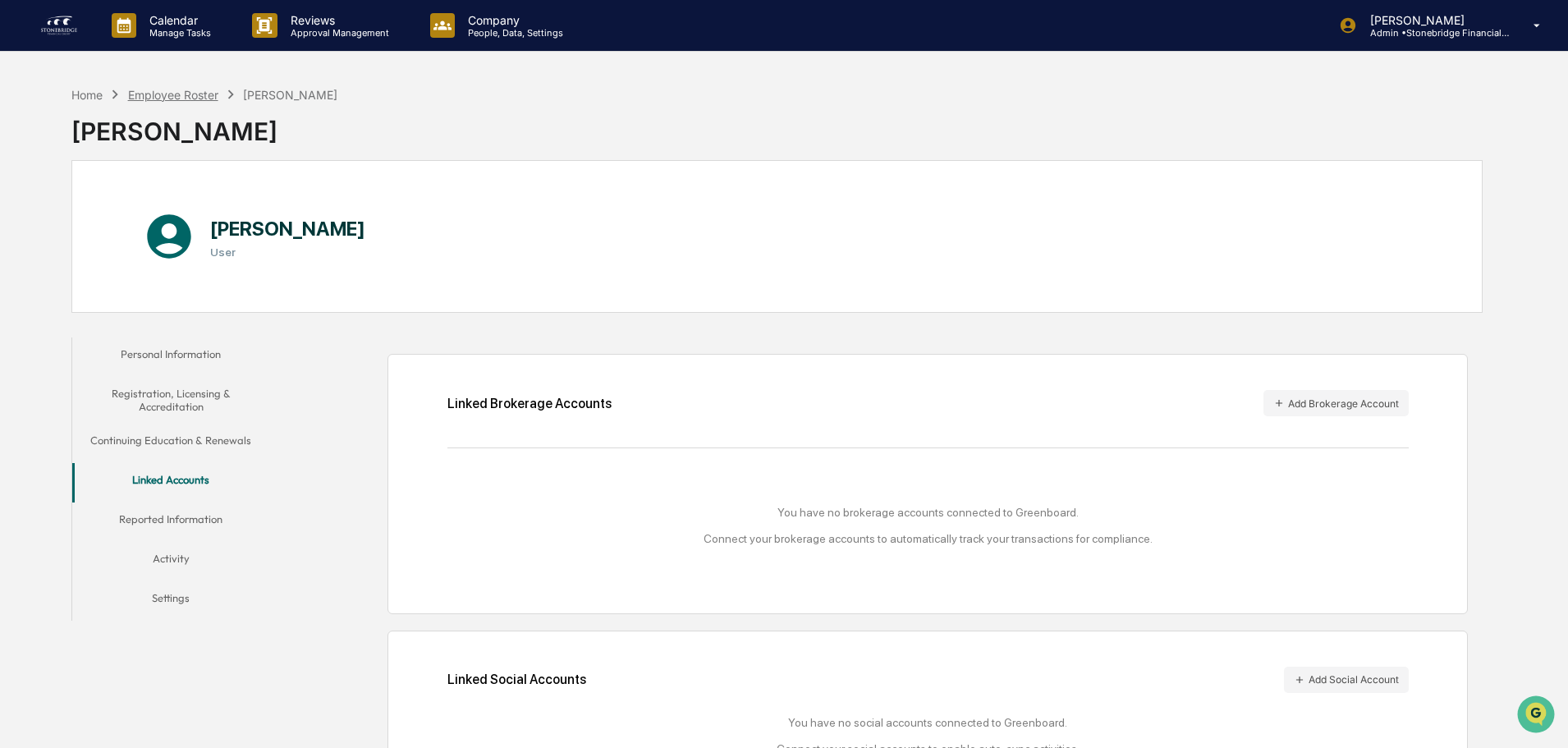
click at [208, 94] on div "Employee Roster" at bounding box center [174, 94] width 91 height 14
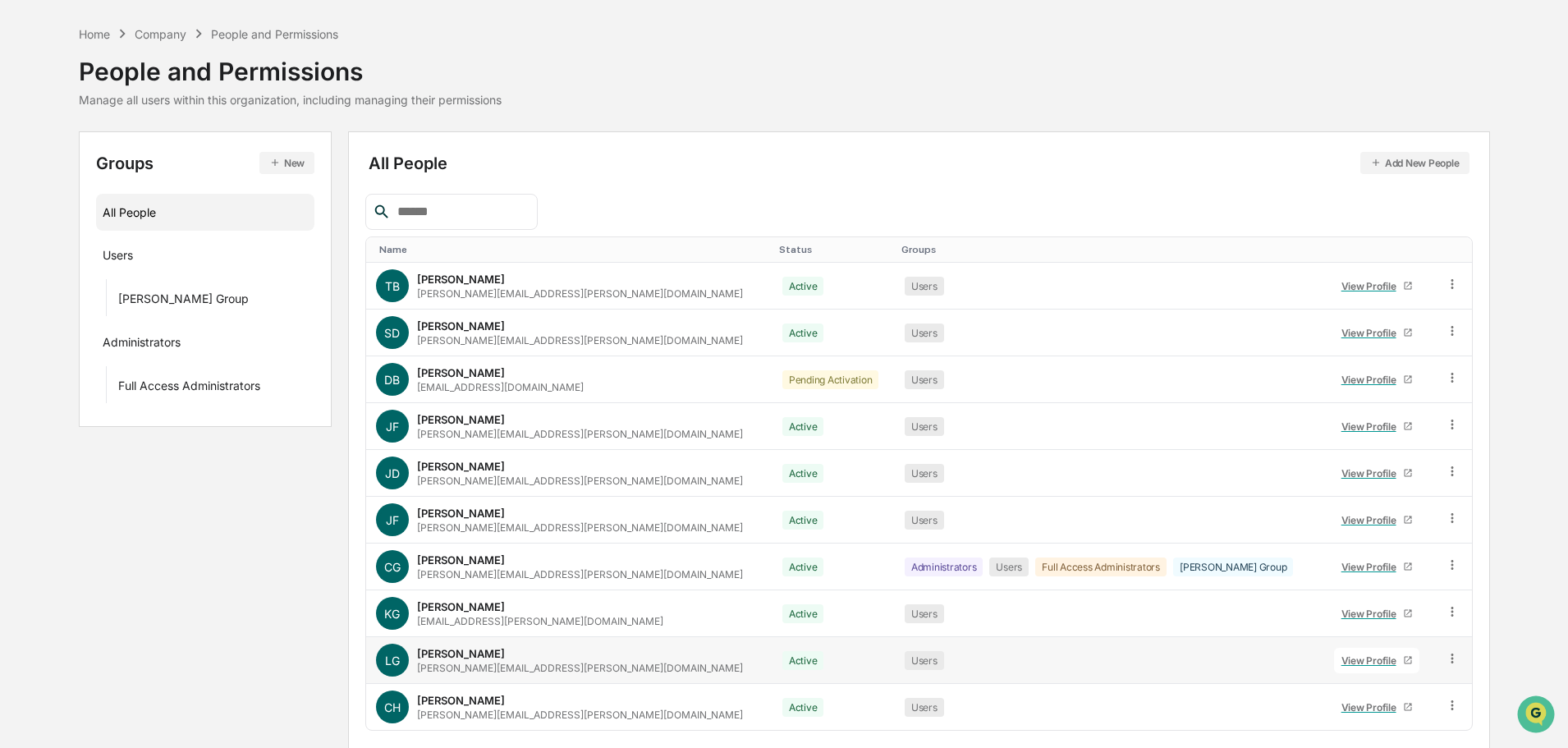
scroll to position [109, 0]
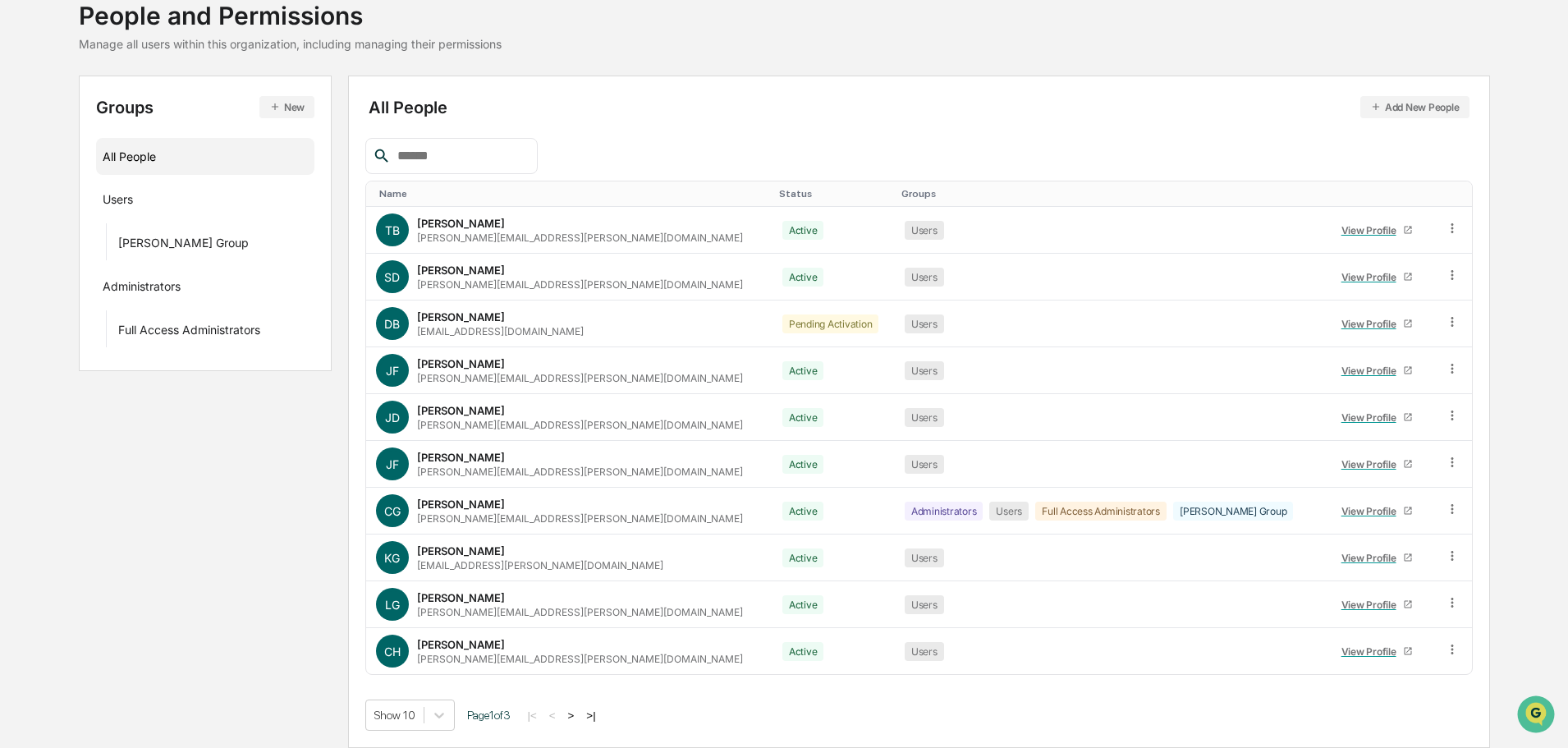
click at [600, 716] on button ">|" at bounding box center [590, 716] width 18 height 14
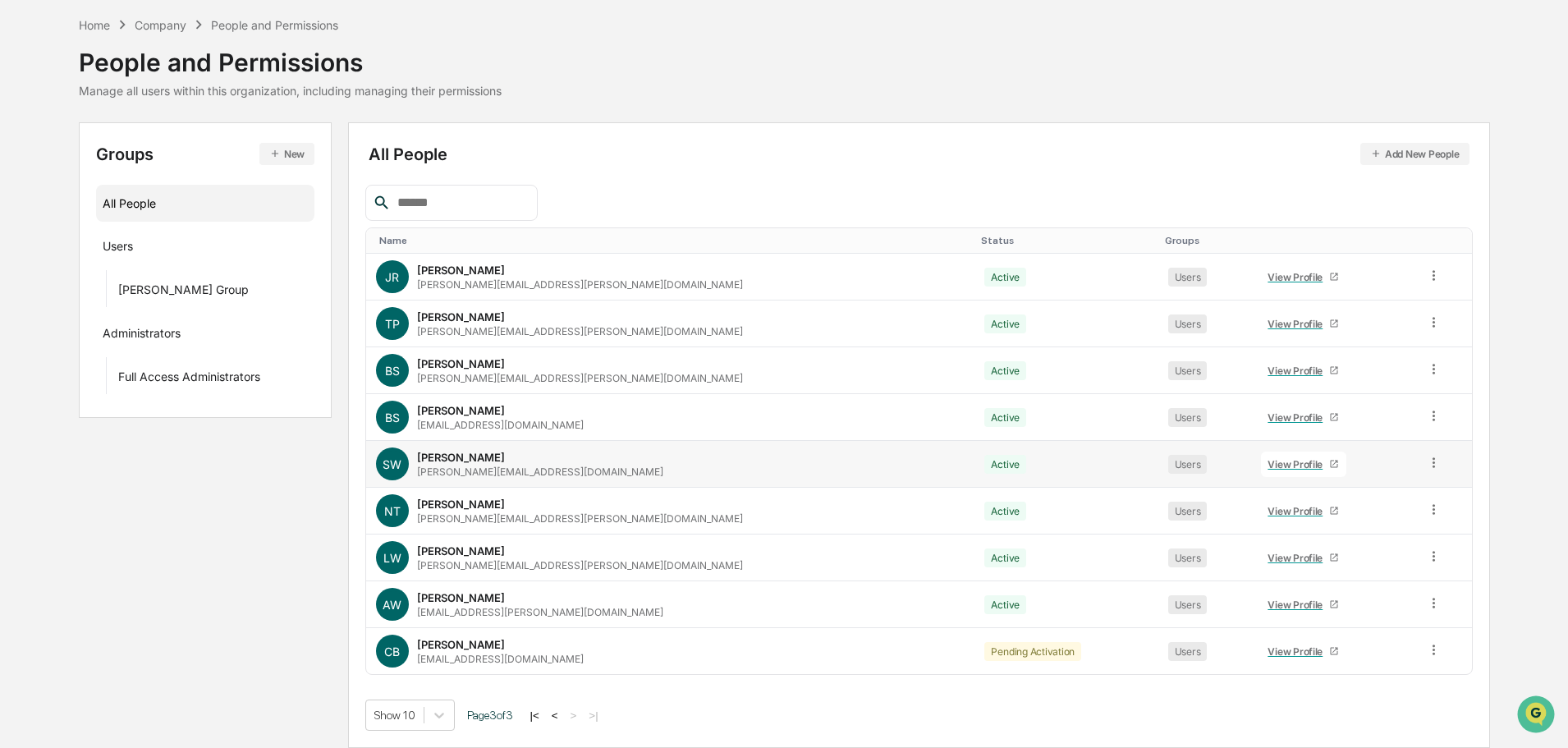
click at [1268, 464] on div "View Profile" at bounding box center [1298, 464] width 62 height 12
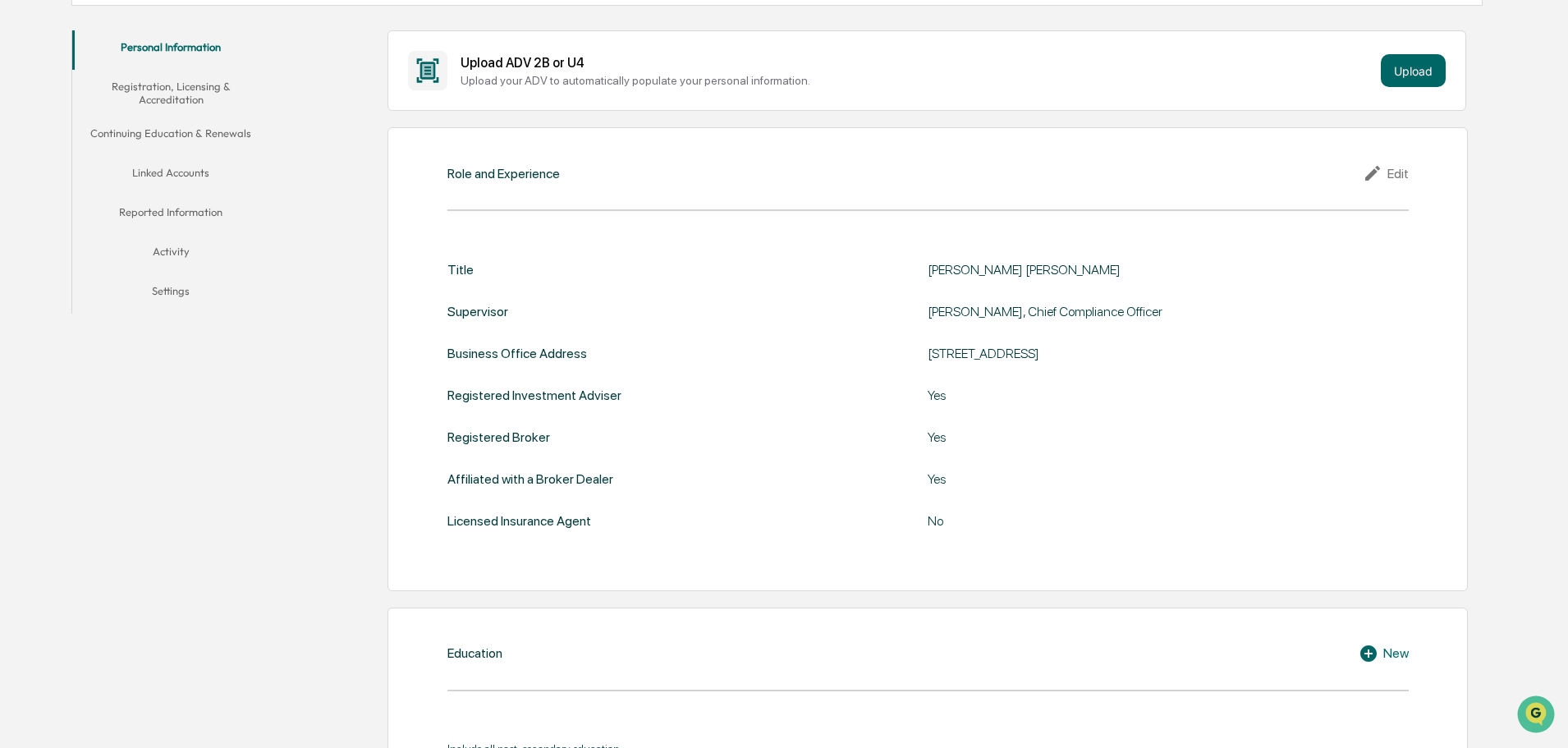
scroll to position [309, 0]
click at [1387, 172] on div "Edit" at bounding box center [1386, 171] width 46 height 19
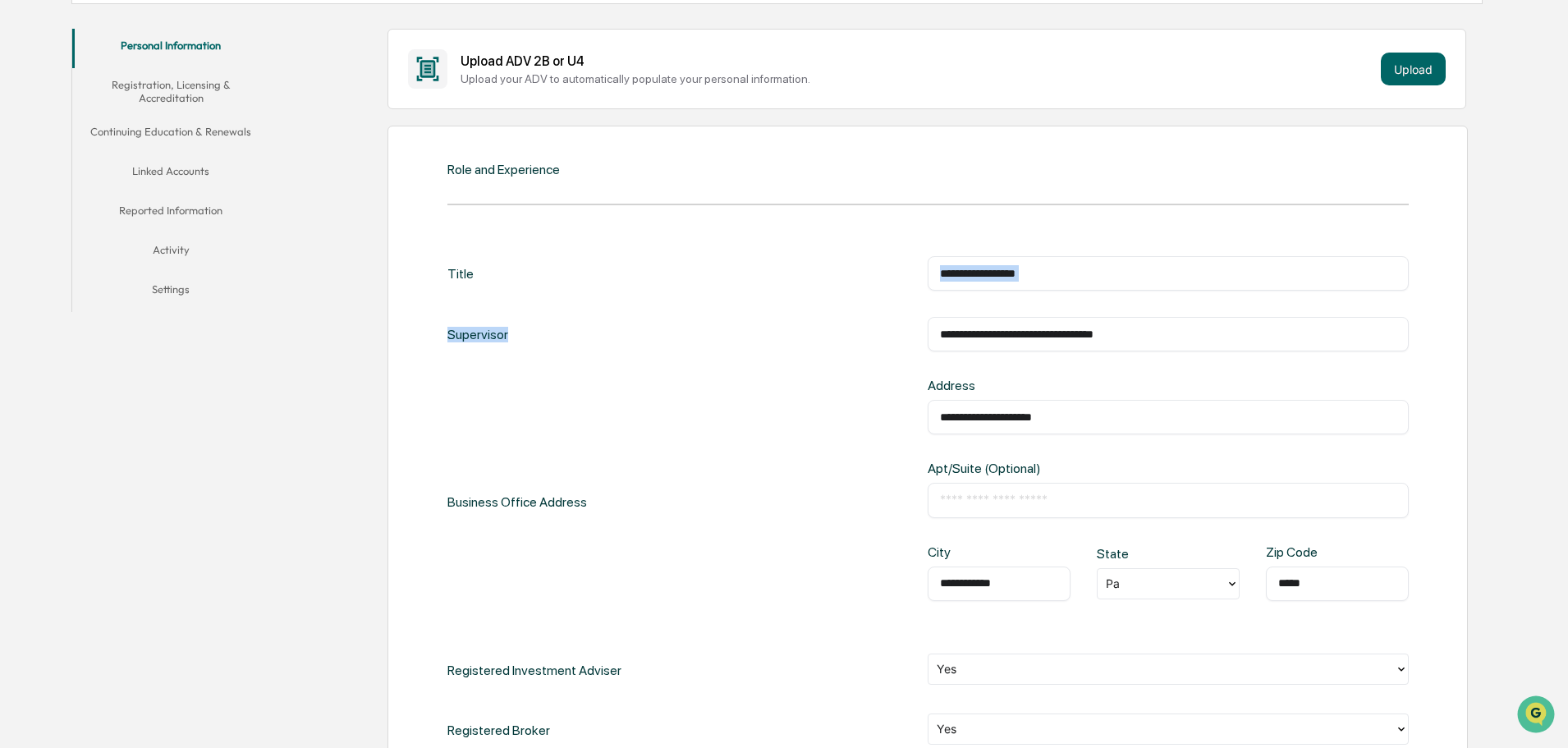
drag, startPoint x: 1075, startPoint y: 259, endPoint x: 622, endPoint y: 305, distance: 455.3
click at [605, 310] on div "**********" at bounding box center [928, 561] width 961 height 611
click at [1091, 271] on input "**********" at bounding box center [1168, 274] width 456 height 17
drag, startPoint x: 1104, startPoint y: 273, endPoint x: 554, endPoint y: 247, distance: 550.6
click at [592, 256] on div "**********" at bounding box center [928, 273] width 961 height 34
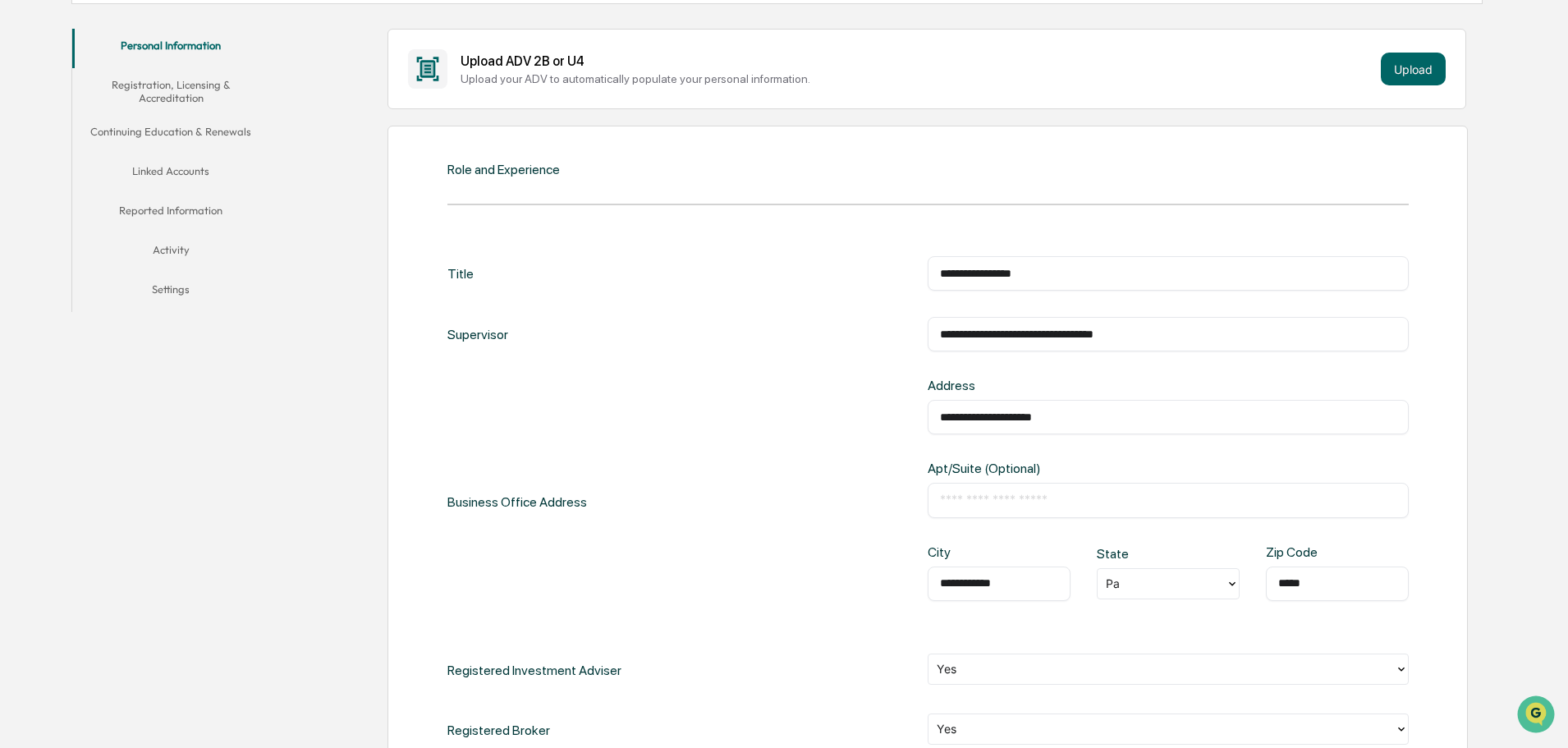
type input "**********"
type input "**"
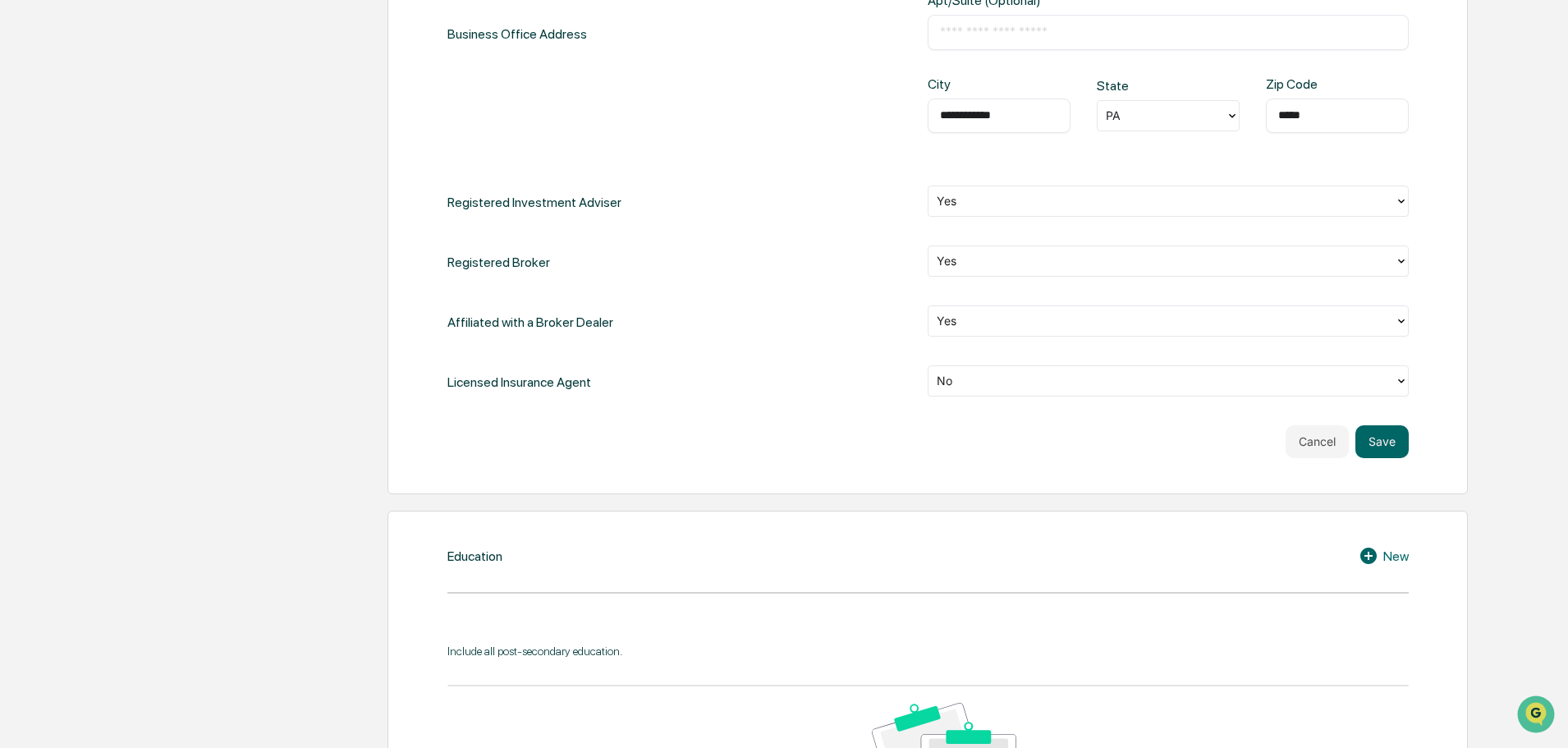
scroll to position [802, 0]
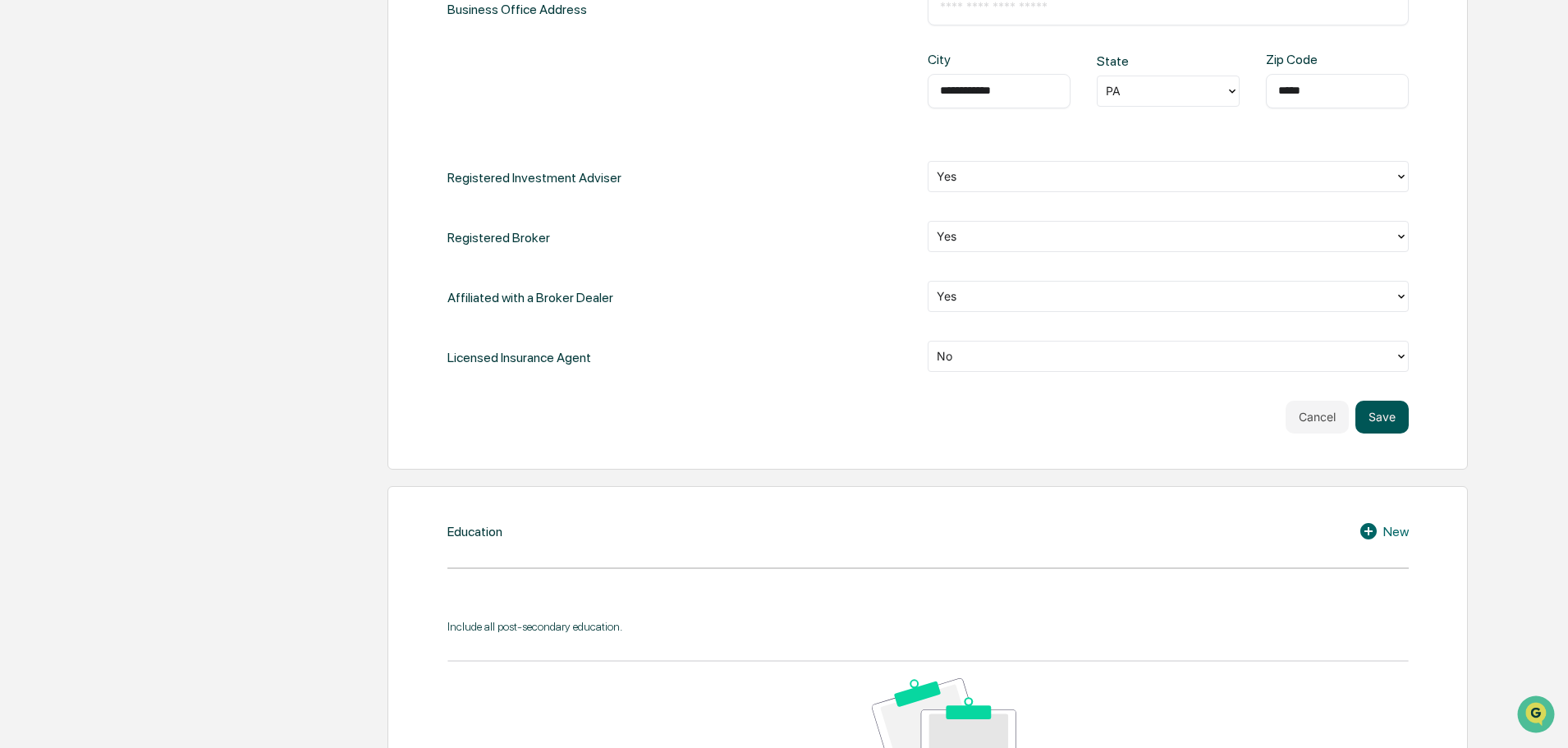
click at [1399, 413] on button "Save" at bounding box center [1382, 418] width 54 height 33
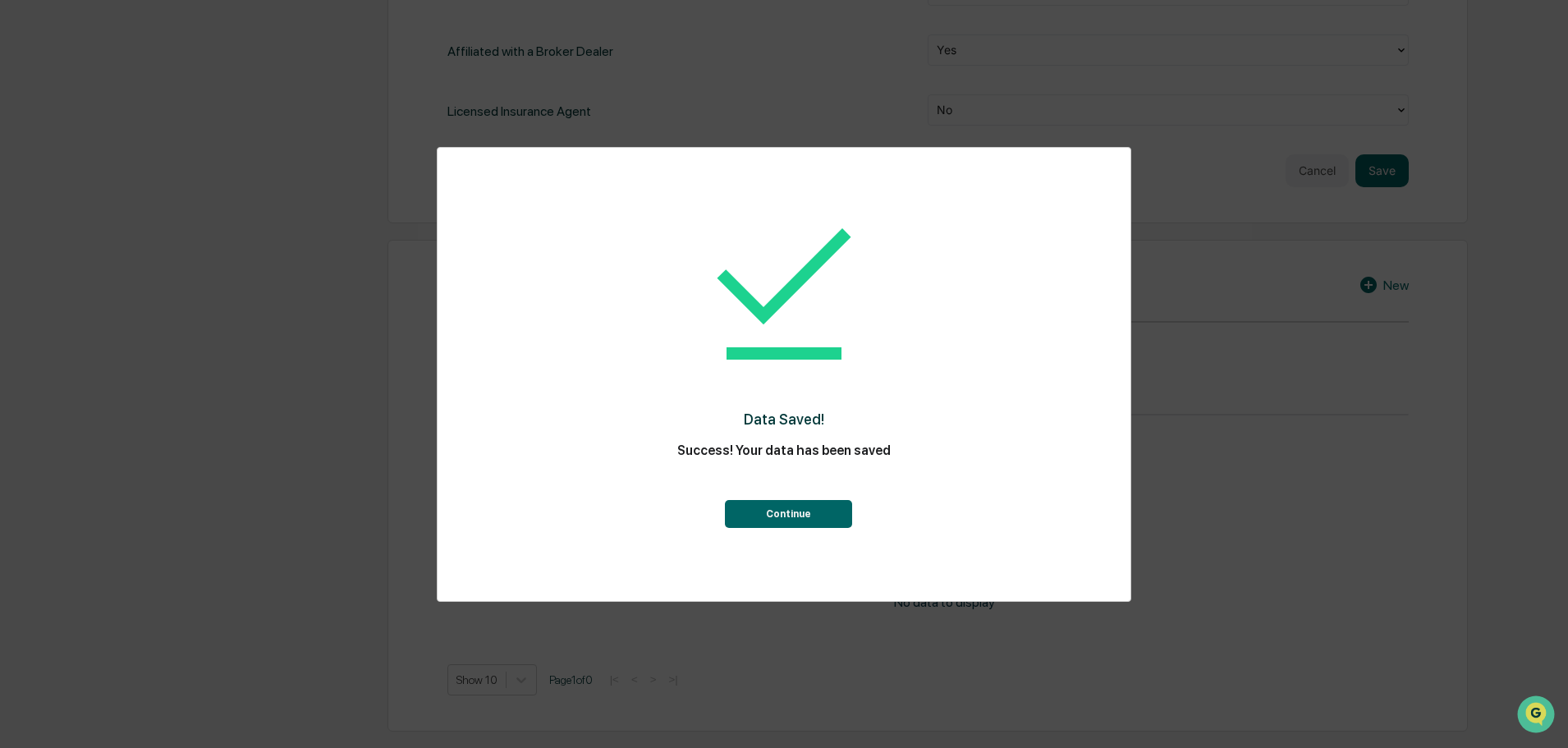
drag, startPoint x: 828, startPoint y: 515, endPoint x: 848, endPoint y: 530, distance: 25.0
click at [828, 516] on button "Continue" at bounding box center [788, 514] width 128 height 28
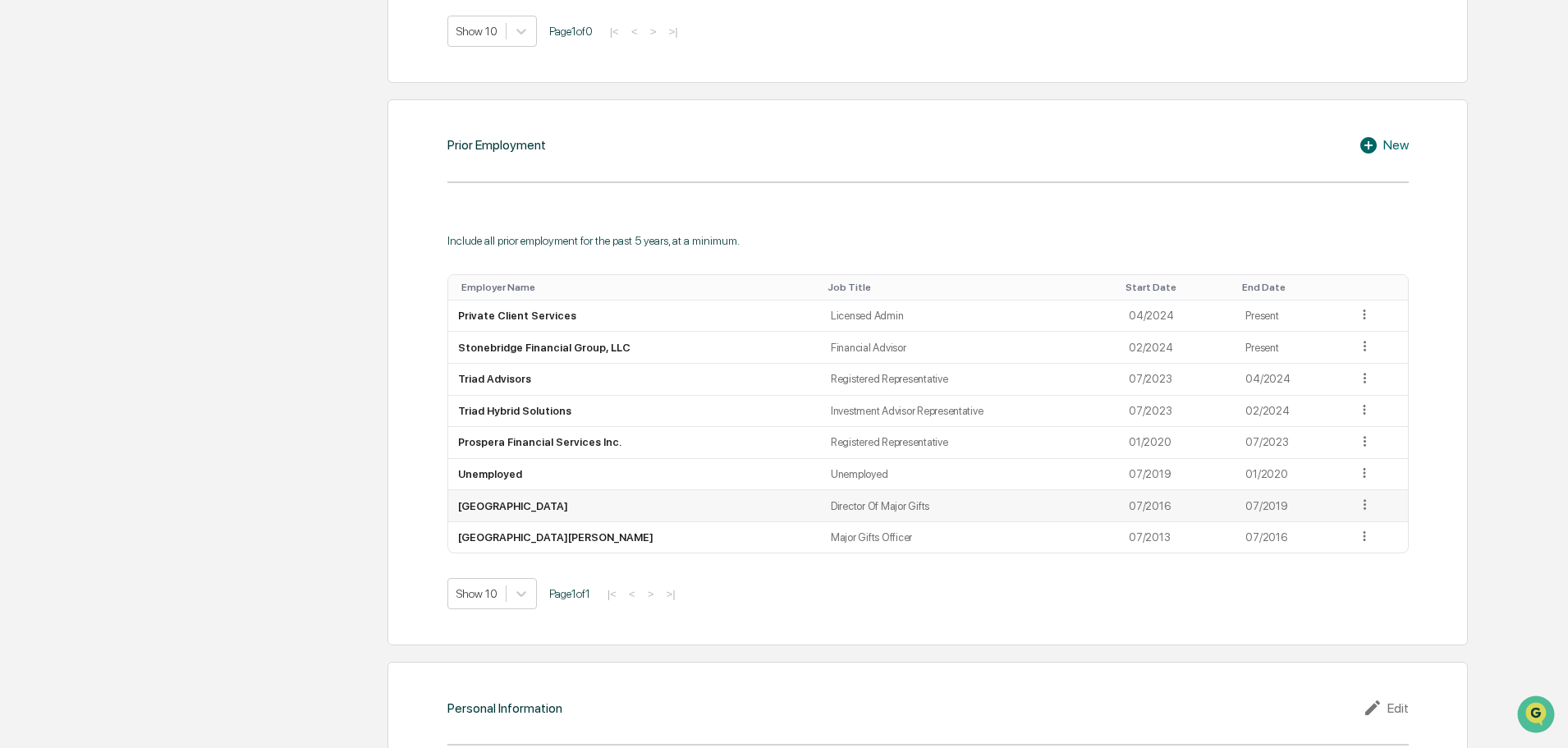
scroll to position [1337, 0]
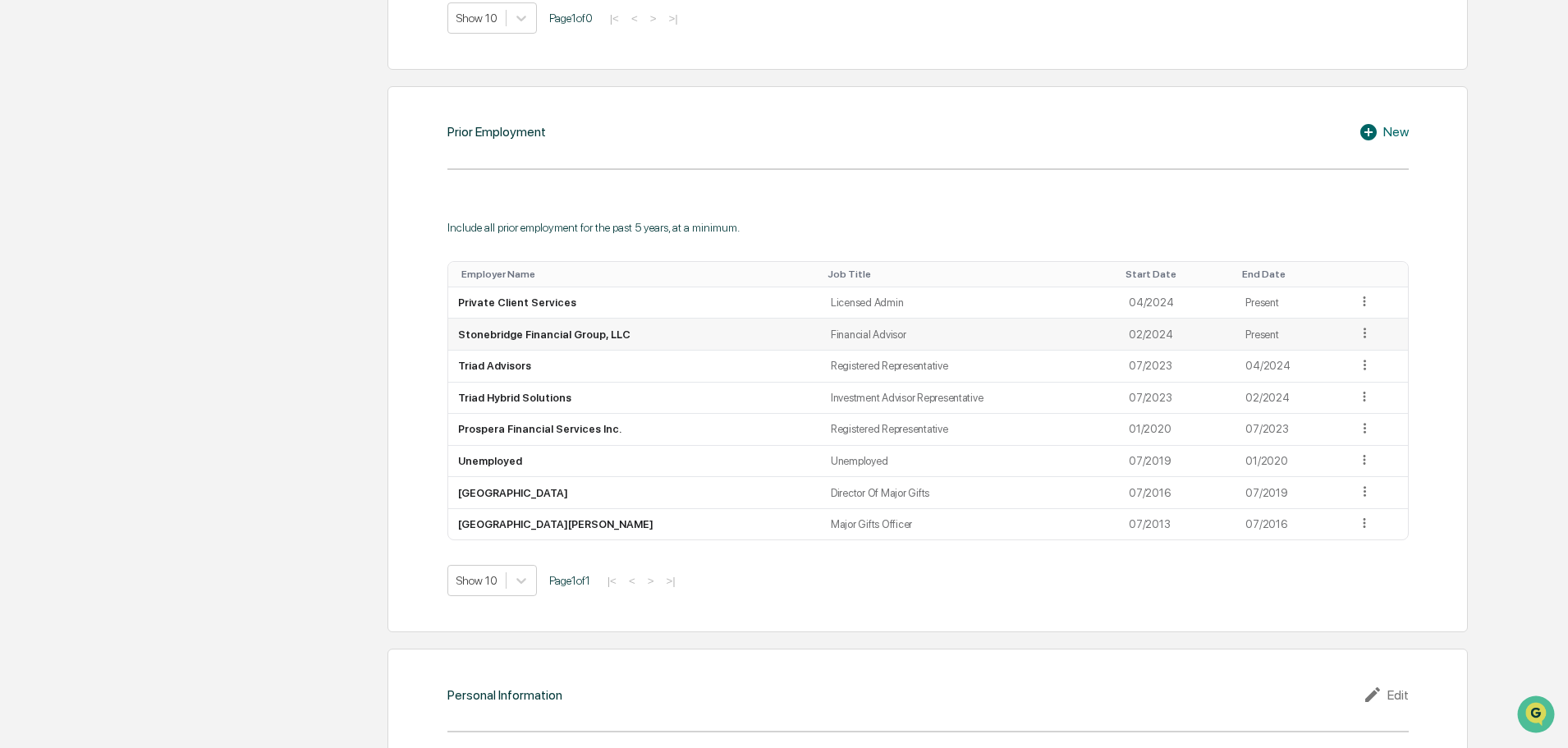
click at [1364, 337] on icon at bounding box center [1365, 333] width 3 height 10
click at [1333, 357] on div "Edit" at bounding box center [1345, 356] width 53 height 26
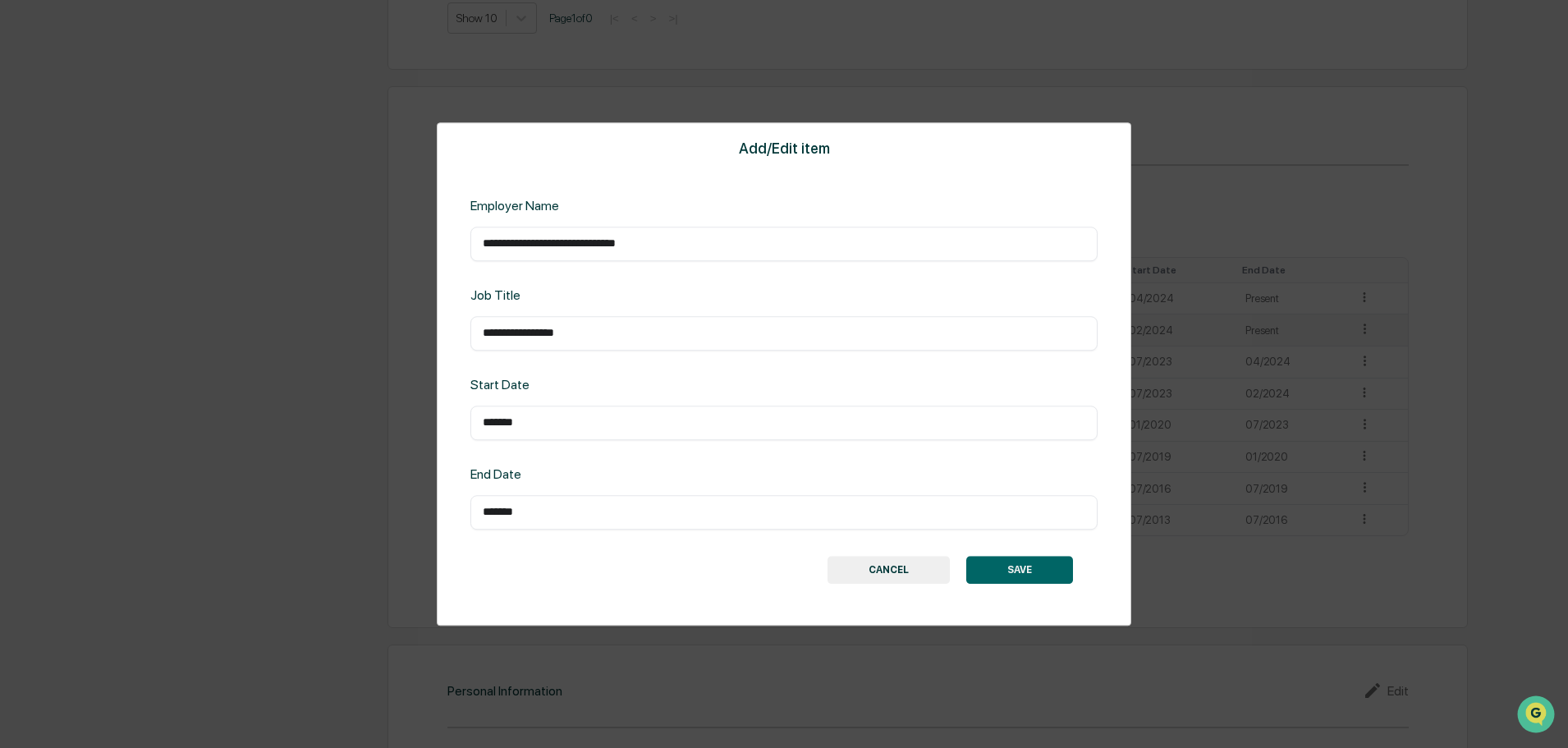
drag, startPoint x: 612, startPoint y: 413, endPoint x: 394, endPoint y: 416, distance: 218.0
click at [432, 420] on div "**********" at bounding box center [784, 374] width 1568 height 748
drag, startPoint x: 549, startPoint y: 431, endPoint x: 332, endPoint y: 400, distance: 219.2
click at [310, 416] on div "**********" at bounding box center [784, 374] width 1568 height 748
type input "*******"
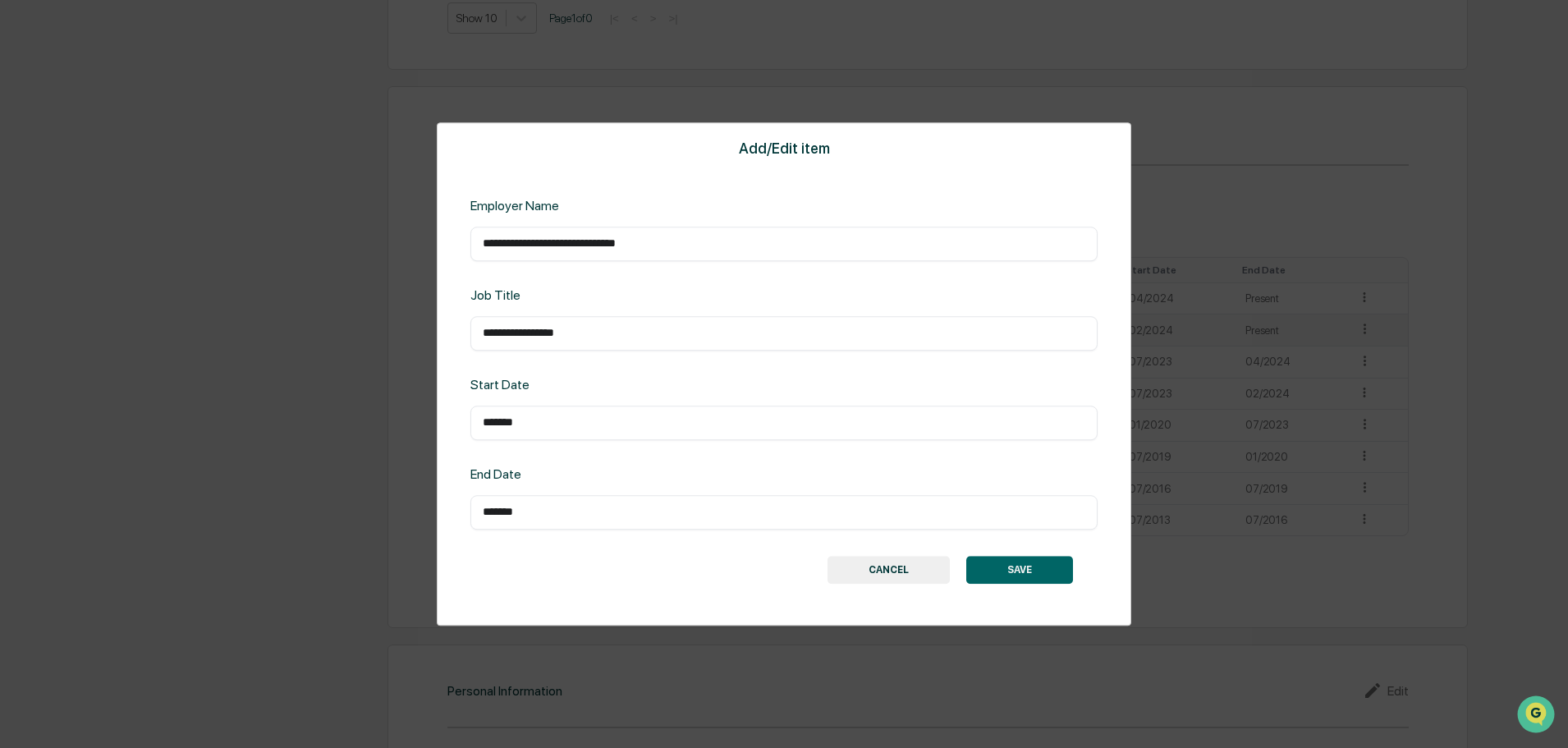
click at [1024, 567] on button "SAVE" at bounding box center [1019, 570] width 106 height 28
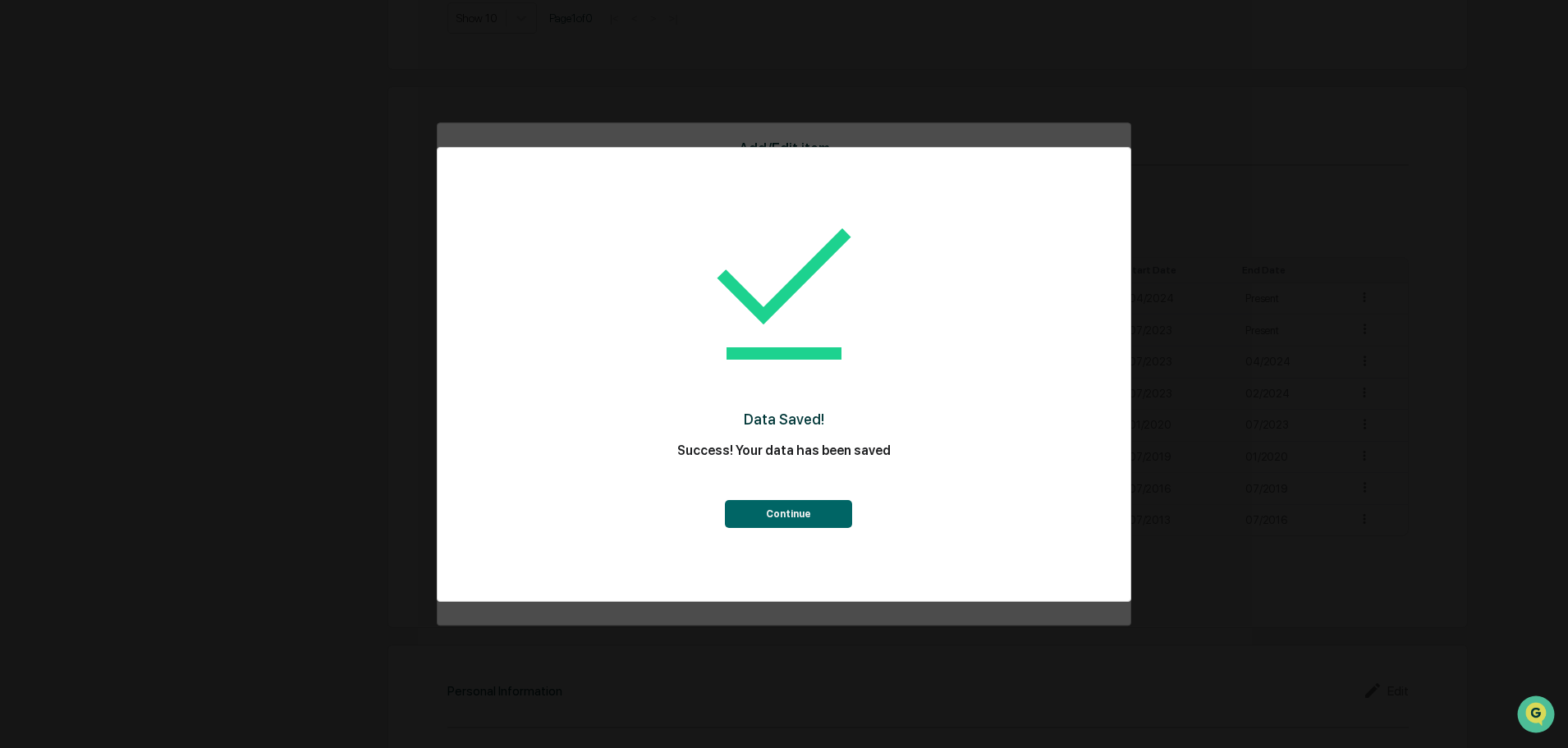
click at [814, 524] on button "Continue" at bounding box center [788, 514] width 128 height 28
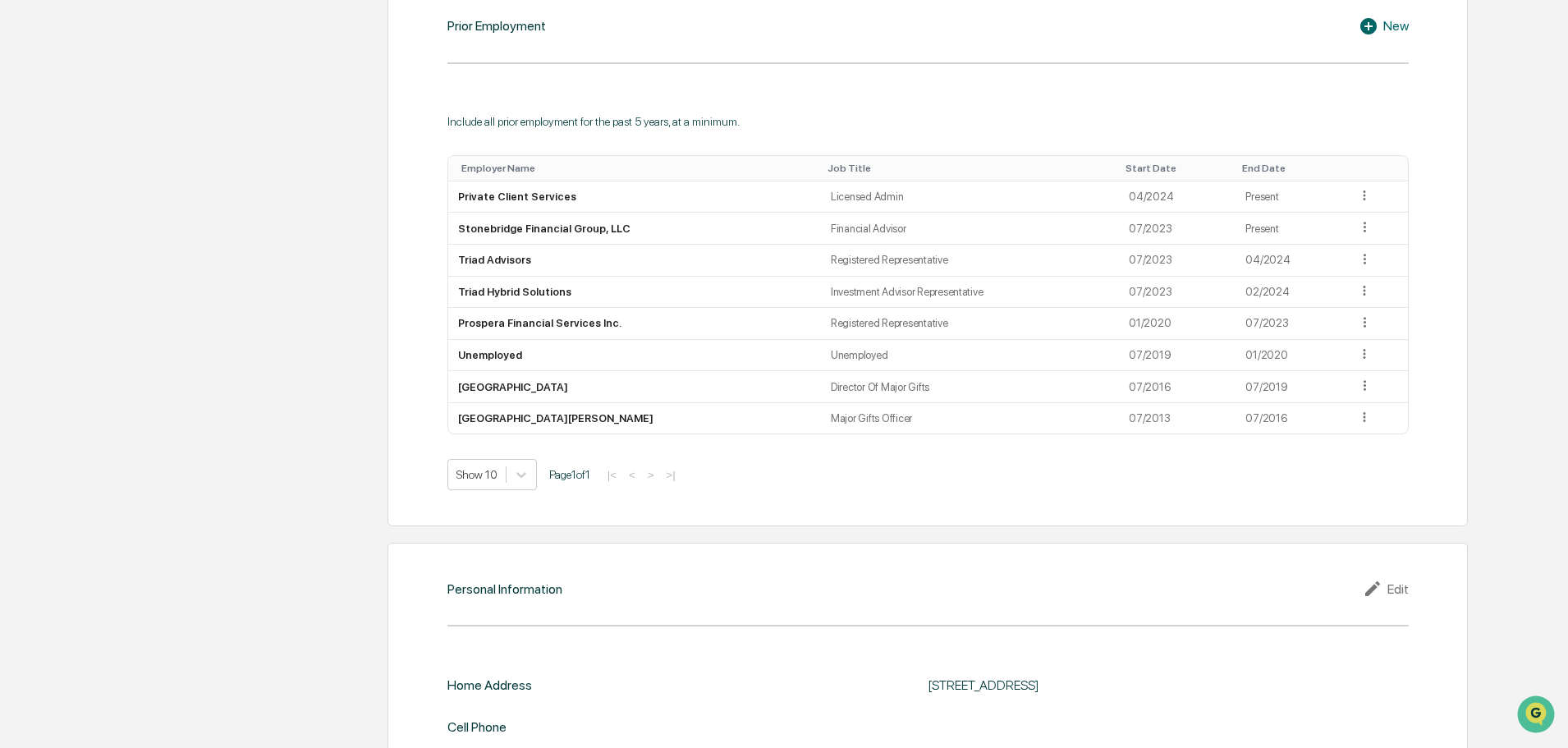
scroll to position [1564, 0]
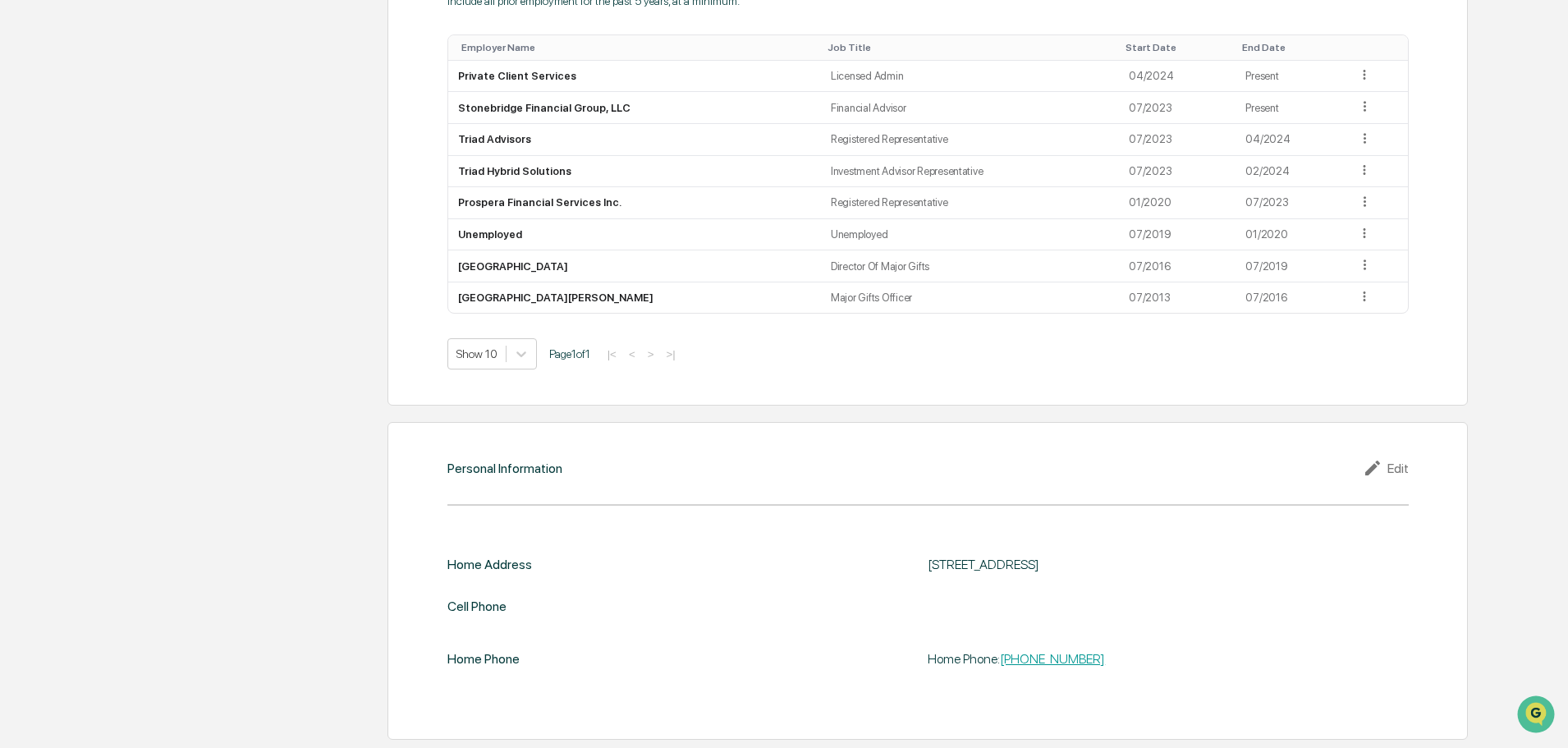
click at [1402, 478] on div "Edit" at bounding box center [1386, 468] width 46 height 19
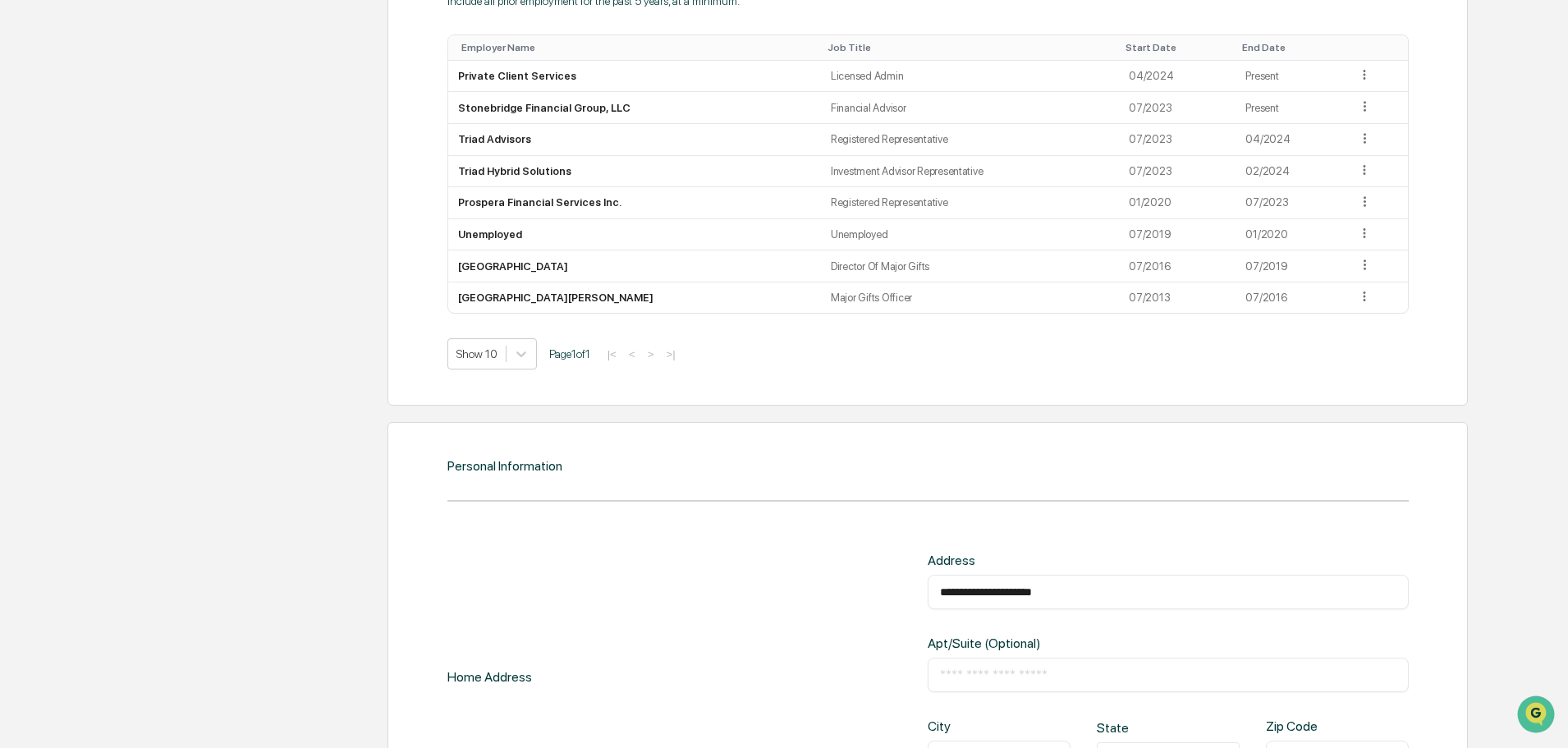
drag, startPoint x: 1091, startPoint y: 595, endPoint x: 747, endPoint y: 570, distance: 344.9
click at [747, 570] on div "**********" at bounding box center [928, 677] width 961 height 249
paste input "text"
type input "**********"
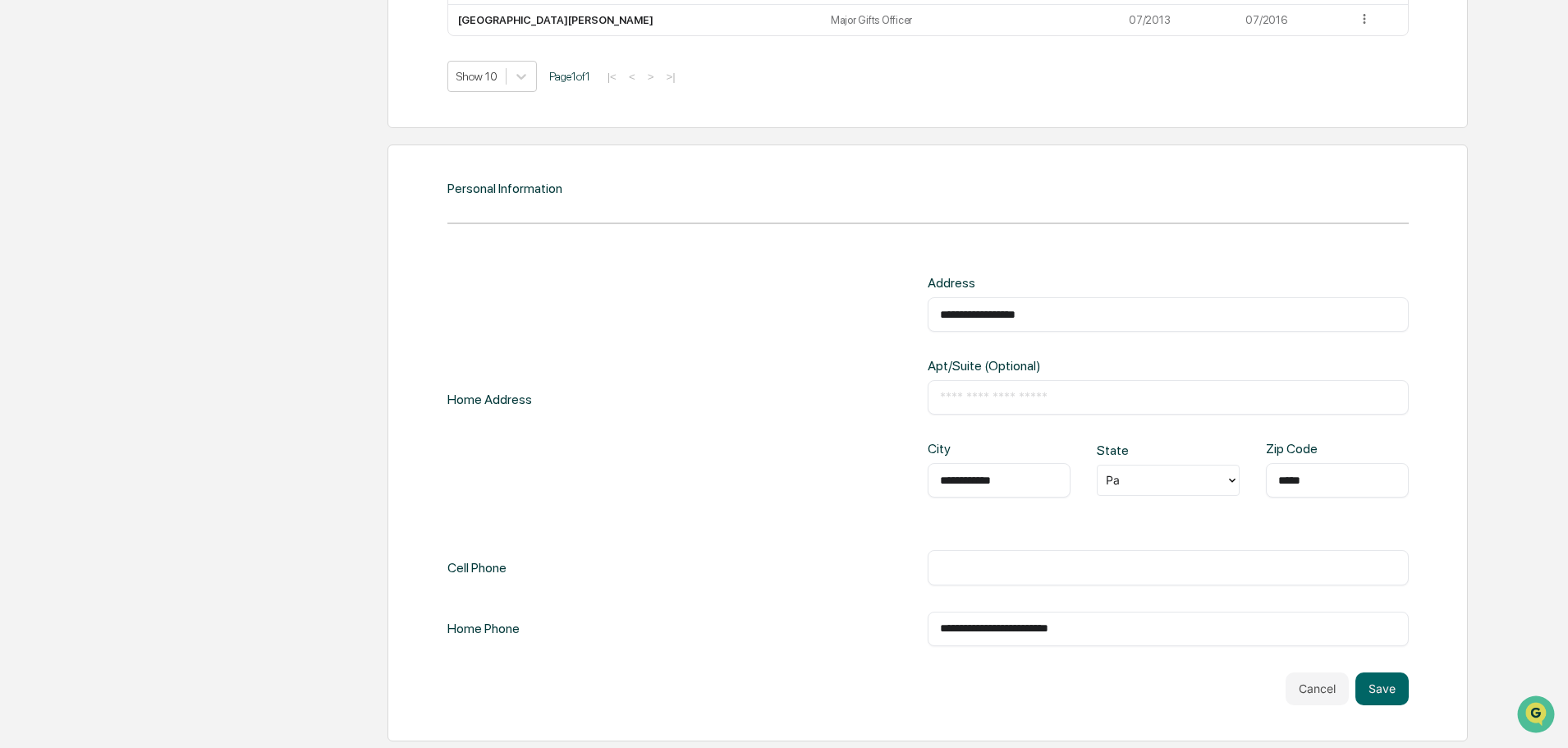
scroll to position [1844, 0]
type input "****"
type input "**"
type input "*****"
click at [951, 573] on input "text" at bounding box center [1168, 566] width 456 height 17
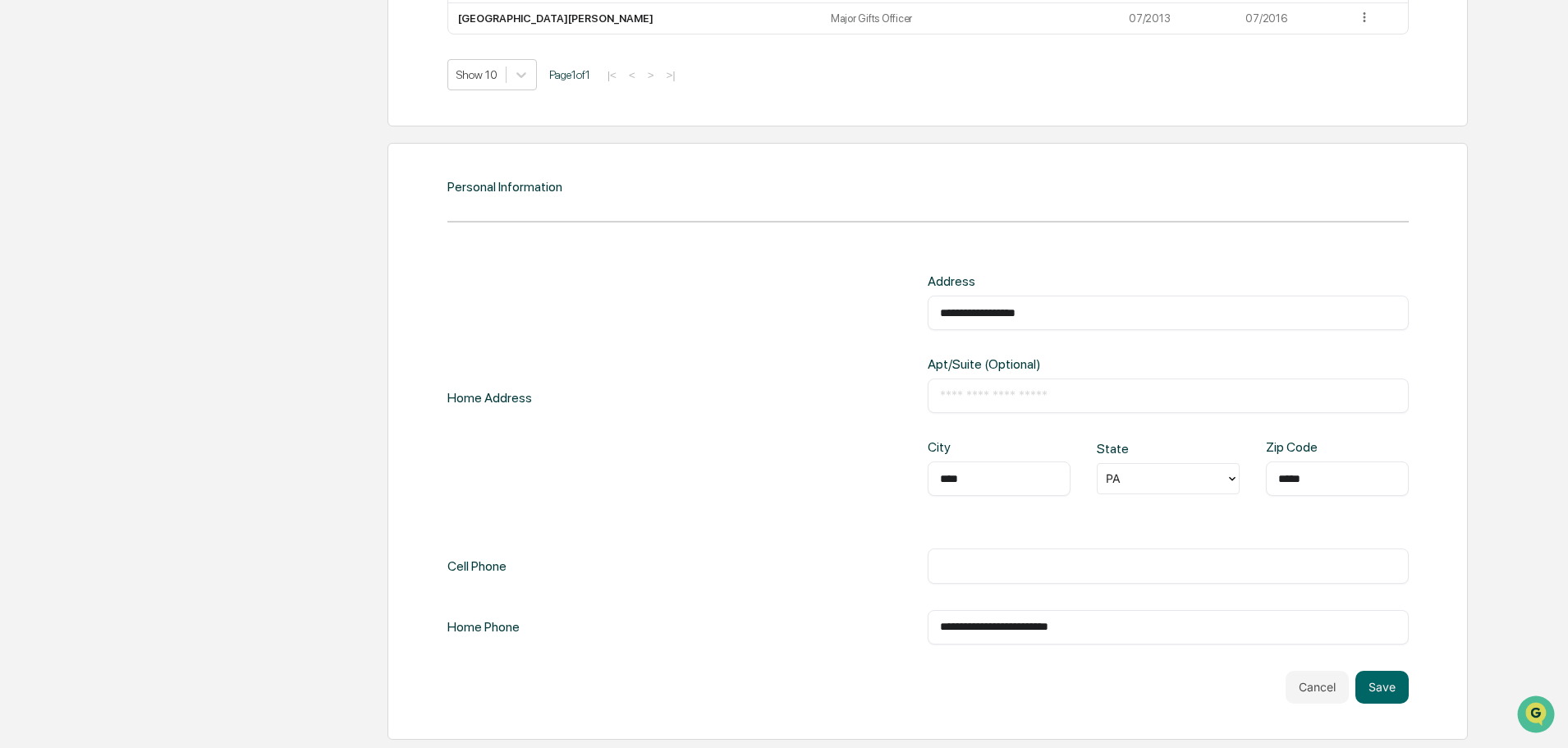
paste input "**********"
type input "**********"
drag, startPoint x: 1161, startPoint y: 629, endPoint x: 613, endPoint y: 638, distance: 548.1
click at [610, 638] on div "**********" at bounding box center [928, 627] width 961 height 34
paste input "text"
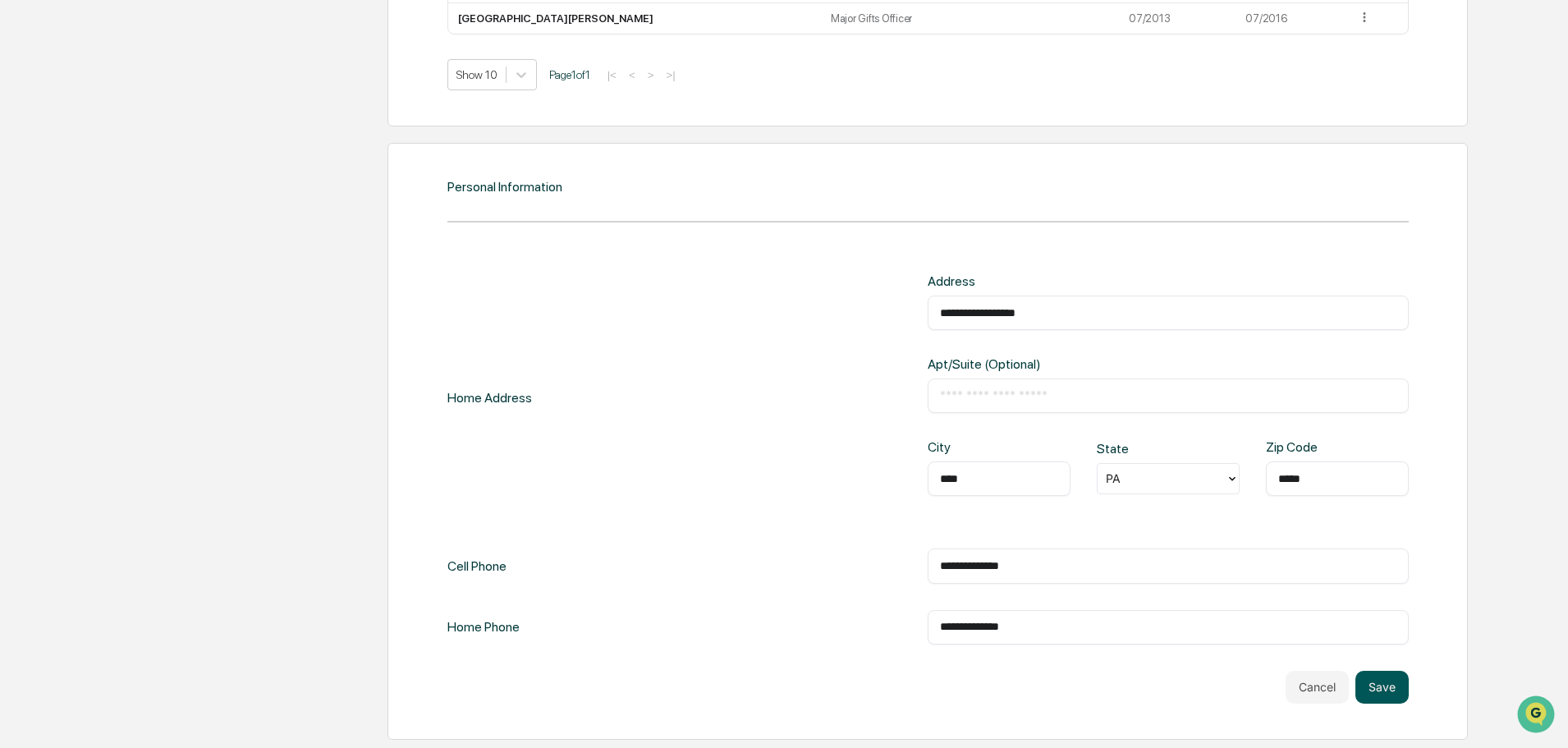
type input "**********"
click at [1384, 693] on button "Save" at bounding box center [1382, 688] width 54 height 33
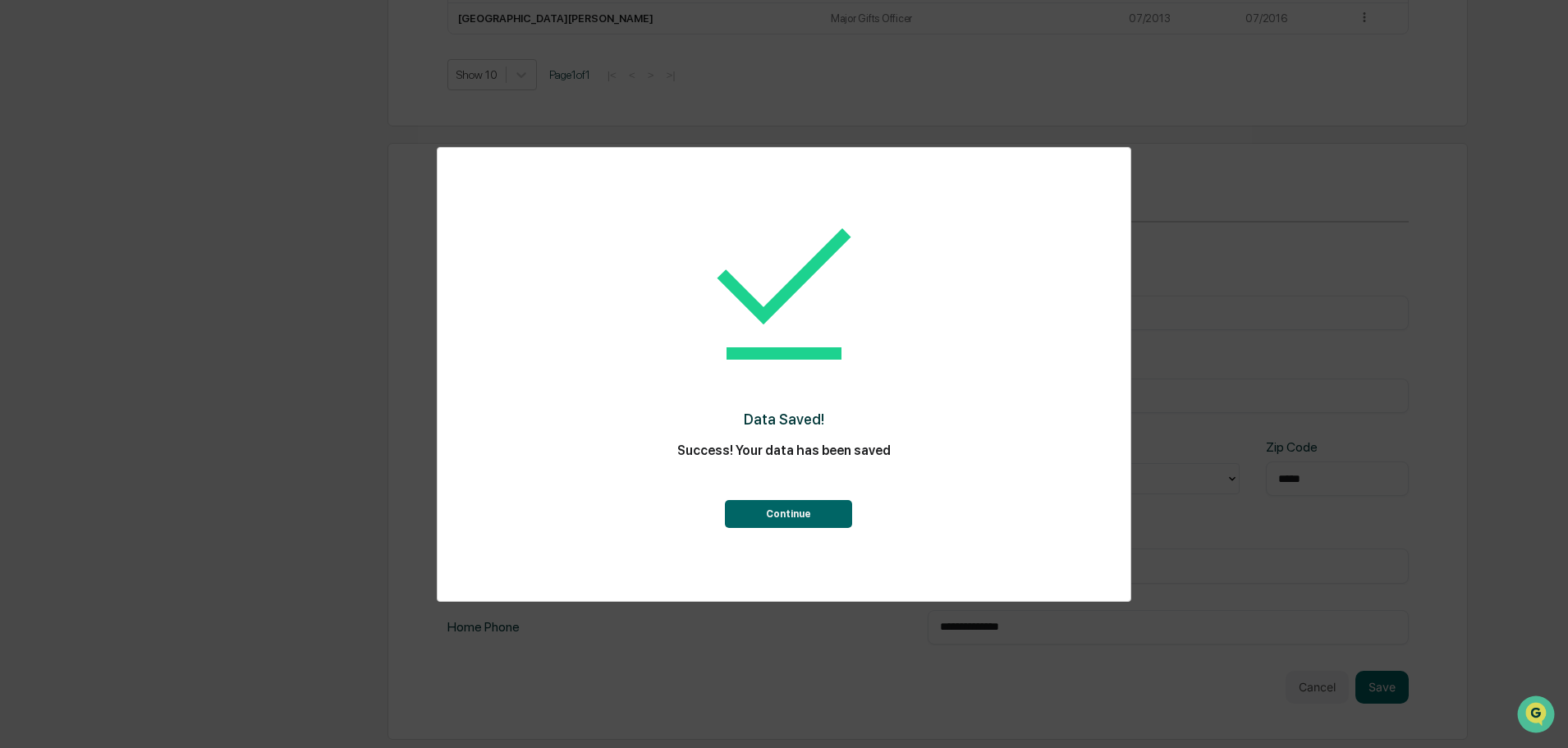
click at [764, 522] on button "Continue" at bounding box center [788, 514] width 128 height 28
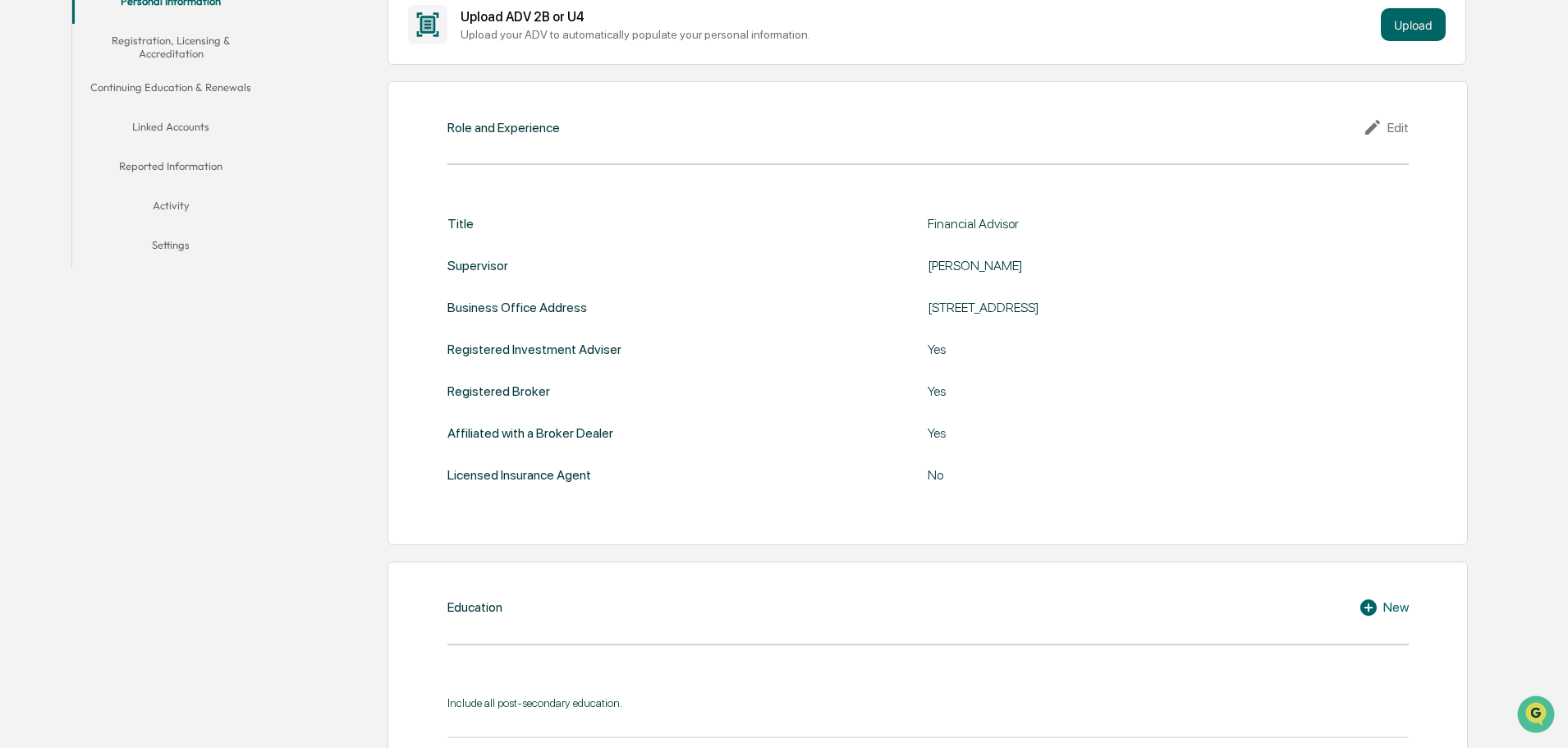
scroll to position [0, 0]
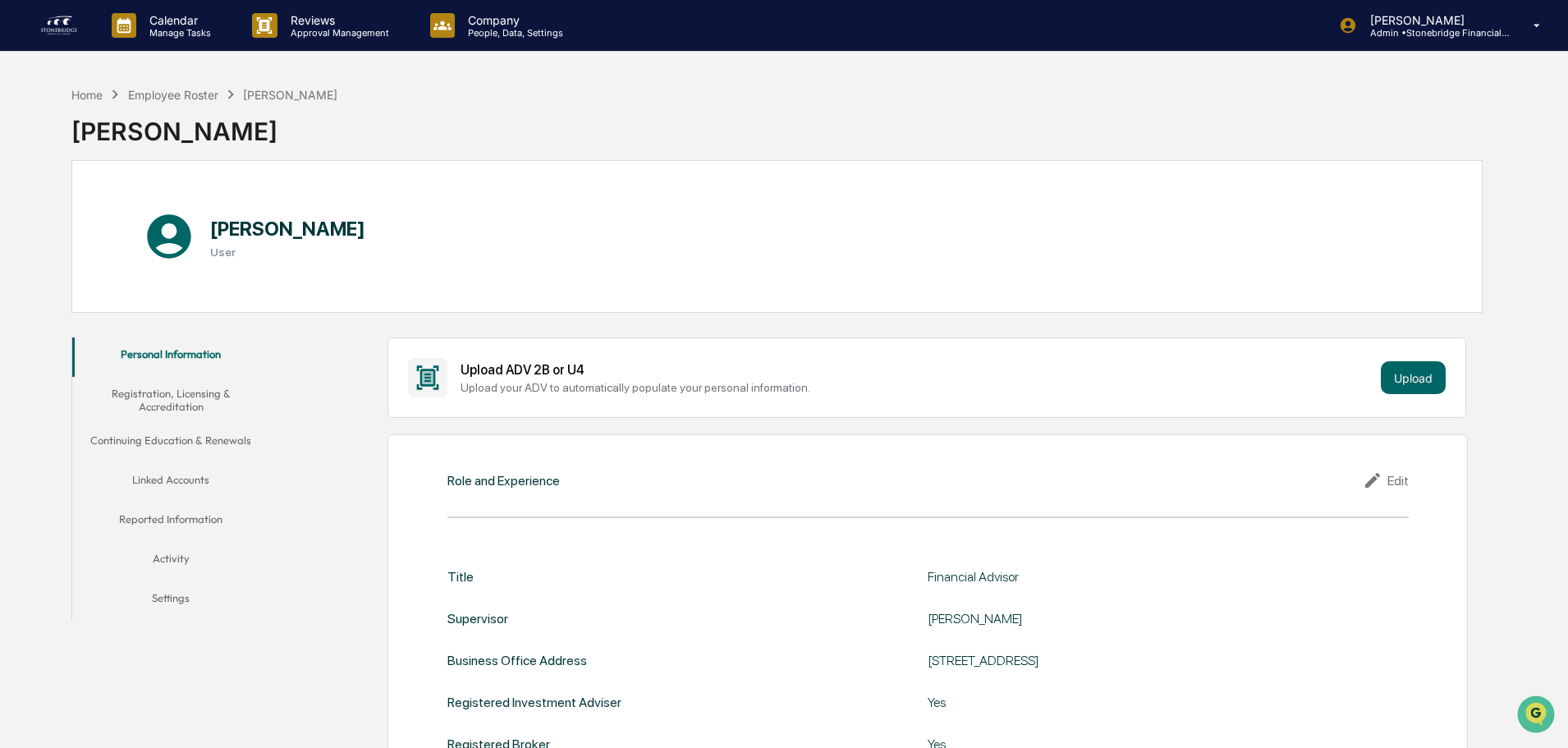
click at [203, 394] on button "Registration, Licensing & Accreditation" at bounding box center [170, 400] width 197 height 47
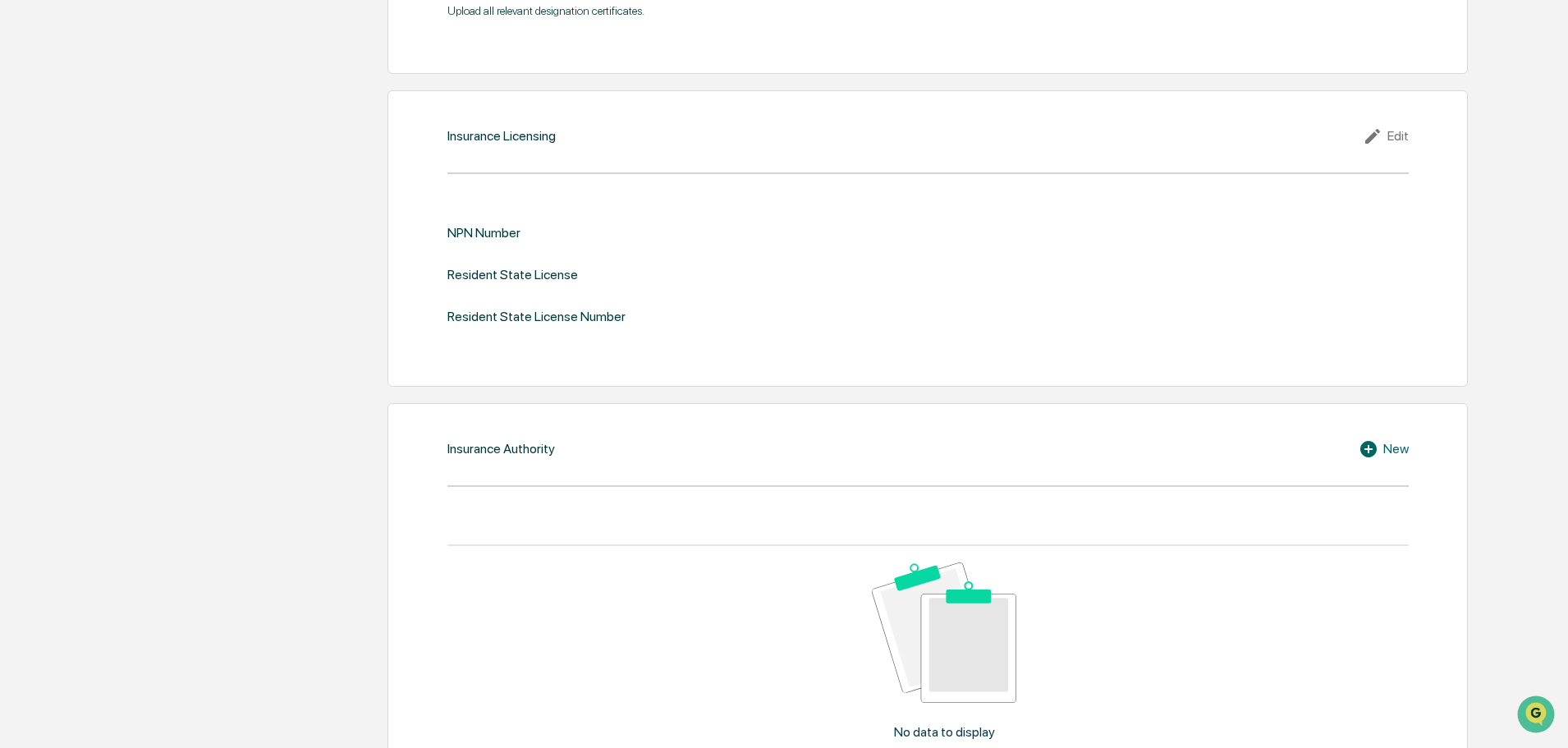
scroll to position [1717, 0]
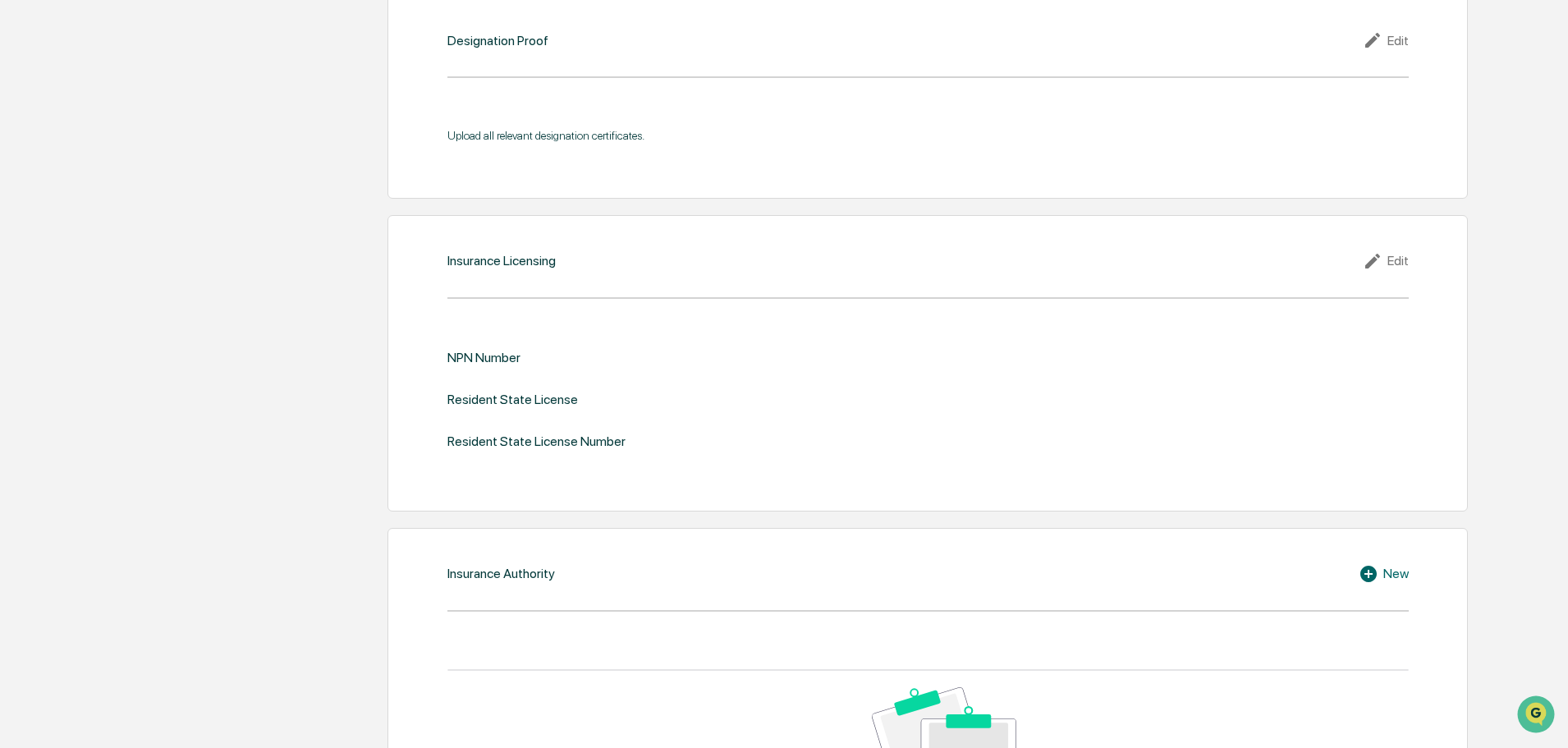
click at [1392, 256] on div "Edit" at bounding box center [1386, 261] width 46 height 19
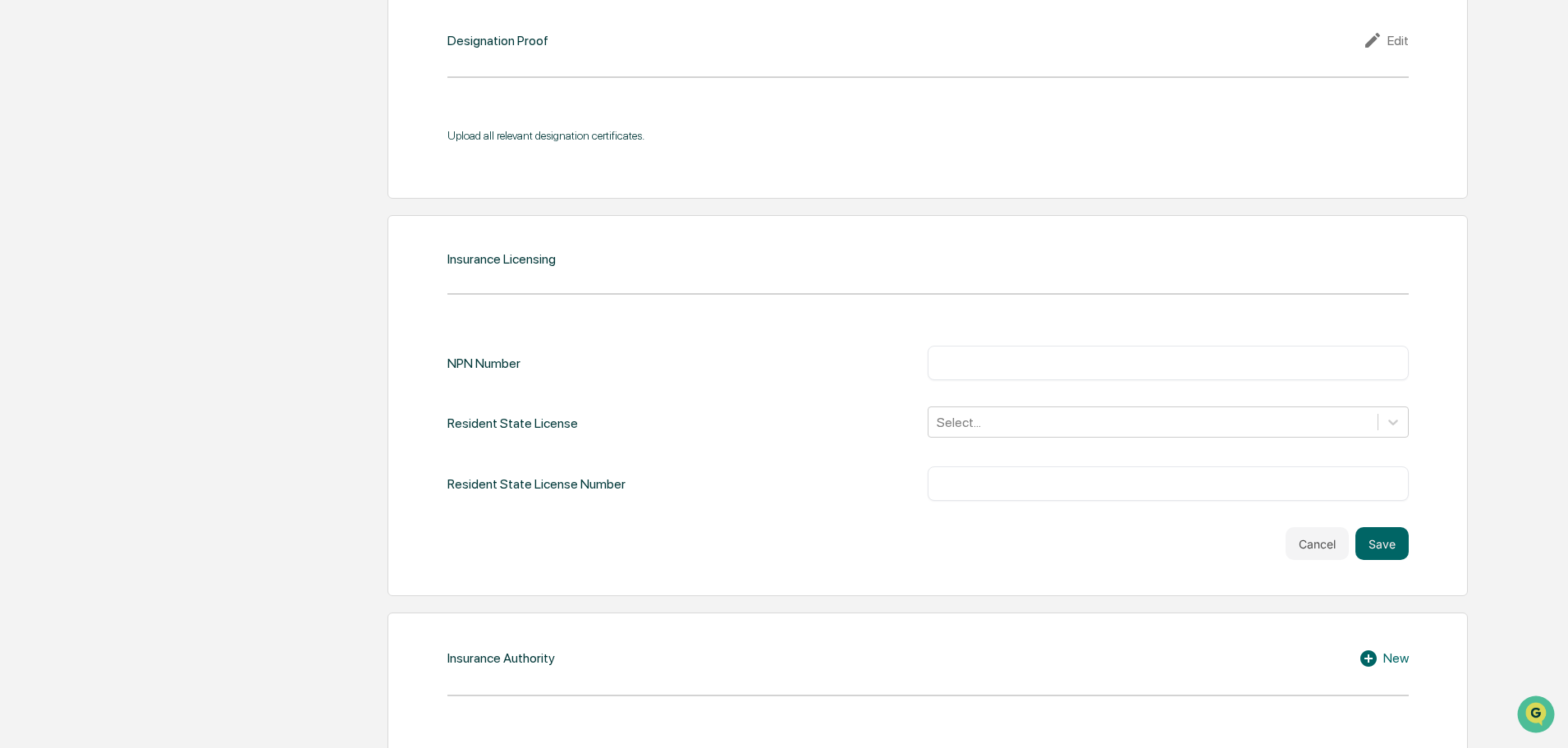
click at [971, 371] on input "text" at bounding box center [1168, 363] width 456 height 17
paste input "********"
type input "********"
click at [966, 427] on div at bounding box center [1153, 423] width 432 height 18
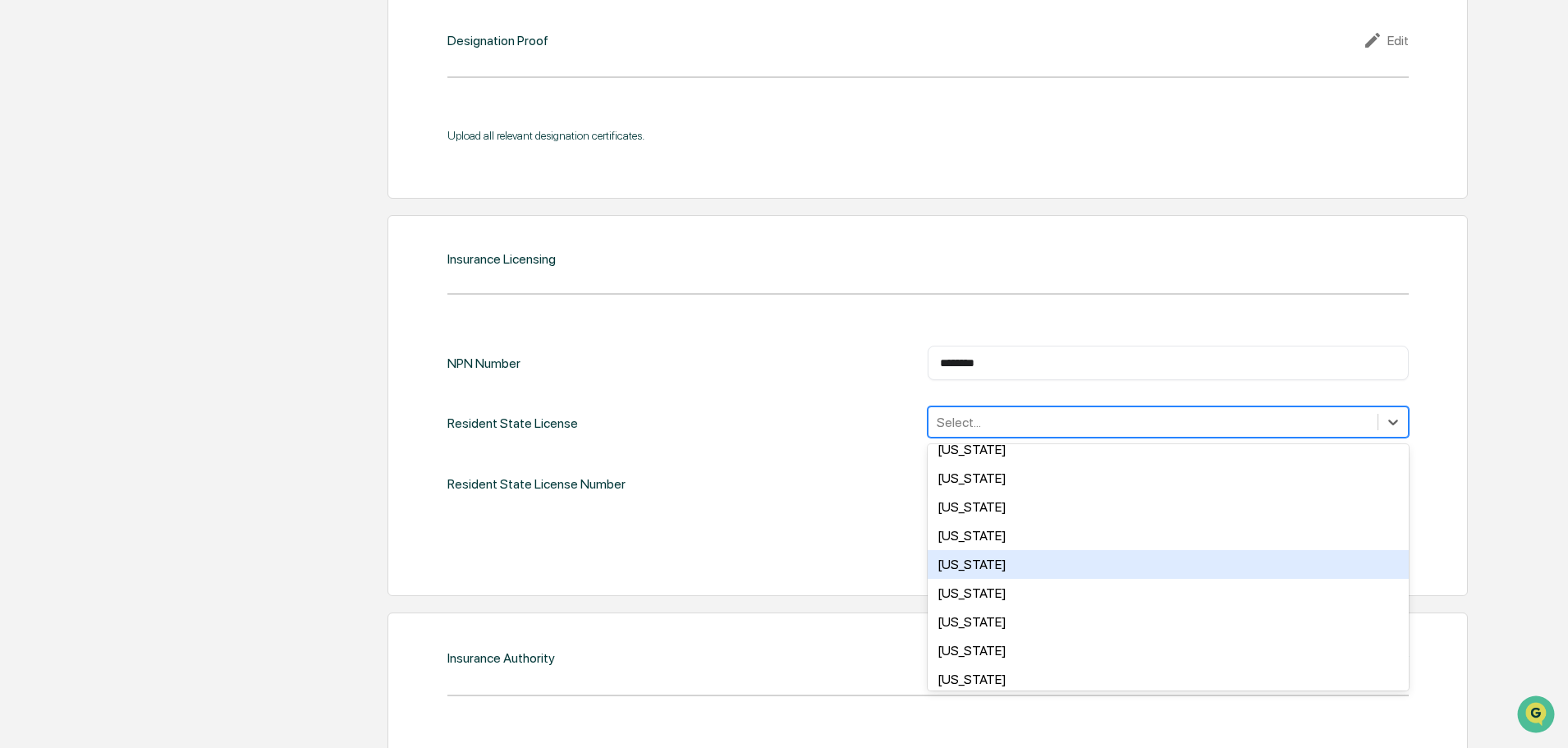
scroll to position [903, 0]
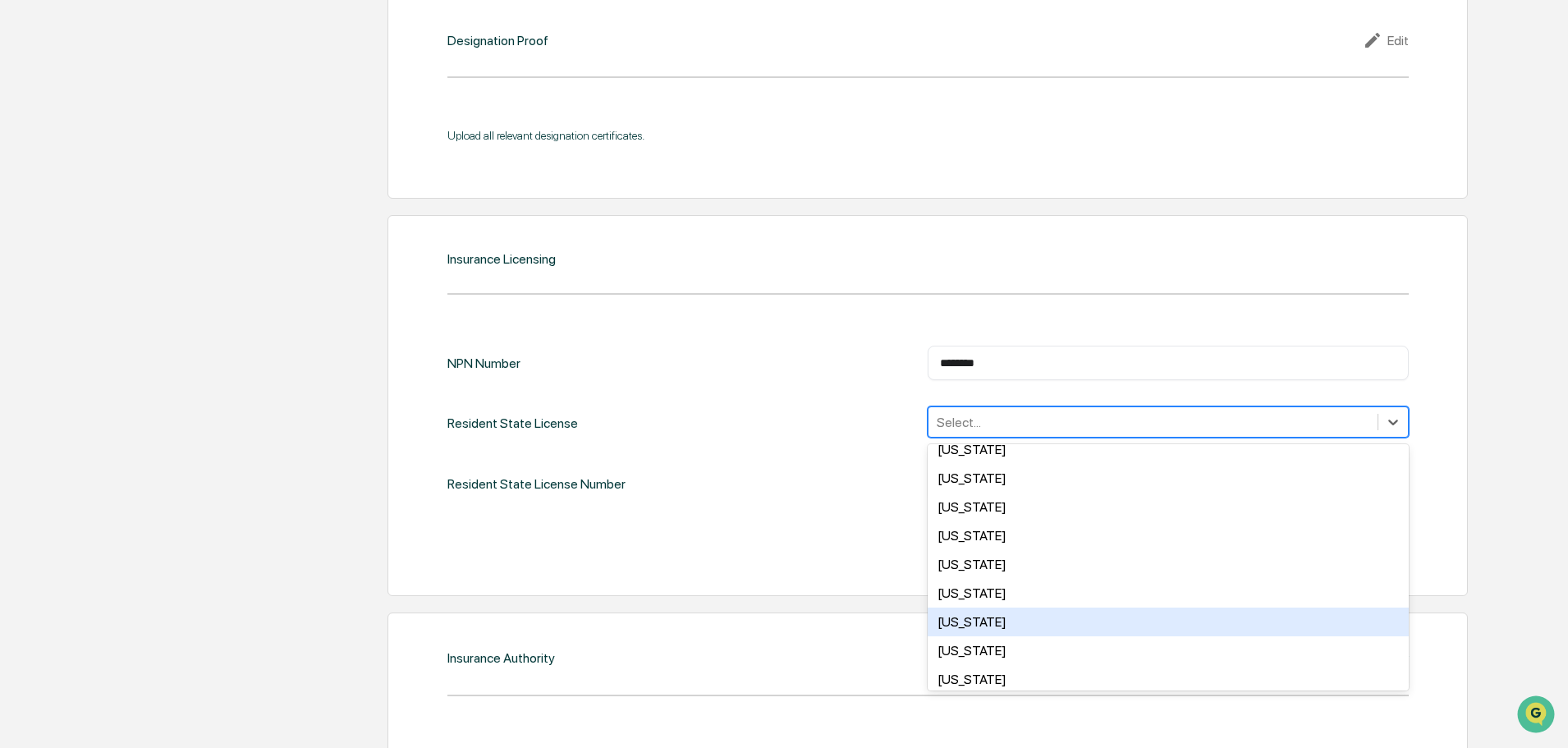
click at [990, 631] on div "[US_STATE]" at bounding box center [1168, 621] width 481 height 29
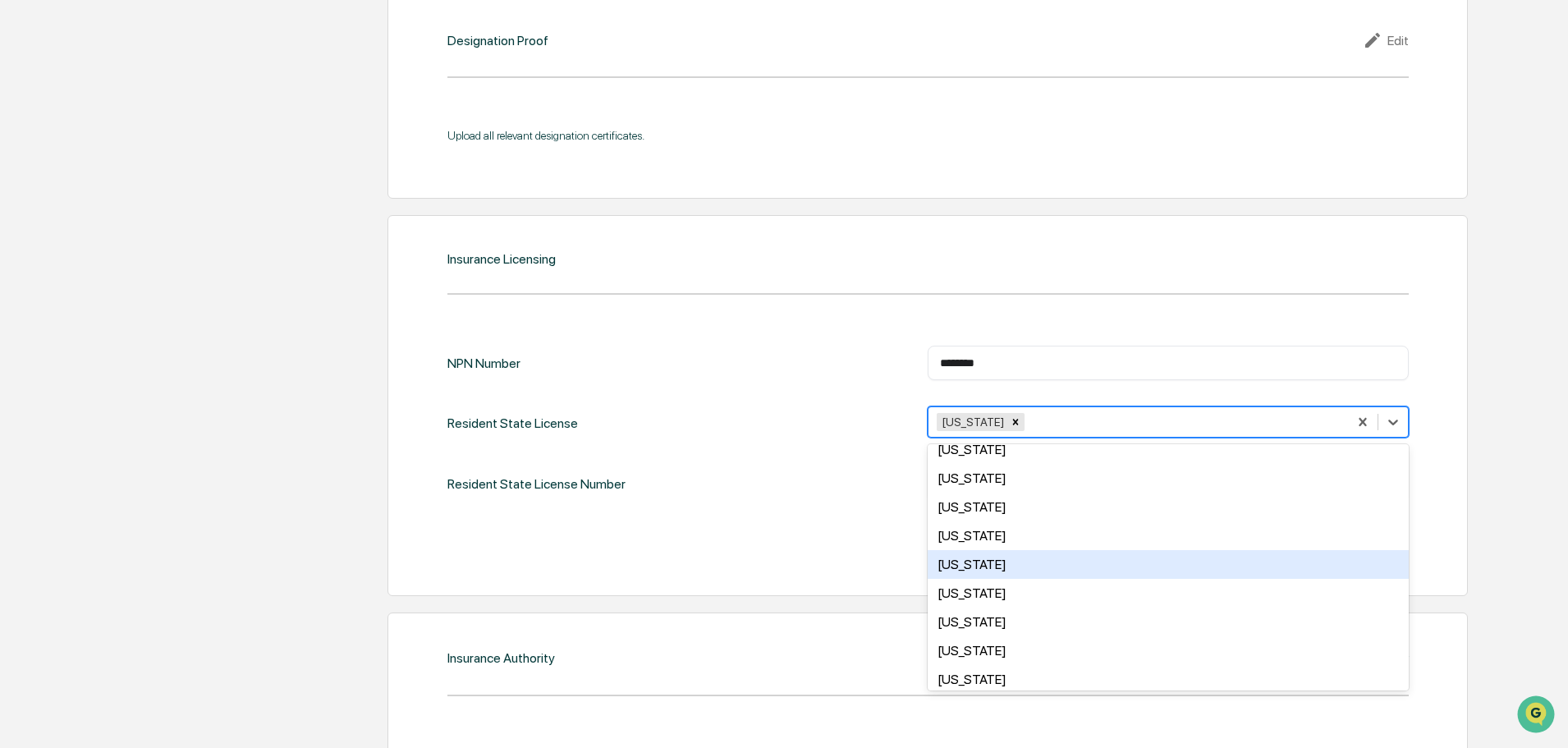
click at [808, 528] on div "Cancel Save" at bounding box center [928, 544] width 961 height 33
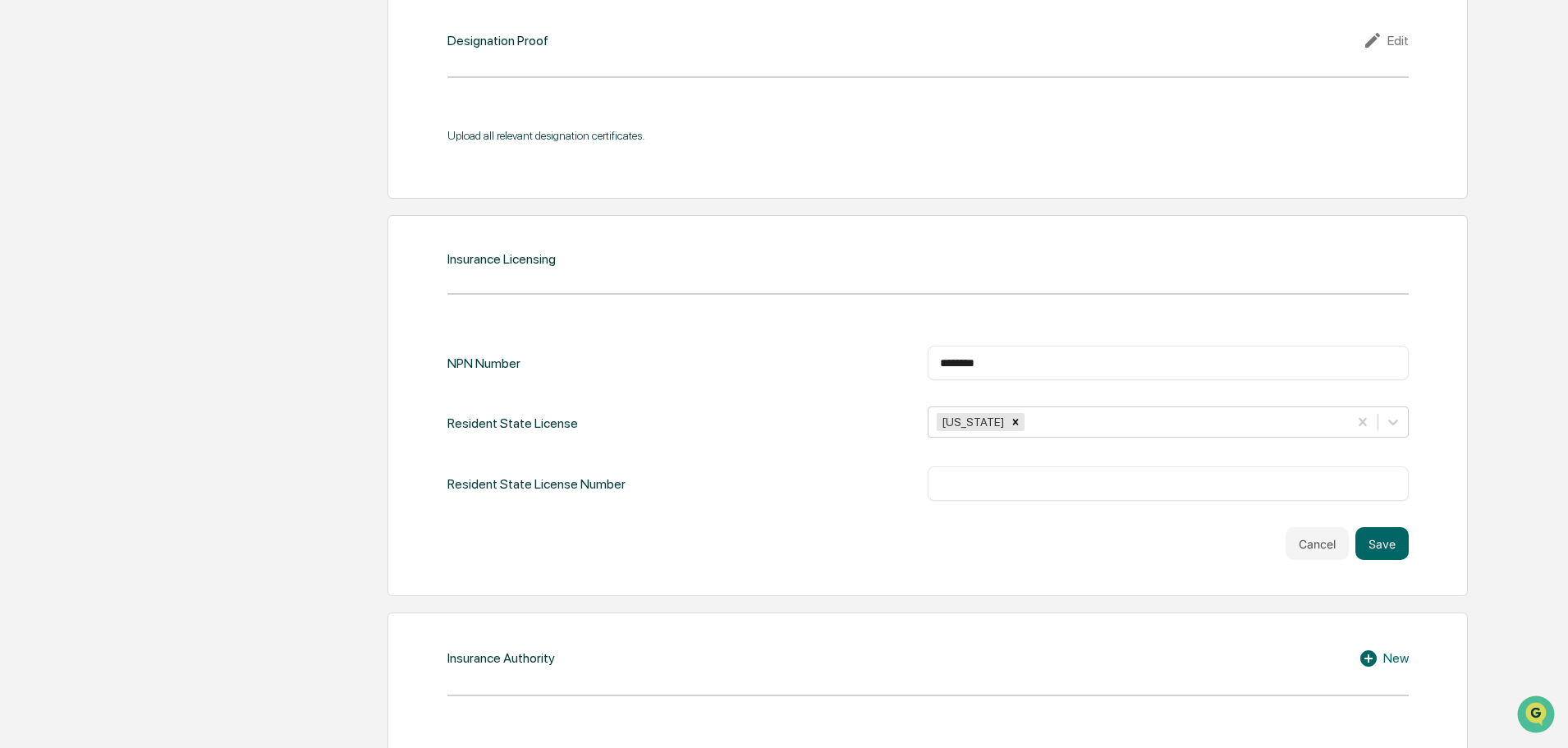
click at [1004, 485] on input "text" at bounding box center [1168, 484] width 456 height 17
paste input "******"
type input "******"
drag, startPoint x: 1379, startPoint y: 539, endPoint x: 1362, endPoint y: 544, distance: 17.7
click at [1379, 540] on button "Save" at bounding box center [1382, 544] width 54 height 33
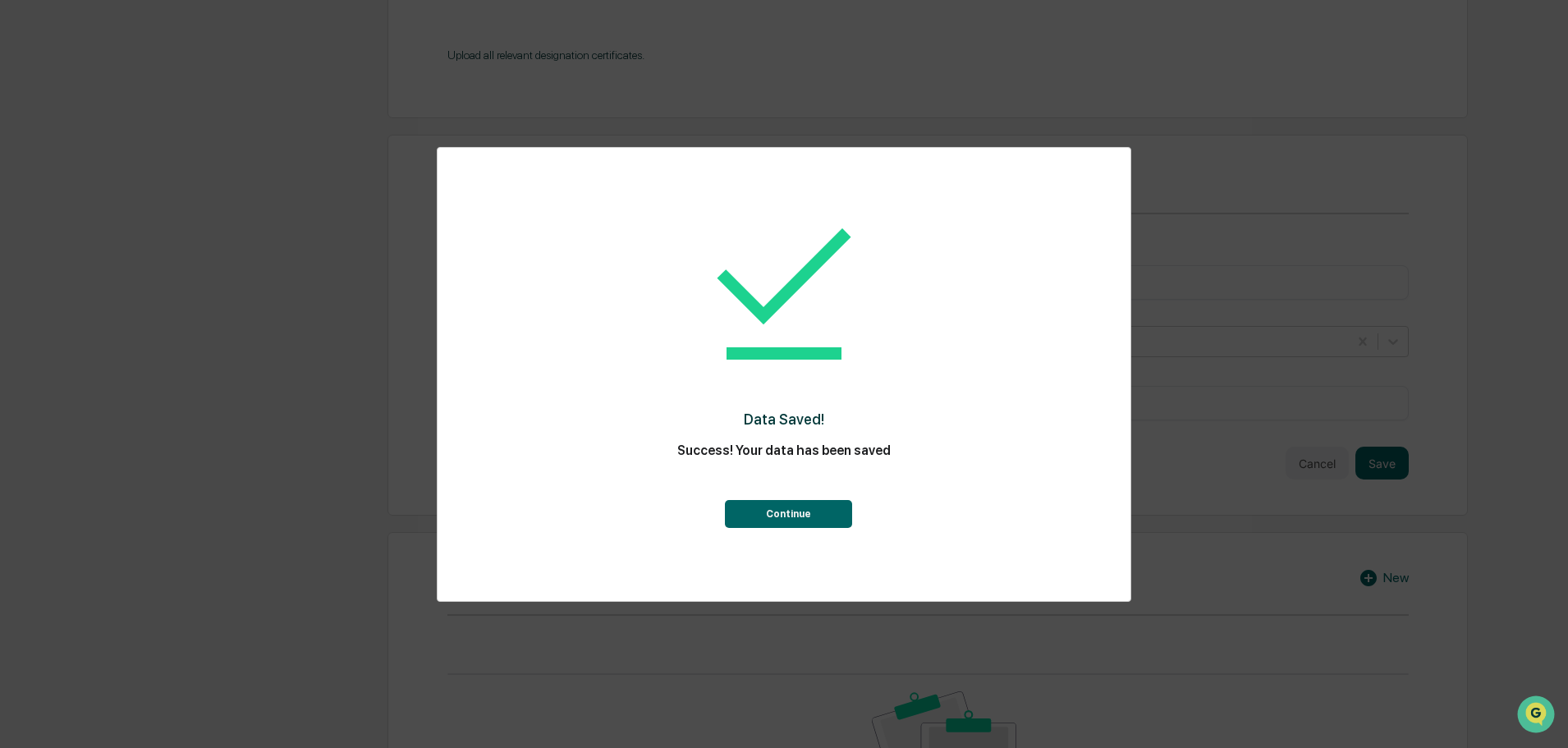
scroll to position [1963, 0]
click at [784, 511] on button "Continue" at bounding box center [788, 514] width 128 height 28
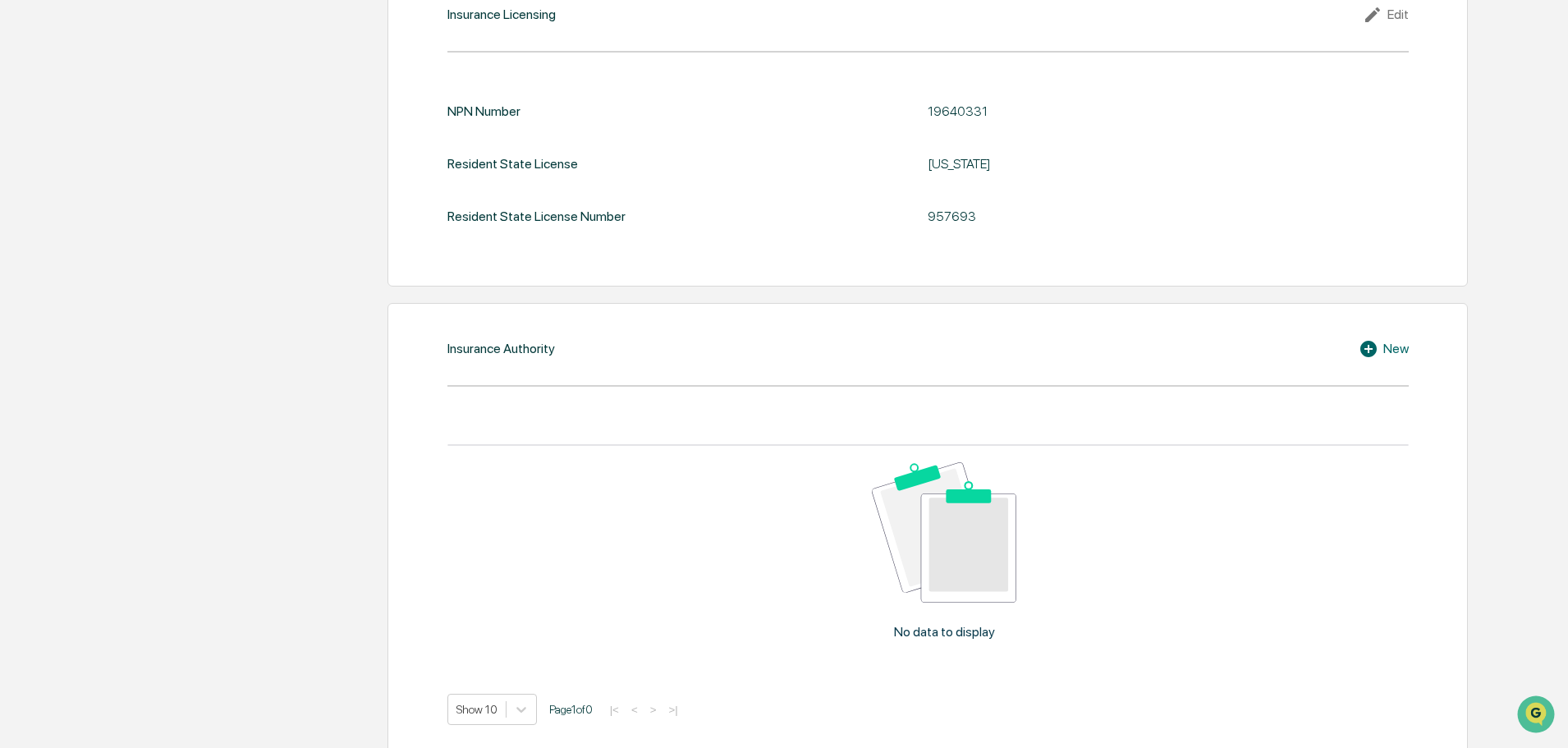
click at [1384, 343] on div "New" at bounding box center [1383, 349] width 50 height 19
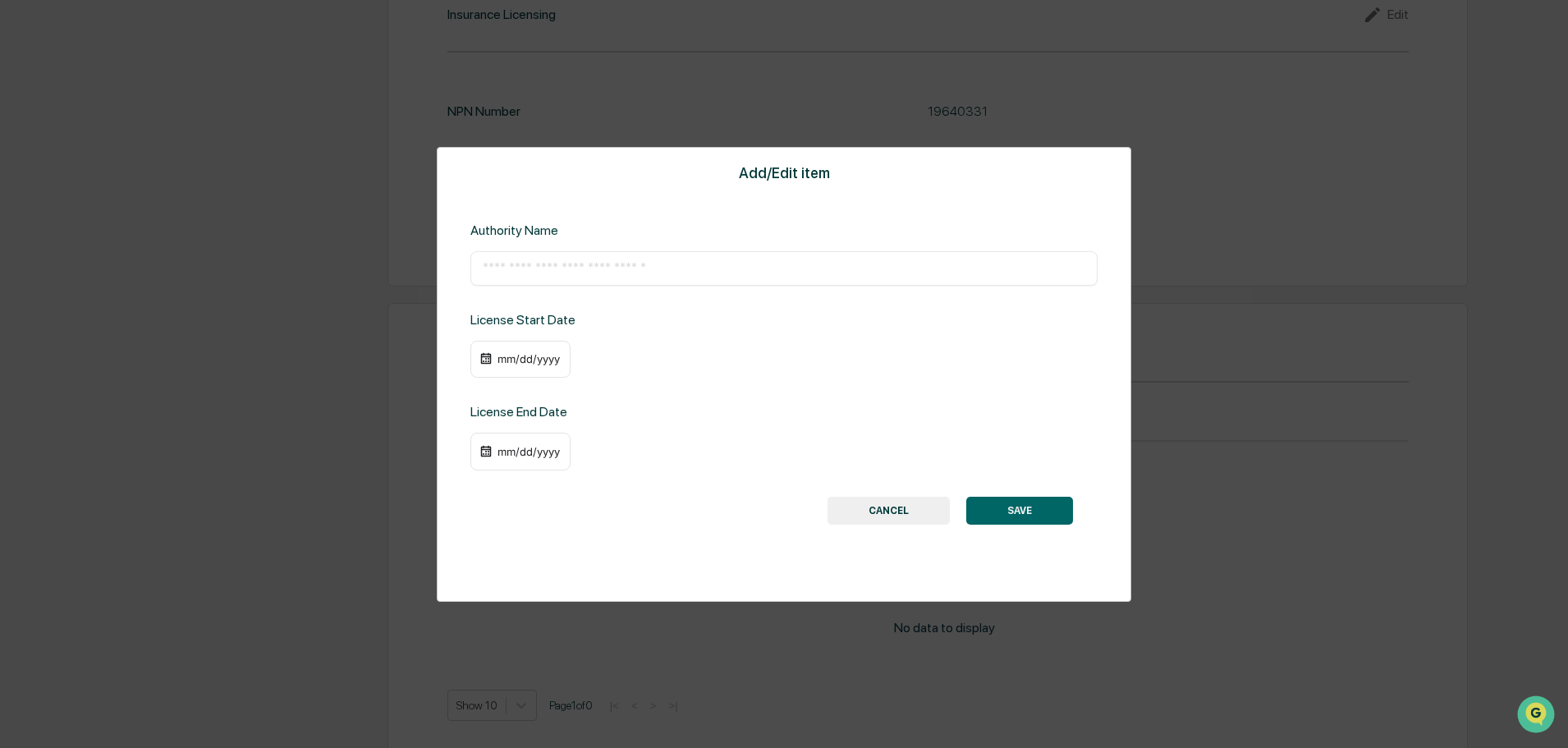
click at [601, 277] on div "​" at bounding box center [784, 268] width 627 height 34
click at [581, 269] on input "text" at bounding box center [784, 269] width 602 height 17
paste input "**********"
type input "**********"
click at [528, 364] on div "mm/dd/yyyy" at bounding box center [529, 359] width 66 height 13
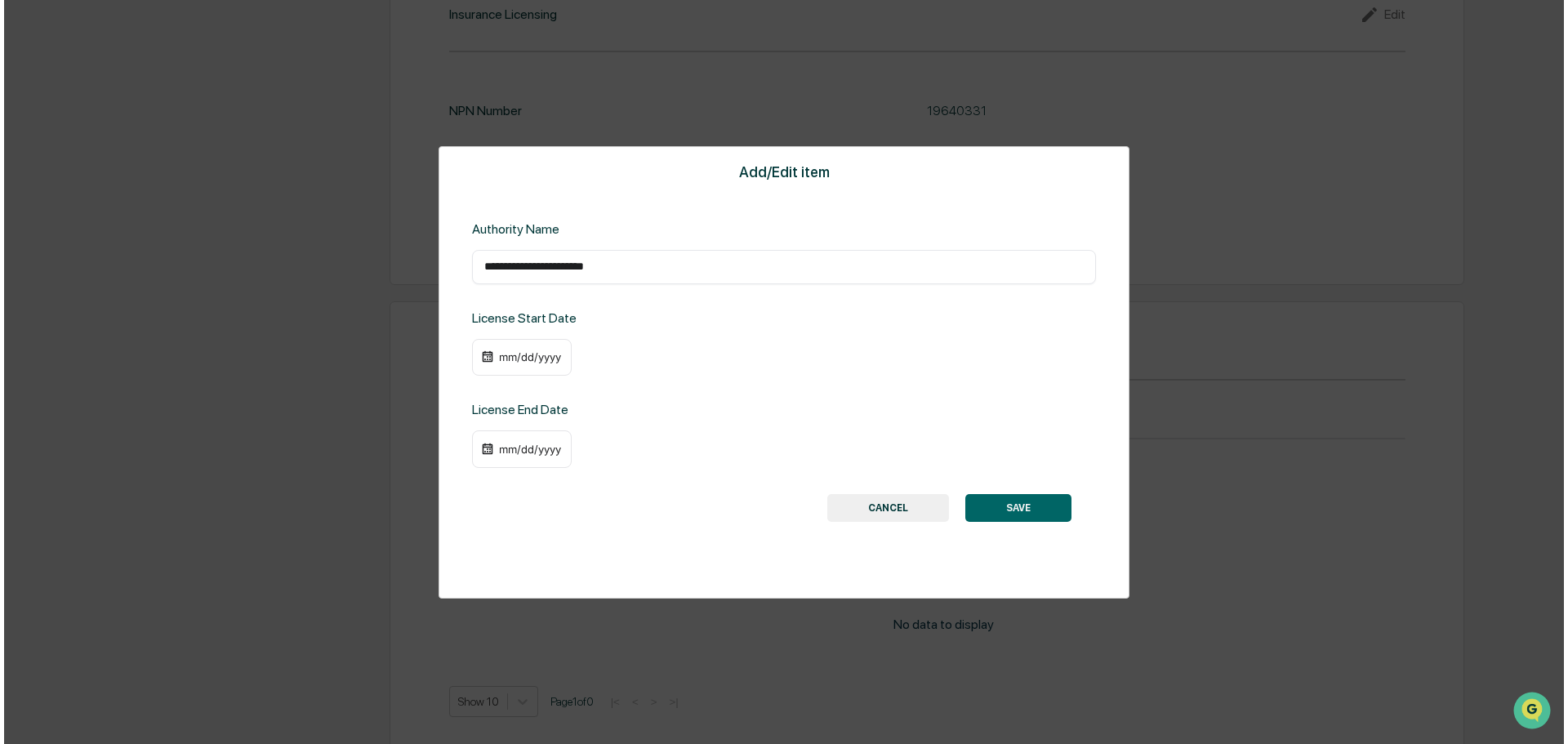
scroll to position [1956, 0]
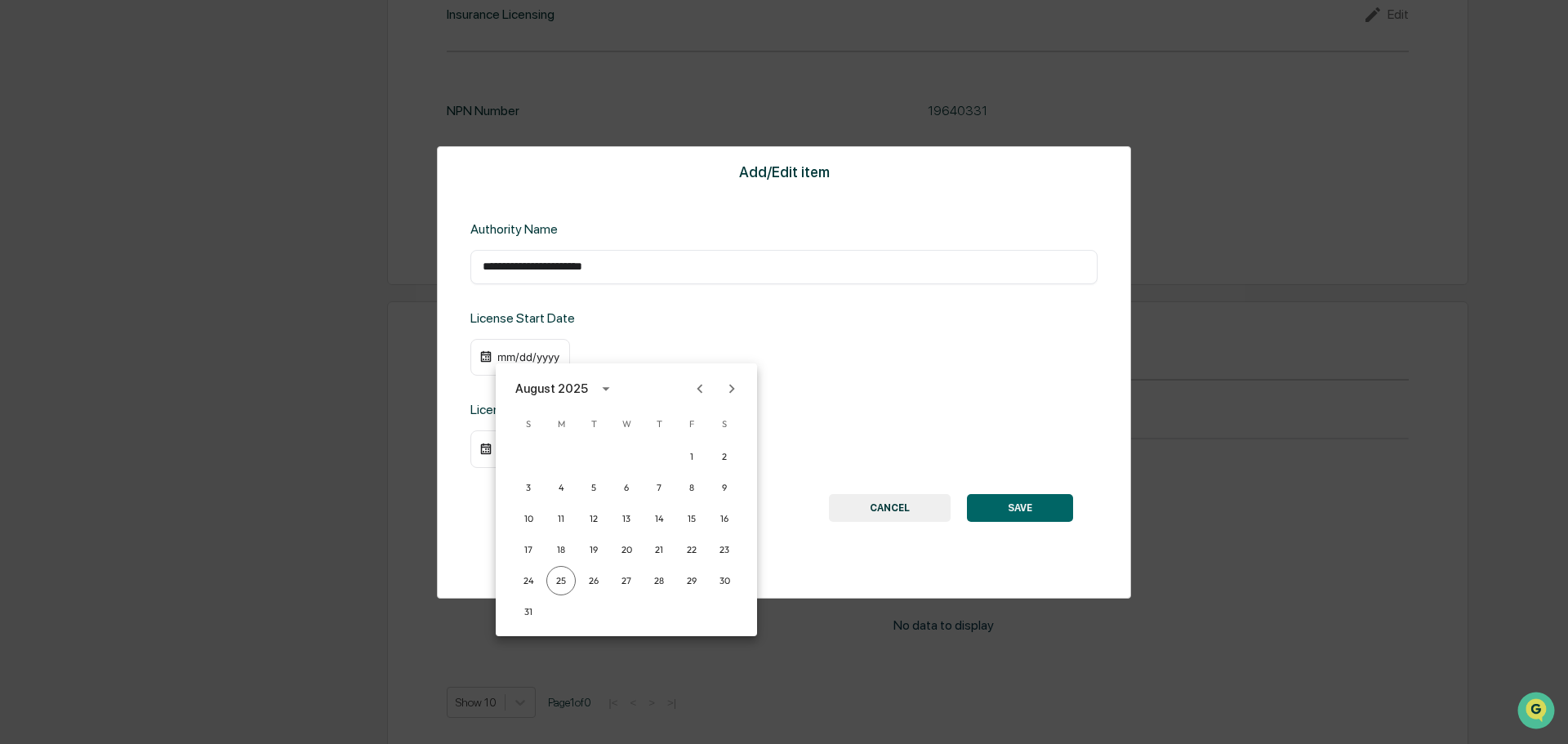
click at [599, 393] on icon "calendar view is open, switch to year view" at bounding box center [606, 389] width 18 height 18
click at [546, 494] on button "2020" at bounding box center [541, 483] width 59 height 29
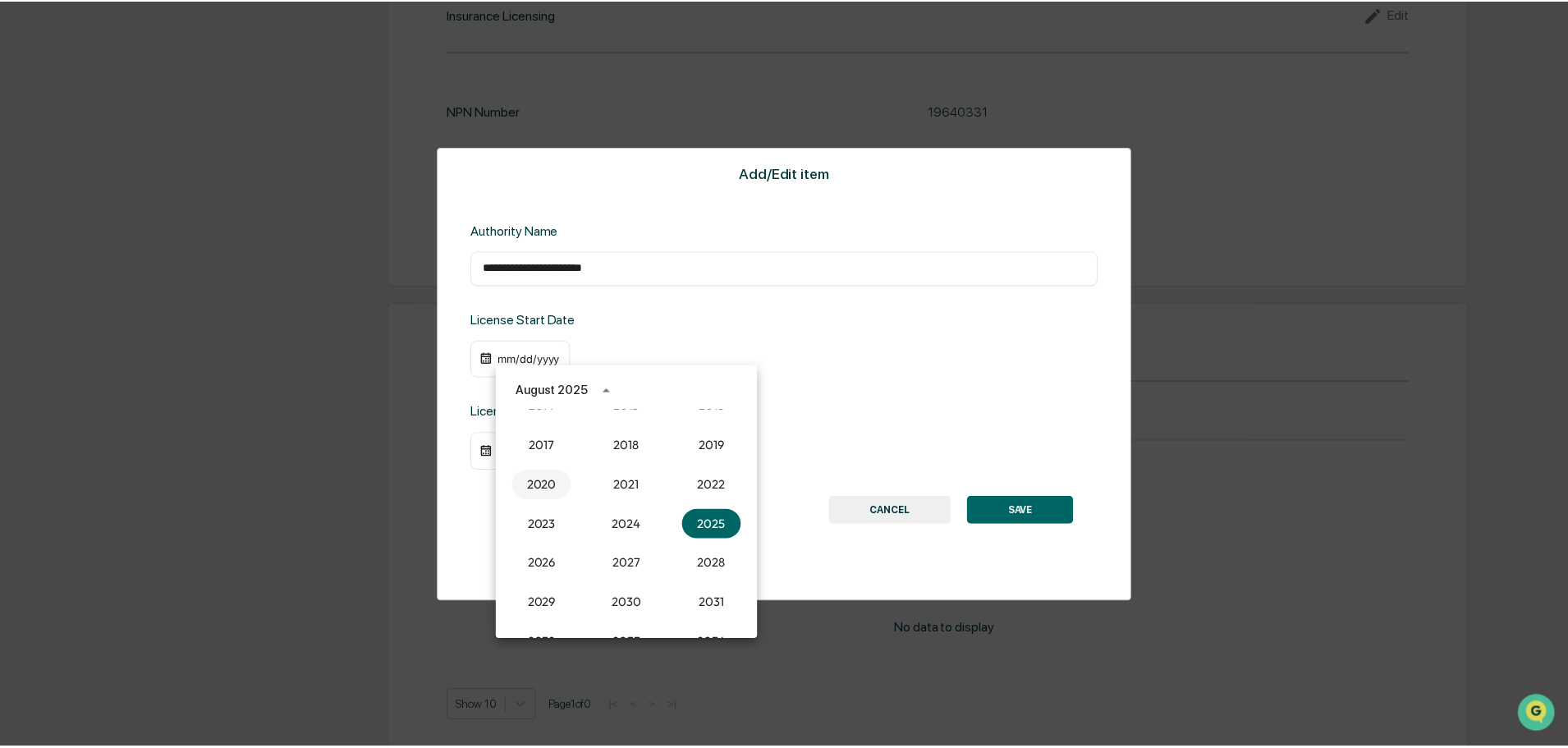
scroll to position [1963, 0]
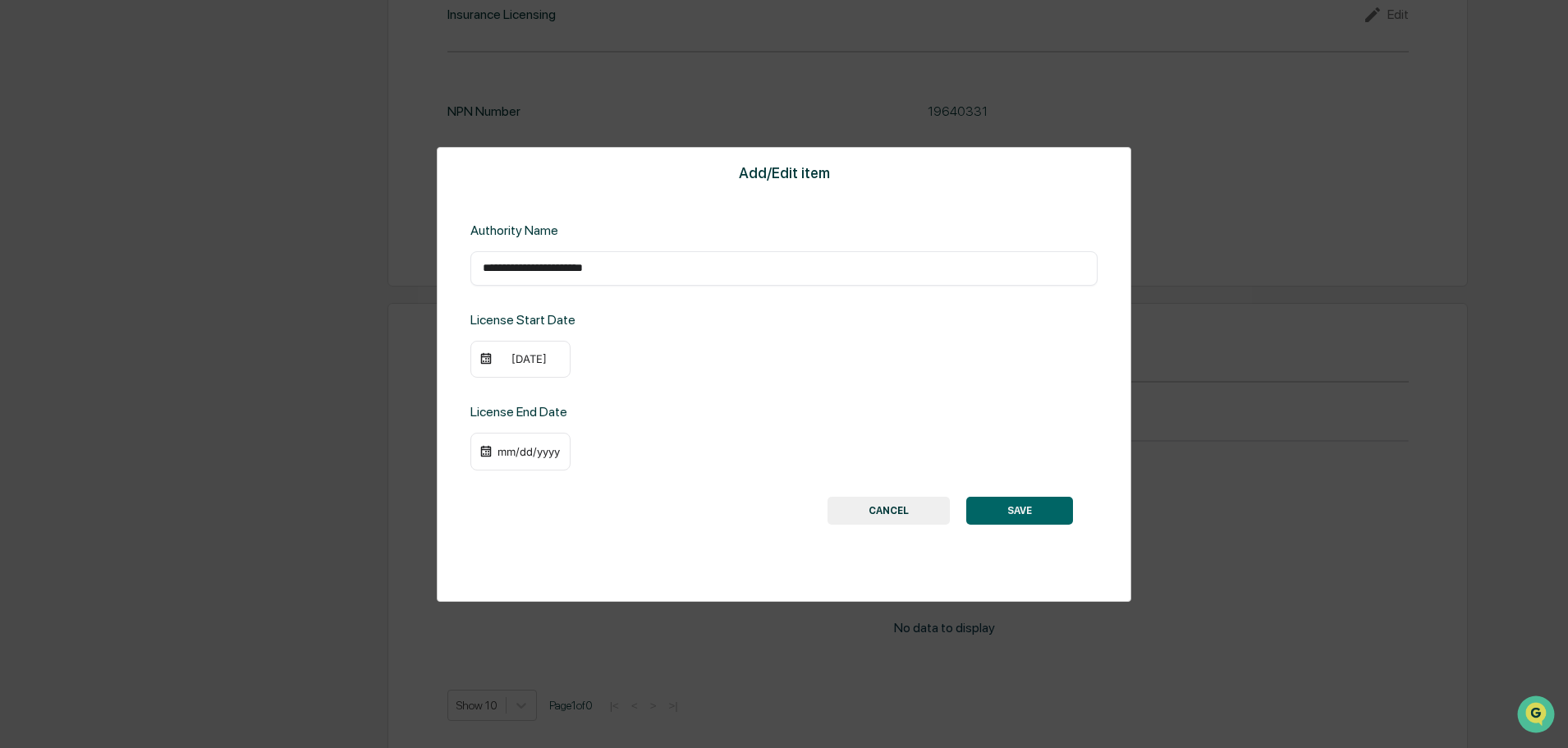
click at [532, 366] on div "[DATE]" at bounding box center [520, 360] width 100 height 38
click at [532, 362] on div "[DATE]" at bounding box center [529, 359] width 66 height 13
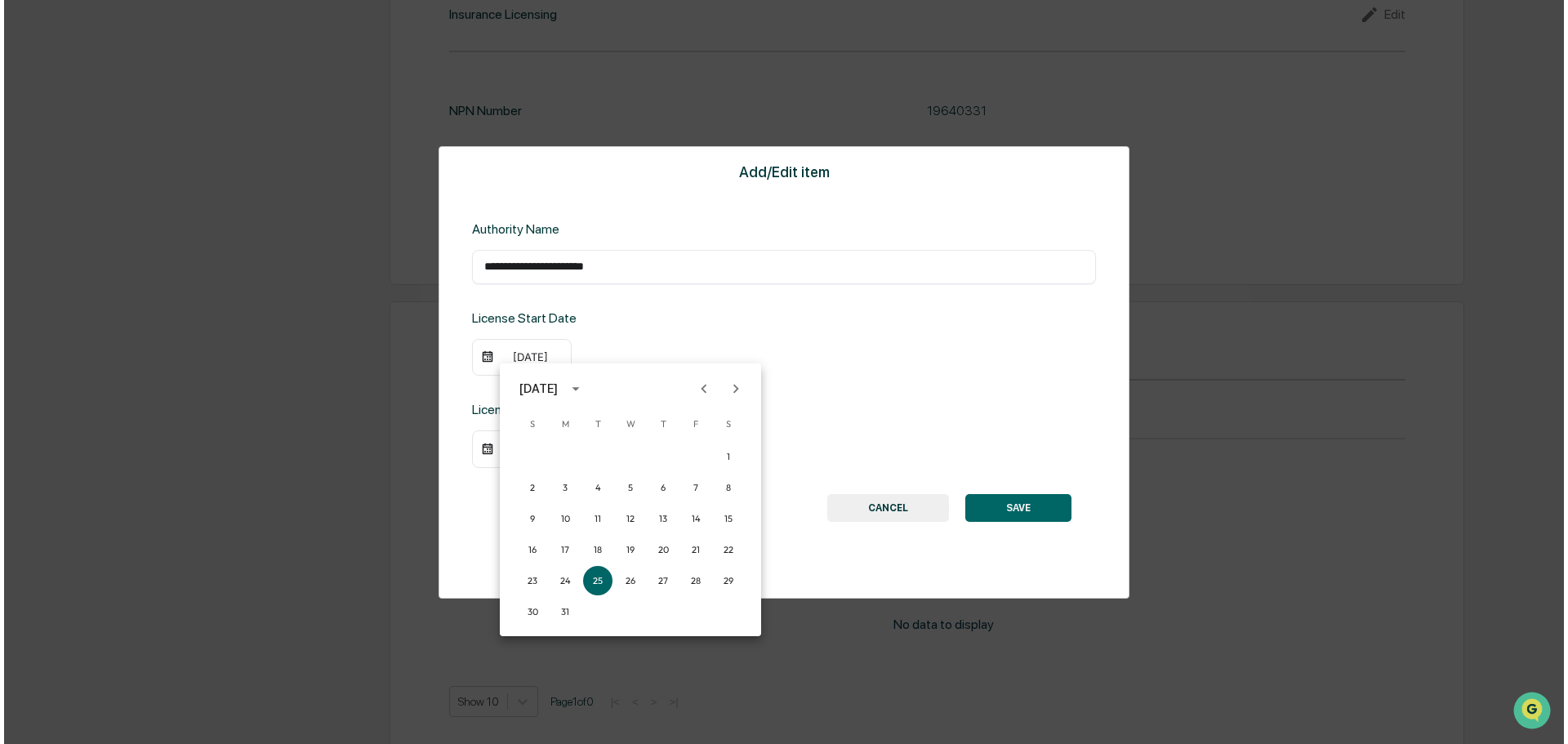
scroll to position [1956, 0]
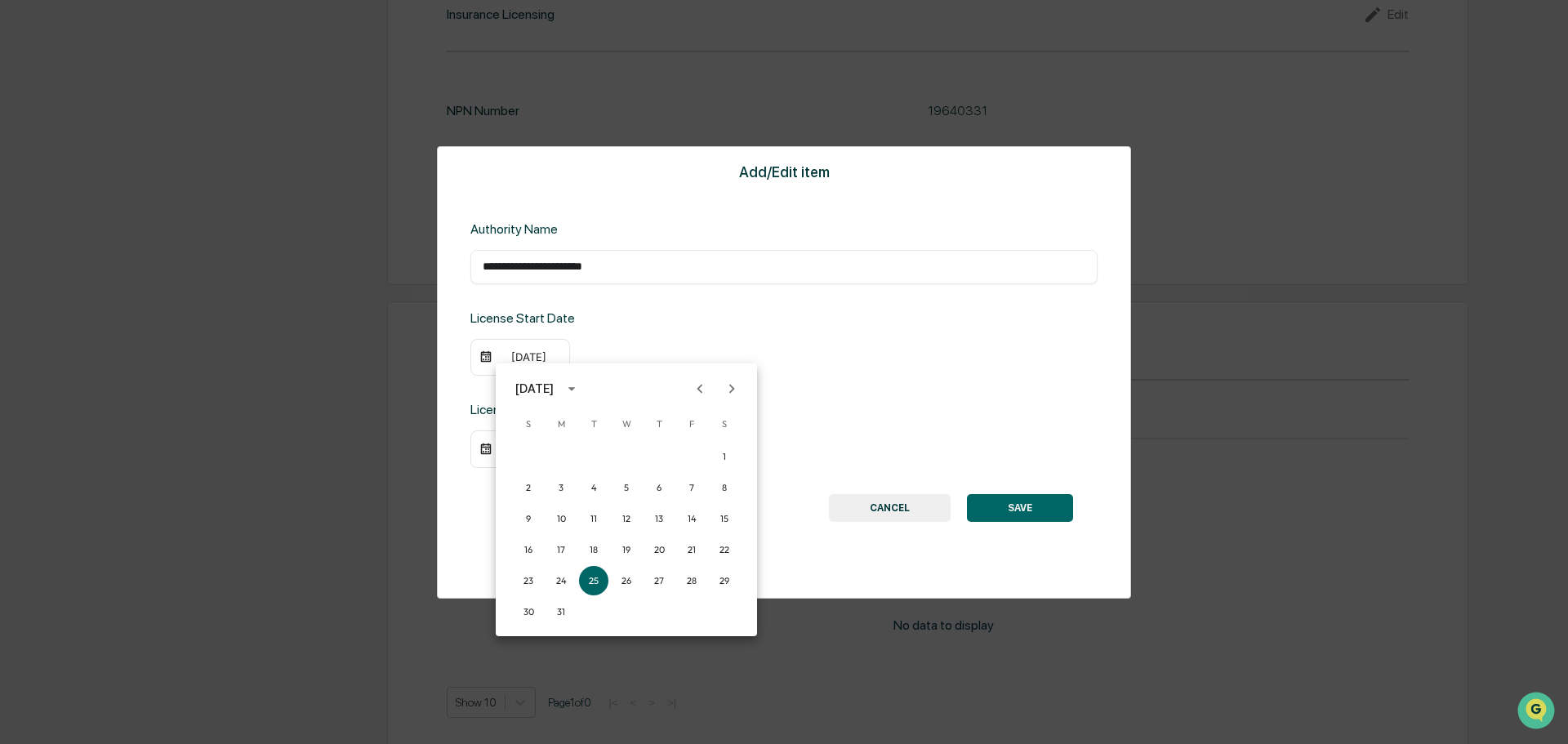
click at [722, 384] on icon "Next month" at bounding box center [732, 389] width 18 height 18
click at [655, 480] on button "10" at bounding box center [659, 487] width 29 height 29
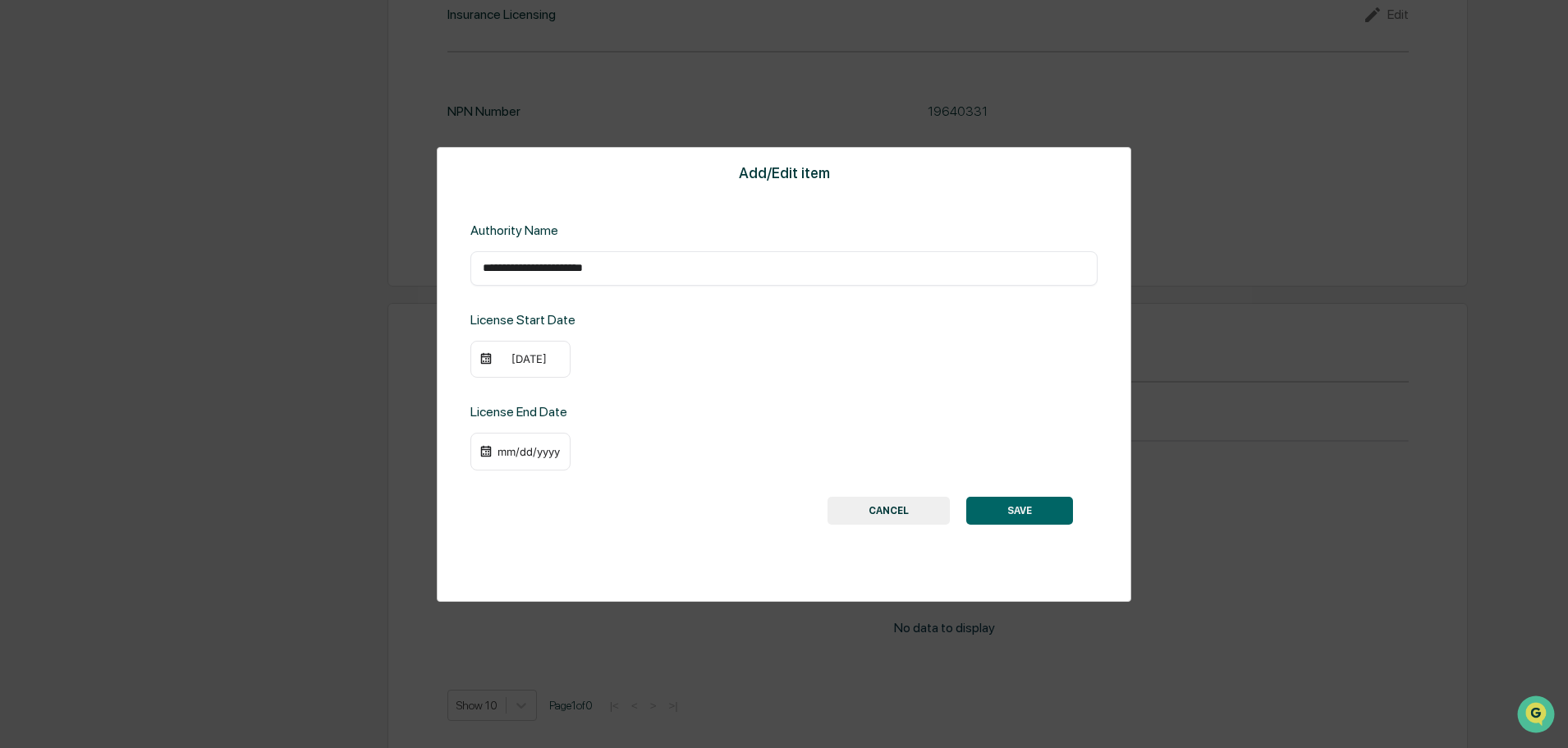
click at [1033, 504] on button "SAVE" at bounding box center [1019, 511] width 106 height 28
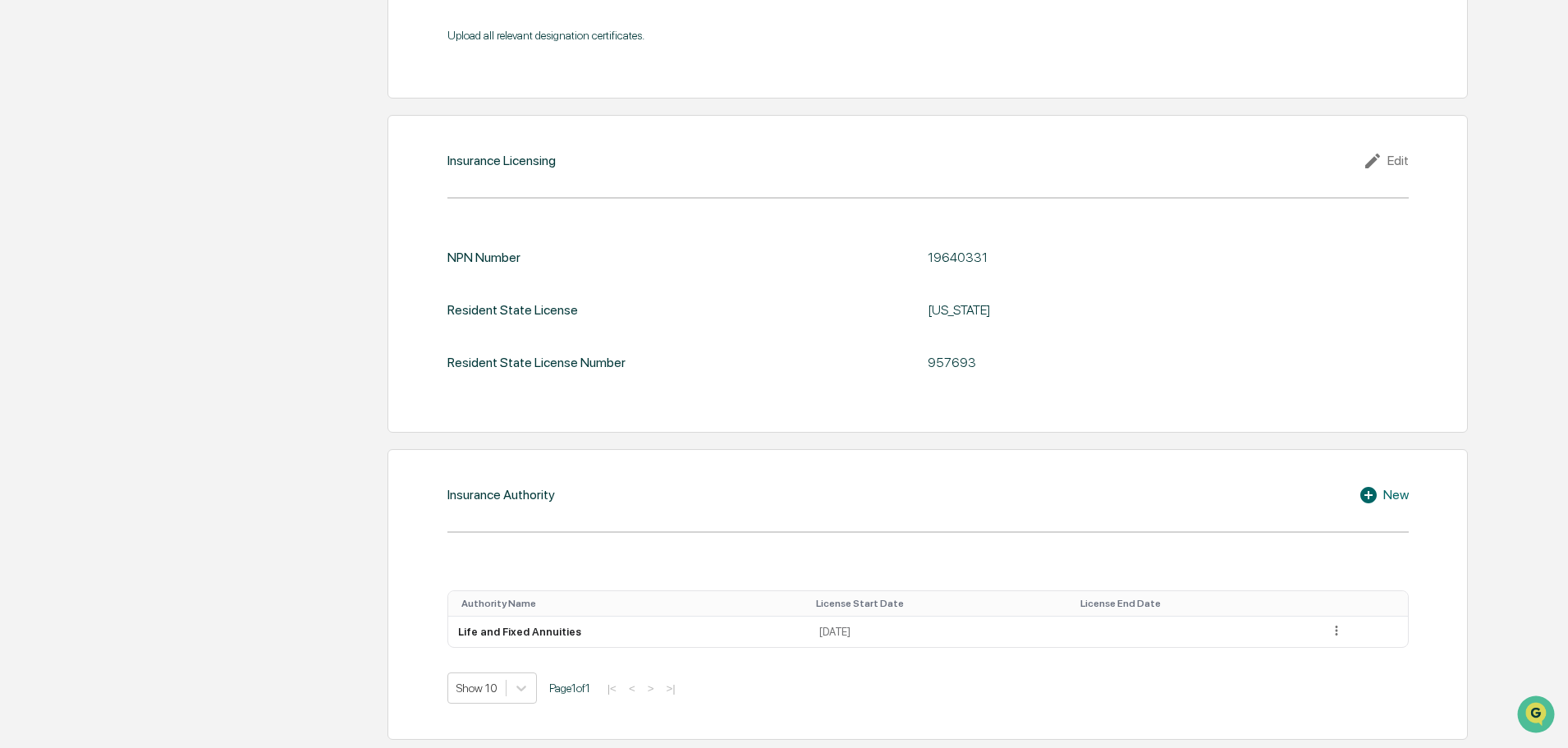
scroll to position [1817, 0]
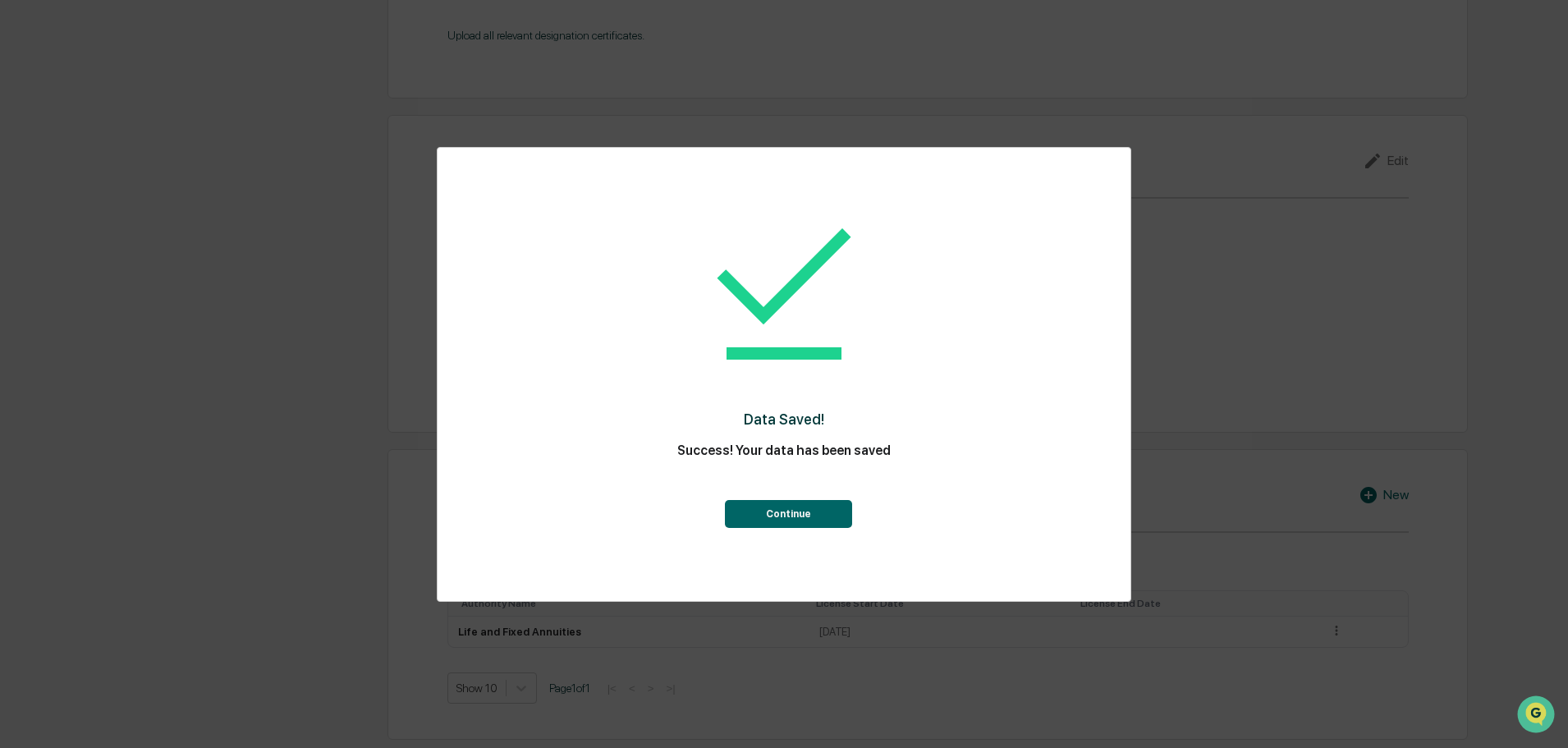
click at [846, 510] on button "Continue" at bounding box center [788, 514] width 128 height 28
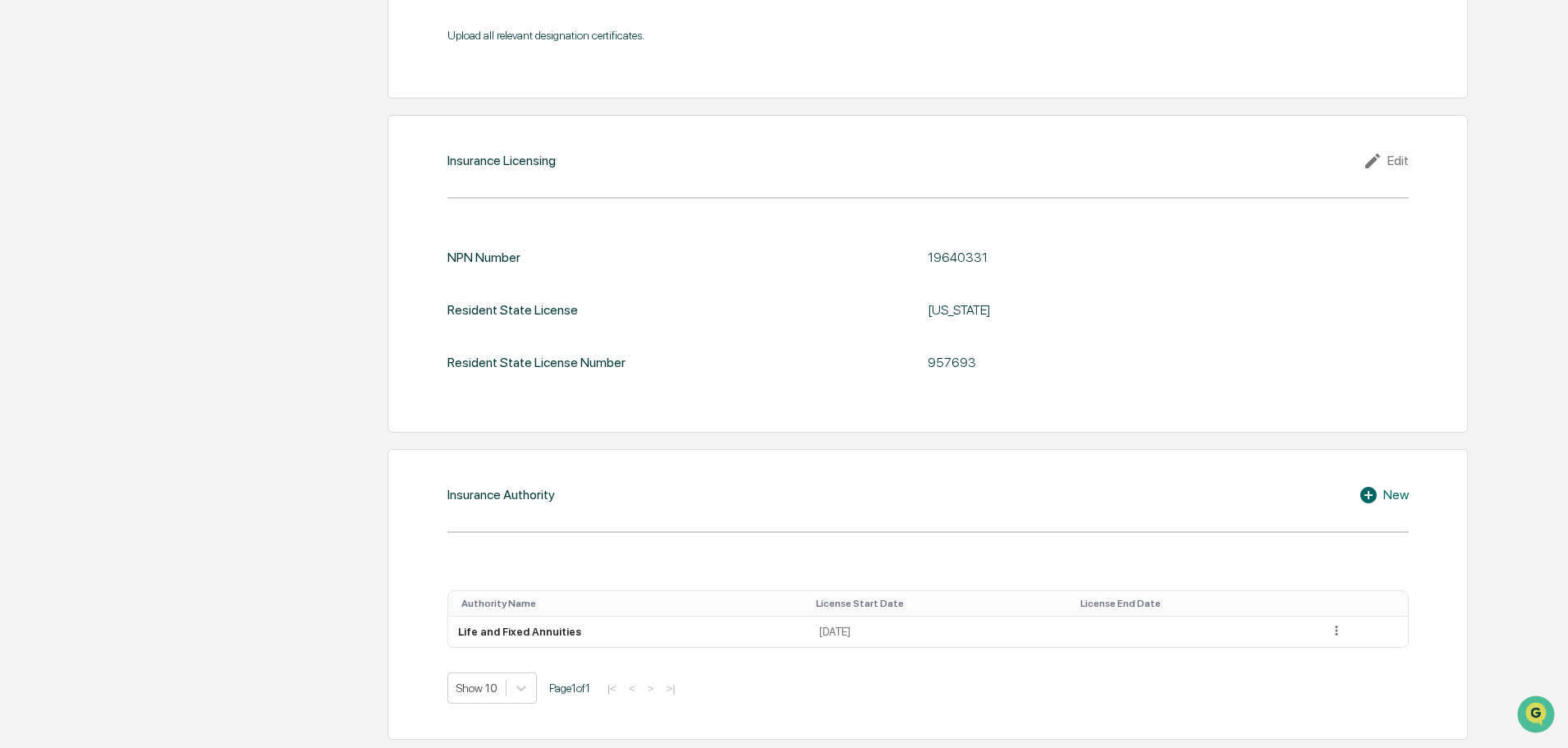
click at [1408, 497] on div "New" at bounding box center [1383, 495] width 50 height 19
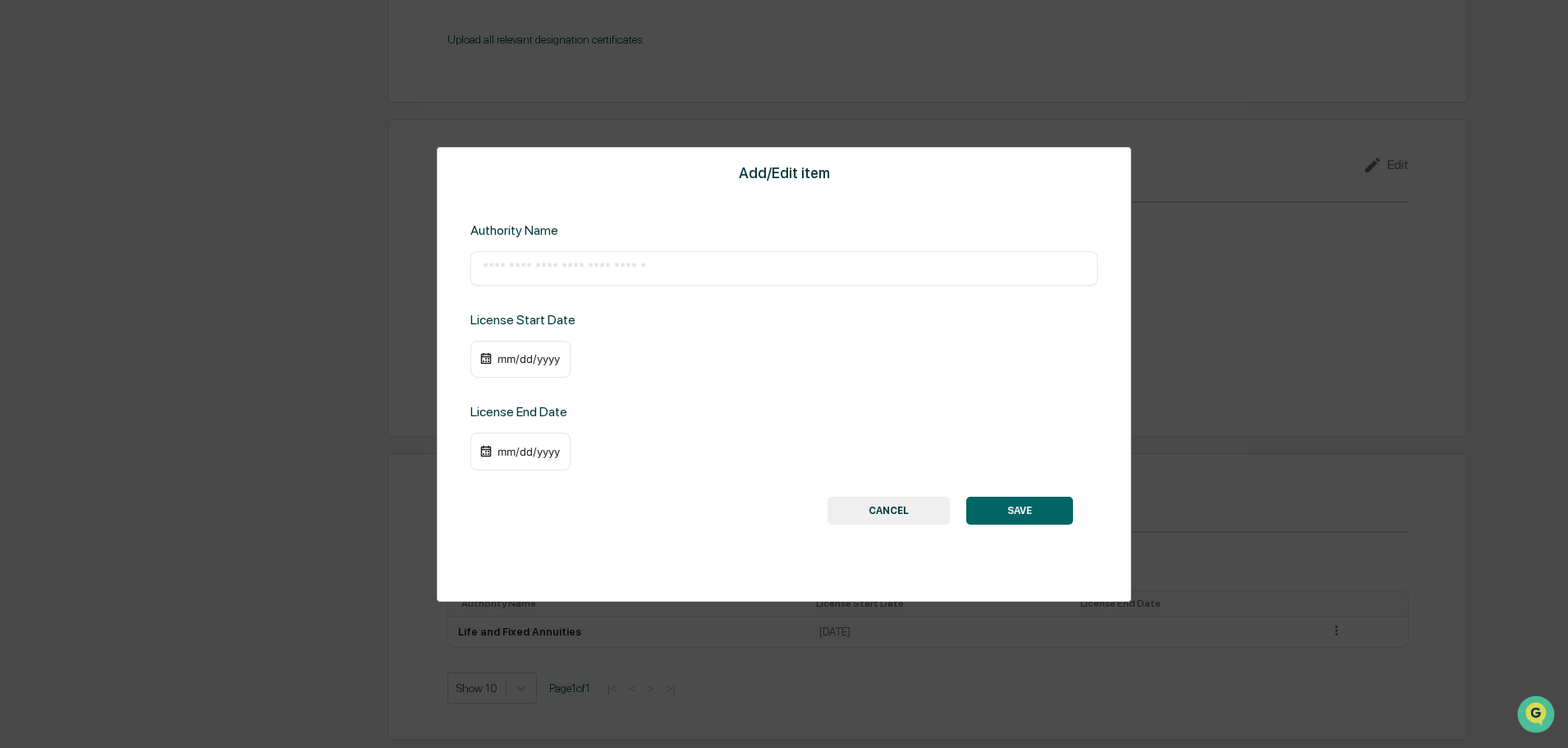
scroll to position [1813, 0]
click at [723, 265] on input "text" at bounding box center [784, 269] width 602 height 17
paste input "**********"
type input "**********"
click at [545, 355] on div "mm/dd/yyyy" at bounding box center [529, 359] width 66 height 13
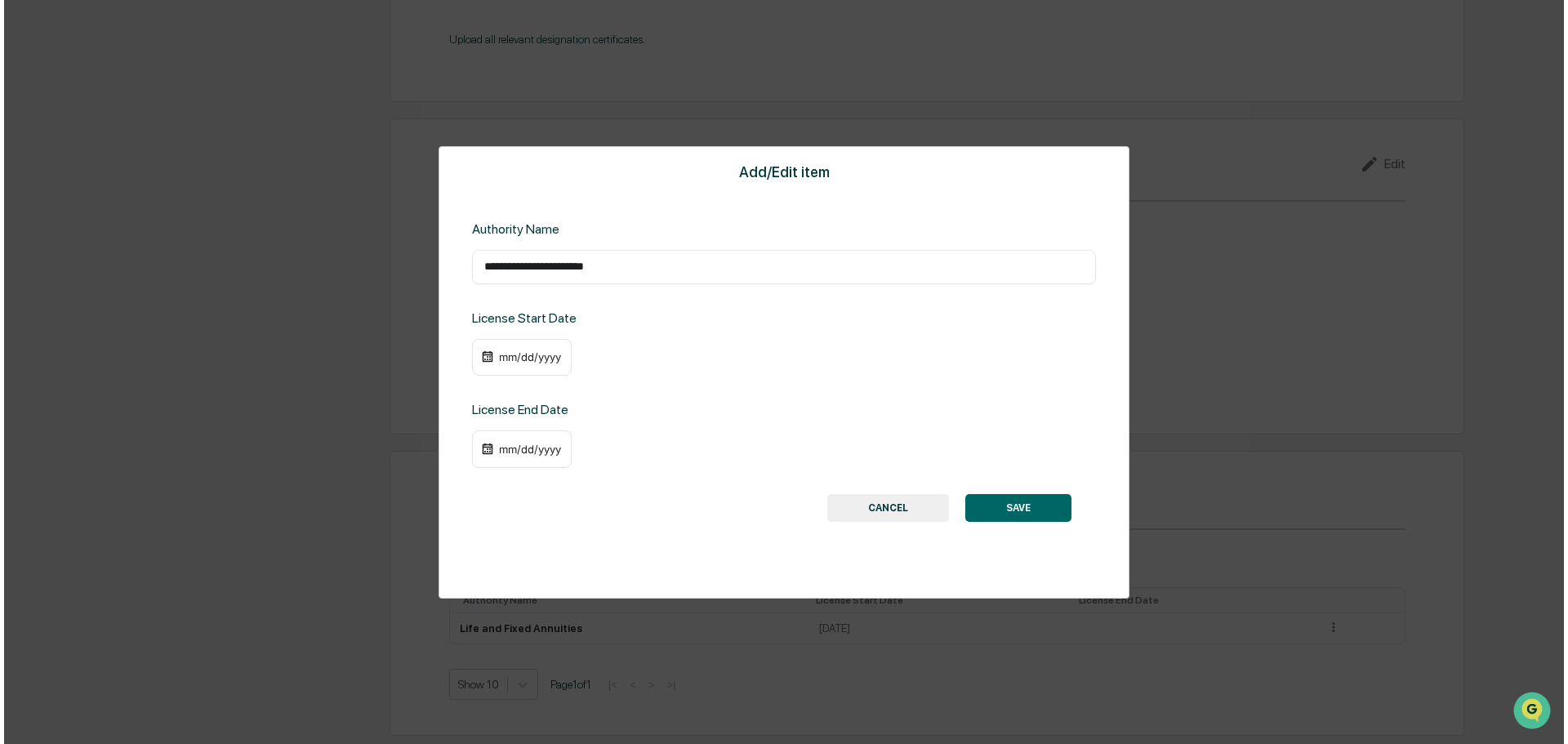
scroll to position [1805, 0]
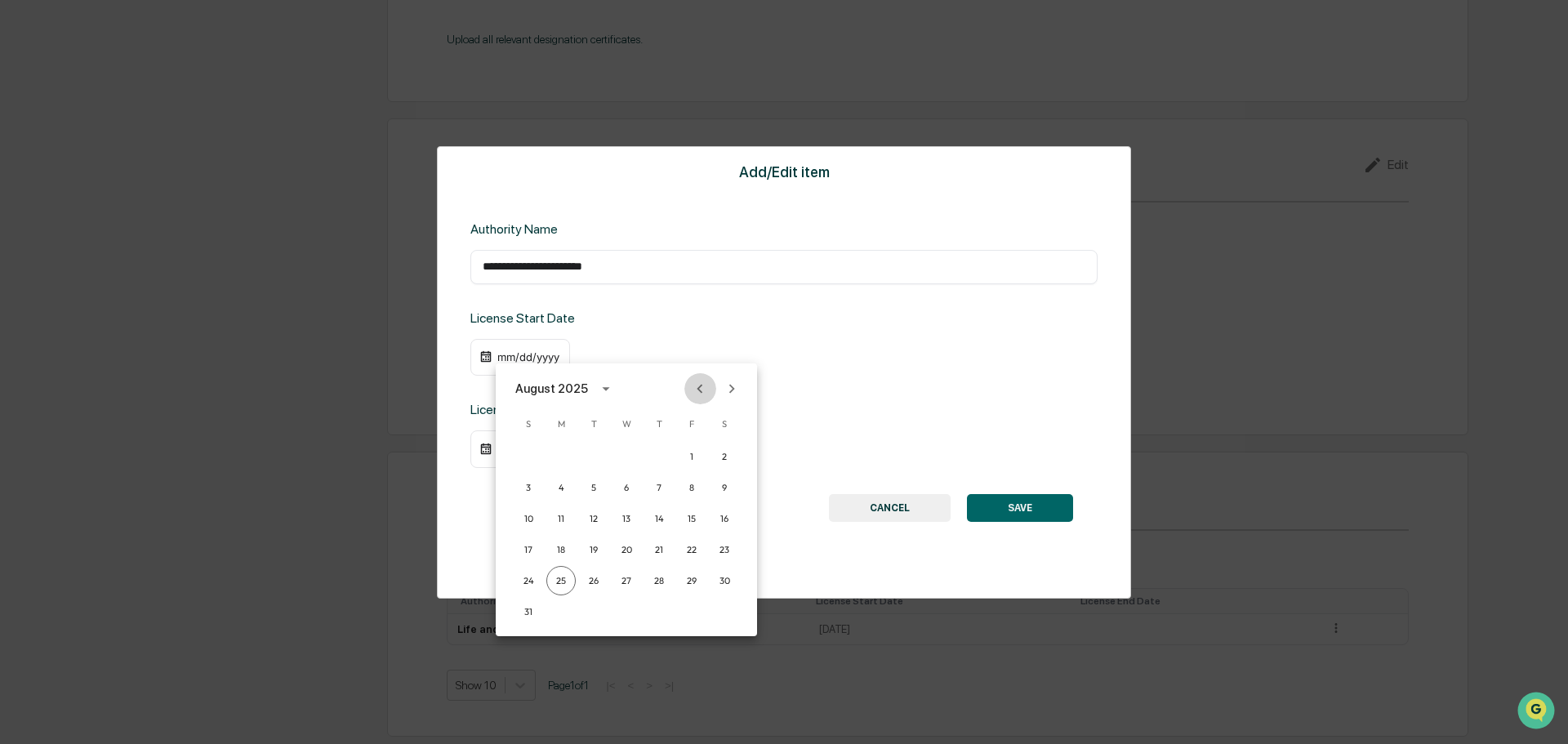
click at [706, 388] on icon "Previous month" at bounding box center [700, 389] width 18 height 18
click at [740, 390] on icon "Next month" at bounding box center [732, 389] width 18 height 18
click at [624, 491] on button "10" at bounding box center [626, 487] width 29 height 29
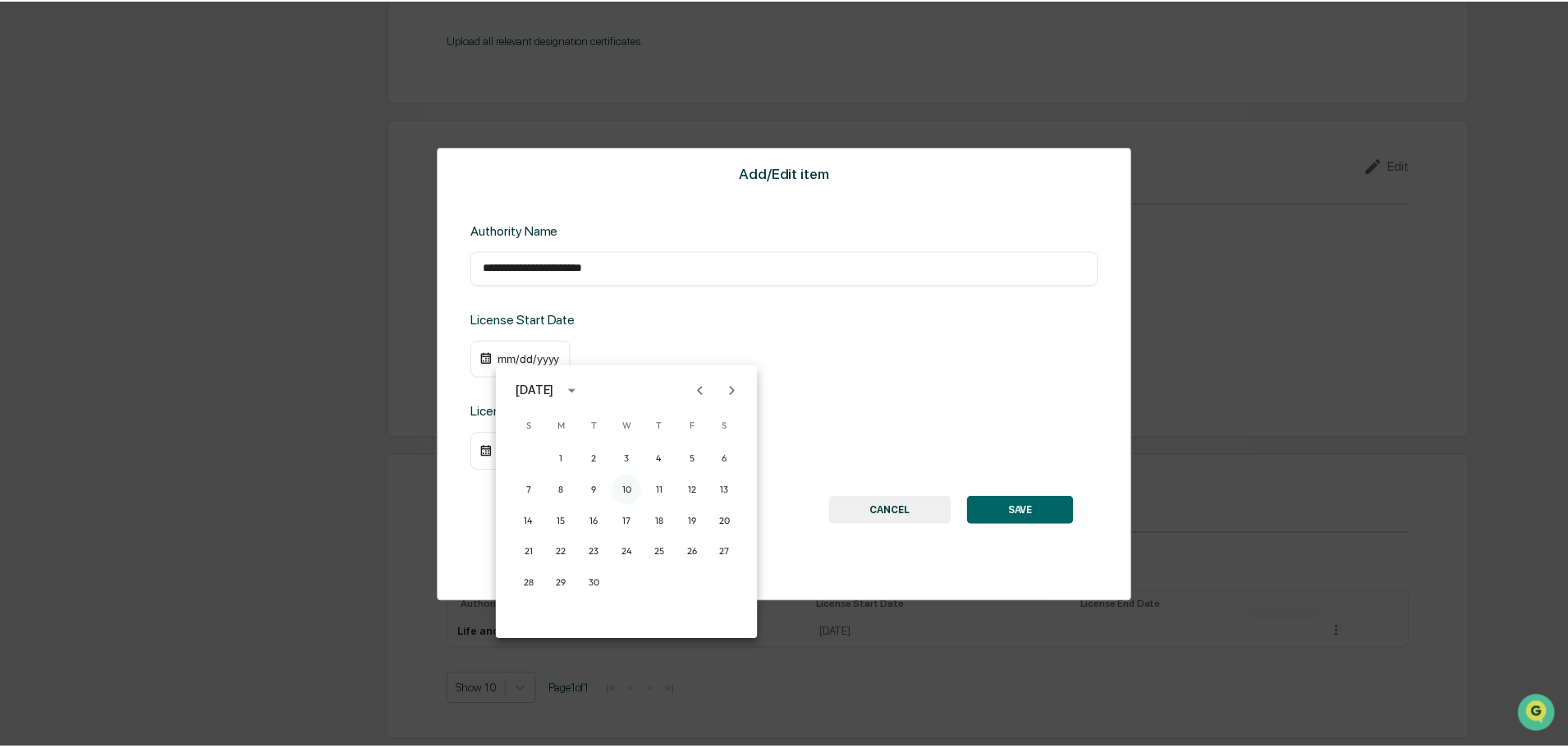
scroll to position [1813, 0]
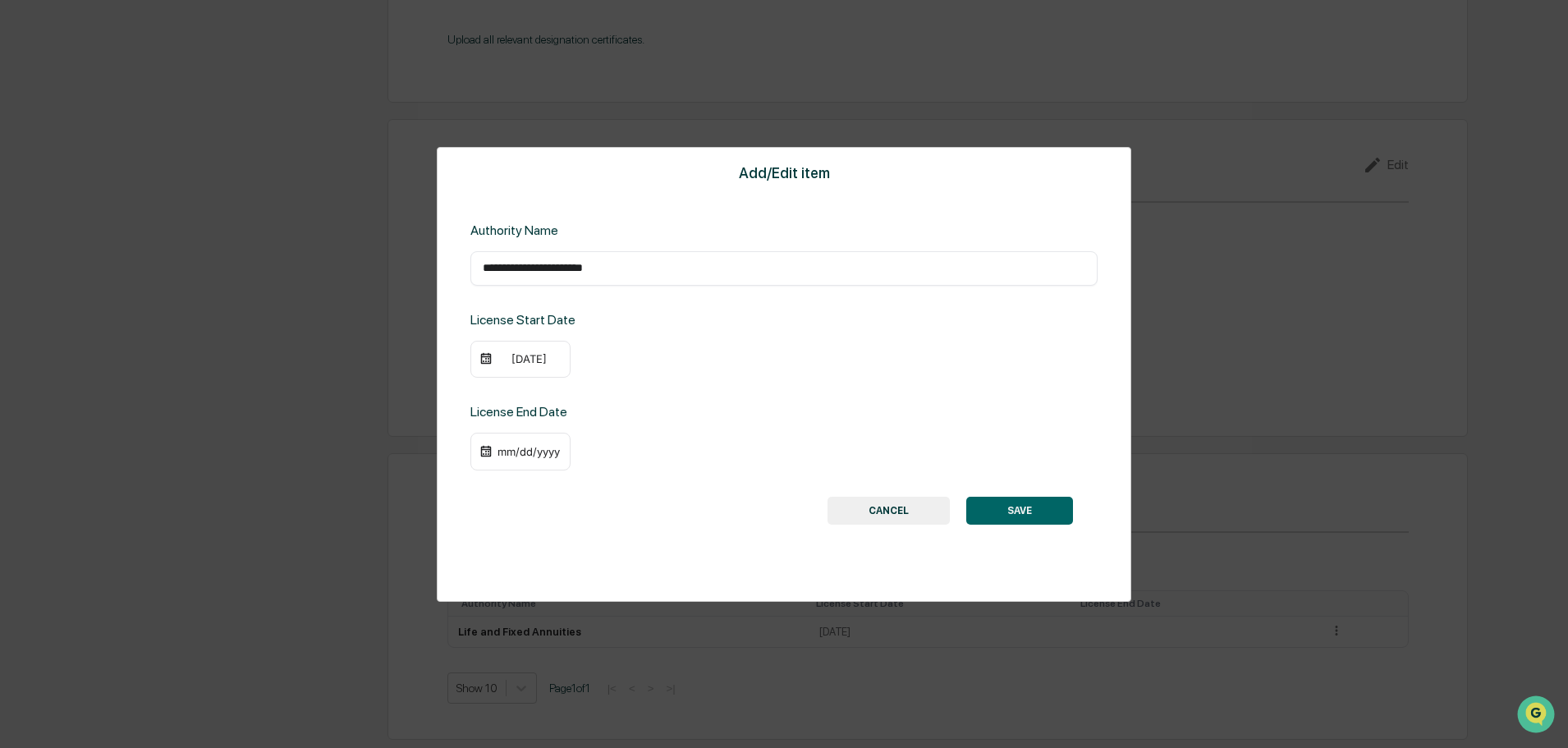
click at [541, 361] on div "[DATE]" at bounding box center [529, 359] width 66 height 13
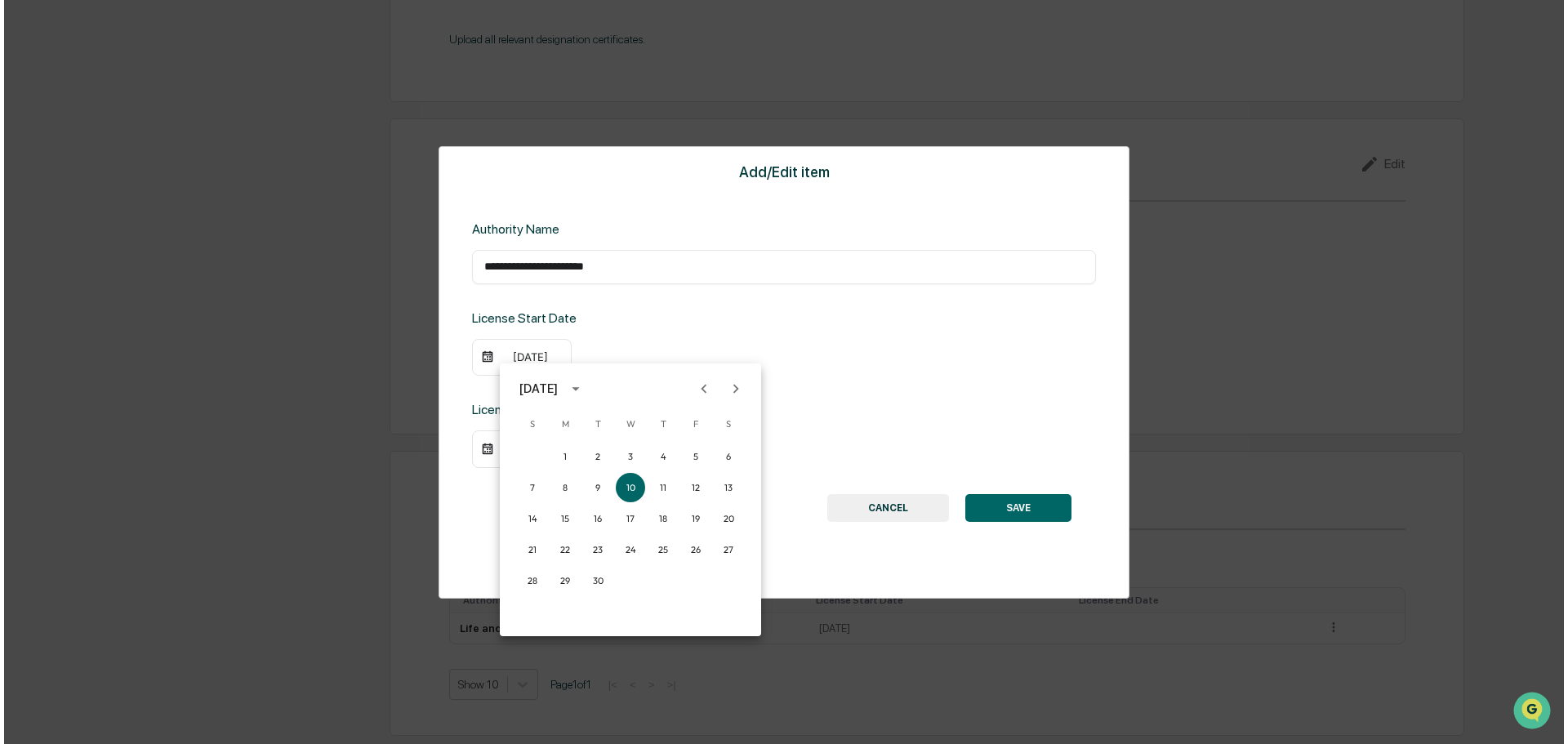
scroll to position [1805, 0]
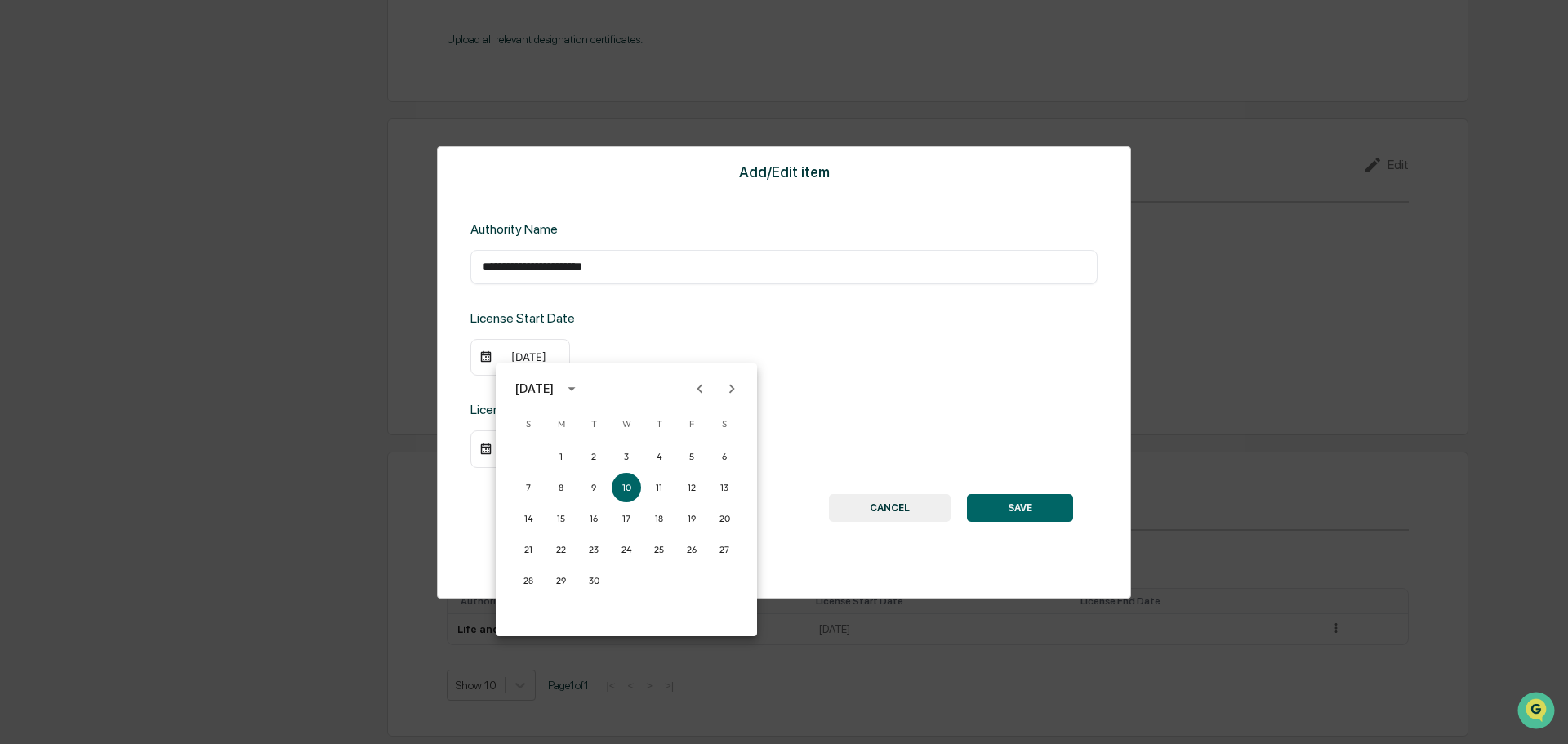
click at [553, 389] on div "[DATE]" at bounding box center [535, 389] width 39 height 18
click at [545, 477] on button "2020" at bounding box center [541, 483] width 59 height 29
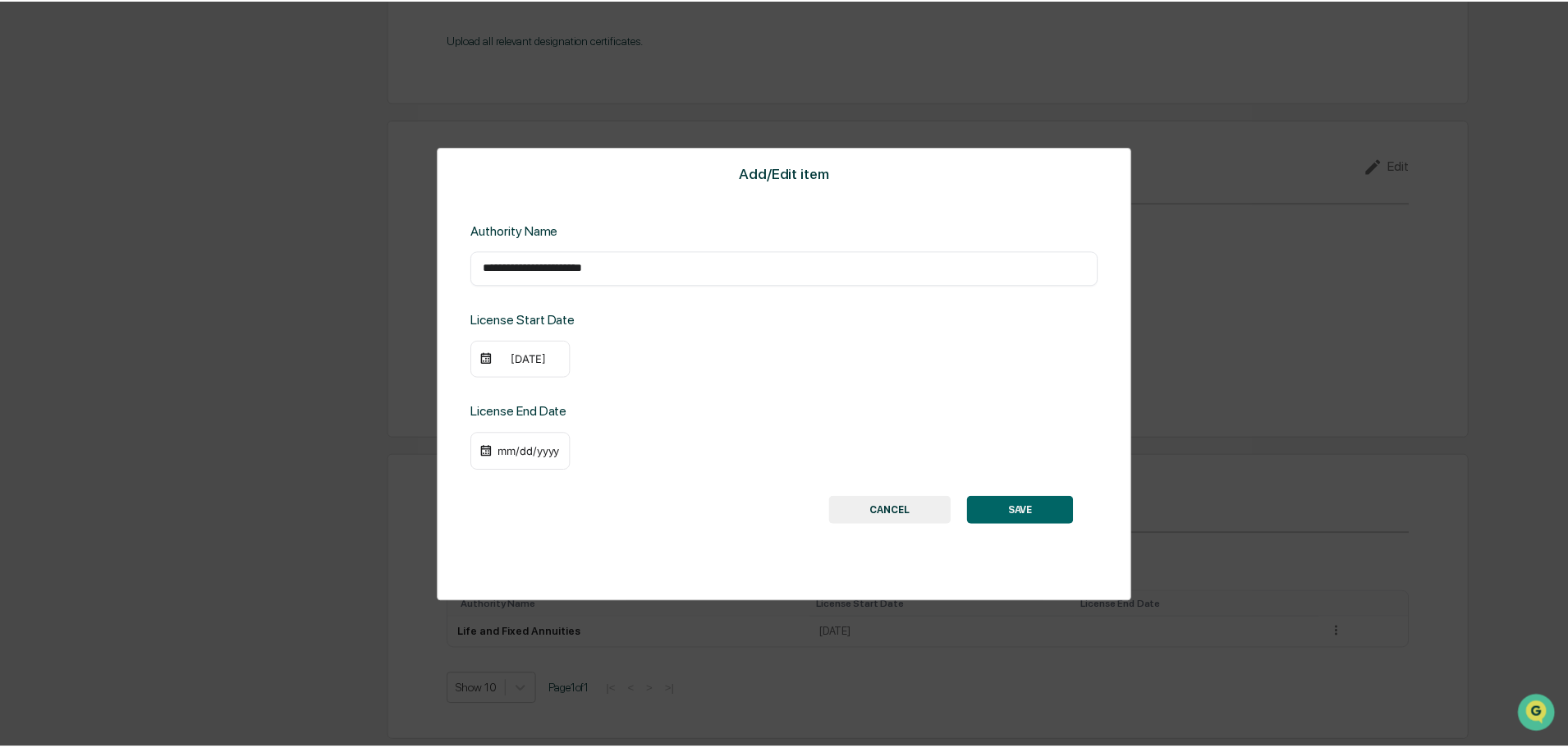
scroll to position [1813, 0]
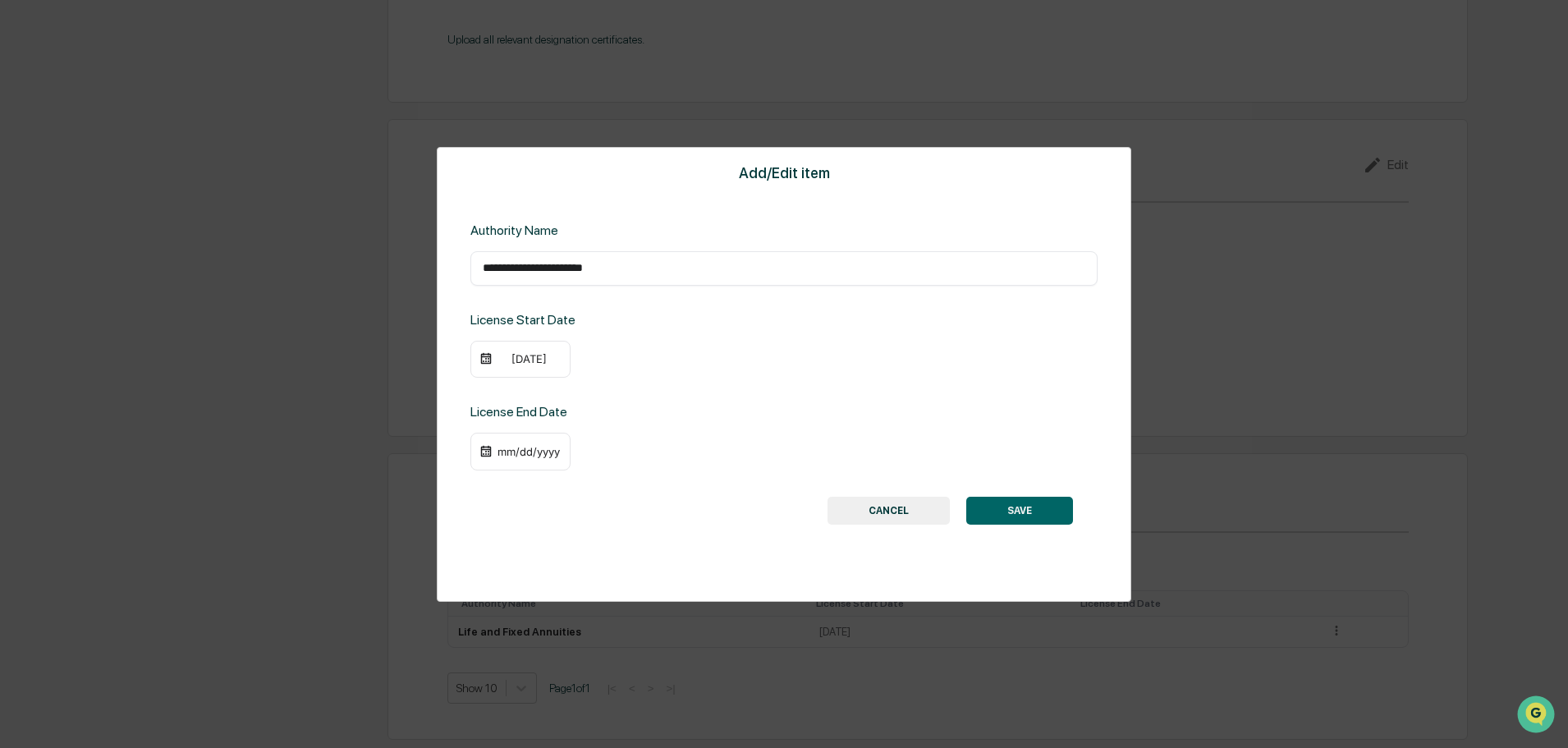
click at [1049, 517] on button "SAVE" at bounding box center [1019, 511] width 106 height 28
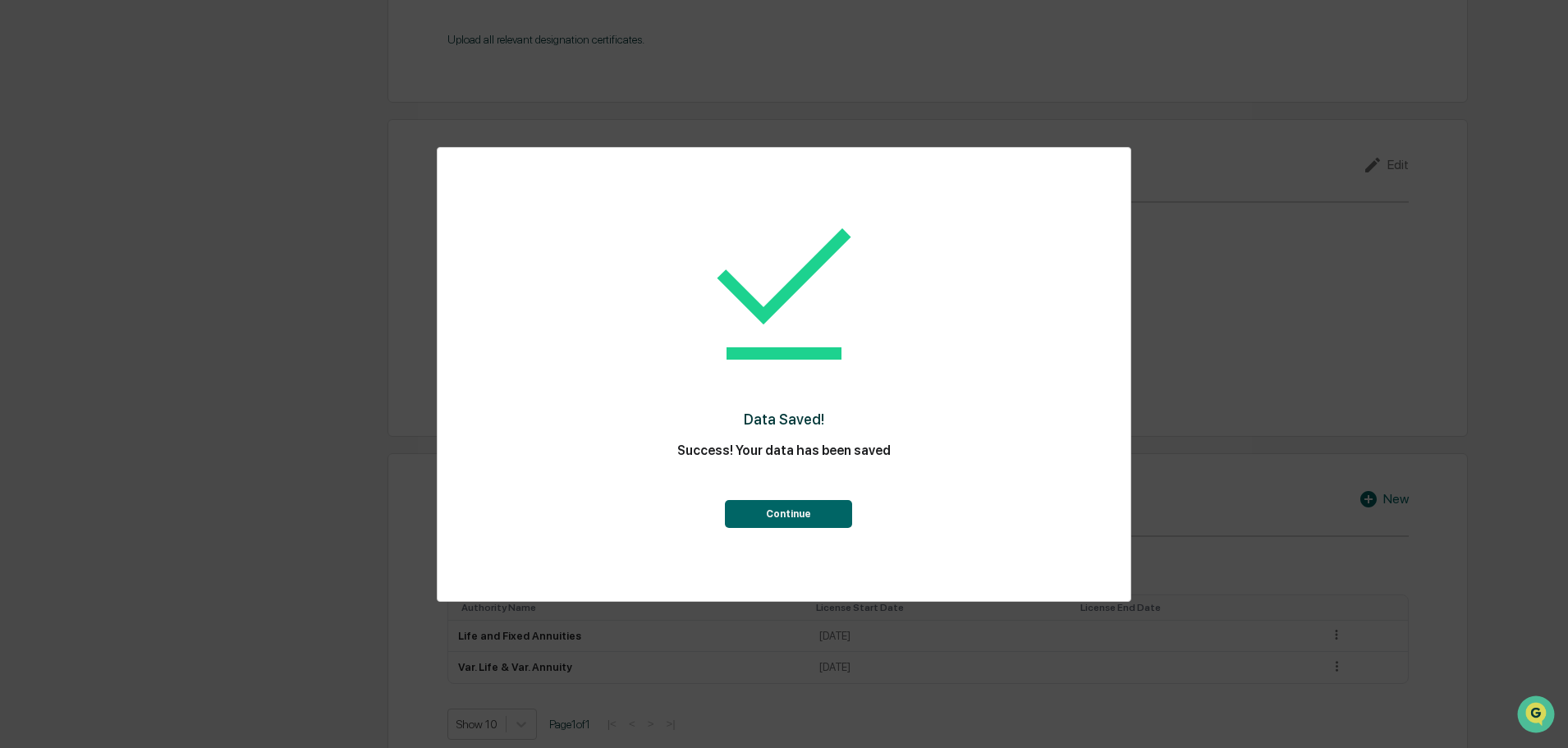
click at [780, 541] on div "Data Saved! Success! Your data has been saved Continue" at bounding box center [784, 362] width 627 height 396
click at [805, 526] on button "Continue" at bounding box center [788, 514] width 128 height 28
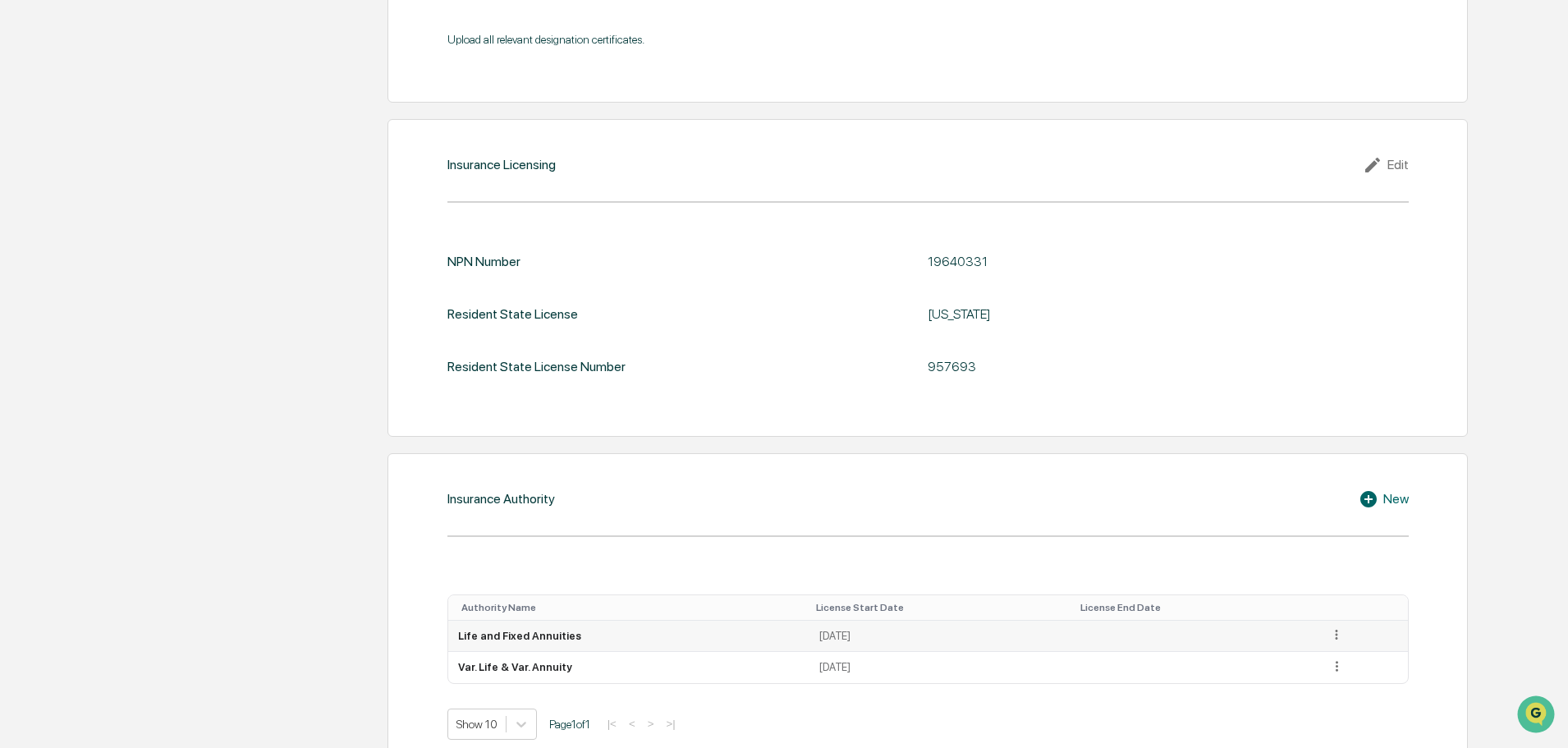
click at [1341, 635] on icon at bounding box center [1336, 635] width 16 height 16
click at [1321, 653] on div "Edit" at bounding box center [1318, 657] width 53 height 26
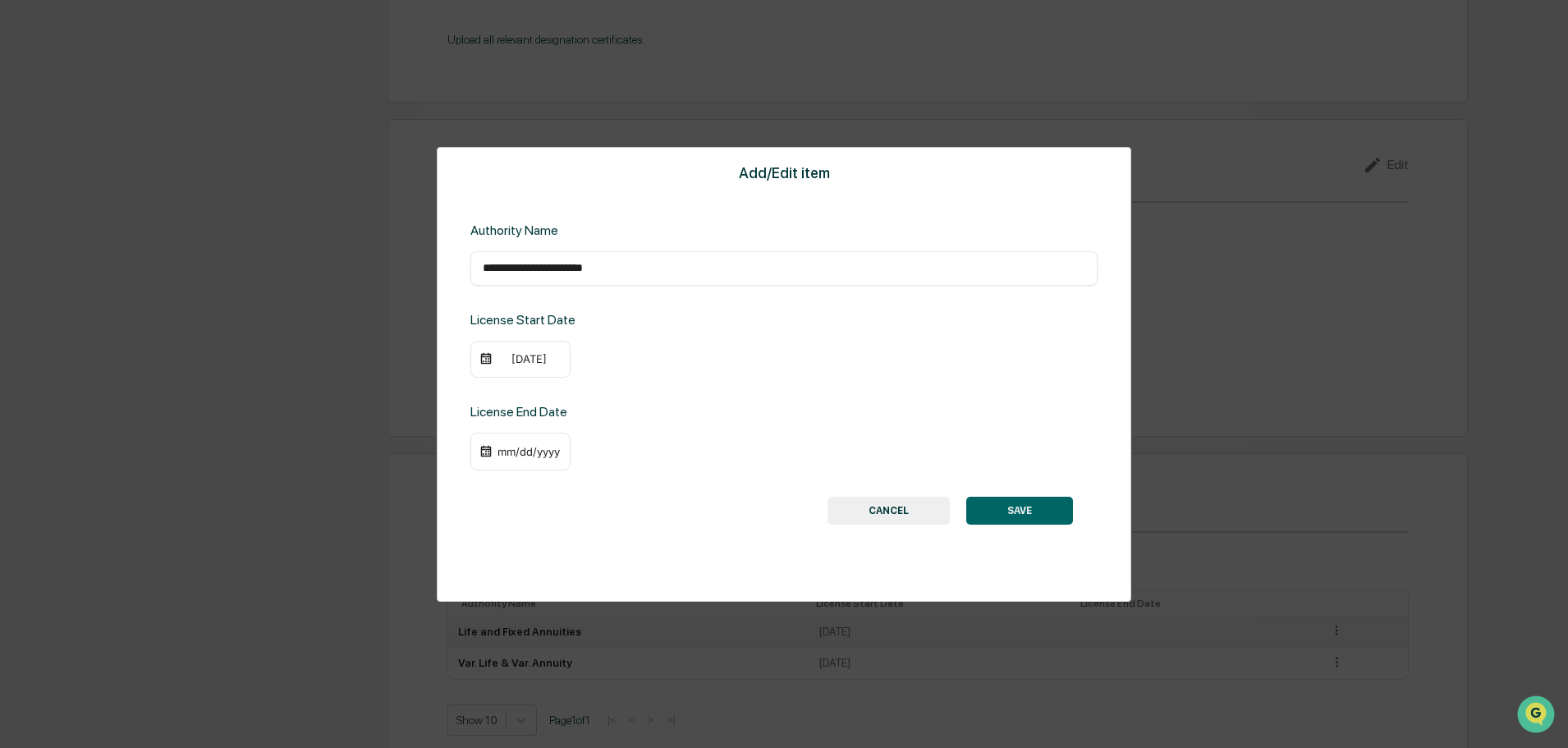
click at [511, 458] on div "mm/dd/yyyy" at bounding box center [529, 452] width 66 height 13
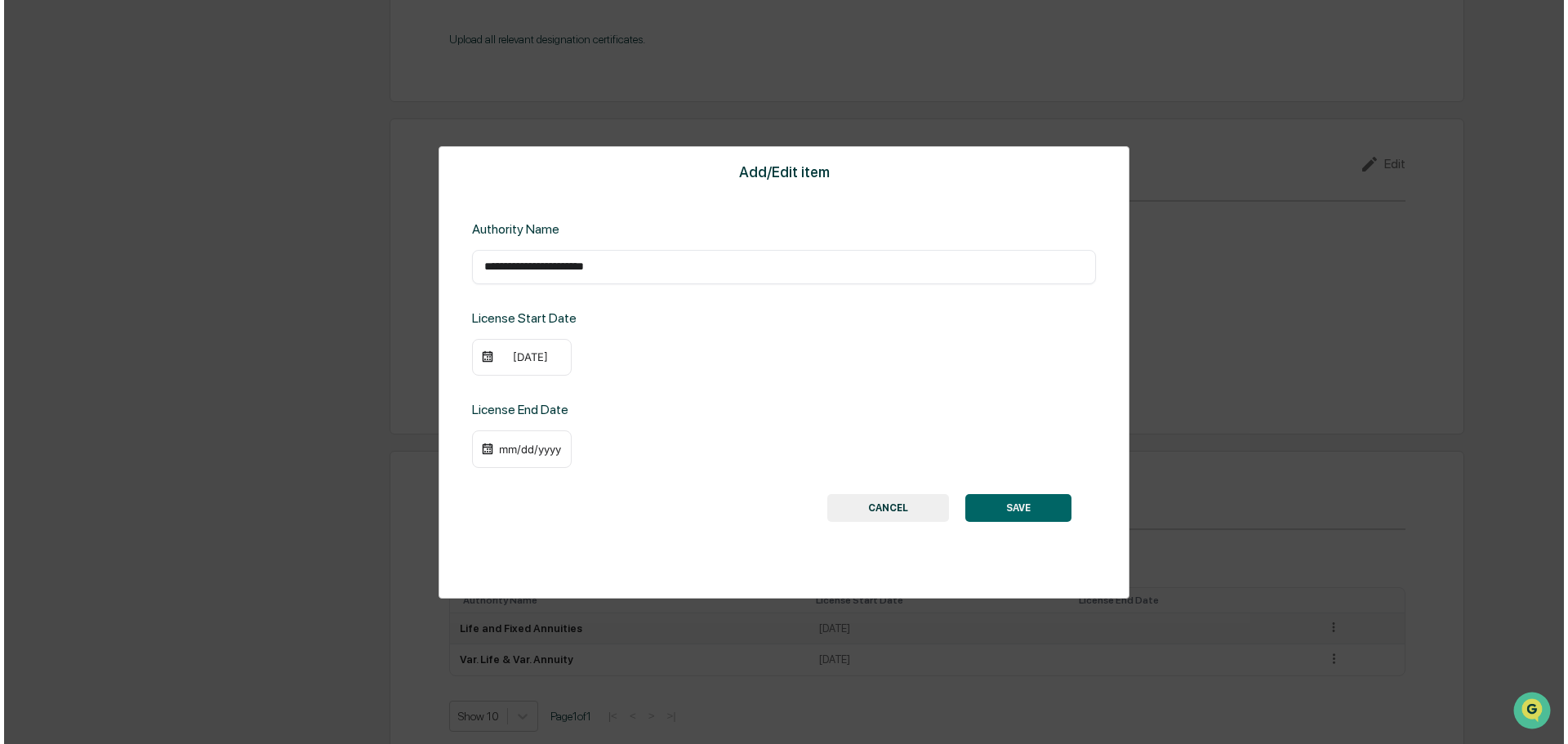
scroll to position [1805, 0]
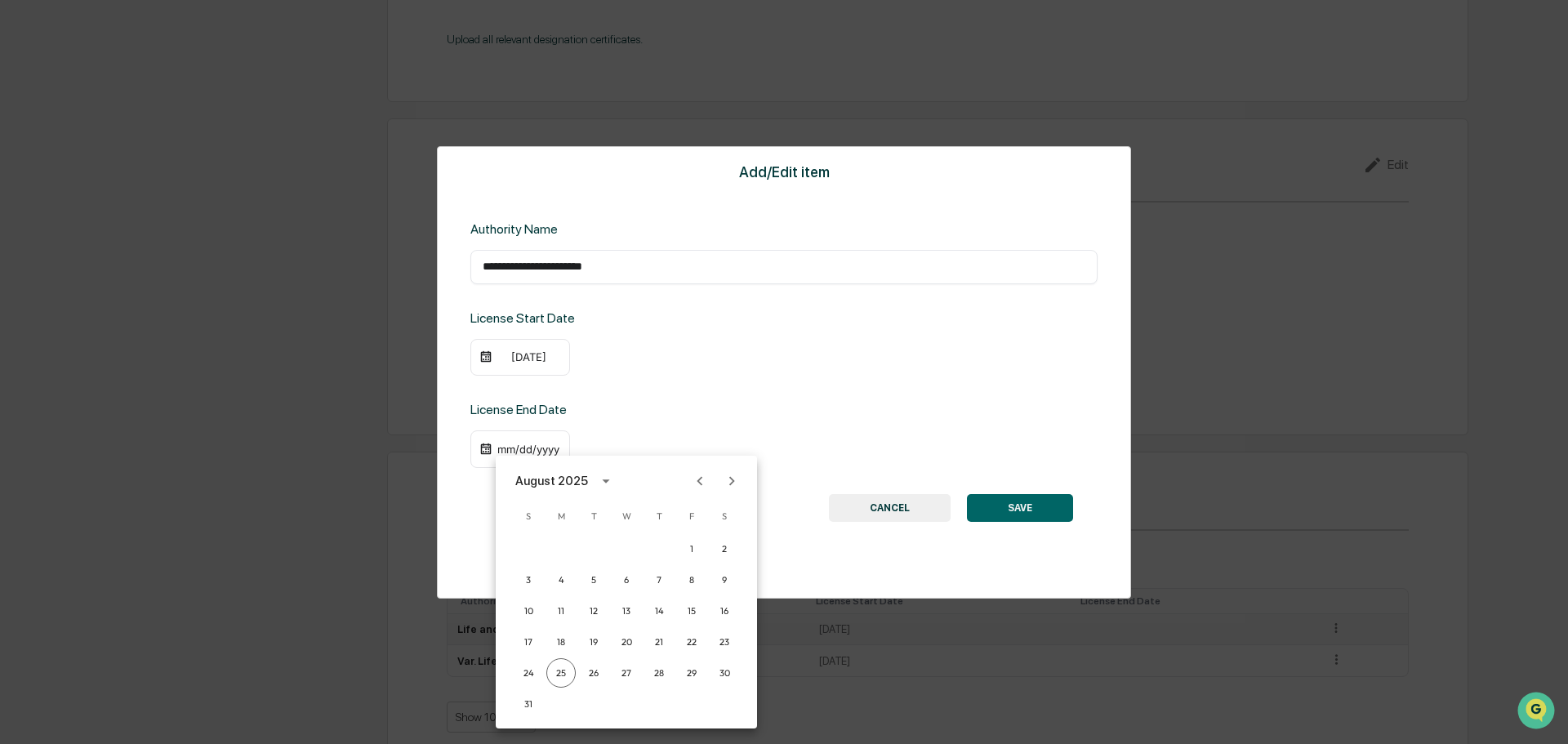
click at [698, 479] on icon "Previous month" at bounding box center [700, 482] width 18 height 18
click at [697, 481] on icon "Previous month" at bounding box center [700, 482] width 18 height 18
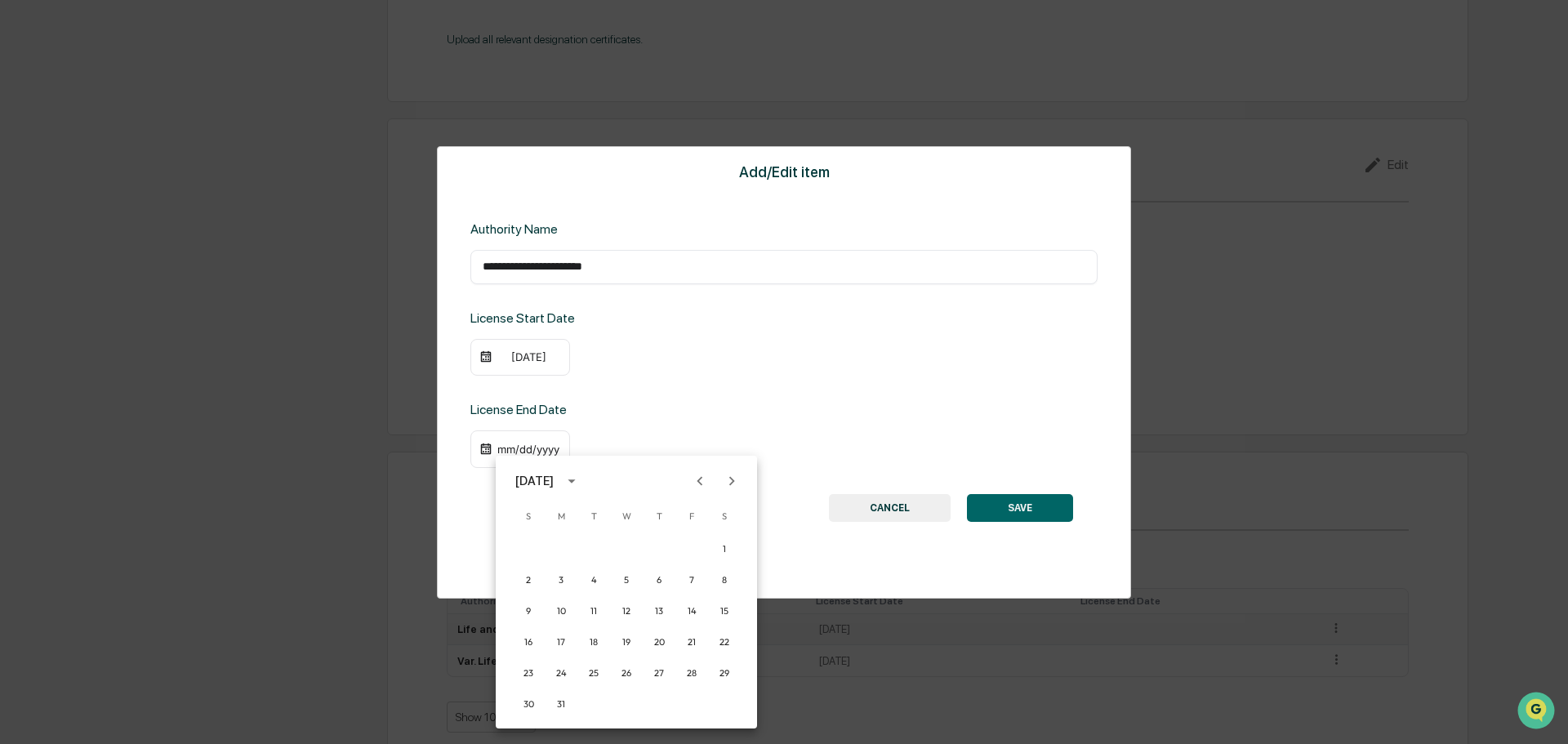
click at [697, 481] on icon "Previous month" at bounding box center [700, 482] width 18 height 18
click at [685, 674] on button "28" at bounding box center [692, 673] width 29 height 29
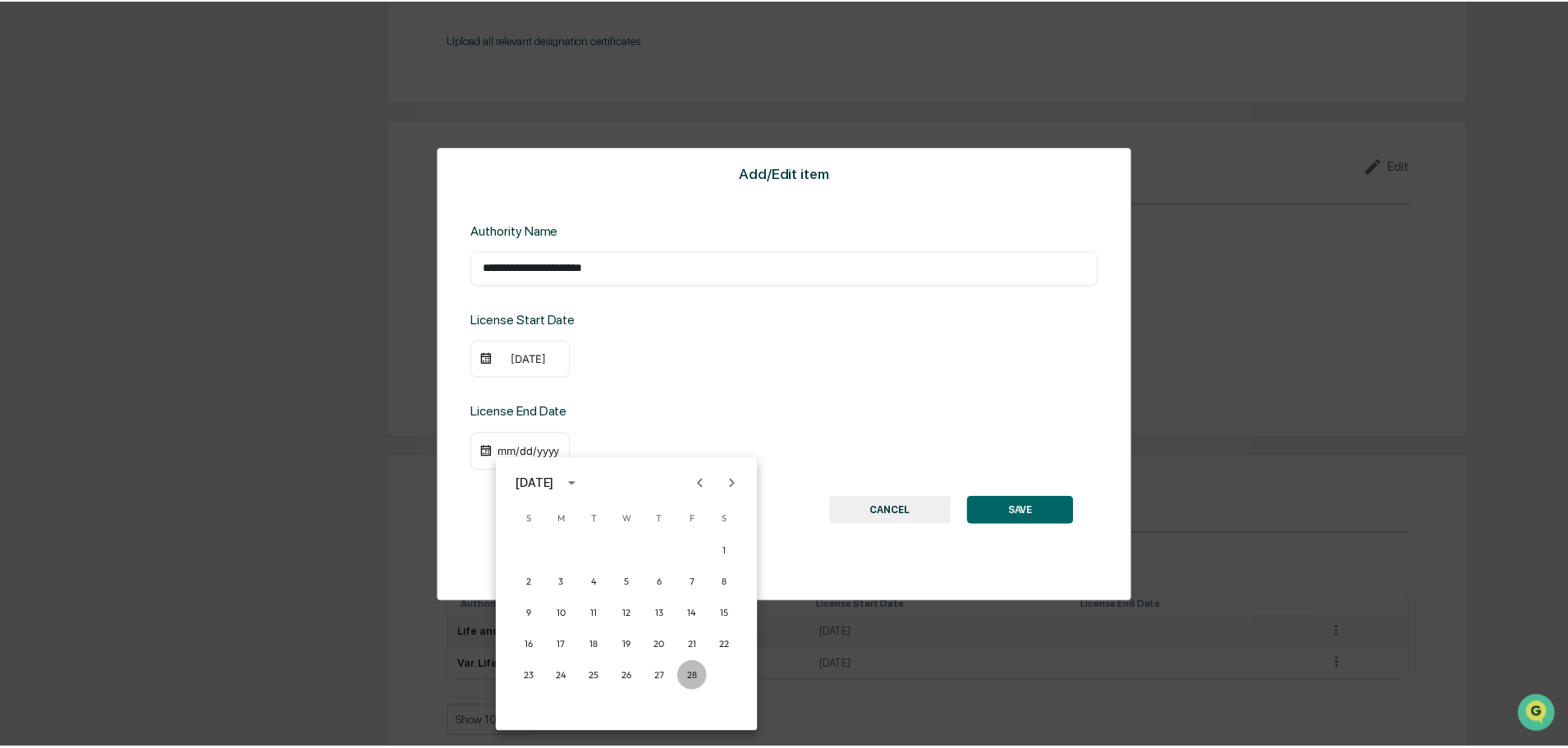
scroll to position [1813, 0]
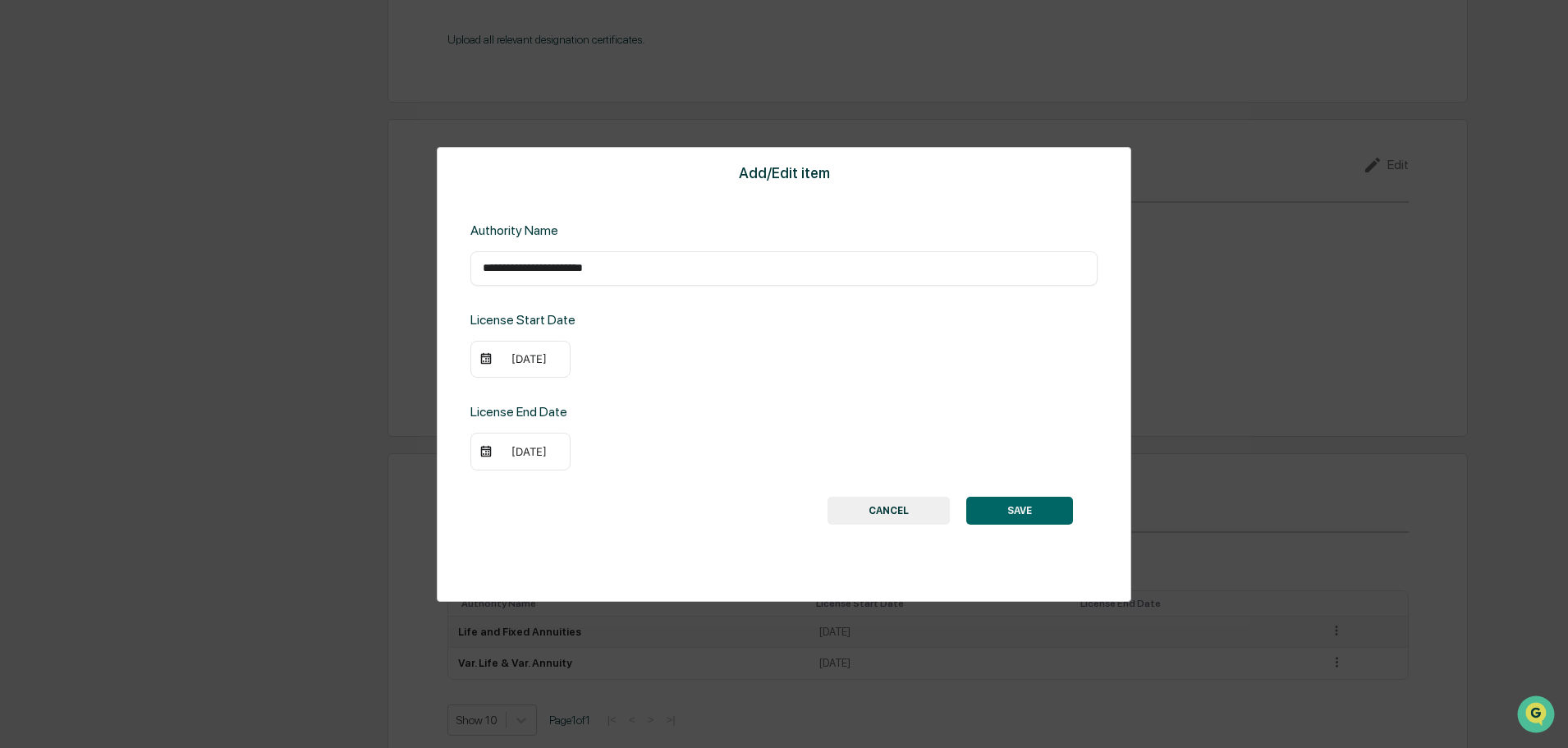
click at [1047, 519] on button "SAVE" at bounding box center [1019, 511] width 106 height 28
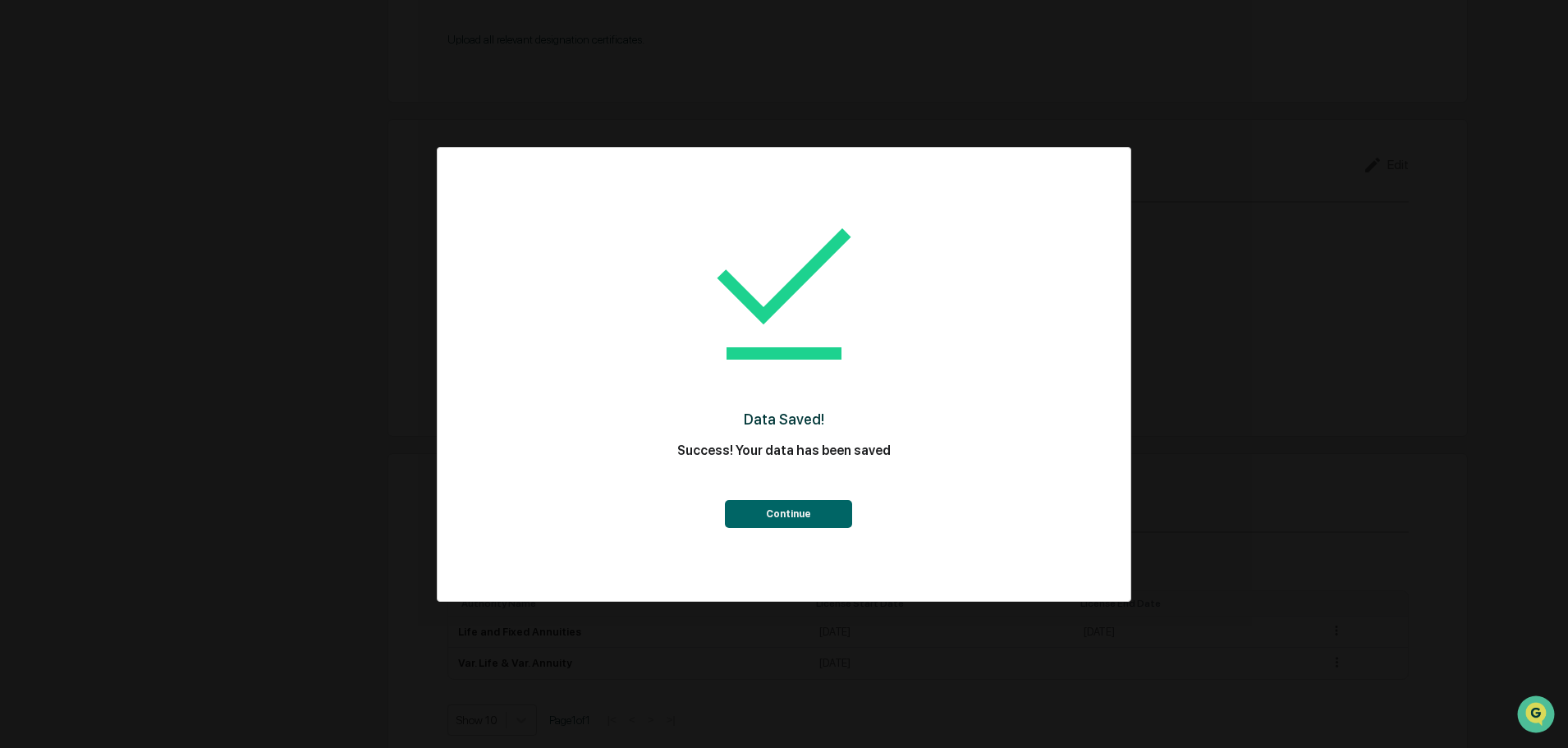
drag, startPoint x: 756, startPoint y: 502, endPoint x: 769, endPoint y: 509, distance: 14.8
click at [759, 505] on button "Continue" at bounding box center [788, 514] width 128 height 28
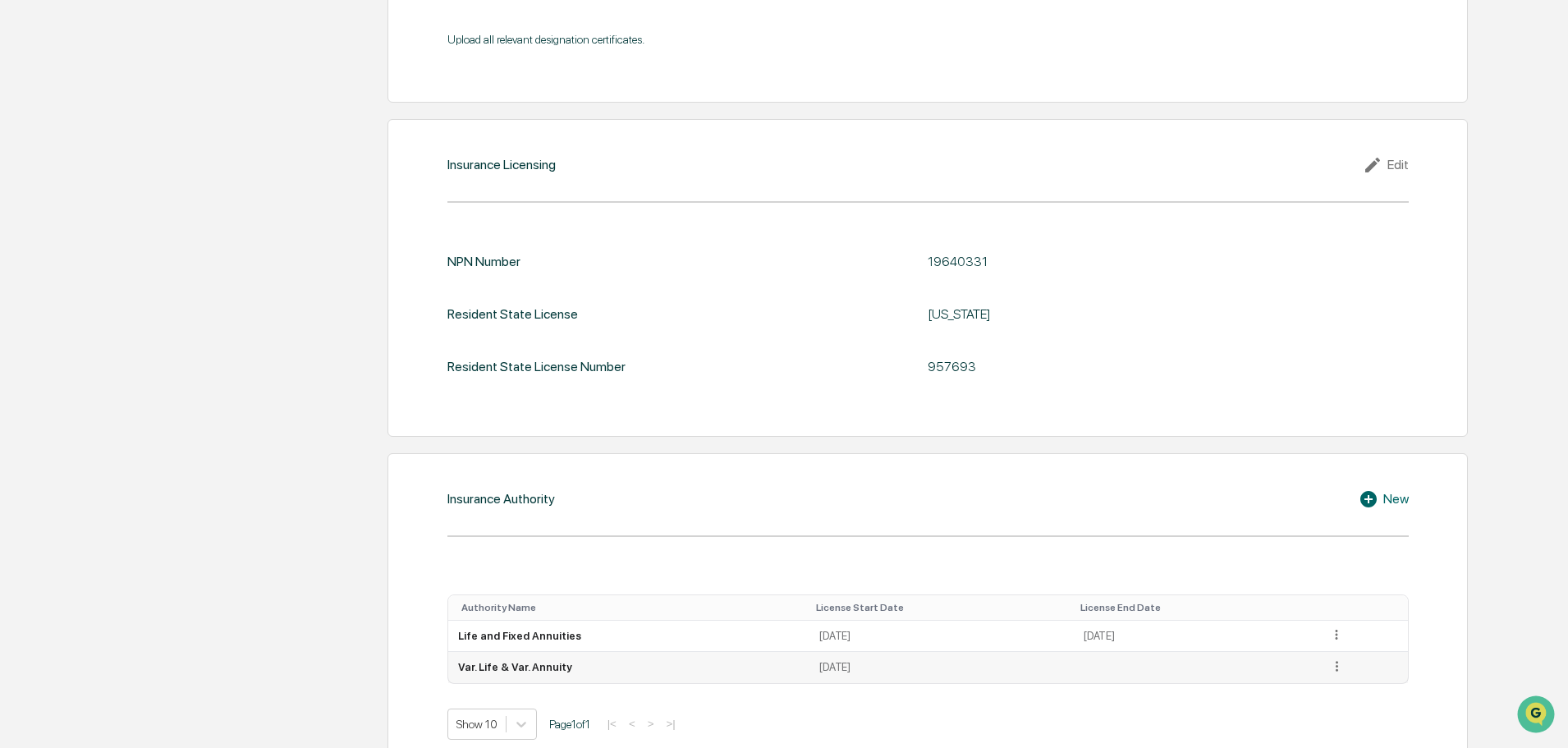
click at [1335, 660] on icon at bounding box center [1336, 667] width 16 height 16
click at [1316, 689] on div "Edit" at bounding box center [1318, 690] width 53 height 26
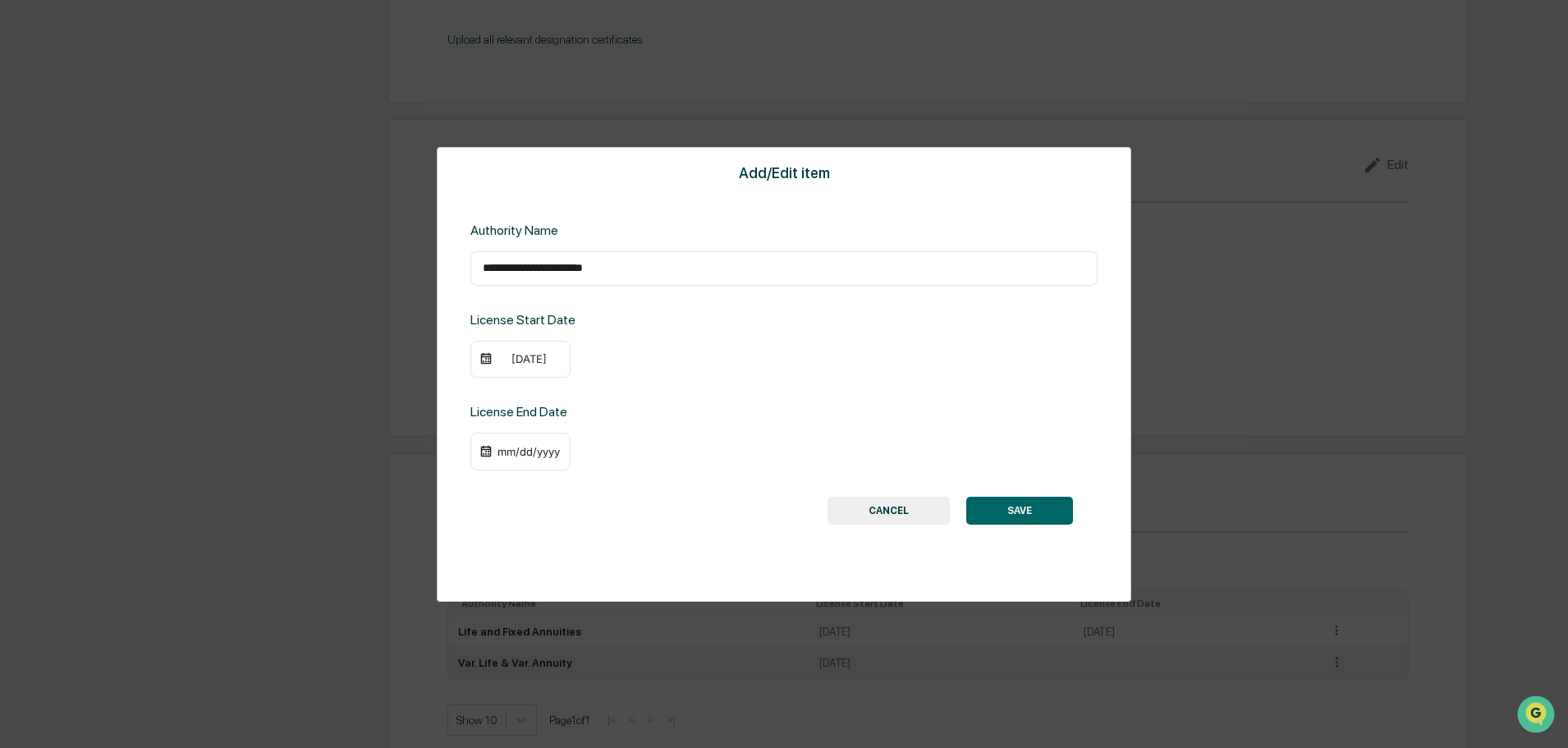
click at [521, 446] on div "mm/dd/yyyy" at bounding box center [529, 452] width 66 height 13
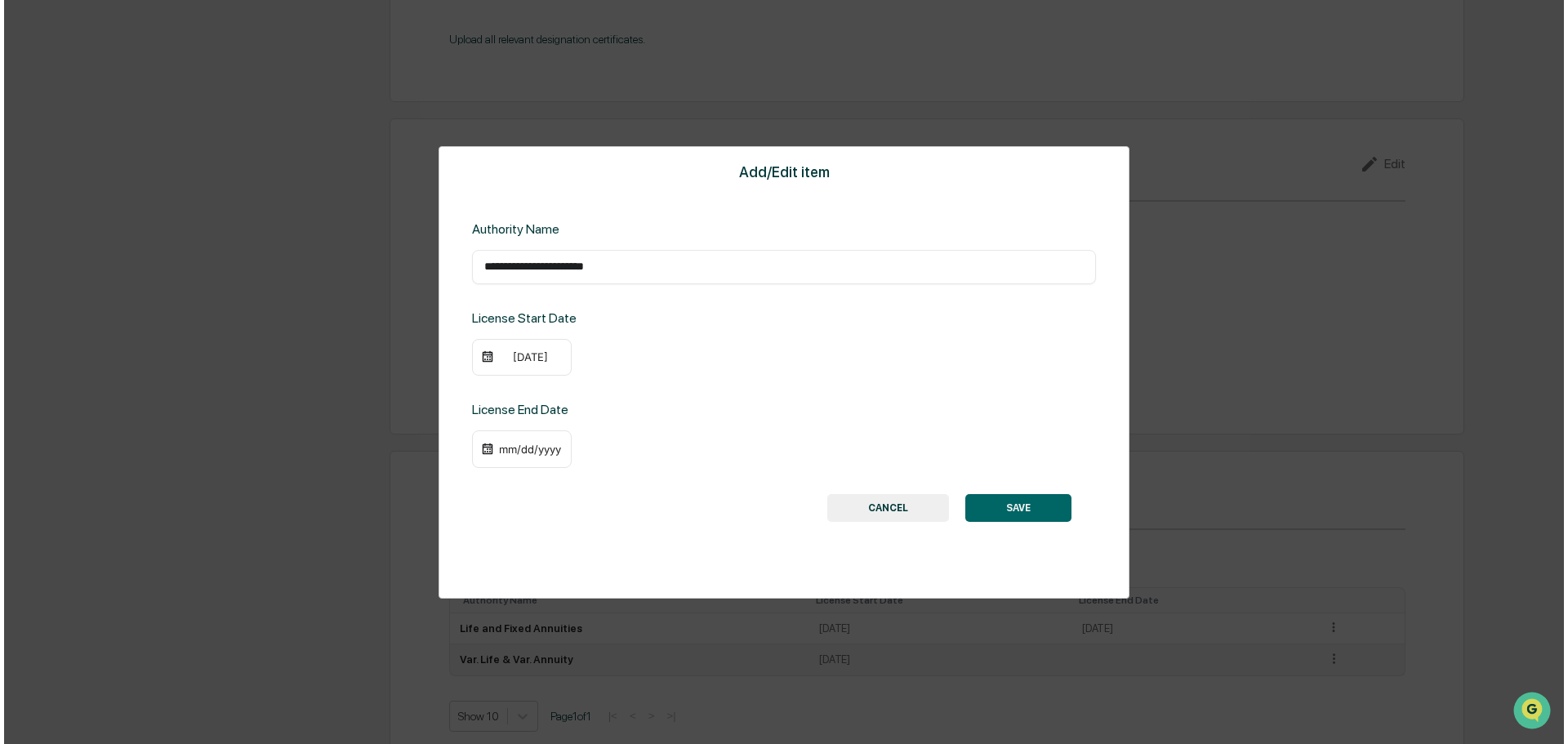
scroll to position [1805, 0]
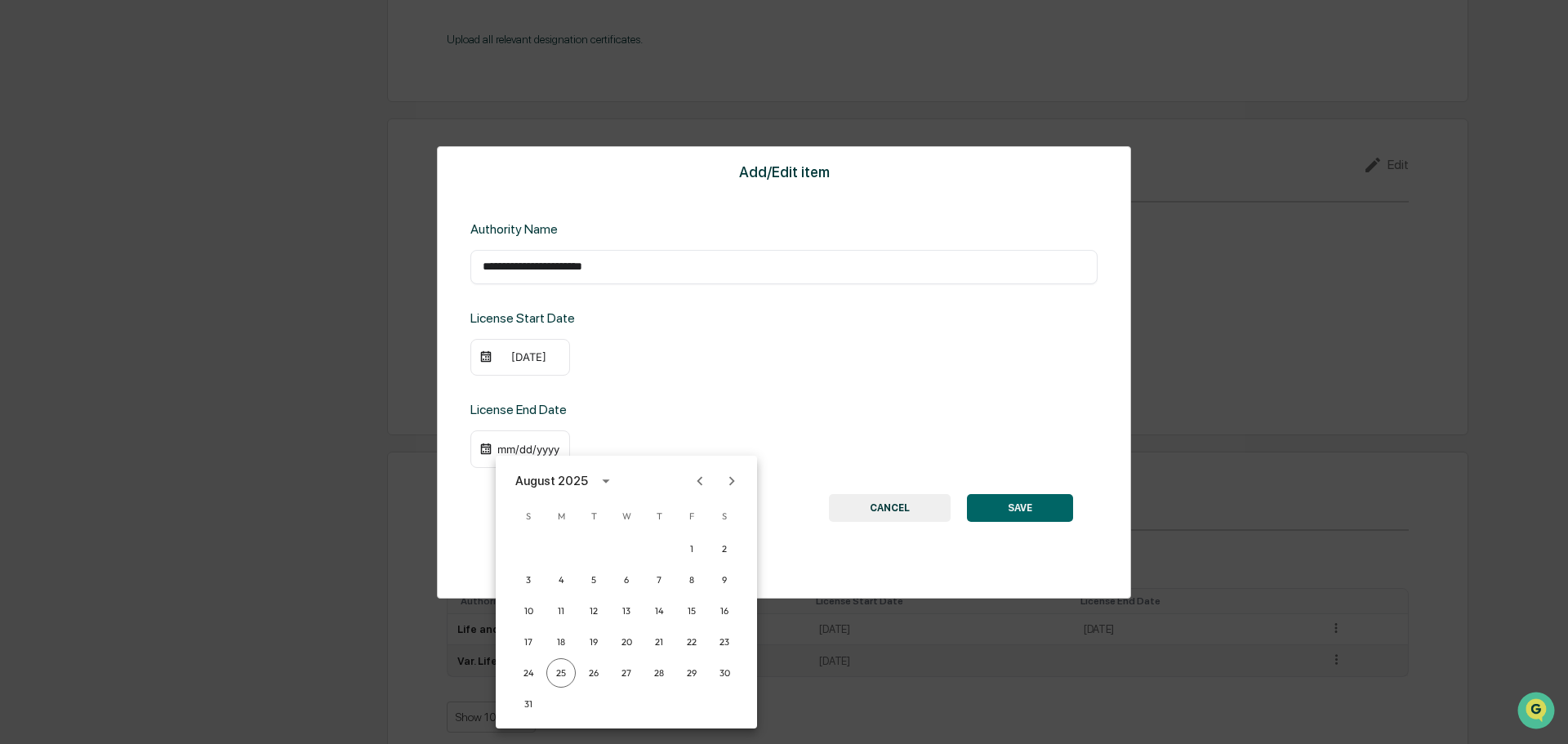
click at [707, 475] on icon "Previous month" at bounding box center [700, 482] width 18 height 18
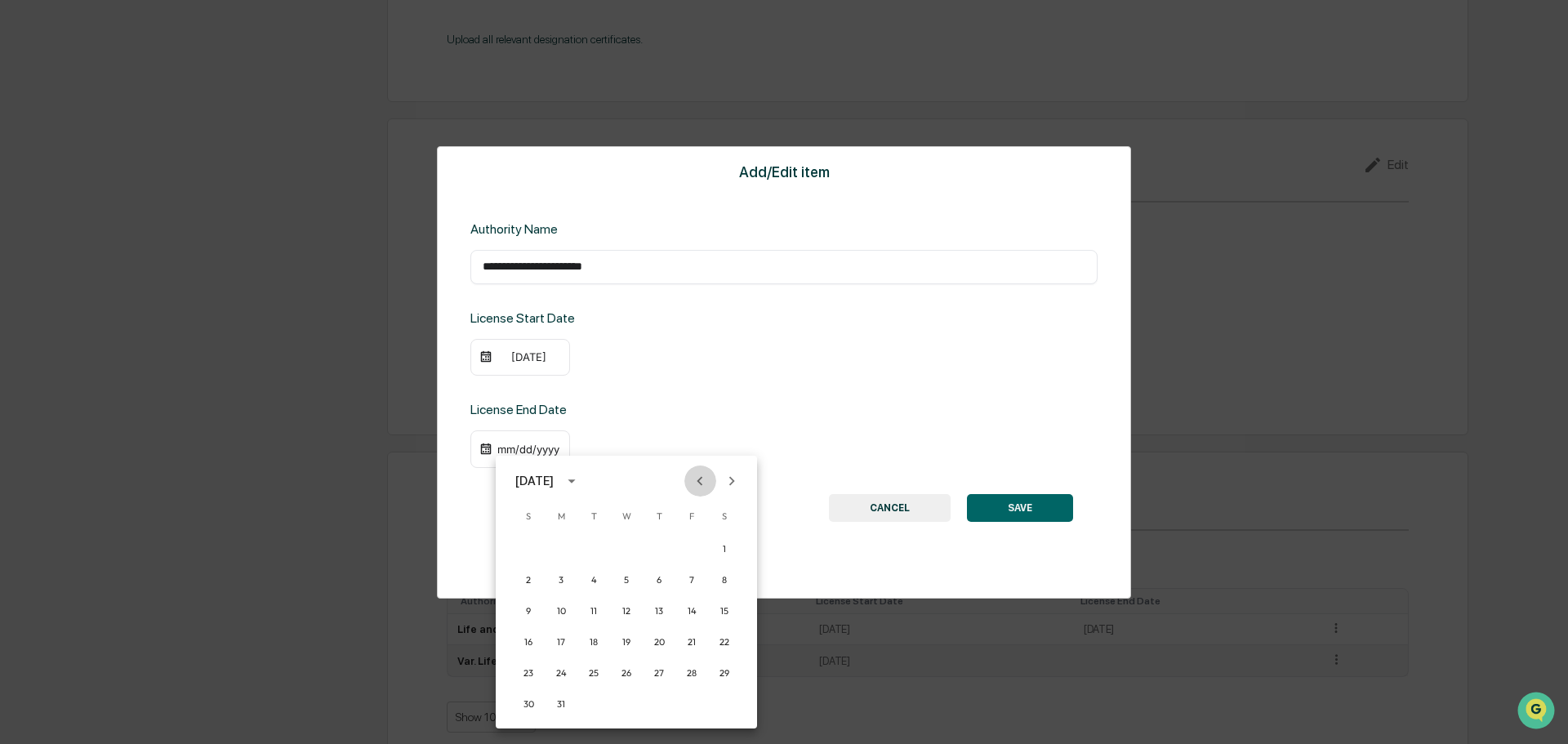
click at [707, 475] on icon "Previous month" at bounding box center [700, 482] width 18 height 18
click at [688, 675] on button "28" at bounding box center [692, 673] width 29 height 29
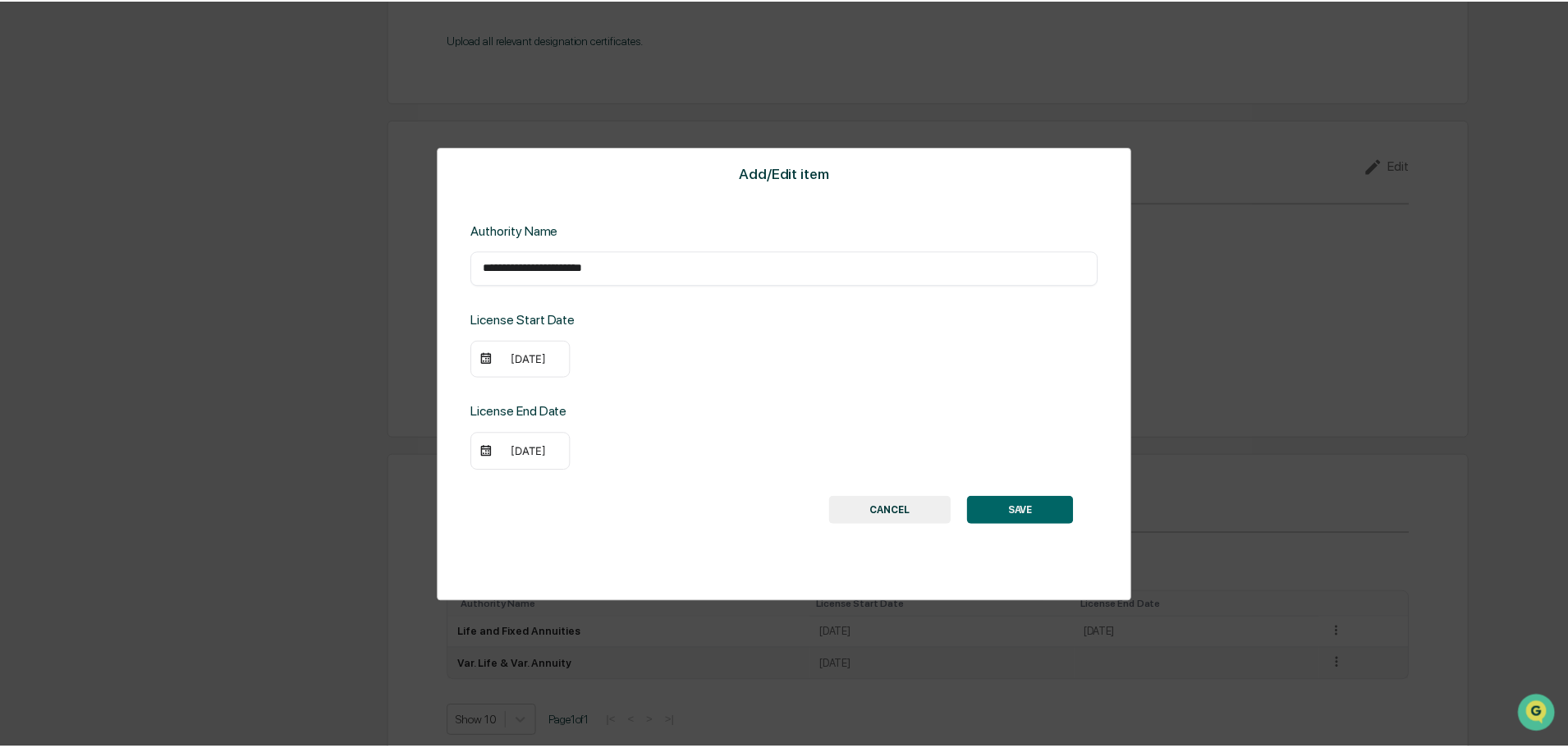
scroll to position [1813, 0]
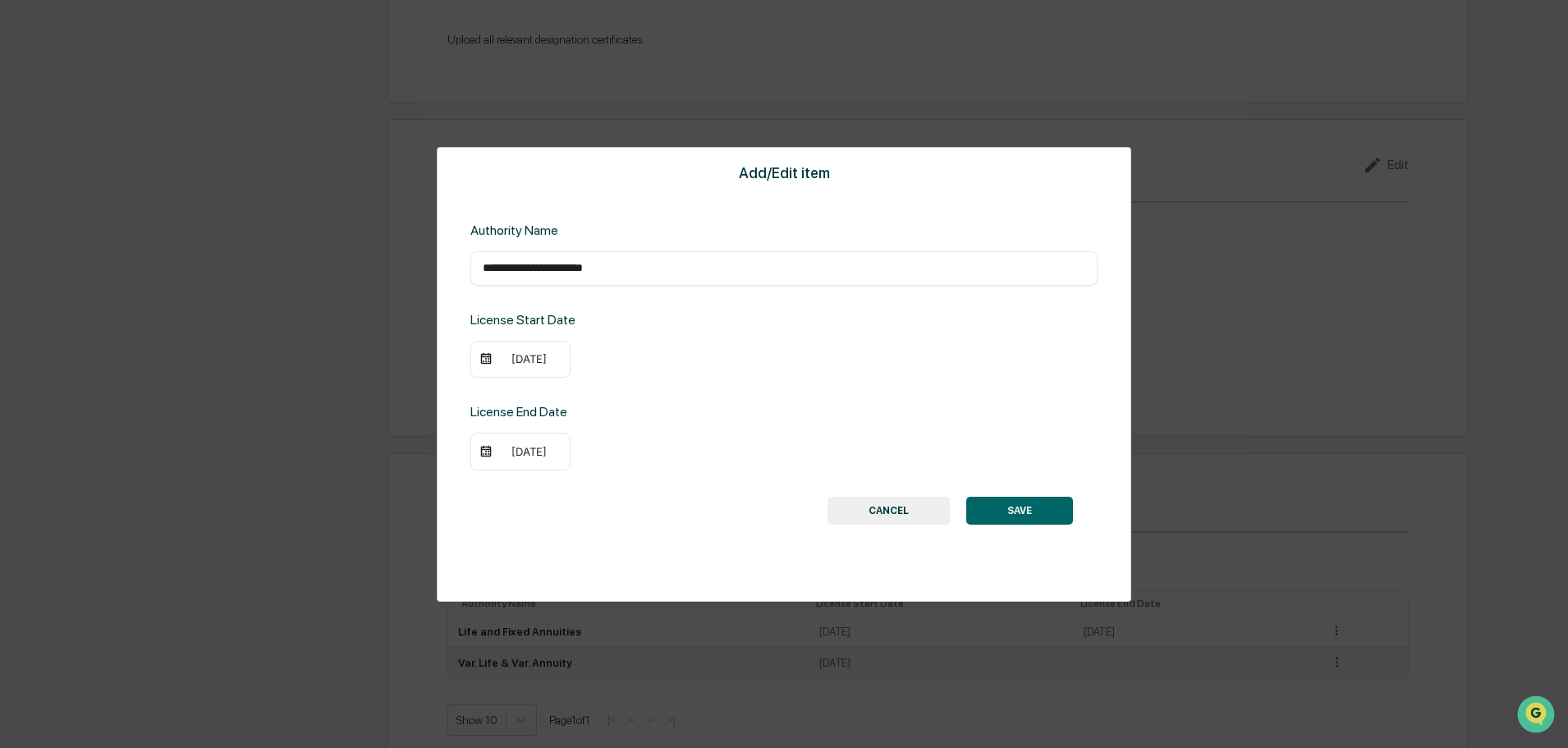
click at [1016, 537] on div "**********" at bounding box center [784, 374] width 695 height 455
click at [1017, 521] on button "SAVE" at bounding box center [1019, 511] width 106 height 28
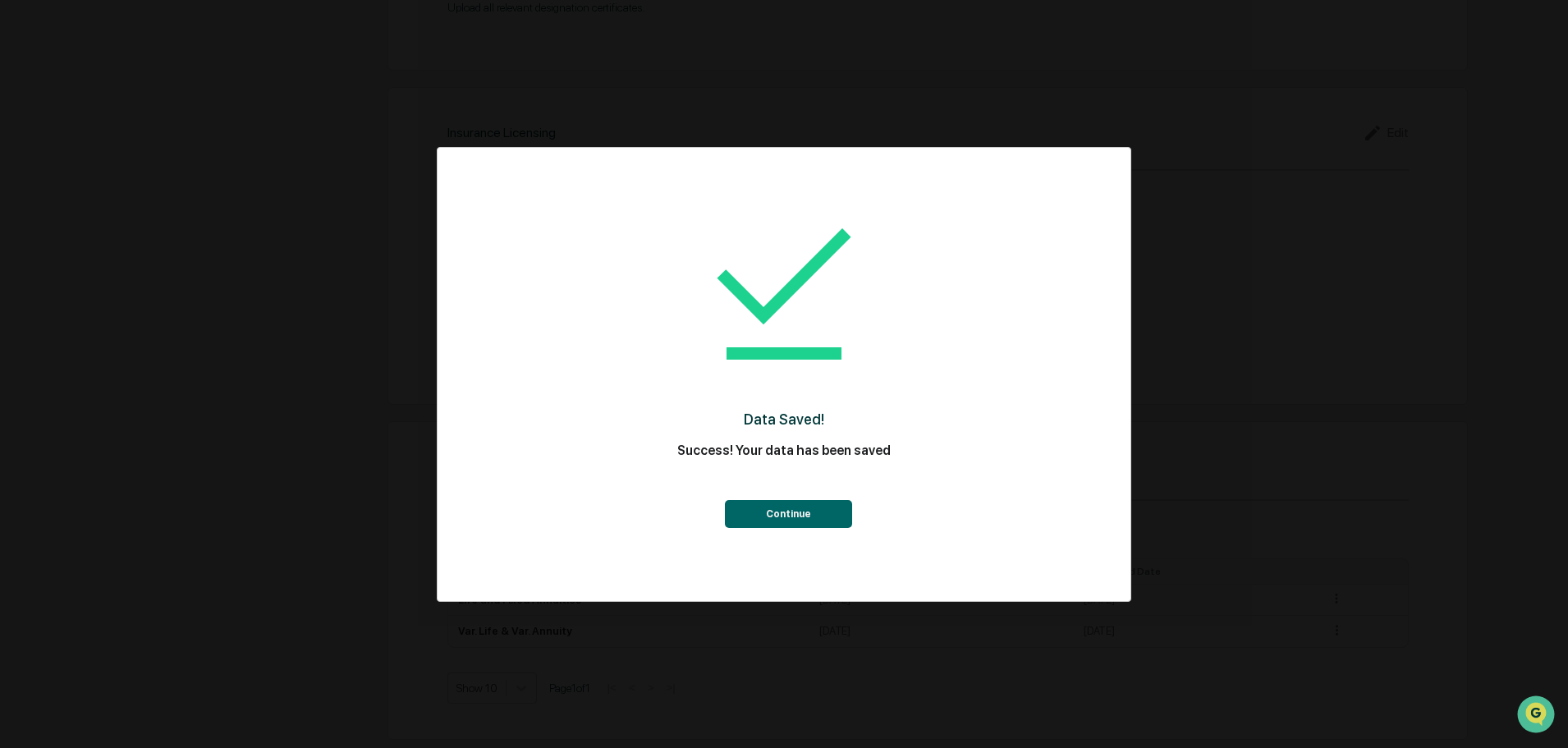
click at [775, 502] on button "Continue" at bounding box center [788, 514] width 128 height 28
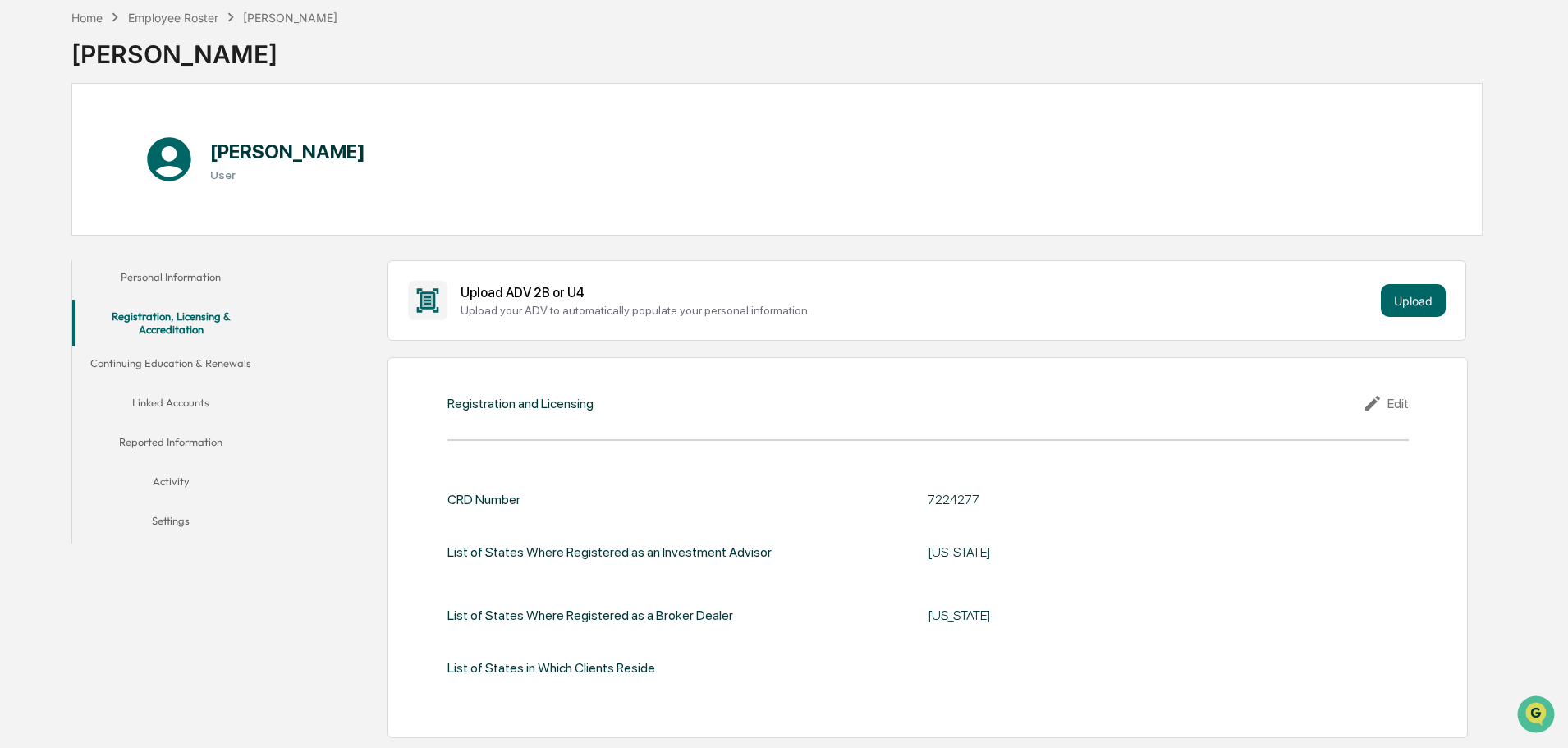
scroll to position [0, 0]
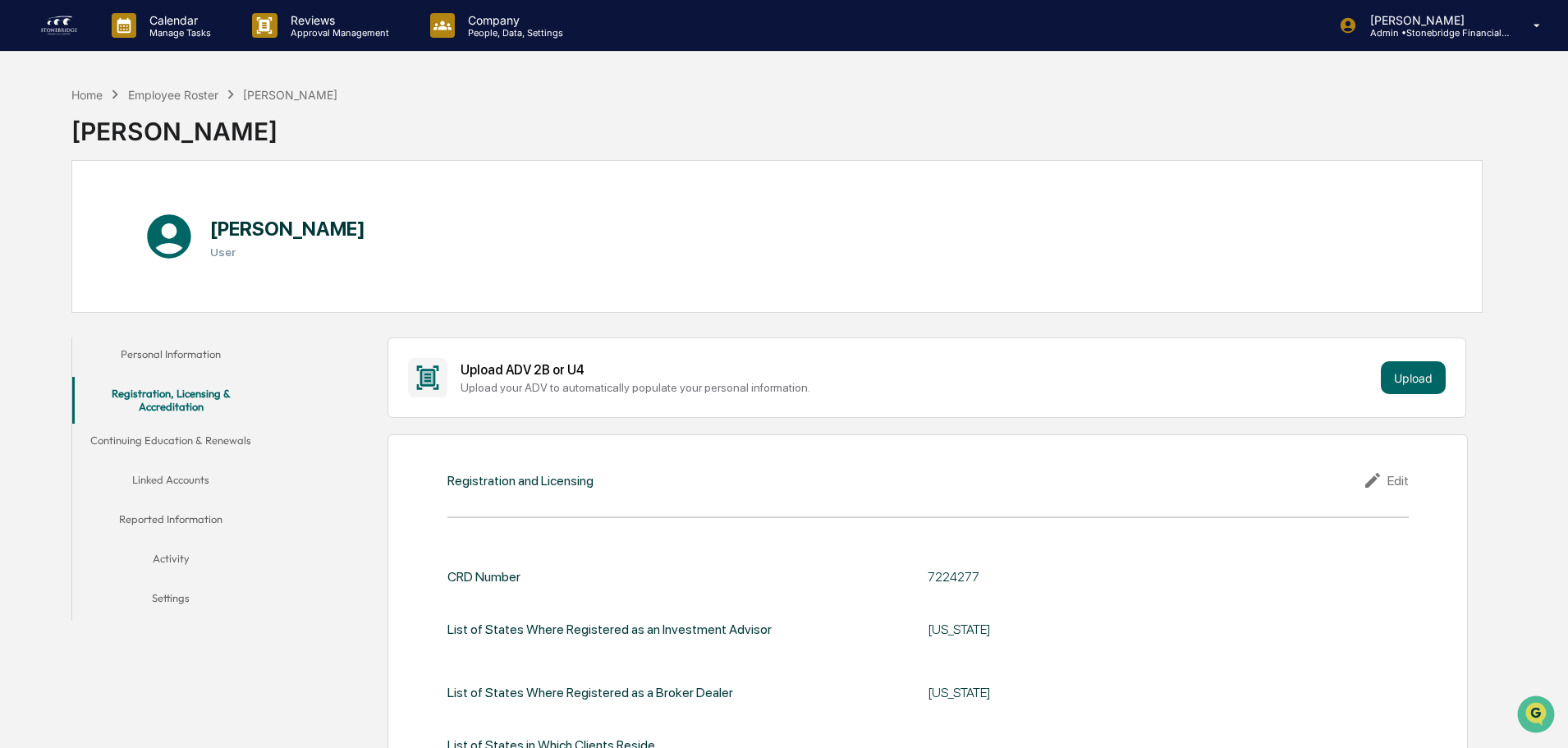
click at [208, 435] on button "Continuing Education & Renewals" at bounding box center [170, 443] width 197 height 40
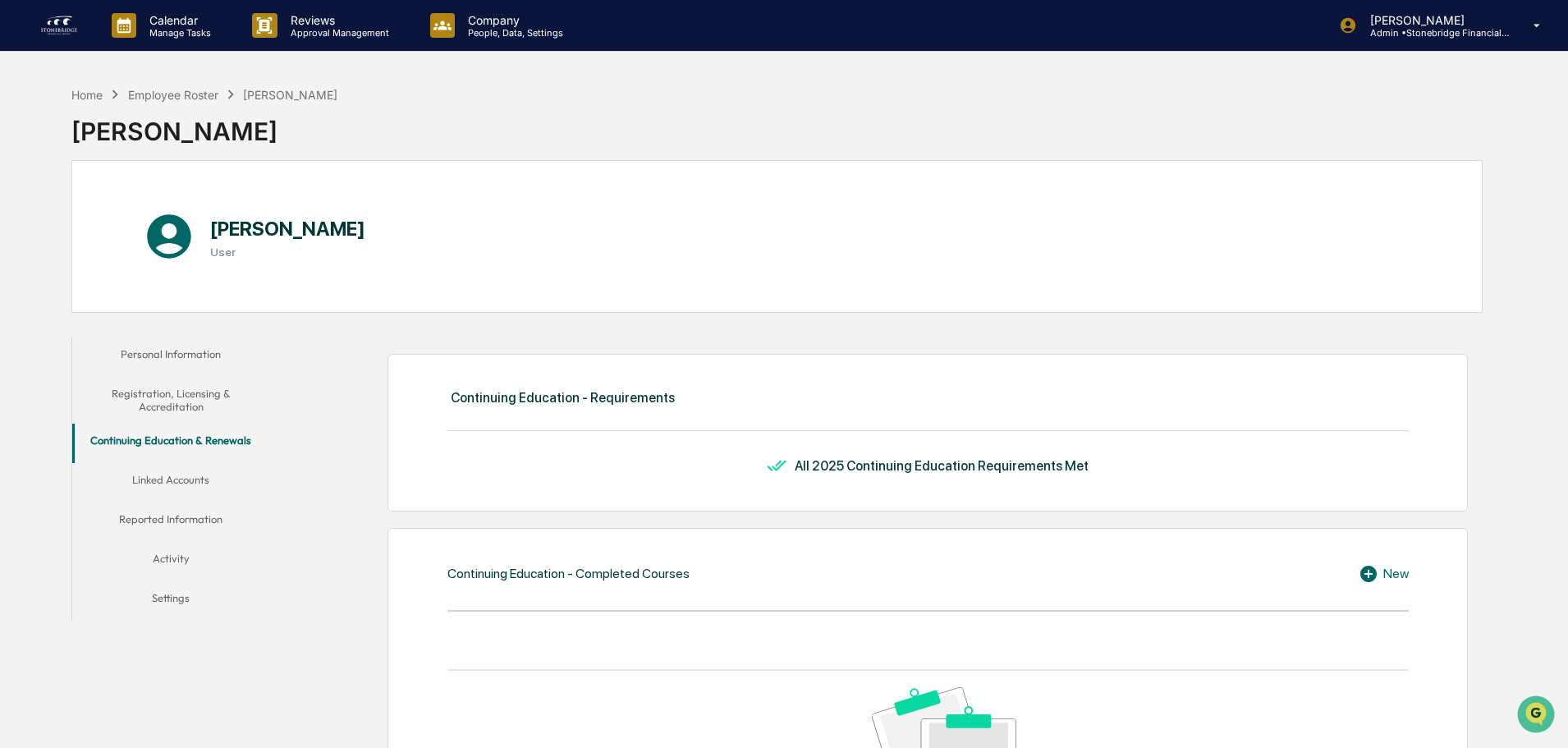
click at [202, 467] on button "Linked Accounts" at bounding box center [170, 483] width 197 height 40
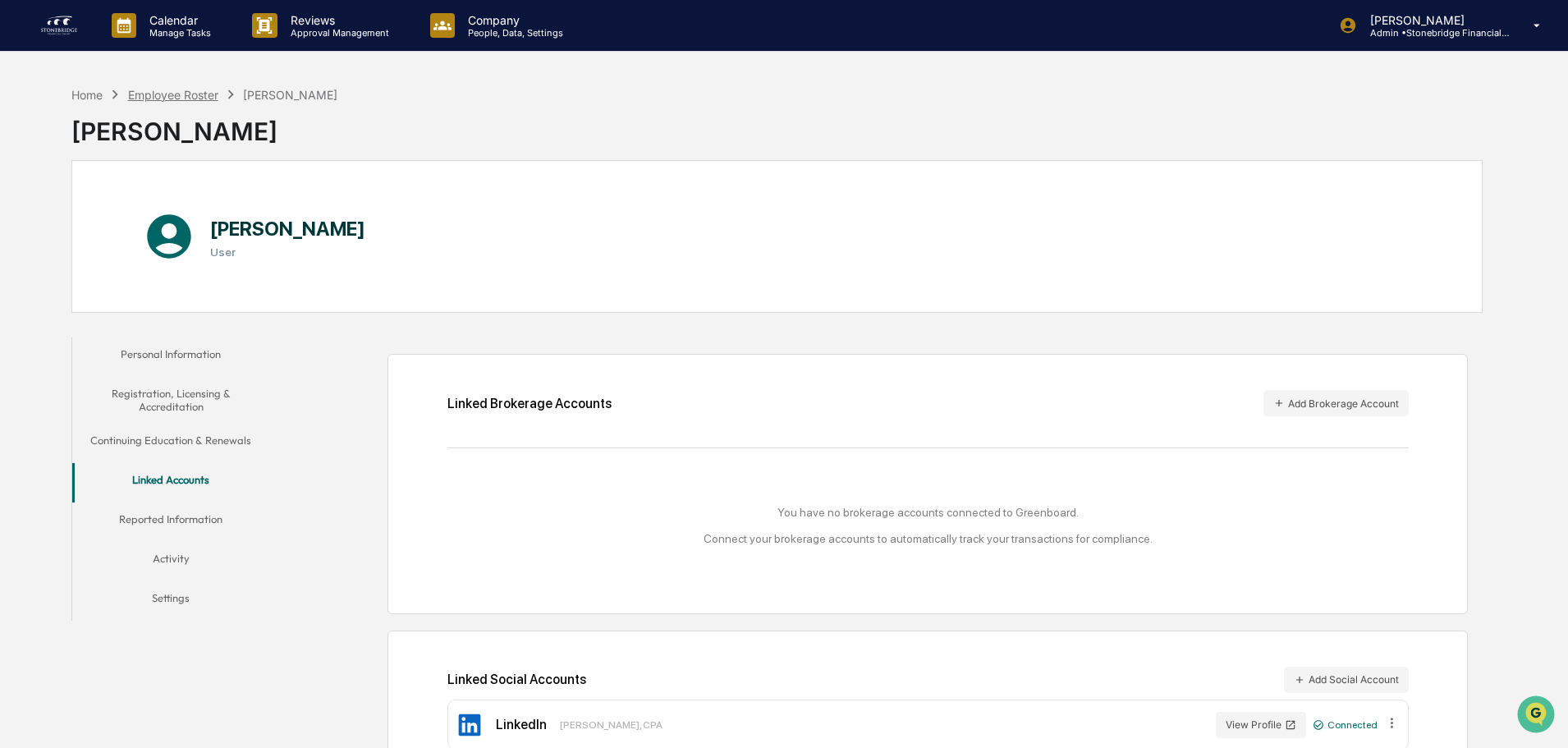
click at [211, 98] on div "Employee Roster" at bounding box center [174, 94] width 91 height 14
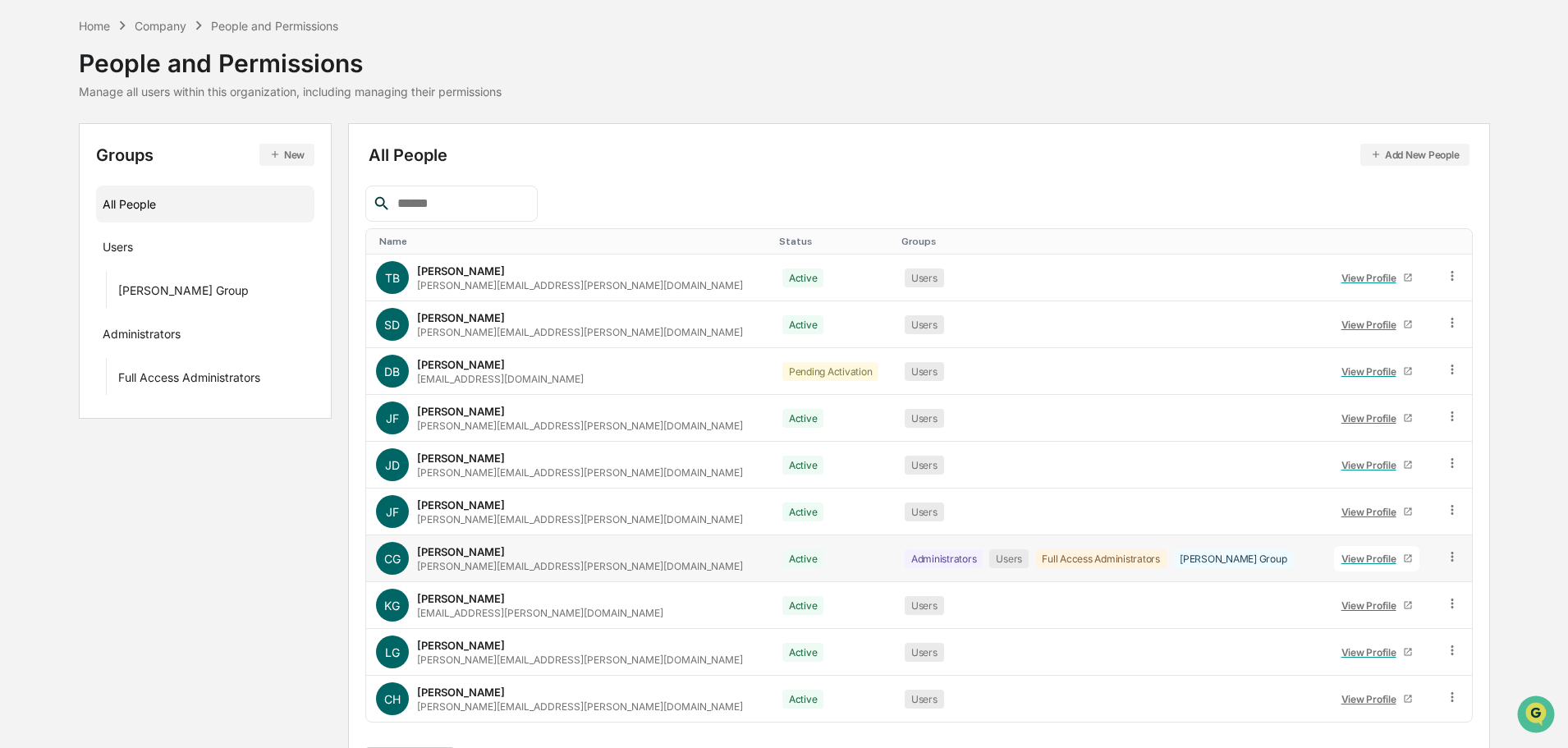
scroll to position [109, 0]
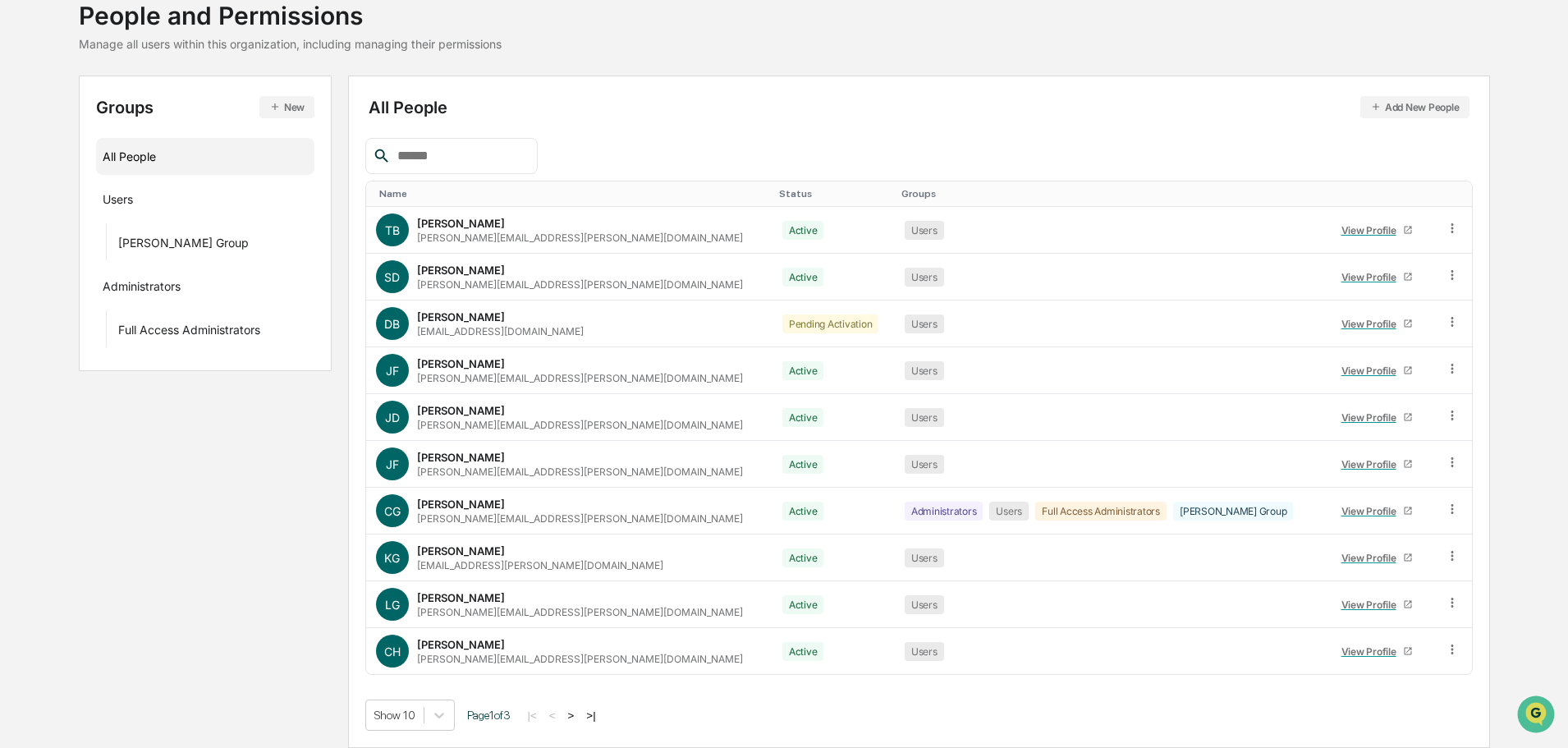
click at [600, 717] on button ">|" at bounding box center [590, 716] width 18 height 14
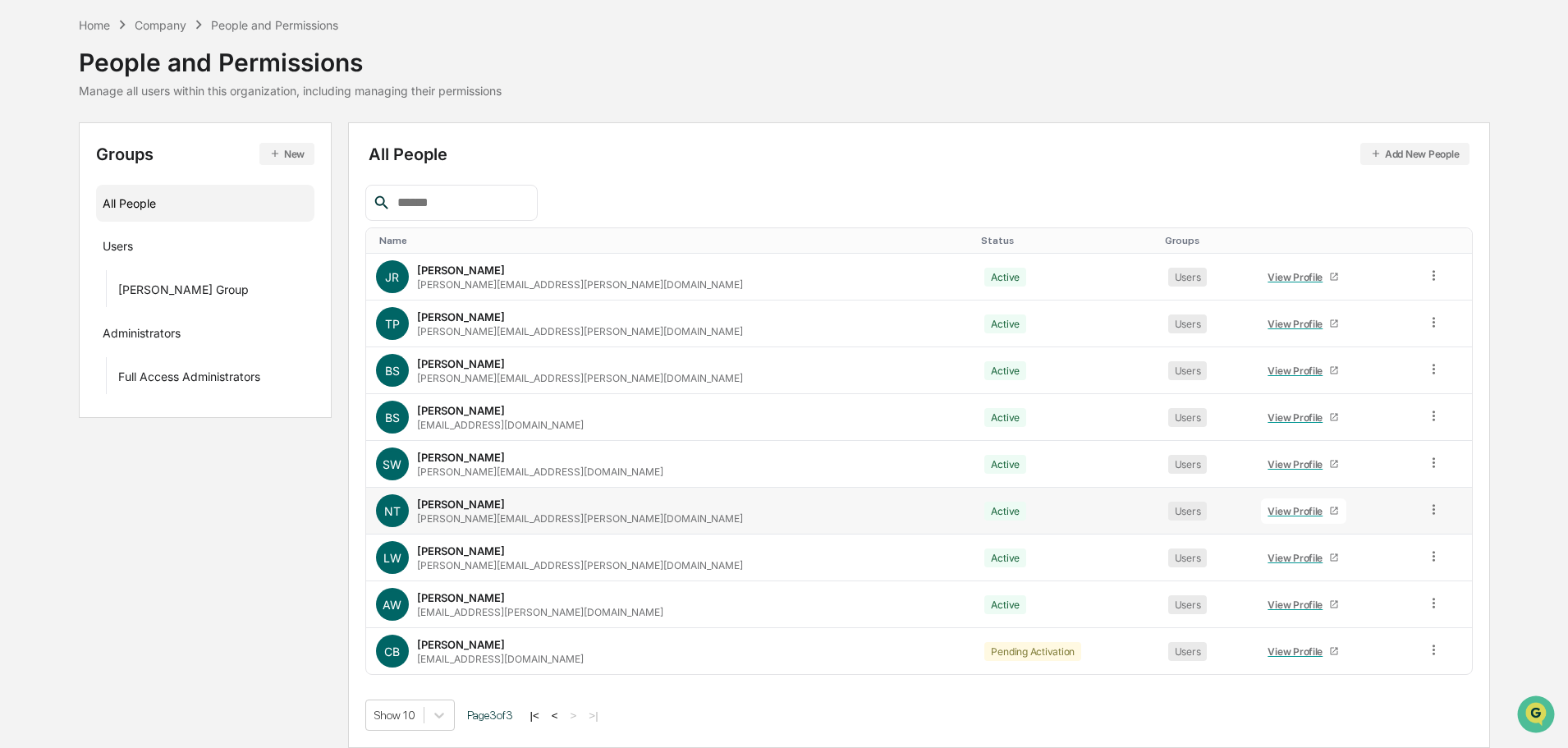
click at [1261, 503] on link "View Profile" at bounding box center [1304, 511] width 85 height 26
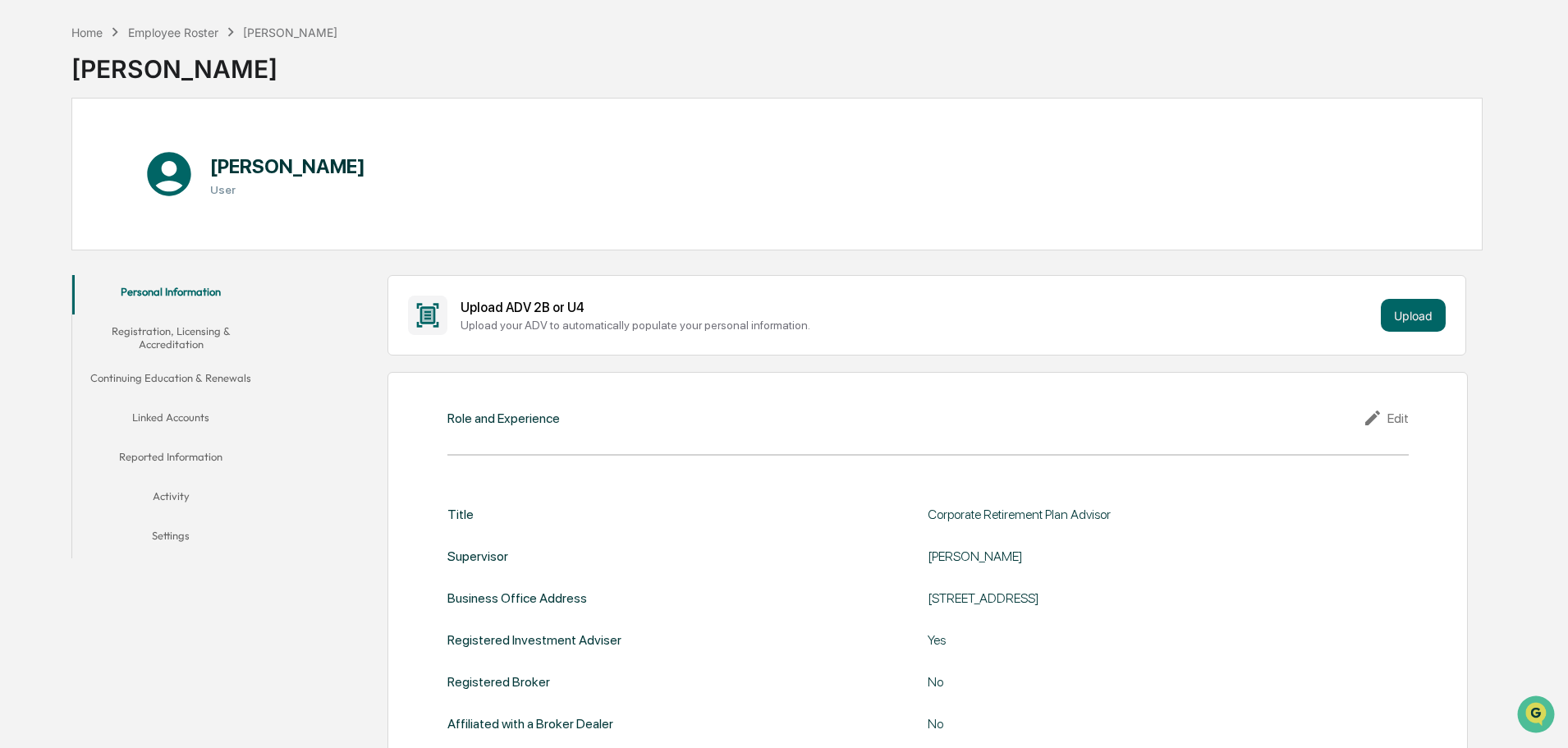
click at [1385, 410] on icon at bounding box center [1375, 418] width 25 height 19
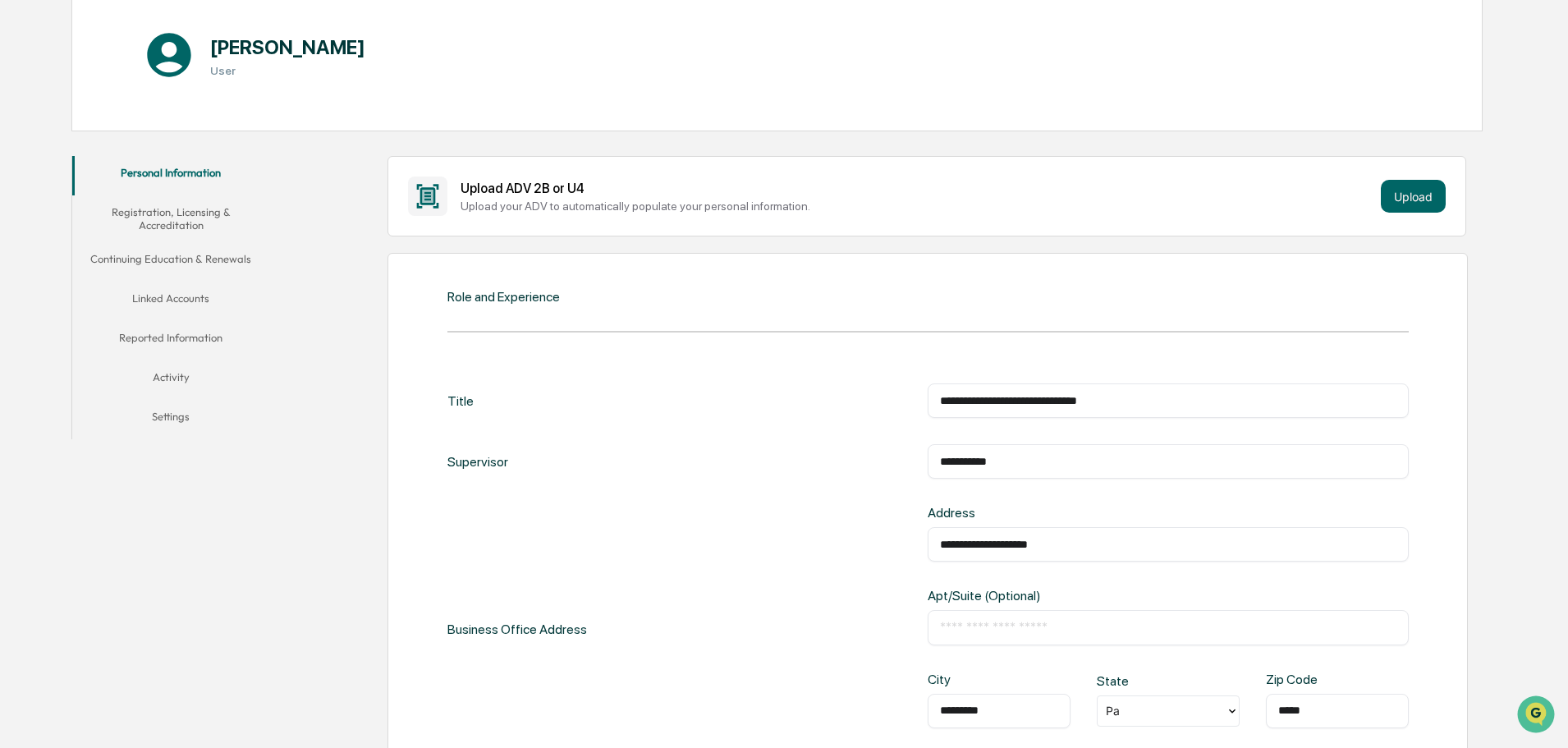
scroll to position [391, 0]
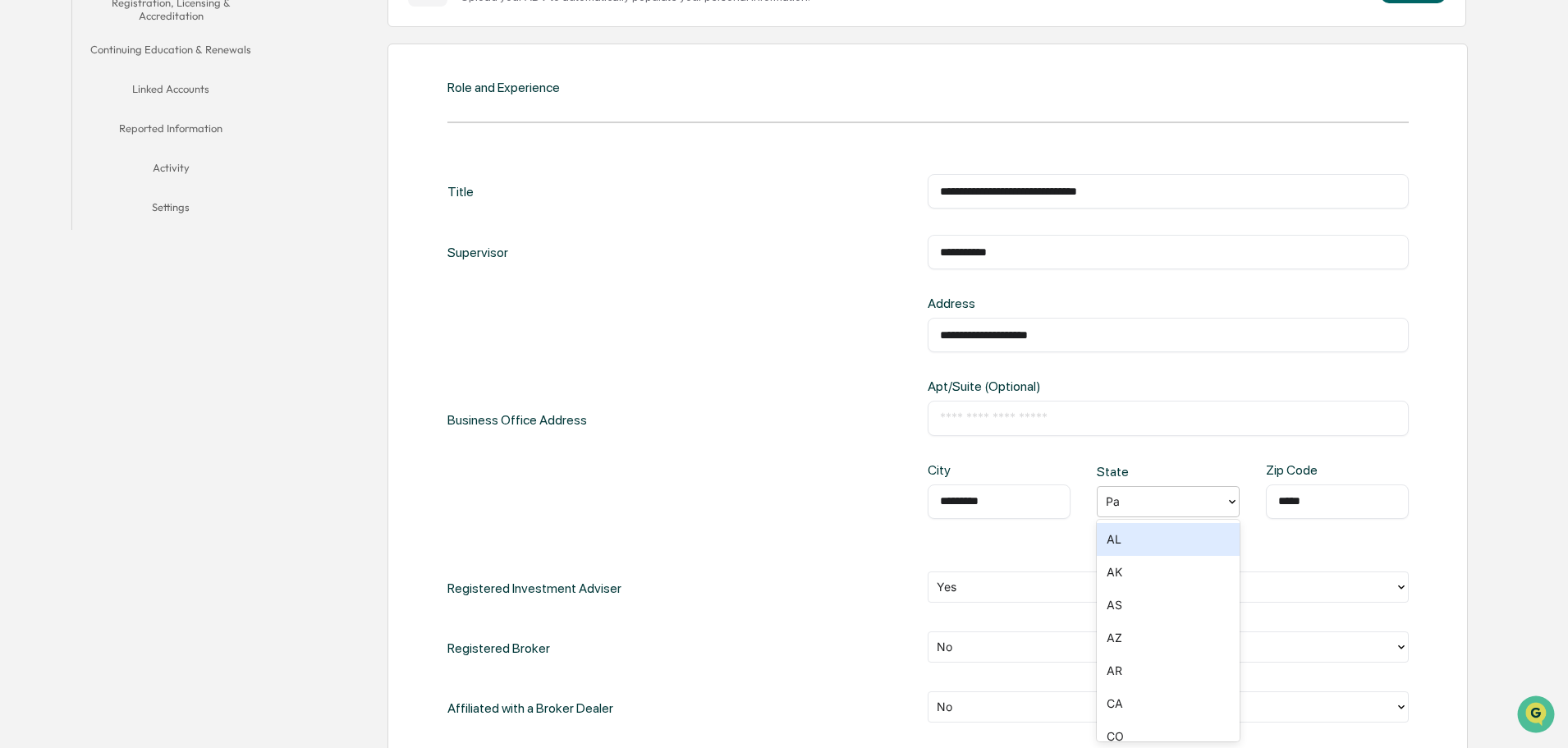
click at [1169, 500] on div at bounding box center [1161, 501] width 112 height 18
type input "**"
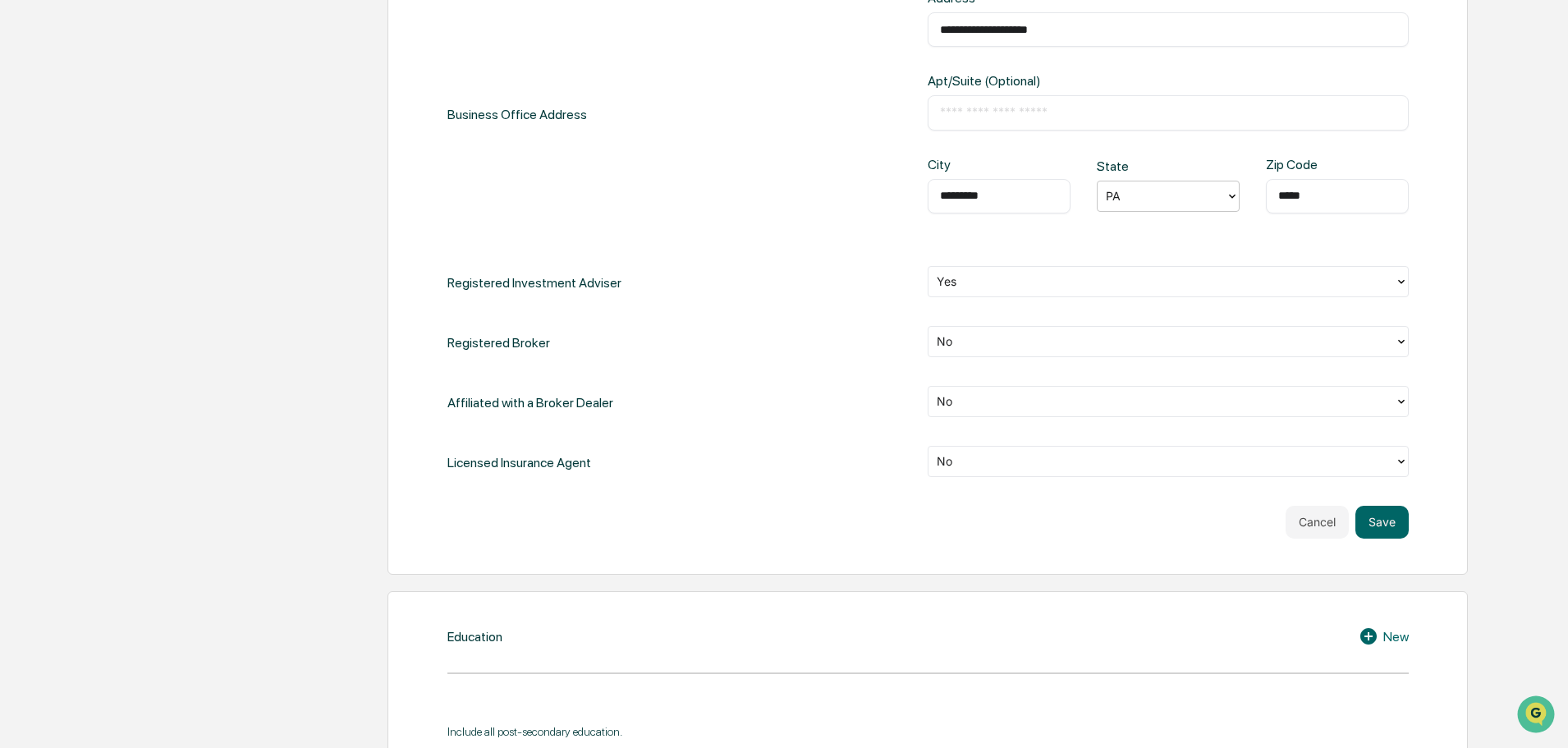
scroll to position [719, 0]
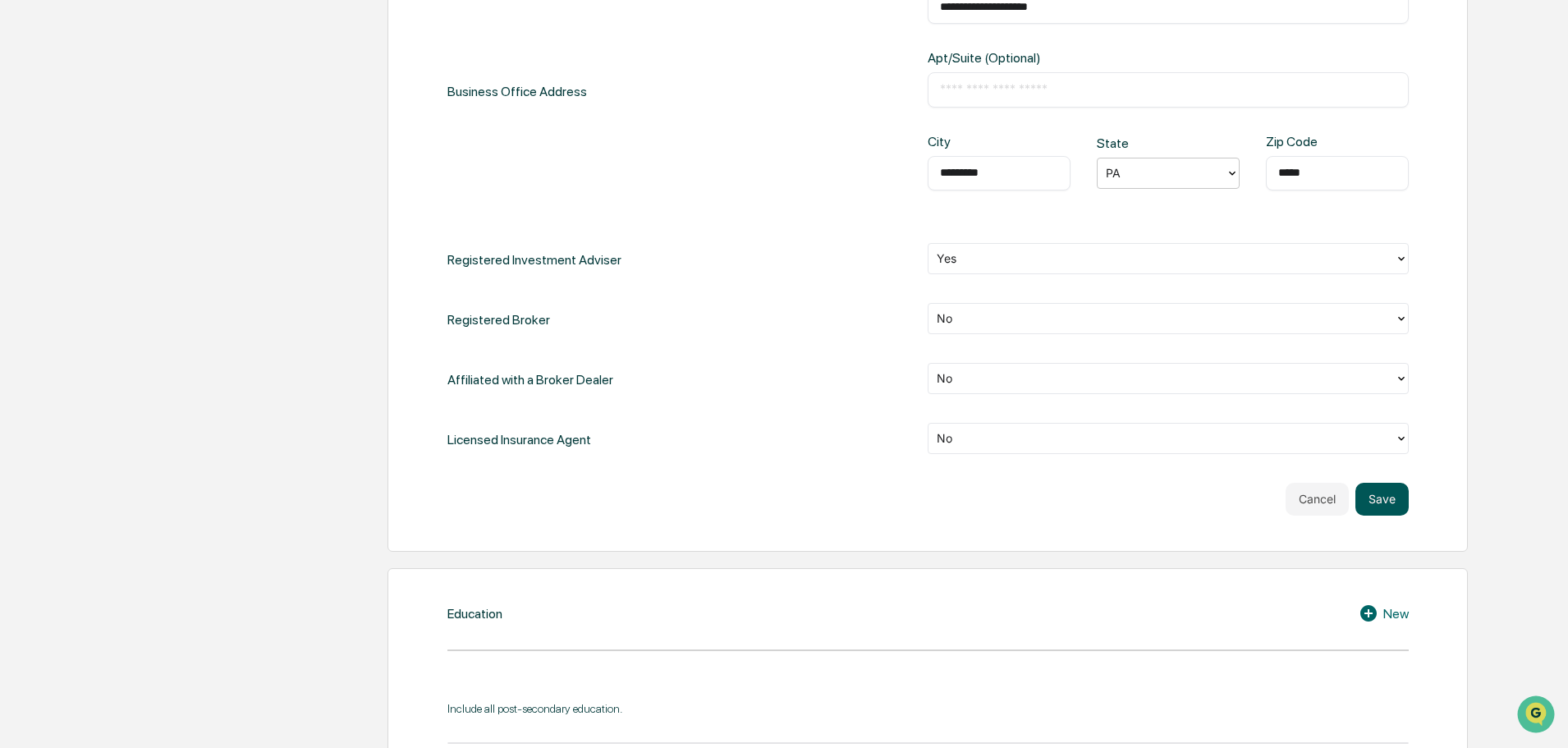
drag, startPoint x: 1377, startPoint y: 464, endPoint x: 1378, endPoint y: 483, distance: 19.0
click at [1375, 468] on div "**********" at bounding box center [928, 180] width 961 height 670
click at [1381, 500] on button "Save" at bounding box center [1382, 499] width 54 height 33
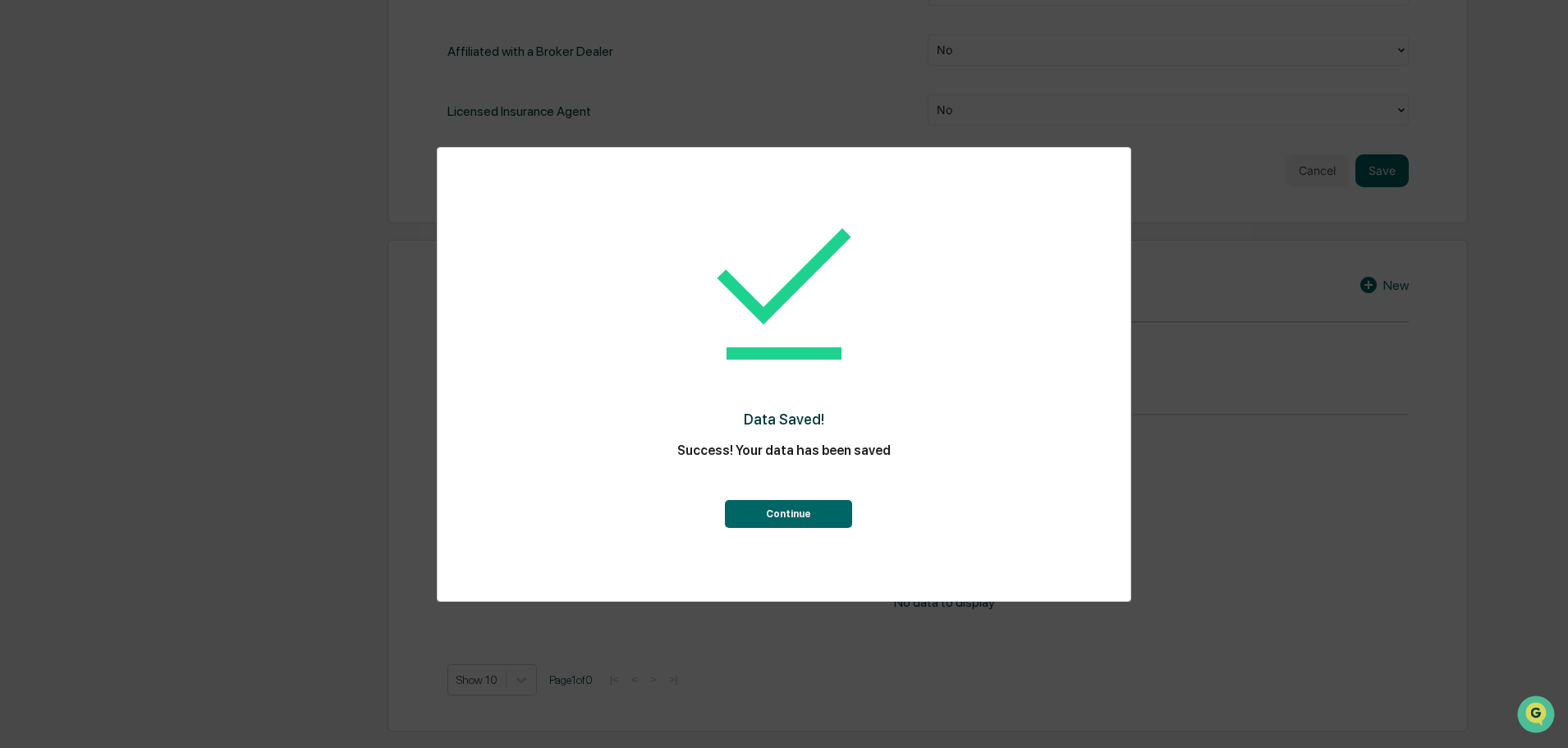
click at [835, 517] on button "Continue" at bounding box center [788, 514] width 128 height 28
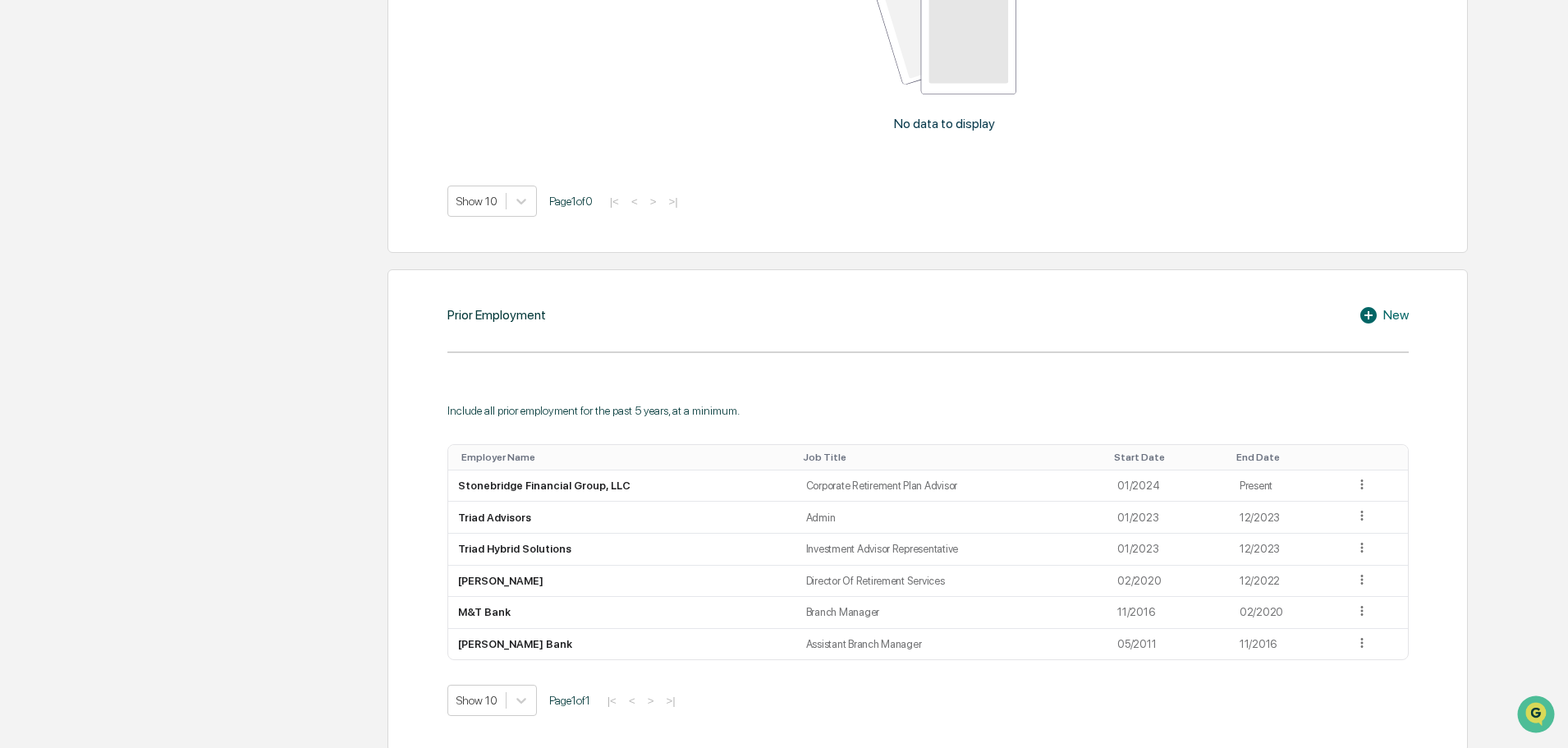
scroll to position [1173, 0]
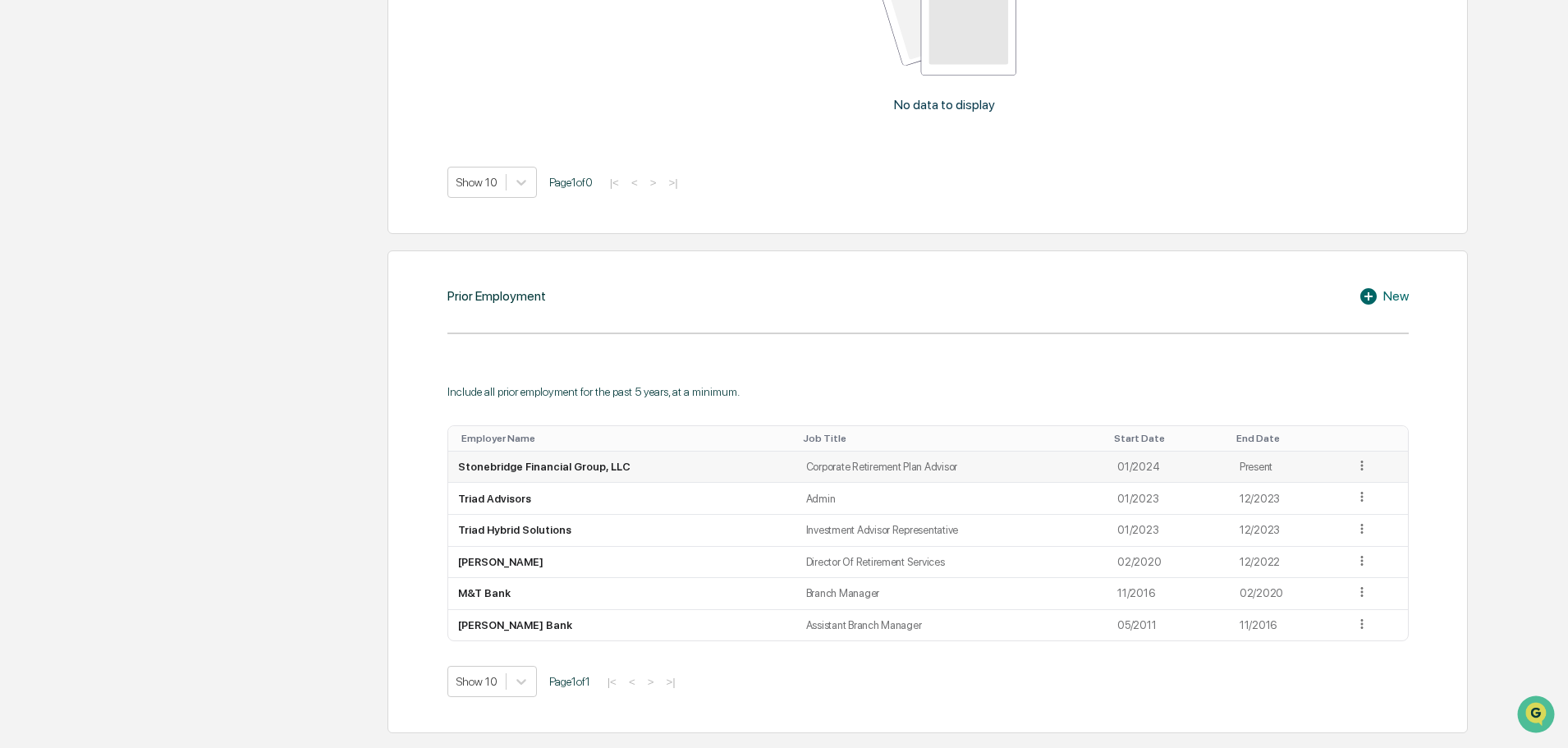
click at [1363, 468] on icon at bounding box center [1362, 466] width 16 height 16
click at [1341, 486] on div "Edit" at bounding box center [1343, 488] width 53 height 26
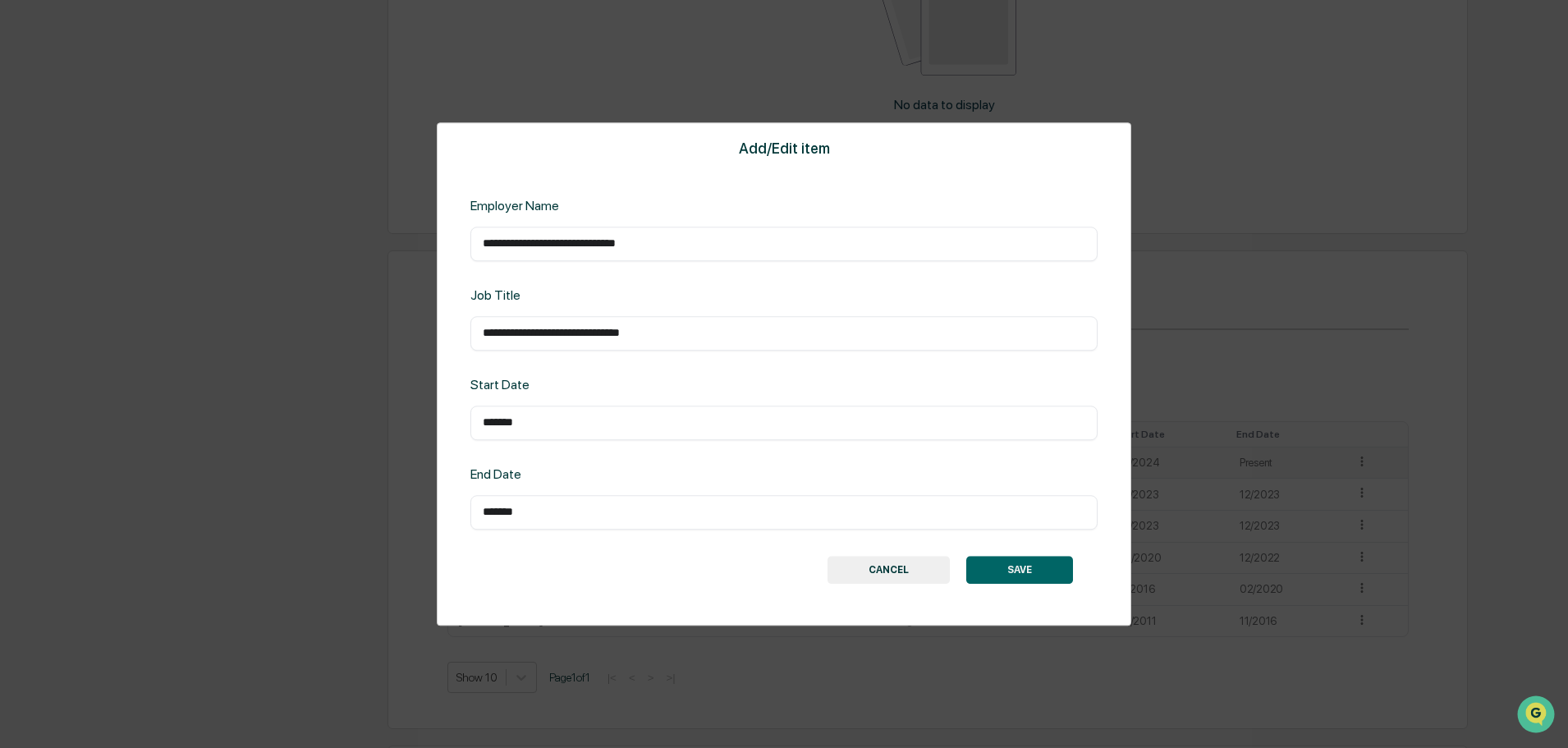
click at [621, 425] on input "*******" at bounding box center [784, 423] width 602 height 17
type input "*******"
click at [1012, 567] on button "SAVE" at bounding box center [1019, 570] width 106 height 28
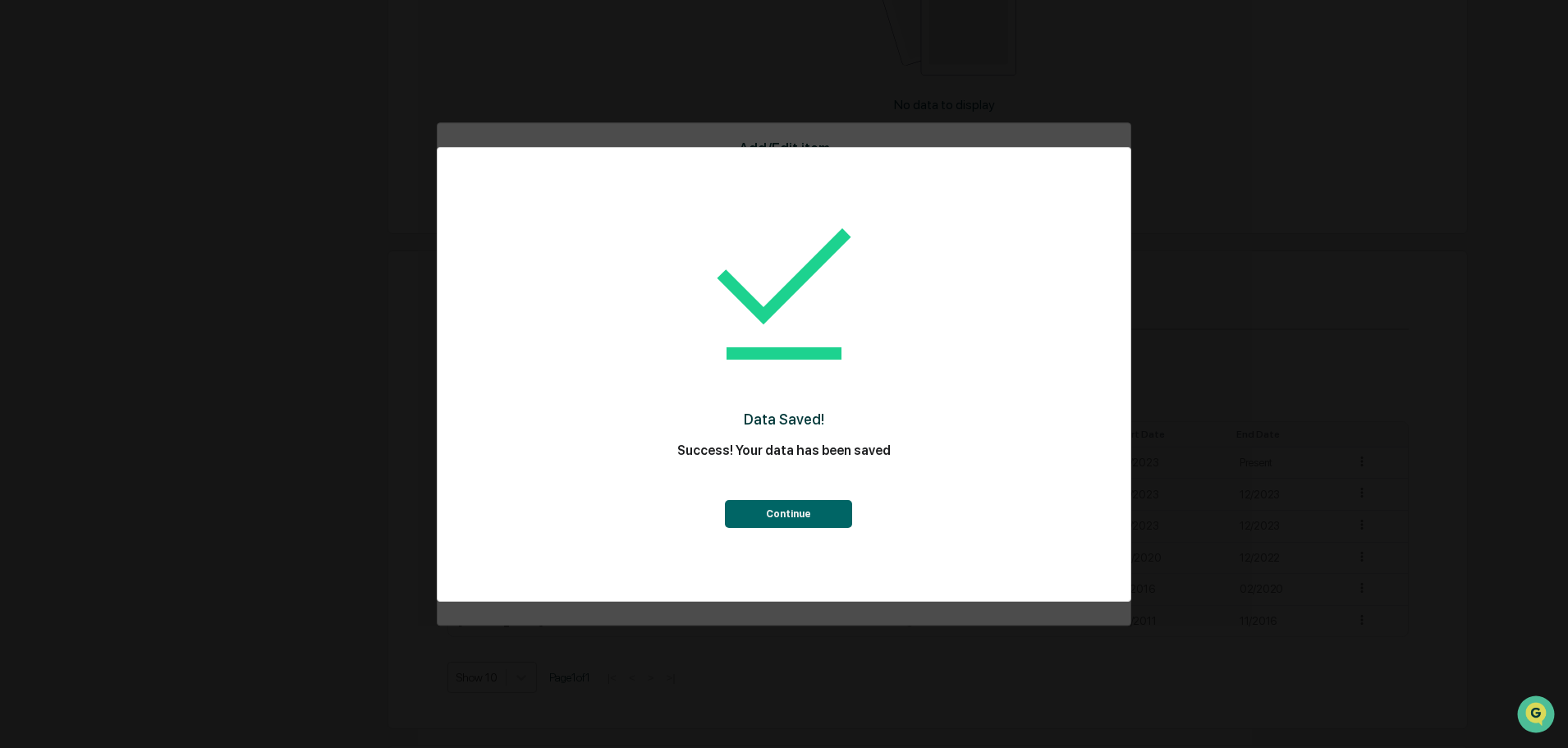
click at [835, 527] on button "Continue" at bounding box center [788, 514] width 128 height 28
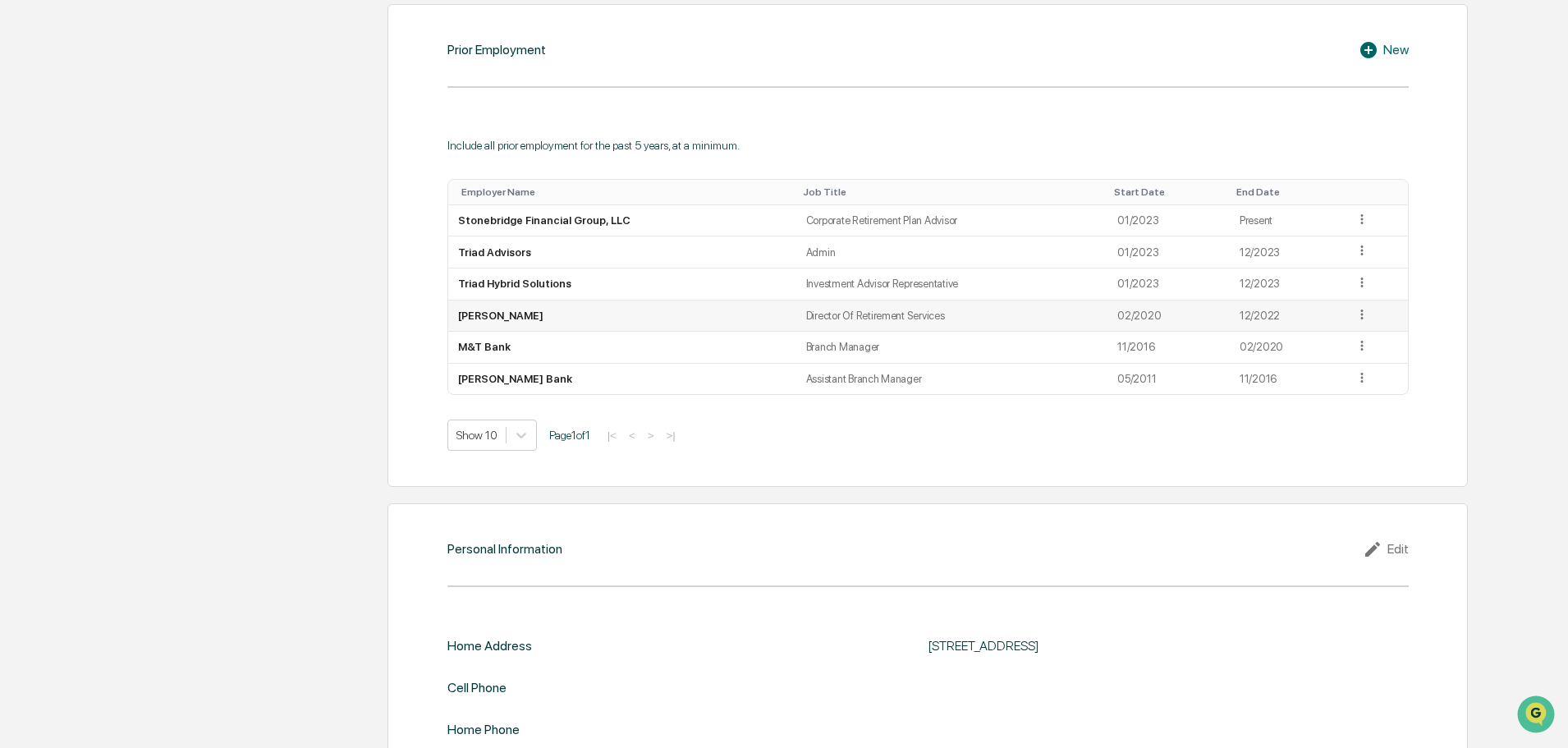
scroll to position [1479, 0]
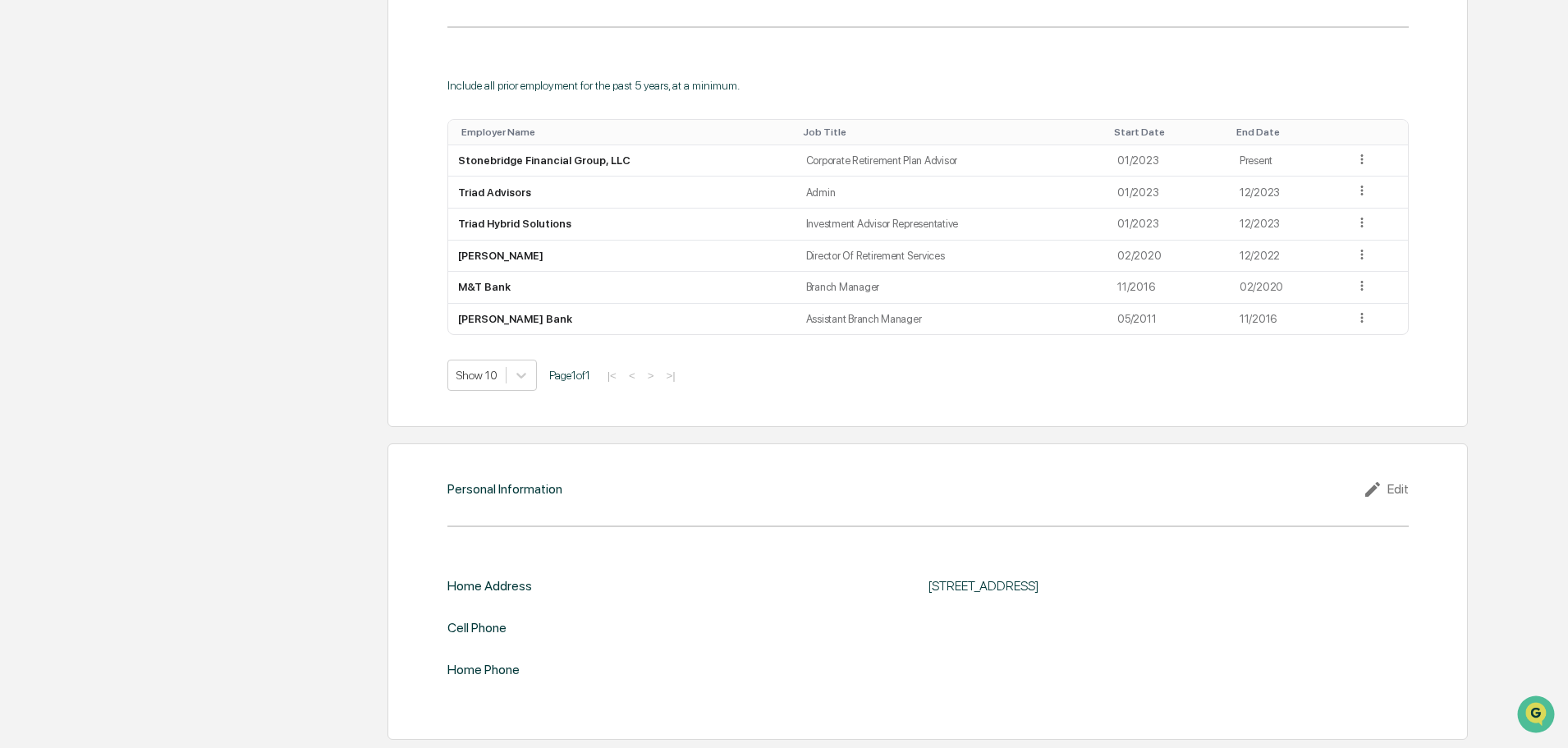
click at [1393, 485] on div "Edit" at bounding box center [1386, 489] width 46 height 19
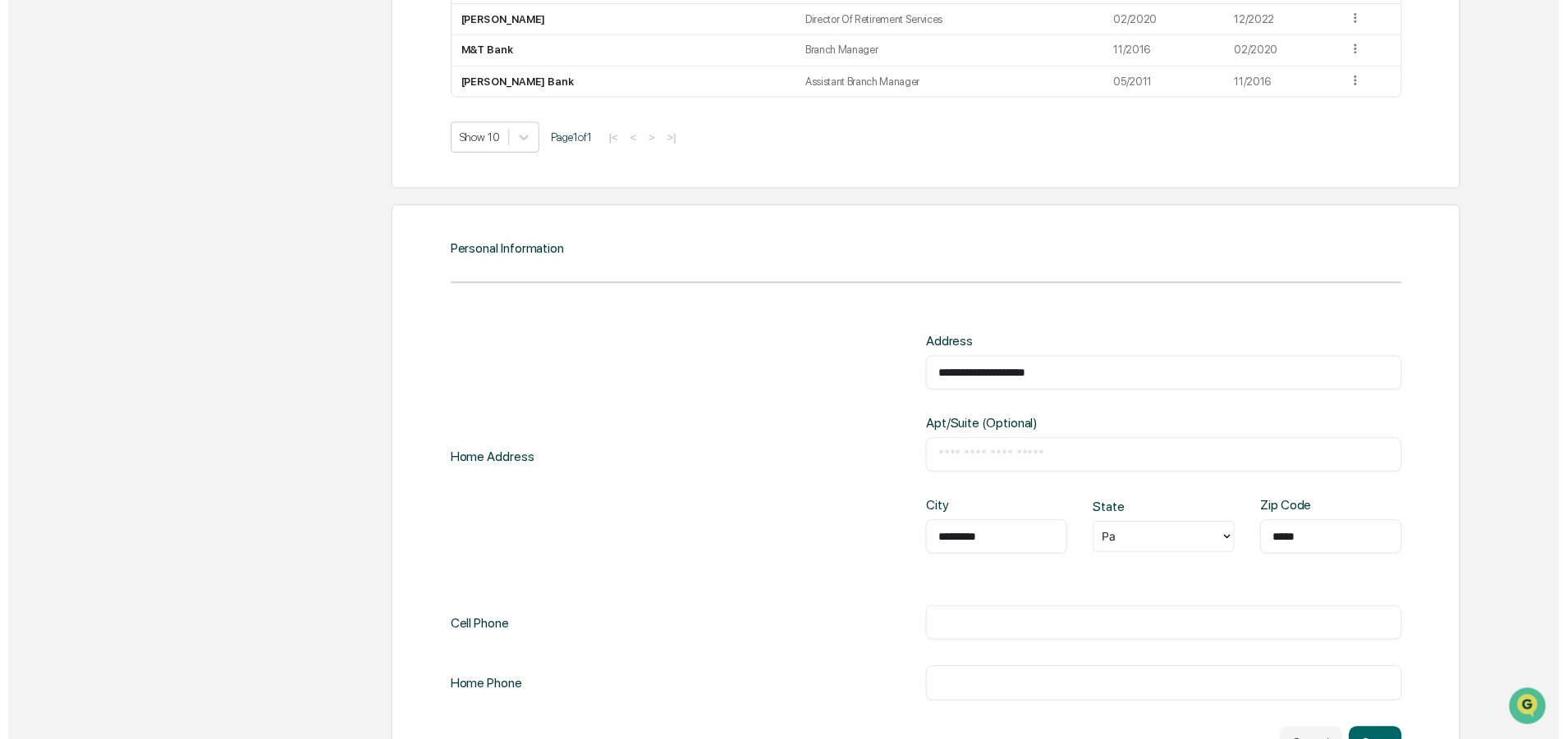
scroll to position [1725, 0]
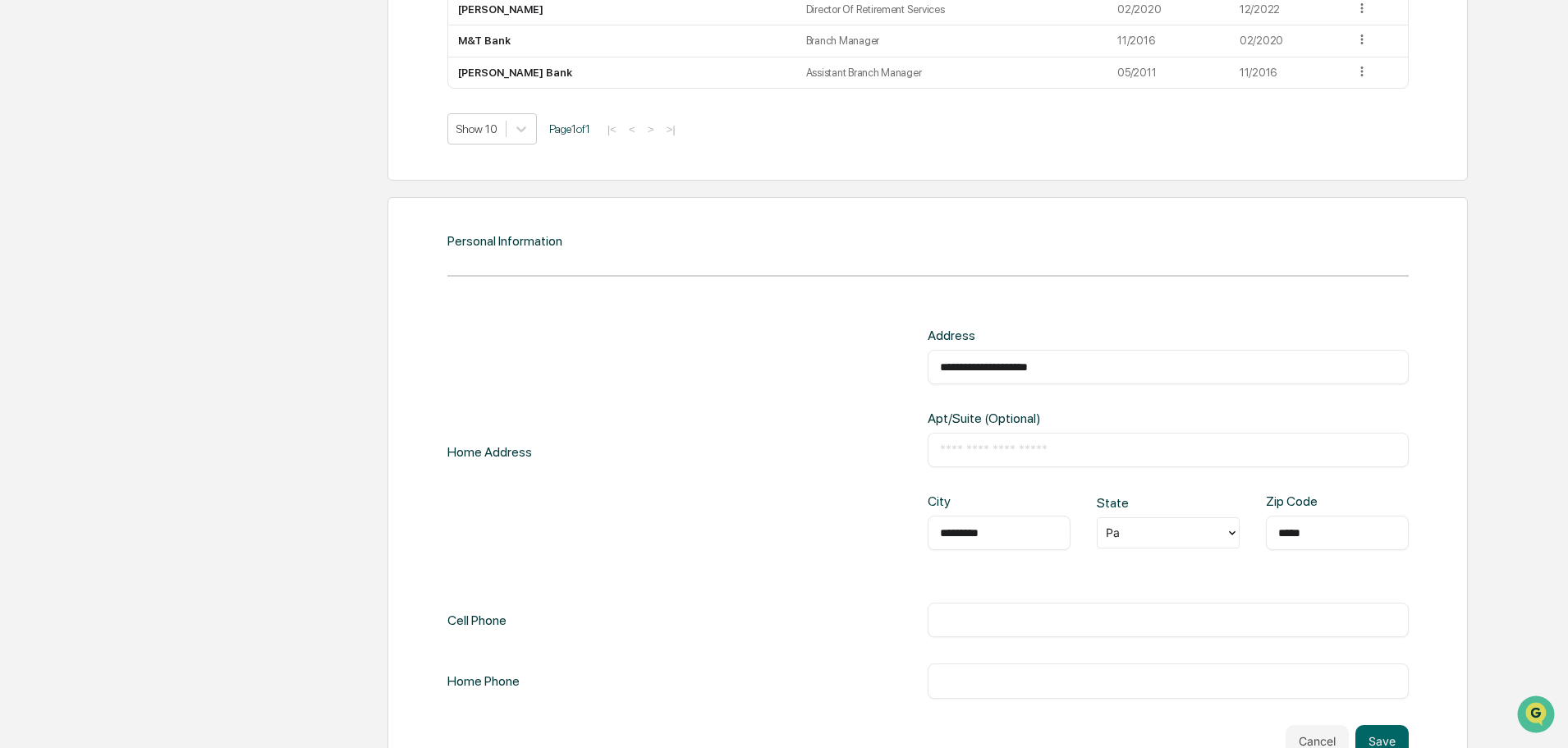
drag, startPoint x: 1088, startPoint y: 372, endPoint x: 580, endPoint y: 349, distance: 508.5
click at [529, 330] on div "**********" at bounding box center [928, 451] width 961 height 249
paste input "text"
type input "**********"
drag, startPoint x: 908, startPoint y: 526, endPoint x: 698, endPoint y: 473, distance: 216.6
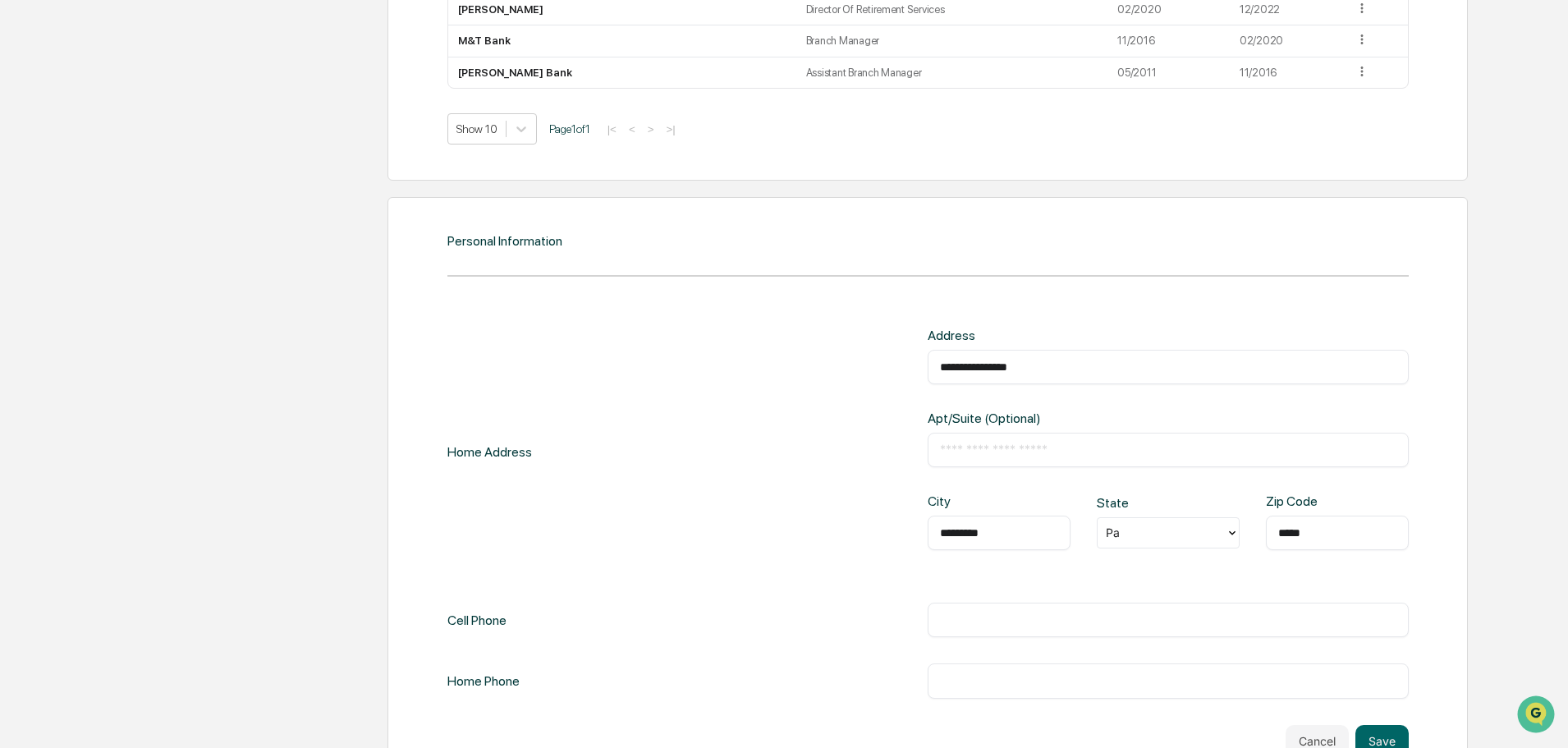
click at [715, 492] on div "**********" at bounding box center [928, 451] width 961 height 249
type input "**********"
type input "**"
type input "*****"
drag, startPoint x: 1003, startPoint y: 615, endPoint x: 997, endPoint y: 621, distance: 8.5
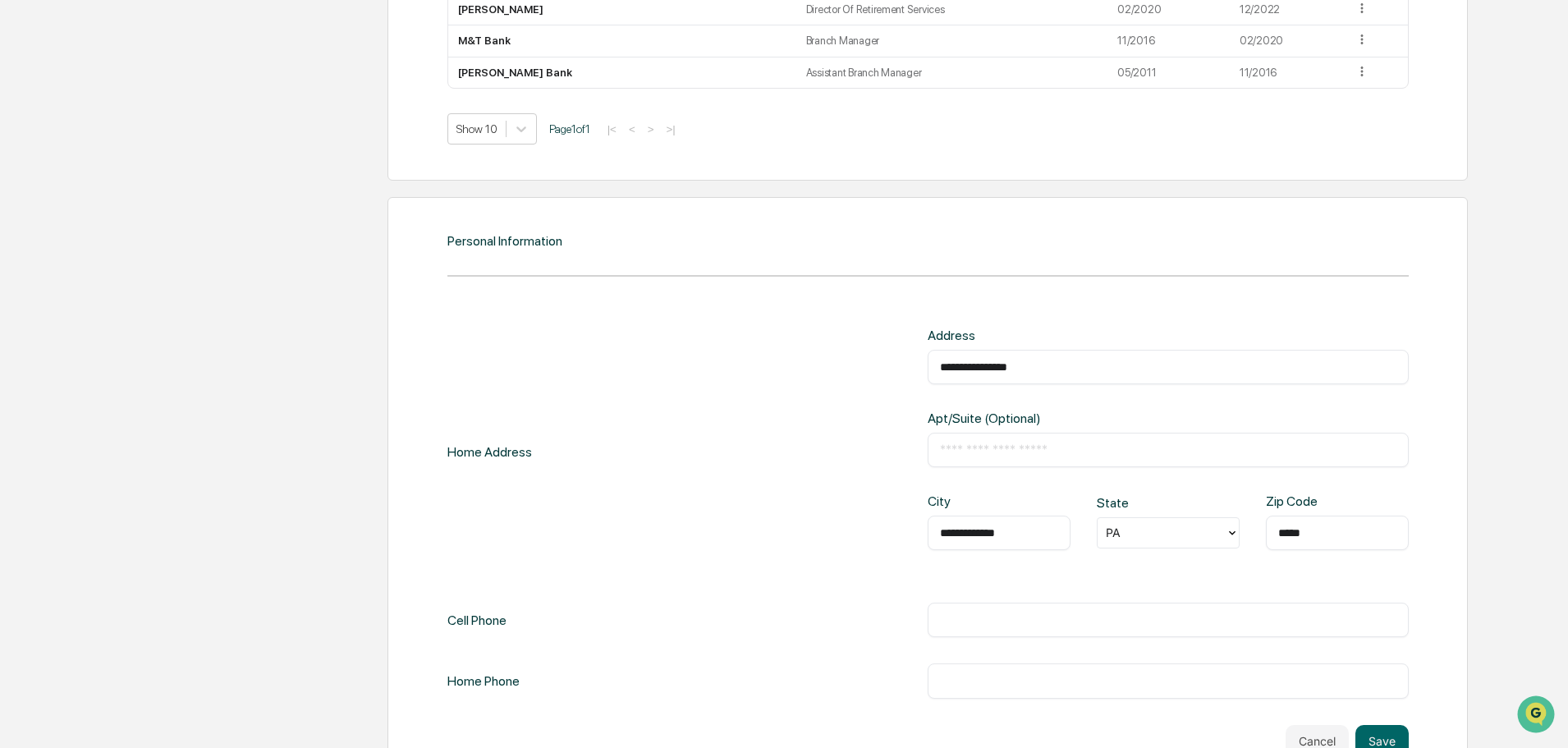
click at [1002, 615] on input "text" at bounding box center [1168, 620] width 456 height 17
paste input "**********"
type input "**********"
click at [982, 679] on input "text" at bounding box center [1168, 681] width 456 height 17
paste input "**********"
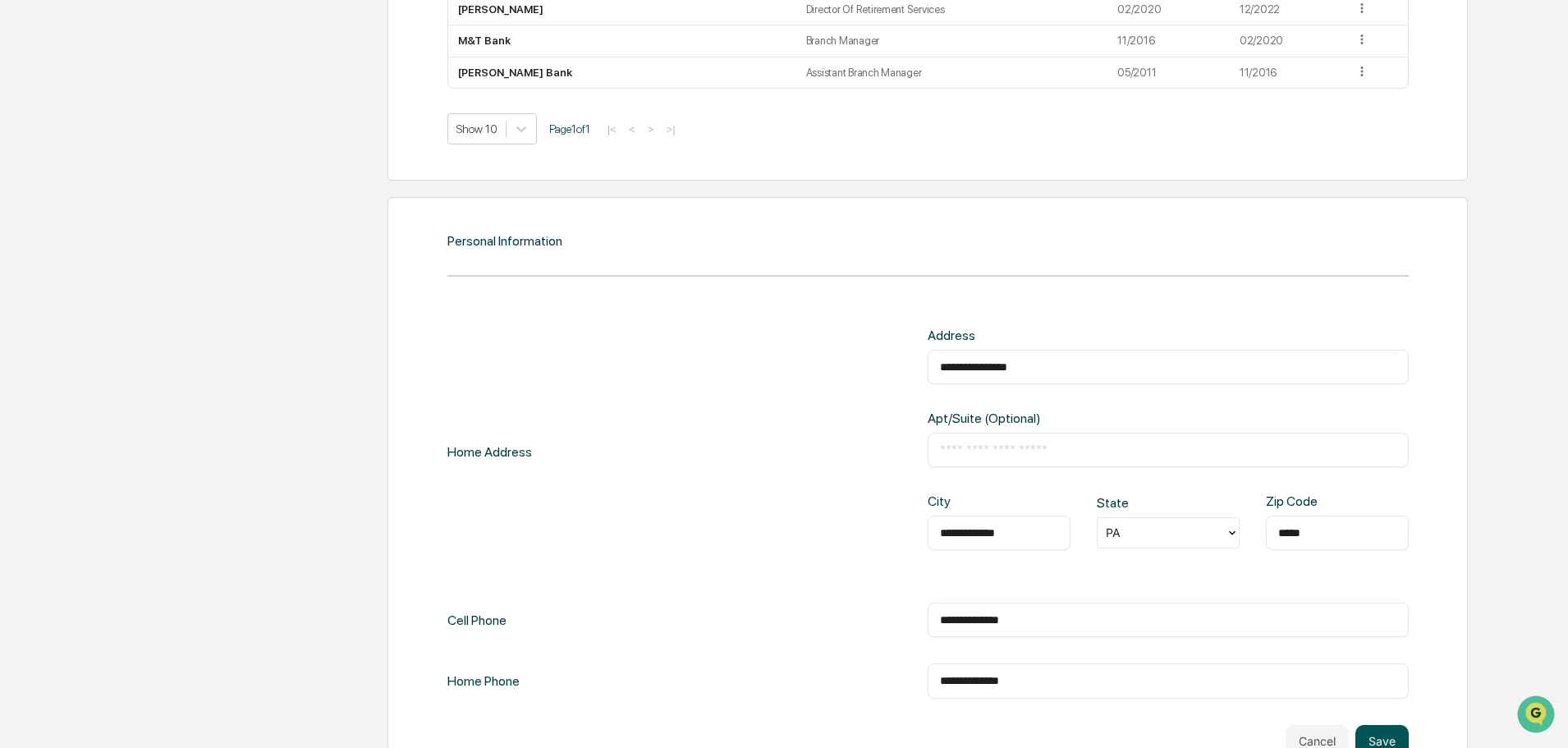
type input "**********"
click at [1395, 726] on button "Save" at bounding box center [1382, 742] width 54 height 33
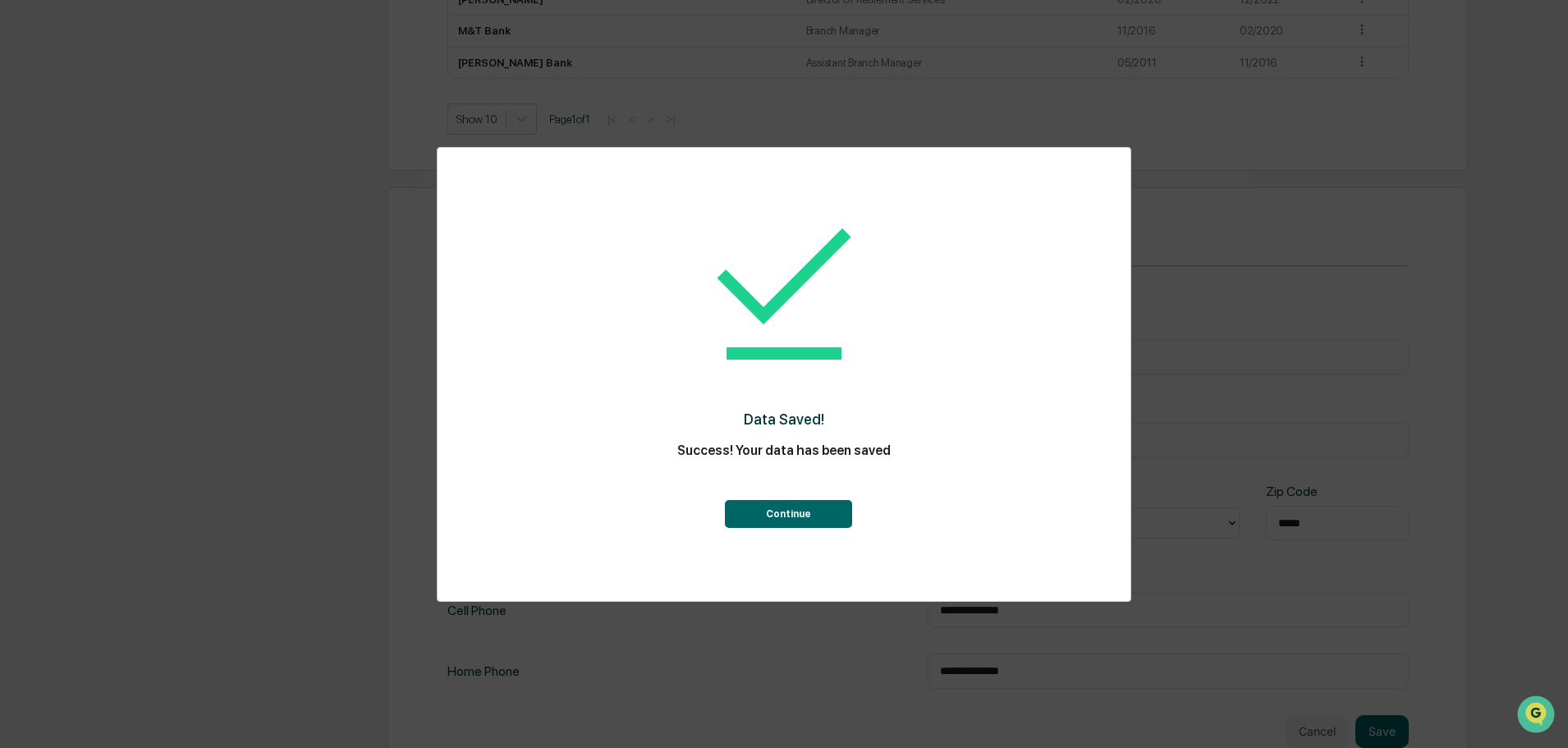
click at [806, 523] on button "Continue" at bounding box center [788, 514] width 128 height 28
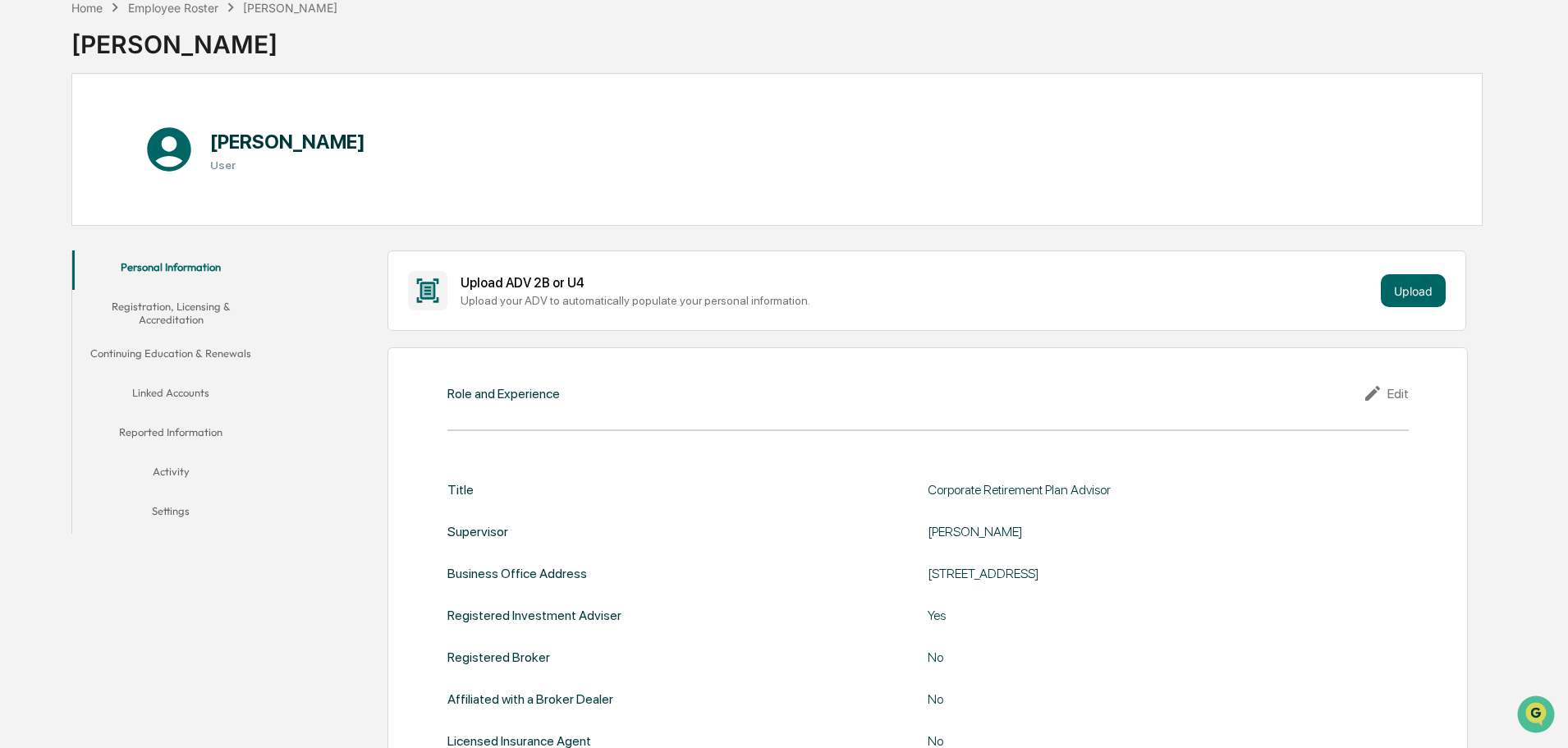
scroll to position [0, 0]
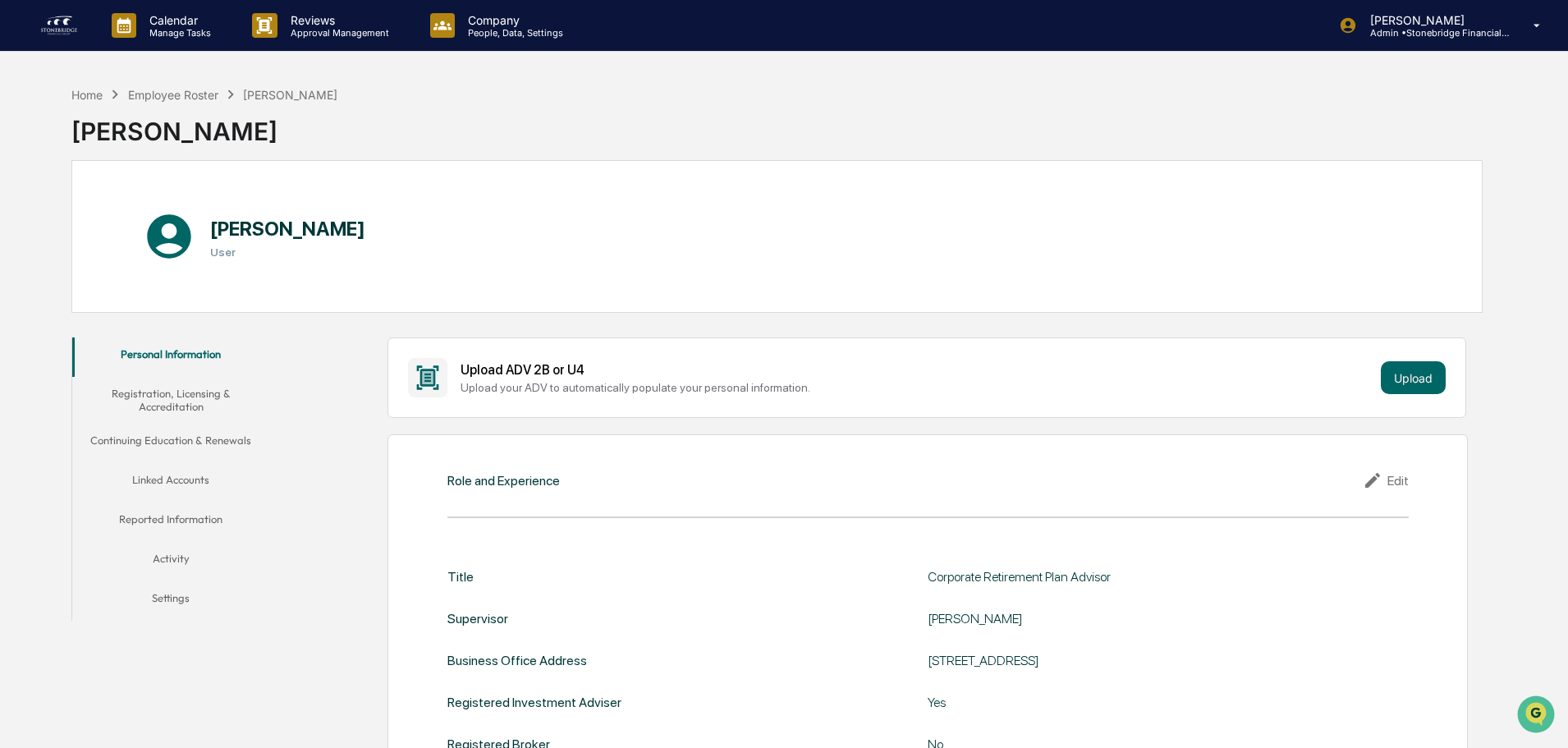
click at [178, 388] on button "Registration, Licensing & Accreditation" at bounding box center [170, 400] width 197 height 47
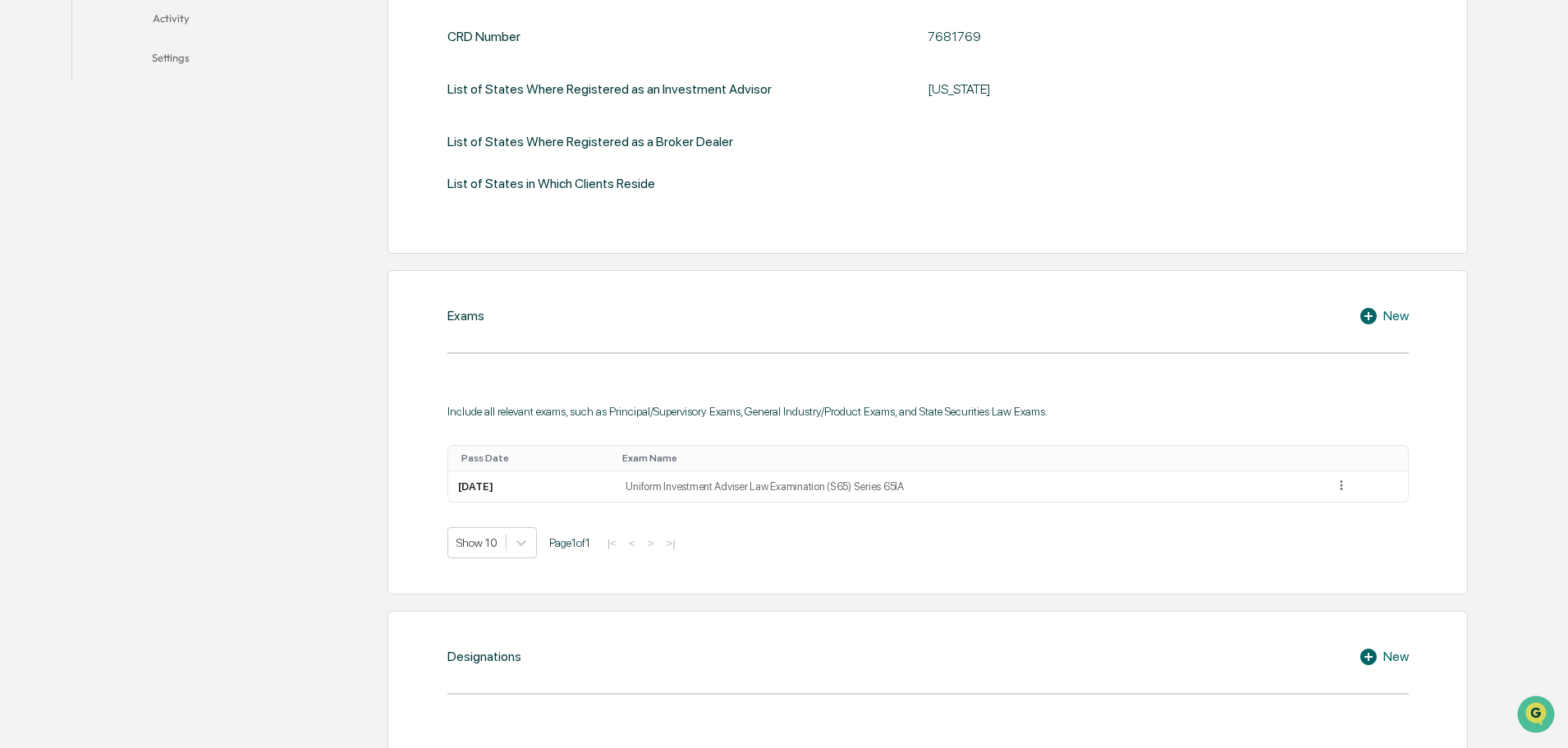
scroll to position [903, 0]
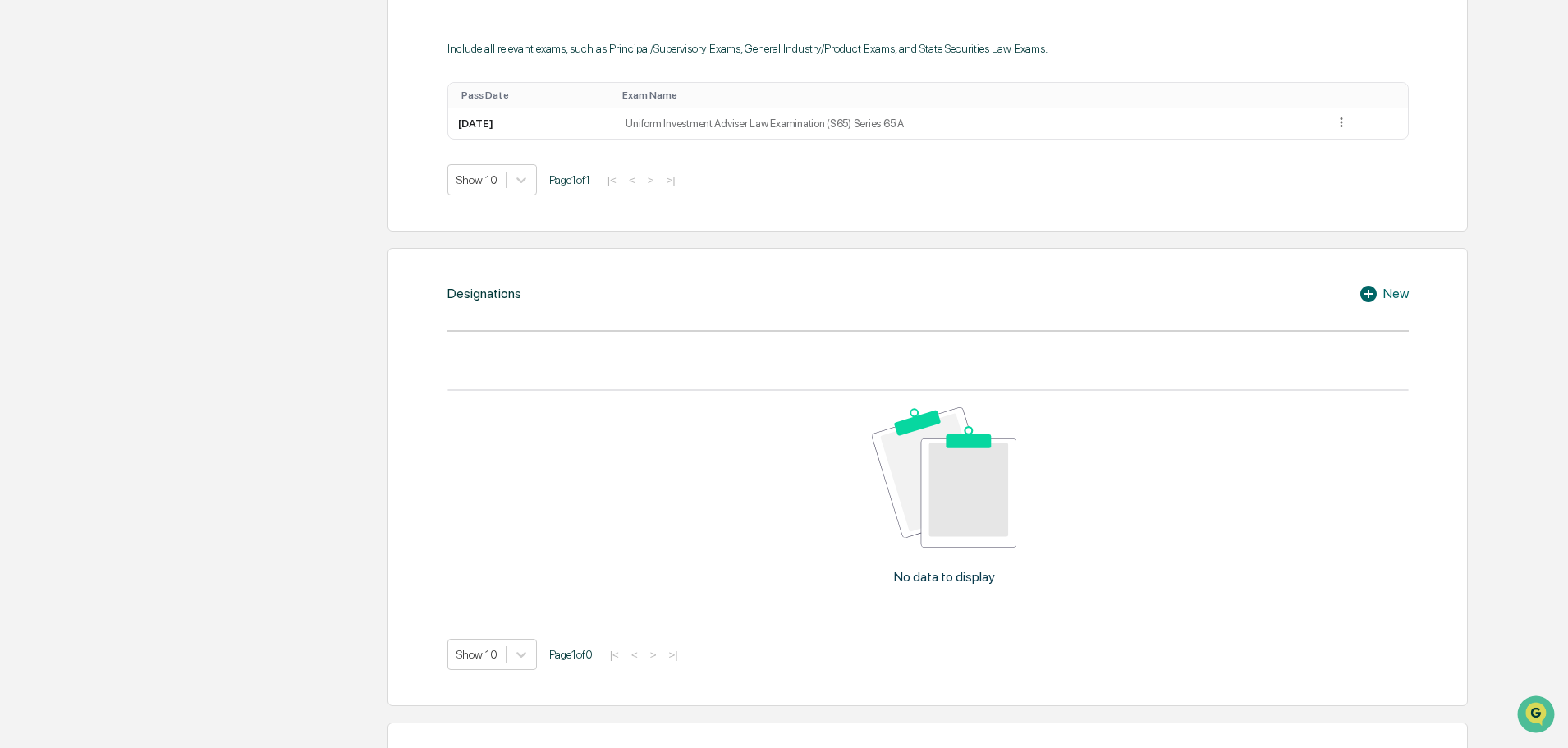
click at [1380, 300] on icon at bounding box center [1370, 293] width 25 height 19
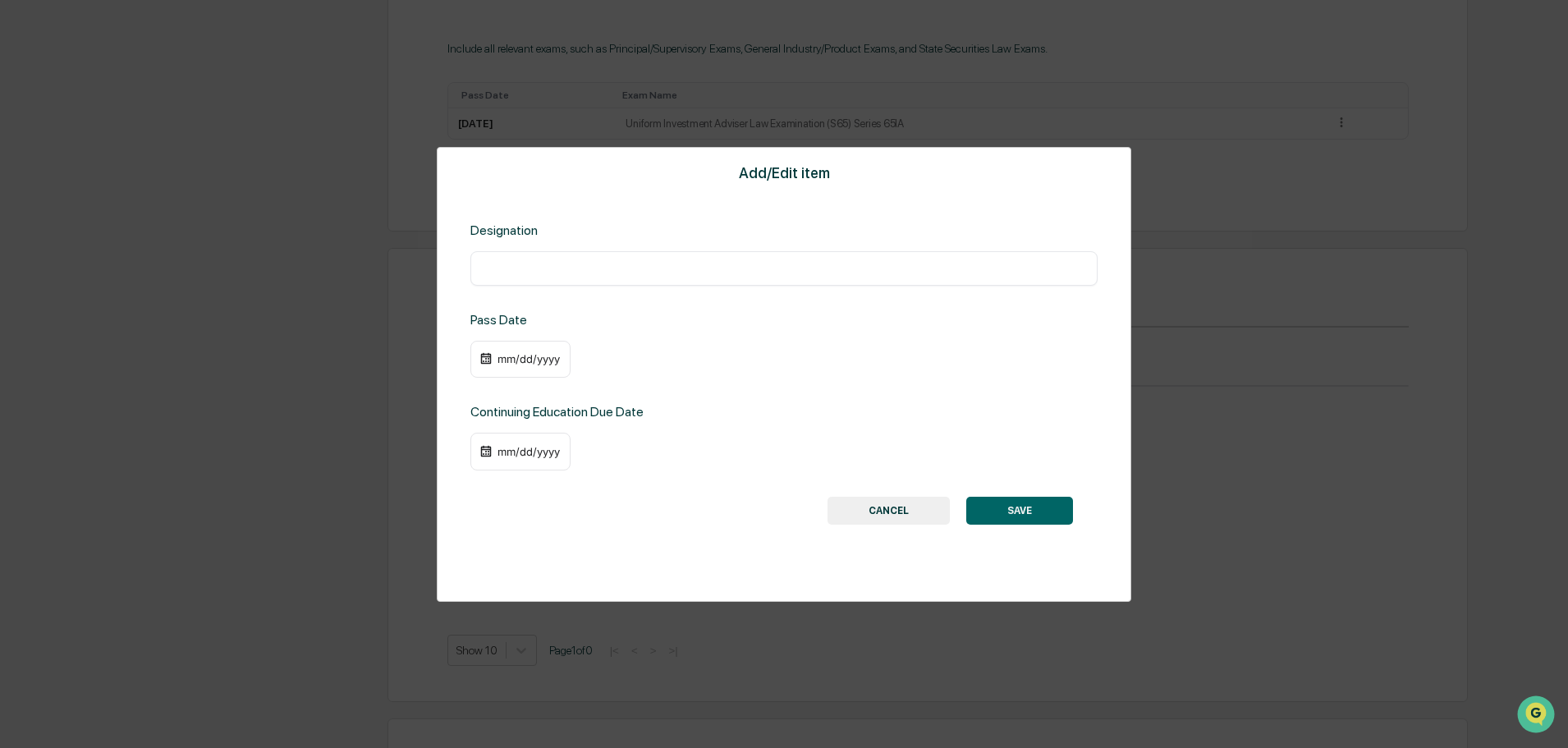
click at [558, 262] on input "text" at bounding box center [784, 269] width 602 height 17
click at [607, 263] on input "text" at bounding box center [784, 269] width 602 height 17
paste input "**********"
type input "**********"
click at [1028, 517] on button "SAVE" at bounding box center [1019, 511] width 106 height 28
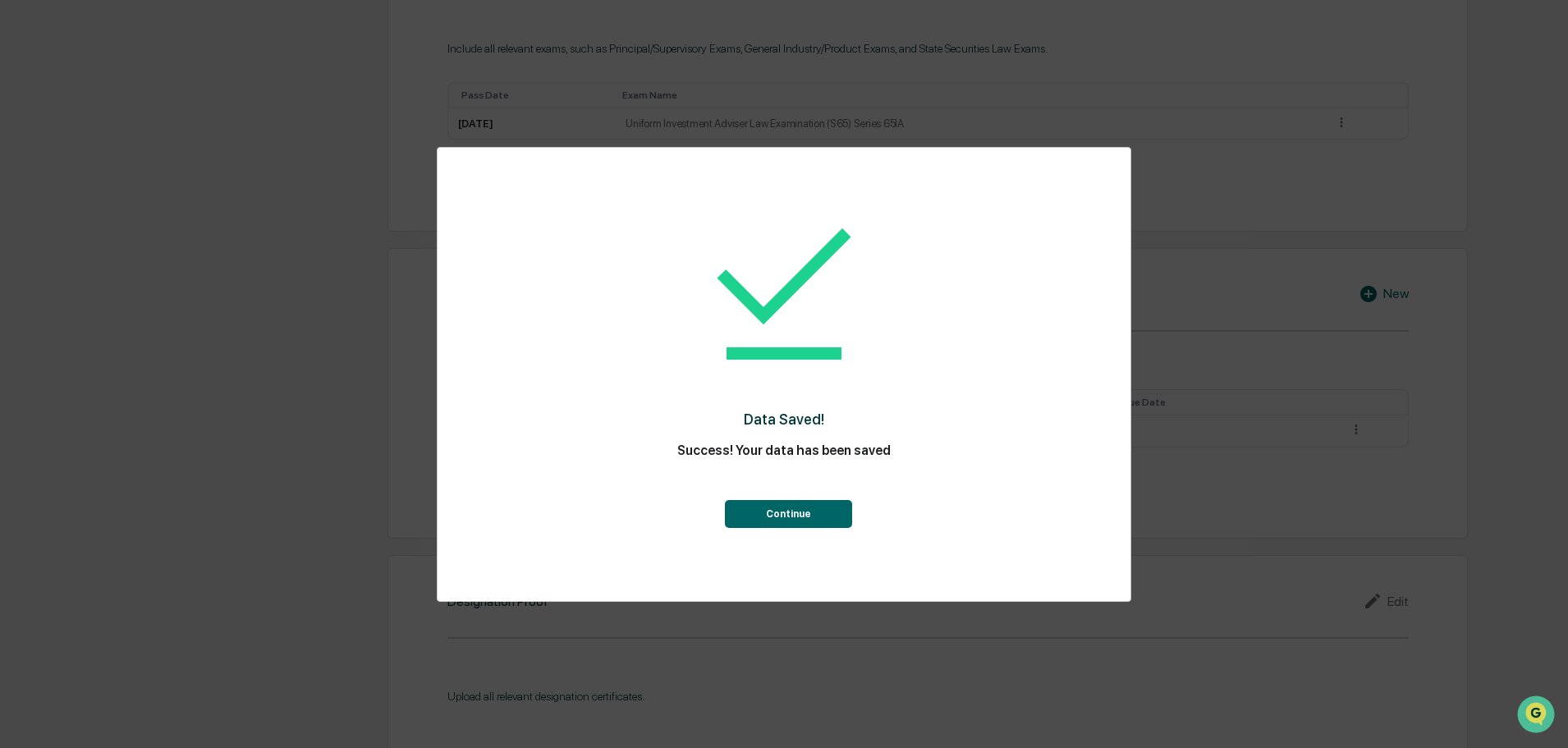
click at [820, 499] on div "Continue" at bounding box center [784, 498] width 627 height 59
click at [820, 517] on button "Continue" at bounding box center [788, 514] width 128 height 28
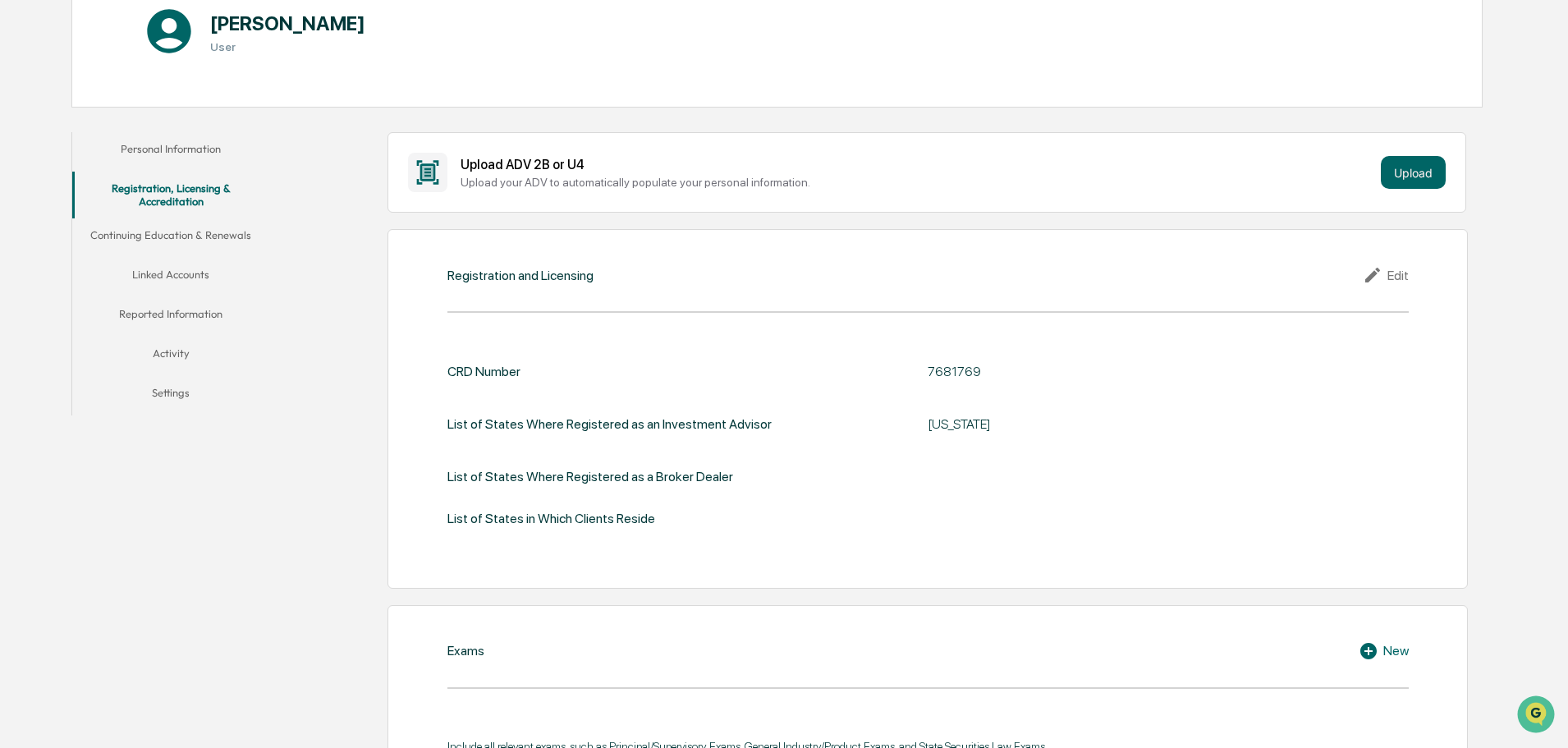
scroll to position [0, 0]
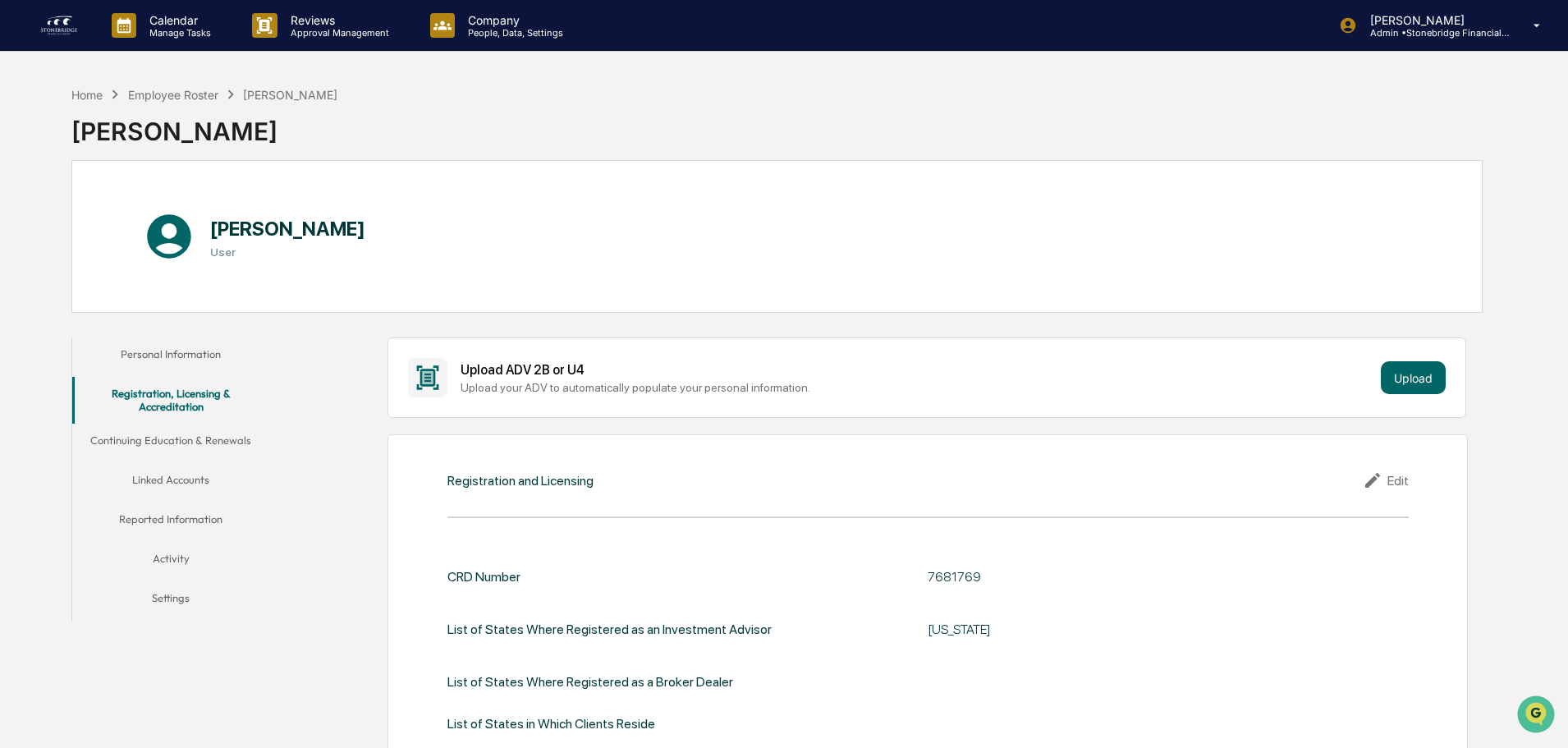
click at [242, 453] on button "Continuing Education & Renewals" at bounding box center [170, 443] width 197 height 40
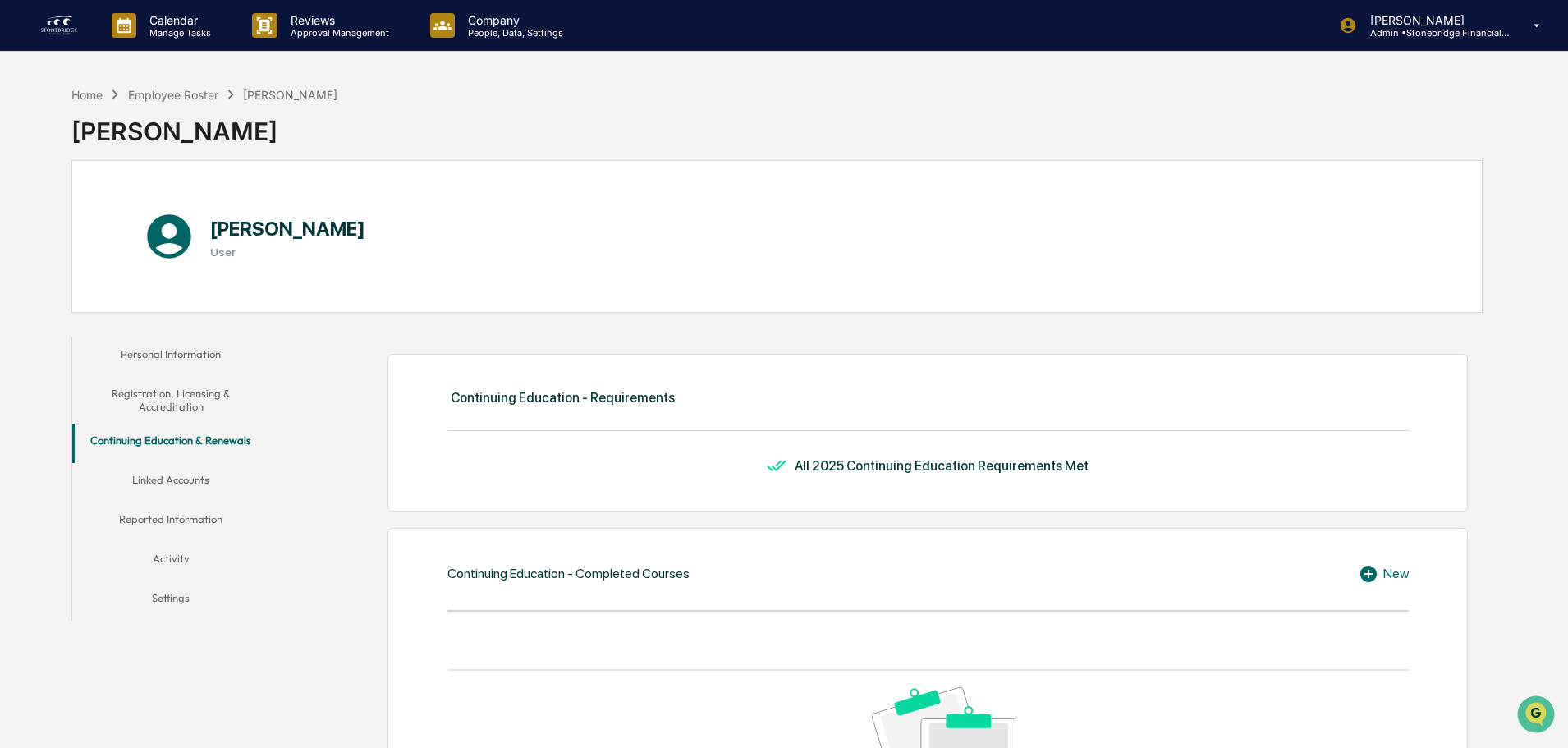
click at [237, 460] on button "Continuing Education & Renewals" at bounding box center [170, 443] width 197 height 40
click at [198, 473] on button "Linked Accounts" at bounding box center [170, 483] width 197 height 40
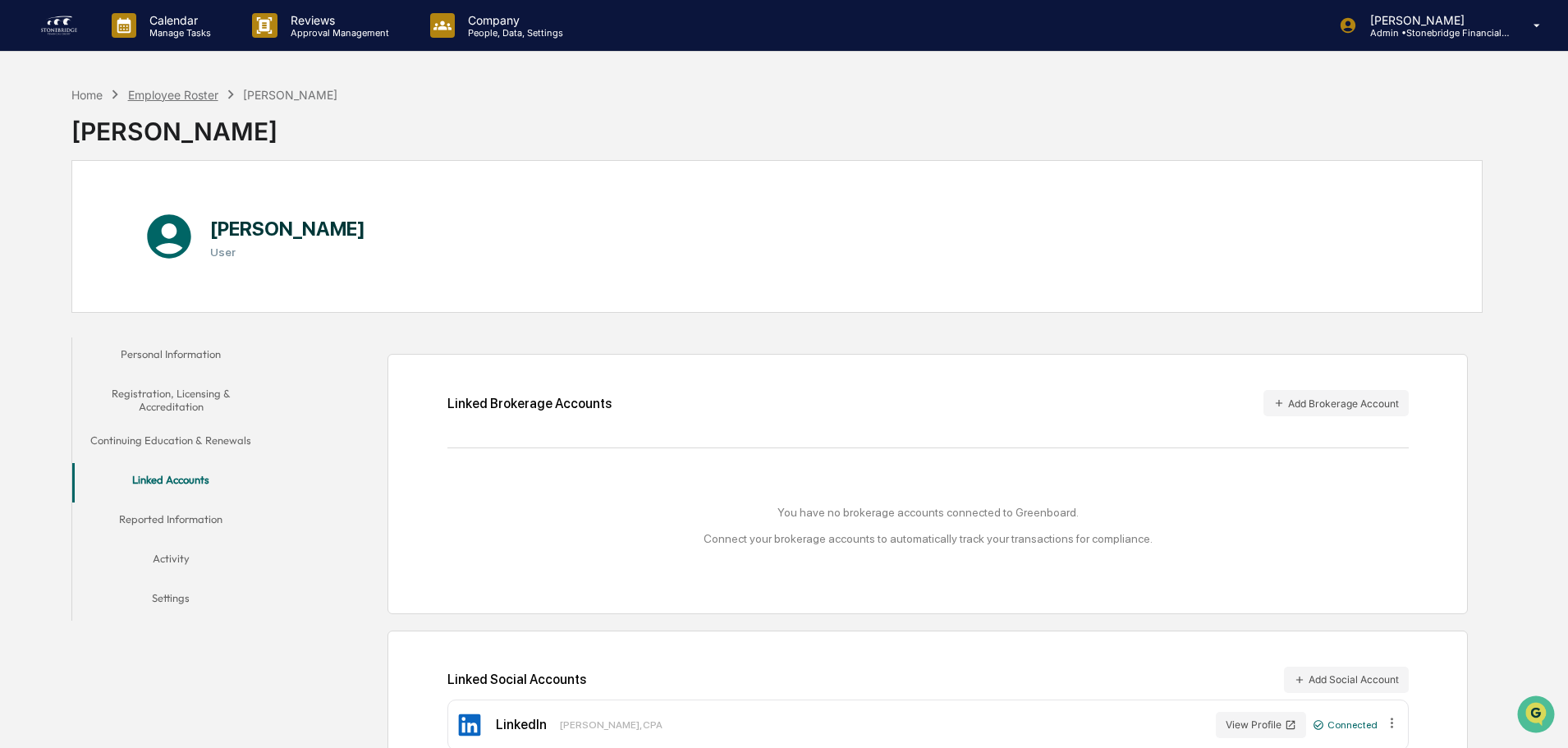
click at [173, 84] on div "Home Employee Roster [PERSON_NAME] [PERSON_NAME]" at bounding box center [204, 118] width 266 height 82
click at [166, 93] on div "Employee Roster" at bounding box center [174, 94] width 91 height 14
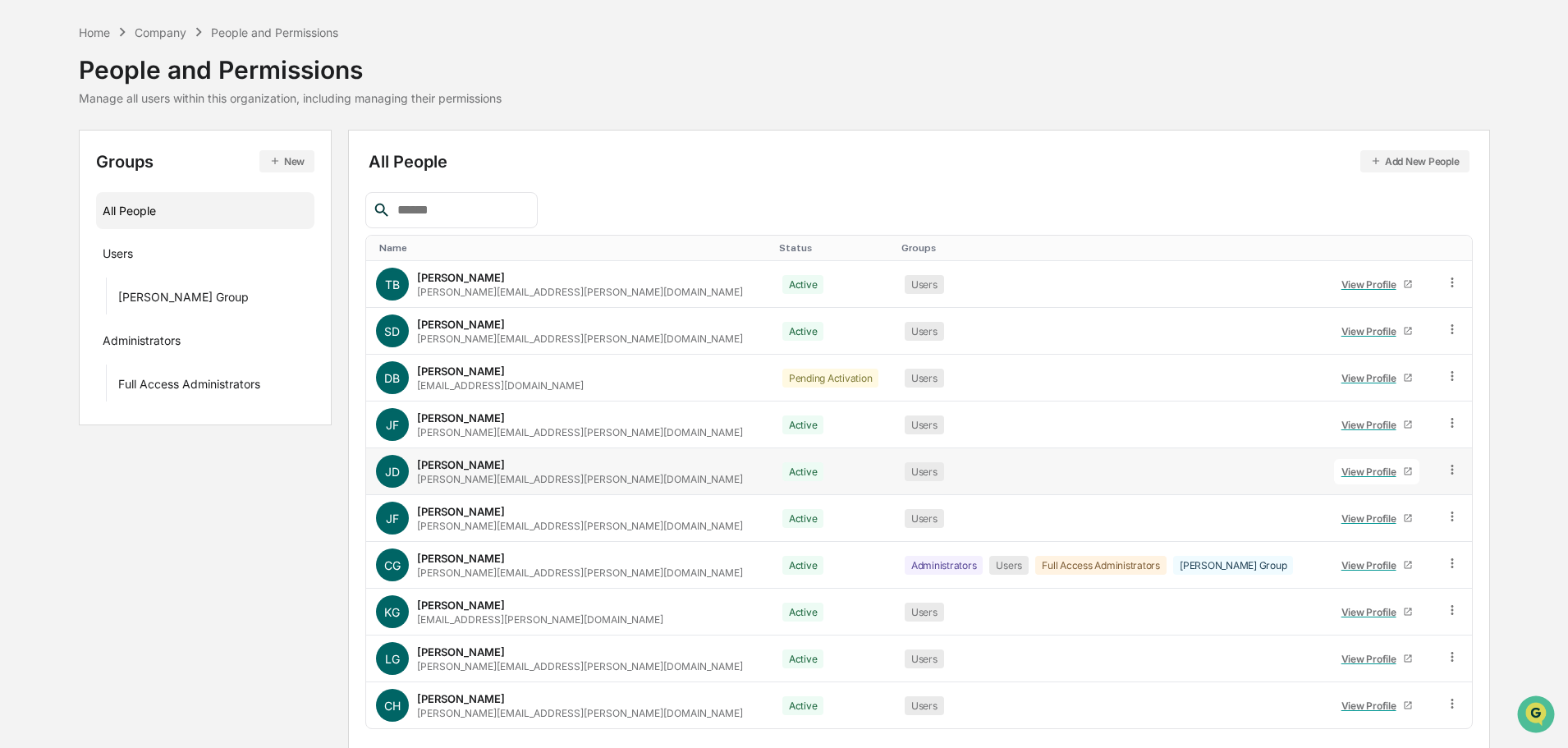
scroll to position [109, 0]
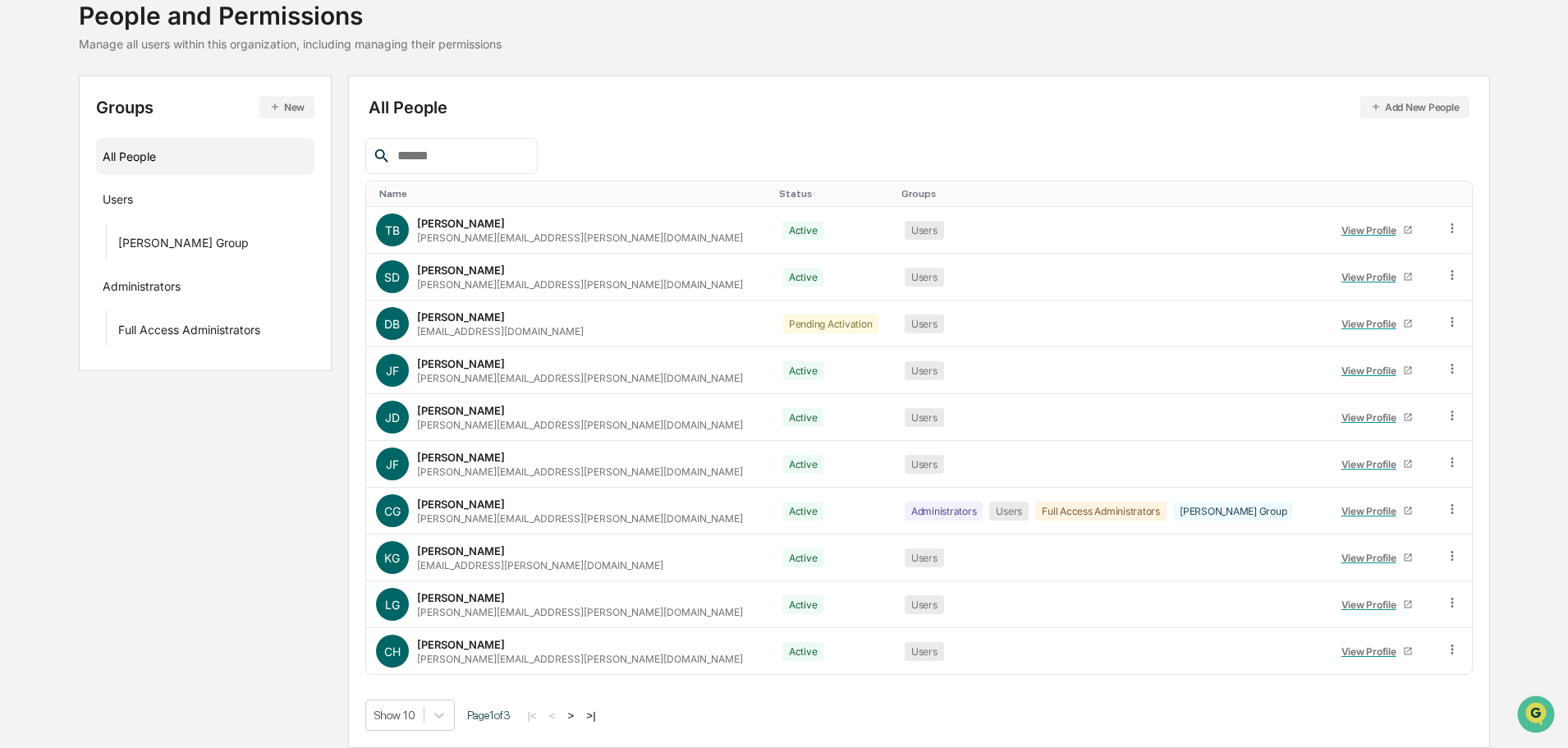
click at [600, 717] on button ">|" at bounding box center [590, 716] width 18 height 14
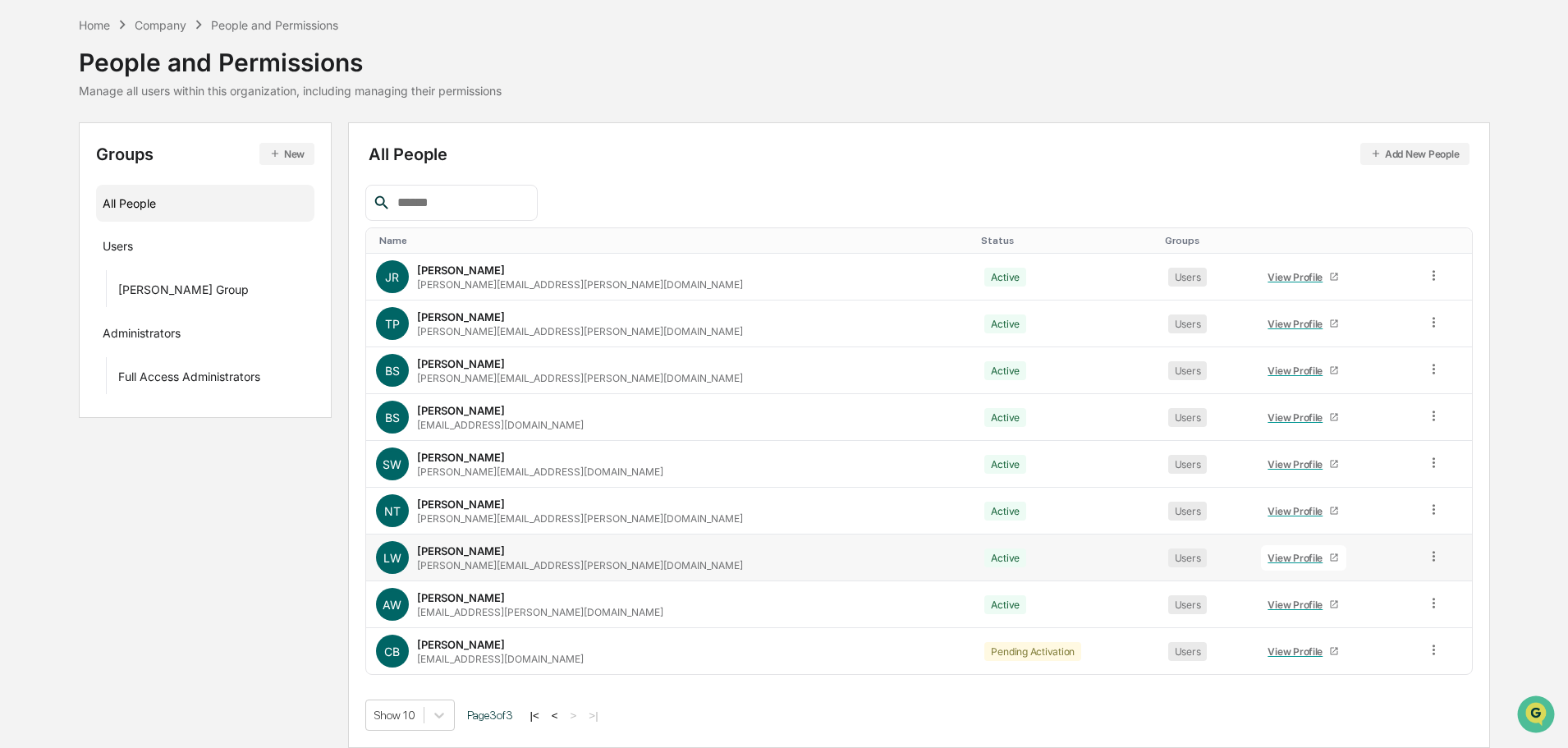
click at [1261, 567] on link "View Profile" at bounding box center [1304, 558] width 85 height 26
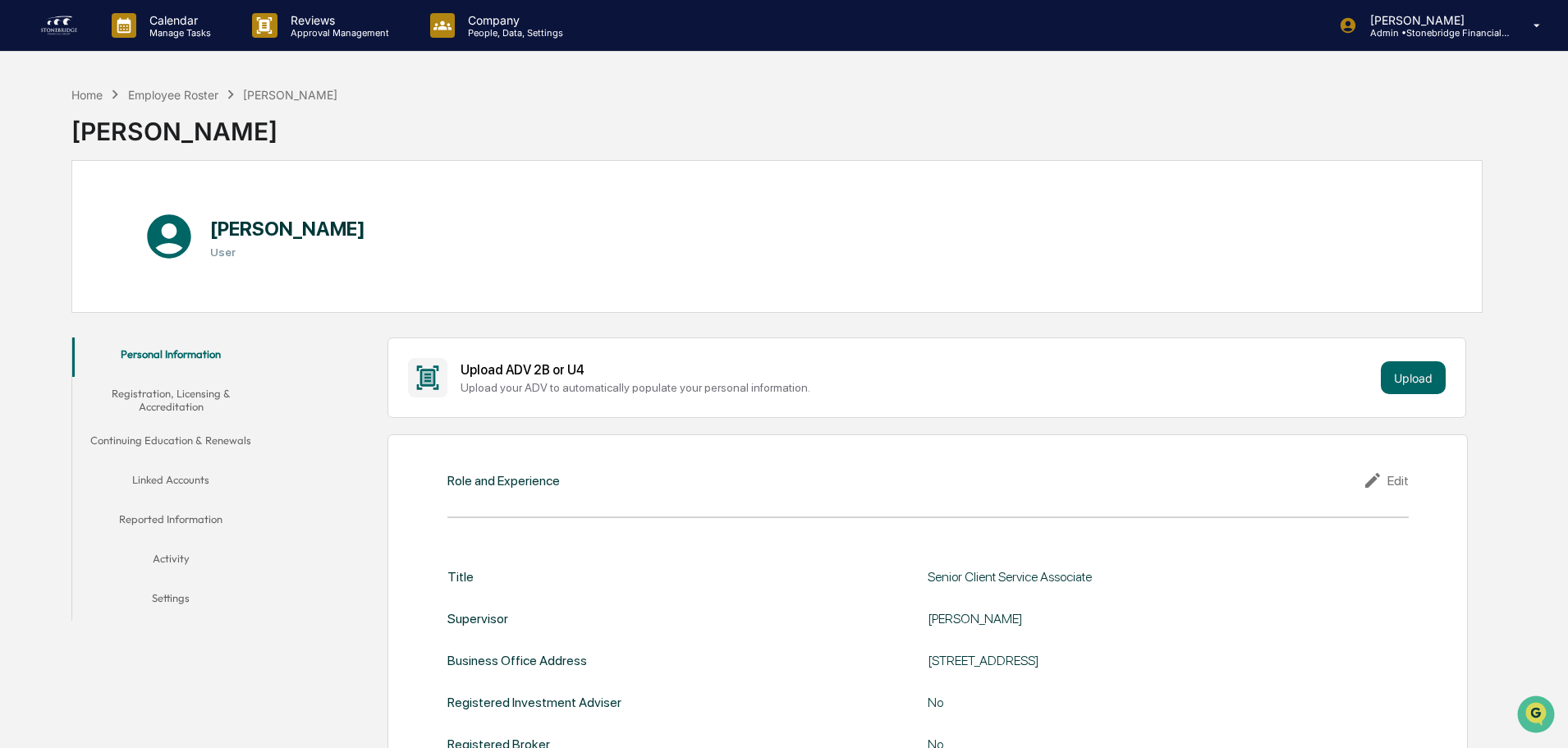
click at [150, 400] on button "Registration, Licensing & Accreditation" at bounding box center [170, 400] width 197 height 47
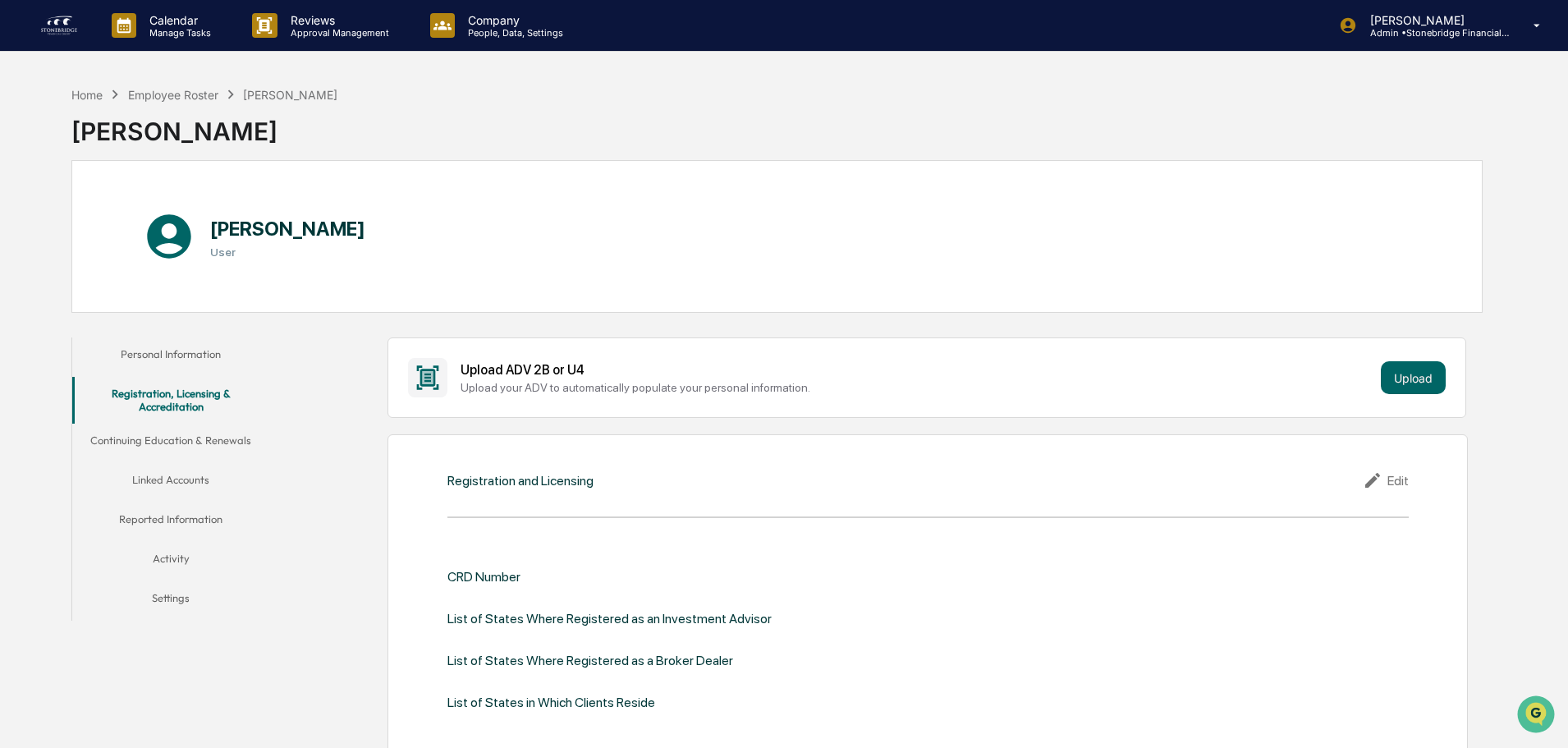
click at [195, 451] on button "Continuing Education & Renewals" at bounding box center [170, 443] width 197 height 40
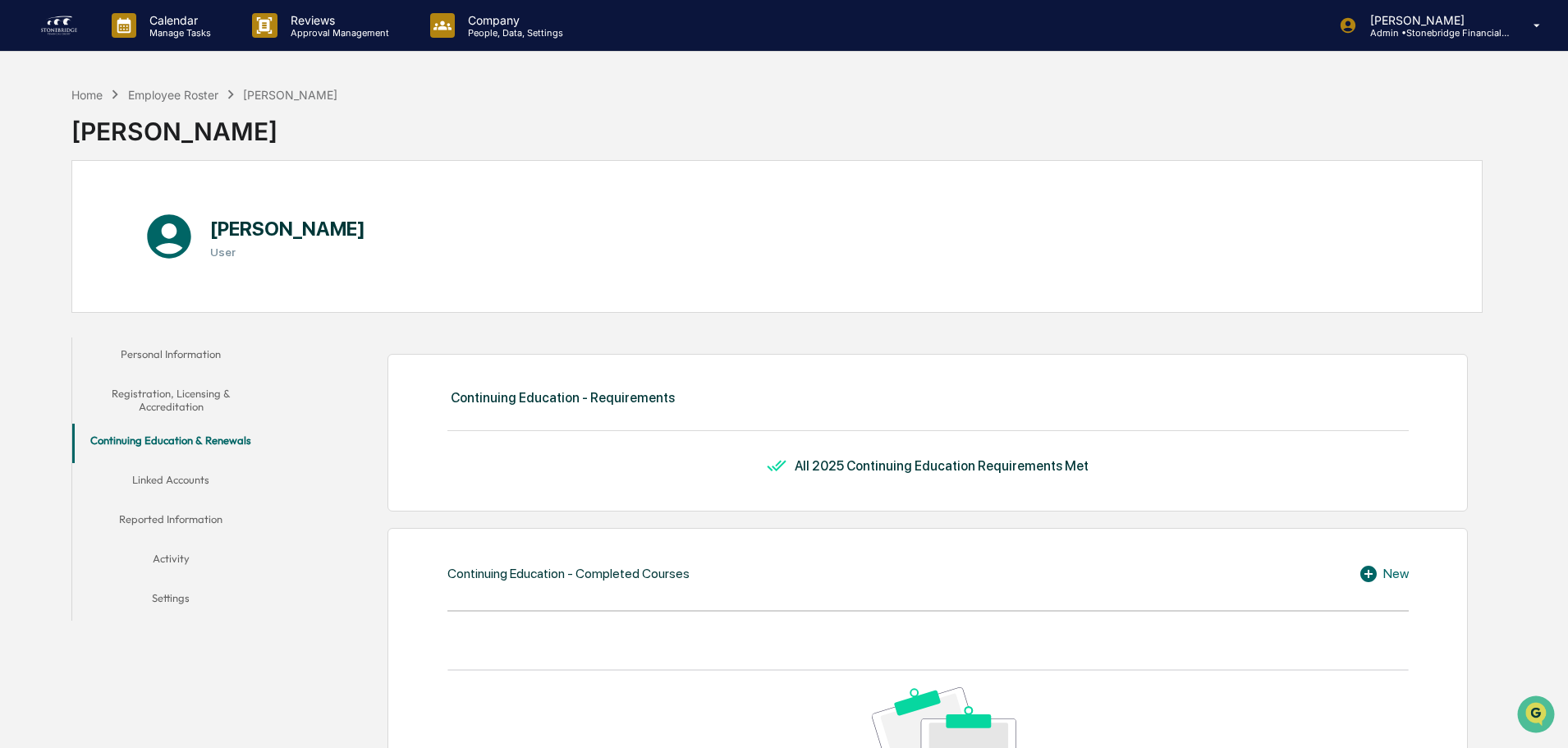
click at [160, 366] on button "Personal Information" at bounding box center [170, 357] width 197 height 40
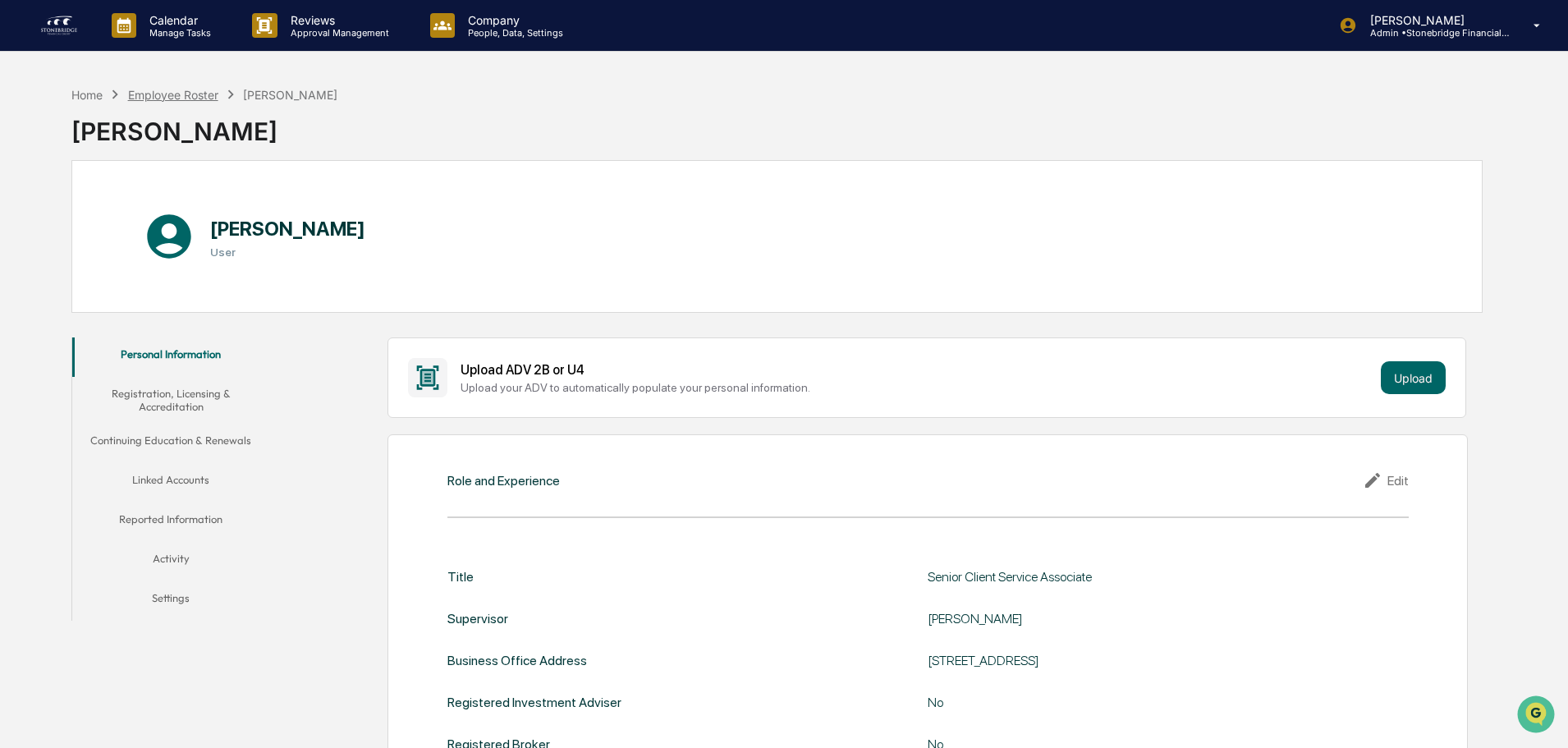
click at [167, 90] on div "Employee Roster" at bounding box center [174, 94] width 91 height 14
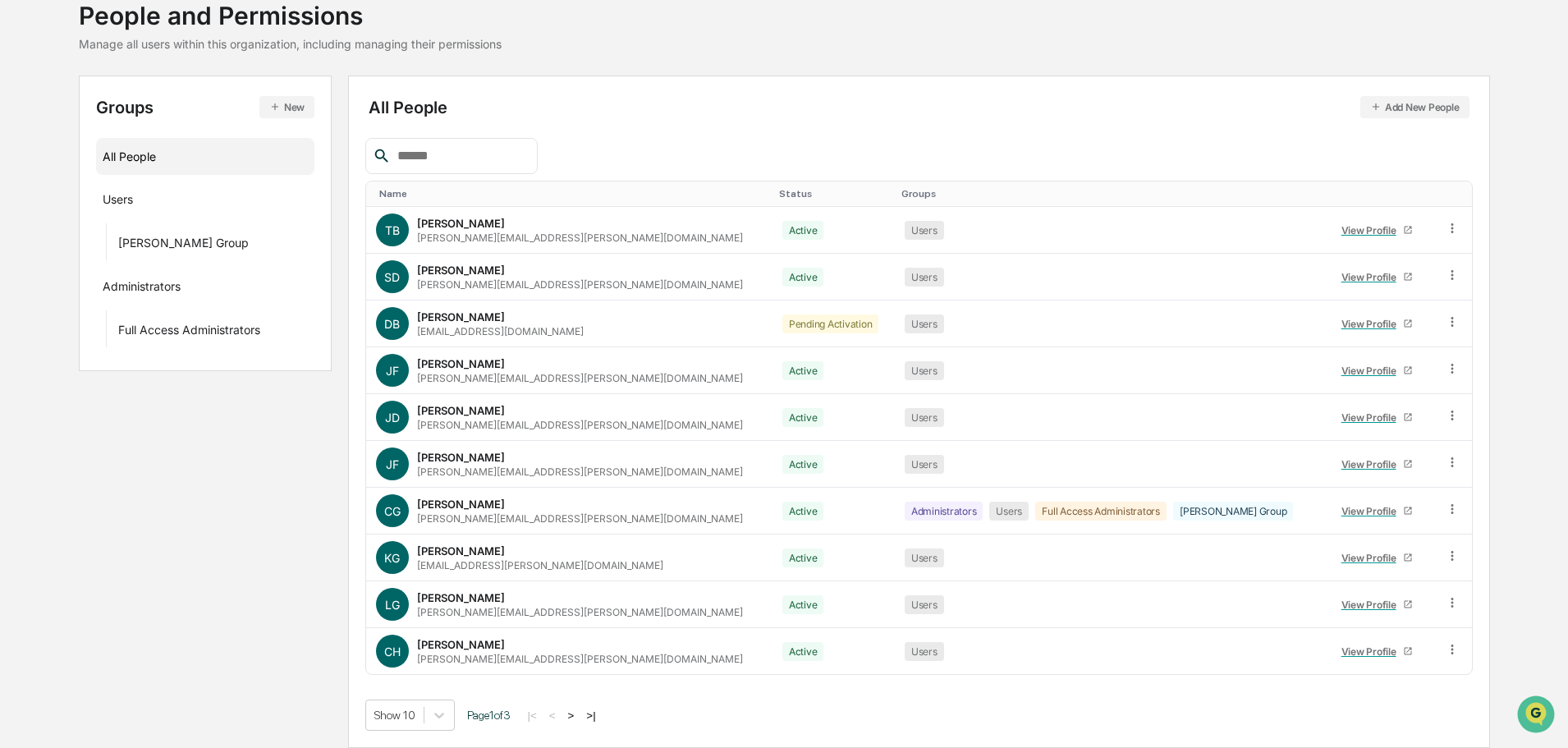
click at [597, 722] on button ">|" at bounding box center [590, 716] width 18 height 14
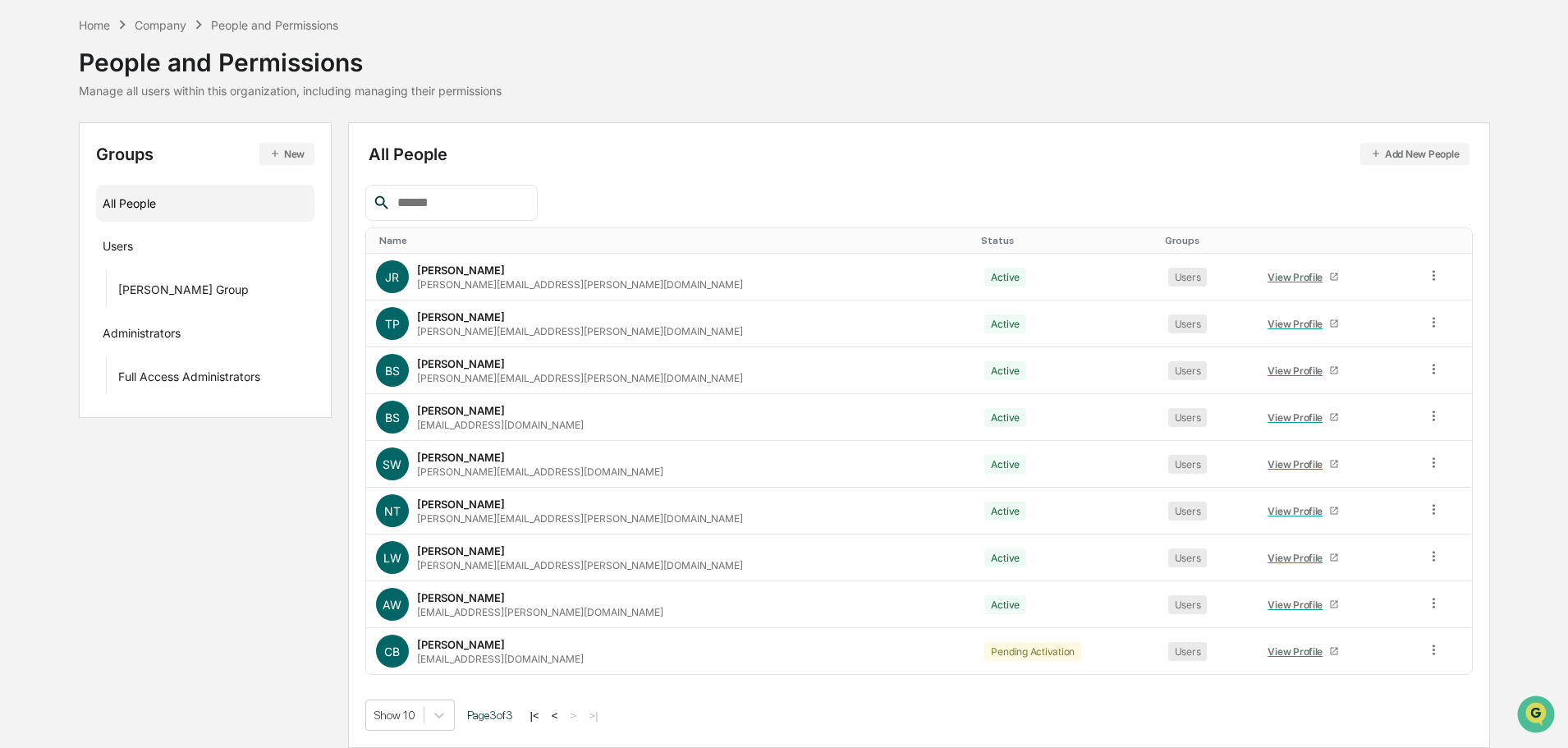
scroll to position [63, 0]
click at [1268, 607] on div "View Profile" at bounding box center [1298, 605] width 62 height 12
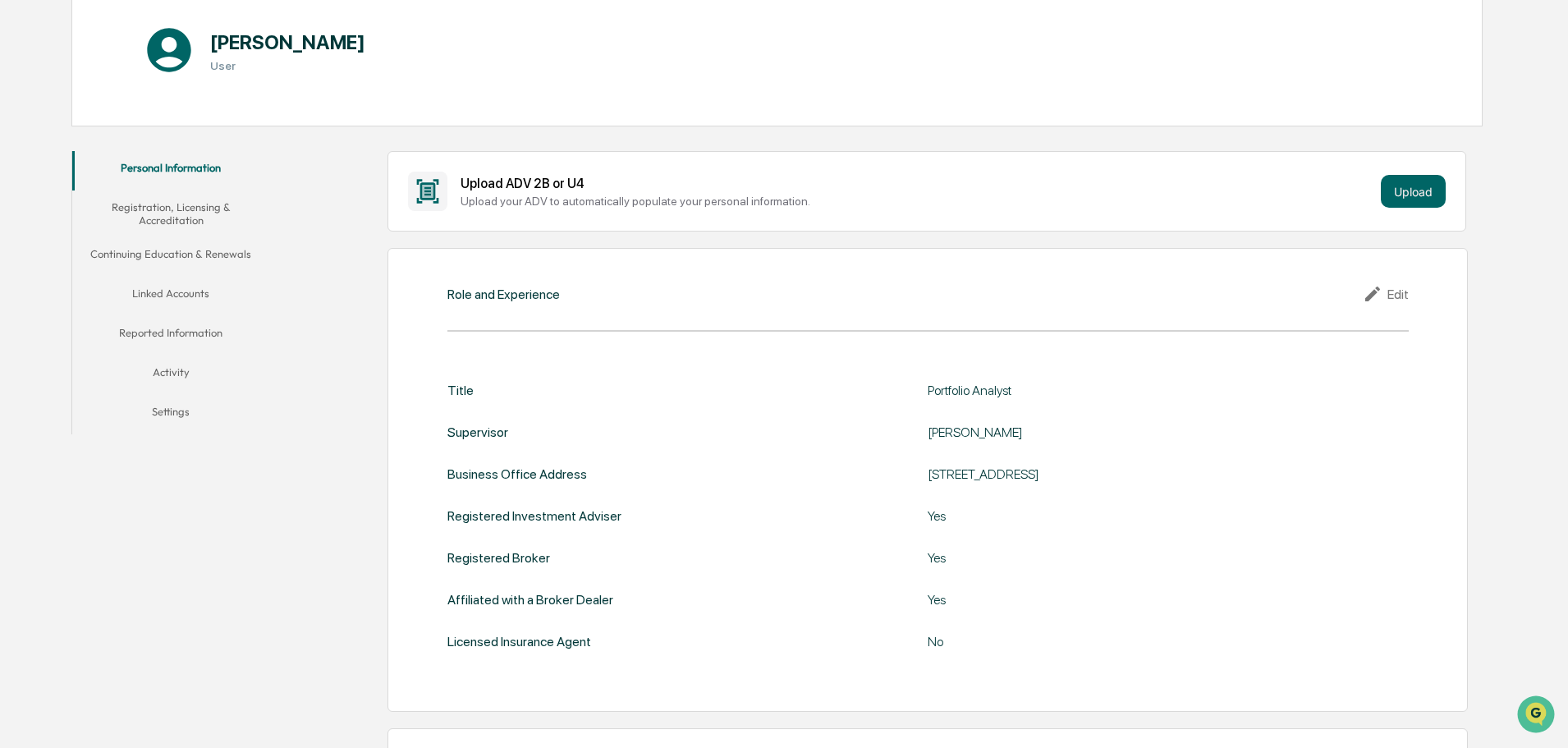
scroll to position [227, 0]
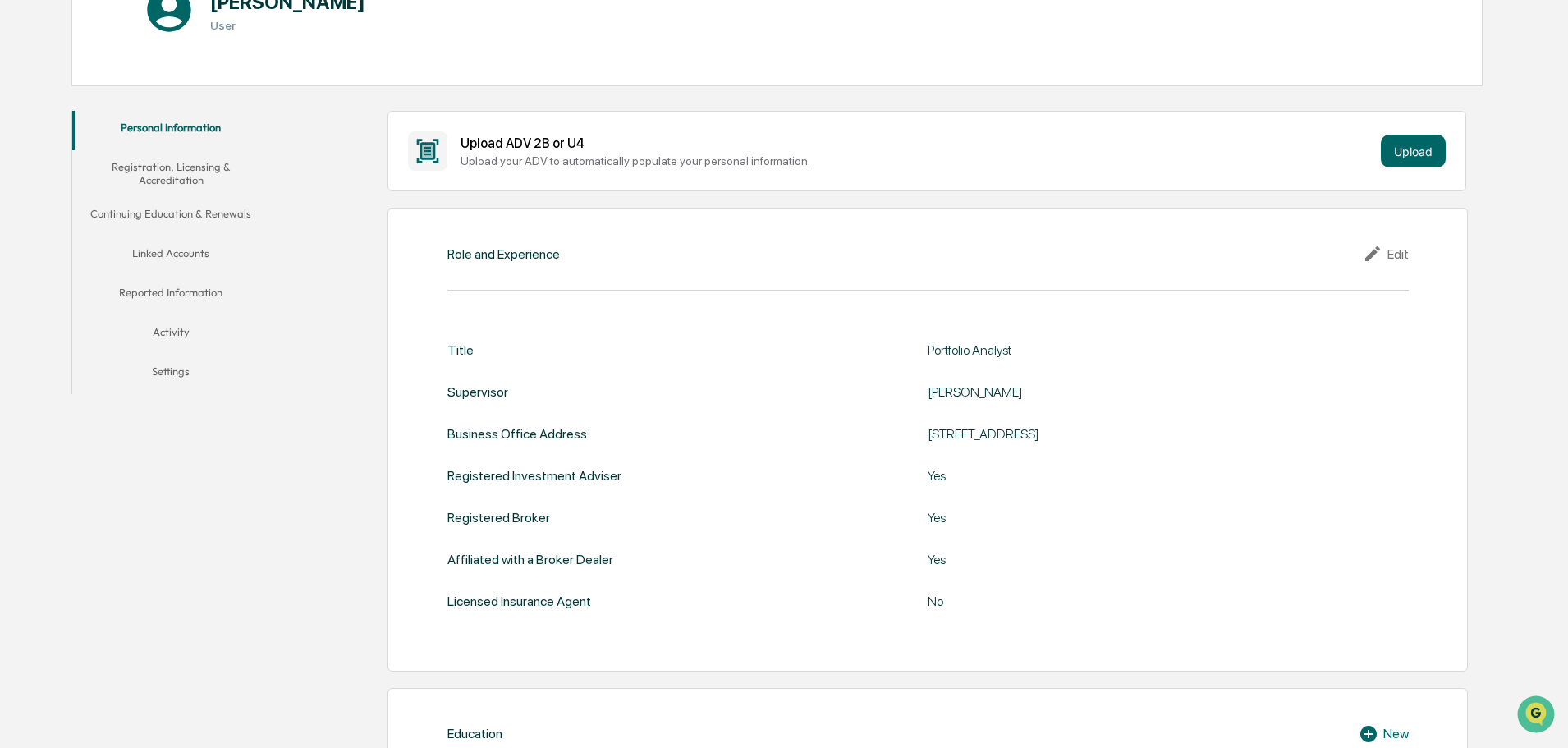
click at [1039, 288] on div "Role and Experience Edit Title Portfolio Analyst Supervisor [PERSON_NAME] Busin…" at bounding box center [927, 440] width 1080 height 464
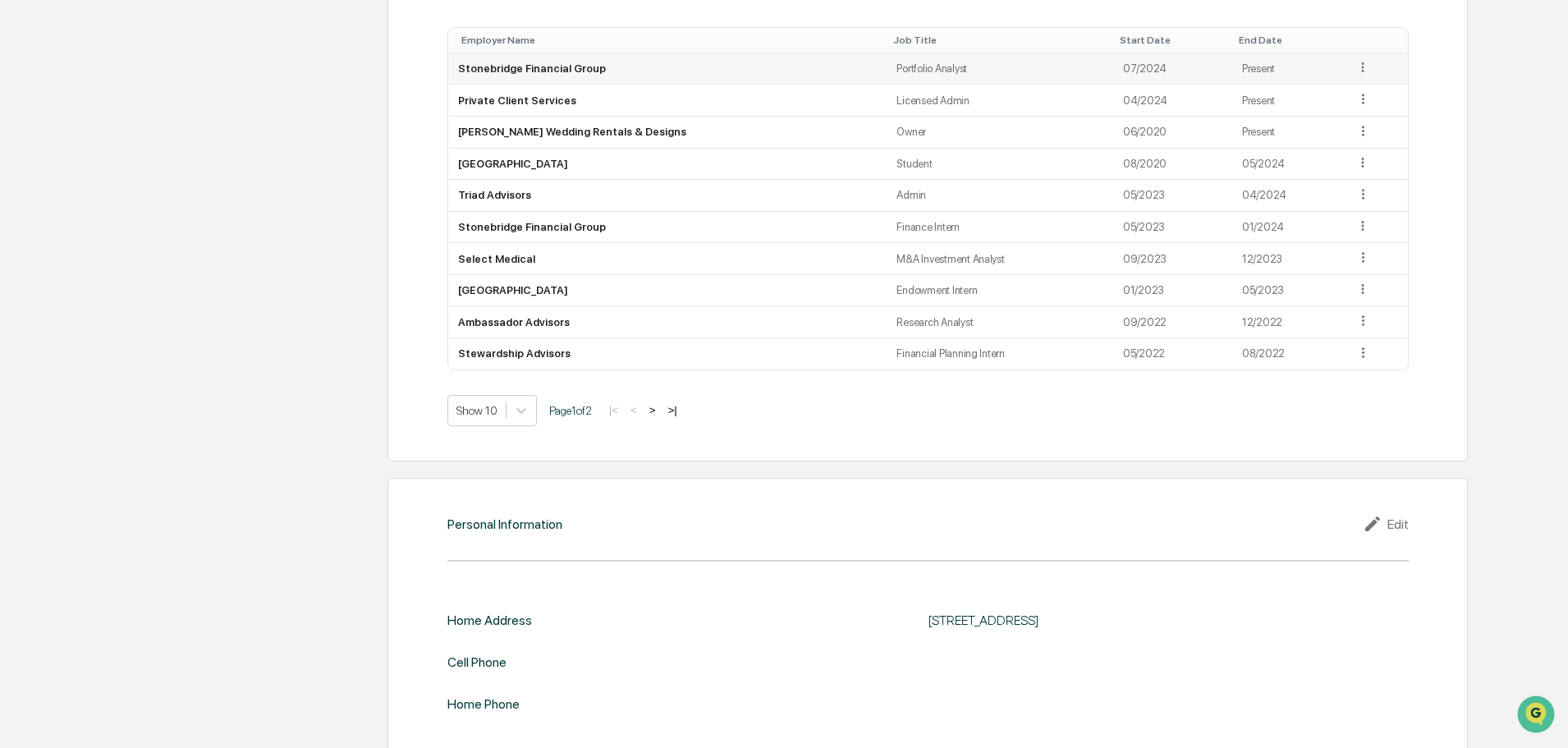
scroll to position [1606, 0]
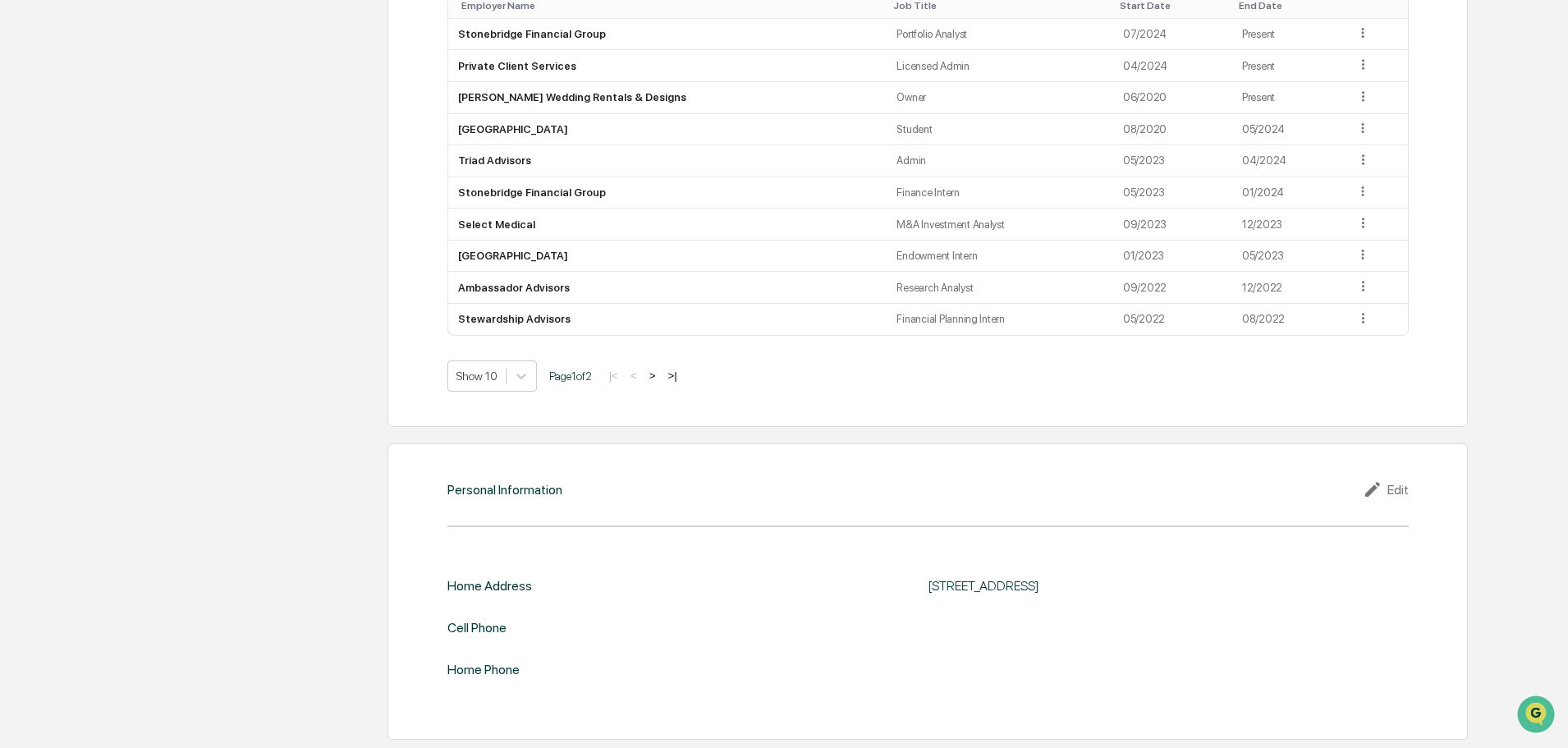
click at [1392, 500] on div "Personal Information Edit Home Address [STREET_ADDRESS] Cell Phone Home Phone" at bounding box center [927, 592] width 1080 height 297
click at [1391, 488] on div "Edit" at bounding box center [1386, 489] width 46 height 19
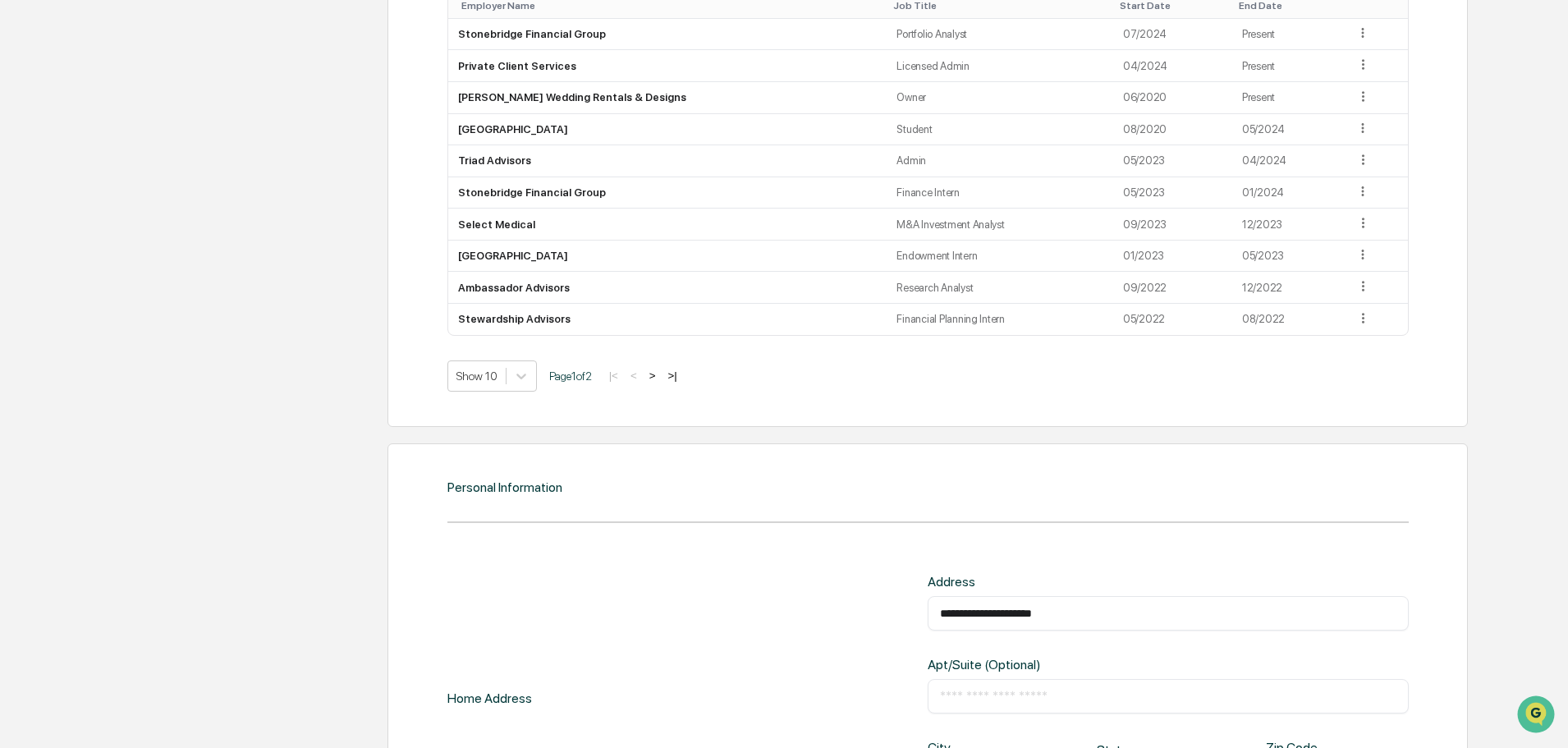
drag, startPoint x: 1123, startPoint y: 619, endPoint x: 728, endPoint y: 611, distance: 395.1
click at [748, 613] on div "**********" at bounding box center [928, 698] width 961 height 249
paste input "text"
type input "**********"
click at [1084, 692] on input "text" at bounding box center [1168, 697] width 456 height 17
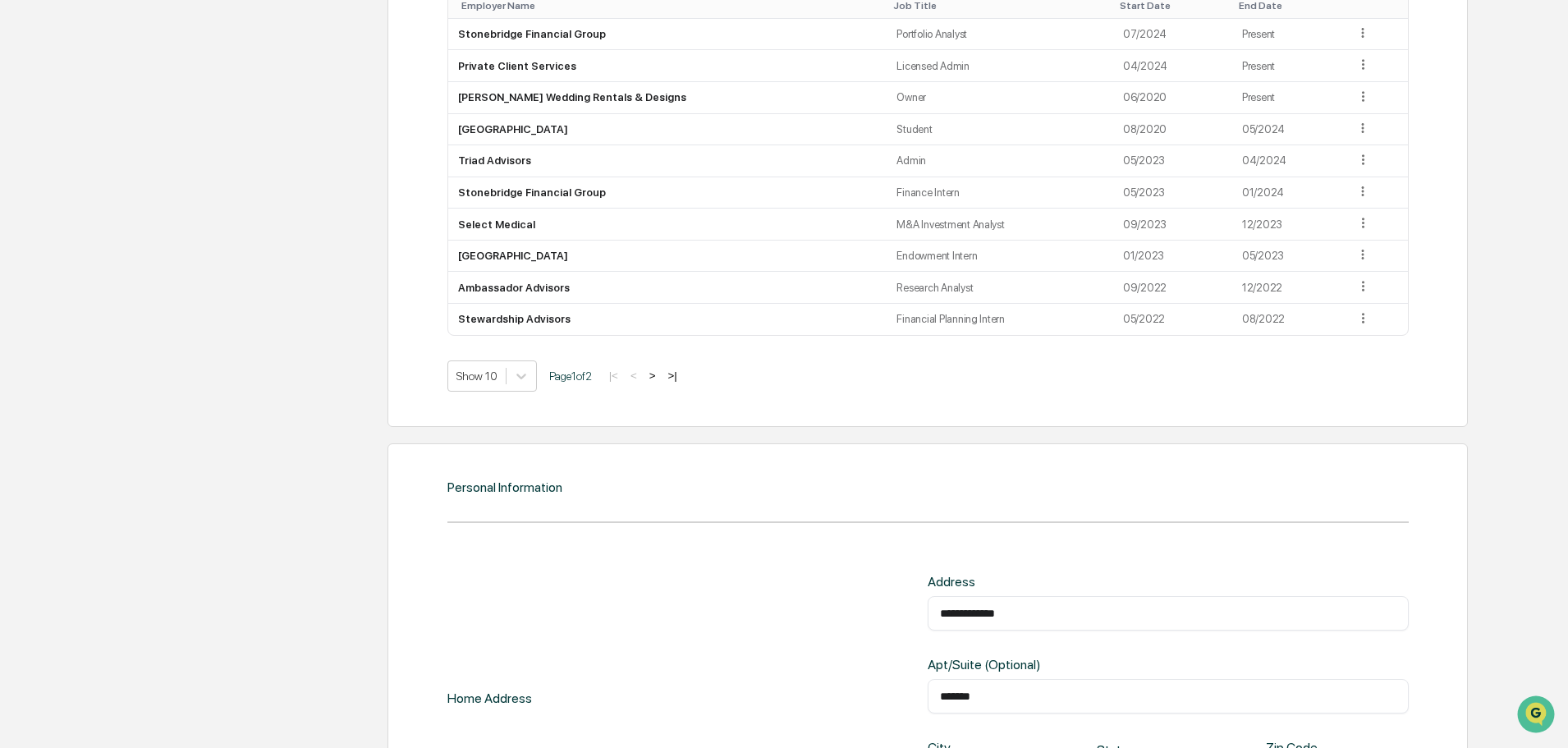
type input "*******"
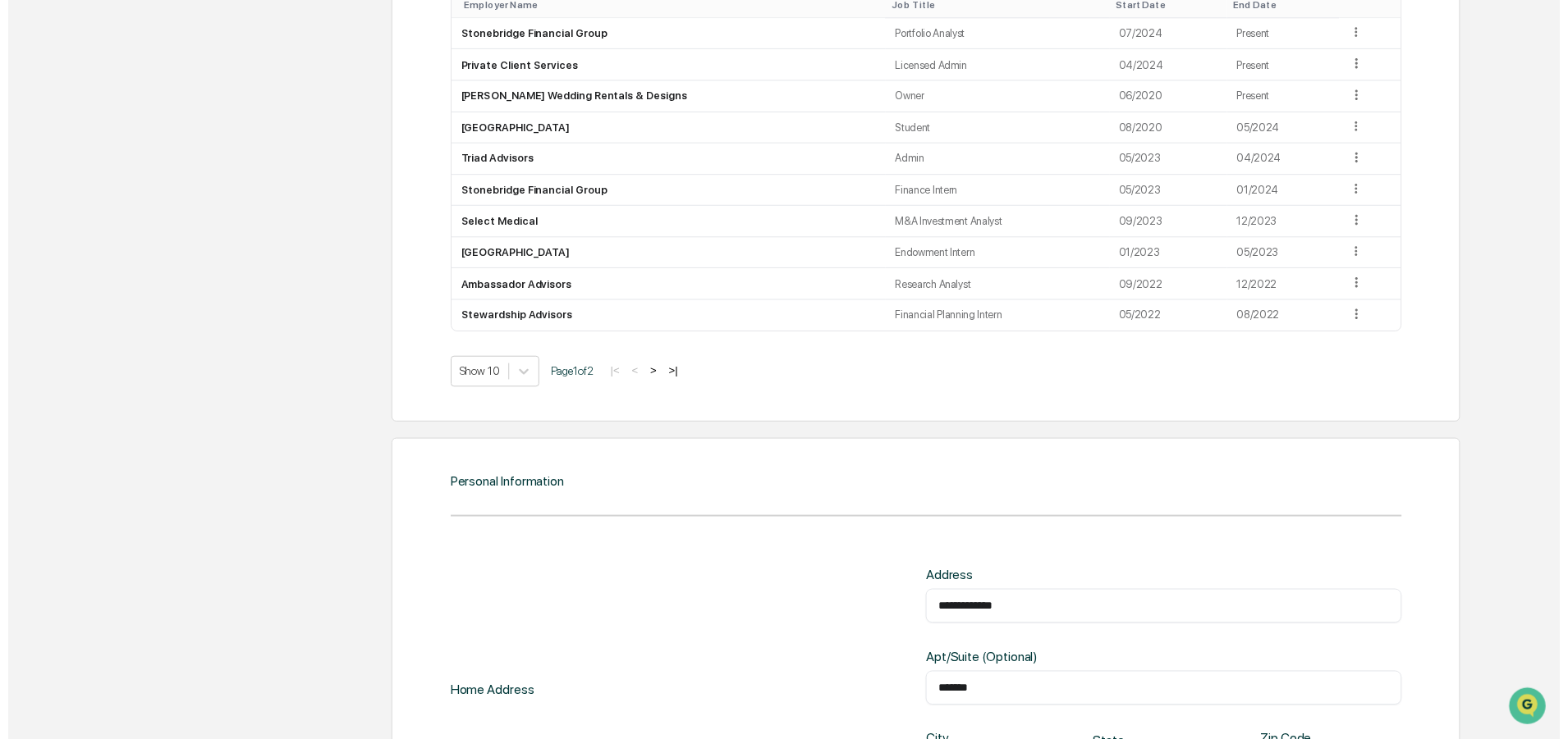
scroll to position [1905, 0]
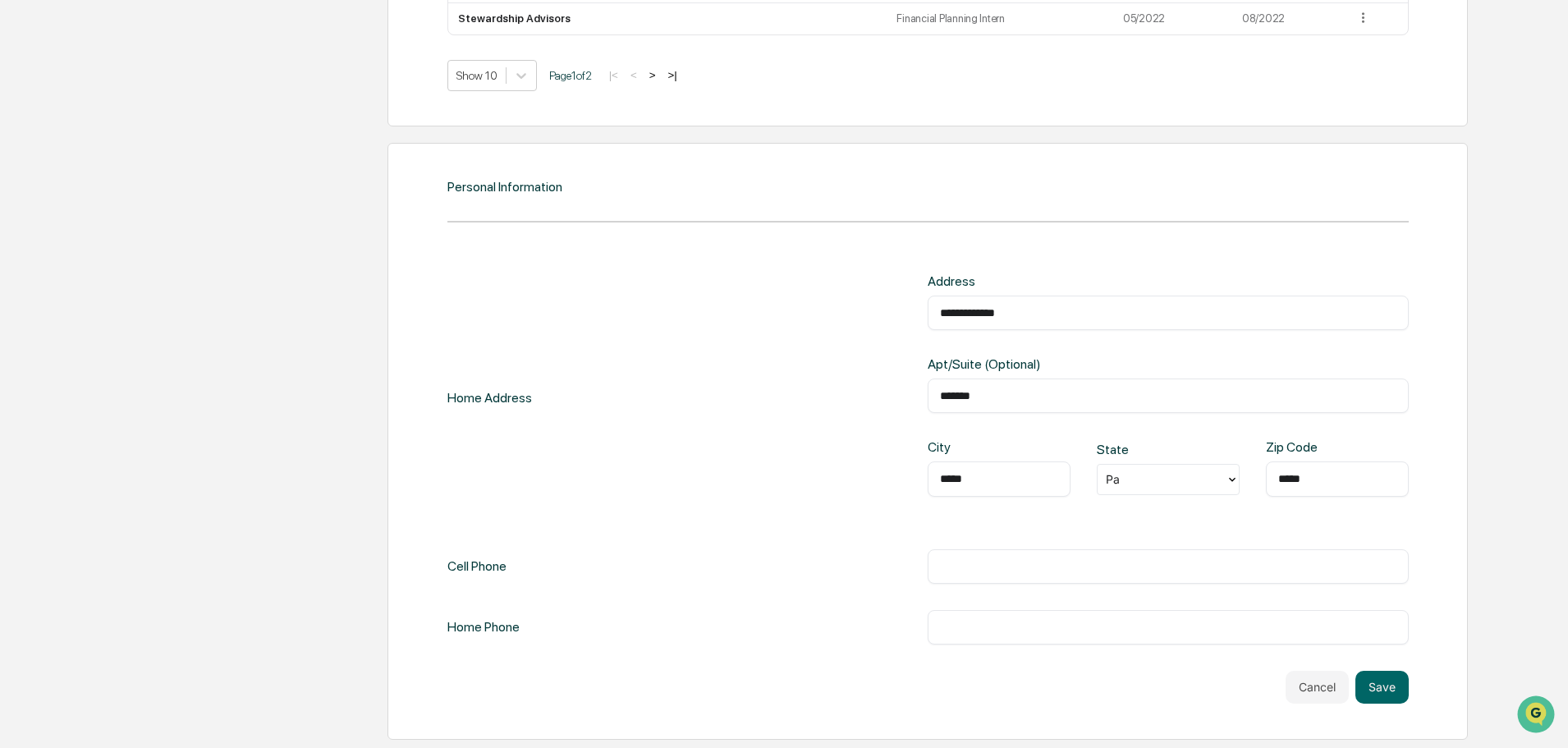
type input "*****"
click at [1129, 484] on div at bounding box center [1161, 479] width 112 height 18
type input "**"
click at [1024, 565] on input "text" at bounding box center [1168, 567] width 456 height 17
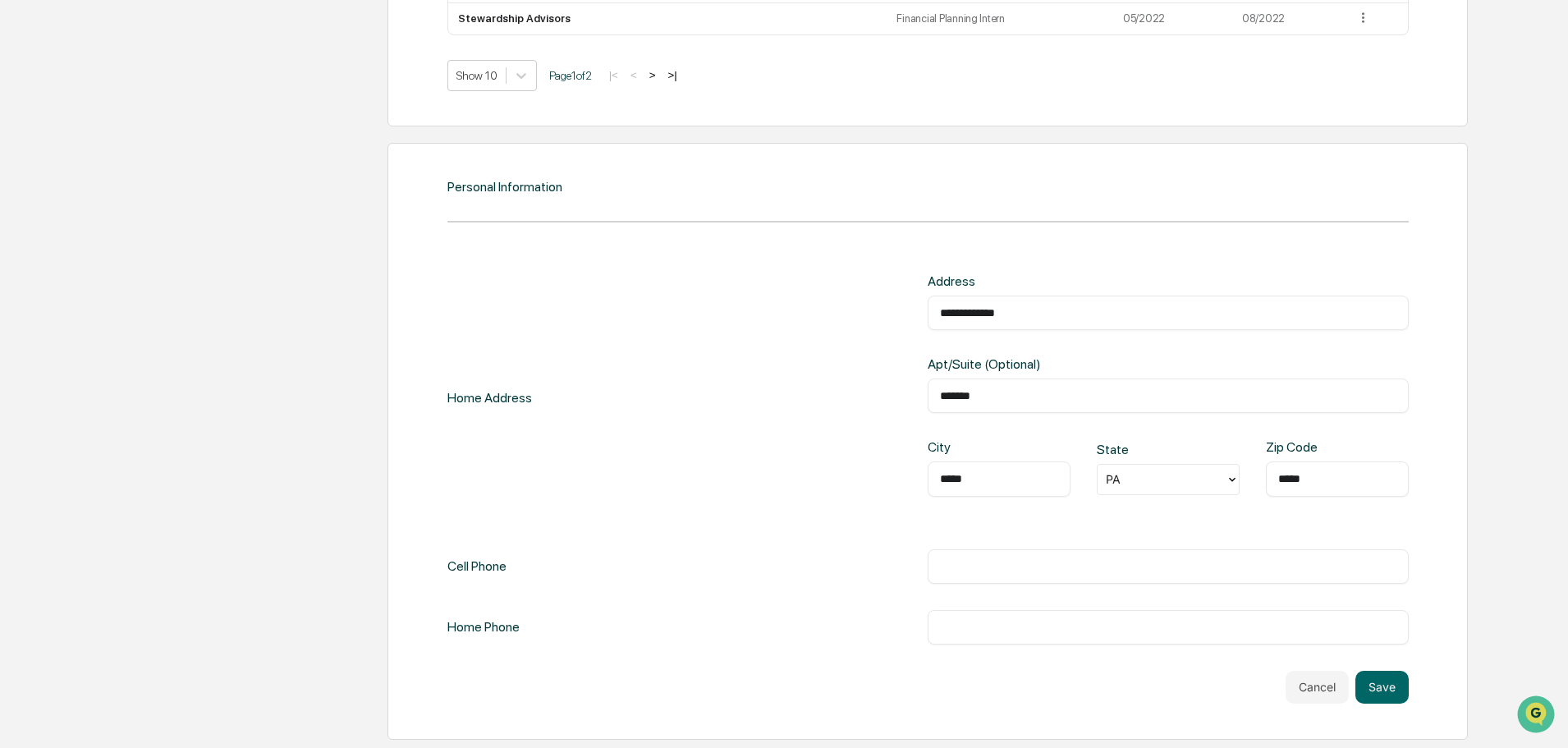
paste input "**********"
type input "**********"
click at [966, 636] on div "​" at bounding box center [1168, 627] width 481 height 34
click at [1020, 626] on input "text" at bounding box center [1168, 628] width 456 height 17
paste input "**********"
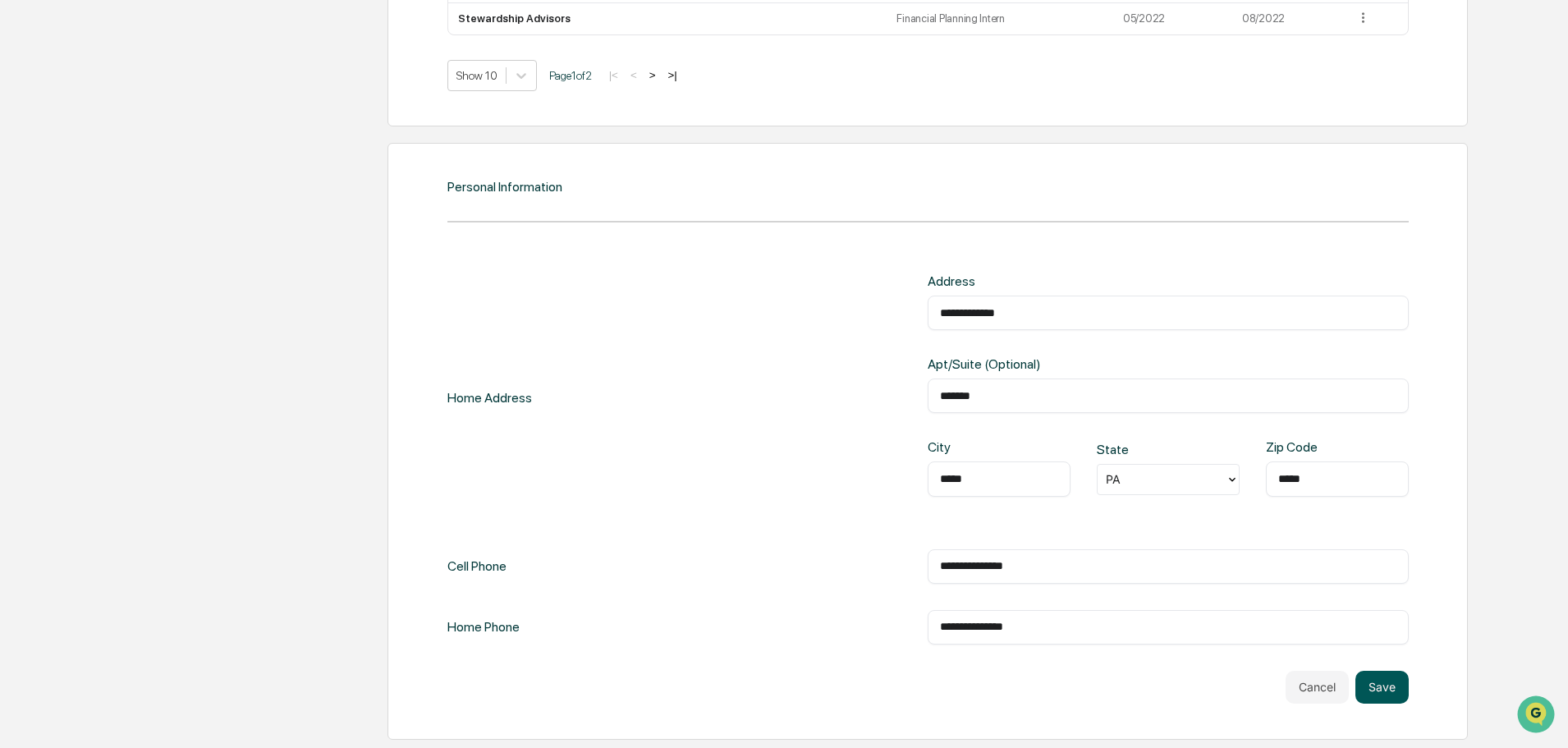
type input "**********"
click at [1382, 687] on button "Save" at bounding box center [1382, 688] width 54 height 33
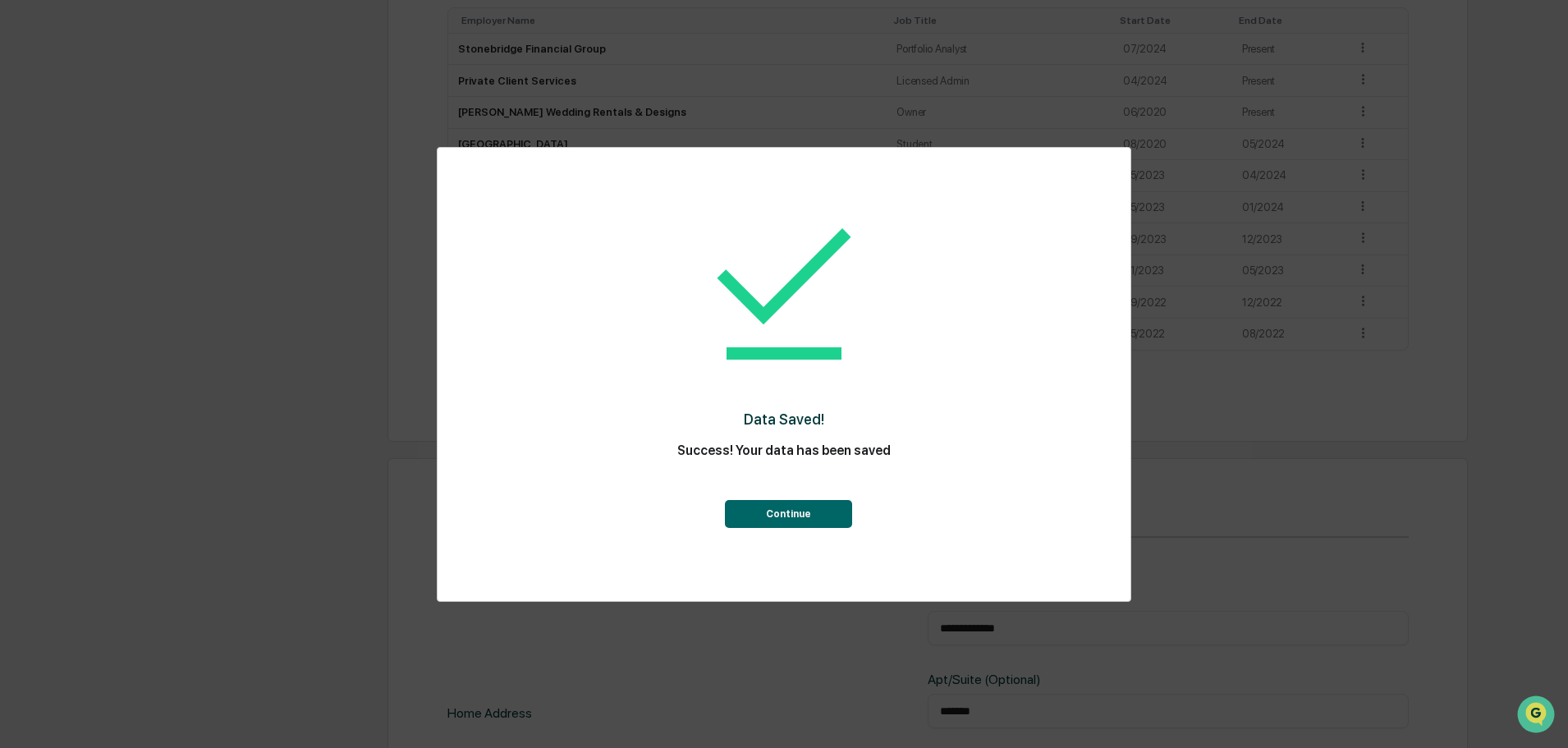
scroll to position [1331, 0]
click at [718, 509] on div "Continue" at bounding box center [784, 498] width 627 height 59
click at [747, 515] on button "Continue" at bounding box center [788, 514] width 128 height 28
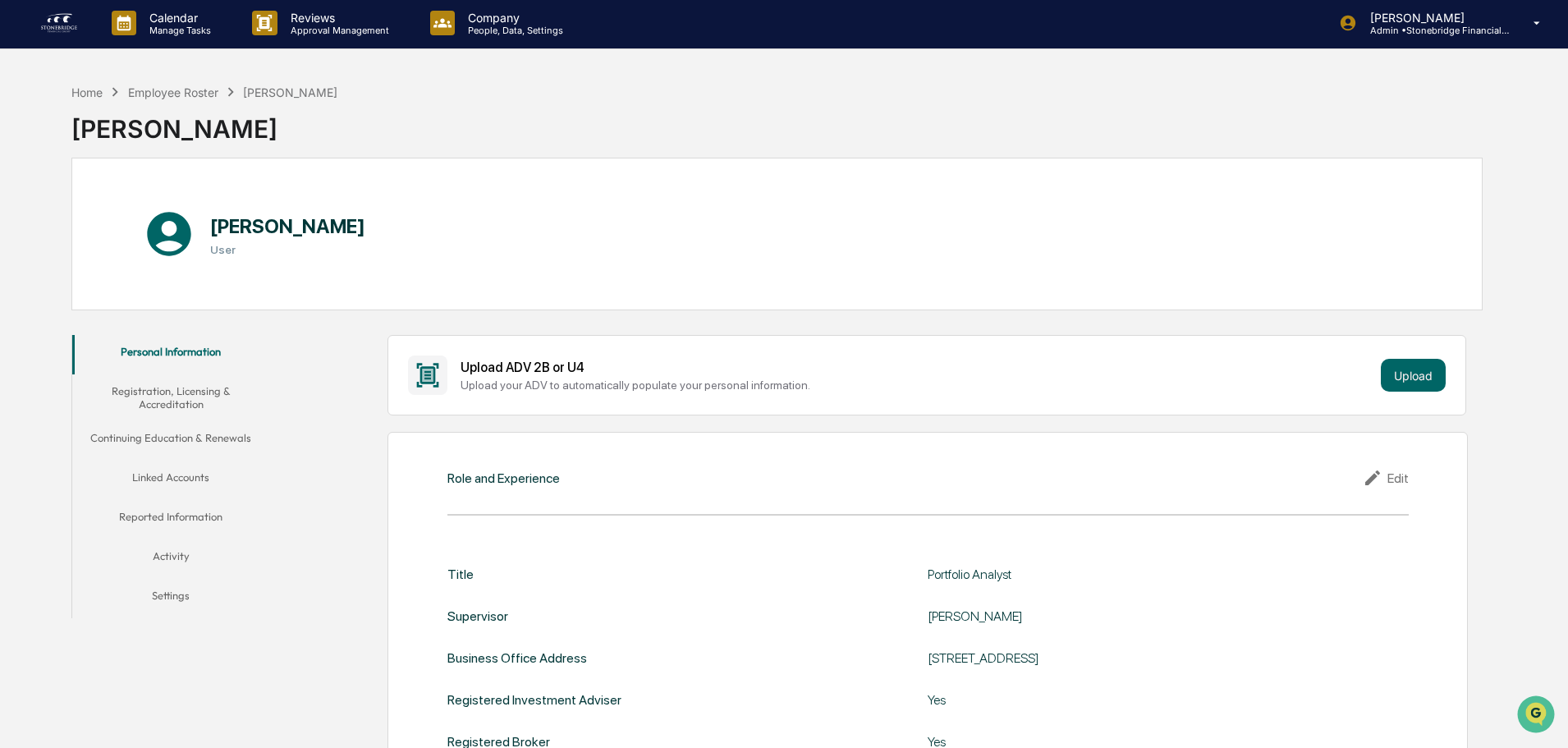
scroll to position [0, 0]
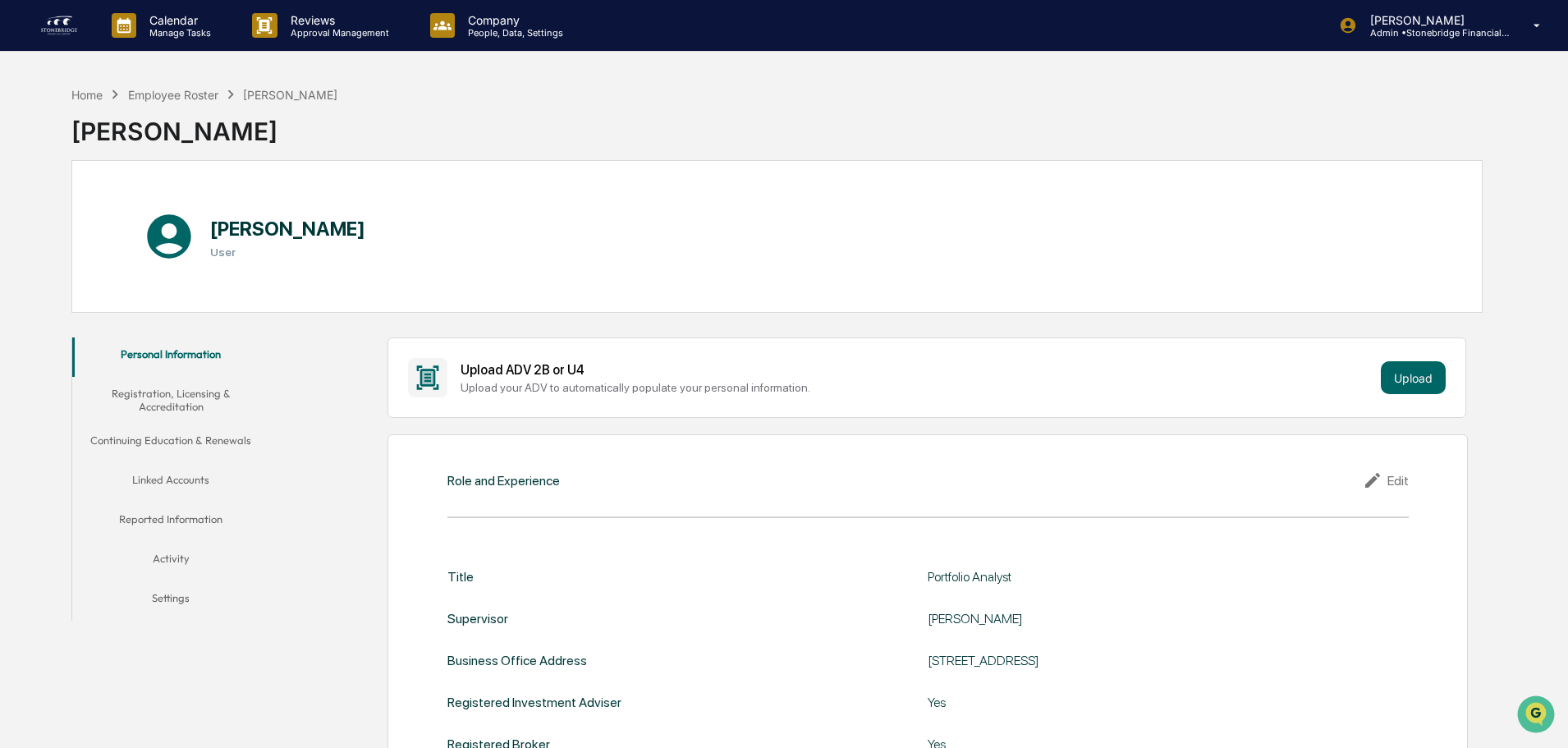
click at [201, 399] on button "Registration, Licensing & Accreditation" at bounding box center [170, 400] width 197 height 47
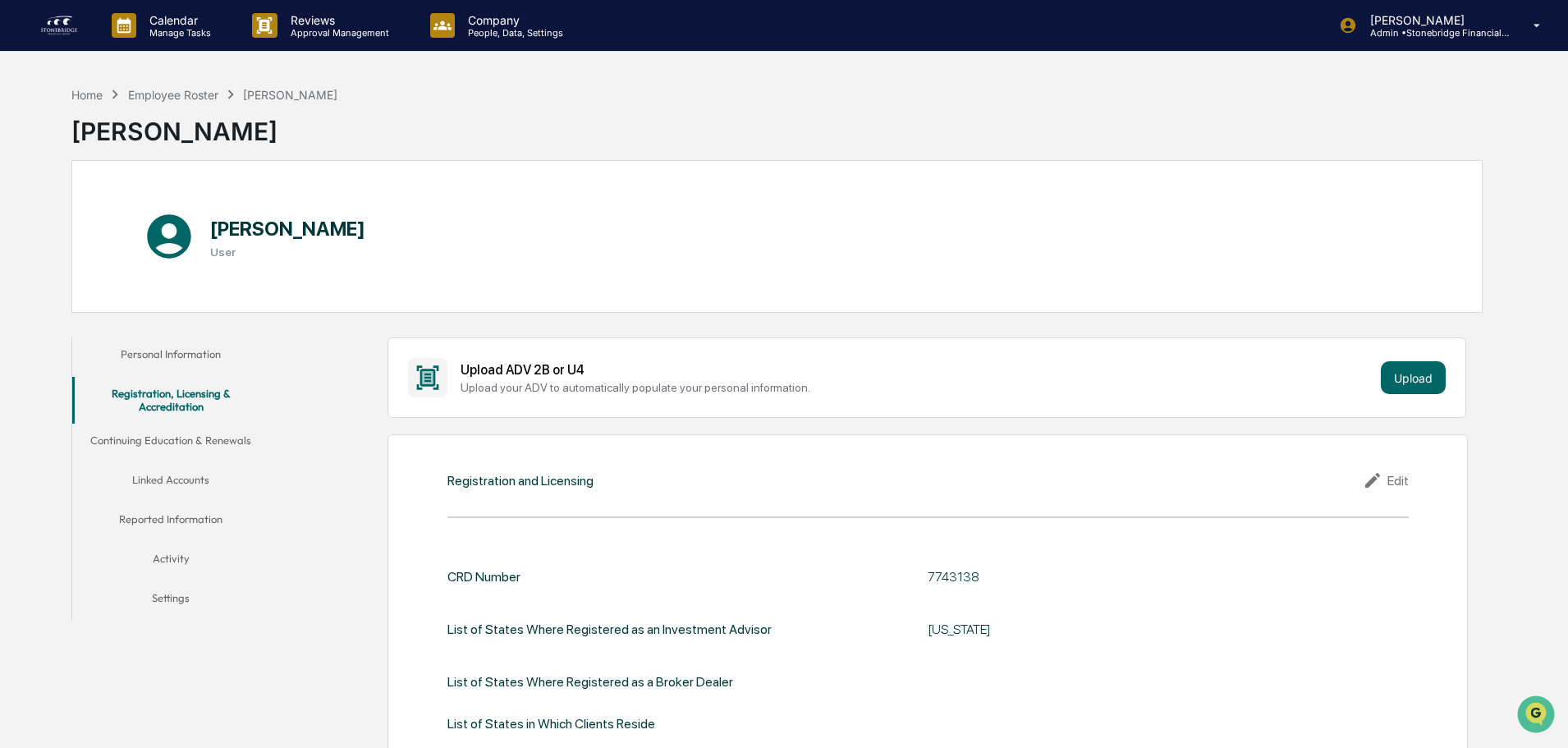
scroll to position [411, 0]
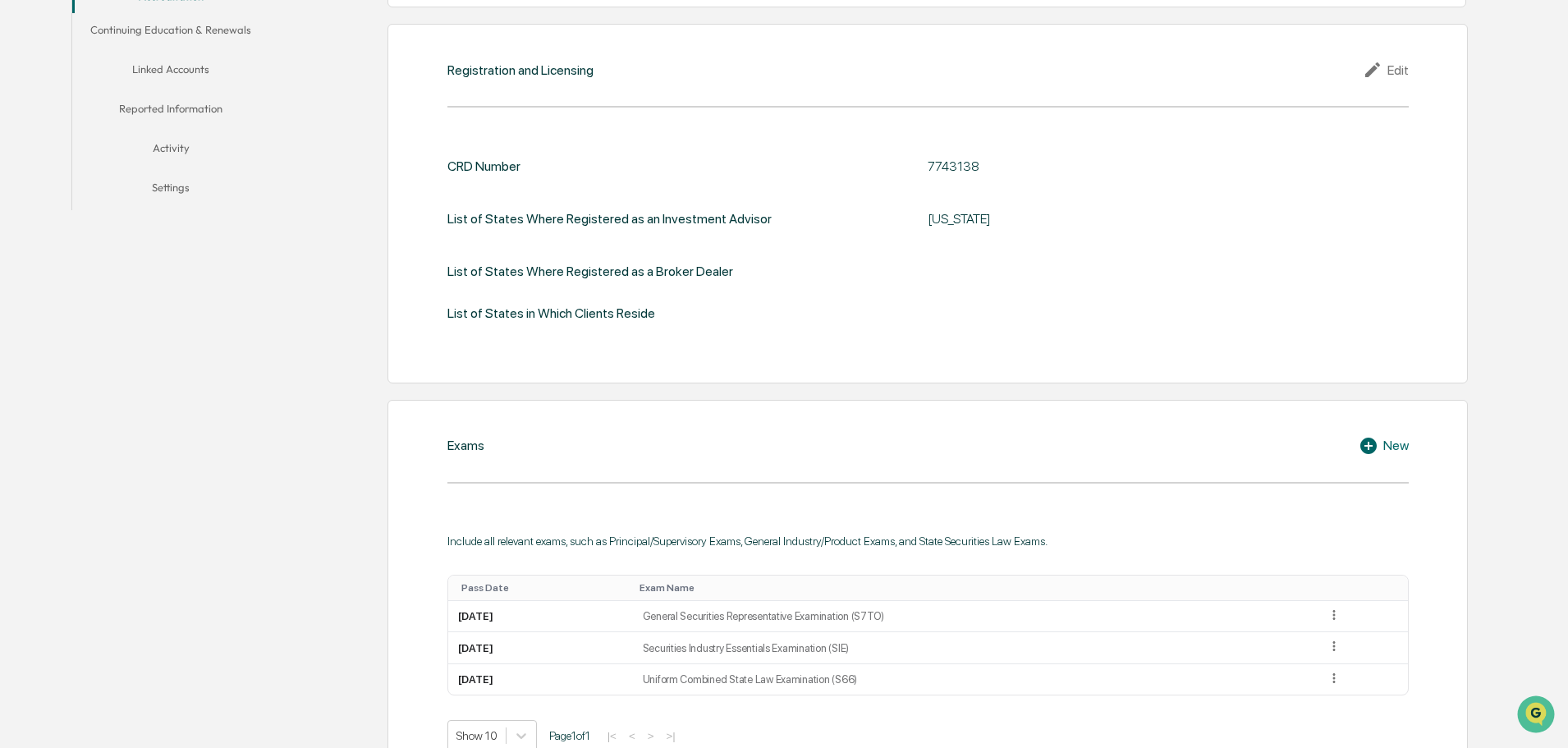
click at [1401, 70] on div "Edit" at bounding box center [1386, 69] width 46 height 19
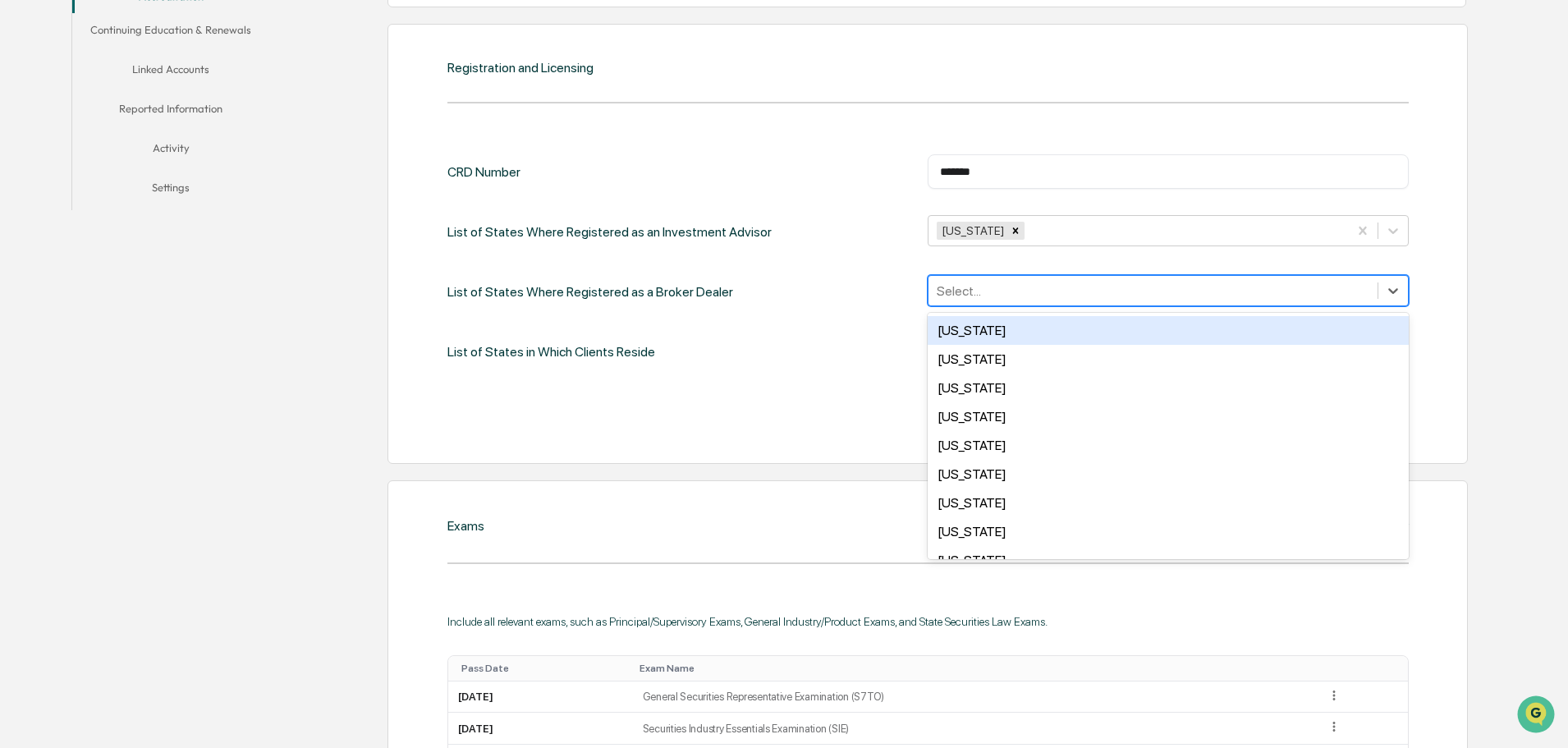
click at [983, 288] on div at bounding box center [1153, 291] width 432 height 18
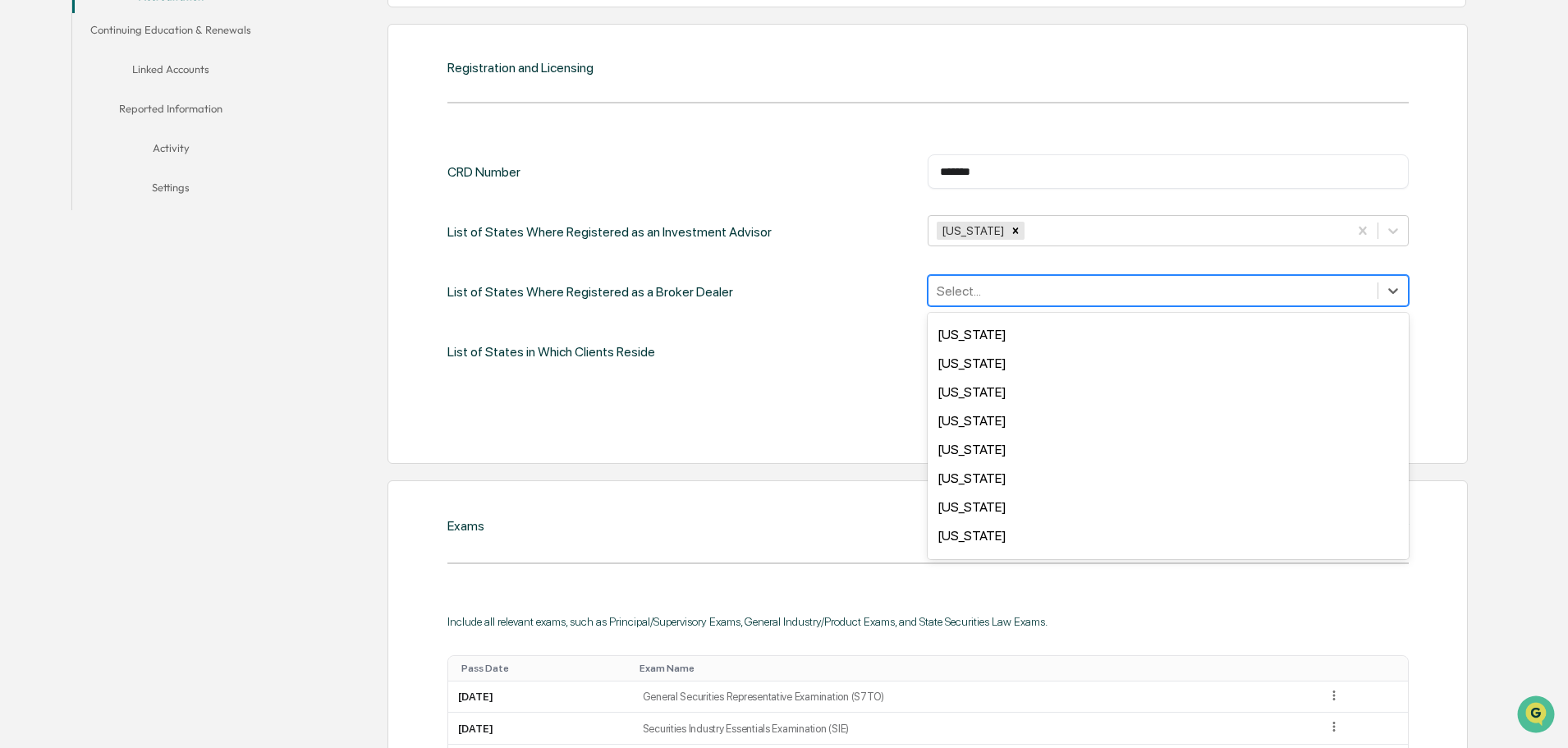
scroll to position [903, 0]
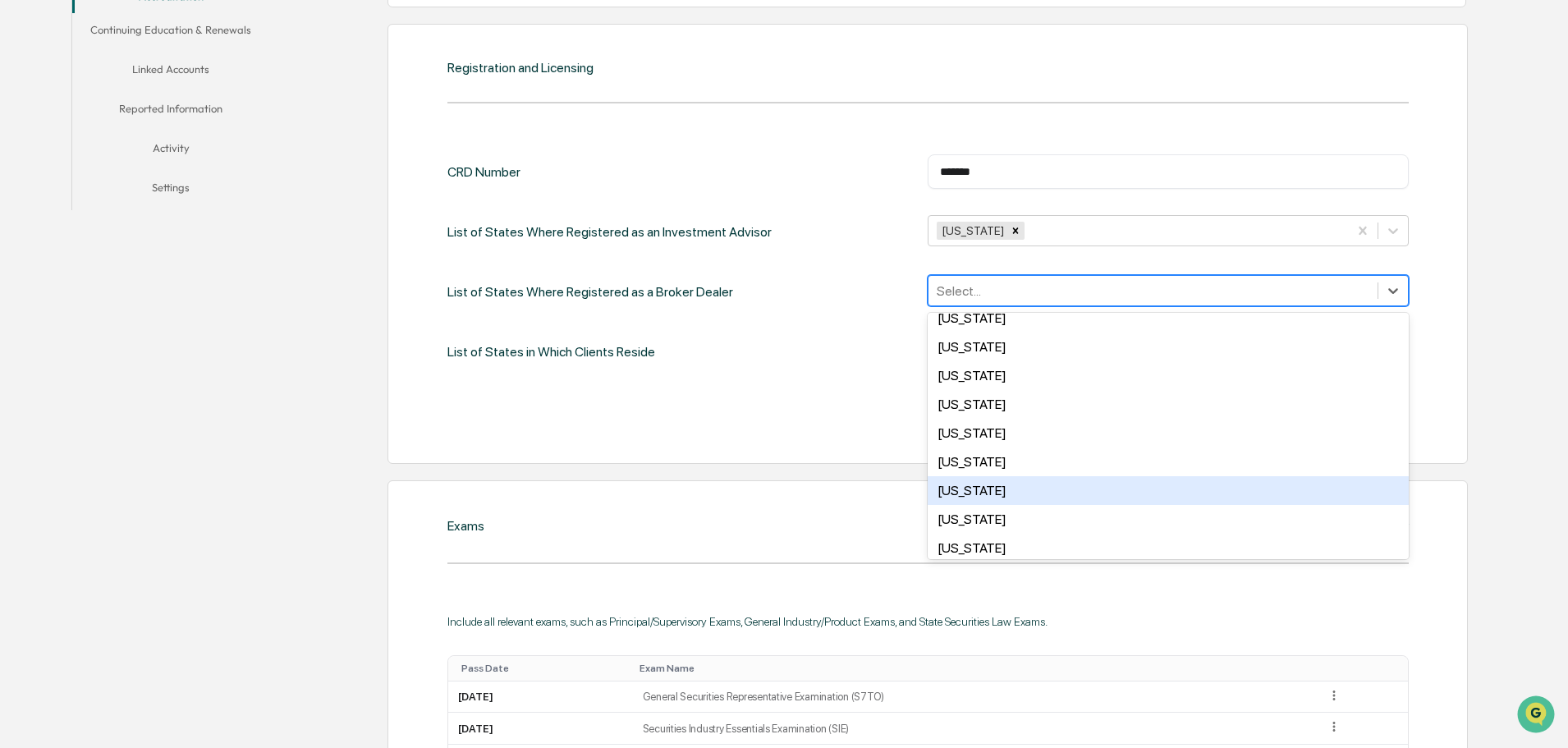
click at [992, 485] on div "[US_STATE]" at bounding box center [1168, 490] width 481 height 29
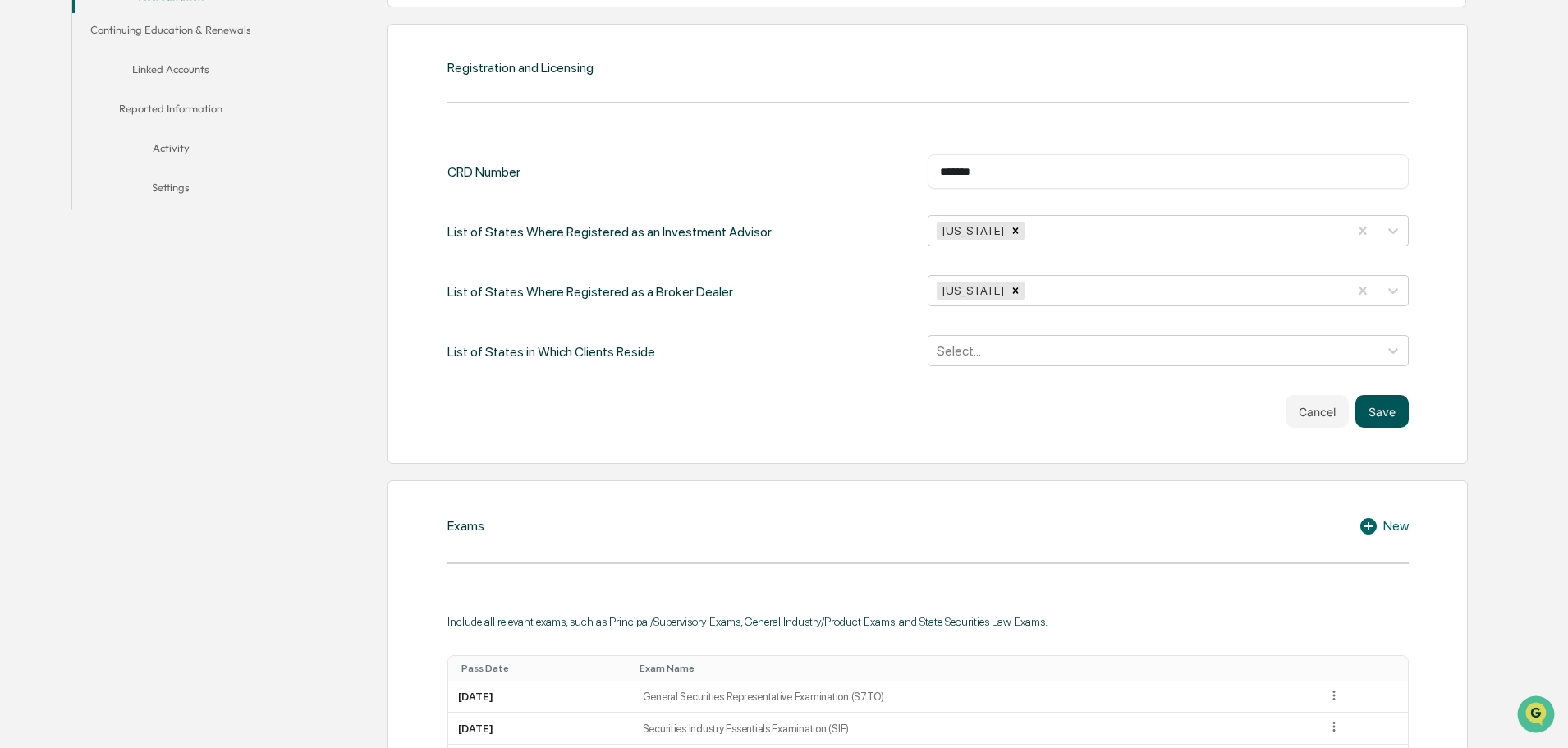
click at [1396, 408] on button "Save" at bounding box center [1382, 411] width 54 height 33
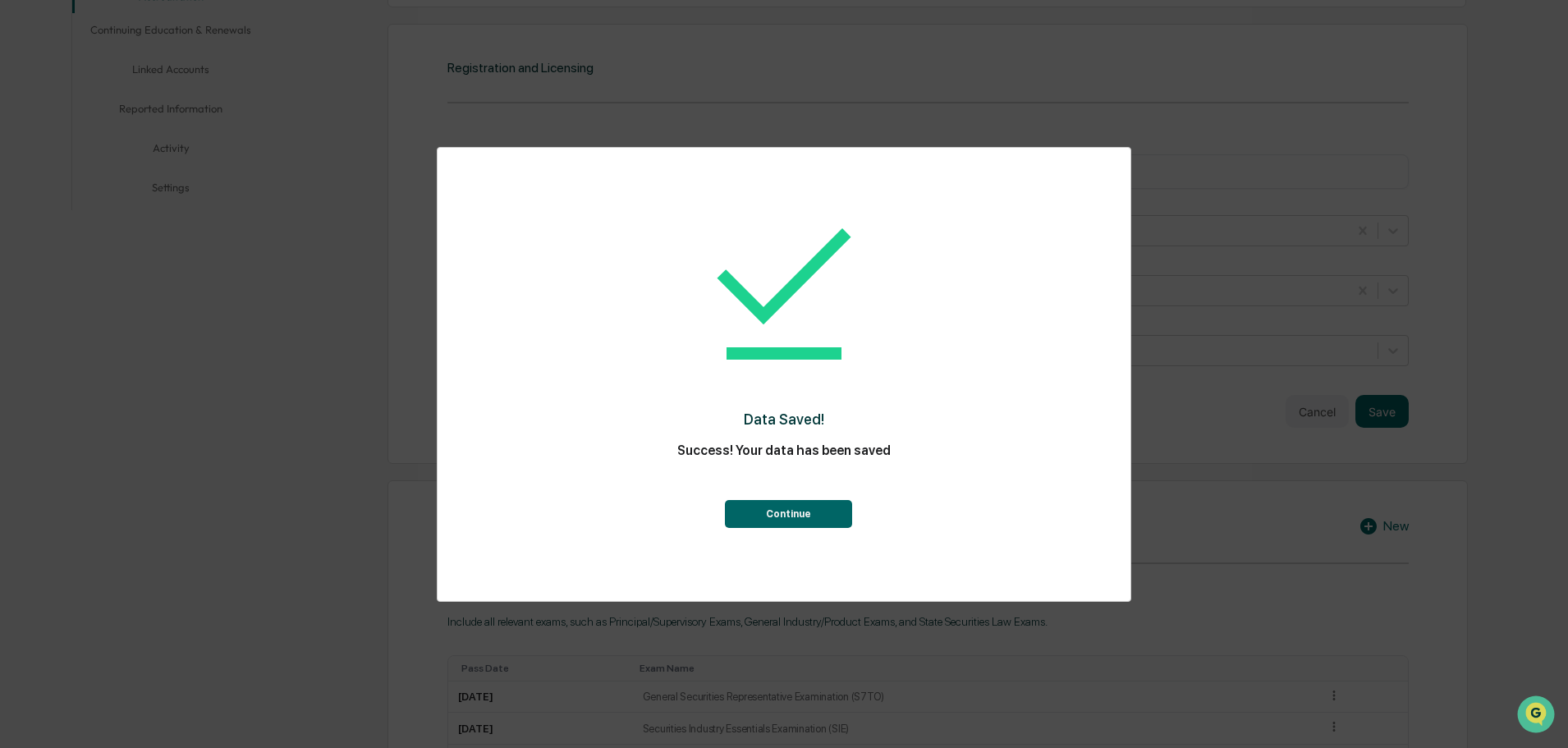
click at [798, 511] on button "Continue" at bounding box center [788, 514] width 128 height 28
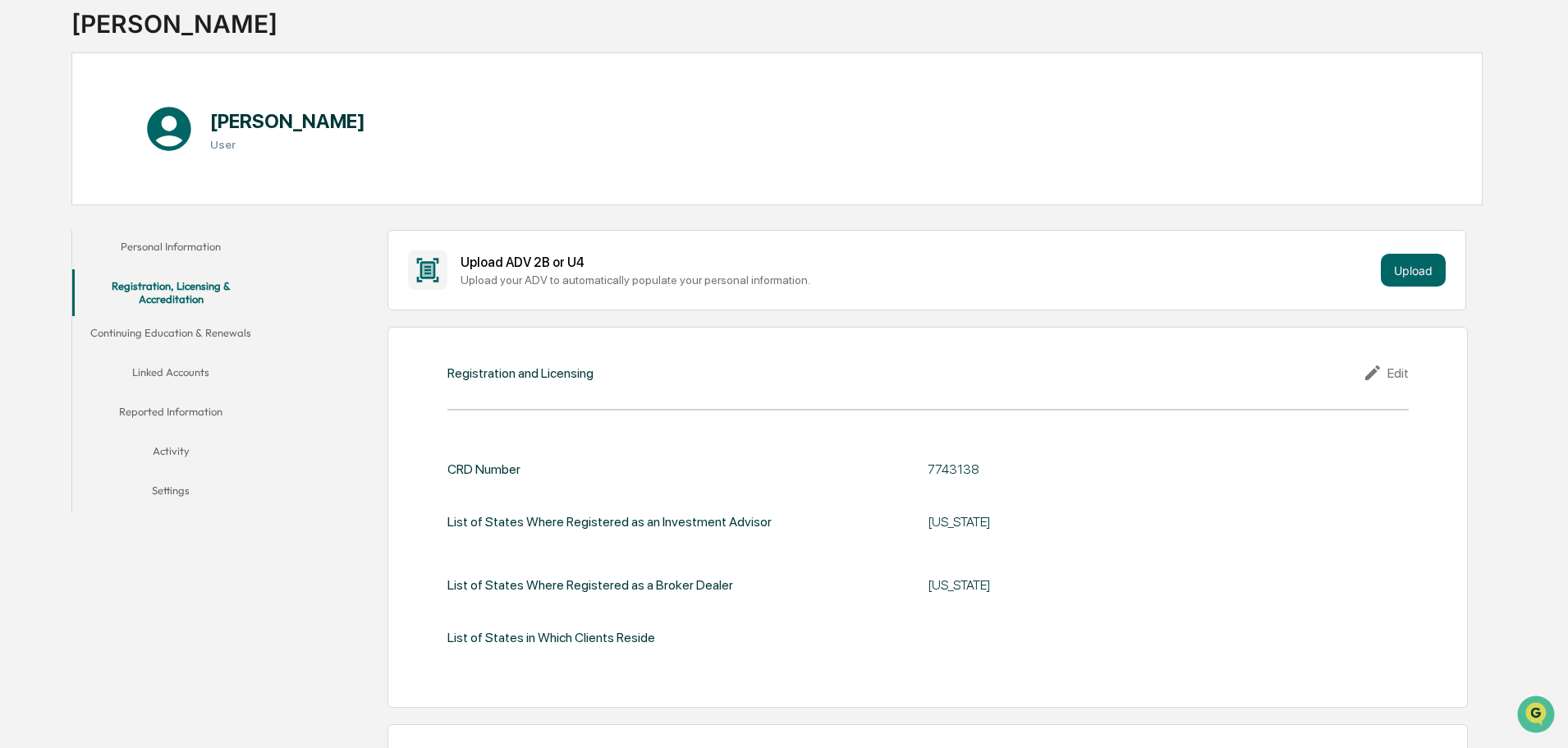
scroll to position [0, 0]
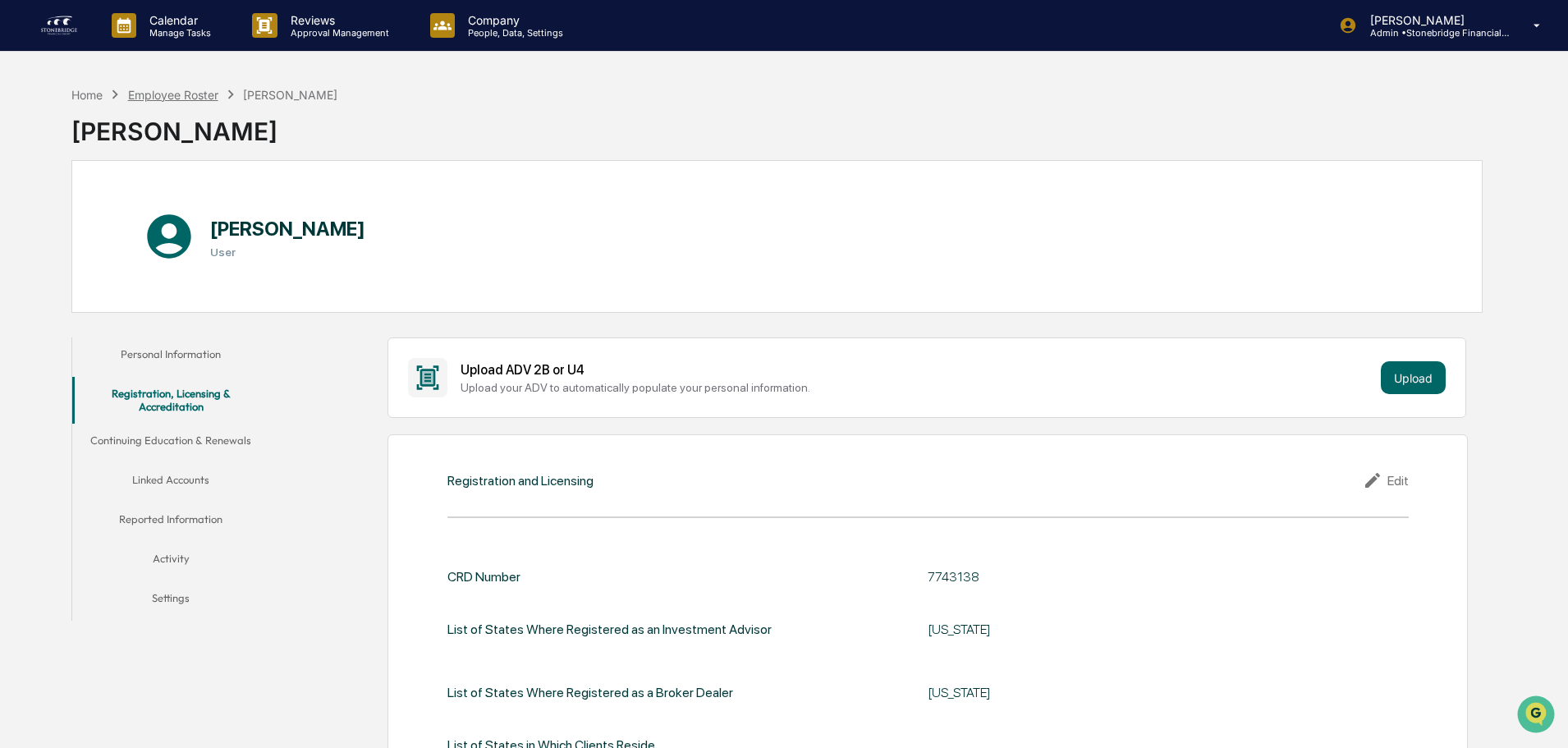
click at [205, 92] on div "Employee Roster" at bounding box center [174, 94] width 91 height 14
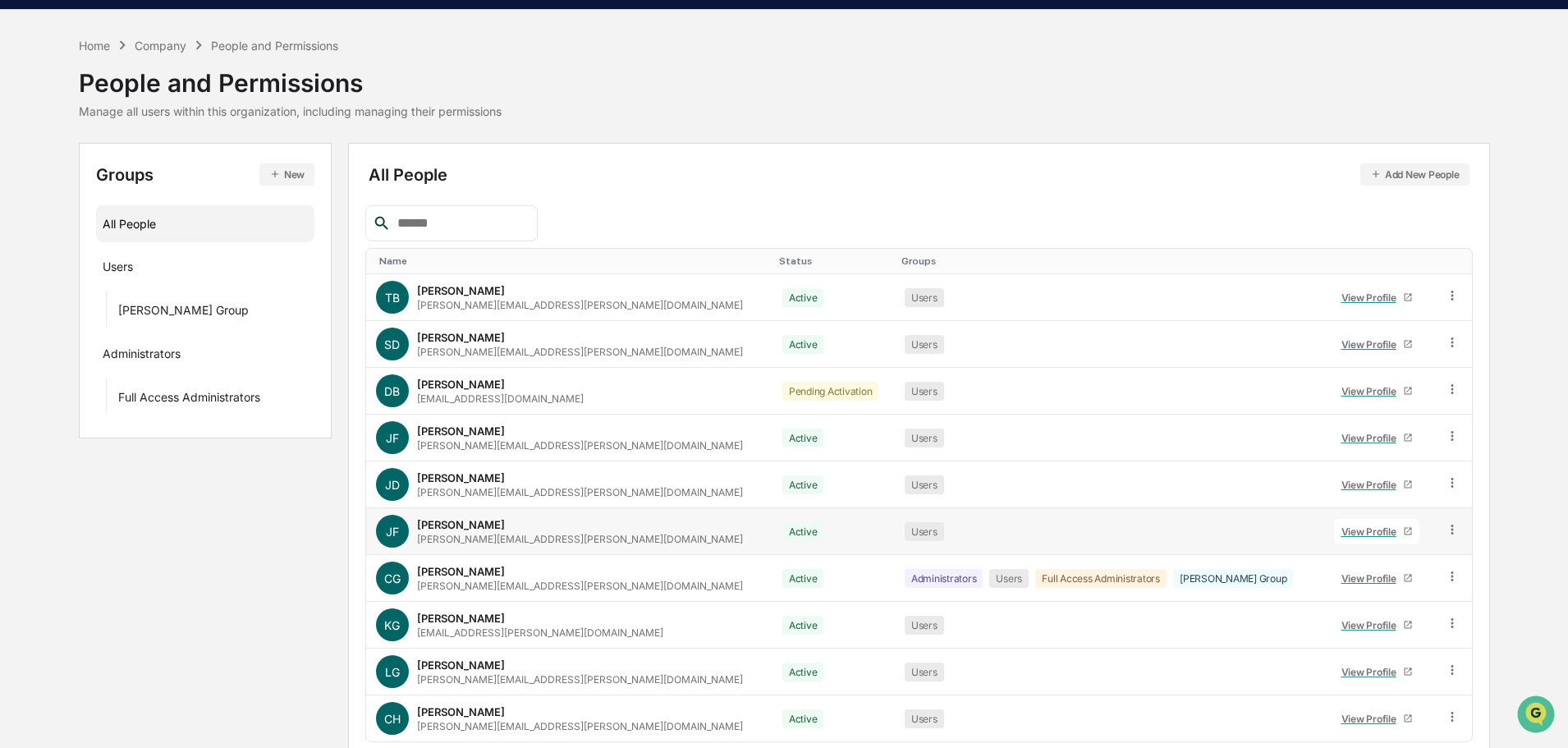
scroll to position [109, 0]
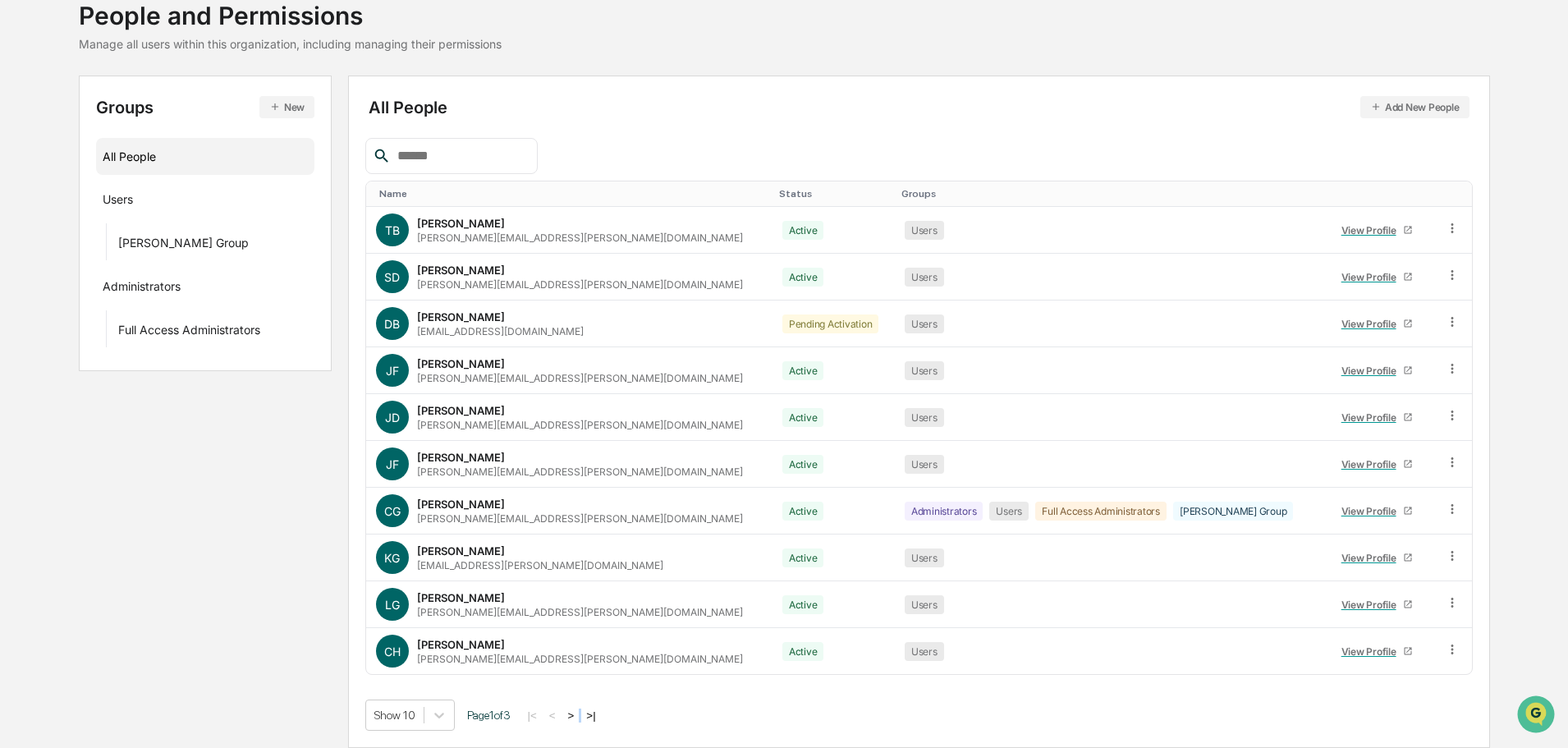
click at [589, 714] on div "|< < > >|" at bounding box center [562, 716] width 78 height 14
click at [594, 715] on button ">|" at bounding box center [590, 716] width 18 height 14
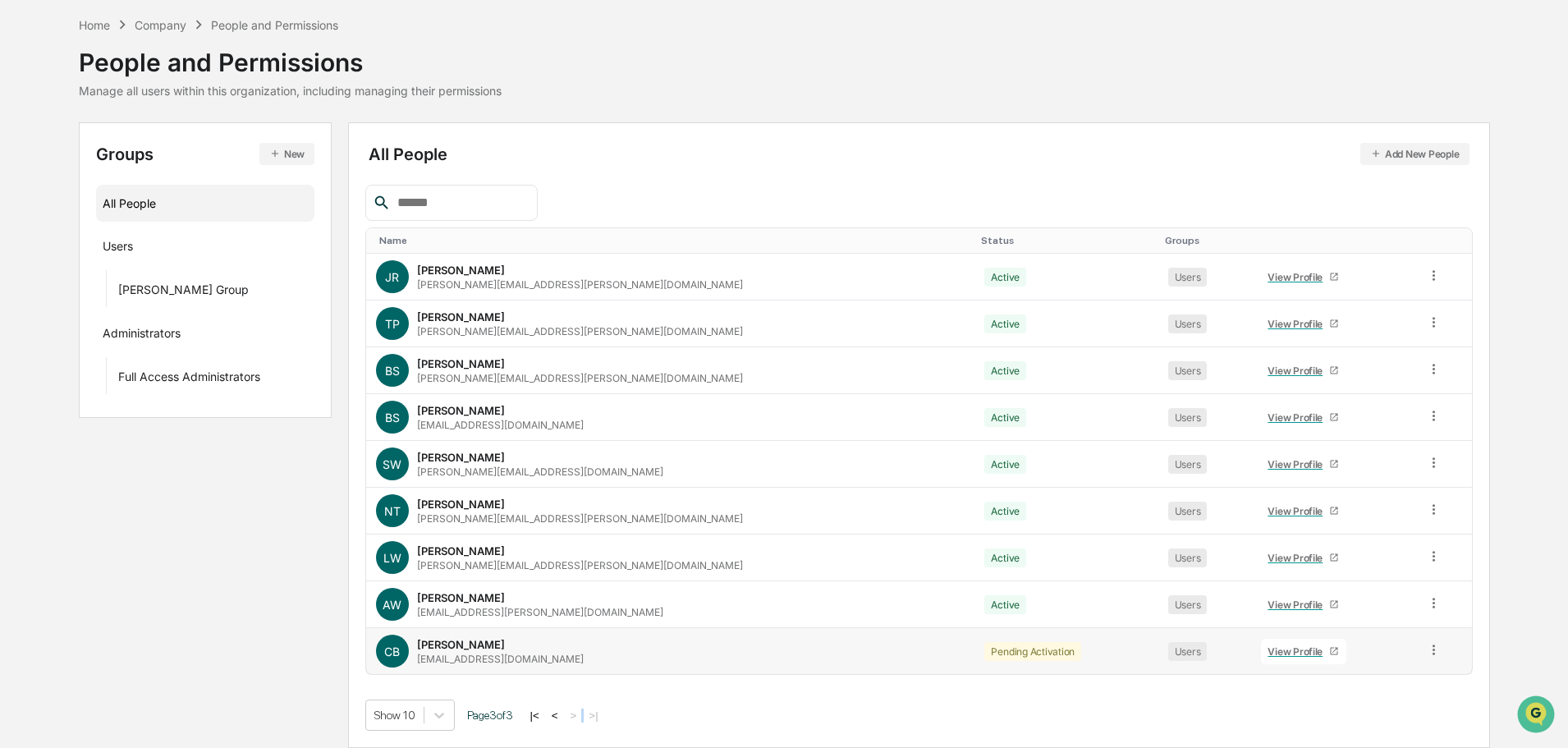
click at [1268, 652] on div "View Profile" at bounding box center [1298, 651] width 62 height 12
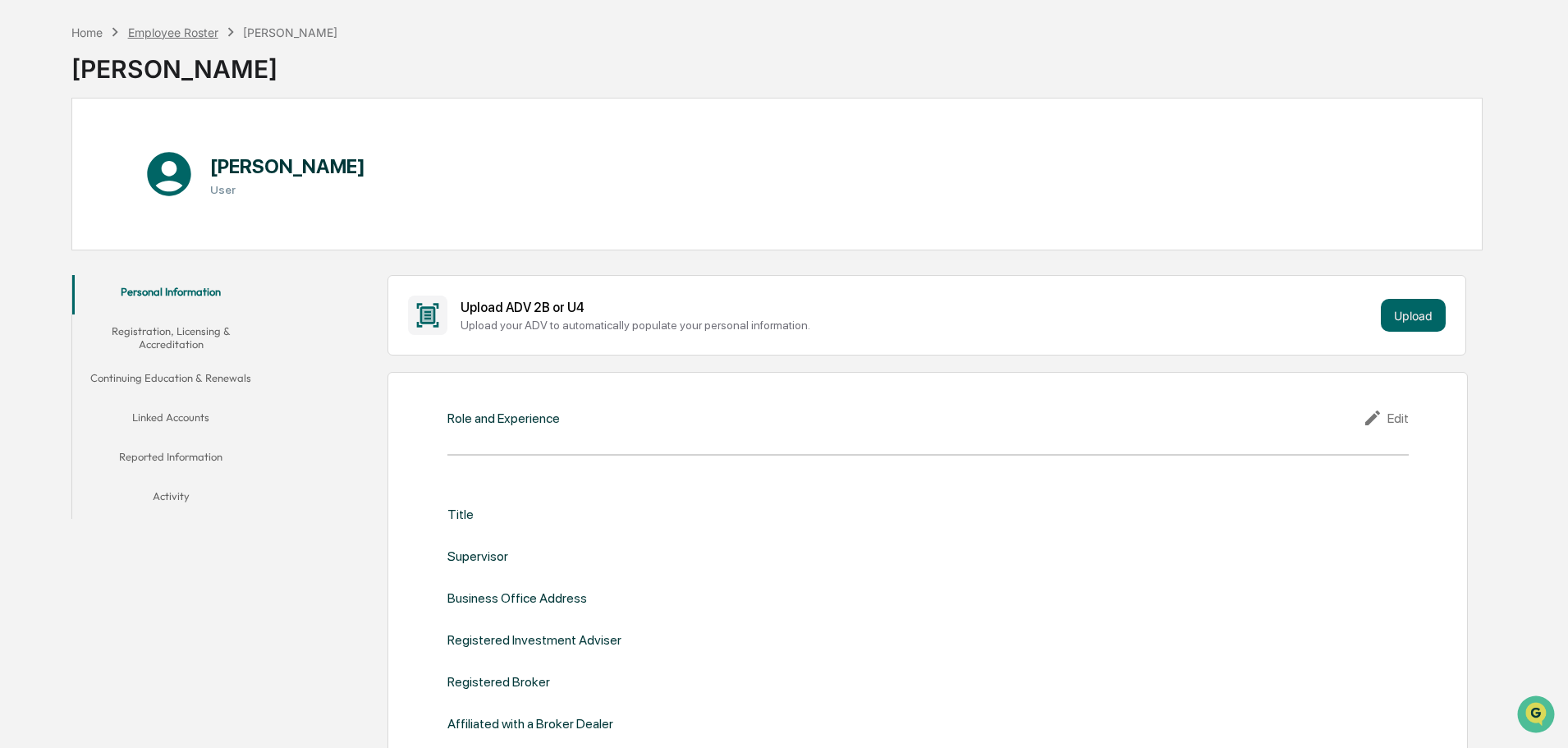
click at [179, 33] on div "Employee Roster" at bounding box center [174, 32] width 91 height 14
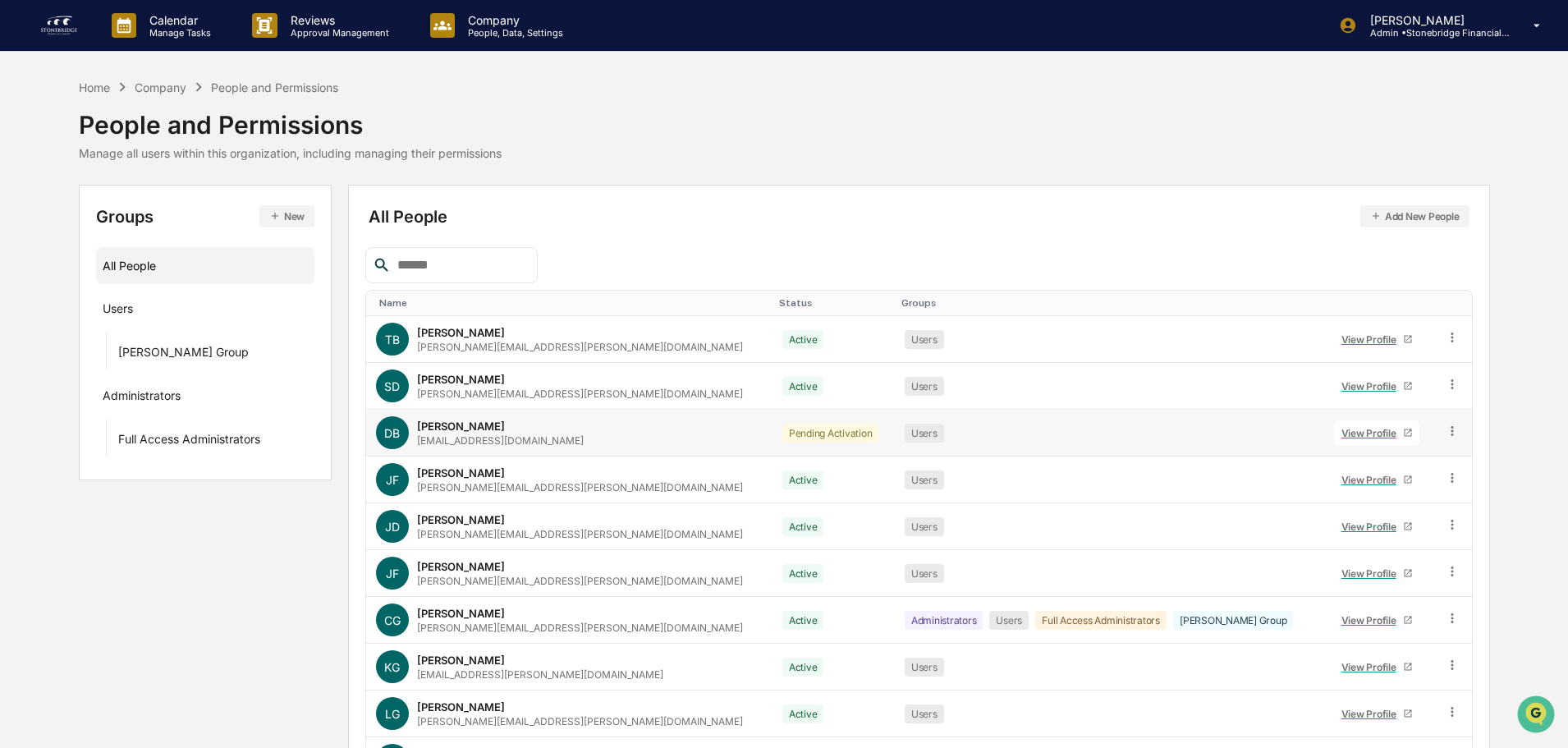
click at [1348, 436] on div "View Profile" at bounding box center [1372, 433] width 62 height 12
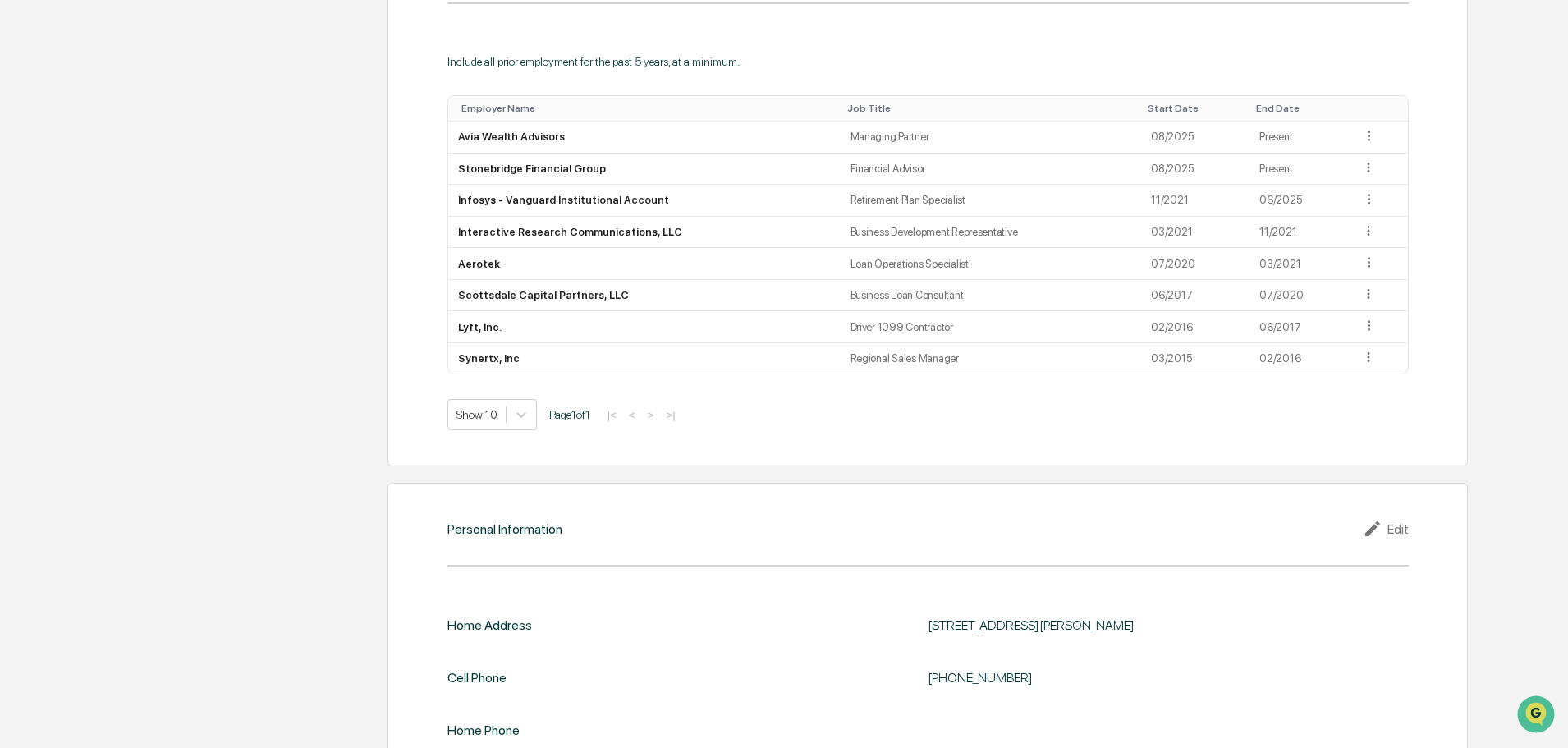
scroll to position [1396, 0]
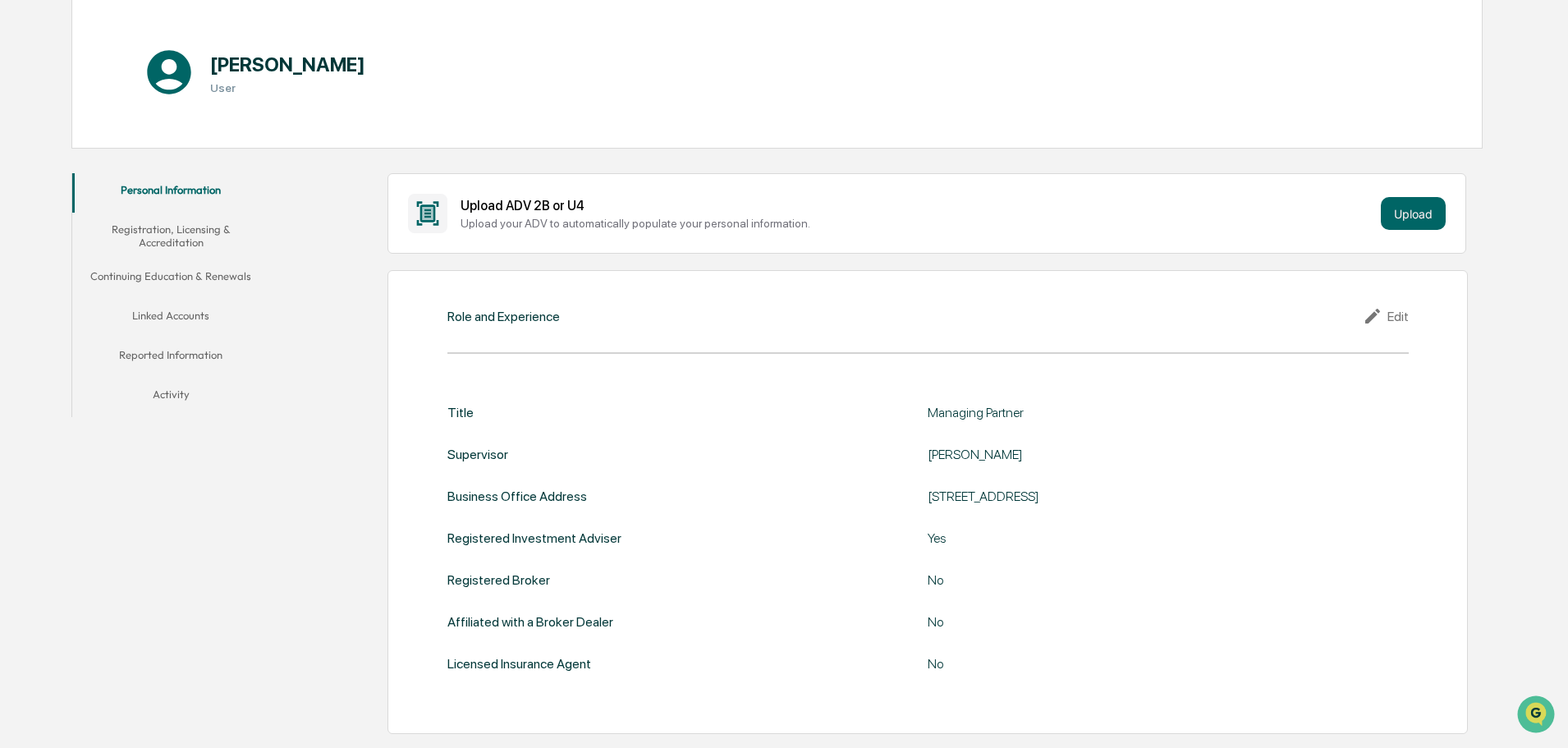
click at [189, 225] on button "Registration, Licensing & Accreditation" at bounding box center [170, 236] width 197 height 47
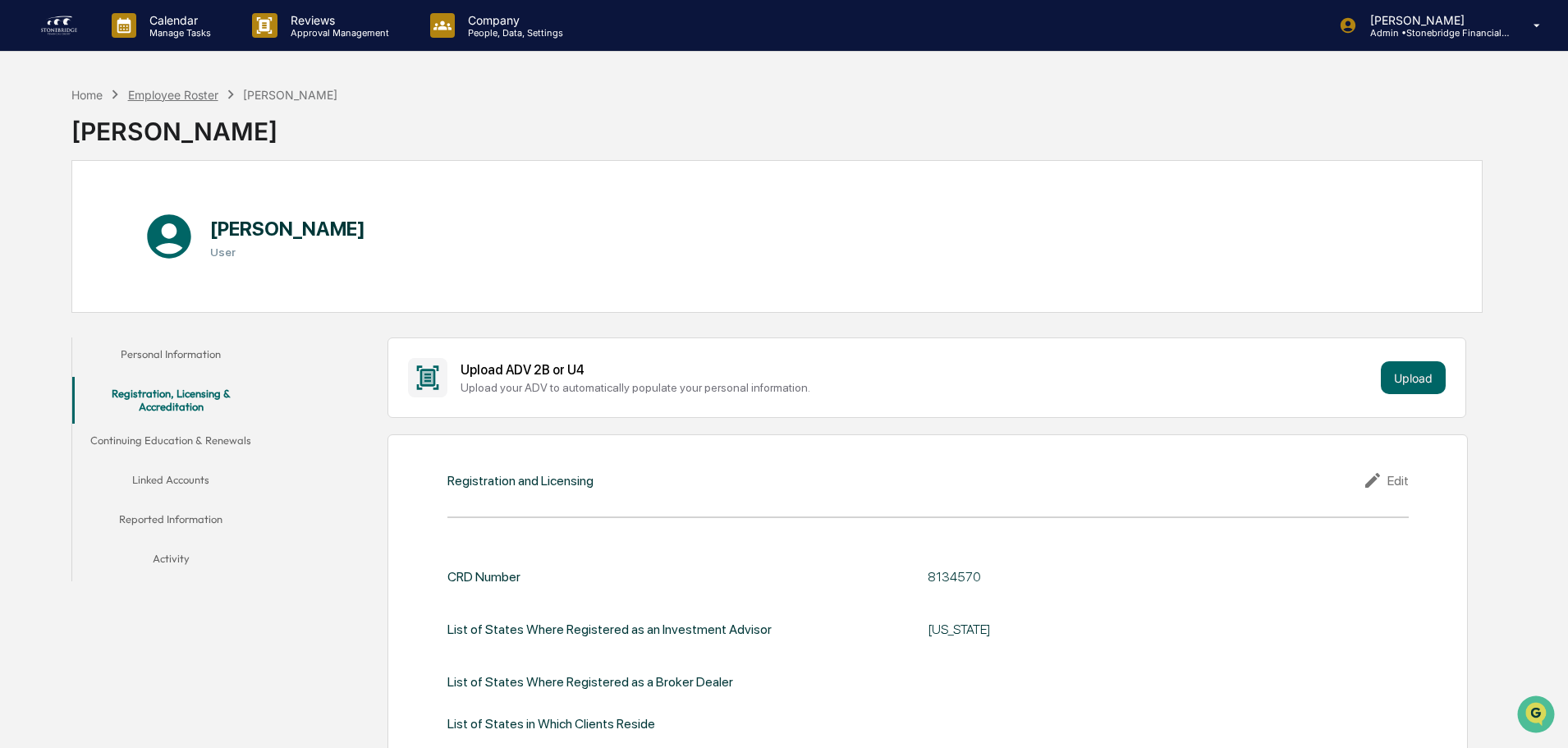
click at [155, 94] on div "Employee Roster" at bounding box center [174, 94] width 91 height 14
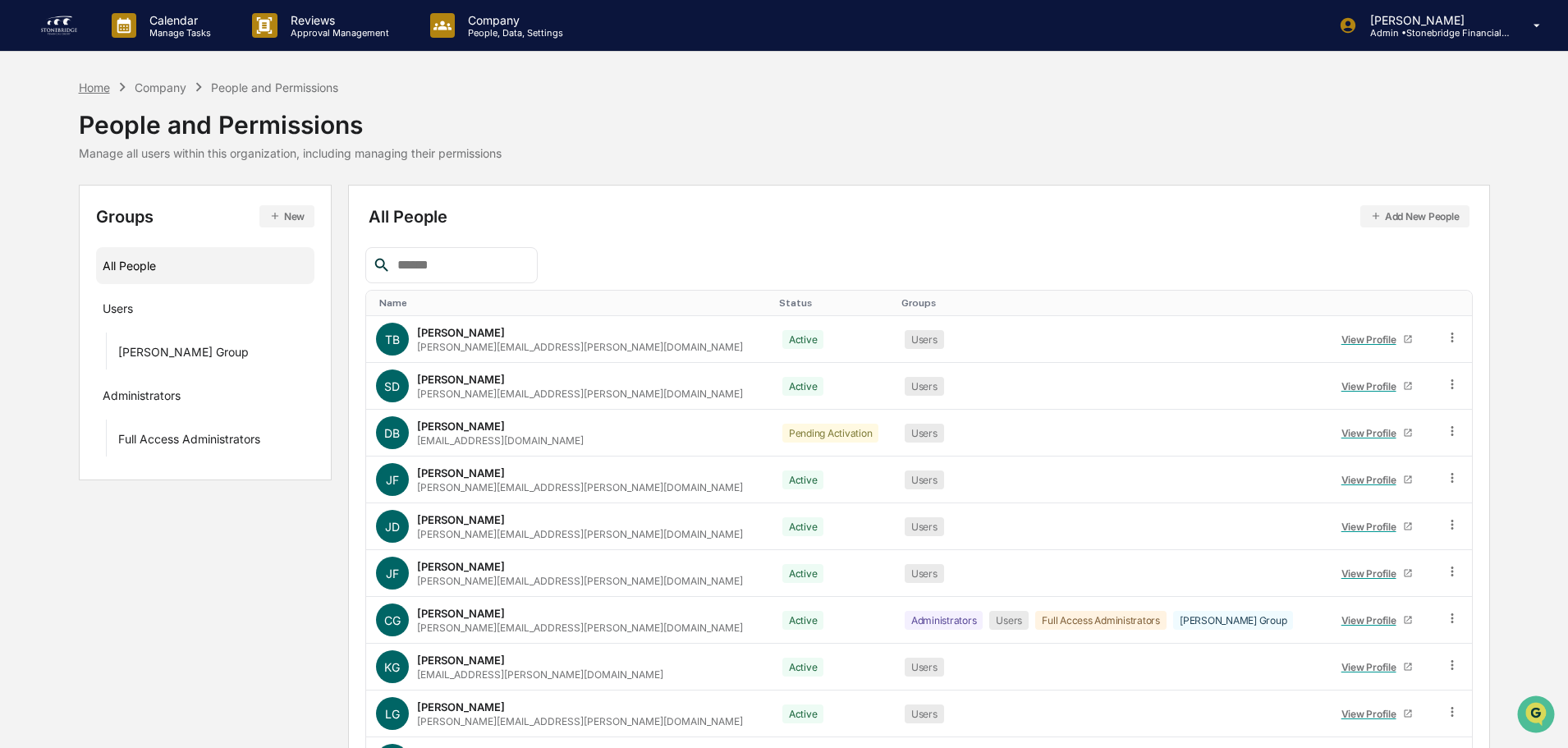
click at [91, 92] on div "Home" at bounding box center [94, 87] width 31 height 14
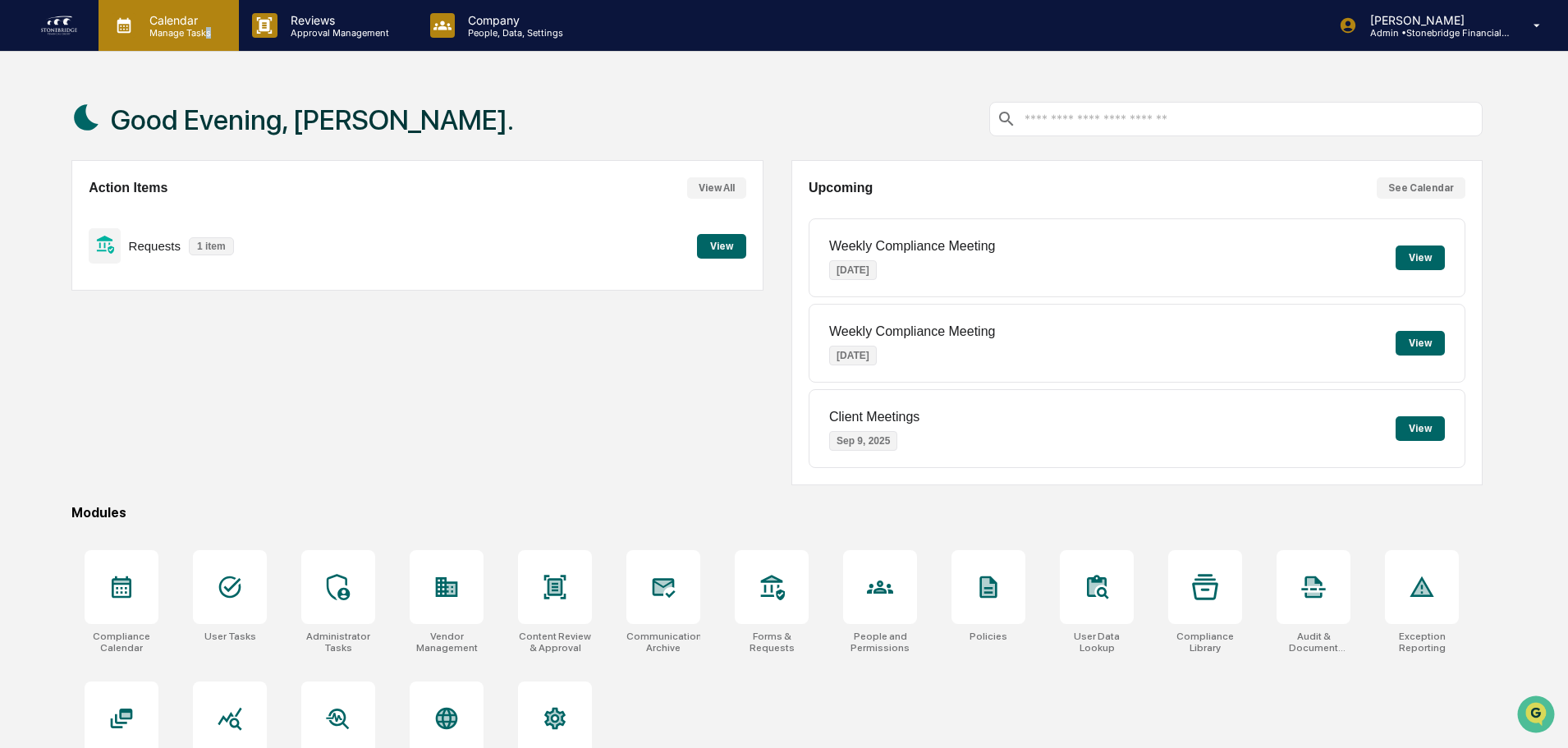
click at [209, 42] on div "Calendar Manage Tasks" at bounding box center [169, 25] width 140 height 51
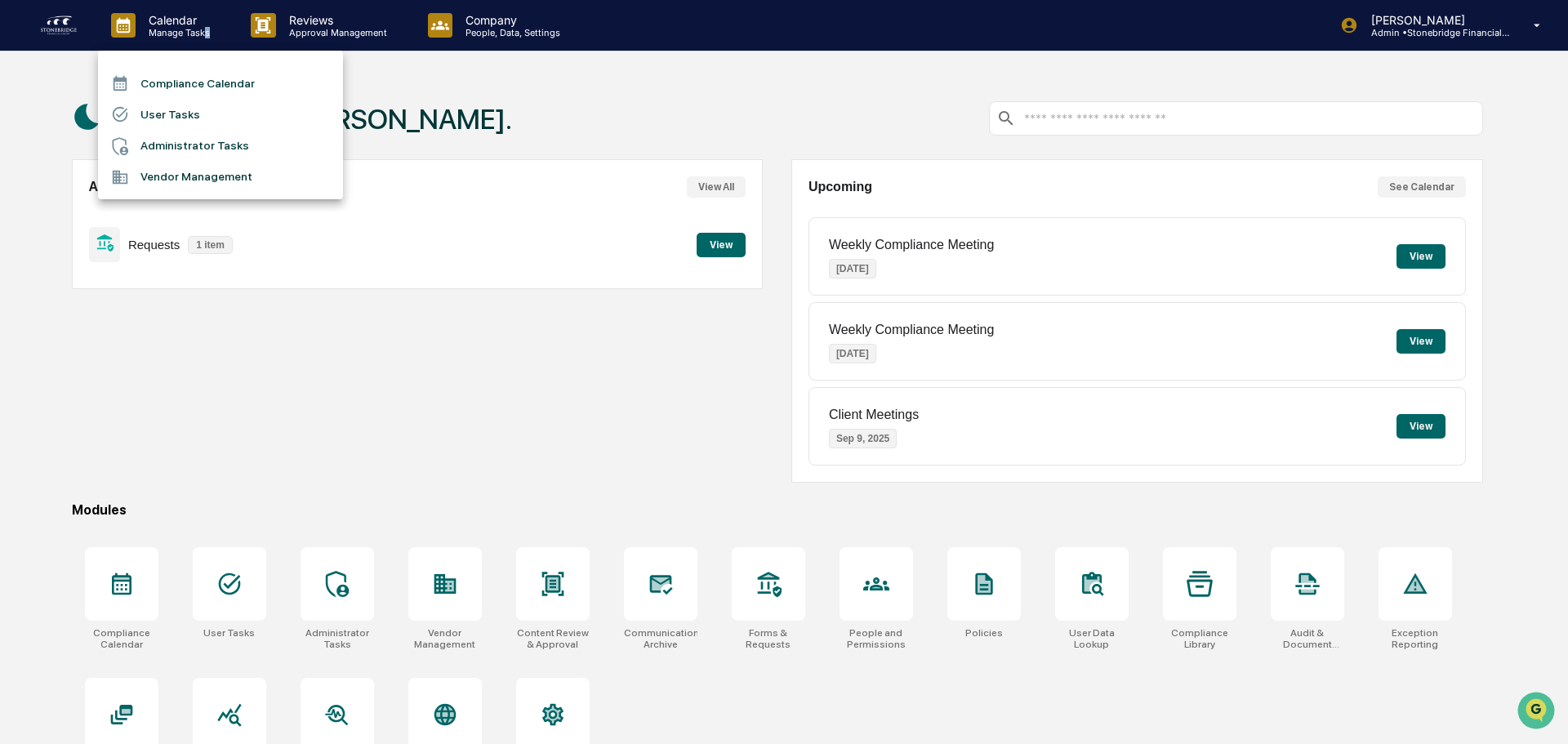
click at [215, 117] on li "User Tasks" at bounding box center [221, 115] width 245 height 31
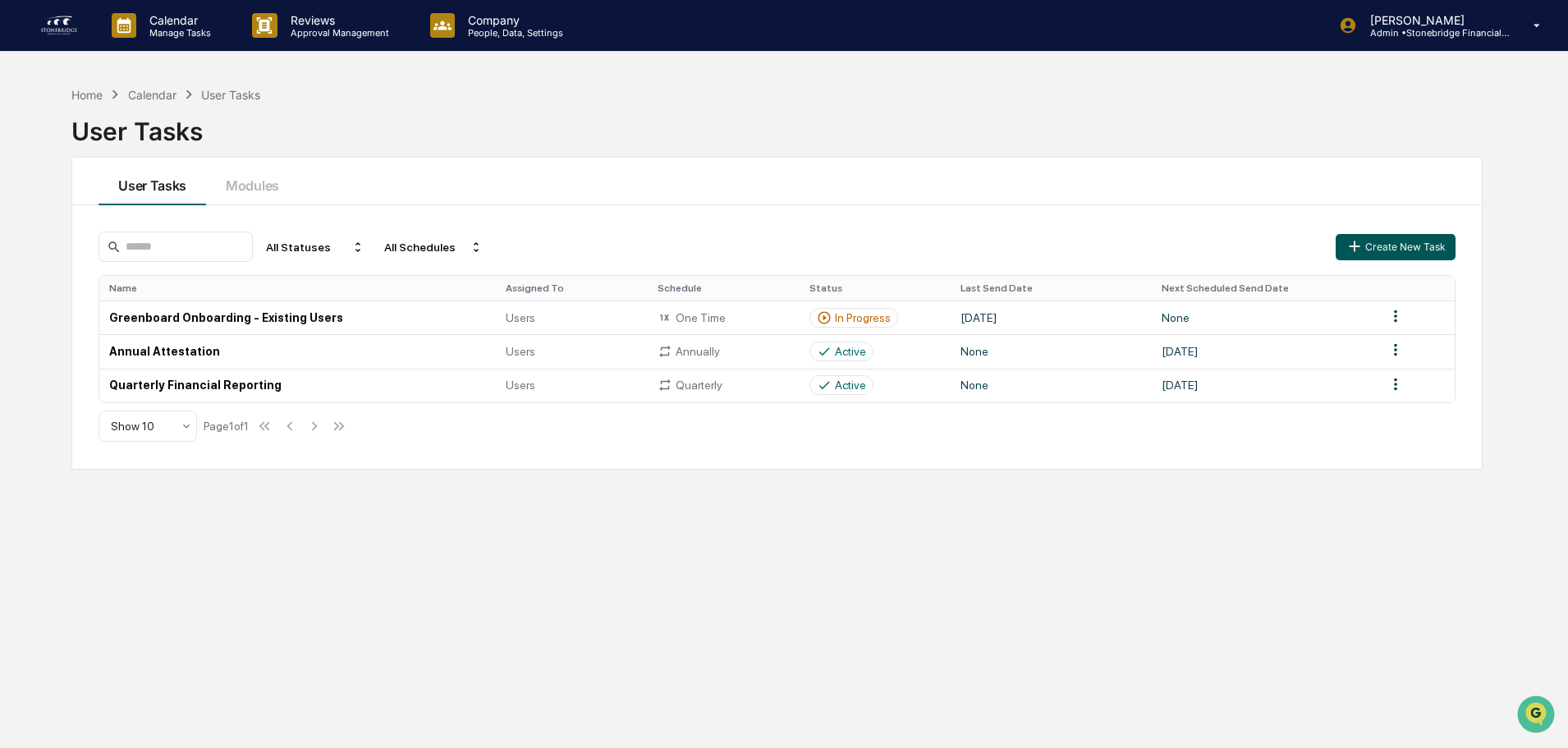
click at [1377, 247] on button "Create New Task" at bounding box center [1395, 247] width 120 height 26
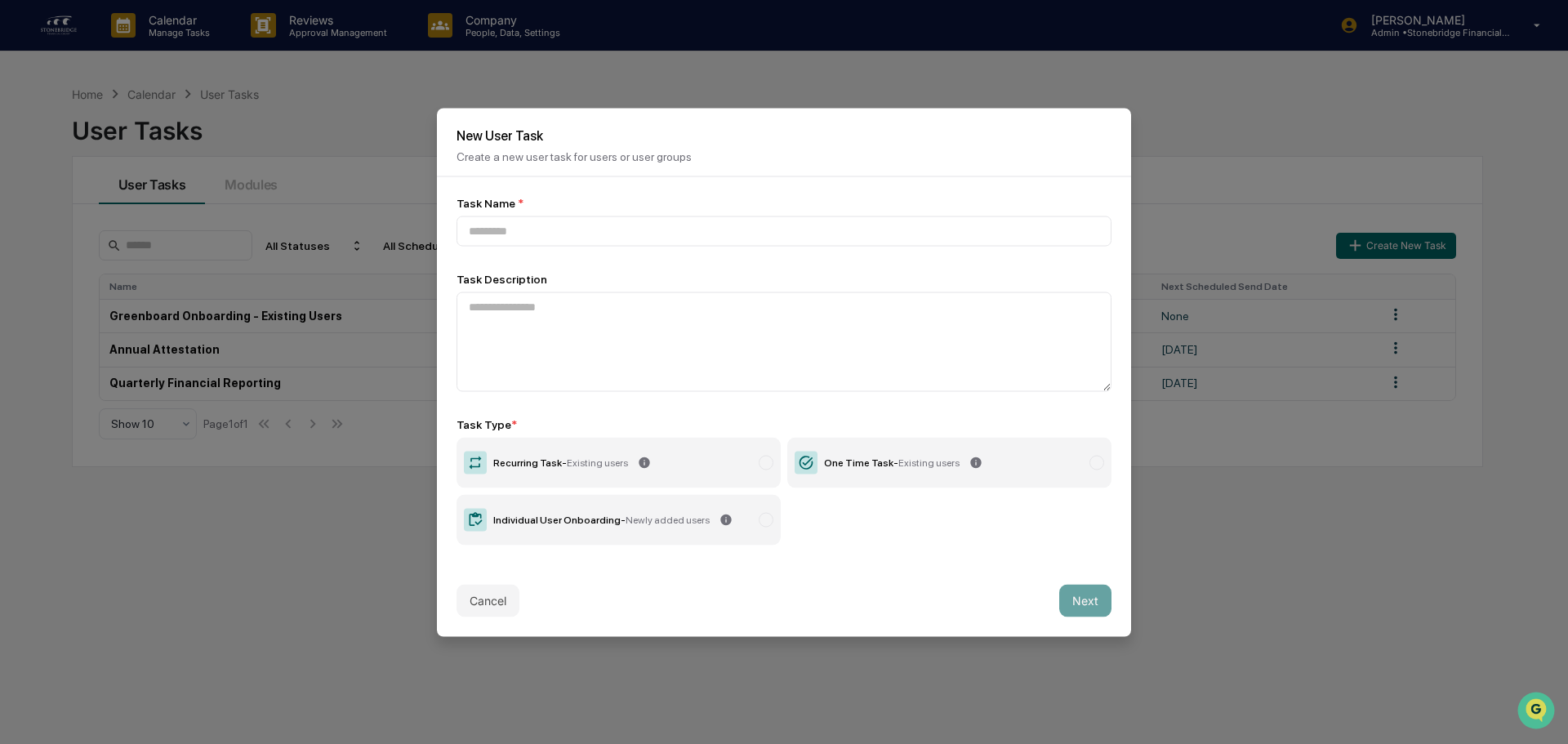
click at [542, 517] on div "Individual User Onboarding - Newly added users" at bounding box center [601, 520] width 216 height 11
click at [597, 231] on input at bounding box center [784, 231] width 655 height 30
type input "*"
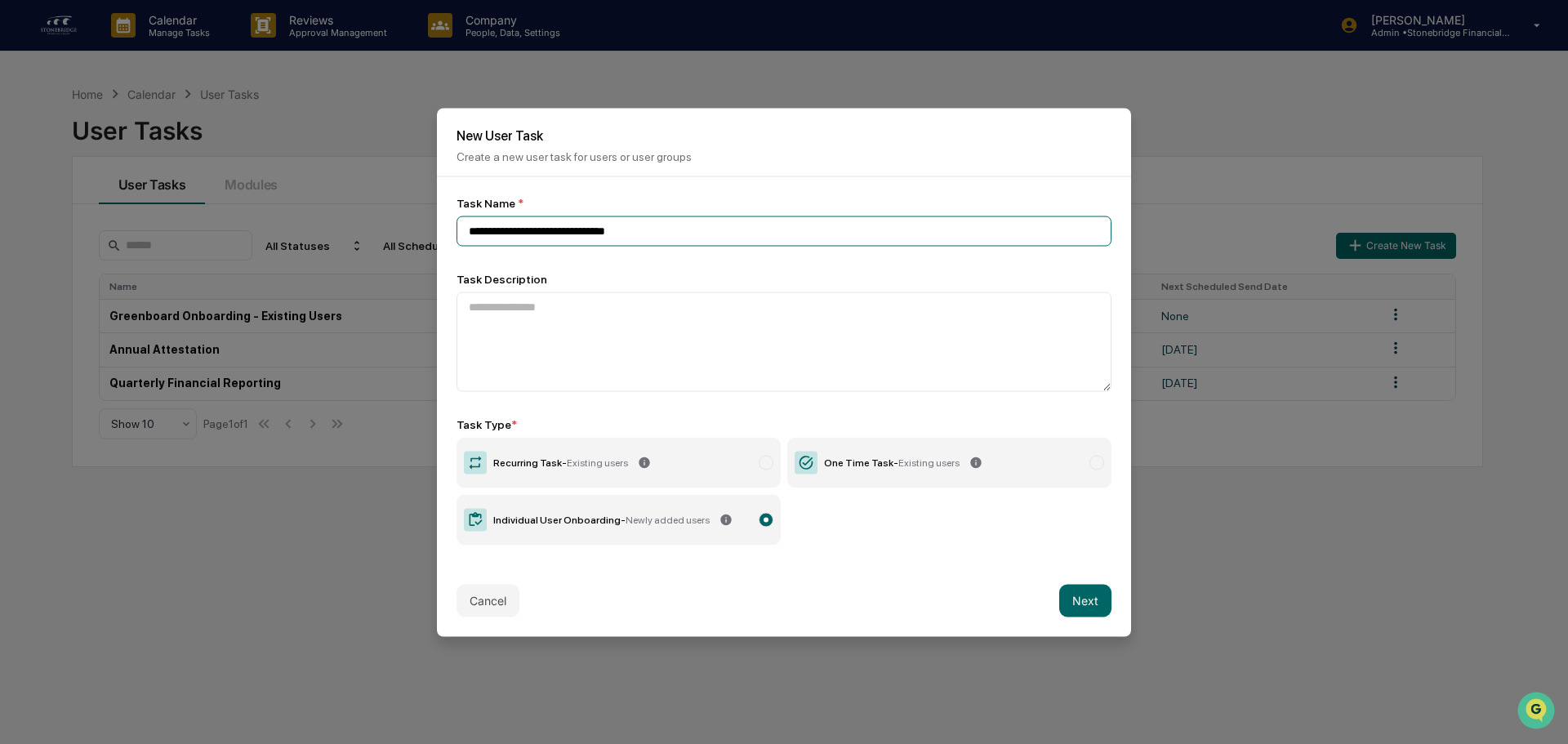
type input "**********"
click at [1081, 600] on button "Next" at bounding box center [1085, 601] width 52 height 33
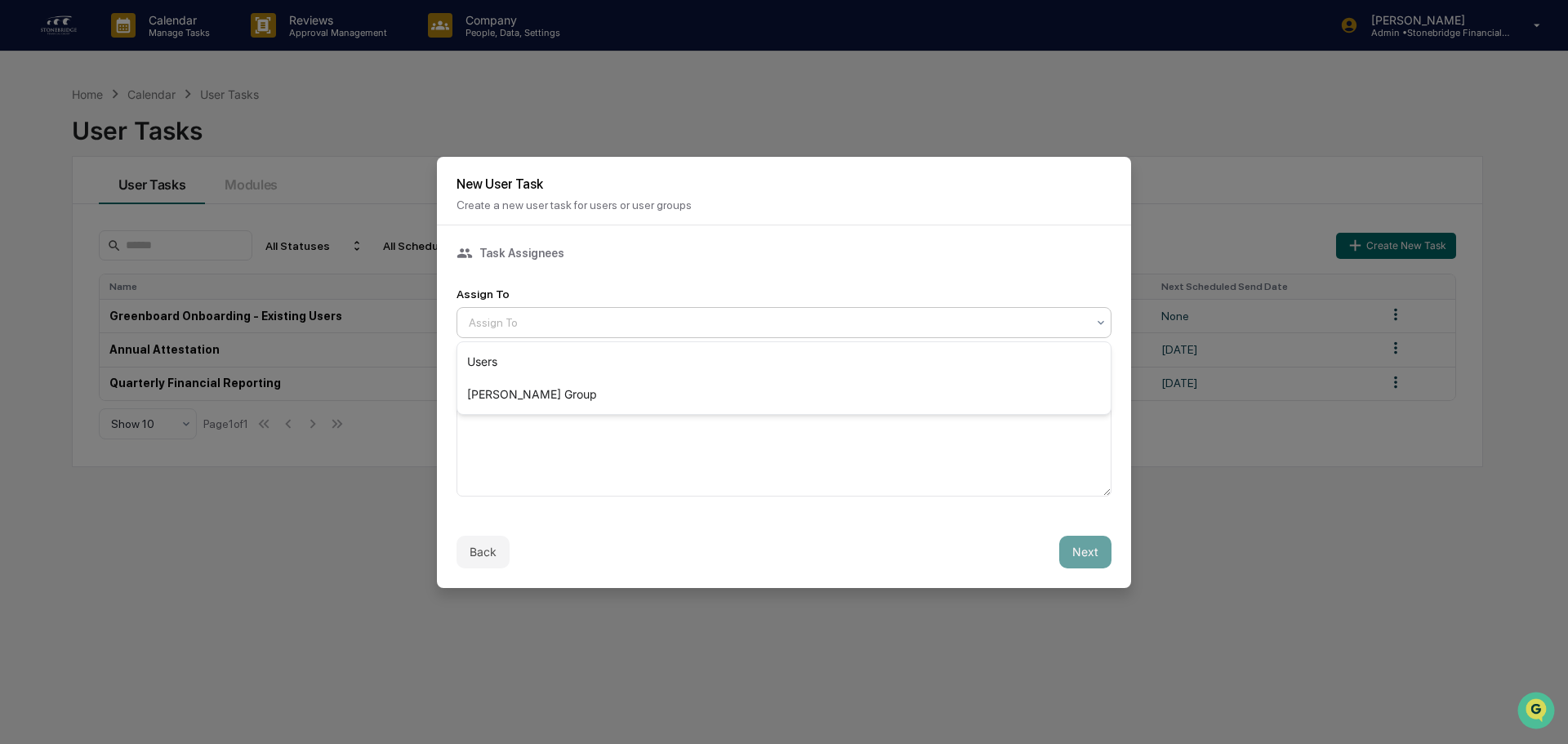
click at [508, 318] on div at bounding box center [778, 323] width 618 height 17
click at [499, 357] on div "Users" at bounding box center [784, 362] width 653 height 33
click at [1083, 563] on button "Next" at bounding box center [1085, 553] width 52 height 33
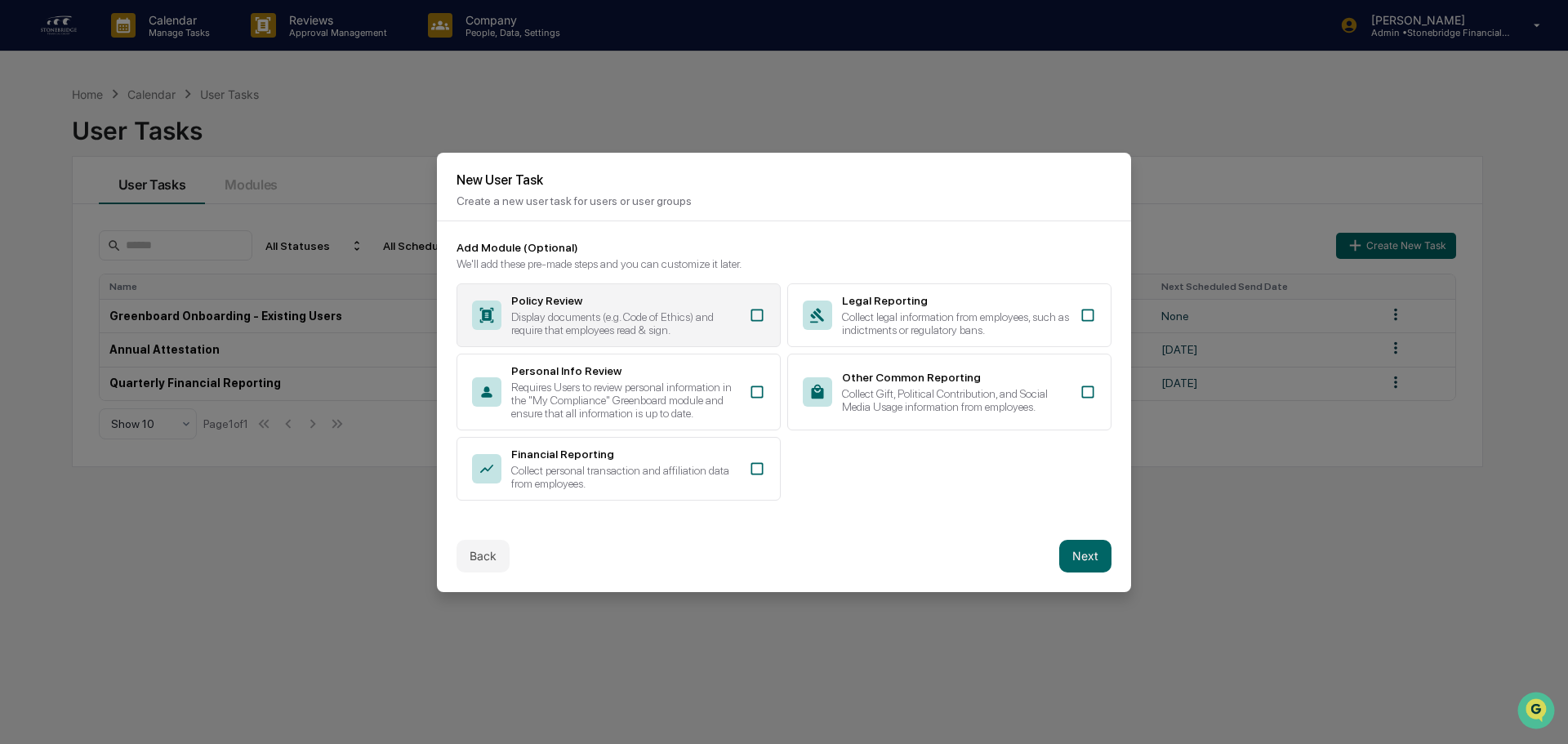
click at [754, 328] on div "Policy Review Display documents (e.g. Code of Ethics) and require that employee…" at bounding box center [619, 315] width 324 height 63
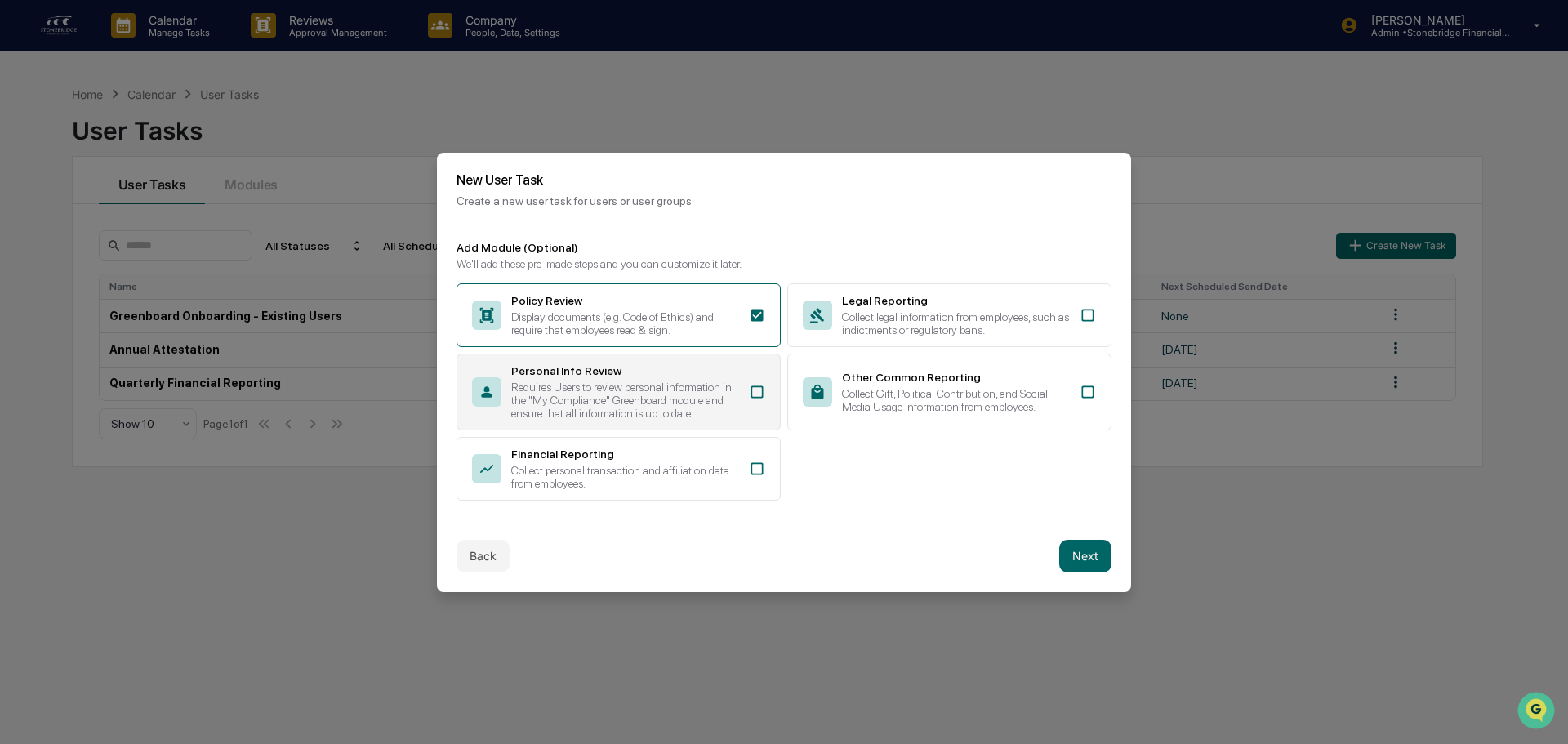
click at [728, 405] on div "Requires Users to review personal information in the "My Compliance" Greenboard…" at bounding box center [625, 400] width 228 height 40
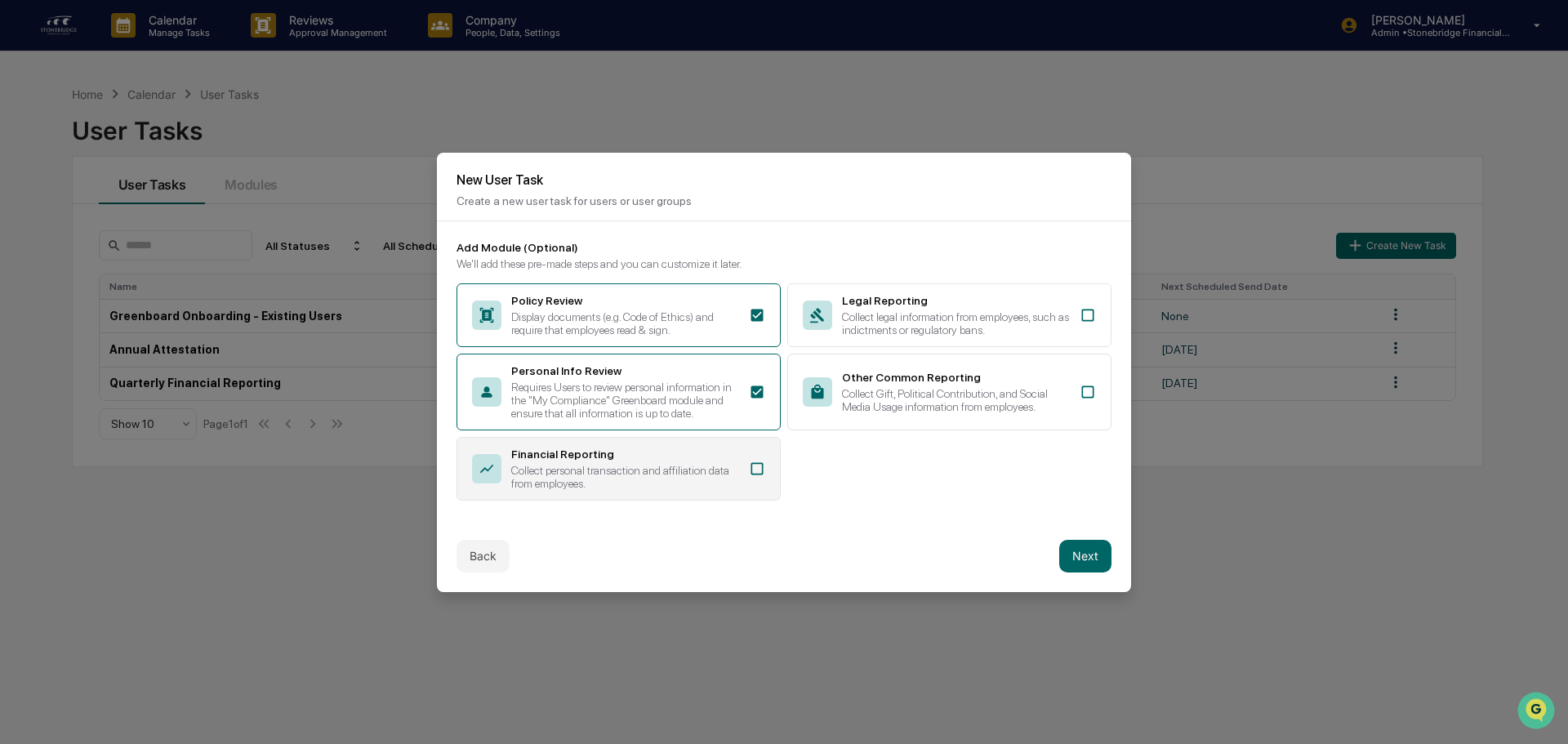
click at [723, 468] on div "Collect personal transaction and affiliation data from employees." at bounding box center [625, 477] width 228 height 26
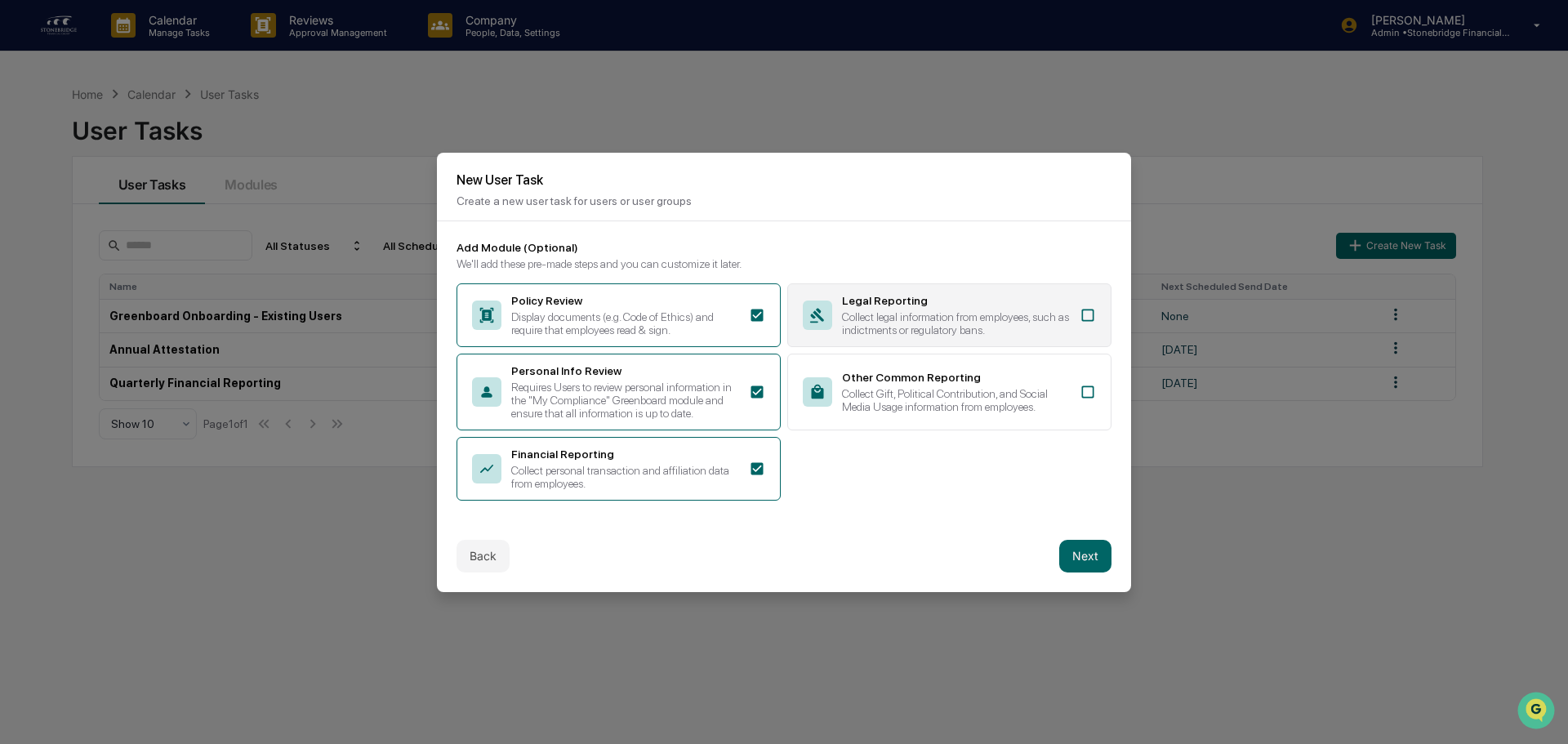
click at [1058, 300] on div "Legal Reporting" at bounding box center [956, 301] width 228 height 13
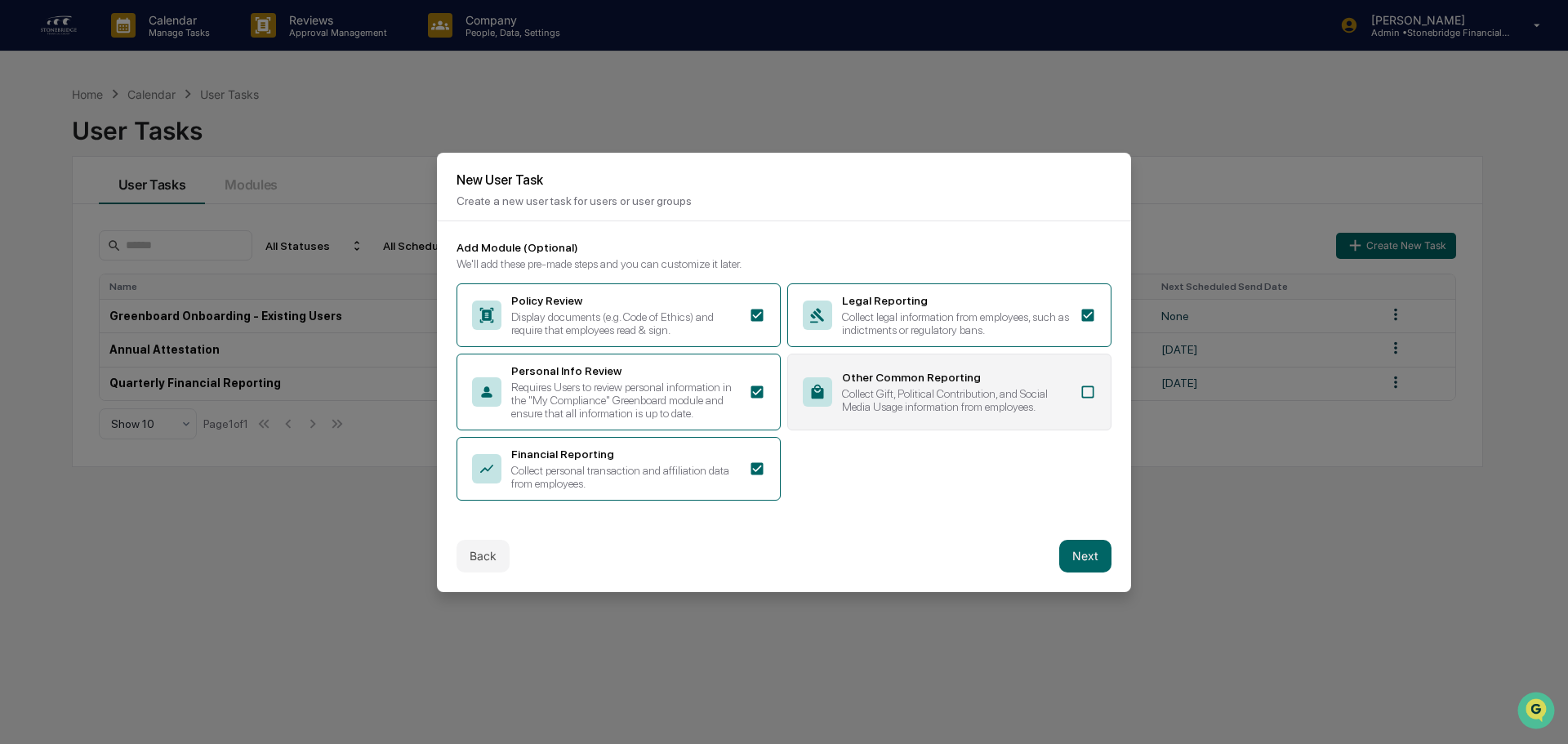
click at [1036, 377] on div "Other Common Reporting" at bounding box center [956, 377] width 228 height 13
click at [1081, 548] on button "Next" at bounding box center [1085, 556] width 52 height 33
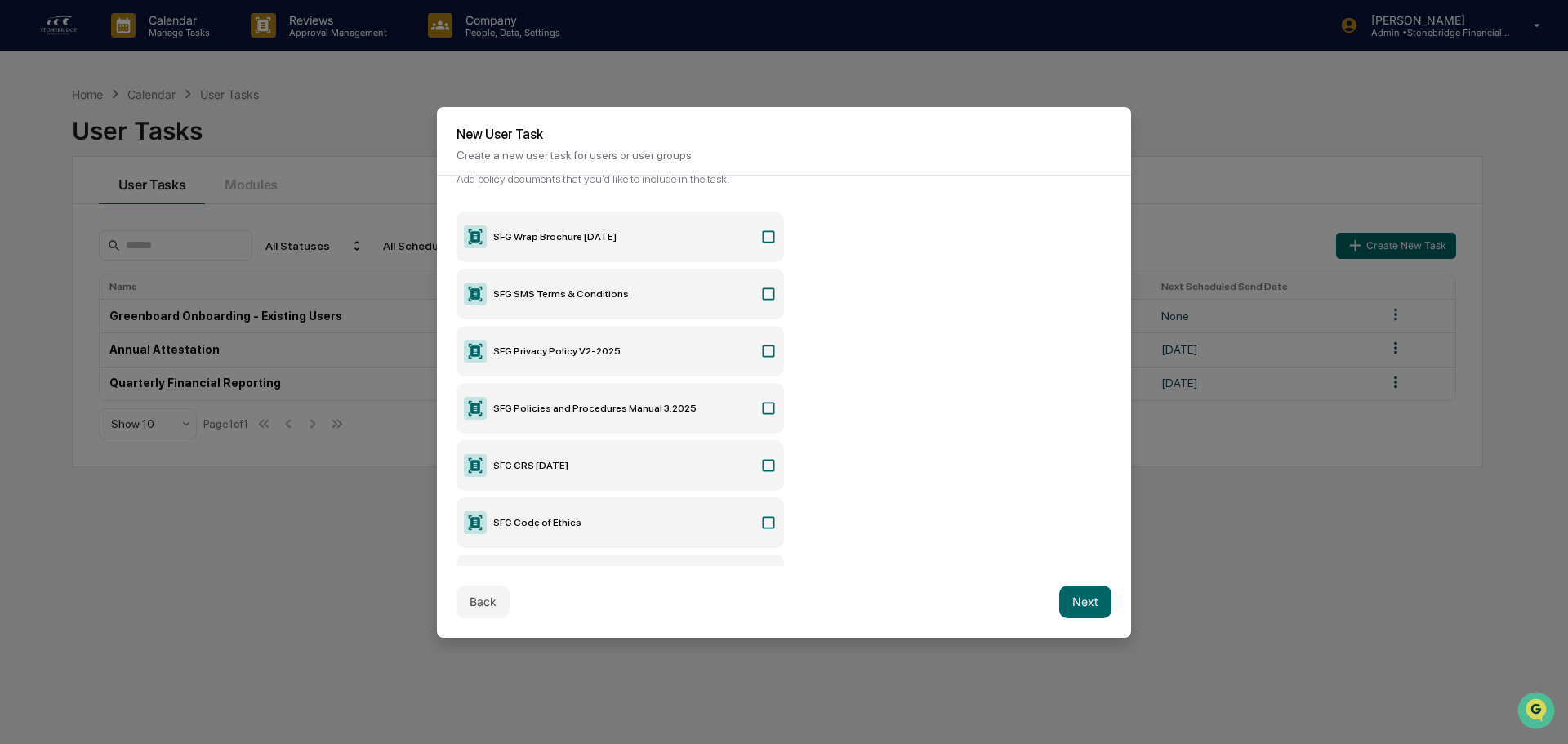
click at [764, 414] on icon at bounding box center [768, 407] width 12 height 12
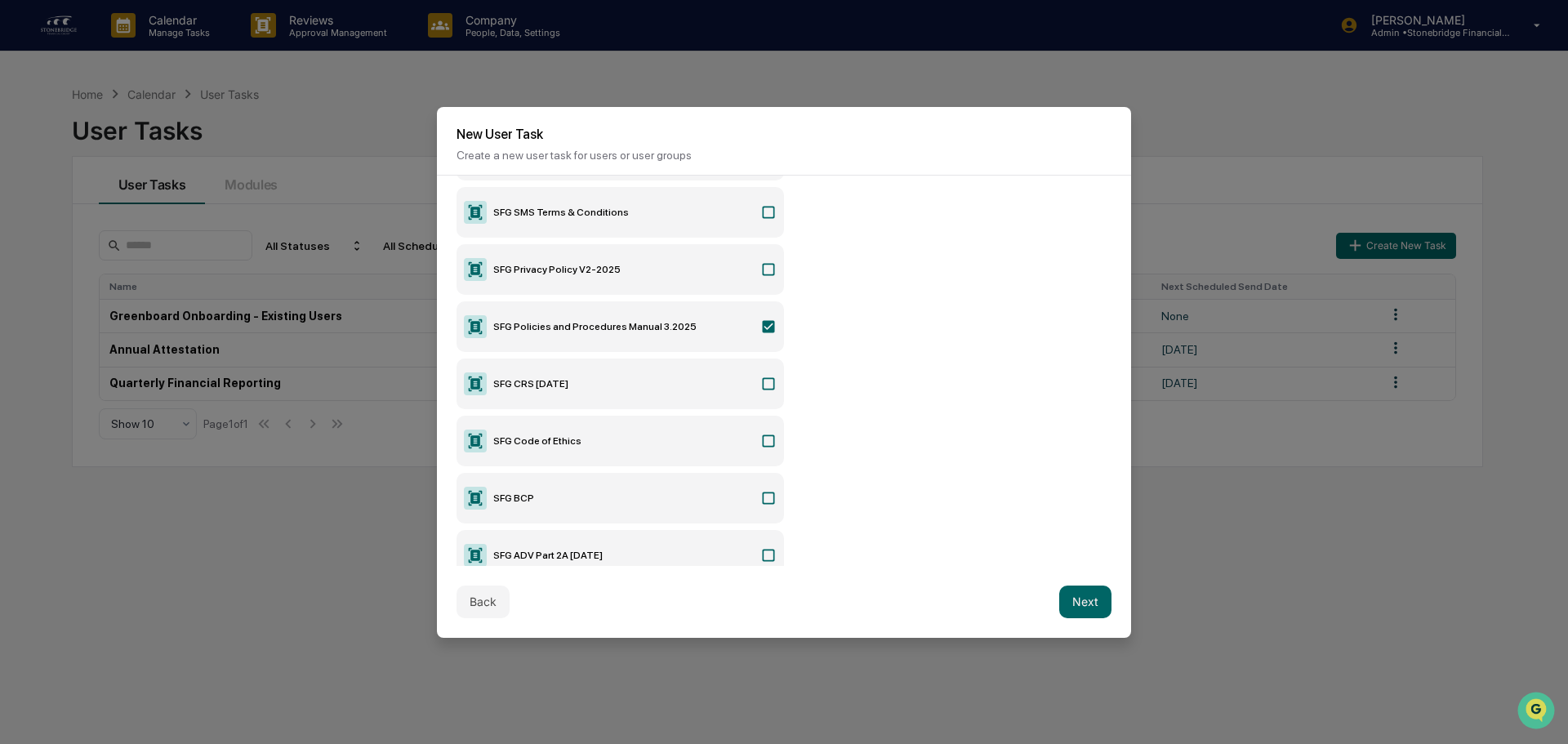
click at [755, 433] on label "SFG Code of Ethics" at bounding box center [620, 441] width 327 height 51
click at [1095, 607] on button "Next" at bounding box center [1085, 602] width 52 height 33
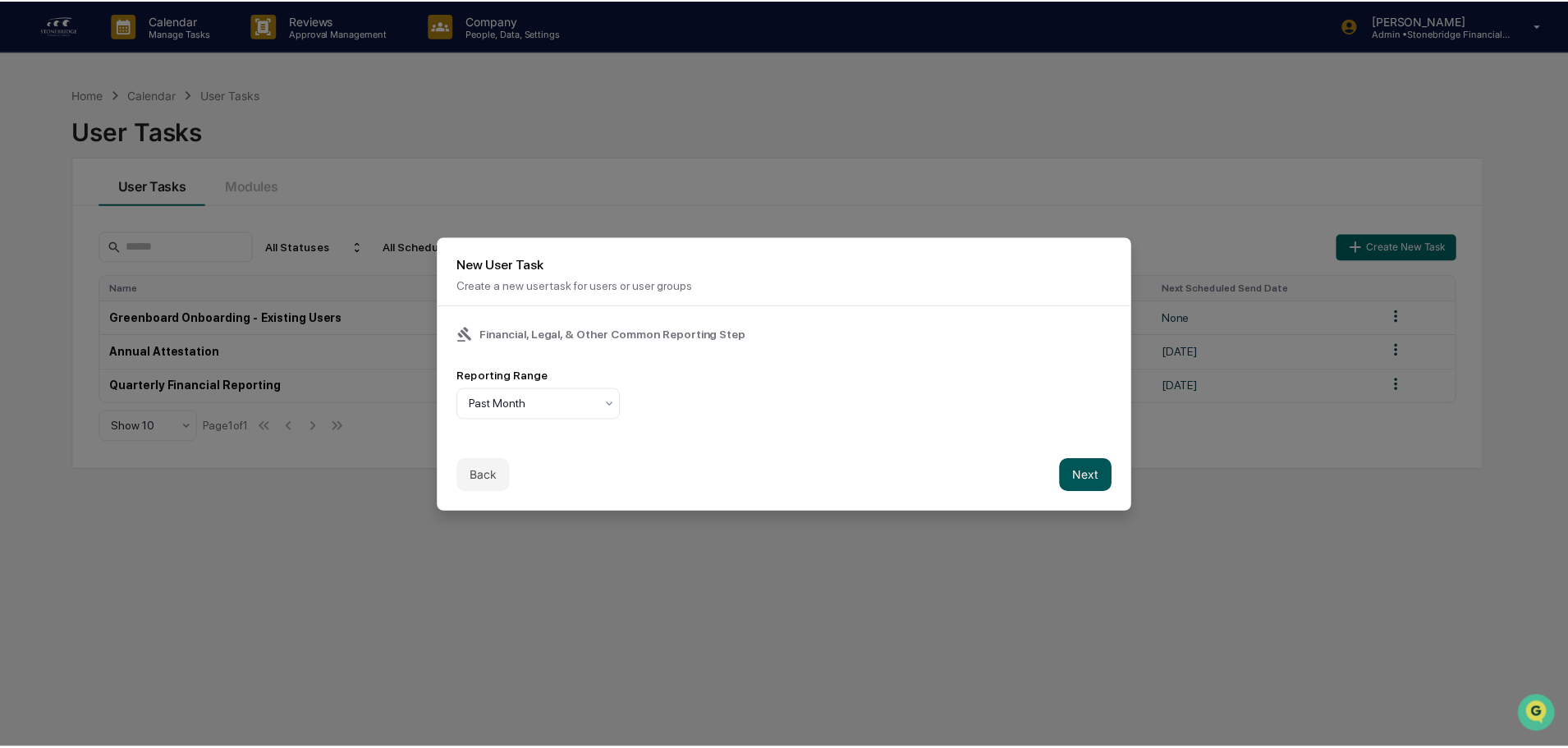
scroll to position [0, 0]
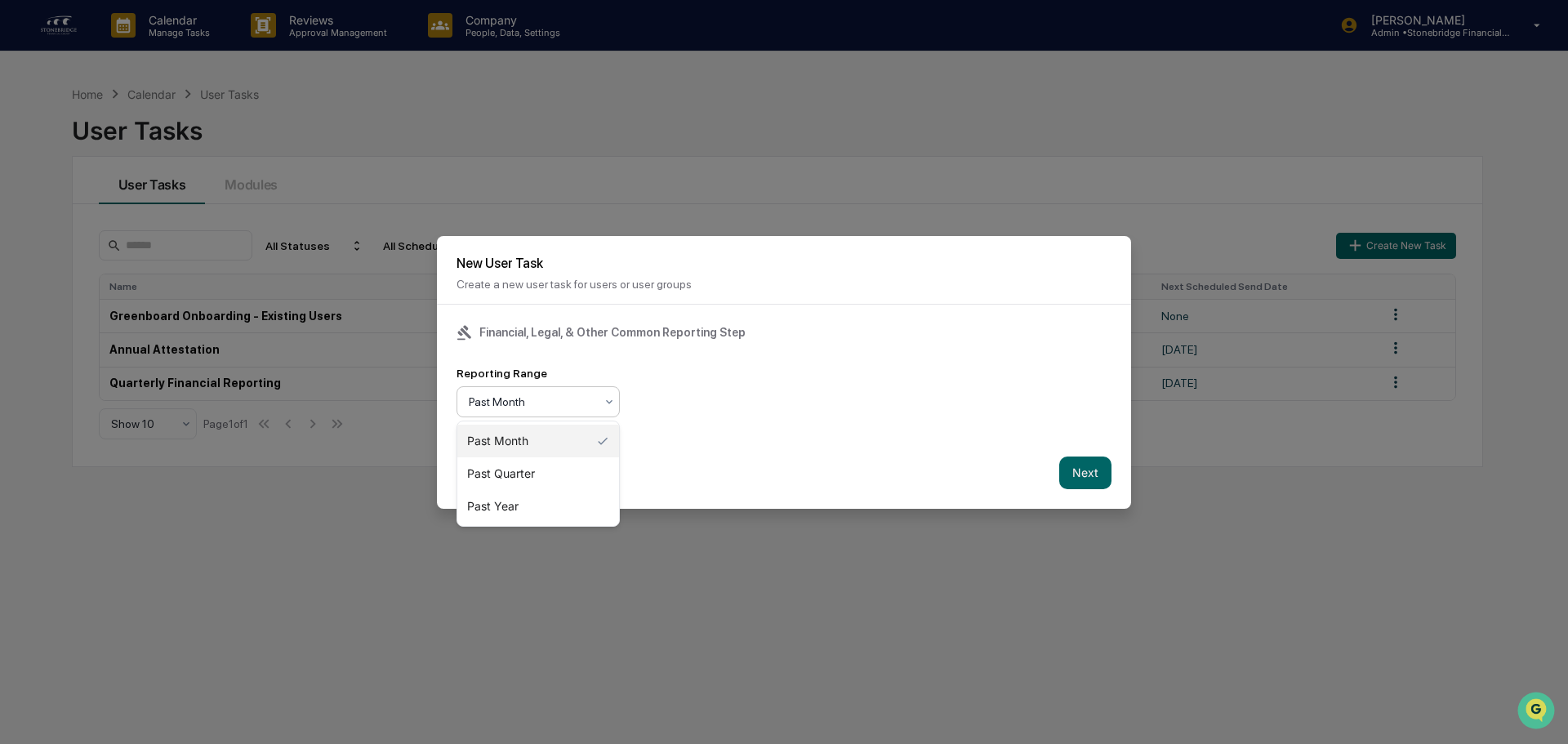
click at [517, 395] on div at bounding box center [531, 402] width 126 height 17
click at [540, 443] on div "Past Month" at bounding box center [539, 441] width 162 height 33
click at [537, 427] on div "Financial, Legal, & Other Common Reporting Step Reporting Range Past Month" at bounding box center [783, 371] width 694 height 132
click at [529, 400] on div at bounding box center [531, 402] width 126 height 17
click at [525, 452] on div "Past Month" at bounding box center [539, 441] width 162 height 33
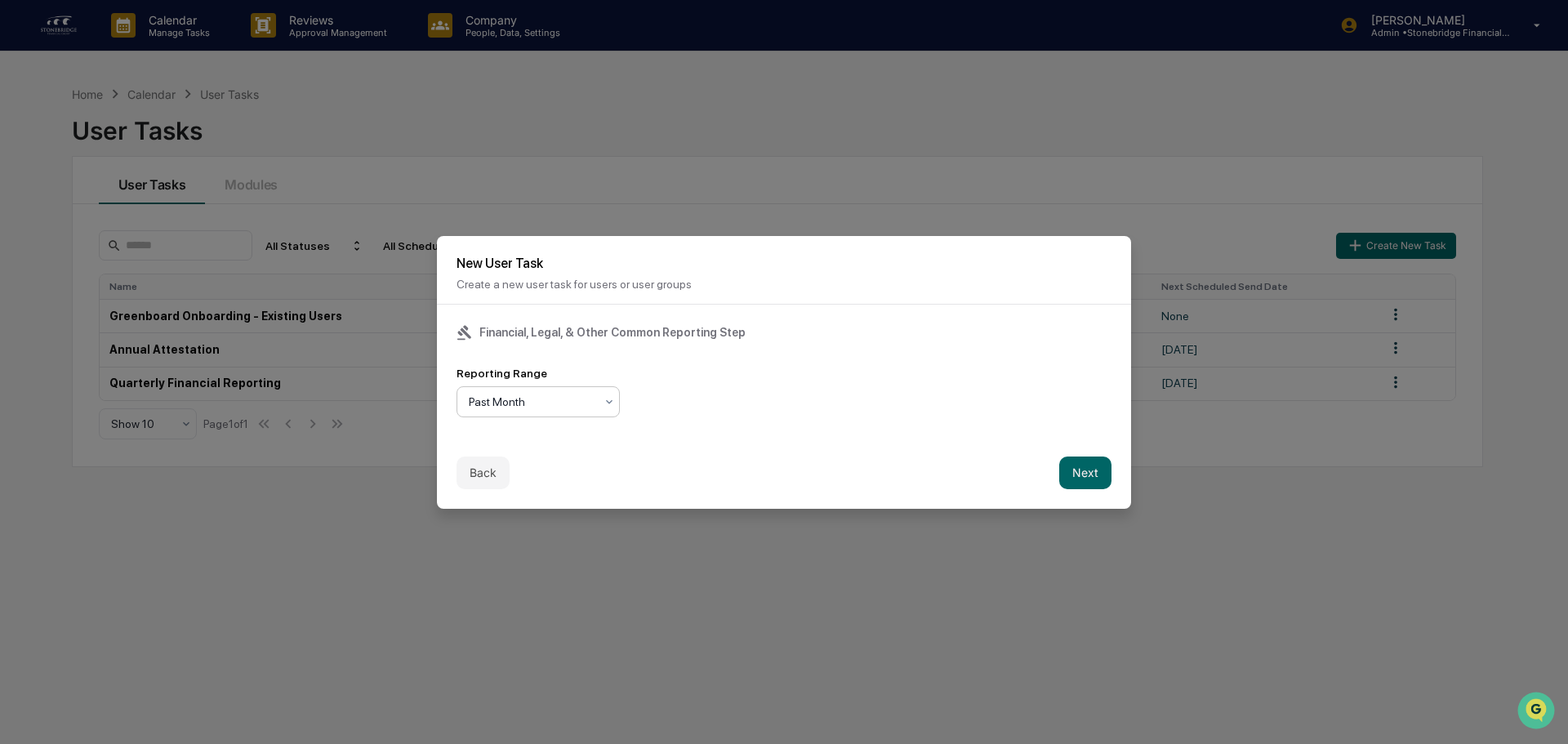
click at [846, 428] on div "Financial, Legal, & Other Common Reporting Step Reporting Range option Past Mon…" at bounding box center [783, 371] width 694 height 132
click at [577, 422] on div "Financial, Legal, & Other Common Reporting Step Reporting Range Past Month" at bounding box center [783, 371] width 694 height 132
drag, startPoint x: 561, startPoint y: 403, endPoint x: 556, endPoint y: 412, distance: 10.3
click at [560, 403] on div at bounding box center [531, 402] width 126 height 17
click at [534, 472] on div "Past Quarter" at bounding box center [539, 475] width 162 height 33
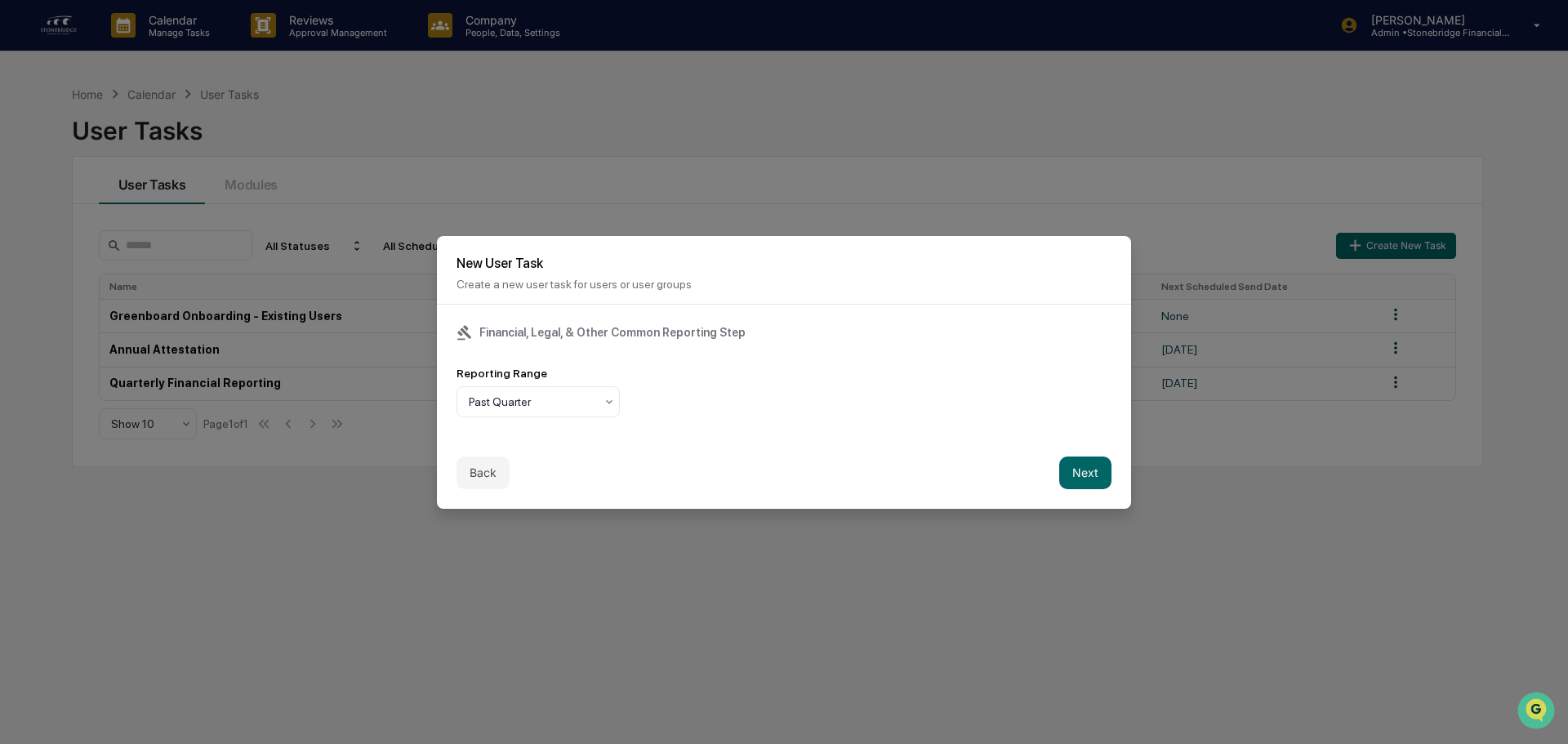
click at [866, 406] on div "Reporting Range Past Quarter" at bounding box center [784, 392] width 655 height 51
click at [1073, 472] on button "Next" at bounding box center [1085, 474] width 52 height 33
click at [581, 408] on div at bounding box center [551, 402] width 166 height 17
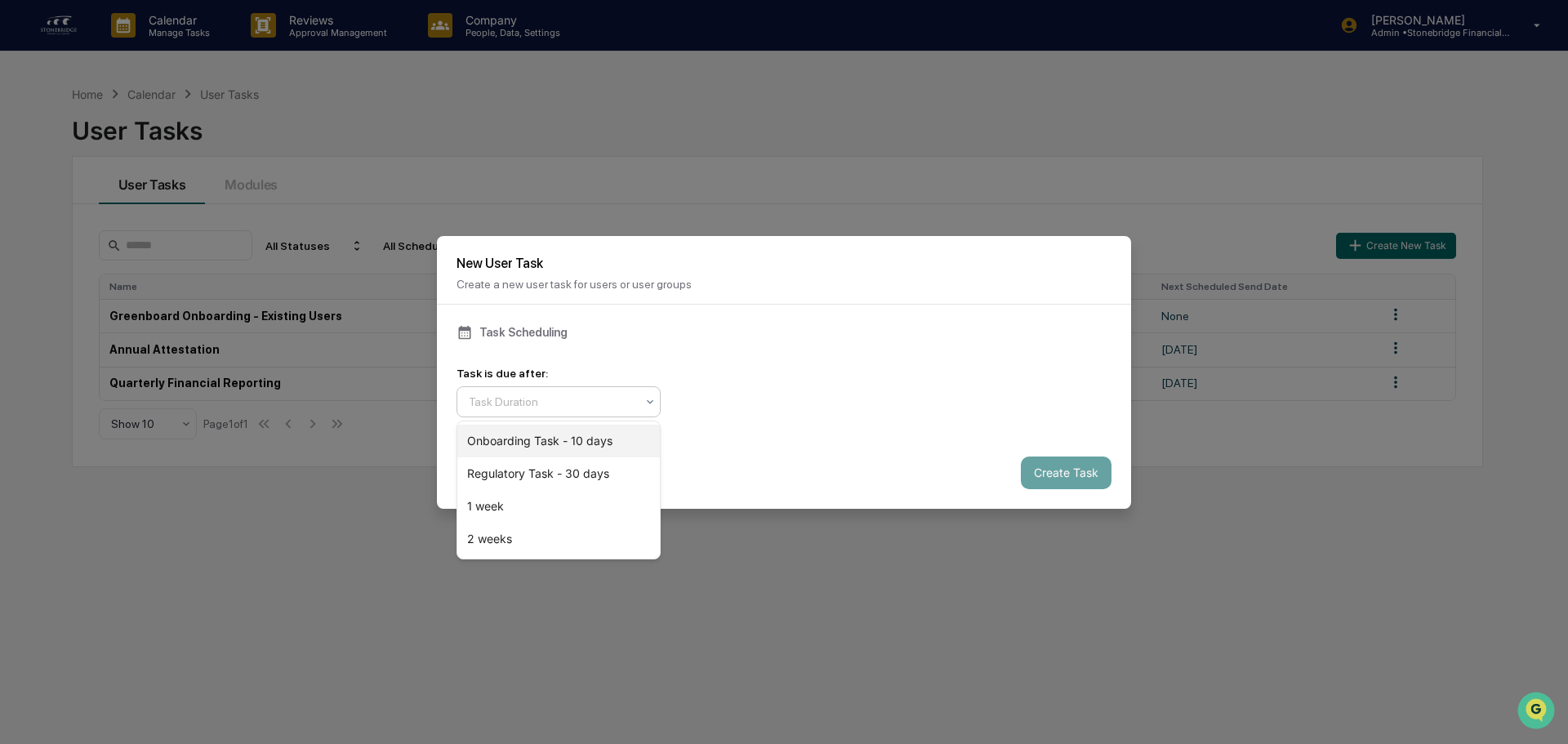
click at [574, 436] on div "Onboarding Task - 10 days" at bounding box center [559, 441] width 202 height 33
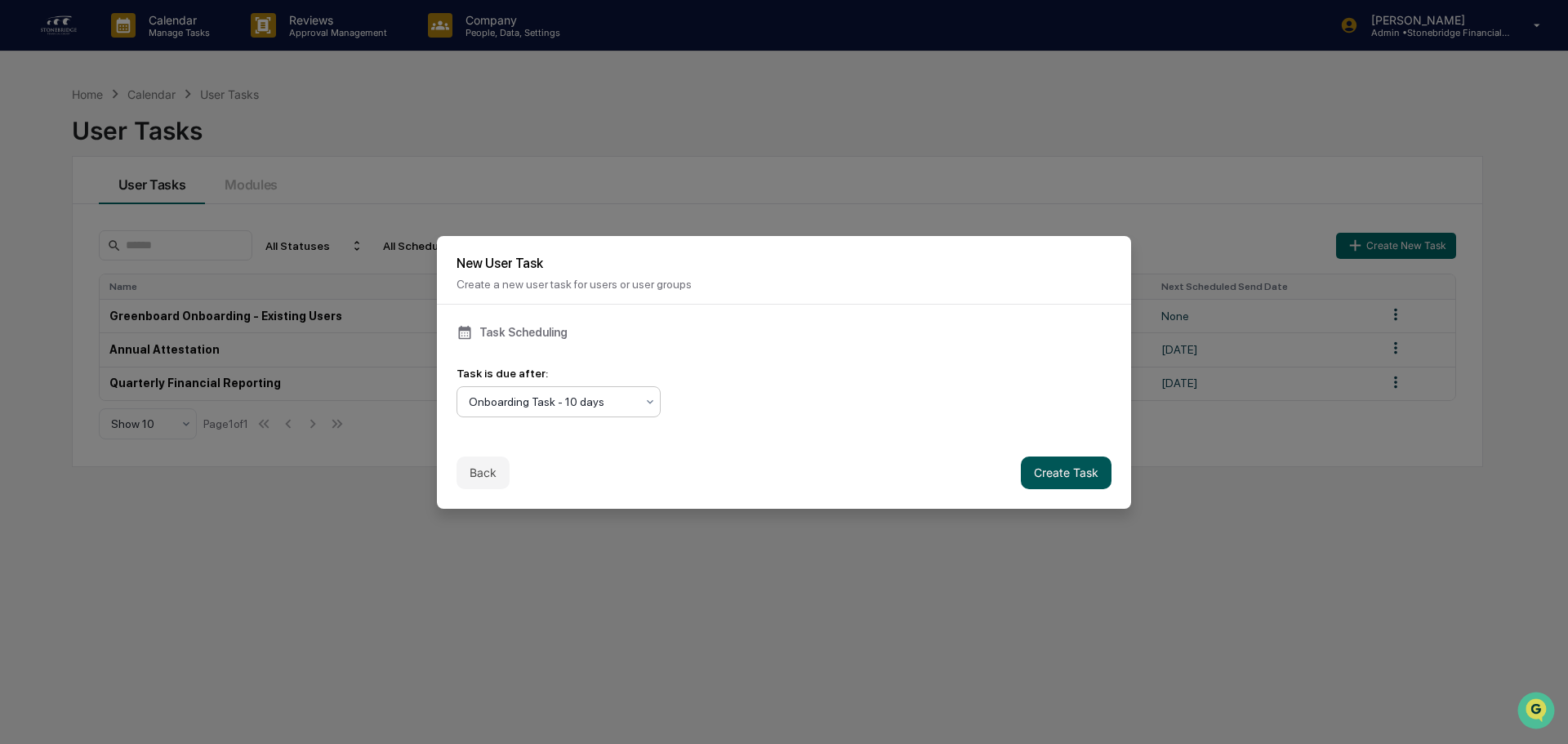
click at [1023, 476] on button "Create Task" at bounding box center [1066, 474] width 91 height 33
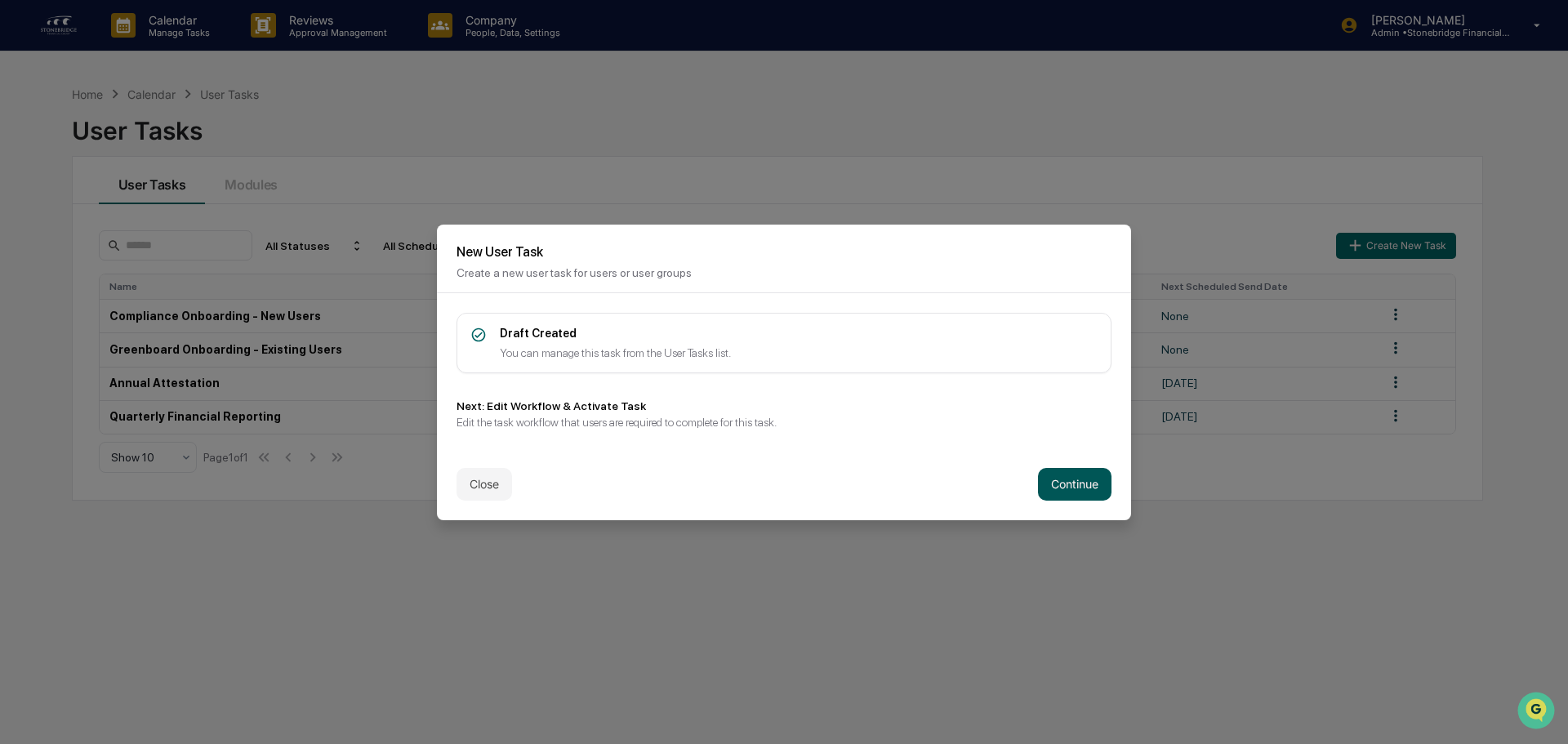
click at [1053, 480] on button "Continue" at bounding box center [1074, 485] width 74 height 33
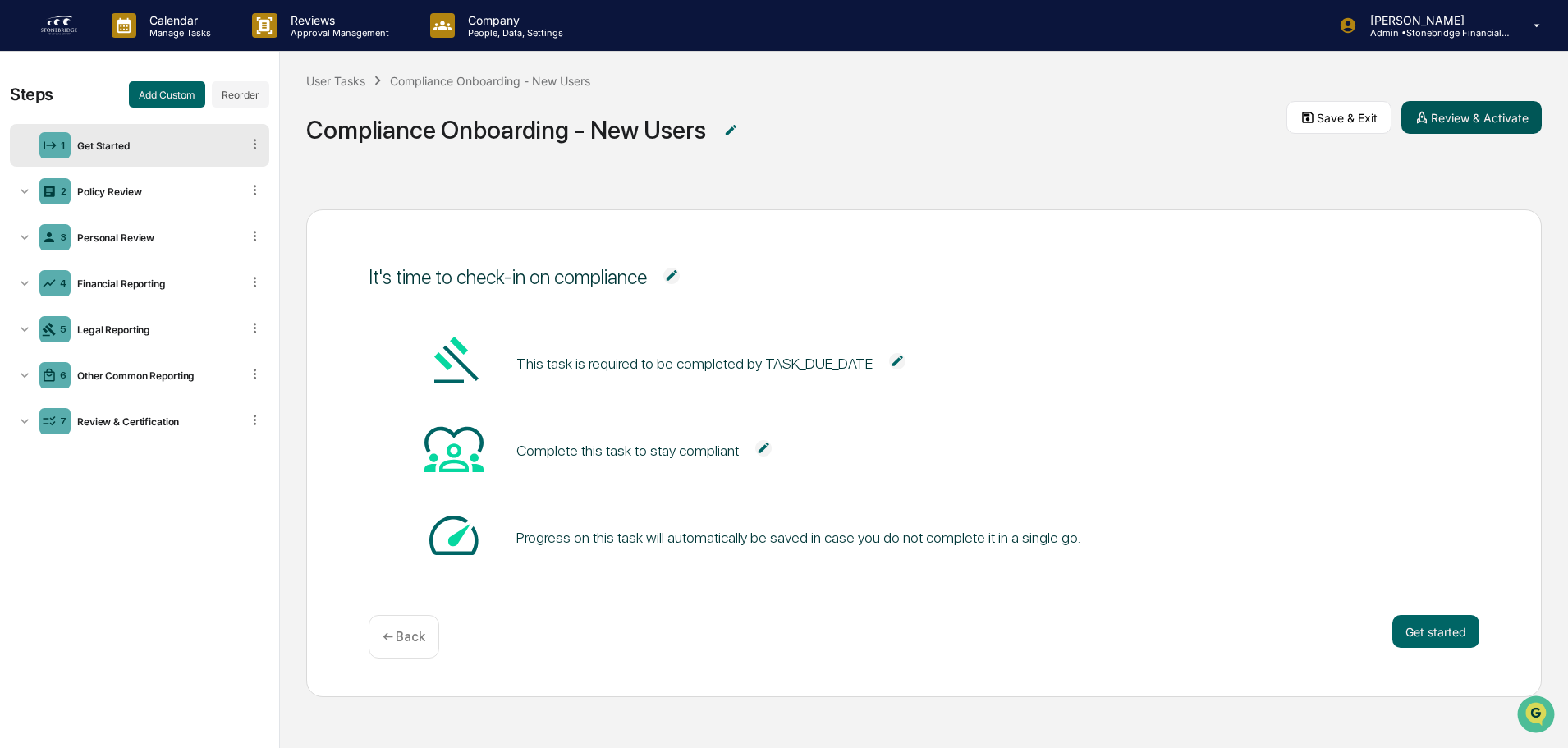
click at [1431, 114] on button "Review & Activate" at bounding box center [1472, 117] width 140 height 33
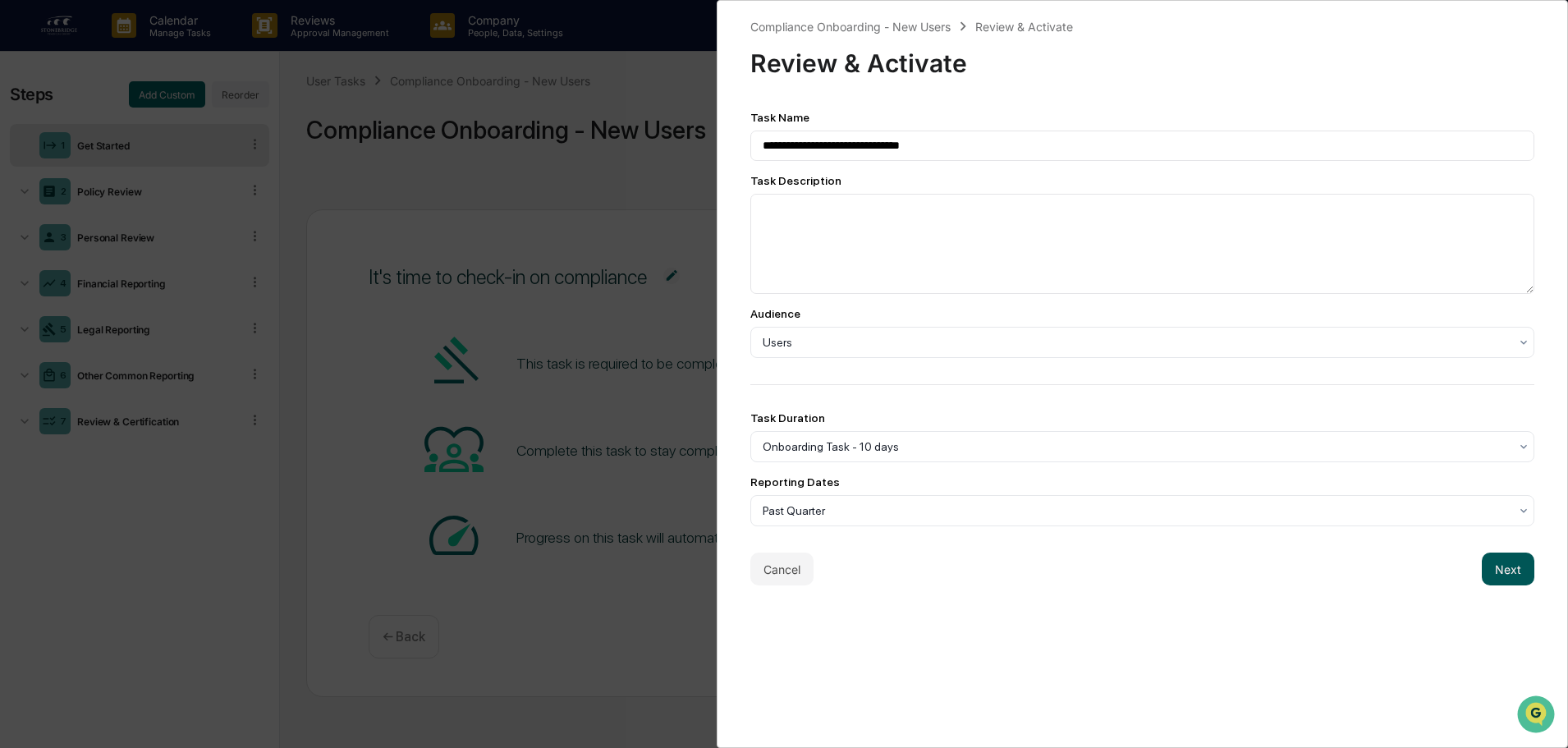
click at [1482, 564] on button "Next" at bounding box center [1508, 570] width 53 height 33
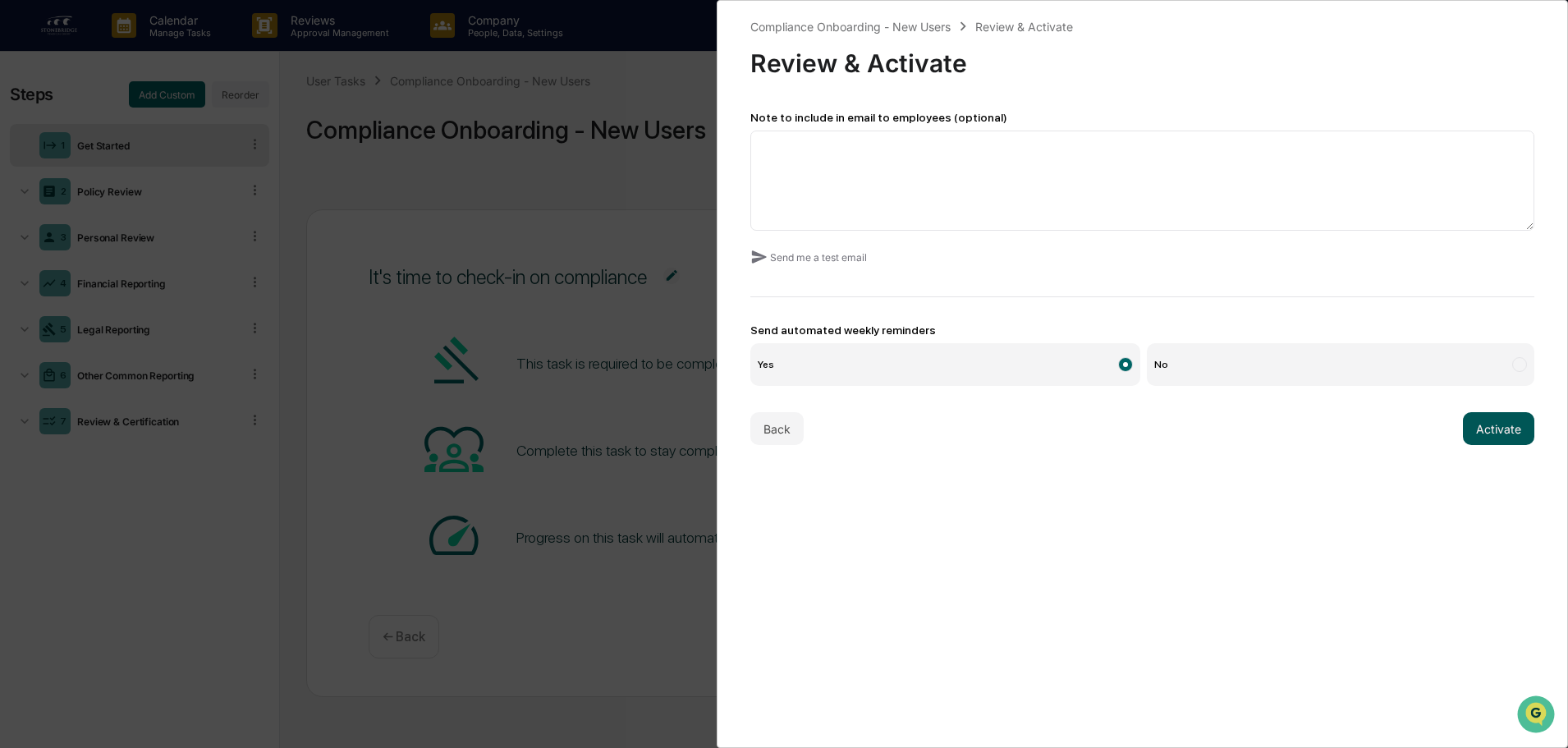
click at [1467, 412] on button "Activate" at bounding box center [1498, 429] width 71 height 33
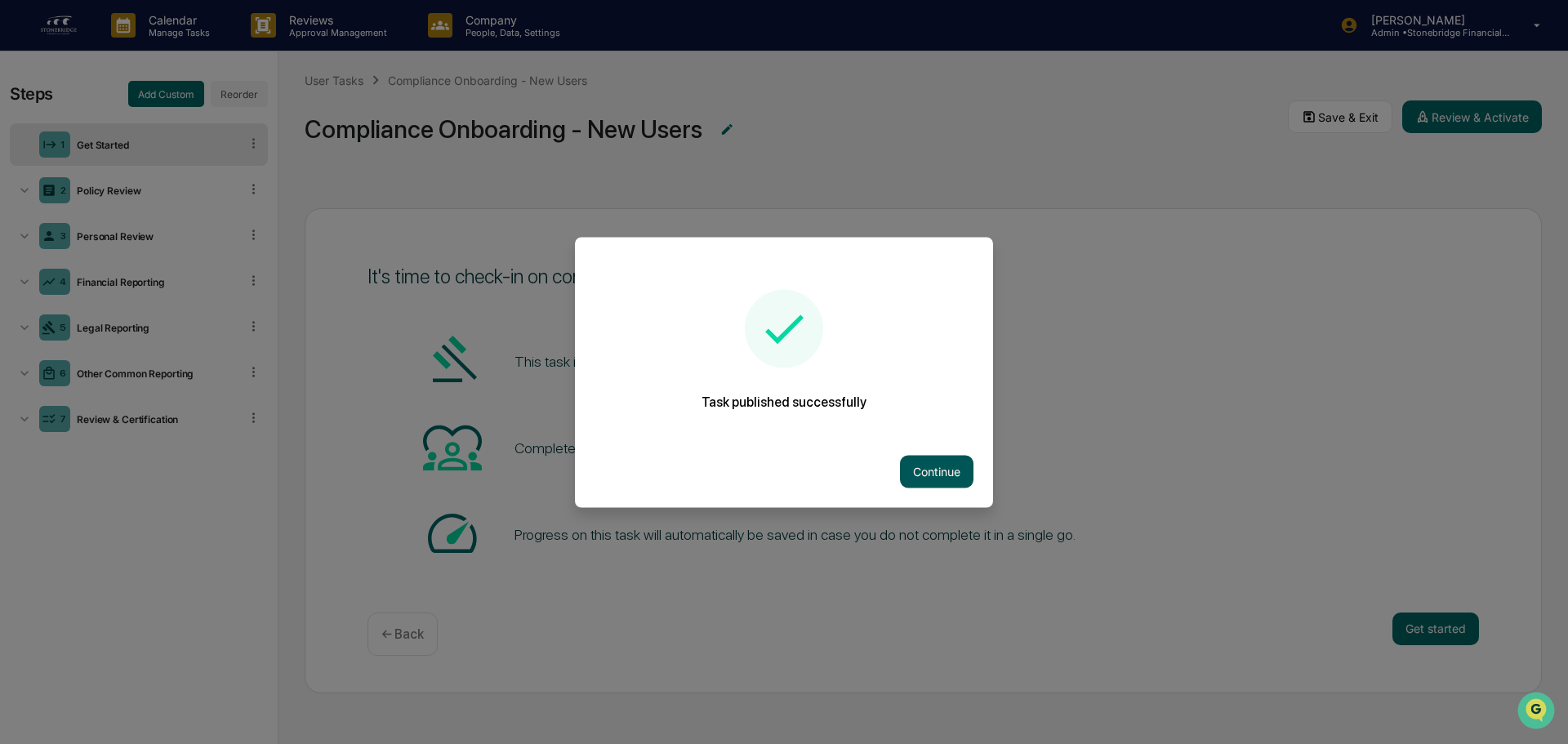
click at [937, 475] on button "Continue" at bounding box center [937, 472] width 74 height 33
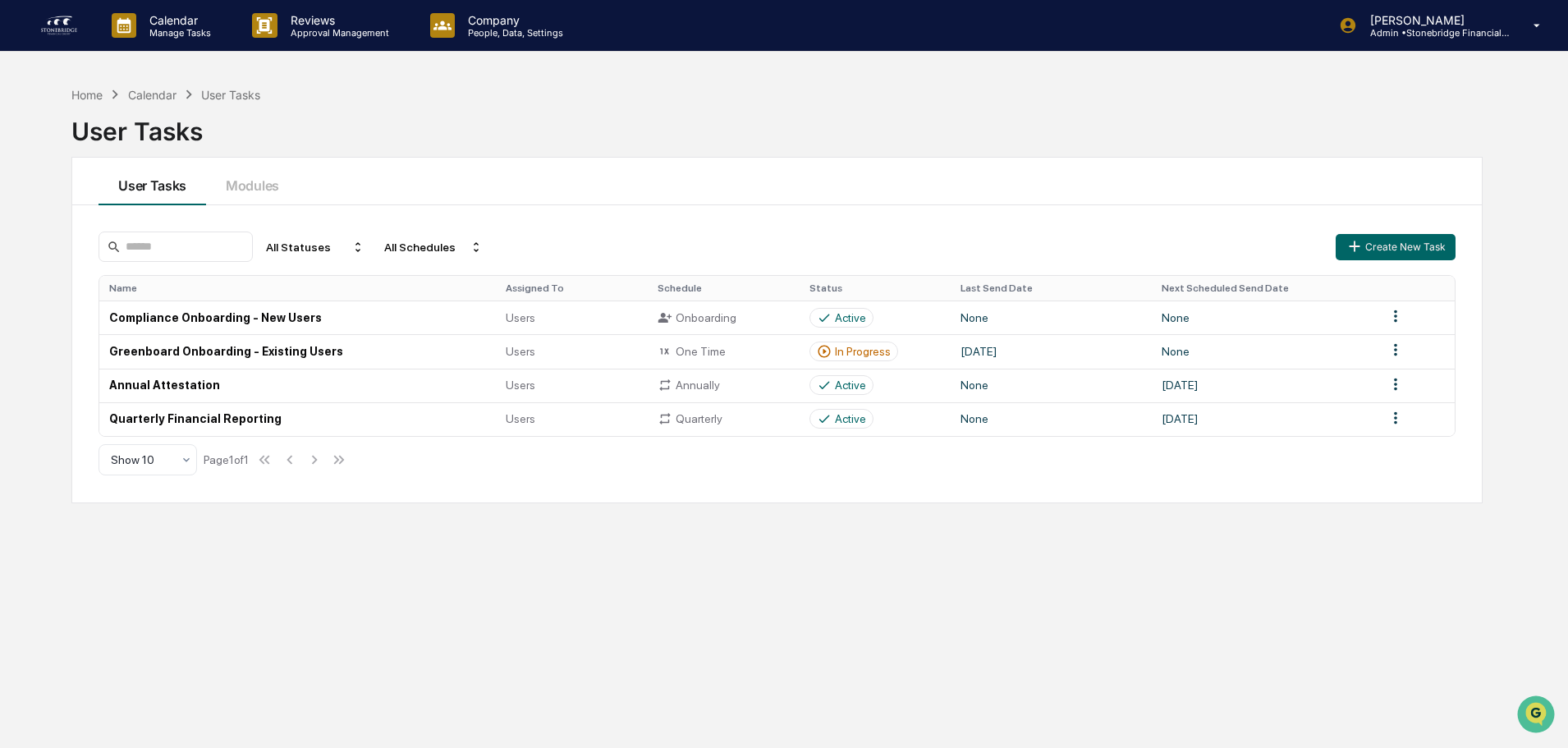
click at [142, 94] on div "Calendar" at bounding box center [152, 94] width 48 height 14
click at [329, 31] on p "Approval Management" at bounding box center [337, 32] width 120 height 11
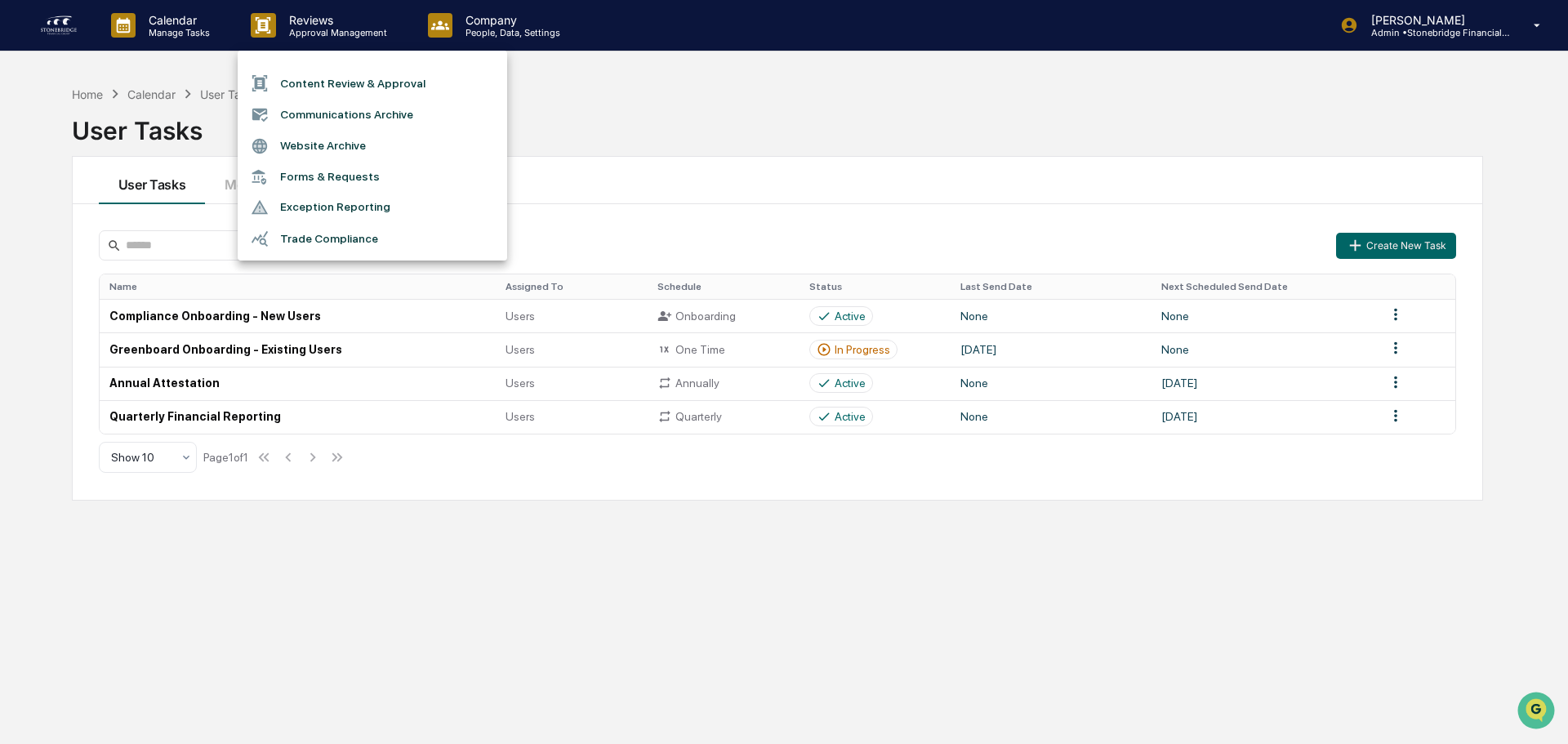
click at [332, 81] on li "Content Review & Approval" at bounding box center [372, 84] width 269 height 31
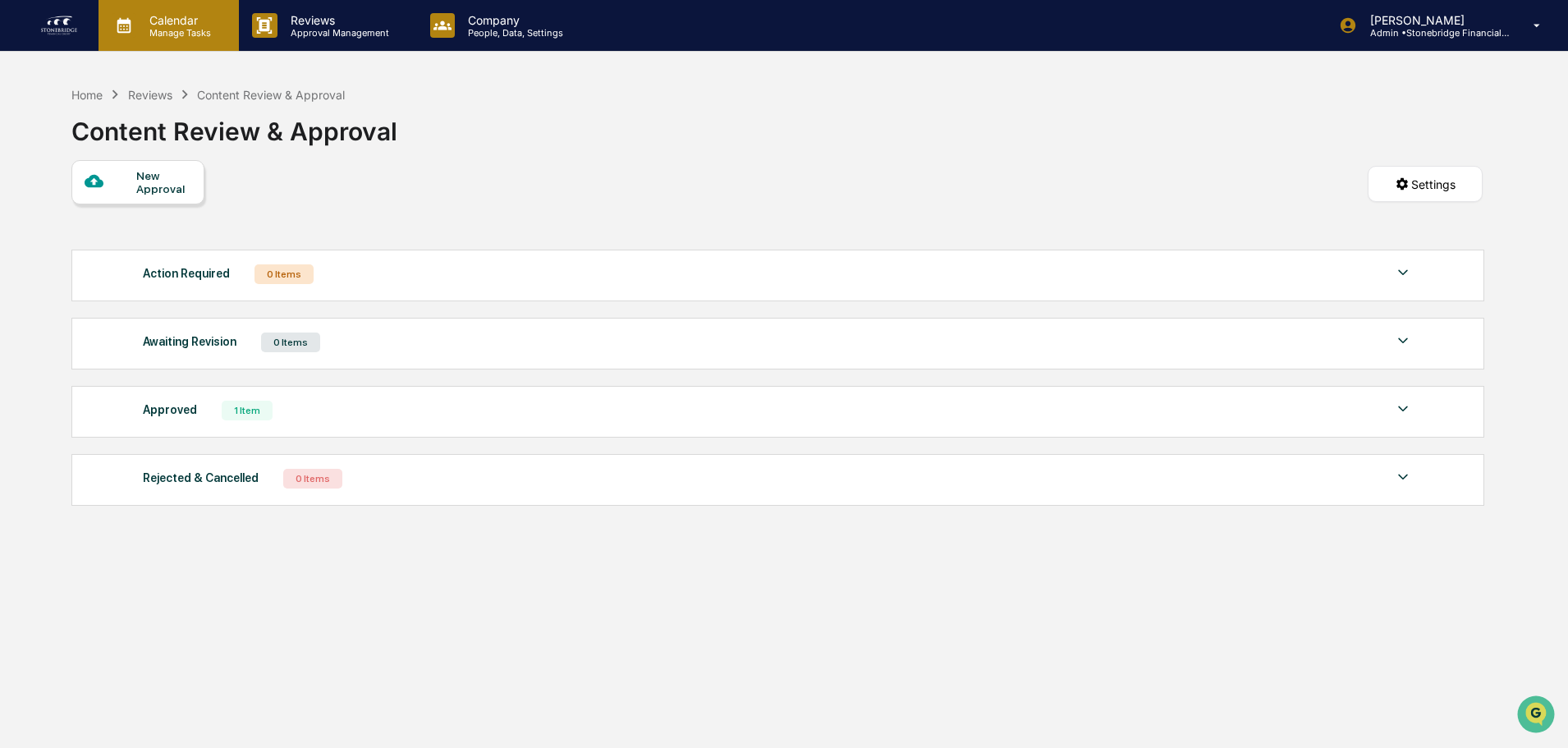
click at [186, 13] on p "Calendar" at bounding box center [177, 19] width 83 height 14
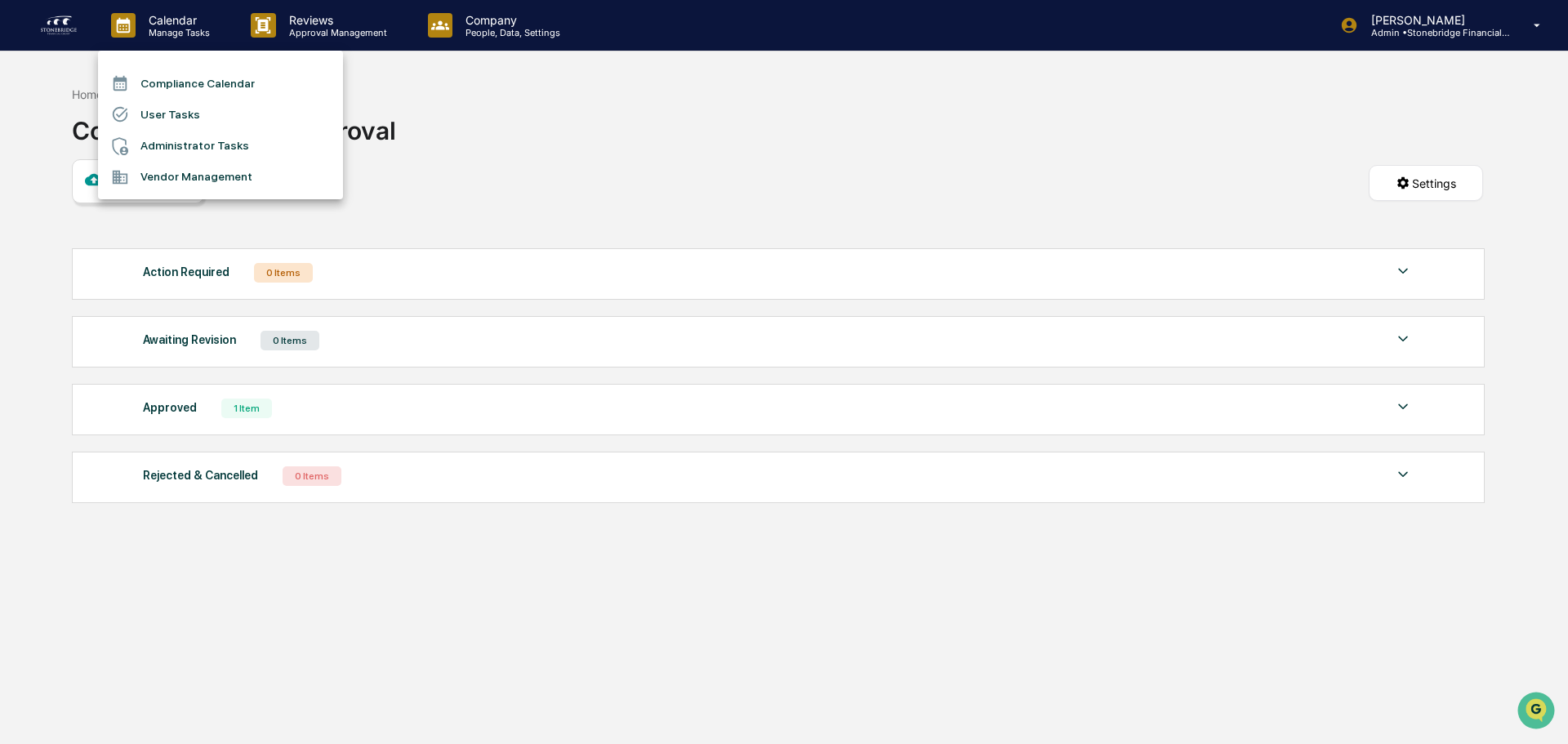
click at [166, 111] on li "User Tasks" at bounding box center [221, 115] width 245 height 31
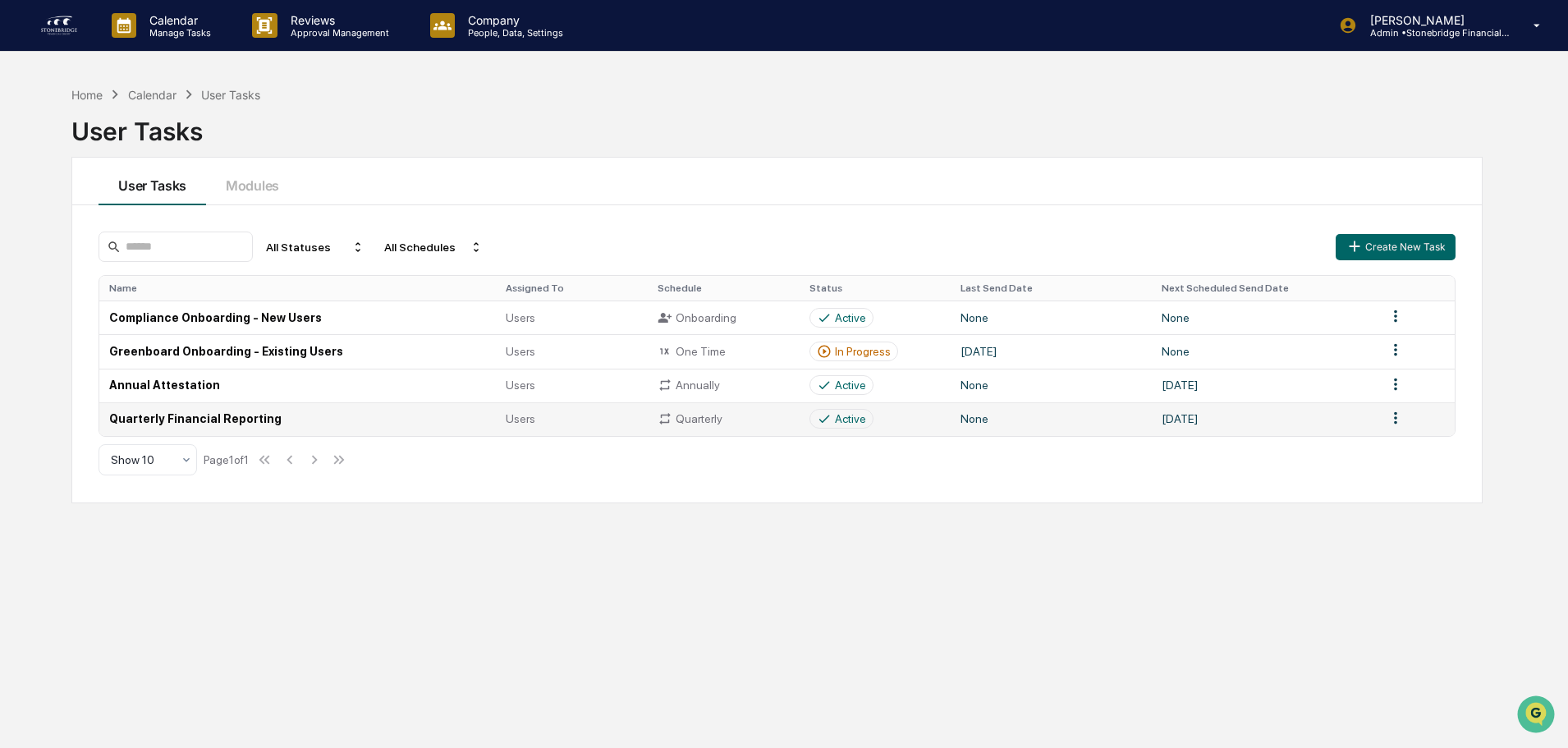
click at [880, 422] on td "Active" at bounding box center [875, 419] width 152 height 33
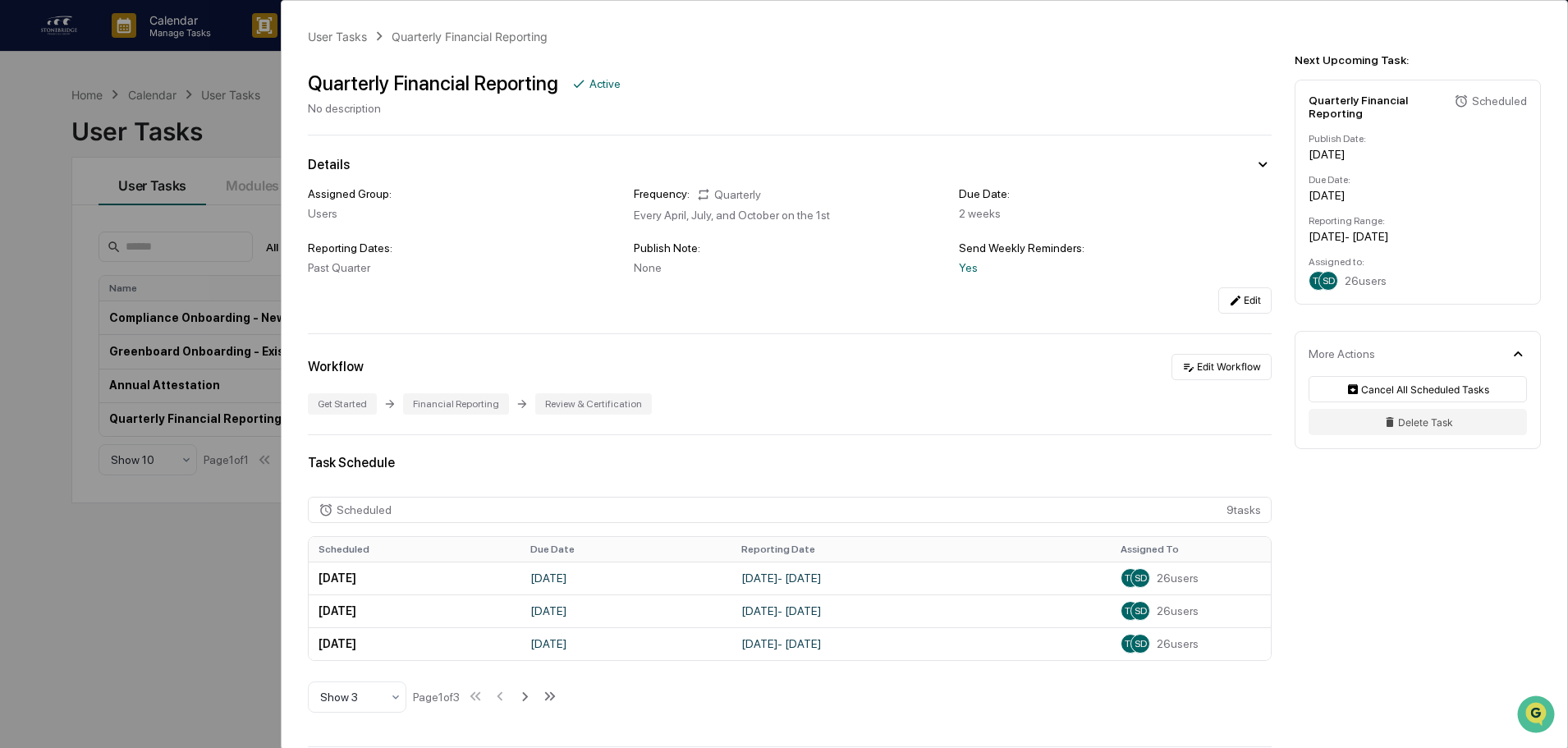
click at [130, 364] on div "User Tasks Quarterly Financial Reporting Quarterly Financial Reporting Active N…" at bounding box center [784, 374] width 1568 height 748
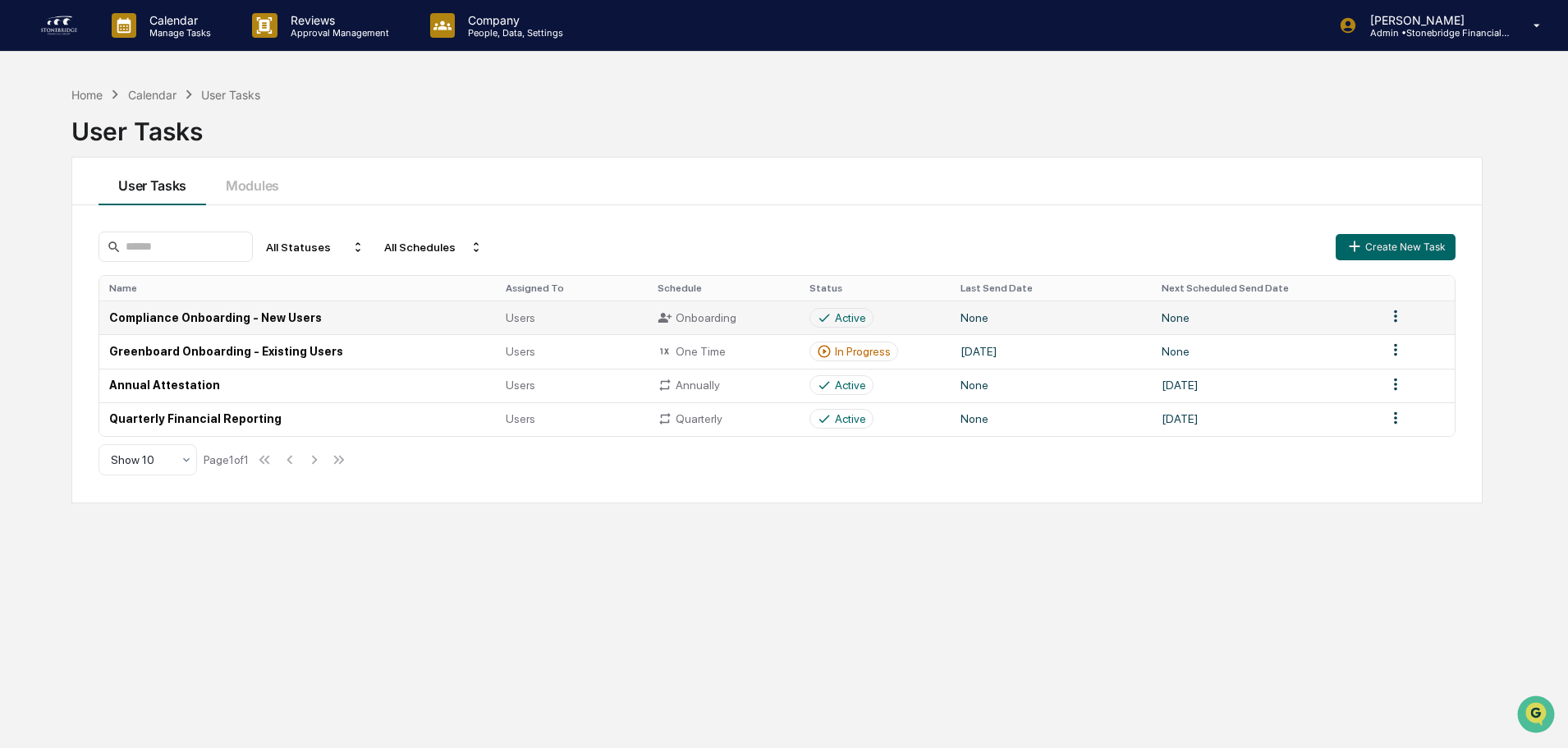
click at [438, 310] on td "Compliance Onboarding - New Users" at bounding box center [298, 317] width 396 height 33
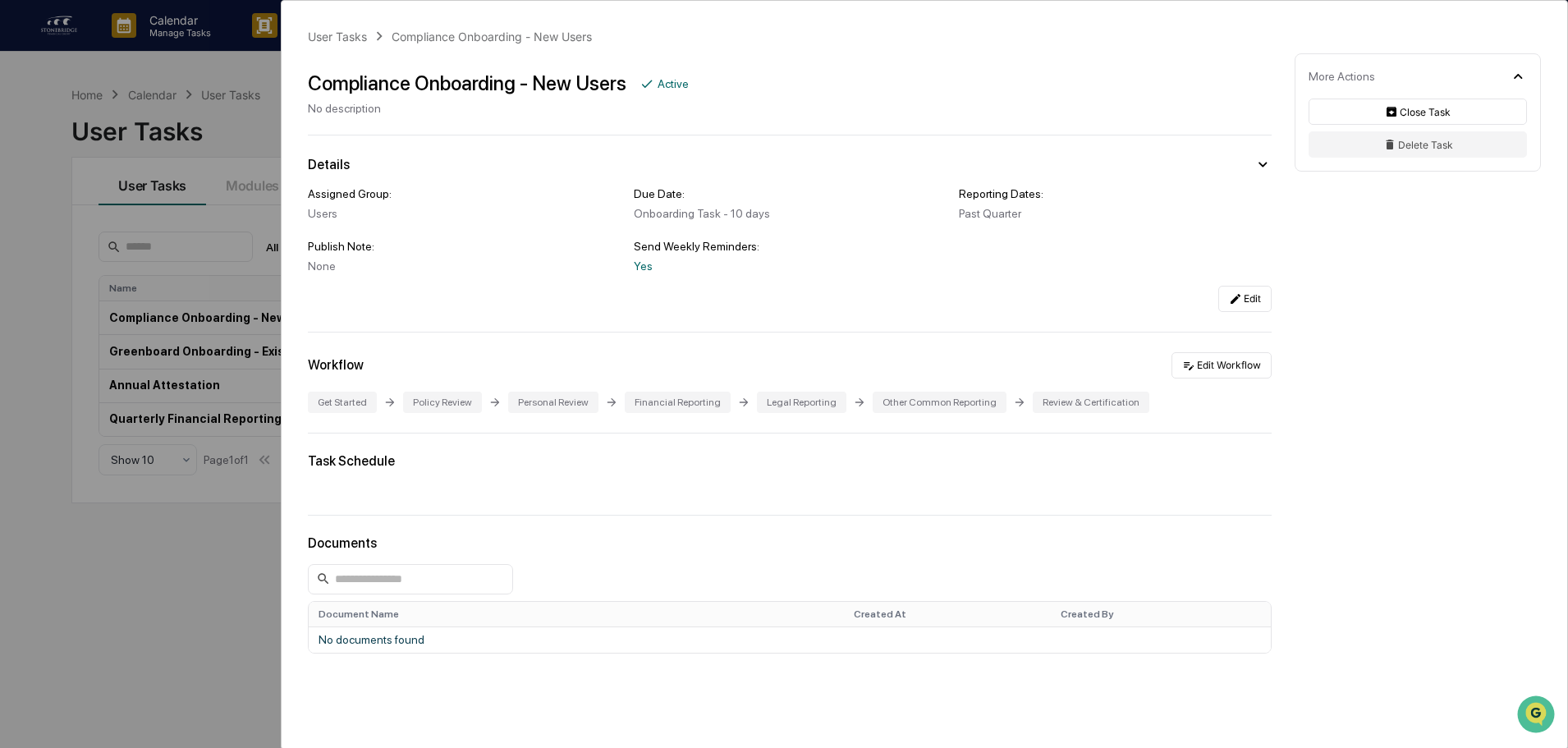
click at [73, 556] on div "User Tasks Compliance Onboarding - New Users Compliance Onboarding - New Users …" at bounding box center [784, 374] width 1568 height 748
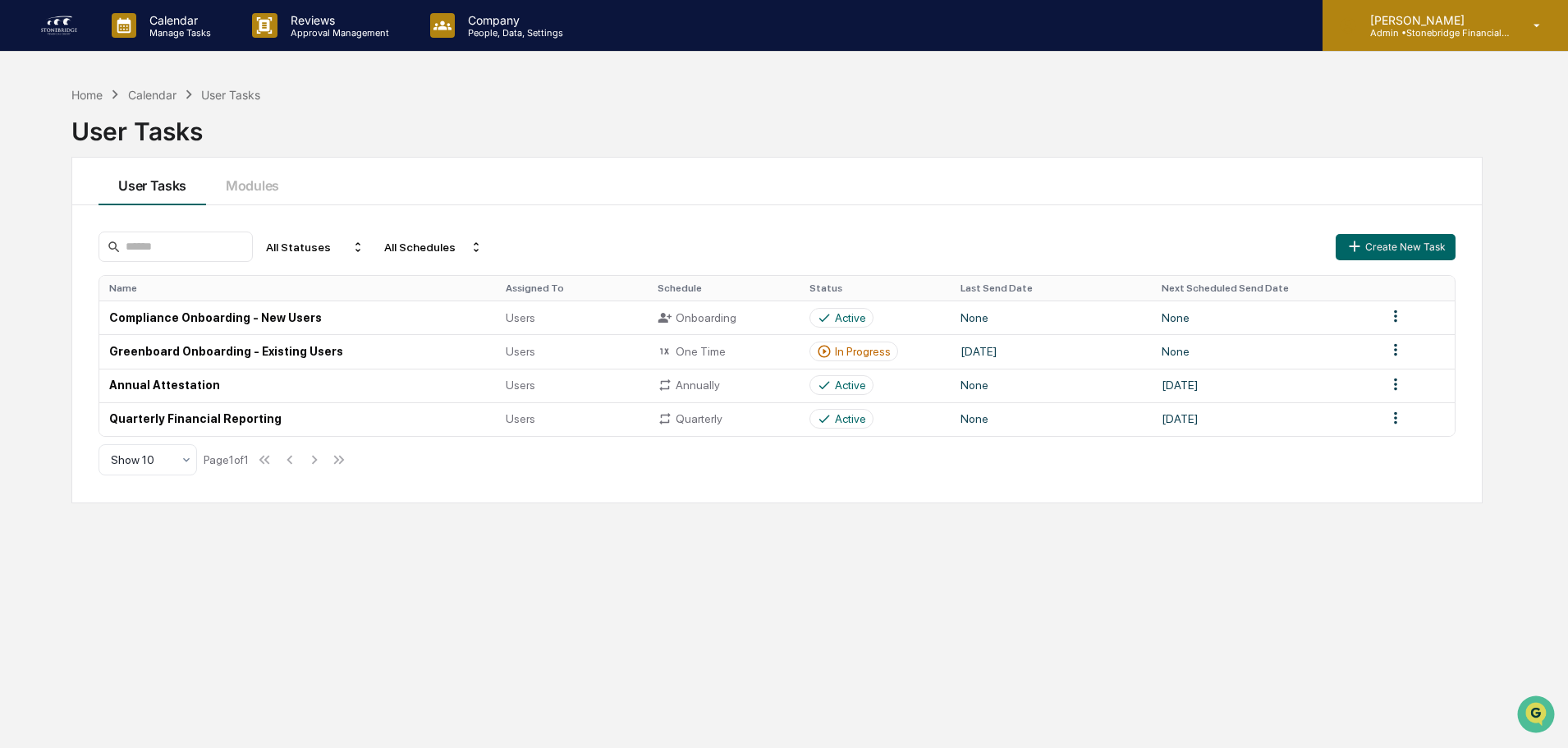
click at [1527, 26] on icon at bounding box center [1537, 26] width 29 height 16
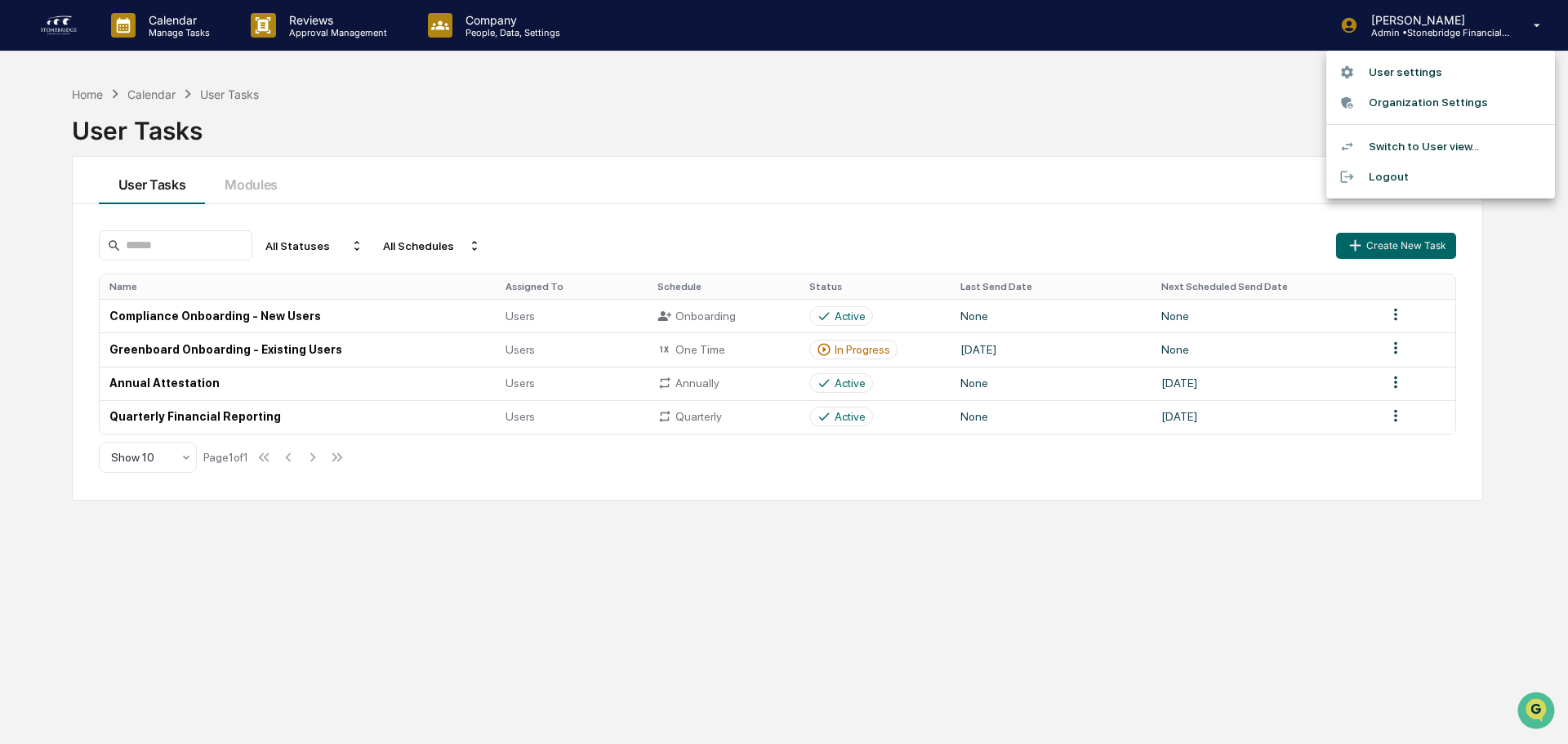
click at [332, 44] on div at bounding box center [784, 372] width 1568 height 744
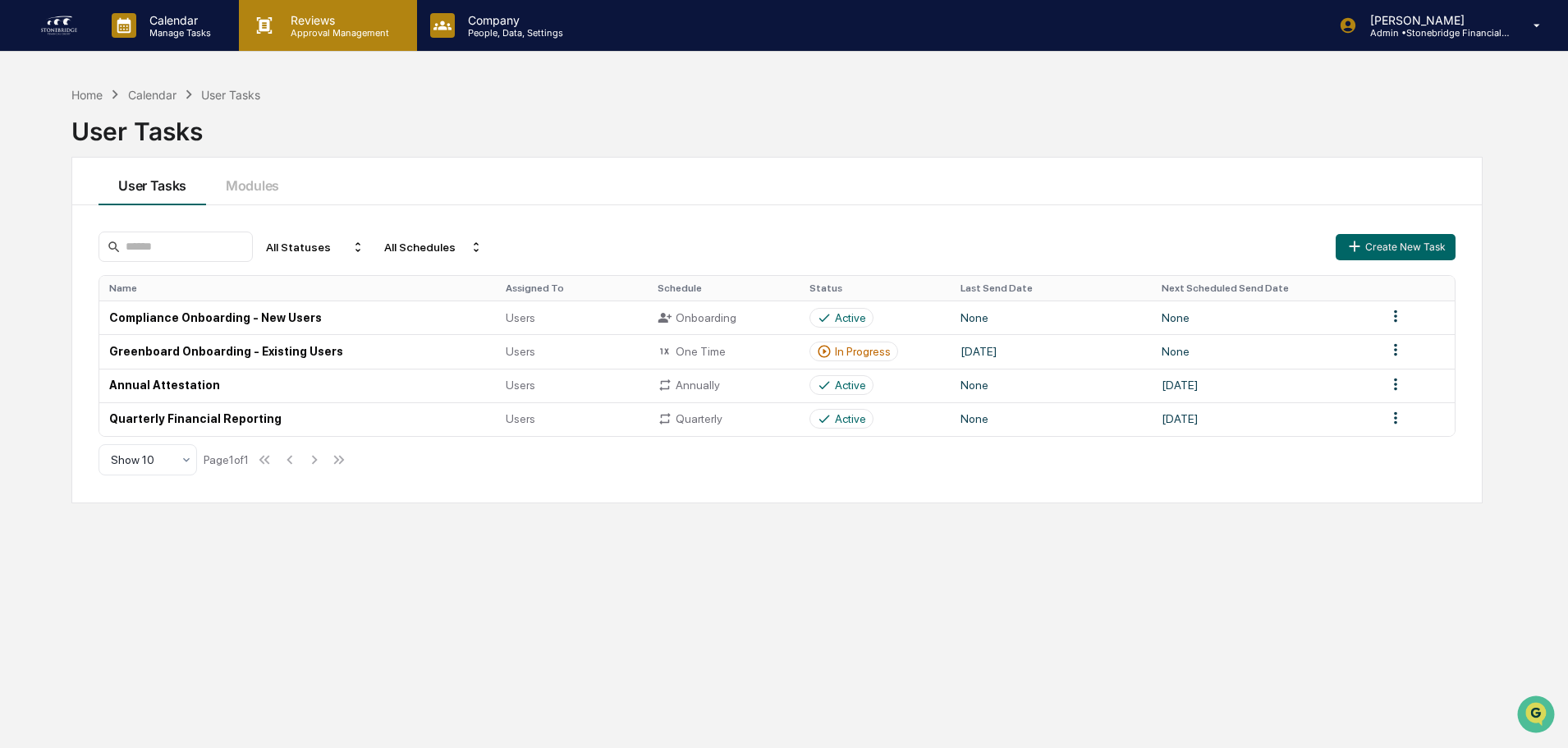
drag, startPoint x: 327, startPoint y: 34, endPoint x: 319, endPoint y: 26, distance: 11.3
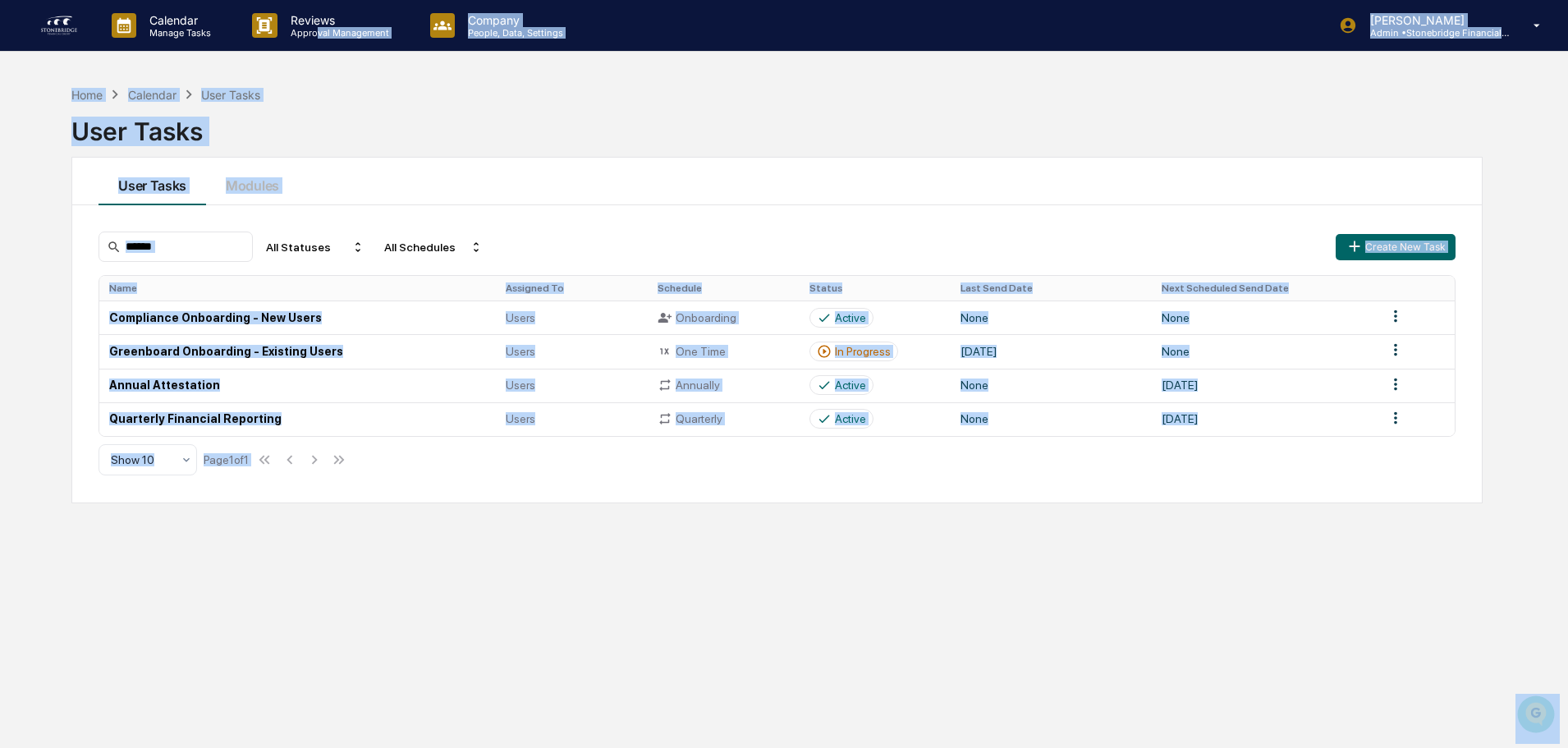
click at [540, 106] on div "User Tasks" at bounding box center [776, 125] width 1411 height 43
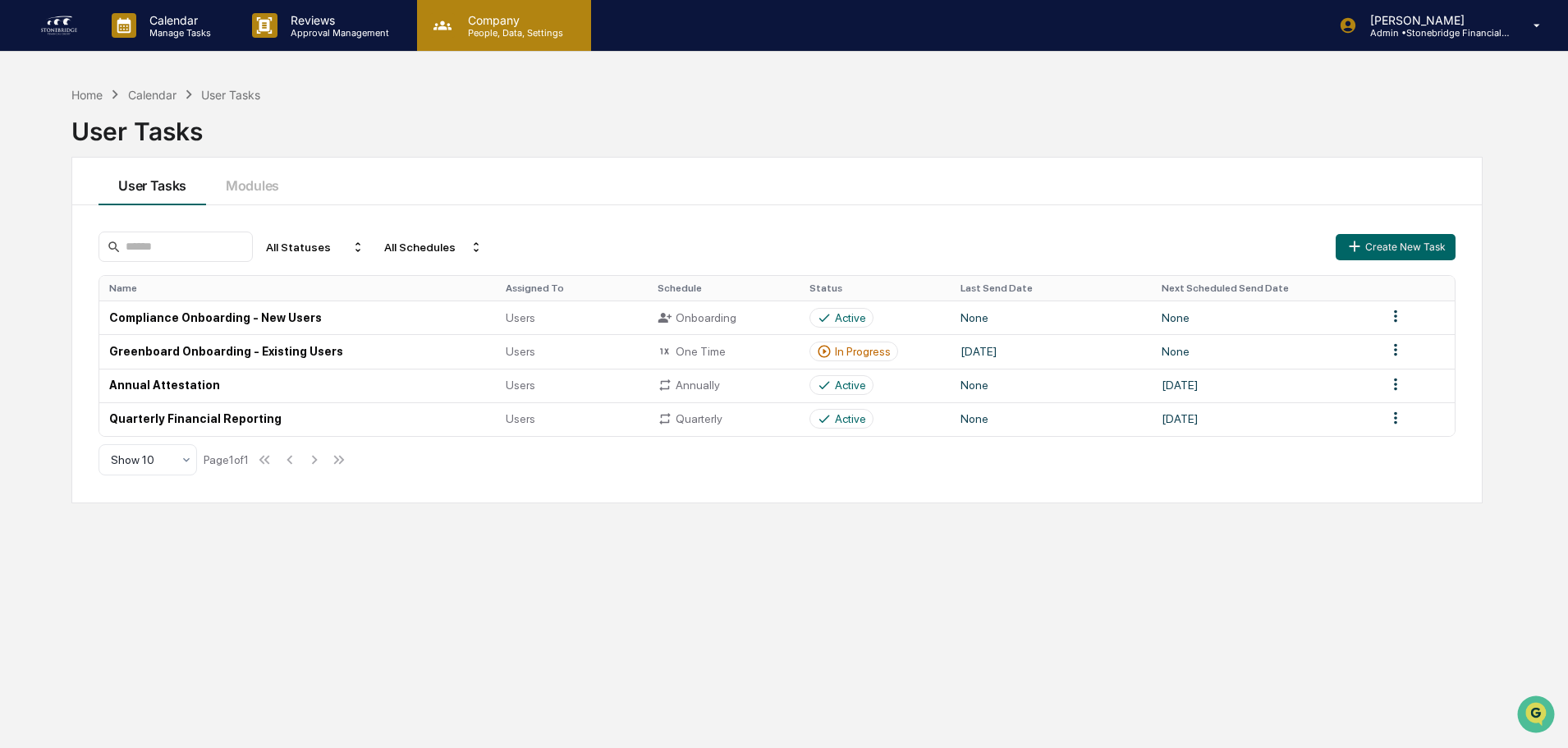
click at [495, 28] on p "People, Data, Settings" at bounding box center [513, 32] width 116 height 11
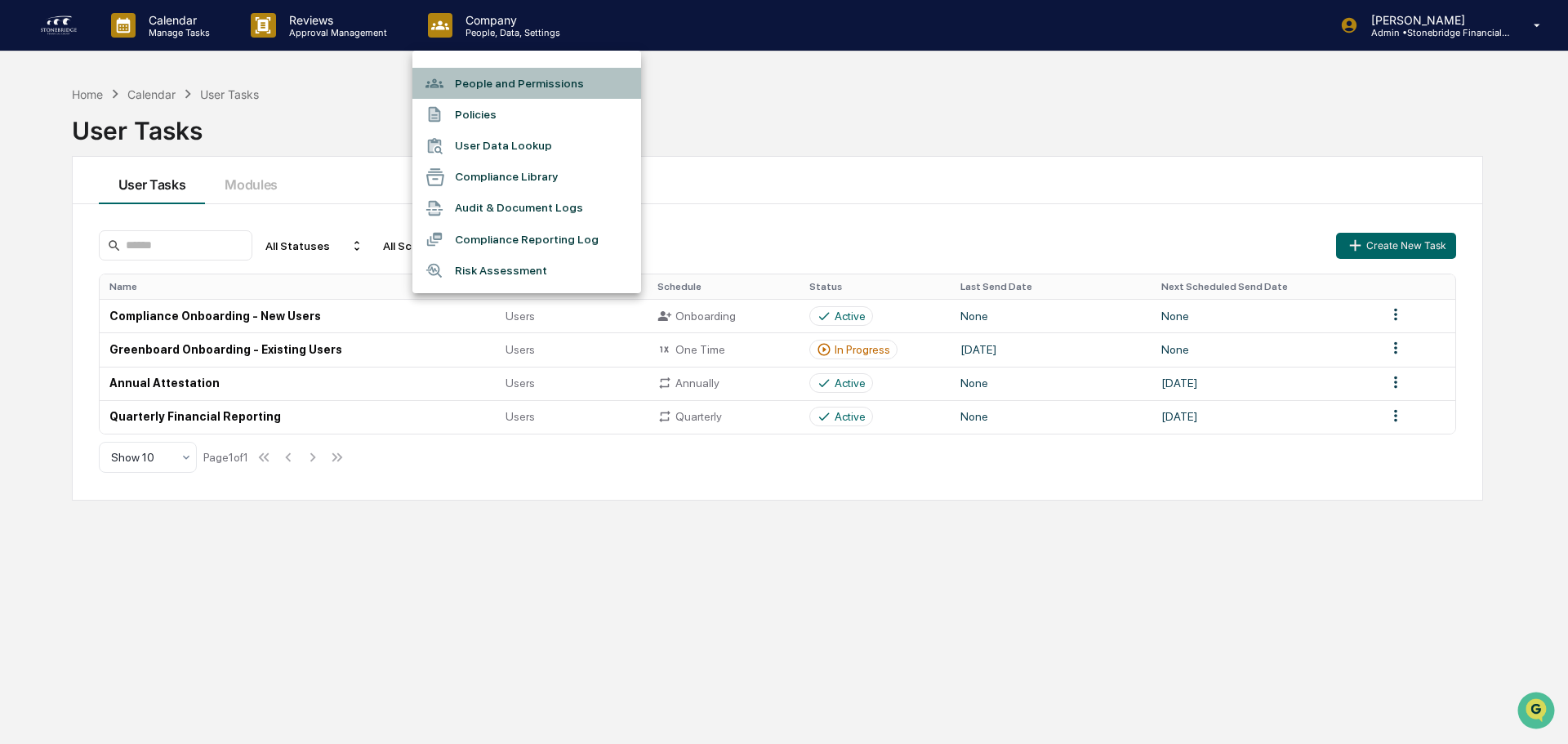
click at [491, 84] on li "People and Permissions" at bounding box center [527, 84] width 229 height 31
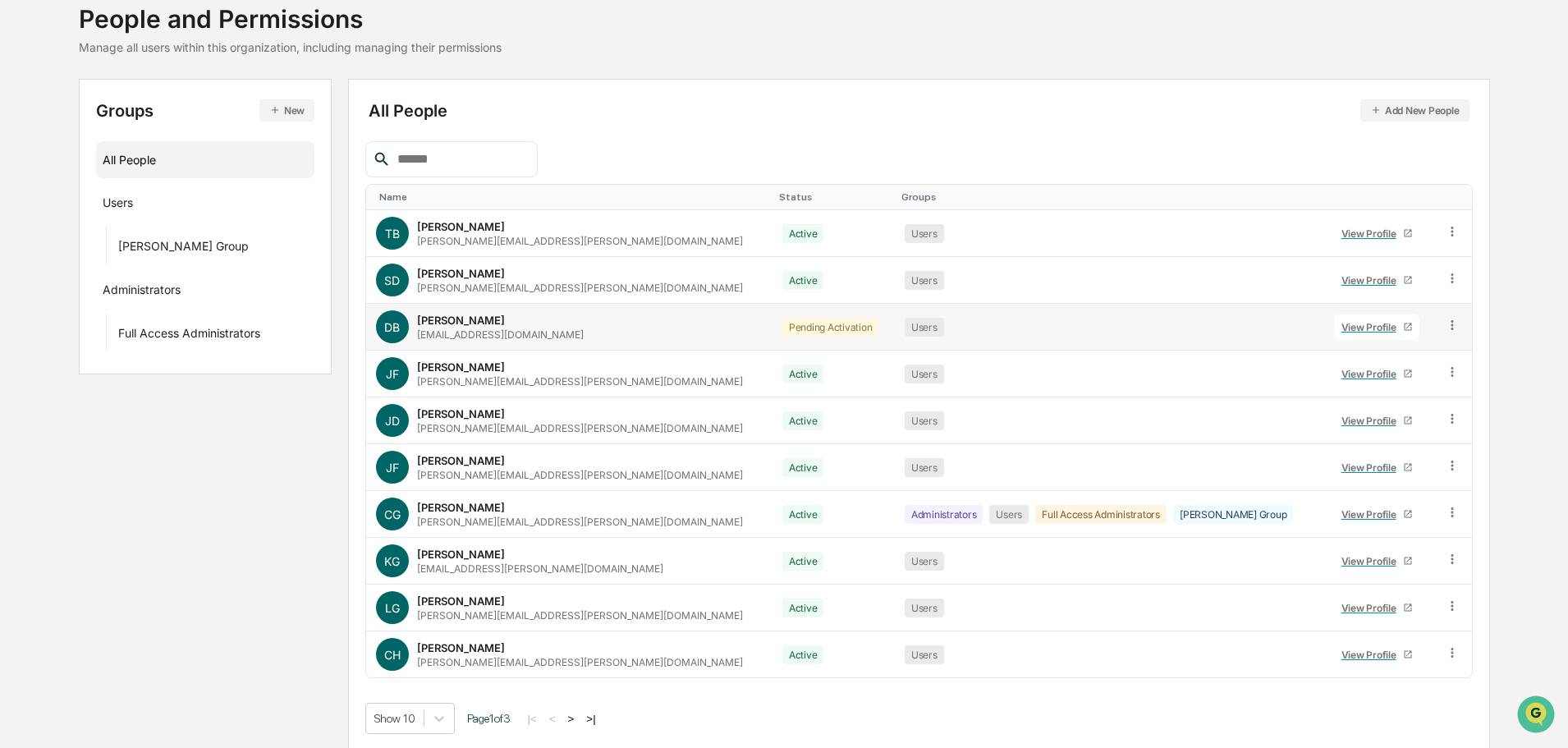
scroll to position [109, 0]
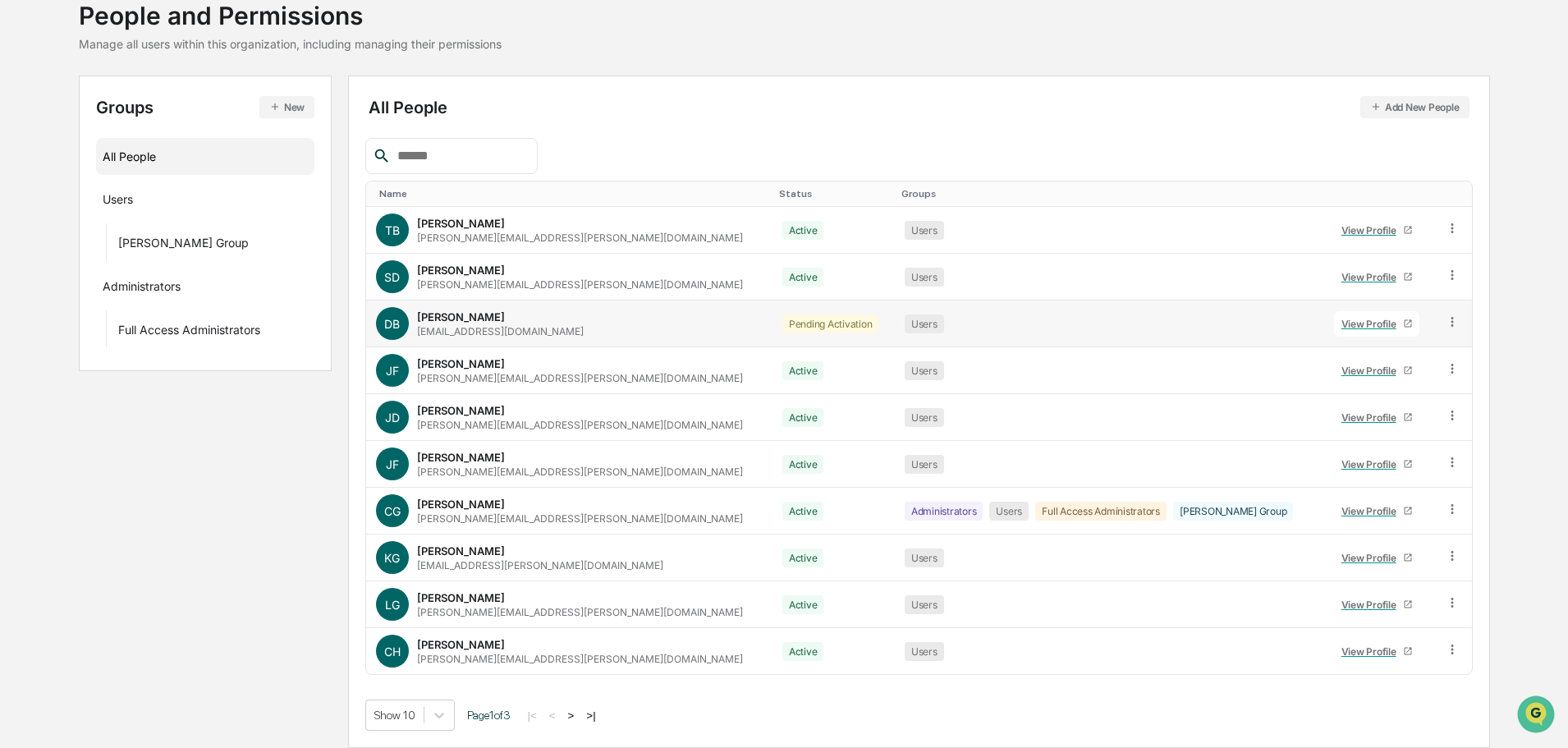
click at [1435, 322] on td at bounding box center [1453, 324] width 37 height 47
click at [1455, 321] on td at bounding box center [1453, 324] width 37 height 47
click at [1453, 322] on icon at bounding box center [1453, 322] width 16 height 16
click at [1414, 386] on div "Change Status" at bounding box center [1378, 381] width 136 height 19
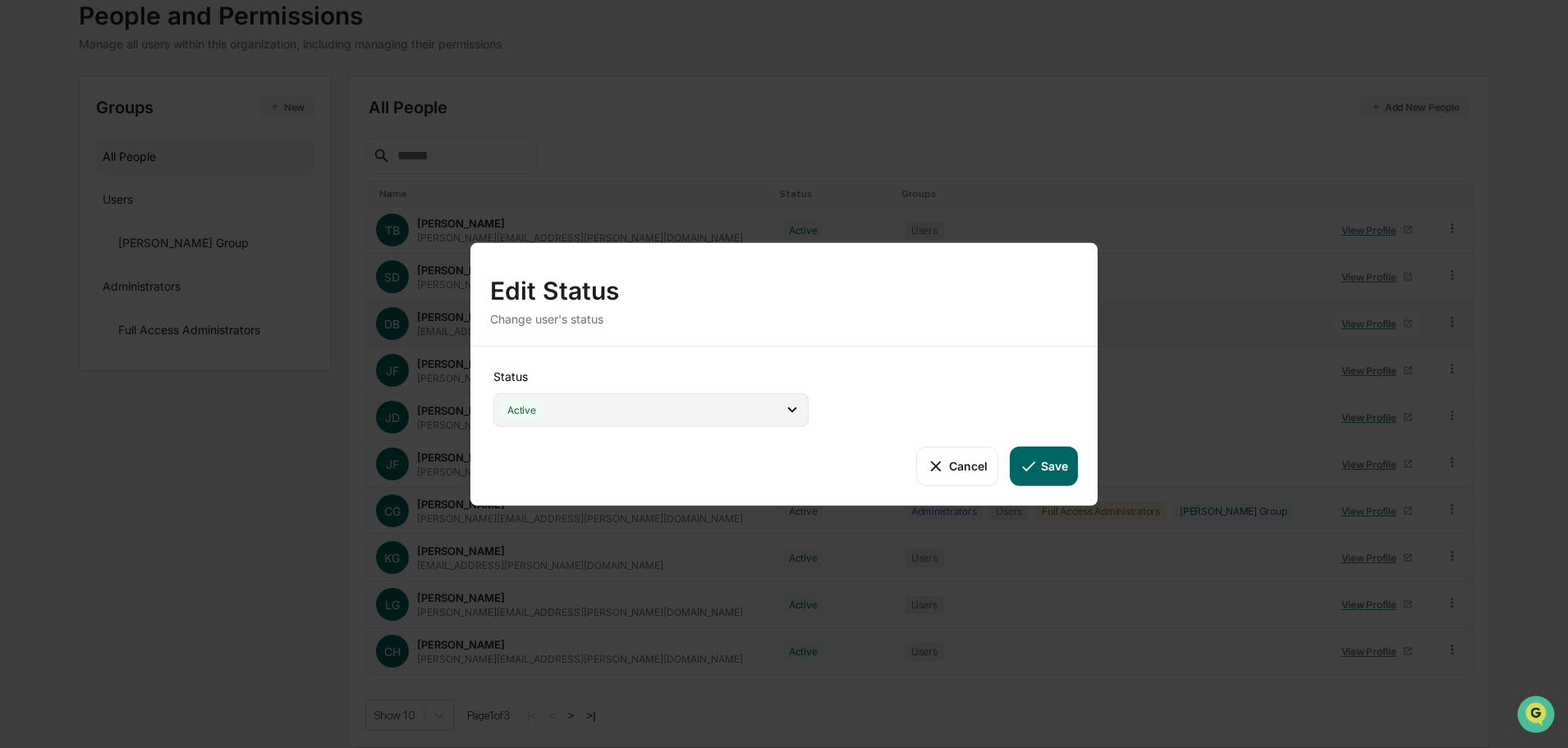
click at [701, 403] on div "Active" at bounding box center [650, 410] width 315 height 33
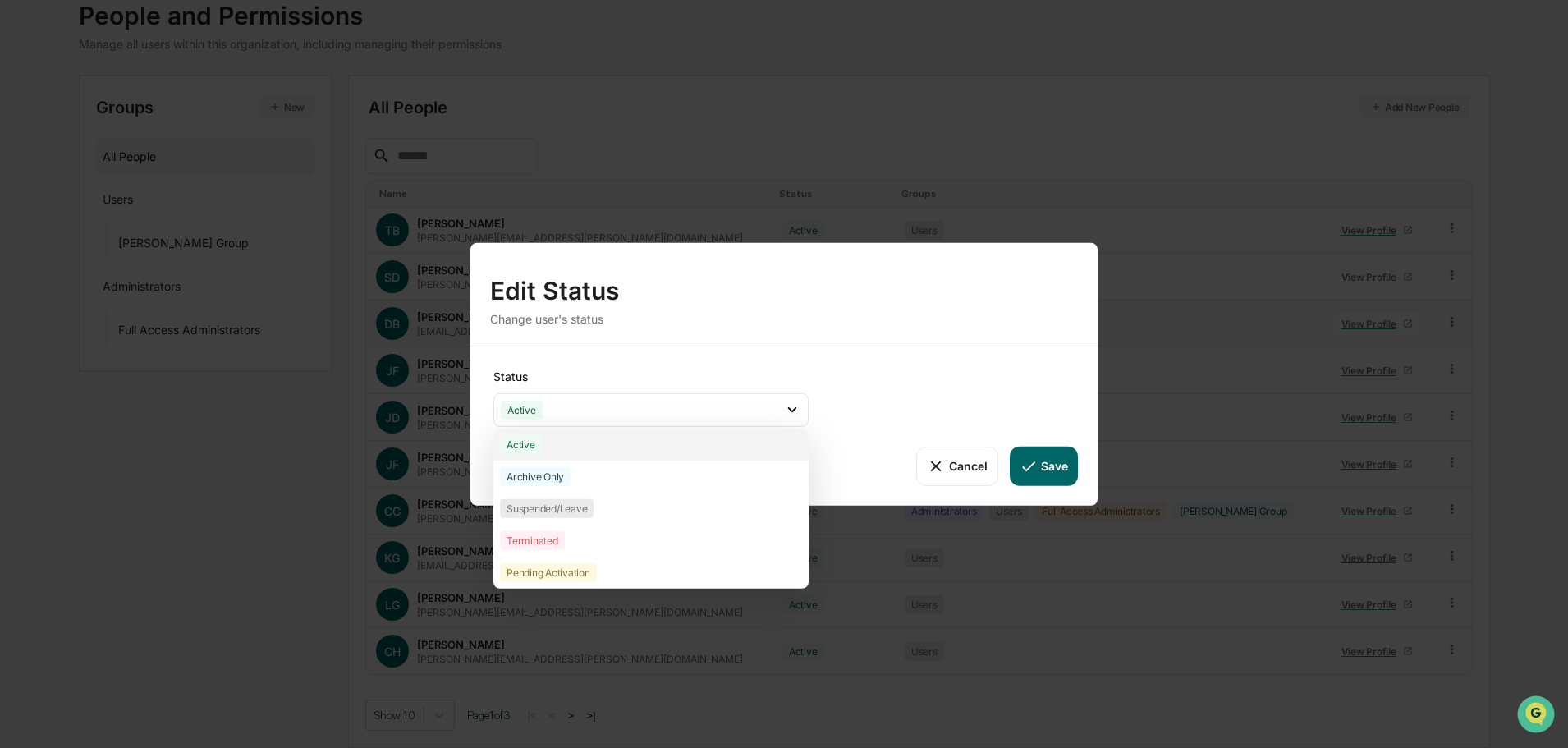
click at [702, 445] on div "Active" at bounding box center [650, 444] width 315 height 32
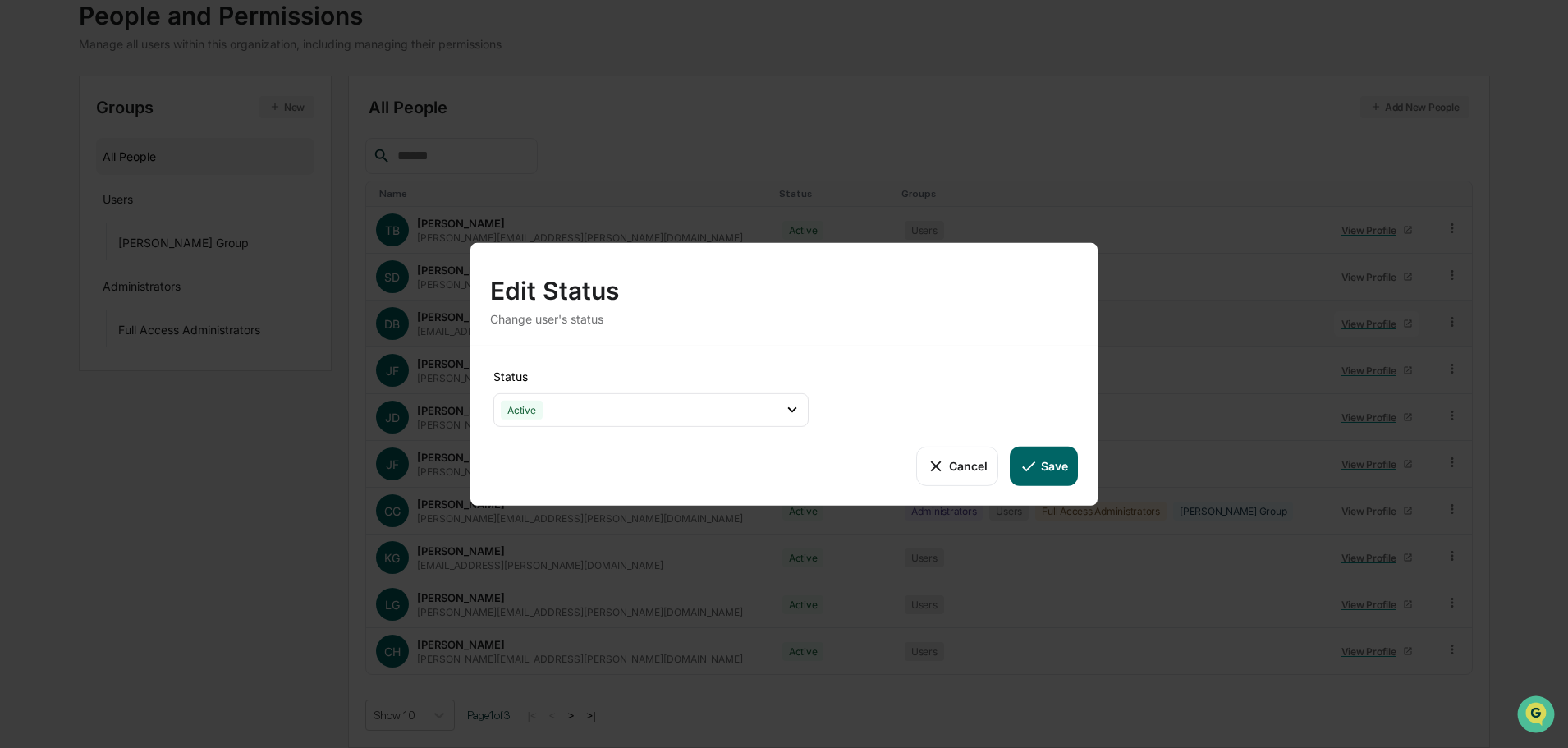
click at [1070, 460] on button "Save" at bounding box center [1044, 465] width 68 height 40
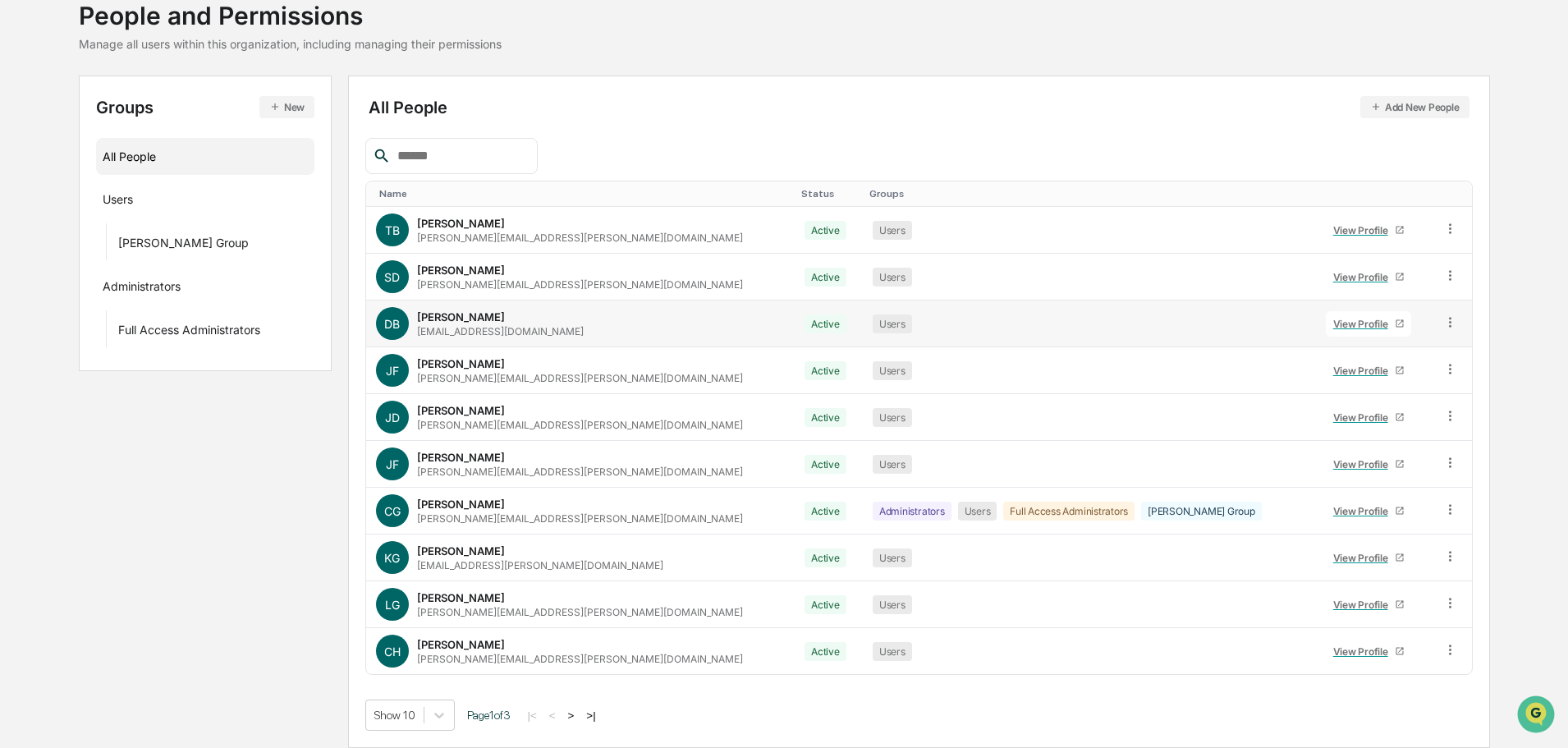
click at [594, 712] on button ">|" at bounding box center [590, 716] width 18 height 14
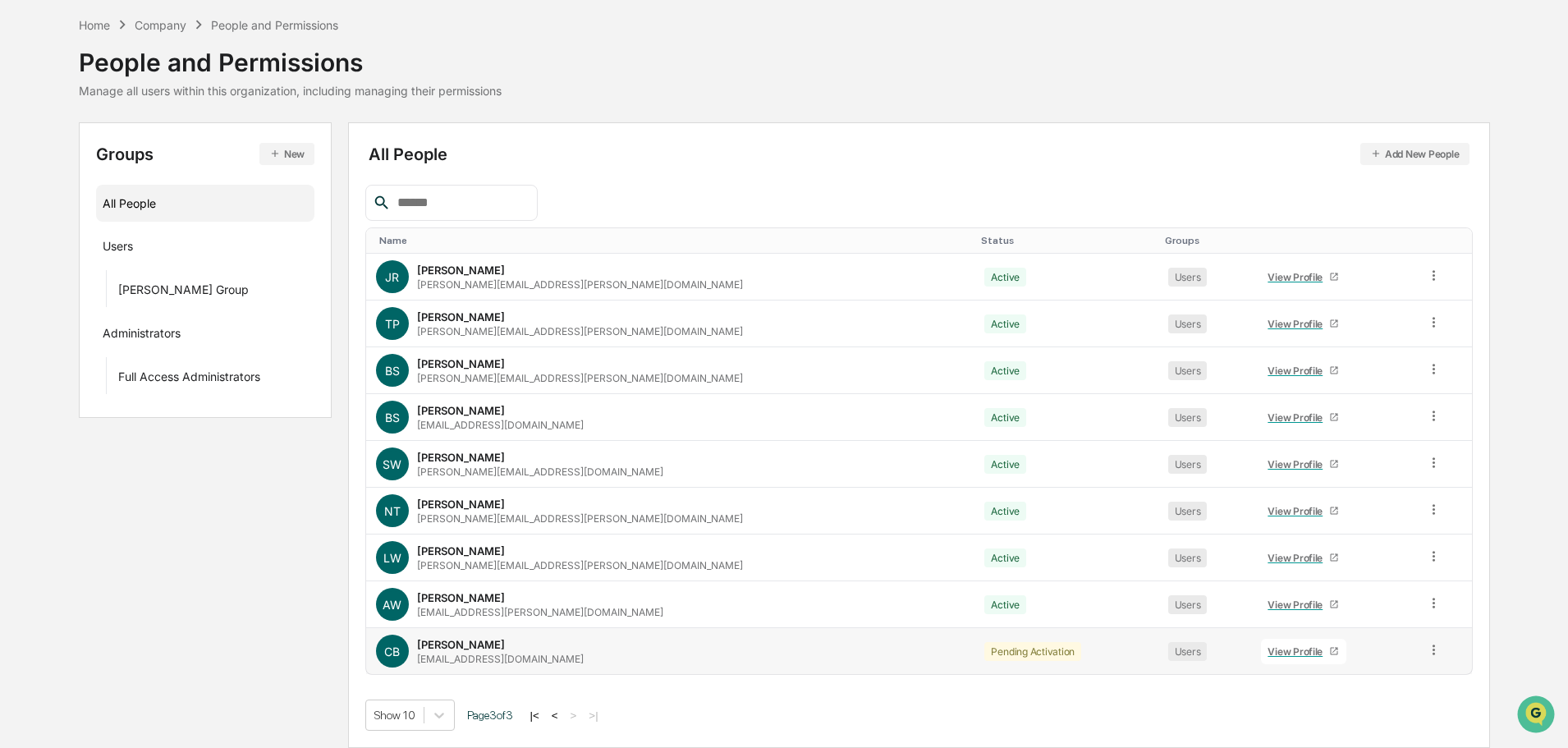
click at [1426, 652] on icon at bounding box center [1433, 650] width 16 height 16
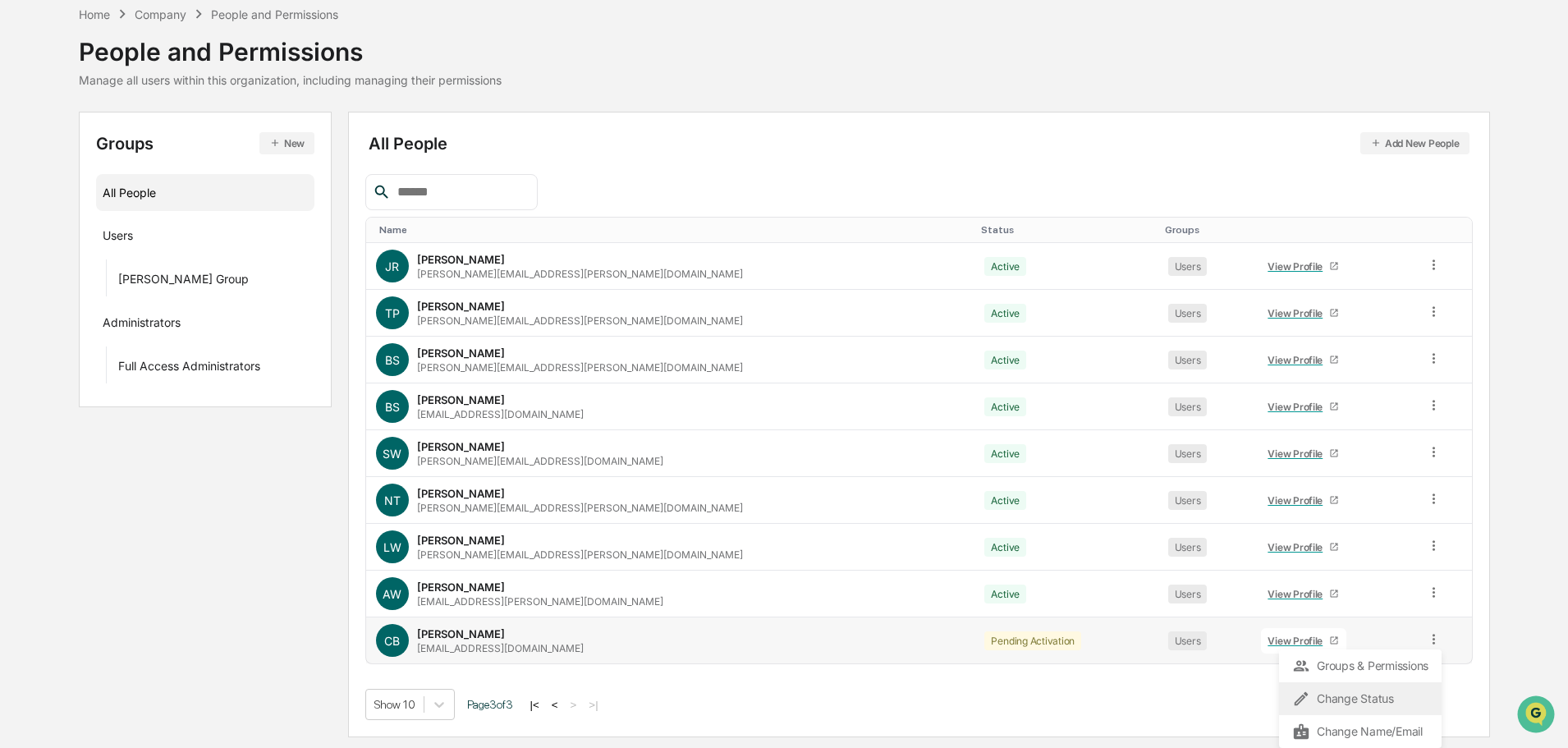
click at [1395, 704] on div "Change Status" at bounding box center [1359, 698] width 136 height 19
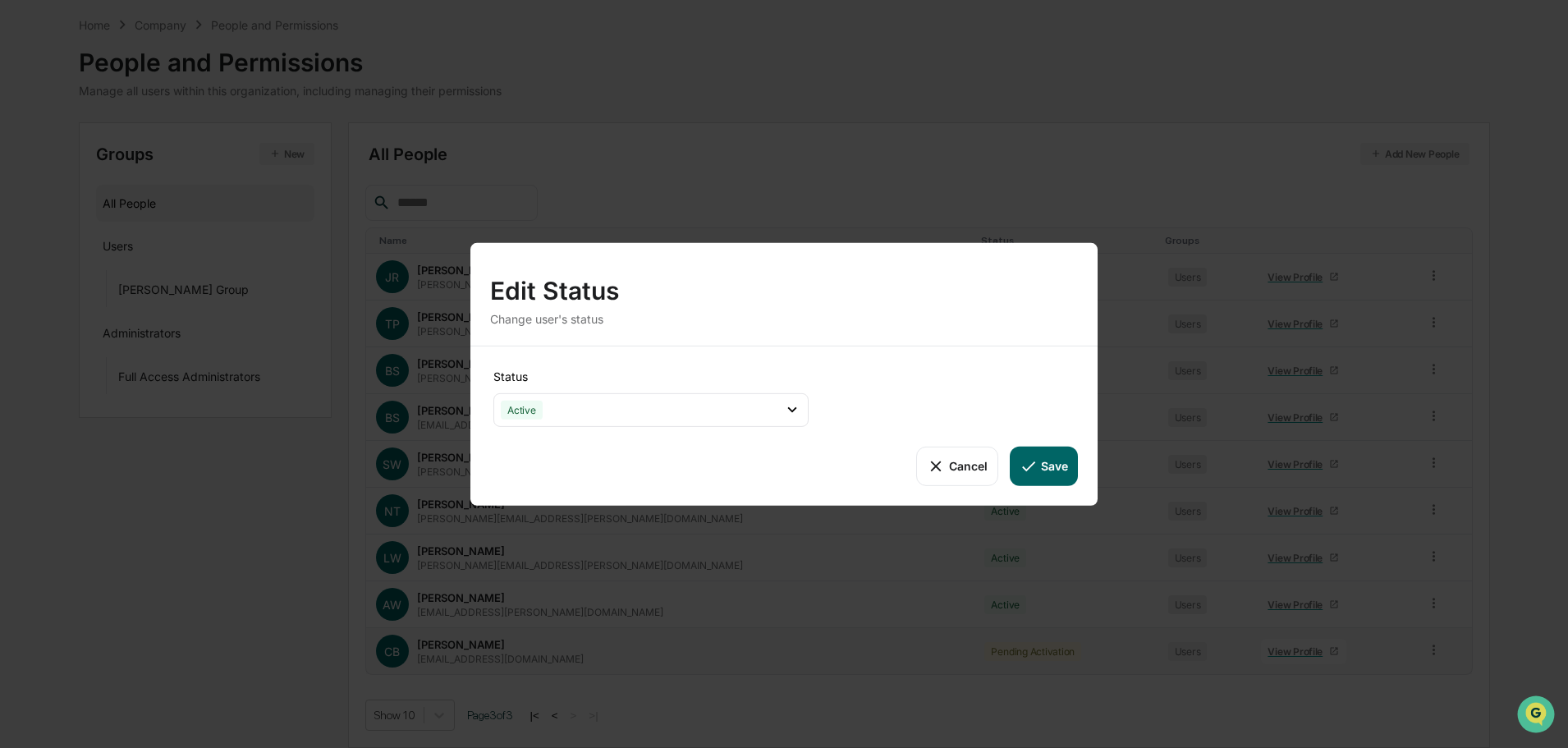
click at [1045, 458] on button "Save" at bounding box center [1044, 465] width 68 height 40
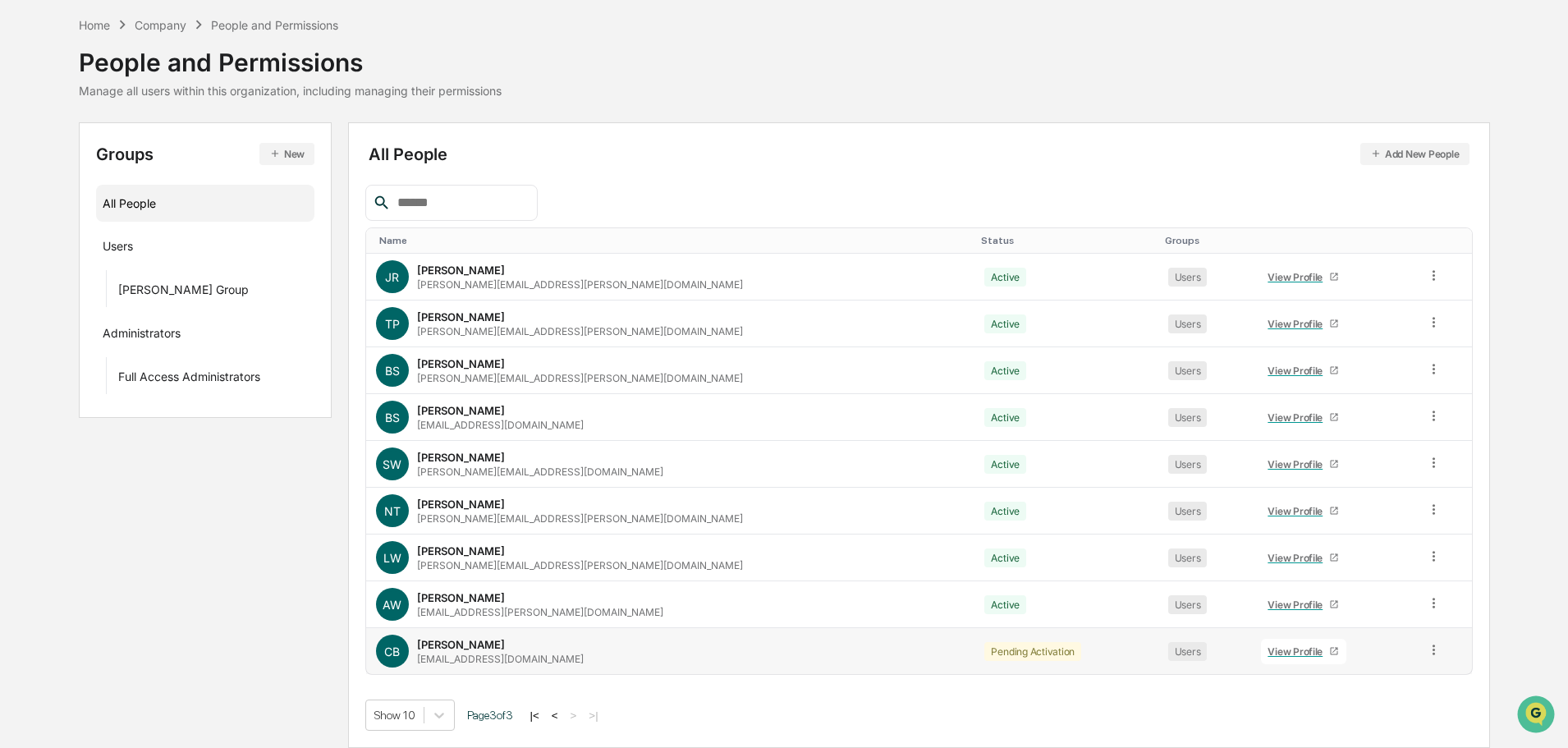
click at [1029, 468] on icon at bounding box center [1028, 466] width 18 height 18
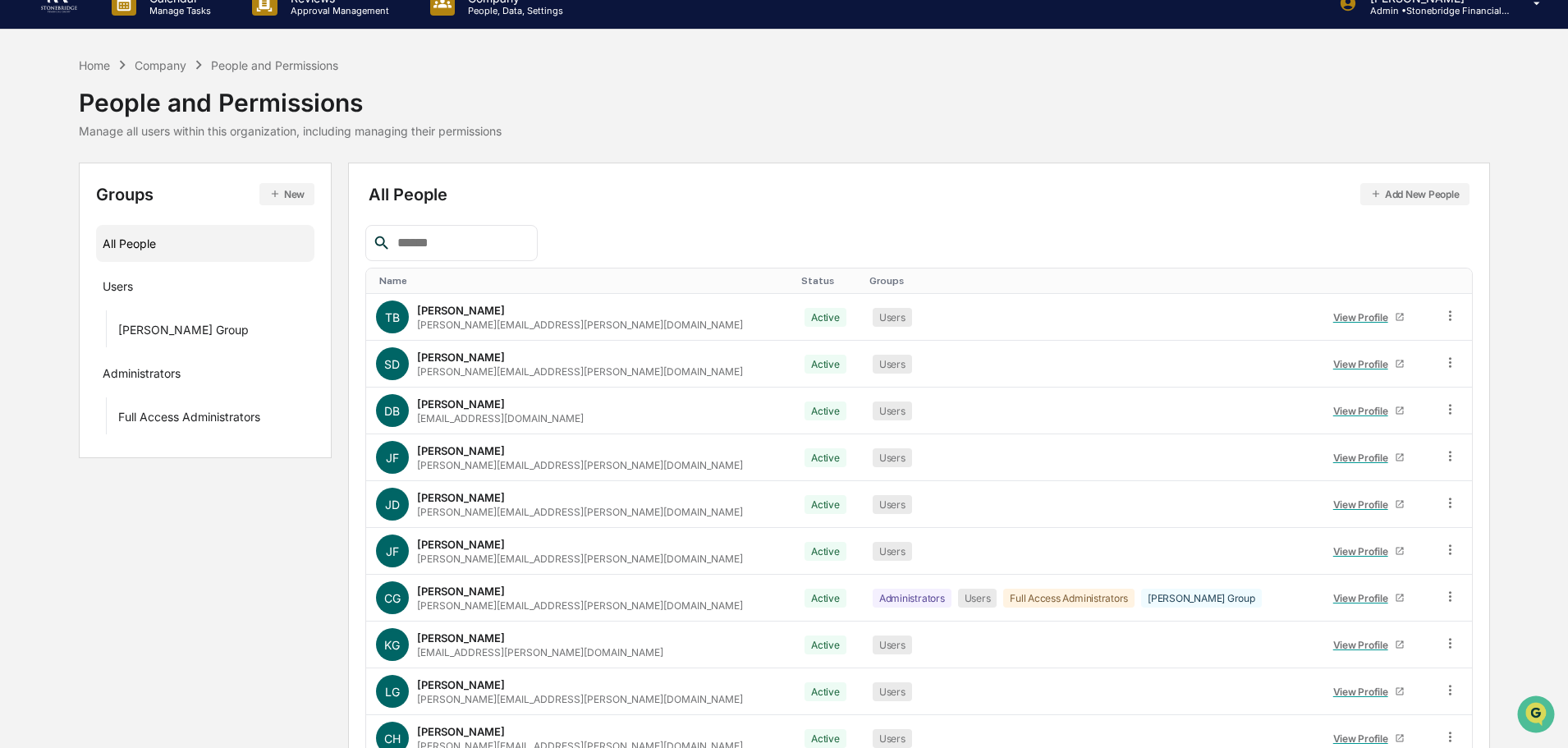
scroll to position [0, 0]
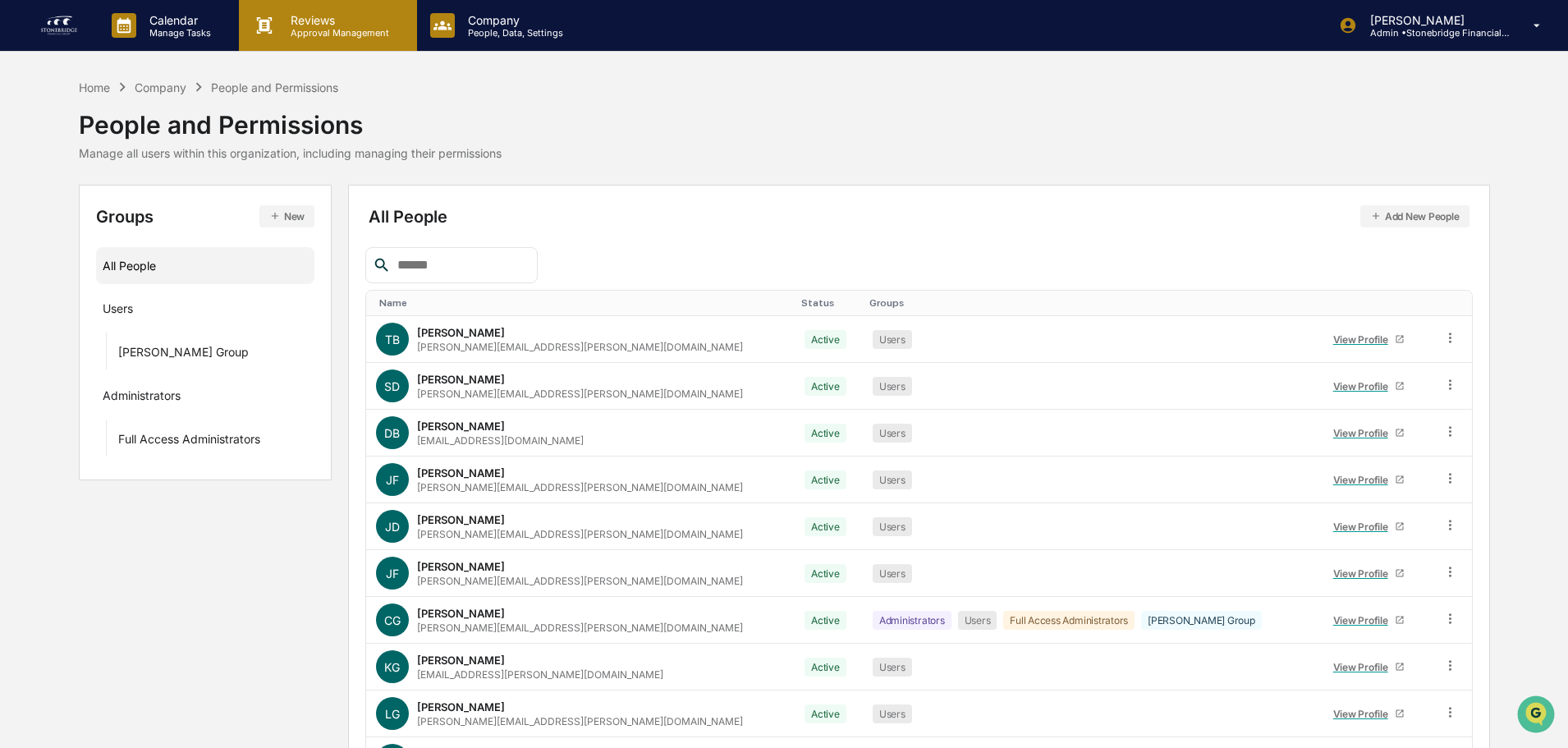
click at [338, 34] on p "Approval Management" at bounding box center [337, 32] width 120 height 11
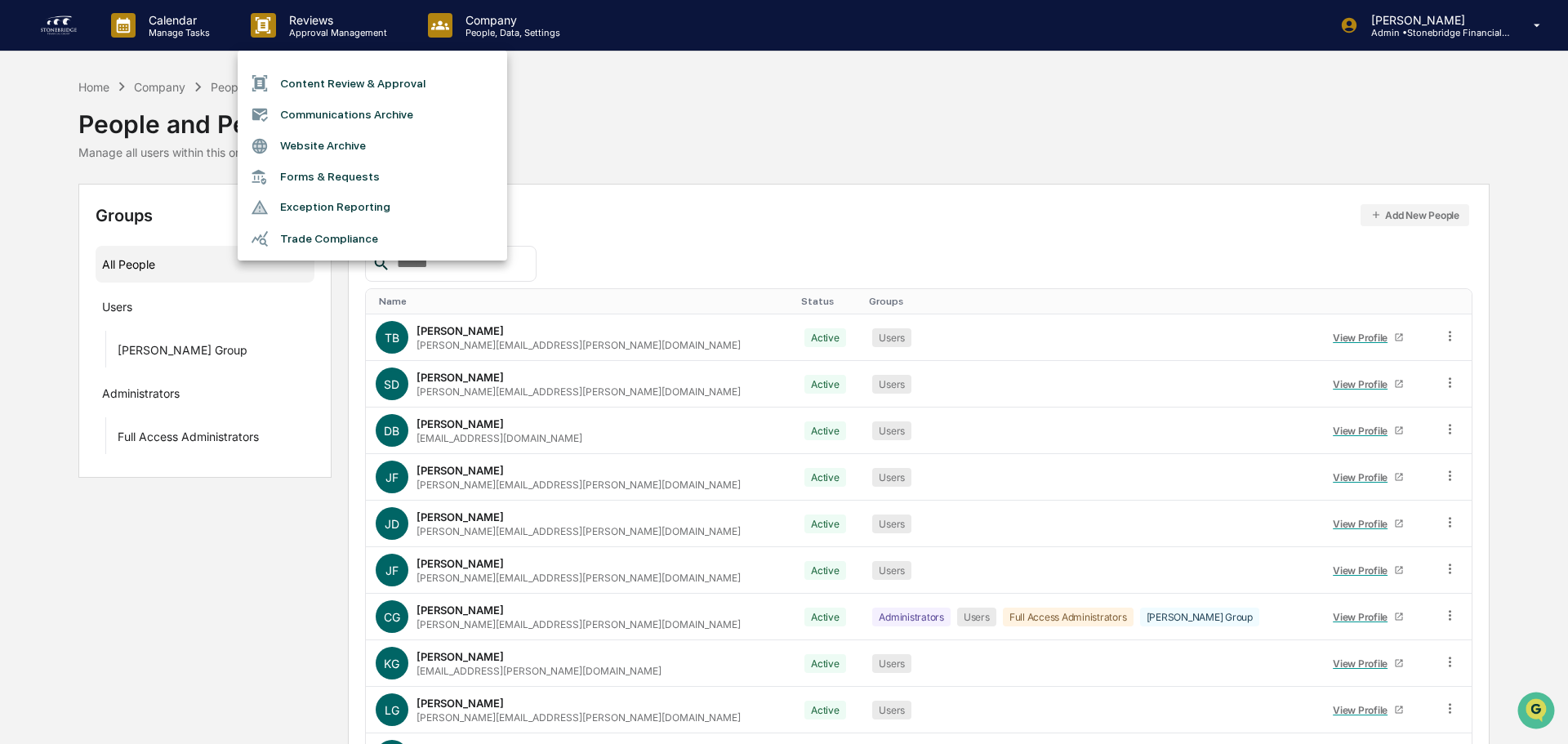
click at [169, 24] on div at bounding box center [784, 372] width 1568 height 744
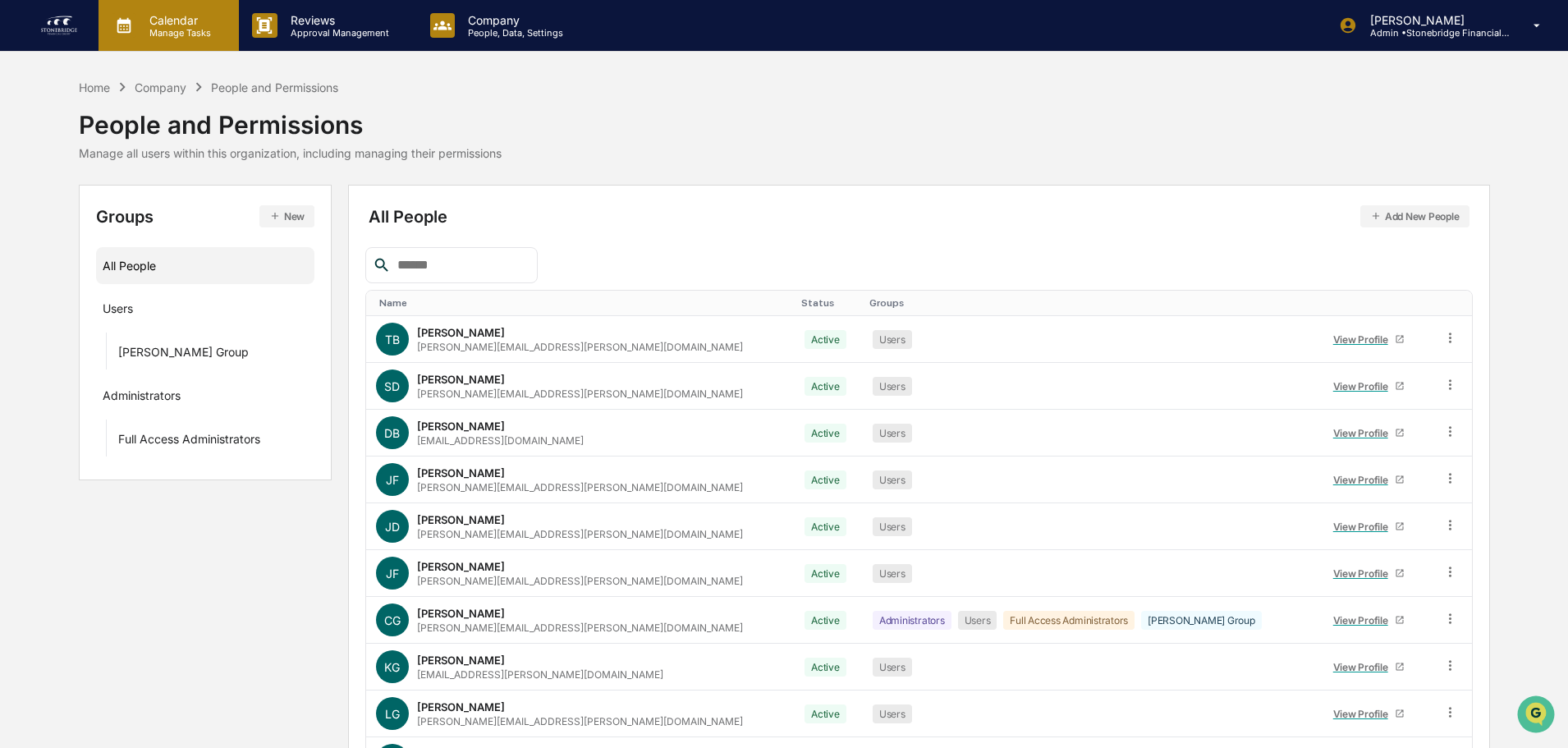
click at [163, 27] on p "Manage Tasks" at bounding box center [177, 32] width 83 height 11
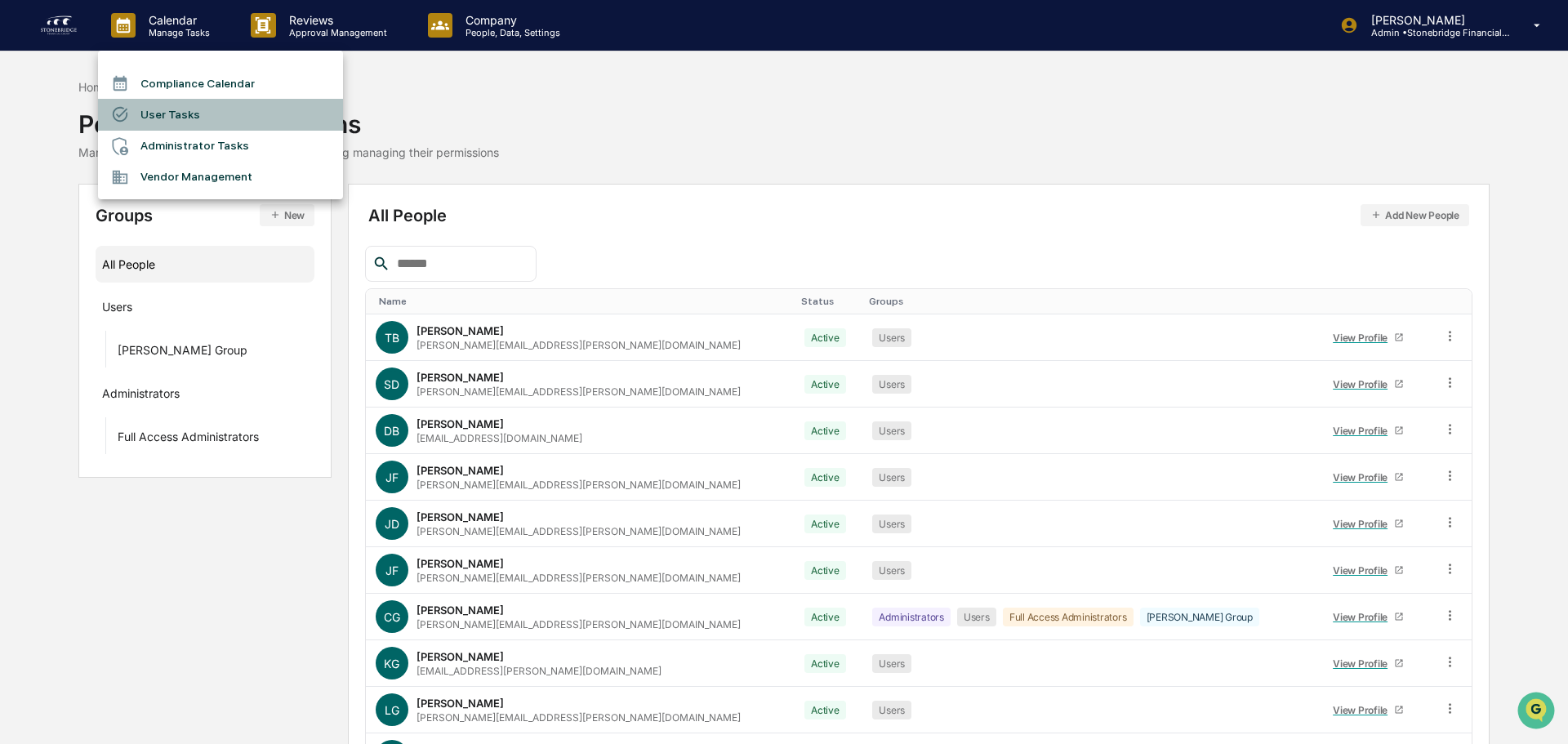
click at [179, 109] on li "User Tasks" at bounding box center [221, 115] width 245 height 31
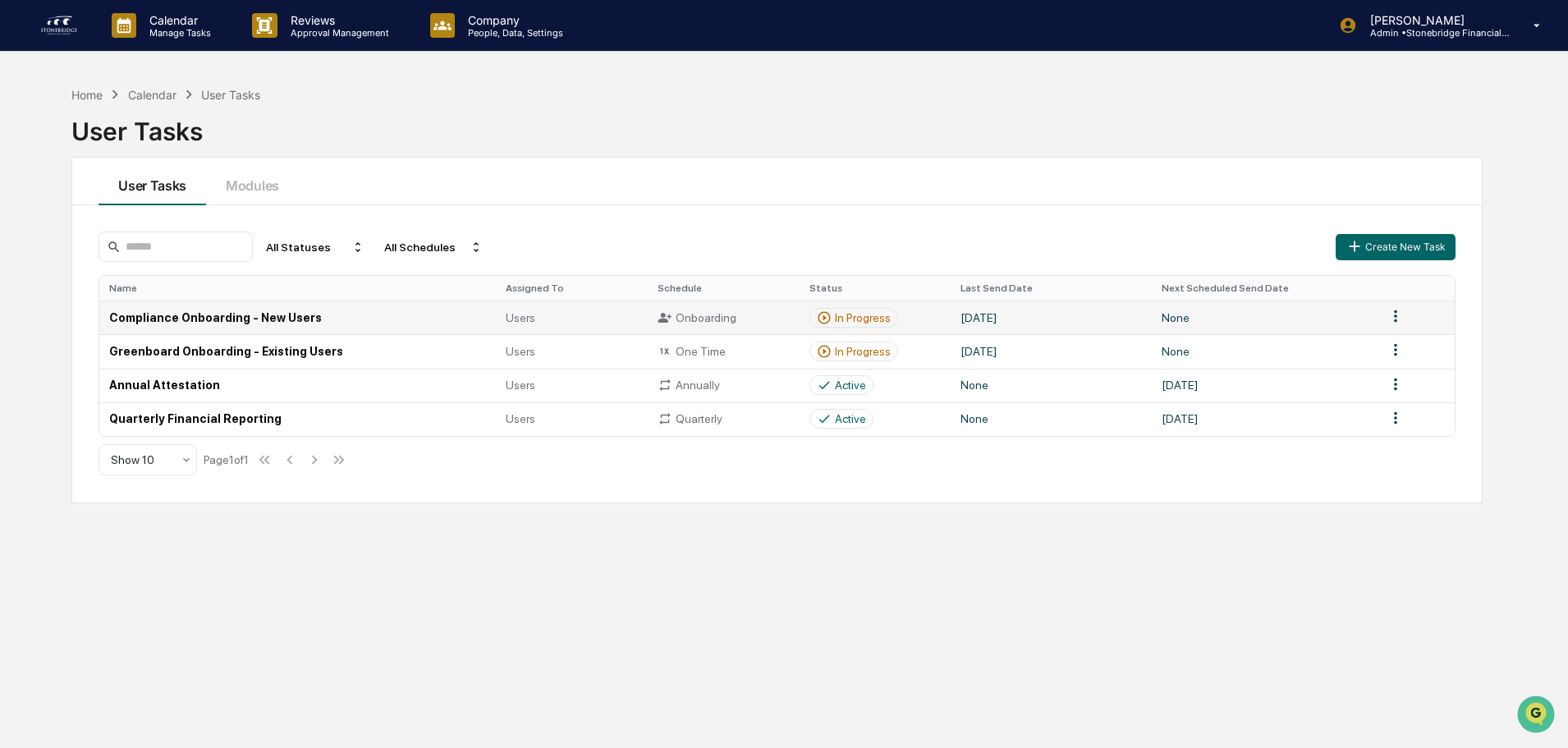
click at [829, 320] on icon at bounding box center [824, 318] width 15 height 15
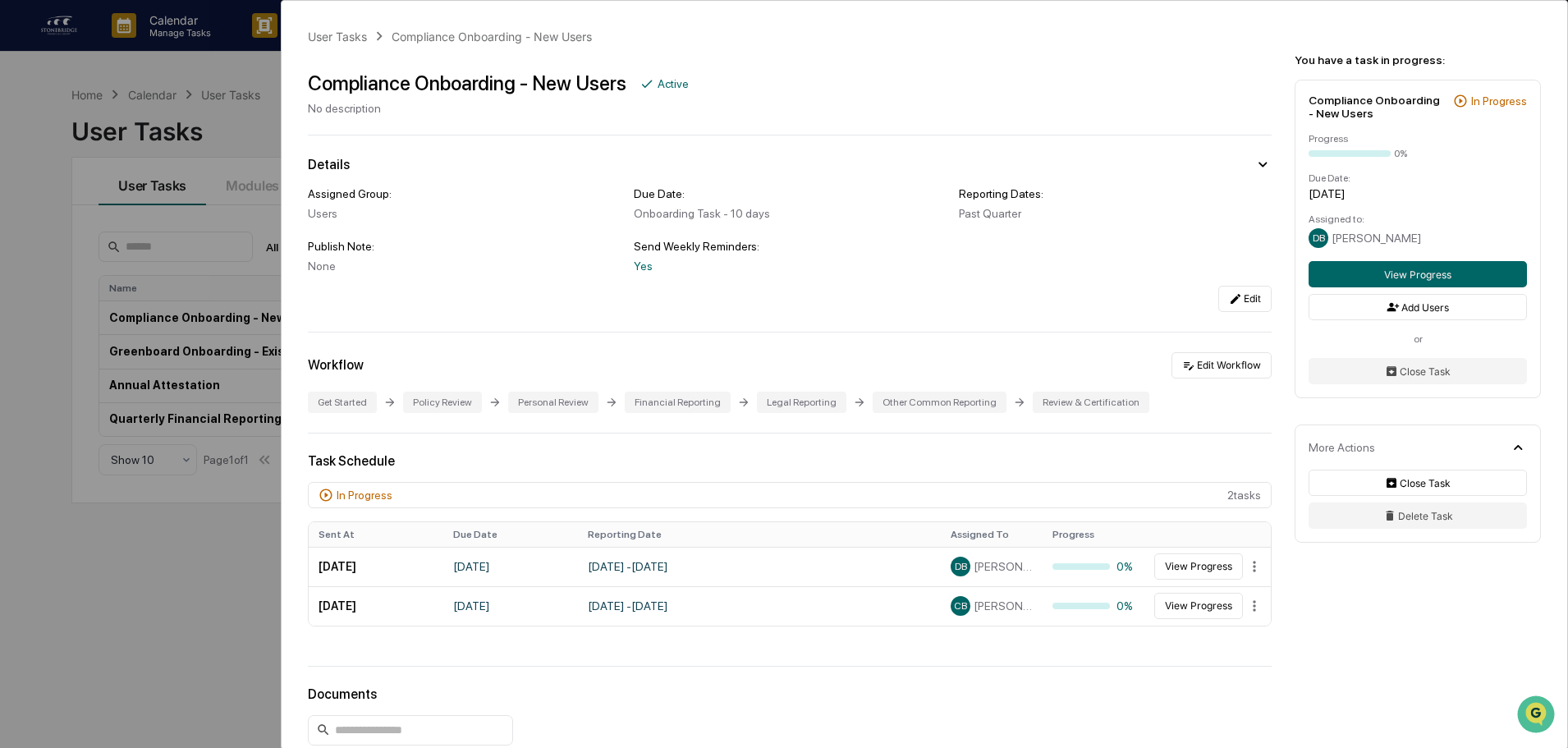
click at [14, 190] on div "User Tasks Compliance Onboarding - New Users Compliance Onboarding - New Users …" at bounding box center [784, 374] width 1568 height 748
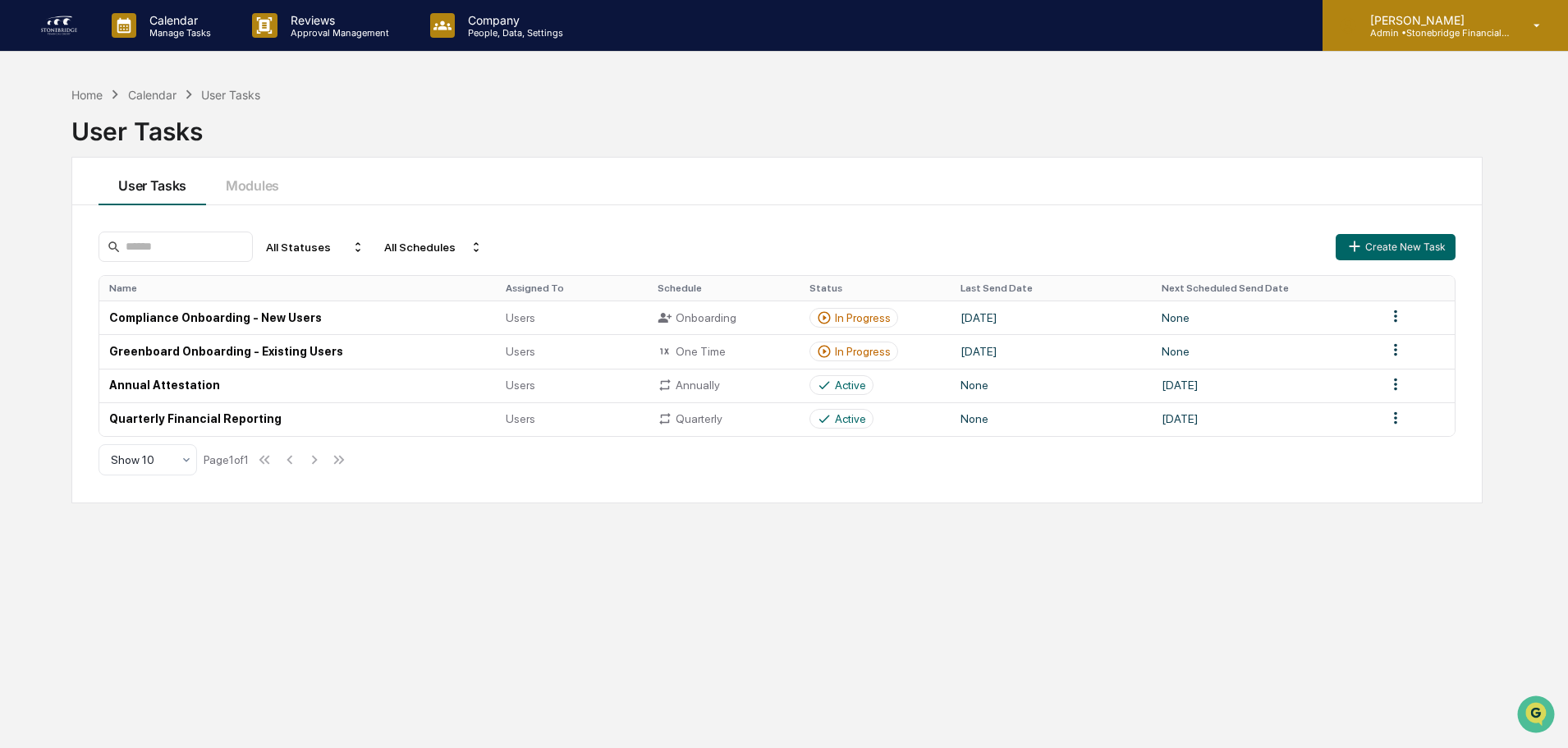
click at [1513, 26] on div "[PERSON_NAME] Admin • Stonebridge Financial Group" at bounding box center [1445, 25] width 246 height 51
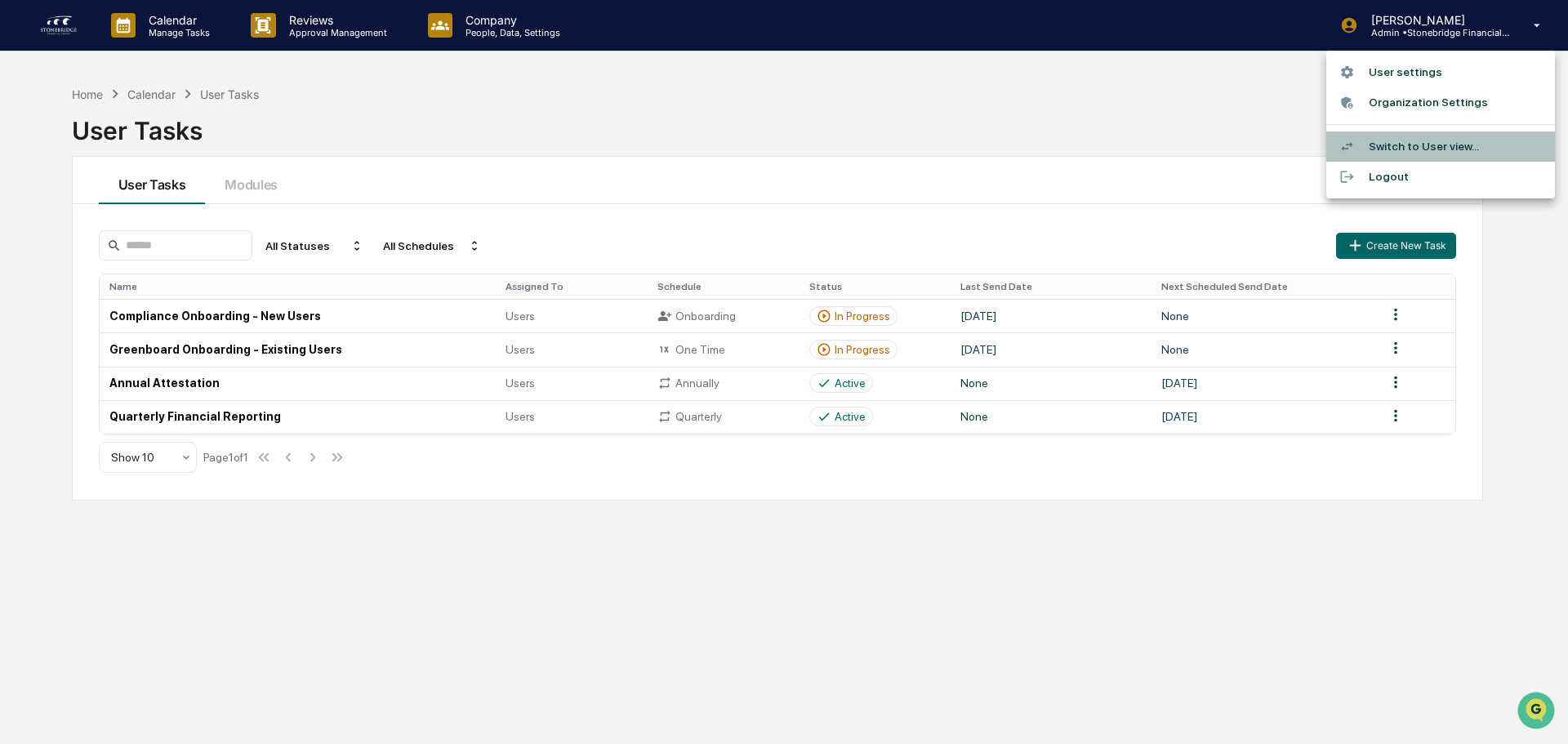
click at [1409, 134] on li "Switch to User view..." at bounding box center [1440, 146] width 229 height 30
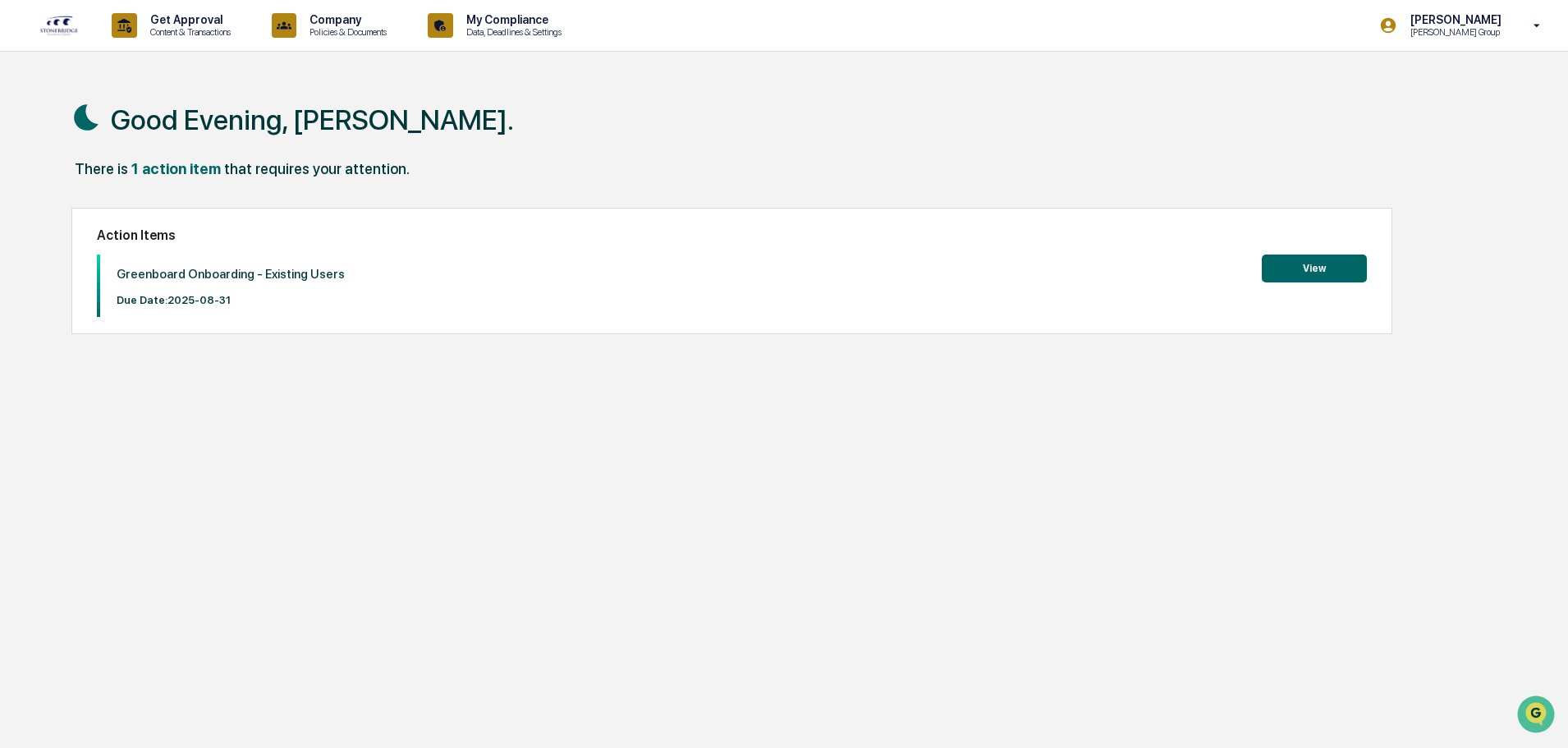
click at [1284, 270] on button "View" at bounding box center [1315, 268] width 105 height 28
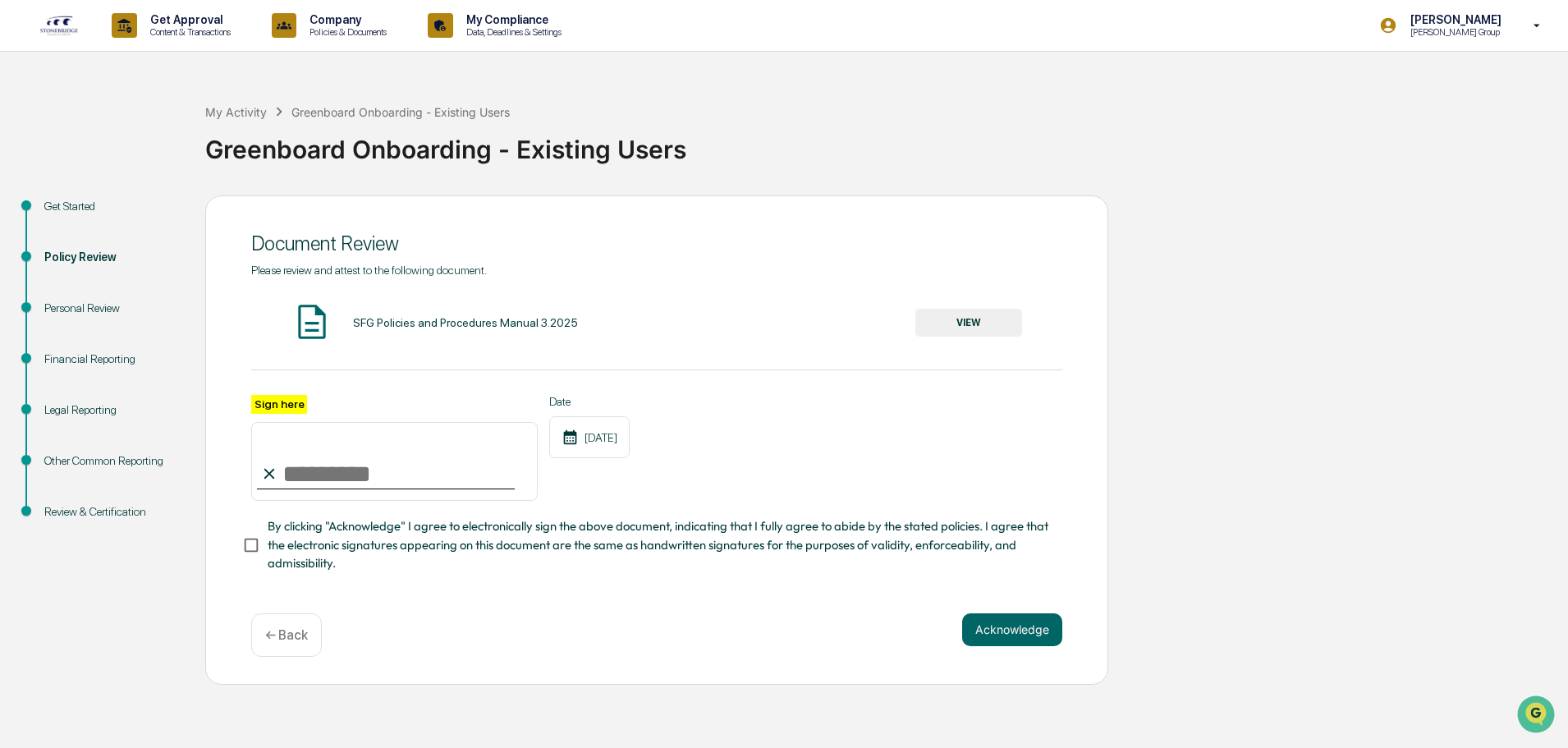
click at [79, 360] on div "Financial Reporting" at bounding box center [112, 359] width 135 height 18
click at [80, 317] on div "Personal Review" at bounding box center [112, 327] width 161 height 51
click at [75, 262] on div "Policy Review" at bounding box center [112, 276] width 161 height 51
click at [75, 262] on div "Policy Review" at bounding box center [112, 257] width 135 height 18
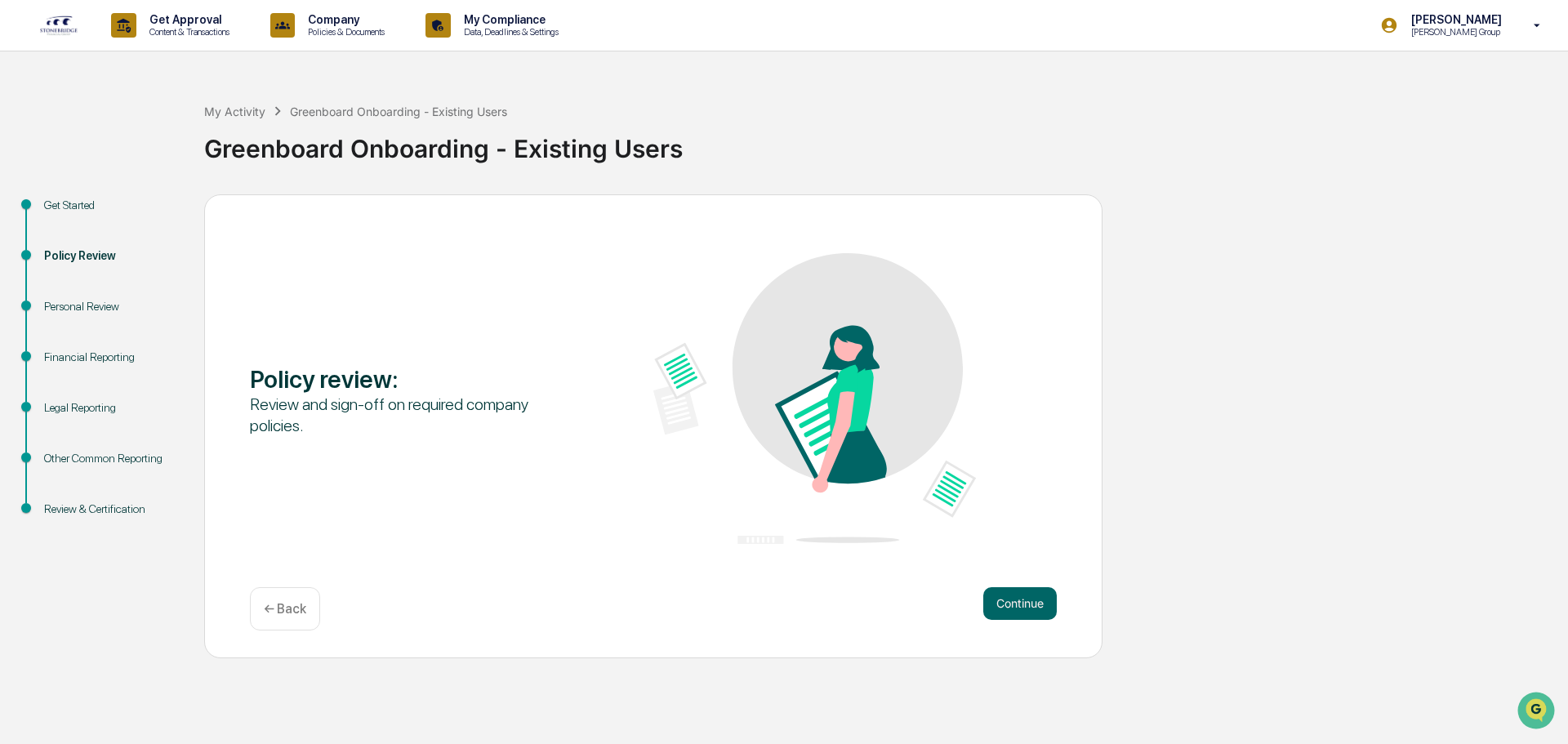
click at [73, 18] on img at bounding box center [59, 25] width 40 height 21
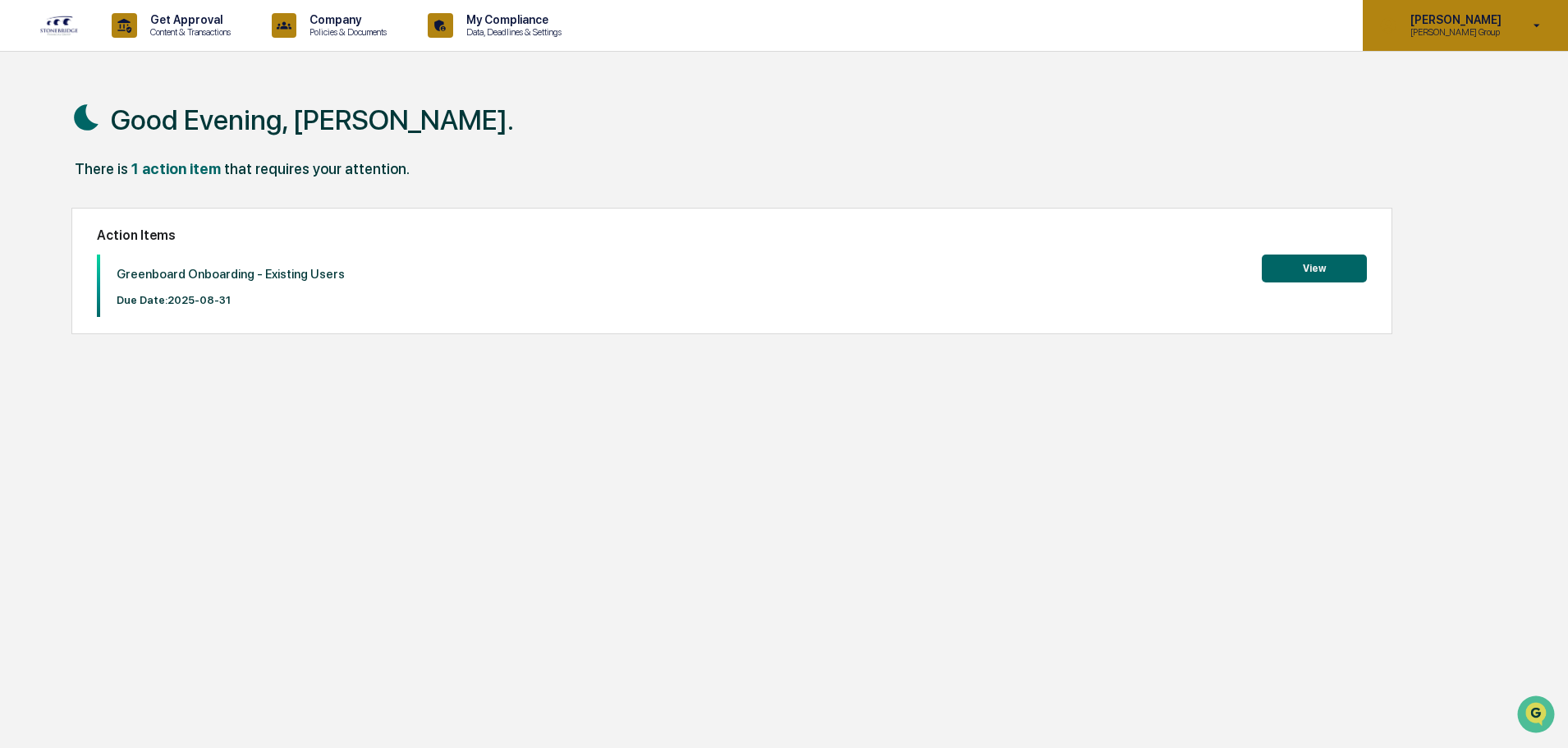
click at [1484, 42] on div "[PERSON_NAME] [PERSON_NAME] Group" at bounding box center [1465, 25] width 205 height 51
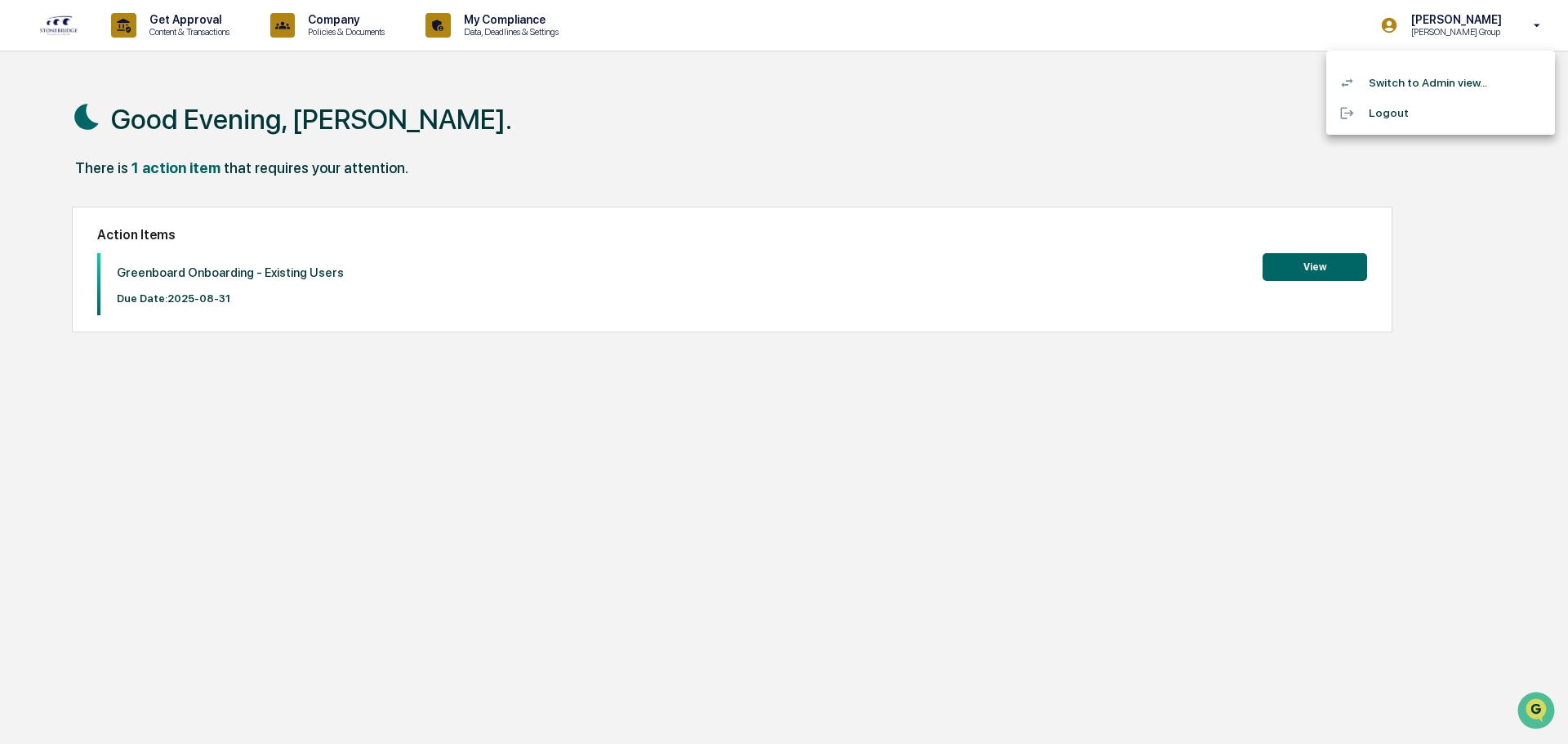
click at [1413, 78] on li "Switch to Admin view..." at bounding box center [1440, 83] width 229 height 30
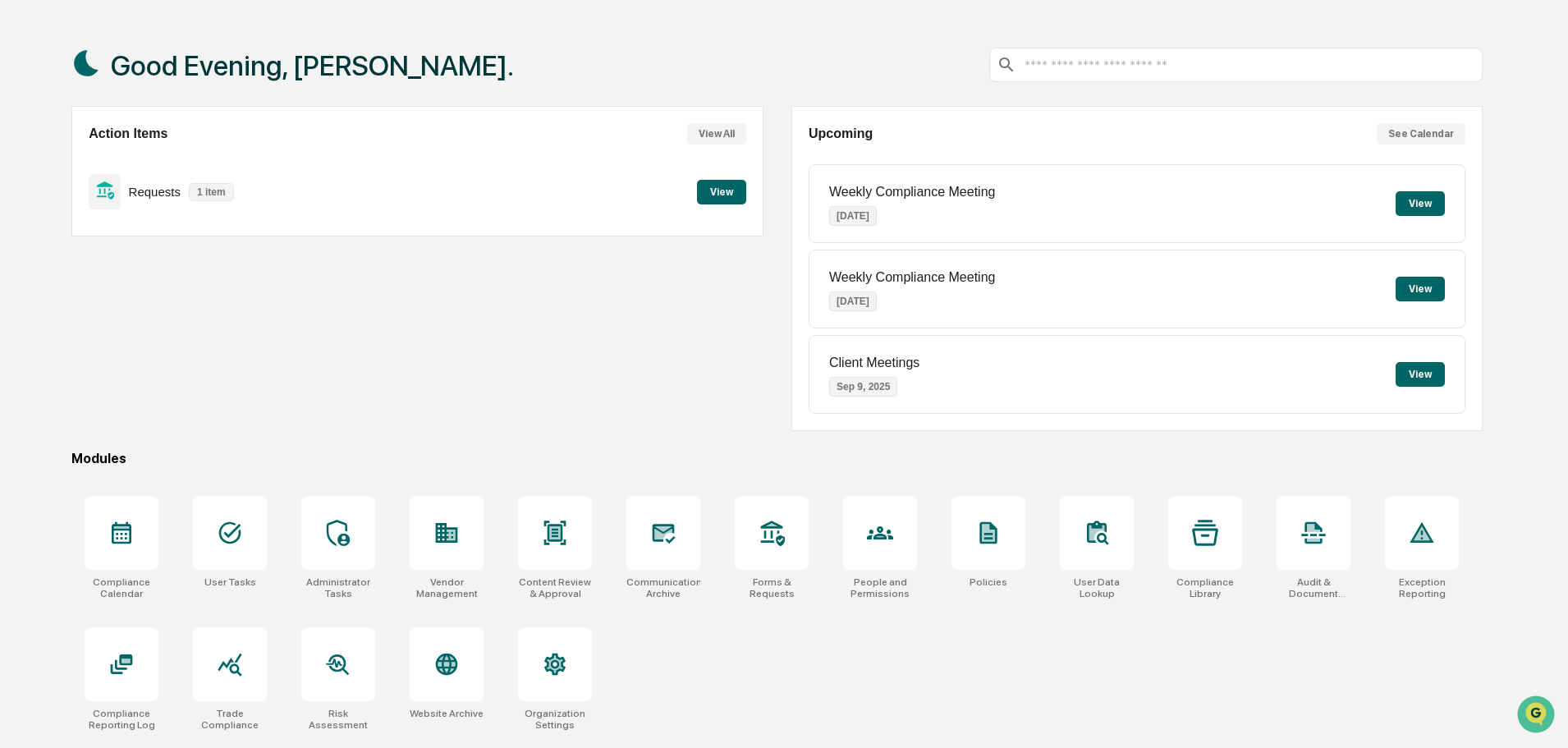
scroll to position [78, 0]
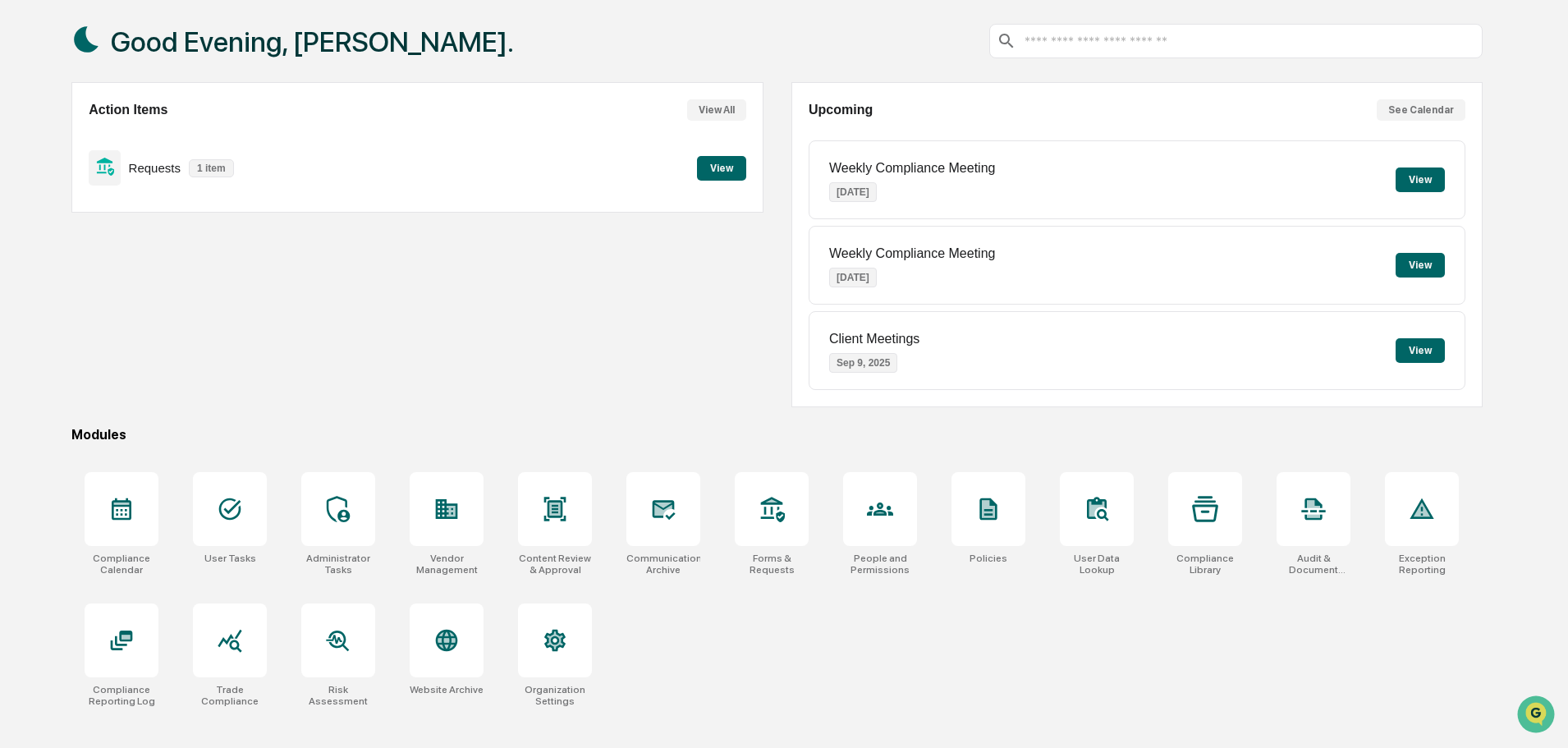
click at [1406, 175] on button "View" at bounding box center [1419, 179] width 49 height 25
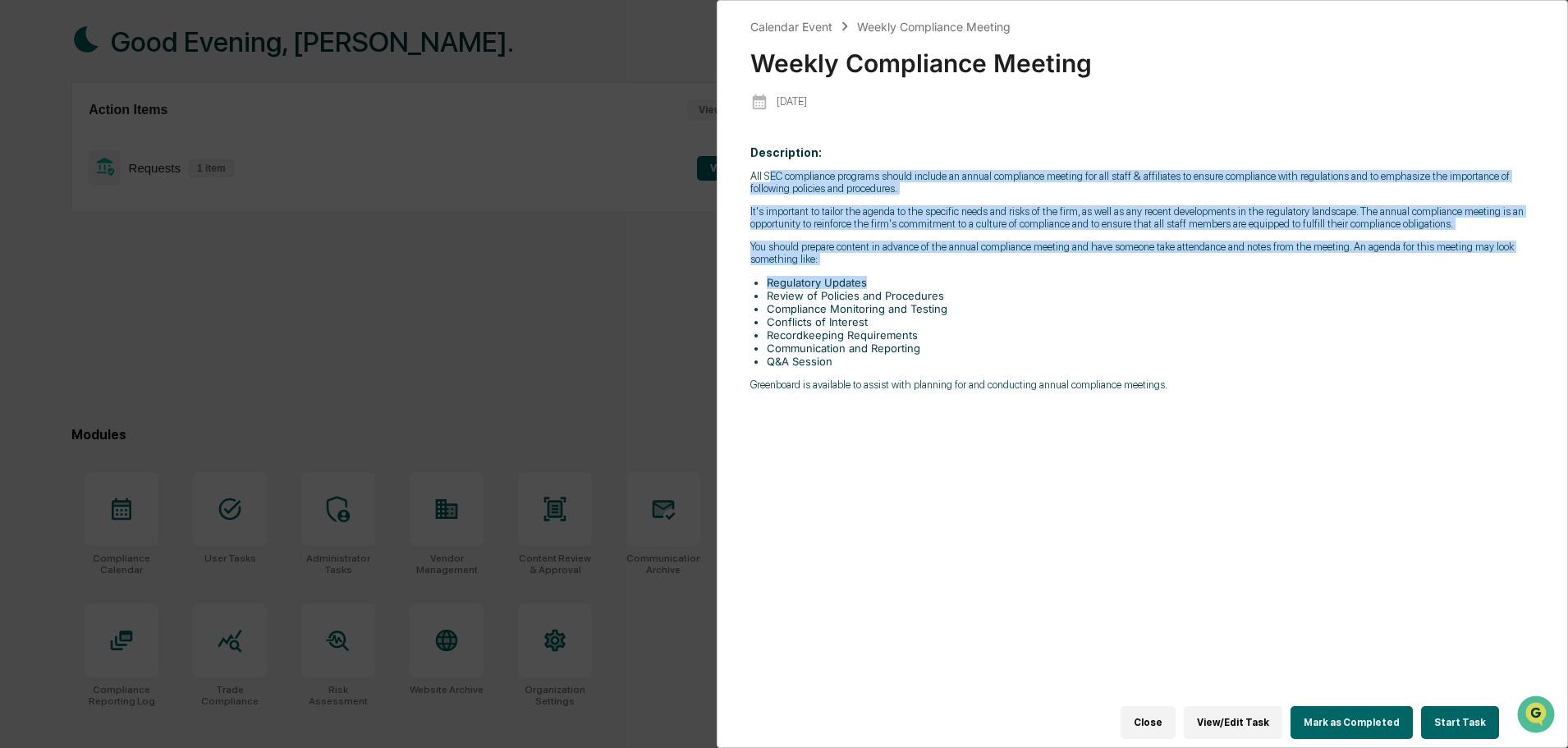
drag, startPoint x: 776, startPoint y: 179, endPoint x: 932, endPoint y: 274, distance: 182.6
click at [932, 274] on div "All SEC compliance programs should include an annual compliance meeting for all…" at bounding box center [1142, 280] width 784 height 221
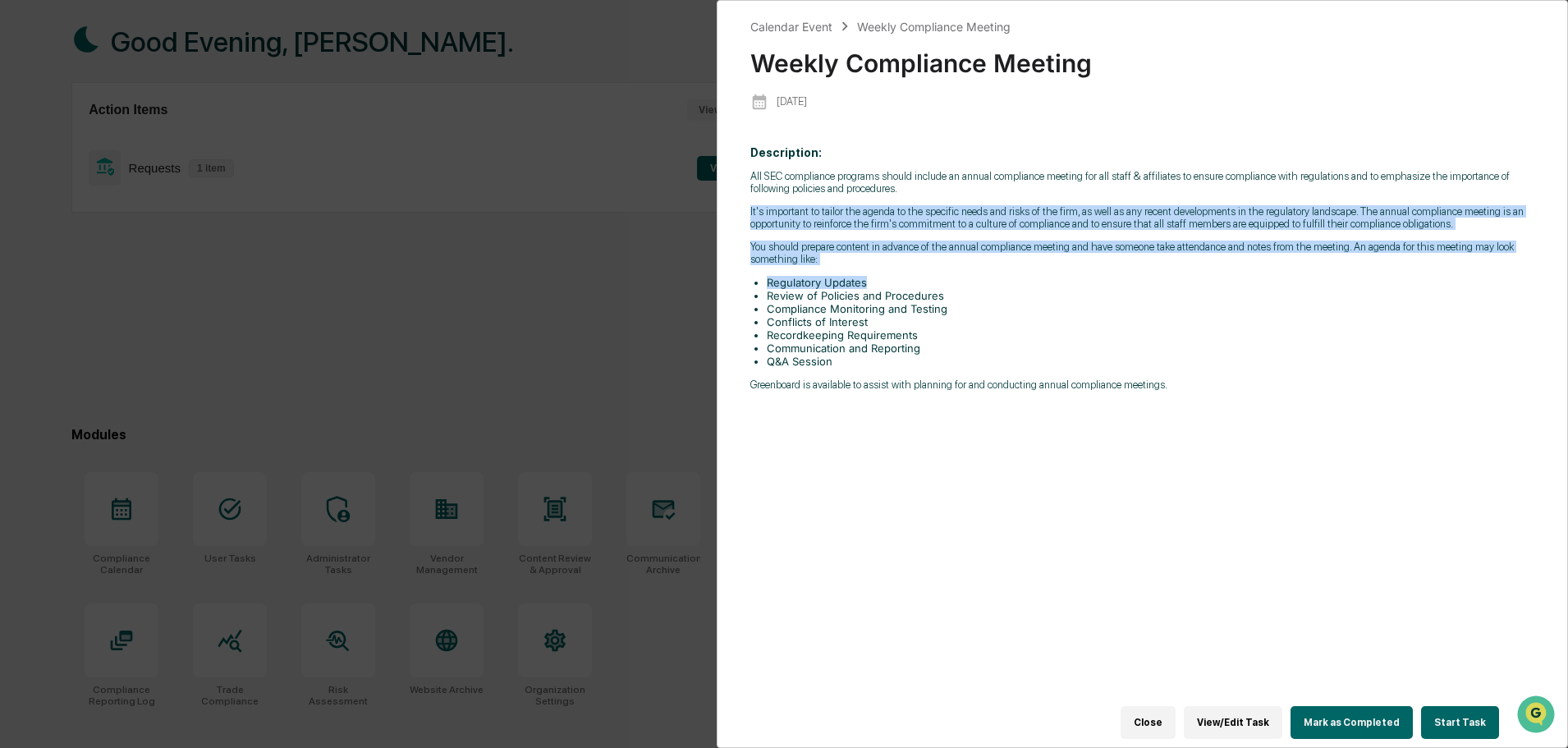
drag, startPoint x: 952, startPoint y: 264, endPoint x: 946, endPoint y: 191, distance: 73.2
click at [946, 191] on div "All SEC compliance programs should include an annual compliance meeting for all…" at bounding box center [1142, 280] width 784 height 221
click at [946, 191] on p "All SEC compliance programs should include an annual compliance meeting for all…" at bounding box center [1142, 182] width 784 height 25
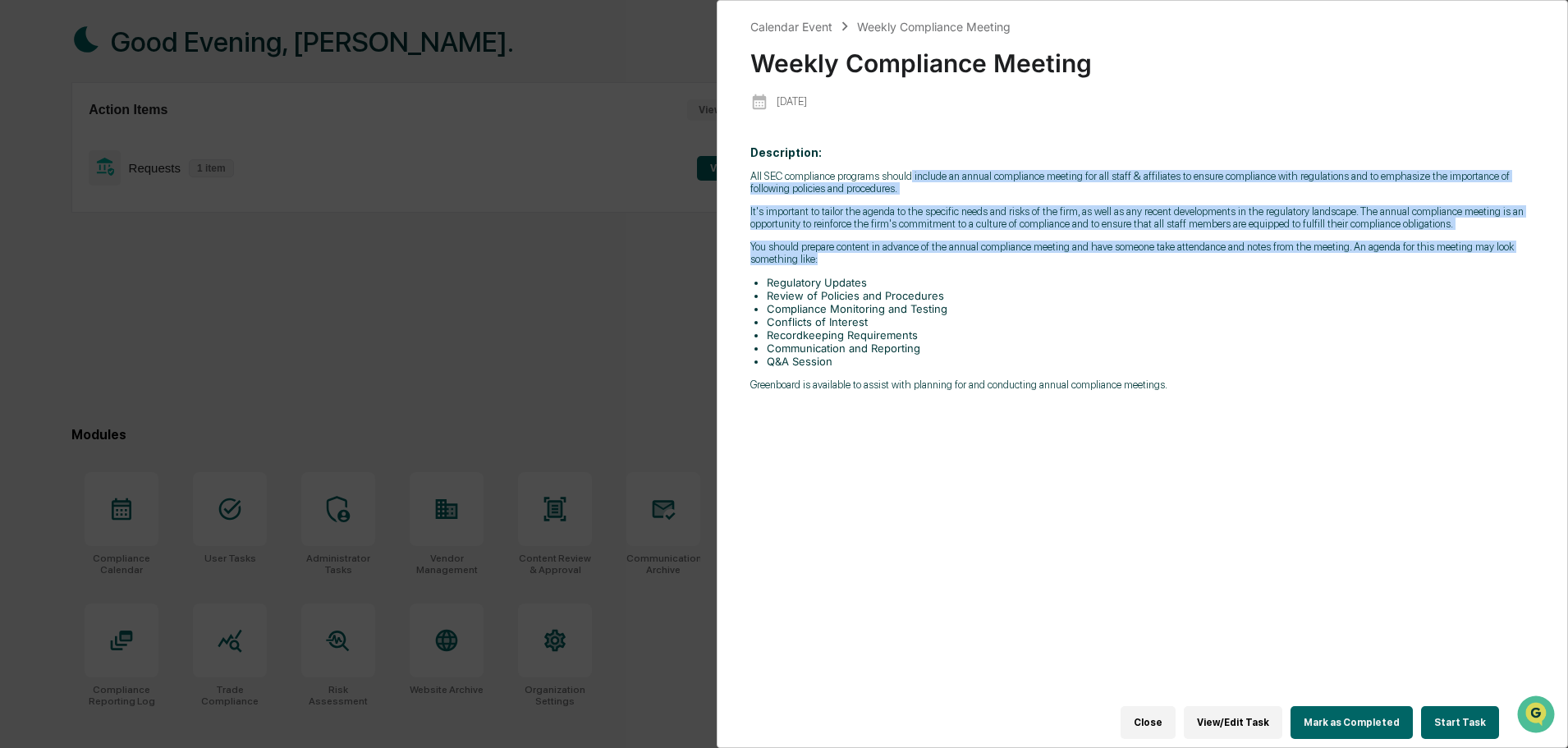
drag, startPoint x: 909, startPoint y: 166, endPoint x: 1166, endPoint y: 258, distance: 273.0
click at [1166, 258] on p "Description: All SEC compliance programs should include an annual compliance me…" at bounding box center [1142, 268] width 784 height 245
click at [1166, 258] on p "You should prepare content in advance of the annual compliance meeting and have…" at bounding box center [1142, 252] width 784 height 25
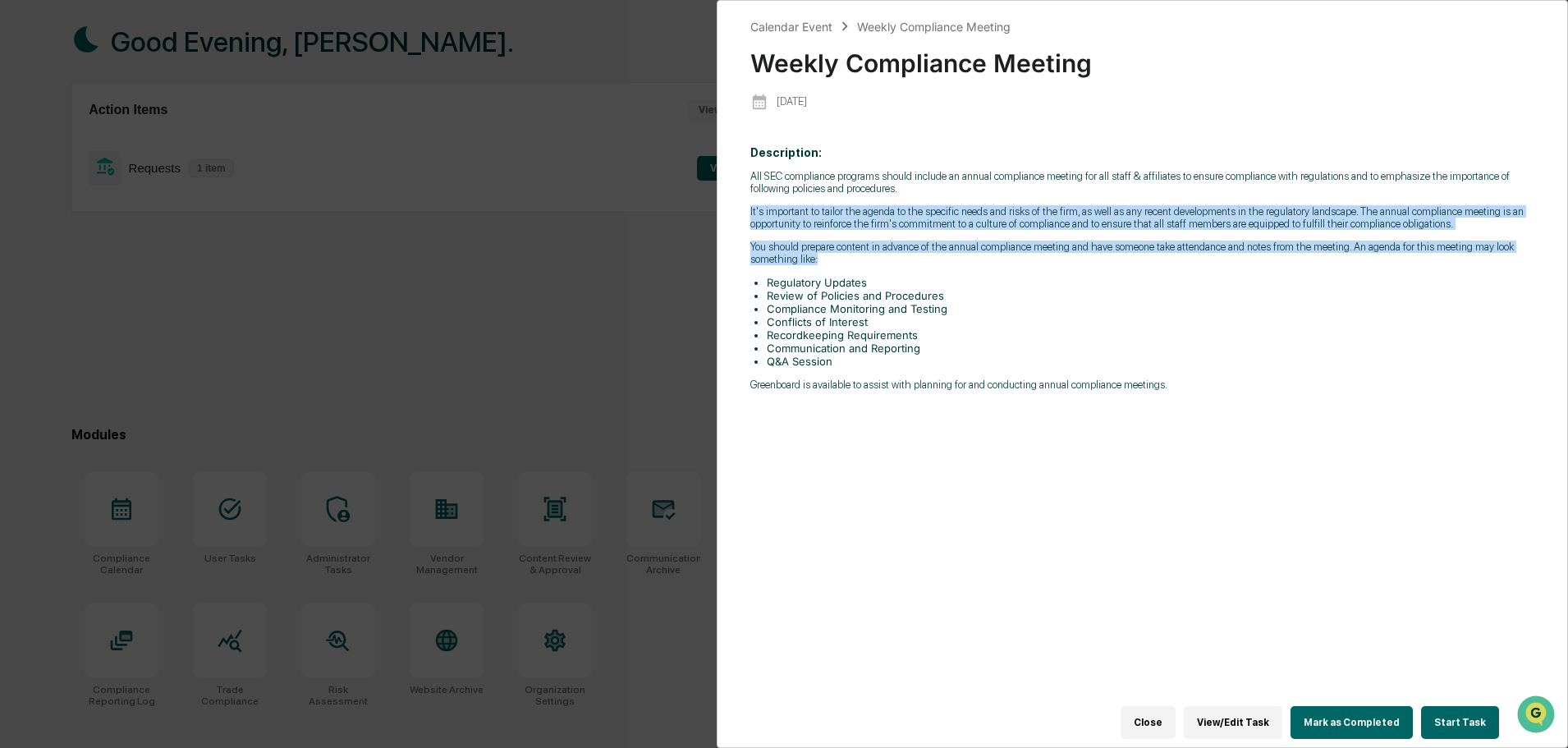
drag, startPoint x: 1157, startPoint y: 255, endPoint x: 1118, endPoint y: 194, distance: 72.4
click at [1118, 194] on div "All SEC compliance programs should include an annual compliance meeting for all…" at bounding box center [1142, 280] width 784 height 221
click at [1118, 194] on p "All SEC compliance programs should include an annual compliance meeting for all…" at bounding box center [1142, 182] width 784 height 25
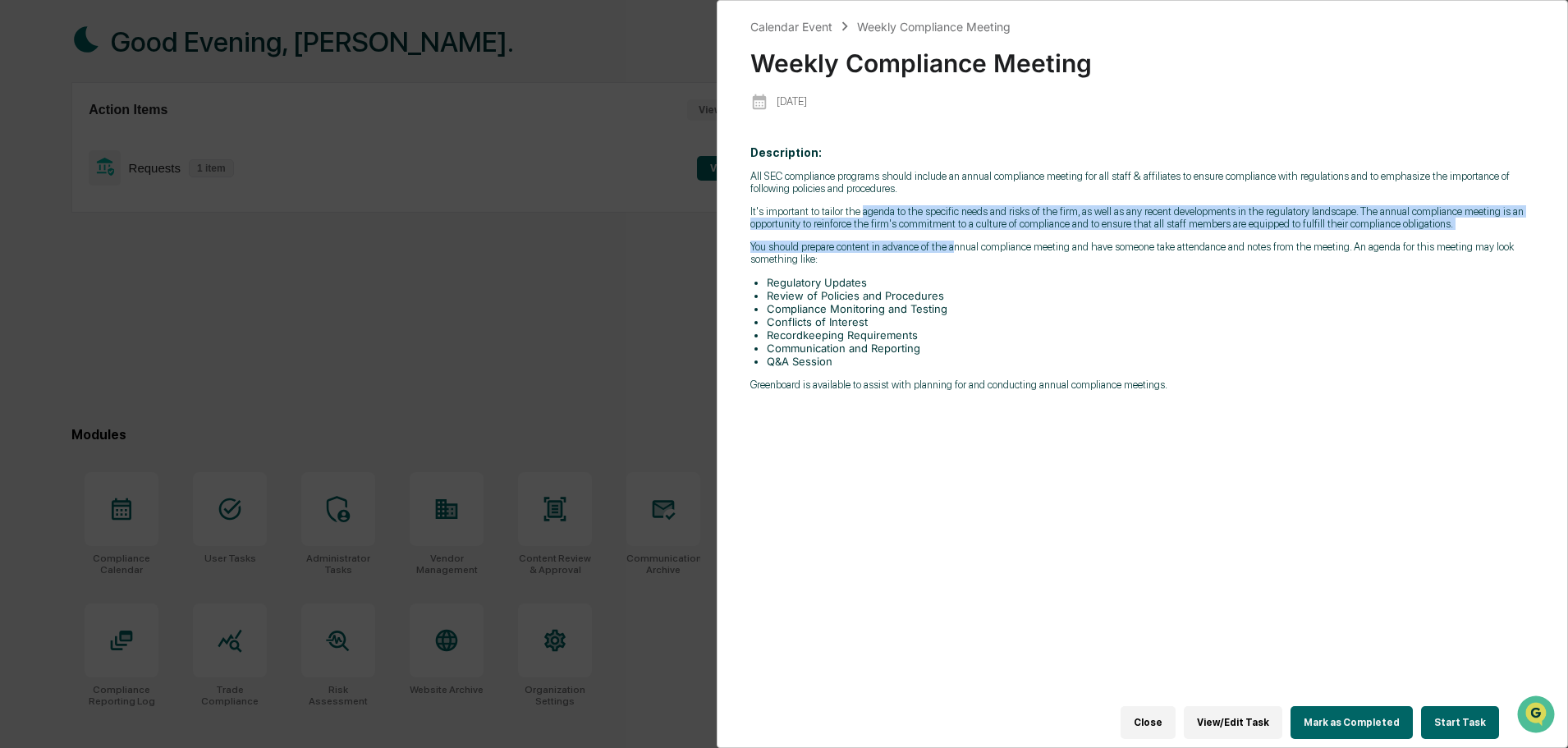
drag, startPoint x: 859, startPoint y: 201, endPoint x: 955, endPoint y: 253, distance: 109.2
click at [955, 253] on div "All SEC compliance programs should include an annual compliance meeting for all…" at bounding box center [1142, 280] width 784 height 221
click at [955, 253] on p "You should prepare content in advance of the annual compliance meeting and have…" at bounding box center [1142, 252] width 784 height 25
drag, startPoint x: 955, startPoint y: 253, endPoint x: 926, endPoint y: 205, distance: 56.1
click at [926, 205] on div "All SEC compliance programs should include an annual compliance meeting for all…" at bounding box center [1142, 280] width 784 height 221
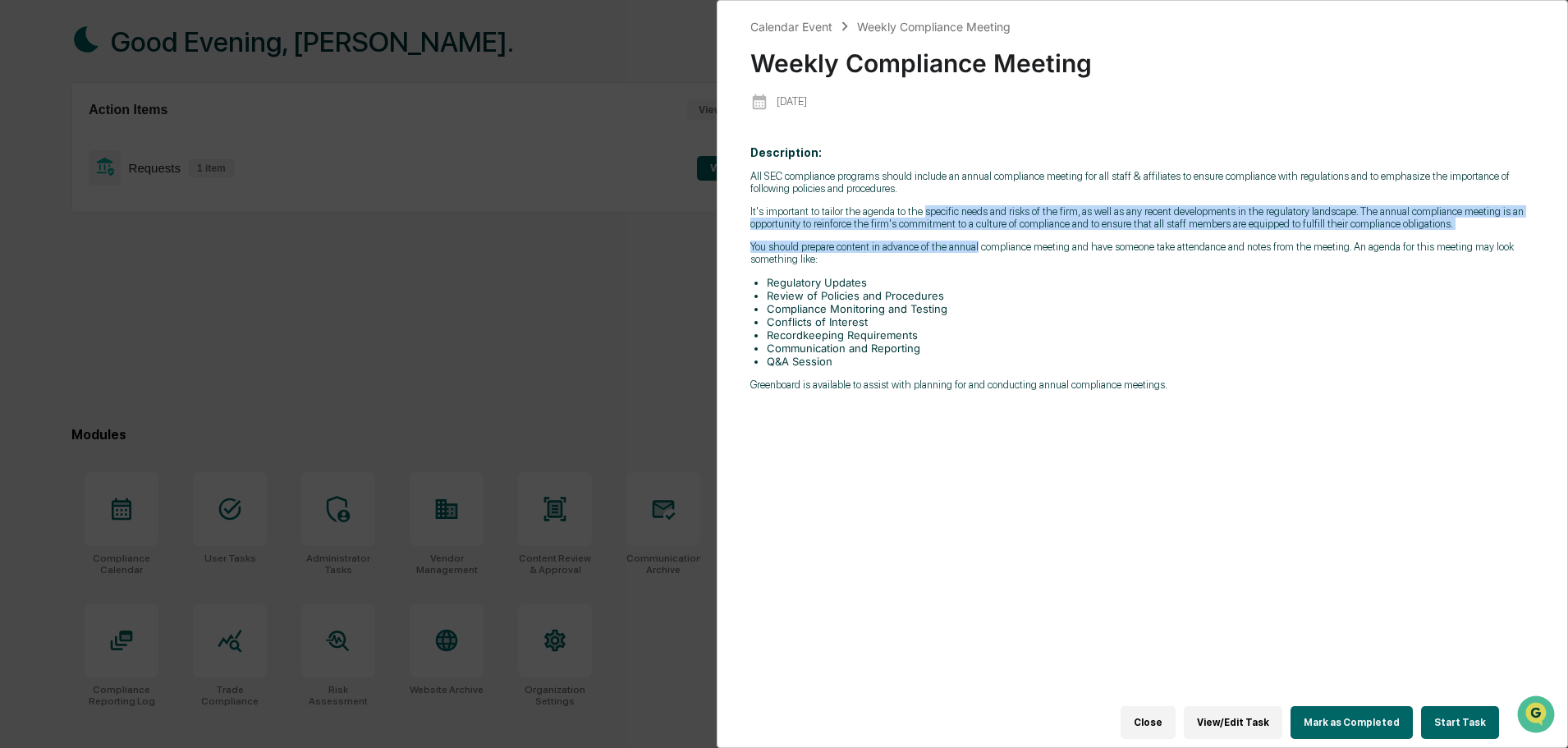
click at [926, 205] on p "It's important to tailor the agenda to the specific needs and risks of the firm…" at bounding box center [1142, 217] width 784 height 25
drag, startPoint x: 878, startPoint y: 199, endPoint x: 985, endPoint y: 251, distance: 119.0
click at [985, 251] on div "All SEC compliance programs should include an annual compliance meeting for all…" at bounding box center [1142, 280] width 784 height 221
click at [984, 251] on p "You should prepare content in advance of the annual compliance meeting and have…" at bounding box center [1142, 252] width 784 height 25
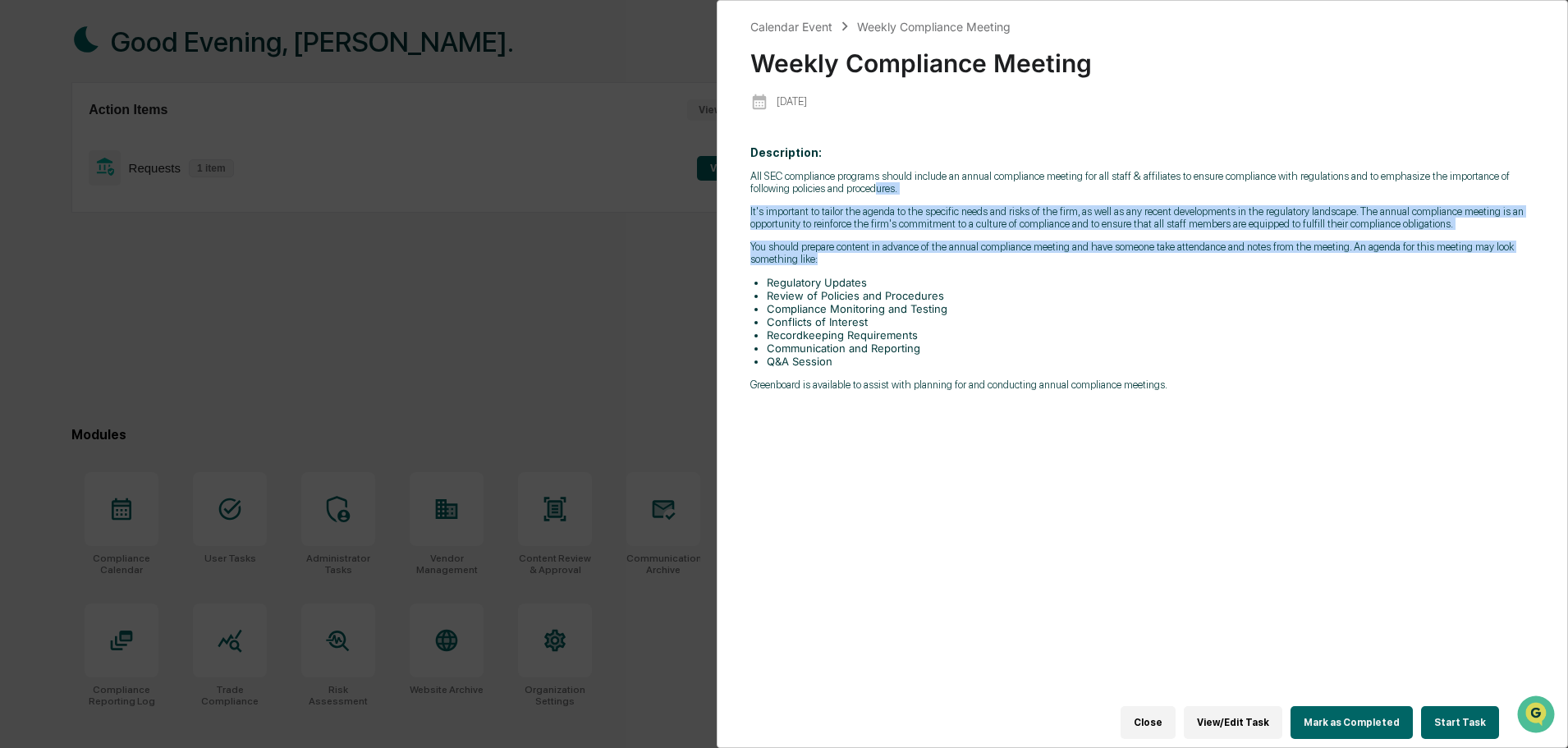
drag, startPoint x: 979, startPoint y: 255, endPoint x: 877, endPoint y: 189, distance: 121.5
click at [877, 189] on div "All SEC compliance programs should include an annual compliance meeting for all…" at bounding box center [1142, 280] width 784 height 221
click at [877, 189] on p "All SEC compliance programs should include an annual compliance meeting for all…" at bounding box center [1142, 182] width 784 height 25
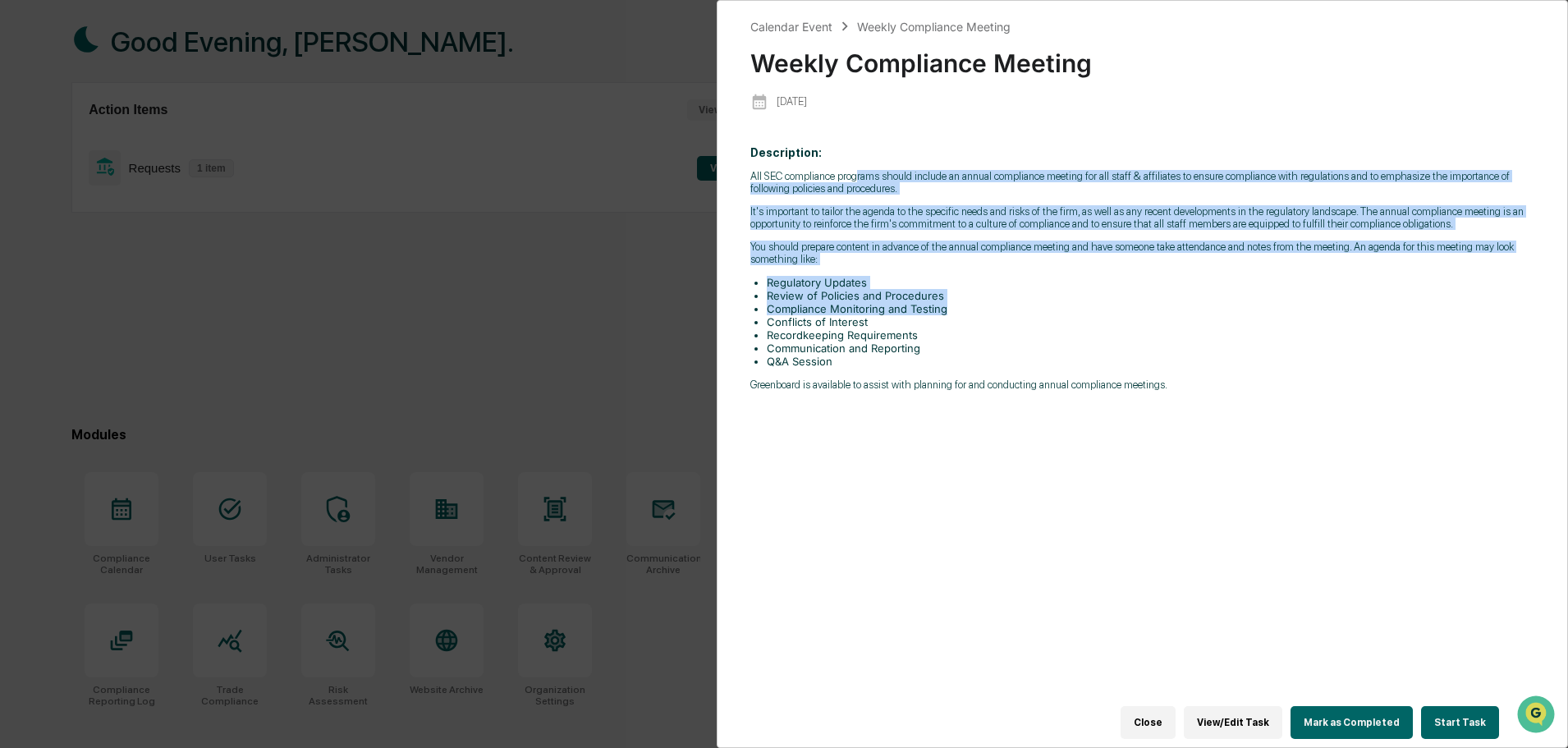
drag, startPoint x: 857, startPoint y: 176, endPoint x: 967, endPoint y: 305, distance: 169.5
click at [967, 305] on div "All SEC compliance programs should include an annual compliance meeting for all…" at bounding box center [1142, 280] width 784 height 221
click at [967, 305] on li "Compliance Monitoring and Testing" at bounding box center [1150, 309] width 768 height 13
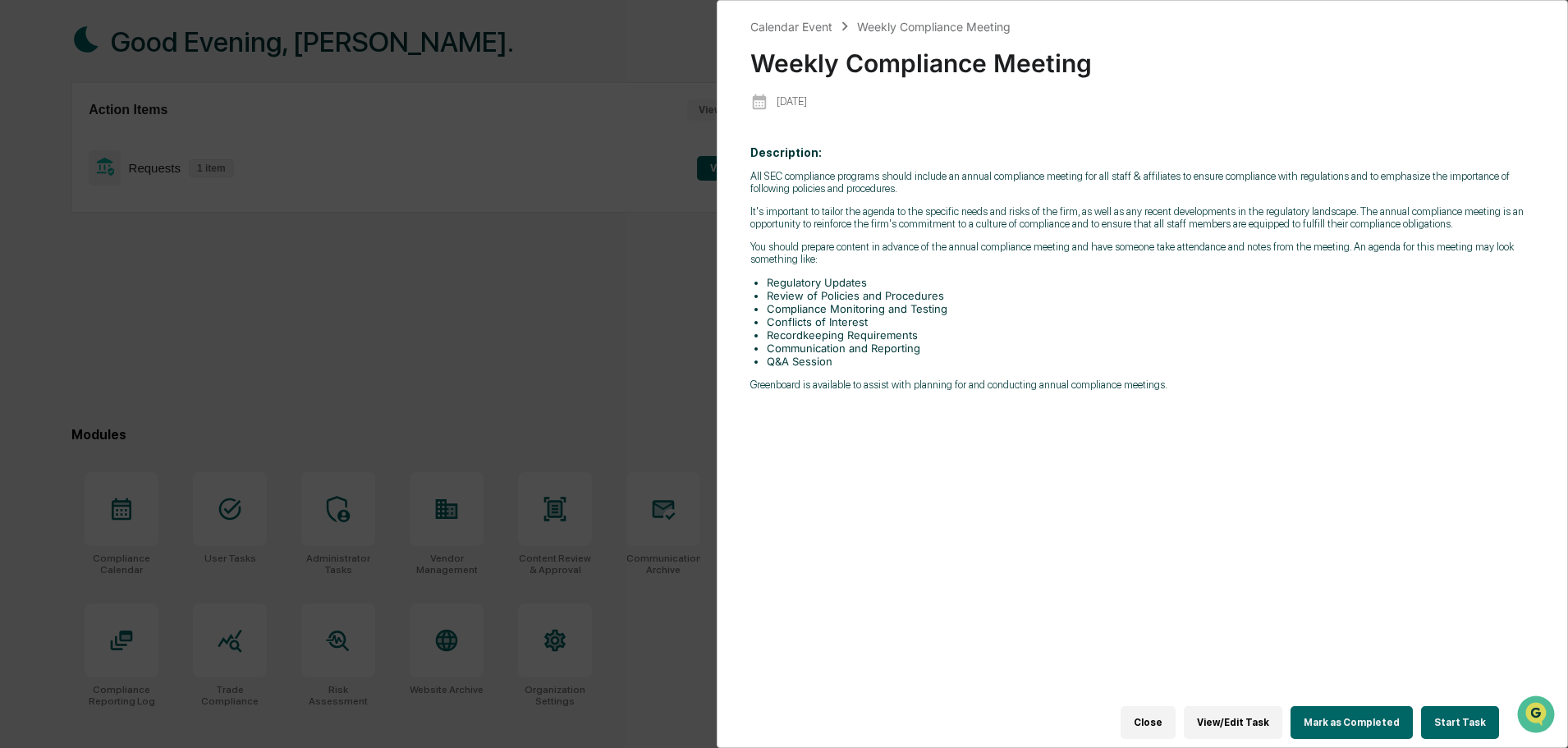
click at [1260, 714] on button "View/Edit Task" at bounding box center [1233, 723] width 99 height 33
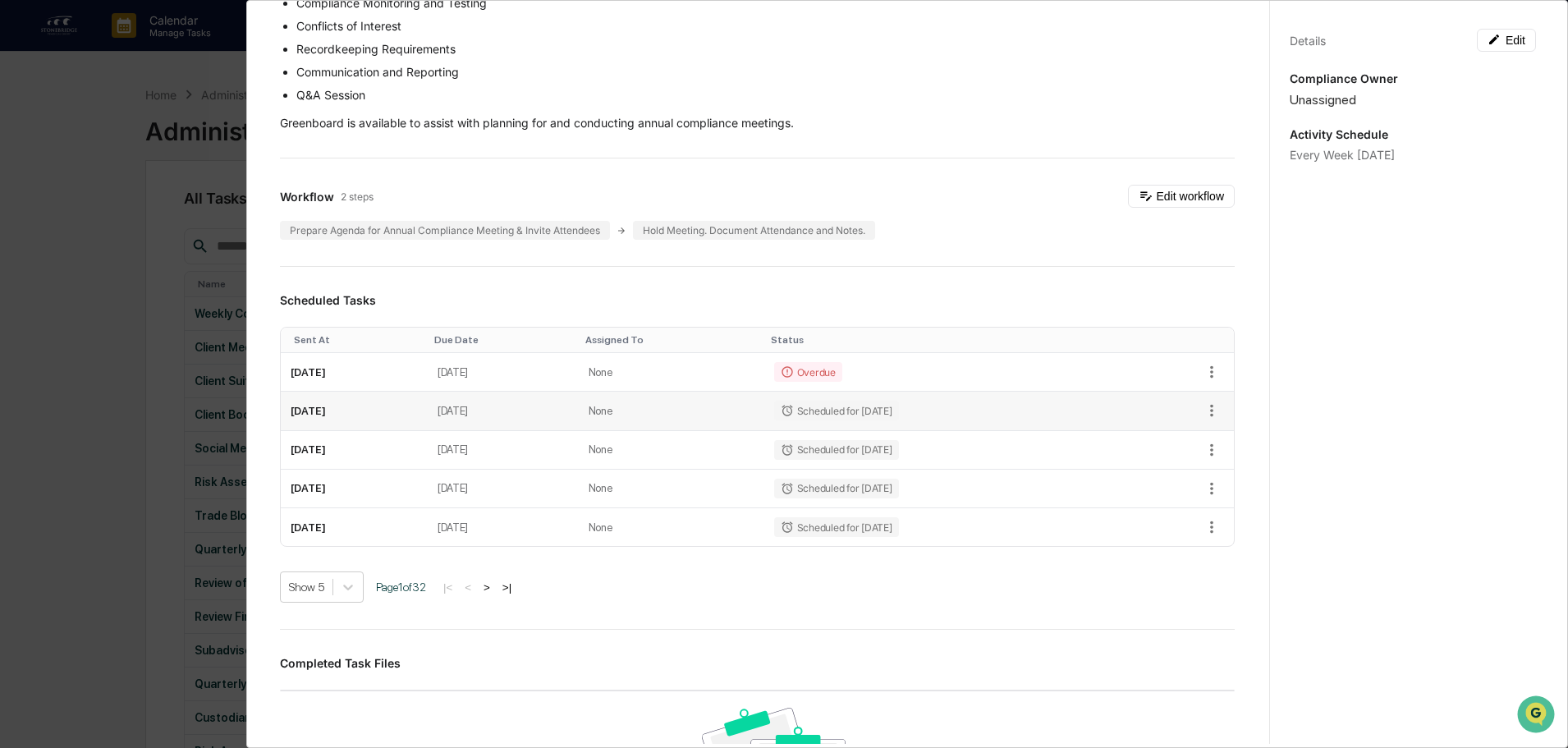
scroll to position [411, 0]
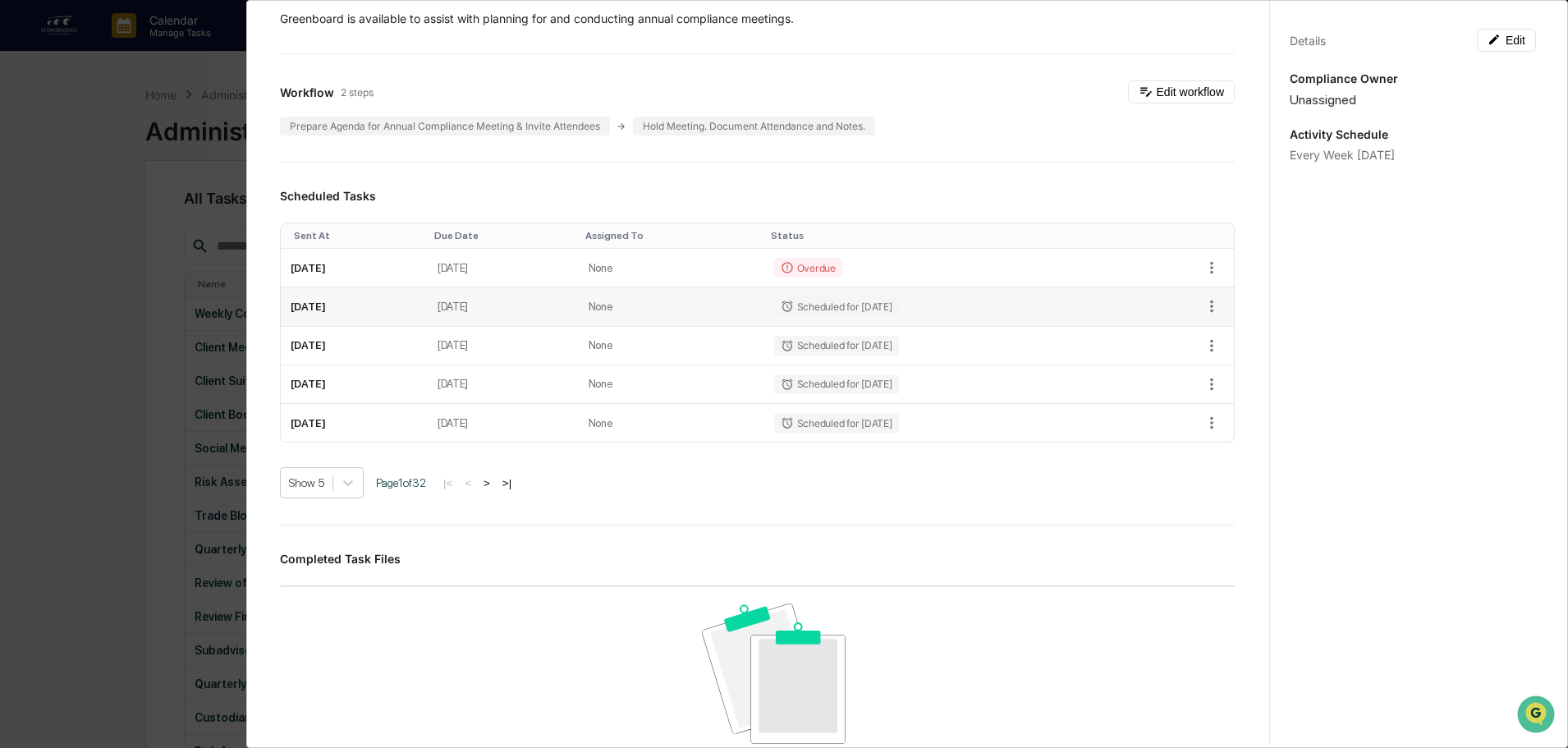
click at [864, 316] on div "Scheduled for [DATE]" at bounding box center [836, 306] width 125 height 19
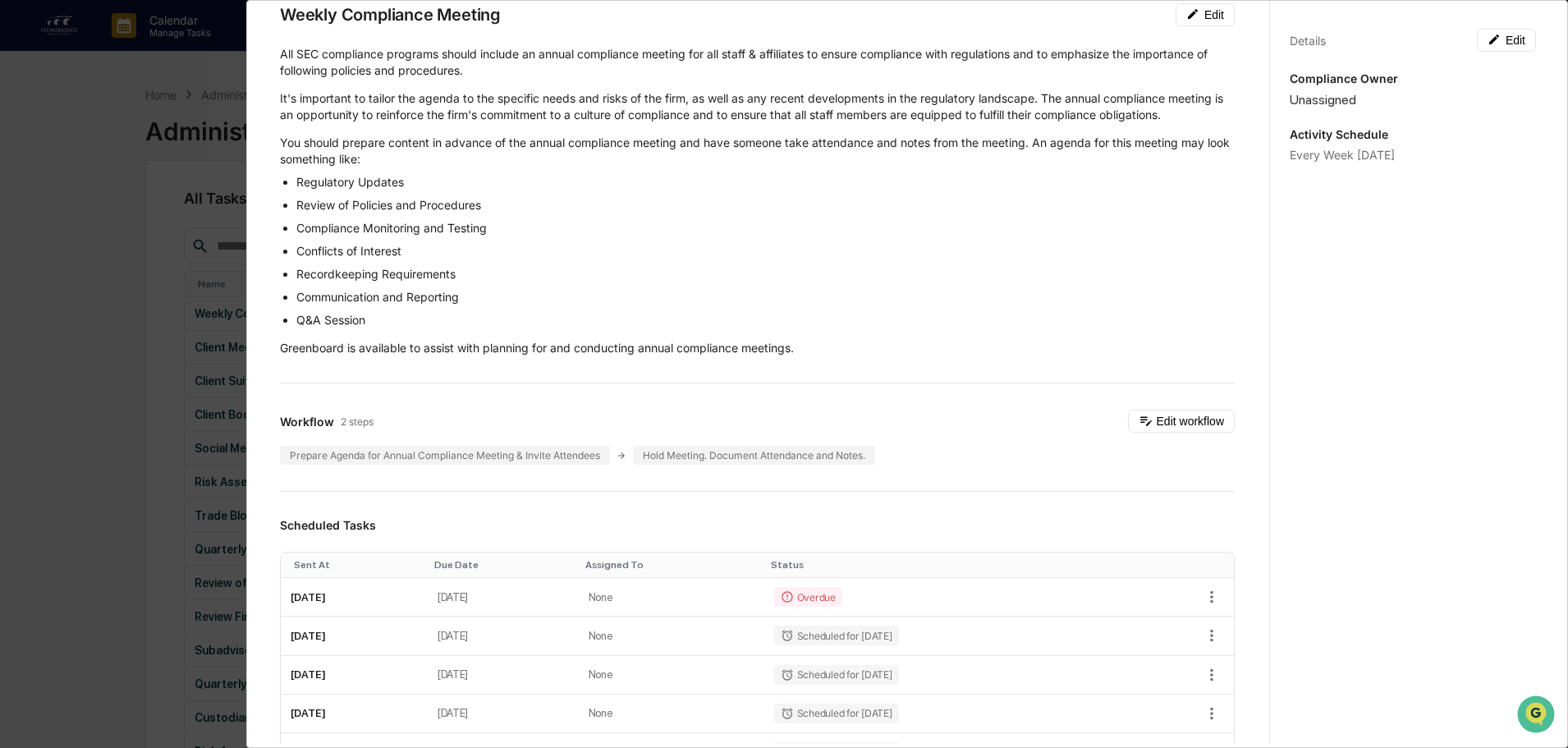
scroll to position [0, 0]
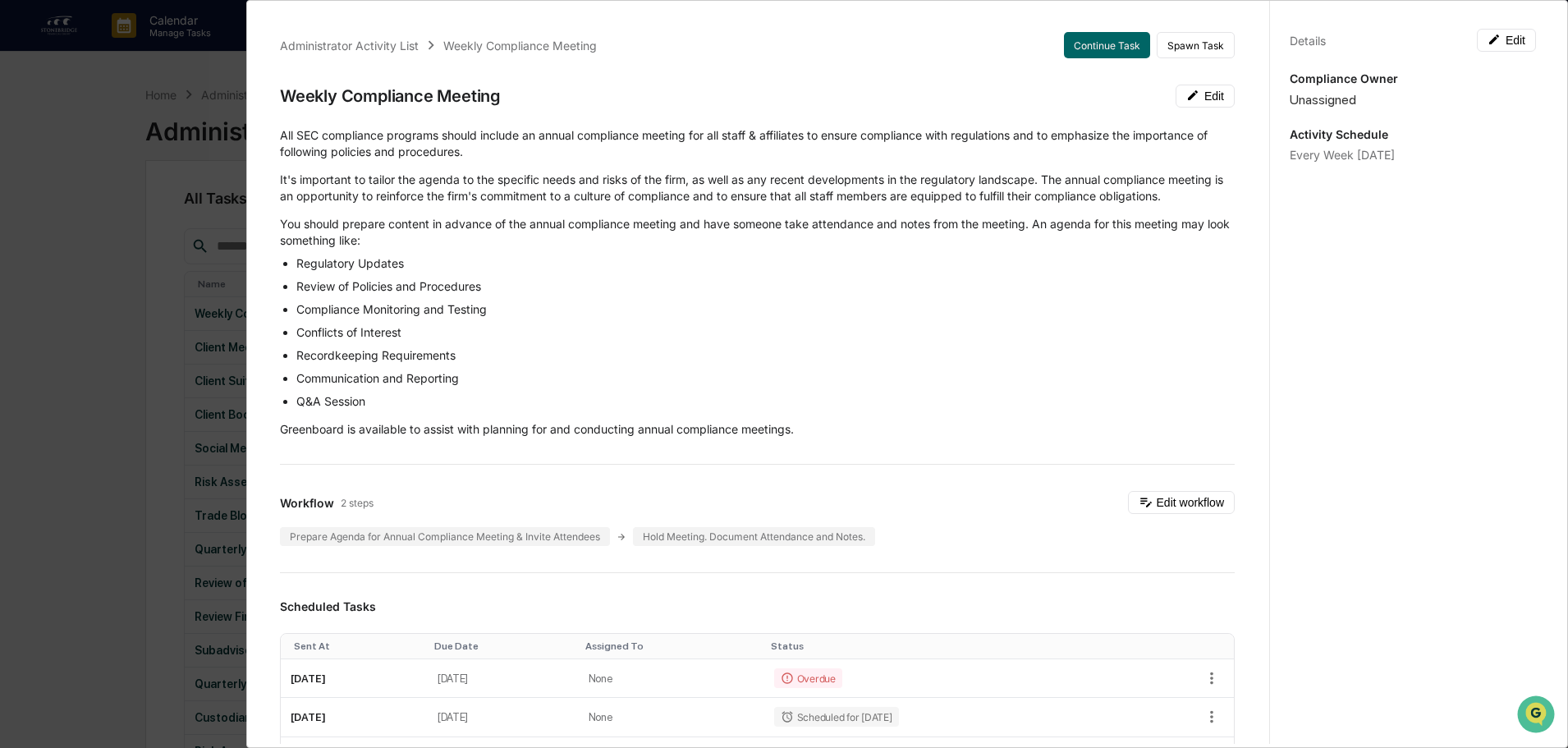
click at [147, 125] on div "Administrator Activity List Weekly Compliance Meeting Continue Task Spawn Task …" at bounding box center [784, 374] width 1568 height 748
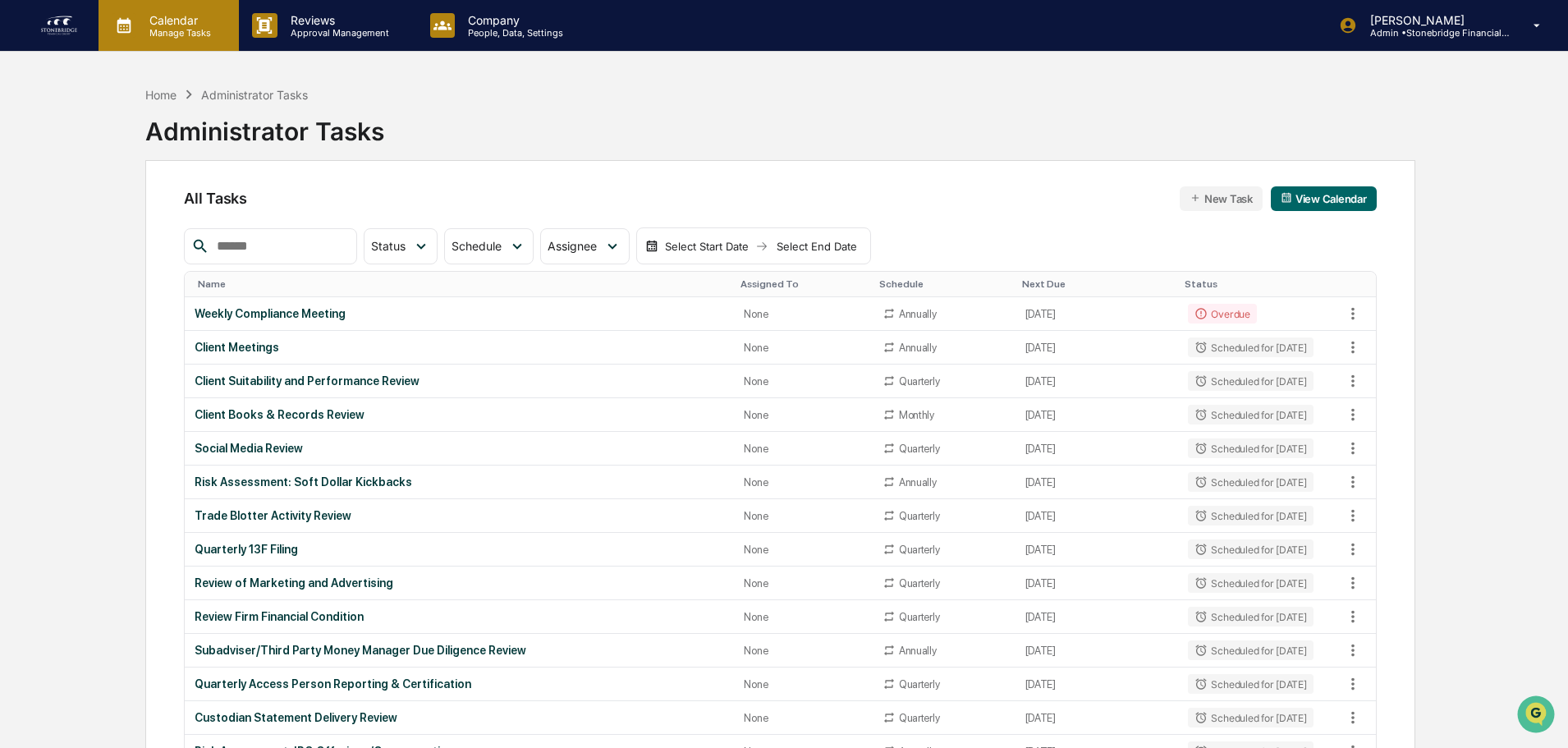
click at [136, 27] on p "Manage Tasks" at bounding box center [177, 32] width 83 height 11
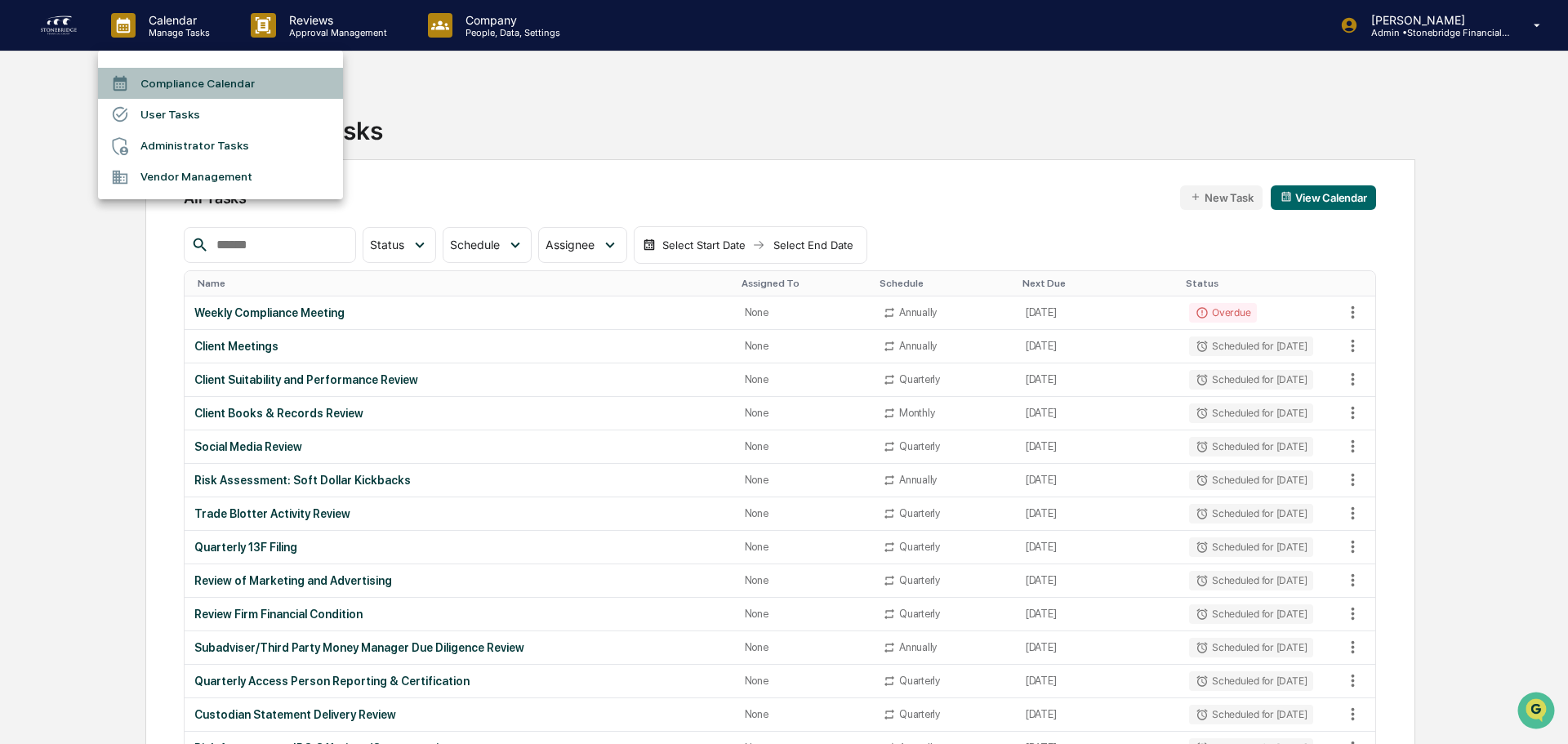
click at [164, 80] on li "Compliance Calendar" at bounding box center [221, 84] width 245 height 31
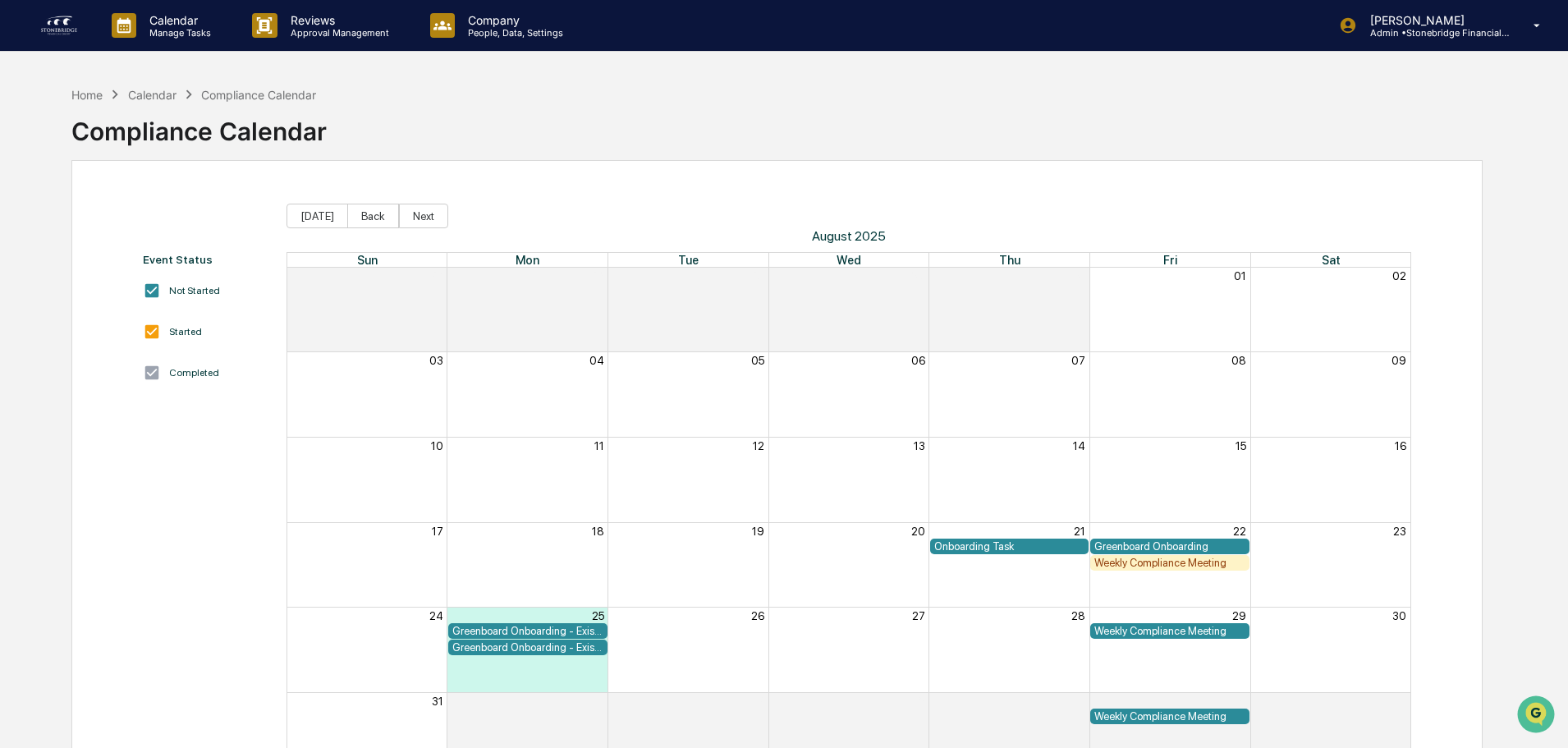
click at [83, 33] on link at bounding box center [69, 25] width 59 height 51
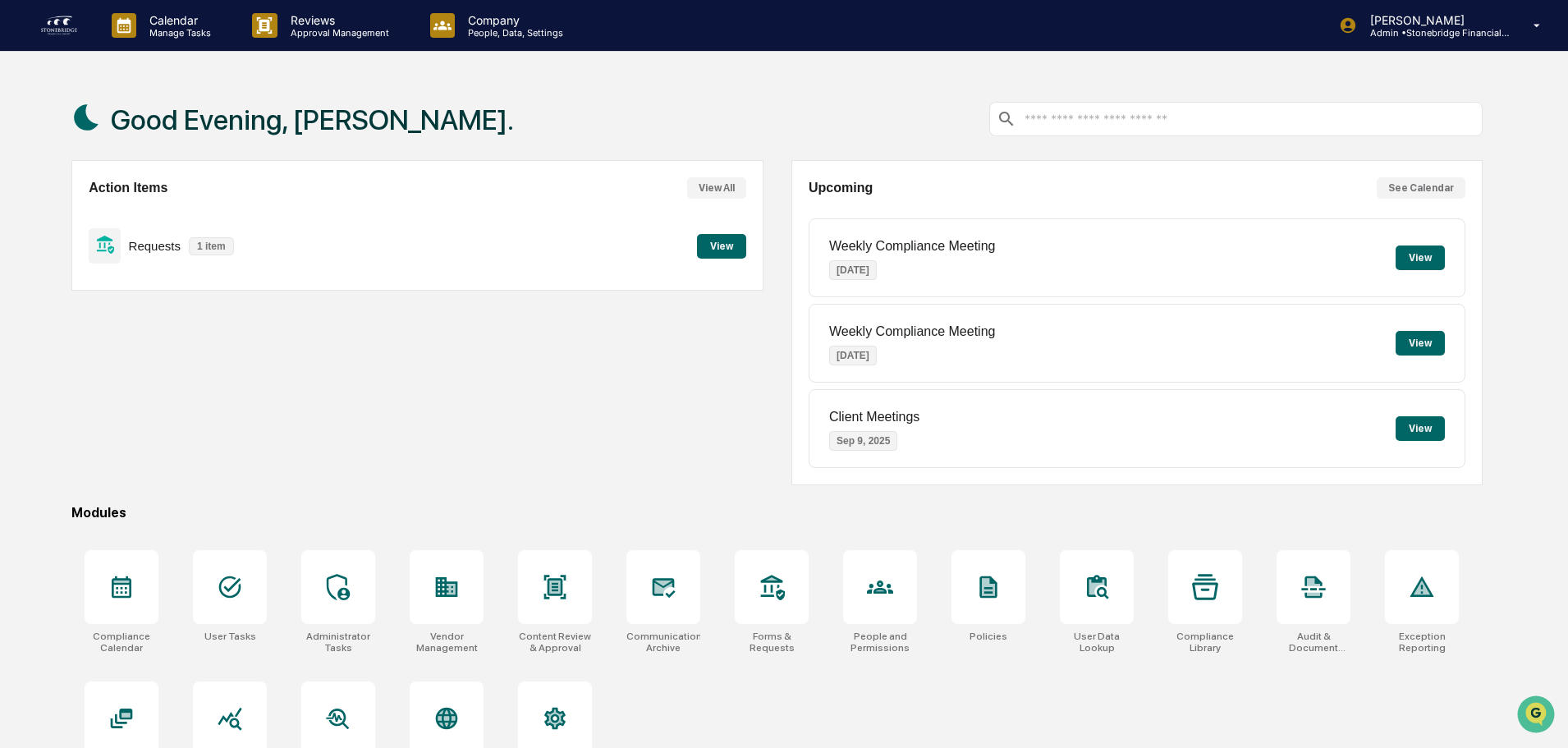
click at [697, 246] on button "View" at bounding box center [721, 246] width 49 height 25
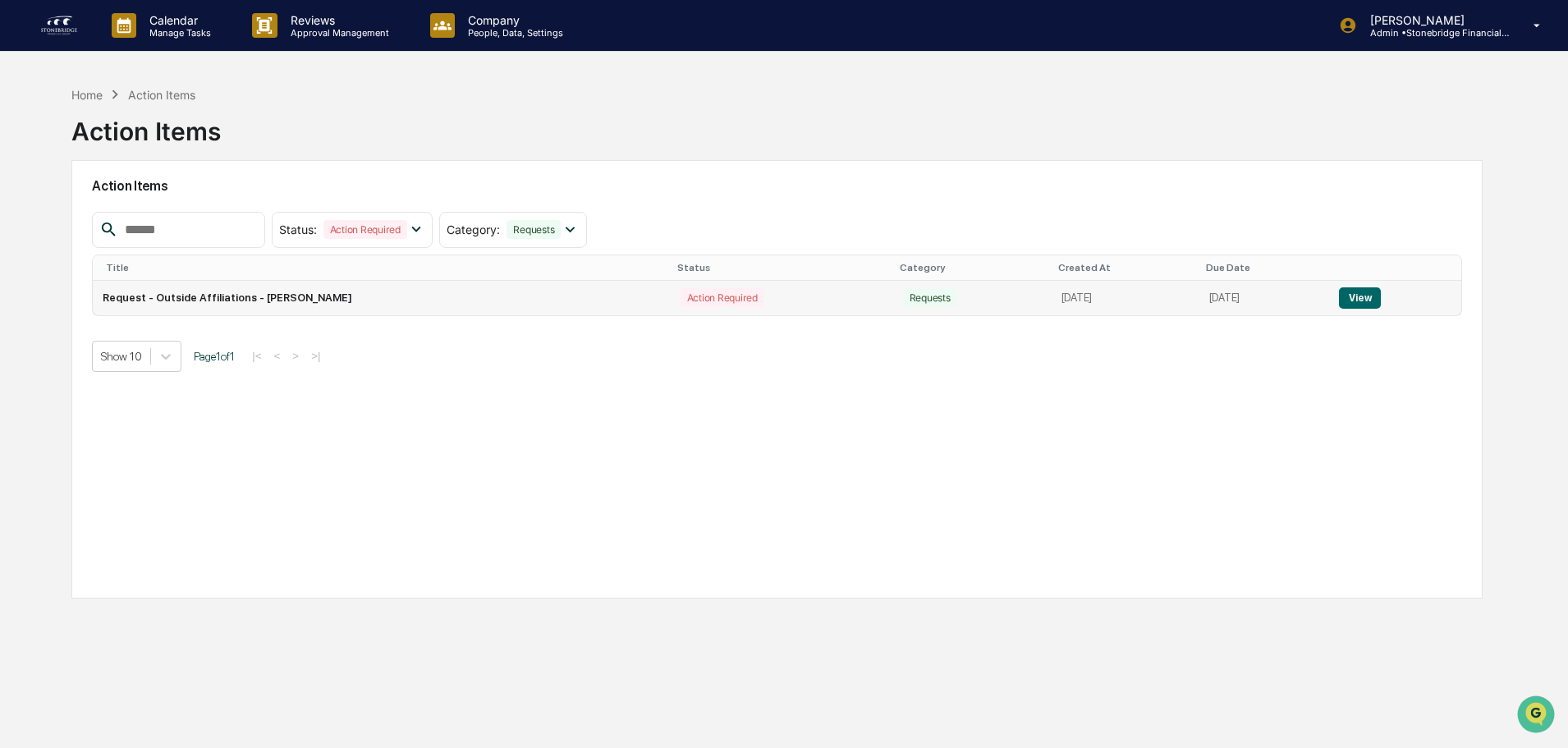
click at [324, 303] on td "Request - Outside Affiliations - [PERSON_NAME]" at bounding box center [381, 298] width 577 height 34
click at [1365, 299] on button "View" at bounding box center [1359, 298] width 42 height 21
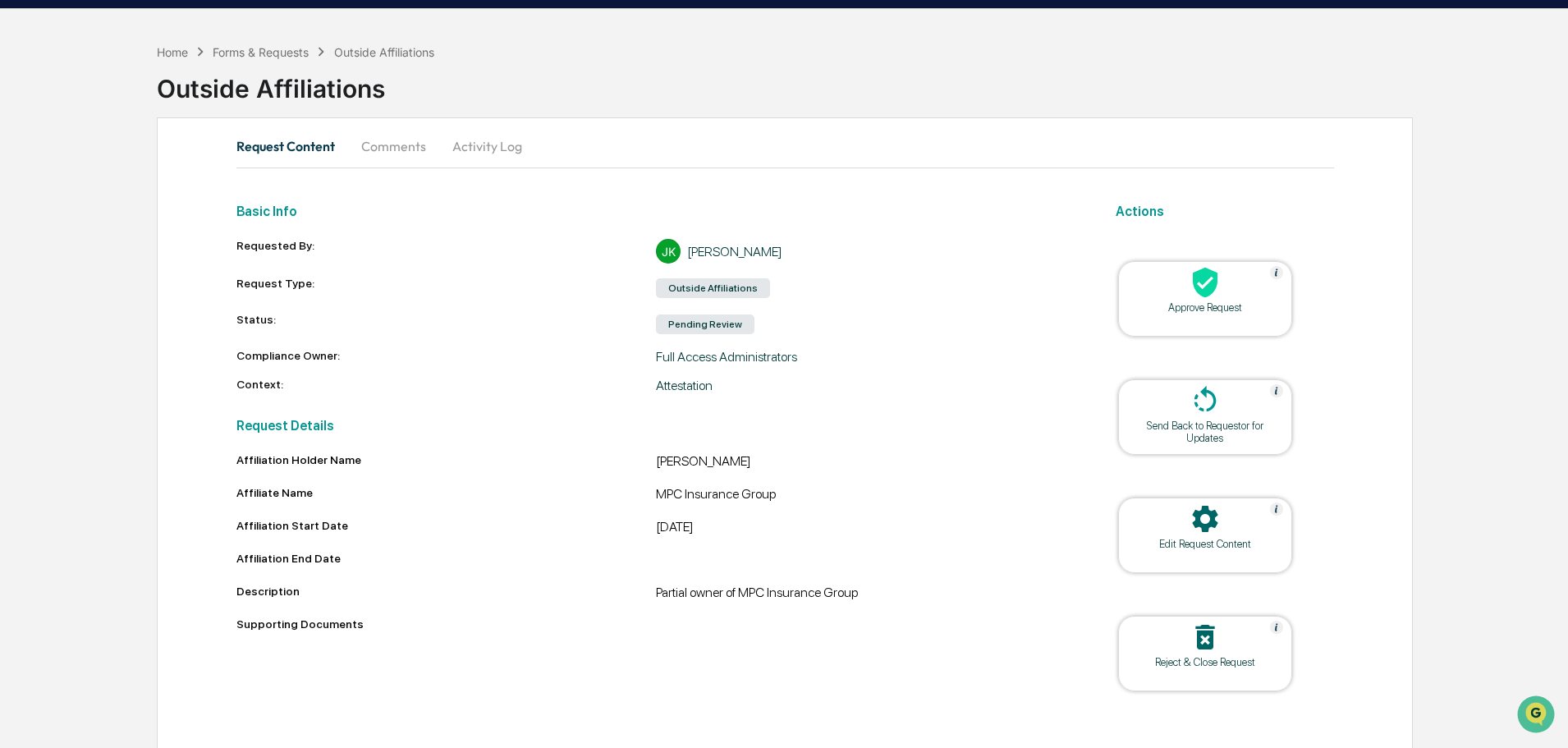
scroll to position [63, 0]
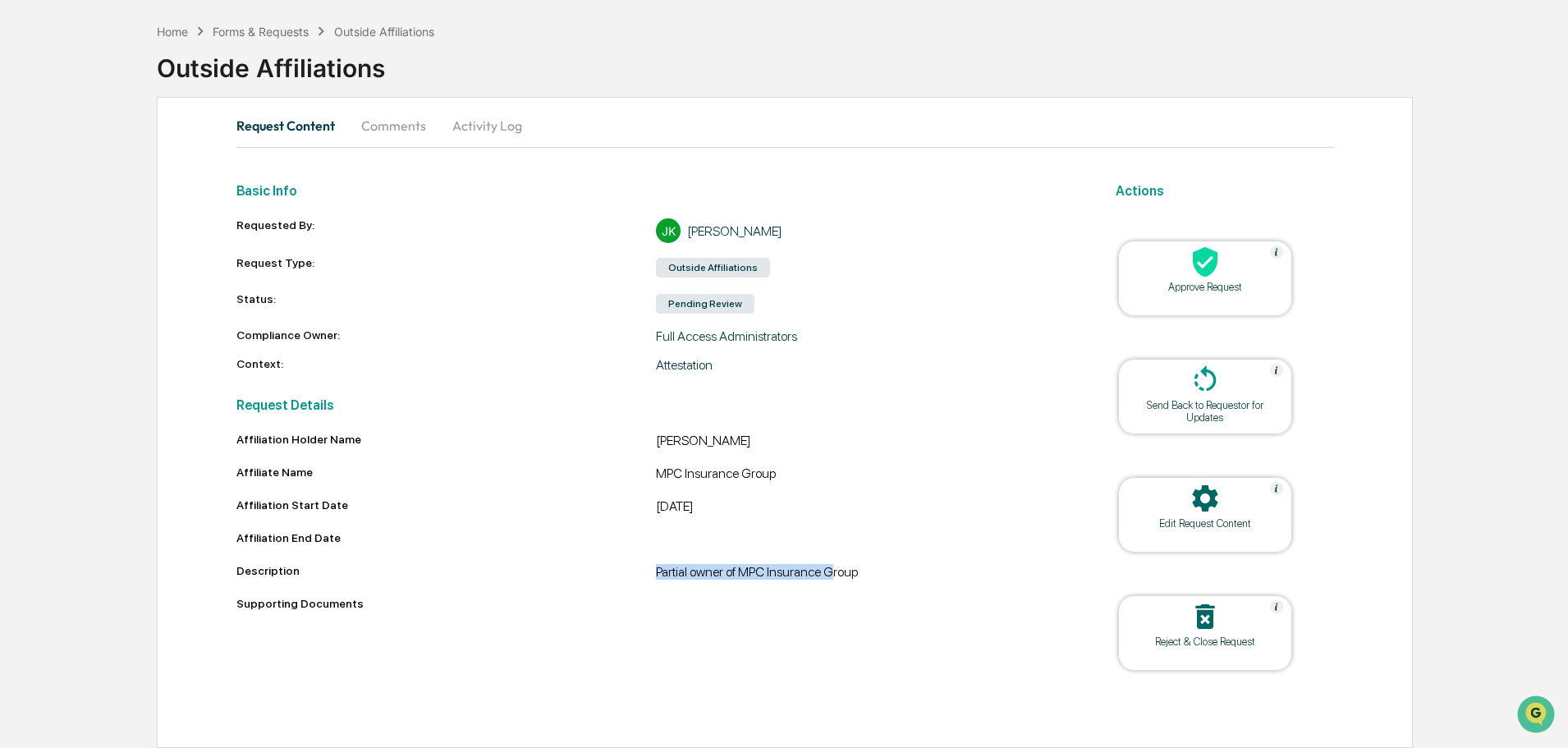
drag, startPoint x: 660, startPoint y: 568, endPoint x: 831, endPoint y: 563, distance: 171.1
click at [831, 563] on div "Affiliation Holder Name [PERSON_NAME] Affiliate Name MPC Insurance Group Affili…" at bounding box center [656, 524] width 840 height 184
drag, startPoint x: 831, startPoint y: 563, endPoint x: 623, endPoint y: 549, distance: 208.5
click at [623, 549] on div "Affiliation Holder Name [PERSON_NAME] Affiliate Name MPC Insurance Group Affili…" at bounding box center [656, 524] width 840 height 184
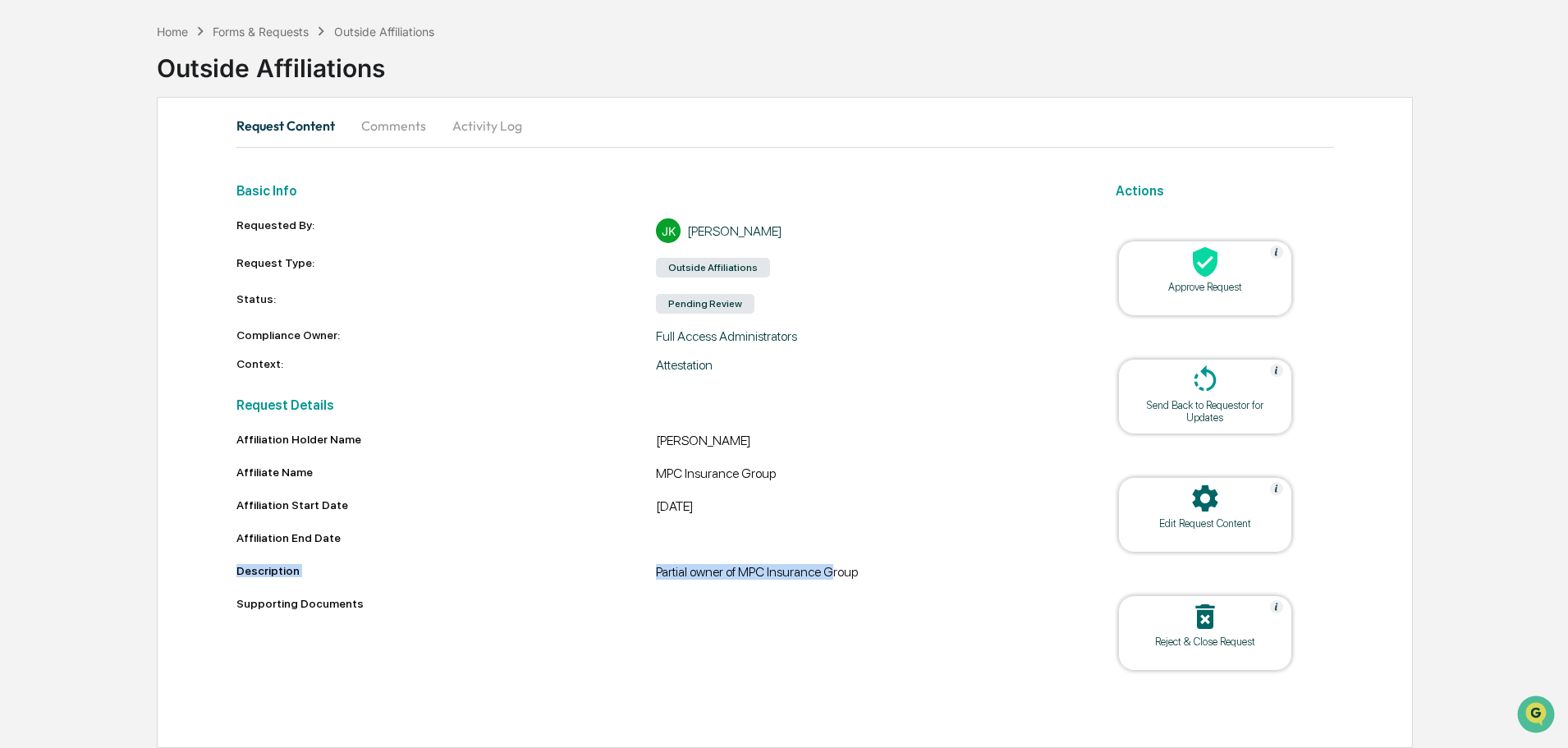
click at [623, 549] on div "Affiliation End Date" at bounding box center [656, 541] width 840 height 19
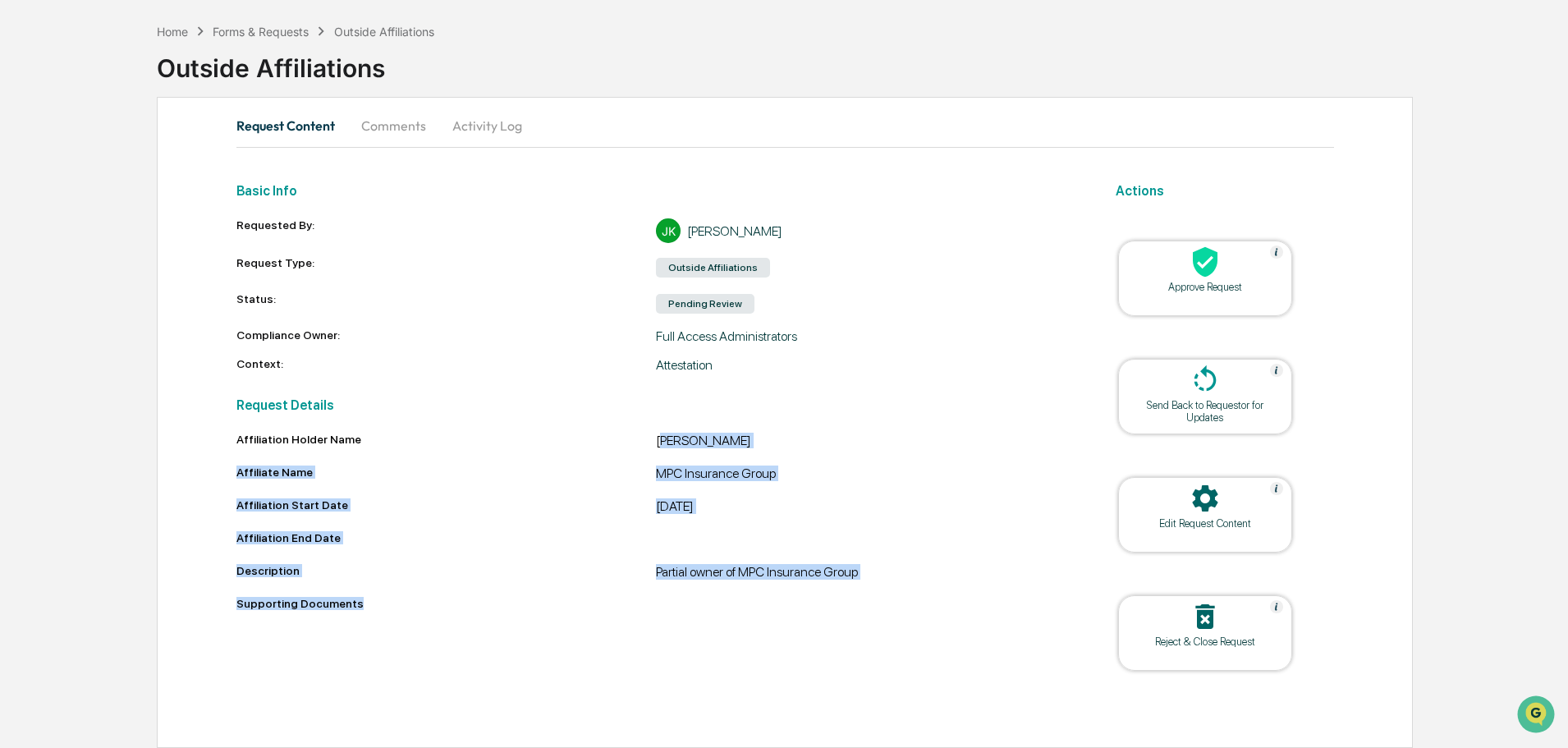
drag, startPoint x: 759, startPoint y: 446, endPoint x: 786, endPoint y: 611, distance: 167.2
click at [786, 611] on div "Affiliation Holder Name [PERSON_NAME] Affiliate Name MPC Insurance Group Affili…" at bounding box center [656, 524] width 840 height 184
click at [786, 611] on div "Supporting Documents" at bounding box center [656, 607] width 840 height 19
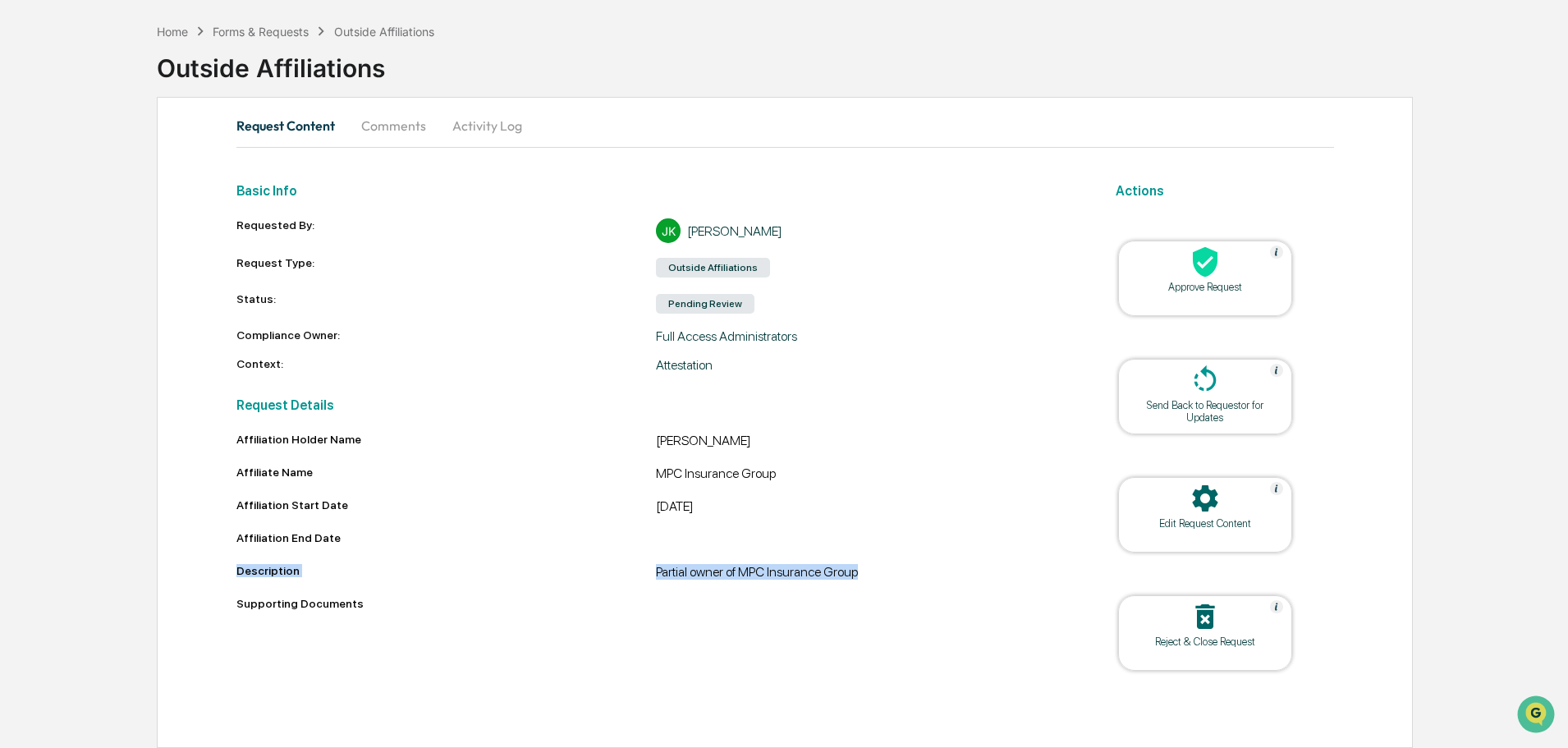
drag, startPoint x: 862, startPoint y: 590, endPoint x: 564, endPoint y: 546, distance: 301.2
click at [564, 546] on div "Affiliation Holder Name [PERSON_NAME] Affiliate Name MPC Insurance Group Affili…" at bounding box center [656, 524] width 840 height 184
click at [564, 546] on div "Affiliation End Date" at bounding box center [656, 541] width 840 height 19
click at [392, 134] on button "Comments" at bounding box center [394, 126] width 91 height 40
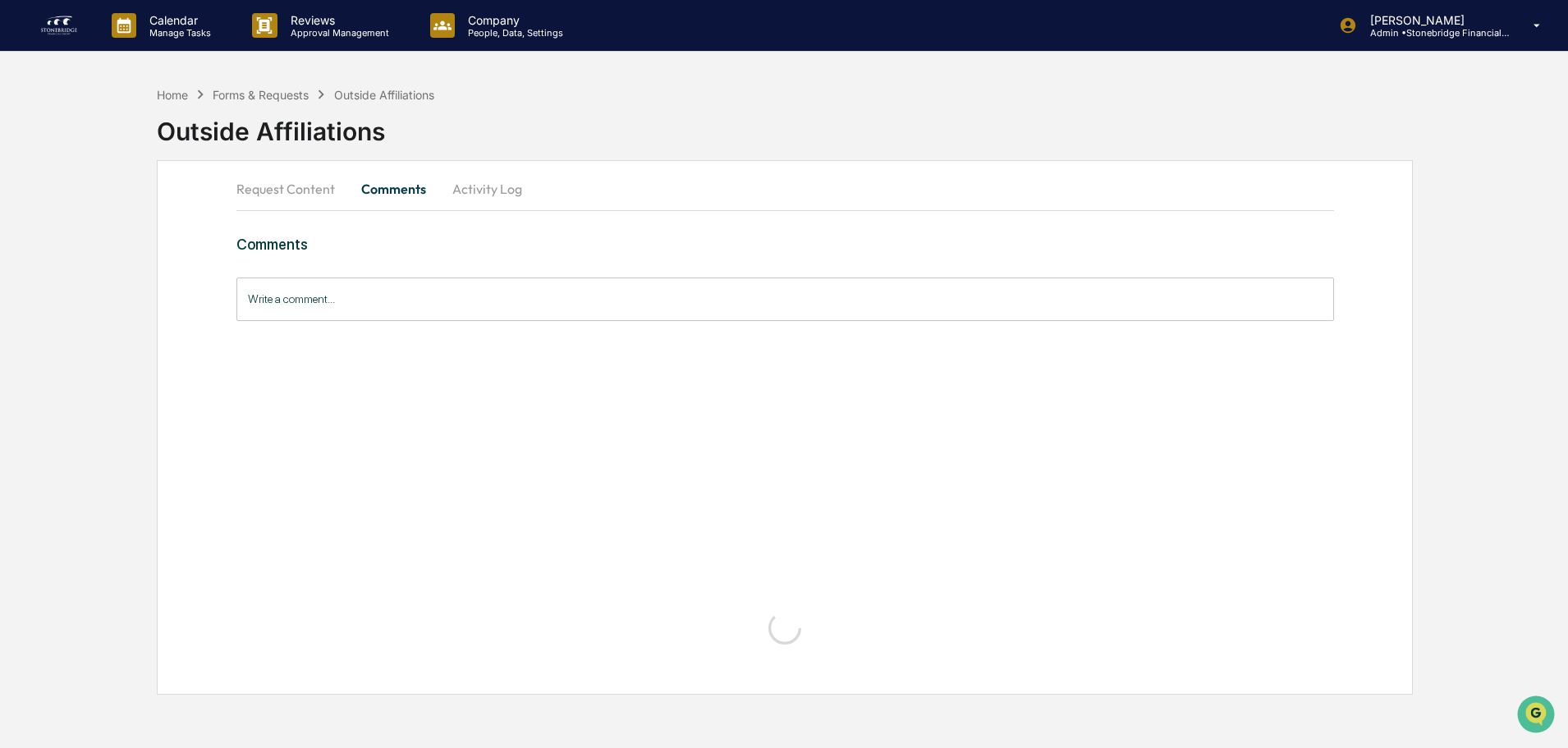
scroll to position [0, 0]
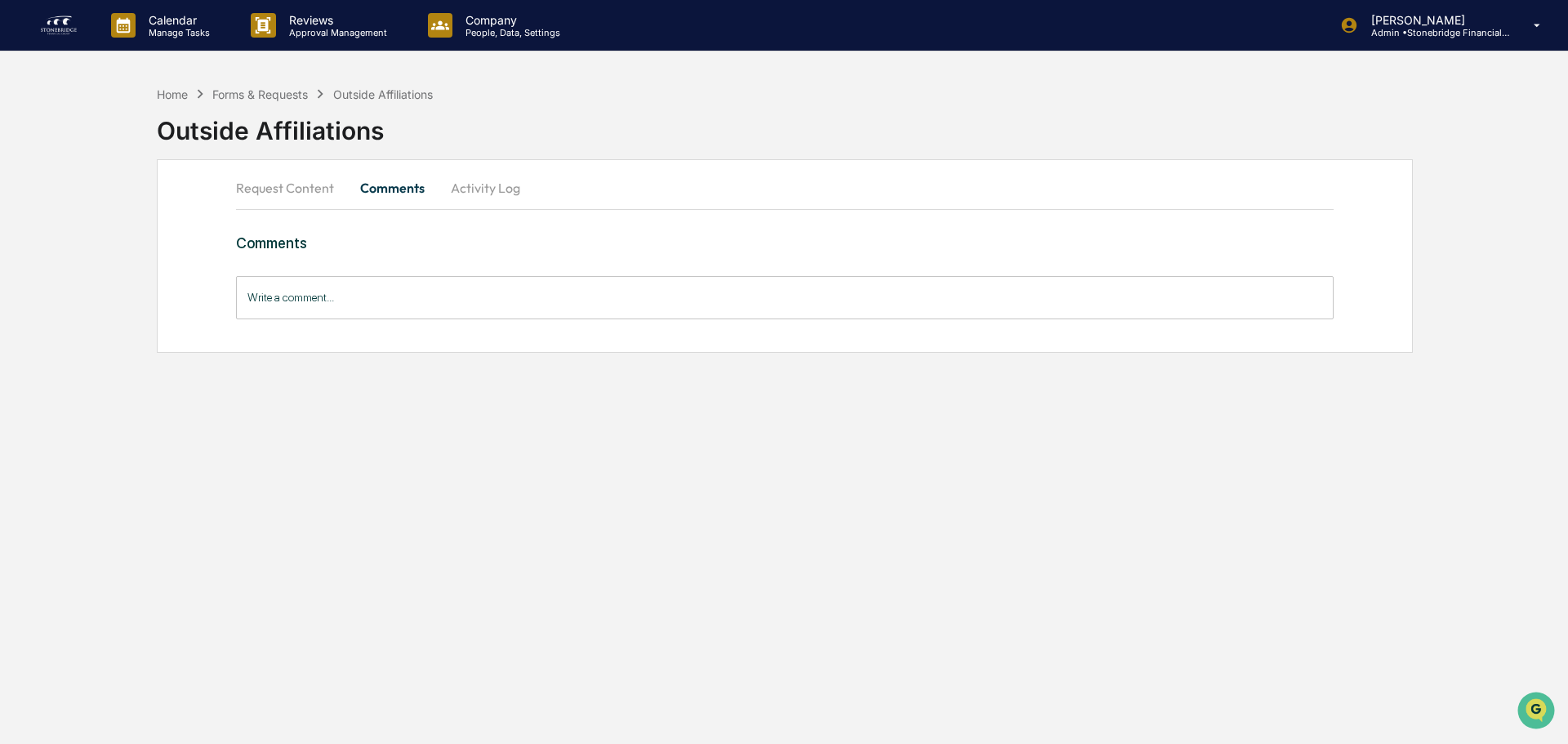
click at [474, 181] on button "Activity Log" at bounding box center [485, 188] width 96 height 40
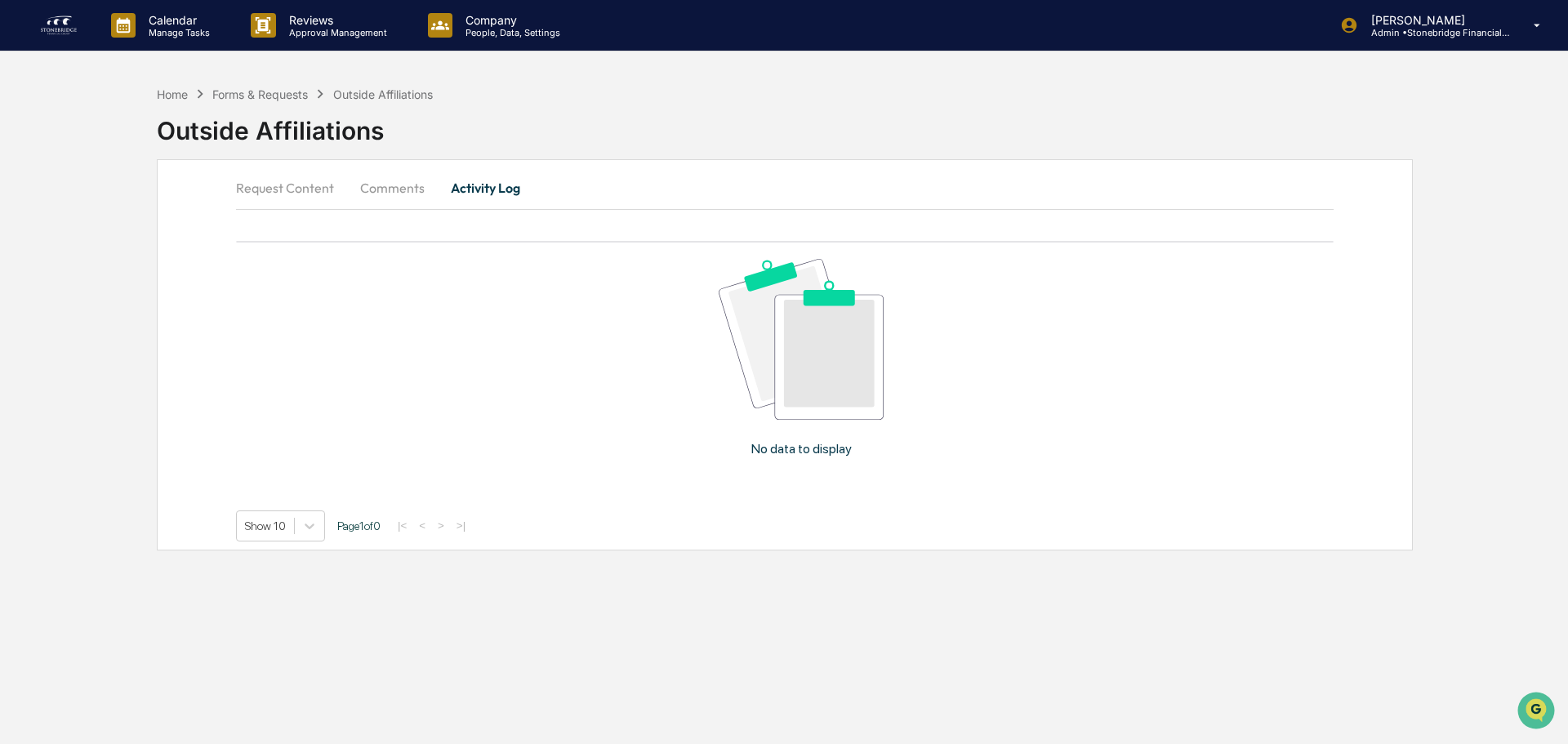
drag, startPoint x: 449, startPoint y: 173, endPoint x: 406, endPoint y: 180, distance: 43.6
click at [448, 175] on button "Activity Log" at bounding box center [485, 188] width 96 height 40
click at [370, 187] on button "Comments" at bounding box center [392, 188] width 91 height 40
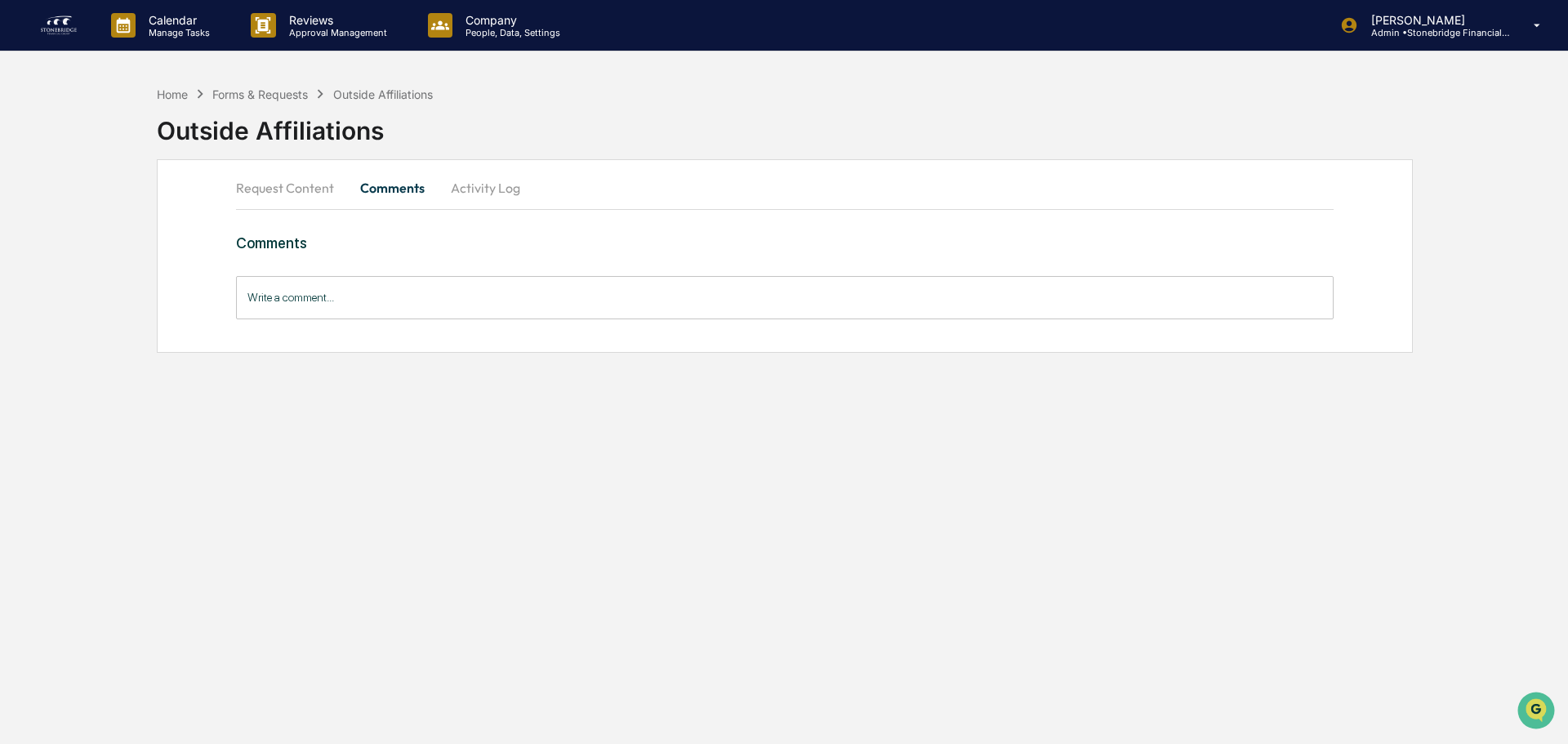
click at [306, 188] on button "Request Content" at bounding box center [291, 188] width 111 height 40
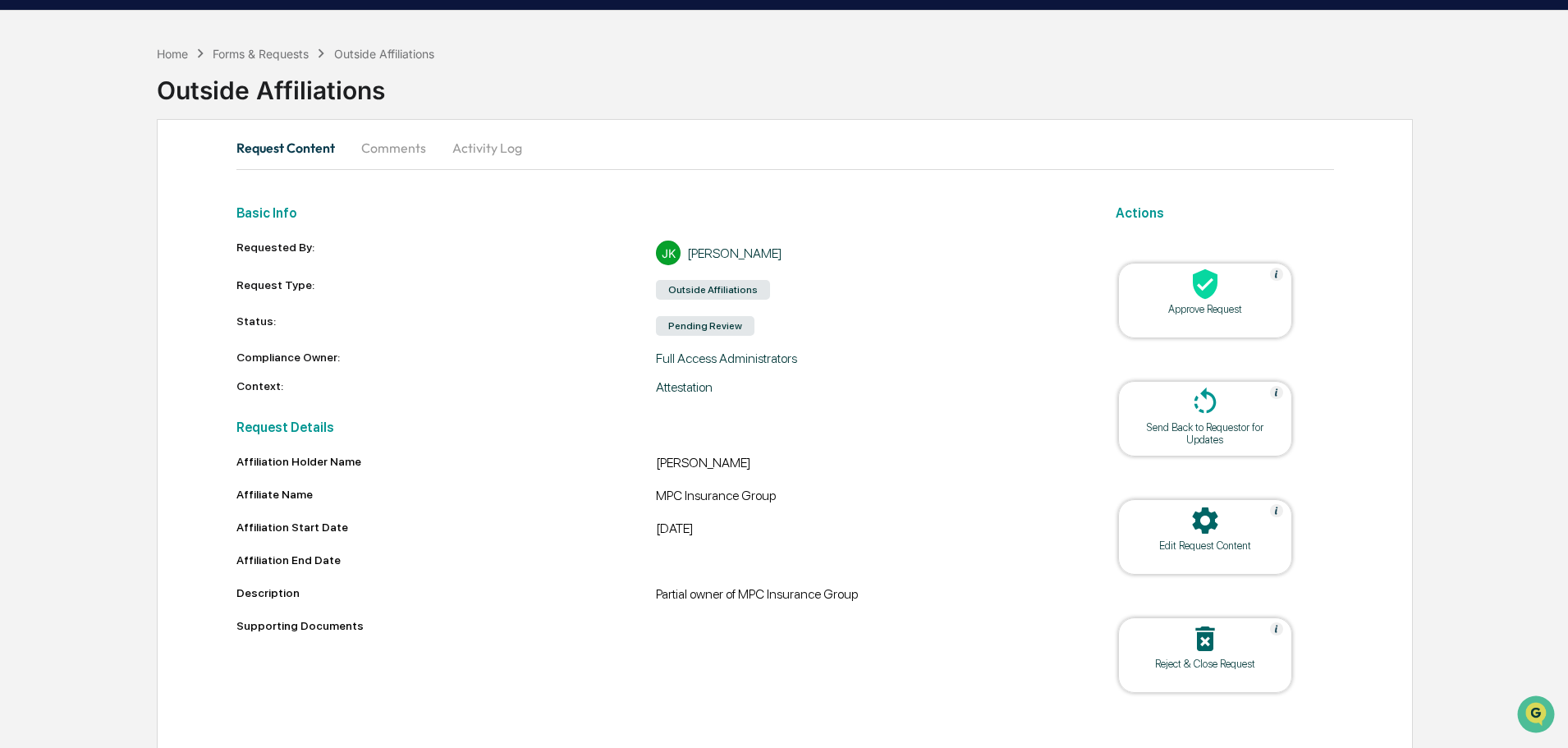
scroll to position [63, 0]
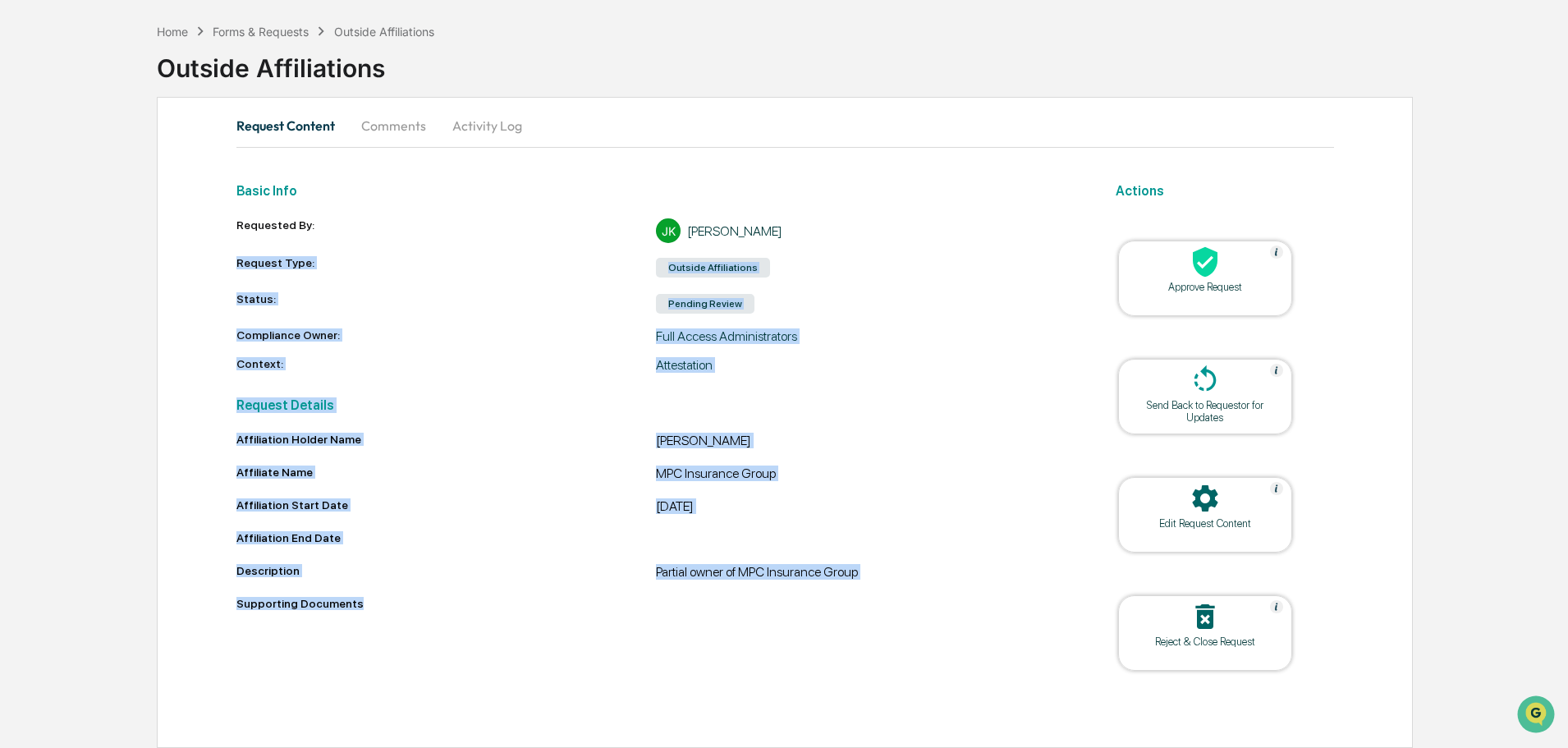
drag, startPoint x: 833, startPoint y: 251, endPoint x: 784, endPoint y: 598, distance: 350.4
click at [784, 598] on div "Basic Info Requested By: [PERSON_NAME] [PERSON_NAME] Request Type: Outside Affi…" at bounding box center [656, 443] width 840 height 541
click at [784, 598] on div "Supporting Documents" at bounding box center [656, 604] width 840 height 13
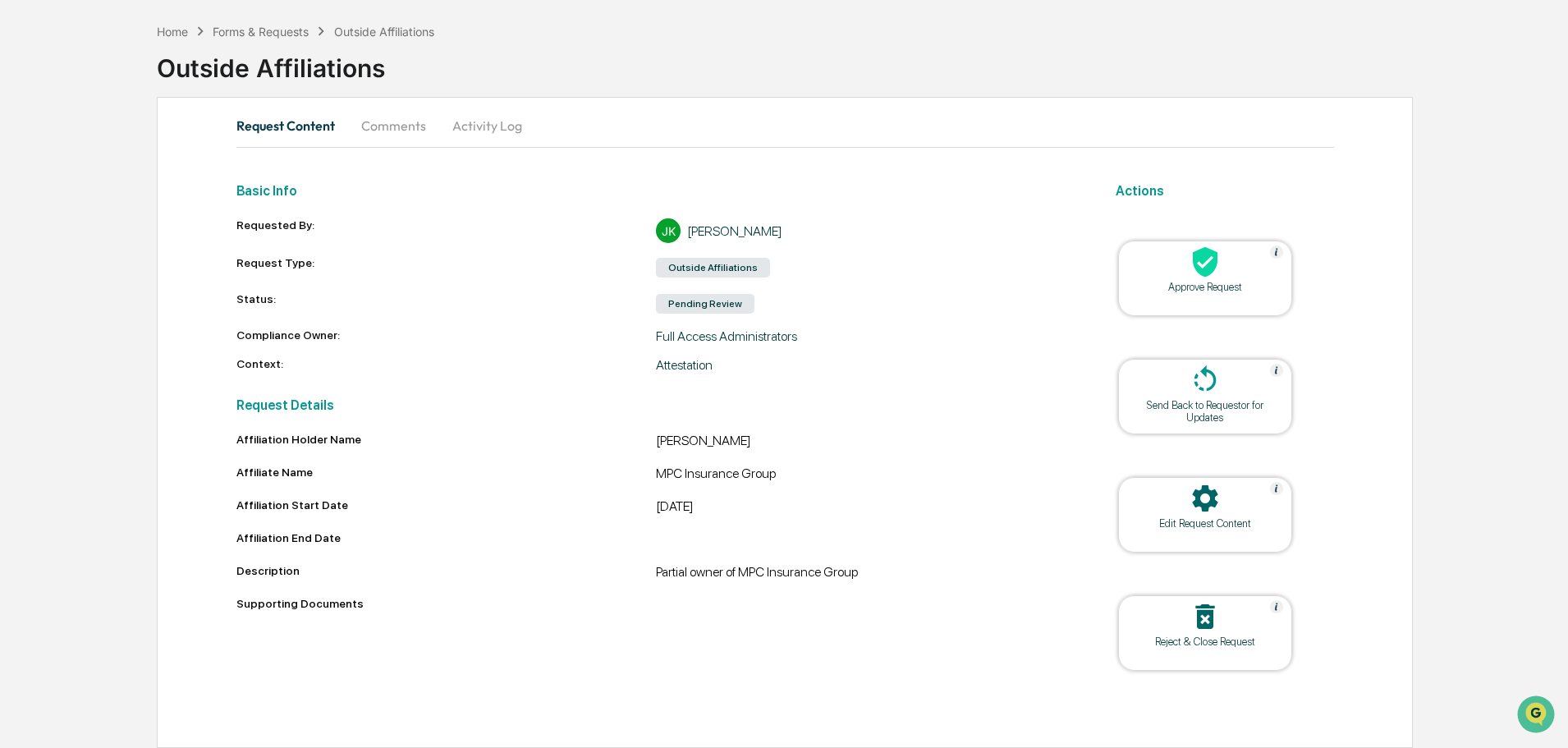
click at [1199, 533] on div "Edit Request Content" at bounding box center [1205, 515] width 174 height 76
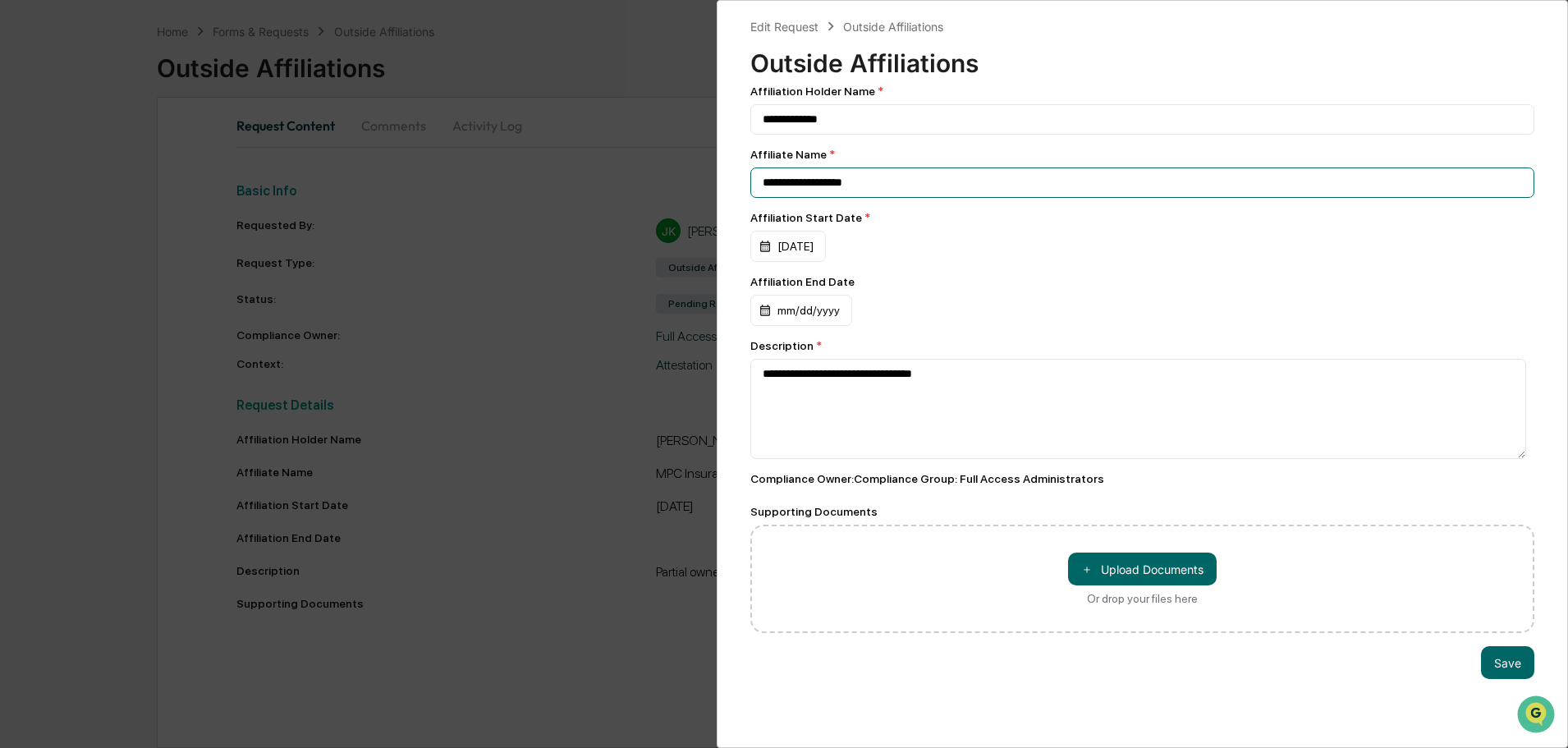
drag, startPoint x: 927, startPoint y: 187, endPoint x: 389, endPoint y: 171, distance: 538.2
click at [431, 186] on div "**********" at bounding box center [784, 374] width 1568 height 748
type input "**********"
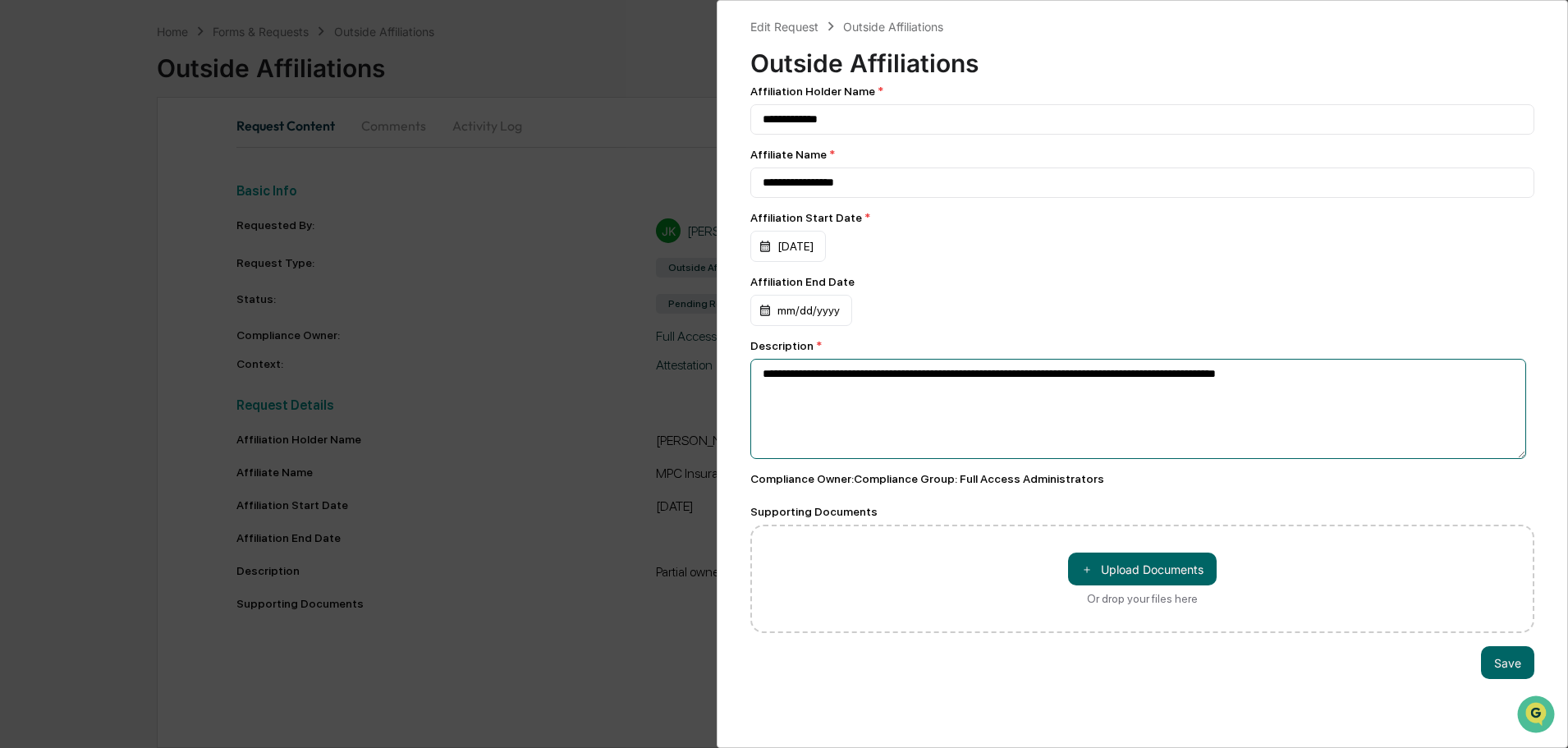
click at [1352, 374] on textarea "**********" at bounding box center [1138, 409] width 776 height 100
type textarea "**********"
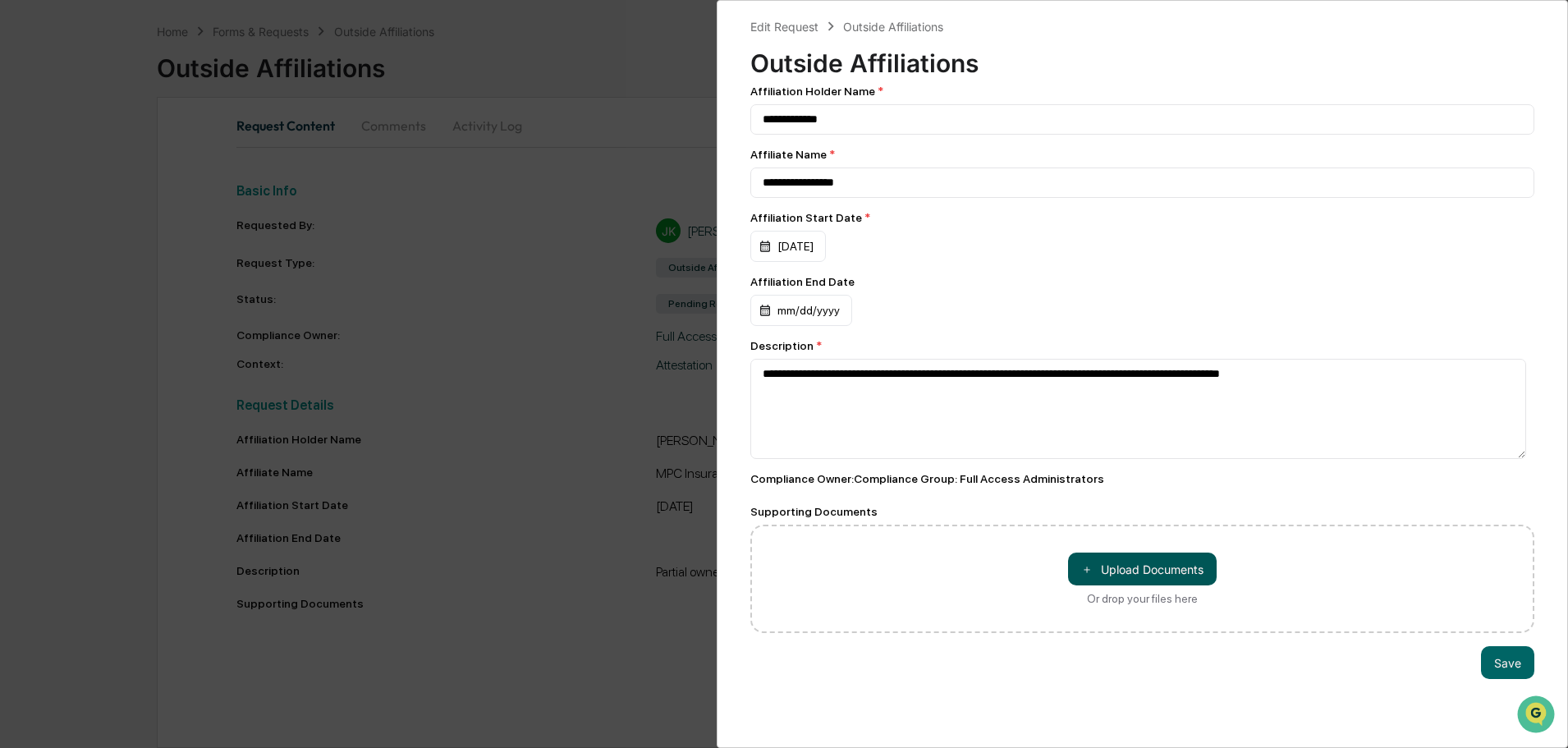
click at [1125, 581] on button "＋ Upload Documents" at bounding box center [1142, 570] width 149 height 33
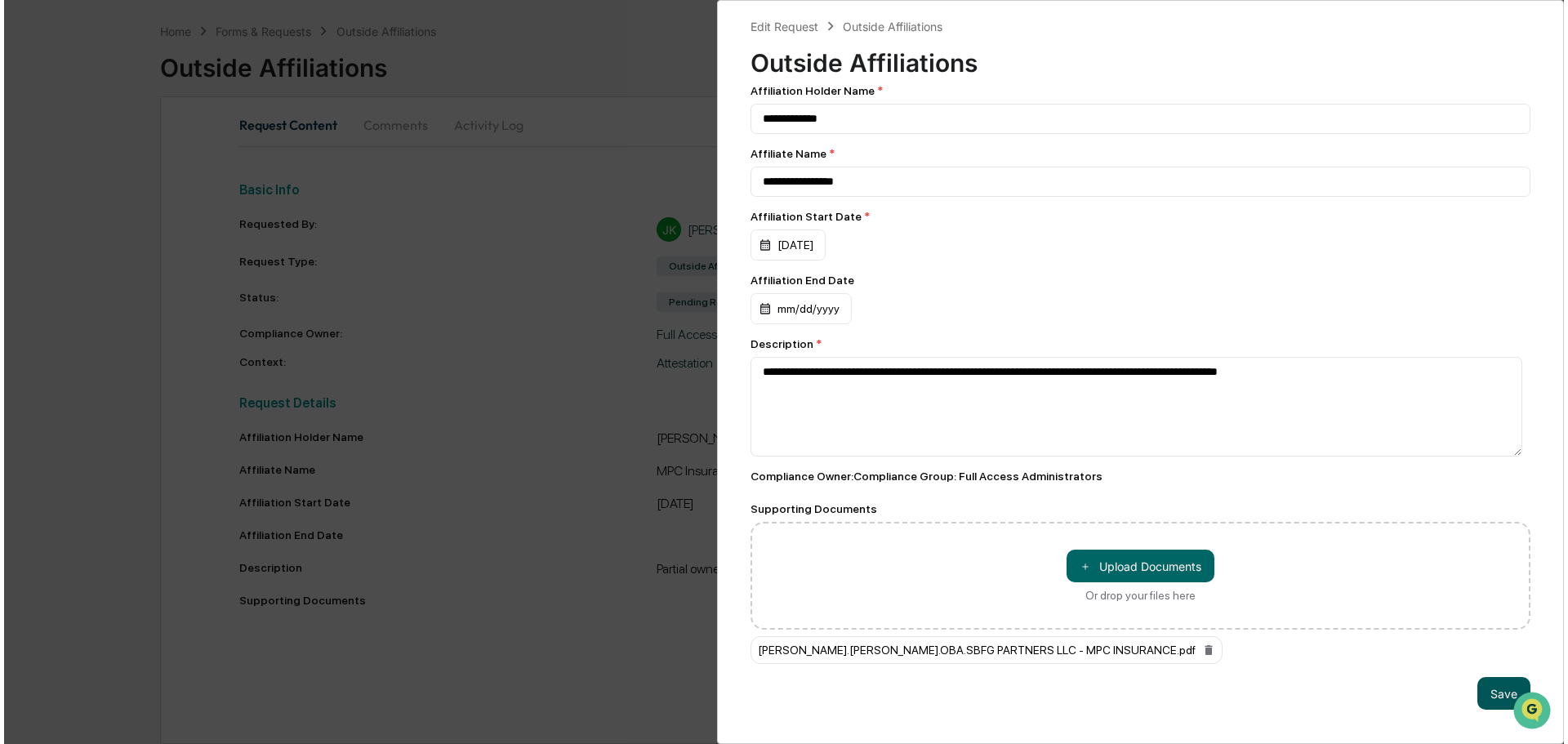
scroll to position [1, 0]
click at [1476, 697] on button "Save" at bounding box center [1500, 694] width 53 height 33
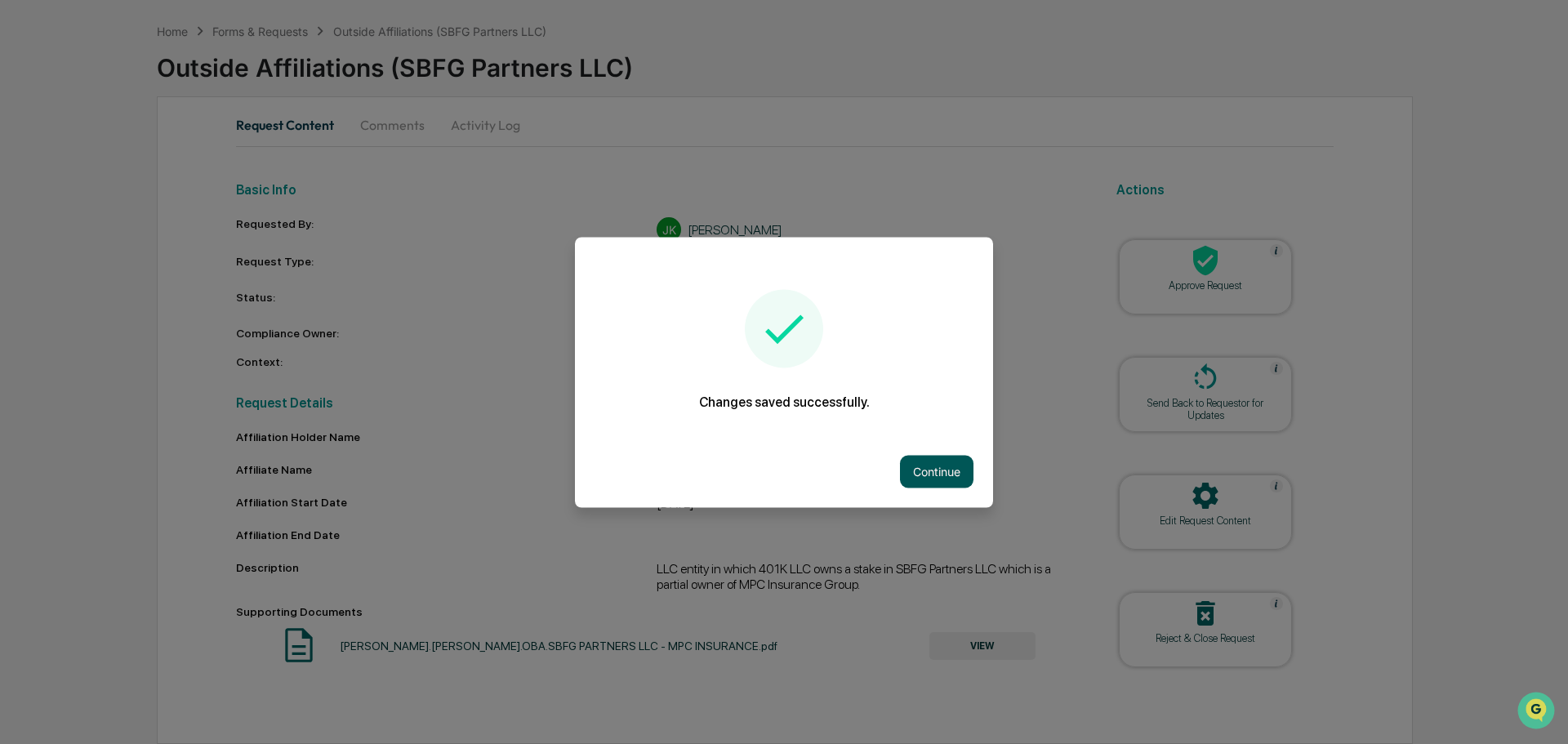
click at [904, 475] on button "Continue" at bounding box center [937, 472] width 74 height 33
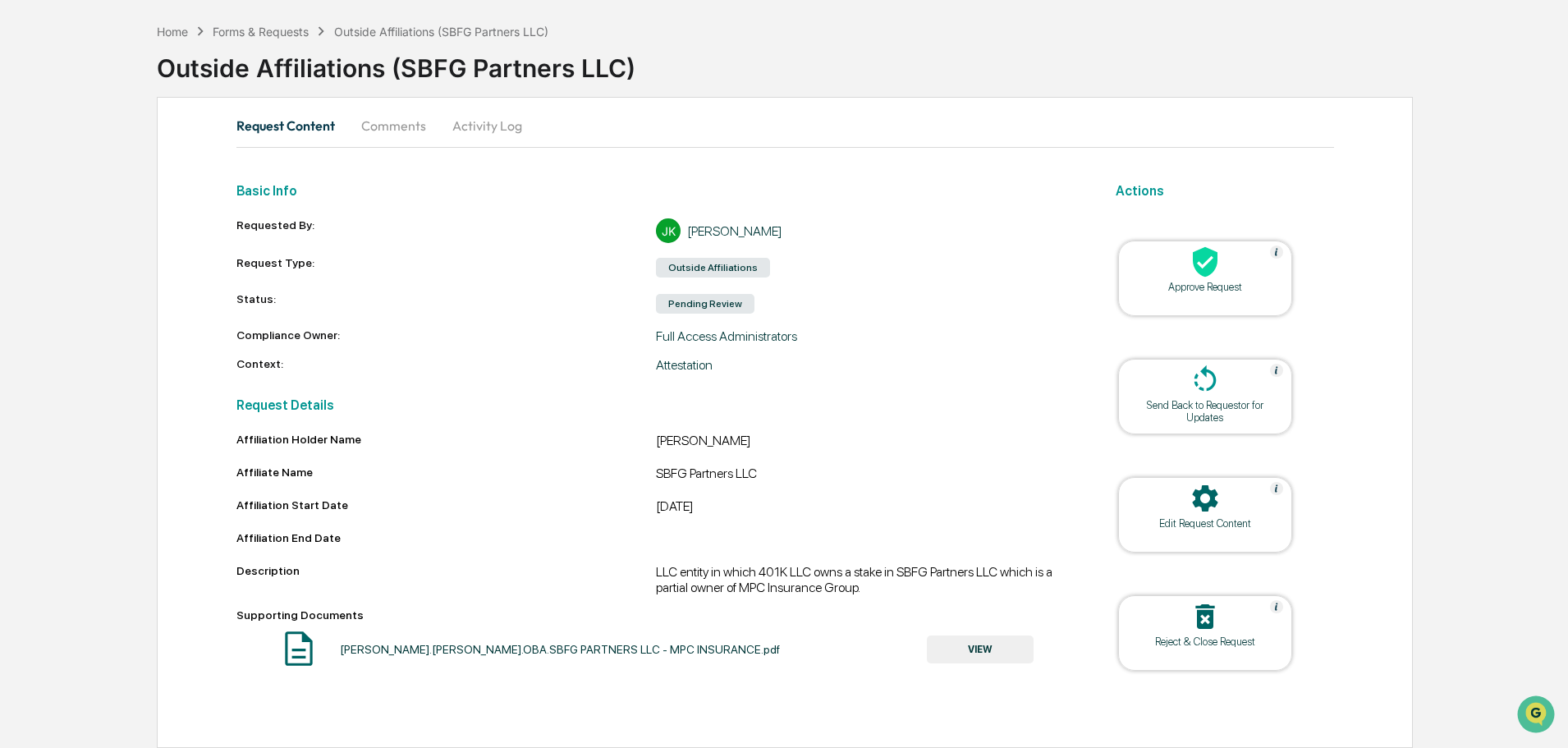
click at [1237, 287] on div "Approve Request" at bounding box center [1205, 287] width 148 height 12
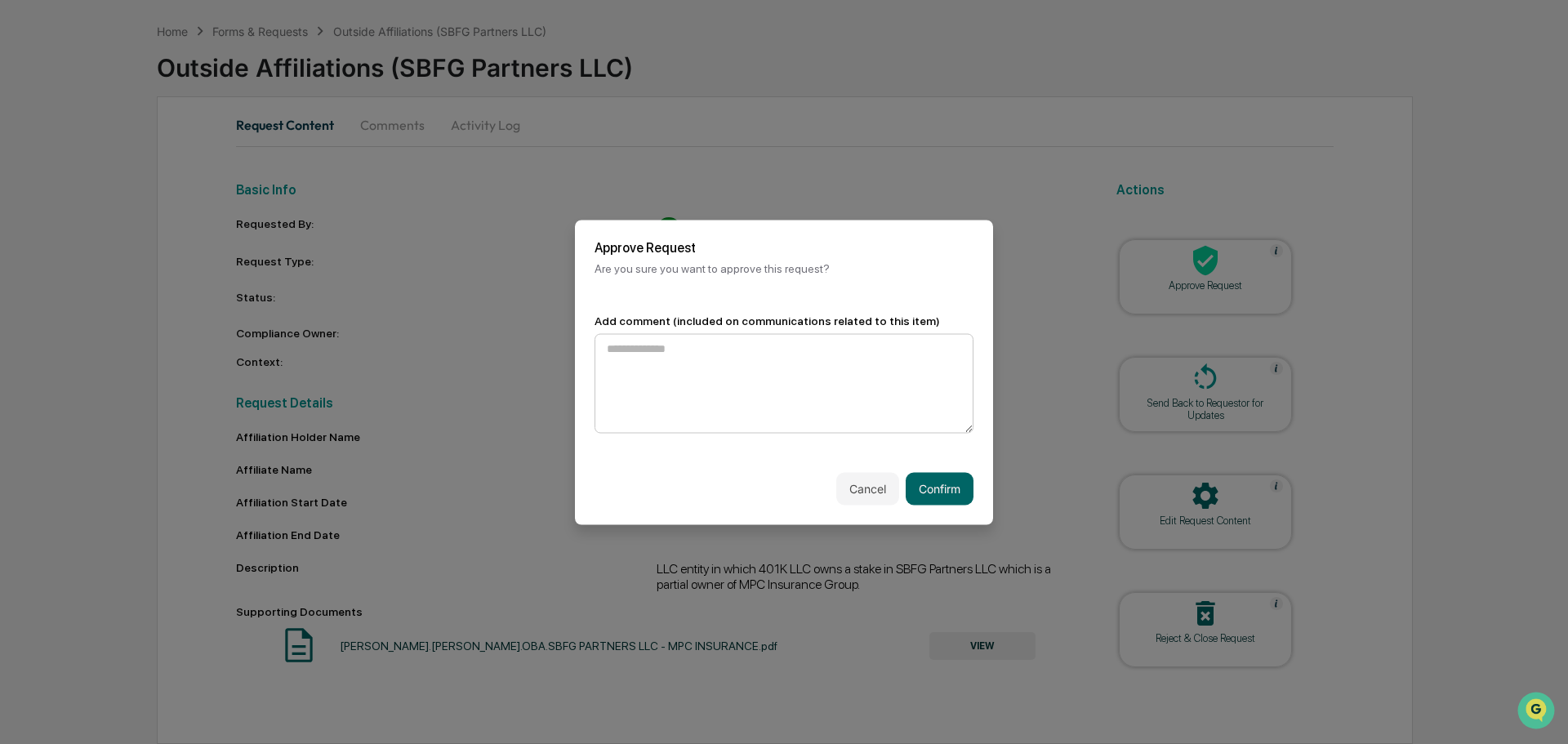
click at [706, 388] on textarea at bounding box center [784, 383] width 379 height 99
type textarea "**********"
click at [957, 502] on button "Confirm" at bounding box center [939, 489] width 68 height 33
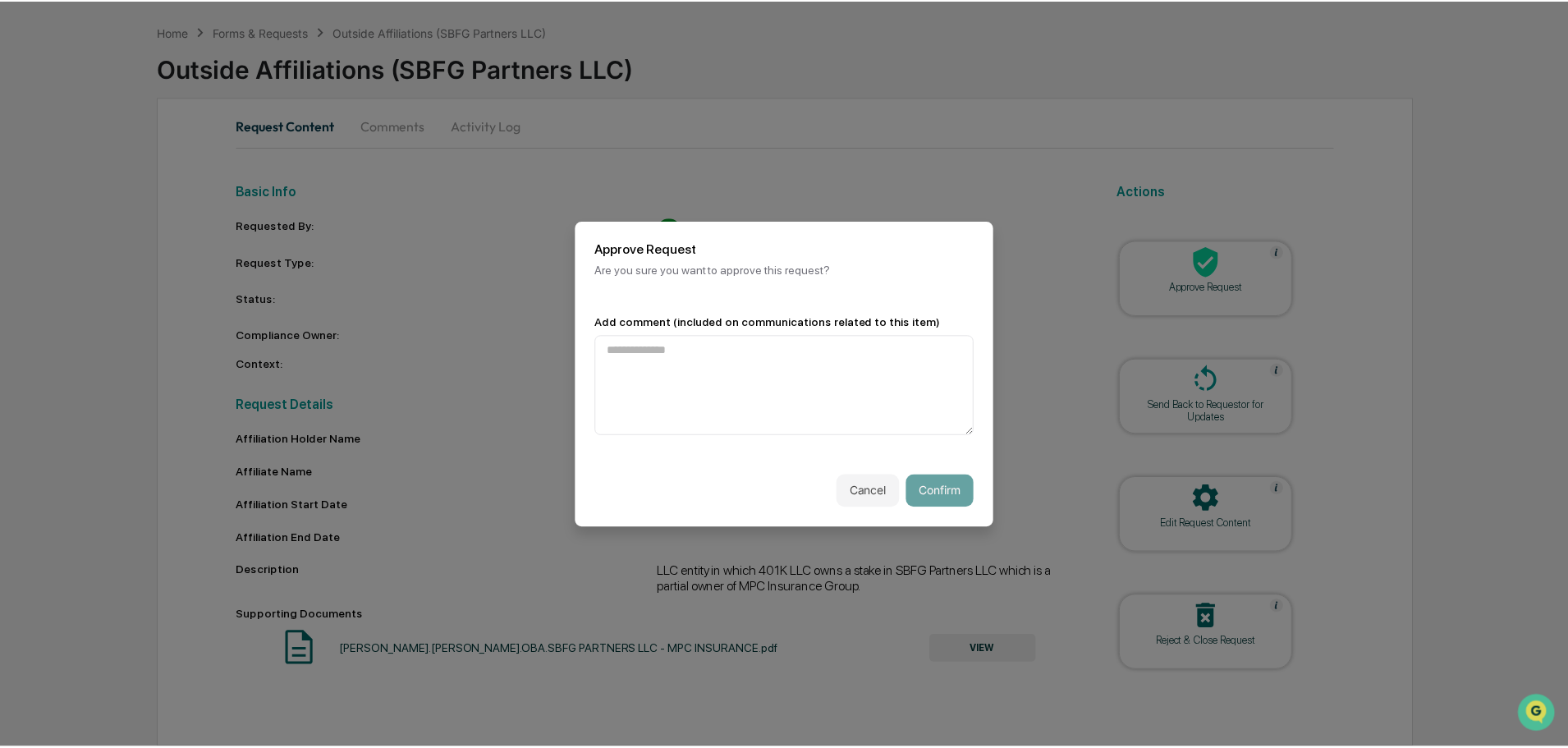
scroll to position [22, 0]
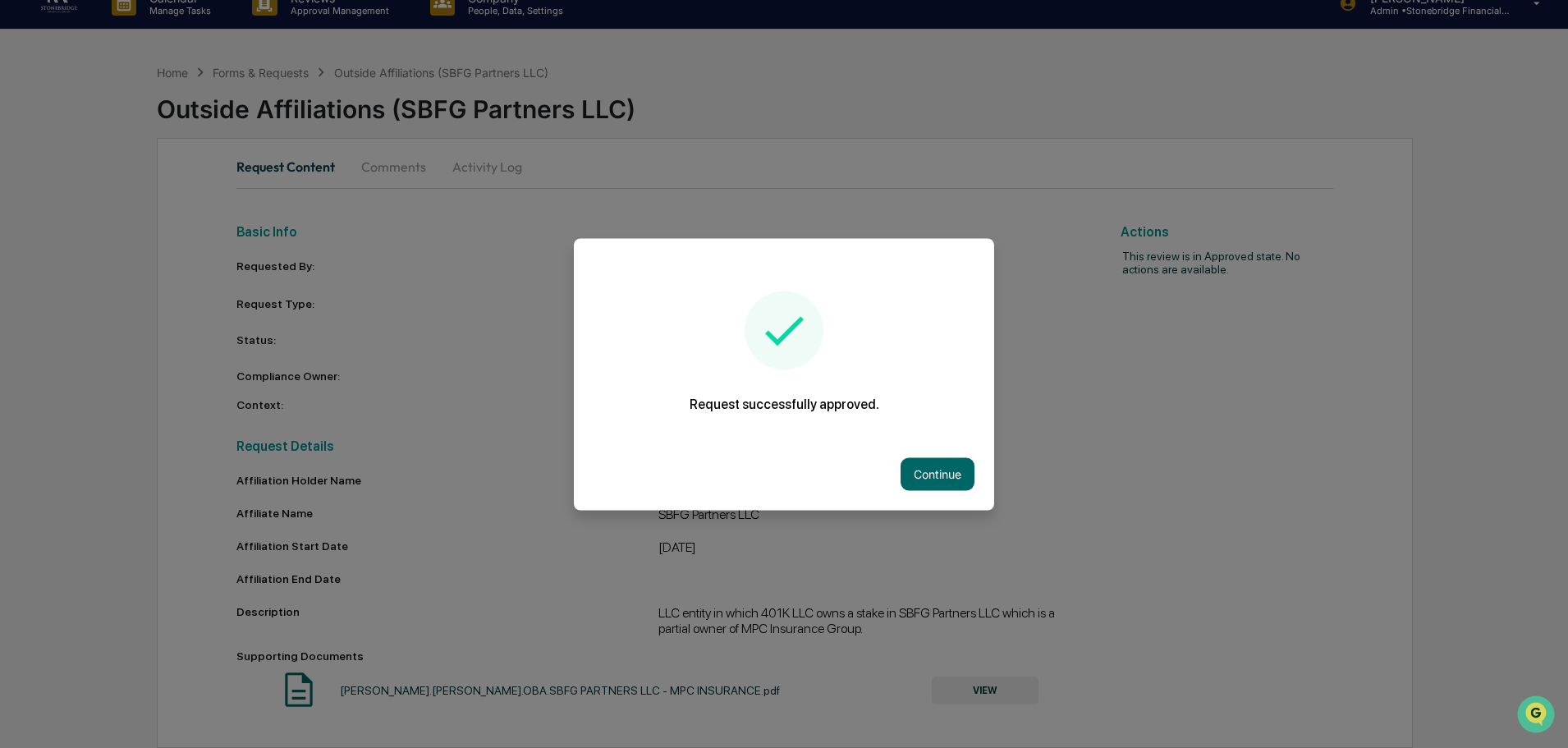
click at [927, 443] on div "Continue" at bounding box center [784, 474] width 420 height 72
click at [925, 483] on button "Continue" at bounding box center [938, 474] width 74 height 33
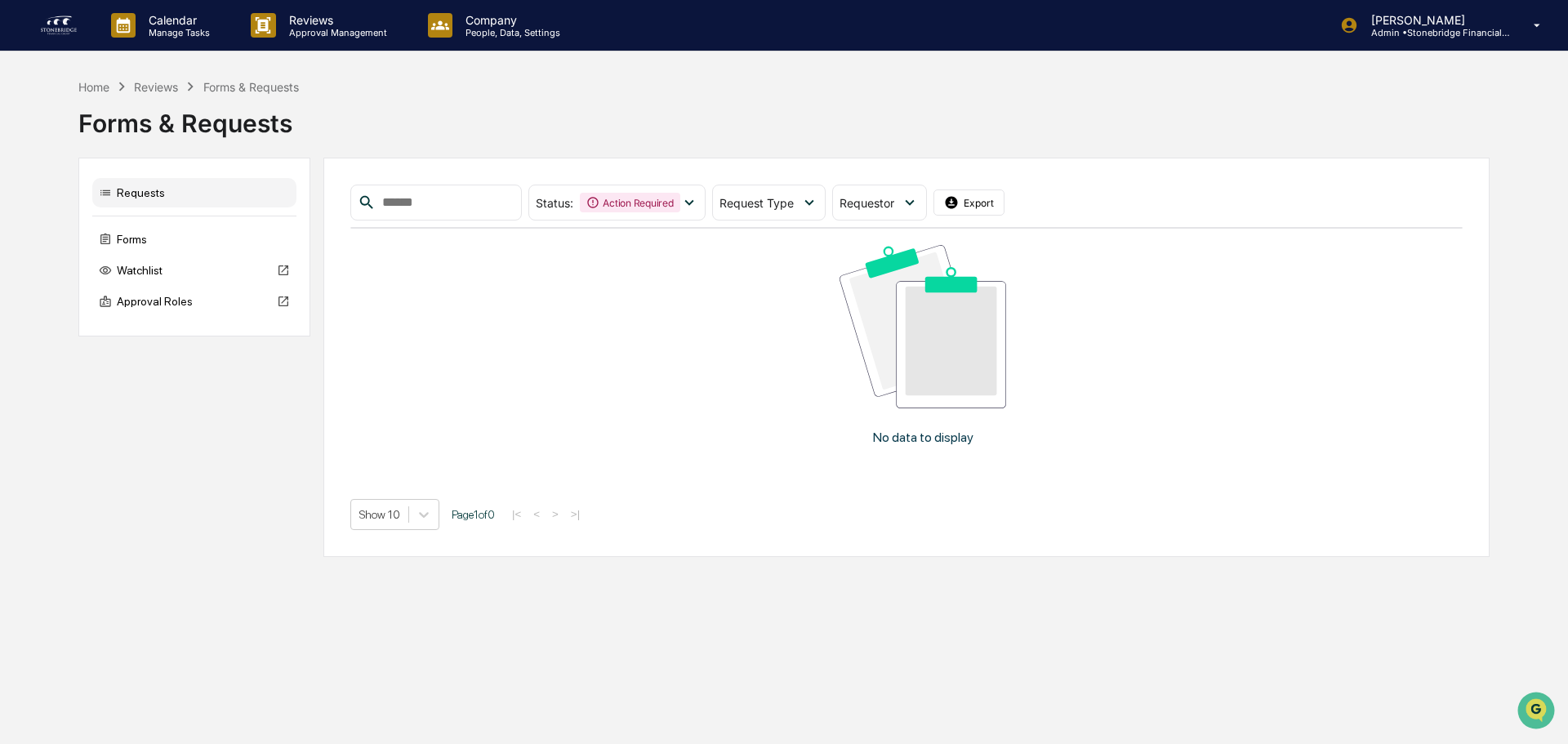
click at [172, 92] on div "Reviews" at bounding box center [156, 86] width 44 height 14
drag, startPoint x: 154, startPoint y: 87, endPoint x: 156, endPoint y: 75, distance: 12.2
click at [156, 76] on div "Calendar Manage Tasks Reviews Approval Management Company People, Data, Setting…" at bounding box center [784, 372] width 1568 height 744
drag, startPoint x: 762, startPoint y: 85, endPoint x: 765, endPoint y: 110, distance: 25.2
click at [765, 110] on div "Home Reviews Forms & Requests Forms & Requests" at bounding box center [783, 110] width 1411 height 67
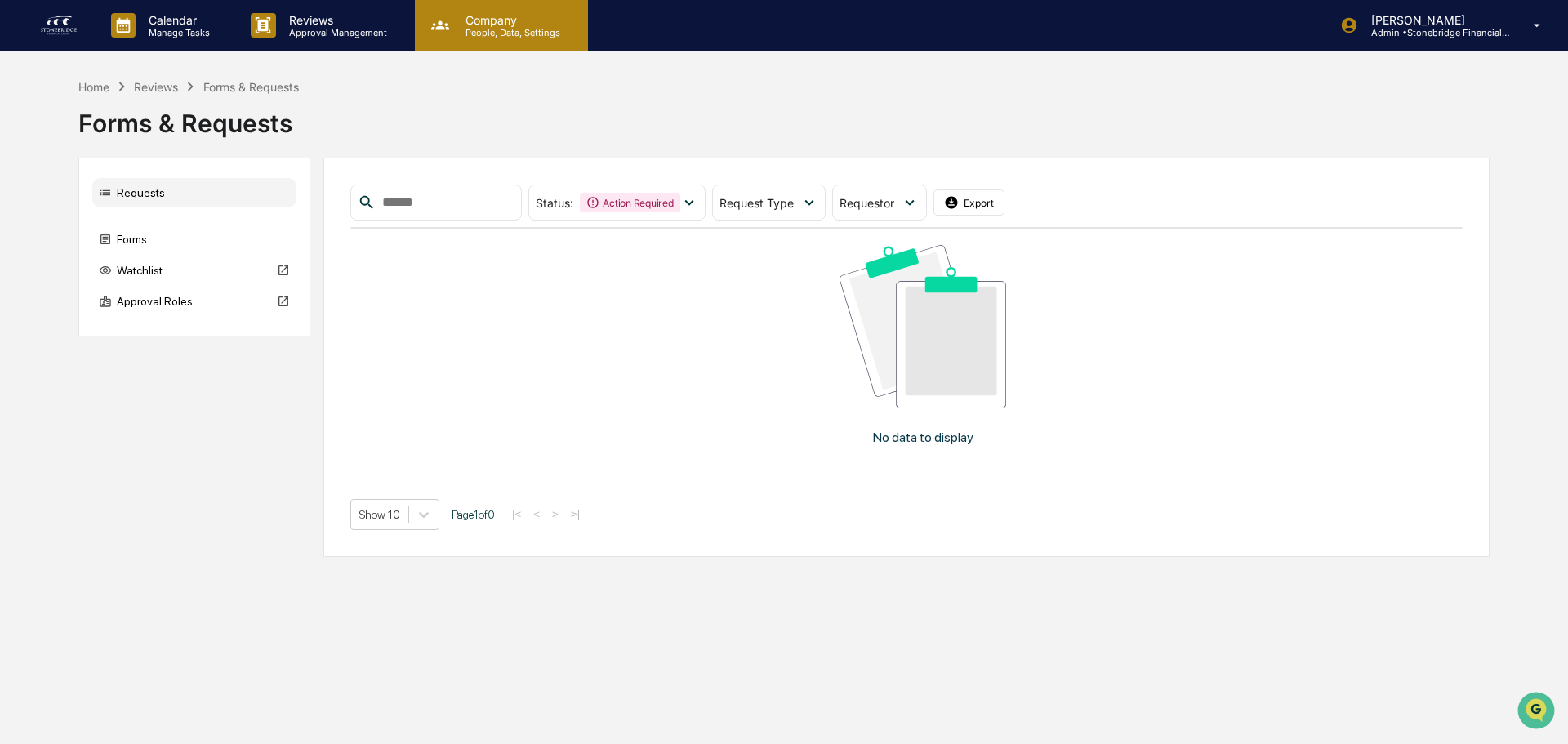
click at [530, 11] on div "Company People, Data, Settings" at bounding box center [501, 25] width 173 height 51
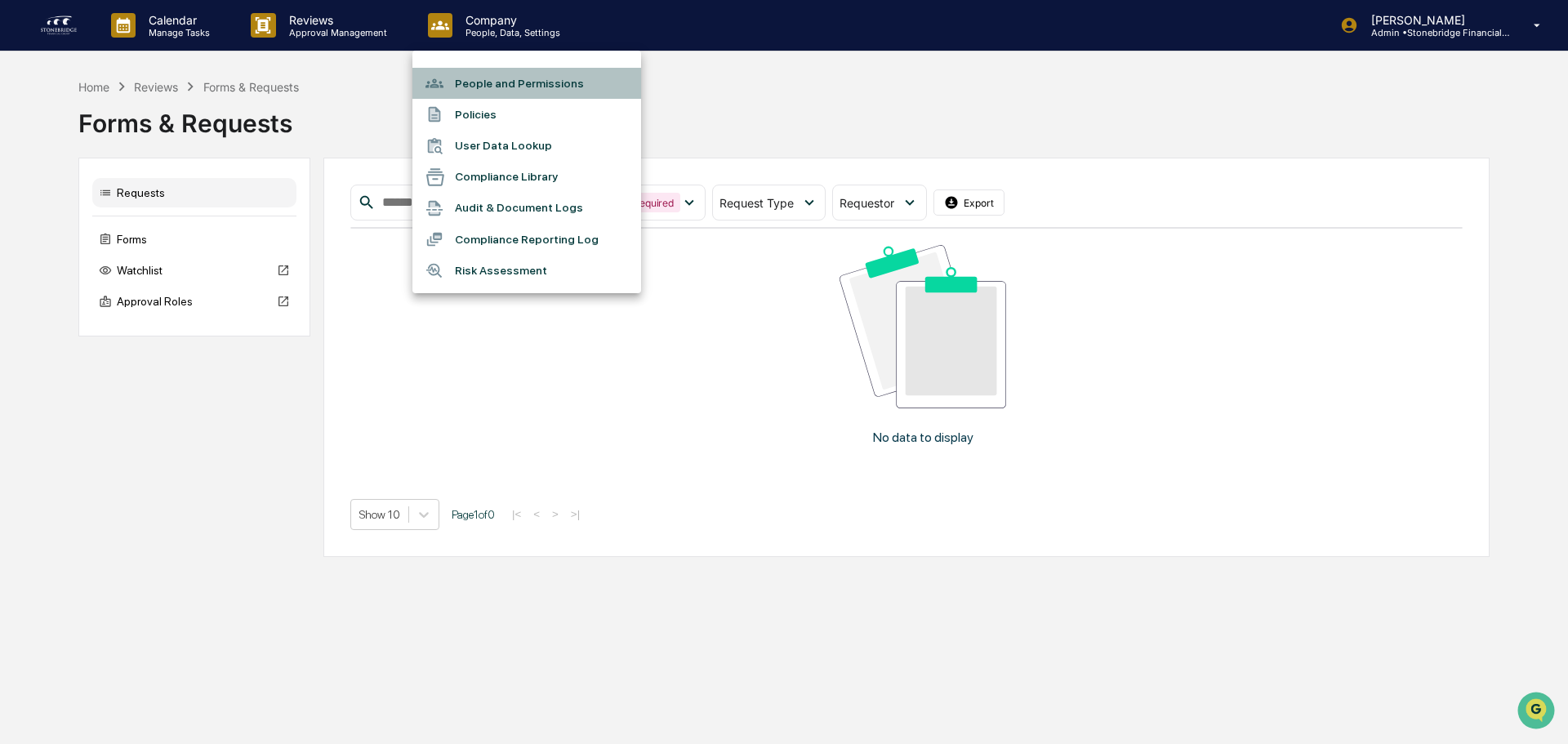
click at [514, 92] on li "People and Permissions" at bounding box center [527, 84] width 229 height 31
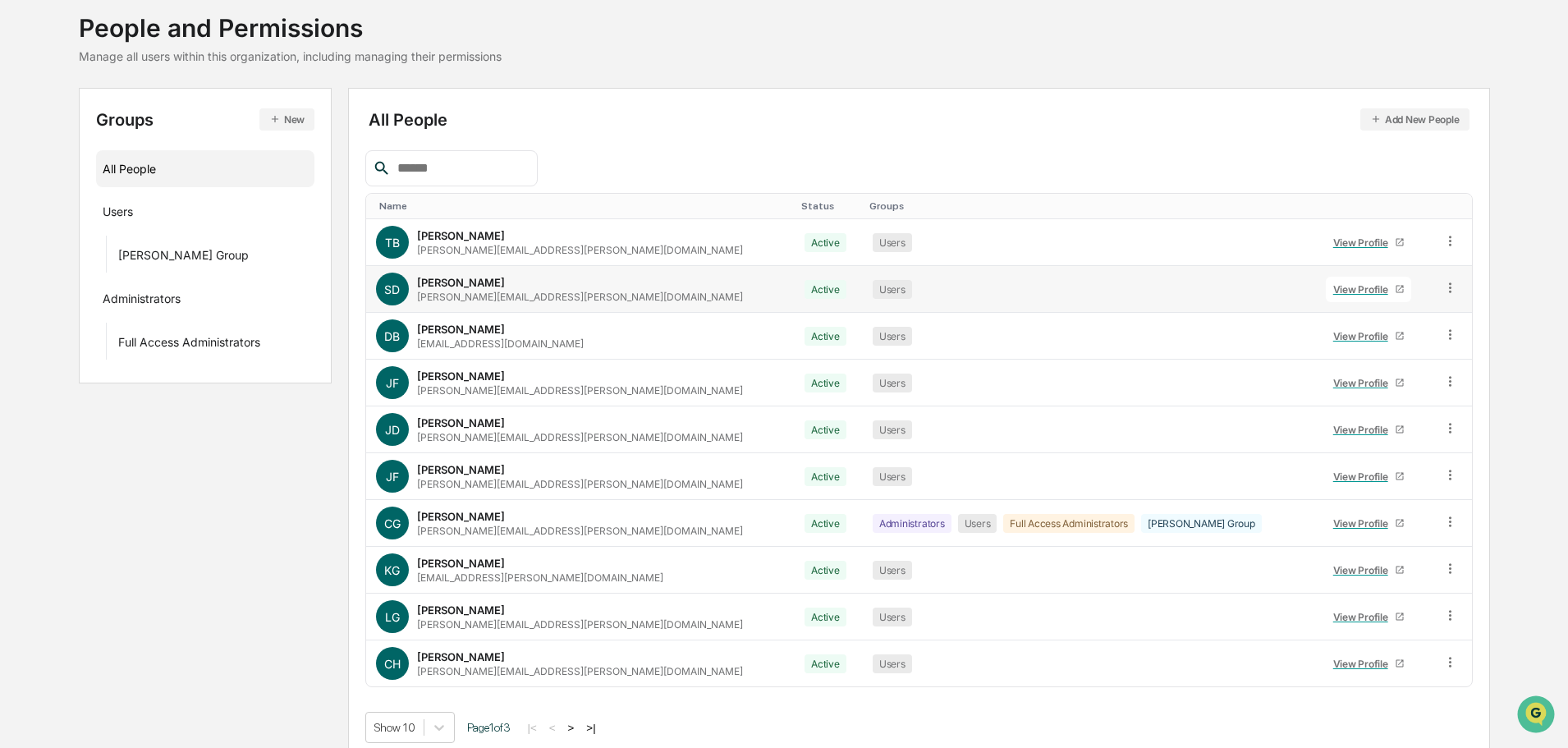
scroll to position [109, 0]
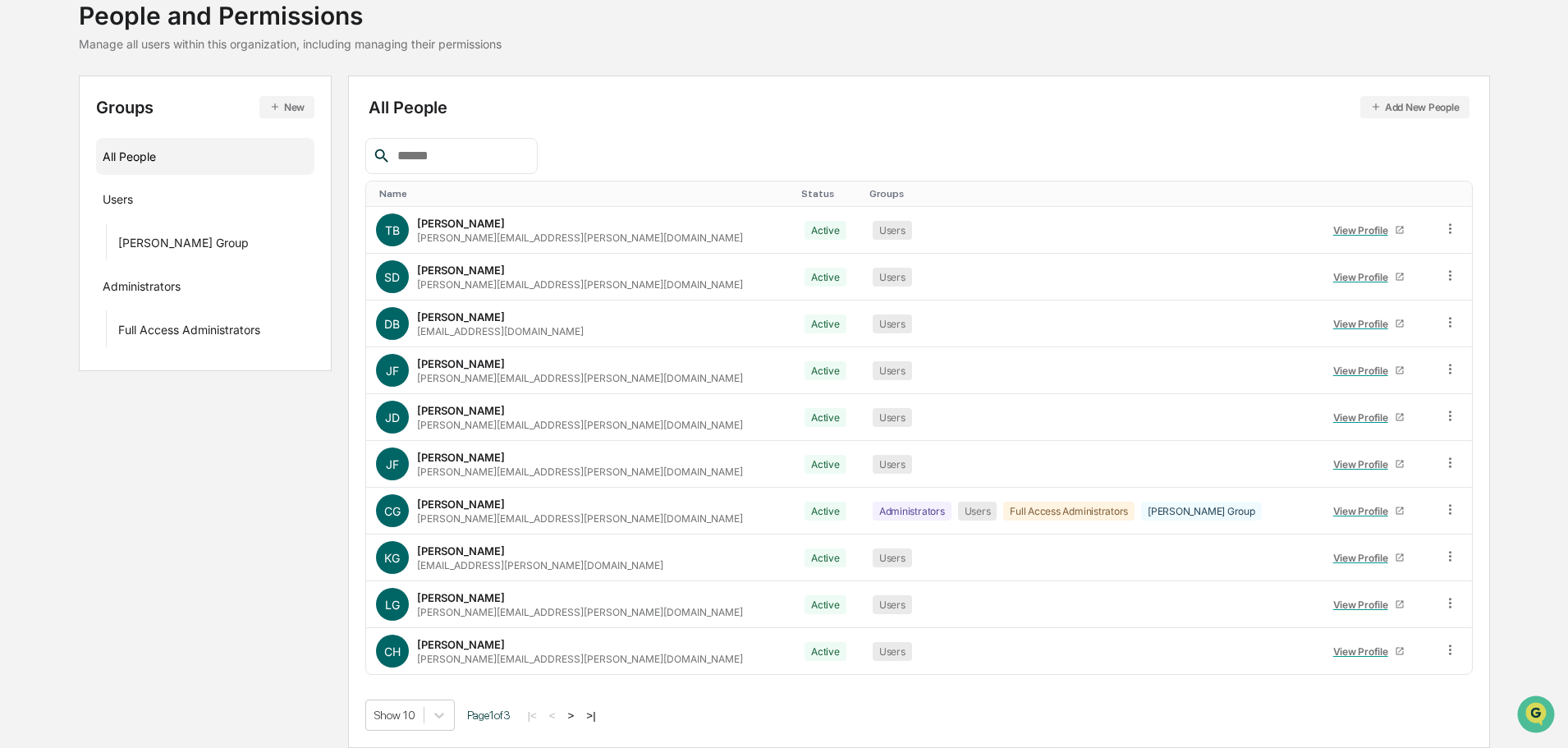
click at [600, 709] on button ">|" at bounding box center [590, 716] width 18 height 14
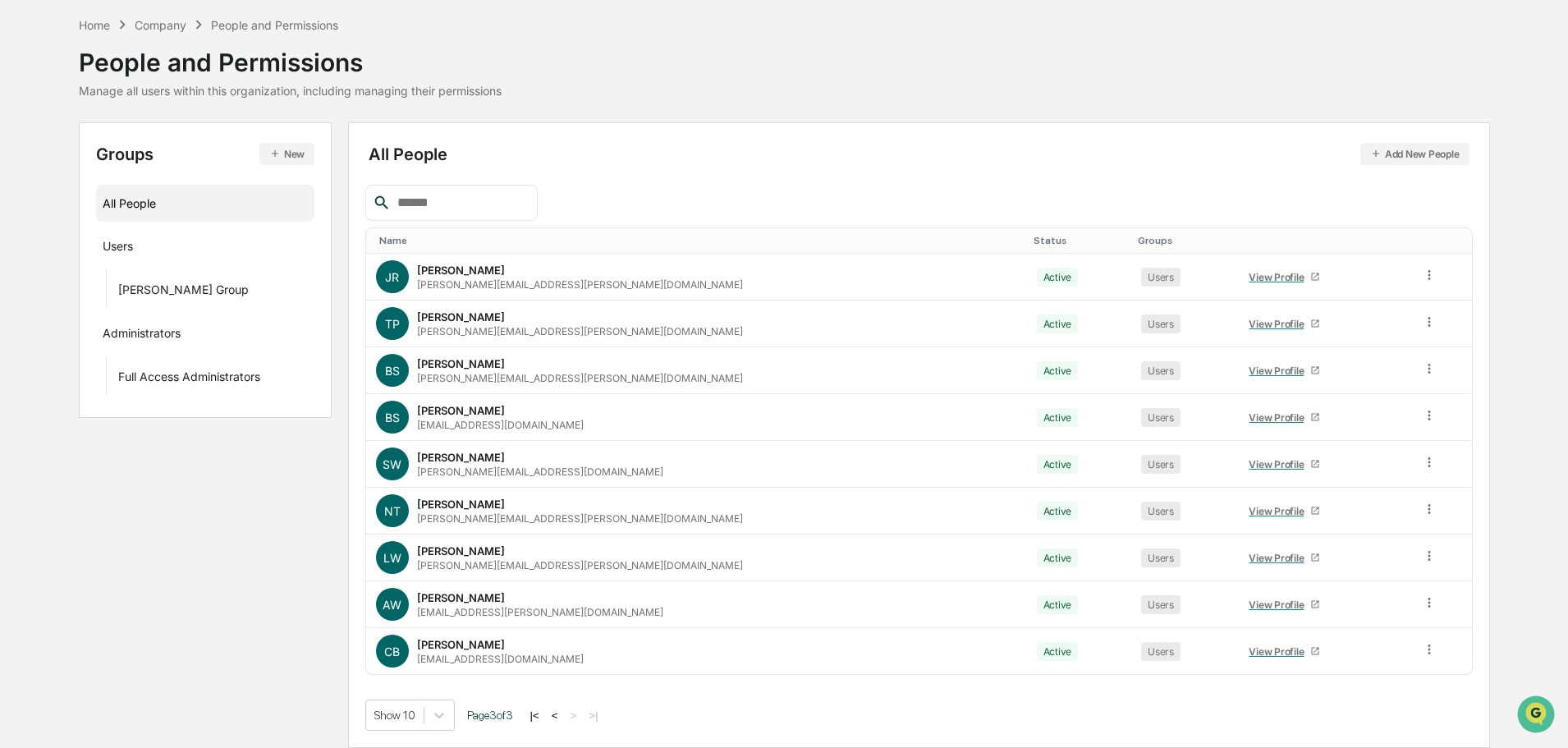
click at [538, 717] on button "|<" at bounding box center [535, 716] width 18 height 14
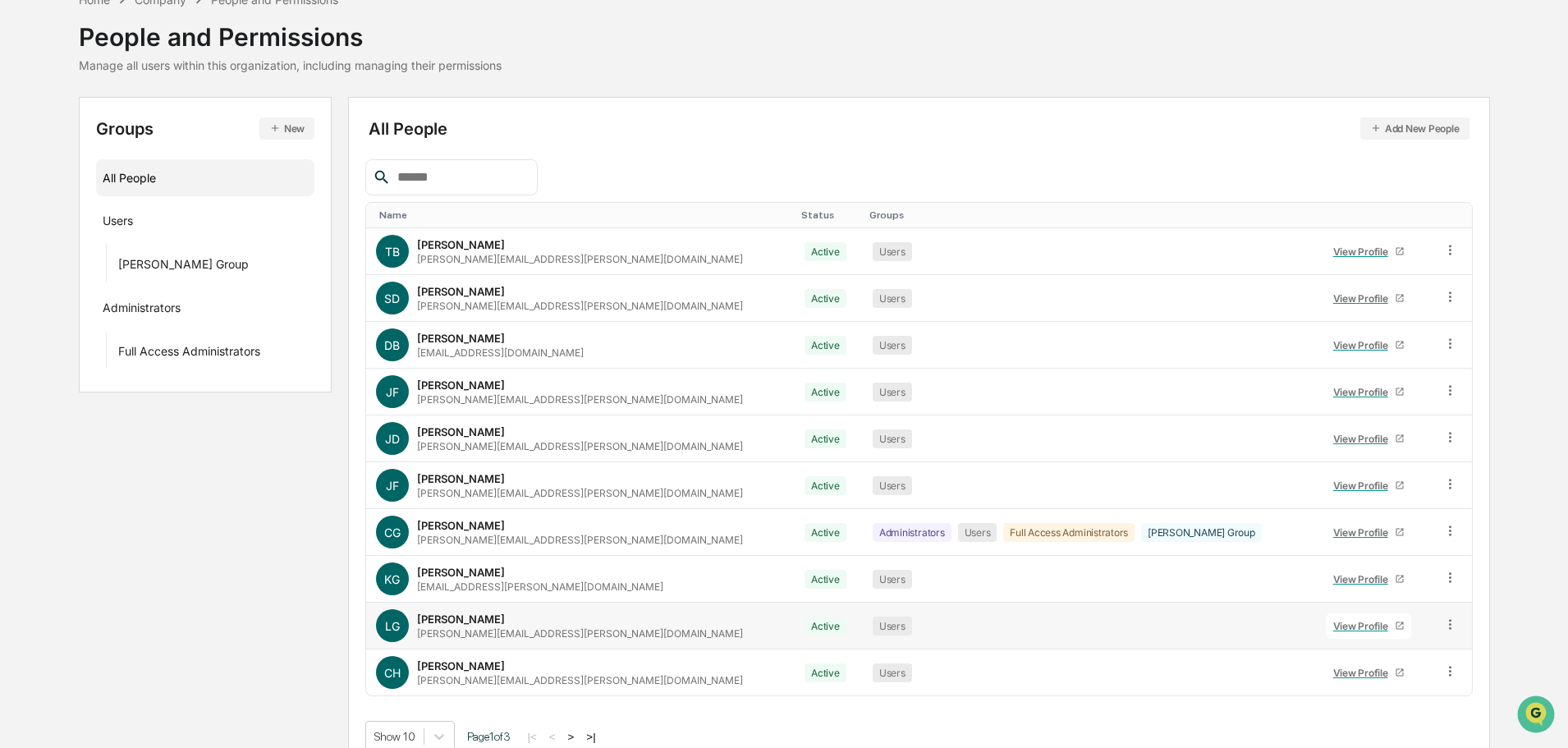
scroll to position [109, 0]
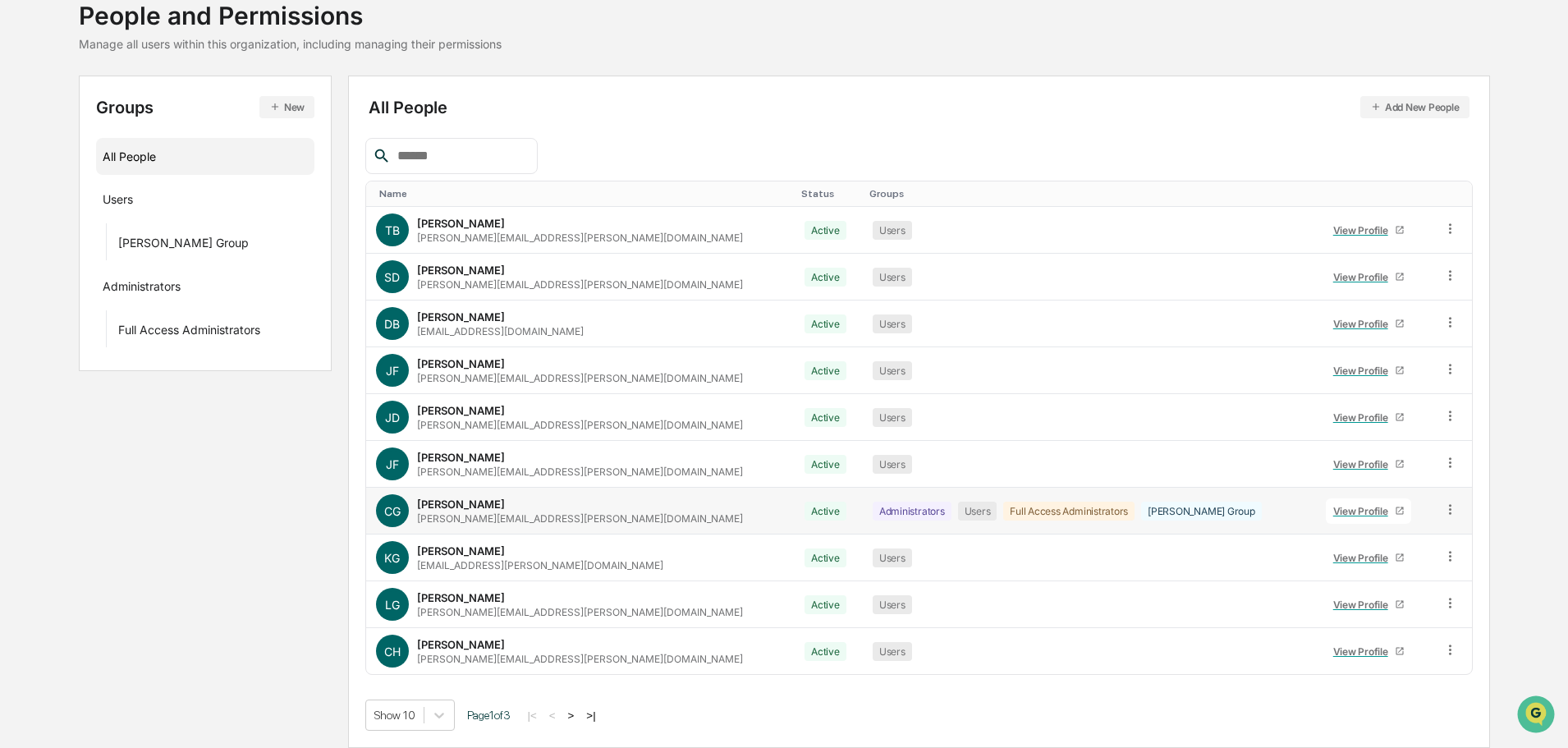
click at [523, 522] on div "[PERSON_NAME][EMAIL_ADDRESS][PERSON_NAME][DOMAIN_NAME]" at bounding box center [579, 518] width 326 height 12
click at [1333, 509] on div "View Profile" at bounding box center [1364, 510] width 62 height 12
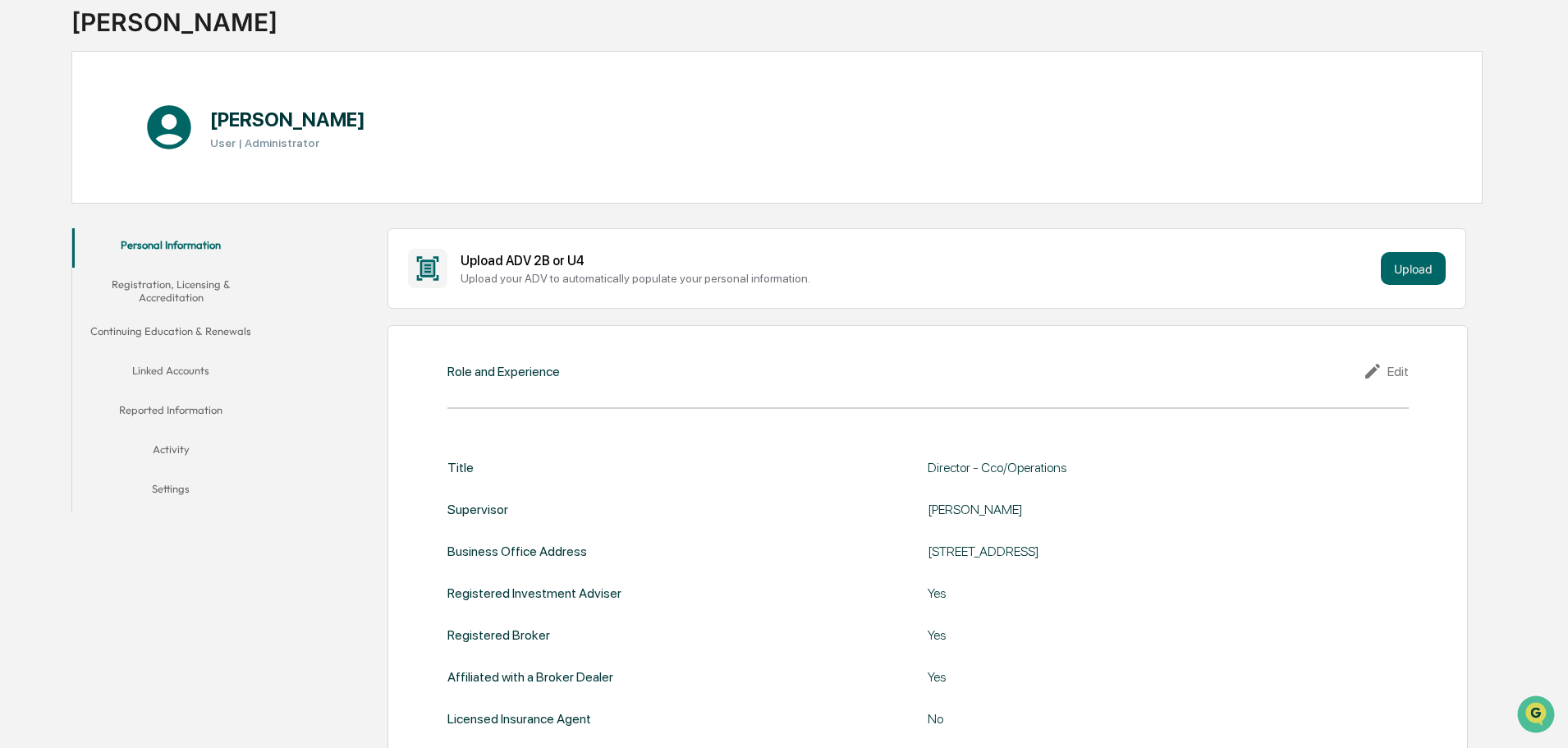
click at [177, 399] on button "Reported Information" at bounding box center [170, 413] width 197 height 40
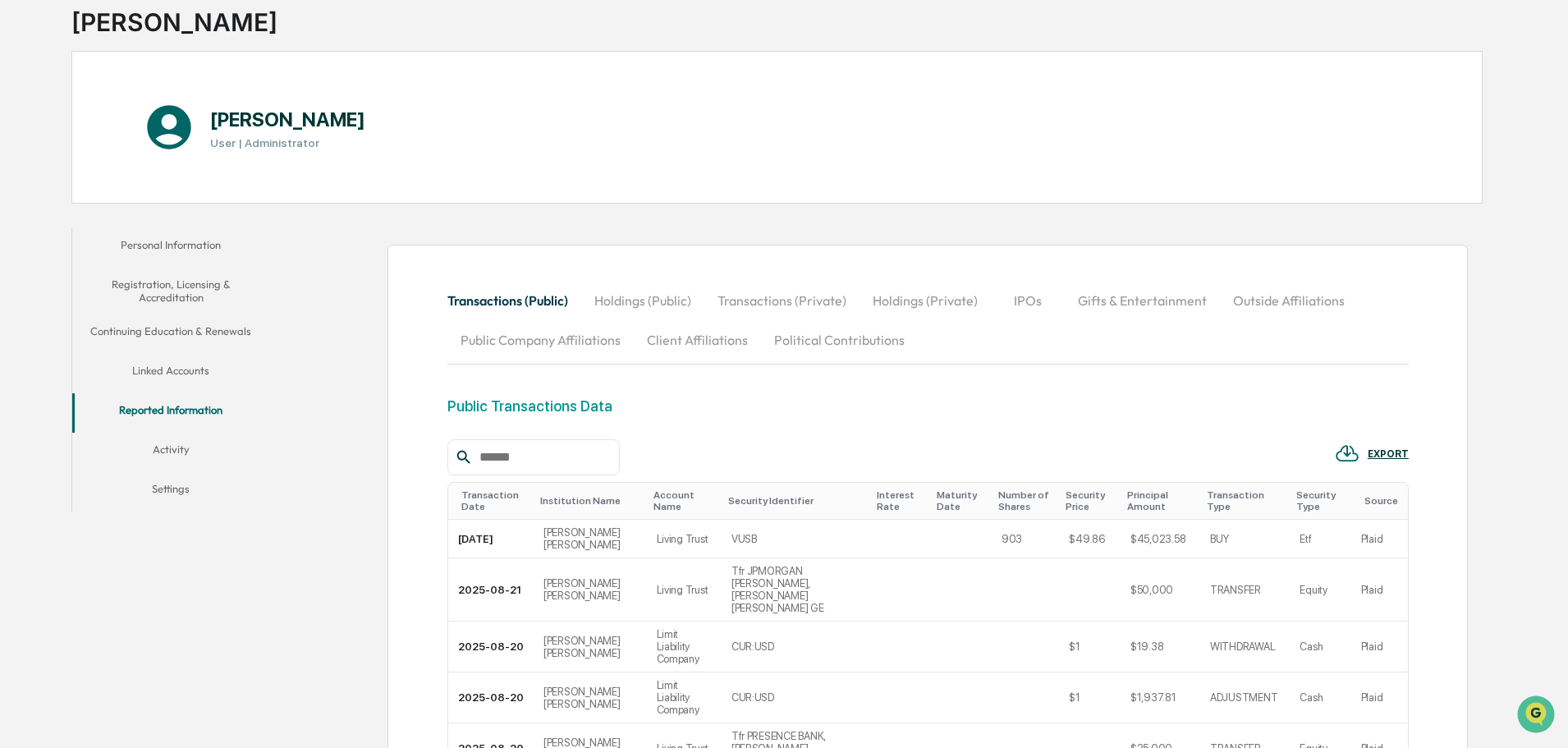
click at [1296, 294] on button "Outside Affiliations" at bounding box center [1288, 300] width 138 height 40
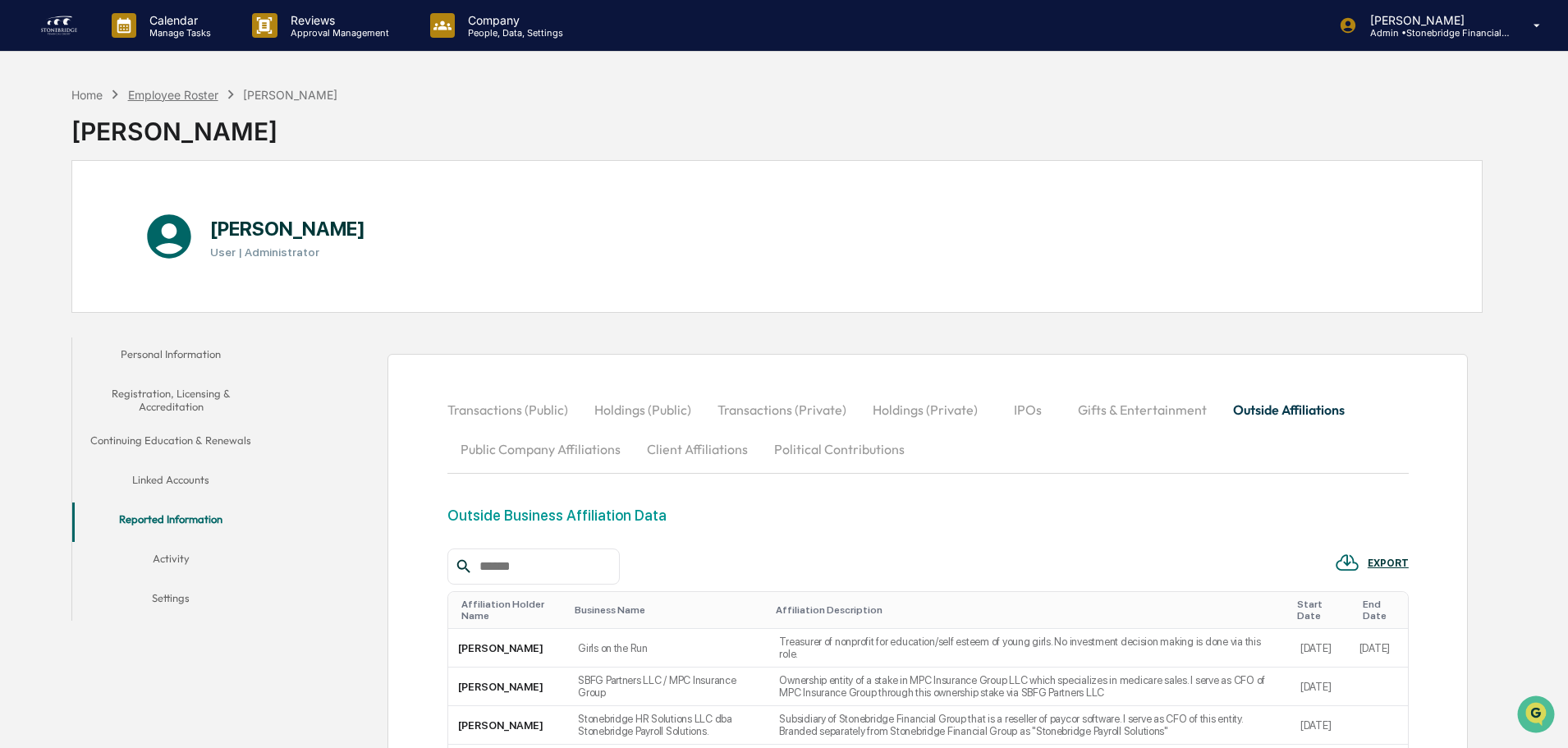
click at [195, 90] on div "Employee Roster" at bounding box center [174, 94] width 91 height 14
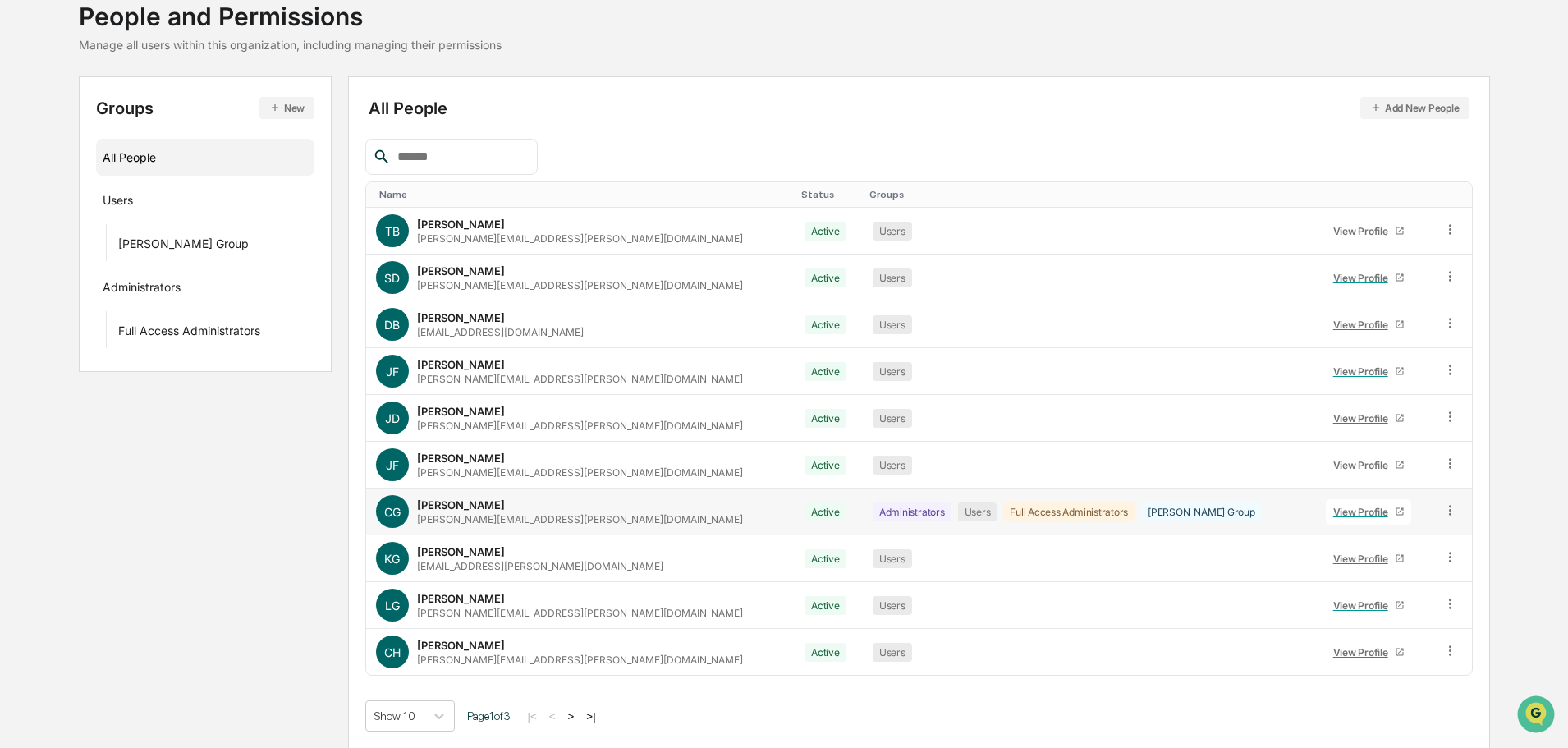
scroll to position [109, 0]
click at [579, 717] on button ">" at bounding box center [571, 716] width 17 height 14
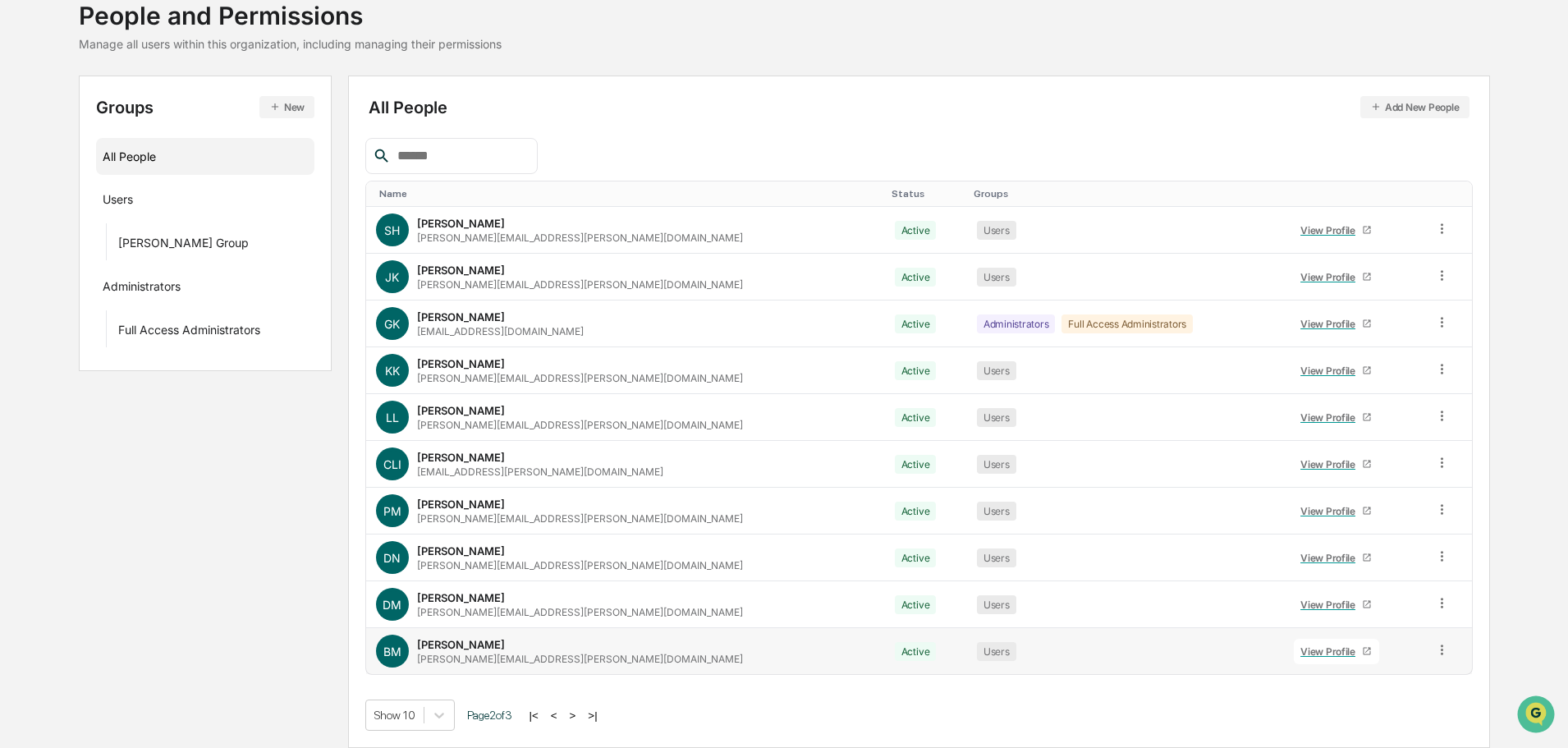
click at [1300, 652] on div "View Profile" at bounding box center [1331, 651] width 62 height 12
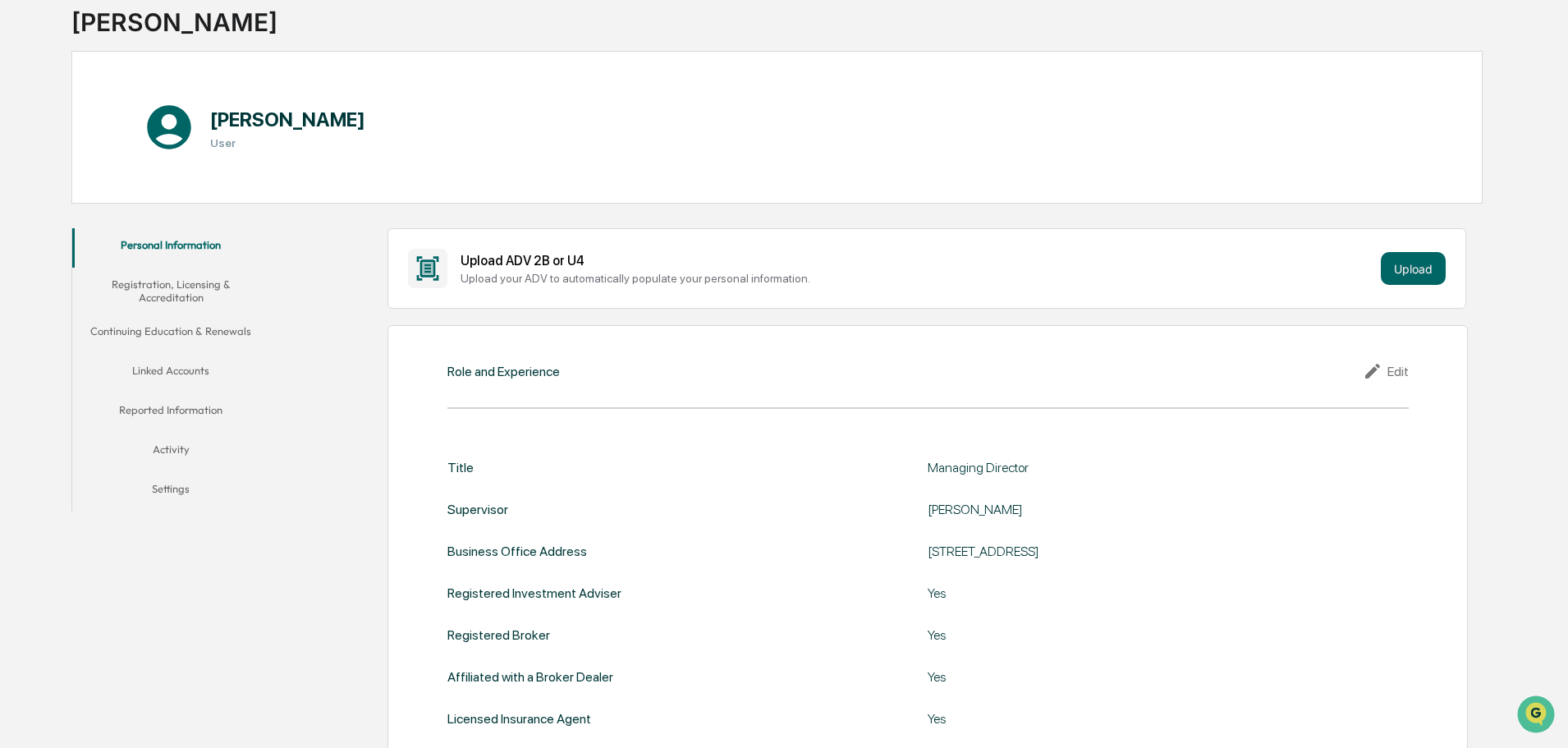
click at [173, 408] on button "Reported Information" at bounding box center [170, 413] width 197 height 40
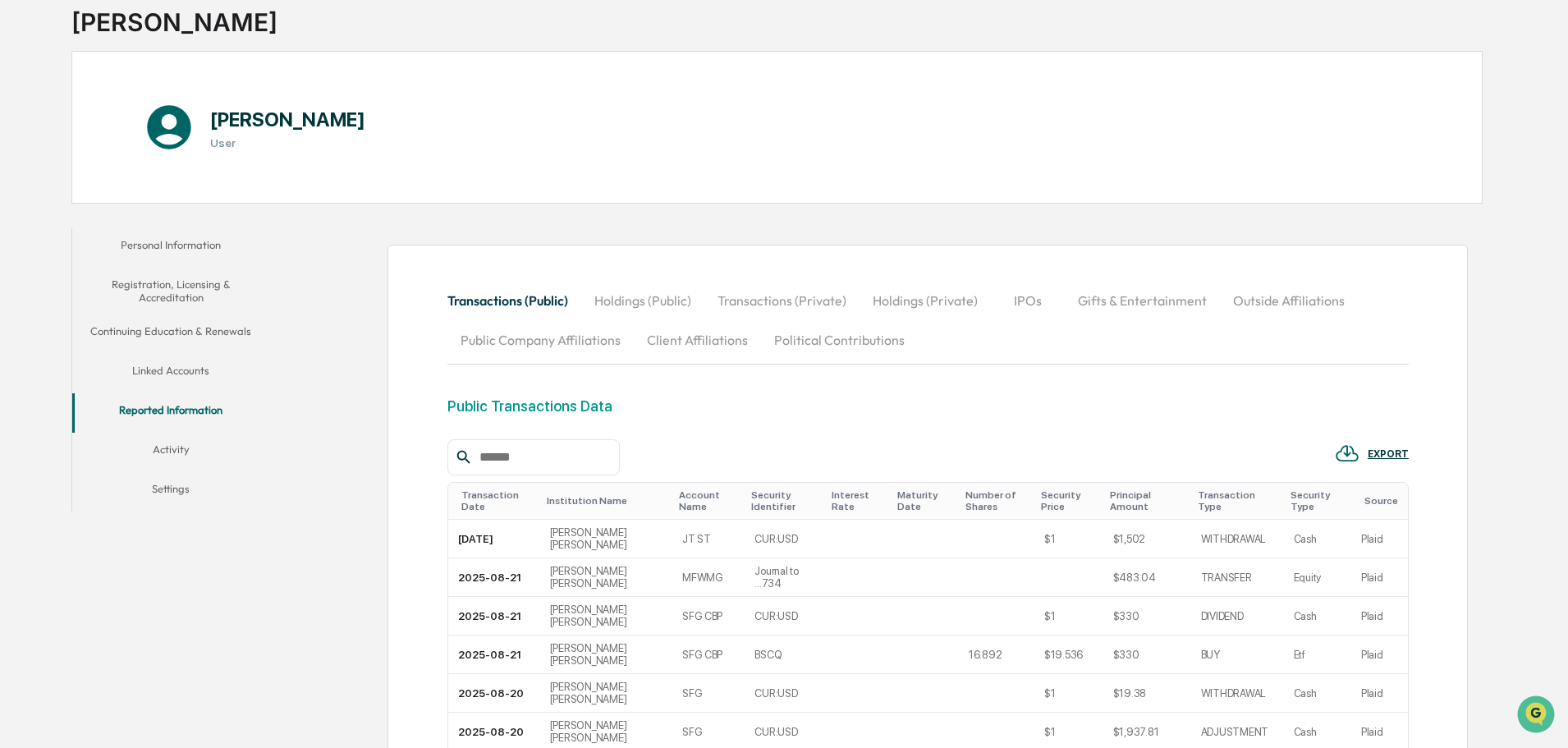
click at [1298, 311] on button "Outside Affiliations" at bounding box center [1288, 300] width 138 height 40
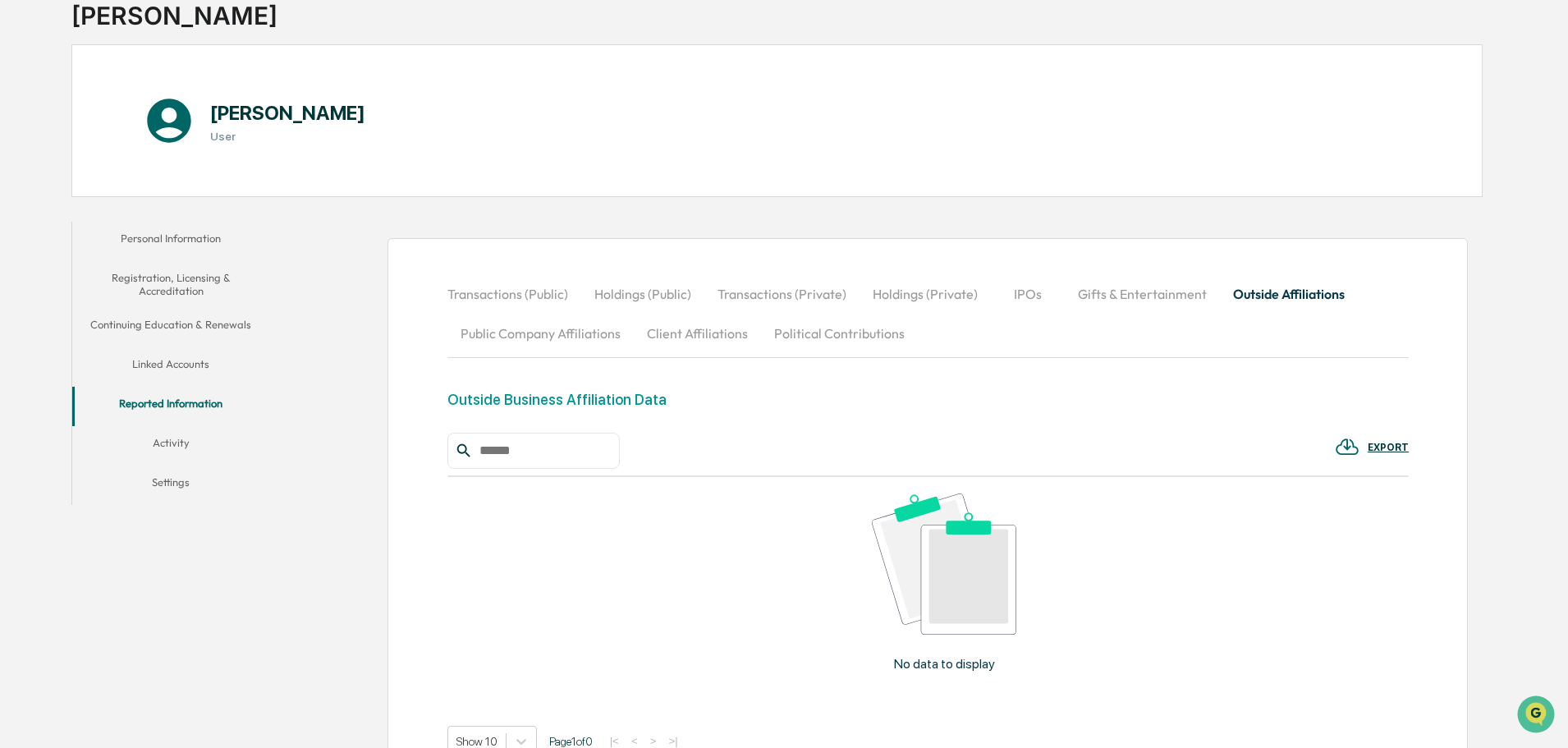
scroll to position [264, 0]
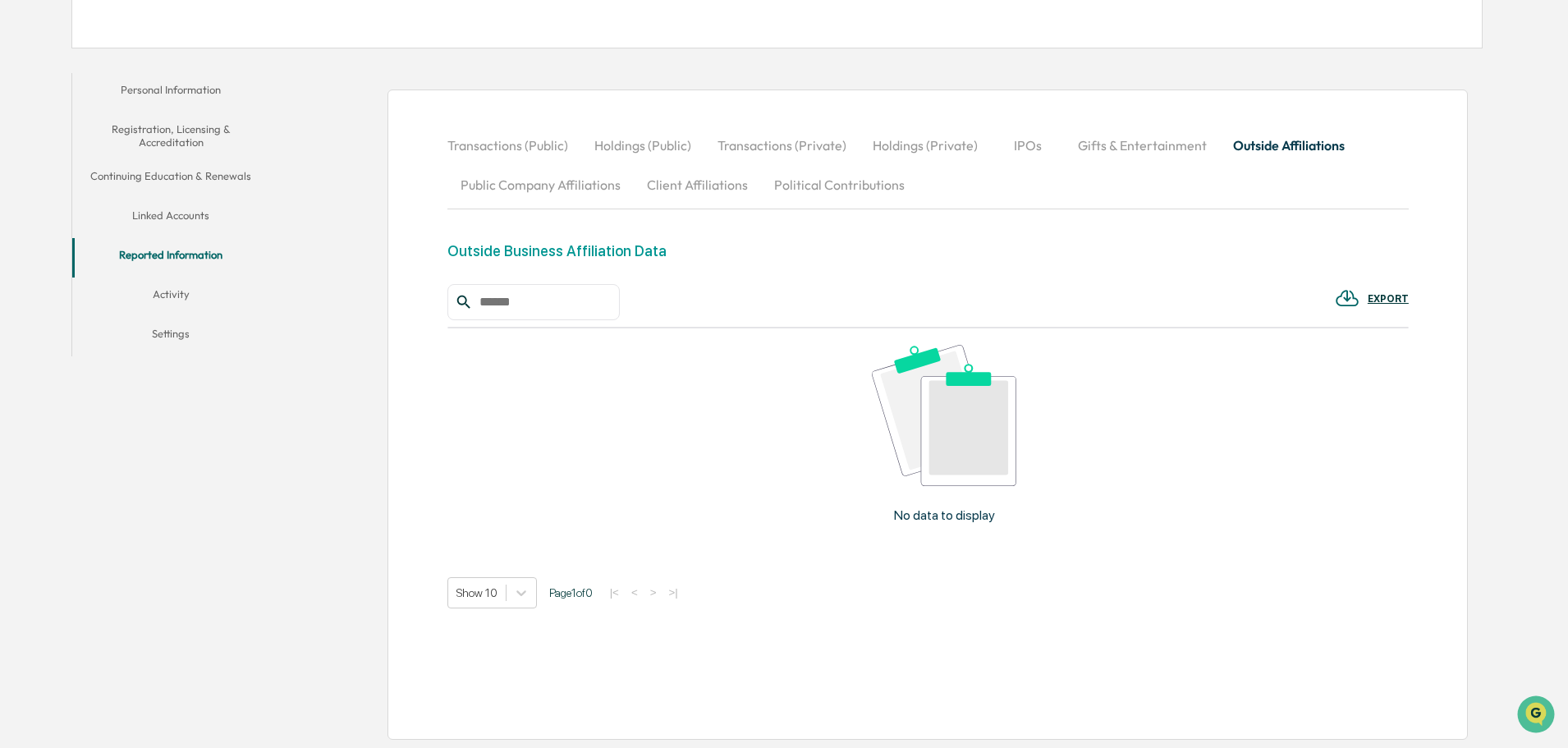
click at [795, 386] on div "No data to display" at bounding box center [944, 440] width 994 height 224
click at [861, 503] on div "No data to display" at bounding box center [944, 440] width 994 height 224
click at [864, 503] on div "No data to display" at bounding box center [944, 440] width 994 height 224
click at [954, 505] on div "No data to display" at bounding box center [944, 440] width 994 height 224
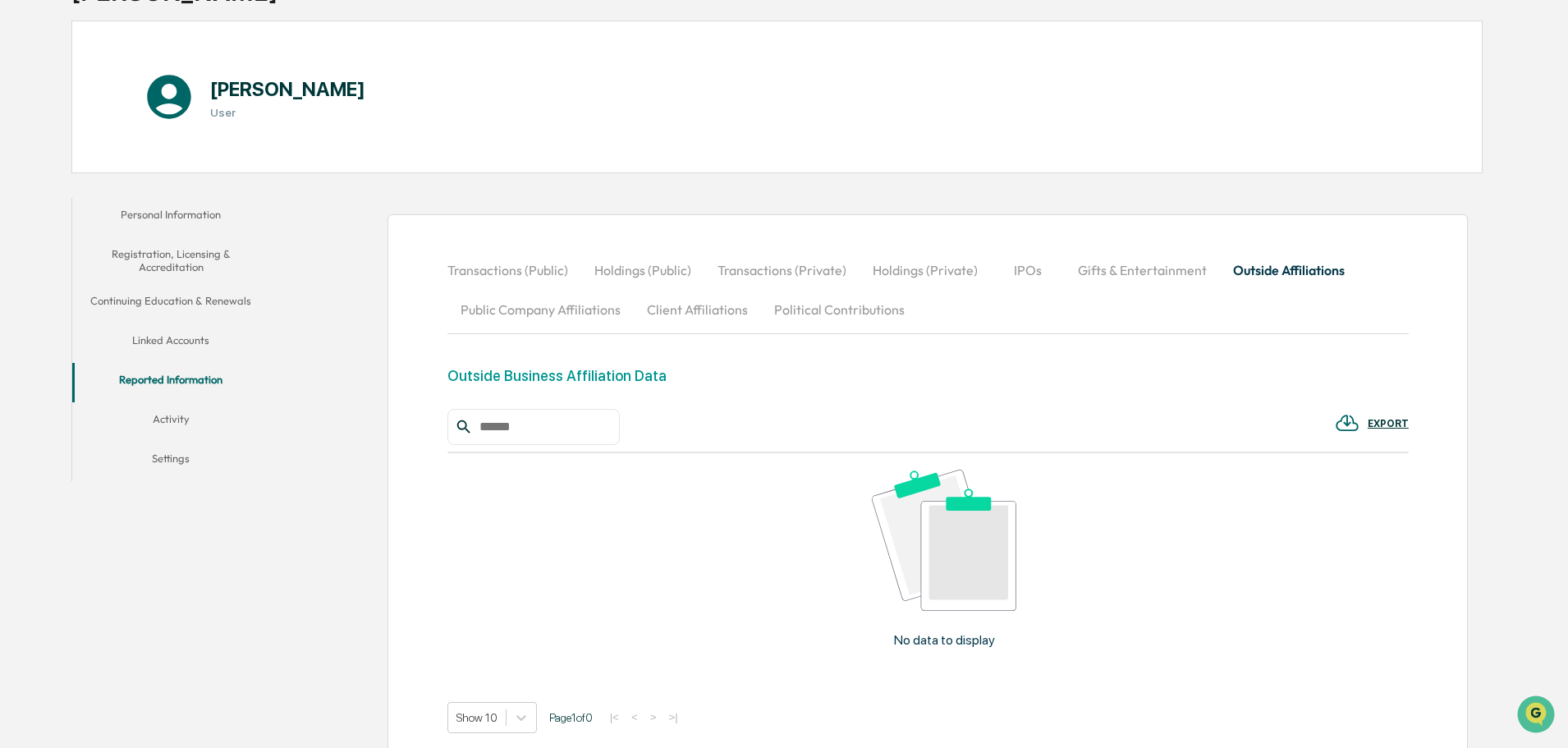
scroll to position [165, 0]
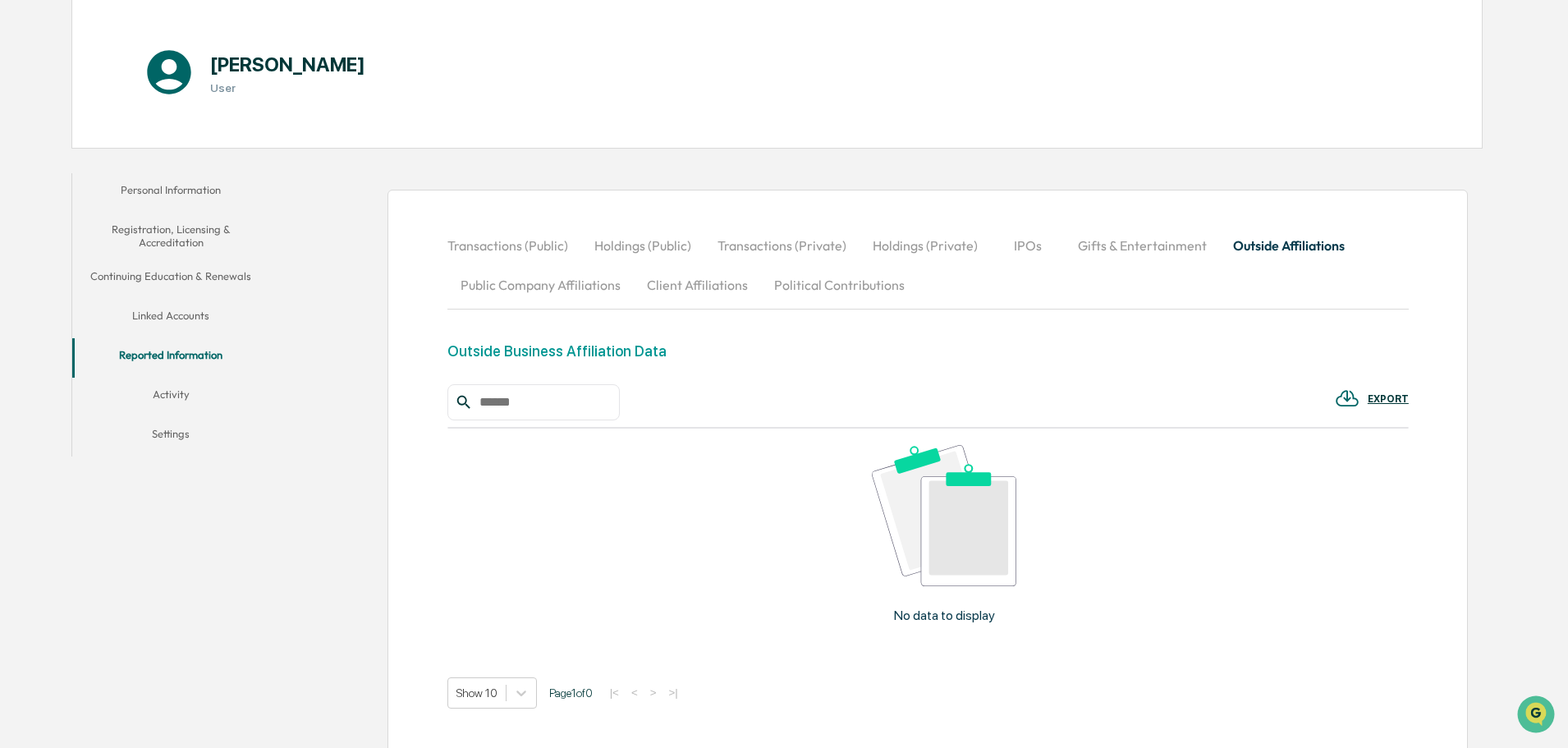
click at [719, 290] on button "Client Affiliations" at bounding box center [698, 285] width 128 height 40
click at [809, 288] on button "Political Contributions" at bounding box center [840, 285] width 157 height 40
drag, startPoint x: 704, startPoint y: 291, endPoint x: 723, endPoint y: 286, distance: 19.6
click at [703, 291] on button "Client Affiliations" at bounding box center [698, 285] width 128 height 40
click at [1276, 249] on button "Outside Affiliations" at bounding box center [1288, 245] width 138 height 40
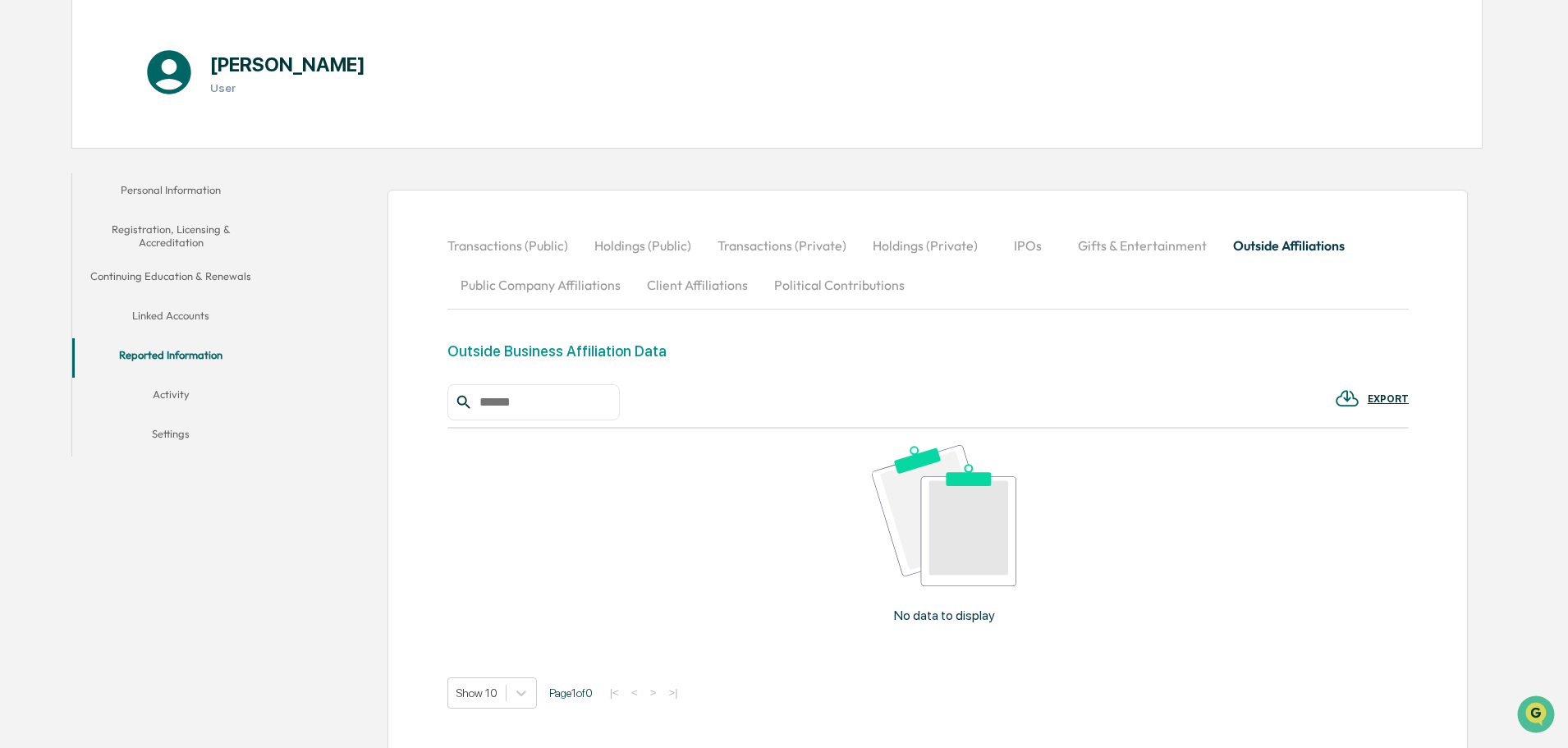
click at [522, 399] on input "text" at bounding box center [542, 402] width 140 height 21
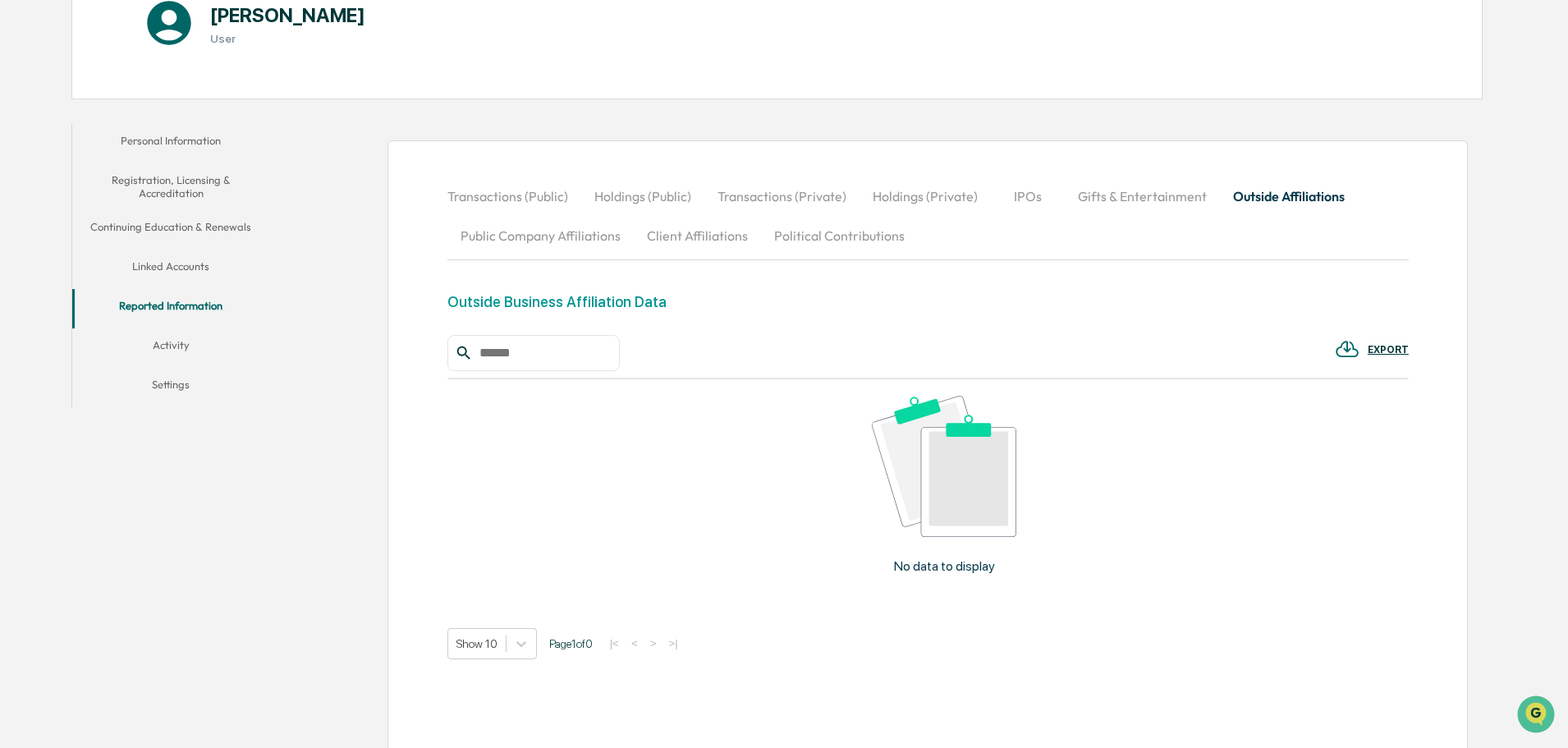
scroll to position [264, 0]
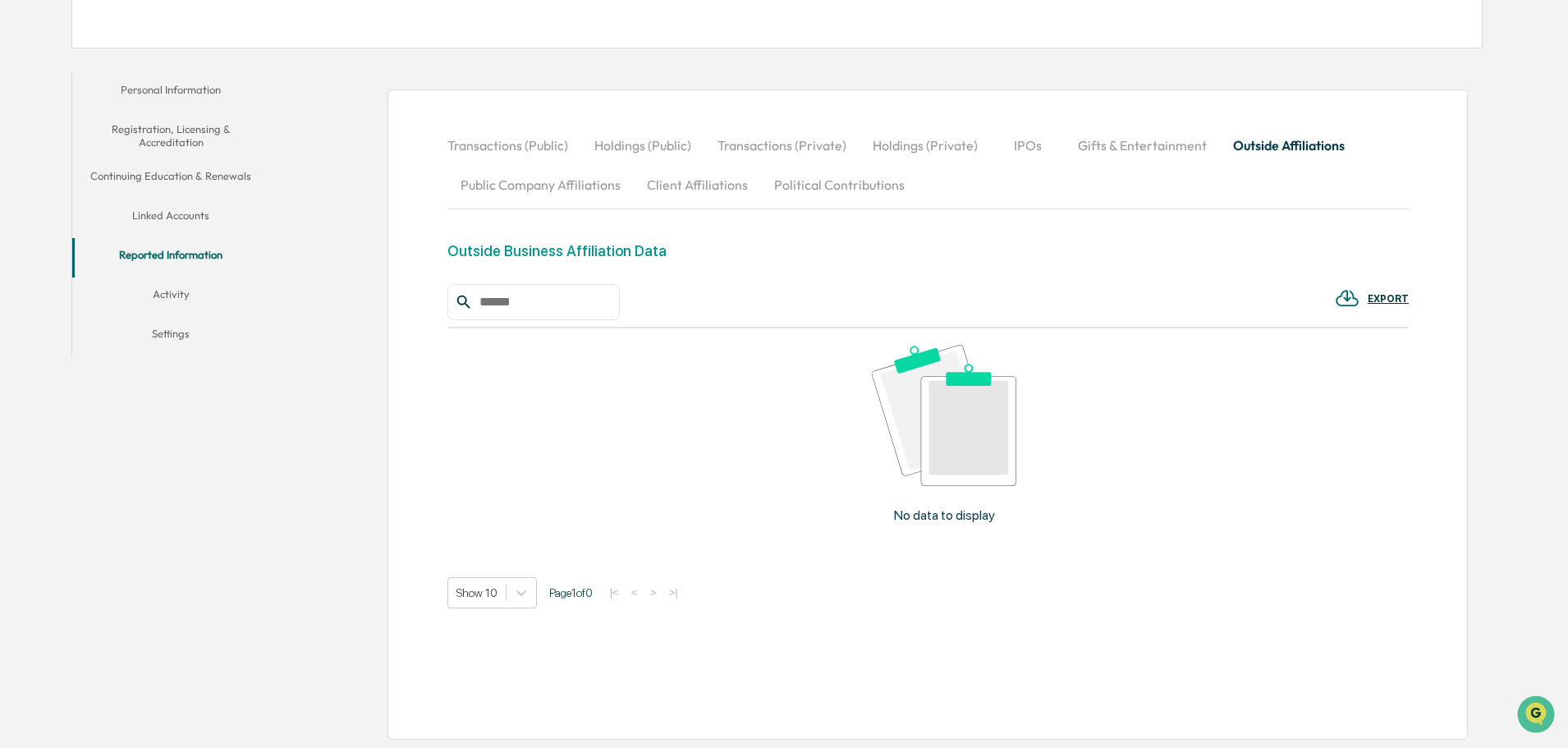
click at [237, 313] on button "Activity" at bounding box center [170, 297] width 197 height 40
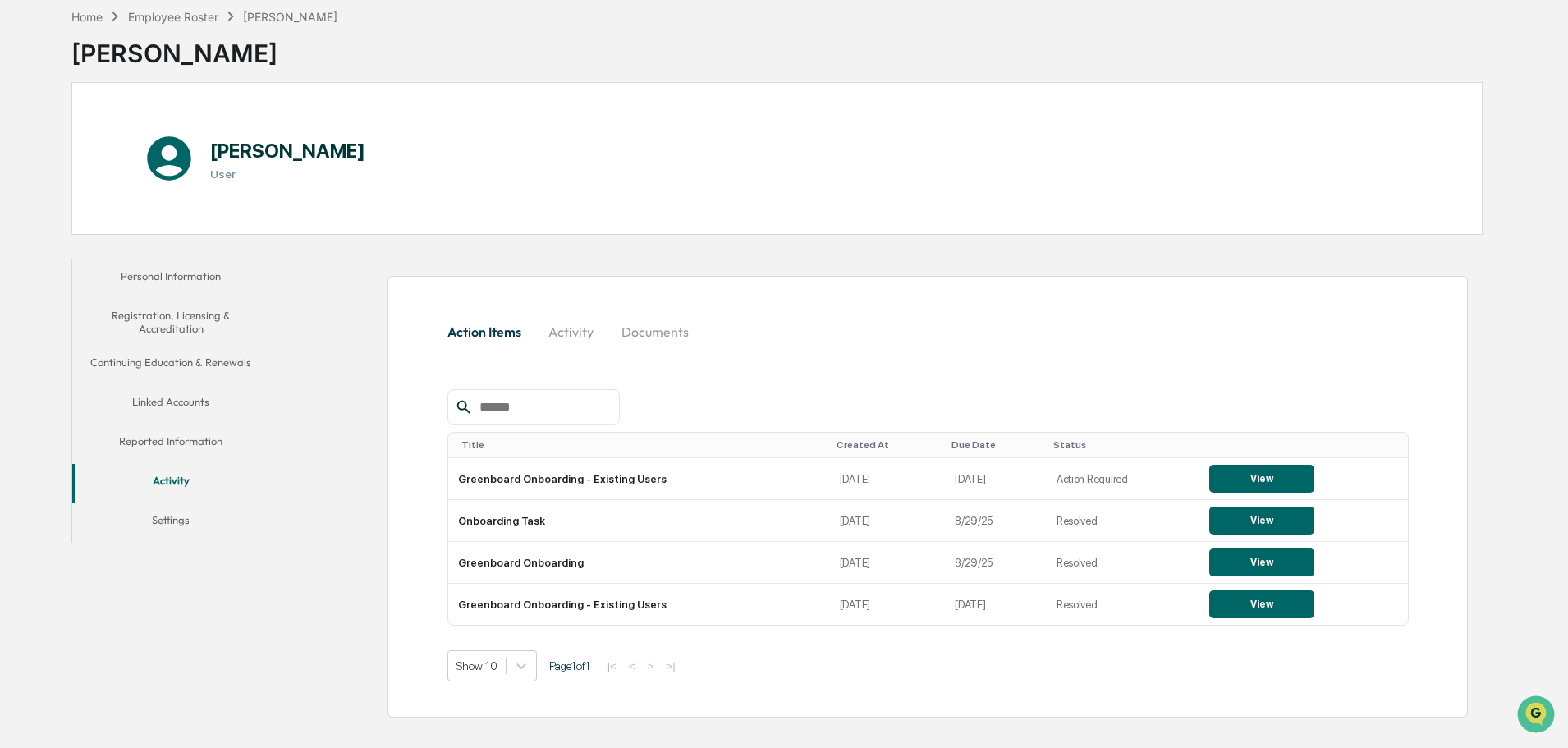
click at [173, 513] on button "Settings" at bounding box center [170, 523] width 197 height 40
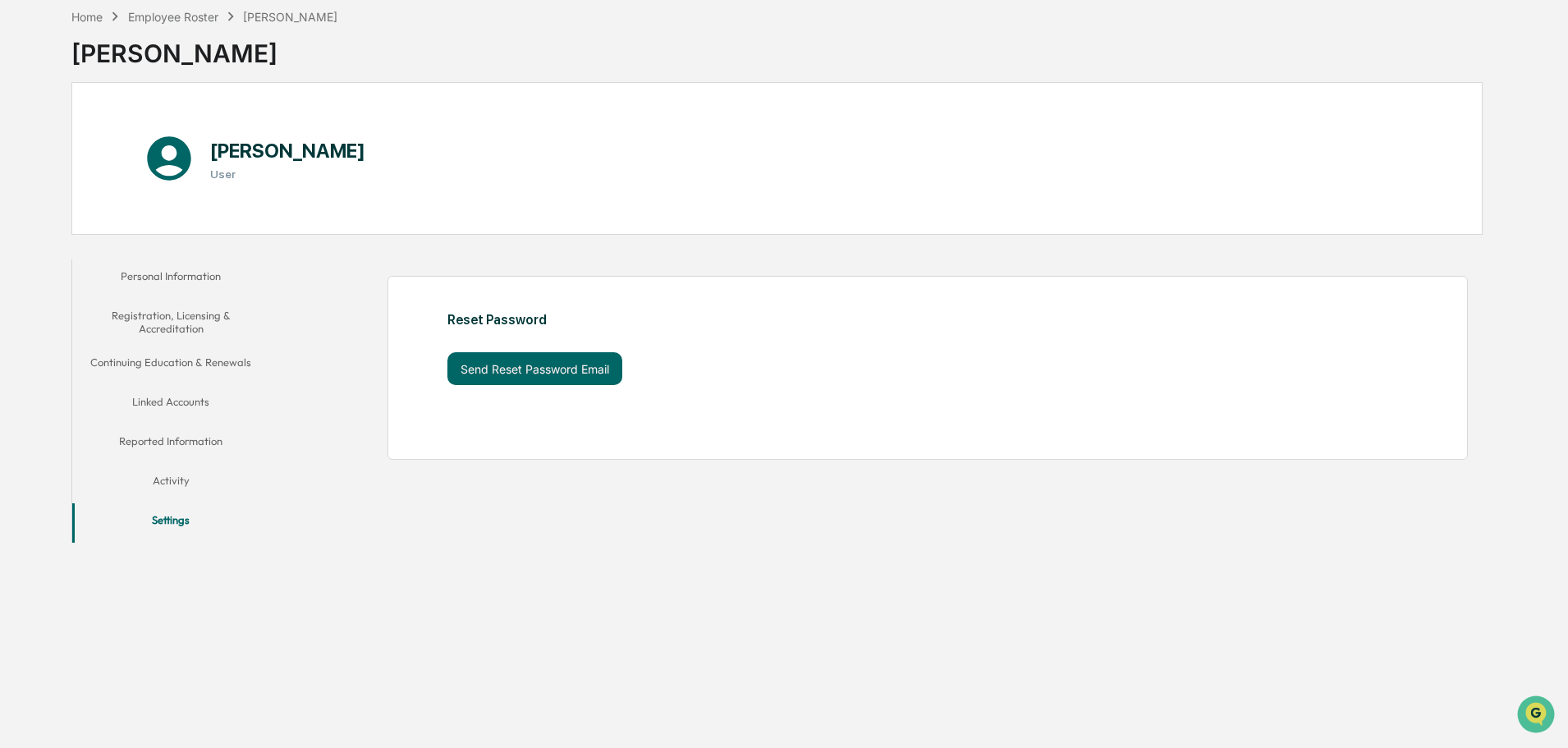
click at [193, 429] on button "Reported Information" at bounding box center [170, 444] width 197 height 40
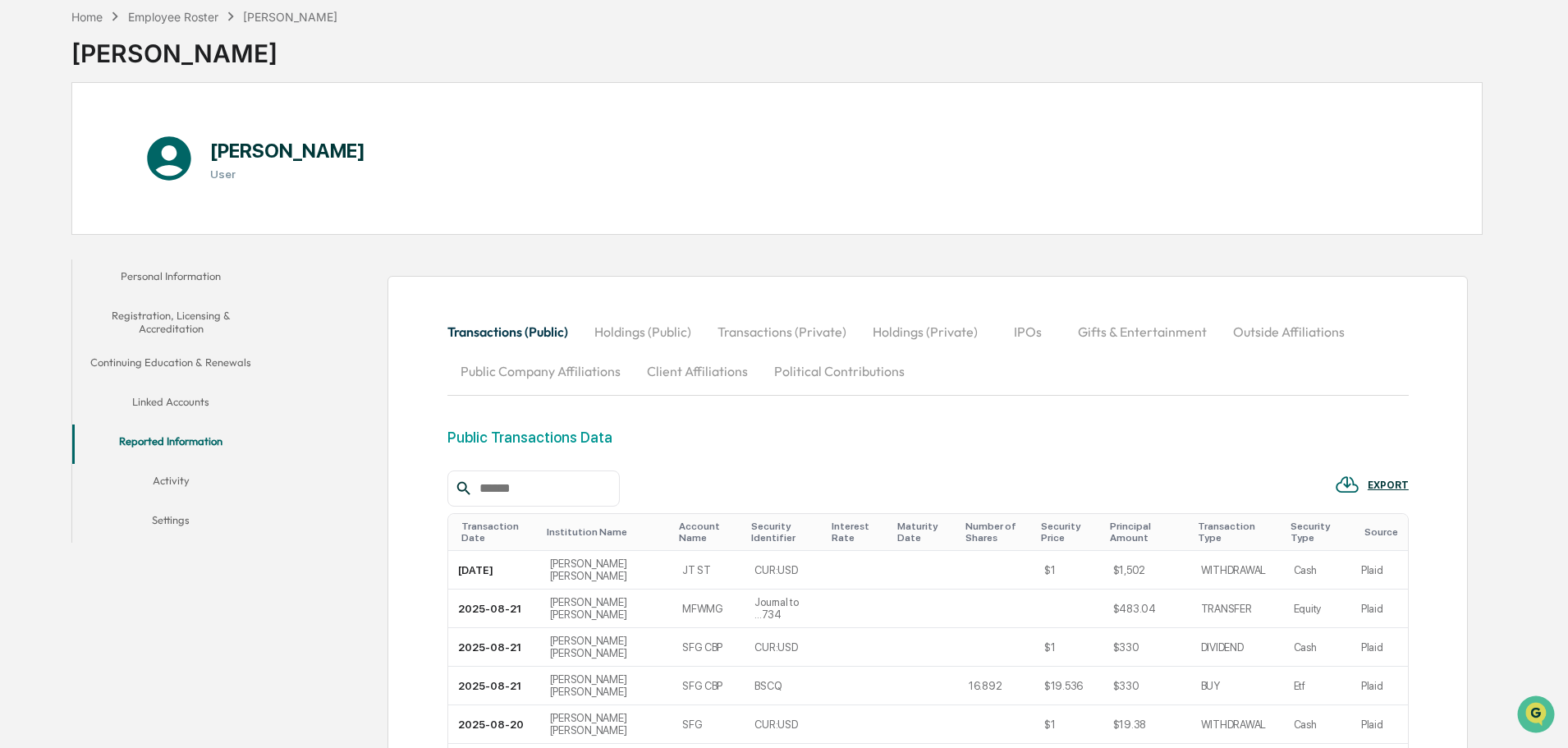
click at [538, 372] on button "Public Company Affiliations" at bounding box center [541, 371] width 187 height 40
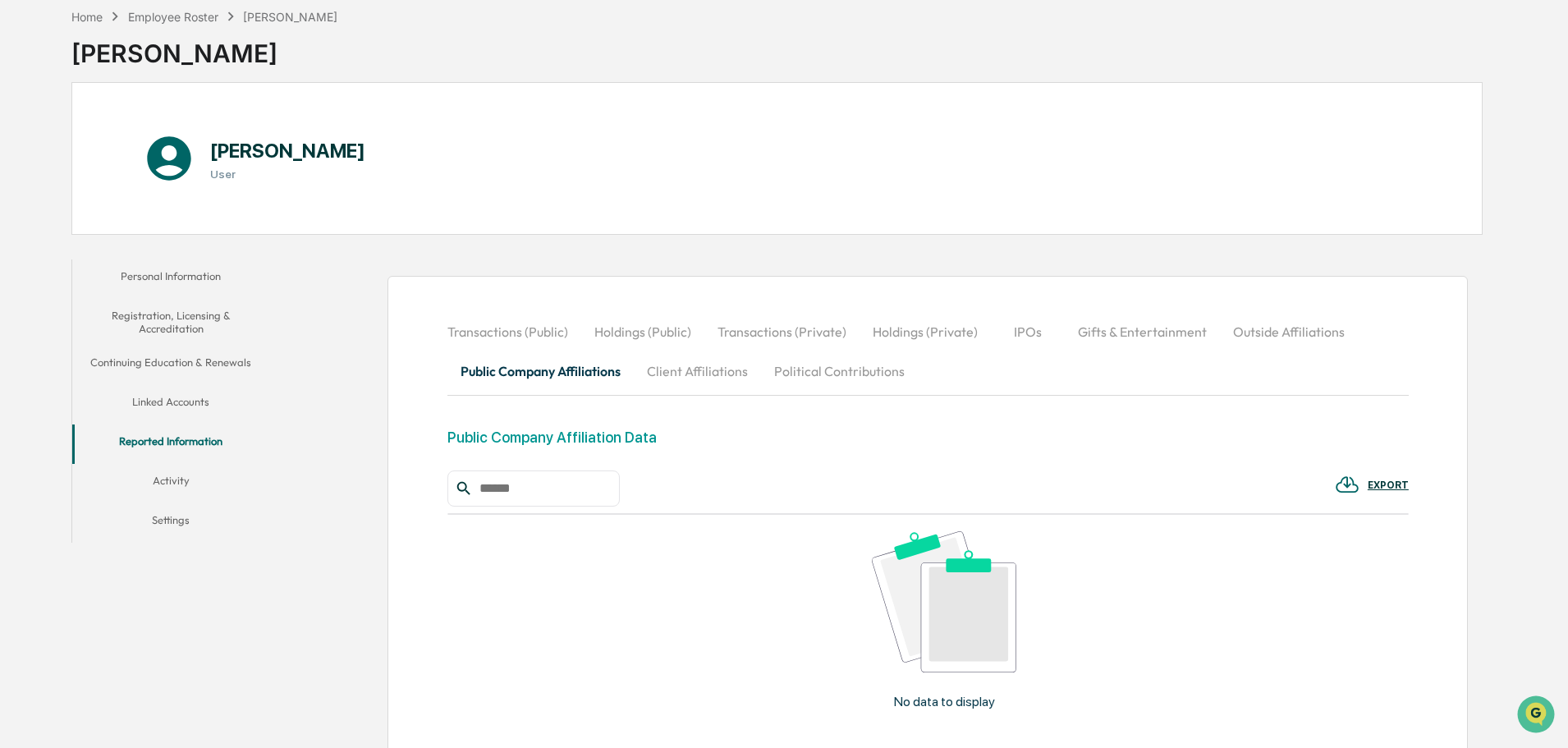
click at [723, 374] on button "Client Affiliations" at bounding box center [698, 371] width 128 height 40
click at [1321, 328] on button "Outside Affiliations" at bounding box center [1288, 332] width 138 height 40
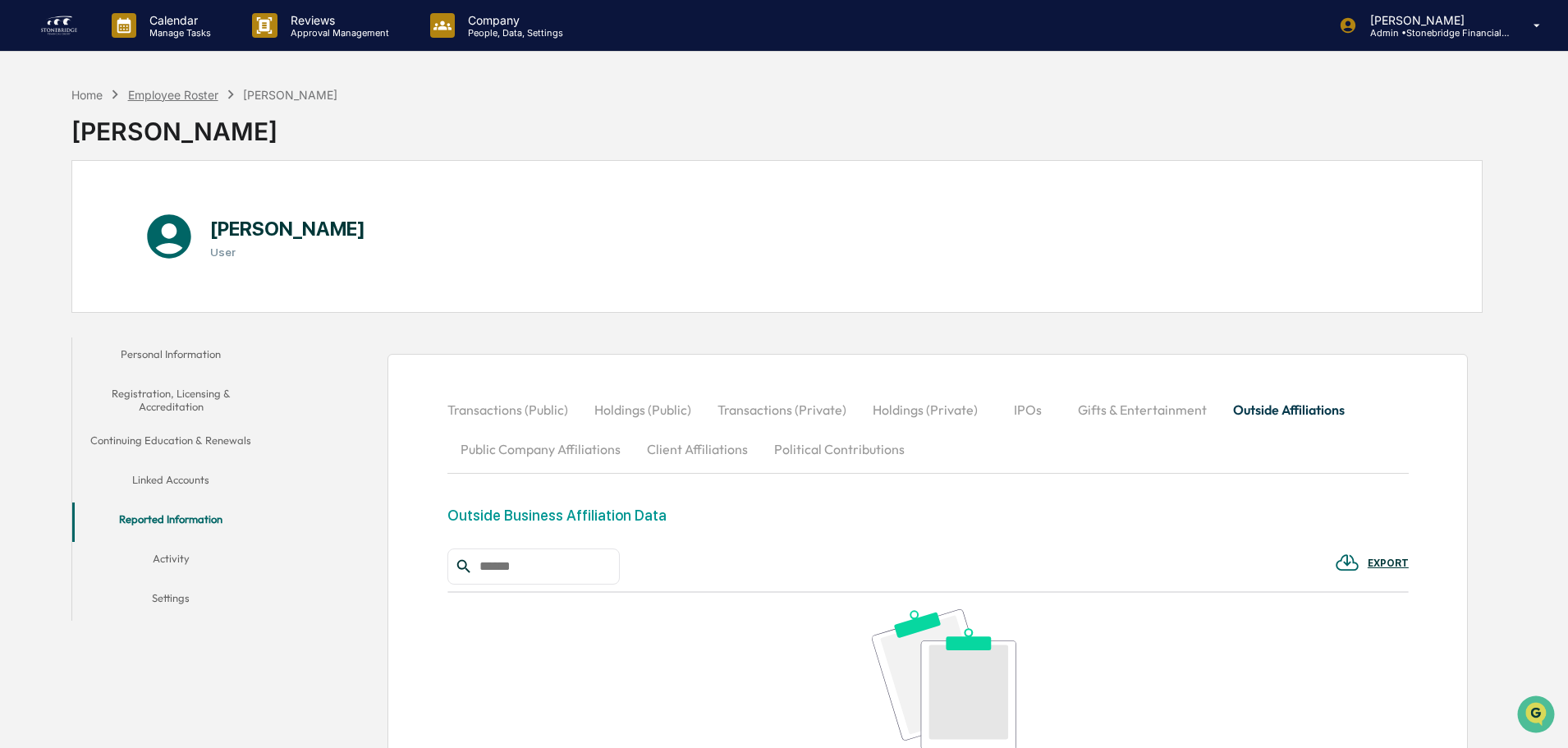
click at [188, 91] on div "Employee Roster" at bounding box center [174, 94] width 91 height 14
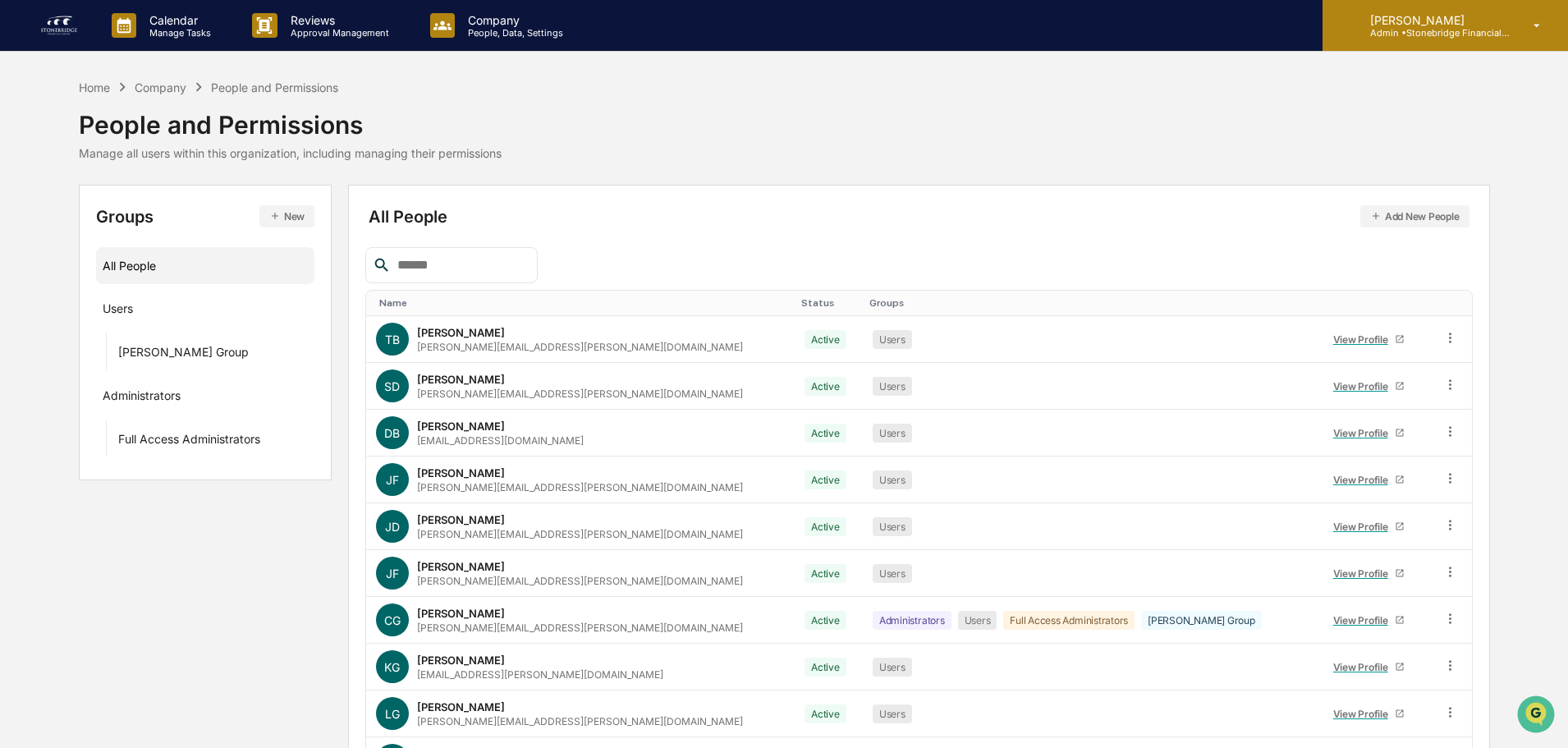
click at [1452, 34] on p "Admin • Stonebridge Financial Group" at bounding box center [1433, 32] width 152 height 11
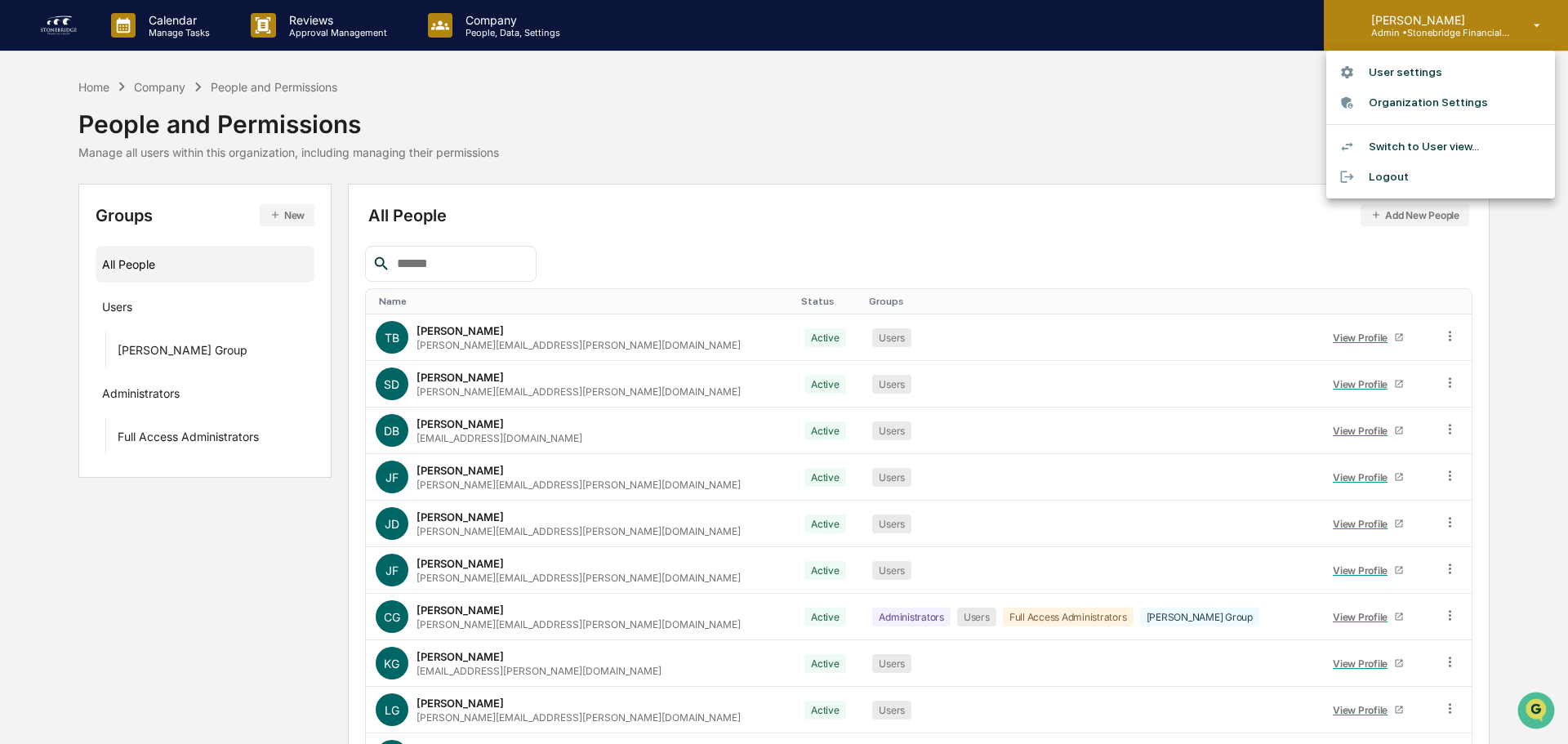
click at [1444, 34] on div at bounding box center [784, 372] width 1568 height 744
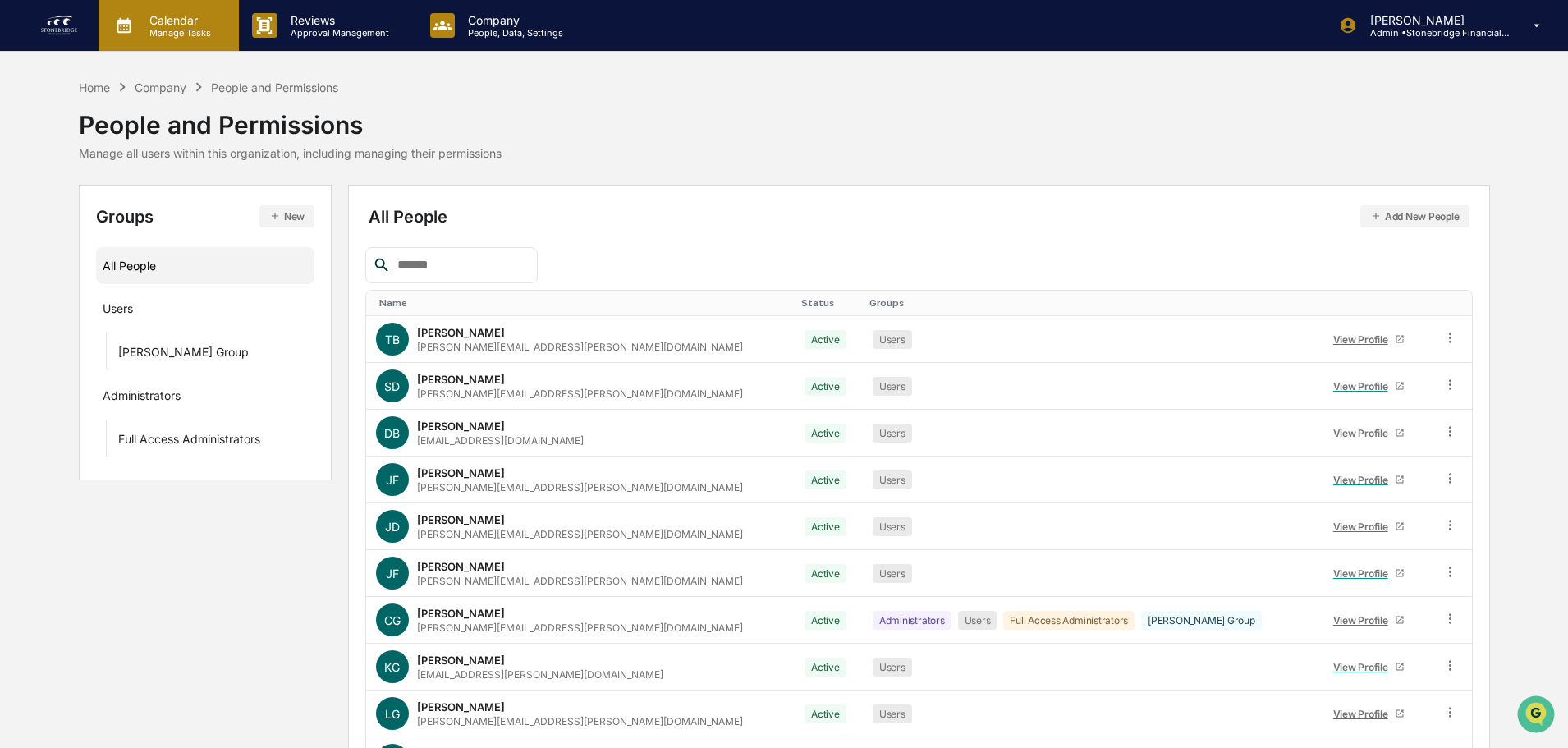
click at [173, 42] on div "Calendar Manage Tasks" at bounding box center [169, 25] width 140 height 51
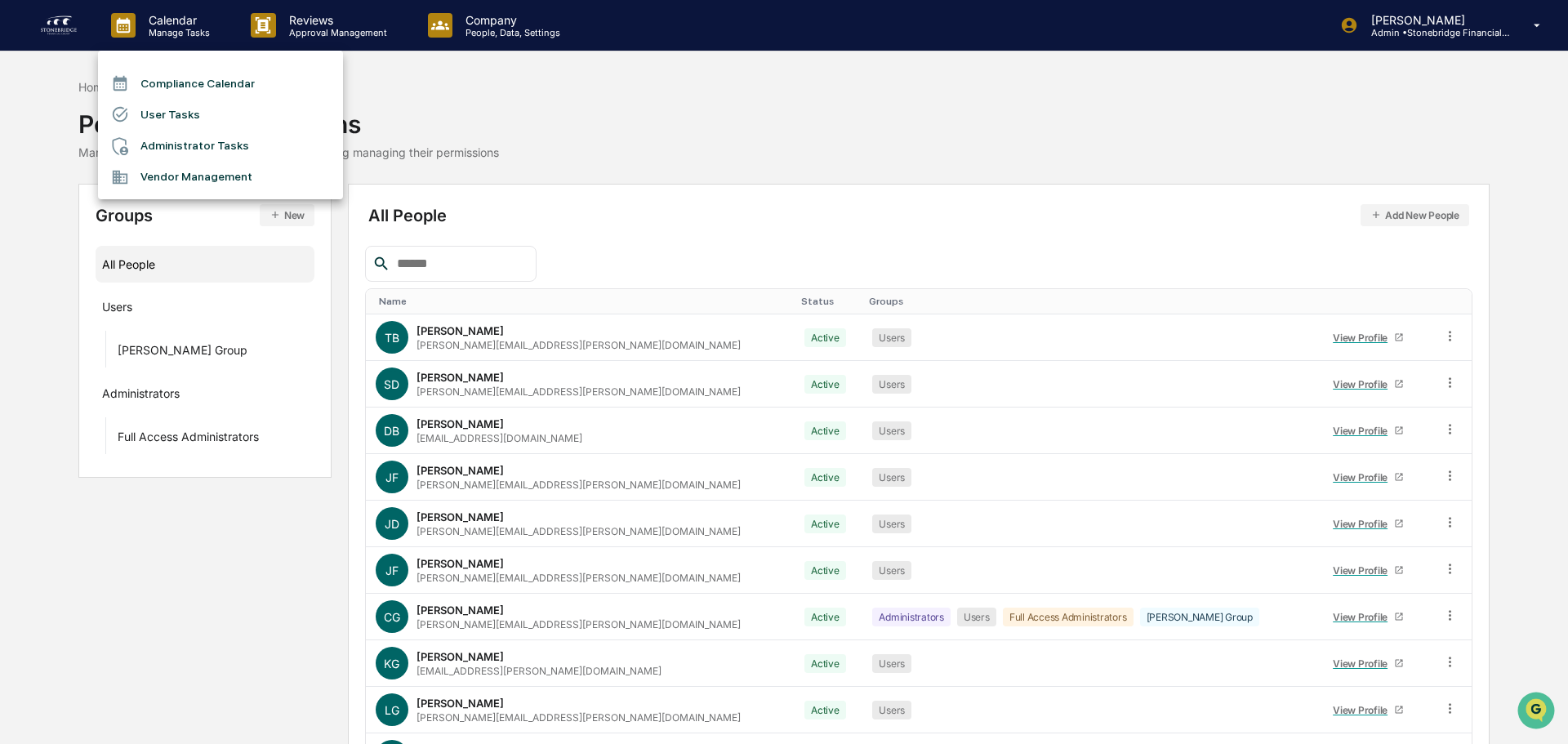
click at [489, 36] on div at bounding box center [784, 372] width 1568 height 744
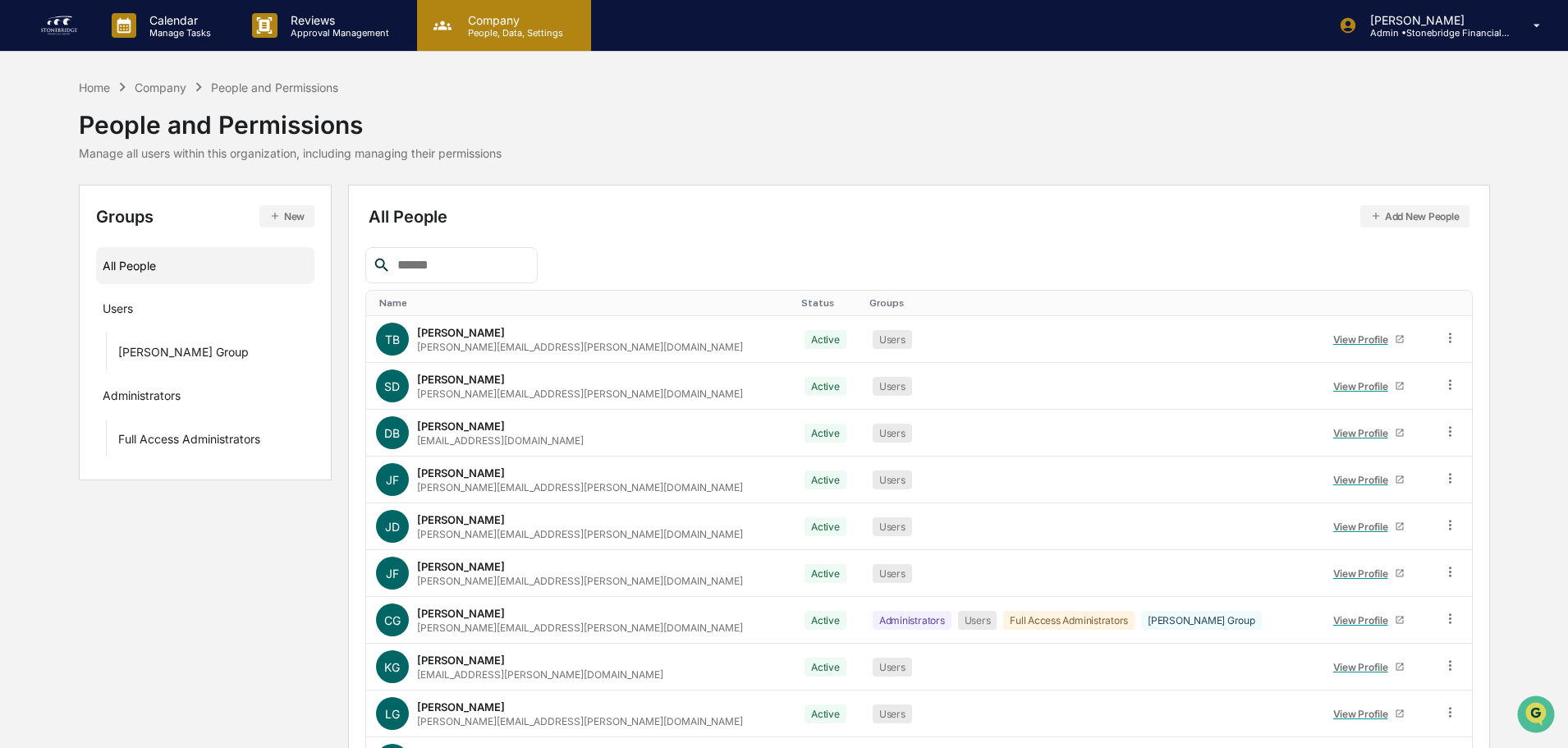
click at [459, 31] on p "People, Data, Settings" at bounding box center [513, 32] width 116 height 11
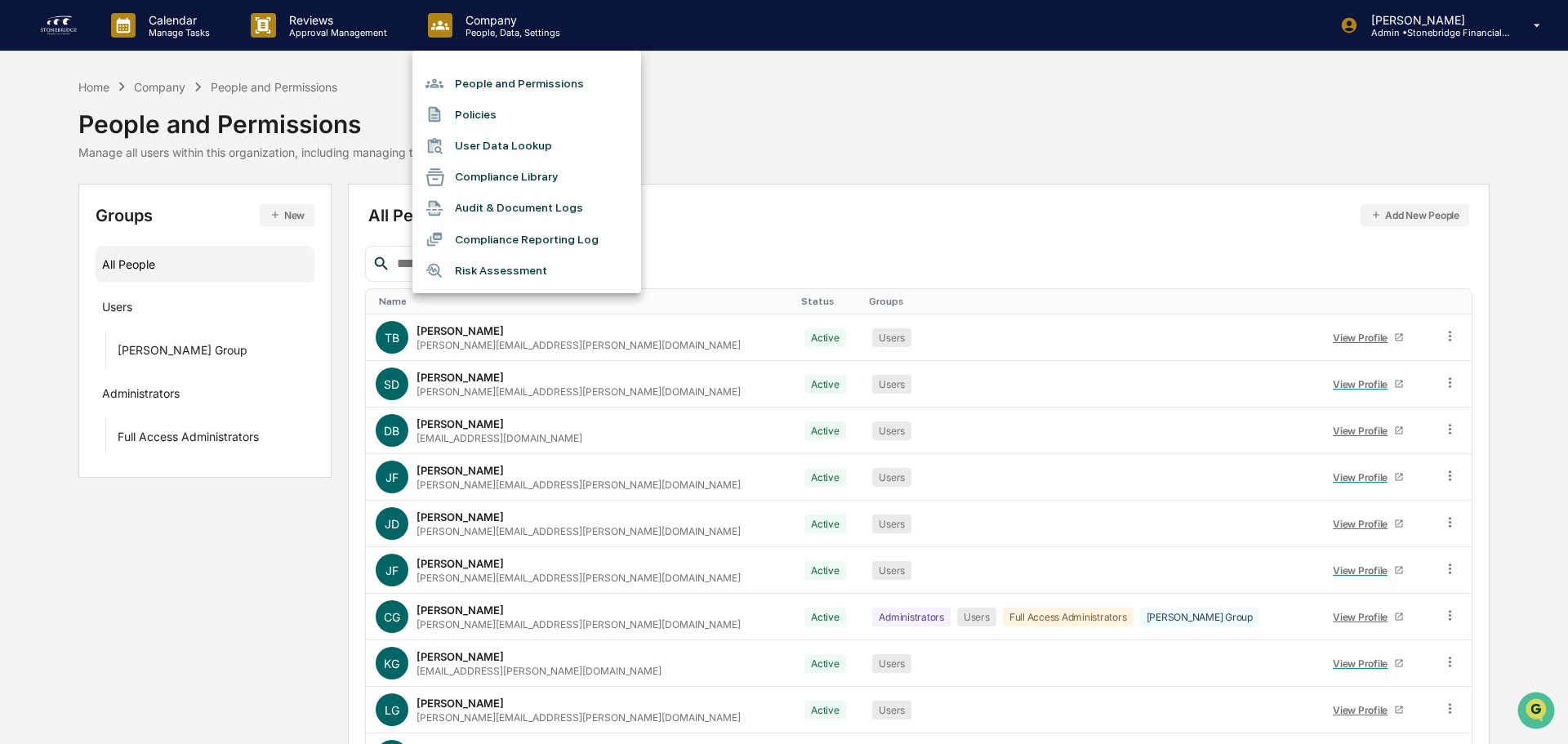
click at [517, 78] on li "People and Permissions" at bounding box center [527, 84] width 229 height 31
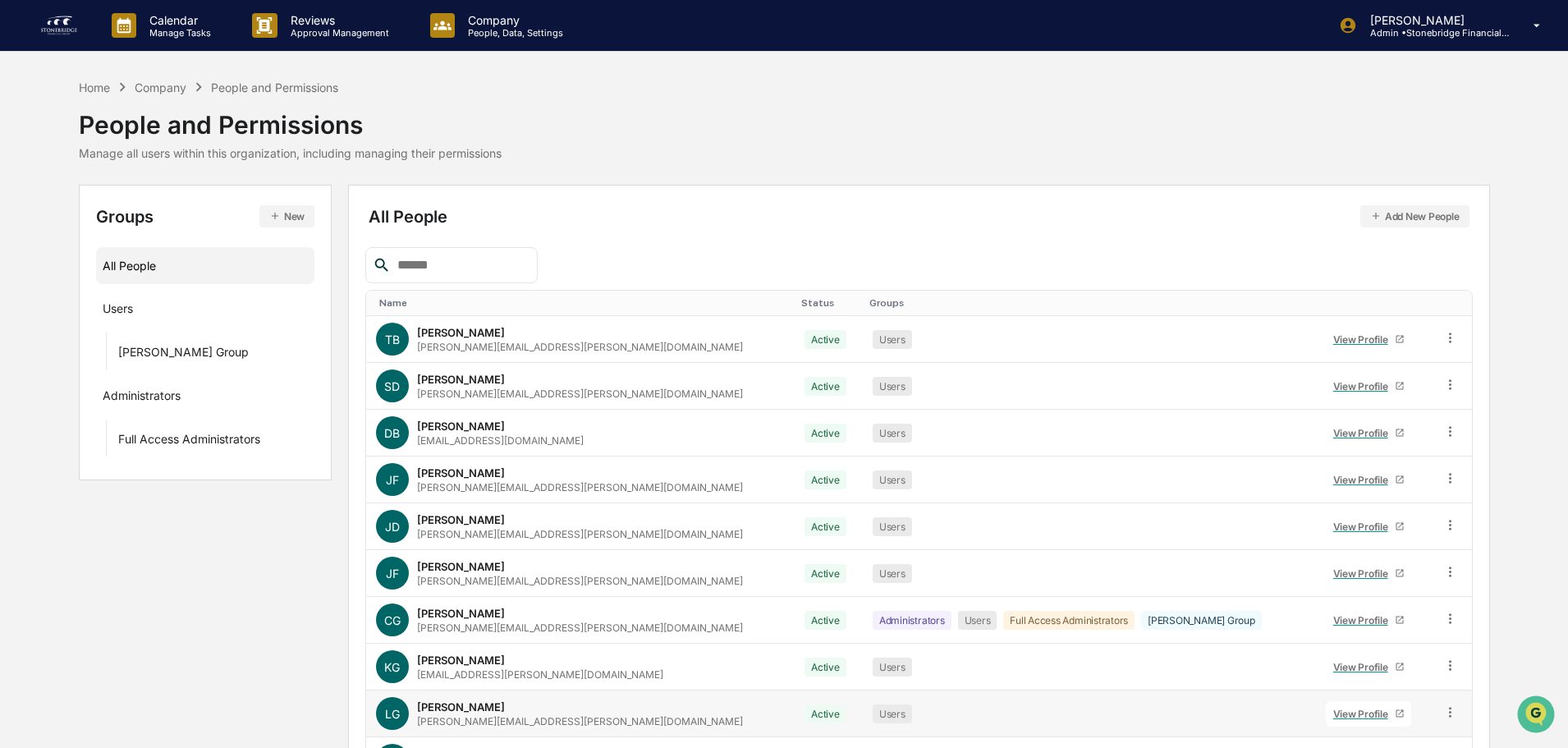
scroll to position [109, 0]
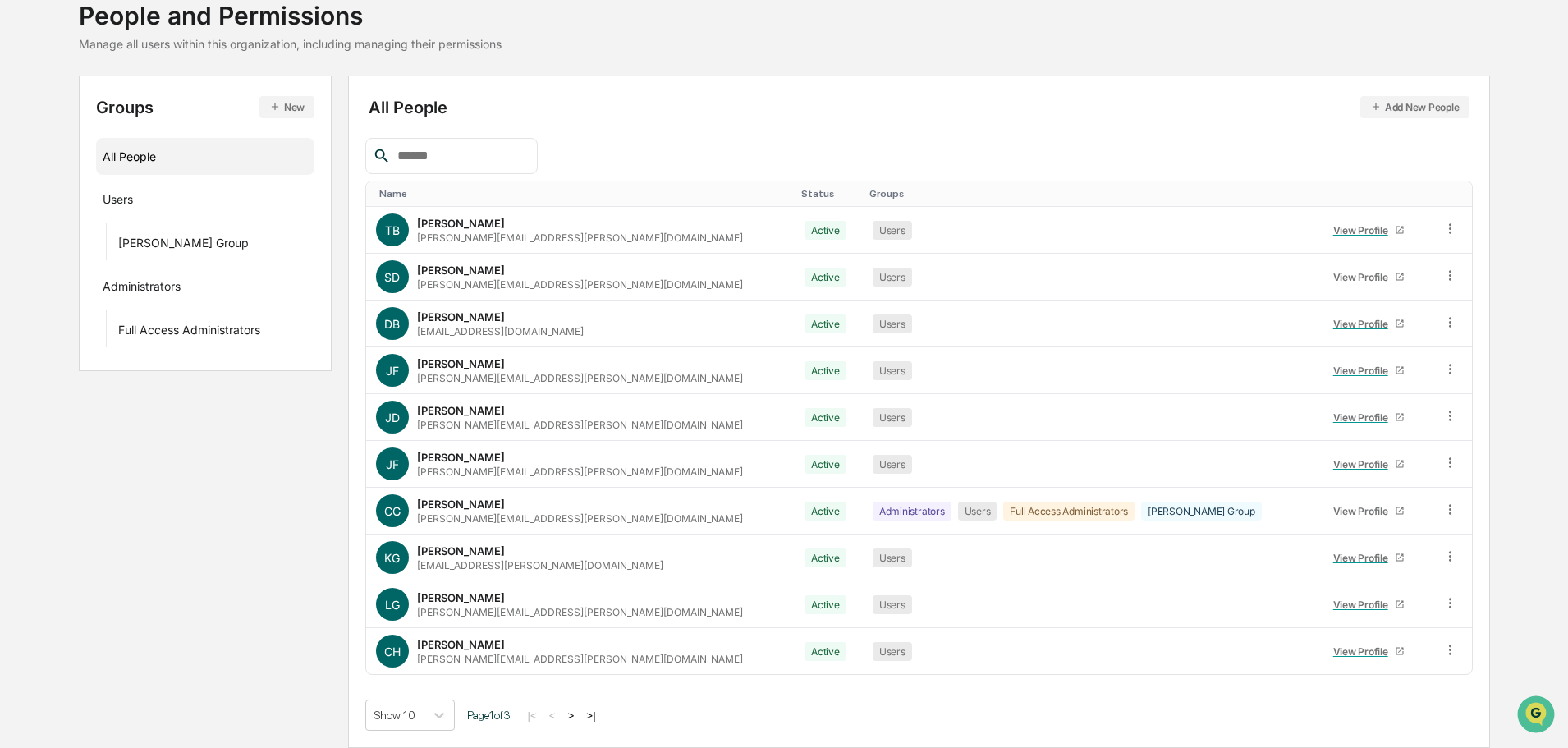
click at [576, 714] on button ">" at bounding box center [571, 716] width 17 height 14
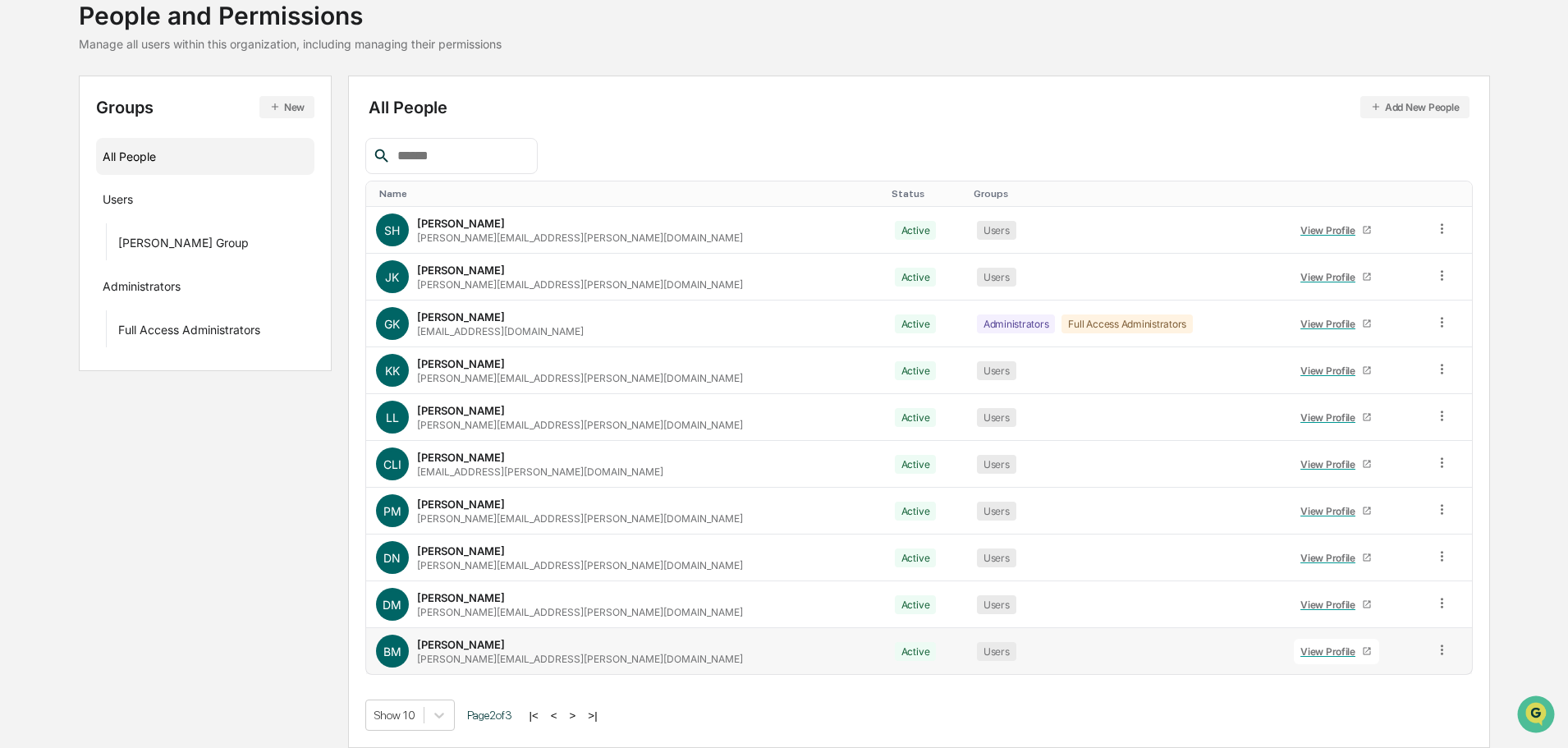
click at [1307, 648] on div "View Profile" at bounding box center [1331, 651] width 62 height 12
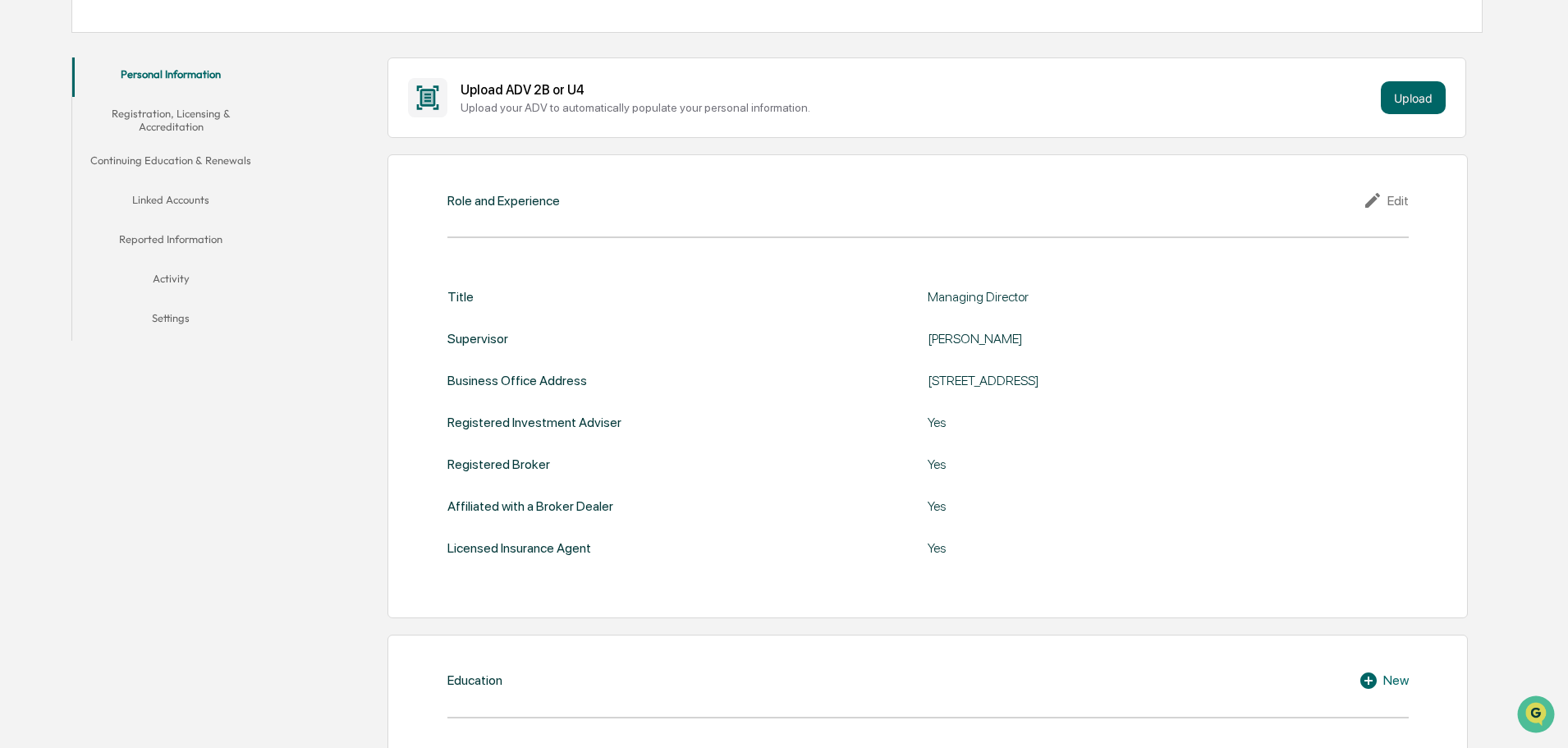
scroll to position [154, 0]
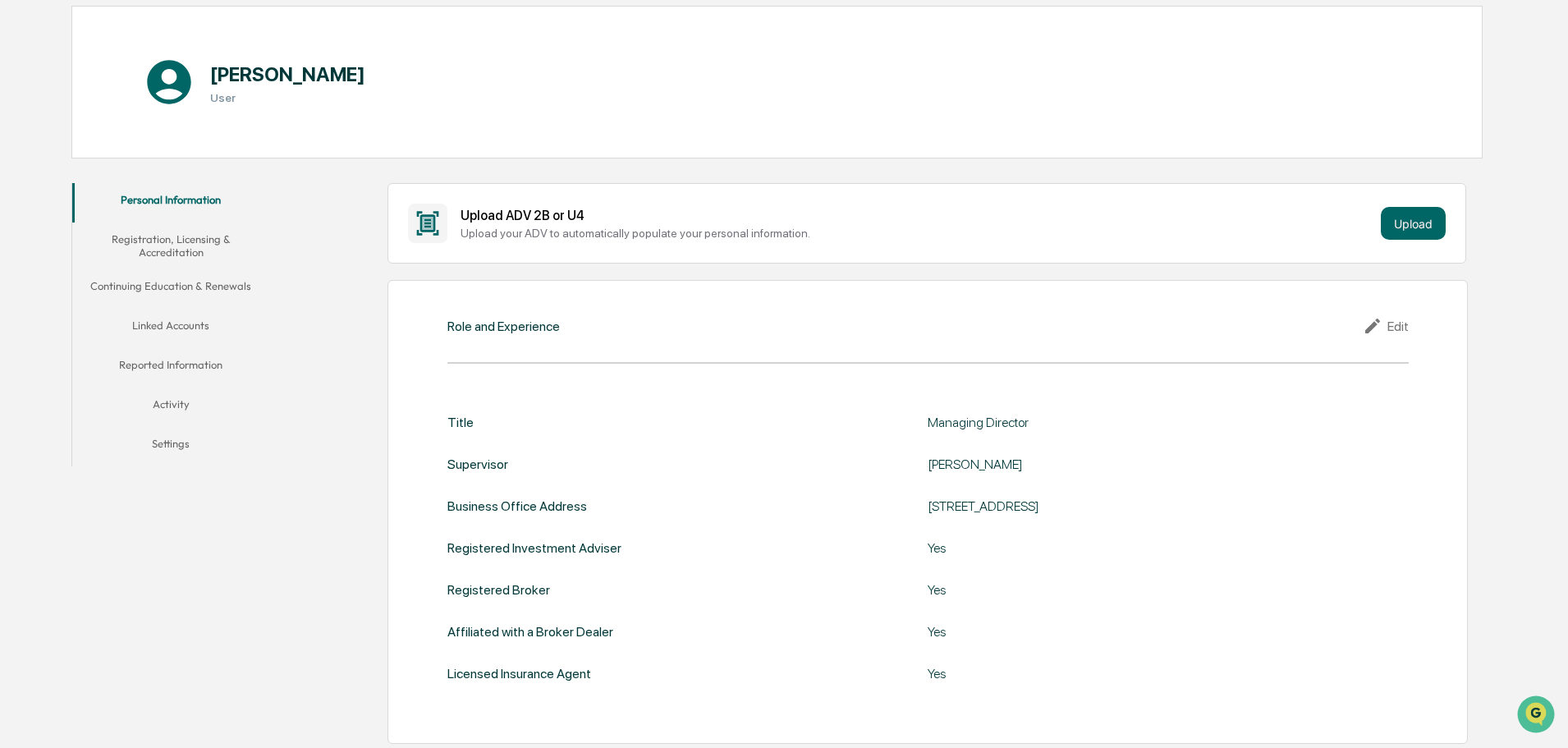
click at [165, 362] on button "Reported Information" at bounding box center [170, 368] width 197 height 40
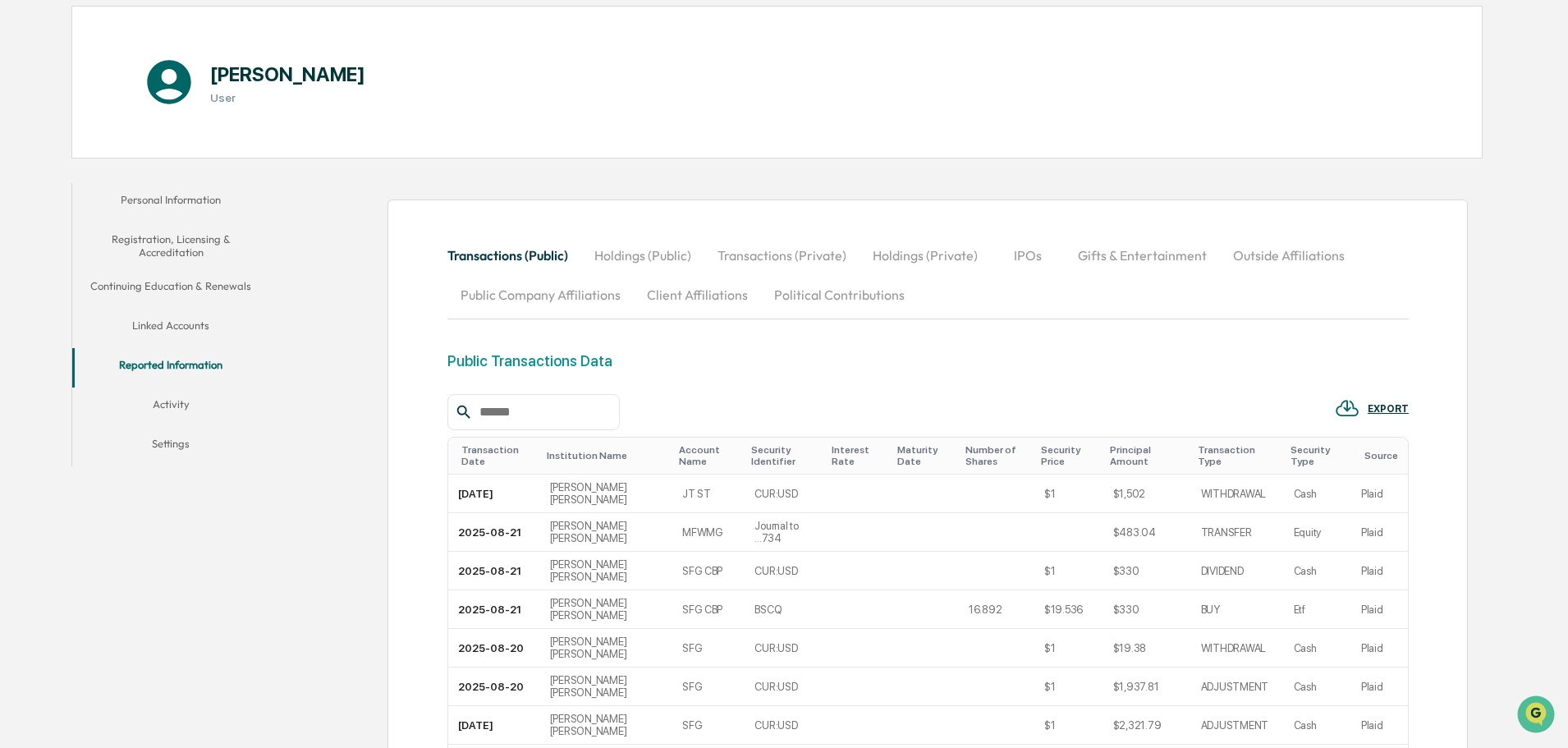
click at [175, 392] on button "Activity" at bounding box center [170, 407] width 197 height 40
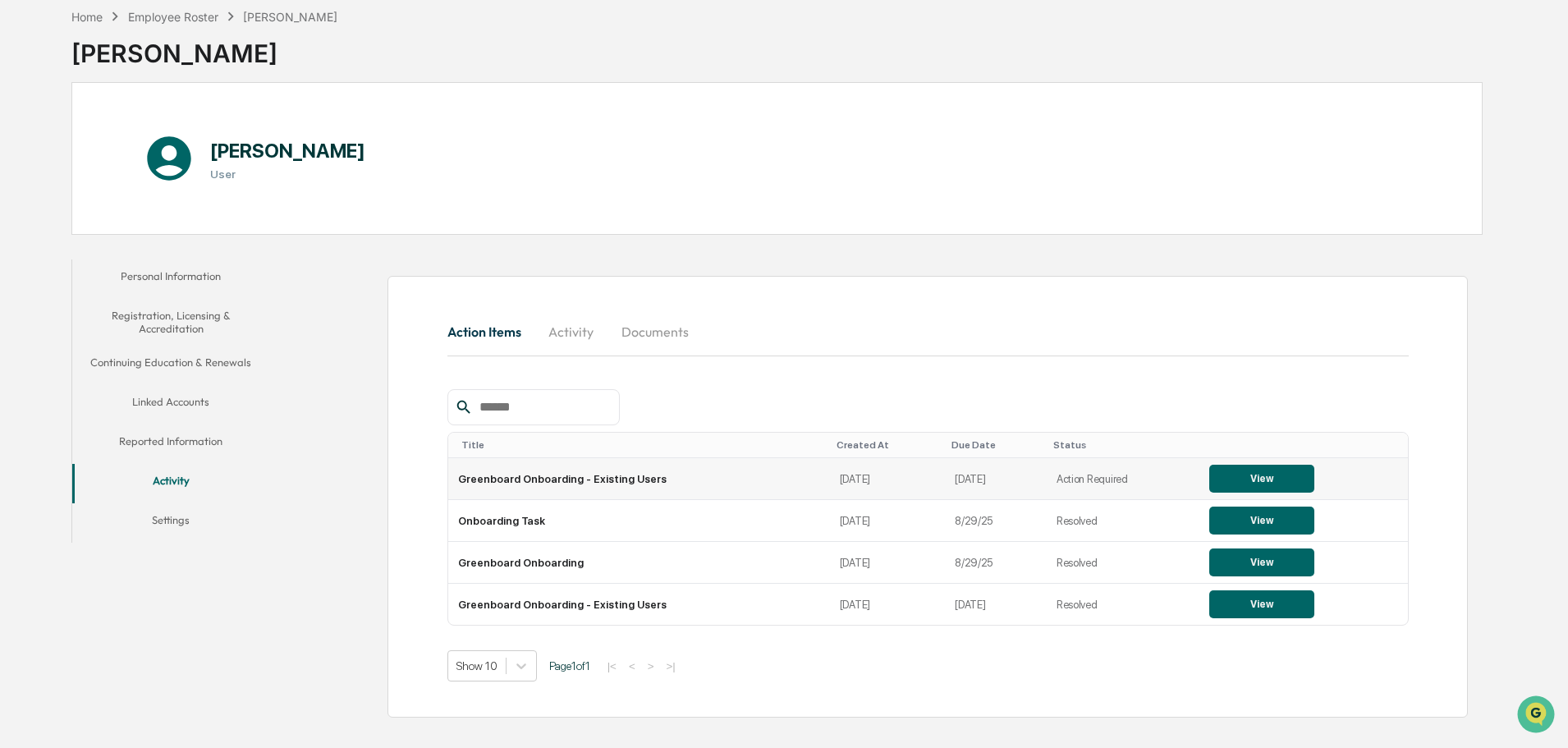
click at [1258, 483] on button "View" at bounding box center [1262, 479] width 105 height 28
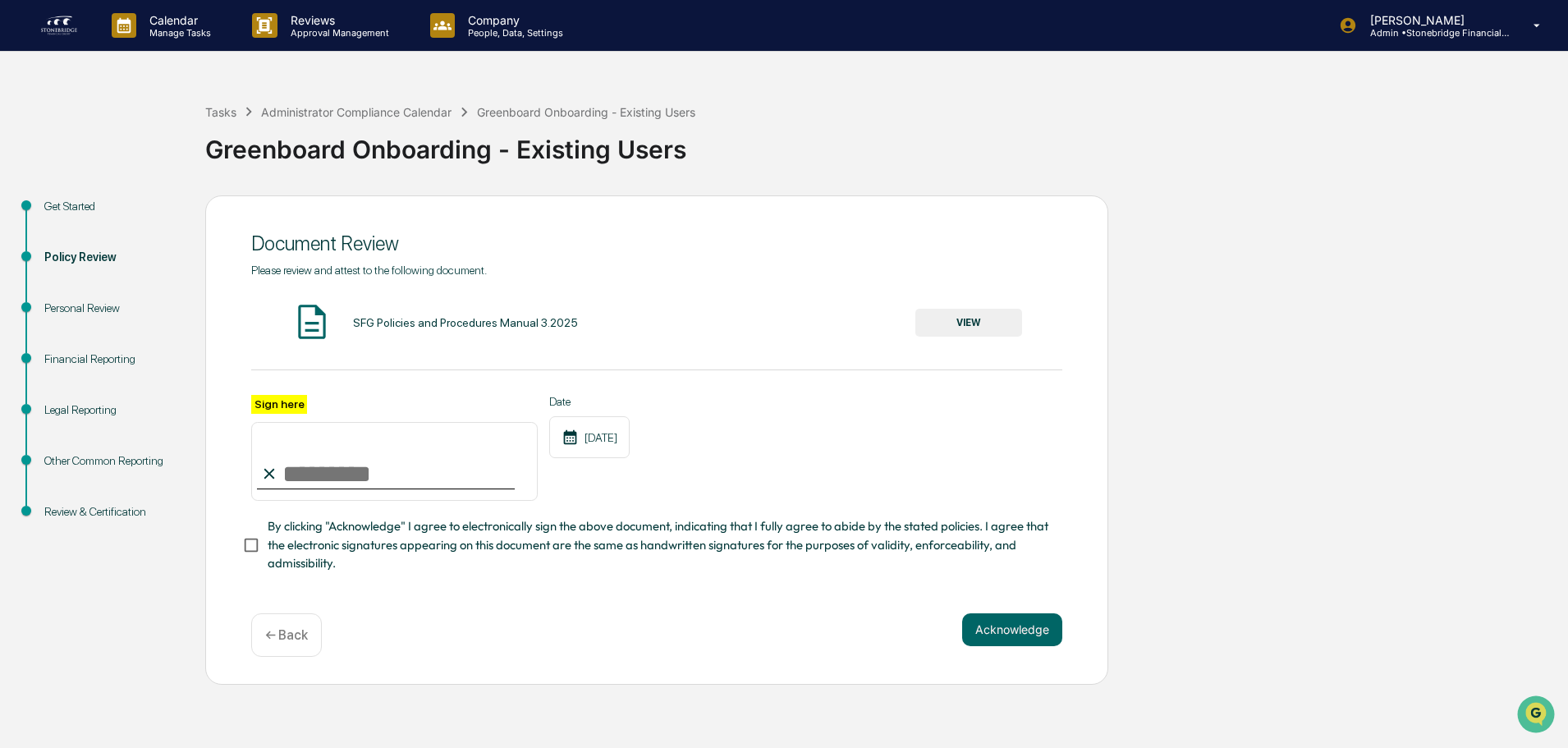
click at [113, 461] on div "Other Common Reporting" at bounding box center [112, 461] width 135 height 18
click at [90, 457] on div "Other Common Reporting" at bounding box center [112, 461] width 135 height 18
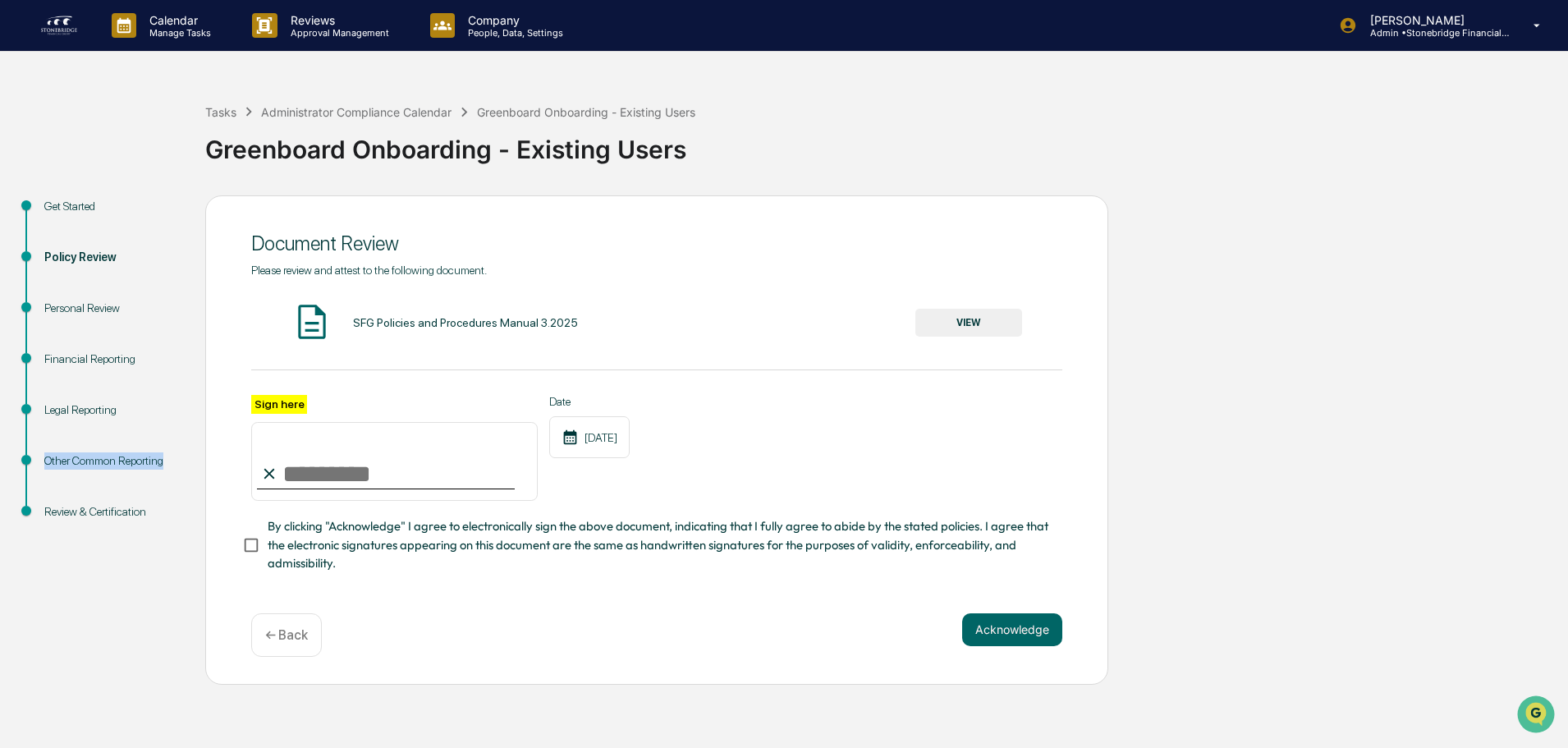
click at [90, 457] on div "Other Common Reporting" at bounding box center [112, 461] width 135 height 18
click at [368, 116] on div "Administrator Compliance Calendar" at bounding box center [357, 112] width 190 height 14
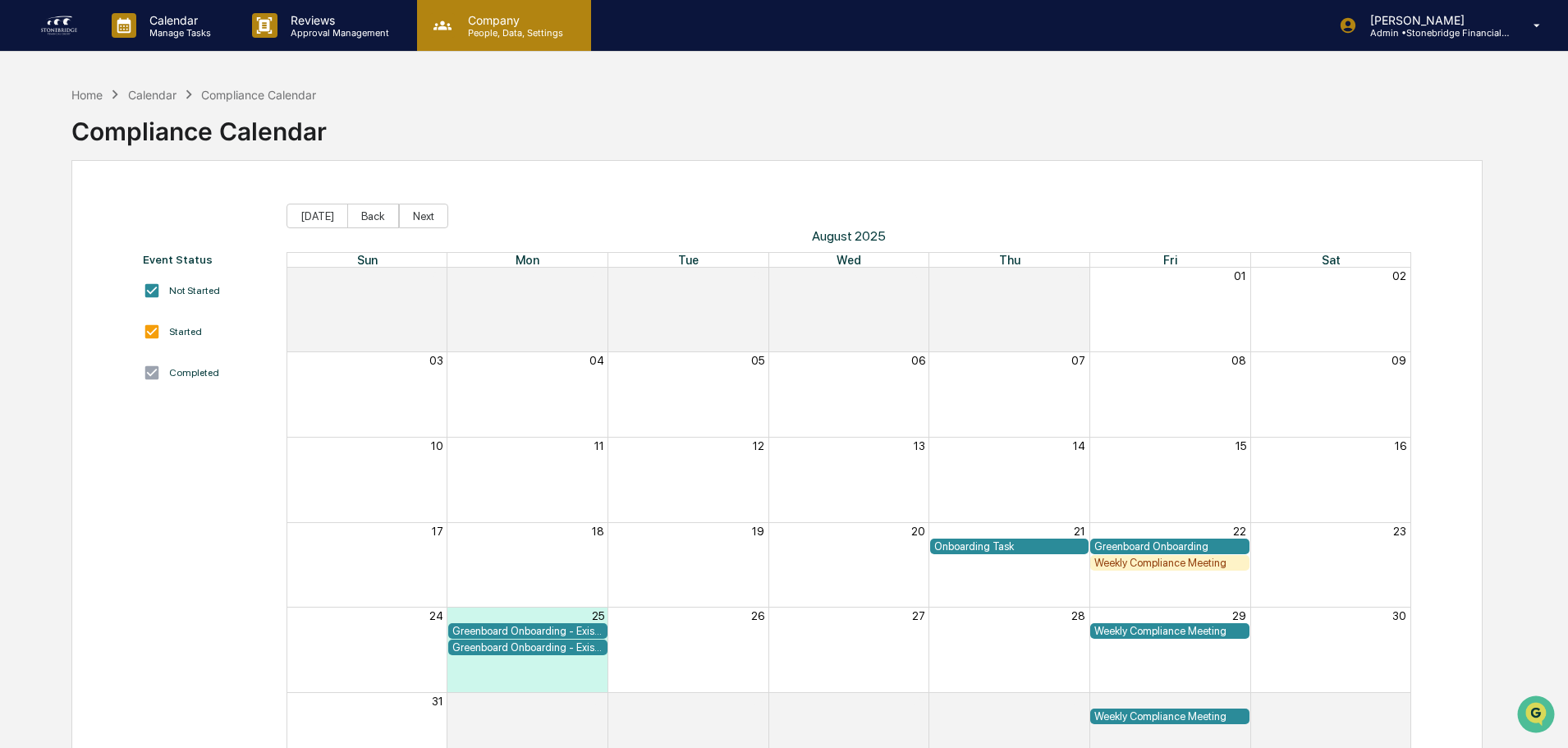
click at [526, 26] on div "Company People, Data, Settings" at bounding box center [513, 26] width 116 height 26
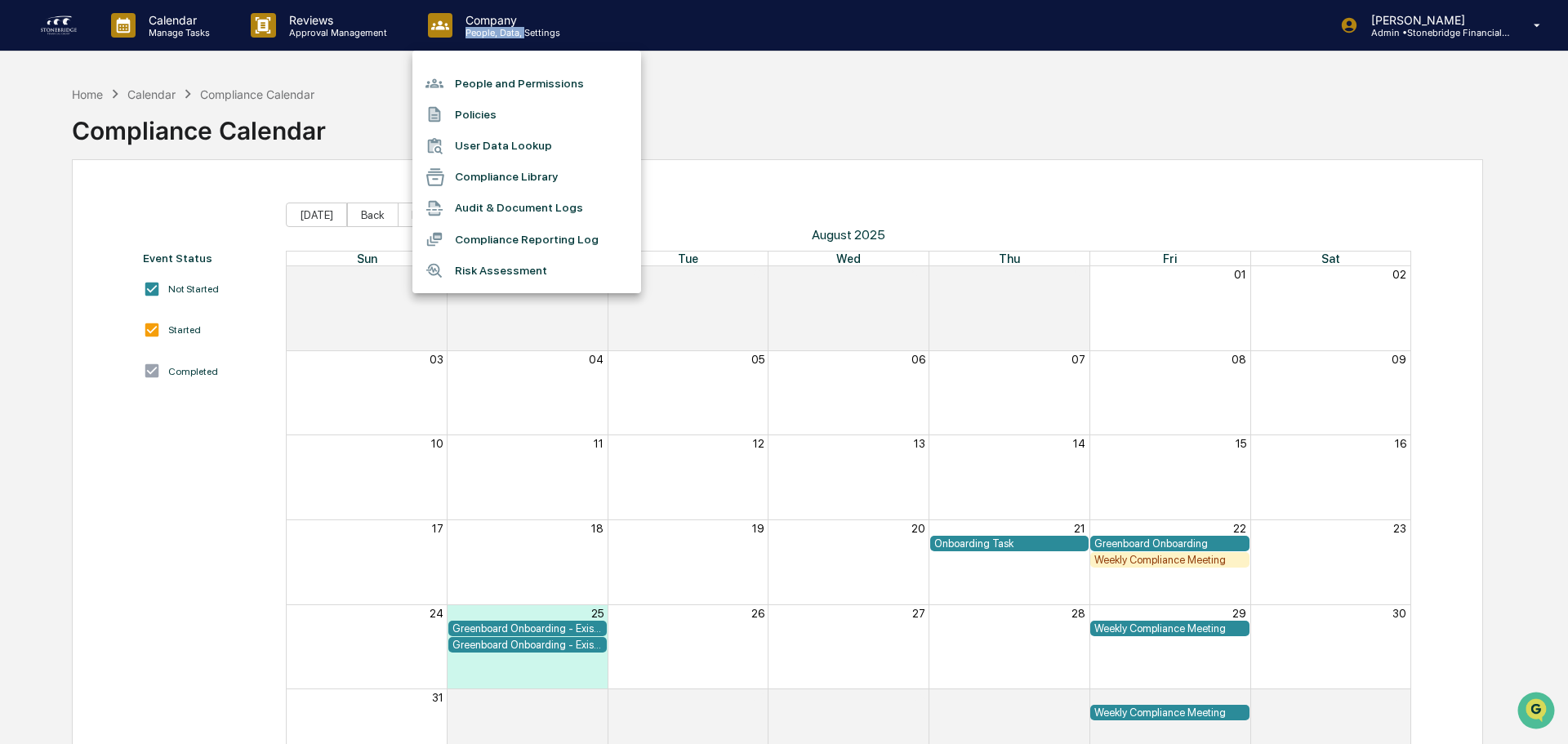
click at [519, 79] on li "People and Permissions" at bounding box center [527, 84] width 229 height 31
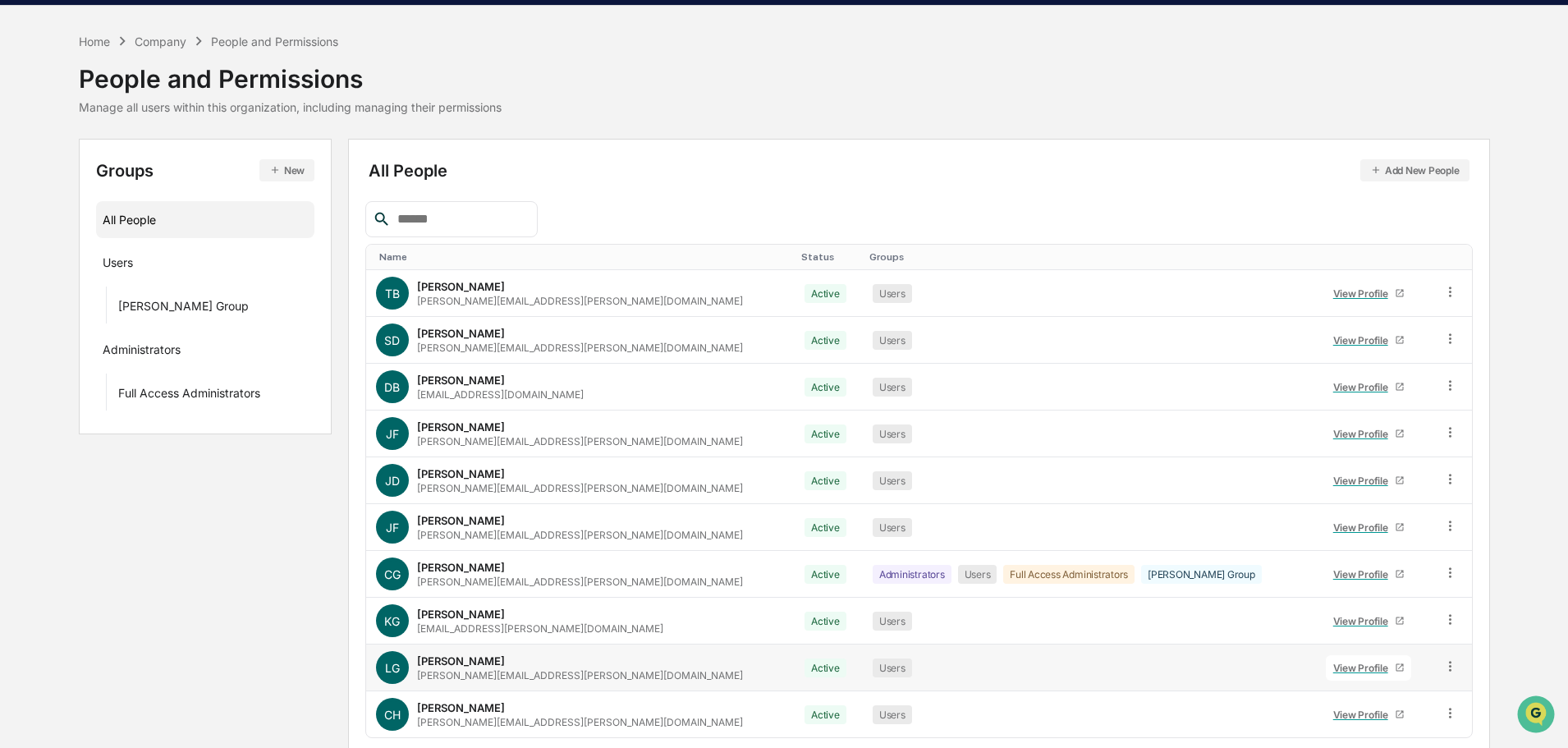
scroll to position [109, 0]
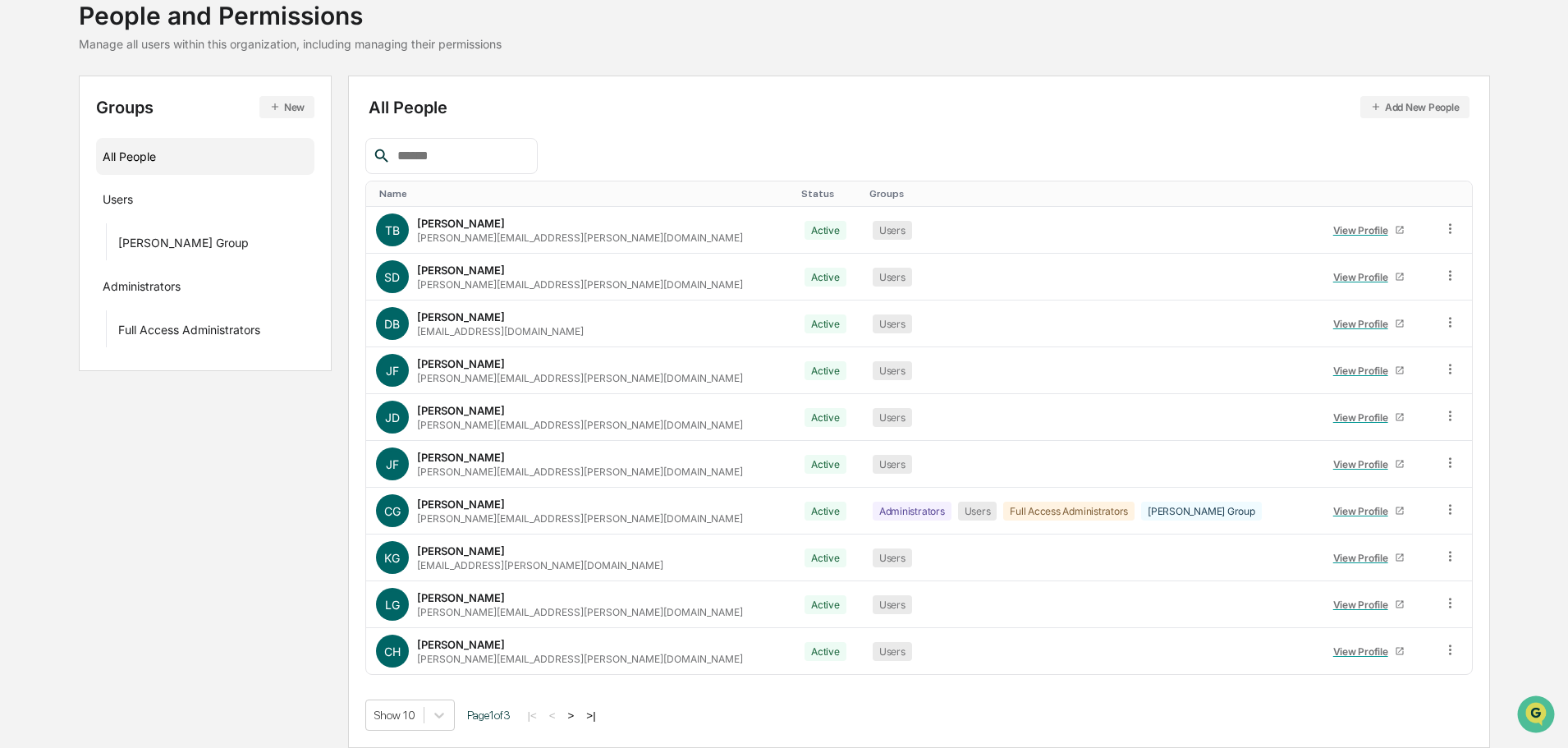
click at [579, 715] on button ">" at bounding box center [571, 716] width 17 height 14
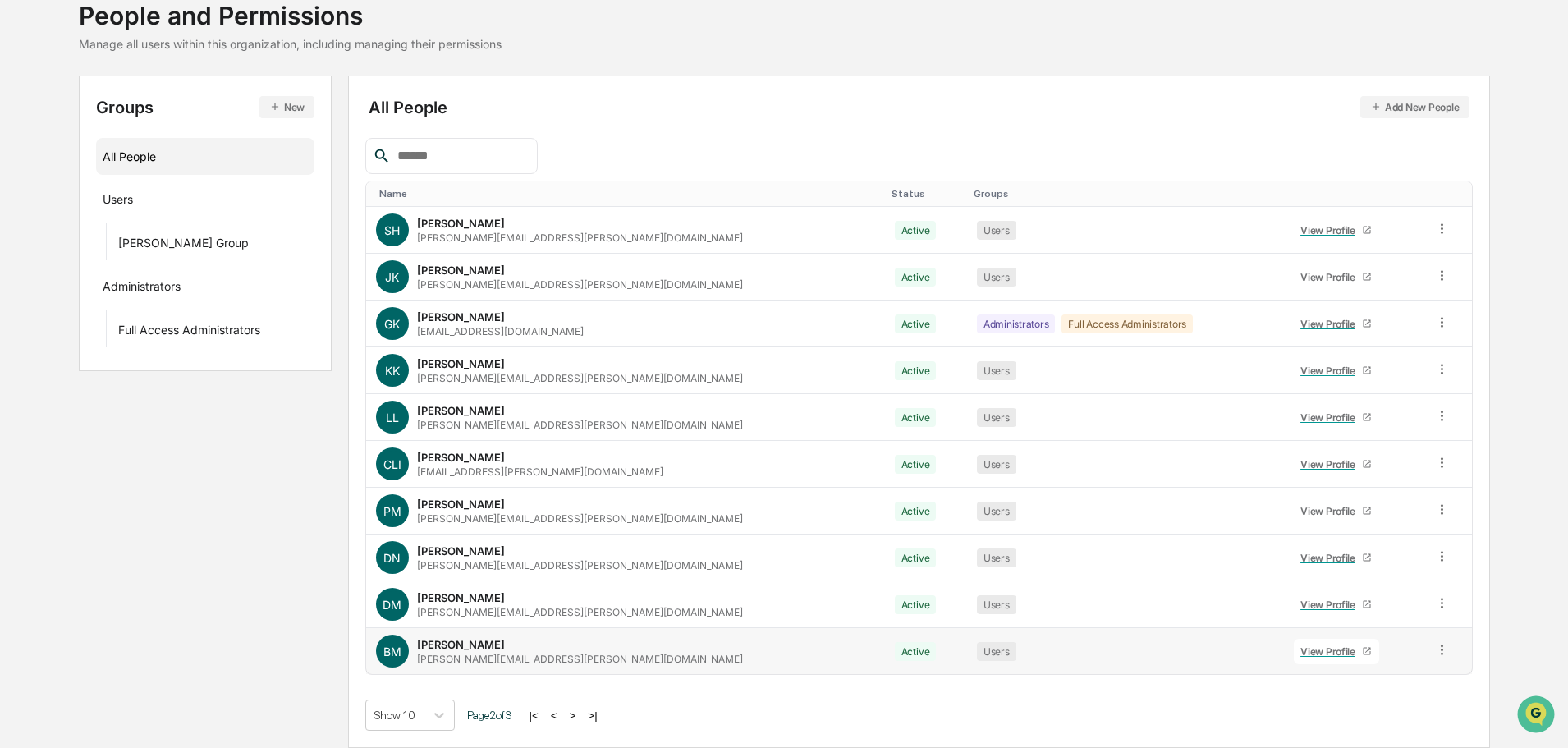
click at [1300, 652] on div "View Profile" at bounding box center [1331, 651] width 62 height 12
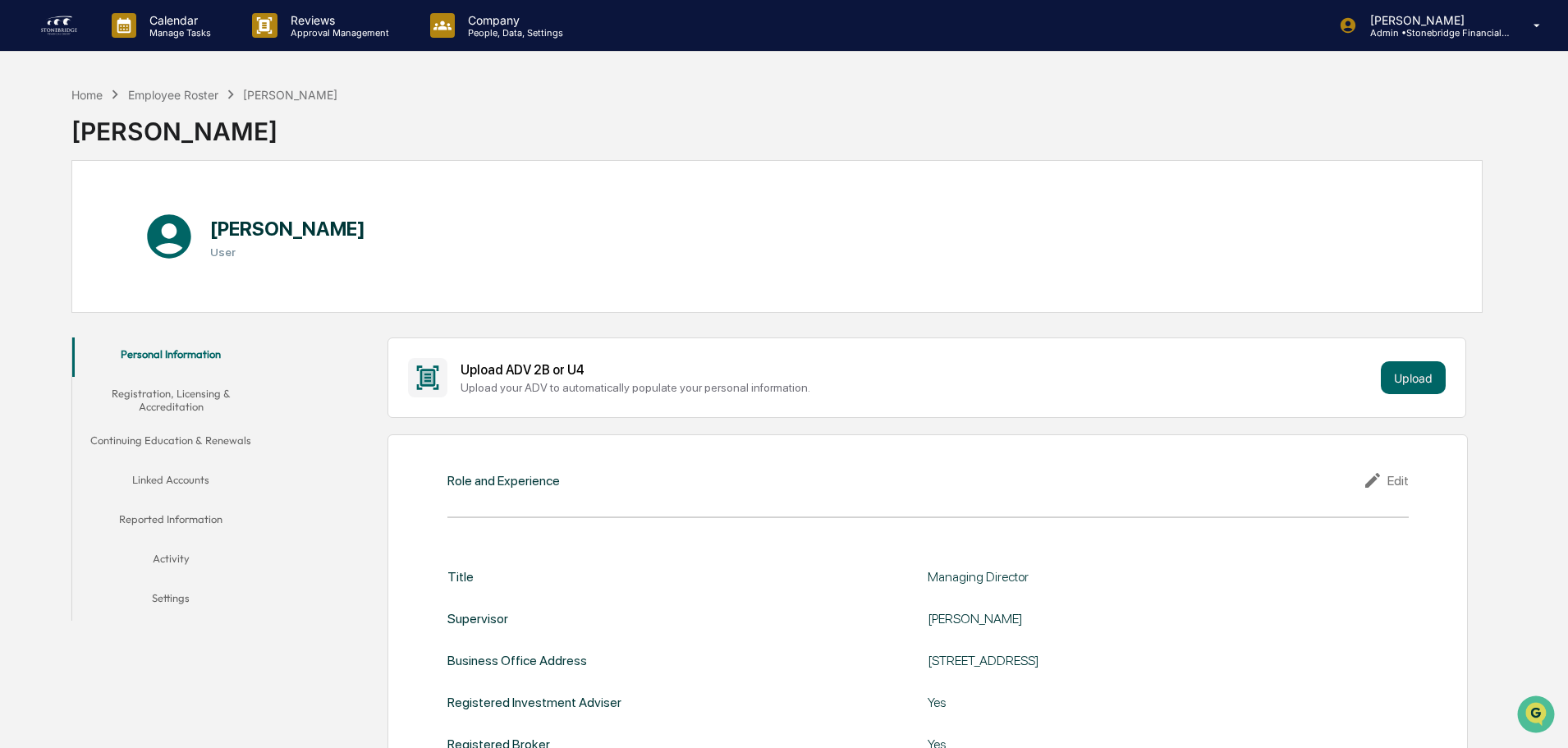
click at [56, 32] on img at bounding box center [59, 25] width 40 height 26
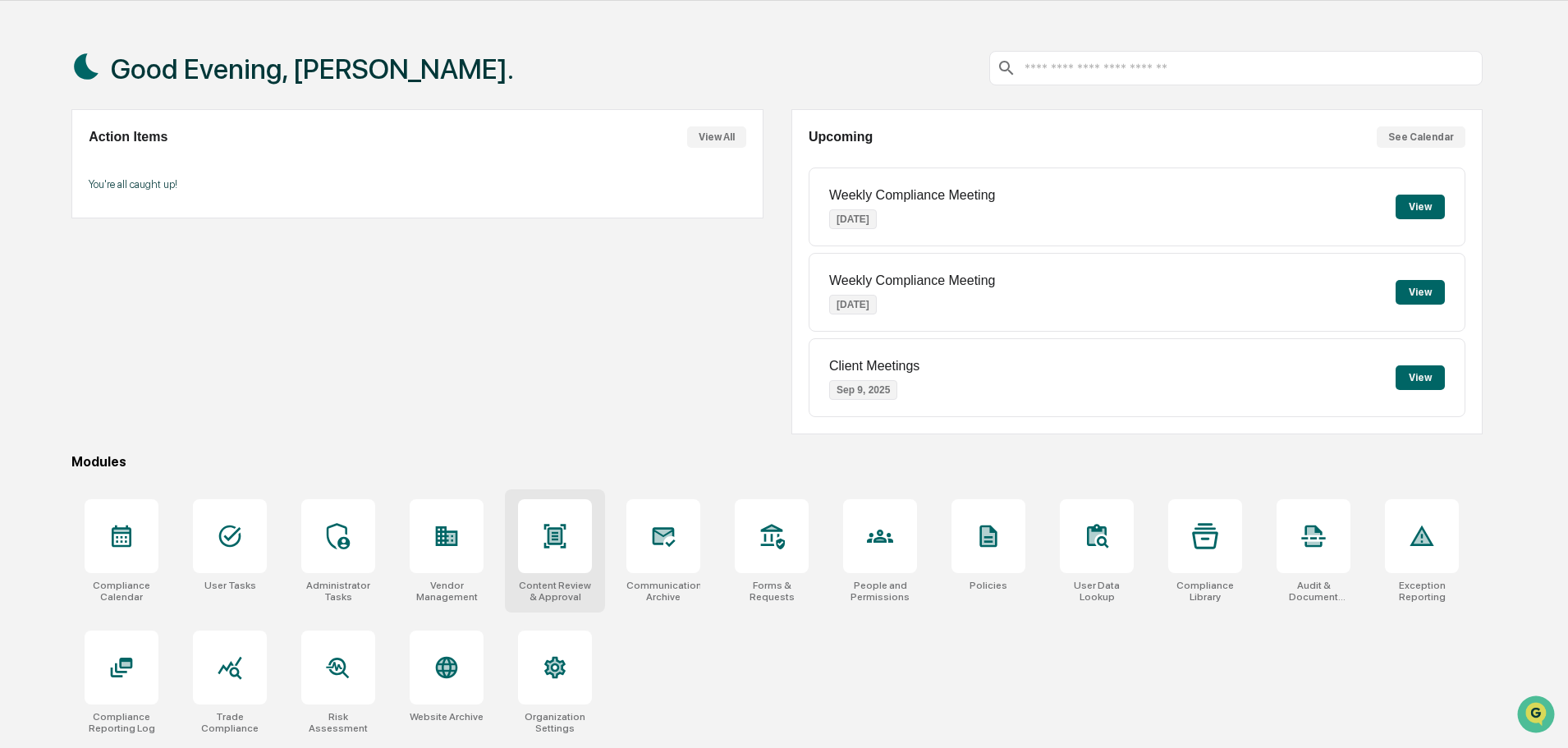
scroll to position [78, 0]
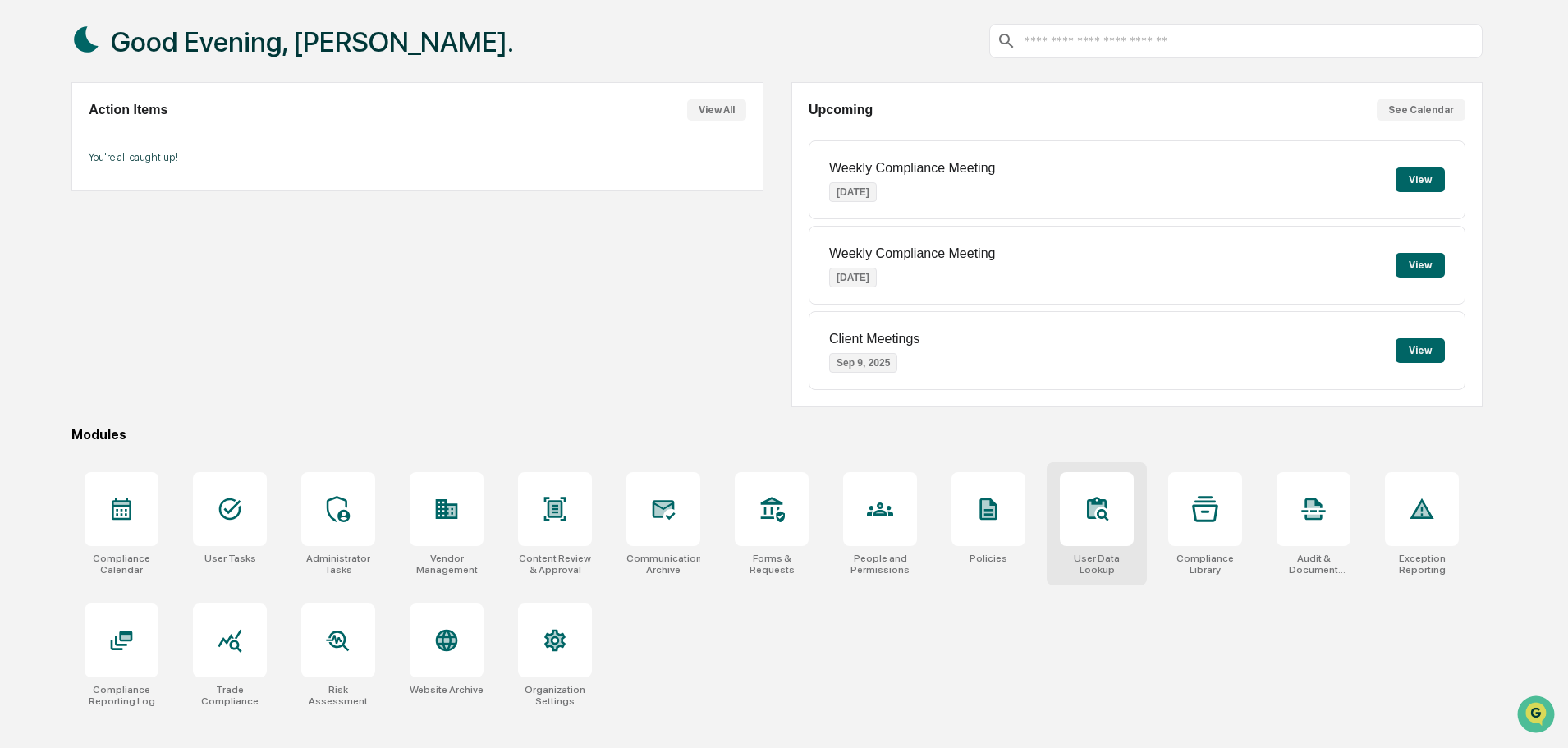
click at [1103, 545] on div at bounding box center [1097, 509] width 74 height 74
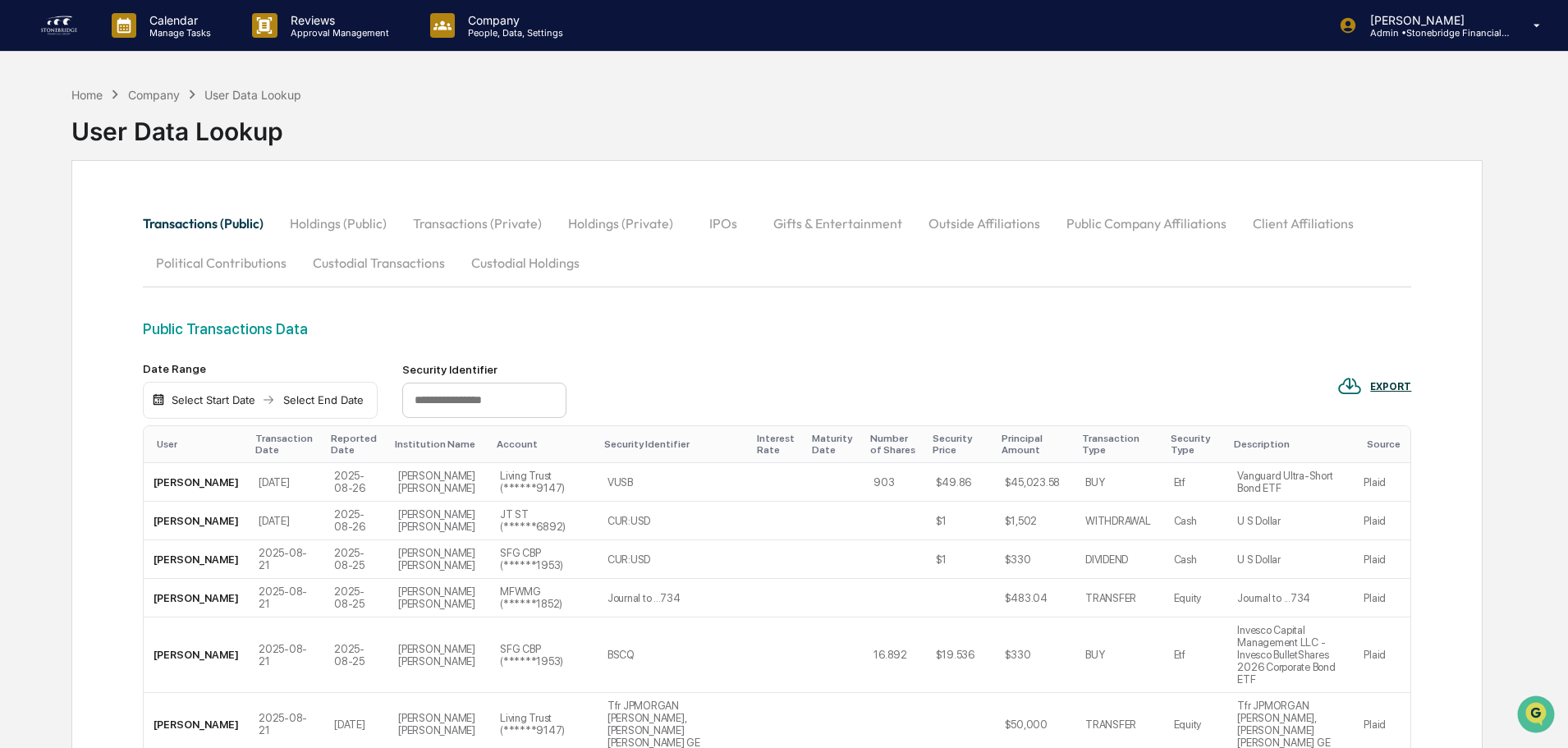
click at [980, 225] on button "Outside Affiliations" at bounding box center [984, 223] width 138 height 40
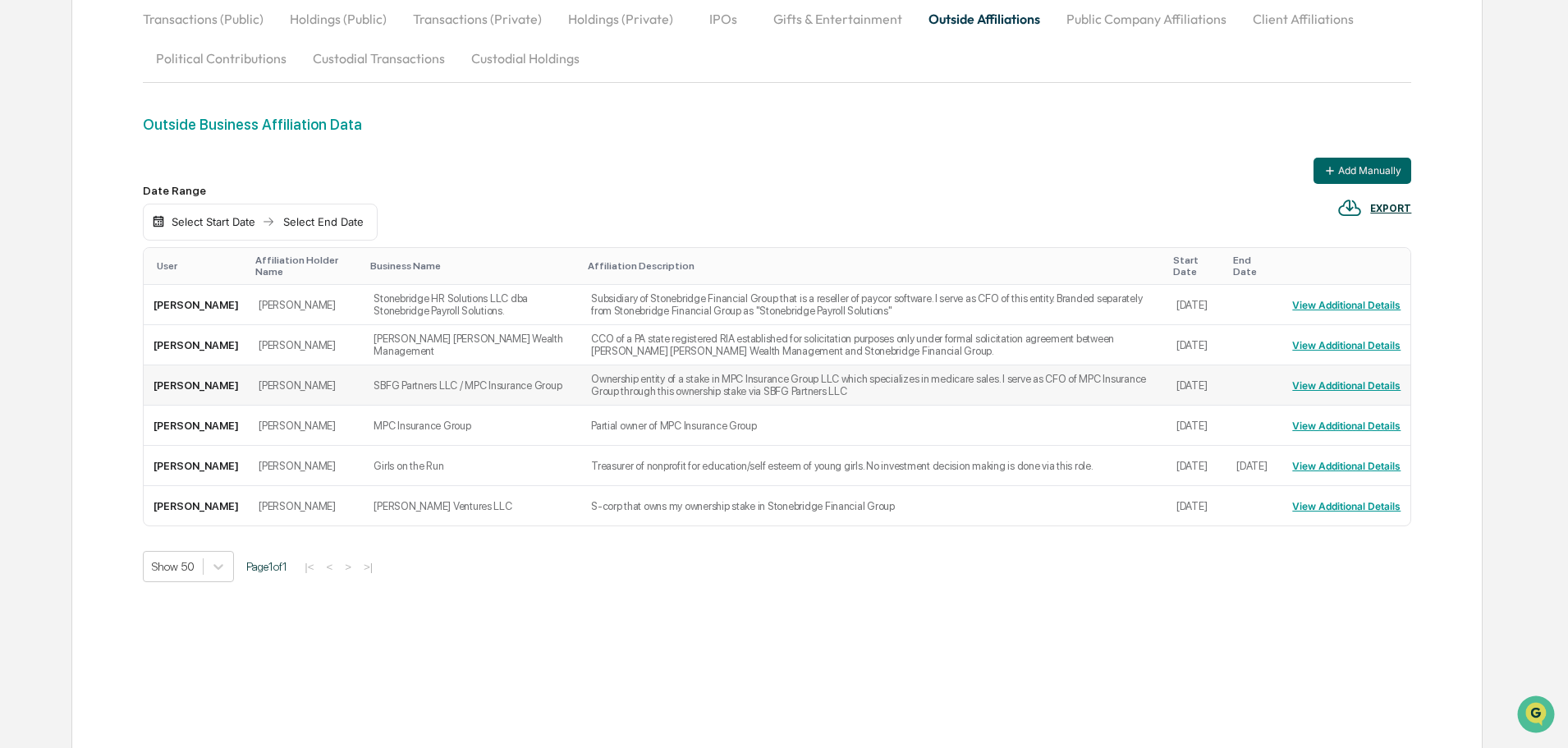
scroll to position [209, 0]
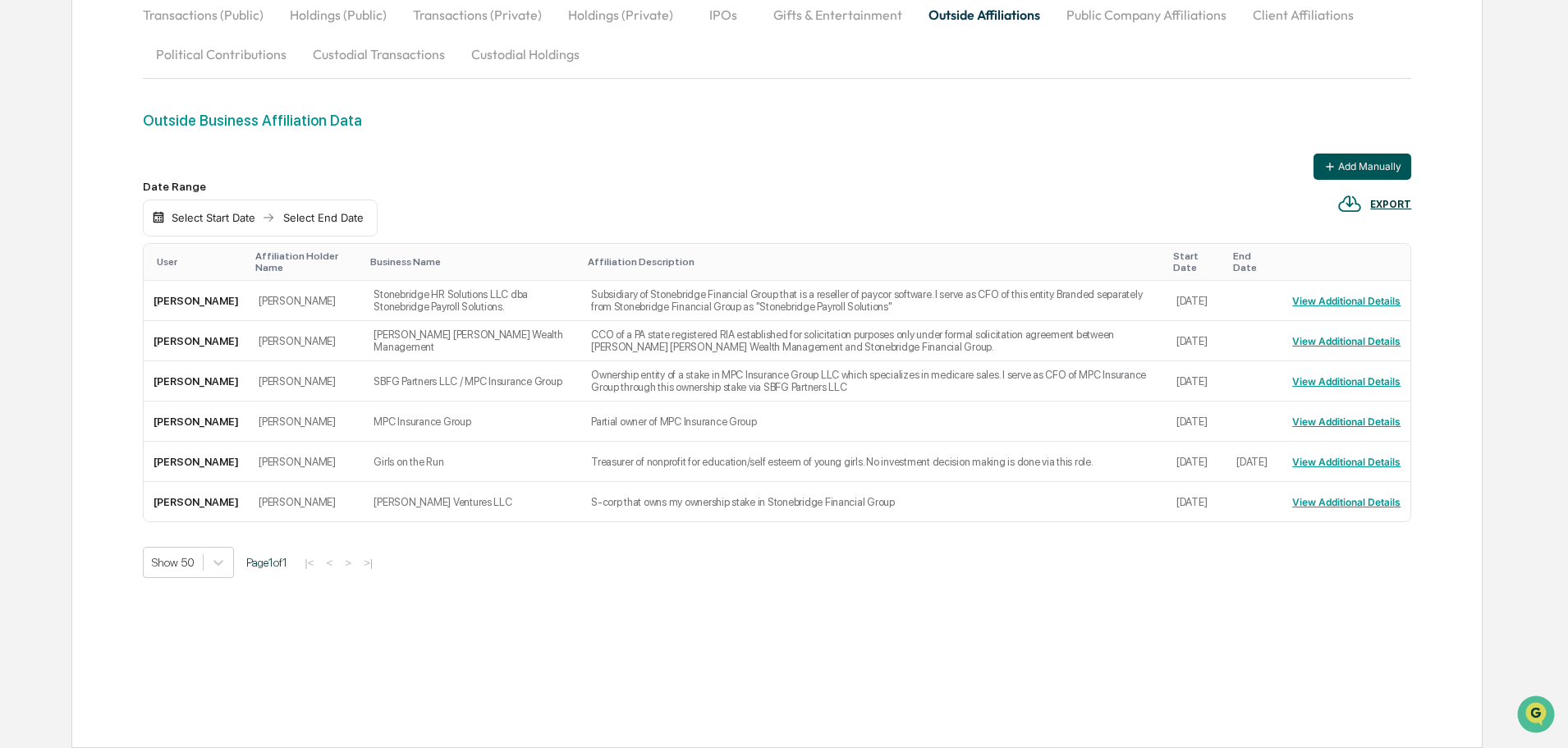
click at [1330, 174] on button "Add Manually" at bounding box center [1363, 166] width 98 height 26
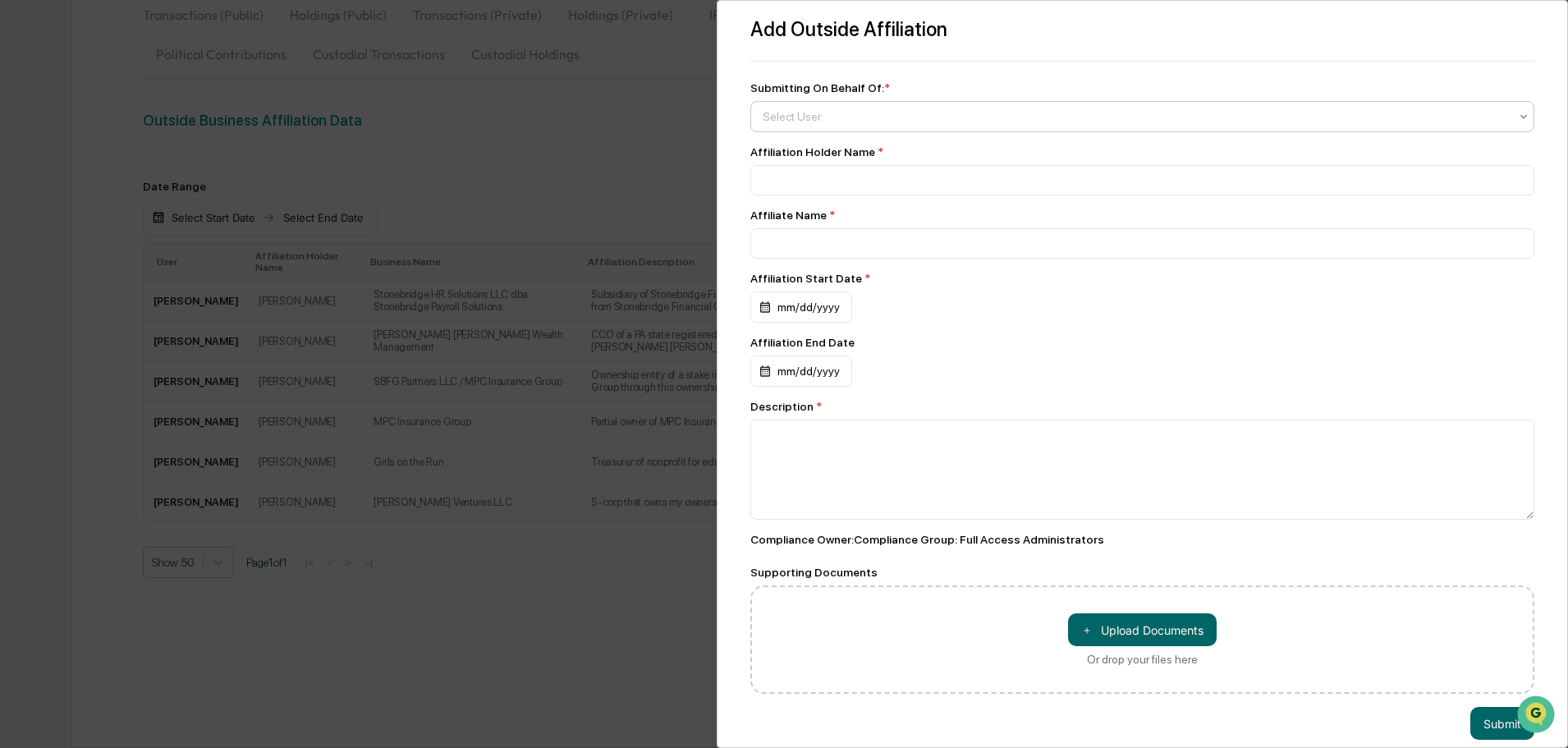
click at [797, 116] on div at bounding box center [1136, 116] width 747 height 17
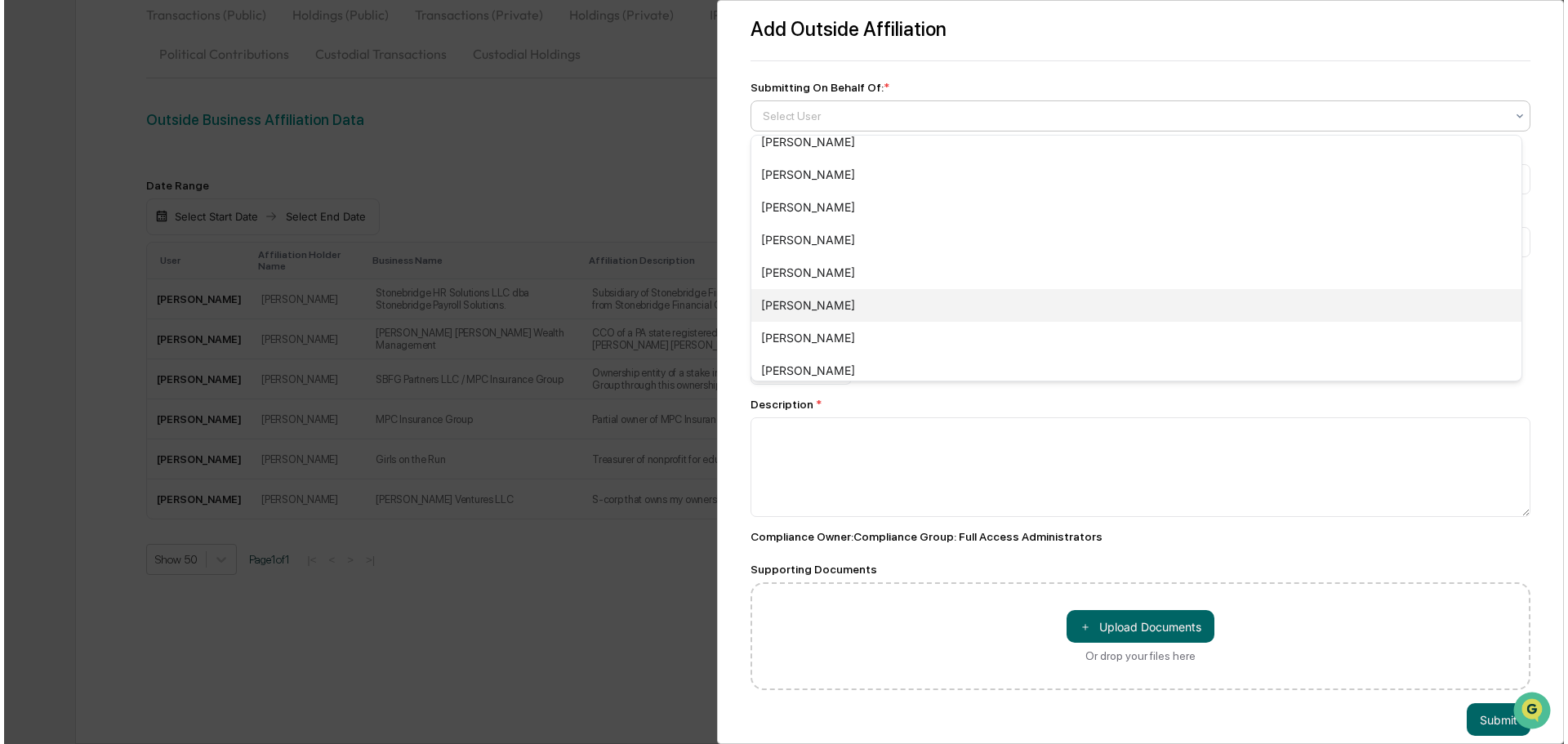
scroll to position [490, 0]
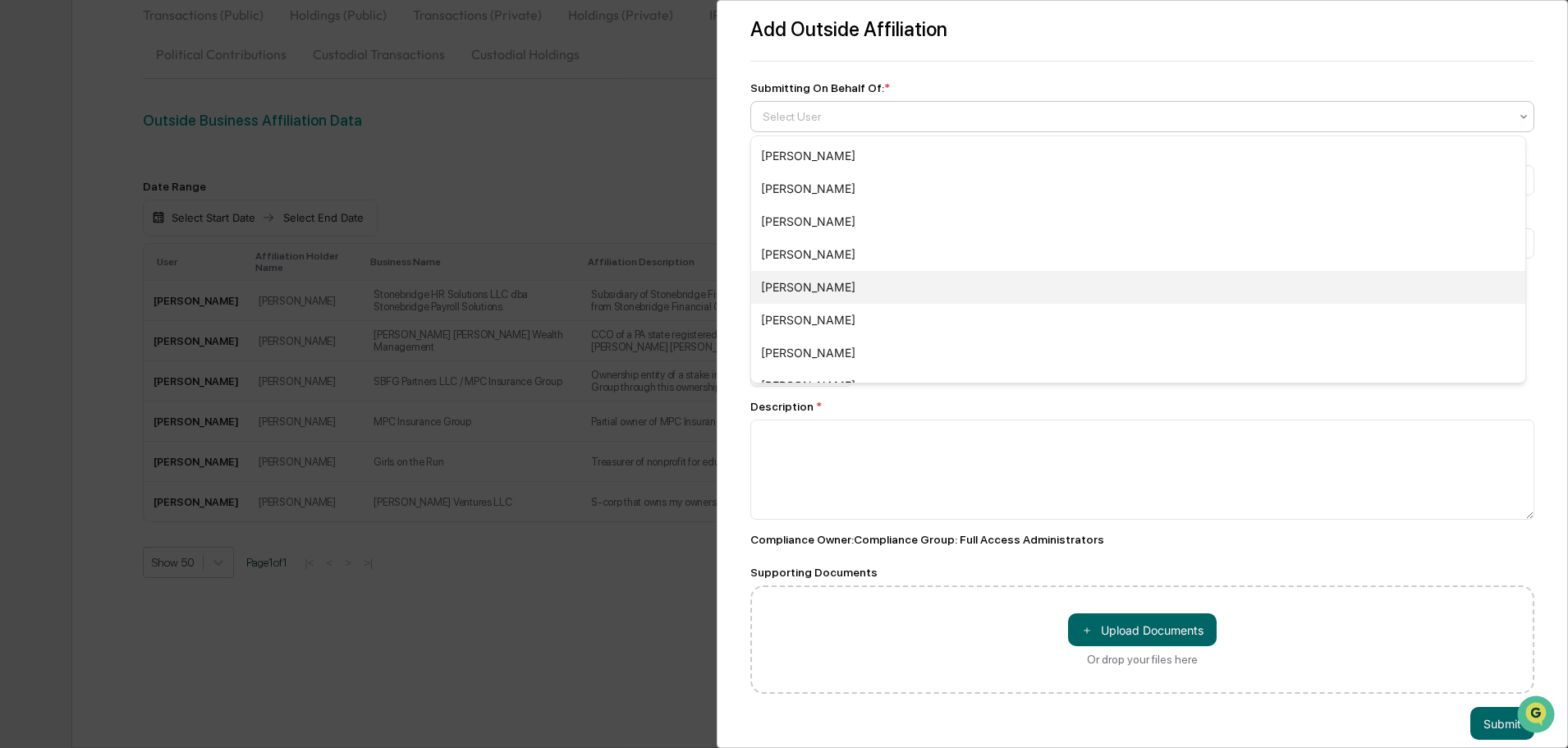
click at [825, 289] on div "[PERSON_NAME]" at bounding box center [1138, 288] width 774 height 33
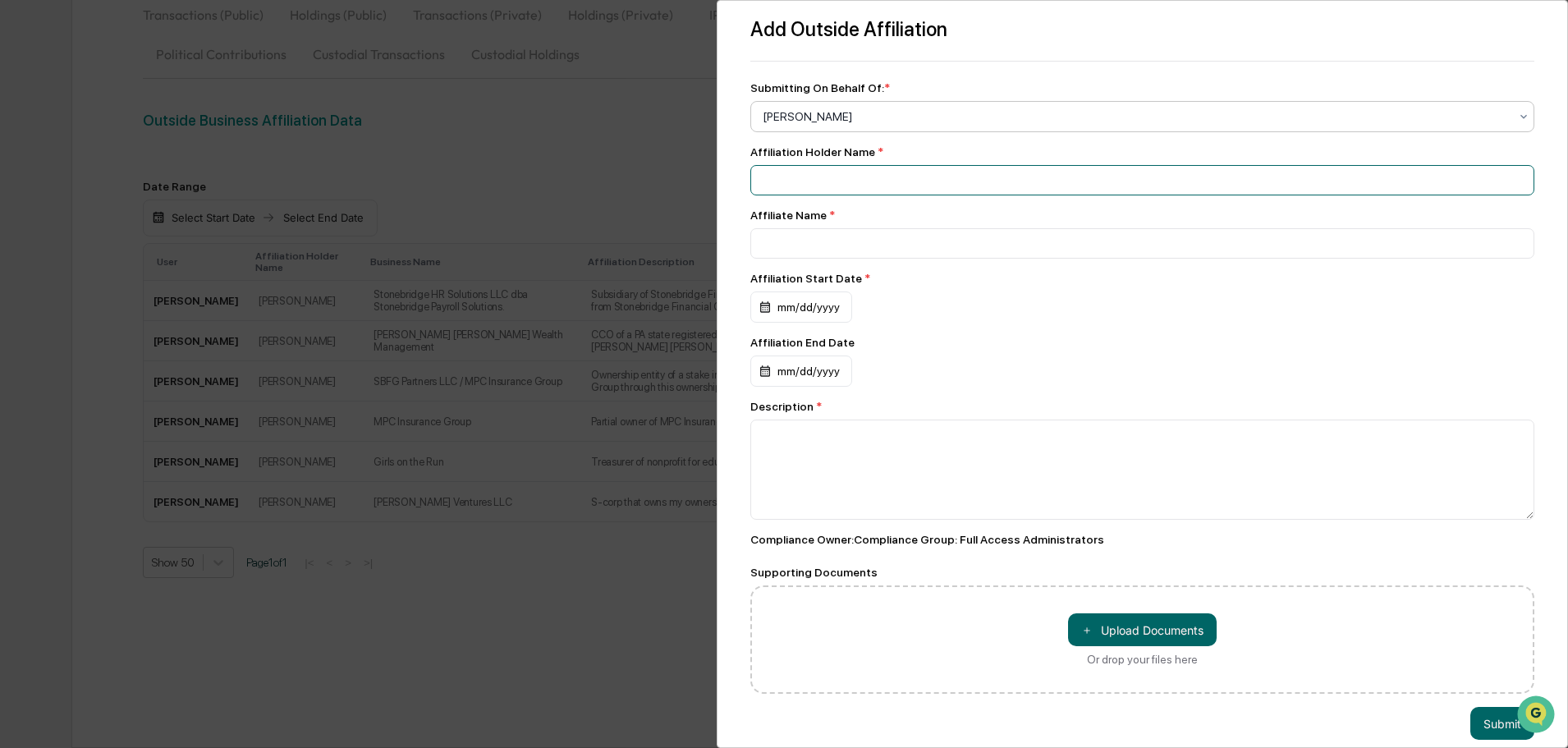
click at [838, 180] on input at bounding box center [1142, 180] width 784 height 31
type input "**********"
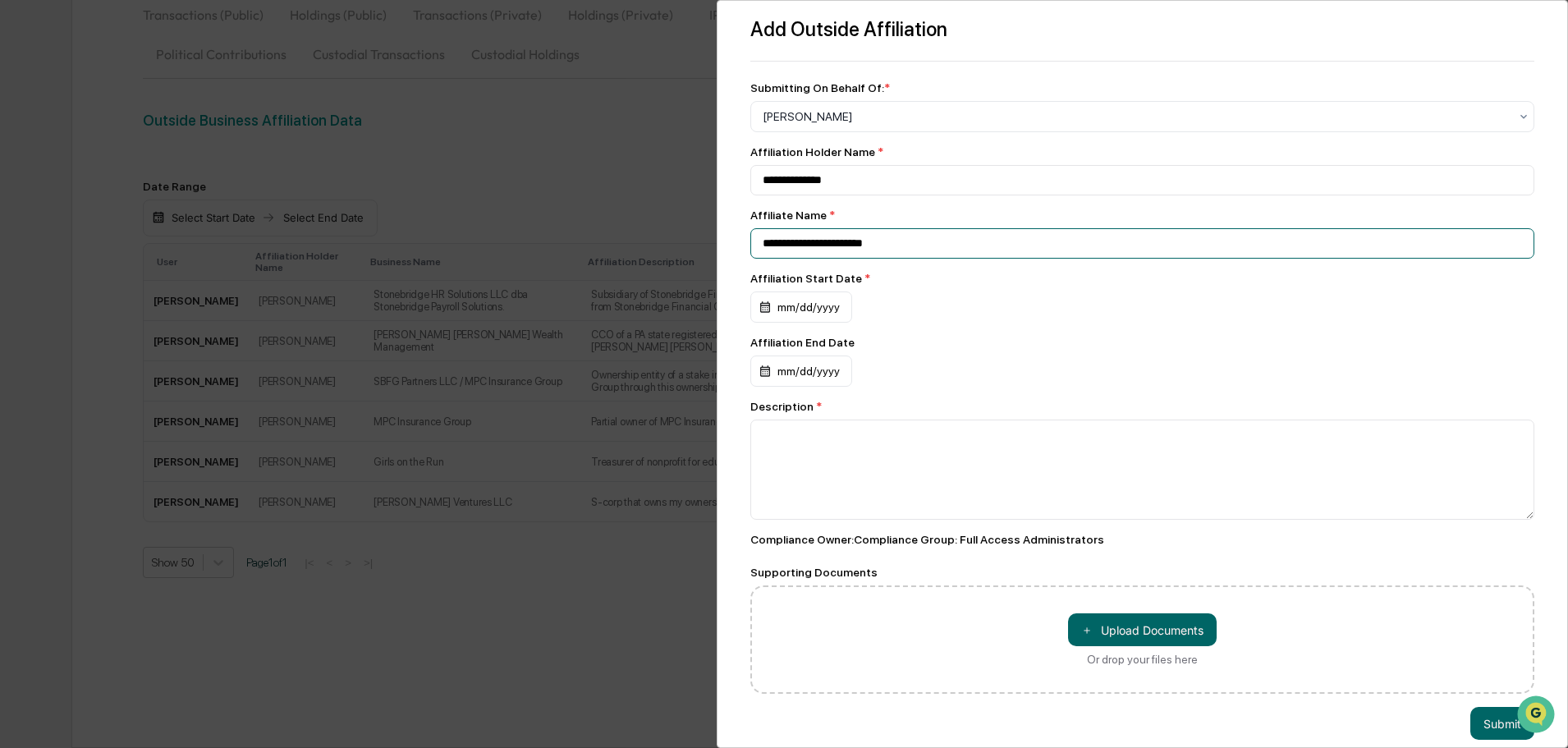
type input "**********"
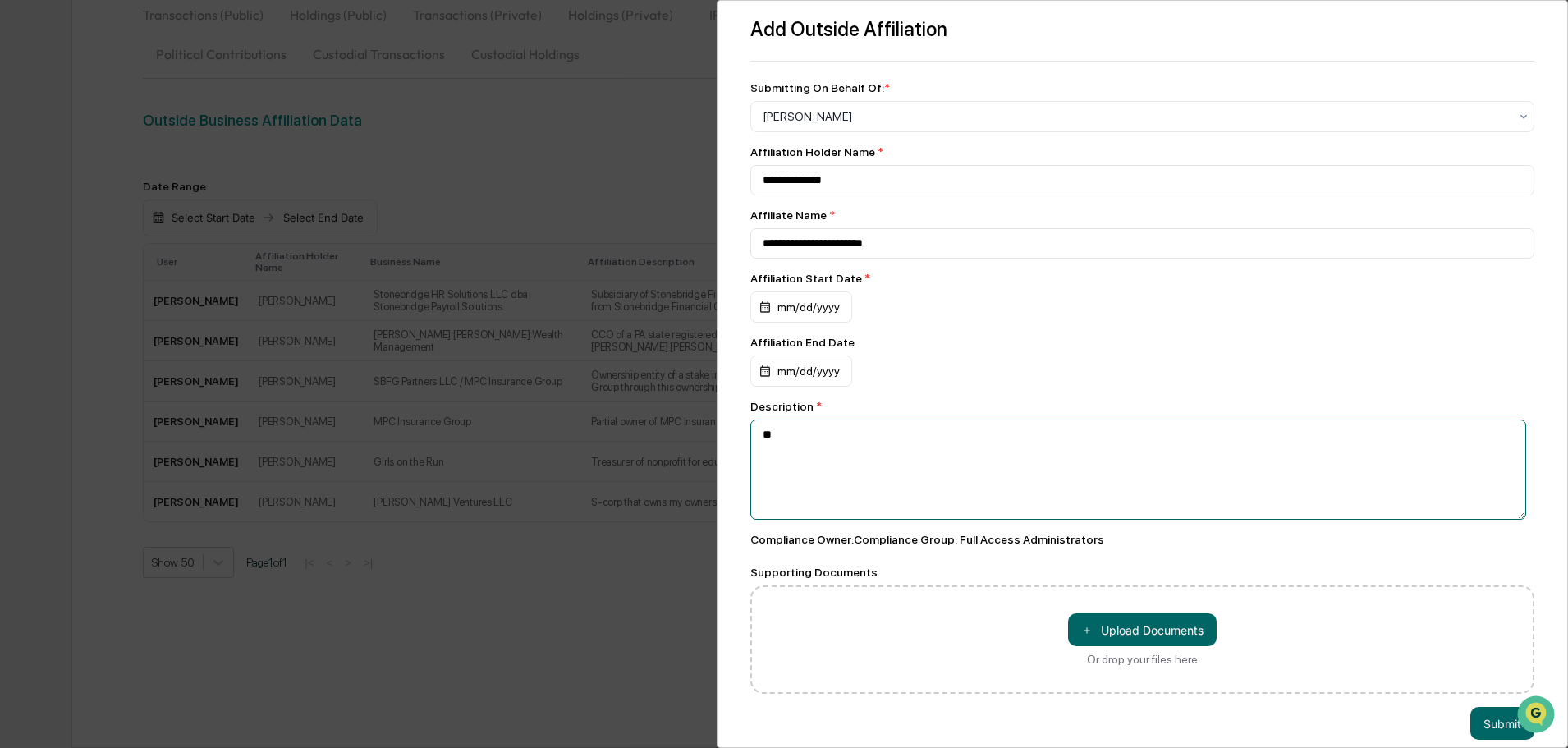
type textarea "*"
type textarea "**********"
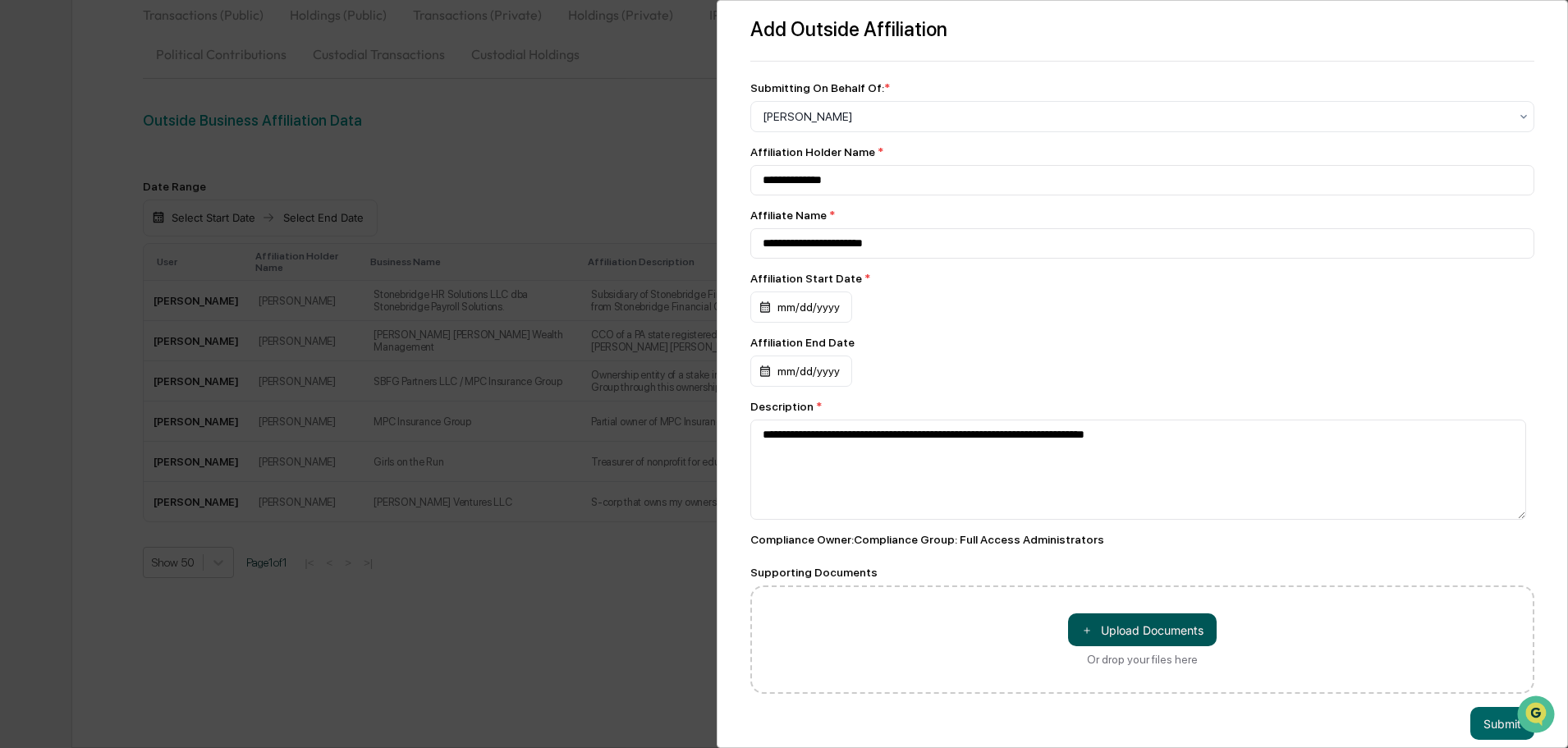
click at [1115, 636] on button "＋ Upload Documents" at bounding box center [1142, 631] width 149 height 33
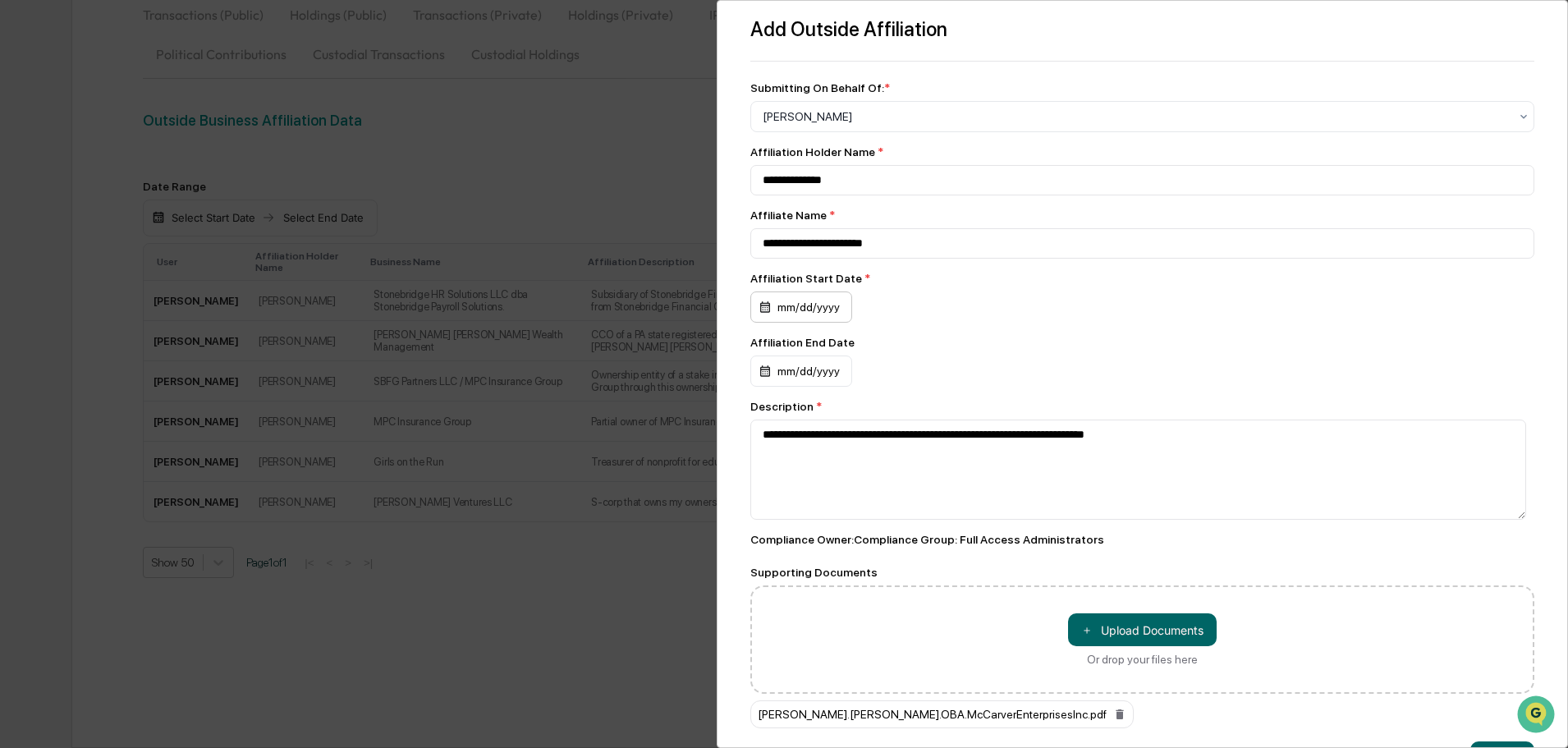
click at [788, 309] on div "mm/dd/yyyy" at bounding box center [801, 307] width 102 height 31
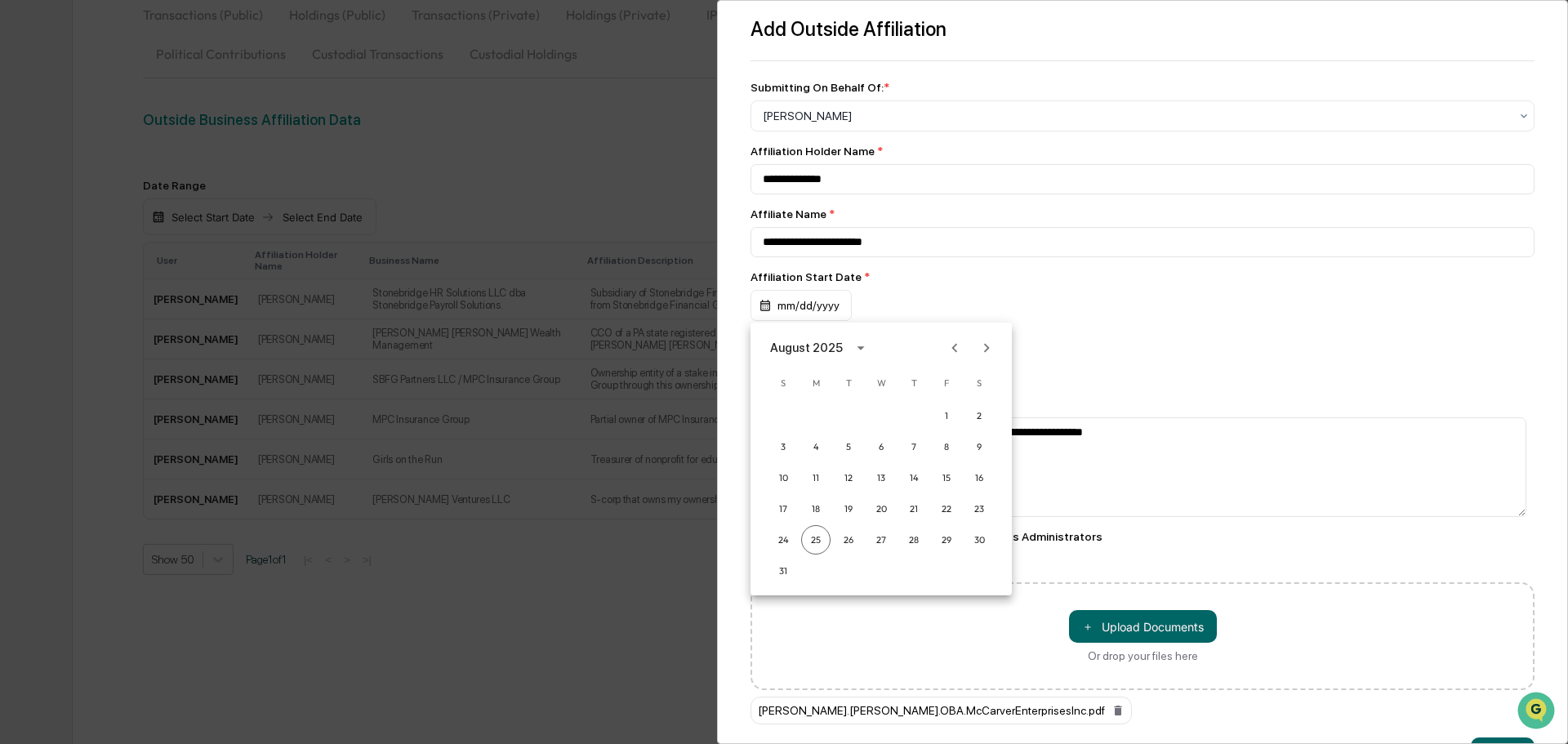
click at [847, 350] on button "calendar view is open, switch to year view" at bounding box center [860, 348] width 26 height 26
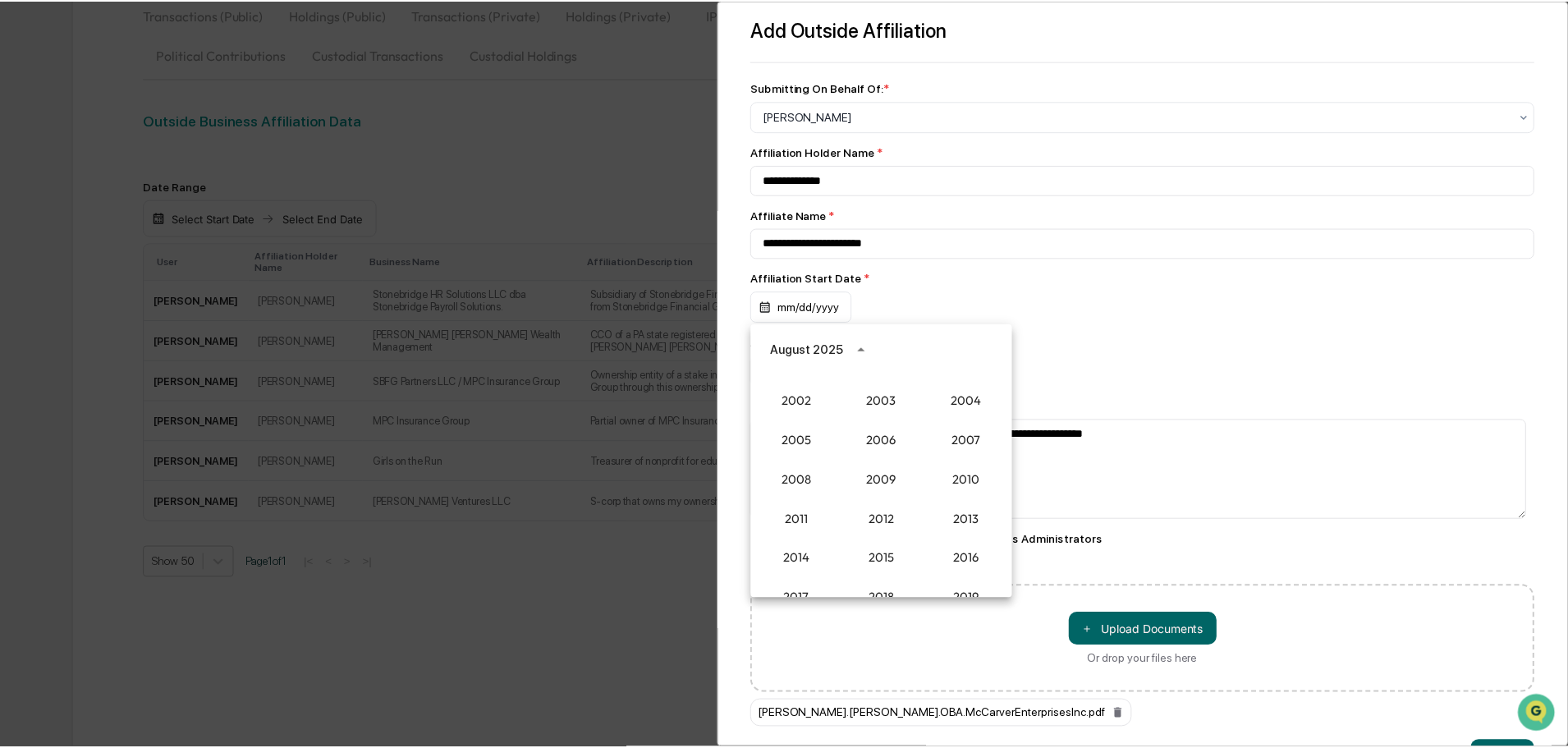
scroll to position [1357, 0]
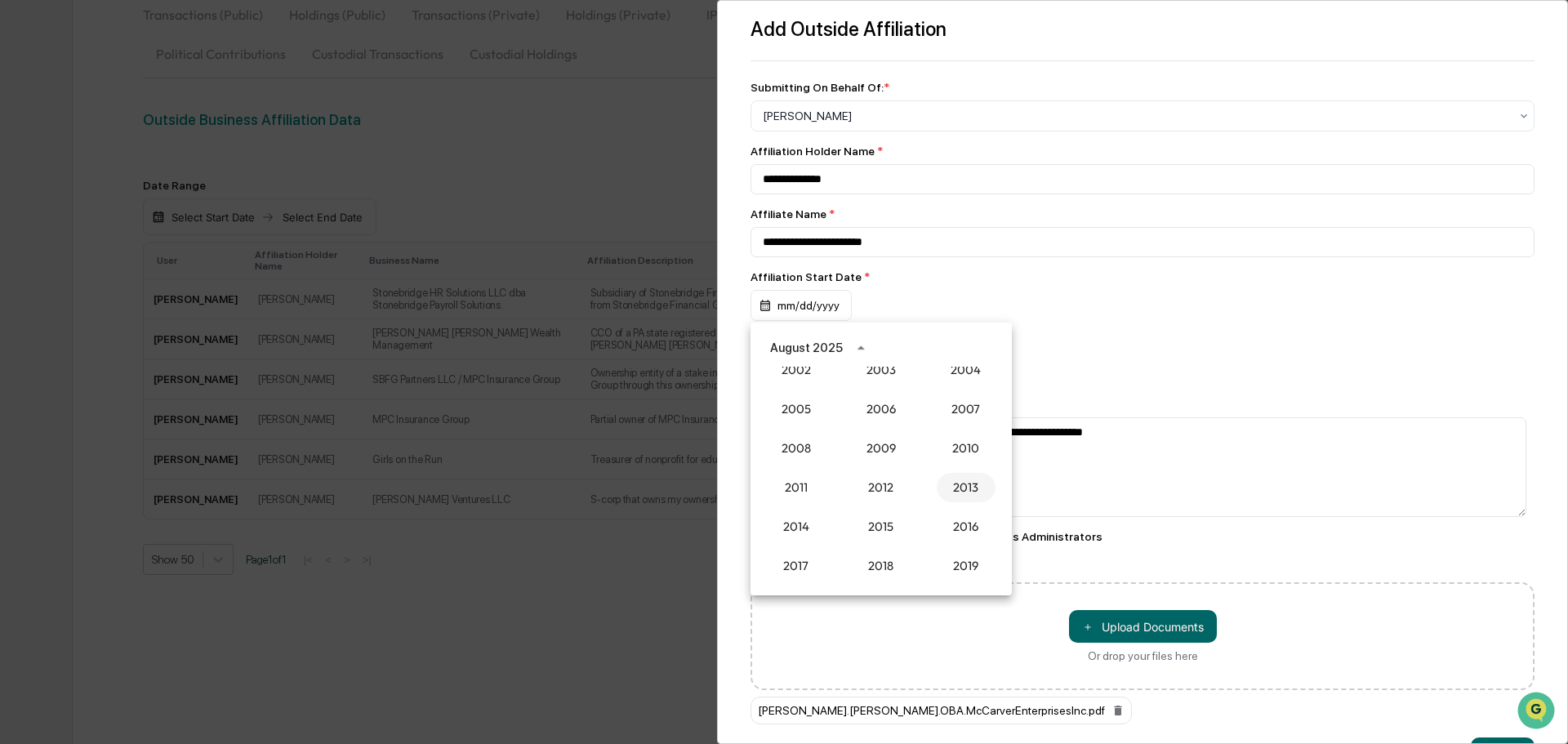
click at [957, 495] on button "2013" at bounding box center [966, 487] width 59 height 29
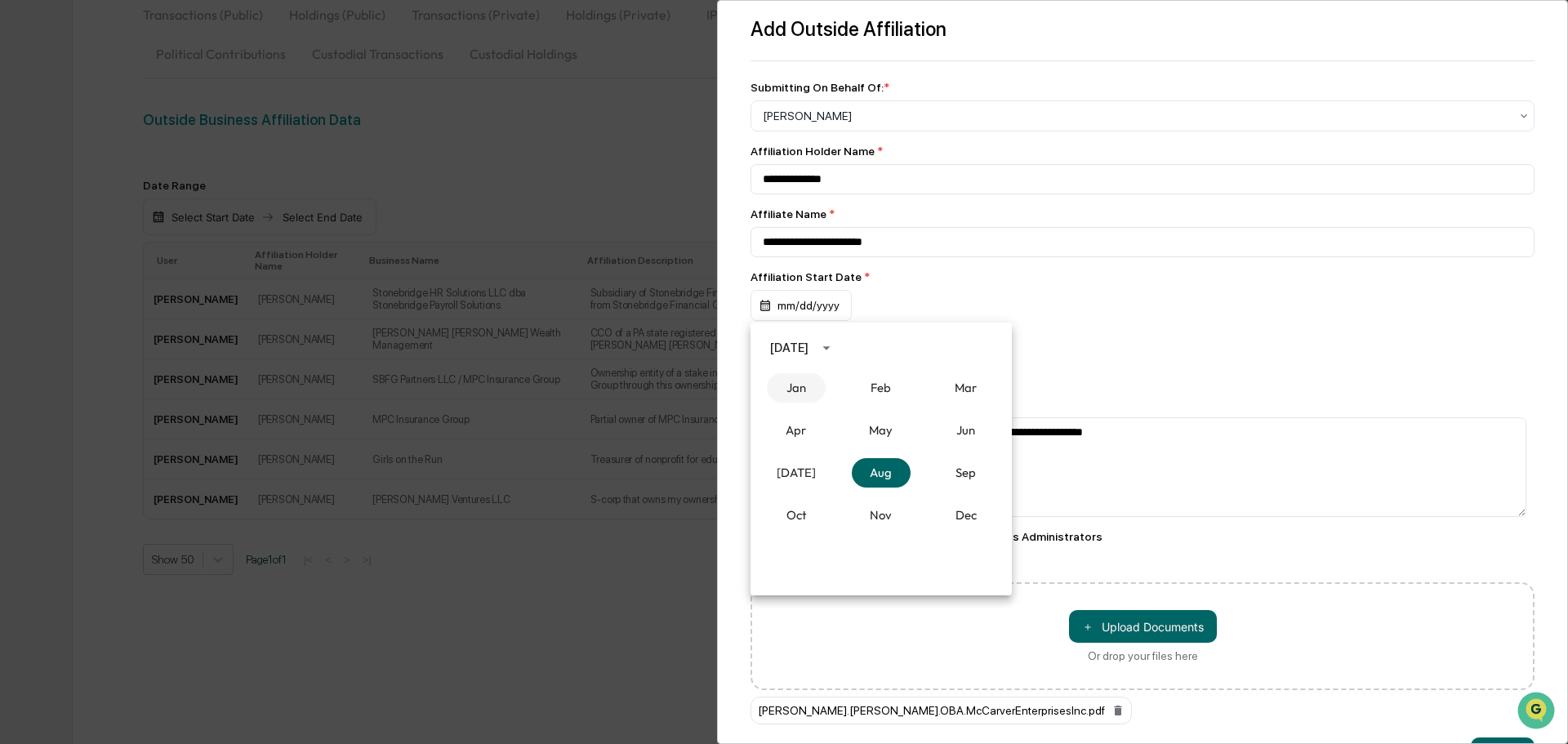
click at [786, 396] on button "Jan" at bounding box center [796, 388] width 59 height 29
click at [875, 443] on button "9" at bounding box center [881, 447] width 29 height 29
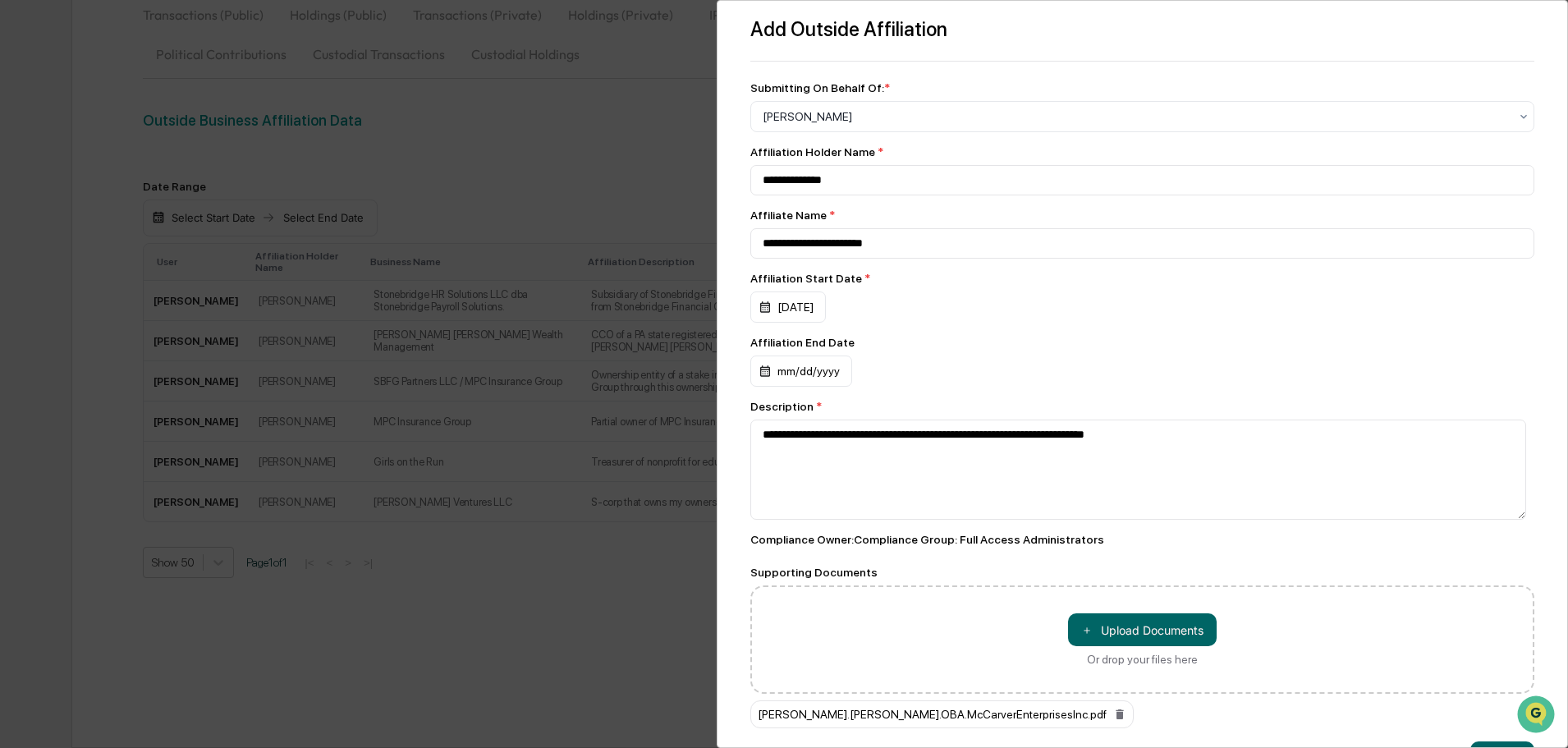
click at [963, 285] on div "Affiliation End Date" at bounding box center [1142, 278] width 784 height 13
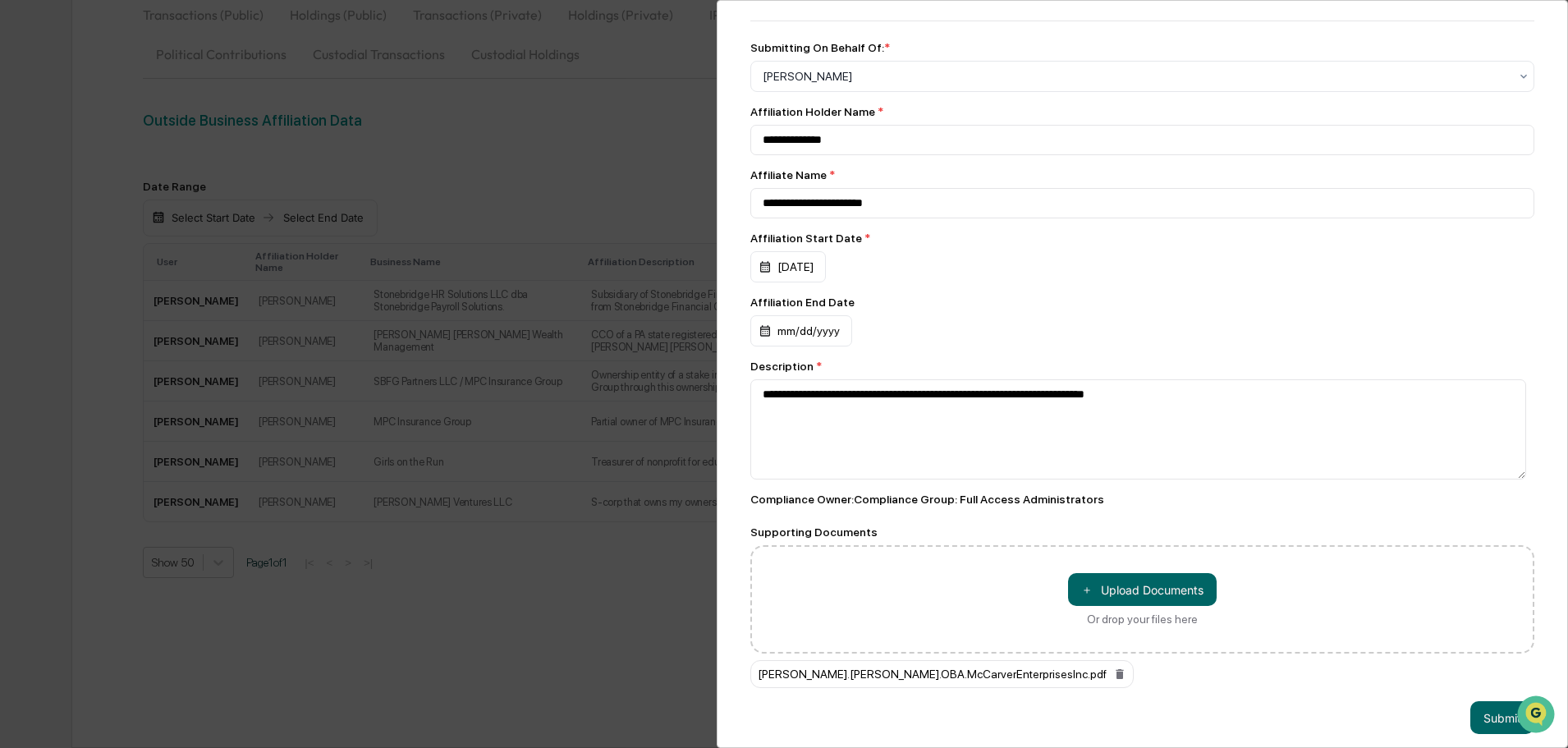
scroll to position [62, 0]
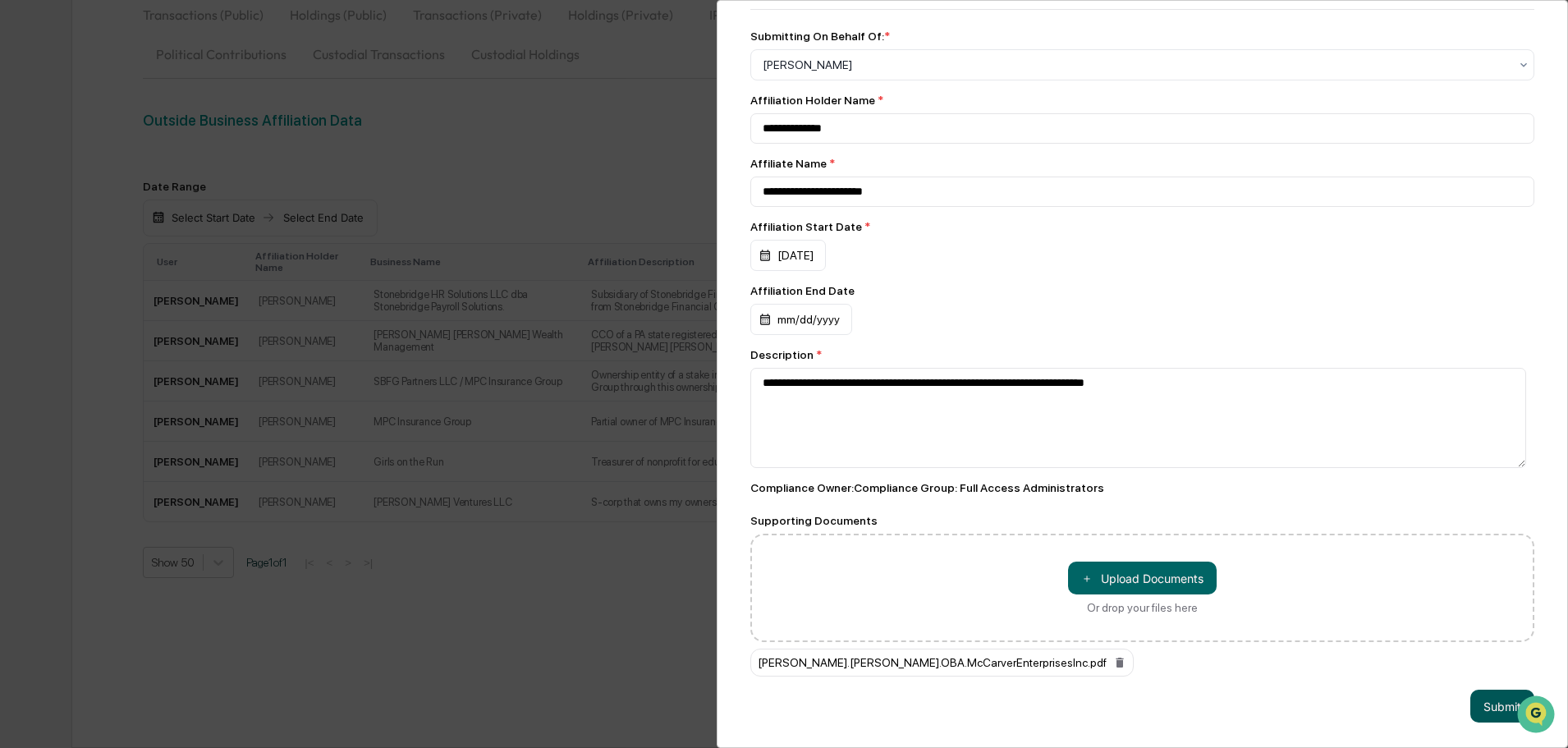
click at [1482, 703] on button "Submit" at bounding box center [1501, 706] width 64 height 33
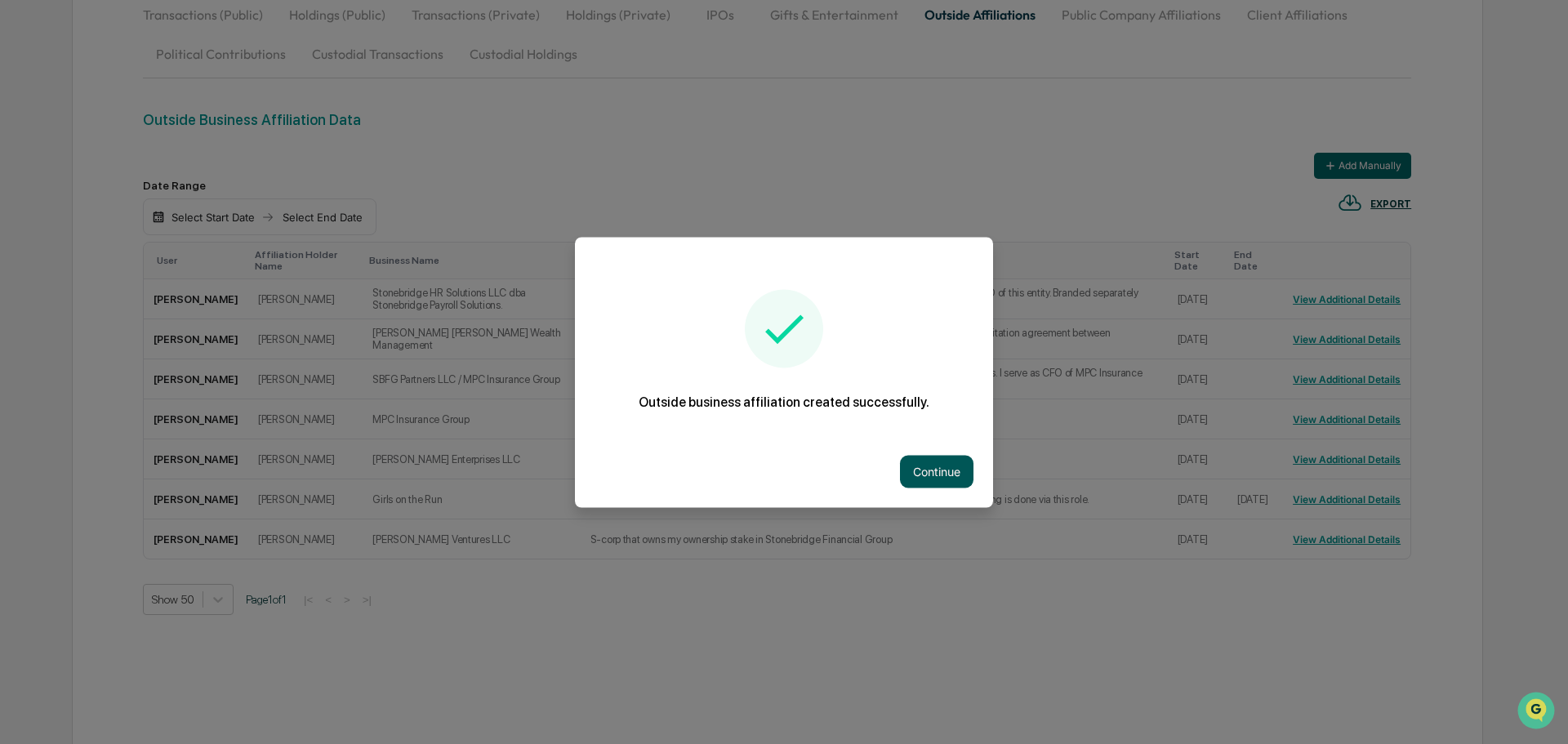
click at [959, 460] on button "Continue" at bounding box center [937, 472] width 74 height 33
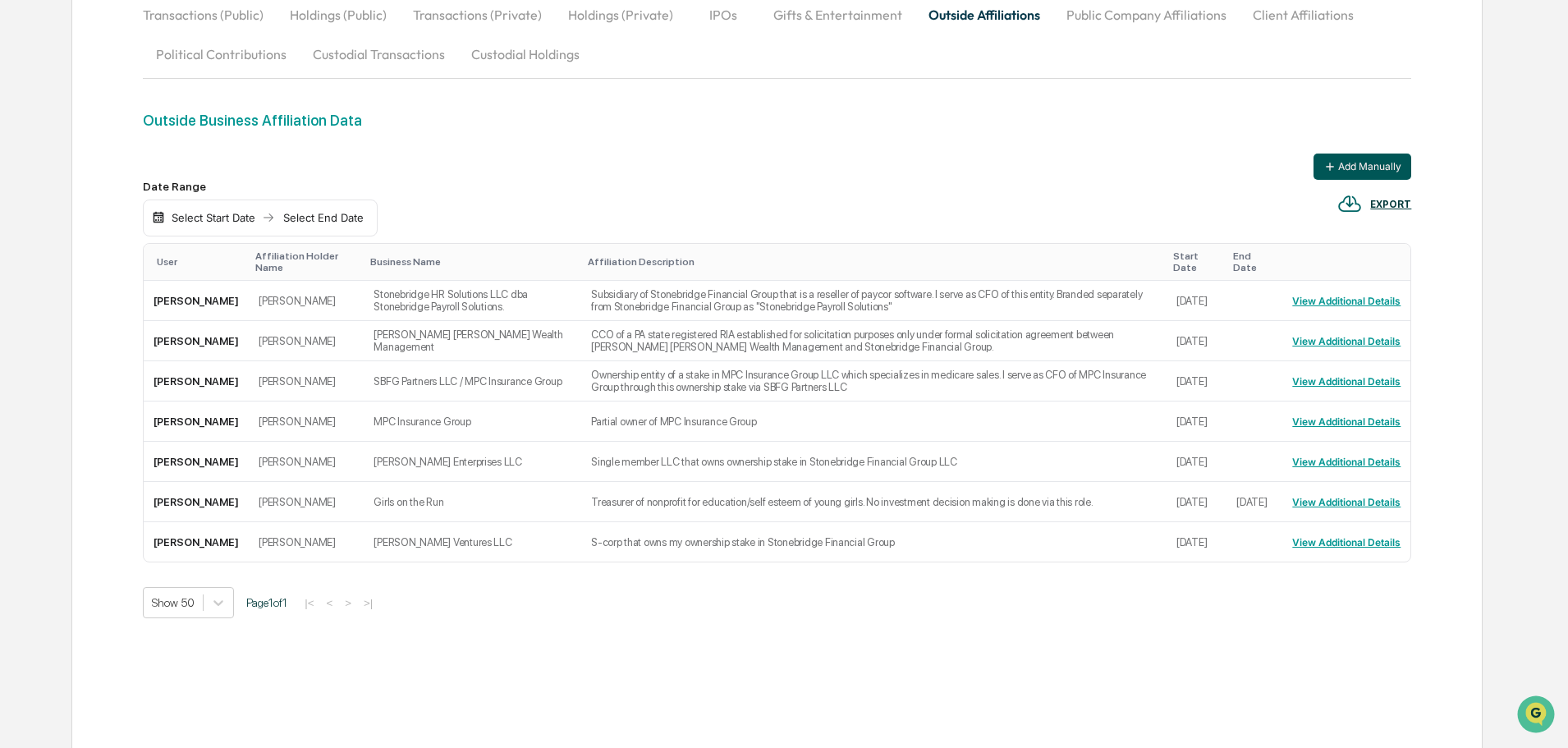
click at [1402, 171] on button "Add Manually" at bounding box center [1363, 166] width 98 height 26
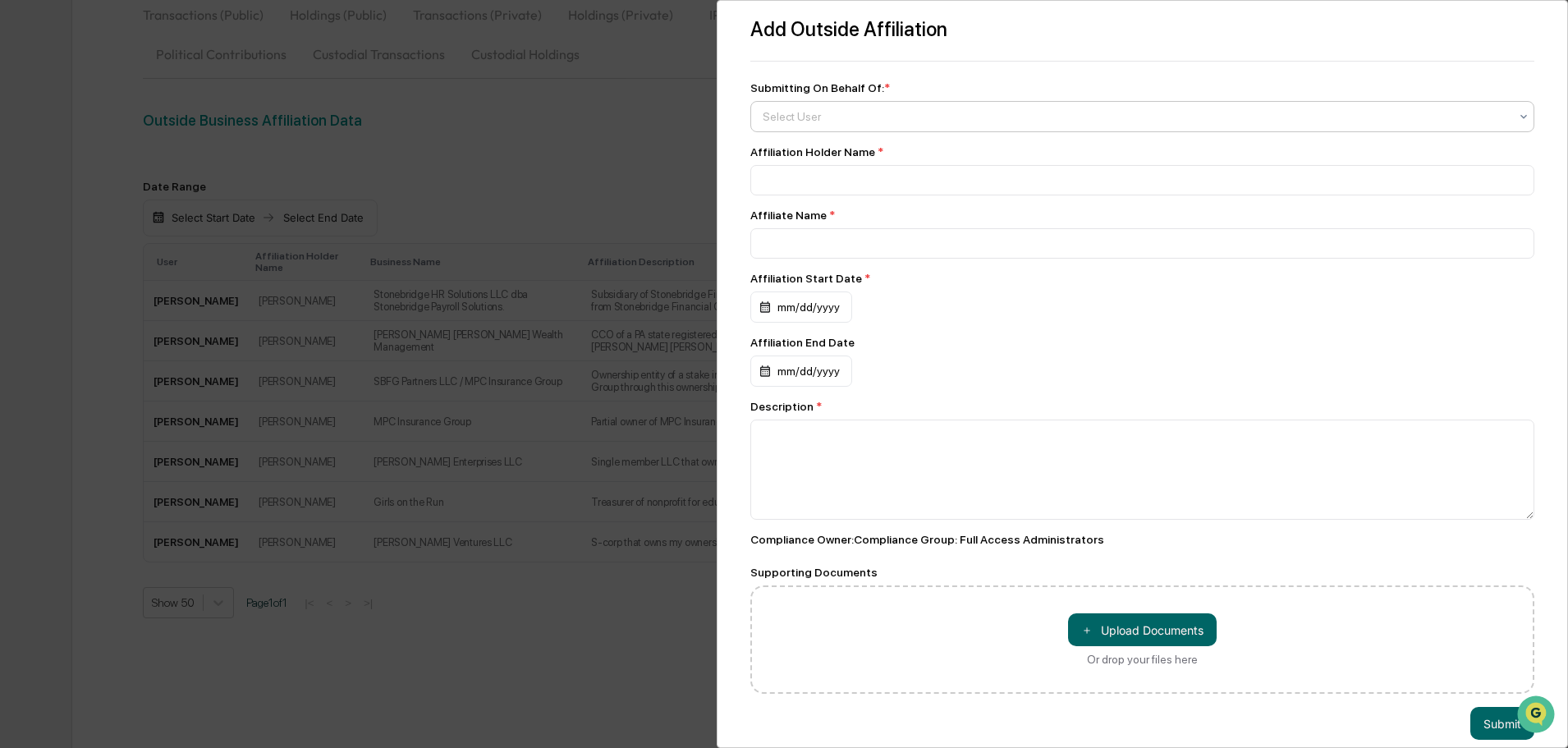
click at [869, 119] on div at bounding box center [1136, 116] width 747 height 17
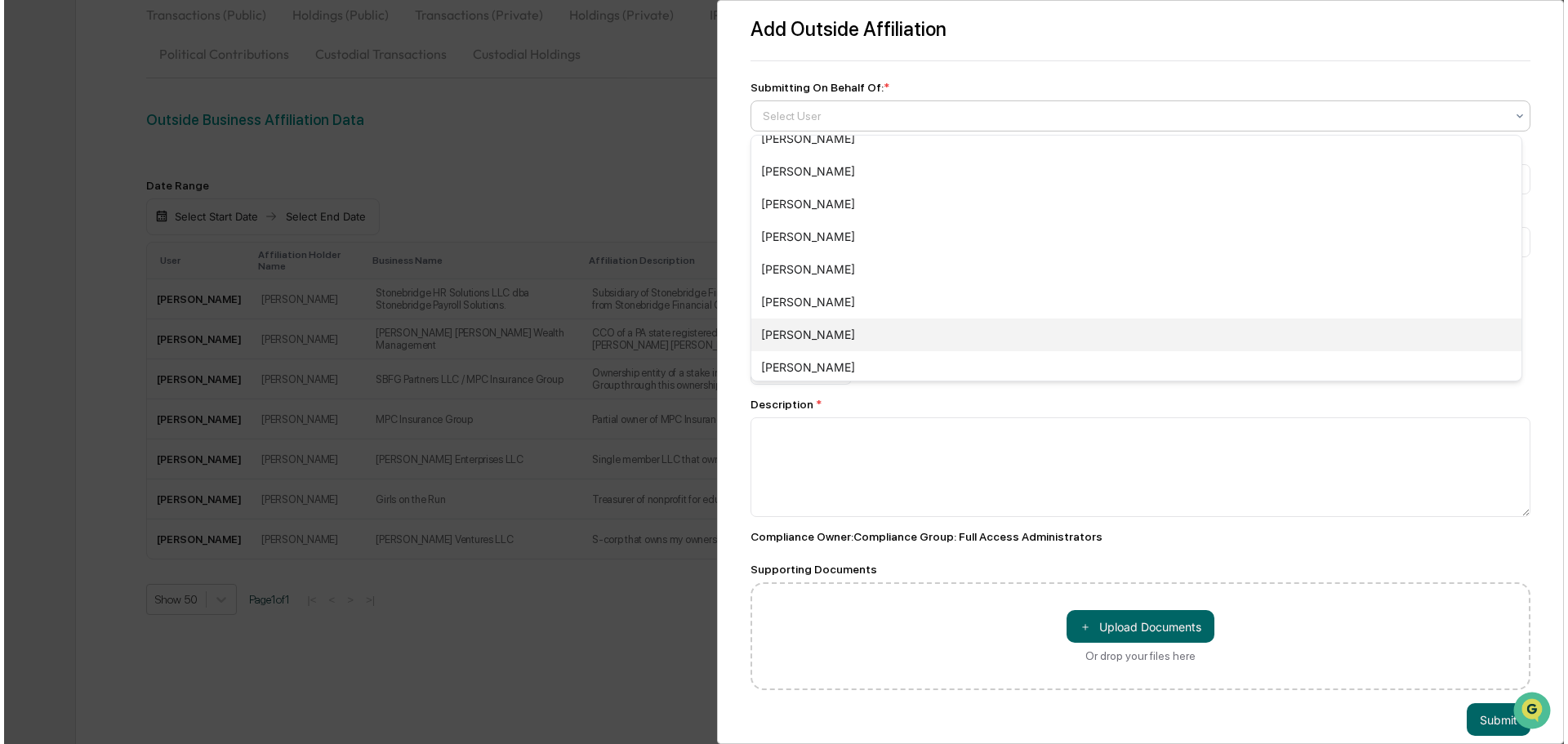
scroll to position [490, 0]
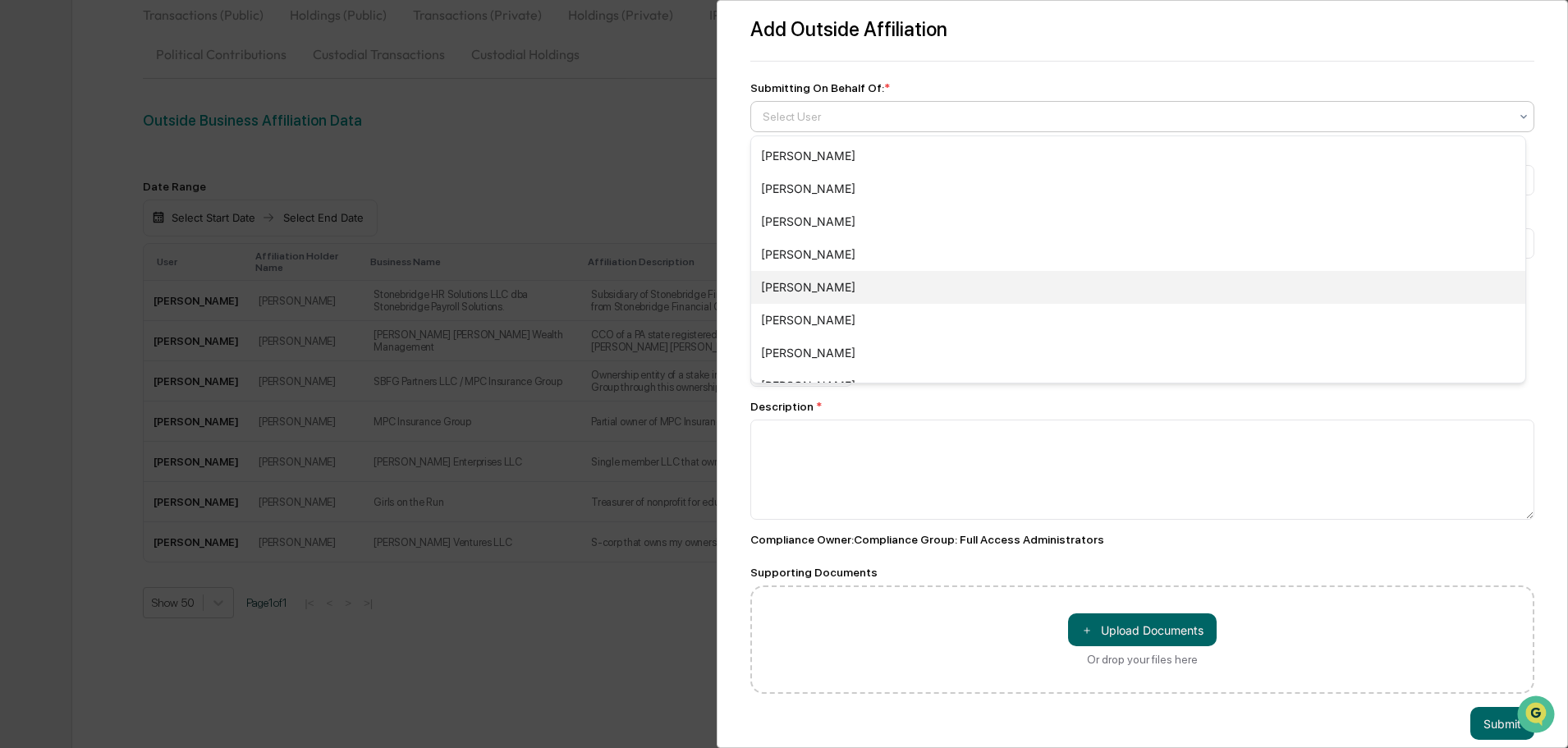
click at [829, 285] on div "[PERSON_NAME]" at bounding box center [1138, 288] width 774 height 33
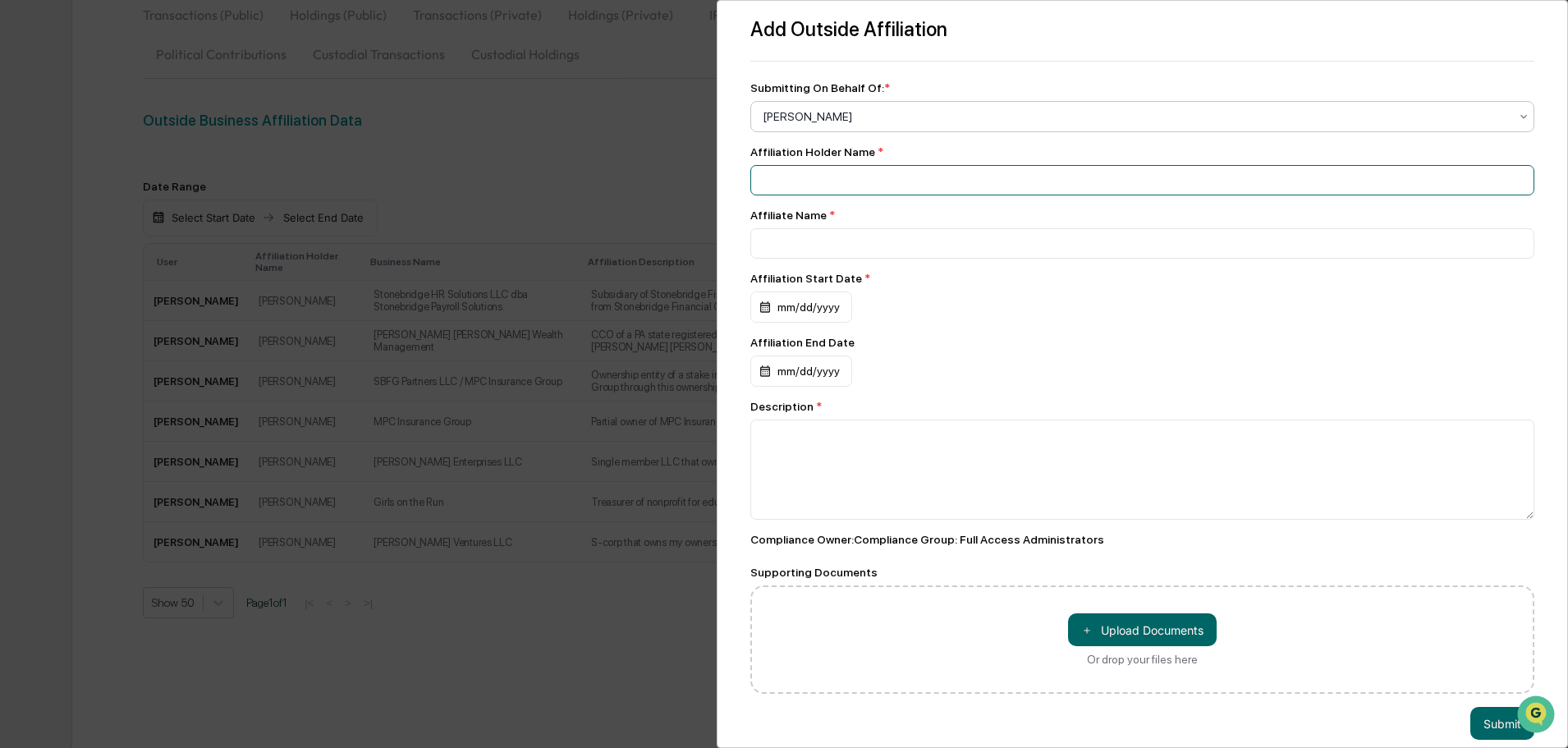
drag, startPoint x: 806, startPoint y: 167, endPoint x: 893, endPoint y: 190, distance: 90.0
click at [806, 167] on input at bounding box center [1142, 180] width 784 height 31
type input "**********"
click at [800, 303] on div "mm/dd/yyyy" at bounding box center [801, 307] width 102 height 31
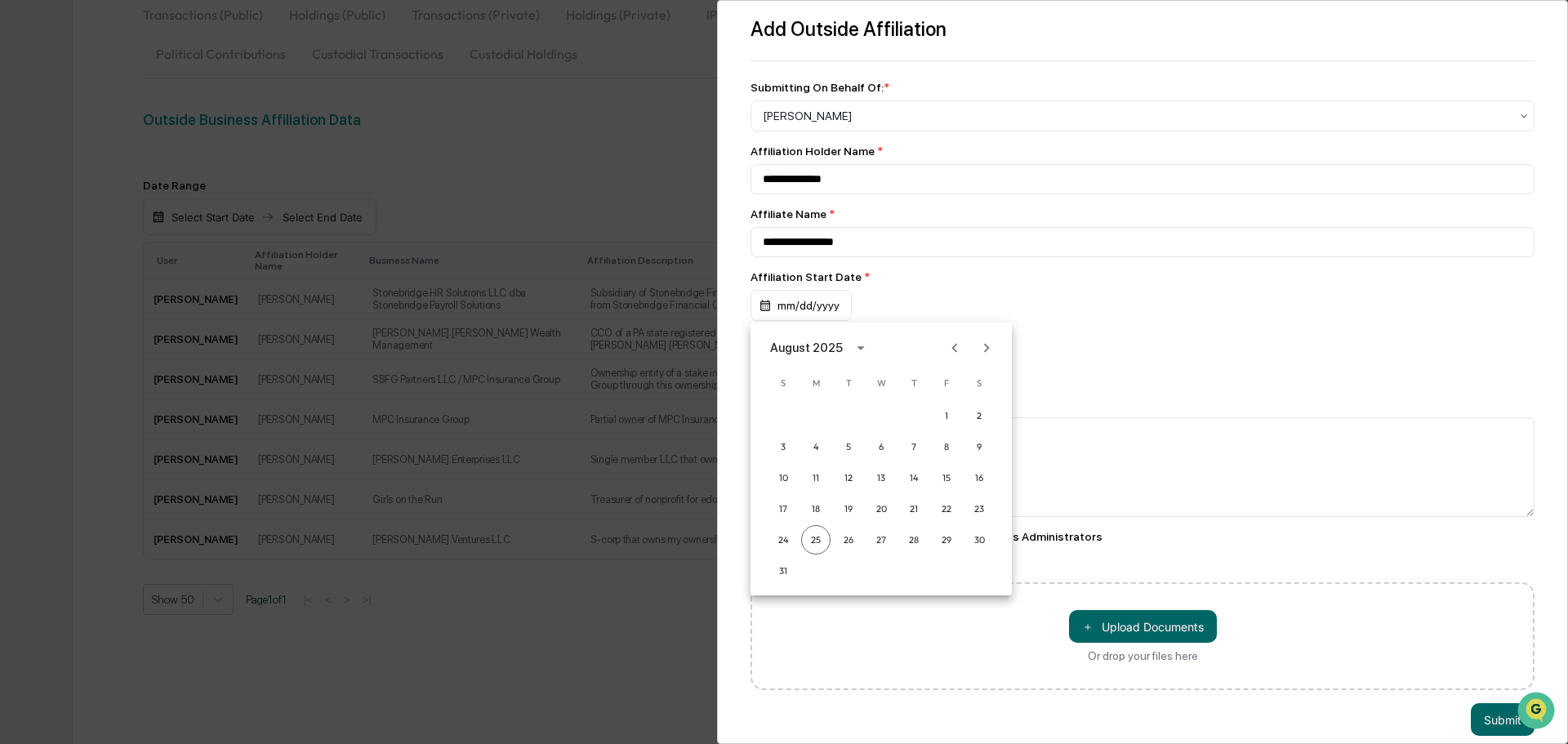
click at [836, 348] on div "August 2025" at bounding box center [806, 349] width 73 height 18
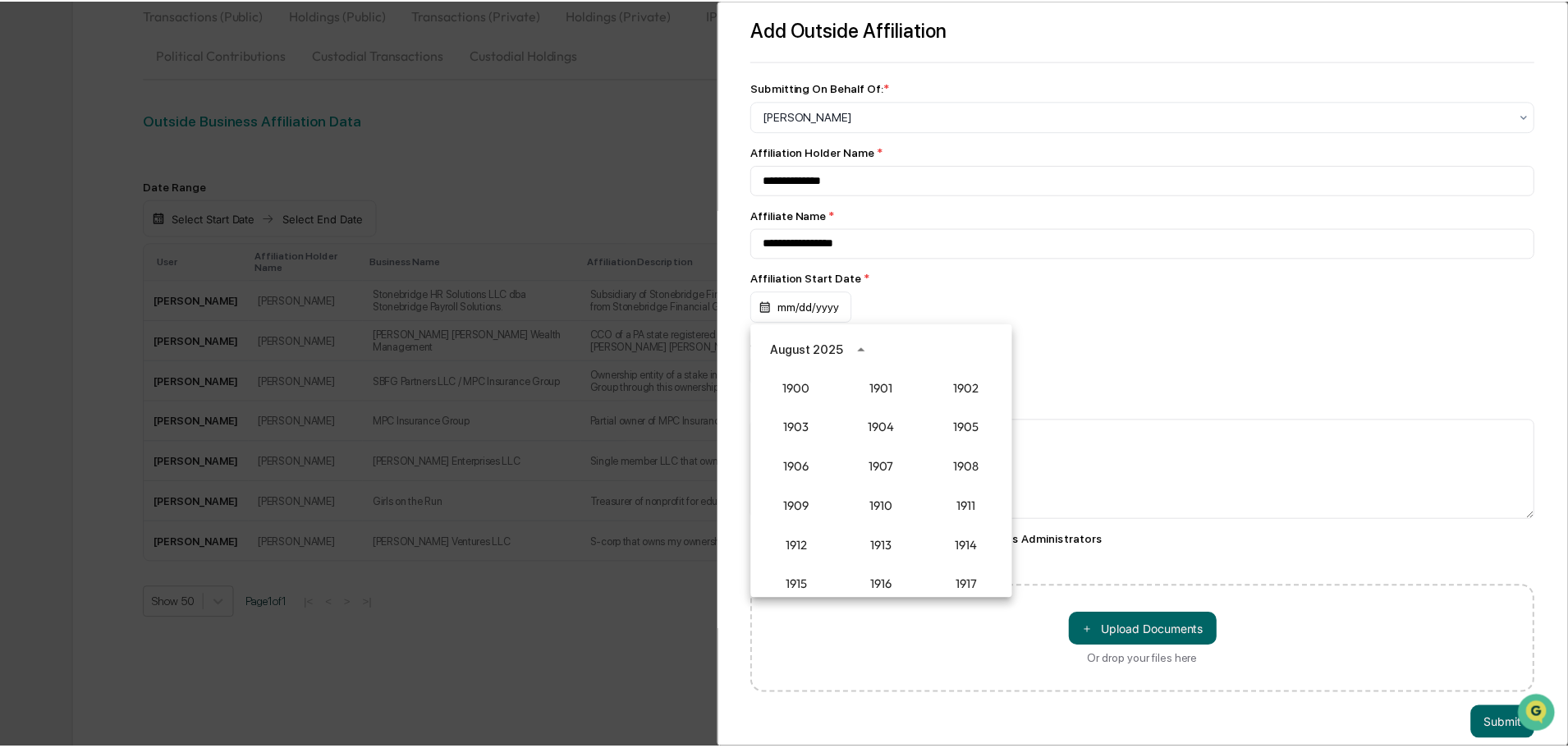
scroll to position [1521, 0]
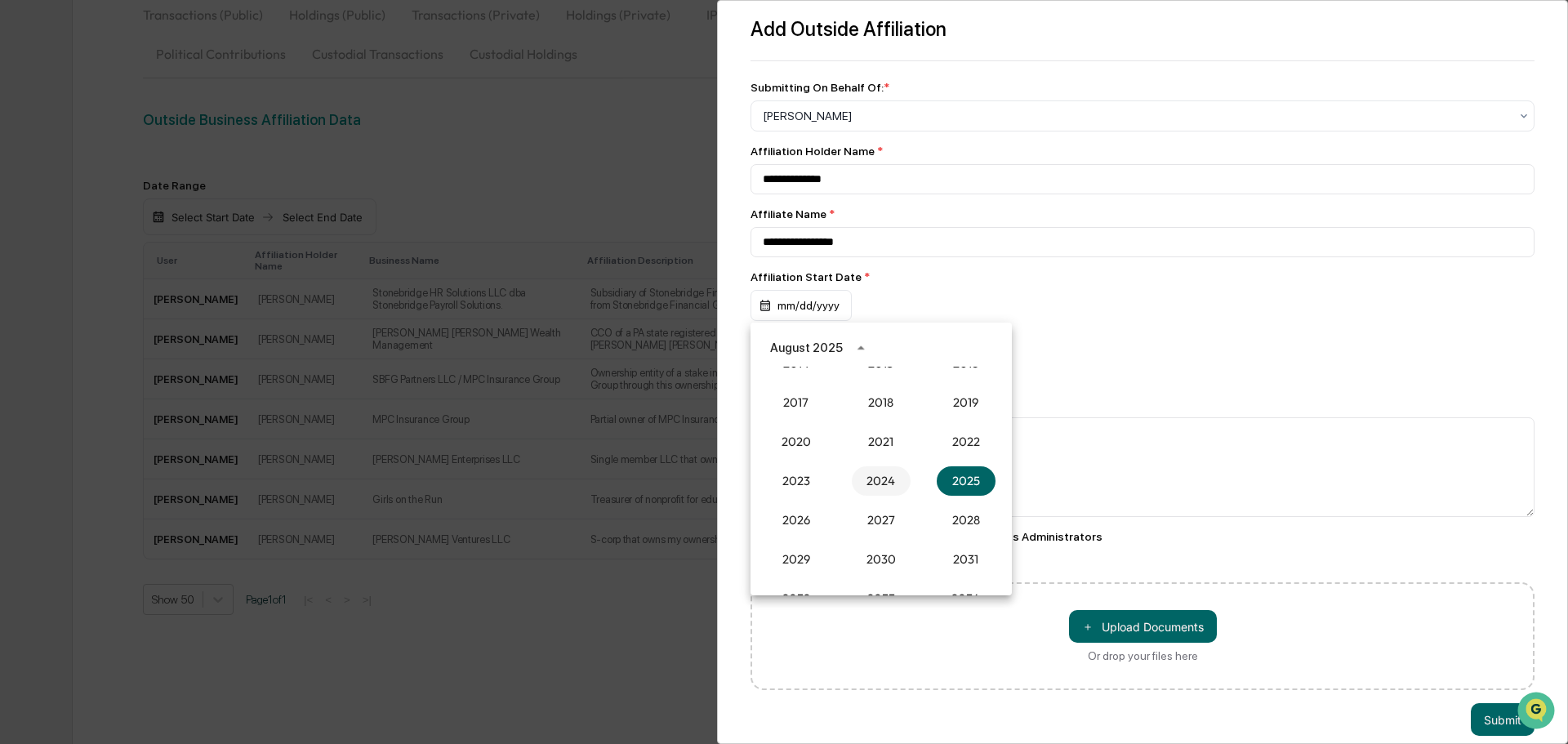
click at [869, 484] on button "2024" at bounding box center [881, 481] width 59 height 29
click at [779, 517] on button "Oct" at bounding box center [796, 516] width 59 height 29
click at [948, 472] on button "18" at bounding box center [947, 478] width 29 height 29
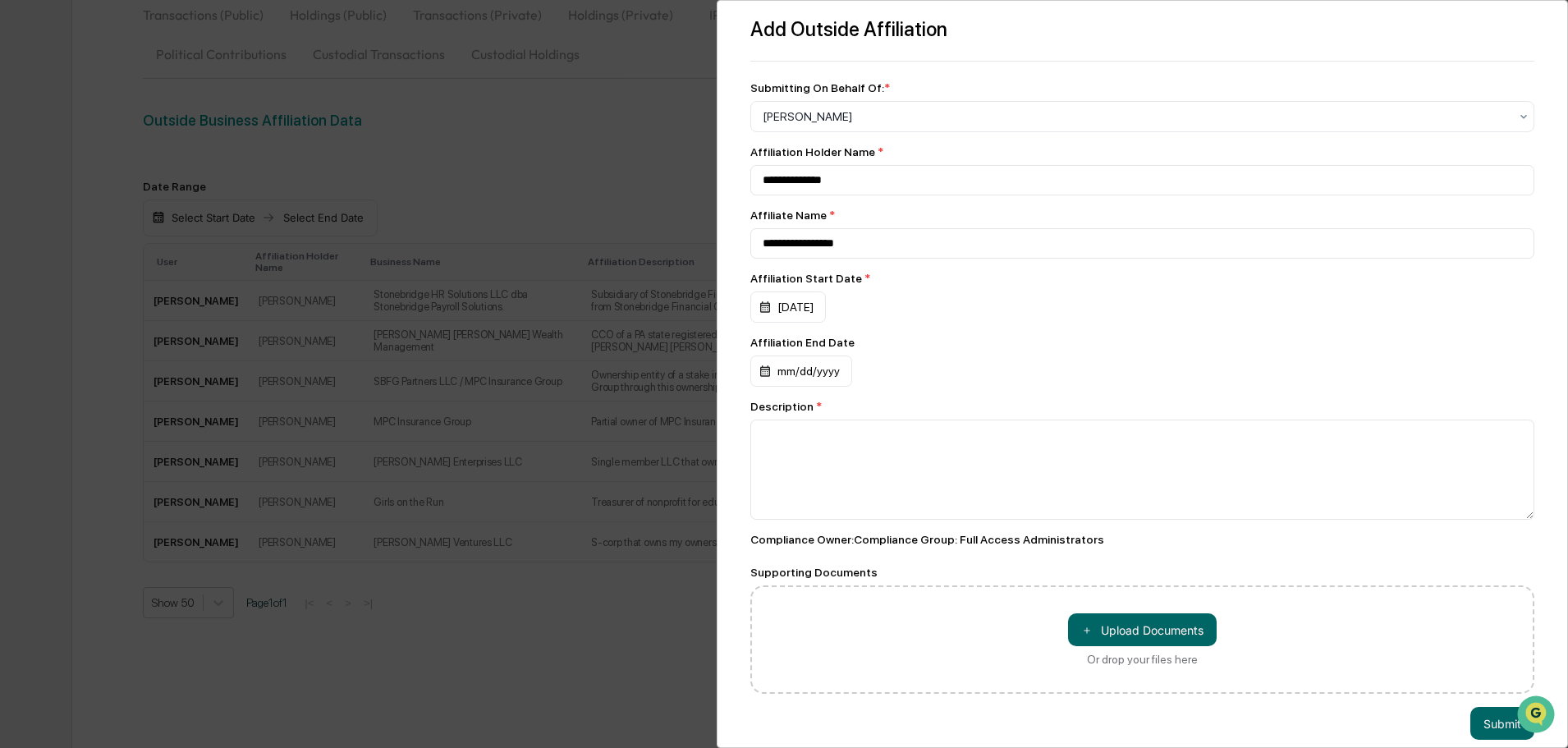
click at [982, 325] on div "**********" at bounding box center [1142, 419] width 784 height 548
click at [879, 472] on textarea at bounding box center [1142, 470] width 784 height 100
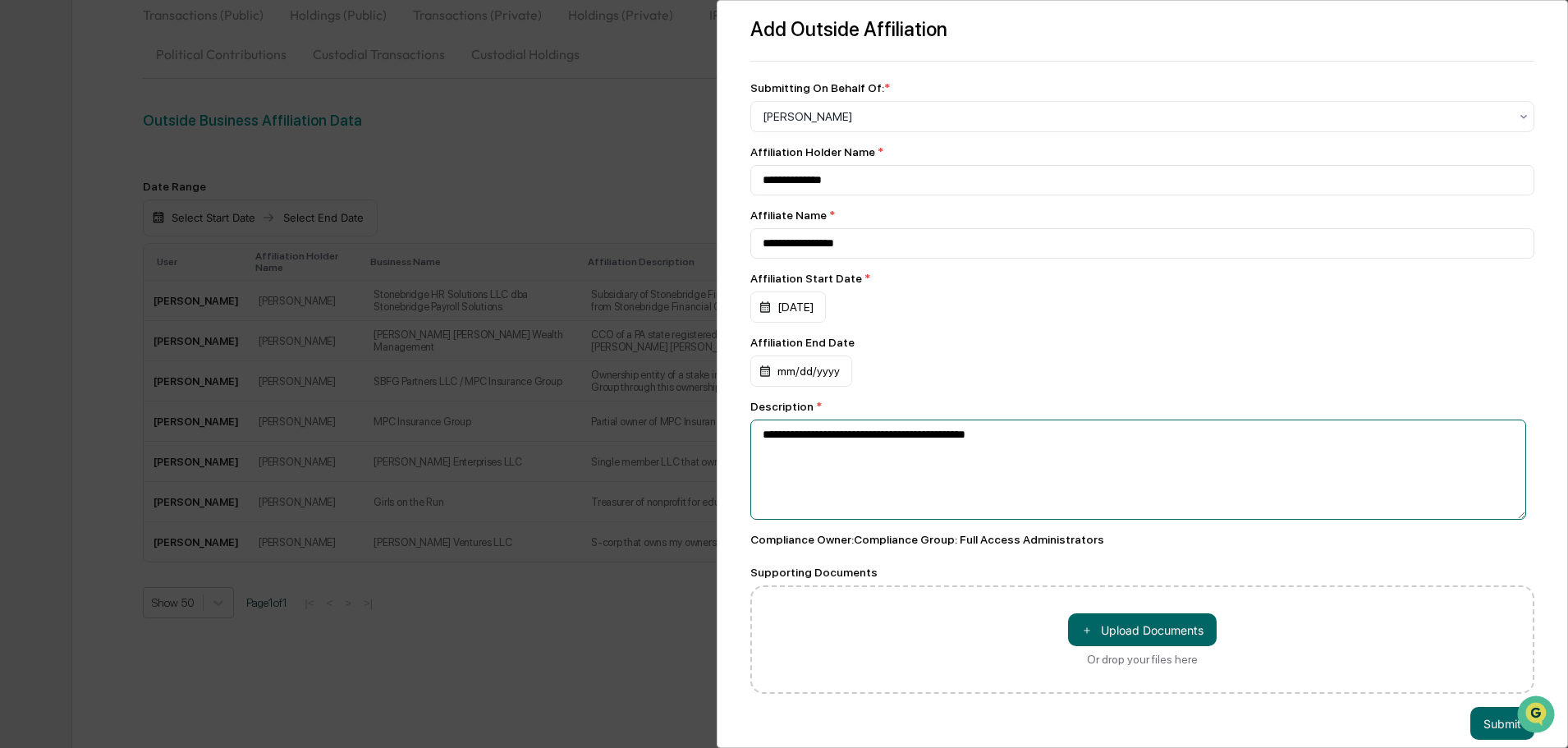
click at [762, 436] on textarea "**********" at bounding box center [1138, 470] width 776 height 100
click at [843, 435] on textarea "**********" at bounding box center [1138, 470] width 776 height 100
click at [836, 436] on textarea "**********" at bounding box center [1138, 470] width 776 height 100
drag, startPoint x: 809, startPoint y: 437, endPoint x: 1004, endPoint y: 440, distance: 195.0
click at [1004, 440] on textarea "**********" at bounding box center [1138, 470] width 776 height 100
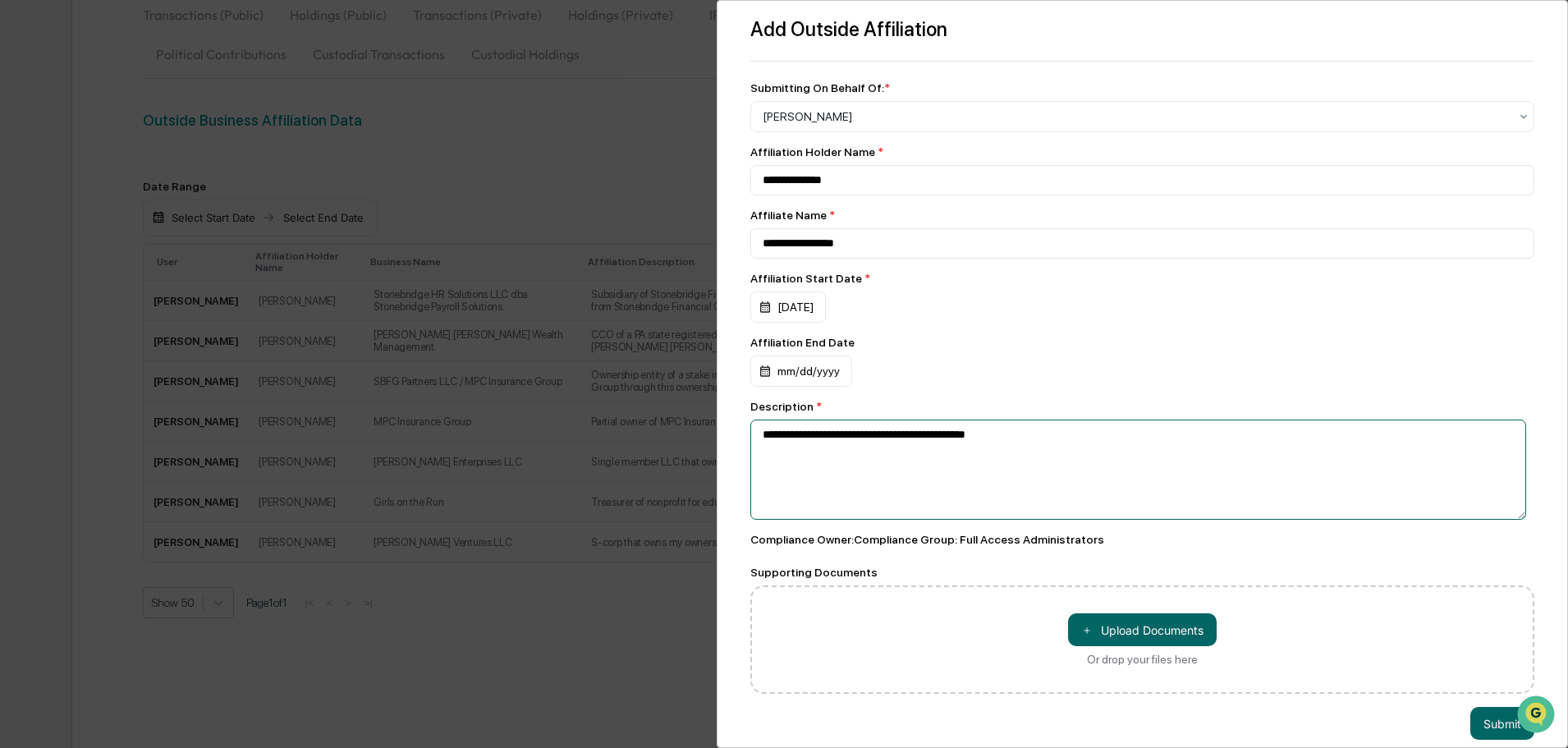
click at [1004, 440] on textarea "**********" at bounding box center [1138, 470] width 776 height 100
click at [1030, 436] on textarea "**********" at bounding box center [1138, 470] width 776 height 100
type textarea "**********"
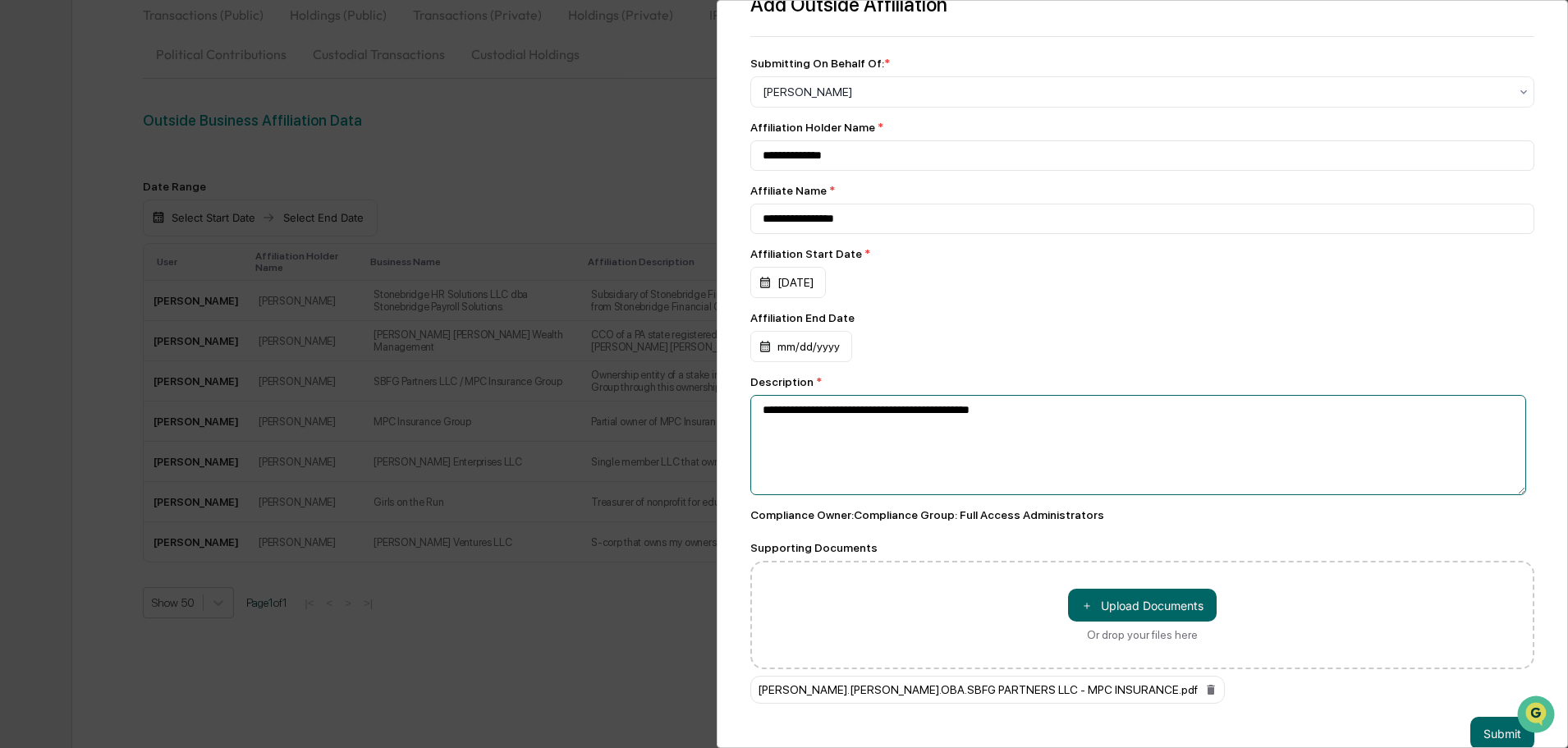
scroll to position [62, 0]
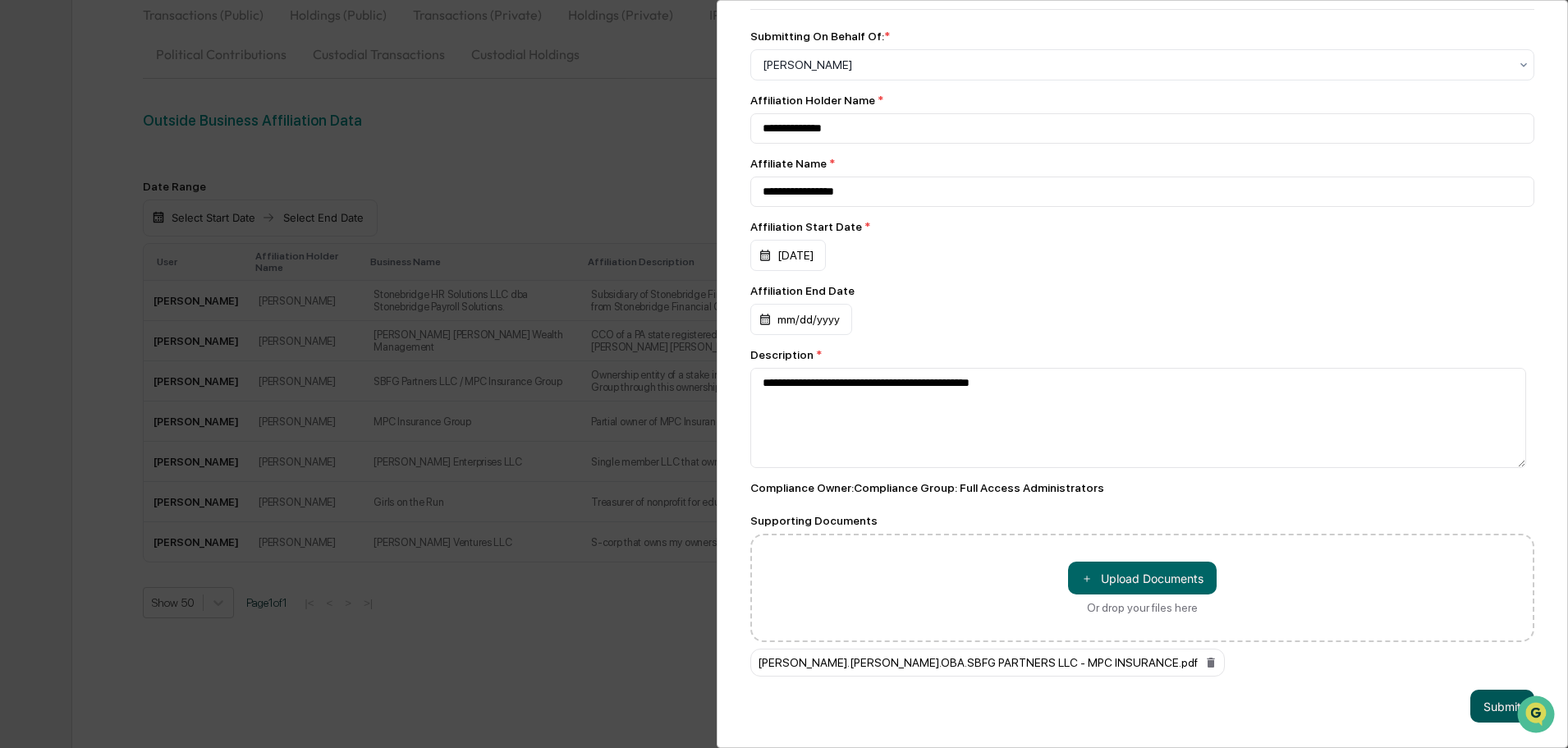
click at [1490, 697] on button "Submit" at bounding box center [1501, 706] width 64 height 33
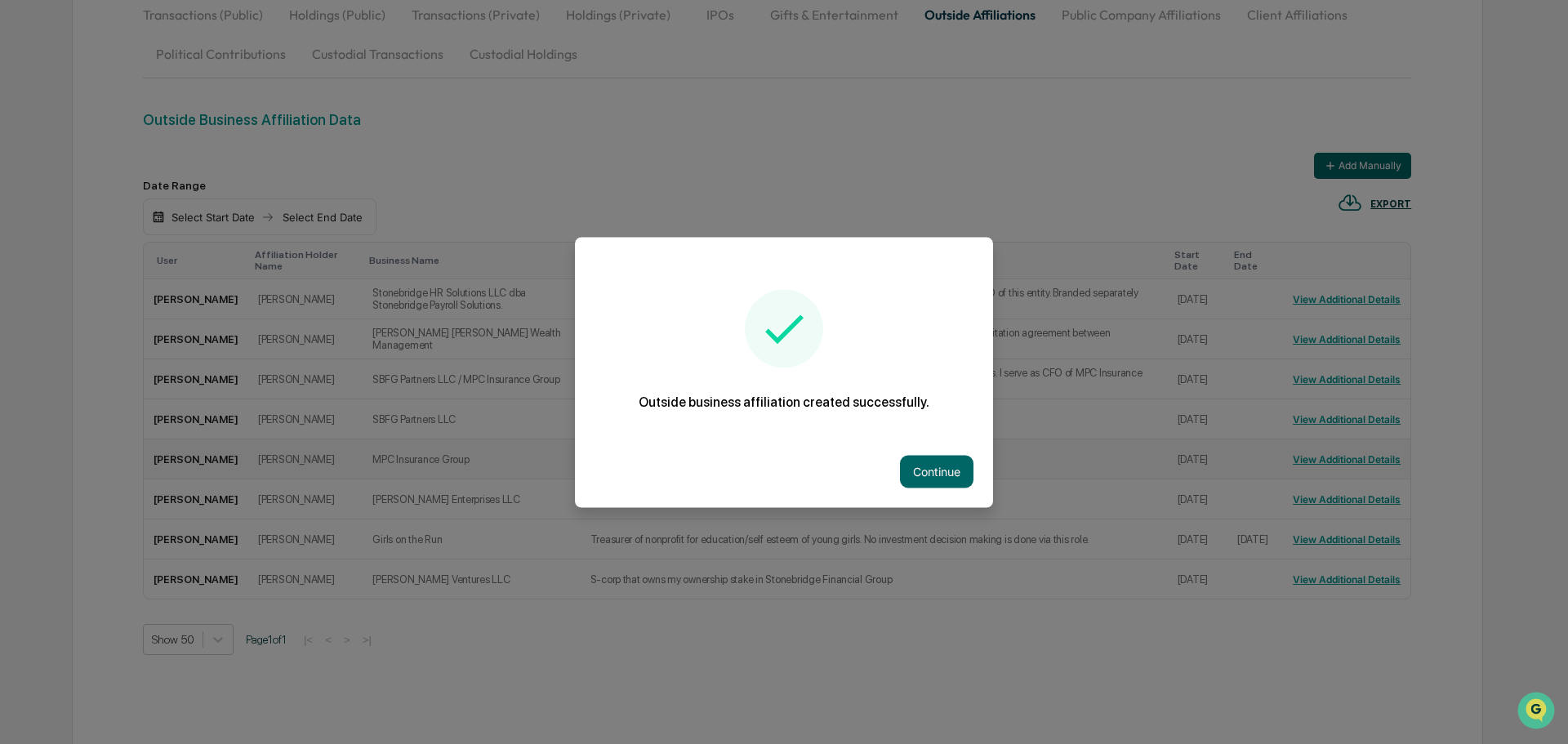
click at [920, 467] on button "Continue" at bounding box center [937, 472] width 74 height 33
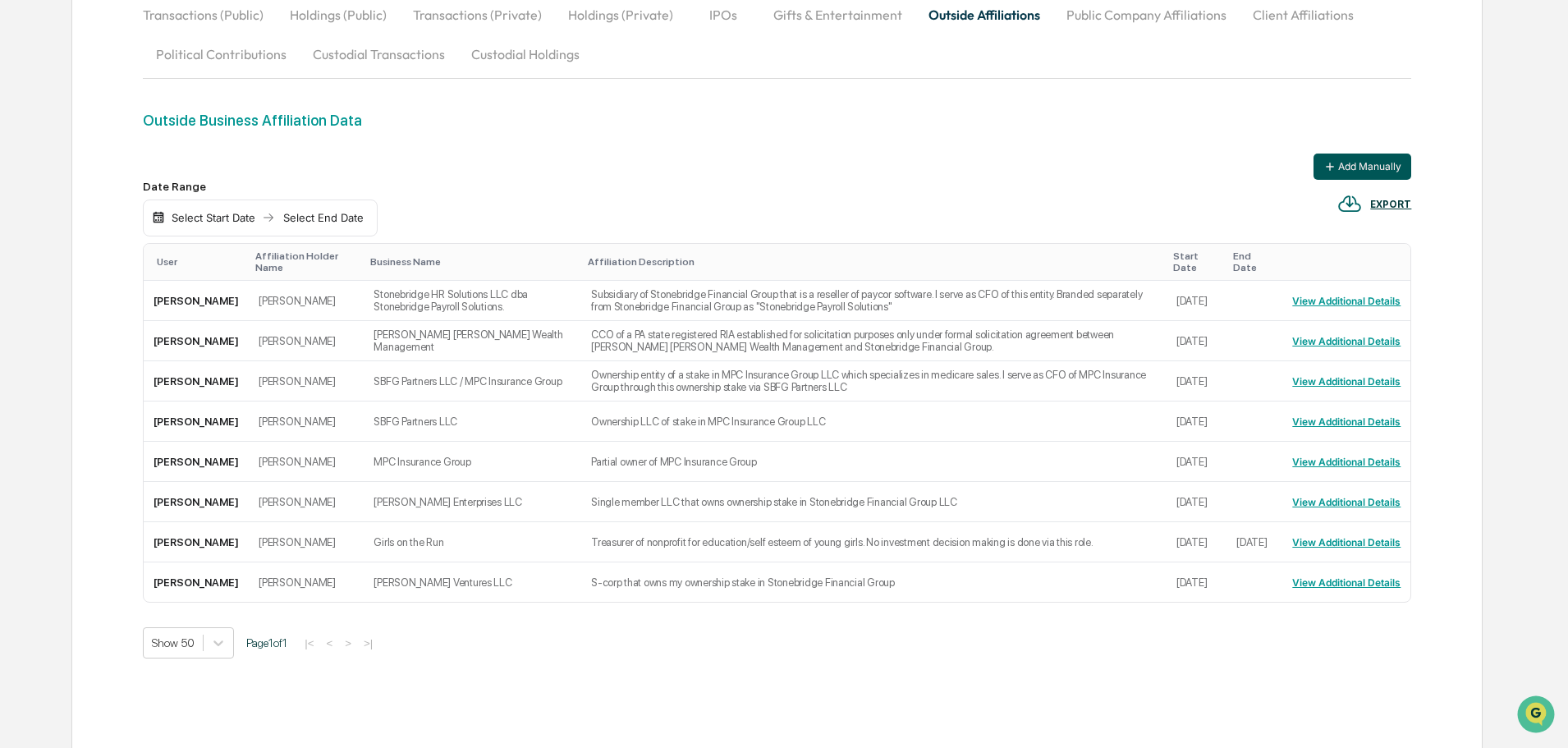
click at [1357, 172] on button "Add Manually" at bounding box center [1363, 166] width 98 height 26
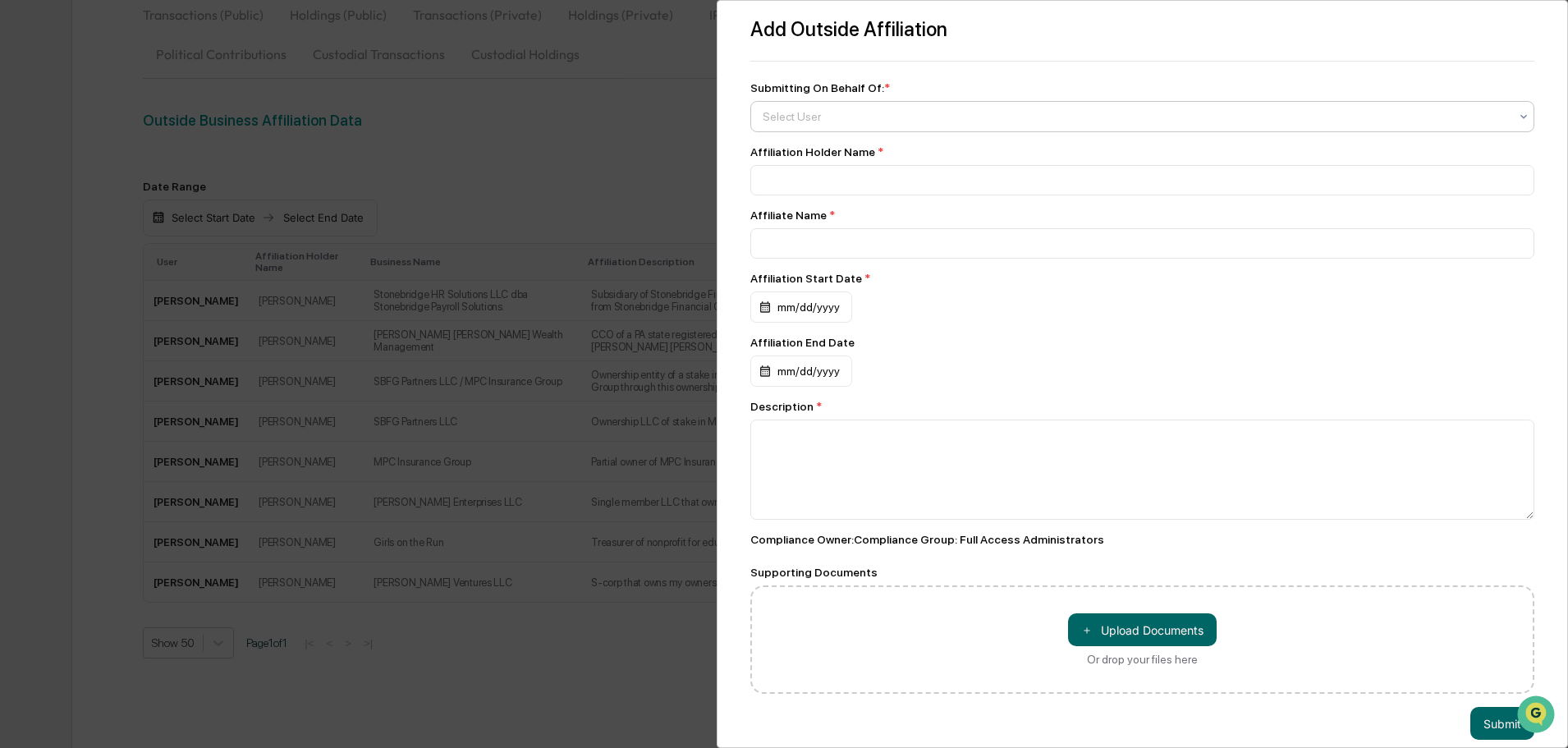
click at [809, 122] on div at bounding box center [1136, 116] width 747 height 17
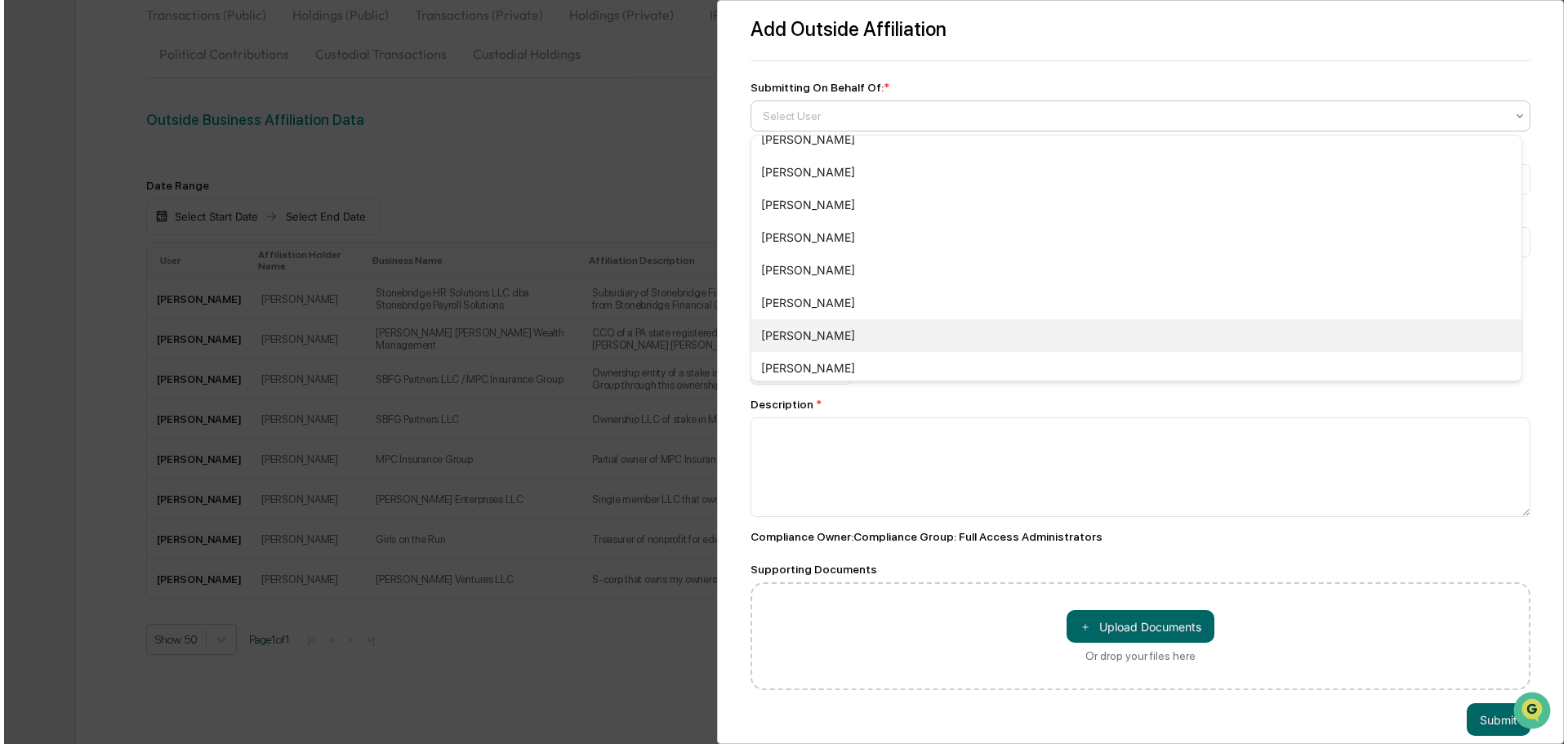
scroll to position [408, 0]
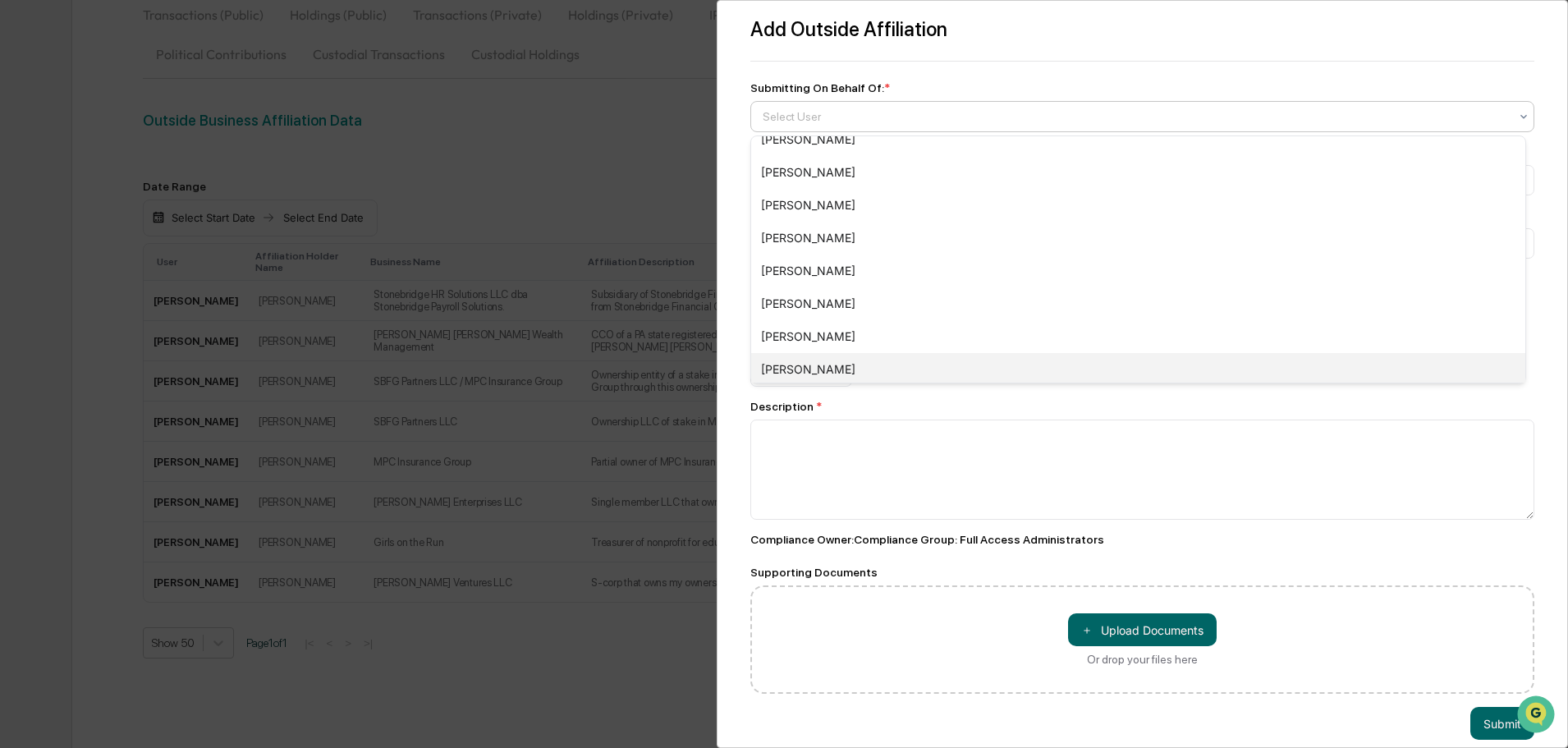
click at [831, 360] on div "[PERSON_NAME]" at bounding box center [1138, 370] width 774 height 33
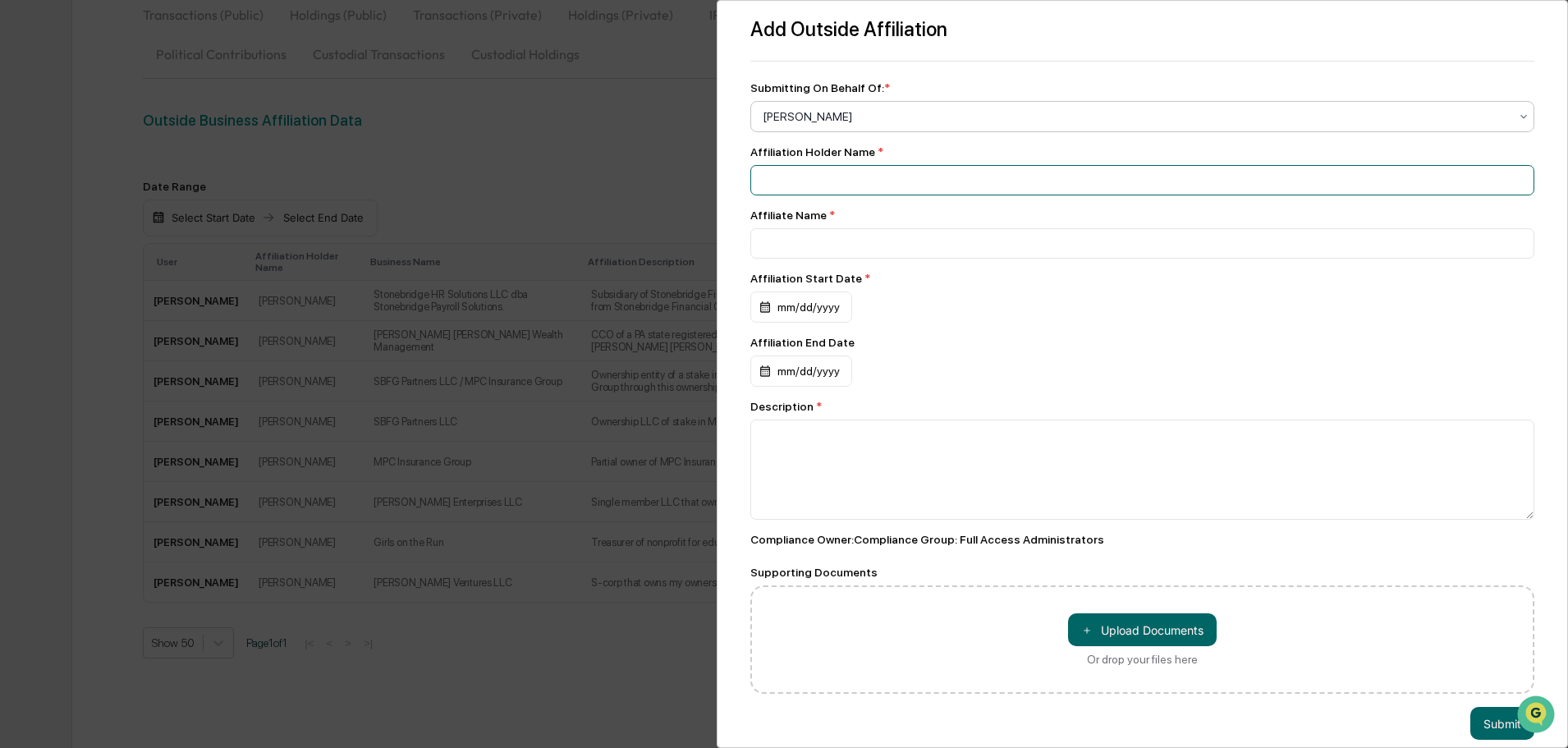
click at [818, 190] on input at bounding box center [1142, 180] width 784 height 31
type input "**********"
click at [821, 315] on div "mm/dd/yyyy" at bounding box center [801, 307] width 102 height 31
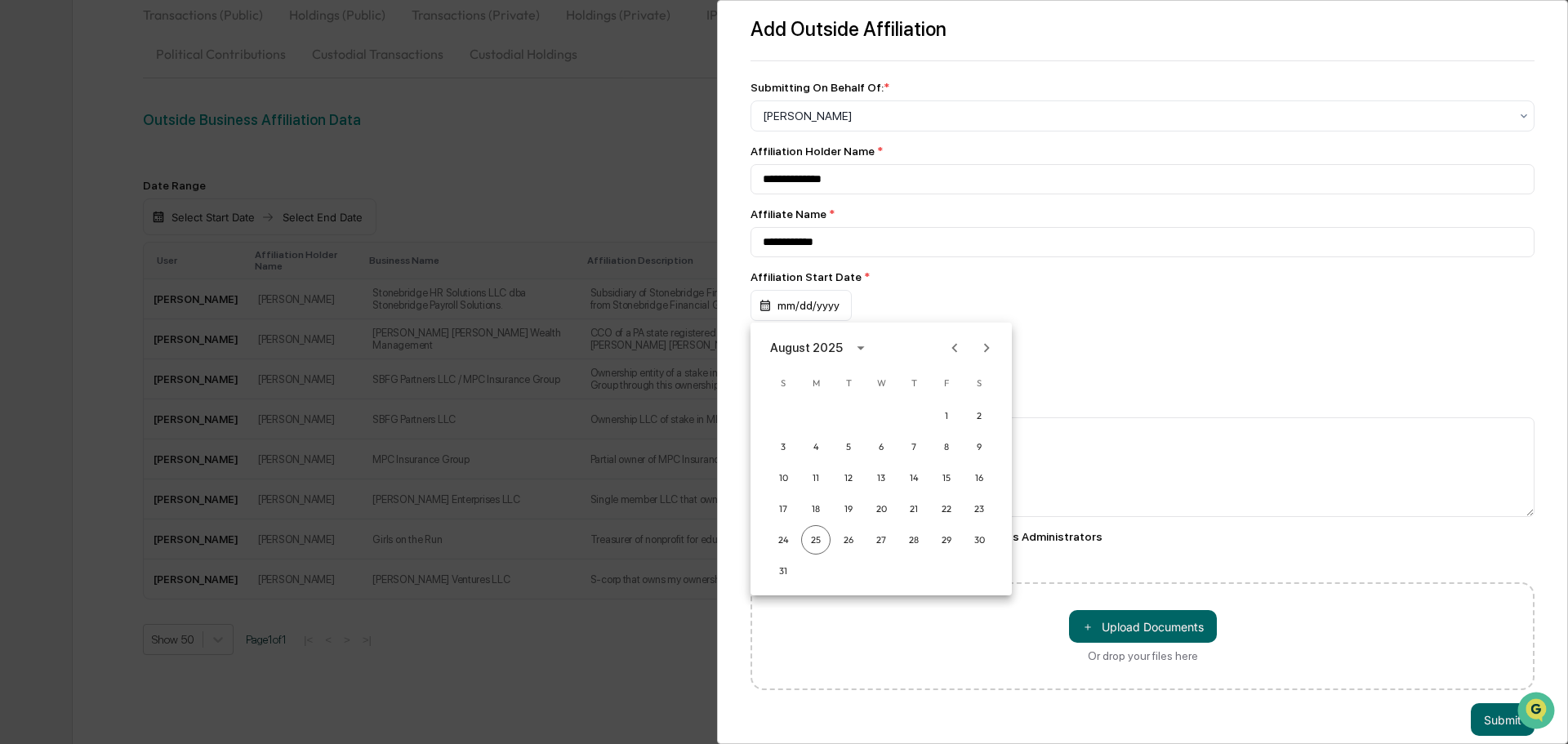
click at [789, 316] on div at bounding box center [784, 372] width 1568 height 744
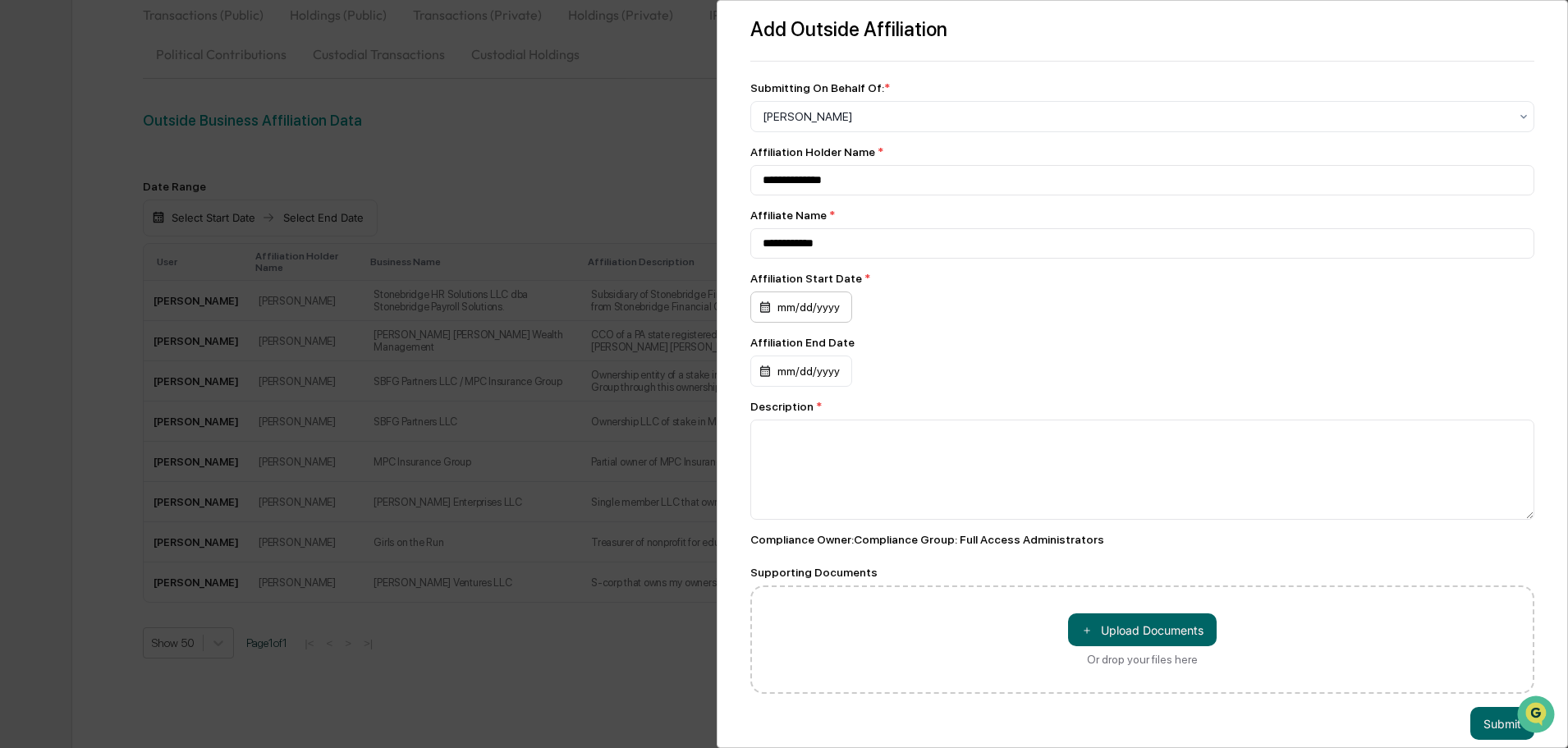
click at [784, 308] on div "mm/dd/yyyy" at bounding box center [801, 307] width 102 height 31
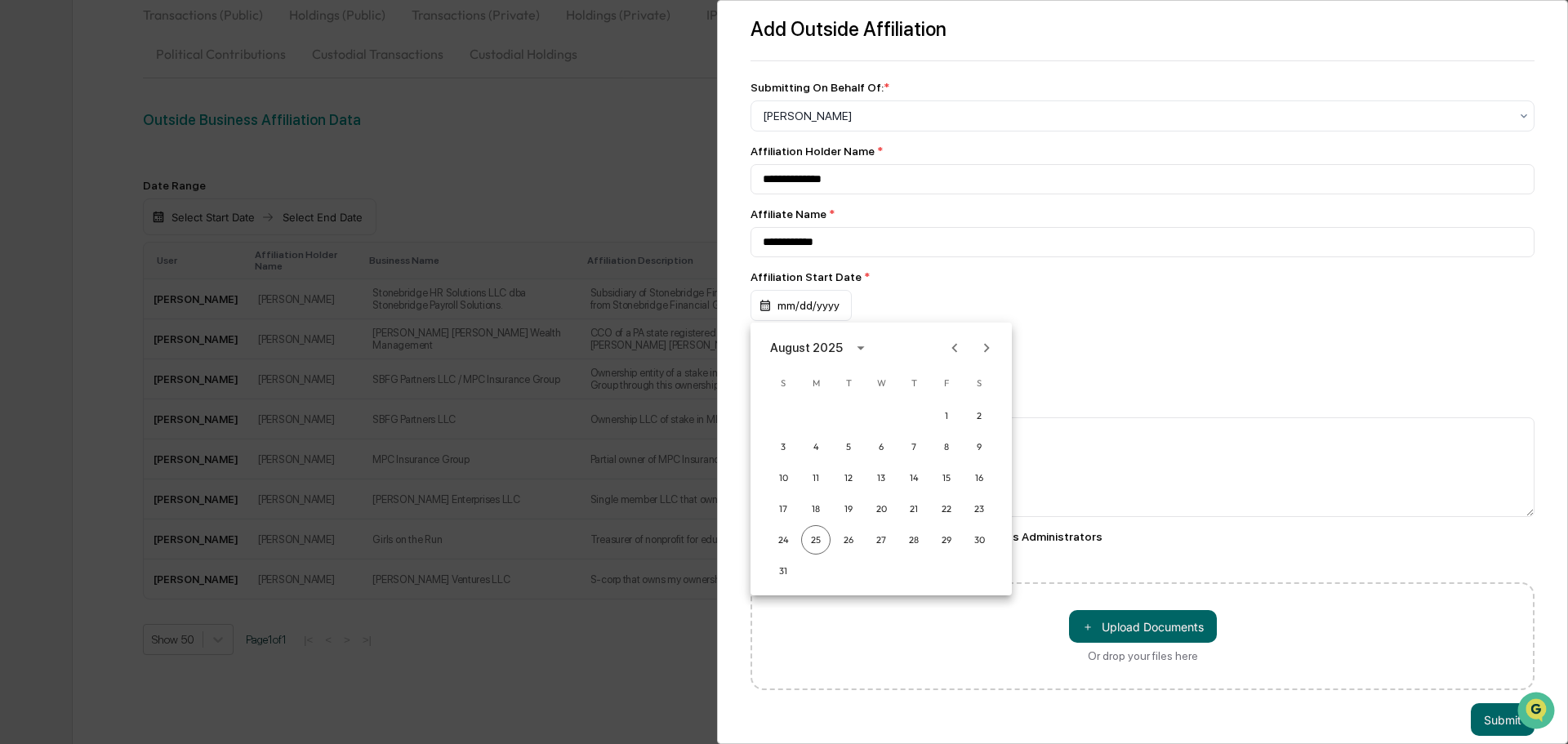
click at [818, 348] on div "August 2025" at bounding box center [806, 349] width 73 height 18
click at [824, 346] on div "August 2025" at bounding box center [806, 349] width 73 height 18
click at [877, 482] on button "2012" at bounding box center [881, 487] width 59 height 29
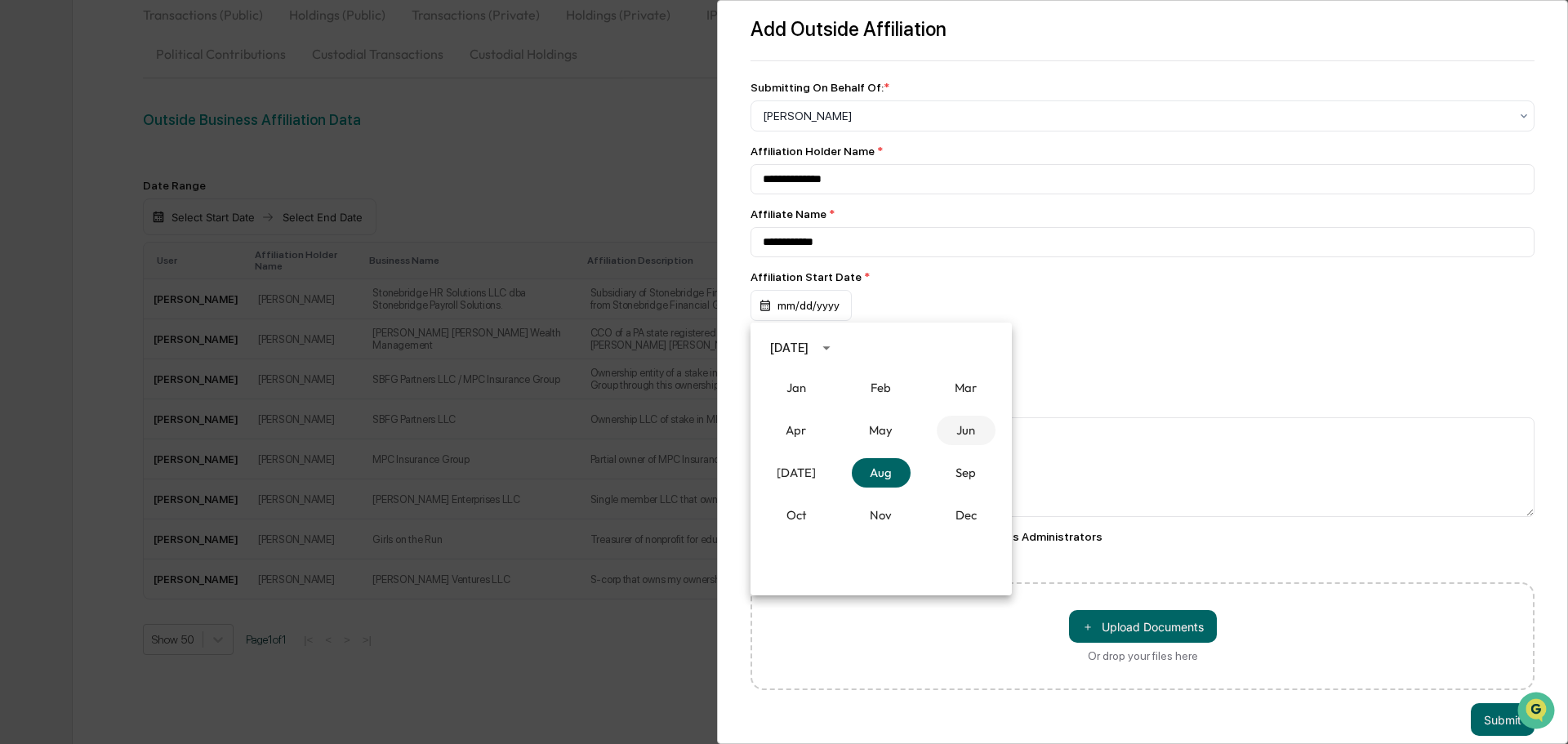
click at [943, 432] on button "Jun" at bounding box center [966, 430] width 59 height 29
click at [810, 538] on button "25" at bounding box center [816, 540] width 29 height 29
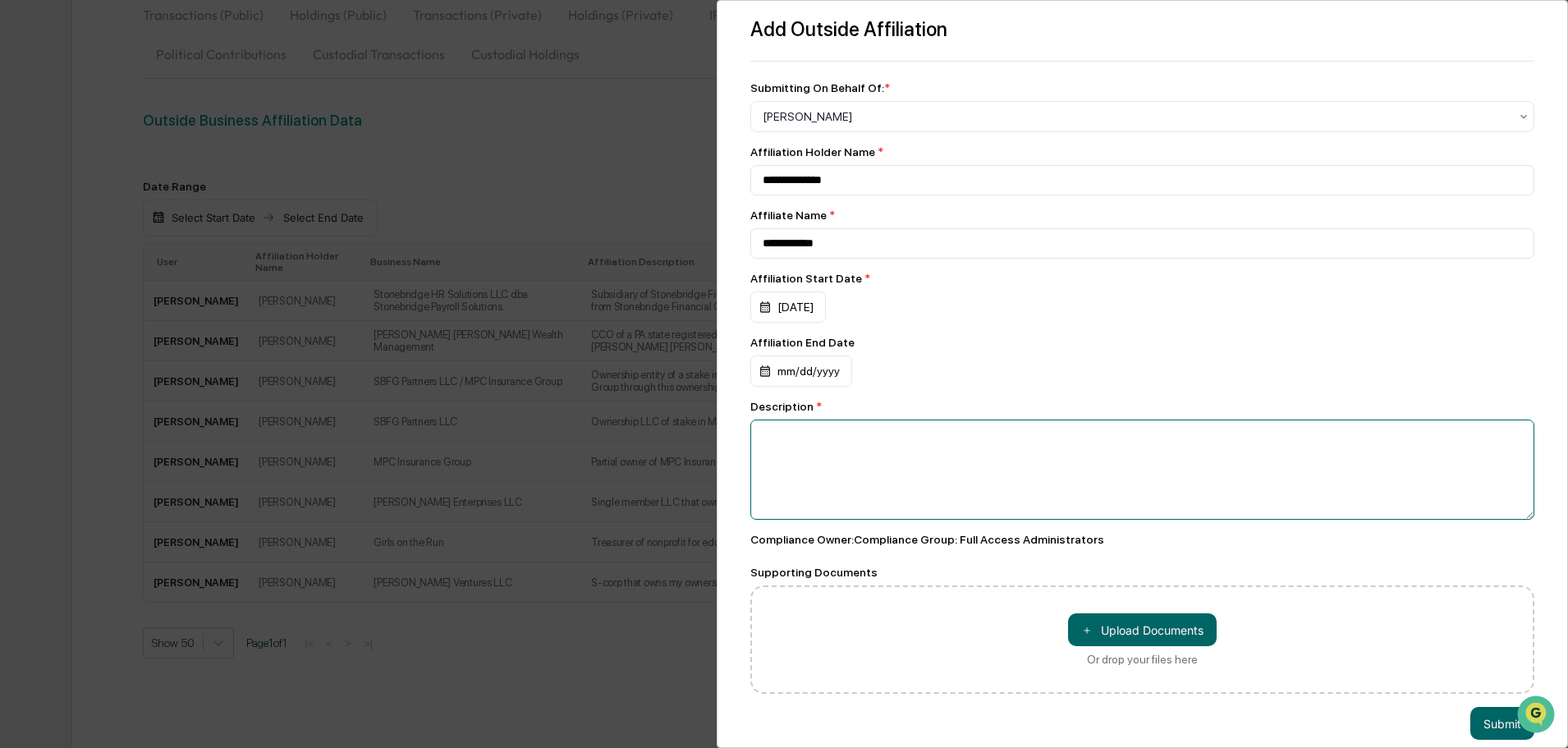
click at [869, 486] on textarea at bounding box center [1142, 470] width 784 height 100
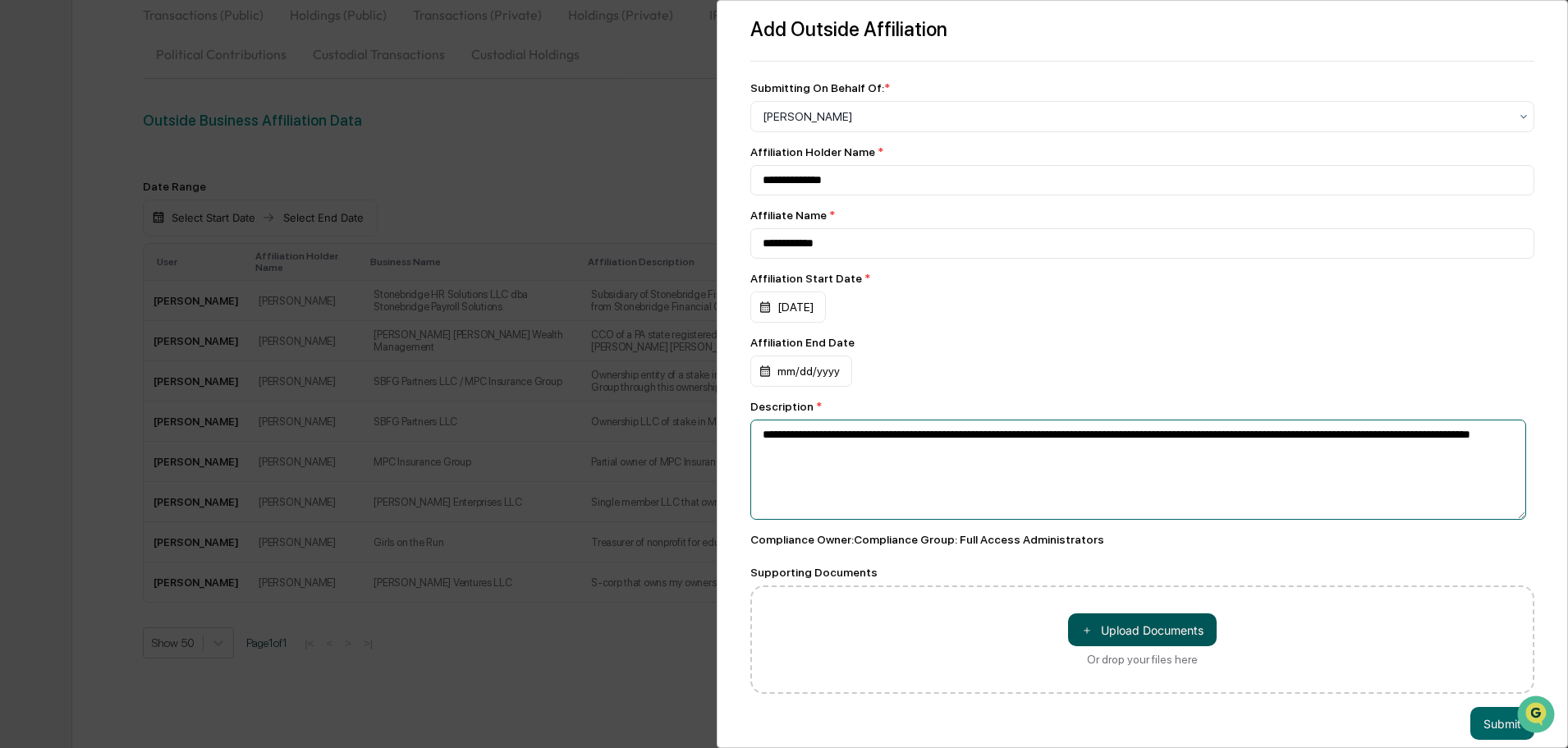
type textarea "**********"
click at [1140, 637] on button "＋ Upload Documents" at bounding box center [1142, 631] width 149 height 33
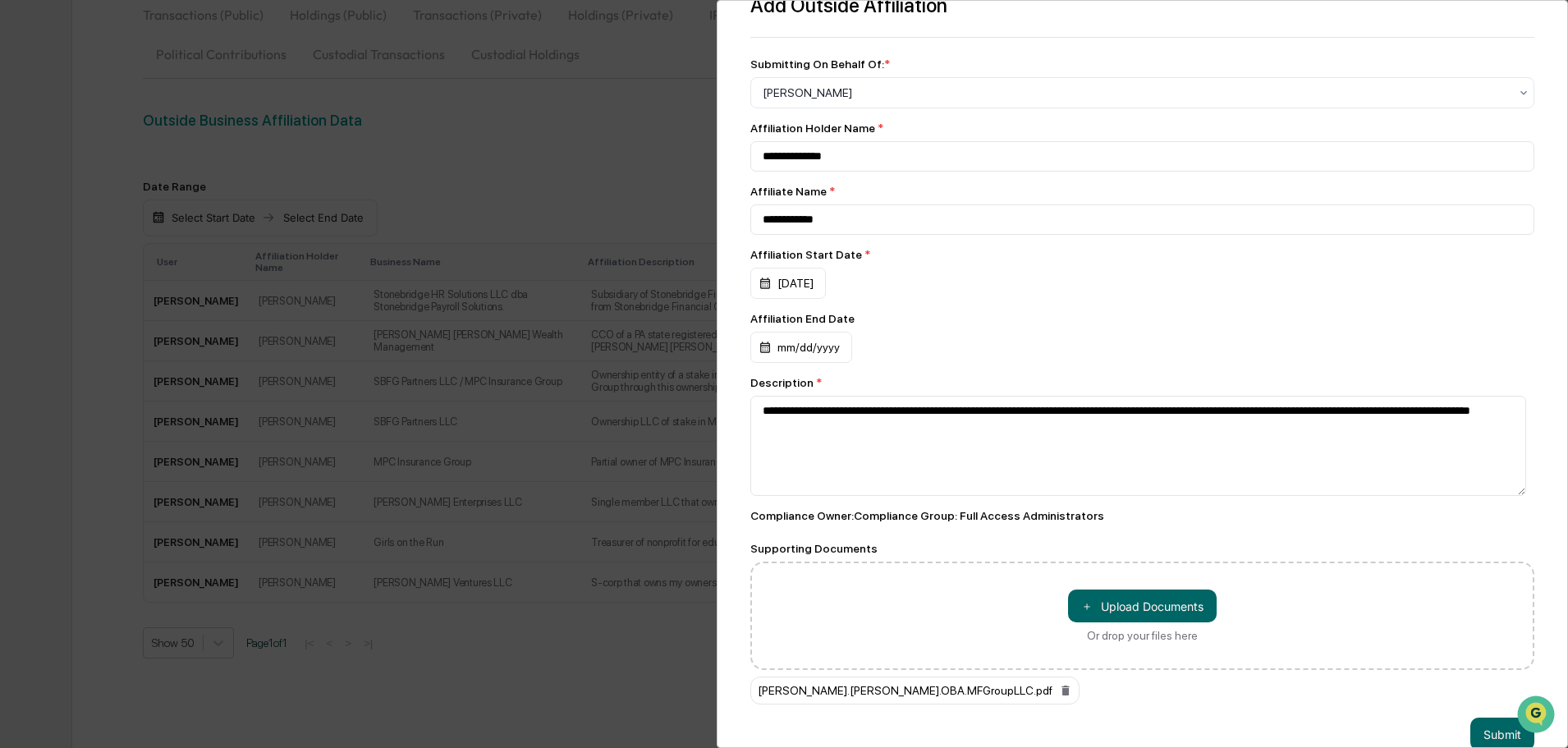
scroll to position [62, 0]
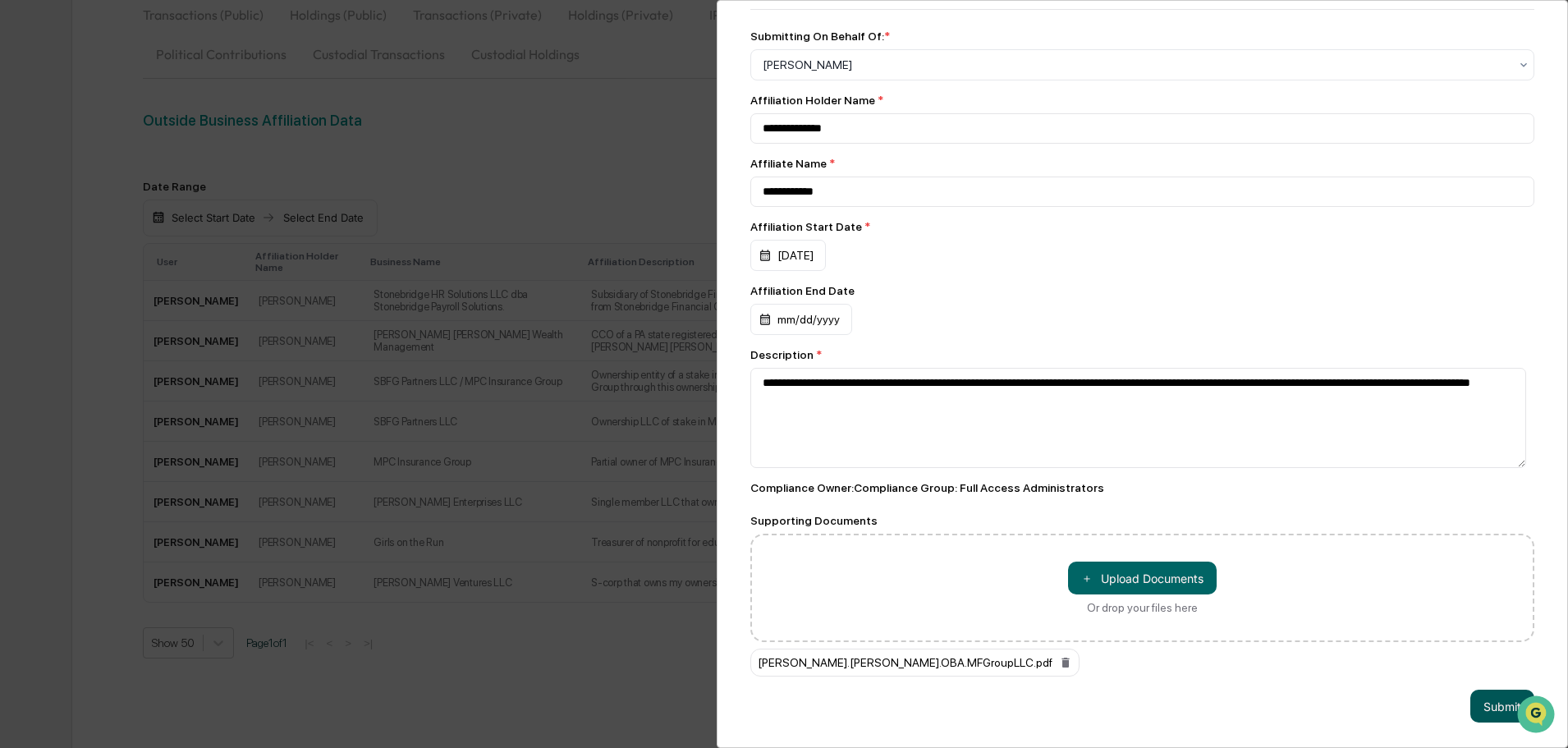
click at [1496, 704] on button "Submit" at bounding box center [1501, 706] width 64 height 33
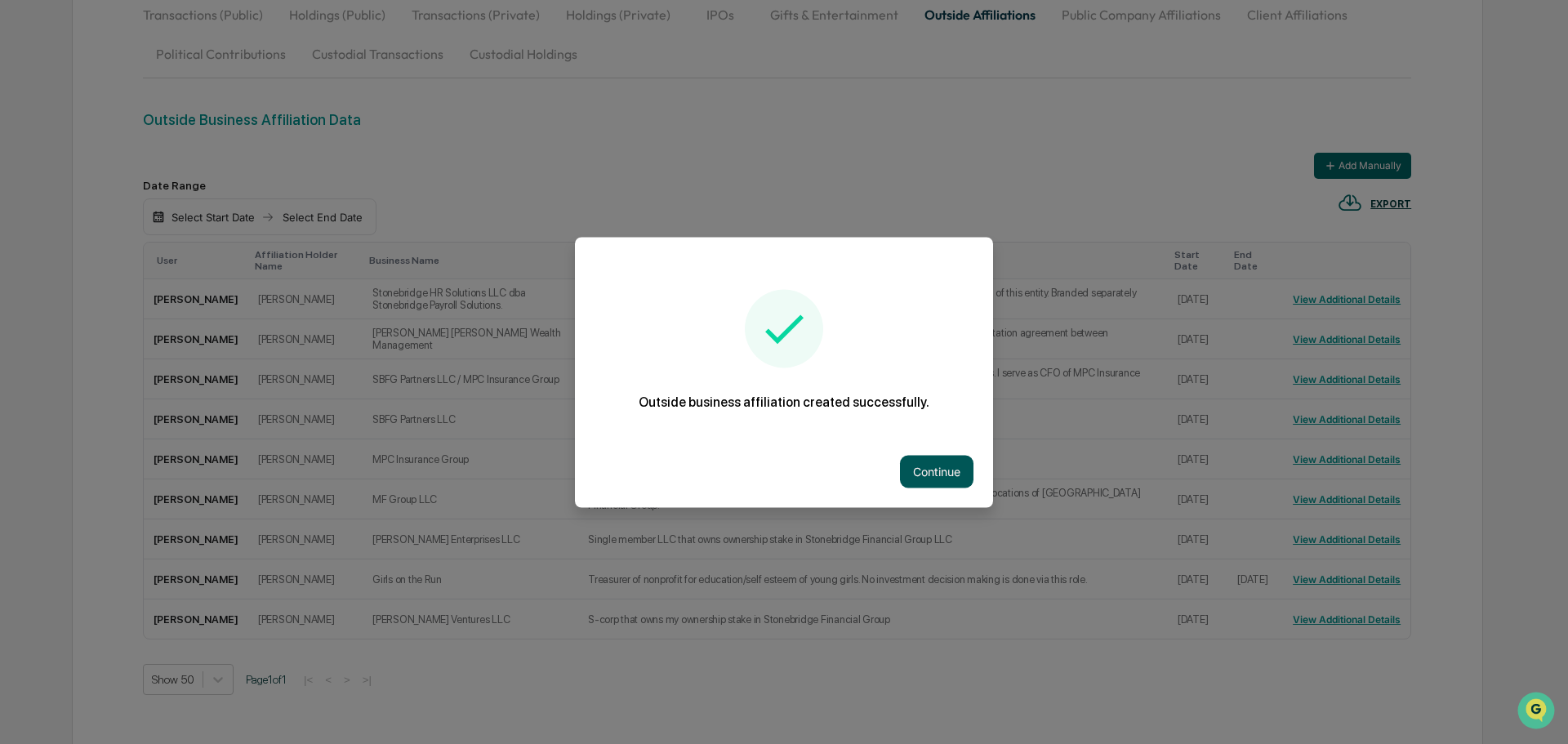
click at [939, 469] on button "Continue" at bounding box center [937, 472] width 74 height 33
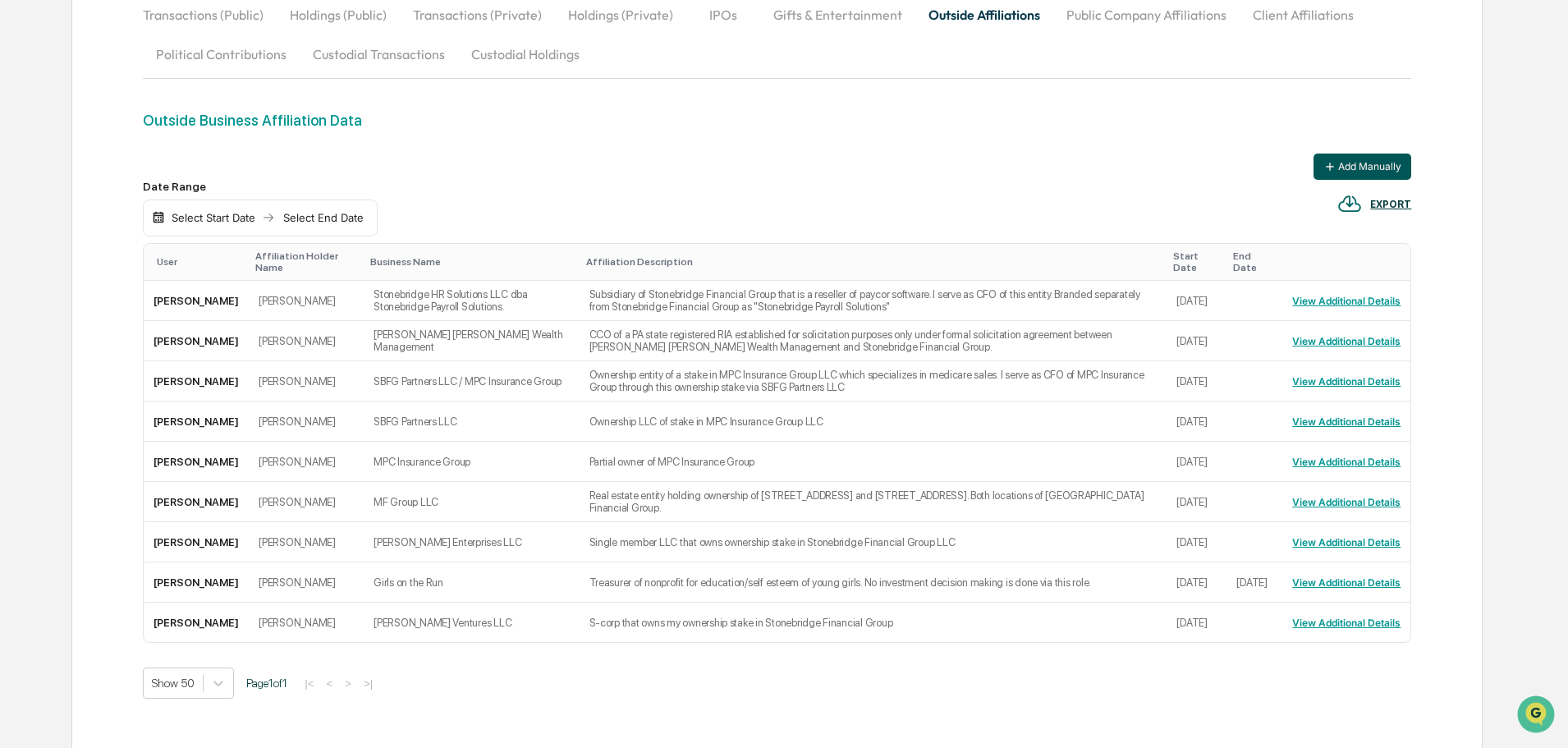
click at [1367, 173] on button "Add Manually" at bounding box center [1363, 166] width 98 height 26
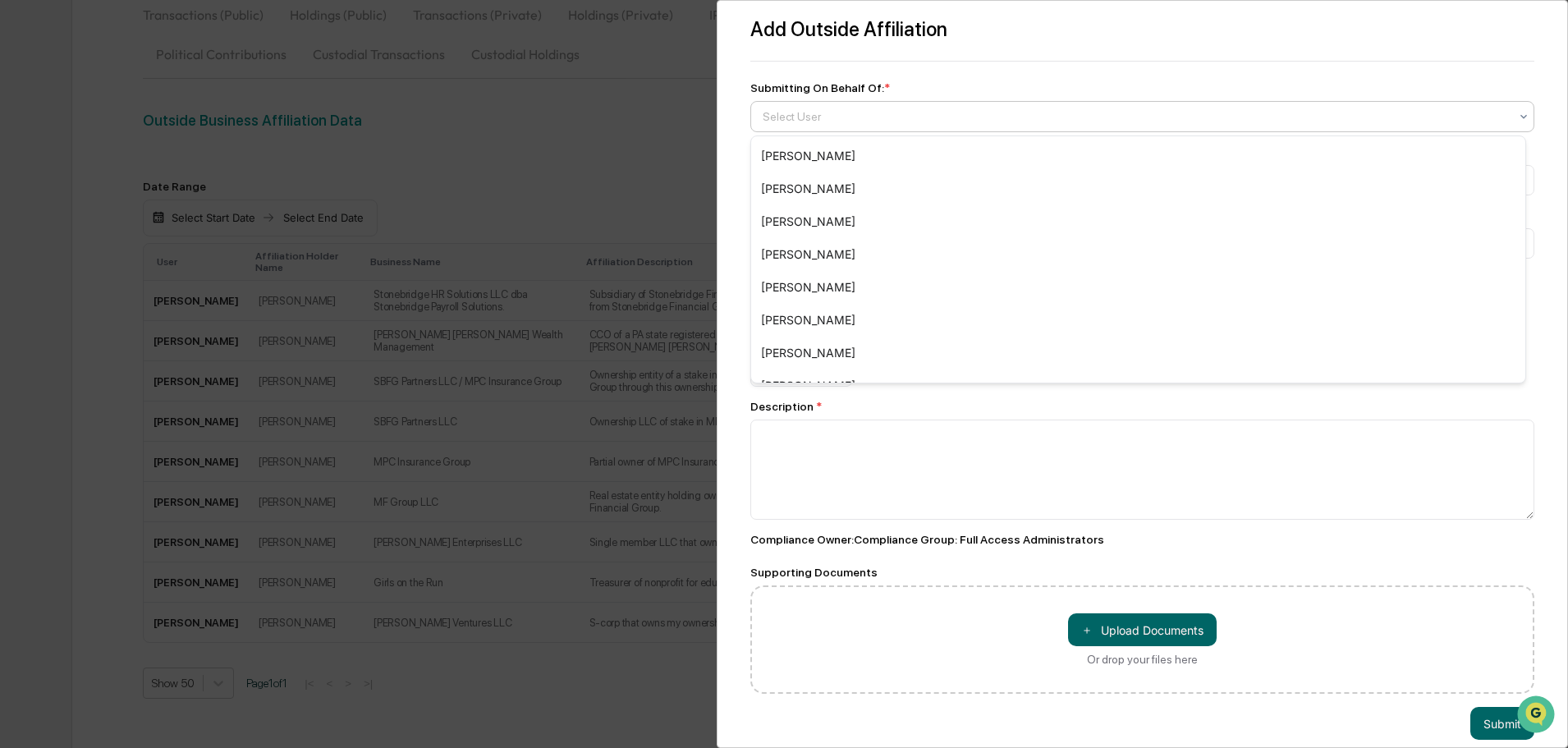
click at [834, 129] on div "Select User" at bounding box center [1142, 116] width 784 height 31
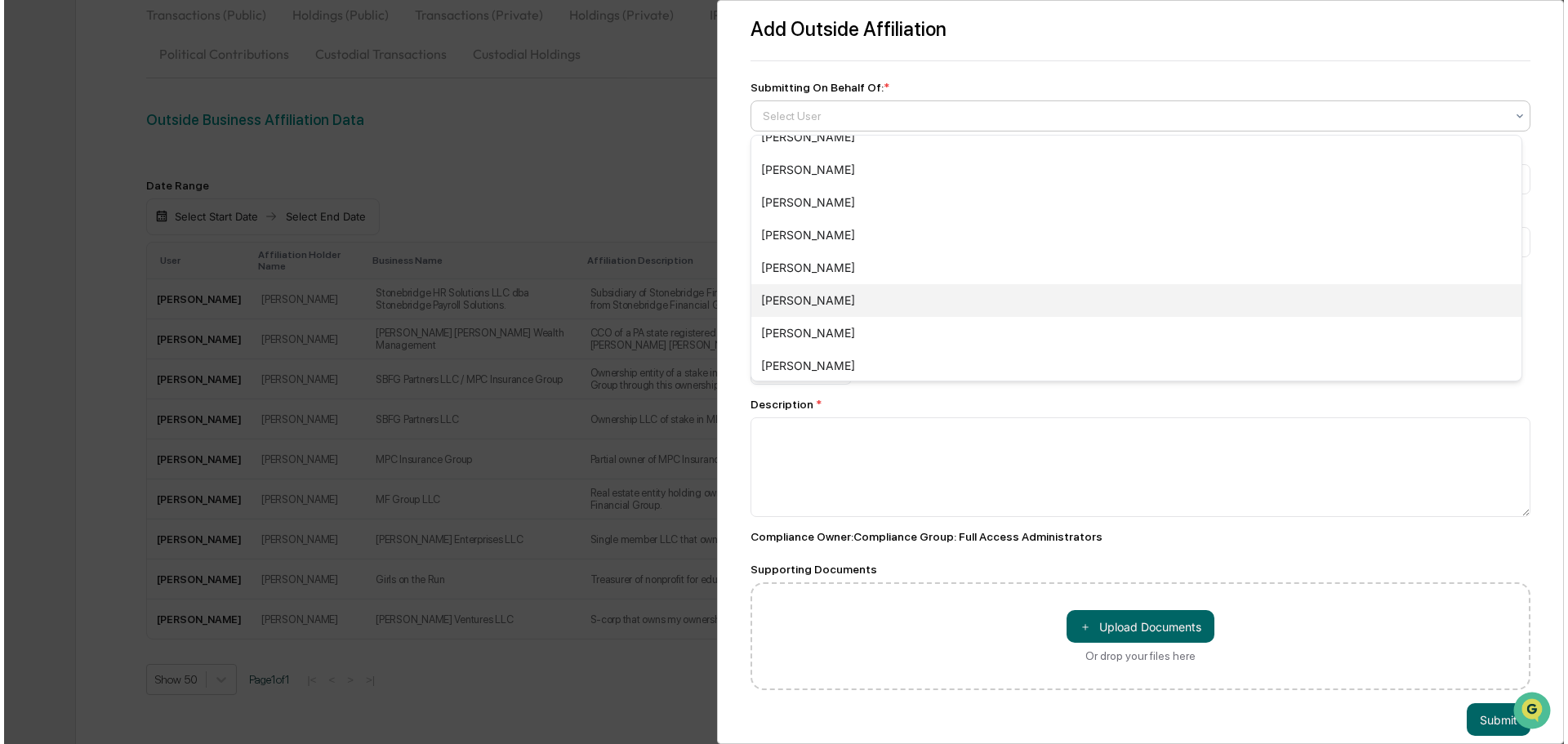
scroll to position [490, 0]
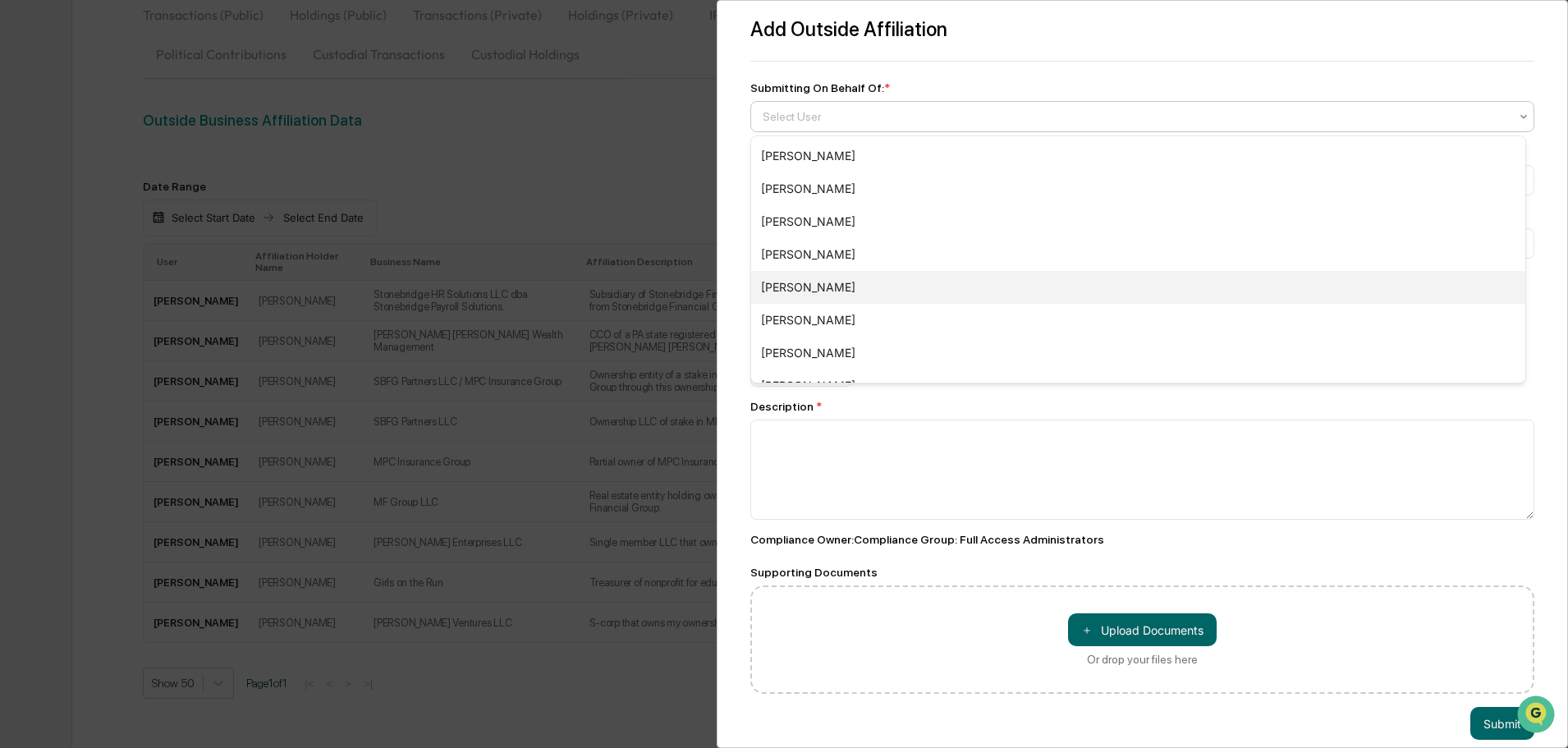
click at [856, 275] on div "[PERSON_NAME]" at bounding box center [1138, 288] width 774 height 33
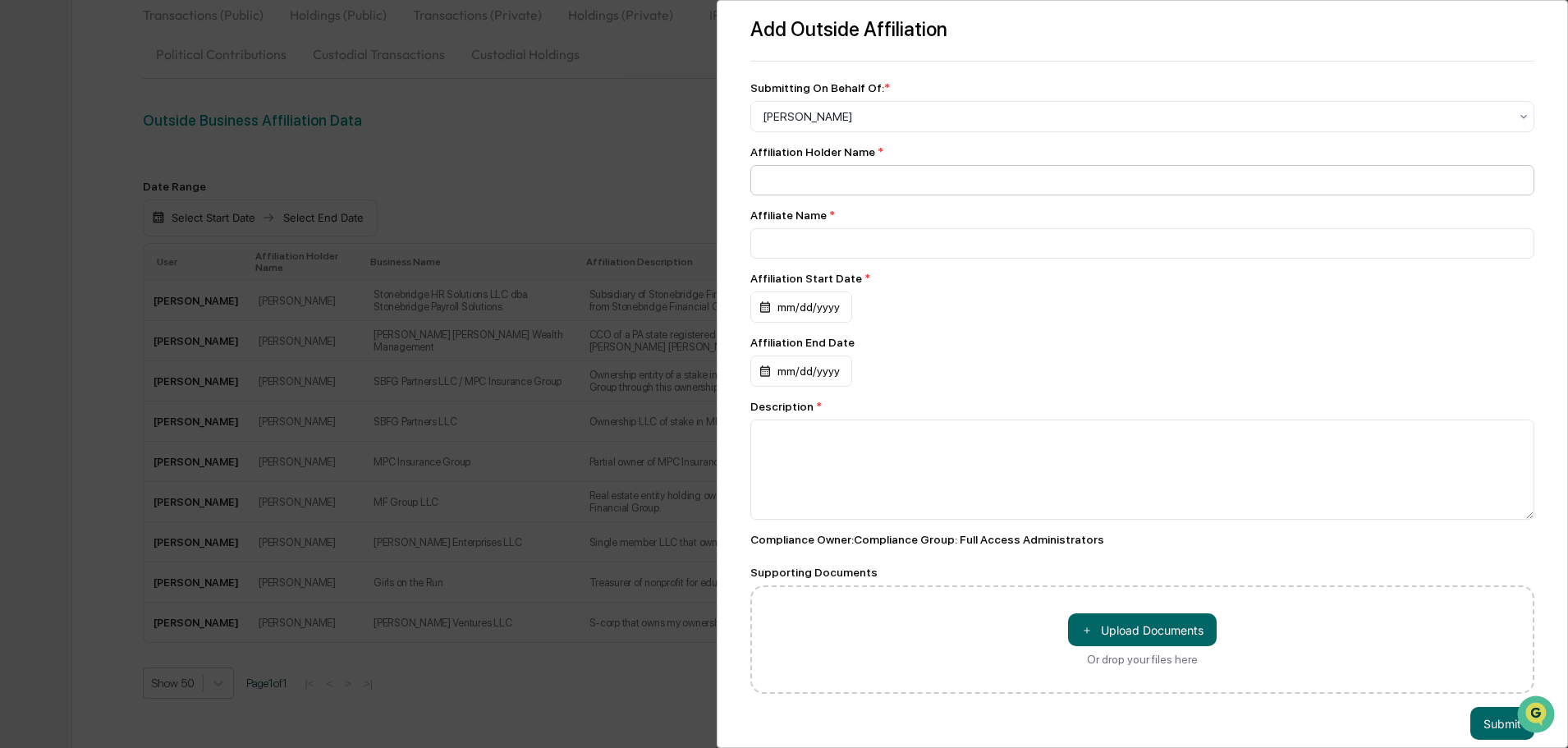
drag, startPoint x: 828, startPoint y: 196, endPoint x: 835, endPoint y: 195, distance: 7.1
click at [828, 196] on div "Affiliation Holder Name * Affiliate Name * Affiliation Start Date * mm/dd/yyyy …" at bounding box center [1142, 419] width 784 height 548
click at [828, 188] on input at bounding box center [1142, 180] width 784 height 31
type input "**********"
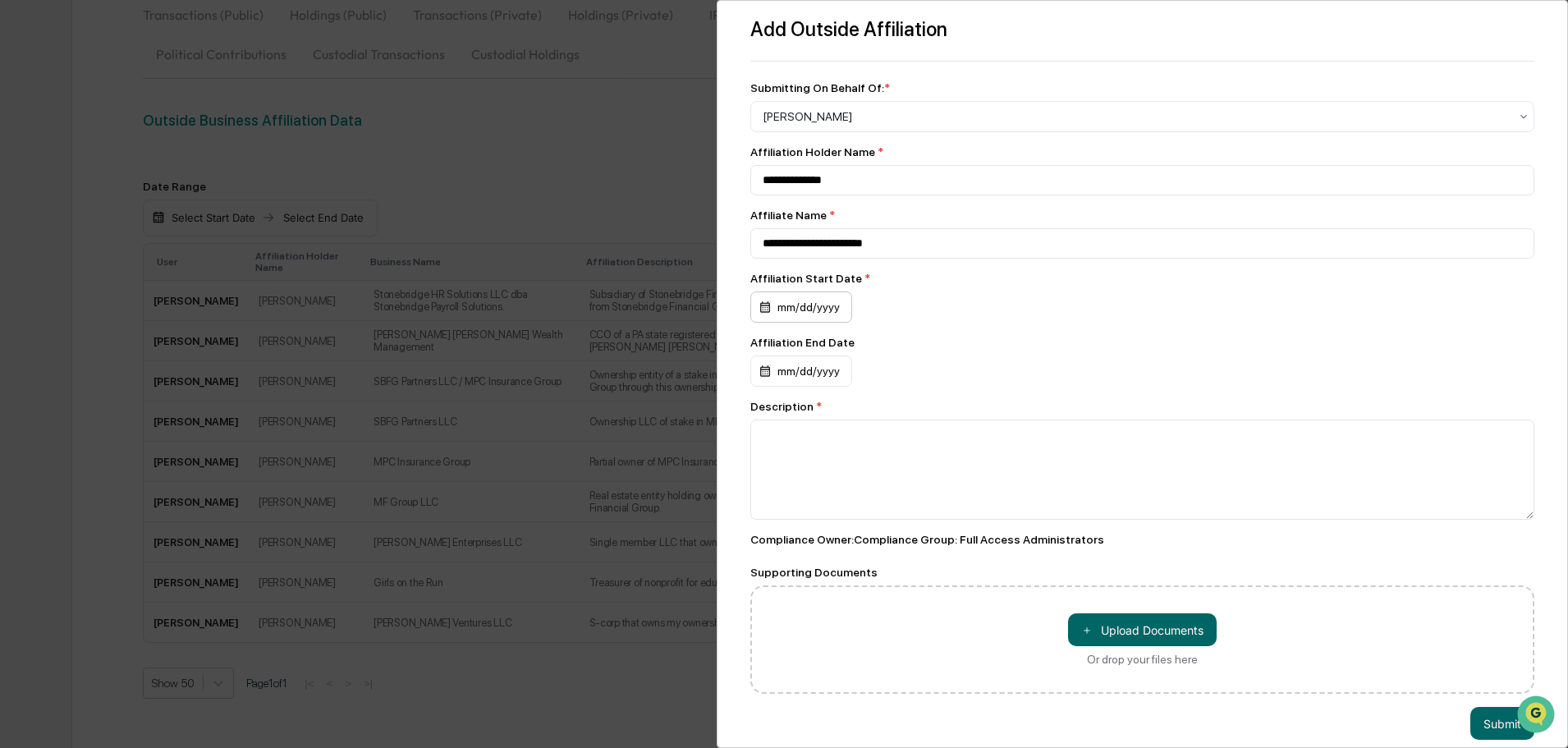
click at [806, 311] on div "mm/dd/yyyy" at bounding box center [801, 307] width 102 height 31
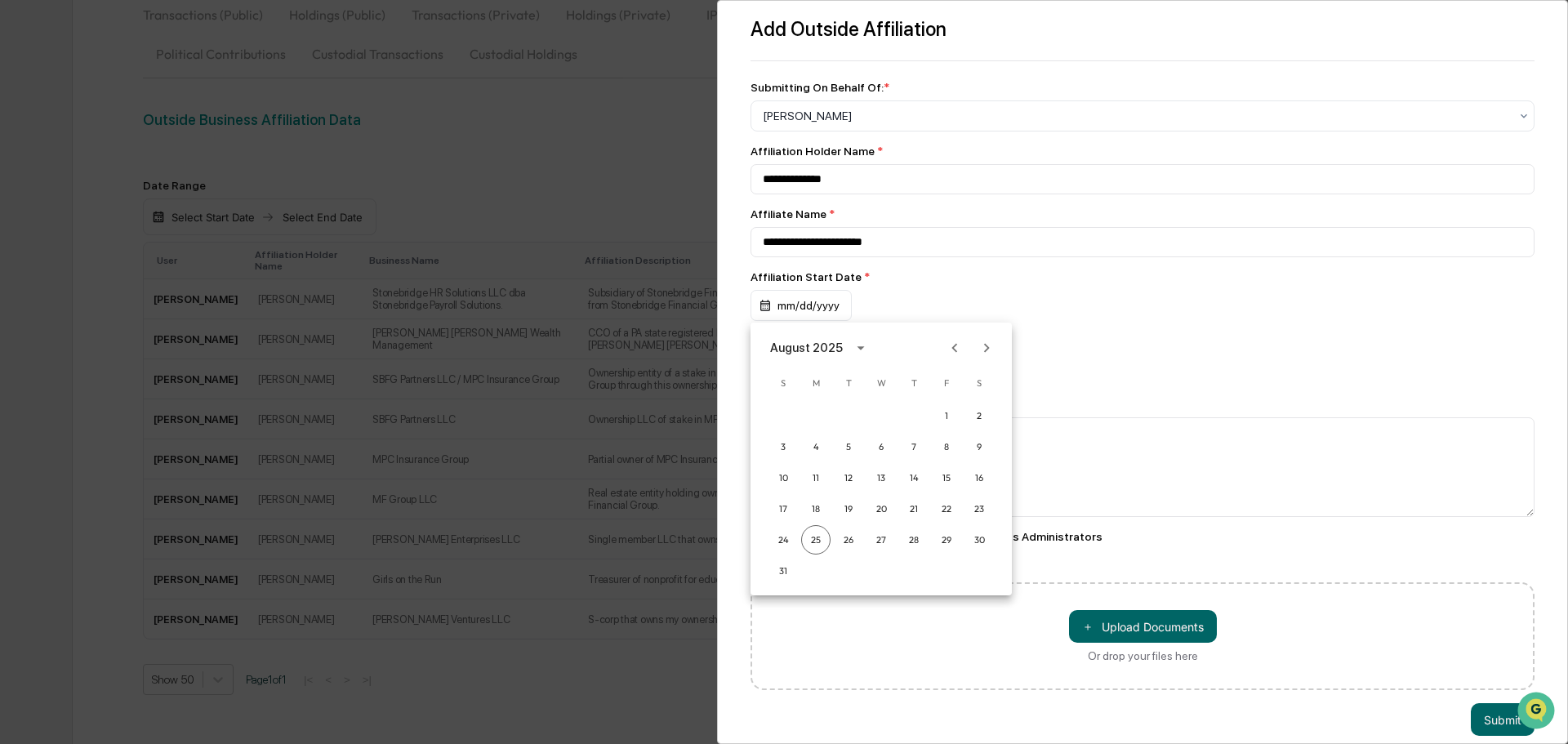
click at [840, 348] on div "August 2025" at bounding box center [809, 349] width 77 height 18
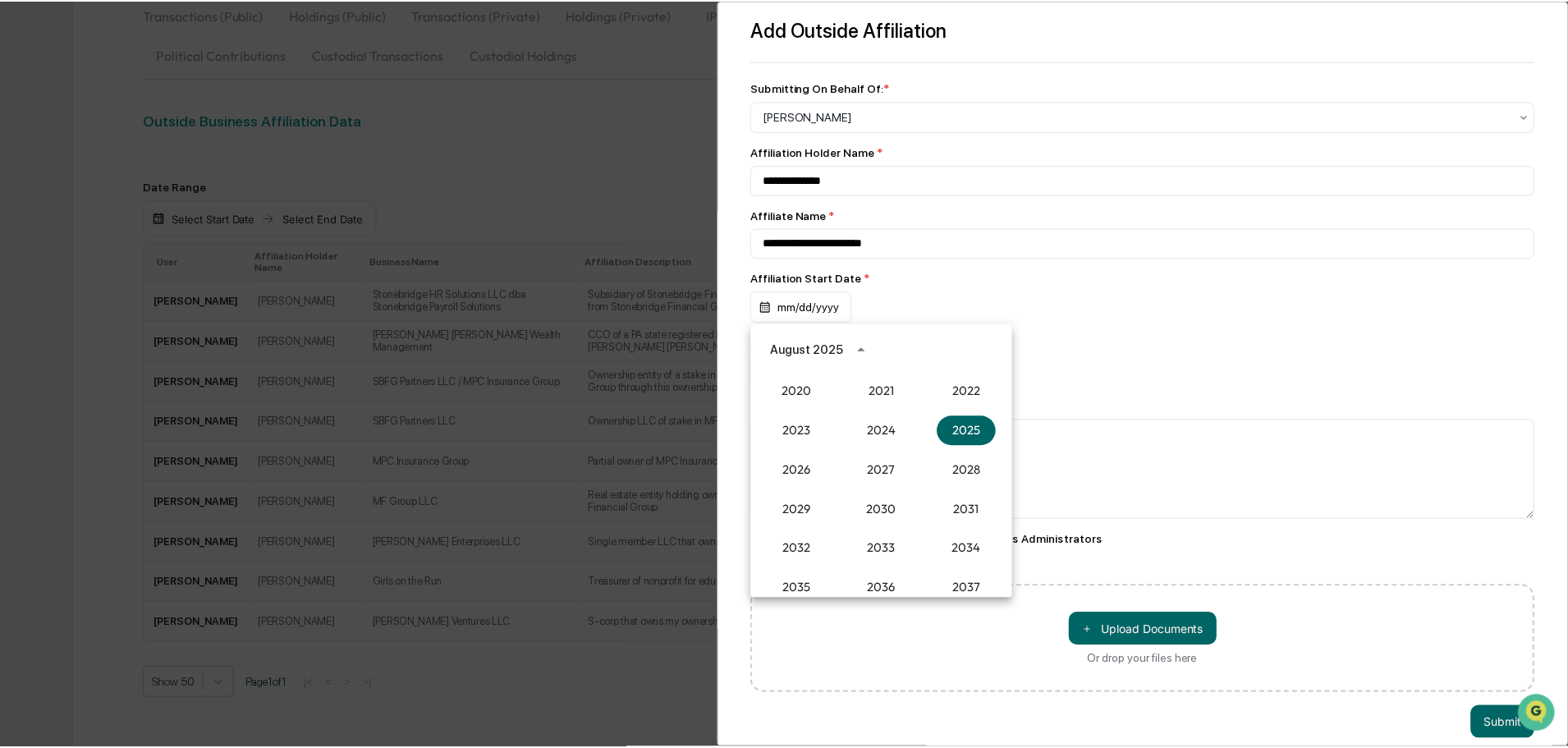
scroll to position [1603, 0]
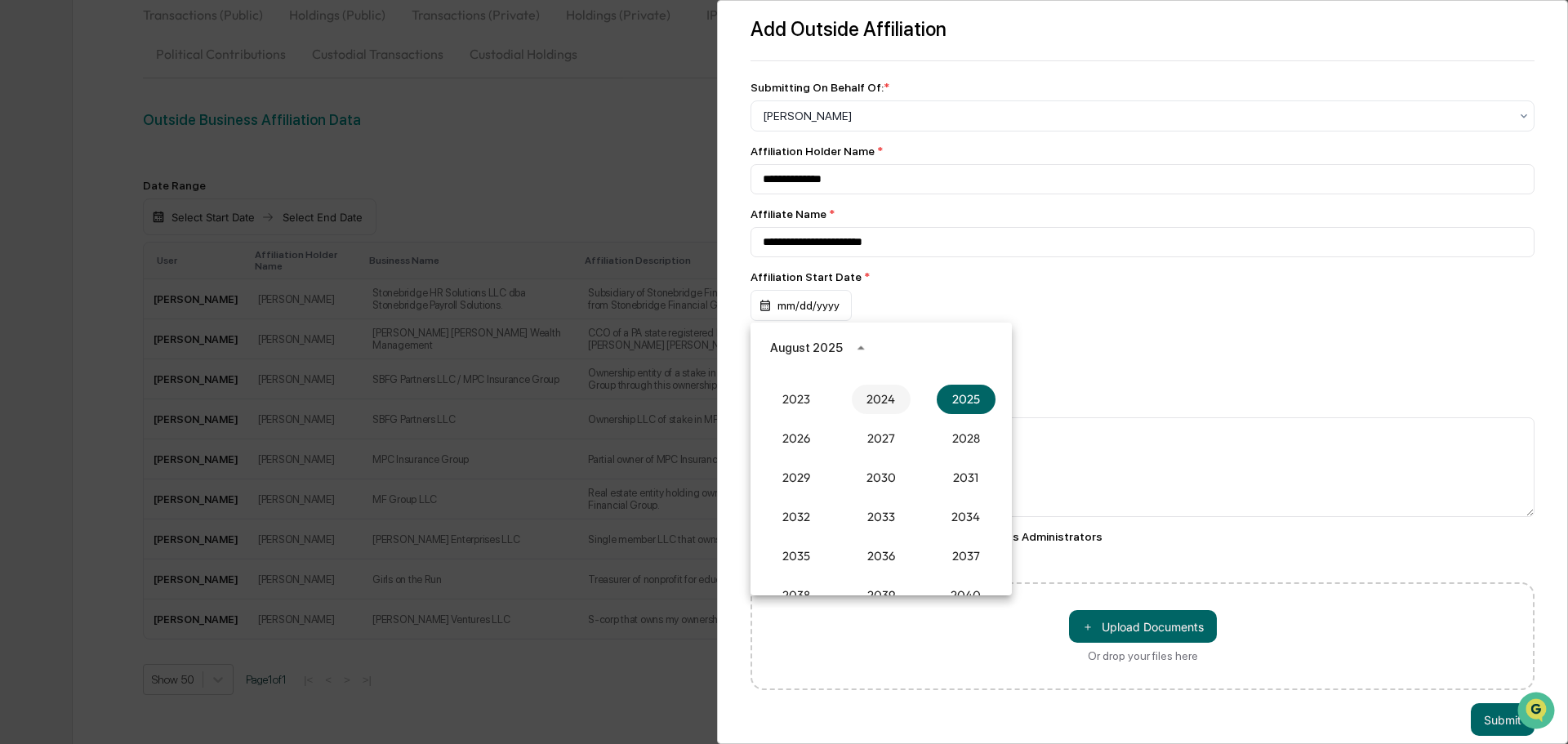
click at [882, 406] on button "2024" at bounding box center [881, 399] width 59 height 29
click at [794, 518] on button "Oct" at bounding box center [796, 516] width 59 height 29
click at [955, 480] on button "18" at bounding box center [947, 478] width 29 height 29
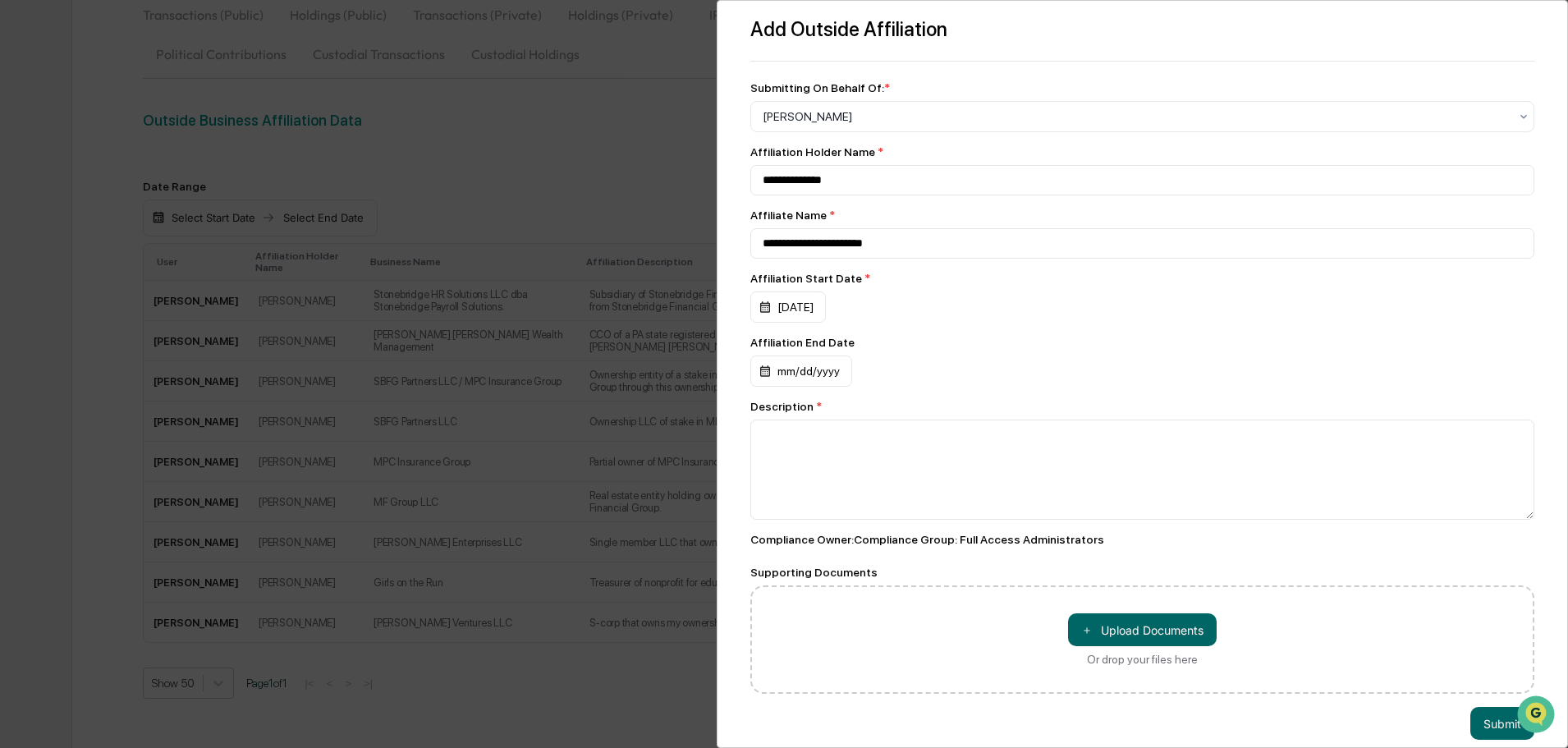
click at [1123, 323] on div "mm/dd/yyyy" at bounding box center [1142, 307] width 784 height 31
click at [859, 501] on textarea at bounding box center [1142, 470] width 784 height 100
click at [816, 314] on div "10/18/2024" at bounding box center [788, 307] width 76 height 31
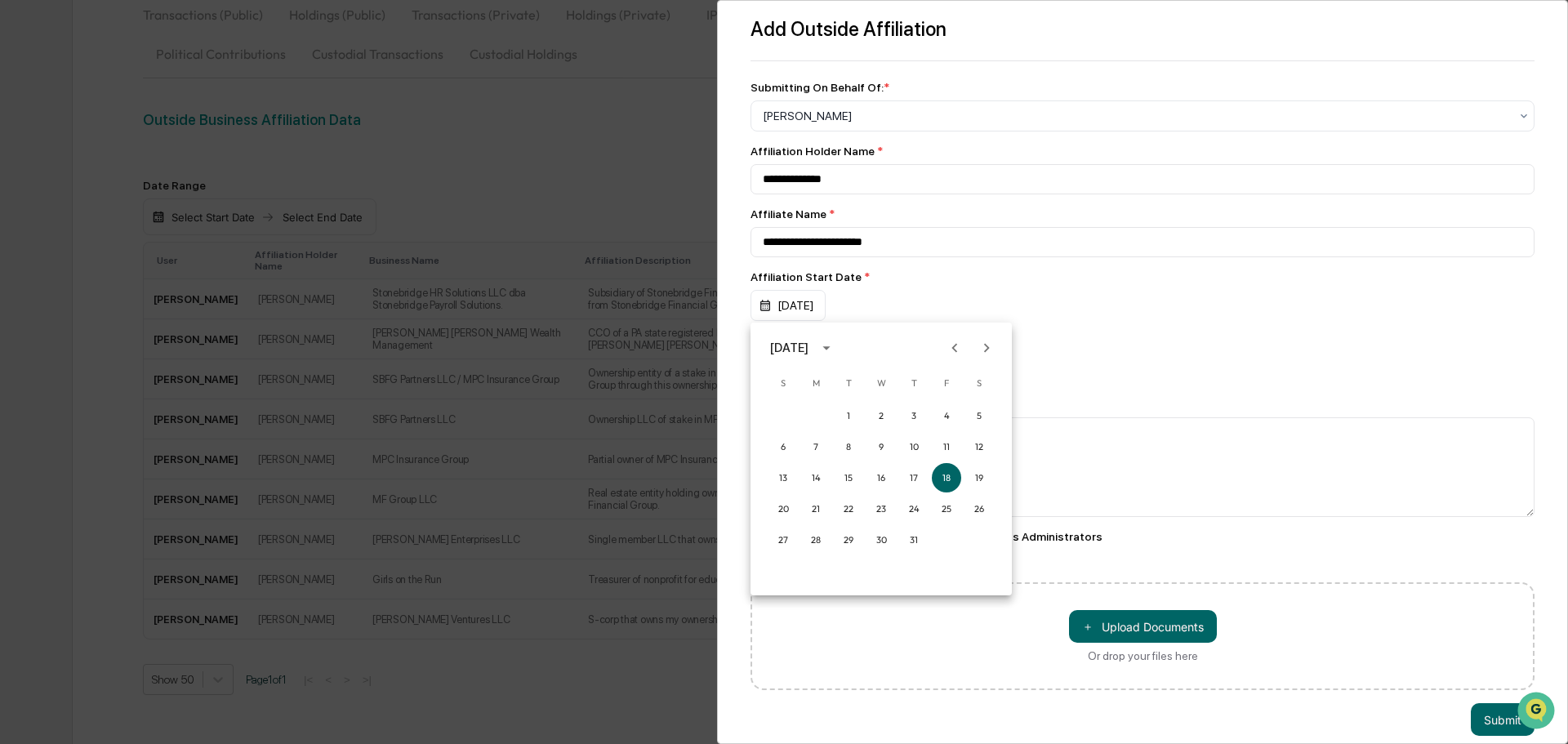
click at [957, 347] on icon "Previous month" at bounding box center [955, 349] width 18 height 18
click at [955, 348] on icon "Previous month" at bounding box center [955, 348] width 6 height 9
click at [944, 471] on button "16" at bounding box center [947, 478] width 29 height 29
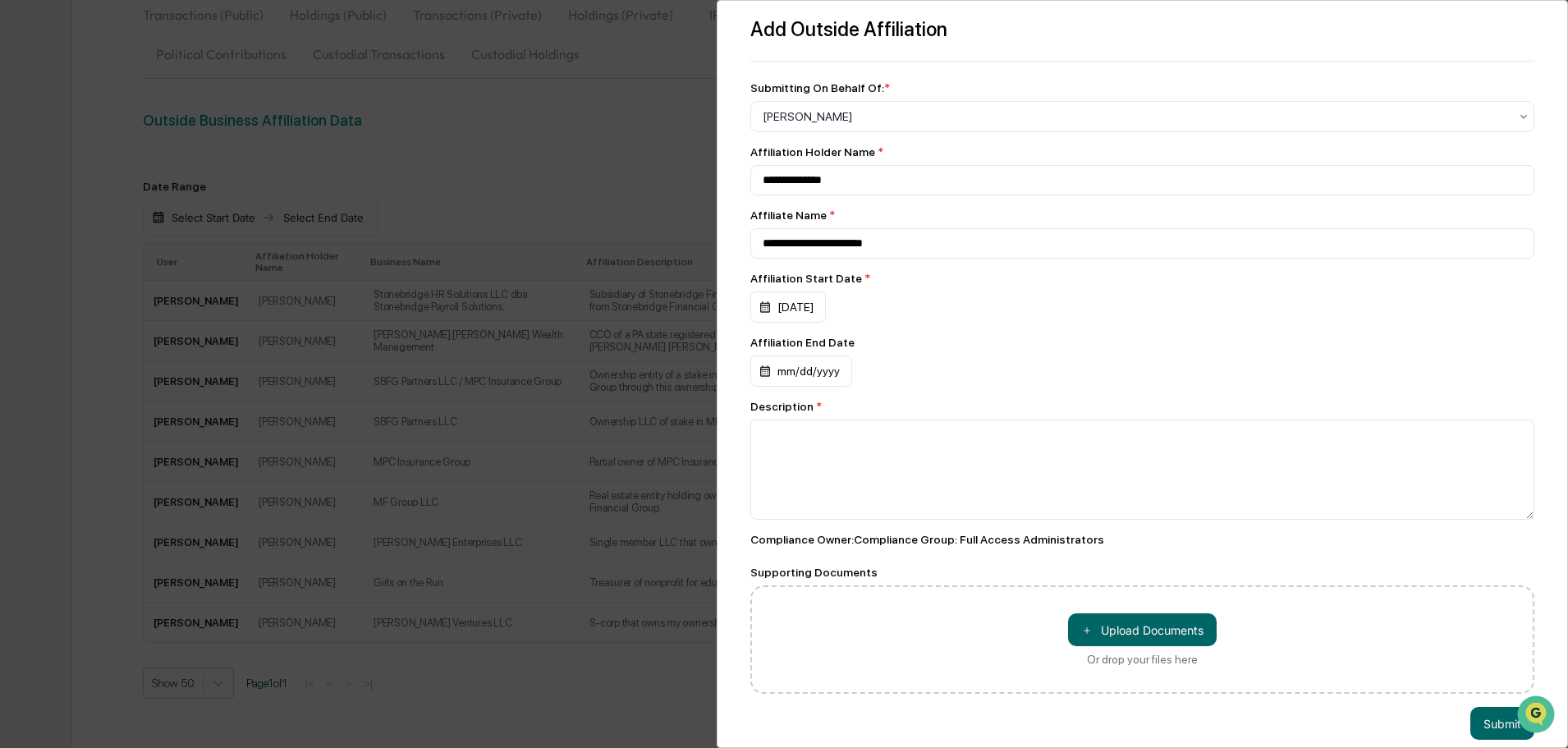
click at [997, 323] on div "mm/dd/yyyy" at bounding box center [1142, 307] width 784 height 31
click at [901, 494] on textarea at bounding box center [1142, 470] width 784 height 100
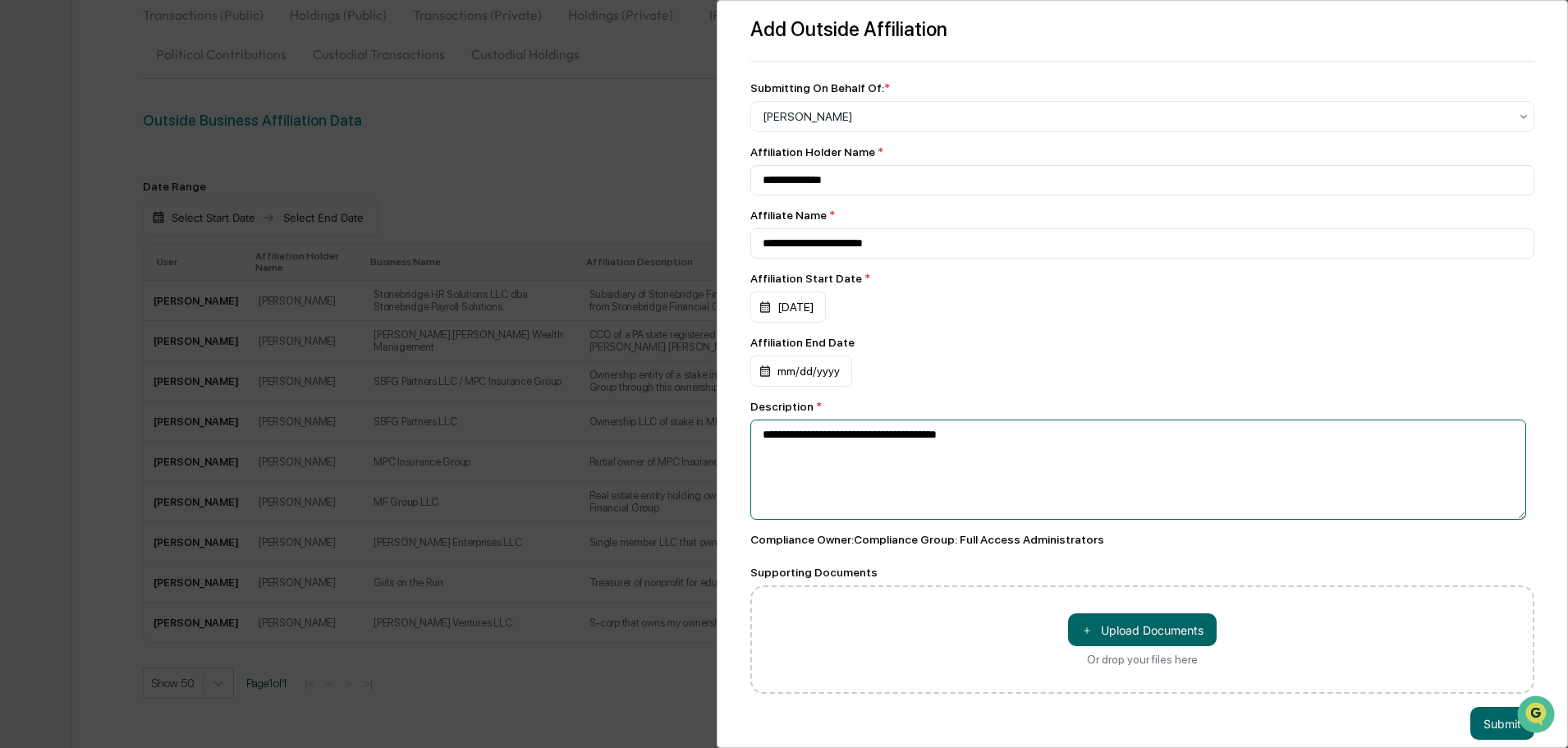
click at [758, 432] on textarea "**********" at bounding box center [1138, 470] width 776 height 100
click at [1075, 448] on textarea "**********" at bounding box center [1138, 470] width 776 height 100
click at [1060, 437] on textarea "**********" at bounding box center [1138, 470] width 776 height 100
click at [1213, 468] on textarea "**********" at bounding box center [1138, 470] width 776 height 100
click at [1278, 454] on textarea "**********" at bounding box center [1138, 470] width 776 height 100
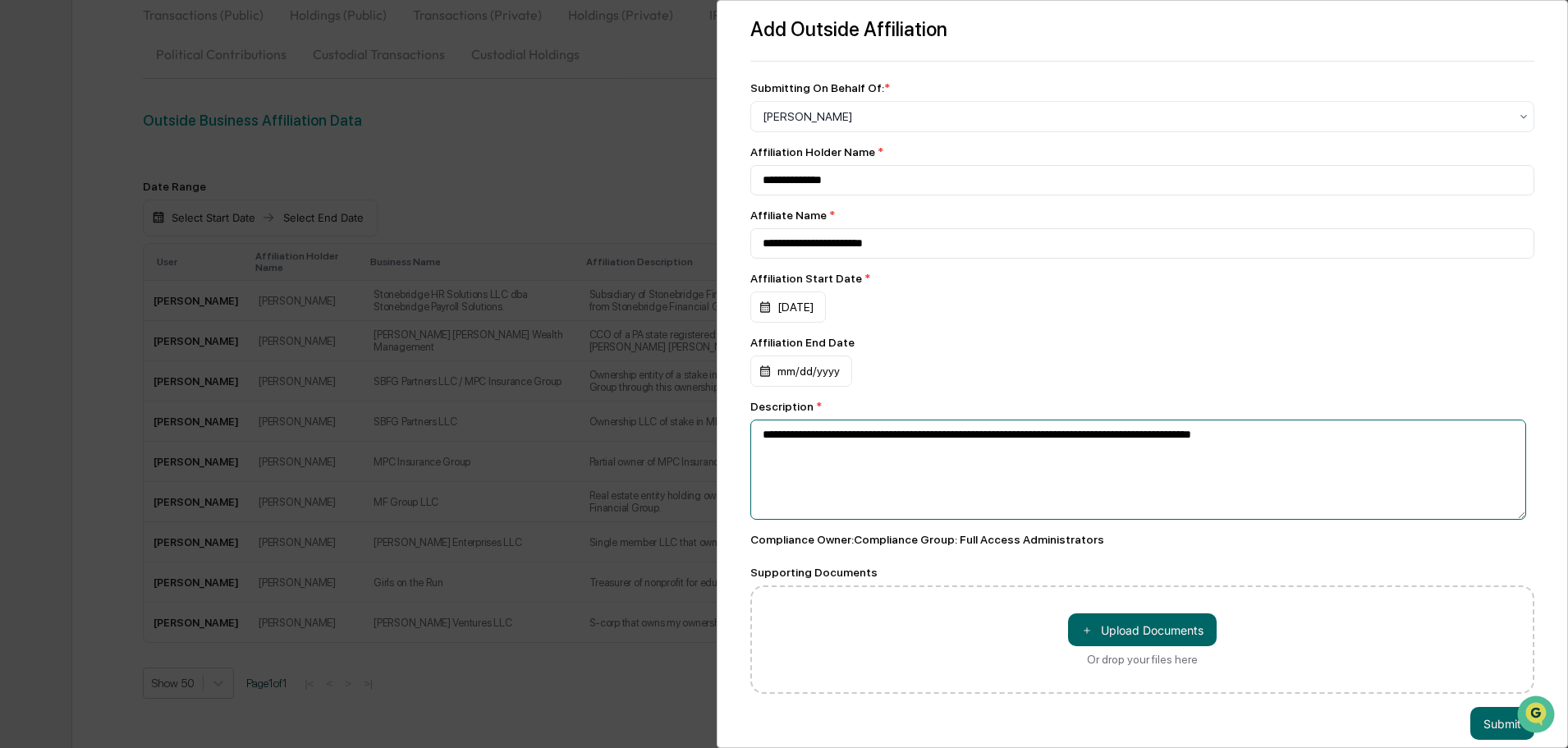
type textarea "**********"
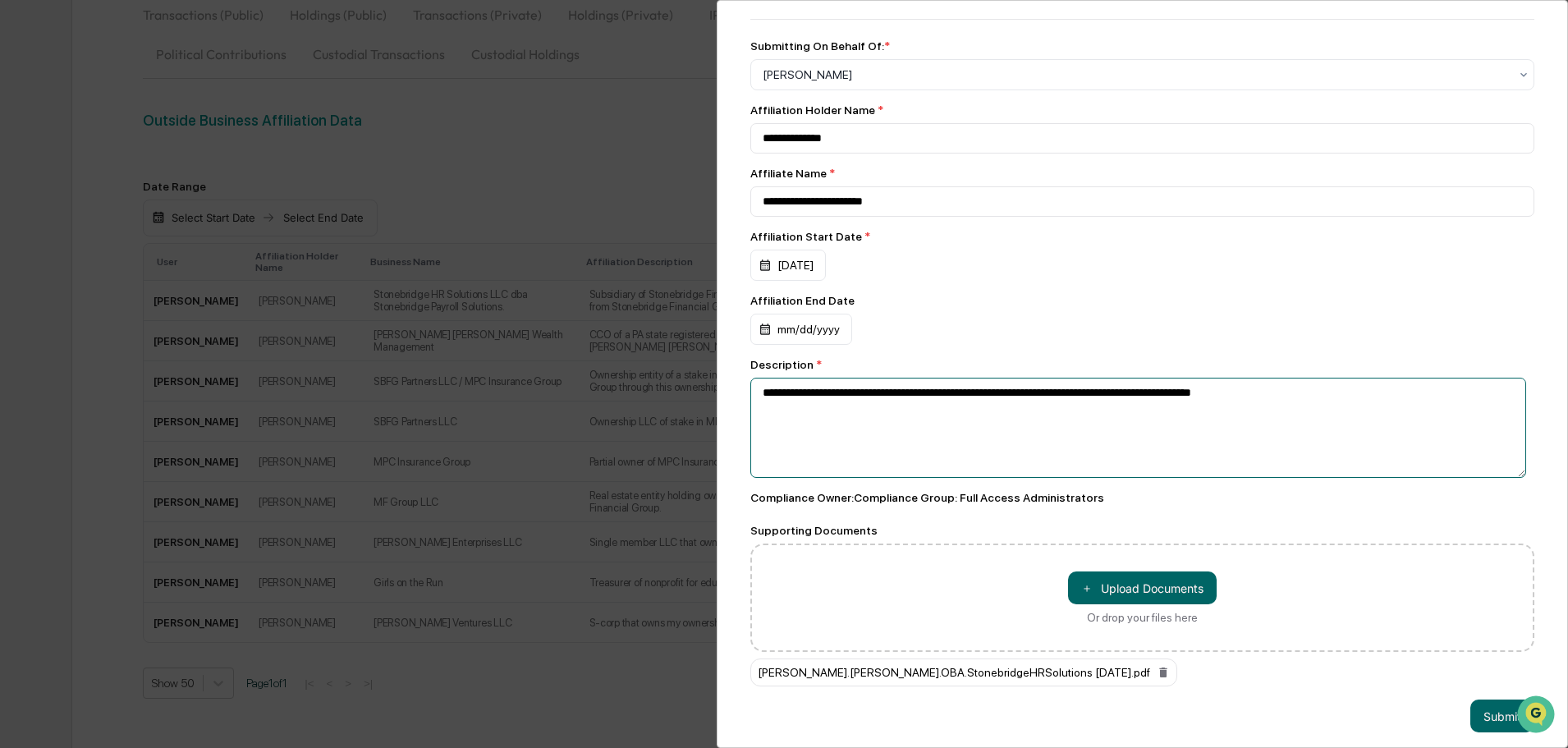
scroll to position [62, 0]
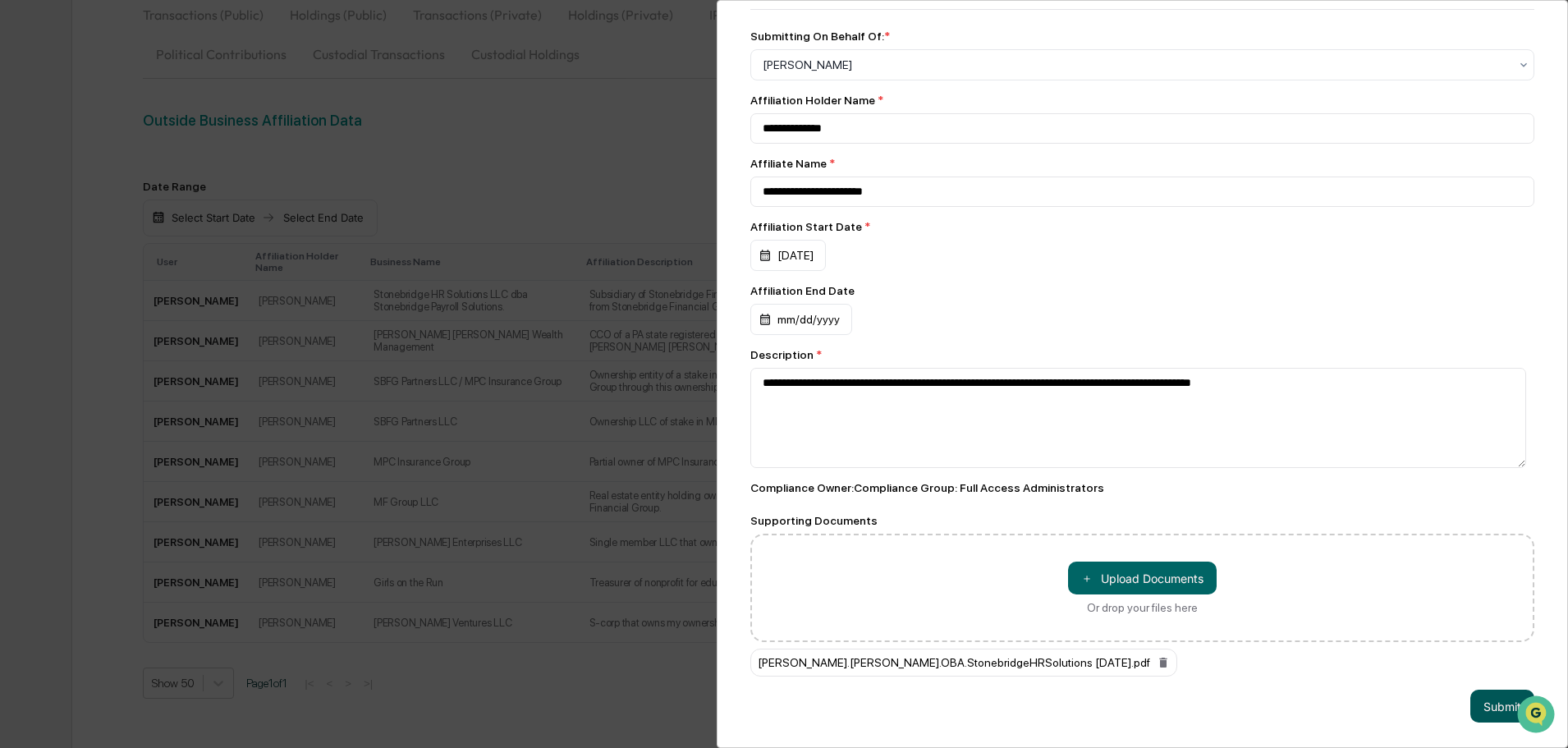
click at [1496, 697] on button "Submit" at bounding box center [1501, 706] width 64 height 33
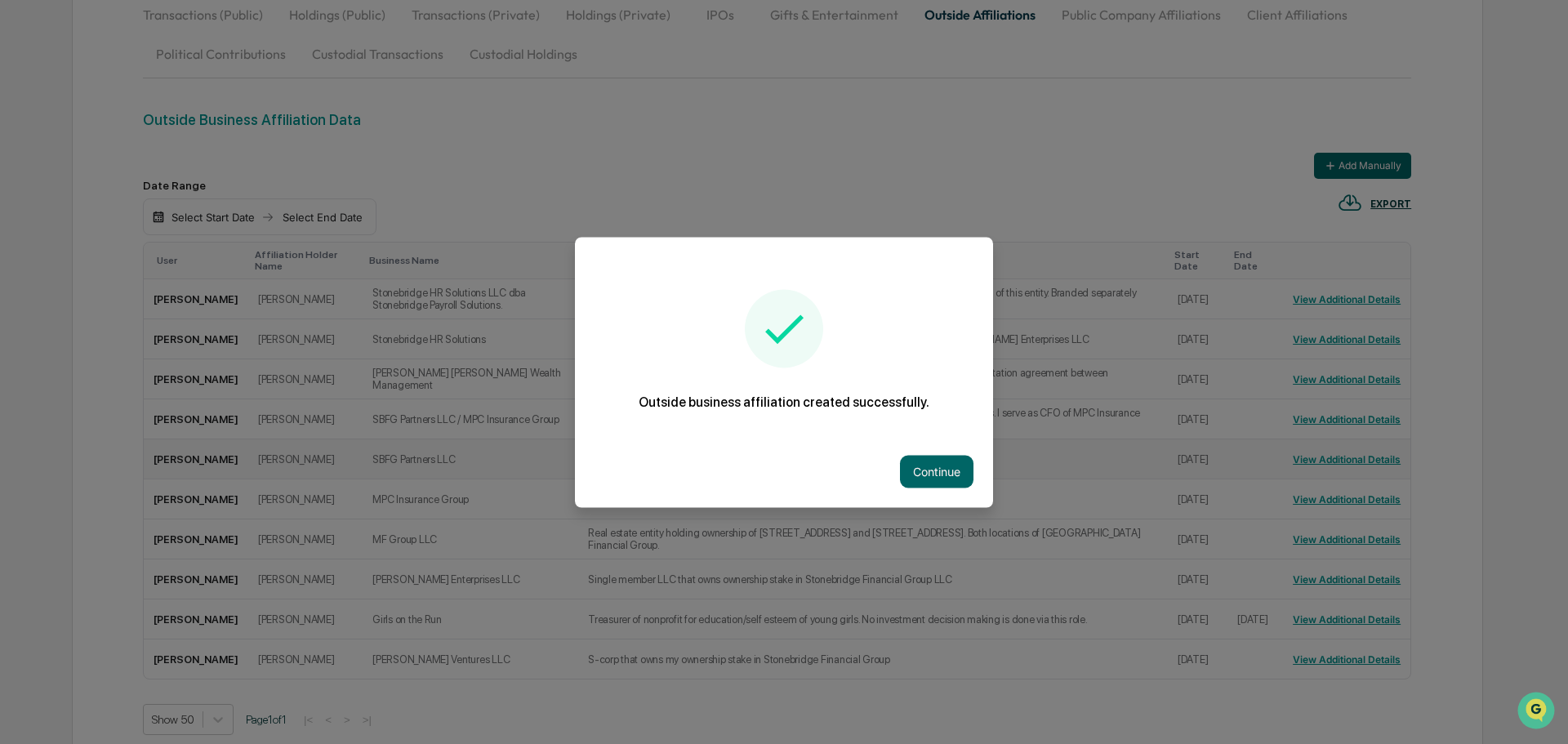
click at [948, 475] on button "Continue" at bounding box center [937, 472] width 74 height 33
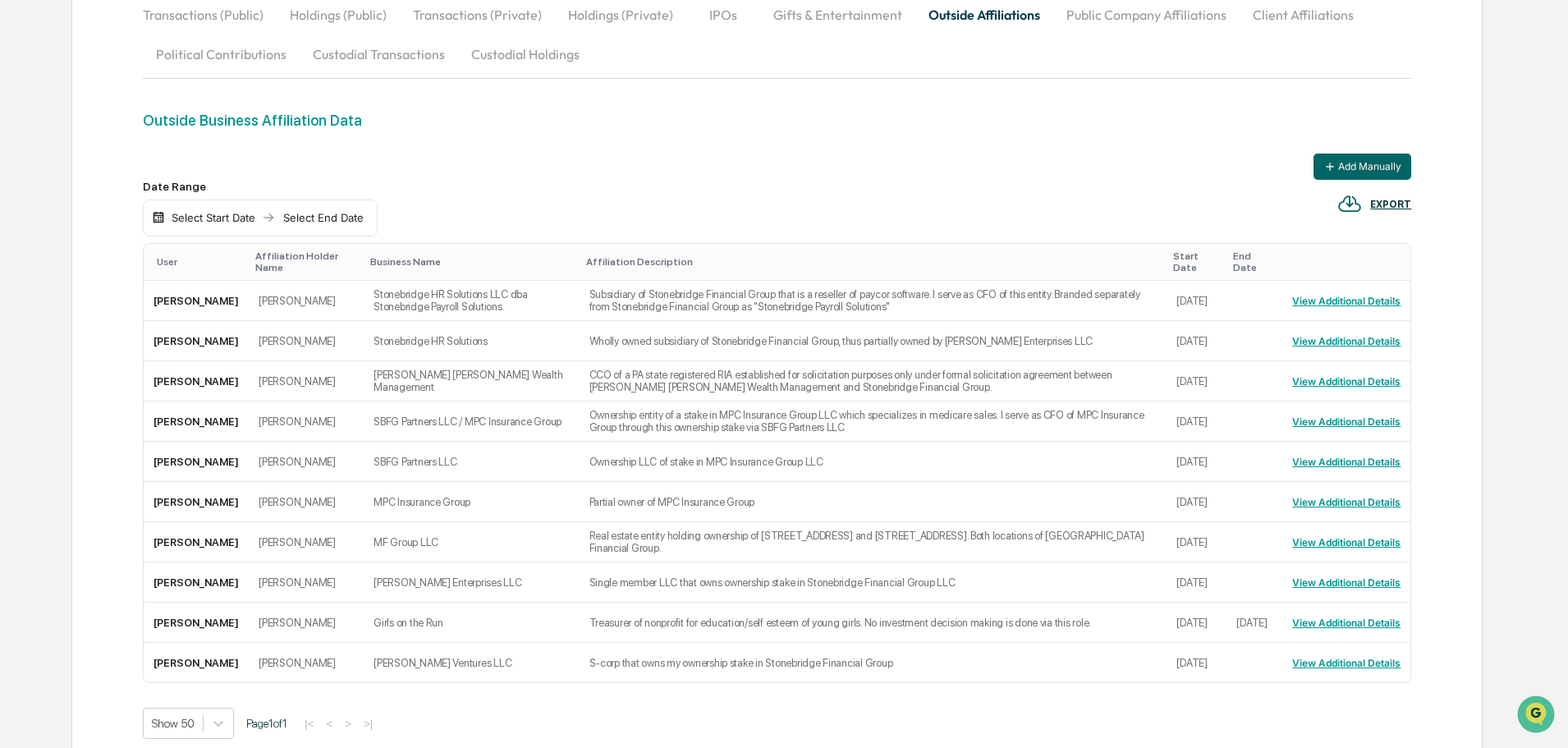
click at [1353, 185] on div "Date Range Select Start Date Select End Date EXPORT" at bounding box center [777, 209] width 1269 height 57
click at [1343, 167] on button "Add Manually" at bounding box center [1363, 166] width 98 height 26
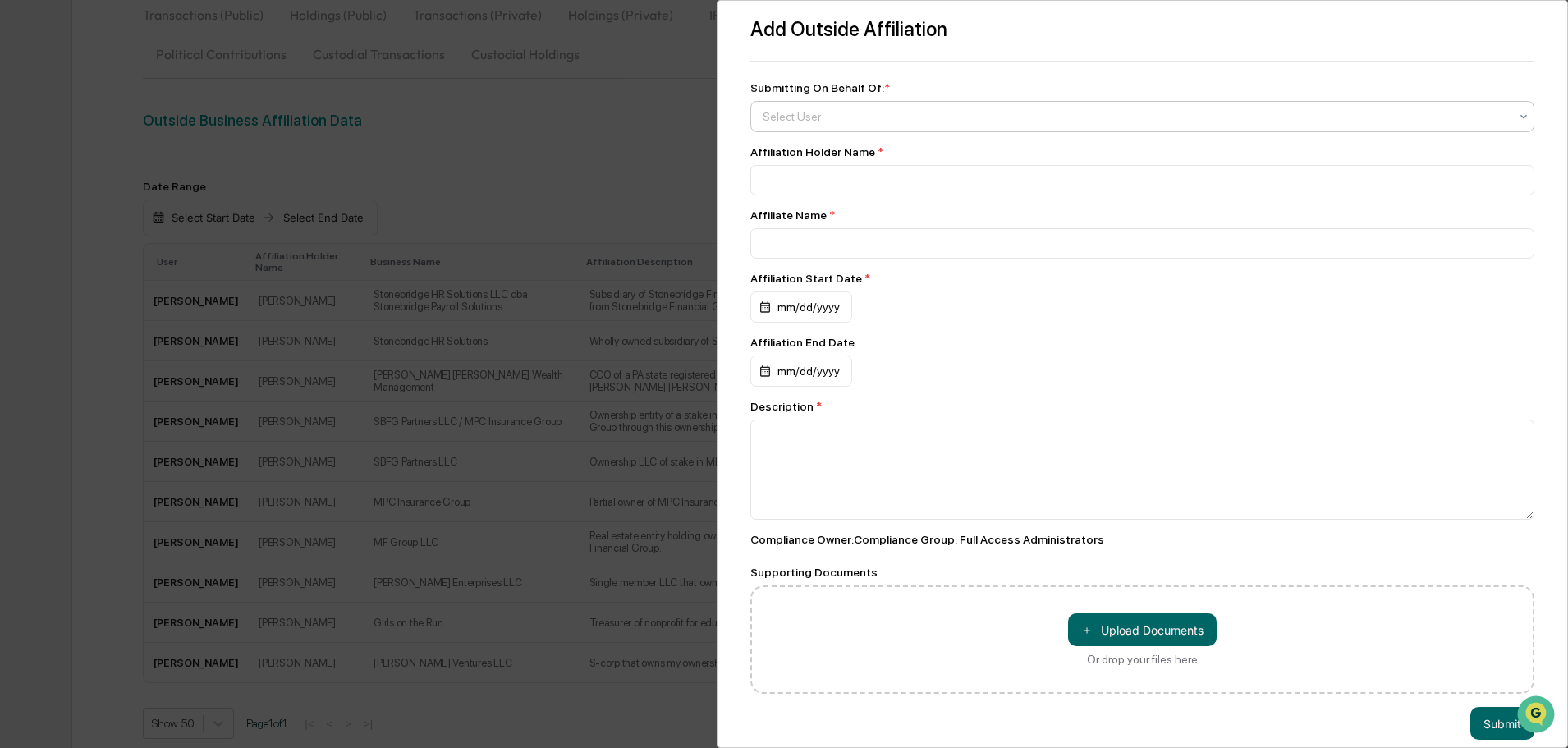
click at [823, 117] on div at bounding box center [1136, 116] width 747 height 17
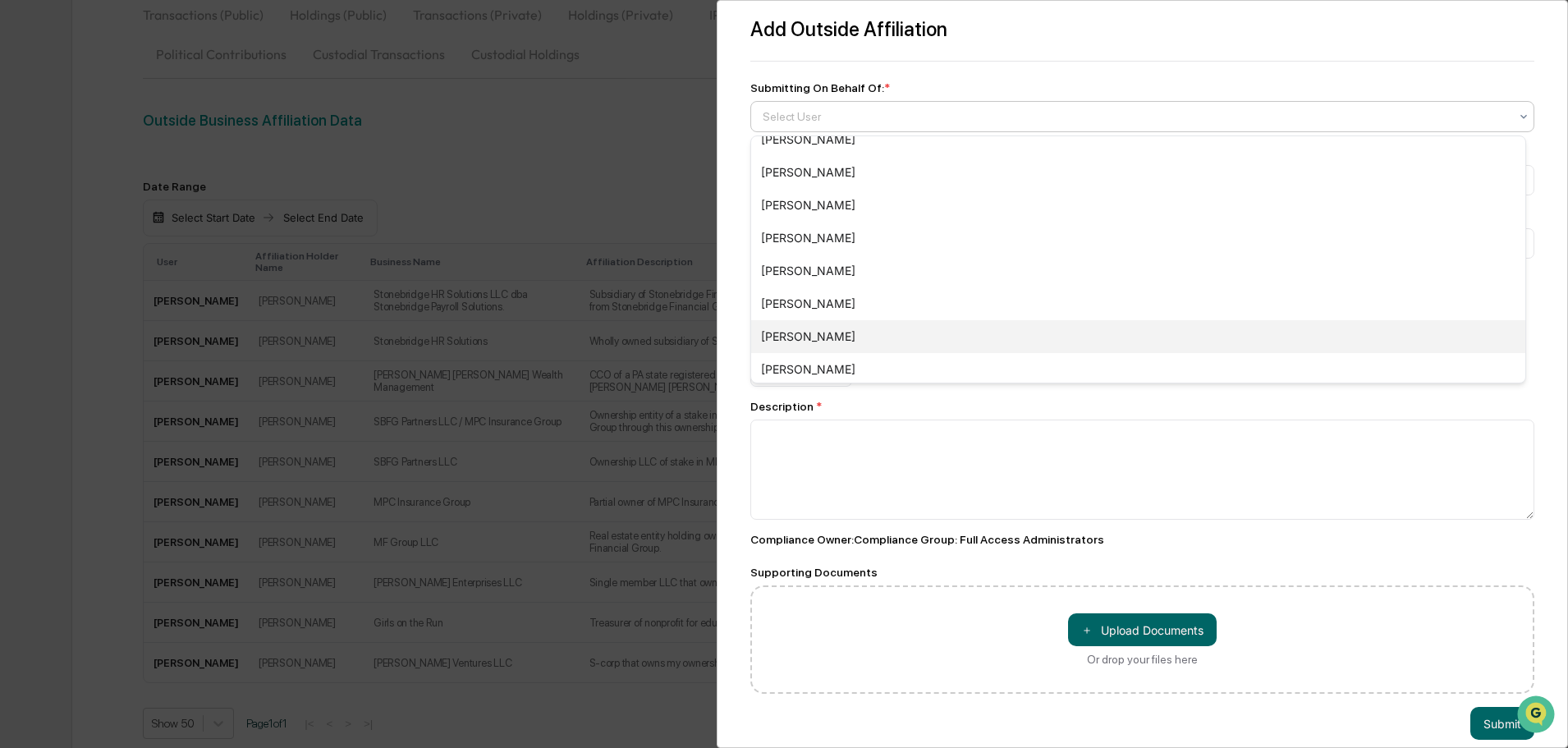
scroll to position [493, 0]
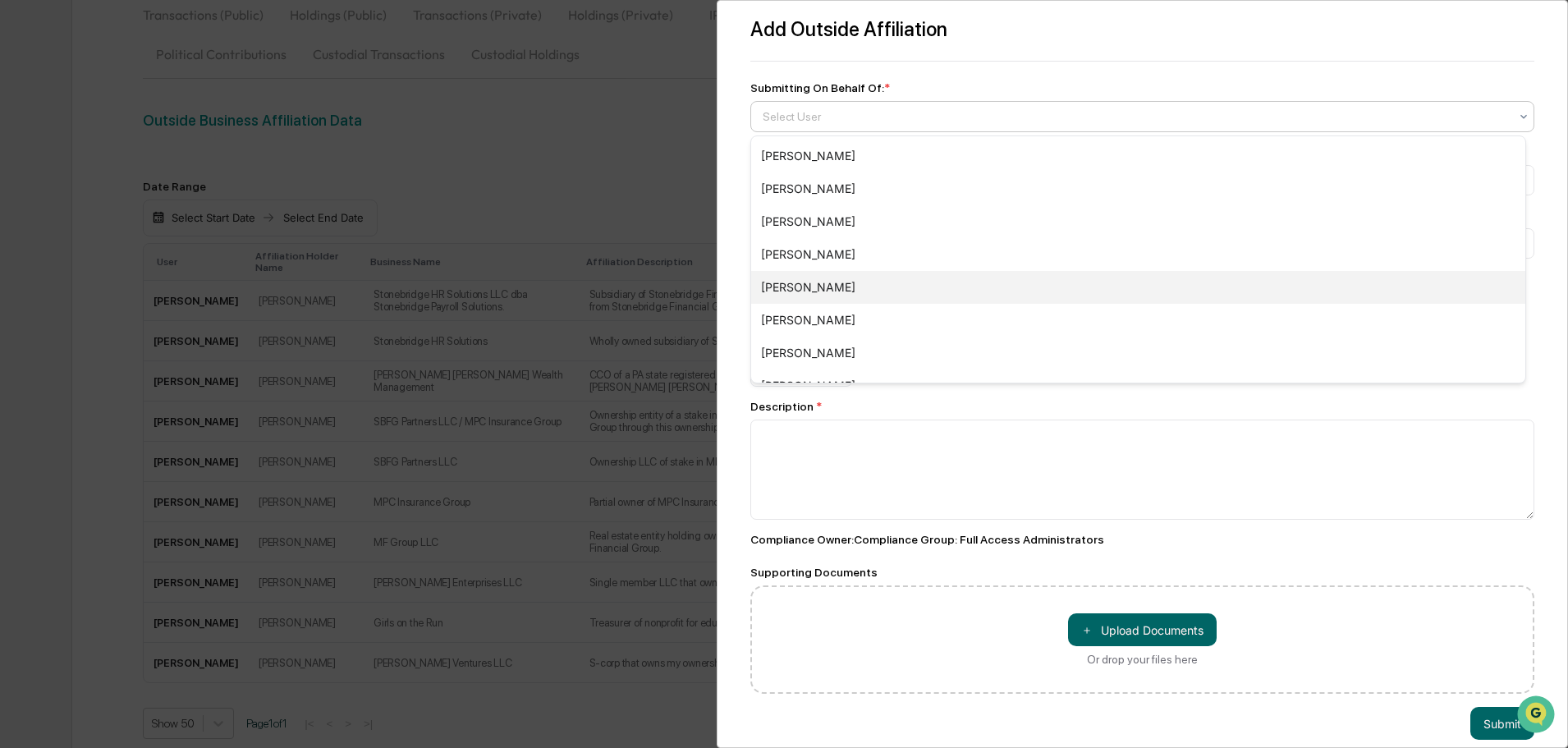
click at [831, 292] on div "[PERSON_NAME]" at bounding box center [1138, 288] width 774 height 33
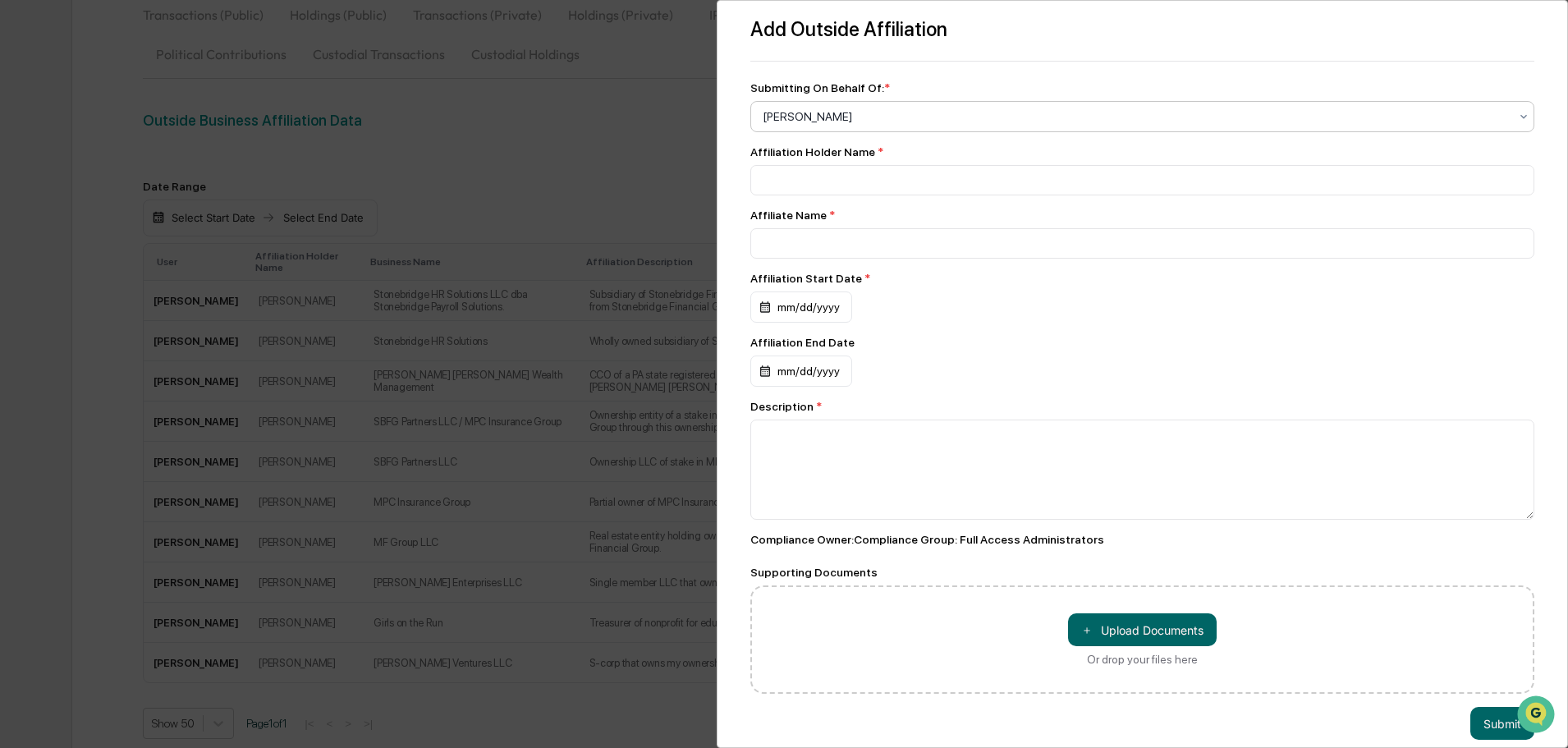
click at [801, 165] on div "Affiliation Holder Name *" at bounding box center [1142, 170] width 784 height 50
click at [812, 190] on input at bounding box center [1142, 180] width 784 height 31
type input "**********"
click at [800, 313] on div "mm/dd/yyyy" at bounding box center [801, 307] width 102 height 31
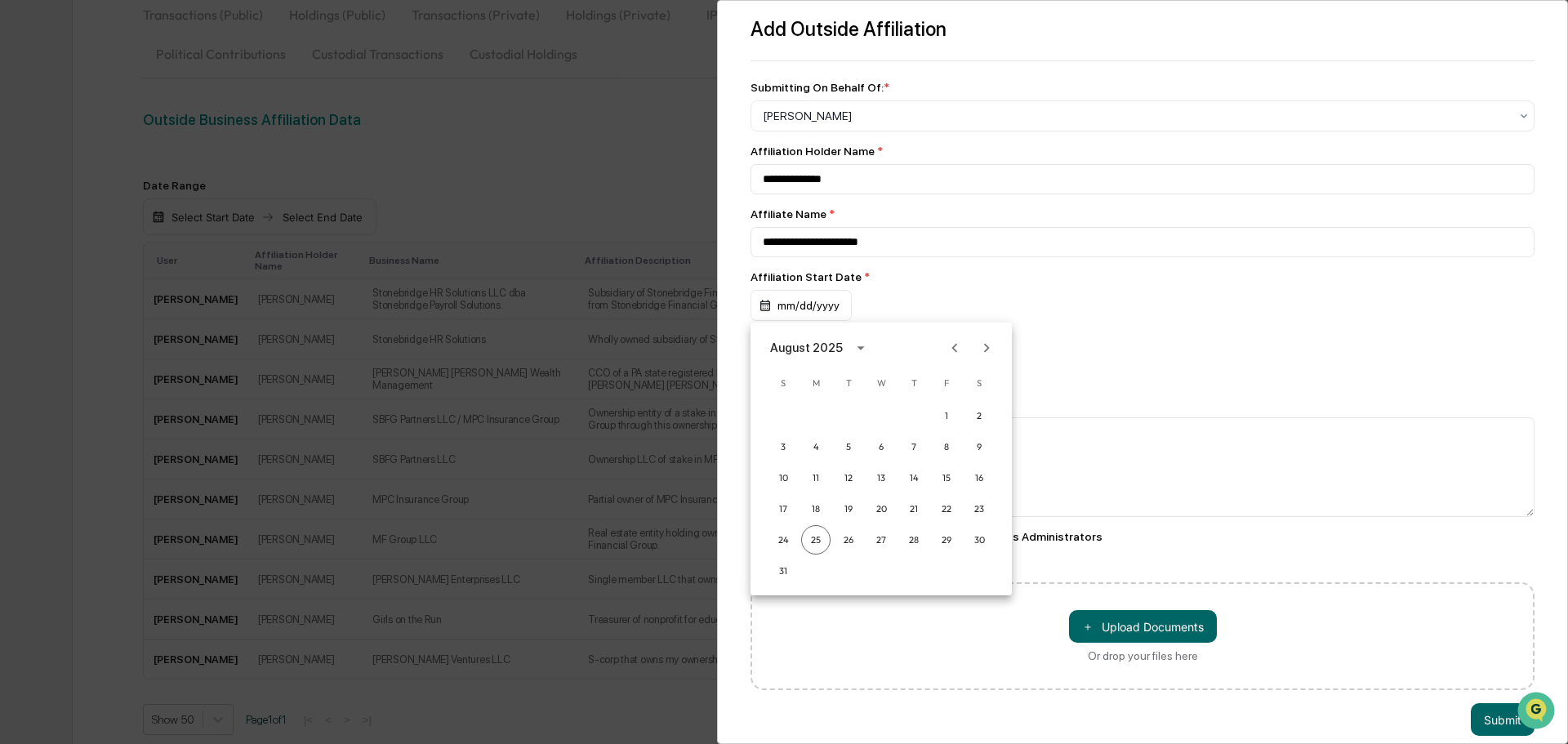
click at [961, 412] on div "1 2" at bounding box center [881, 416] width 261 height 29
click at [951, 414] on button "1" at bounding box center [947, 416] width 29 height 29
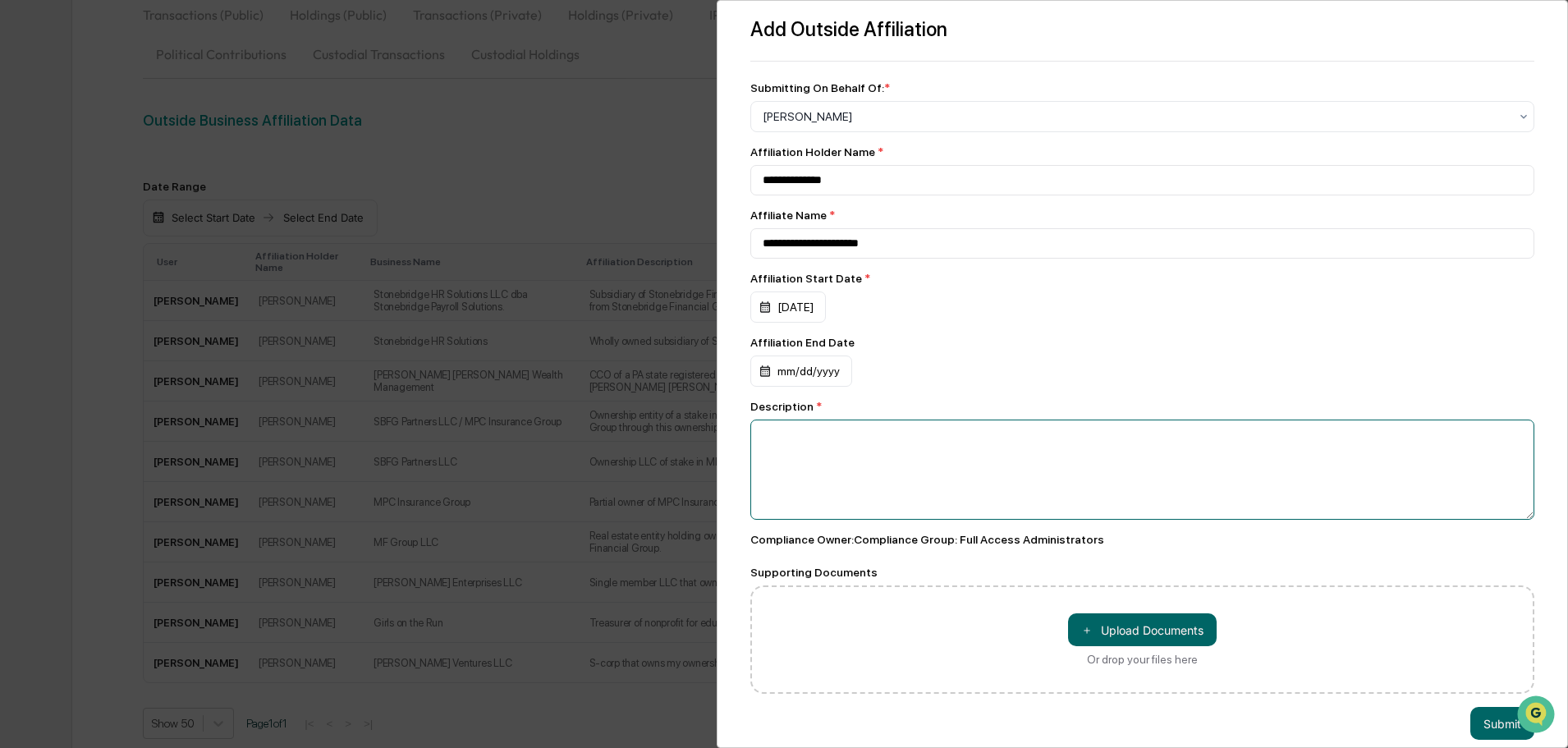
click at [850, 458] on textarea at bounding box center [1142, 470] width 784 height 100
paste textarea "**********"
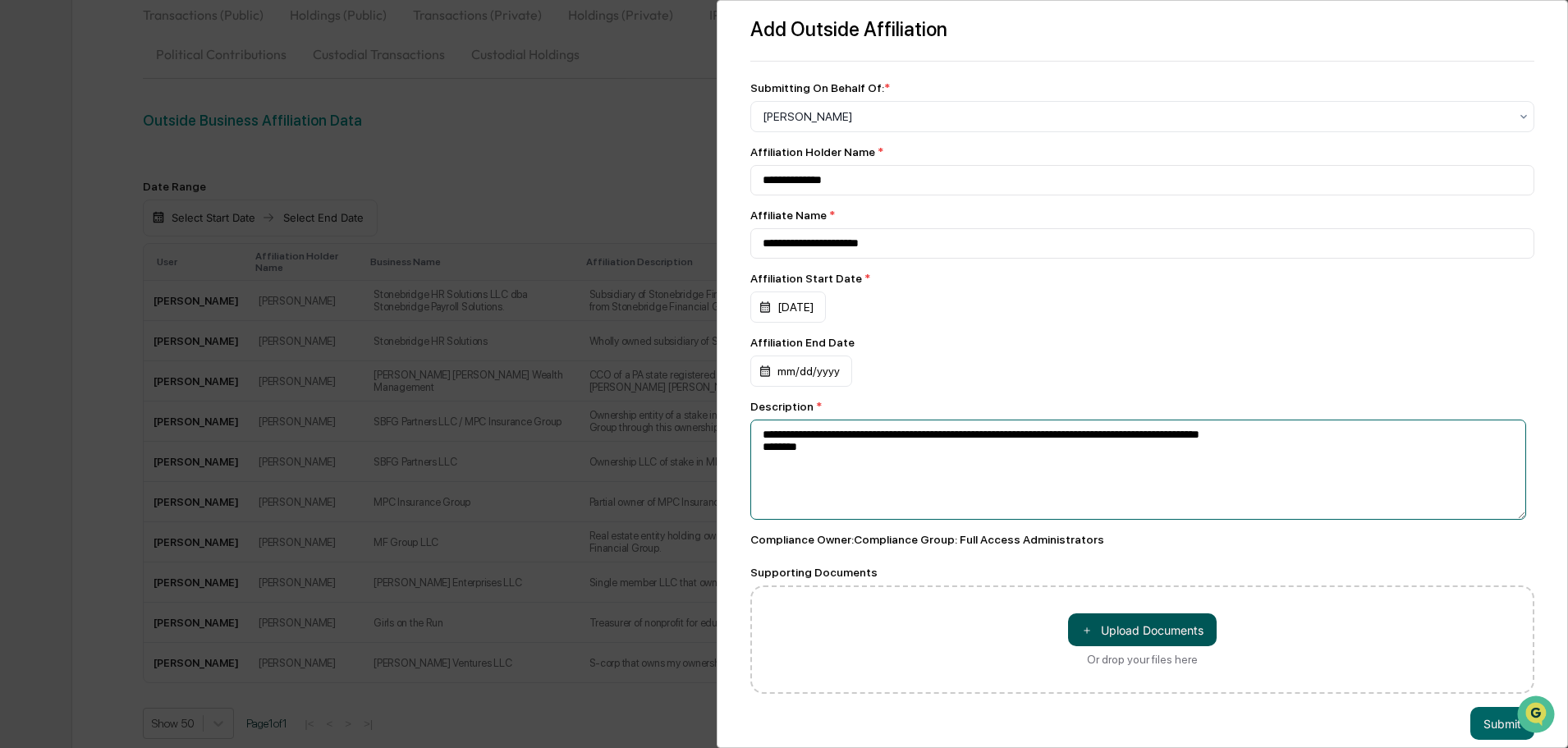
type textarea "**********"
click at [1130, 628] on button "＋ Upload Documents" at bounding box center [1142, 631] width 149 height 33
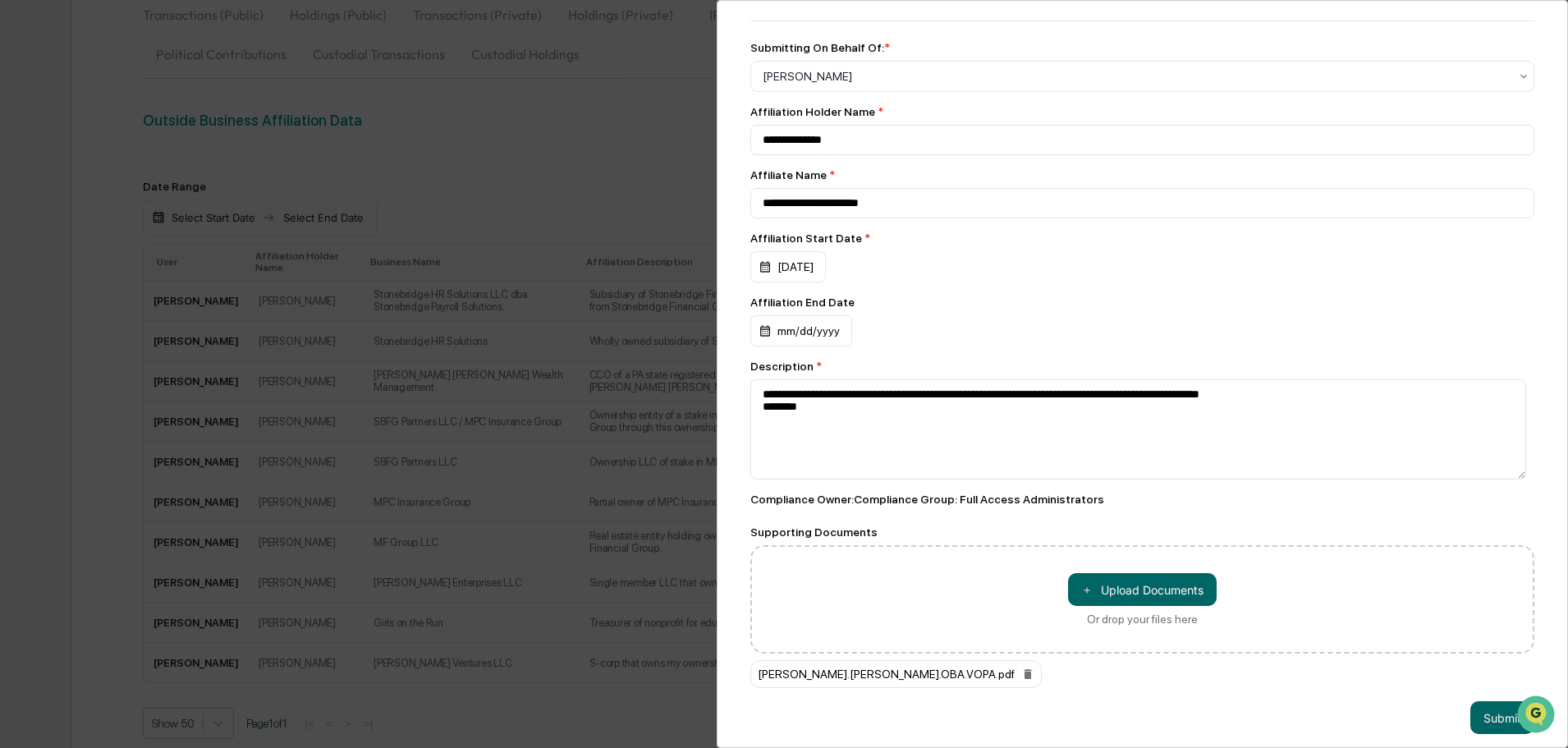
scroll to position [62, 0]
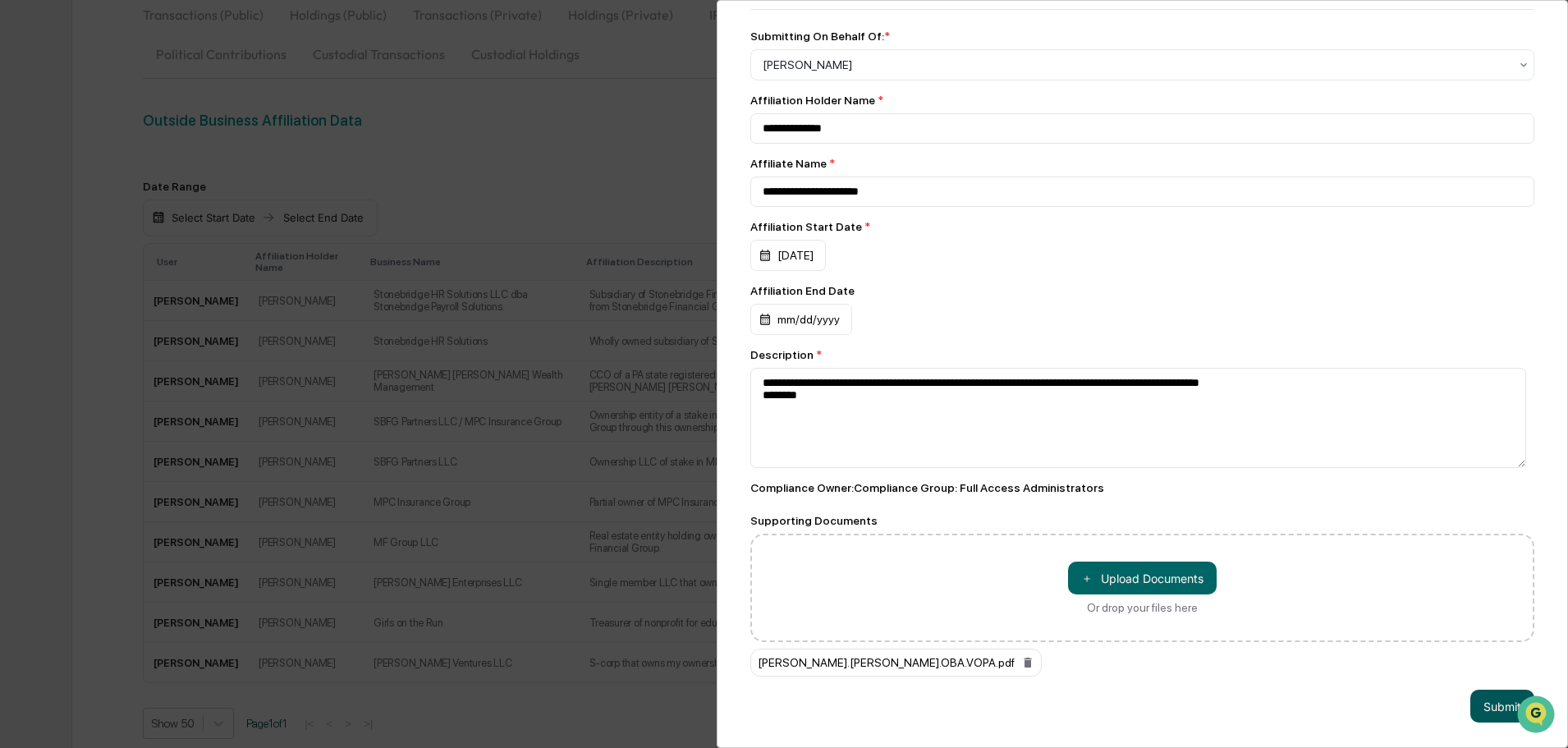
click at [1485, 690] on button "Submit" at bounding box center [1501, 706] width 64 height 33
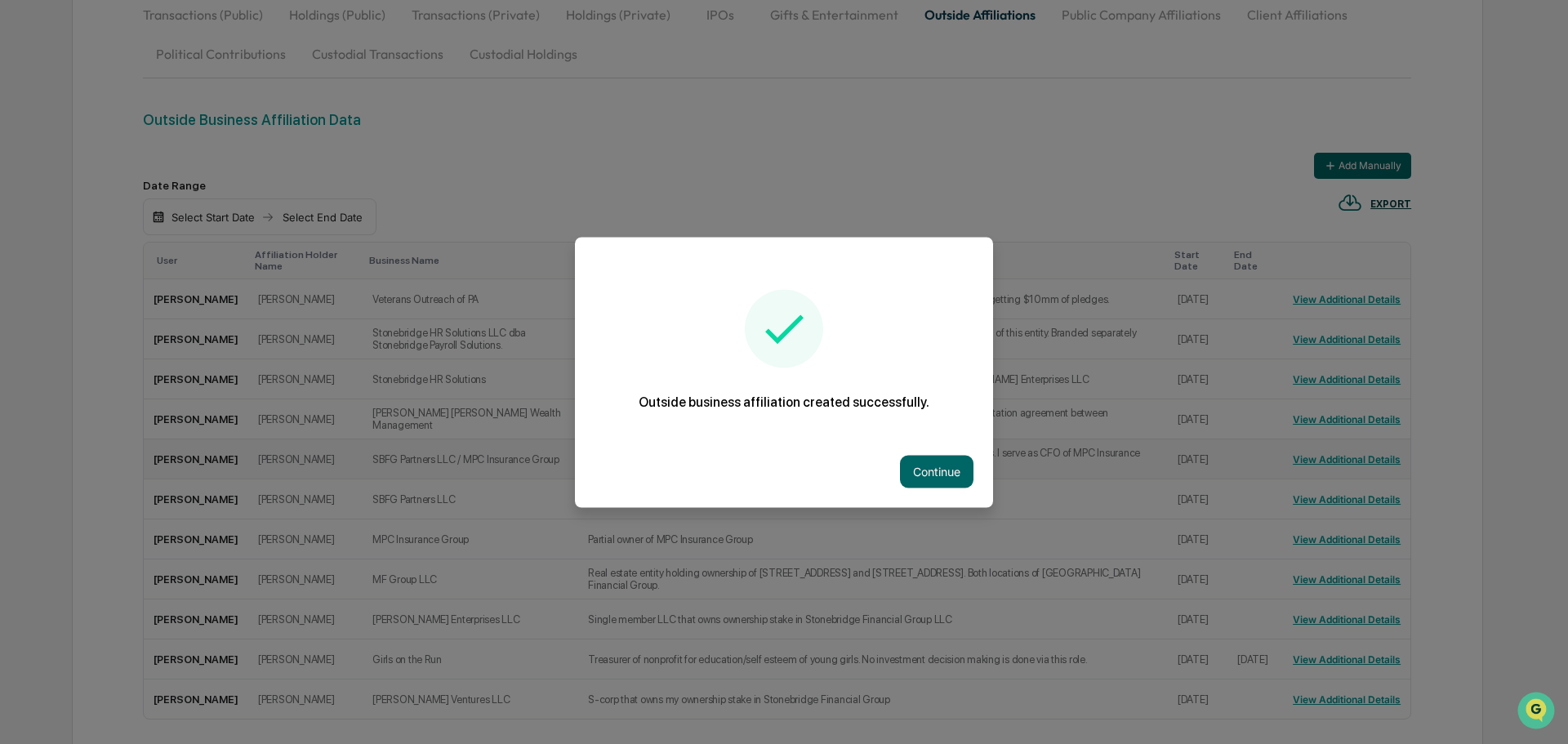
drag, startPoint x: 968, startPoint y: 464, endPoint x: 956, endPoint y: 467, distance: 12.4
click at [967, 464] on button "Continue" at bounding box center [937, 472] width 74 height 33
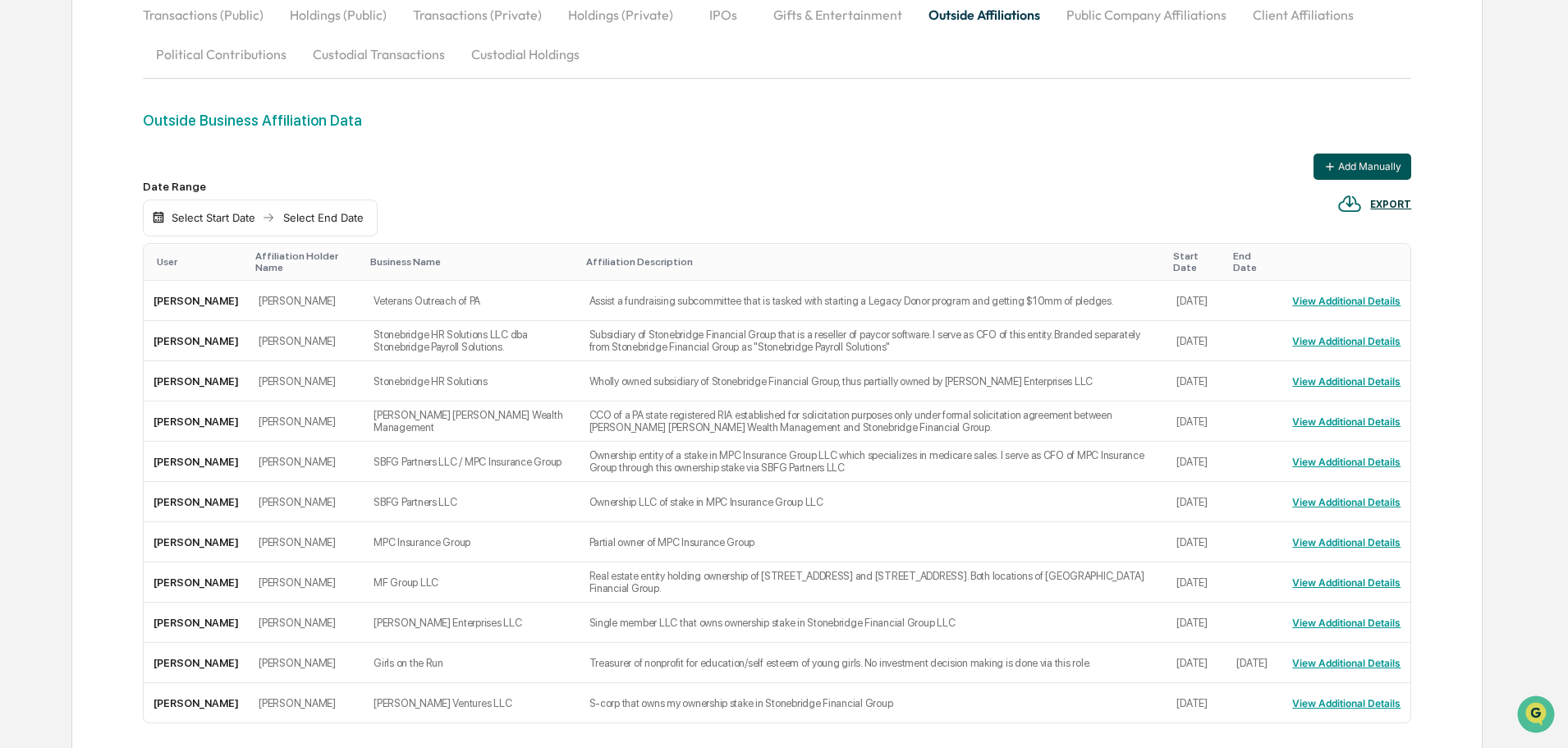
click at [1355, 155] on button "Add Manually" at bounding box center [1363, 166] width 98 height 26
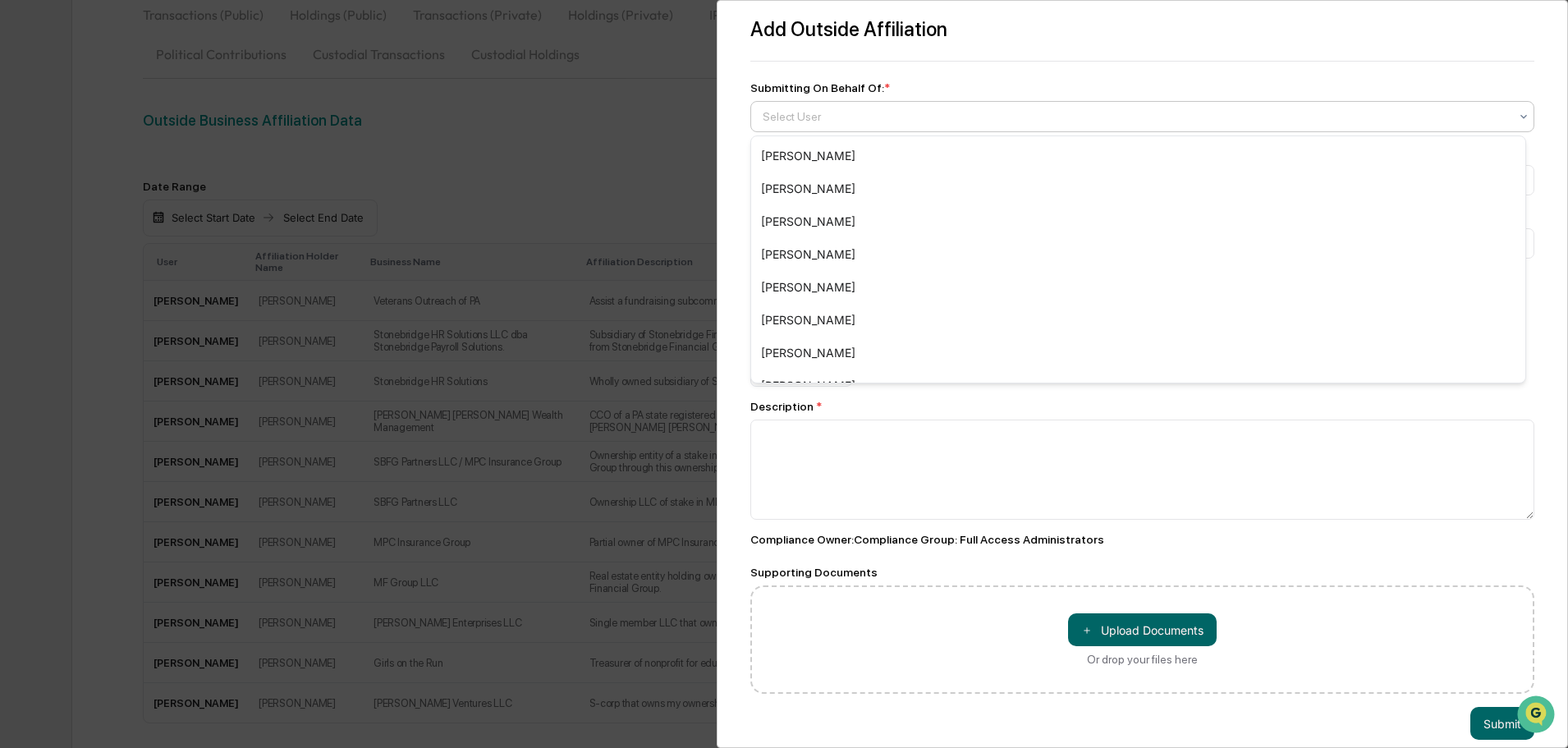
click at [820, 106] on div "Select User" at bounding box center [1135, 116] width 762 height 23
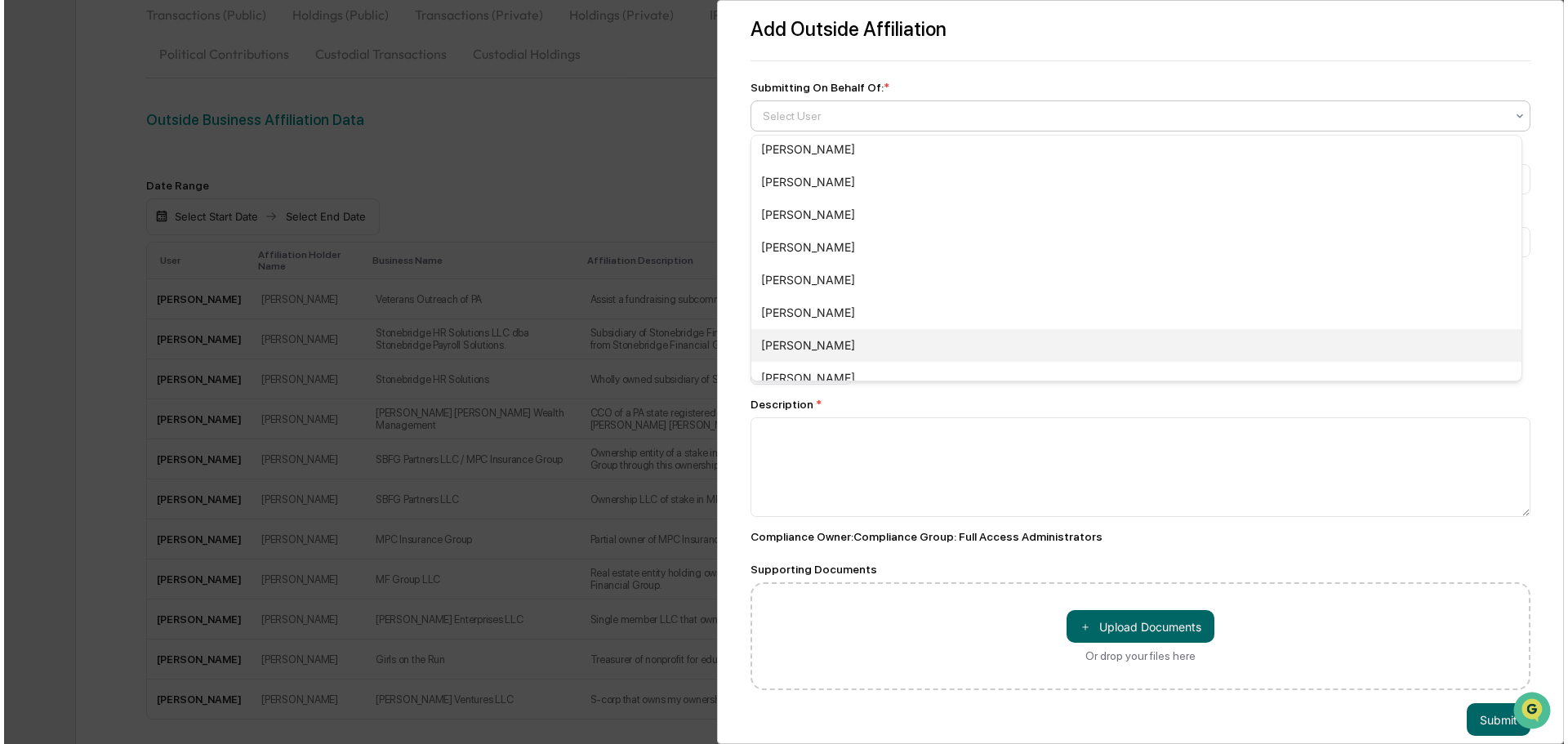
scroll to position [490, 0]
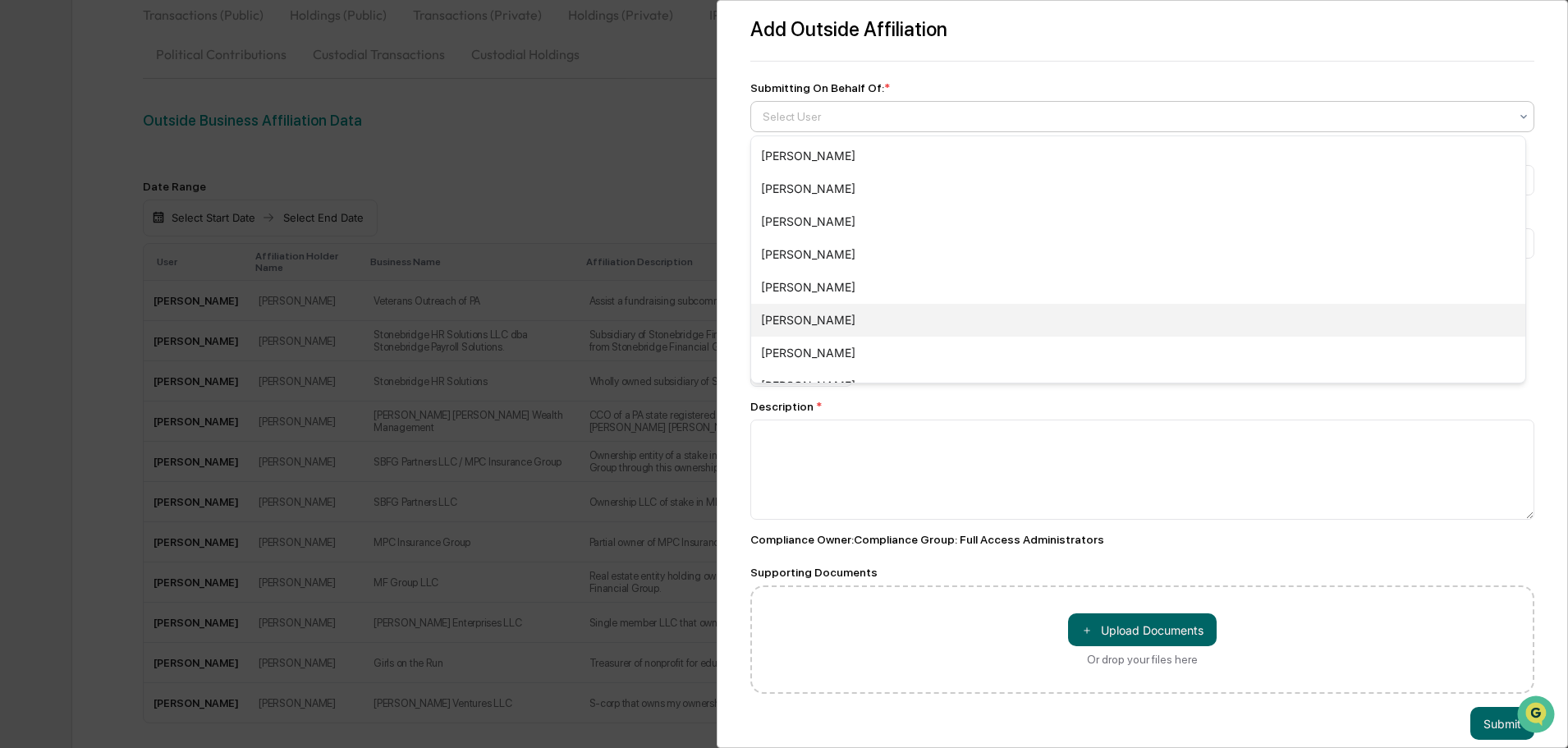
click at [826, 289] on div "[PERSON_NAME]" at bounding box center [1138, 288] width 774 height 33
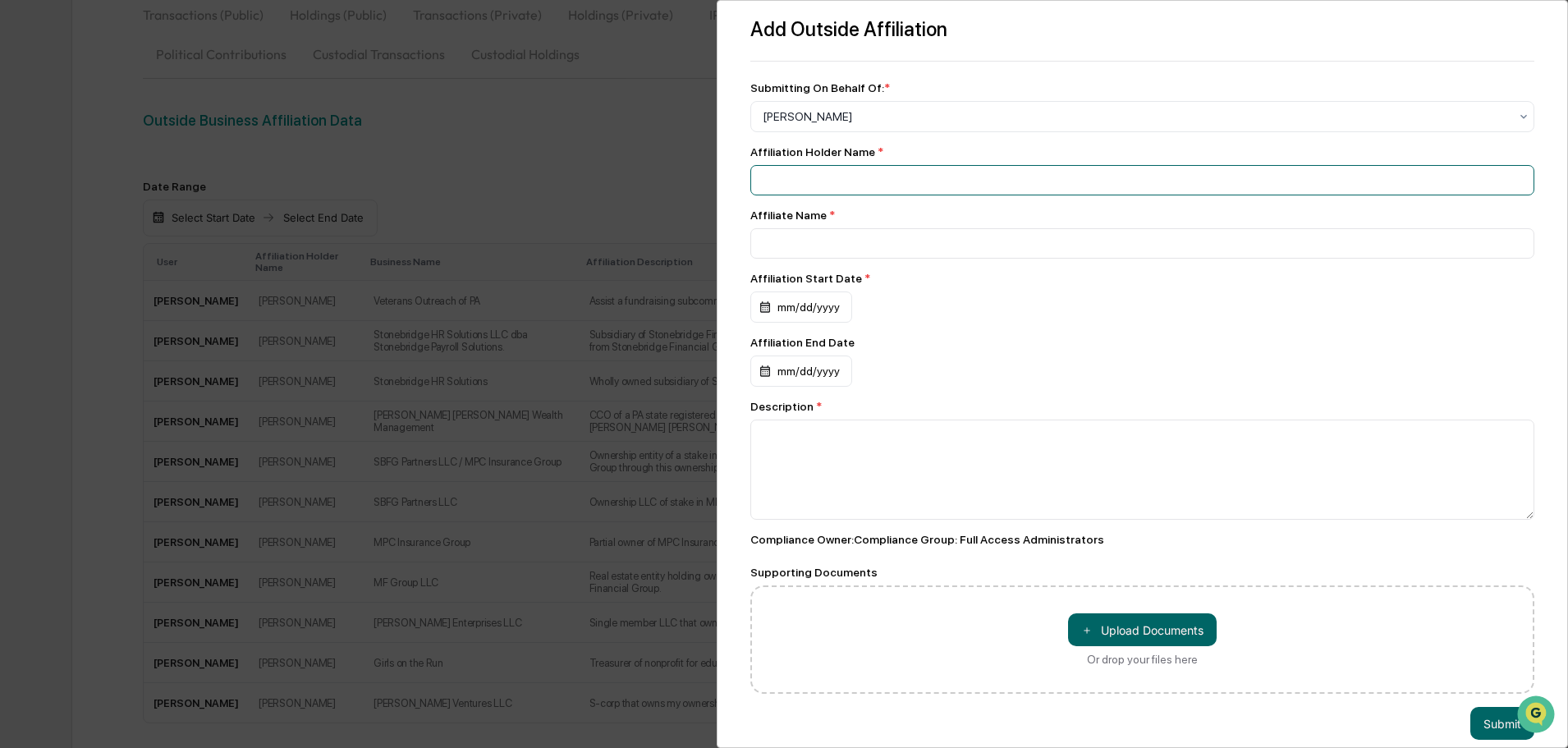
click at [808, 175] on input at bounding box center [1142, 180] width 784 height 31
type input "**********"
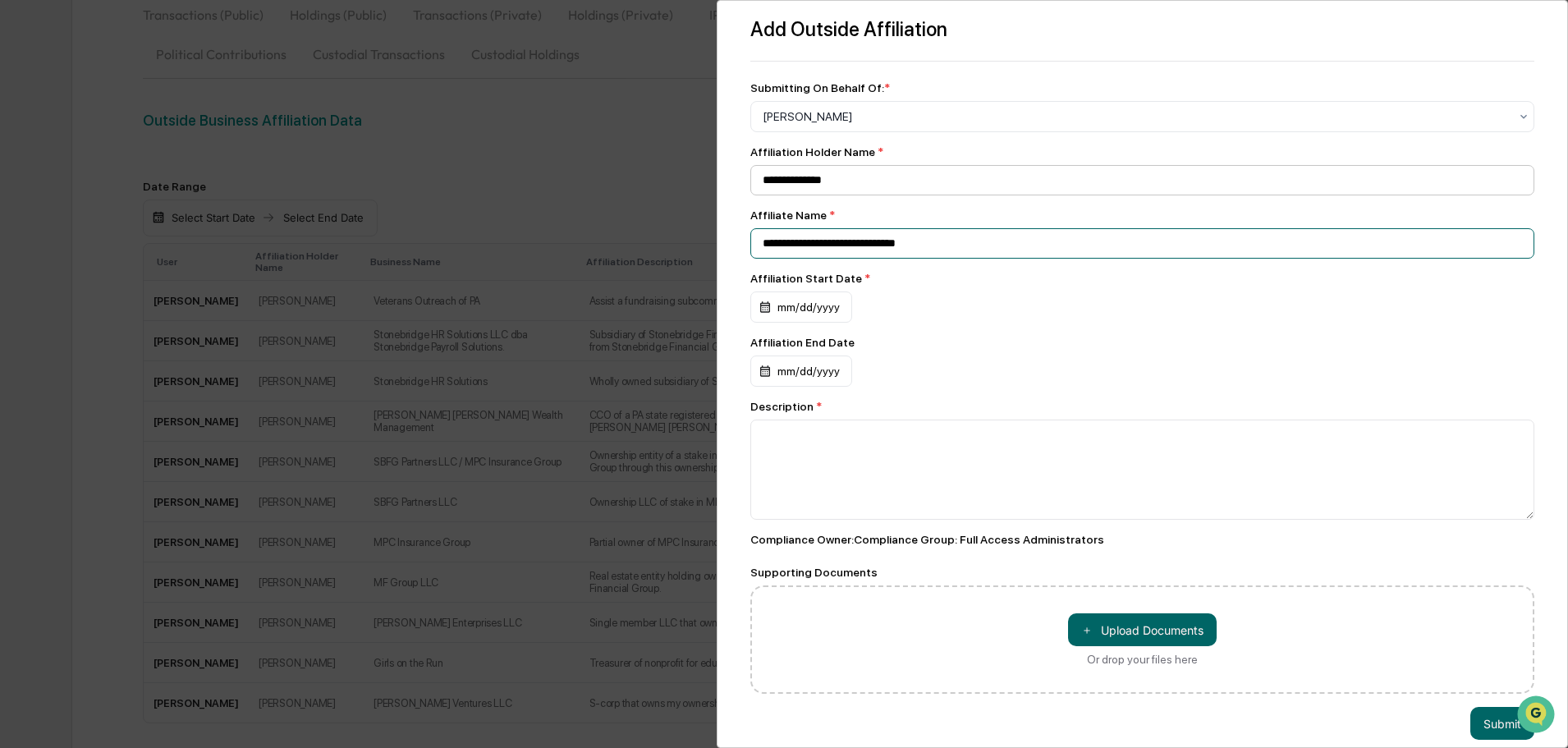
type input "**********"
click at [787, 300] on div "mm/dd/yyyy" at bounding box center [801, 307] width 102 height 31
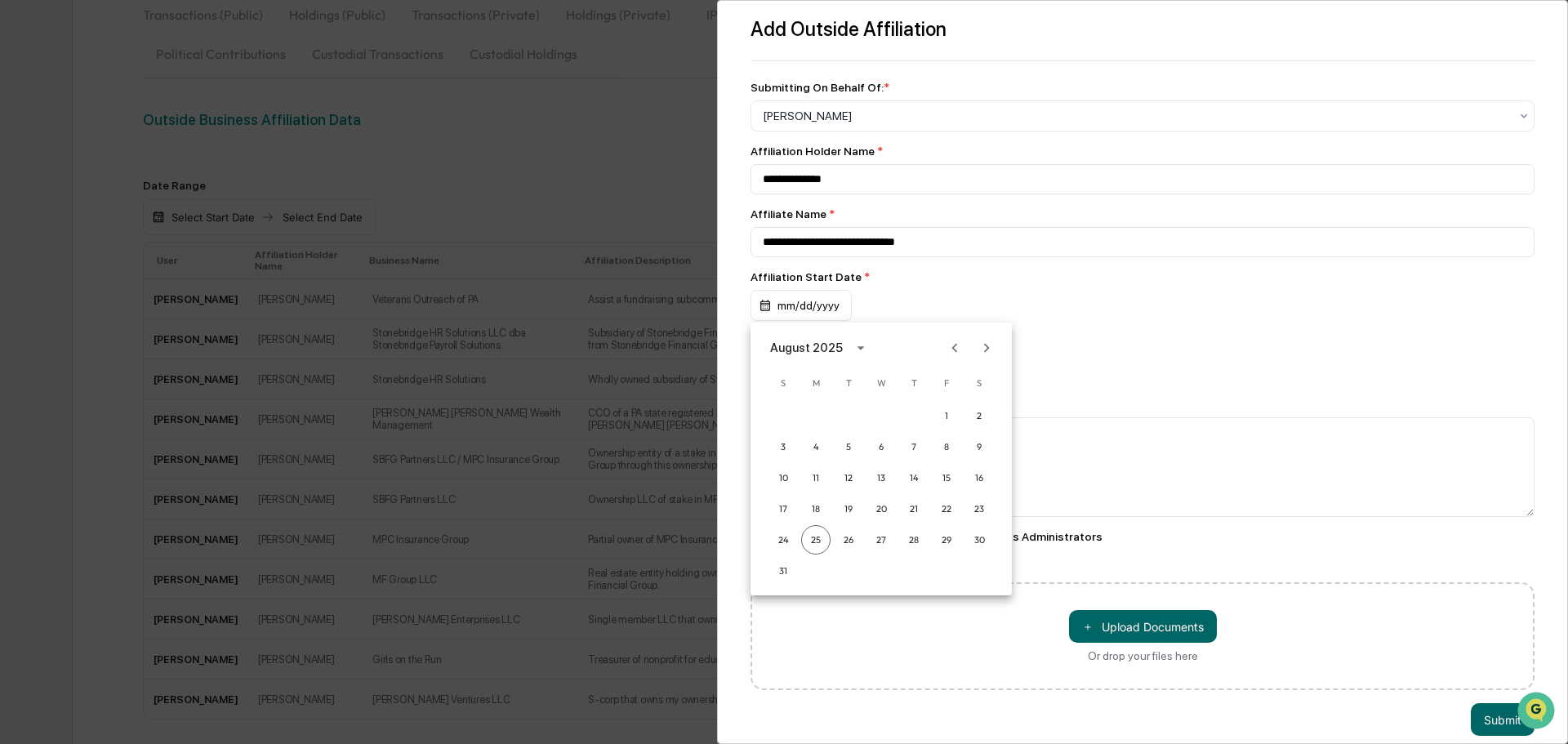
click at [823, 348] on div "August 2025" at bounding box center [806, 349] width 73 height 18
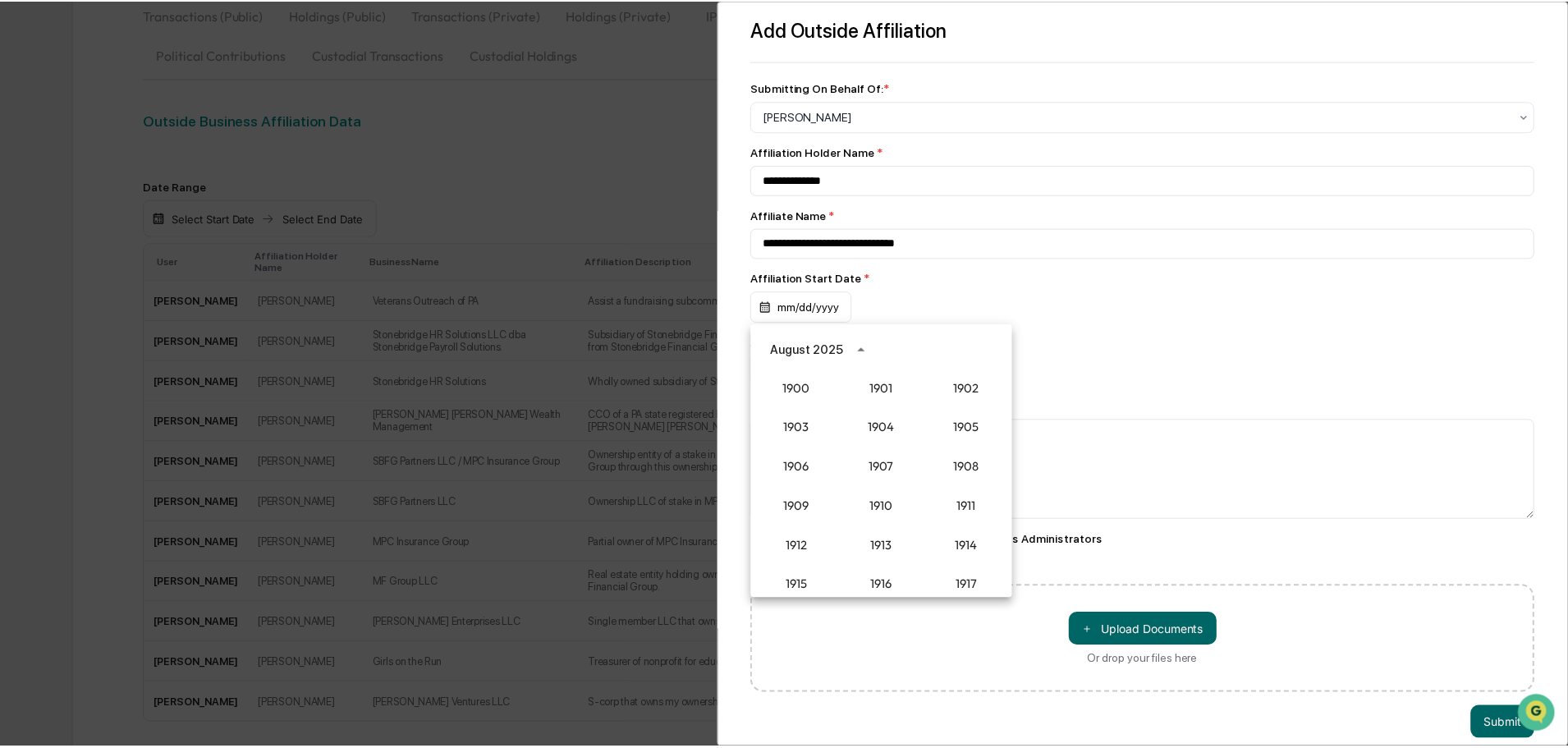
scroll to position [1521, 0]
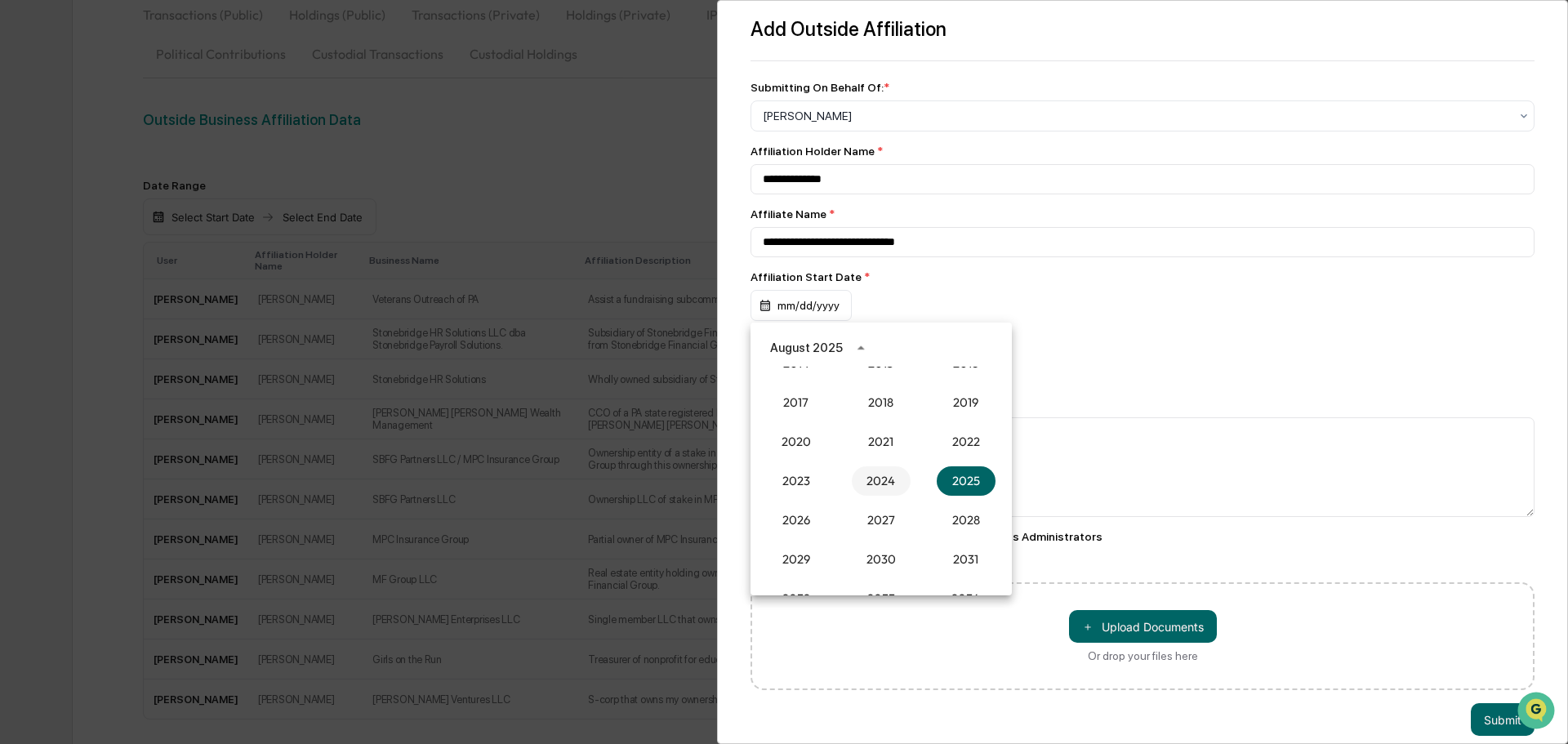
click at [870, 479] on button "2024" at bounding box center [881, 481] width 59 height 29
click at [802, 387] on button "Jan" at bounding box center [796, 388] width 59 height 29
click at [816, 412] on button "1" at bounding box center [816, 416] width 29 height 29
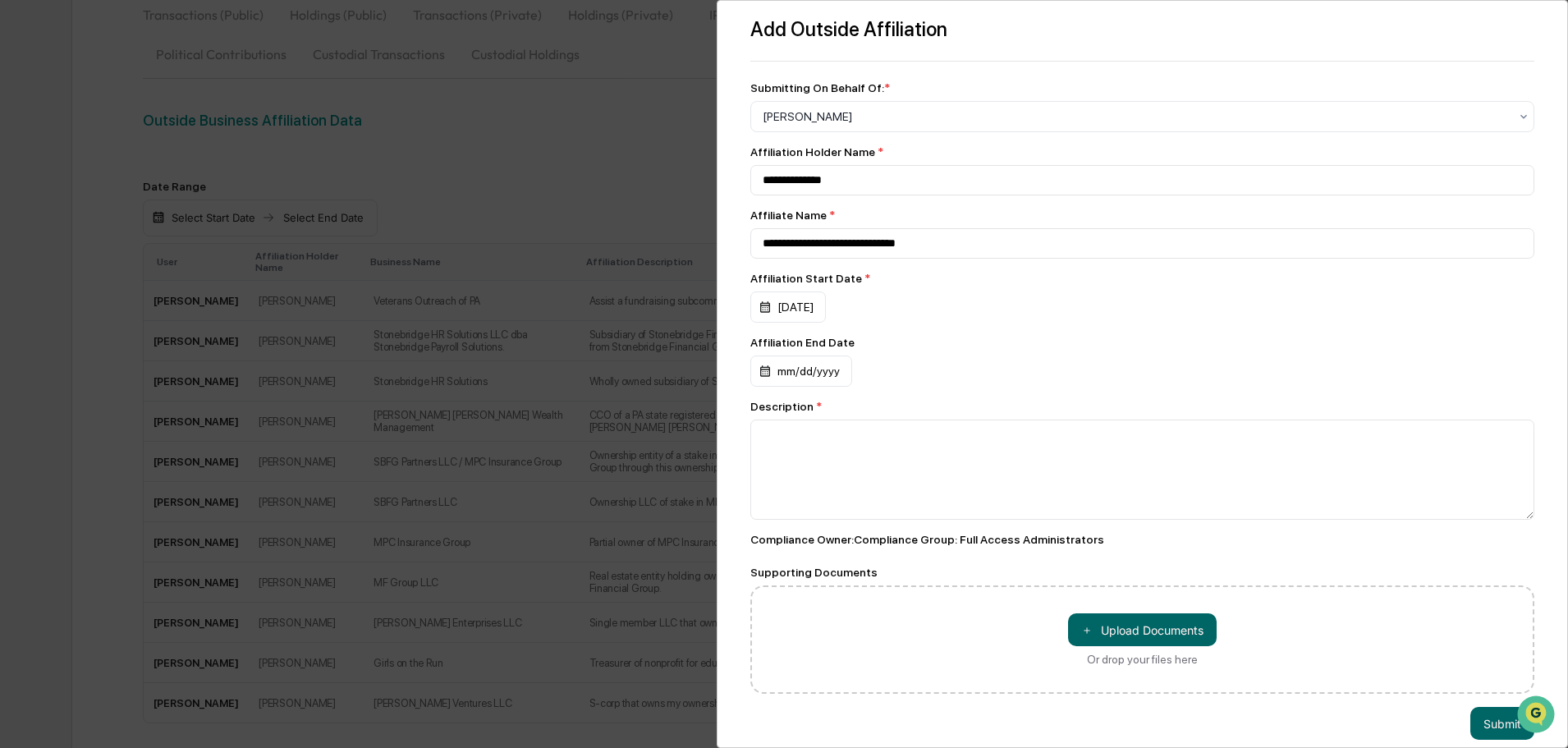
click at [1067, 337] on div "**********" at bounding box center [1142, 419] width 784 height 548
click at [777, 311] on div "01/01/2024" at bounding box center [788, 307] width 76 height 31
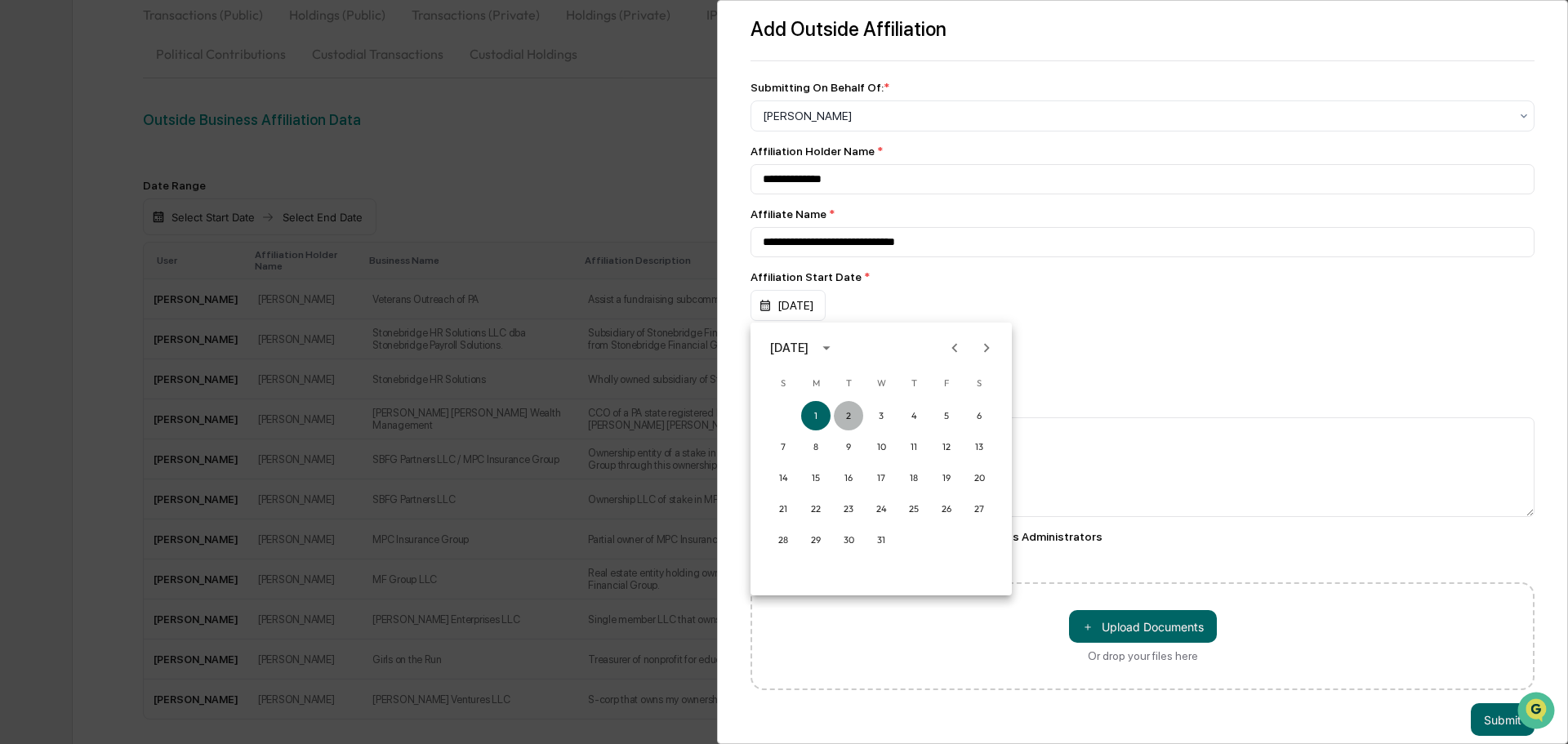
click at [854, 419] on button "2" at bounding box center [848, 416] width 29 height 29
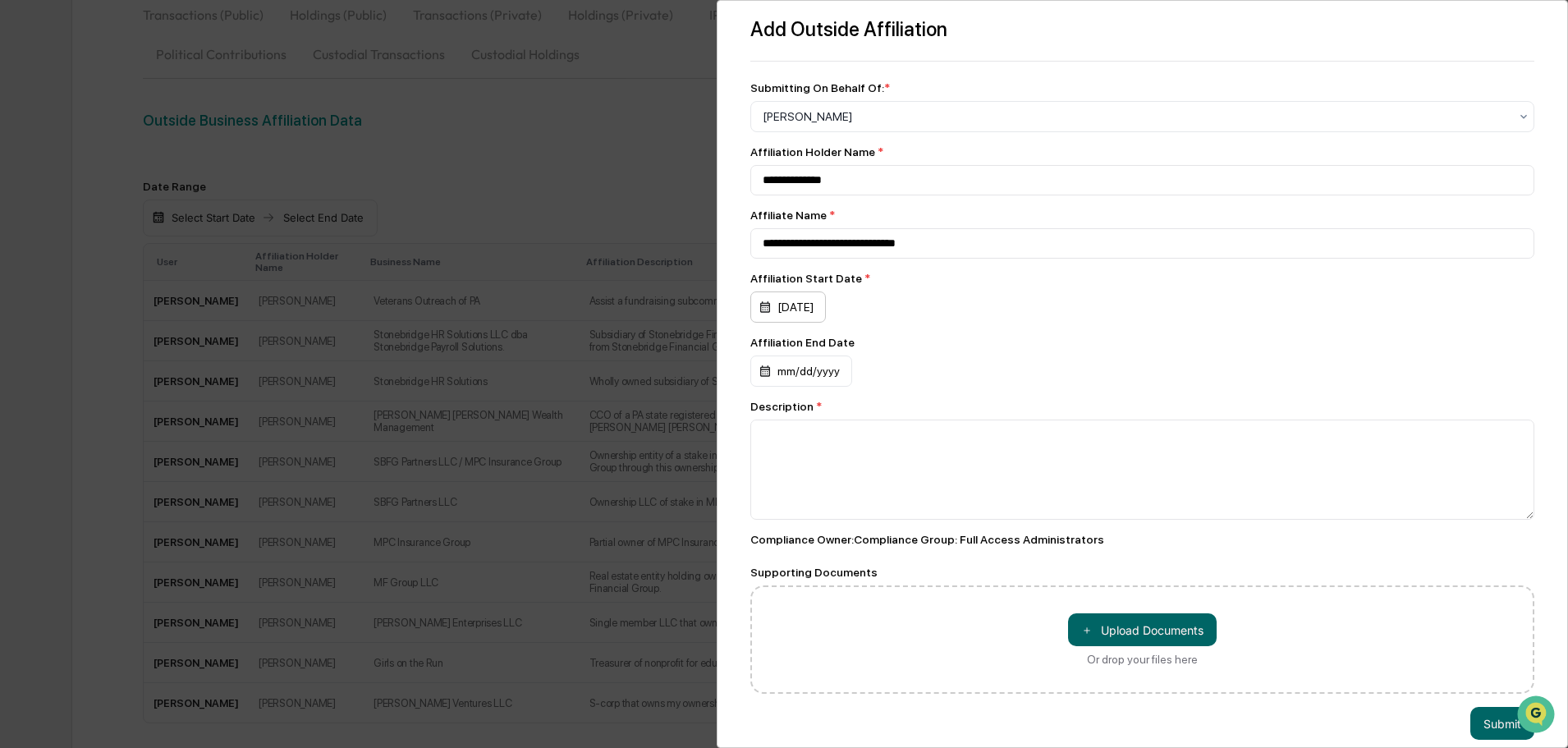
click at [826, 313] on div "01/02/2024" at bounding box center [788, 307] width 76 height 31
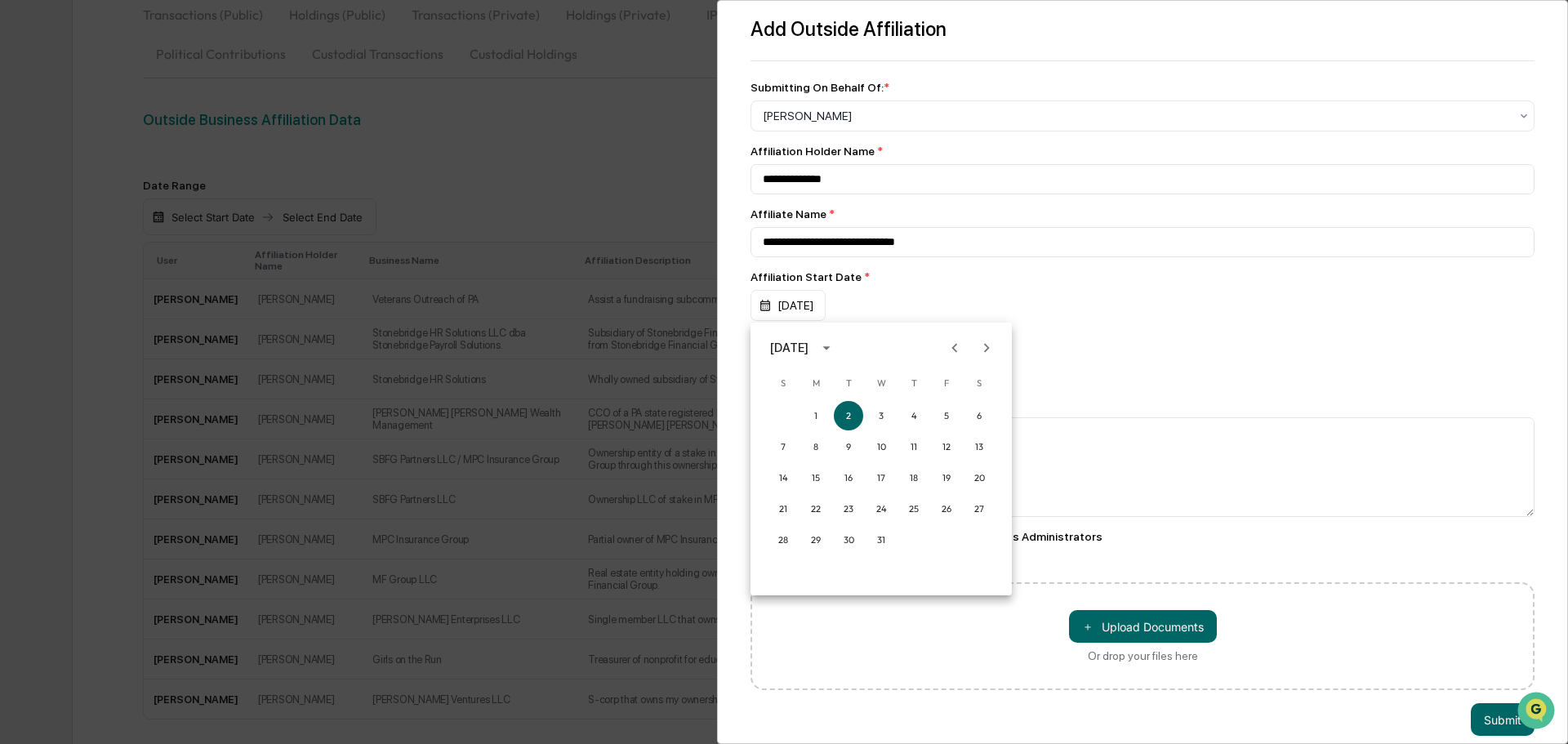
click at [988, 354] on icon "Next month" at bounding box center [986, 349] width 18 height 18
click at [913, 417] on button "1" at bounding box center [914, 416] width 29 height 29
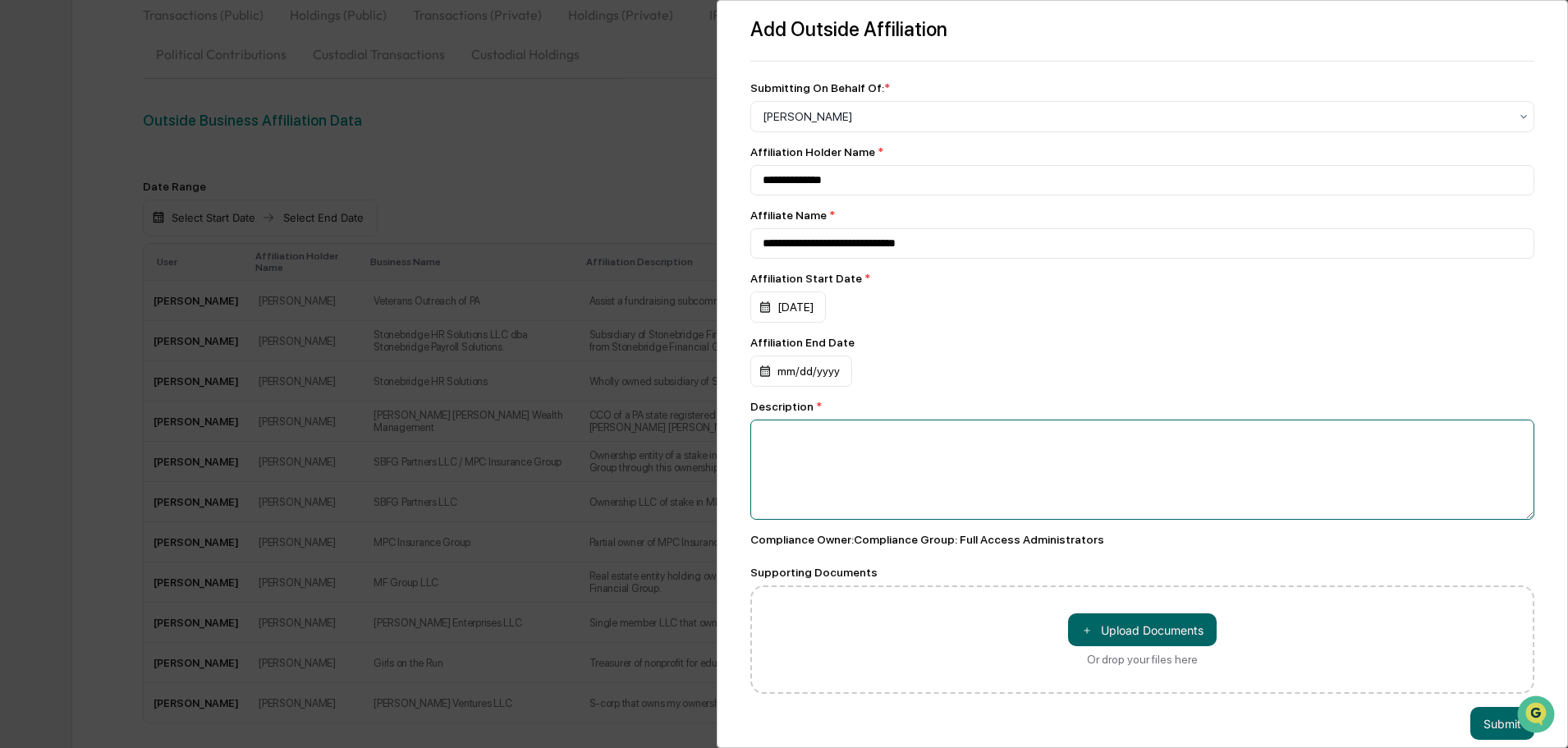
click at [796, 468] on textarea at bounding box center [1142, 470] width 784 height 100
type textarea "**********"
click at [1152, 651] on div "＋ Upload Documents Or drop your files here" at bounding box center [1142, 640] width 149 height 53
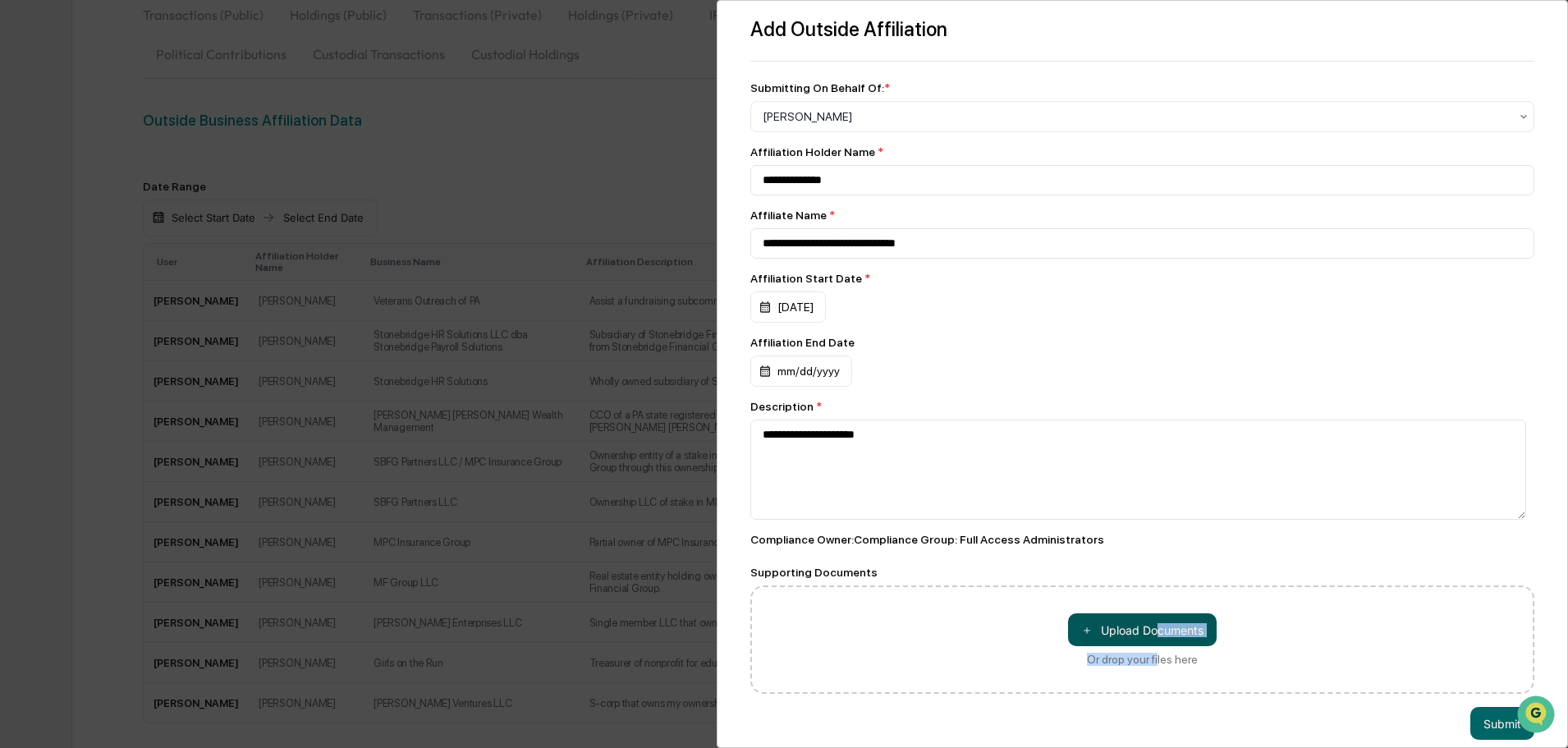
click at [1151, 646] on button "＋ Upload Documents" at bounding box center [1142, 631] width 149 height 33
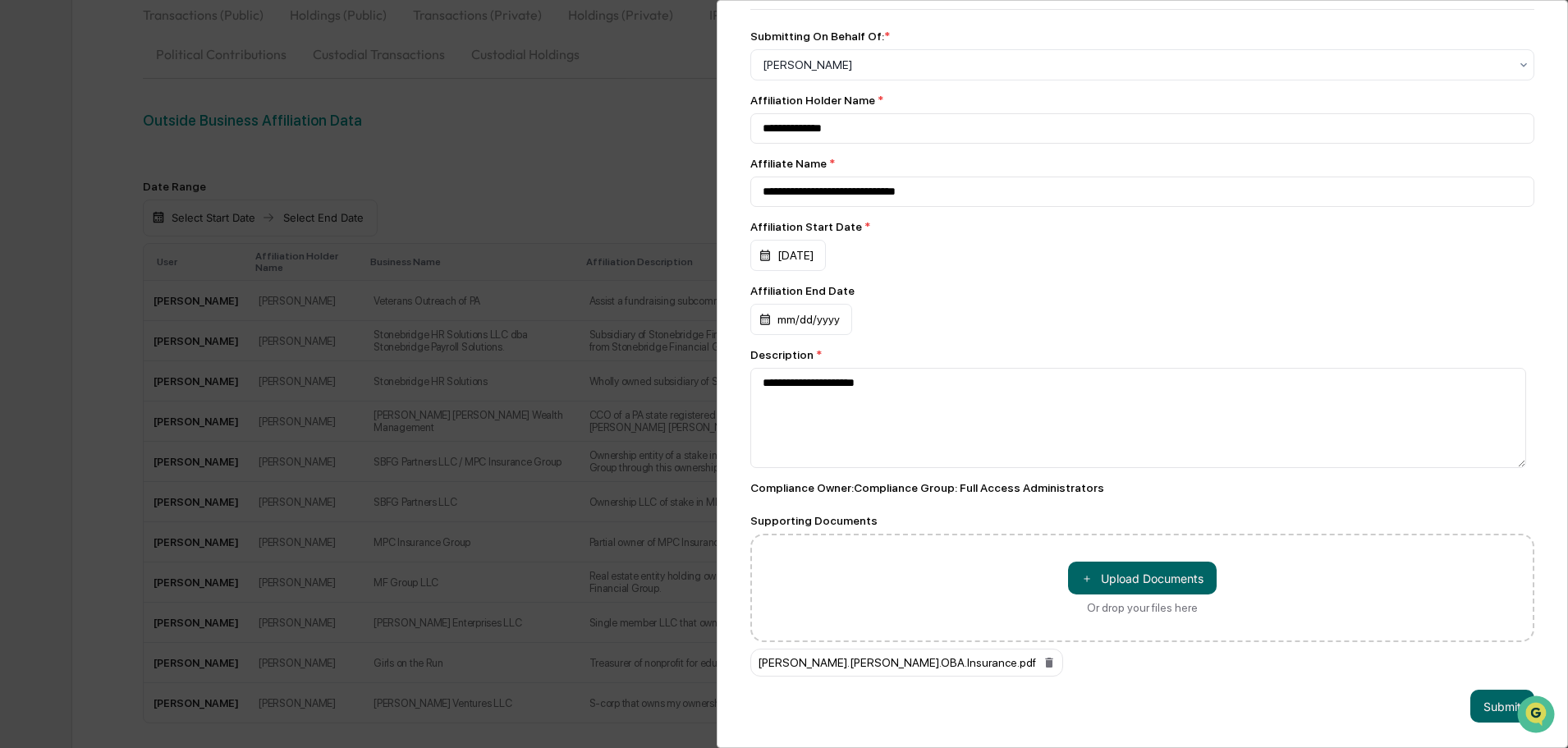
click at [1055, 696] on div "Submit" at bounding box center [1142, 706] width 784 height 33
click at [1486, 697] on button "Submit" at bounding box center [1501, 706] width 64 height 33
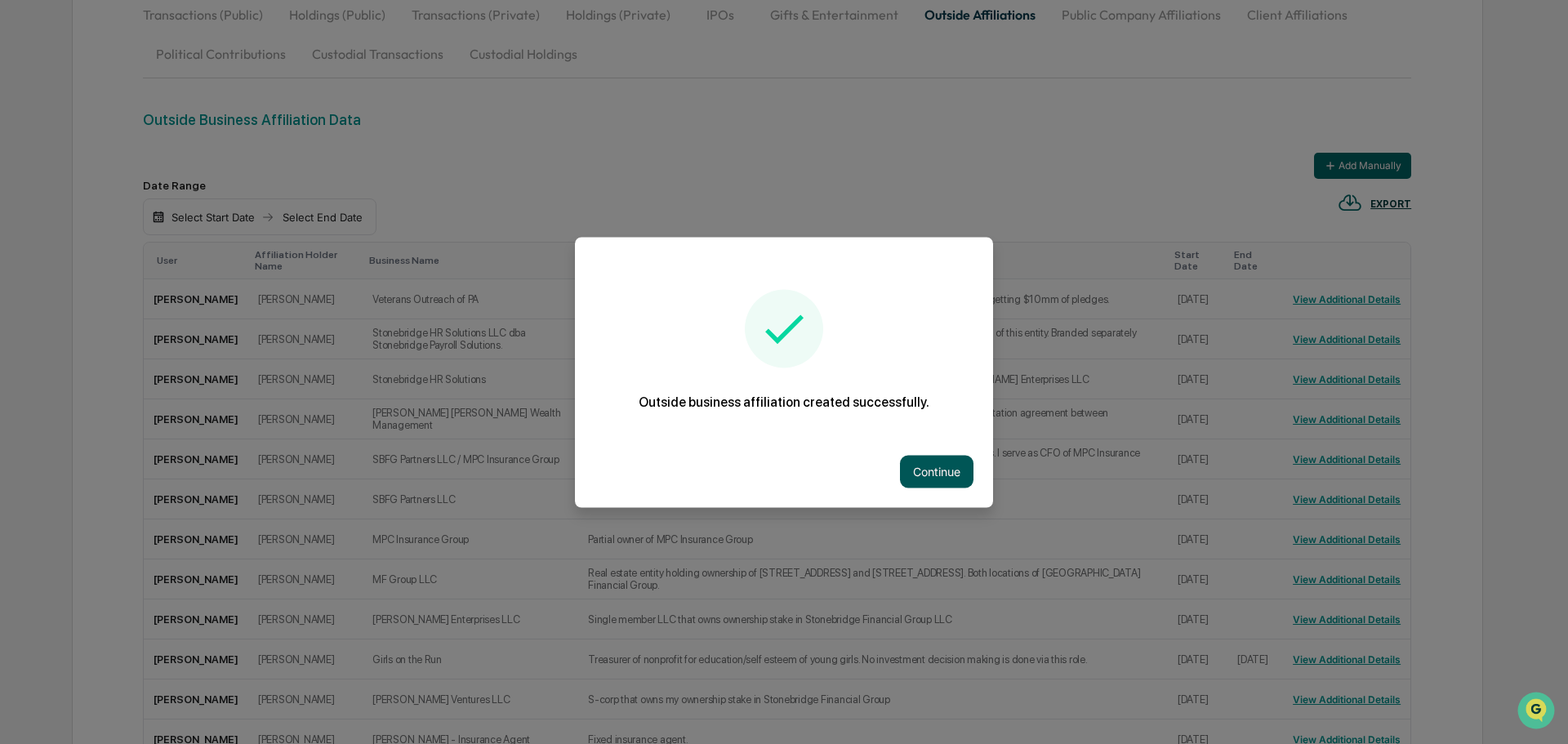
click at [955, 475] on button "Continue" at bounding box center [937, 472] width 74 height 33
